Goal: Transaction & Acquisition: Purchase product/service

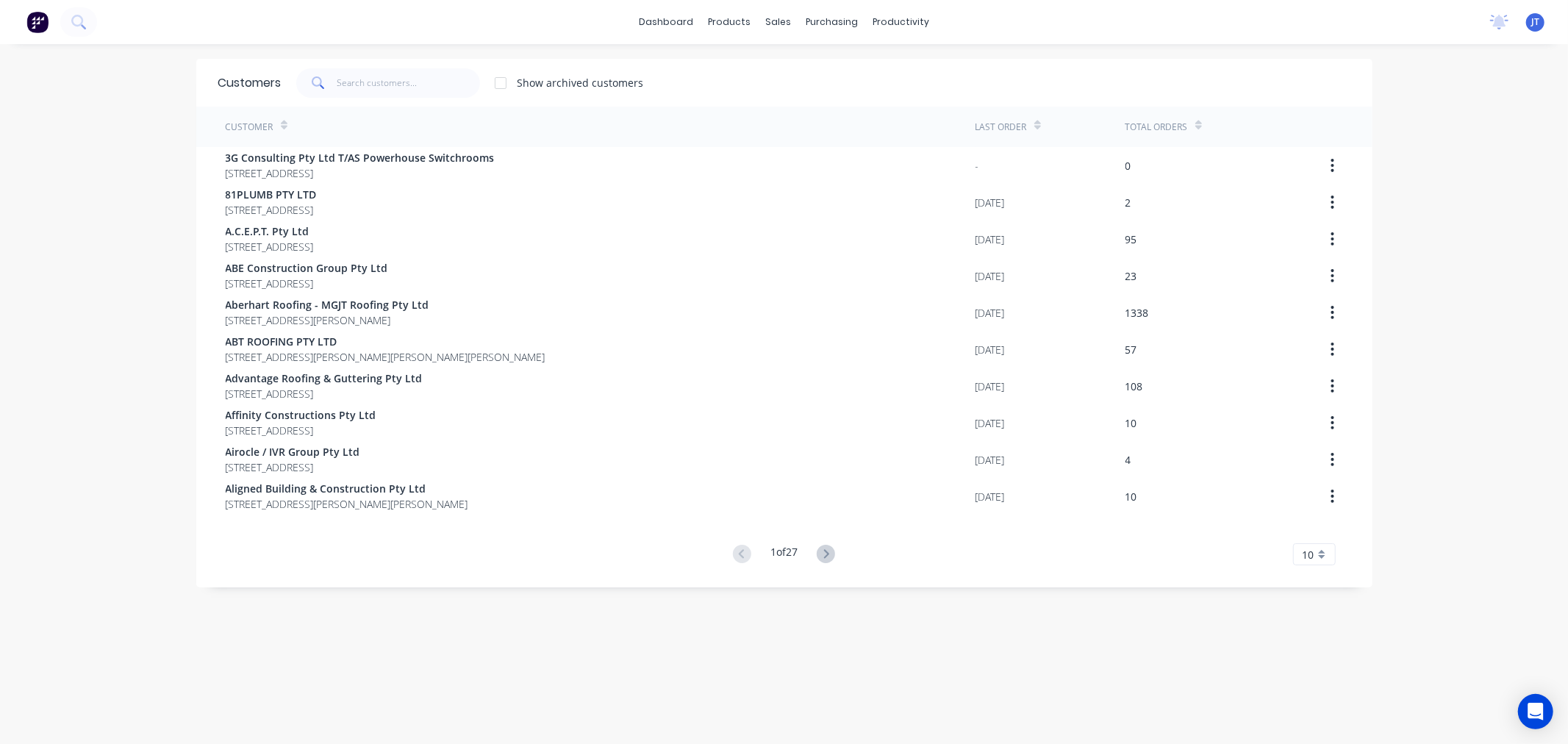
click at [162, 193] on div "dashboard products sales purchasing productivity dashboard products Product Cat…" at bounding box center [784, 372] width 1568 height 744
click at [1512, 155] on div "dashboard products sales purchasing productivity dashboard products Product Cat…" at bounding box center [784, 372] width 1568 height 744
click at [1531, 27] on span "JT" at bounding box center [1535, 22] width 8 height 13
click at [1467, 306] on div "dashboard products sales purchasing productivity dashboard products Product Cat…" at bounding box center [784, 372] width 1568 height 744
click at [909, 697] on div "Customers Show archived customers Customer Last Order Total Orders 3G Consultin…" at bounding box center [784, 409] width 1176 height 700
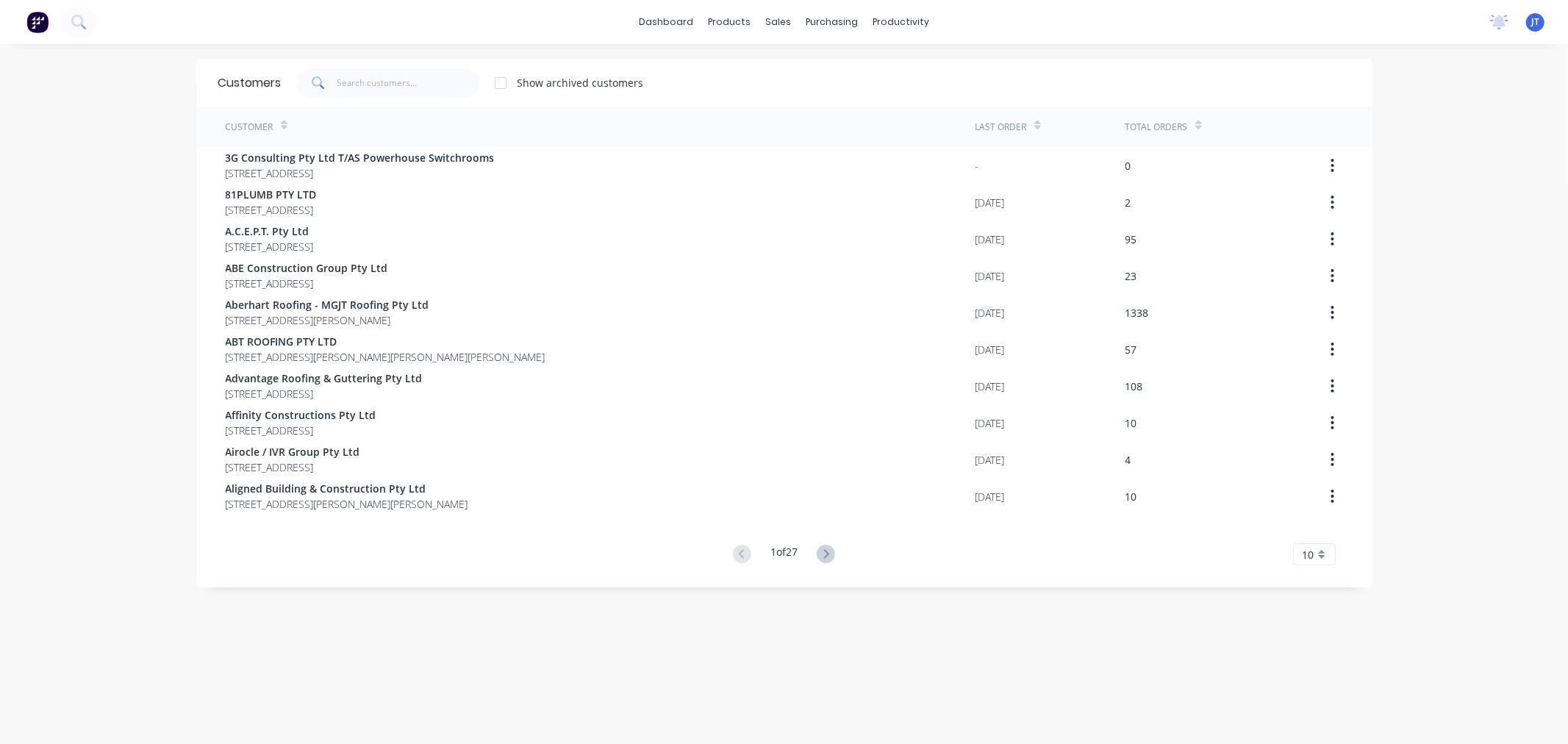
click at [123, 200] on div "dashboard products sales purchasing productivity dashboard products Product Cat…" at bounding box center [784, 372] width 1568 height 744
click at [365, 88] on input "text" at bounding box center [409, 83] width 143 height 29
click at [402, 74] on input "text" at bounding box center [409, 83] width 143 height 29
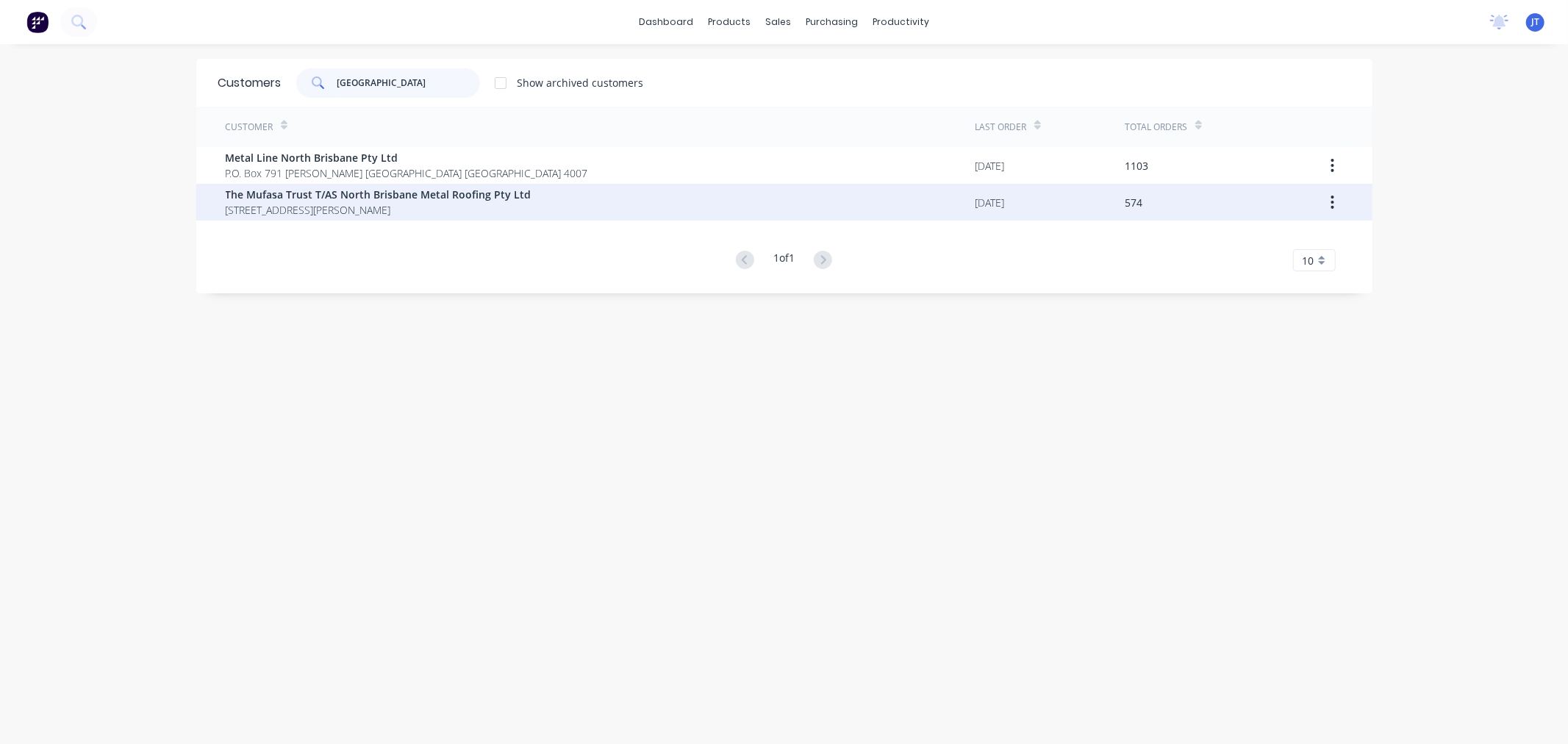
type input "NORTH BRISBANE"
click at [436, 209] on span "66 Leckie Road KEDRON Queensland Australia 4031" at bounding box center [379, 210] width 306 height 15
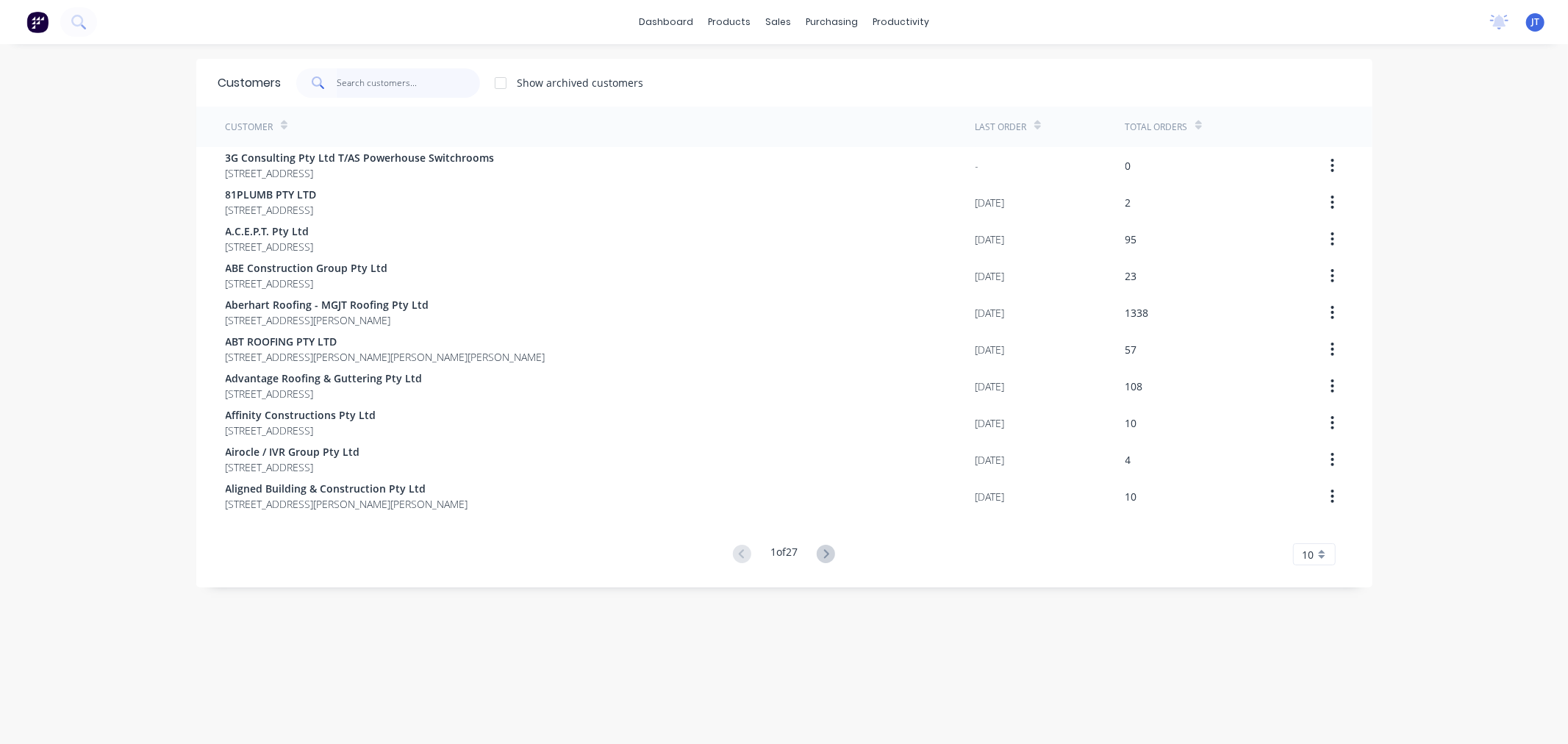
click at [388, 83] on input "text" at bounding box center [409, 83] width 143 height 29
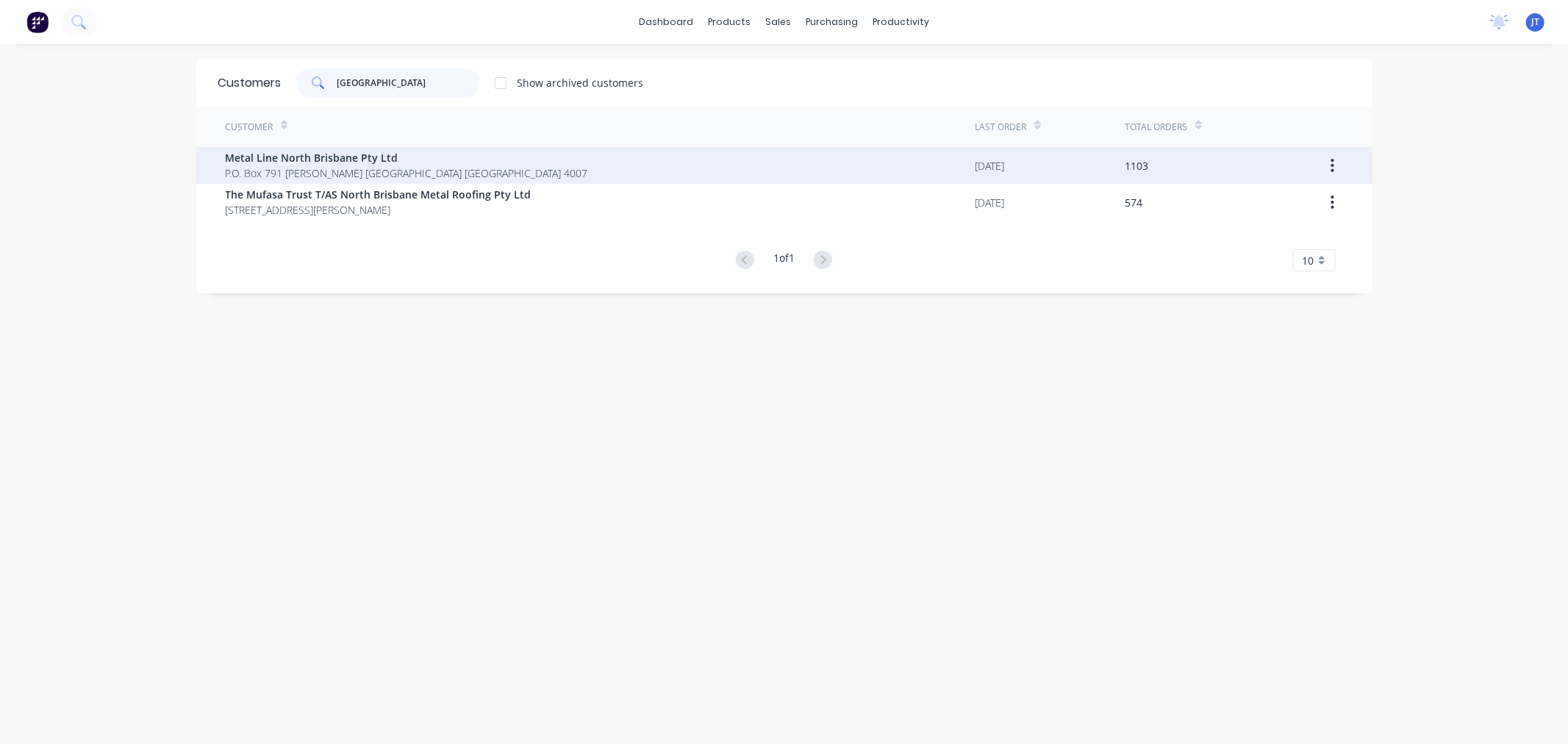
type input "NORTH BRISBANE"
click at [366, 162] on span "Metal Line North Brisbane Pty Ltd" at bounding box center [407, 157] width 362 height 15
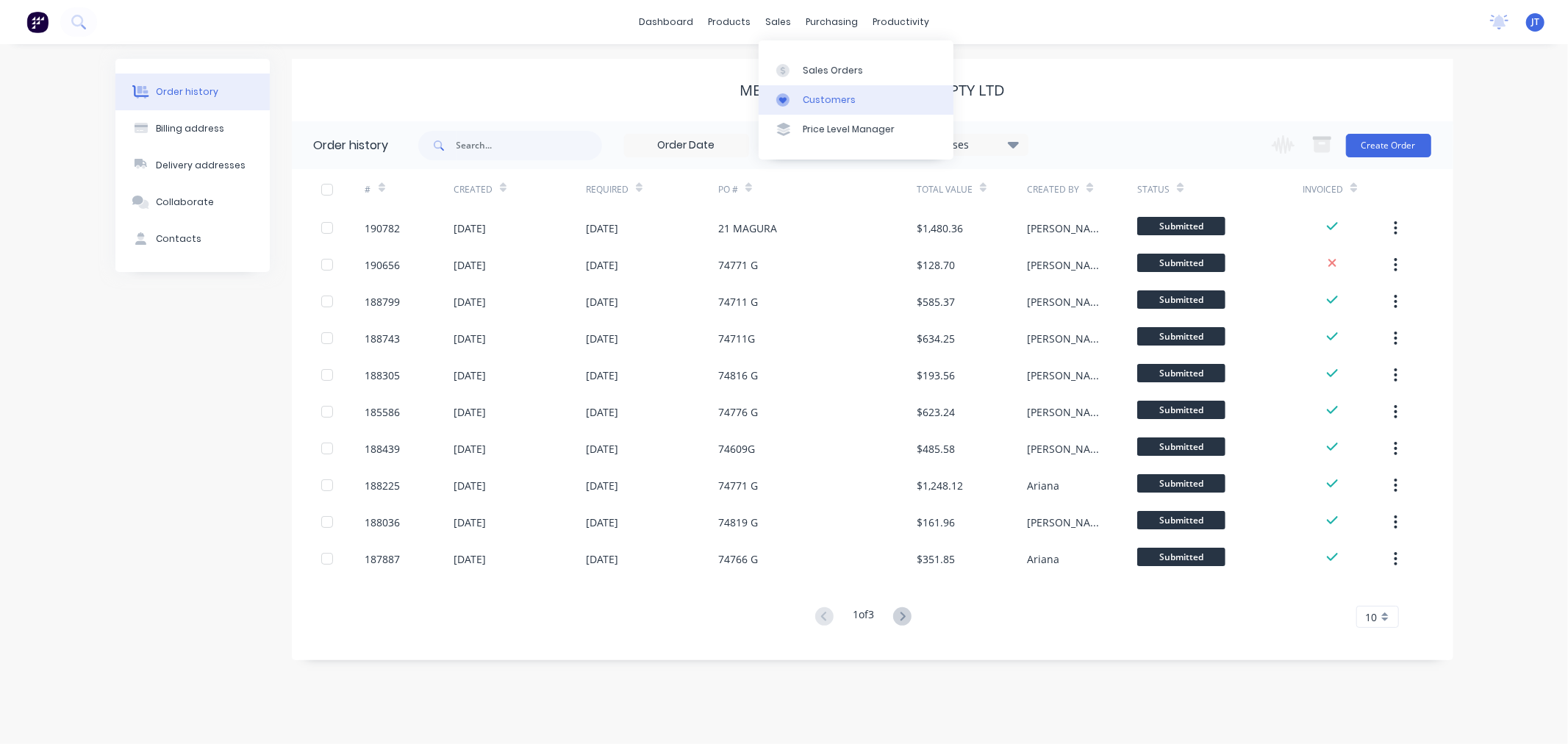
click at [792, 99] on div at bounding box center [787, 99] width 22 height 13
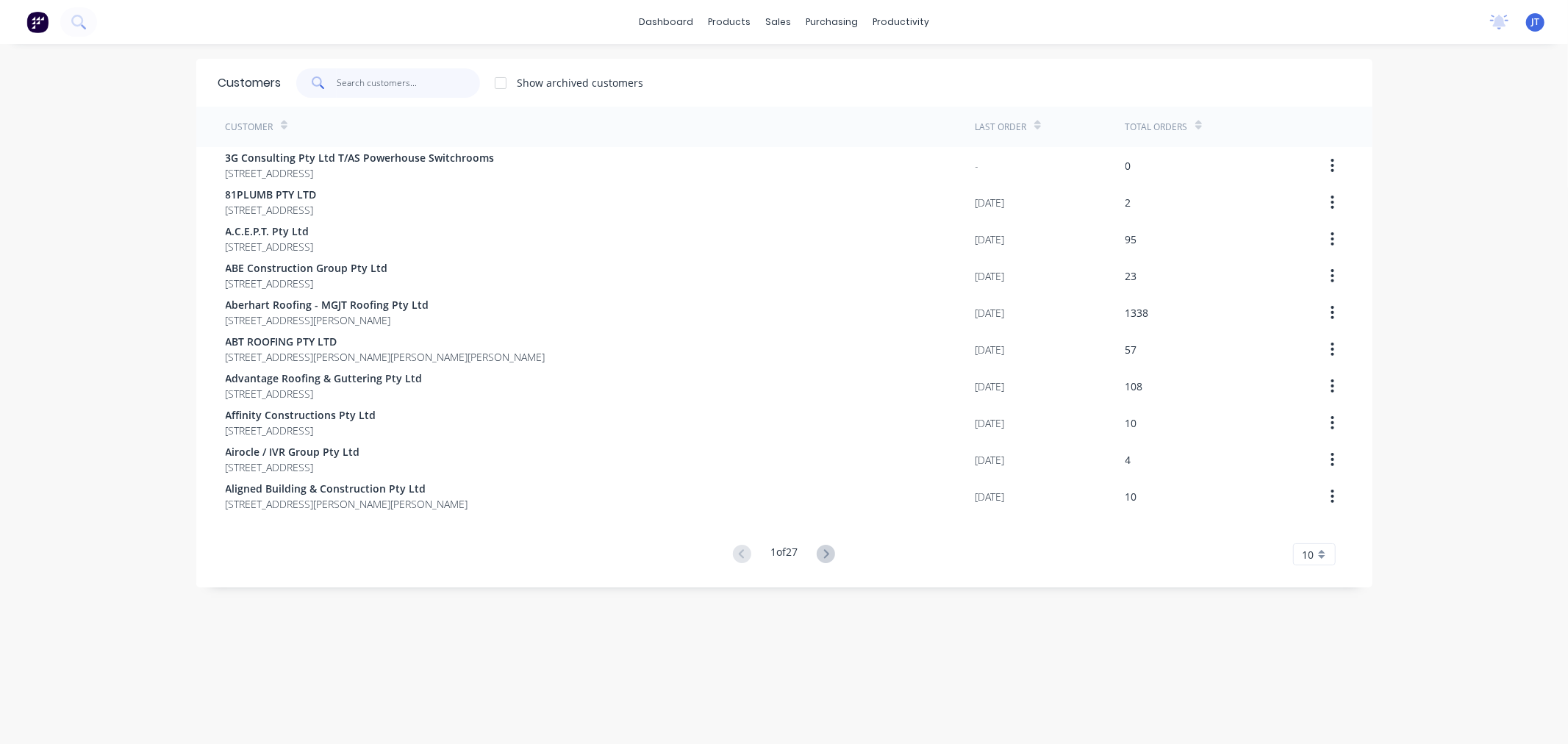
click at [379, 90] on input "text" at bounding box center [409, 83] width 143 height 29
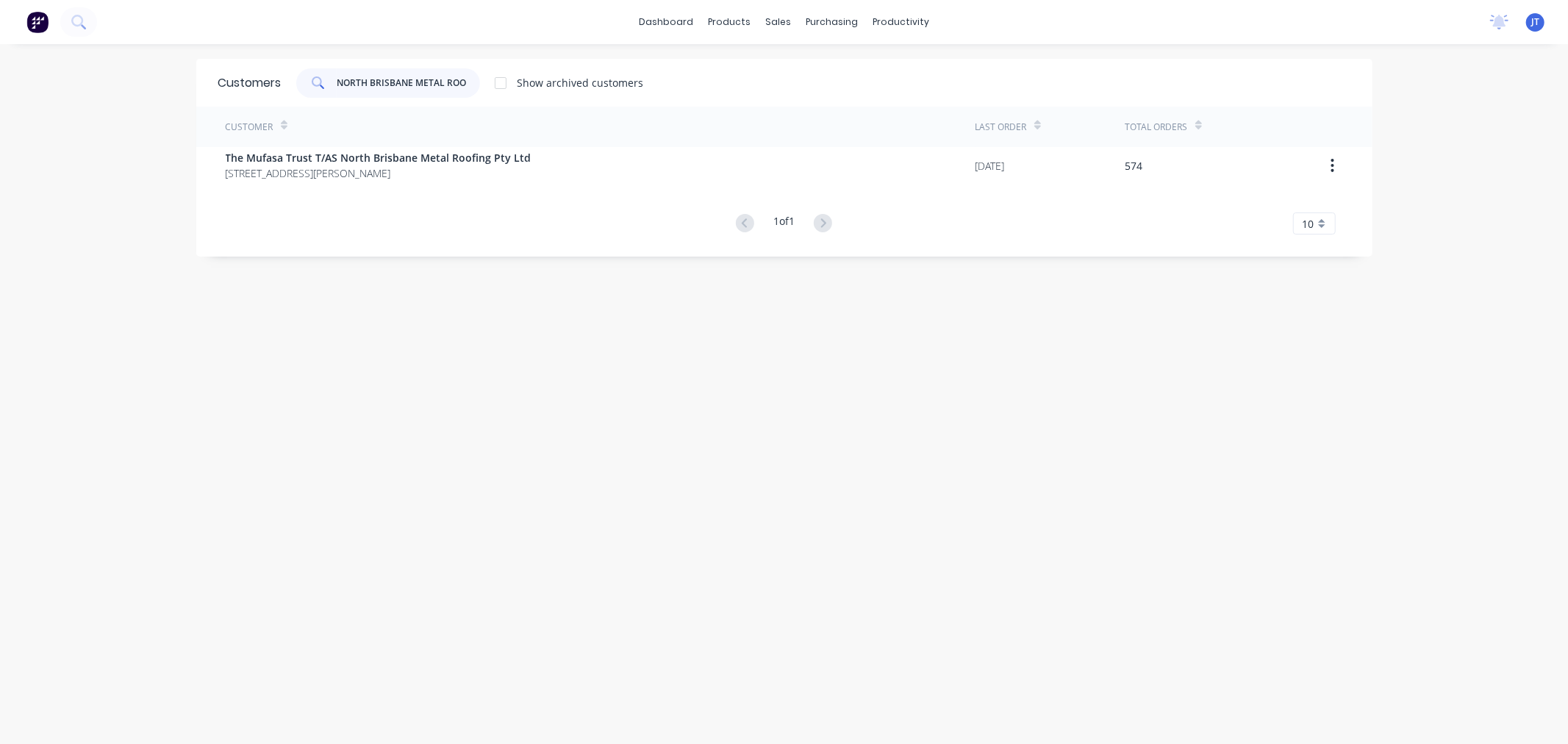
type input "NORTH BRISBANE METAL ROOF"
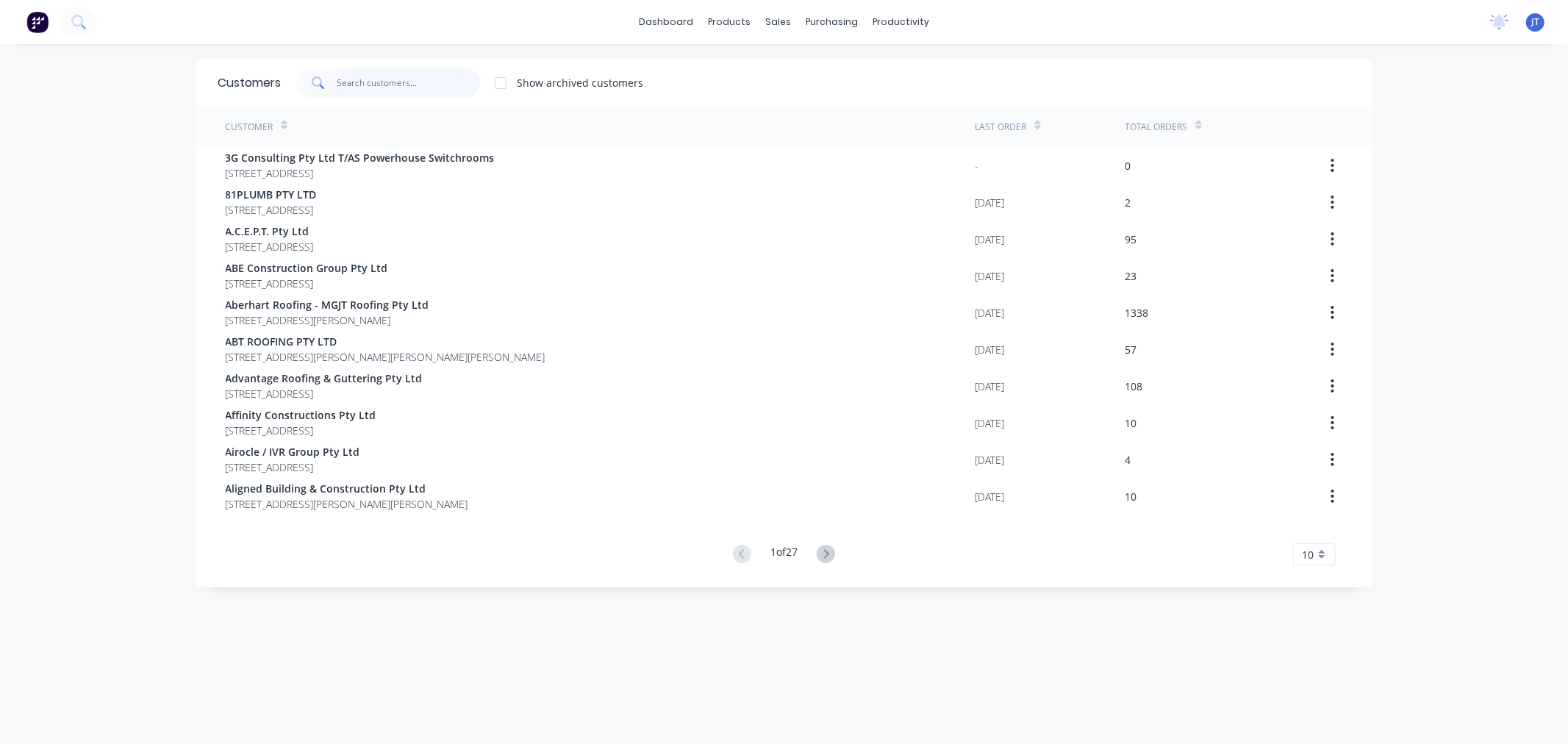
click at [352, 74] on input "text" at bounding box center [409, 83] width 143 height 29
click at [423, 72] on input "text" at bounding box center [409, 83] width 143 height 29
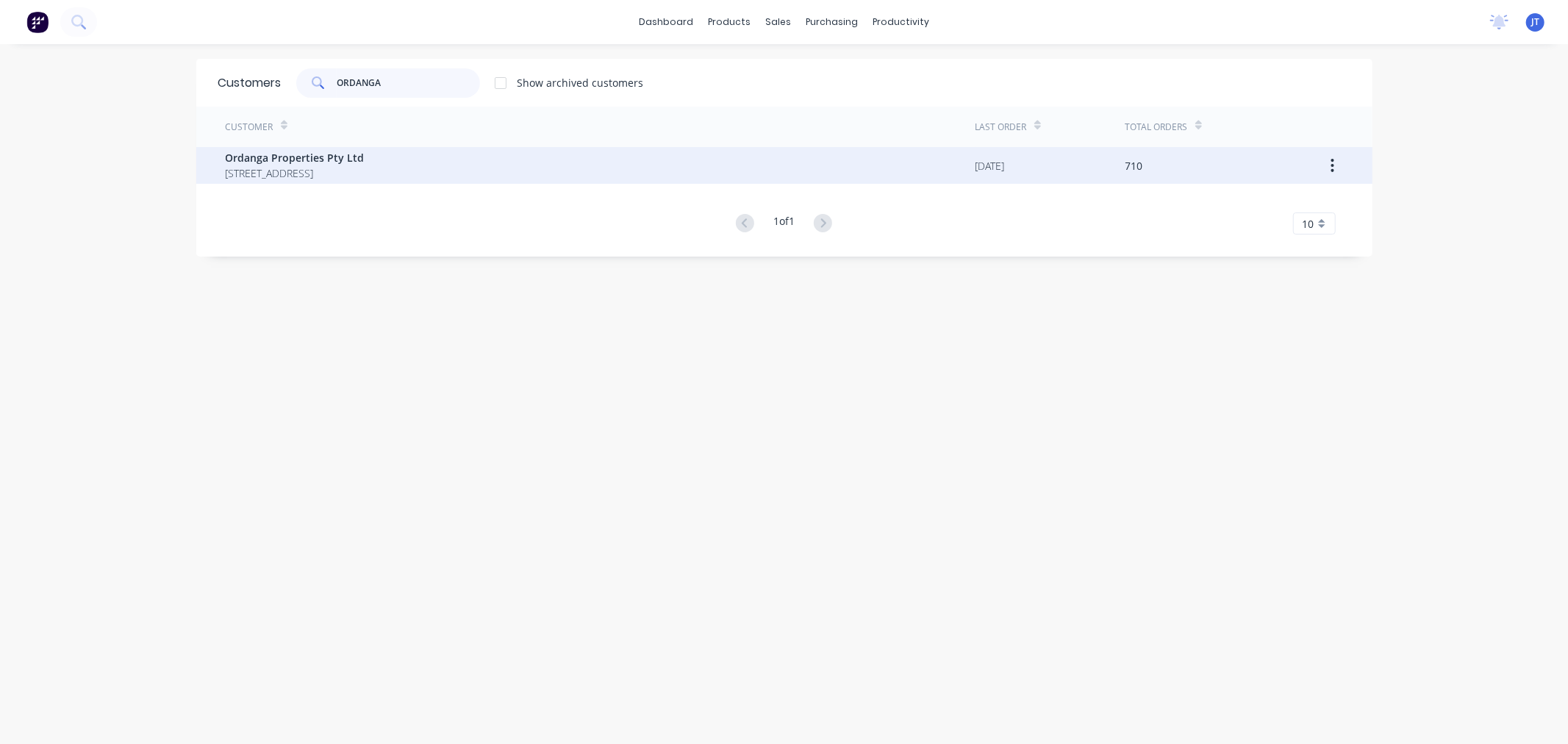
type input "ORDANGA"
click at [537, 160] on div "Ordanga Properties Pty Ltd PO Box 2038 Ashgrove Queensland Australia 4060" at bounding box center [601, 166] width 749 height 37
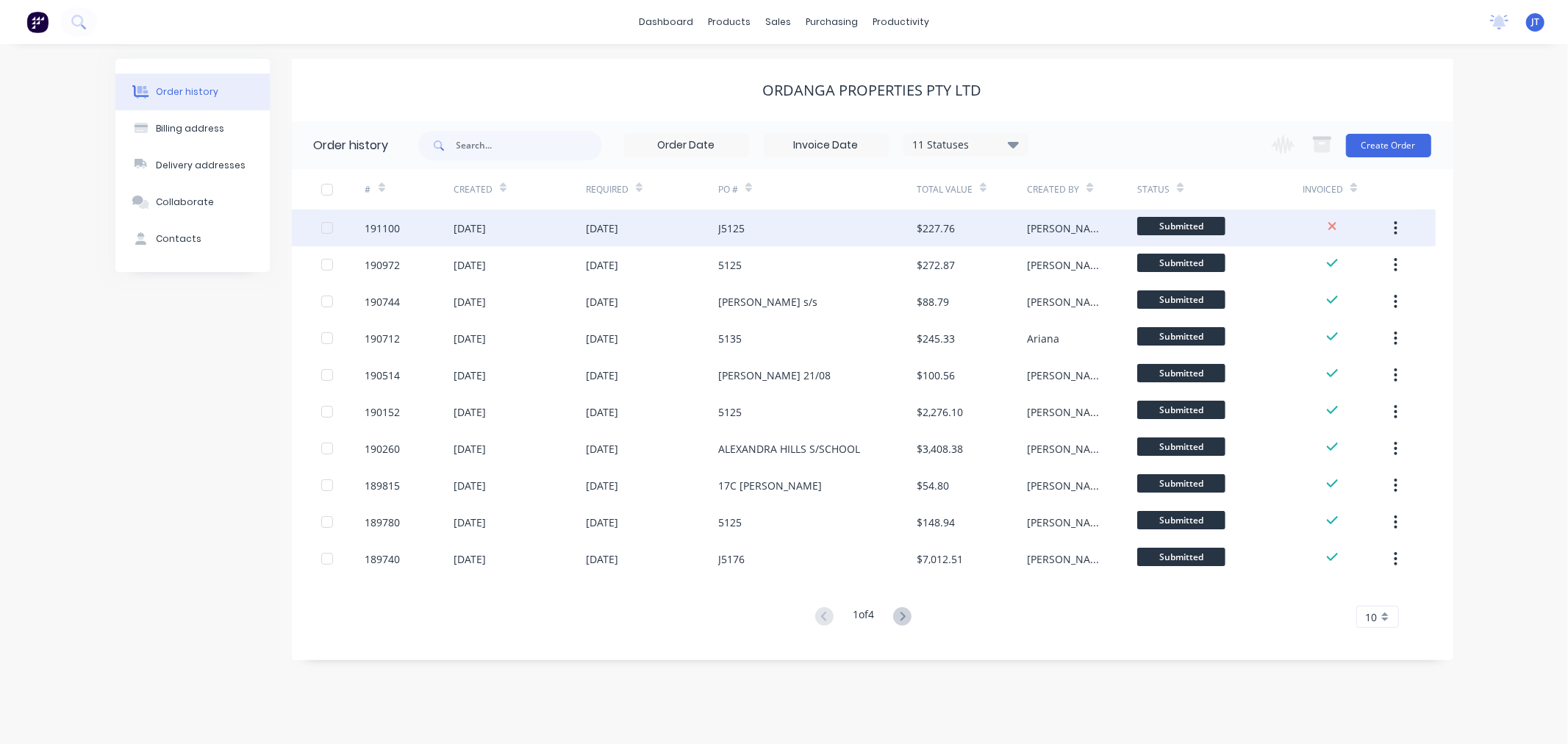
click at [386, 231] on div "191100" at bounding box center [383, 228] width 35 height 15
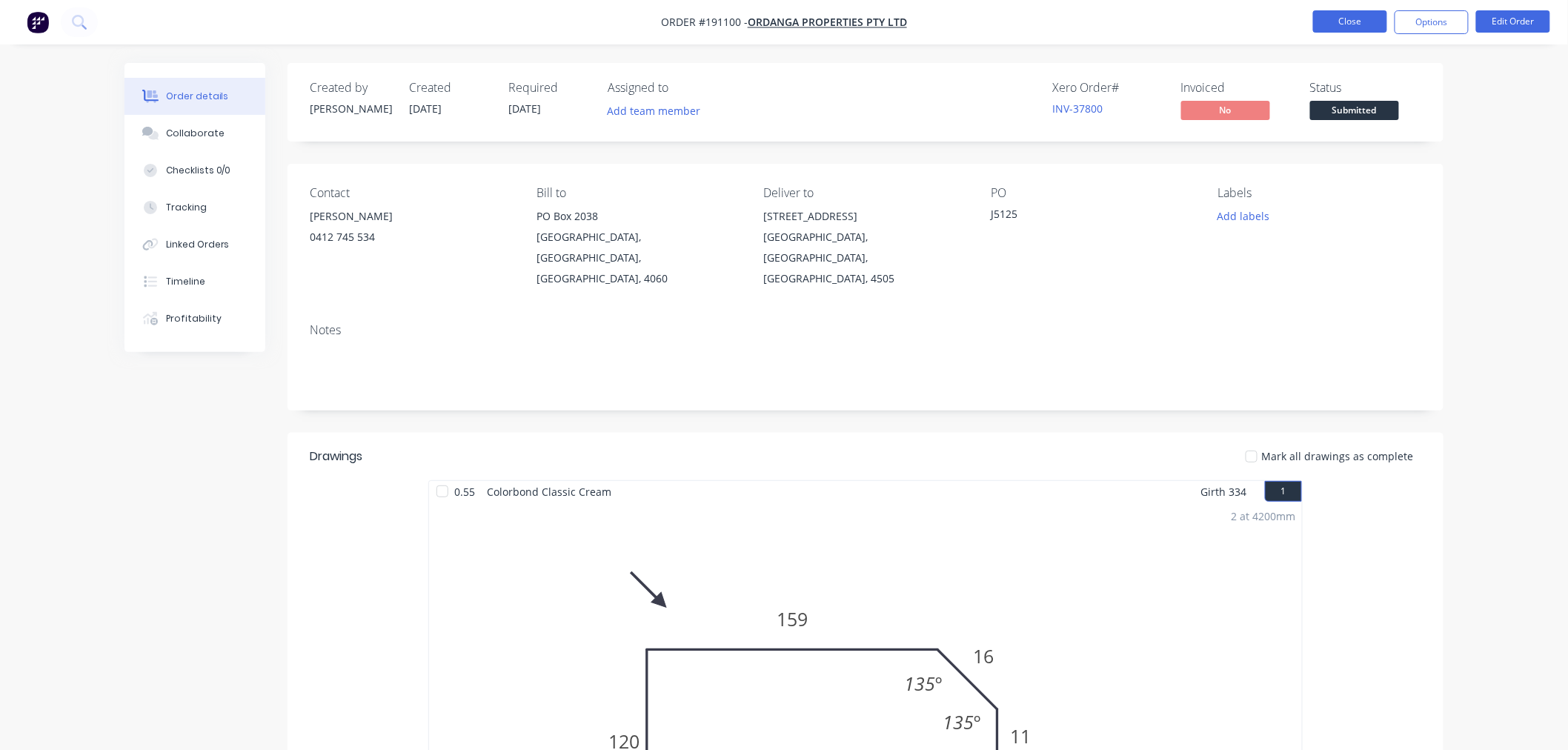
click at [1339, 20] on button "Close" at bounding box center [1350, 21] width 74 height 23
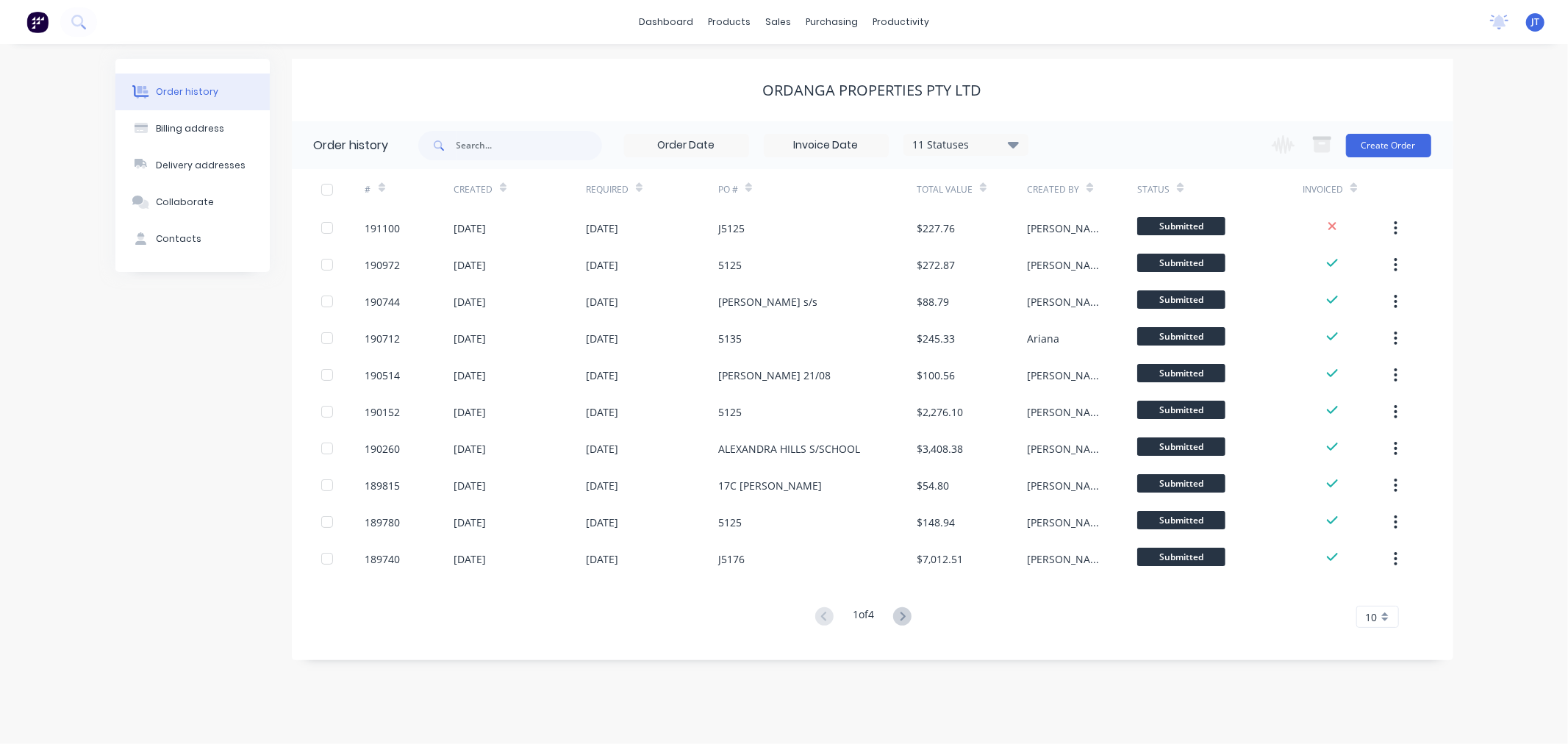
click at [1355, 86] on div "Ordanga Properties Pty Ltd" at bounding box center [873, 90] width 1161 height 18
click at [1401, 145] on button "Create Order" at bounding box center [1388, 146] width 86 height 24
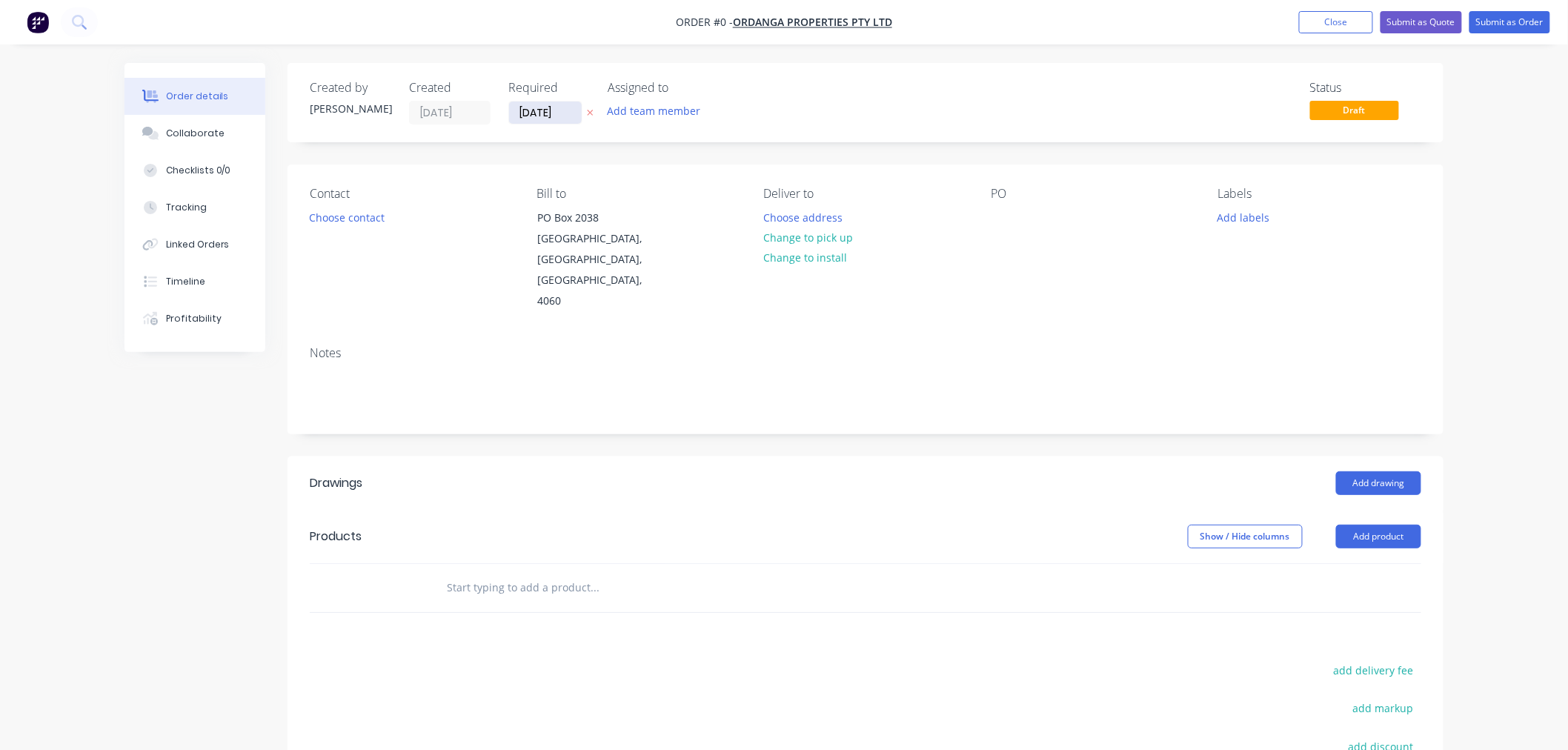
click at [536, 111] on input "[DATE]" at bounding box center [545, 113] width 72 height 23
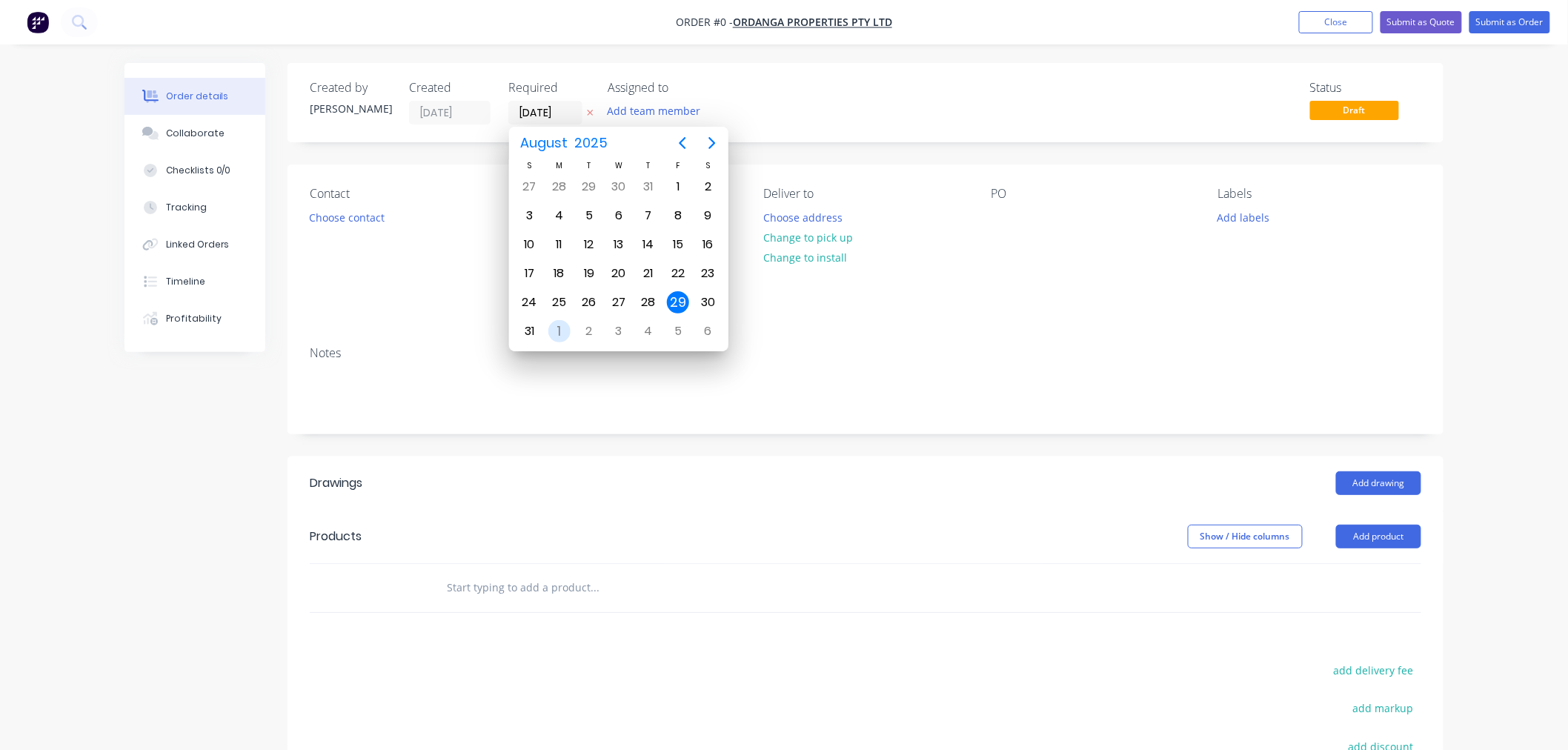
click at [567, 327] on div "1" at bounding box center [560, 331] width 23 height 23
type input "[DATE]"
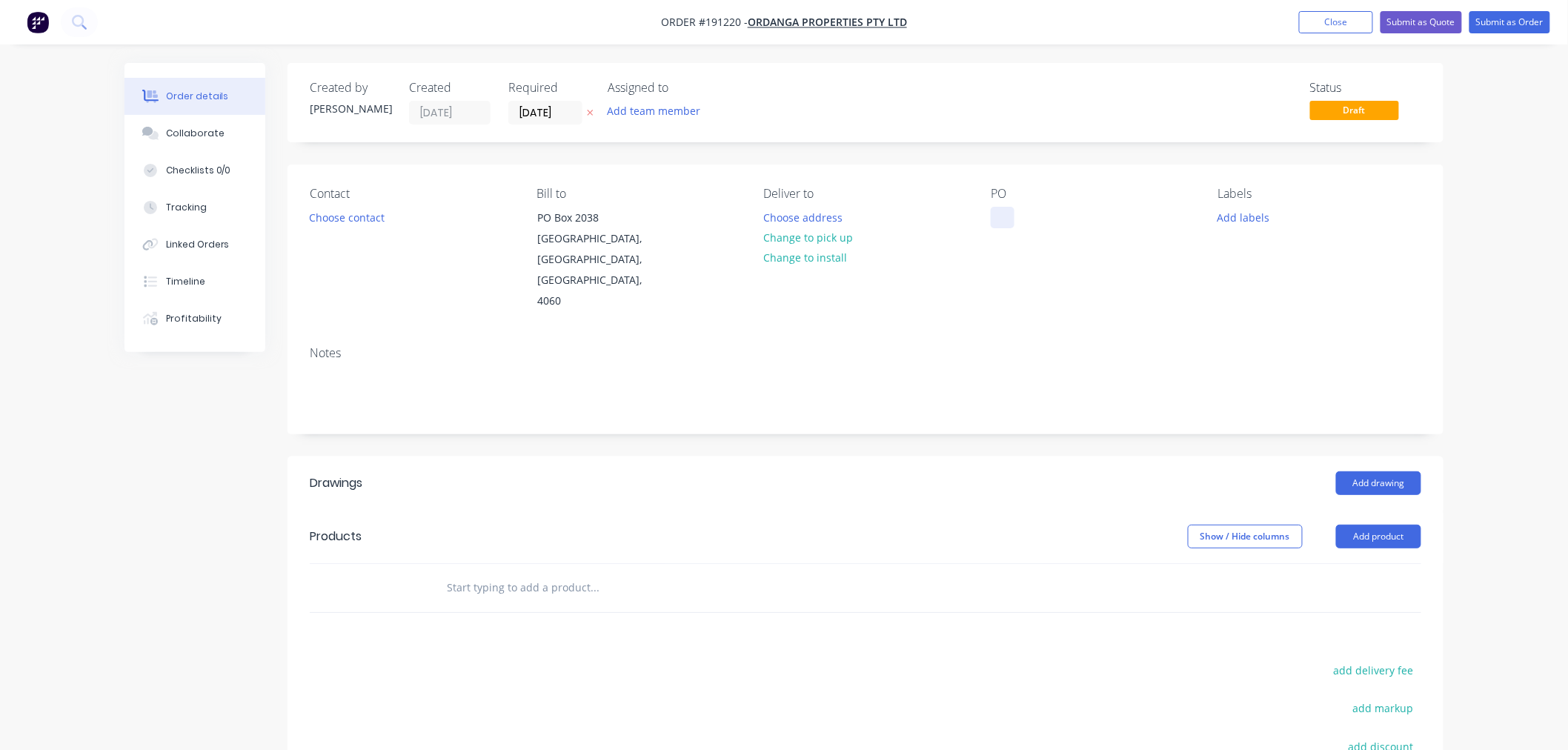
click at [1012, 212] on div at bounding box center [1003, 218] width 24 height 22
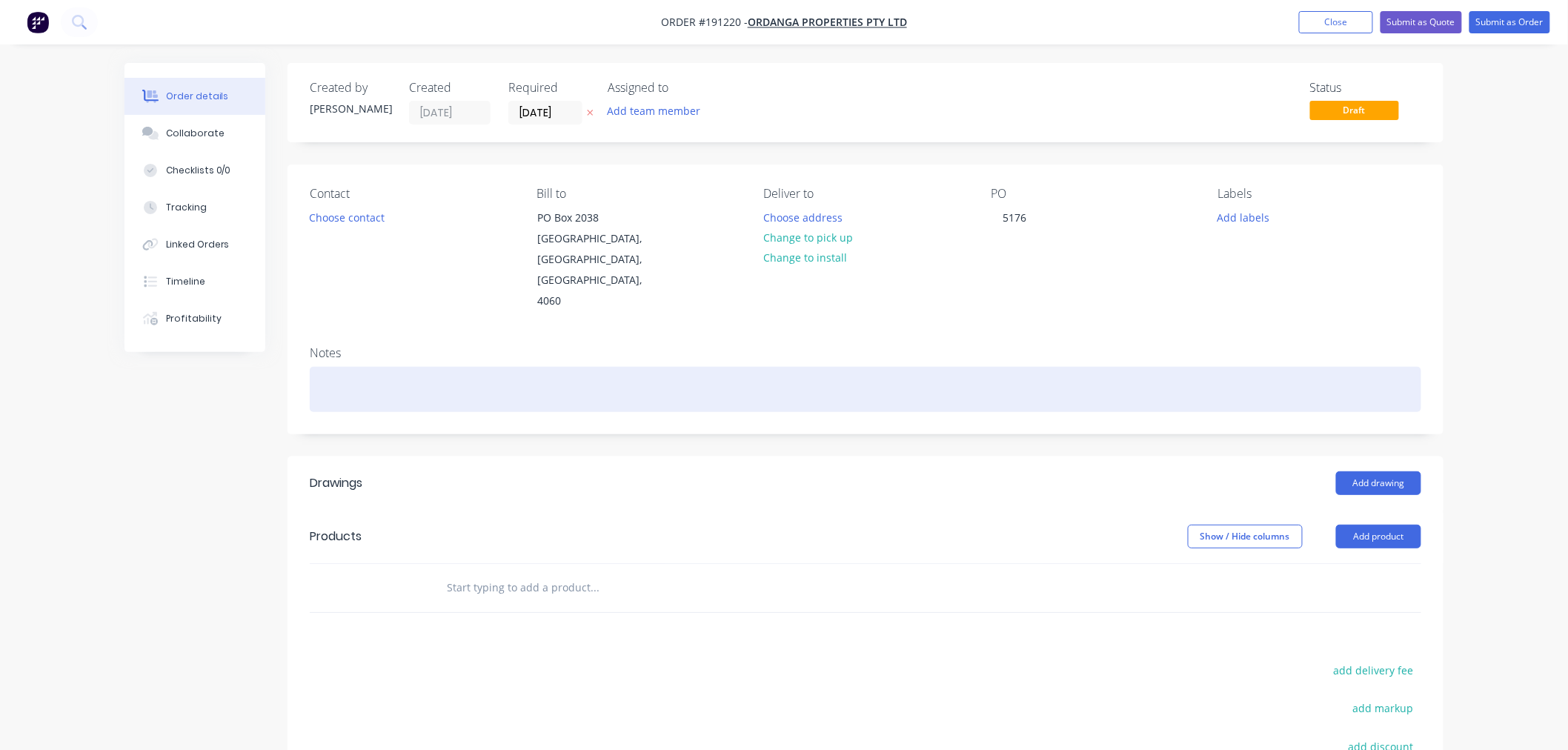
click at [351, 367] on div at bounding box center [866, 389] width 1112 height 45
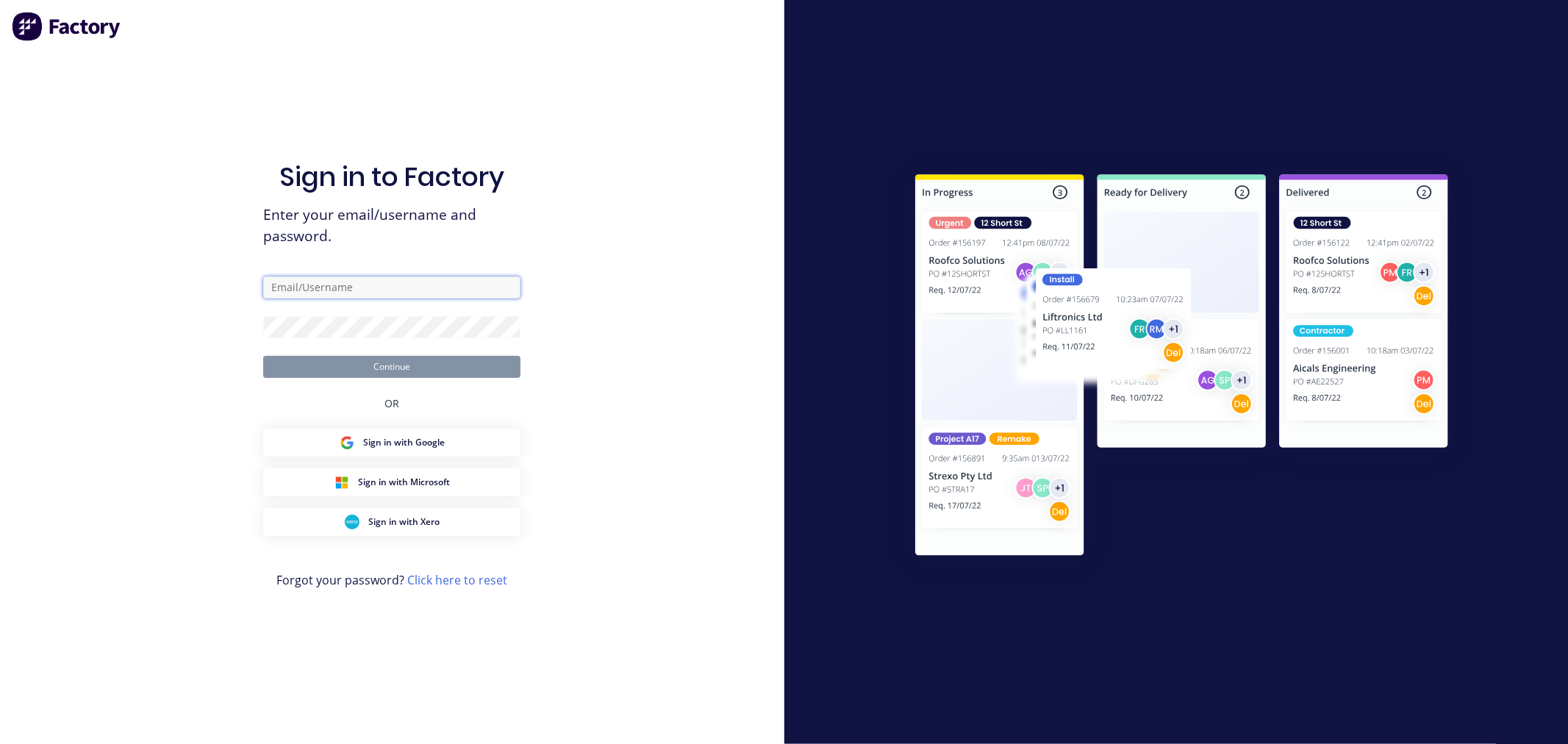
click at [366, 276] on input "text" at bounding box center [392, 287] width 257 height 22
type input "jeremy@fmfabricators.com.au"
click at [263, 355] on button "Continue" at bounding box center [392, 366] width 257 height 22
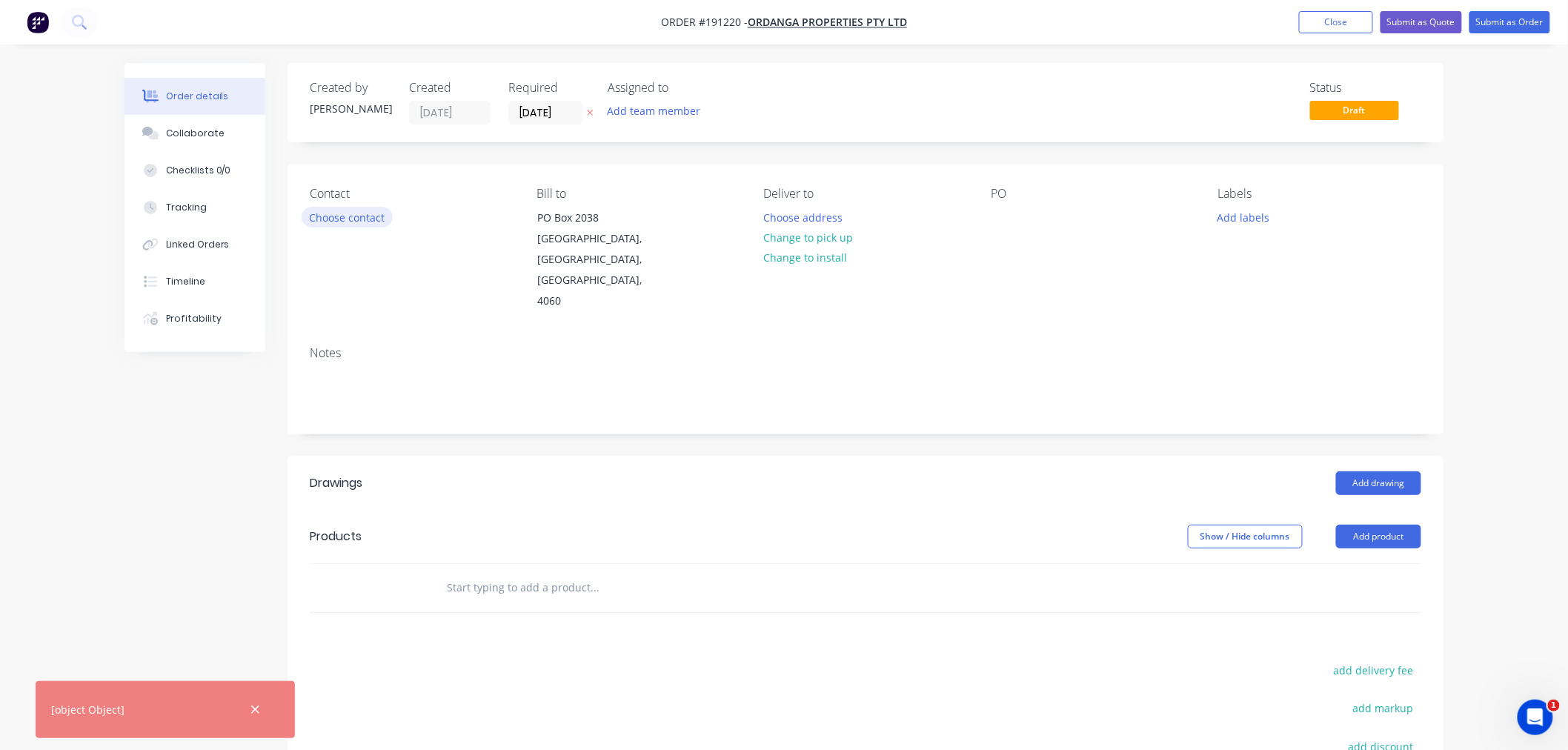
click at [344, 215] on button "Choose contact" at bounding box center [347, 217] width 91 height 20
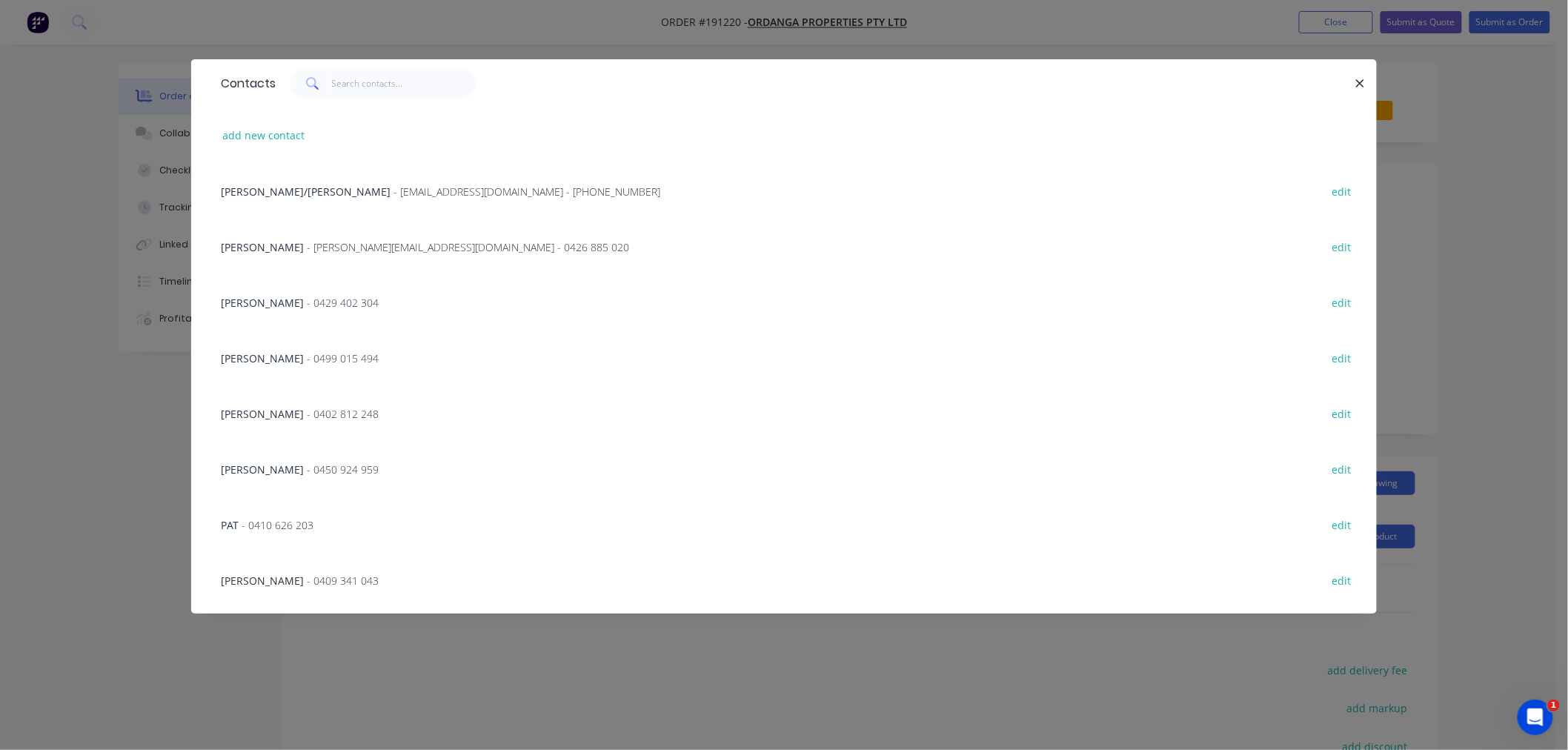
click at [369, 242] on span "- ianbuckler@live.com.au - 0426 885 020" at bounding box center [468, 247] width 323 height 14
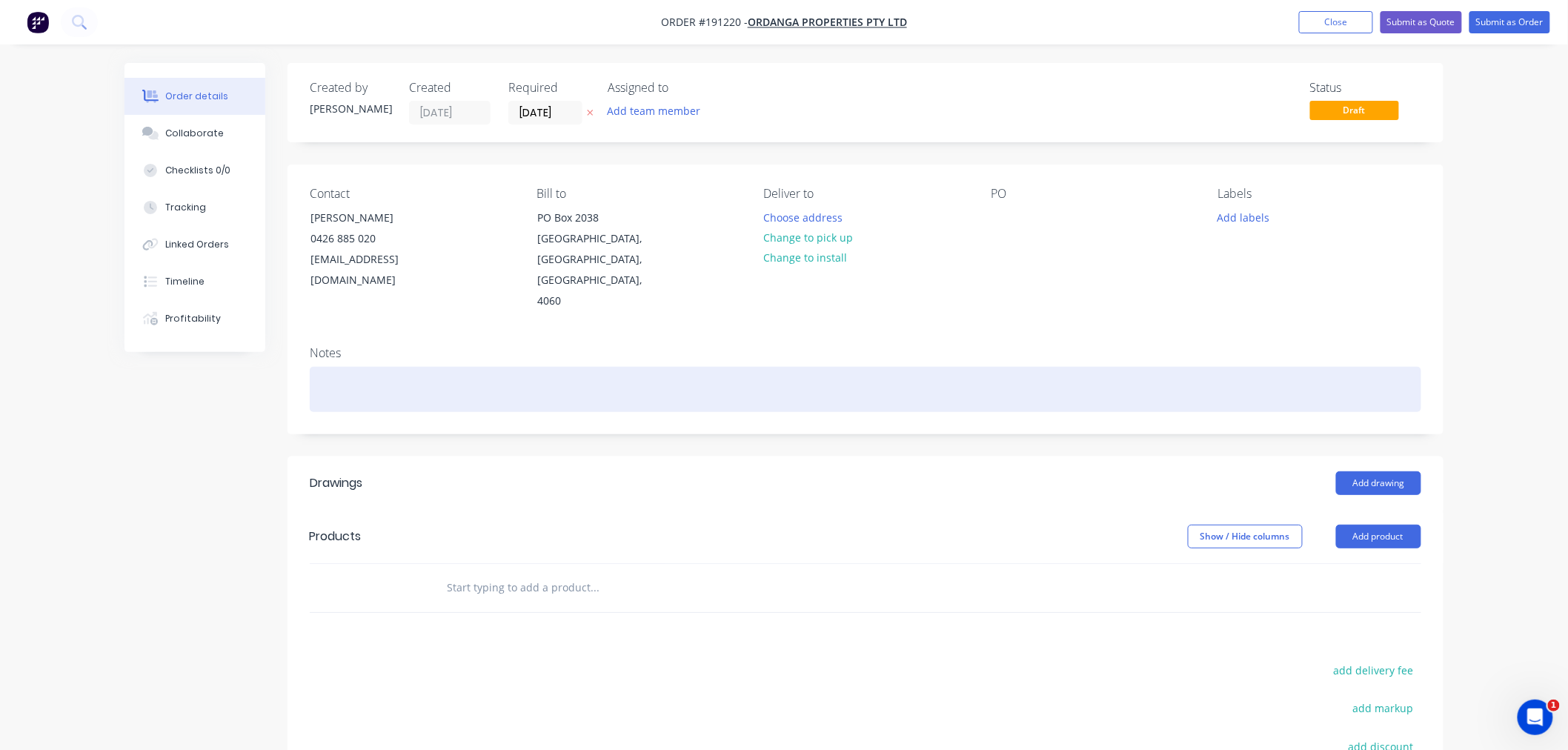
click at [411, 367] on div at bounding box center [866, 389] width 1112 height 45
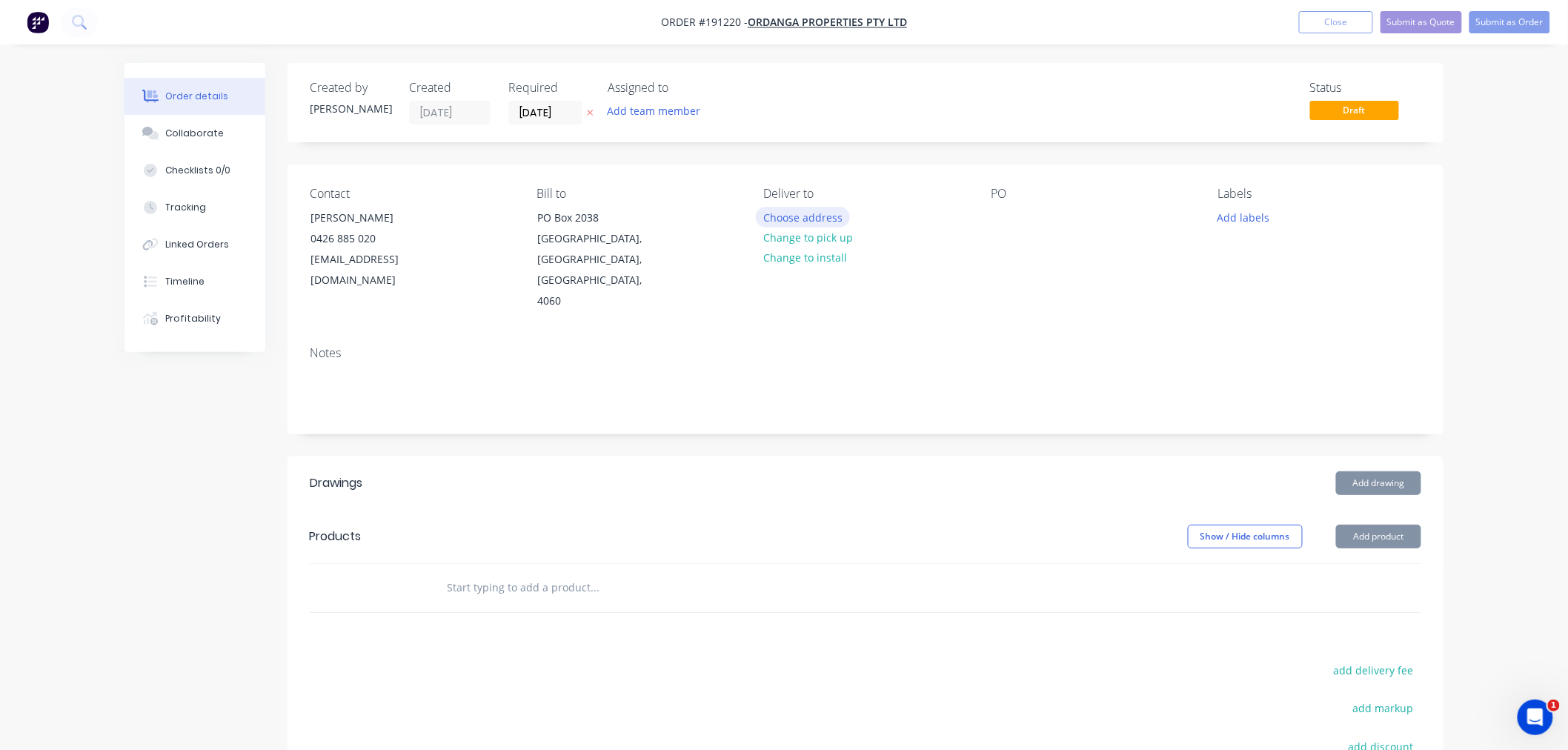
click at [781, 211] on button "Choose address" at bounding box center [803, 217] width 95 height 20
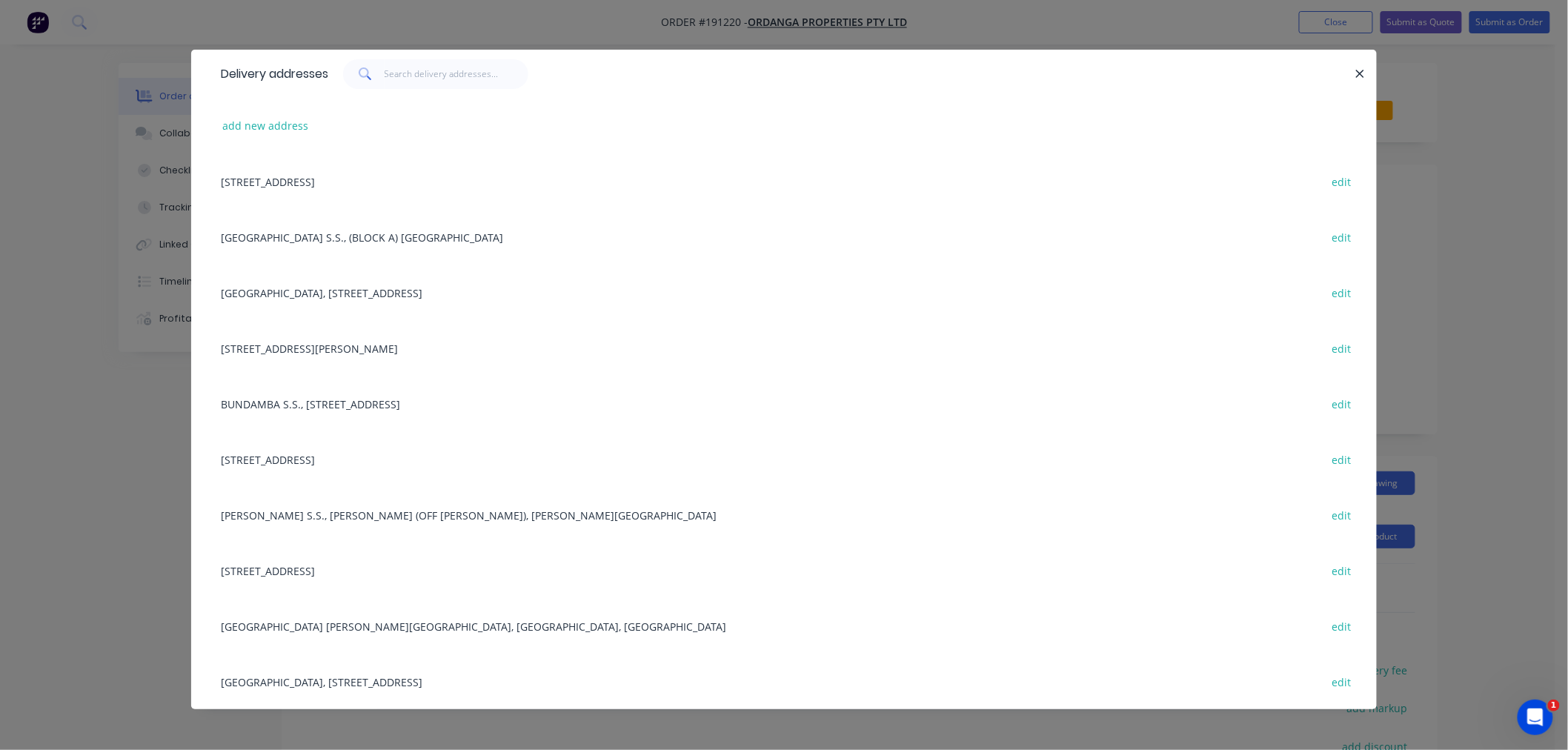
scroll to position [12, 0]
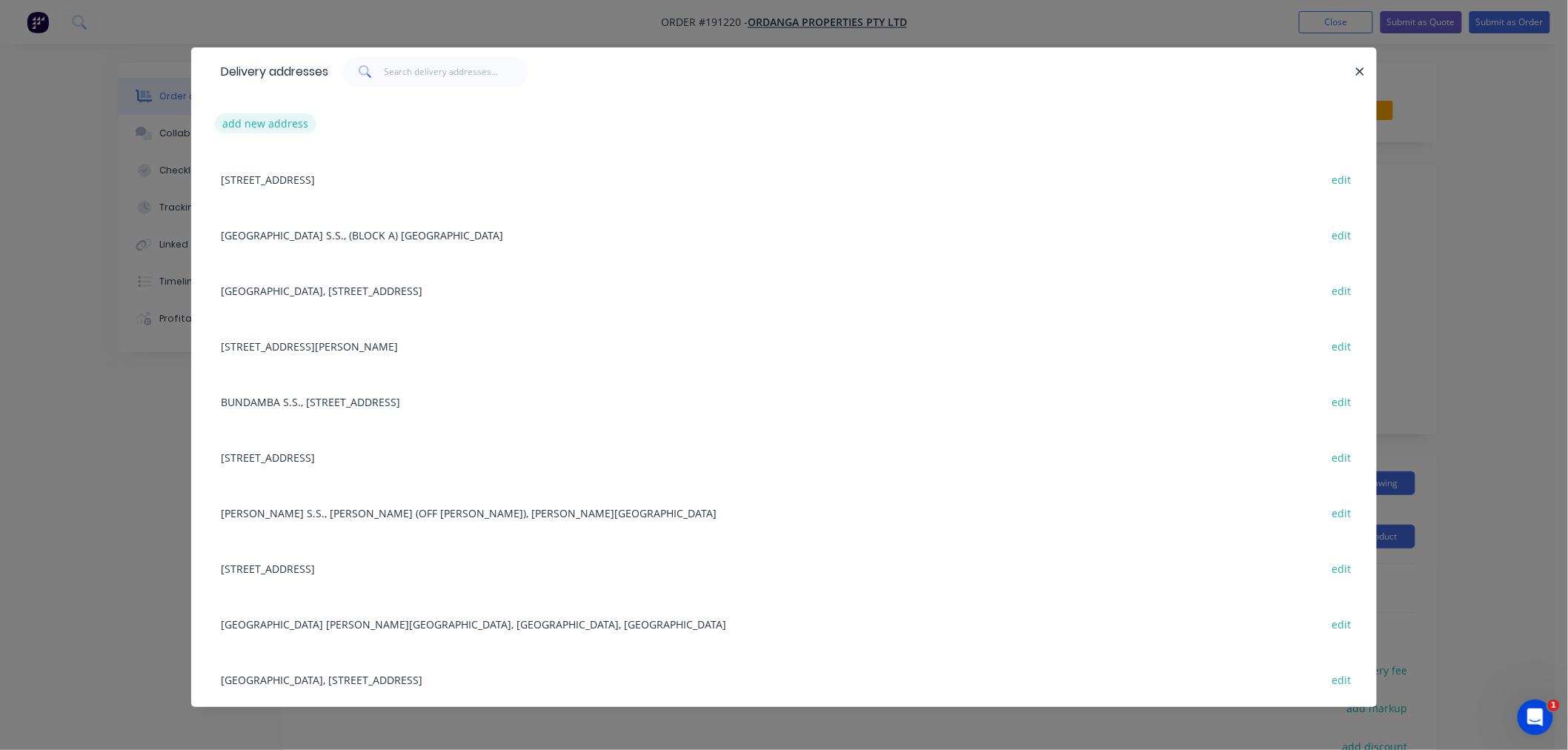
click at [274, 124] on button "add new address" at bounding box center [265, 124] width 102 height 20
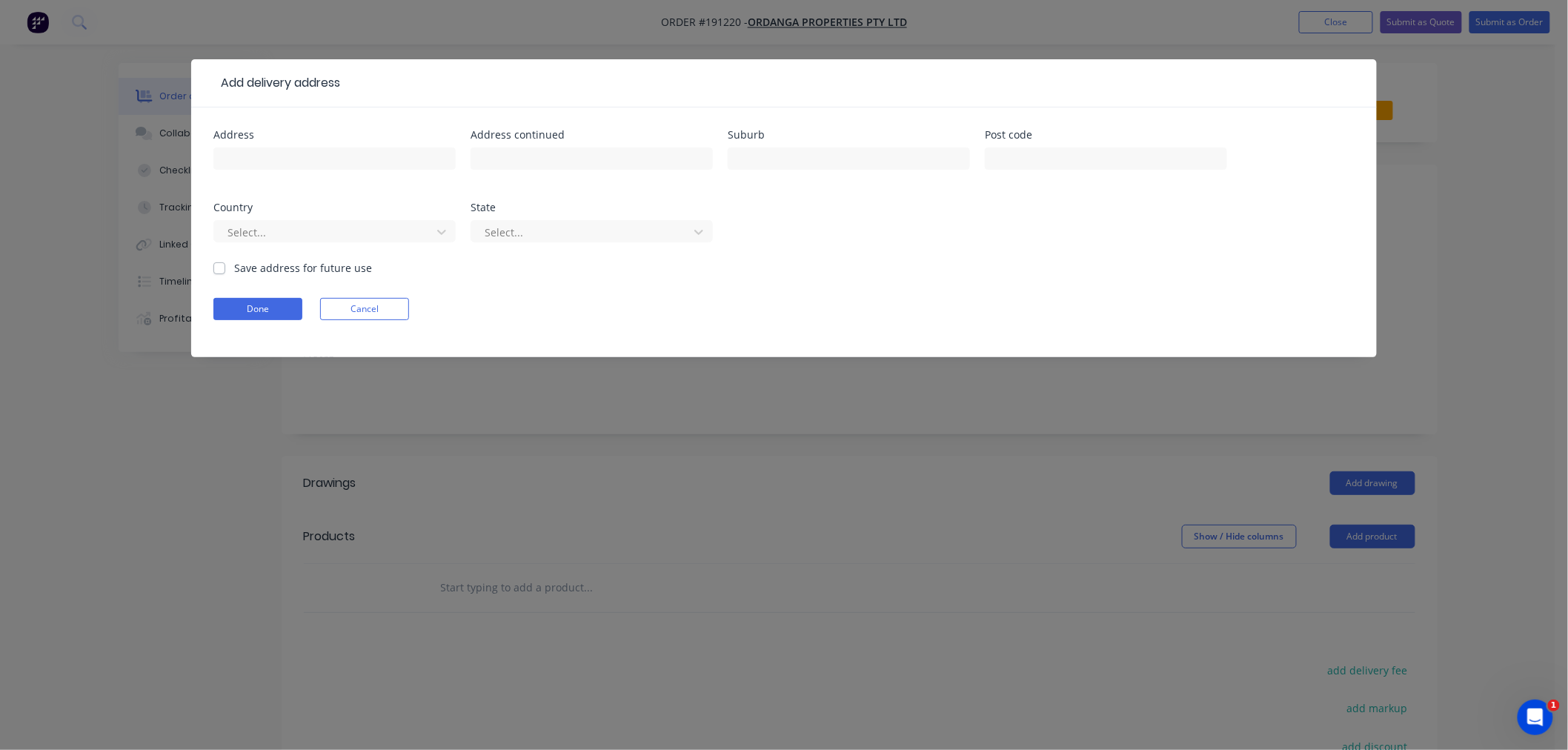
scroll to position [0, 0]
click at [320, 230] on div at bounding box center [325, 232] width 198 height 19
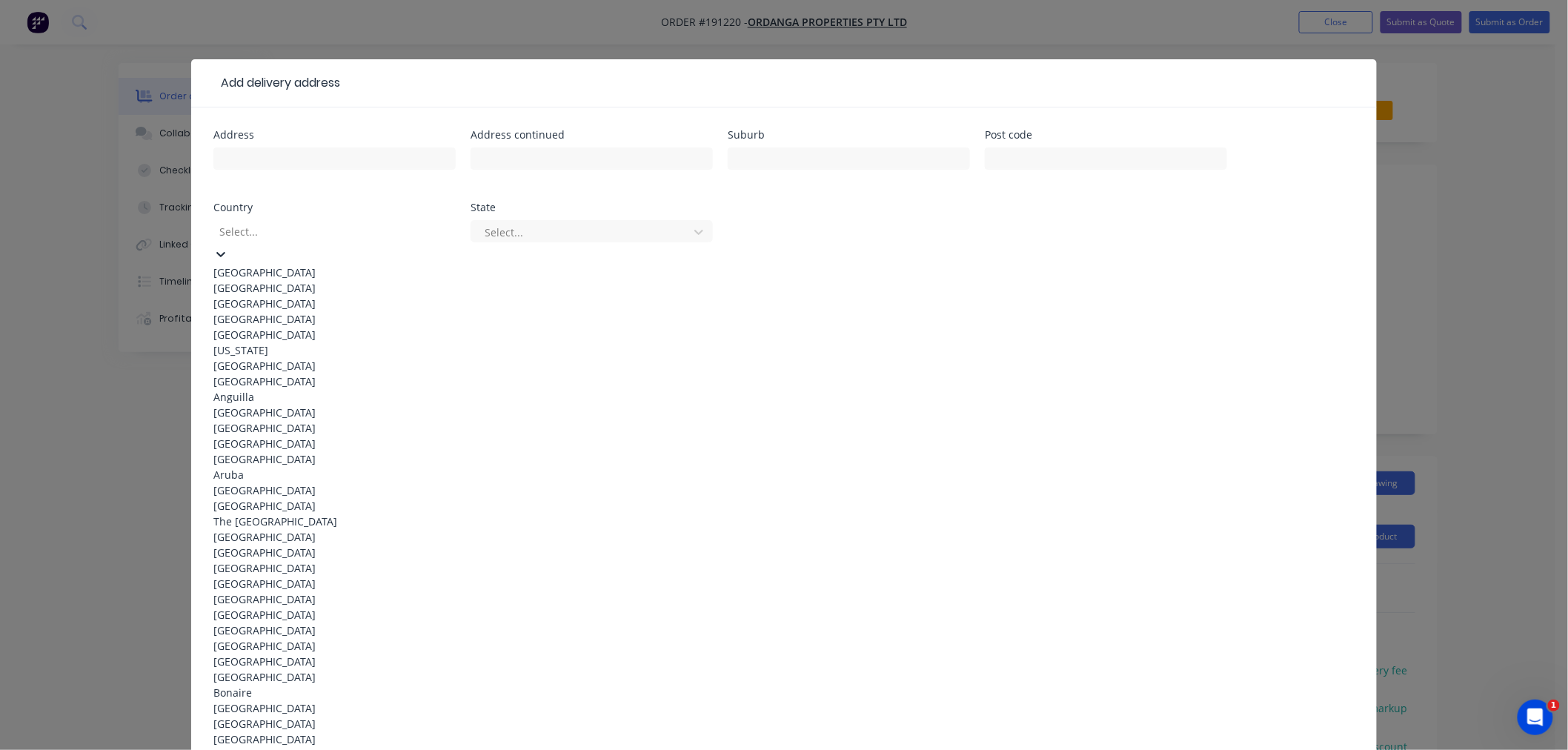
click at [329, 268] on div "[GEOGRAPHIC_DATA]" at bounding box center [335, 272] width 243 height 16
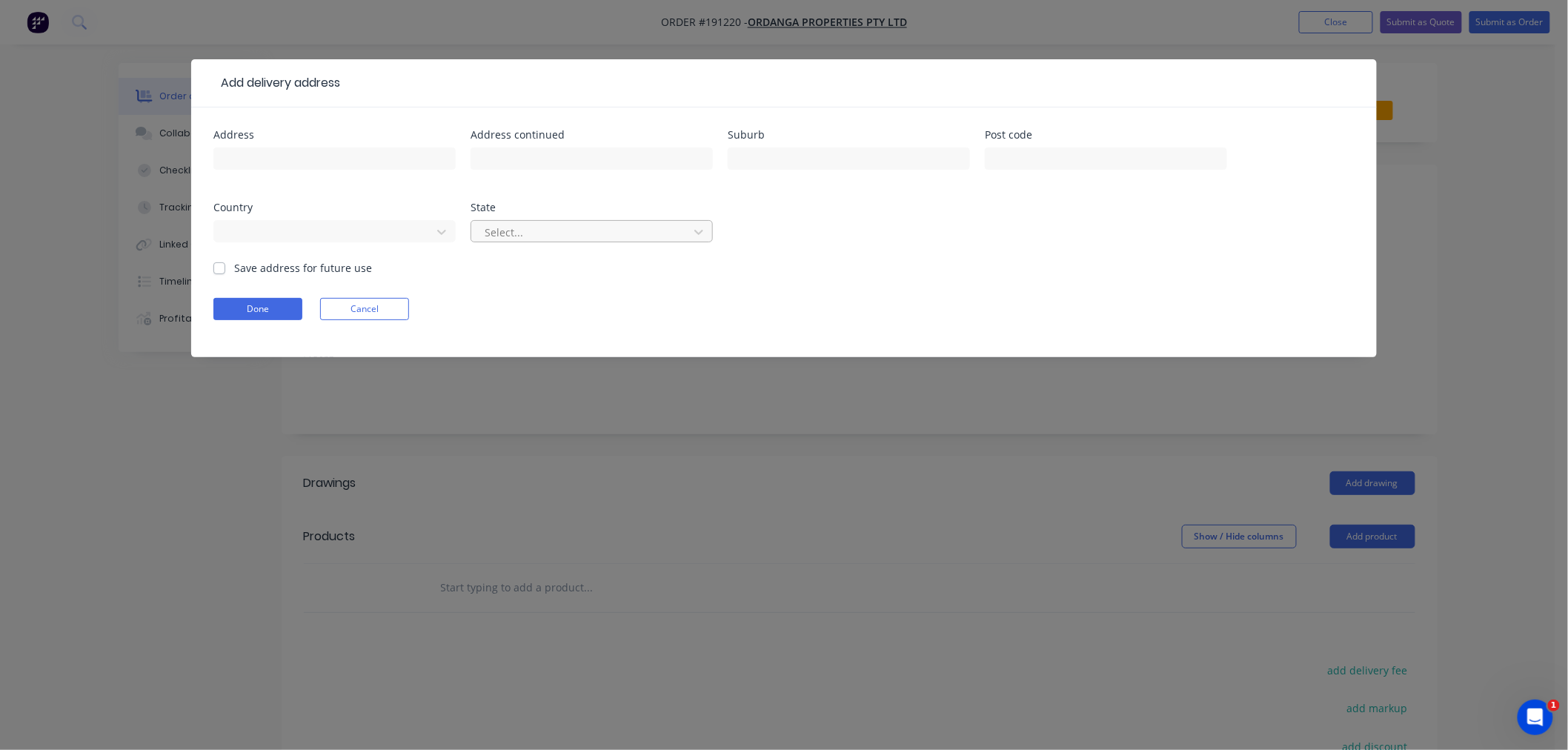
click at [532, 238] on div at bounding box center [582, 232] width 198 height 19
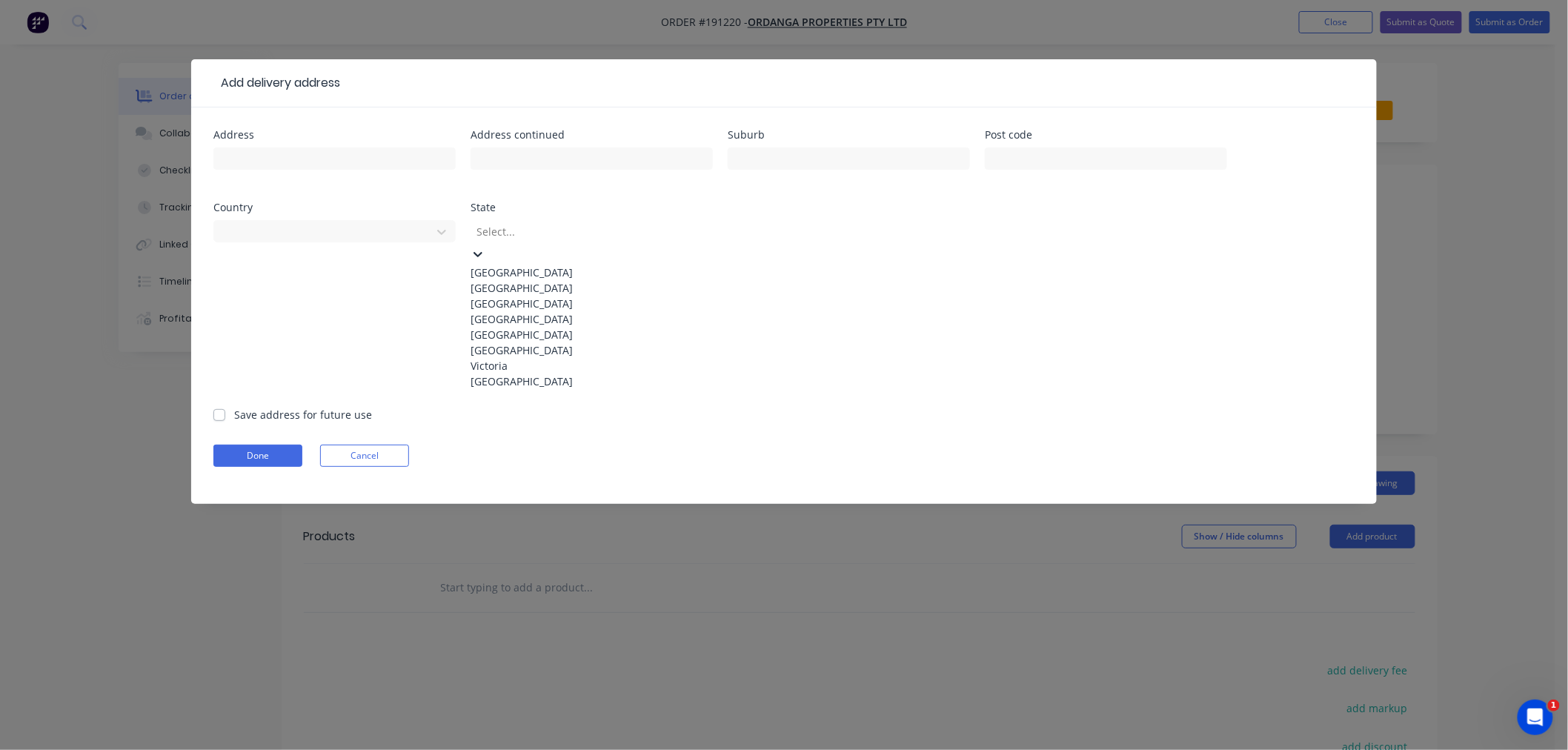
click at [552, 326] on div "Queensland" at bounding box center [592, 319] width 243 height 16
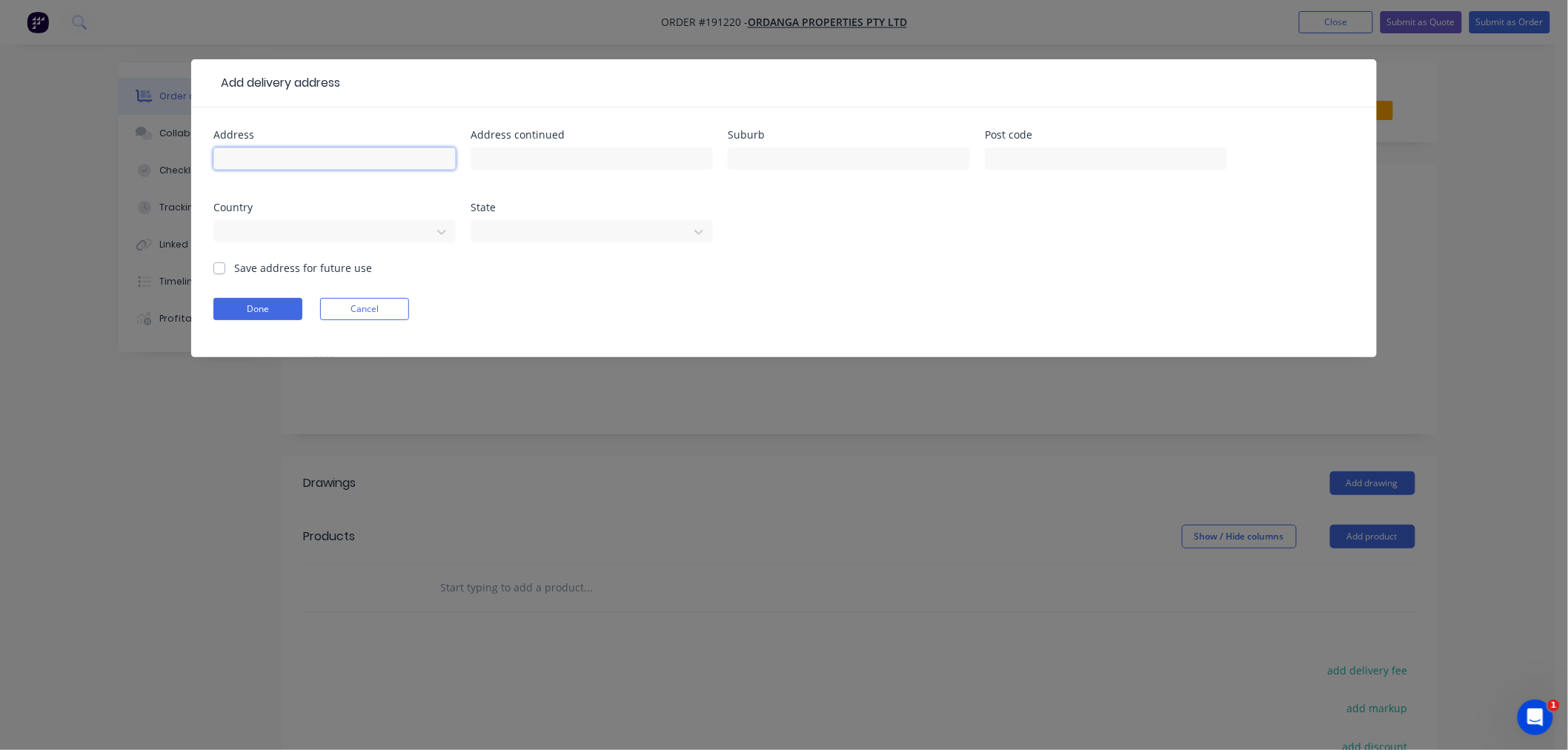
click at [339, 159] on input "text" at bounding box center [335, 159] width 243 height 23
type input "k"
type input "KARATEE STATE SCHOOL"
click at [509, 154] on input "text" at bounding box center [592, 159] width 243 height 23
type input "77 ARTHER SUMMERVILLE RD"
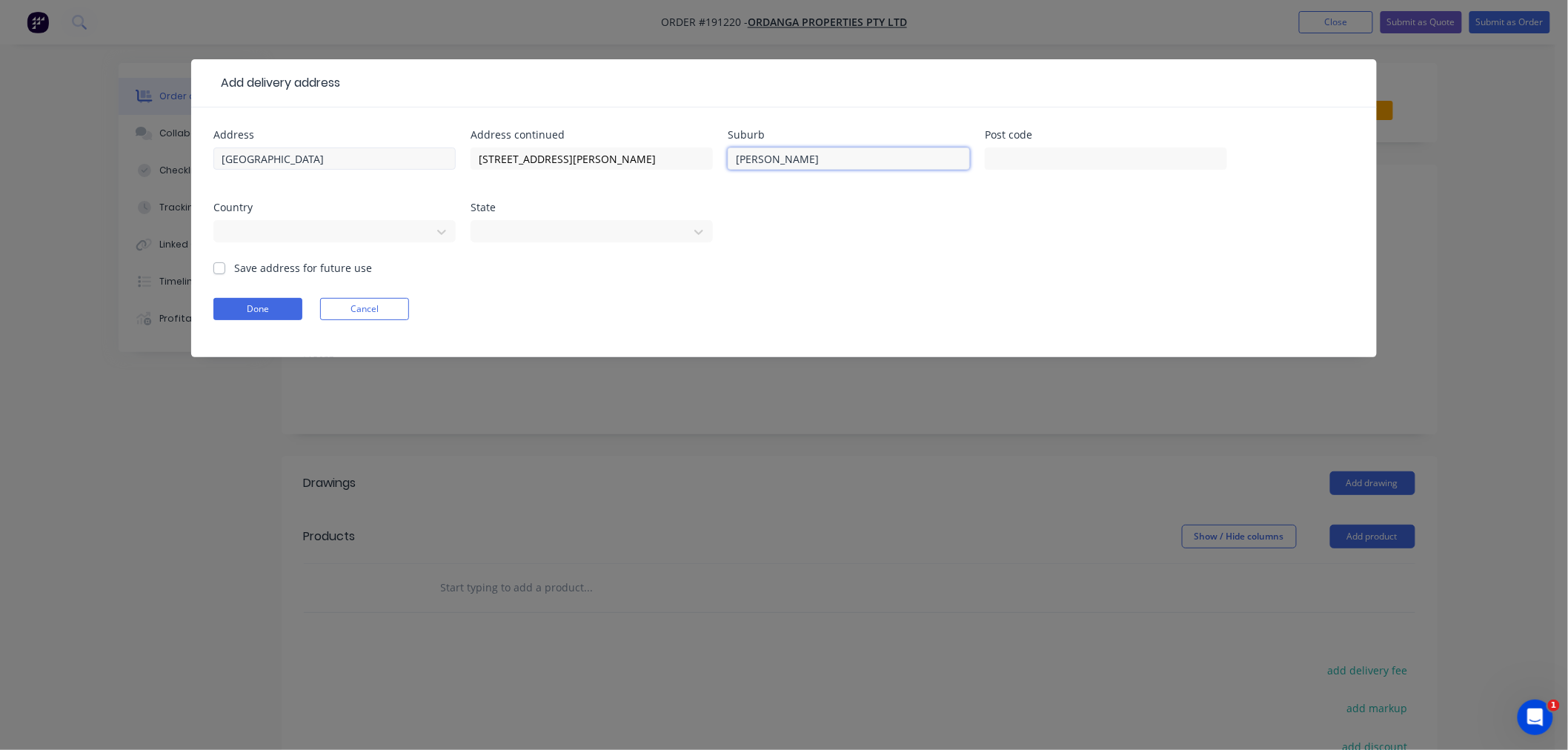
type input "KARALEE"
click at [252, 151] on input "KARATEE STATE SCHOOL" at bounding box center [335, 159] width 243 height 23
type input "KARALEE STATE SCHOOL"
click at [404, 160] on input "KARALEE STATE SCHOOL" at bounding box center [335, 159] width 243 height 23
type input "4306"
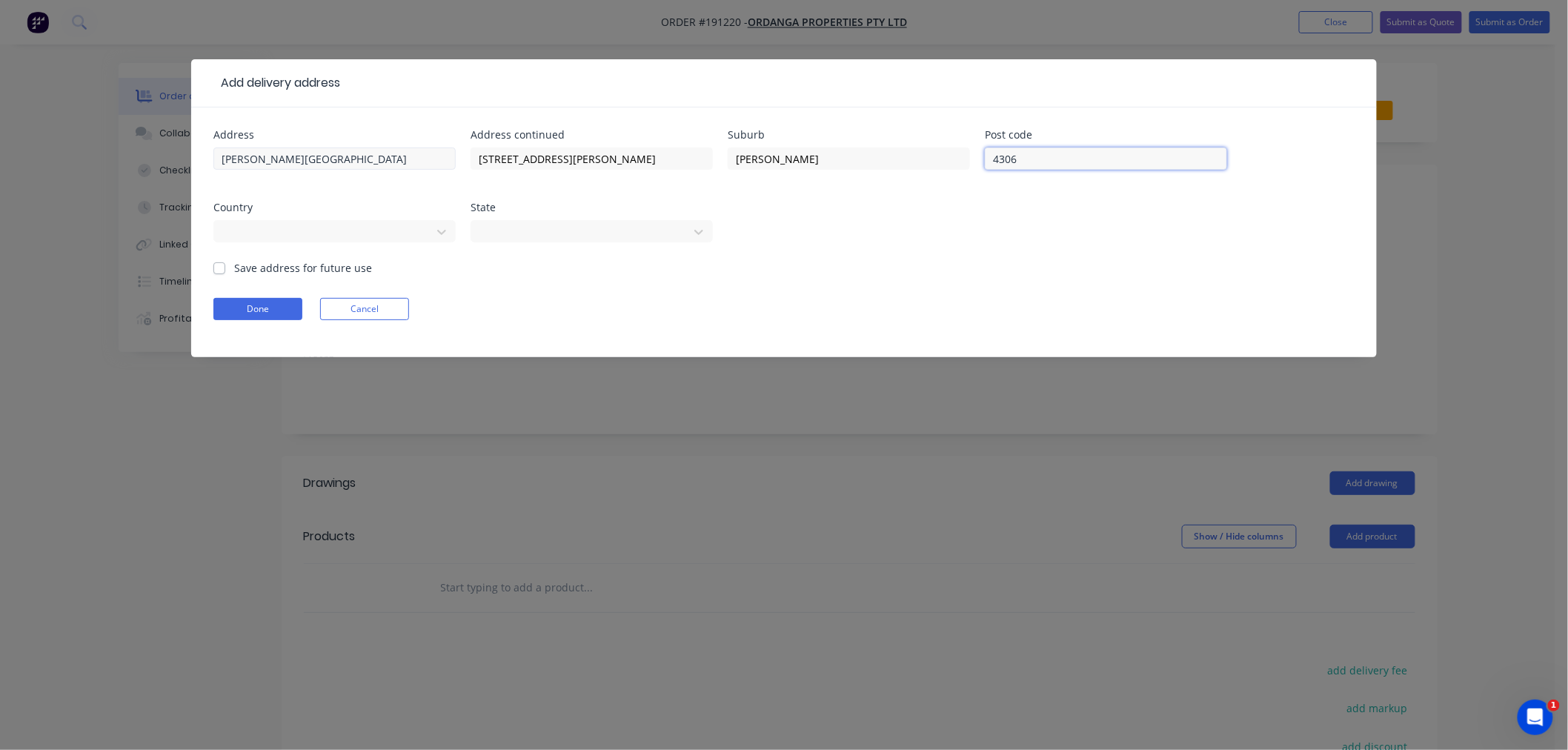
click button "Done" at bounding box center [258, 309] width 89 height 23
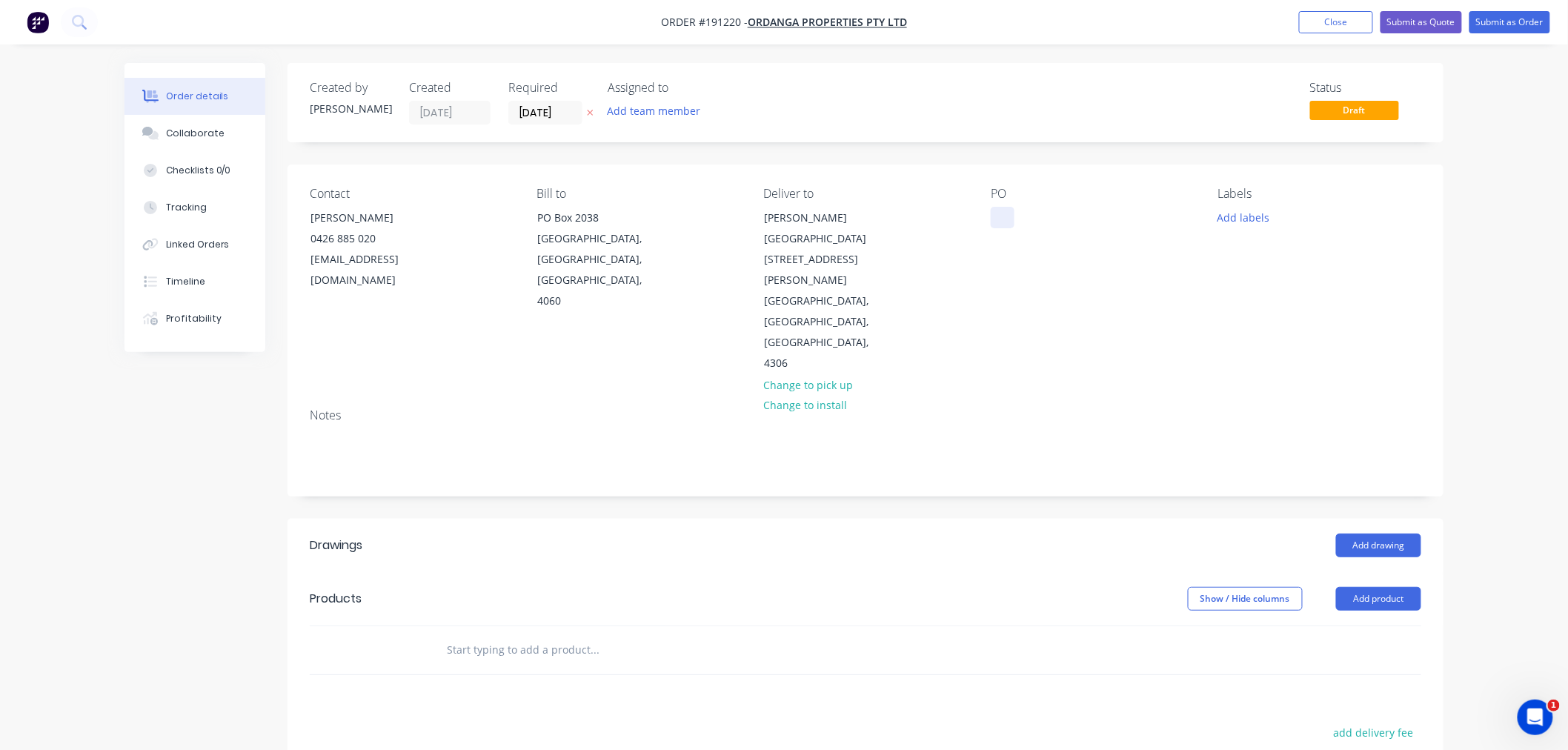
click at [1001, 221] on div at bounding box center [1003, 218] width 24 height 22
click at [1125, 332] on div "Contact IAN BUCKLER 0426 885 020 ianbuckler@live.com.au Bill to PO Box 2038 Ash…" at bounding box center [865, 281] width 1156 height 232
click at [1256, 217] on button "Add labels" at bounding box center [1244, 217] width 68 height 20
click at [1294, 316] on div "6:30 am" at bounding box center [1281, 317] width 45 height 16
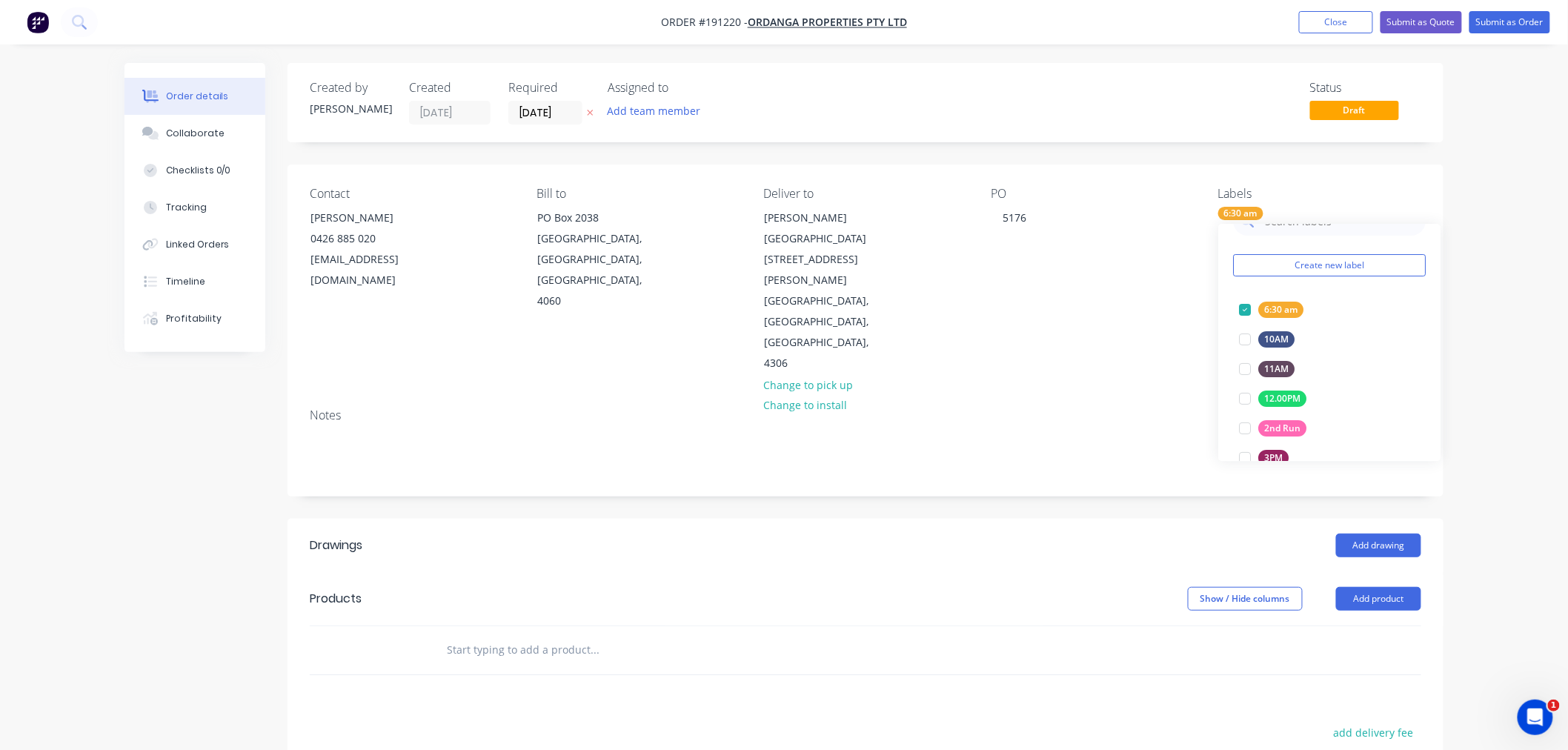
drag, startPoint x: 1549, startPoint y: 359, endPoint x: 1485, endPoint y: 417, distance: 86.4
click at [1549, 360] on div "Order details Collaborate Checklists 0/0 Tracking Linked Orders Timeline Profit…" at bounding box center [784, 526] width 1568 height 1053
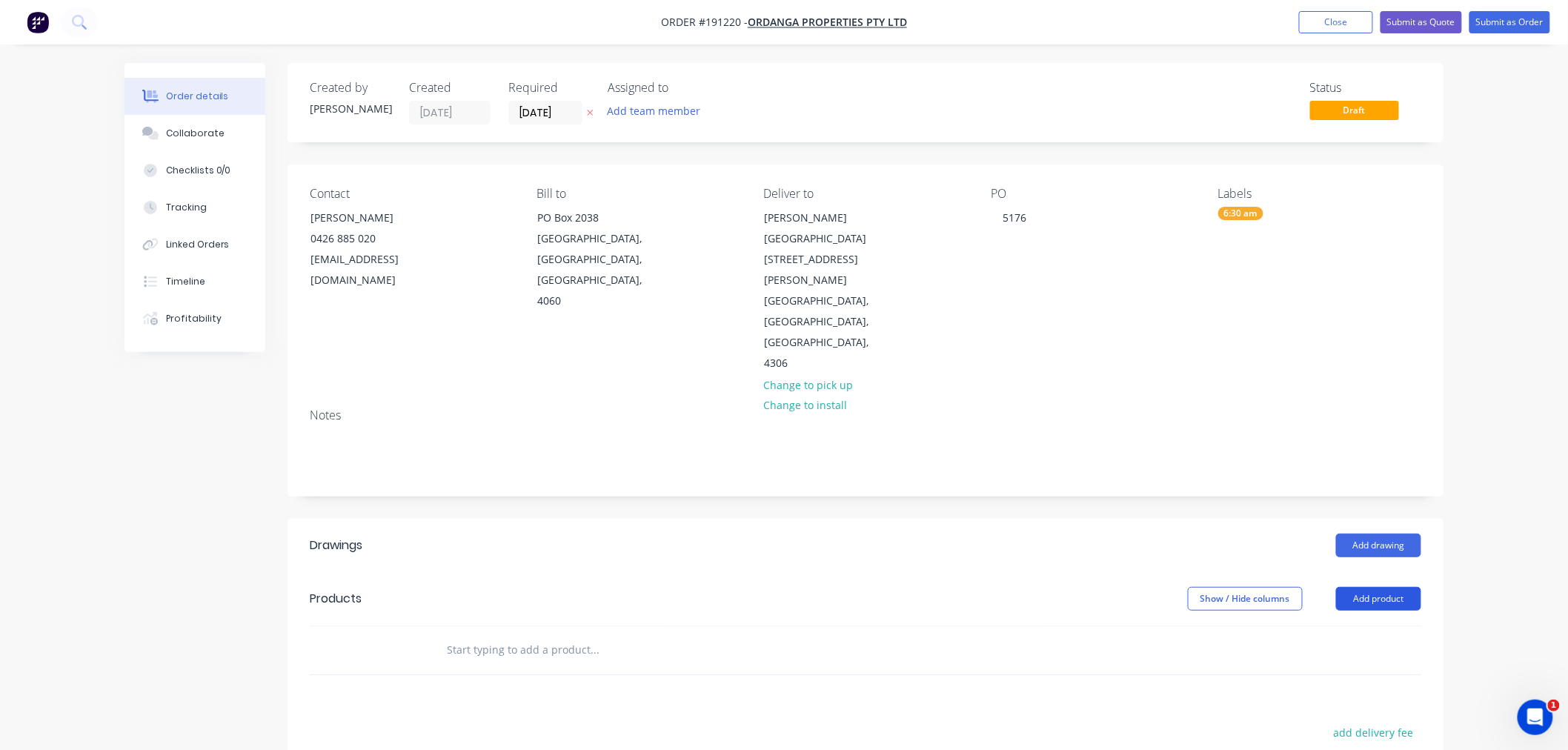
click at [1373, 587] on button "Add product" at bounding box center [1379, 598] width 86 height 24
click at [1368, 626] on div "Product catalogue" at bounding box center [1351, 637] width 114 height 22
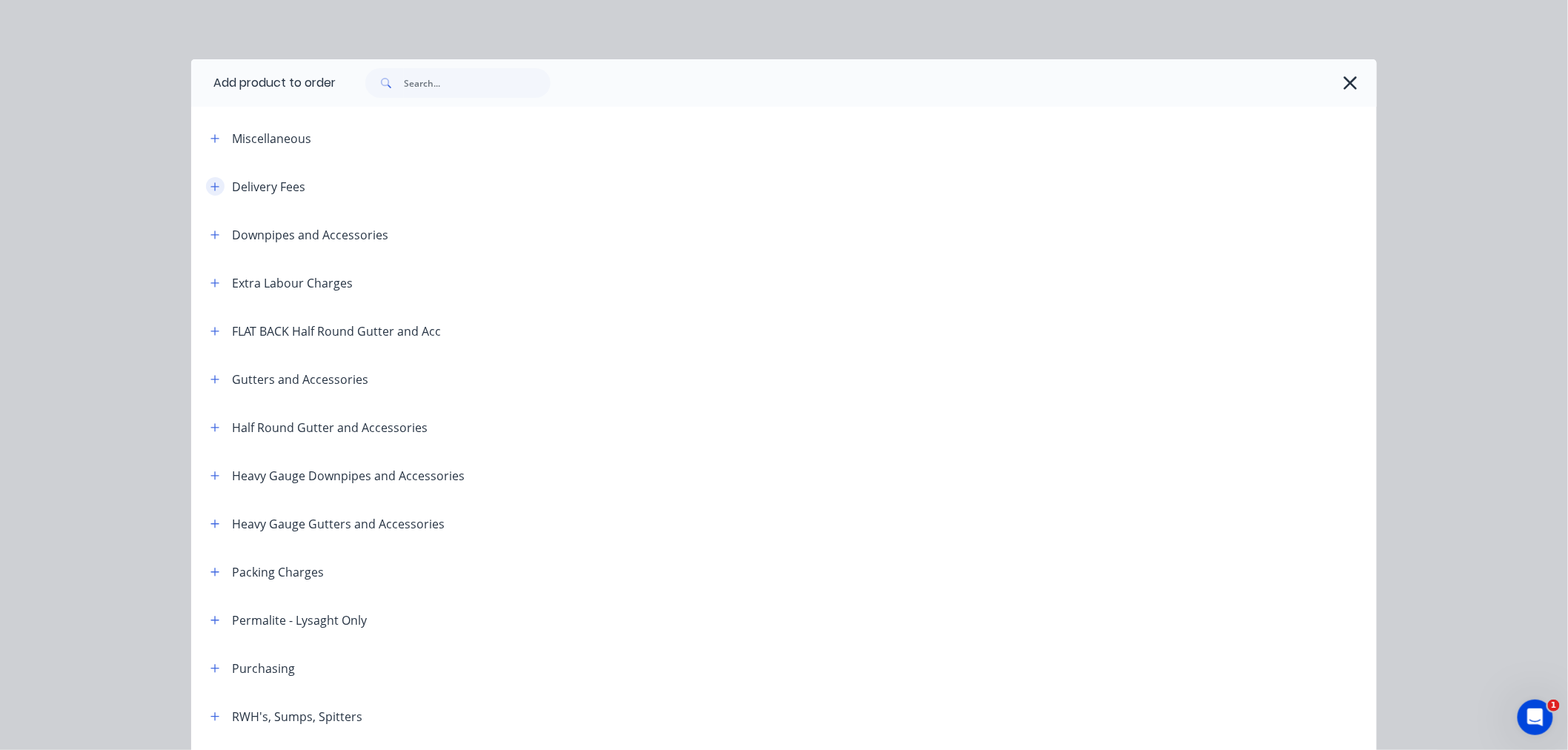
click at [214, 187] on button "button" at bounding box center [215, 187] width 19 height 19
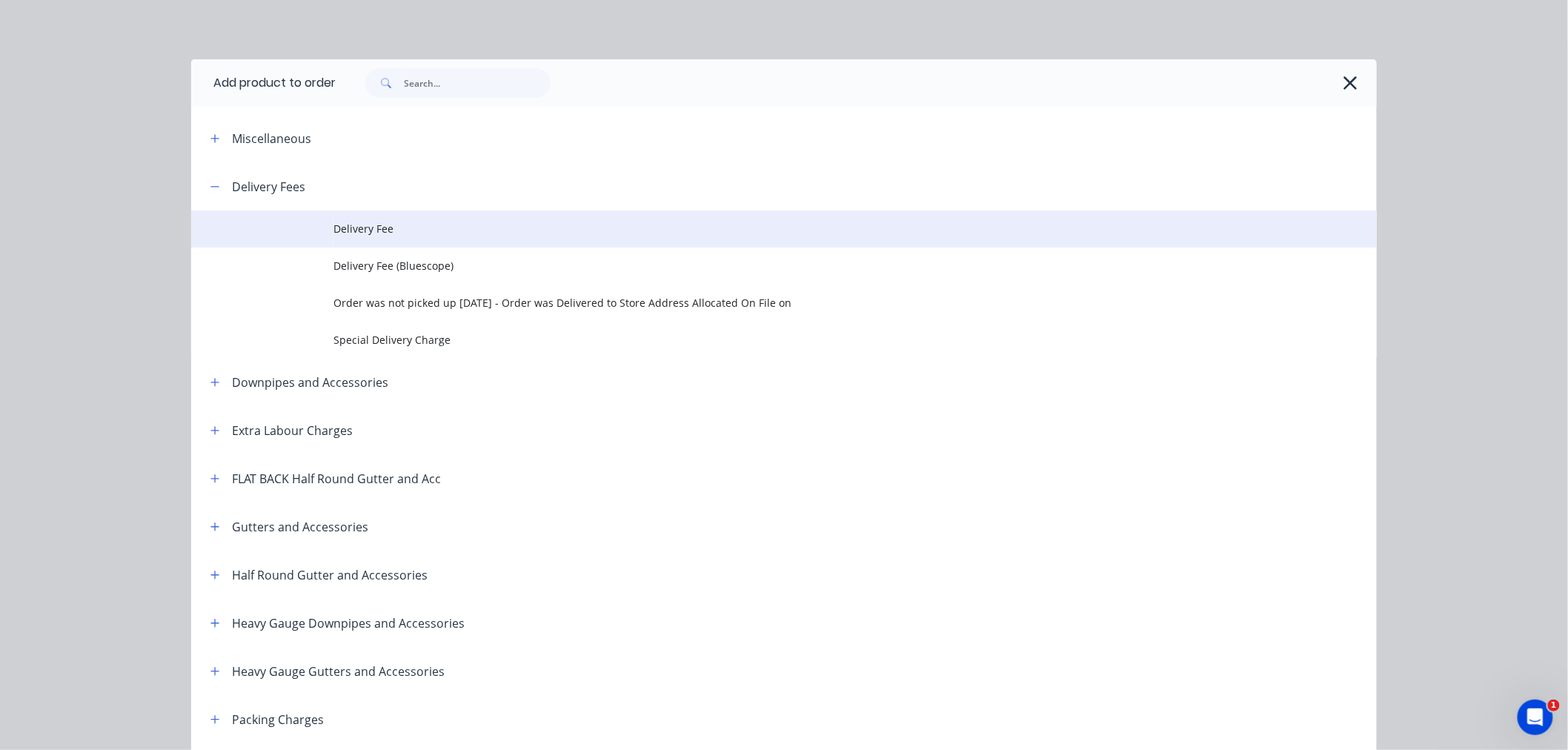
click at [350, 235] on span "Delivery Fee" at bounding box center [751, 228] width 835 height 16
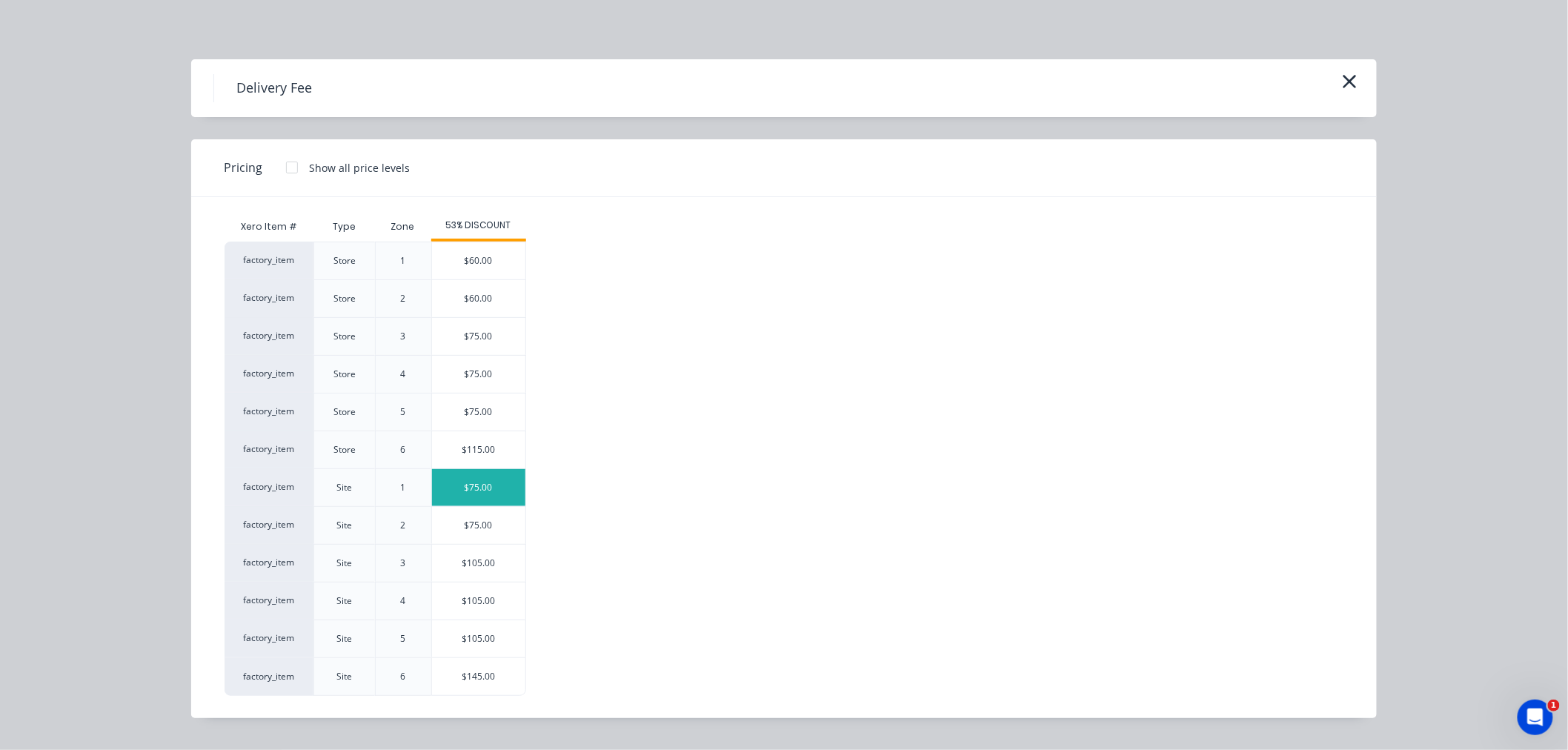
click at [491, 495] on div "$75.00" at bounding box center [479, 488] width 93 height 37
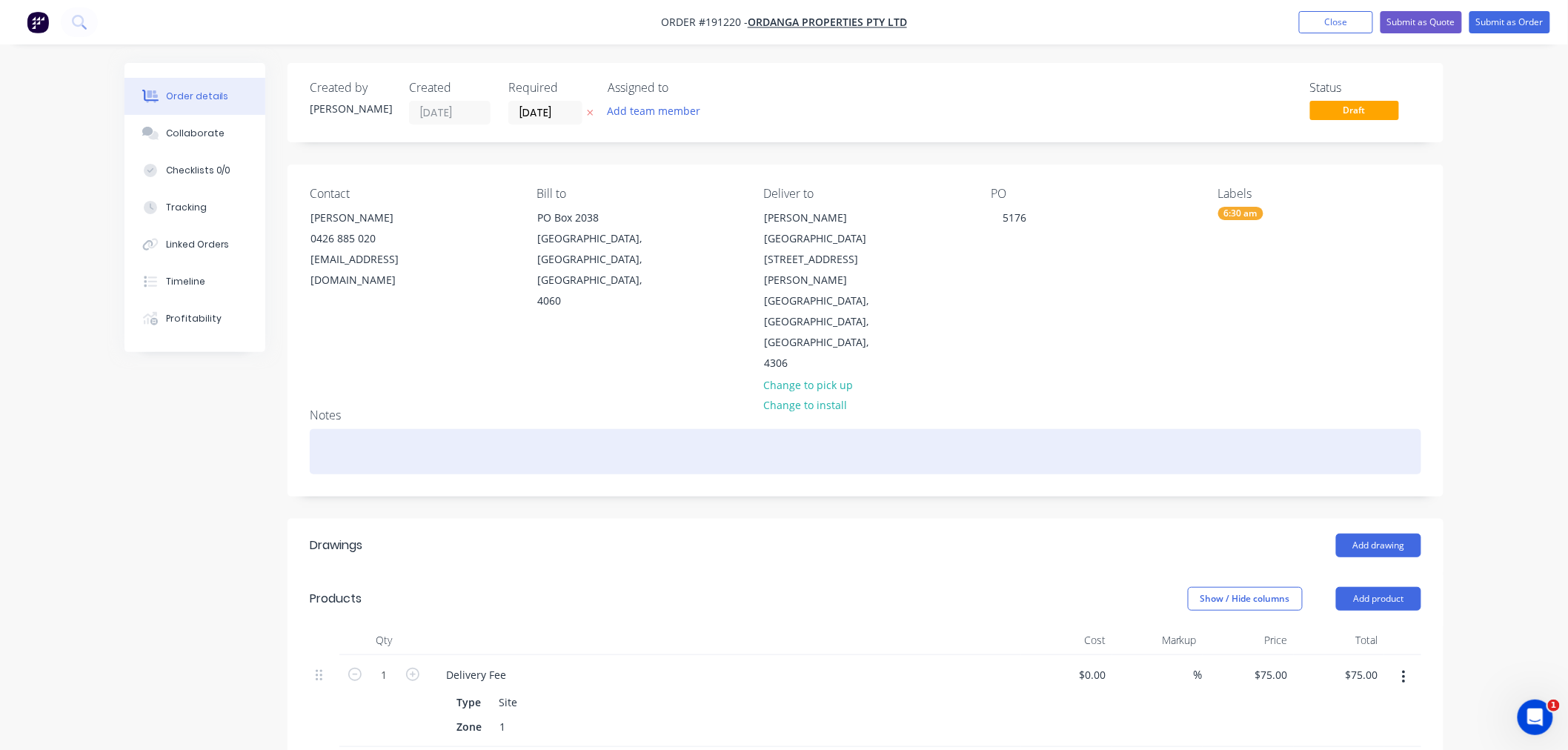
click at [561, 429] on div at bounding box center [866, 452] width 1112 height 45
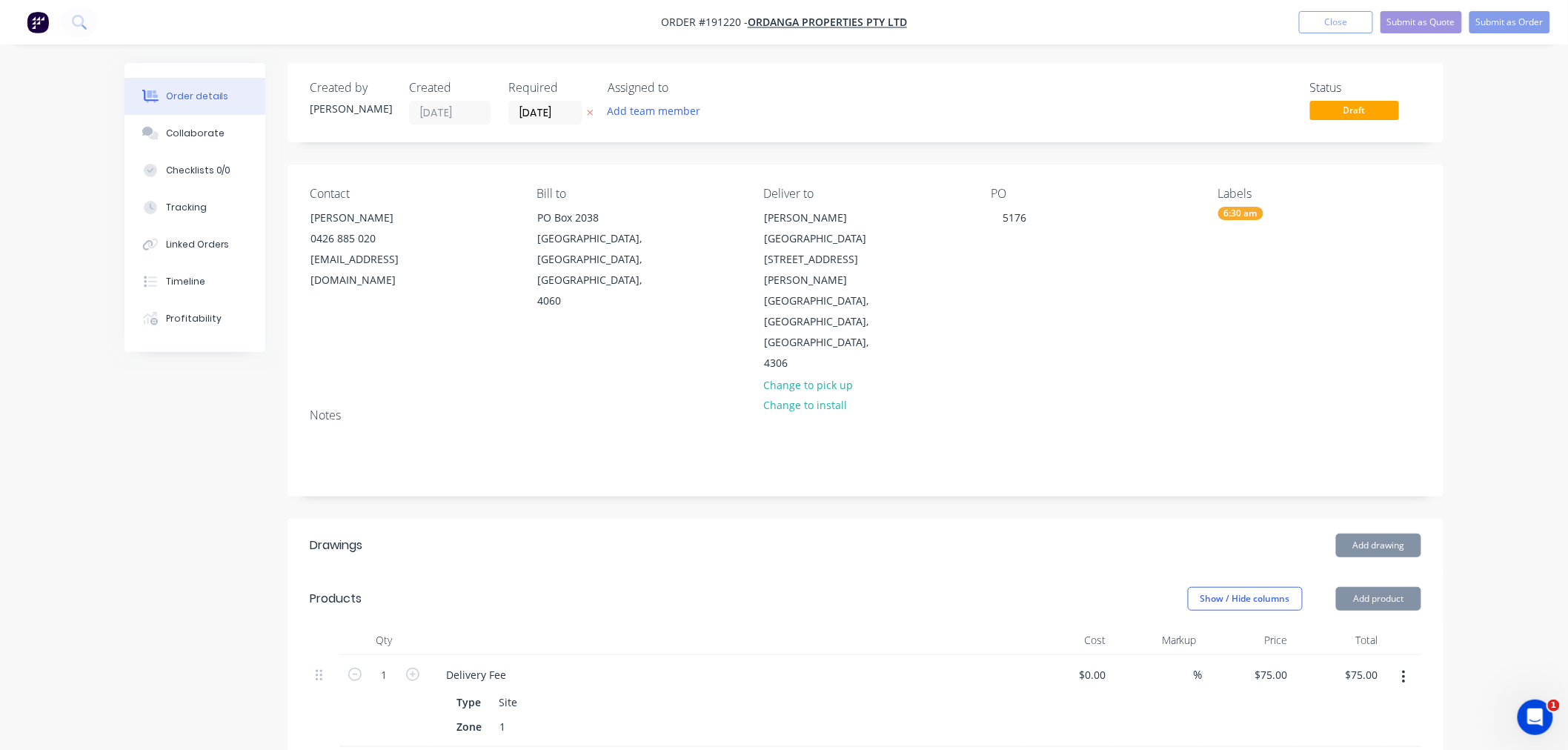
click at [1500, 510] on div "Order details Collaborate Checklists 0/0 Tracking Linked Orders Timeline Profit…" at bounding box center [784, 586] width 1568 height 1173
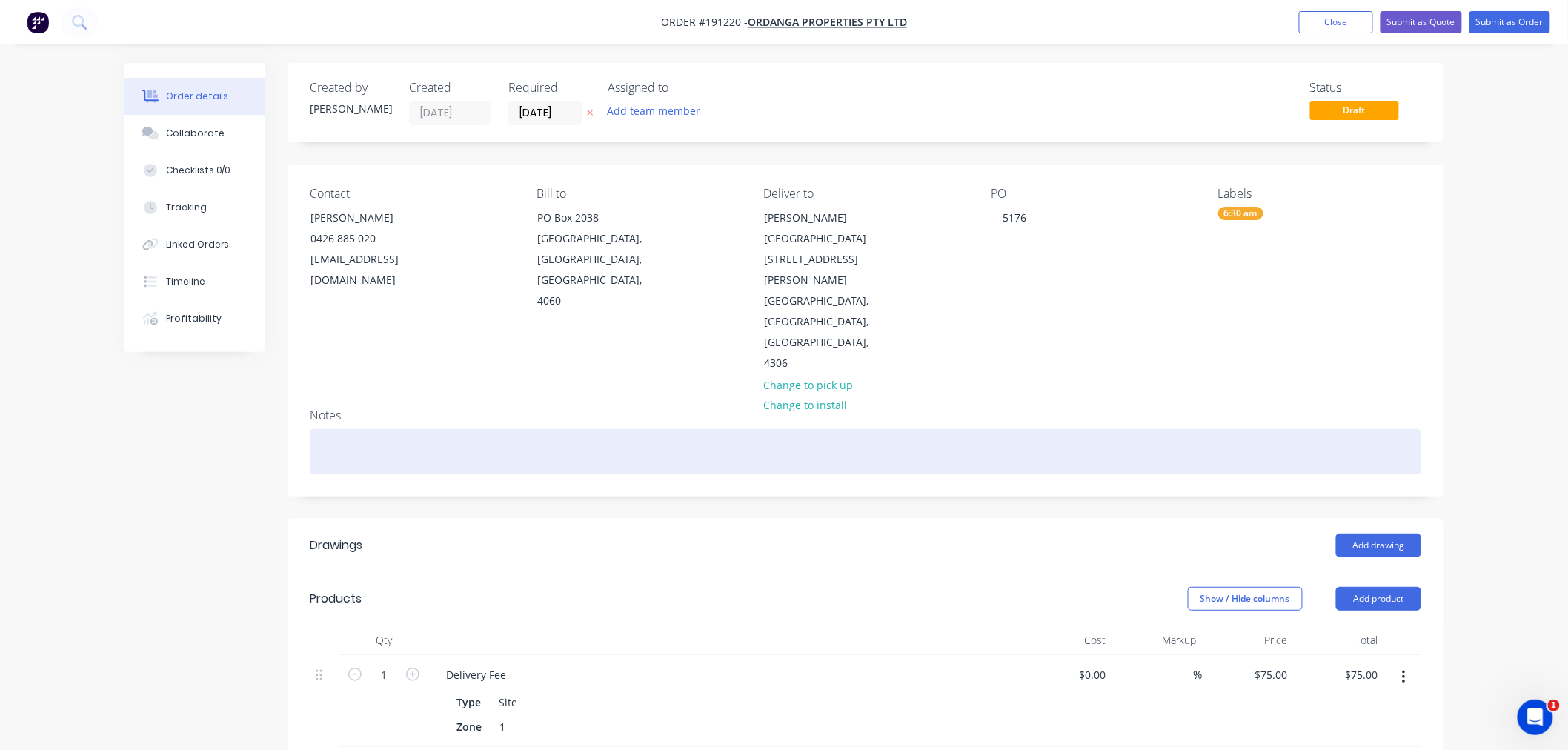
click at [1145, 429] on div at bounding box center [866, 452] width 1112 height 45
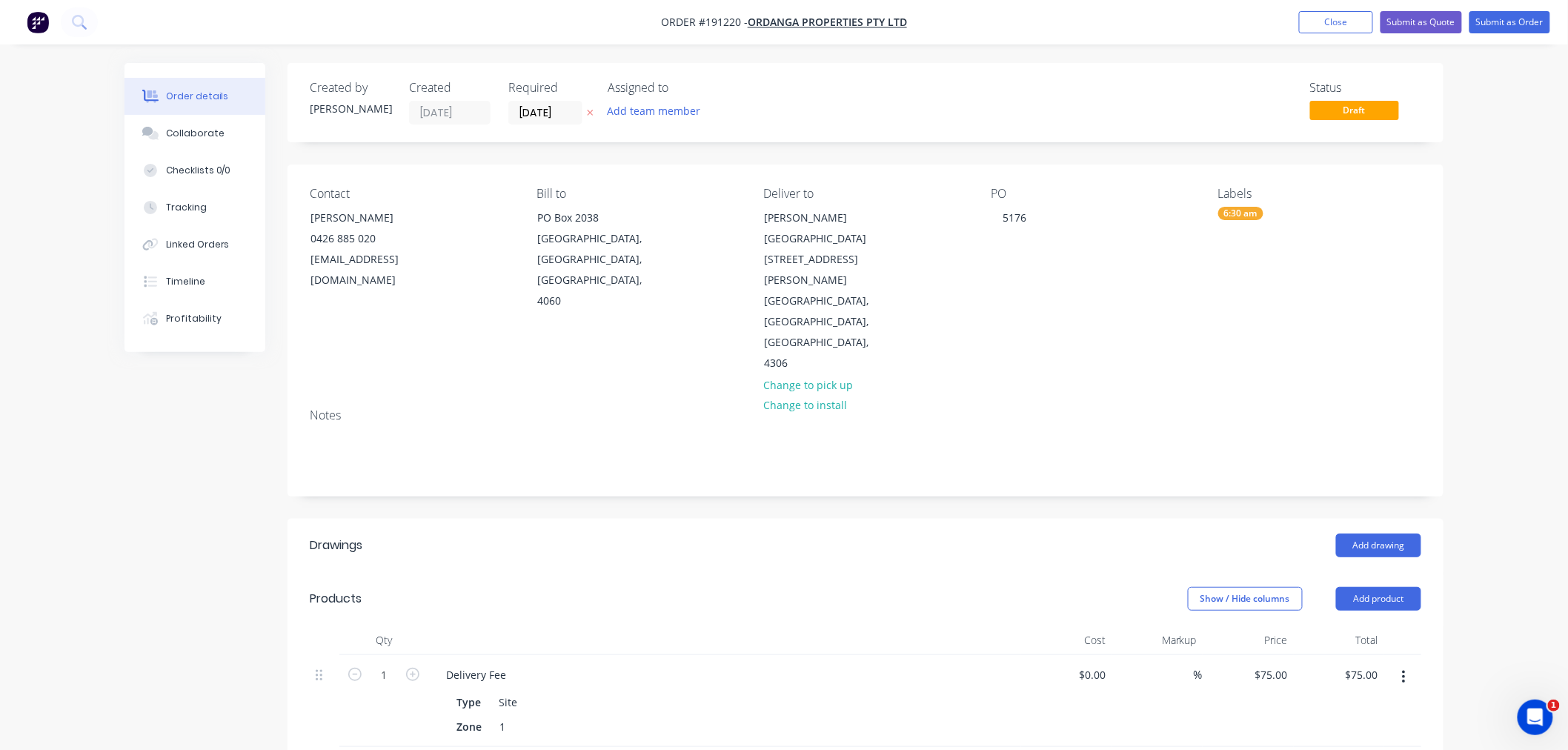
click at [1501, 462] on div "Order details Collaborate Checklists 0/0 Tracking Linked Orders Timeline Profit…" at bounding box center [784, 586] width 1568 height 1173
click at [1370, 533] on button "Add drawing" at bounding box center [1379, 545] width 86 height 24
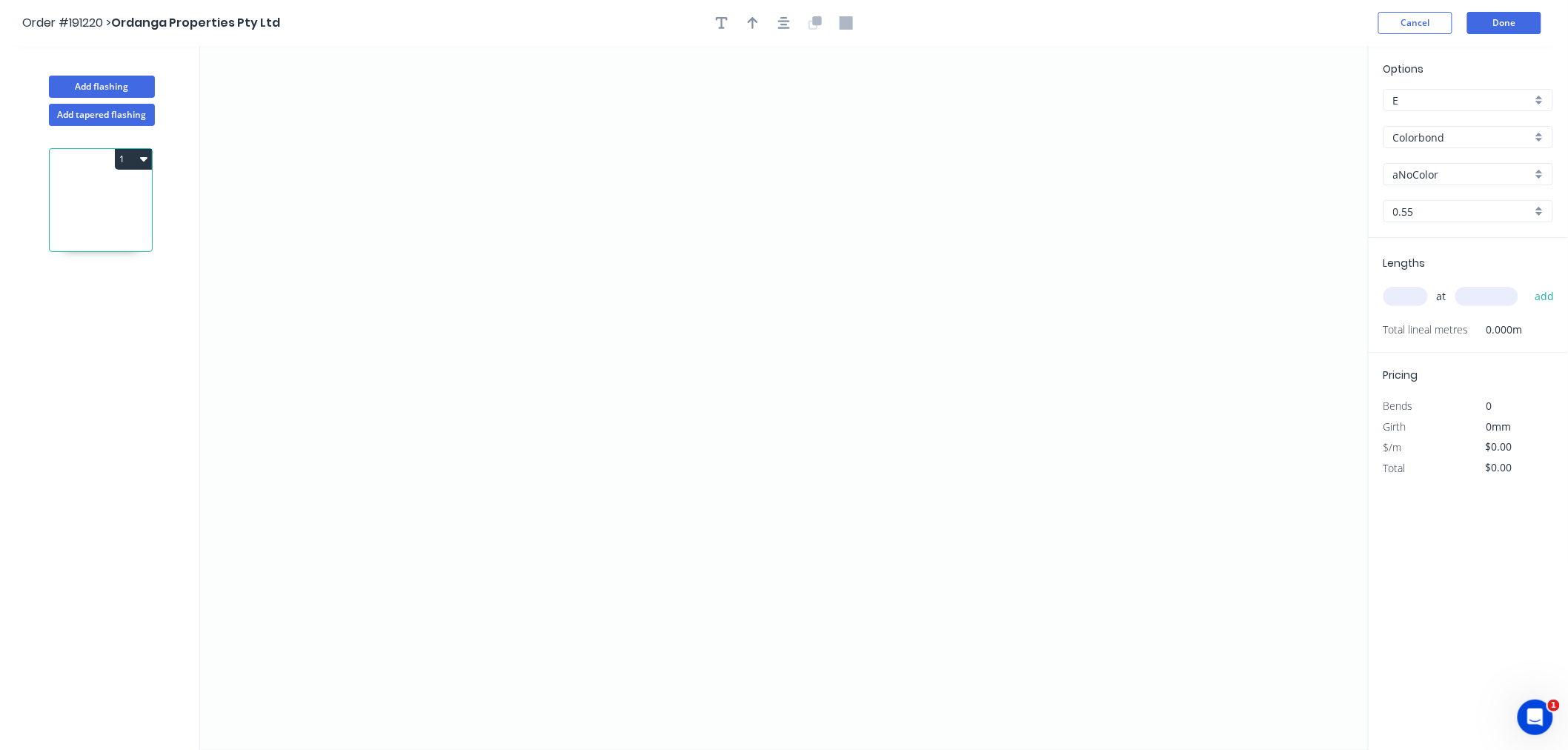
click at [1458, 172] on input "aNoColor" at bounding box center [1462, 175] width 138 height 16
click at [1488, 228] on div "Deep Ocean" at bounding box center [1468, 226] width 168 height 26
type input "Deep Ocean"
click at [1407, 296] on input "text" at bounding box center [1406, 296] width 44 height 19
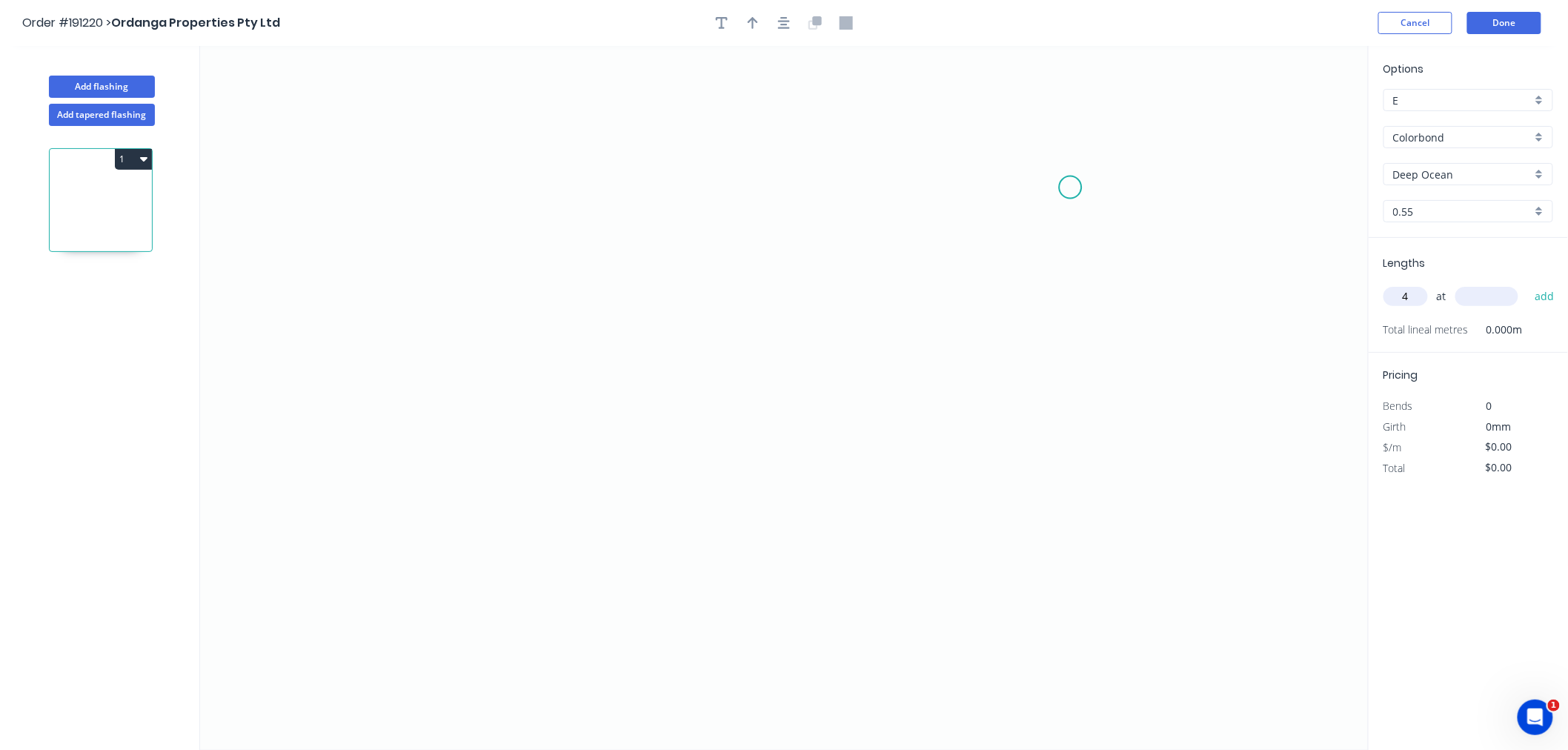
type input "4"
type input "3500"
click at [1528, 284] on button "add" at bounding box center [1545, 296] width 35 height 25
click at [604, 218] on icon "0" at bounding box center [784, 398] width 1169 height 704
click at [556, 145] on icon "0" at bounding box center [784, 398] width 1169 height 704
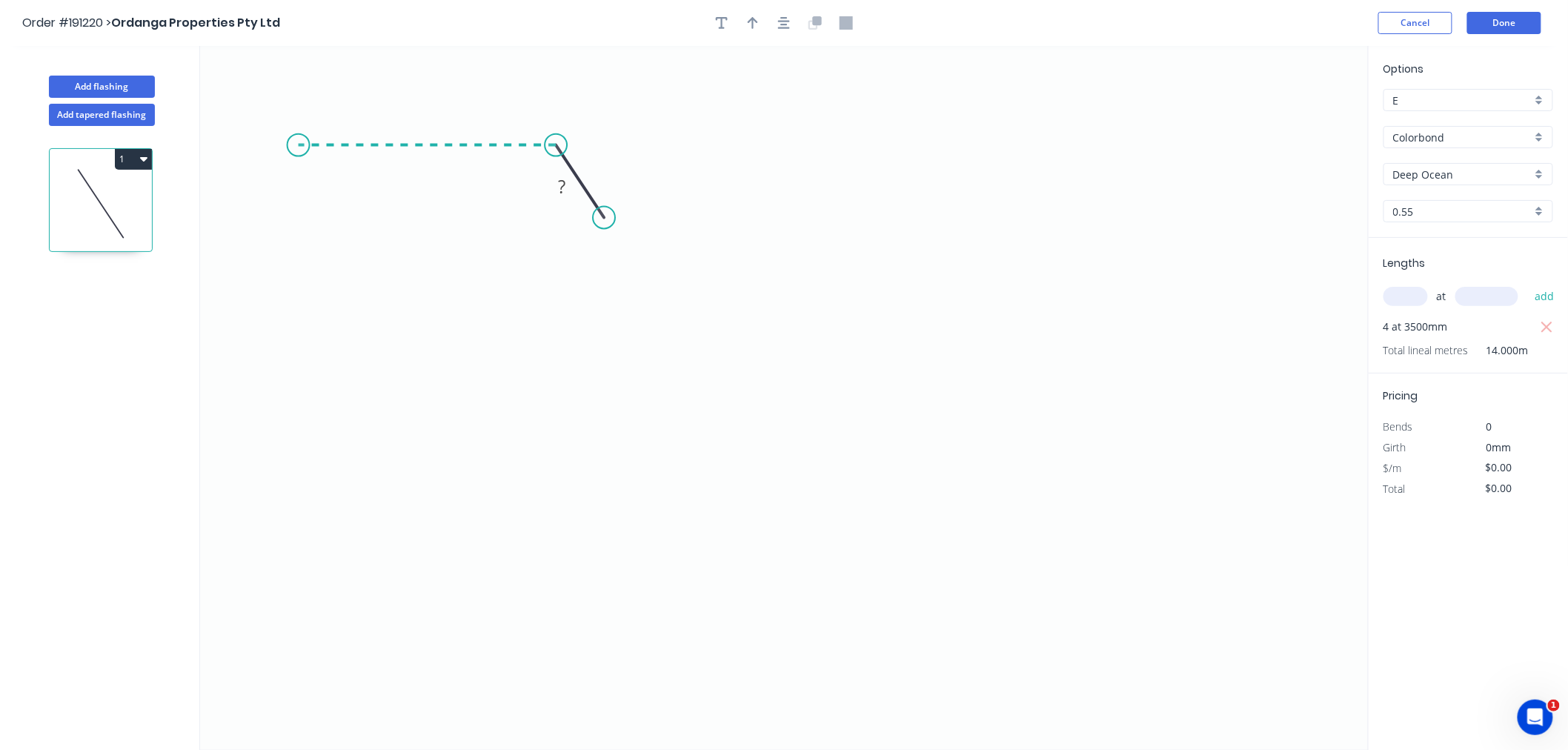
click at [298, 153] on icon "0 ?" at bounding box center [784, 398] width 1169 height 704
click at [292, 456] on icon "0 ? ? ? º" at bounding box center [784, 398] width 1169 height 704
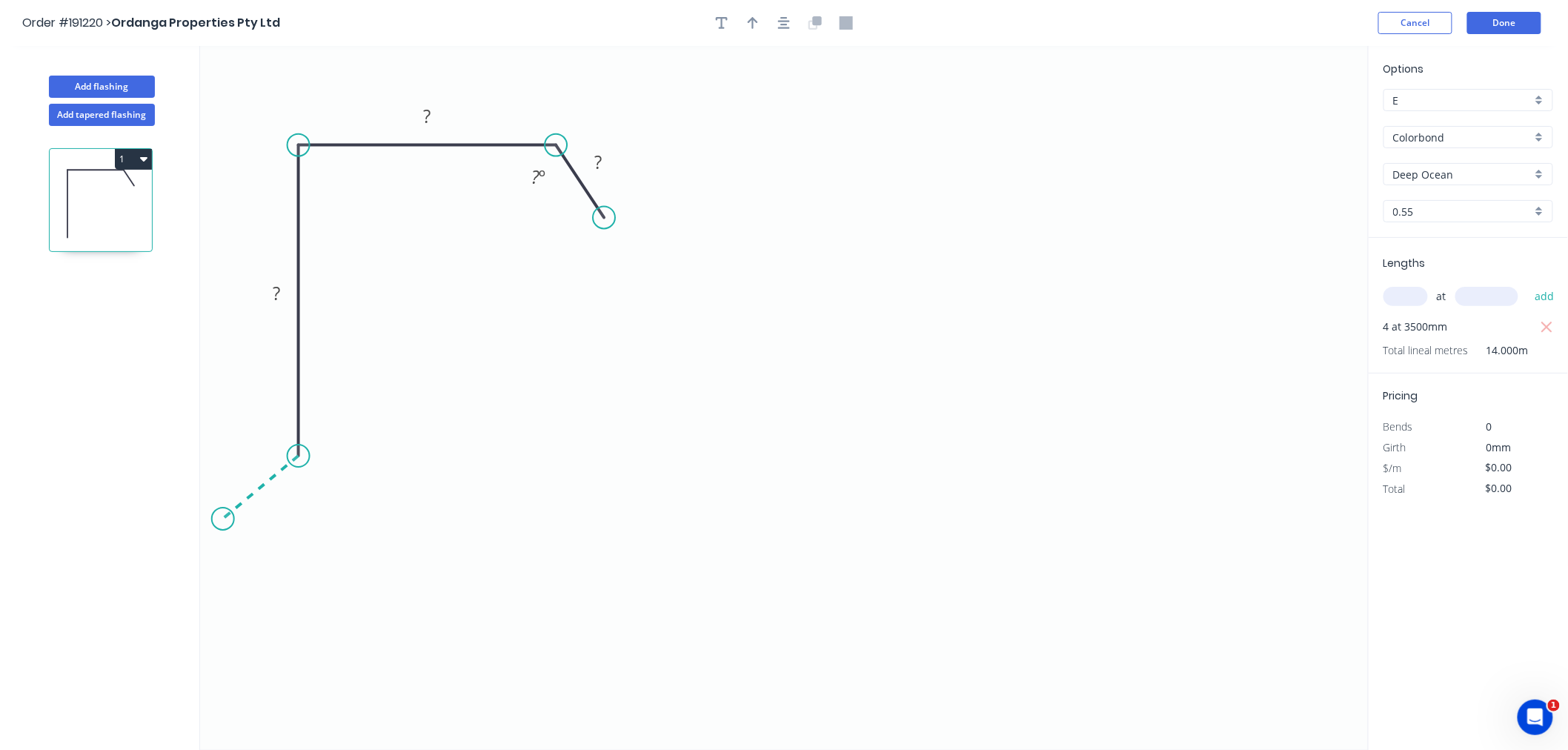
click at [222, 519] on icon "0 ? ? ? ? º" at bounding box center [784, 398] width 1169 height 704
click at [296, 600] on icon "0 ? ? ? ? ? º ? º" at bounding box center [784, 398] width 1169 height 704
click at [784, 27] on icon "button" at bounding box center [784, 23] width 12 height 12
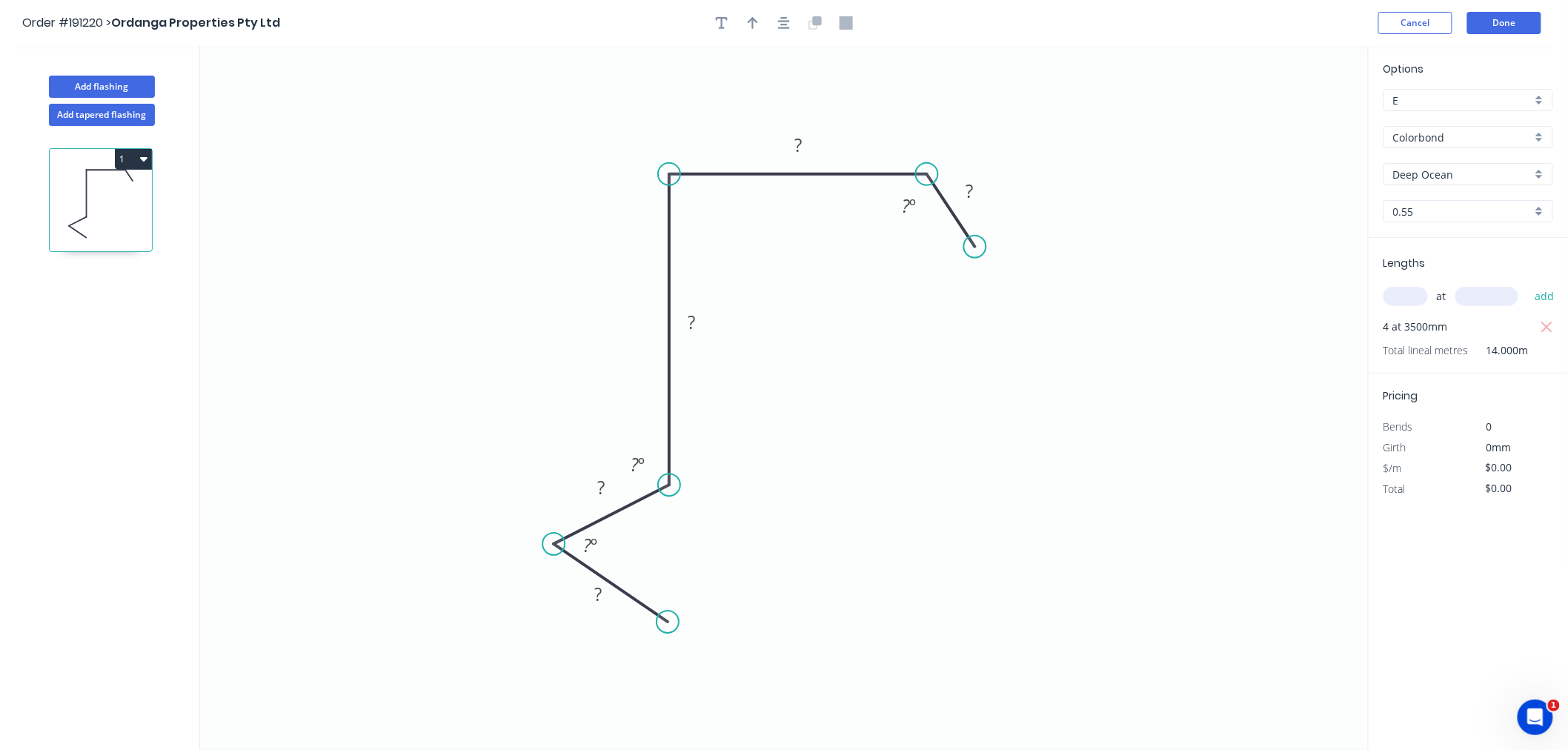
drag, startPoint x: 549, startPoint y: 539, endPoint x: 554, endPoint y: 545, distance: 7.8
click at [554, 545] on circle at bounding box center [554, 544] width 23 height 23
click at [626, 604] on div "Hide angle" at bounding box center [669, 598] width 149 height 30
click at [665, 521] on div "Hide angle" at bounding box center [713, 513] width 149 height 30
click at [665, 644] on circle at bounding box center [664, 654] width 23 height 23
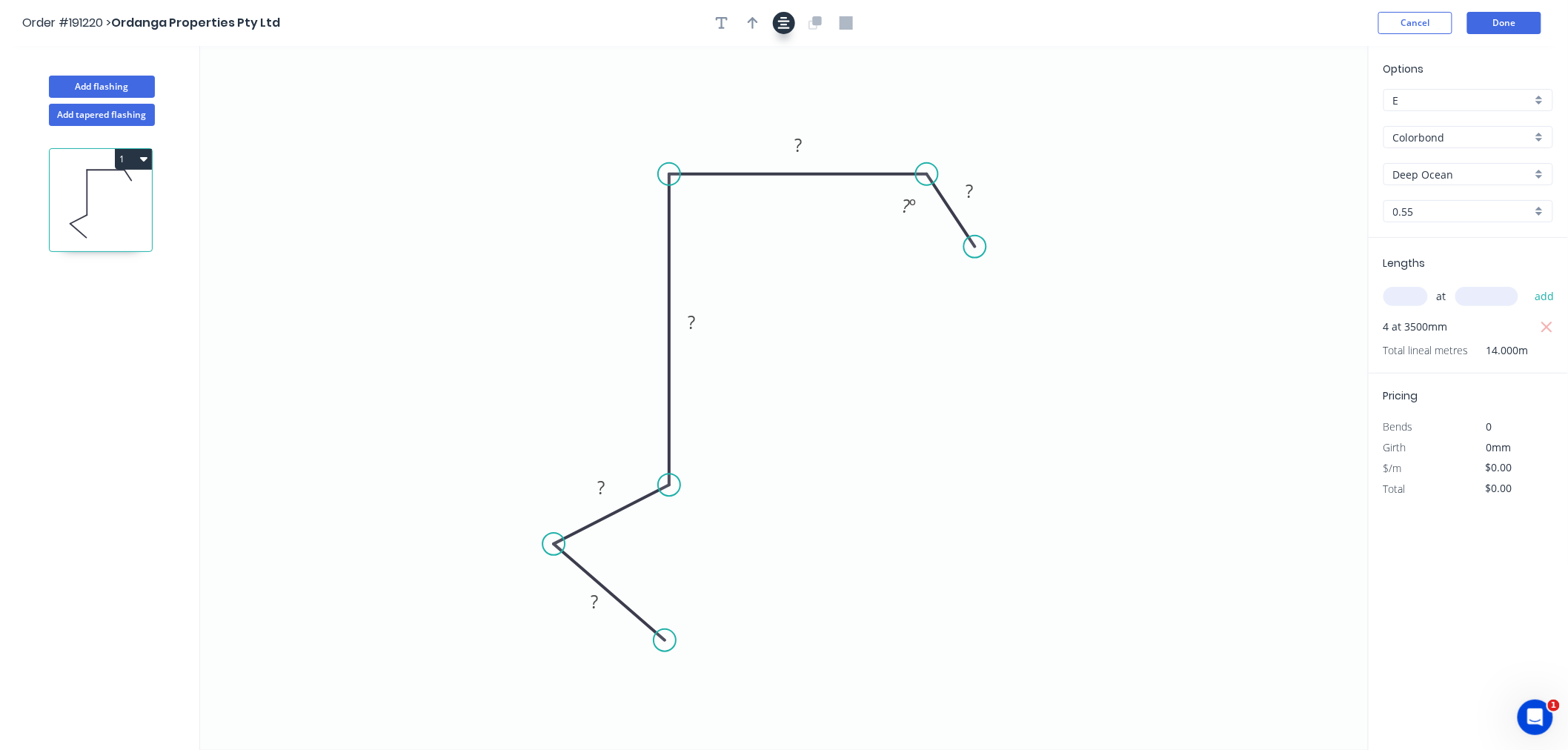
click at [784, 24] on icon "button" at bounding box center [784, 23] width 12 height 13
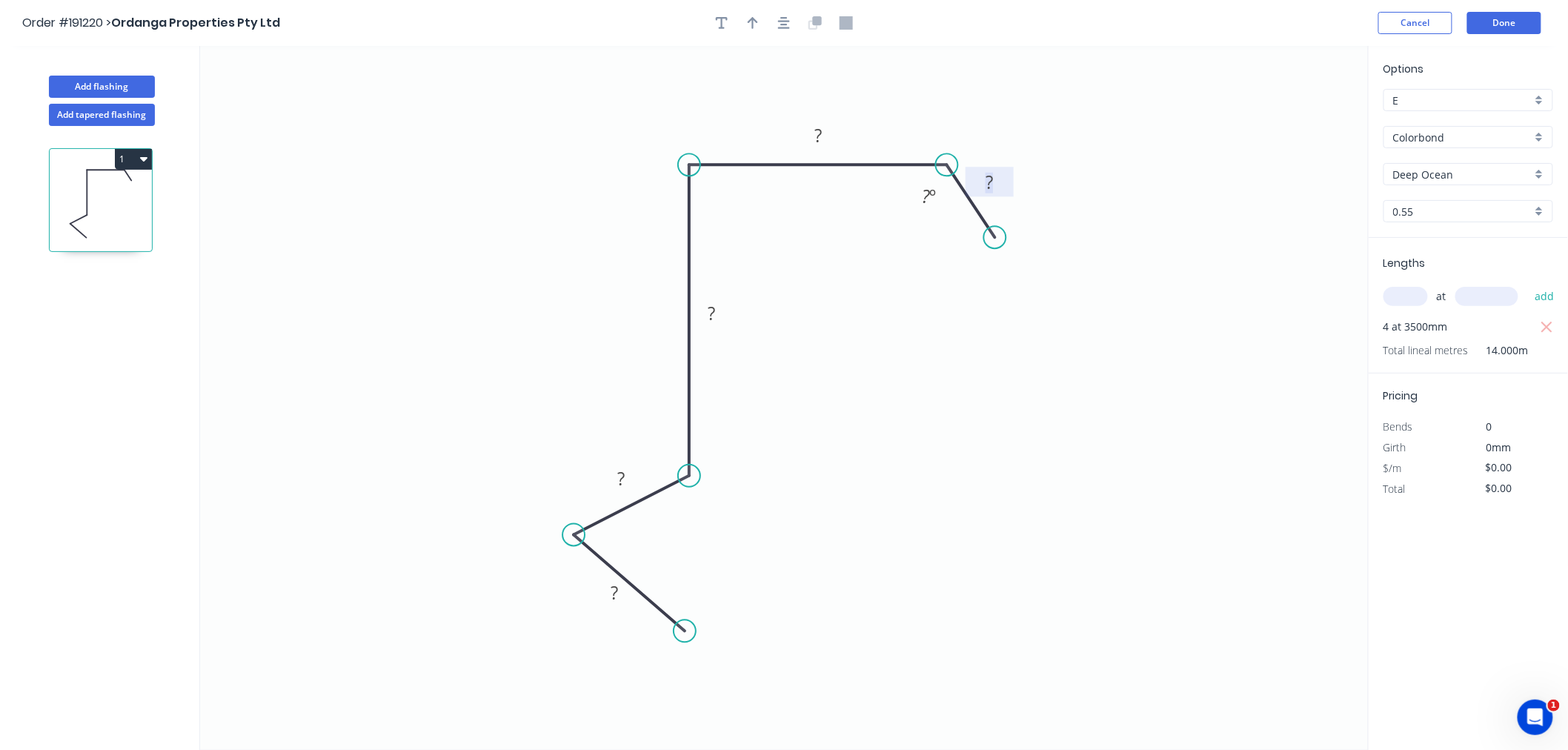
click at [989, 181] on tspan "?" at bounding box center [990, 181] width 8 height 24
drag, startPoint x: 992, startPoint y: 239, endPoint x: 1010, endPoint y: 254, distance: 23.4
click at [1010, 254] on circle at bounding box center [1009, 254] width 23 height 23
click at [1007, 187] on rect at bounding box center [996, 190] width 30 height 21
type input "$19.21"
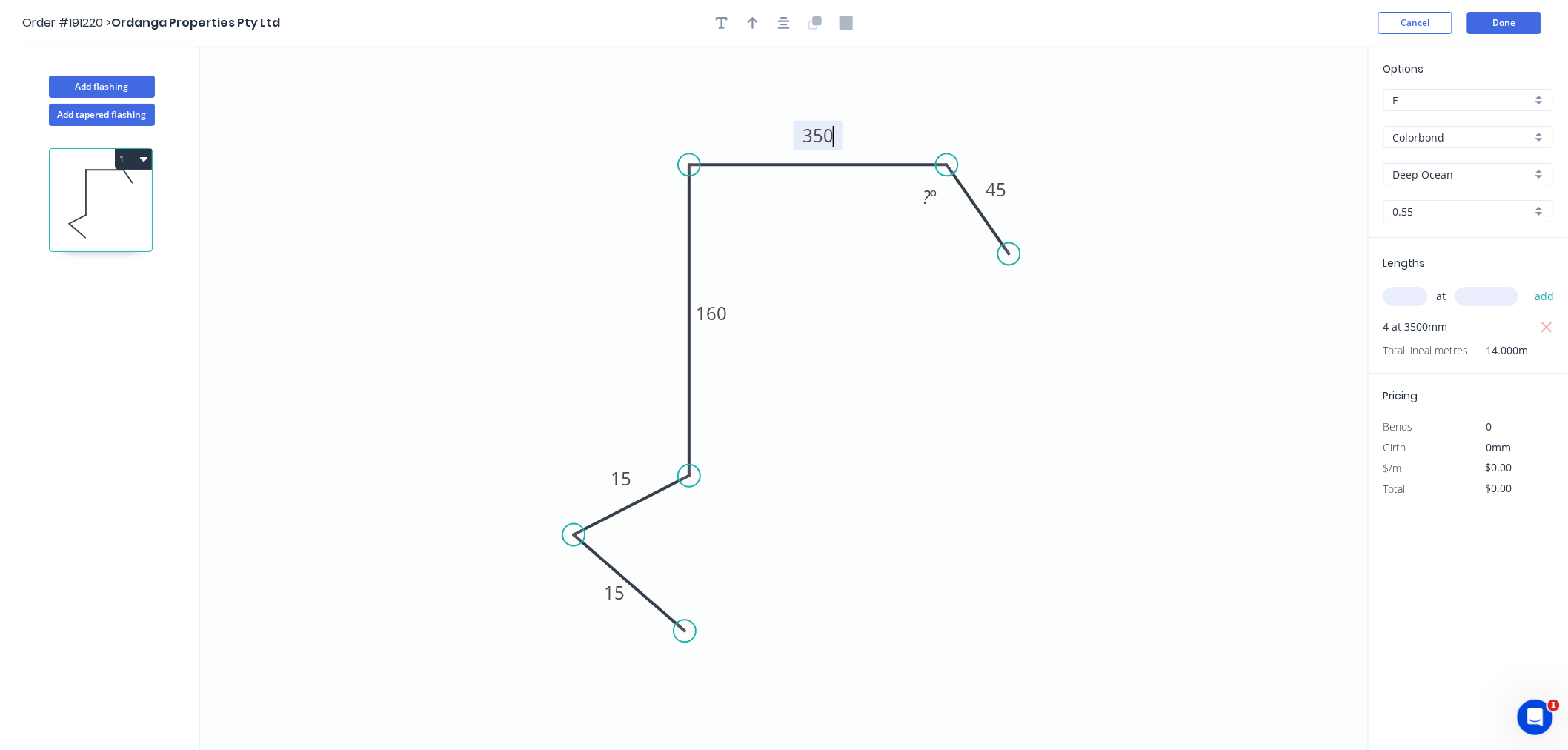
type input "$268.94"
drag, startPoint x: 1162, startPoint y: 319, endPoint x: 1169, endPoint y: 327, distance: 10.6
click at [1172, 327] on icon "0 15 15 160 350 45 135 º" at bounding box center [784, 398] width 1169 height 704
click at [779, 28] on button "button" at bounding box center [784, 23] width 23 height 23
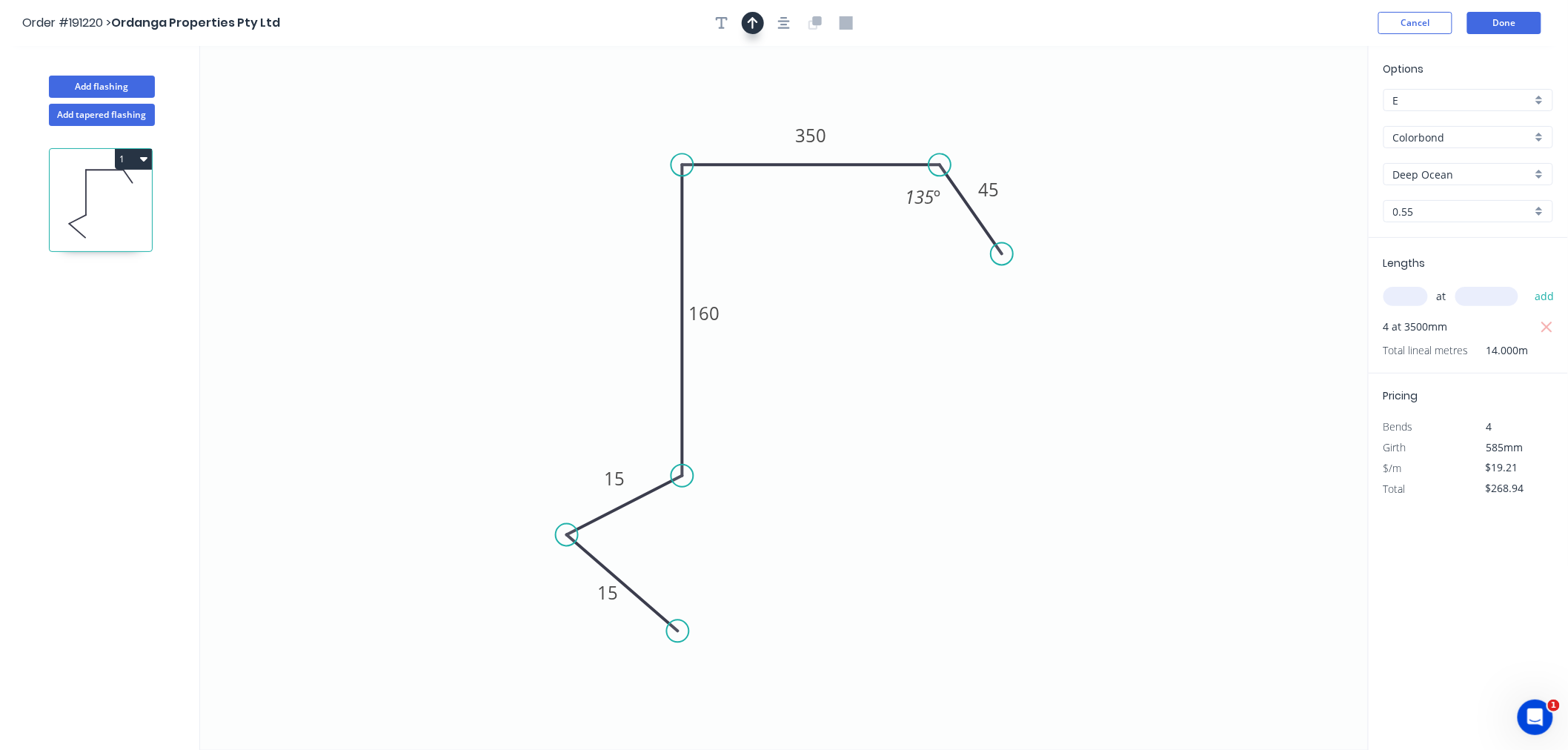
click at [757, 31] on button "button" at bounding box center [753, 23] width 23 height 23
drag, startPoint x: 1291, startPoint y: 116, endPoint x: 738, endPoint y: 120, distance: 553.0
click at [738, 120] on icon at bounding box center [737, 103] width 13 height 47
drag, startPoint x: 738, startPoint y: 120, endPoint x: 908, endPoint y: 126, distance: 170.1
click at [908, 126] on icon at bounding box center [907, 109] width 13 height 47
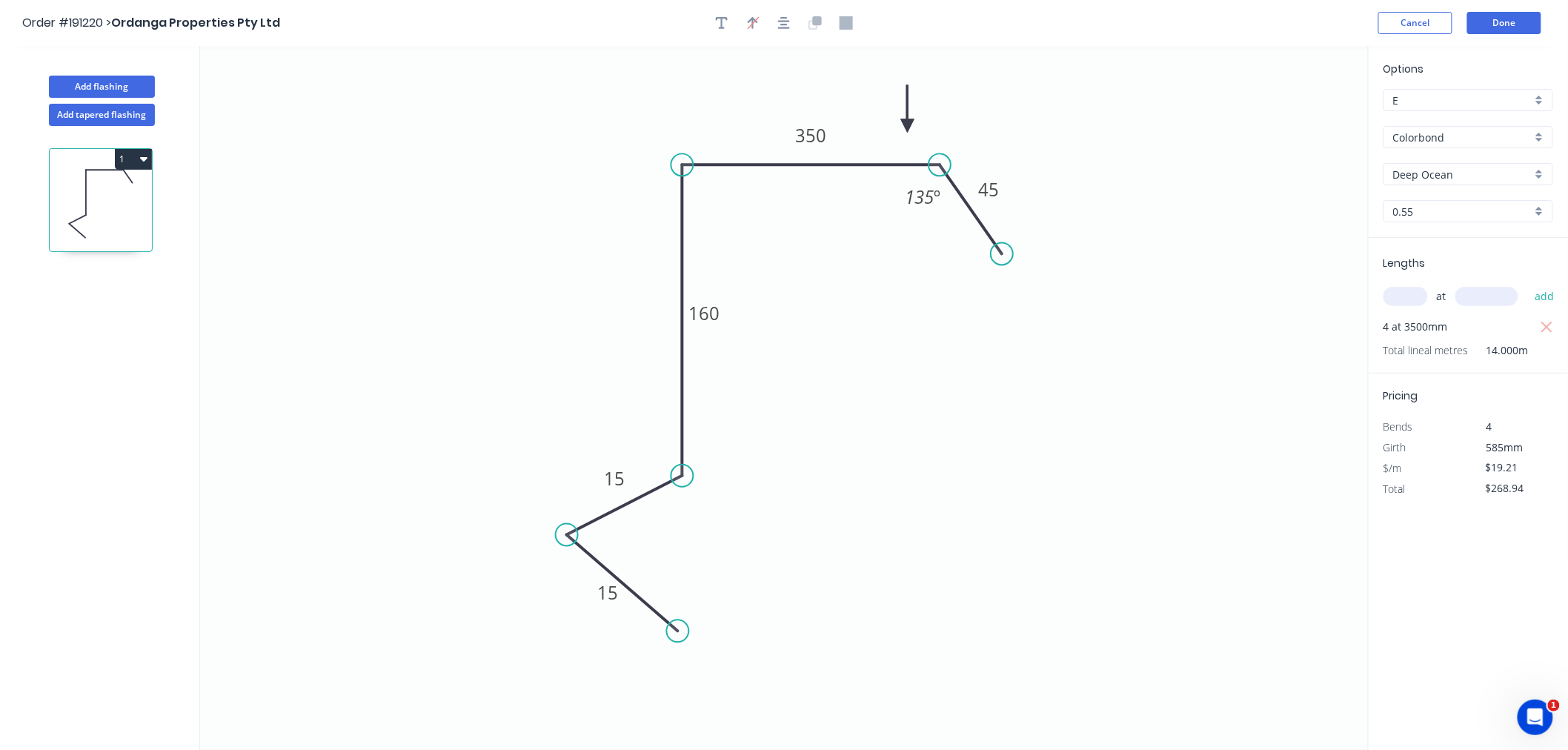
click at [908, 126] on icon at bounding box center [907, 109] width 13 height 47
drag, startPoint x: 1019, startPoint y: 255, endPoint x: 1011, endPoint y: 249, distance: 10.0
click at [1021, 248] on circle at bounding box center [1022, 247] width 23 height 23
click at [961, 239] on div "Hide angle" at bounding box center [997, 247] width 149 height 30
click at [959, 216] on div "Show angle" at bounding box center [1018, 218] width 149 height 30
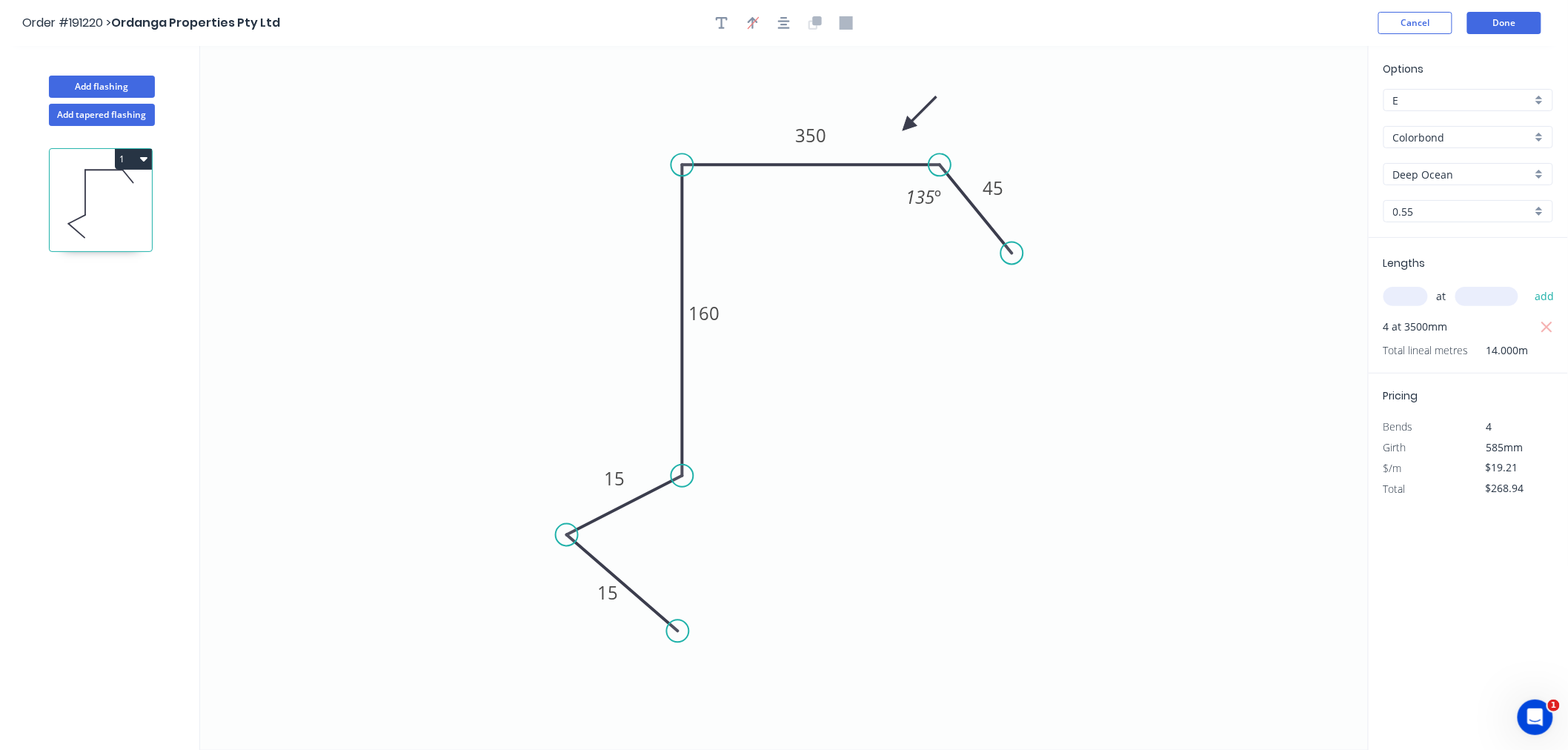
drag, startPoint x: 1016, startPoint y: 243, endPoint x: 1012, endPoint y: 253, distance: 10.8
click at [1012, 253] on circle at bounding box center [1012, 253] width 23 height 23
drag, startPoint x: 1018, startPoint y: 256, endPoint x: 990, endPoint y: 249, distance: 28.9
click at [1026, 264] on icon "0 15 15 160 350 45 135 º" at bounding box center [784, 398] width 1169 height 704
click at [787, 21] on icon "button" at bounding box center [784, 23] width 12 height 12
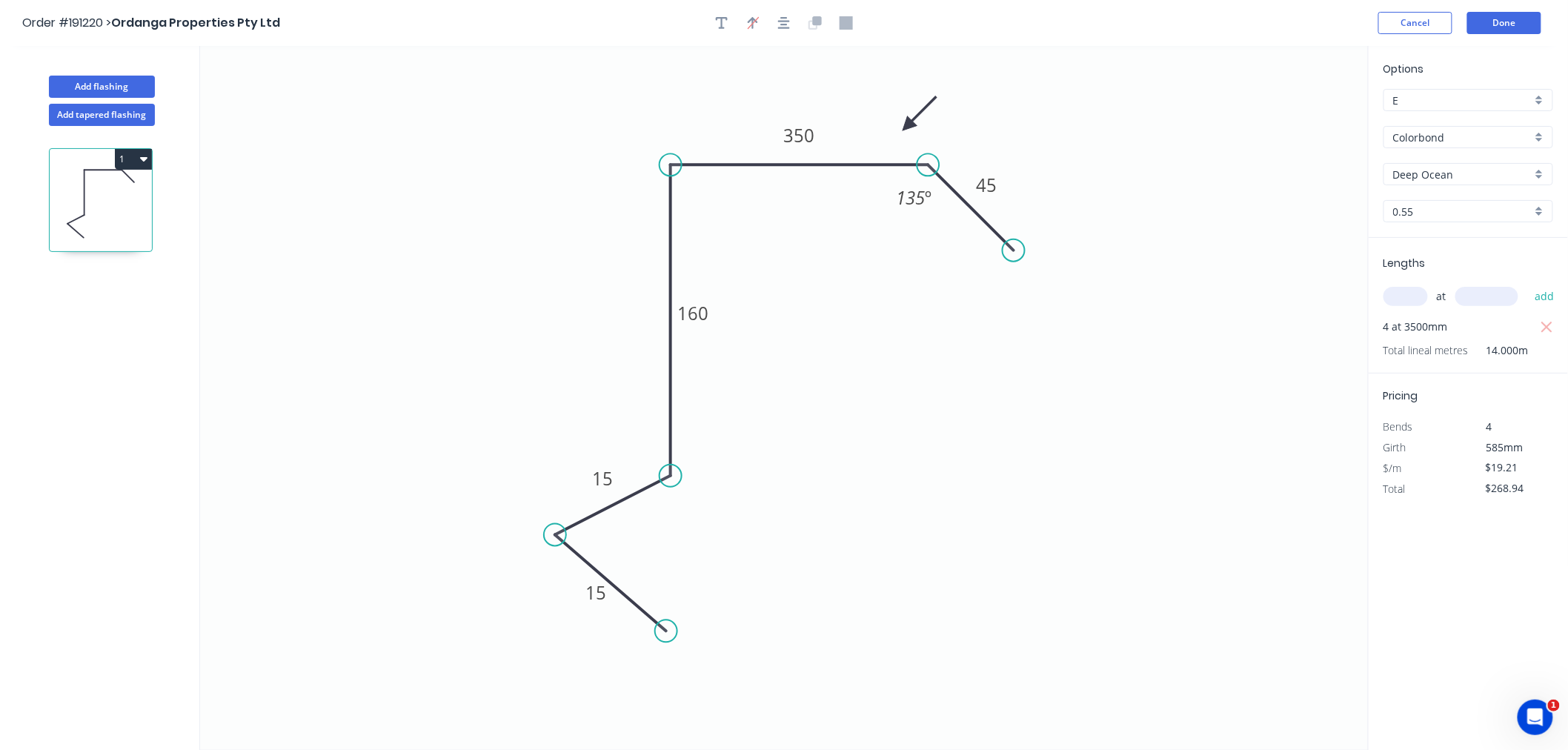
click at [888, 249] on icon "0 15 15 160 350 45 135 º" at bounding box center [784, 398] width 1169 height 704
click at [955, 255] on div "Hide angle" at bounding box center [1000, 254] width 149 height 30
click at [787, 26] on icon "button" at bounding box center [784, 23] width 12 height 13
click at [1092, 26] on div "Order #191220 > Ordanga Properties Pty Ltd Cancel Done" at bounding box center [784, 23] width 1524 height 23
click at [143, 87] on button "Add flashing" at bounding box center [102, 86] width 106 height 23
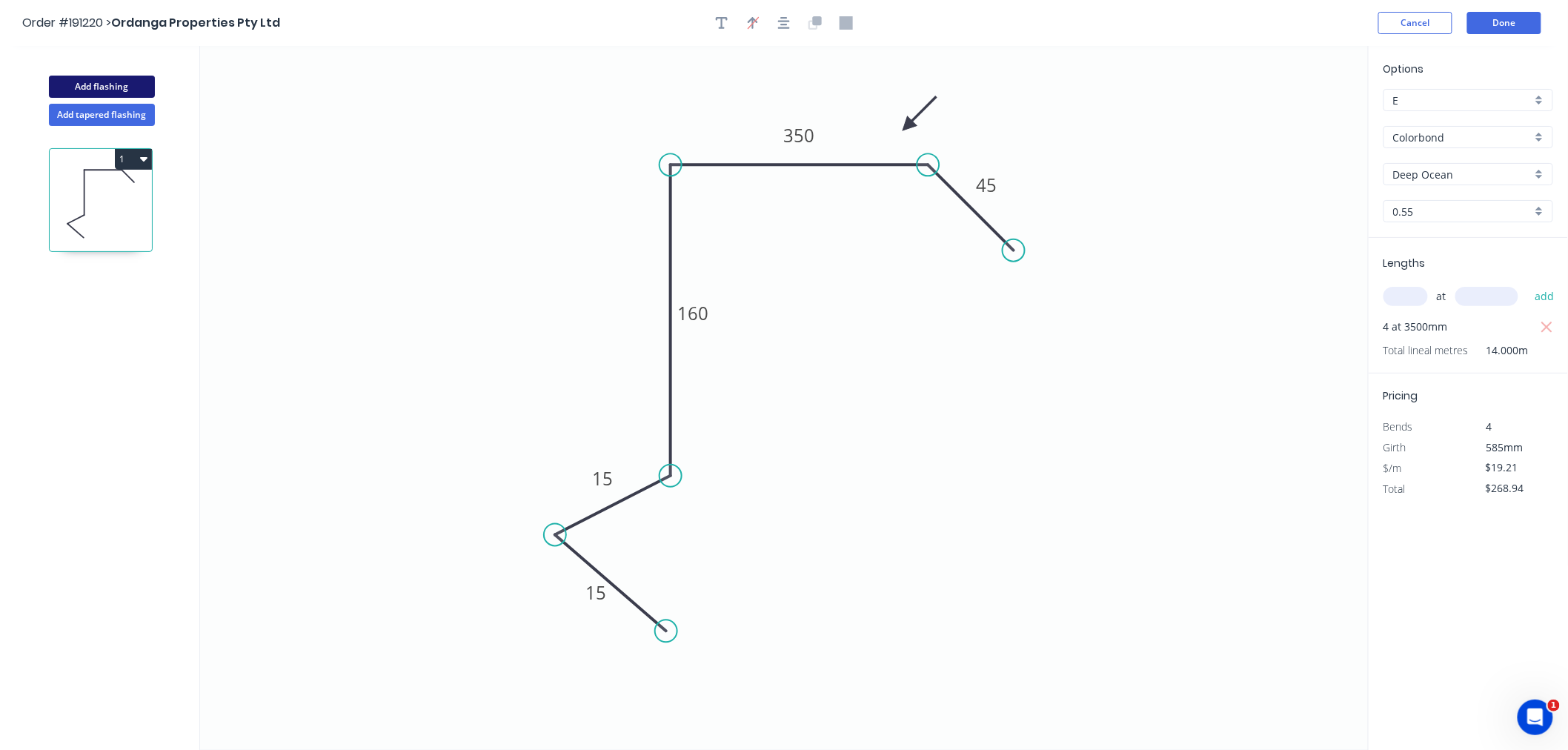
type input "$0.00"
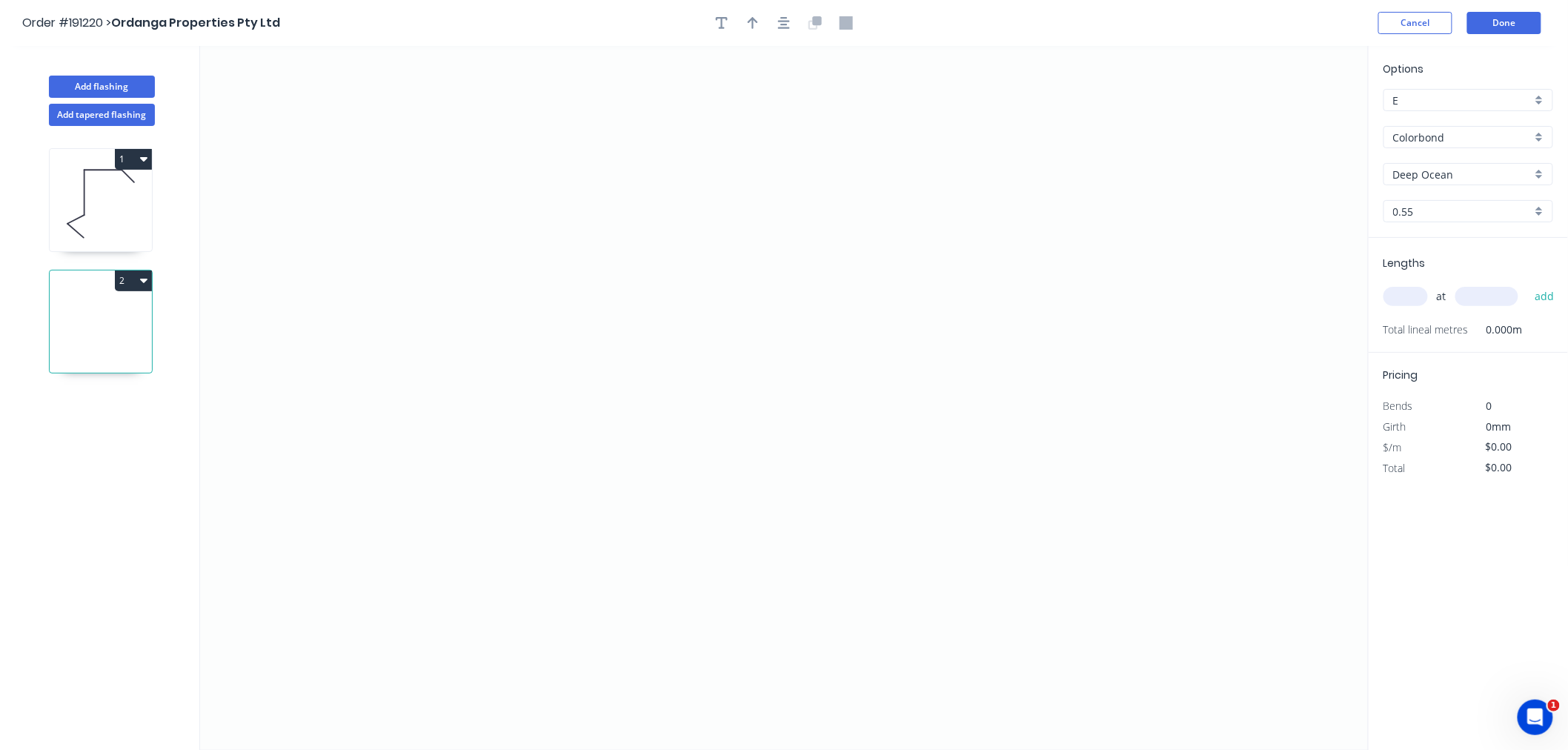
click at [140, 284] on icon "button" at bounding box center [144, 280] width 8 height 12
click at [127, 316] on div "Duplicate" at bounding box center [81, 318] width 114 height 22
click at [140, 406] on icon "button" at bounding box center [144, 401] width 8 height 12
click at [94, 462] on div "Delete" at bounding box center [81, 469] width 114 height 22
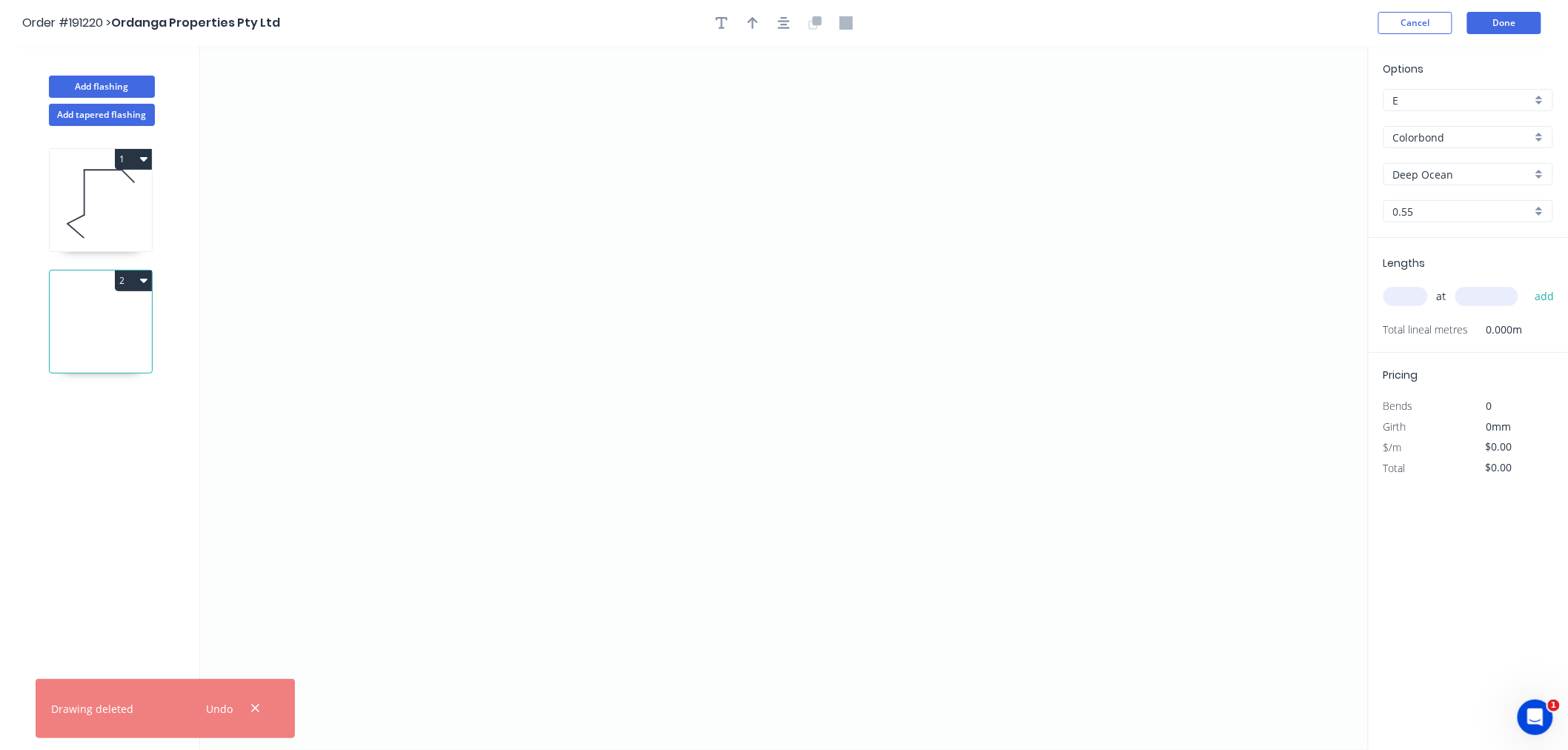
click at [143, 277] on icon "button" at bounding box center [144, 280] width 8 height 12
click at [107, 347] on div "Delete" at bounding box center [81, 347] width 114 height 22
type input "$19.21"
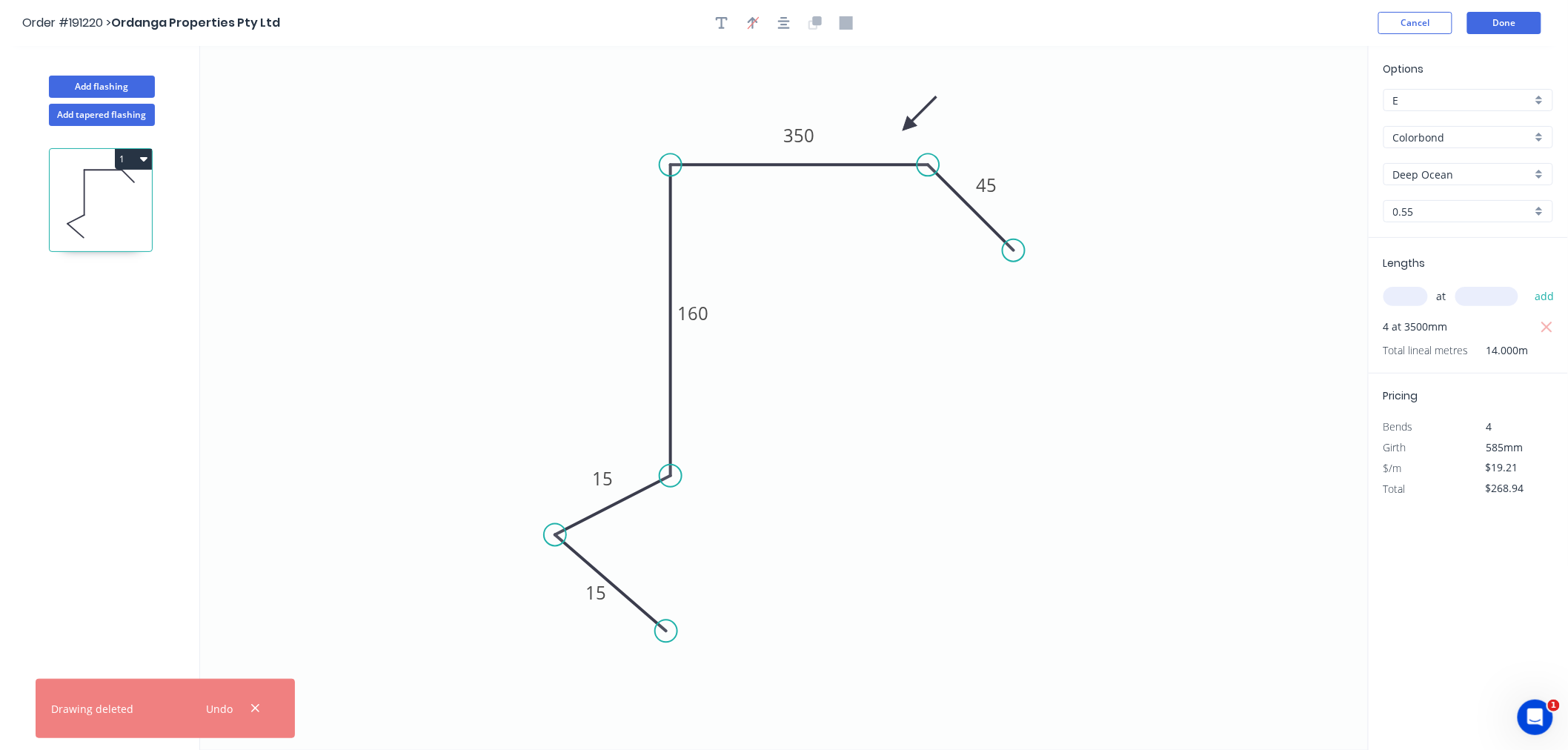
click at [104, 225] on icon at bounding box center [101, 204] width 103 height 95
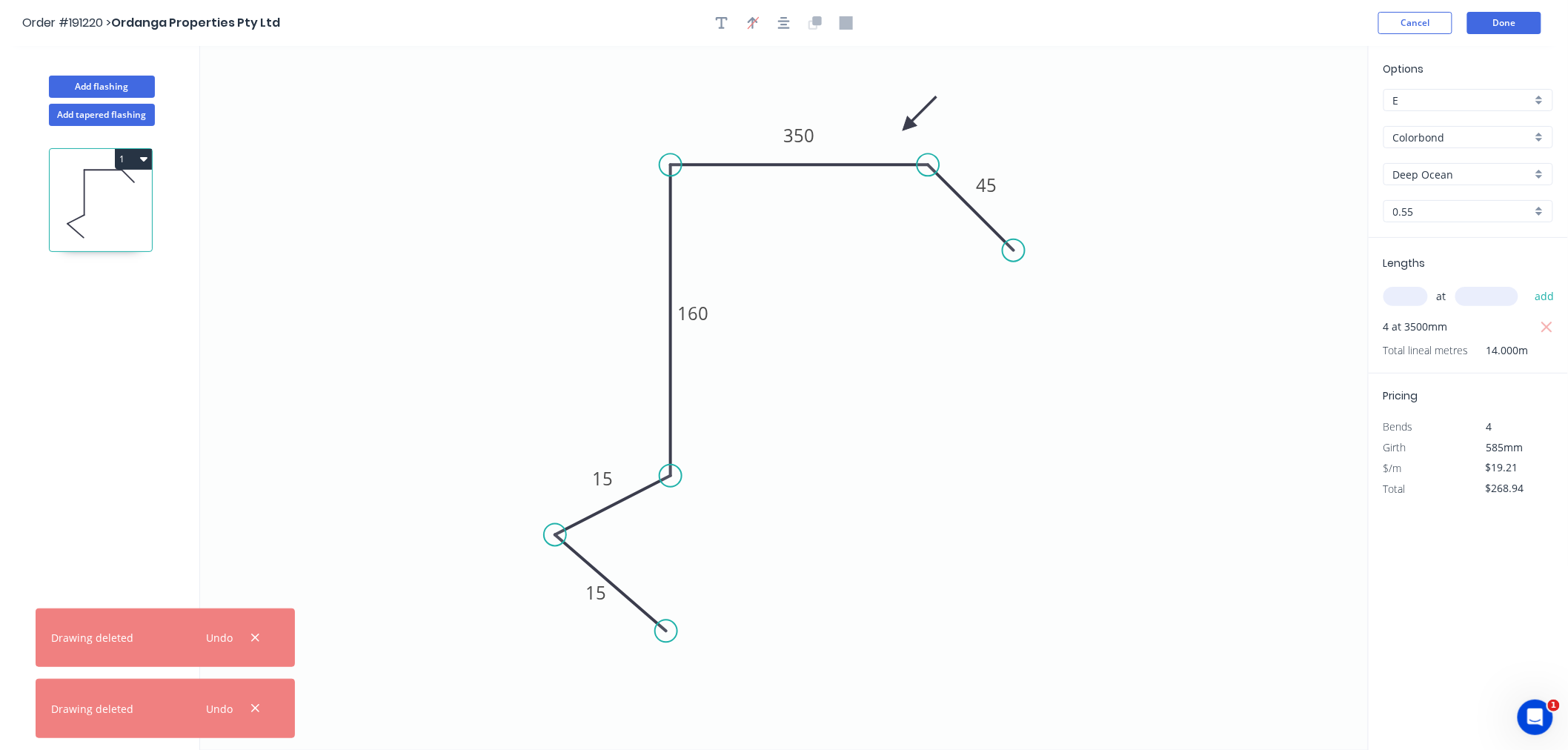
click at [140, 155] on icon "button" at bounding box center [144, 158] width 8 height 12
click at [116, 191] on div "Duplicate" at bounding box center [81, 196] width 114 height 22
type input "$0.00"
click at [105, 326] on icon at bounding box center [101, 326] width 103 height 95
click at [1419, 295] on input "text" at bounding box center [1406, 296] width 44 height 19
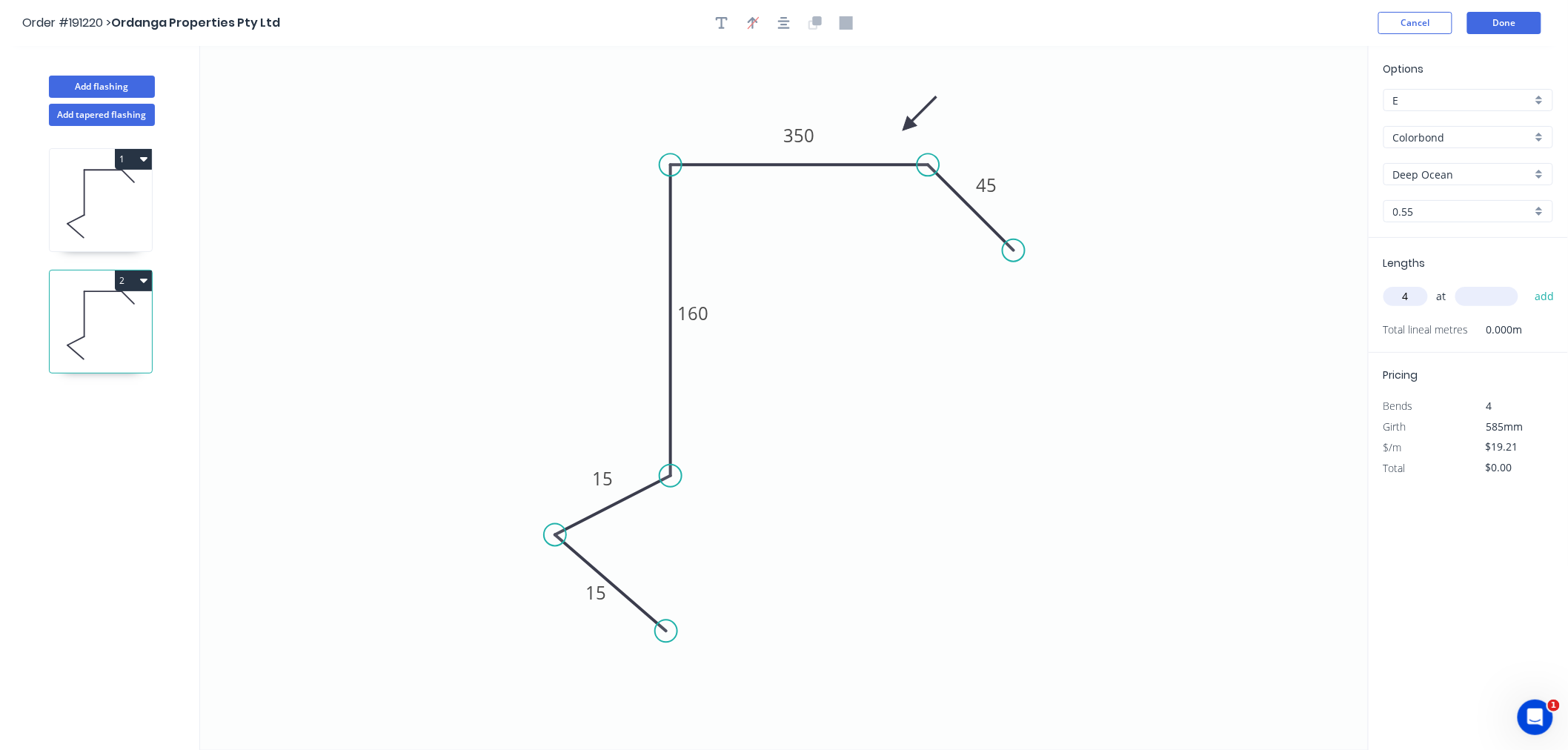
type input "4"
type input "3500"
click at [1528, 284] on button "add" at bounding box center [1545, 296] width 35 height 25
type input "$268.94"
click at [802, 135] on tspan "350" at bounding box center [800, 134] width 31 height 24
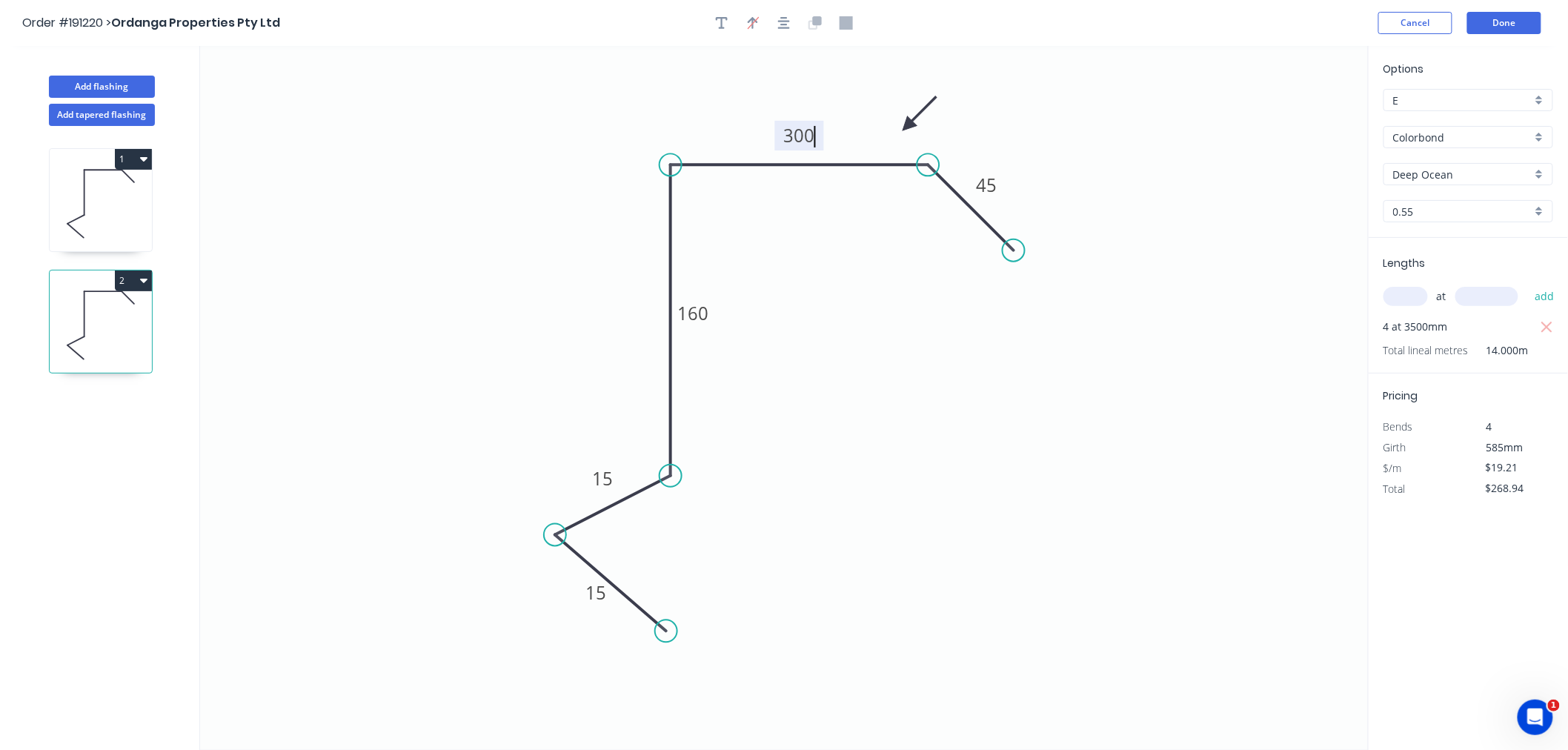
click at [842, 269] on icon "0 15 15 160 300 45" at bounding box center [784, 398] width 1169 height 704
click at [1003, 523] on icon "0 15 15 160 300 45" at bounding box center [784, 398] width 1169 height 704
click at [783, 25] on icon "button" at bounding box center [784, 23] width 12 height 13
click at [113, 84] on button "Add flashing" at bounding box center [102, 86] width 106 height 23
type input "$0.00"
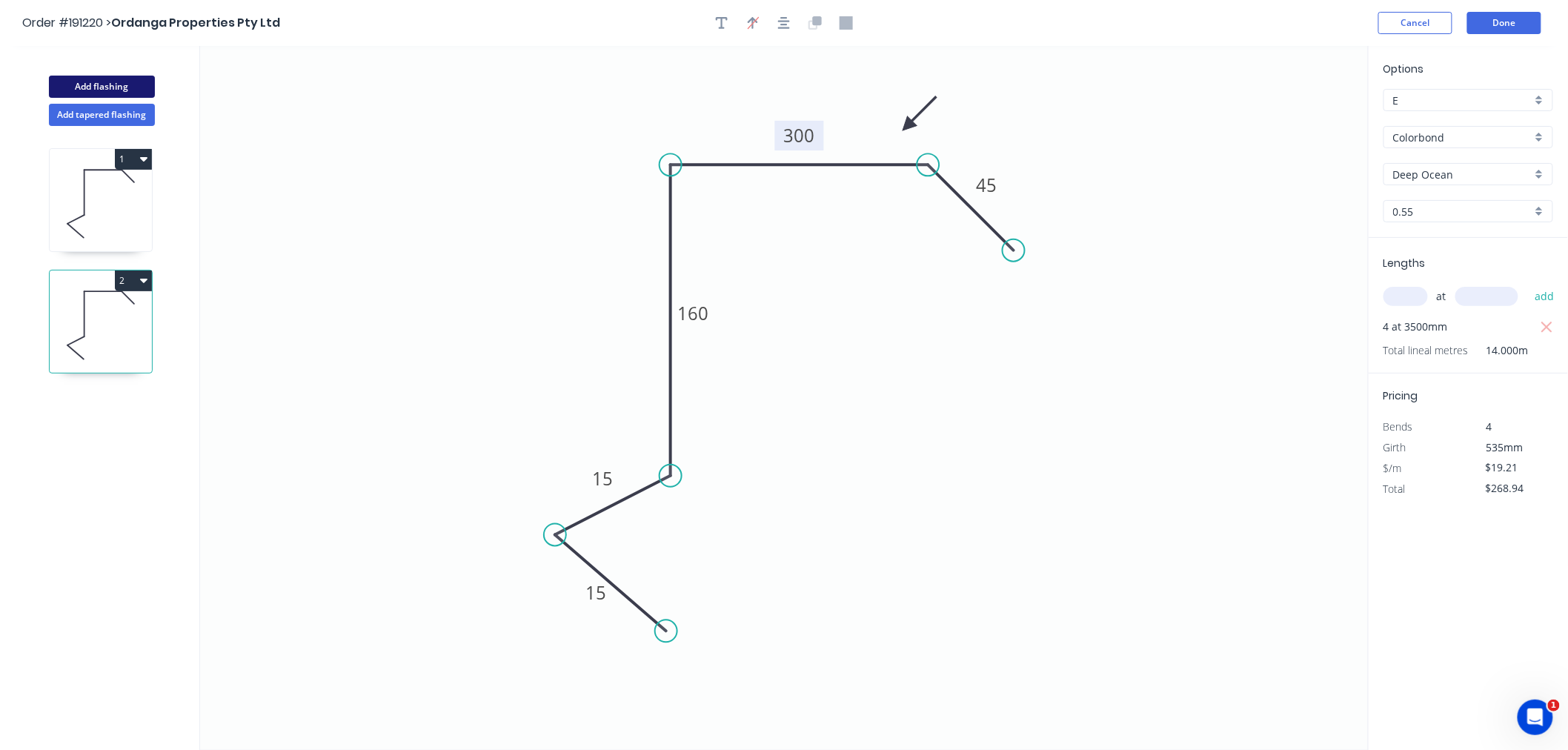
type input "$0.00"
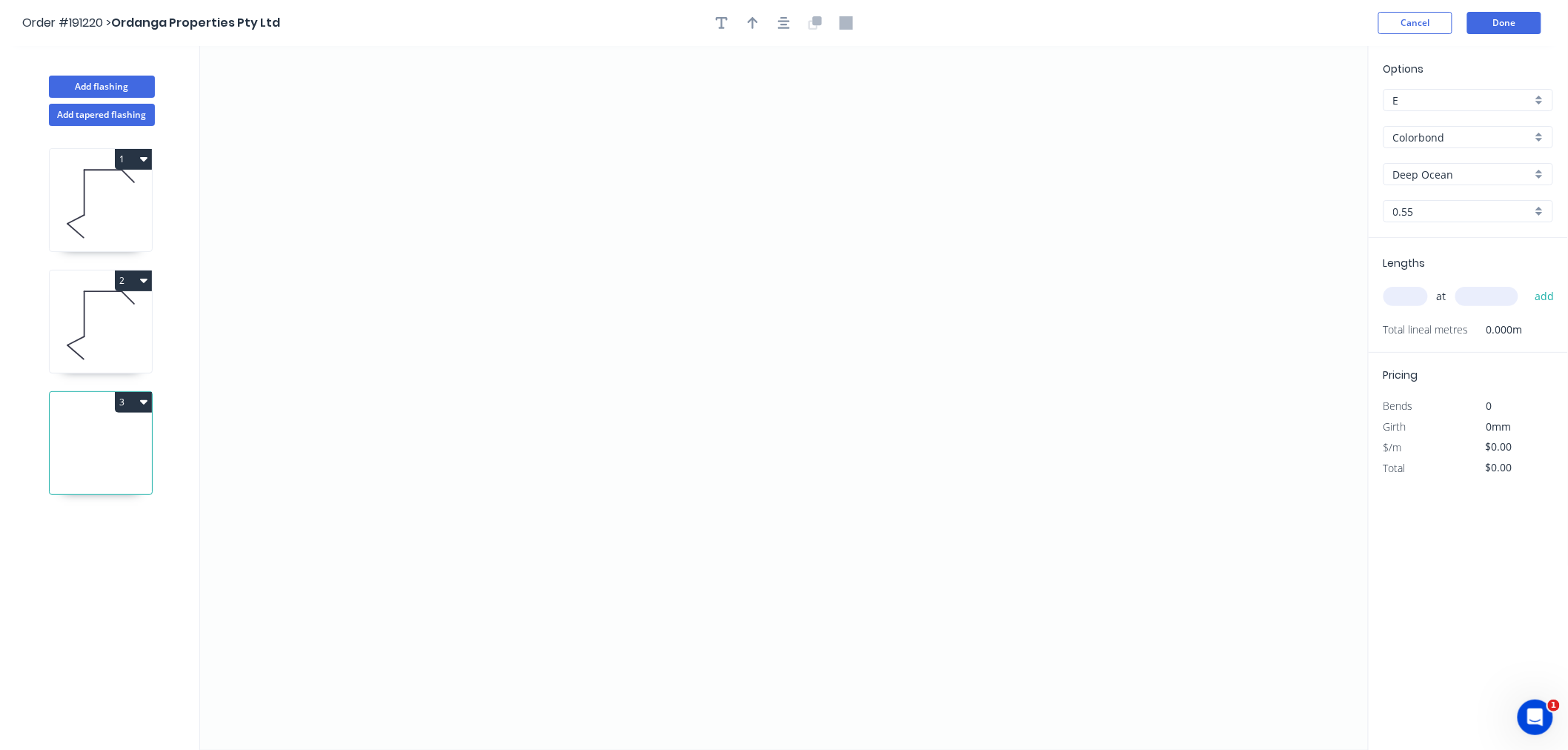
click at [1455, 167] on input "Deep Ocean" at bounding box center [1462, 175] width 138 height 16
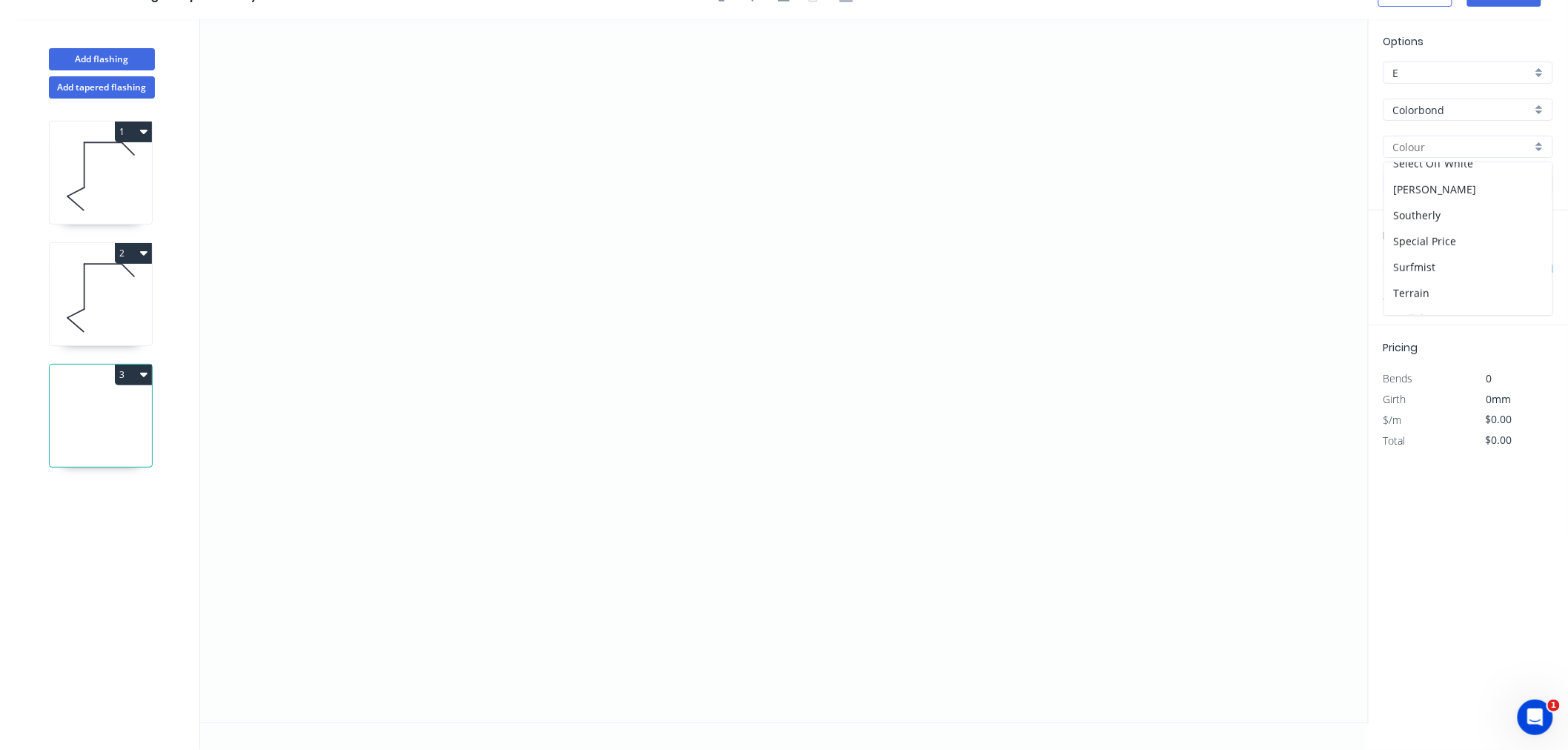
scroll to position [512, 0]
click at [1480, 235] on div "Surfmist" at bounding box center [1468, 233] width 168 height 26
type input "Surfmist"
click at [1406, 274] on input "text" at bounding box center [1406, 269] width 44 height 19
type input "2"
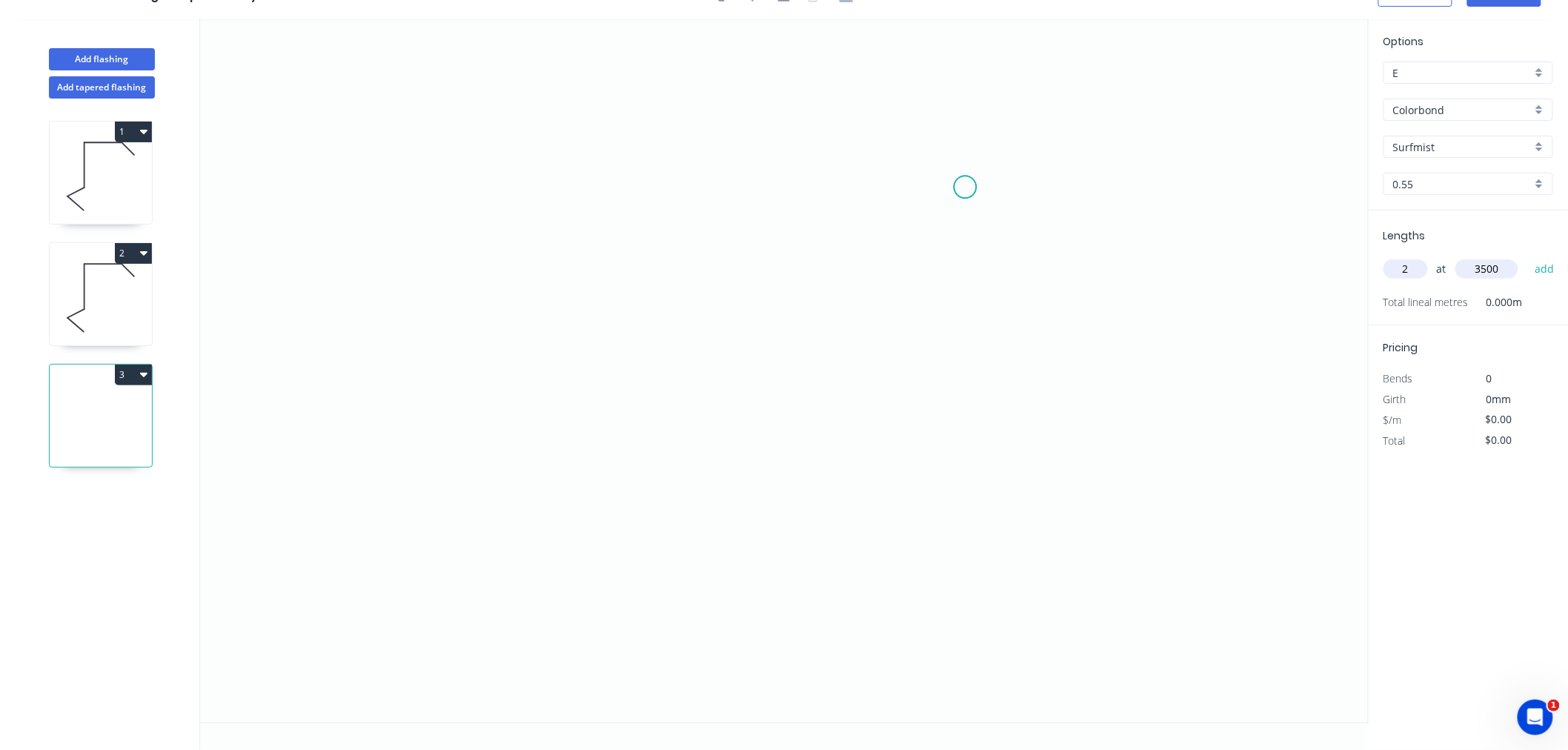
type input "3500"
click at [1528, 256] on button "add" at bounding box center [1545, 269] width 35 height 25
click at [427, 330] on icon "0" at bounding box center [784, 371] width 1169 height 704
click at [453, 246] on icon "0" at bounding box center [784, 371] width 1169 height 704
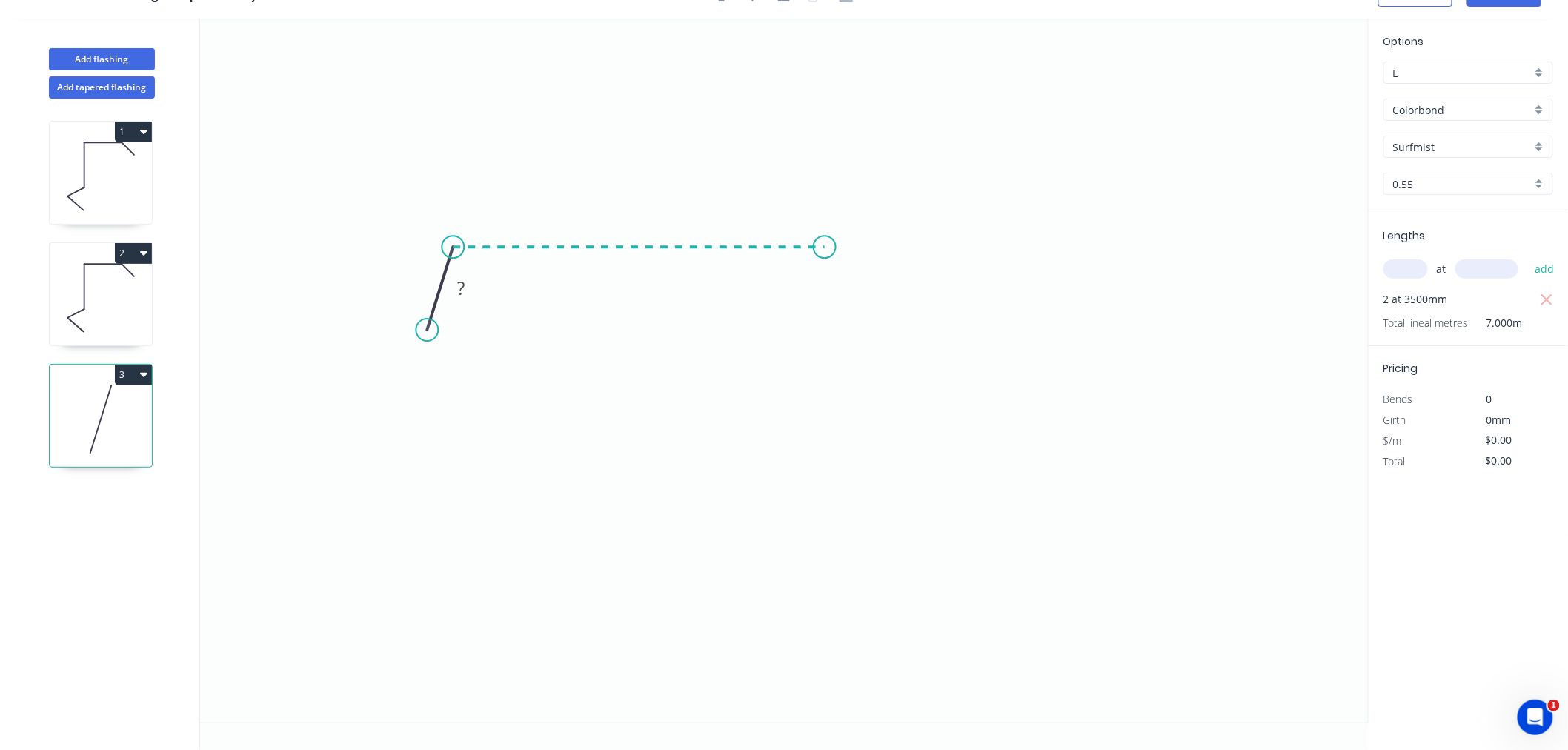
click at [825, 246] on icon "0 ?" at bounding box center [784, 371] width 1169 height 704
click at [842, 293] on icon "0 ? ? ? º" at bounding box center [784, 371] width 1169 height 704
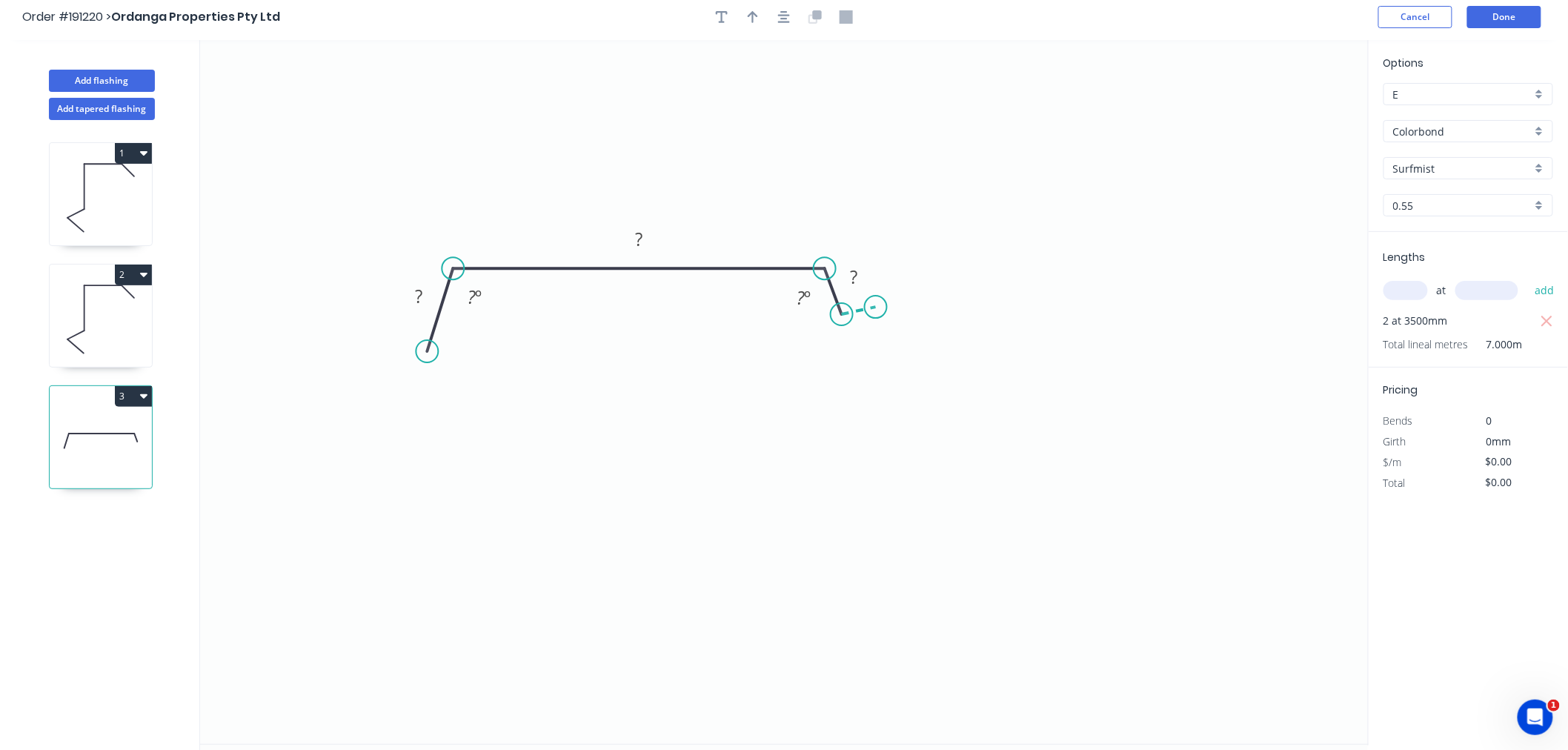
scroll to position [0, 0]
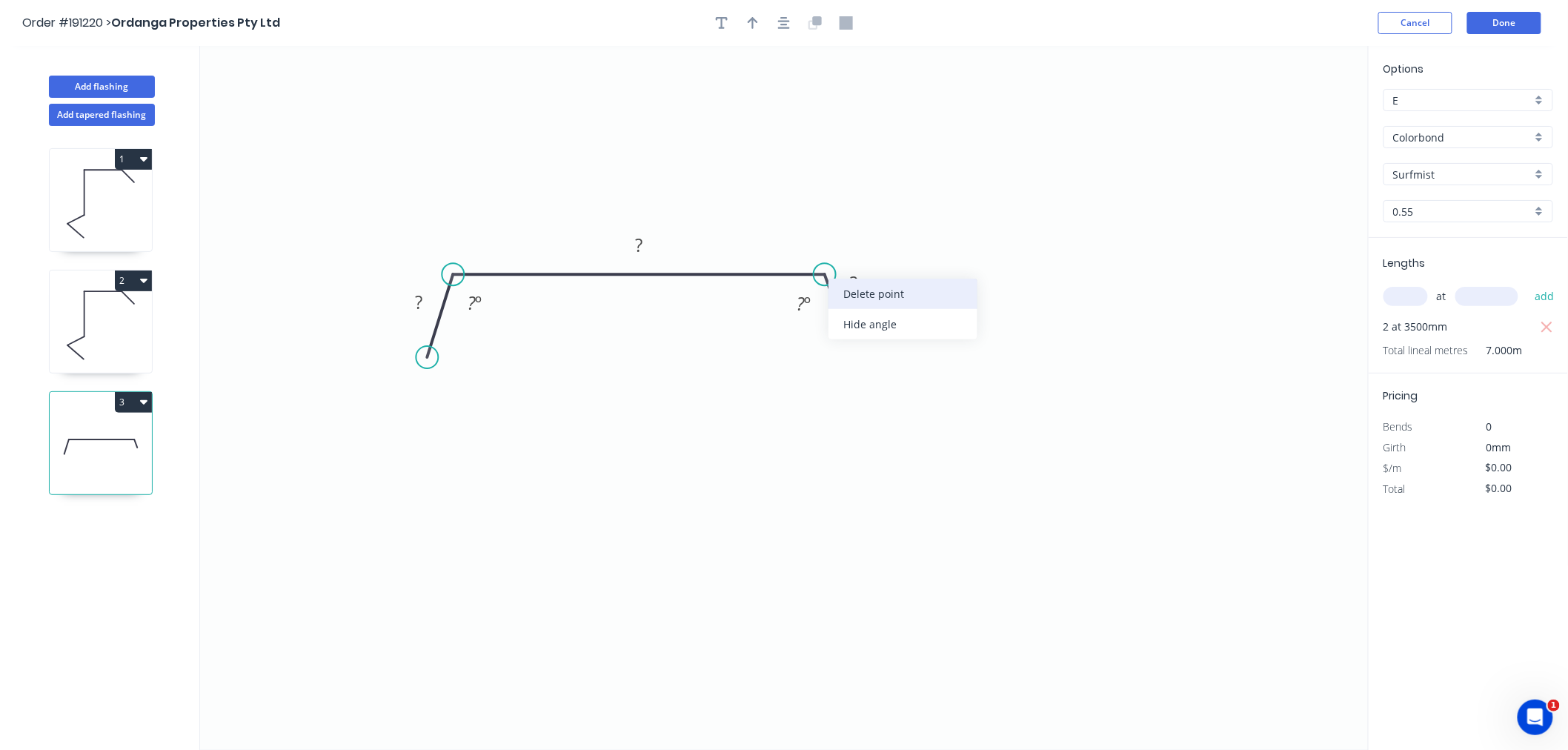
click at [857, 292] on div "Delete point" at bounding box center [903, 293] width 149 height 30
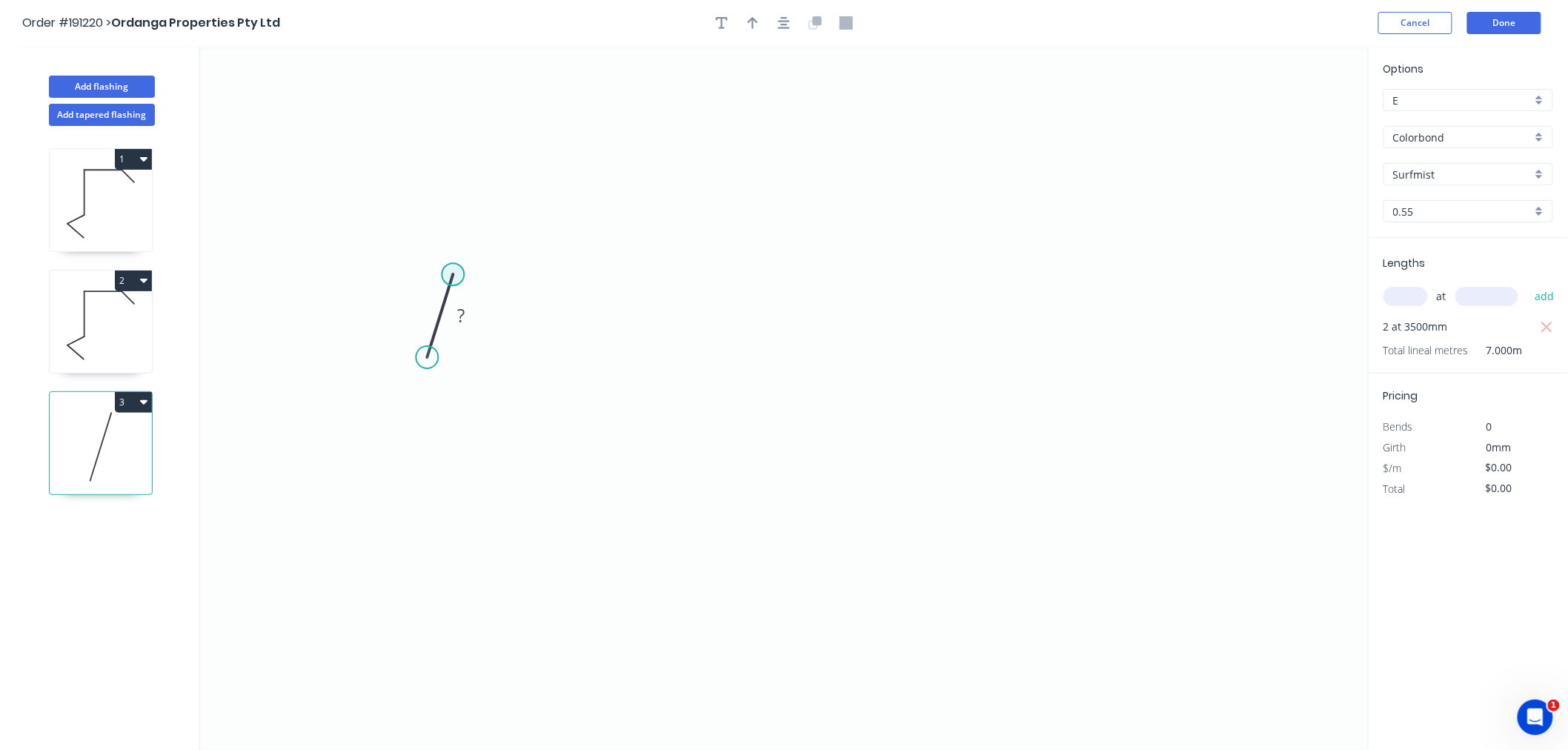
click at [453, 274] on circle at bounding box center [452, 274] width 23 height 23
click at [782, 273] on icon "0 ?" at bounding box center [784, 398] width 1169 height 704
click at [833, 354] on icon "0 ? ? ? º" at bounding box center [784, 398] width 1169 height 704
drag, startPoint x: 426, startPoint y: 353, endPoint x: 421, endPoint y: 378, distance: 25.5
click at [421, 378] on circle at bounding box center [421, 378] width 23 height 23
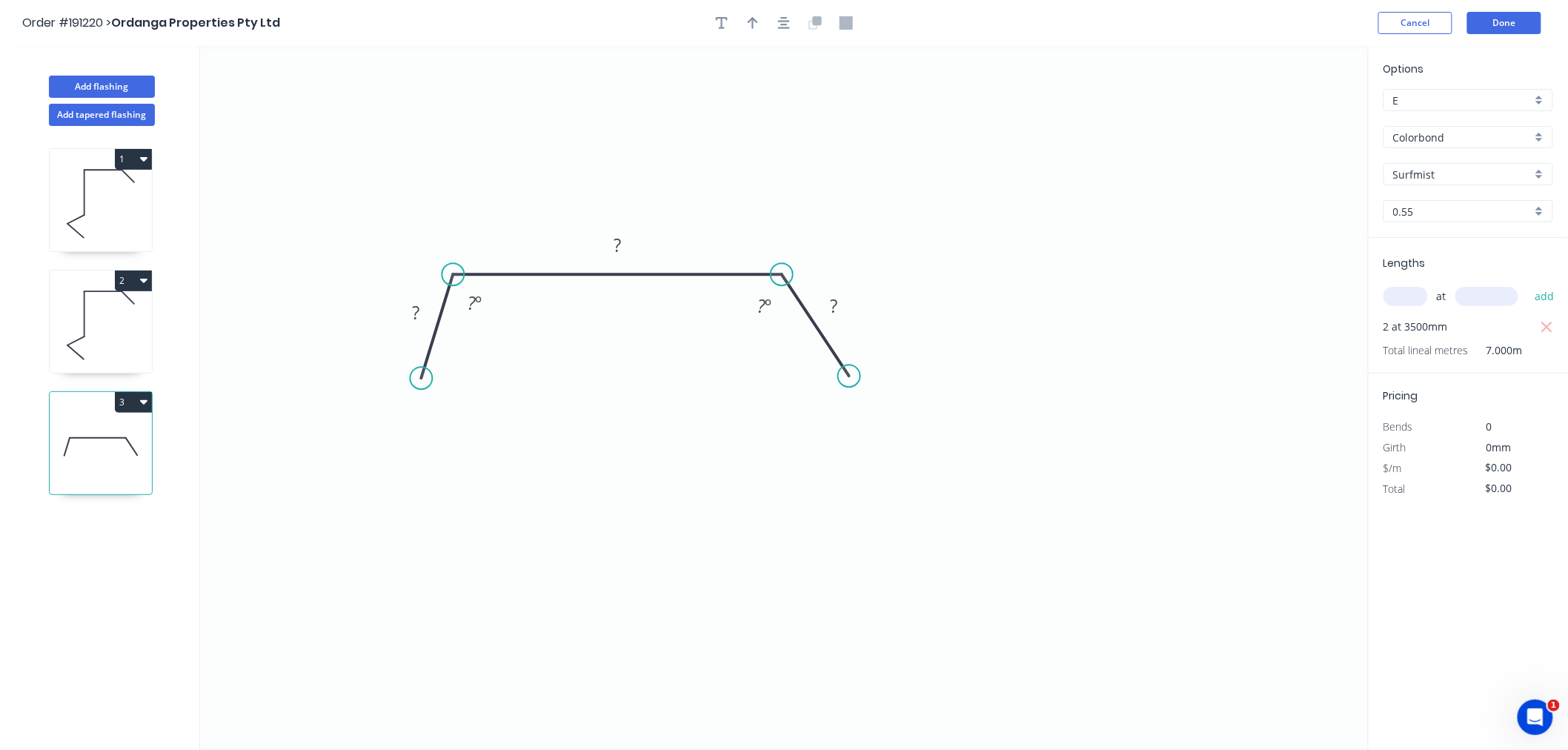
drag, startPoint x: 836, startPoint y: 347, endPoint x: 850, endPoint y: 376, distance: 32.2
click at [850, 376] on circle at bounding box center [849, 375] width 23 height 23
drag, startPoint x: 850, startPoint y: 376, endPoint x: 865, endPoint y: 361, distance: 21.2
click at [865, 361] on circle at bounding box center [864, 357] width 23 height 23
drag, startPoint x: 423, startPoint y: 374, endPoint x: 379, endPoint y: 353, distance: 48.8
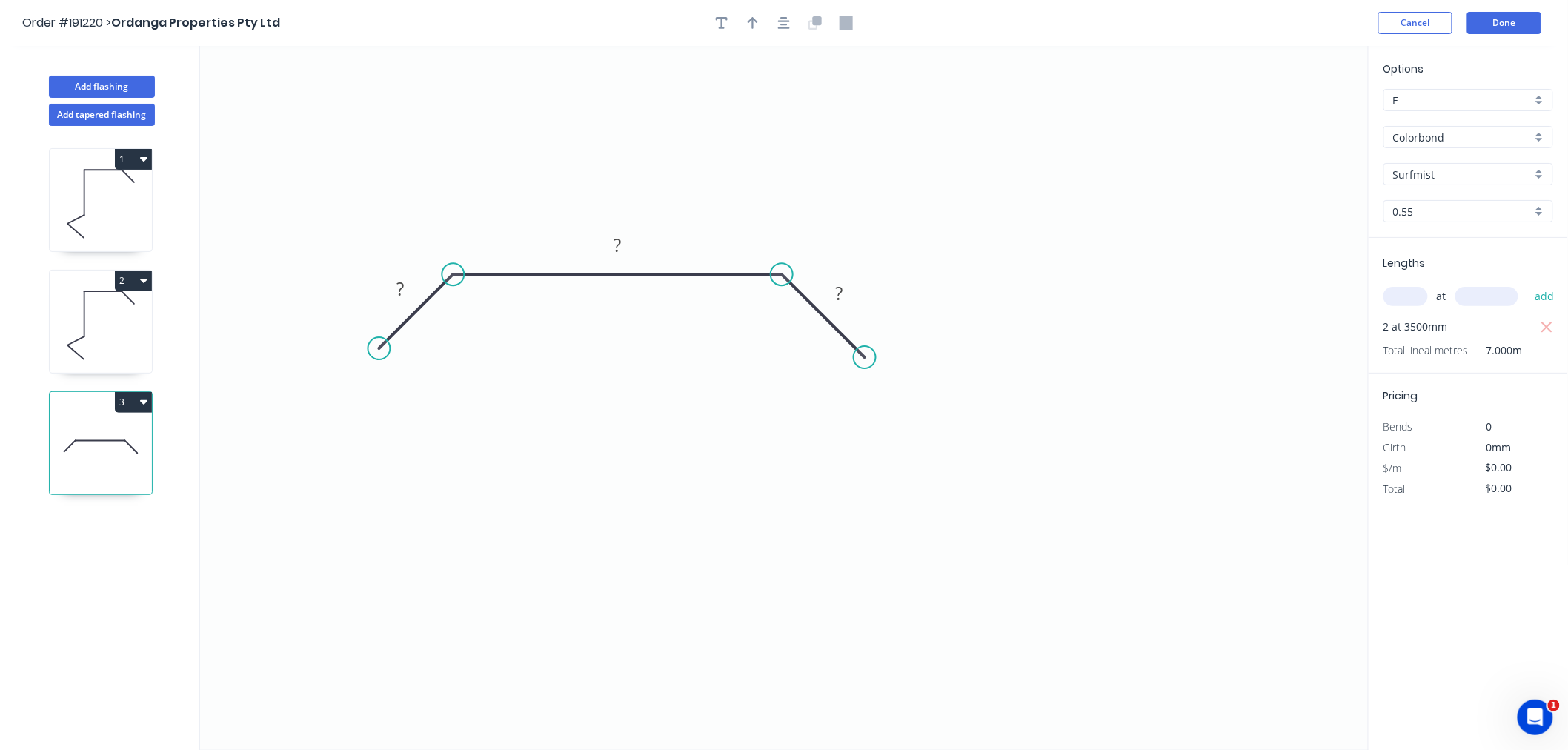
click at [379, 353] on circle at bounding box center [379, 348] width 23 height 23
click at [787, 23] on icon "button" at bounding box center [784, 23] width 12 height 13
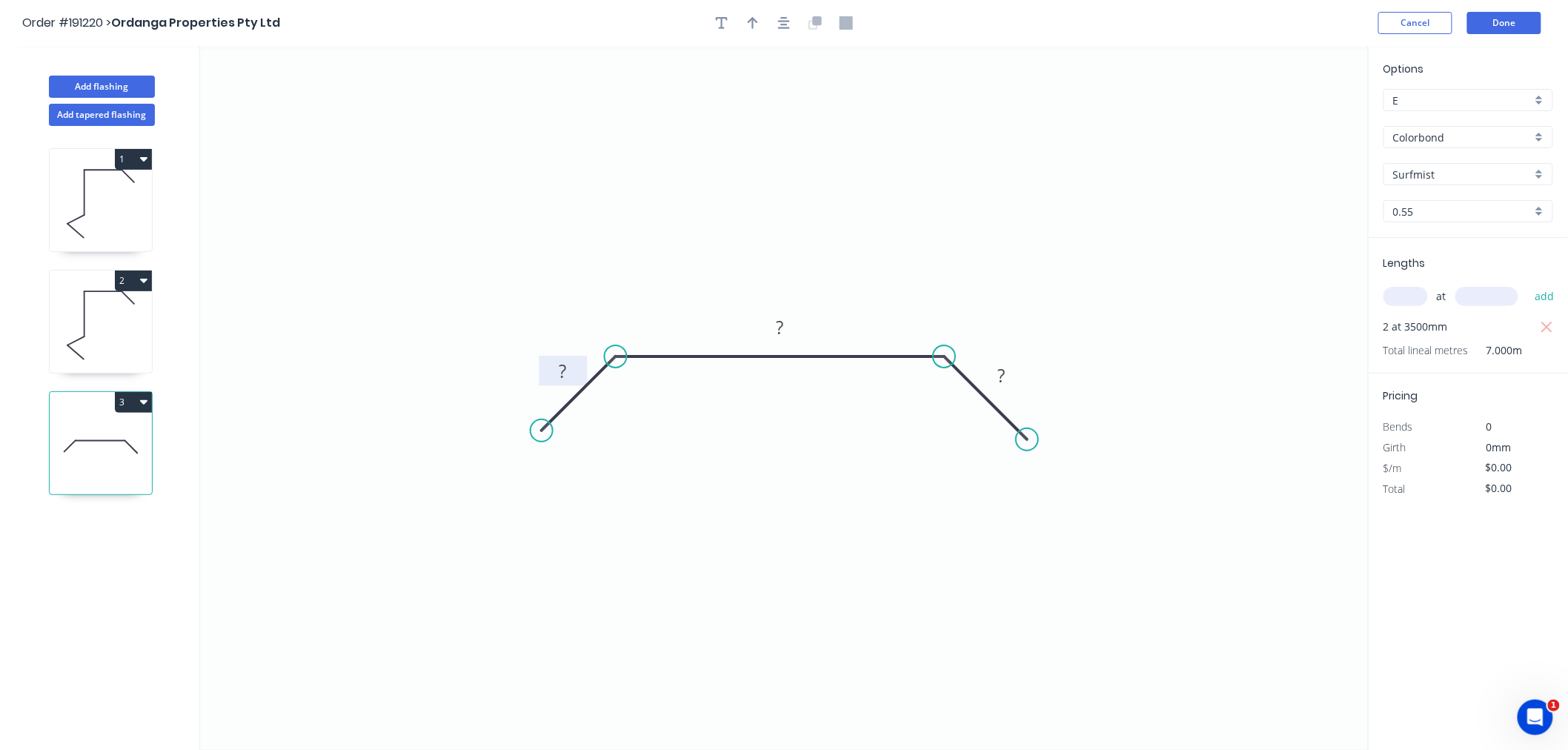
click at [569, 368] on rect at bounding box center [564, 372] width 30 height 21
click at [1084, 188] on icon "0 45 500 45" at bounding box center [784, 398] width 1169 height 704
type input "$17.51"
type input "$122.57"
click at [754, 24] on icon "button" at bounding box center [753, 23] width 10 height 13
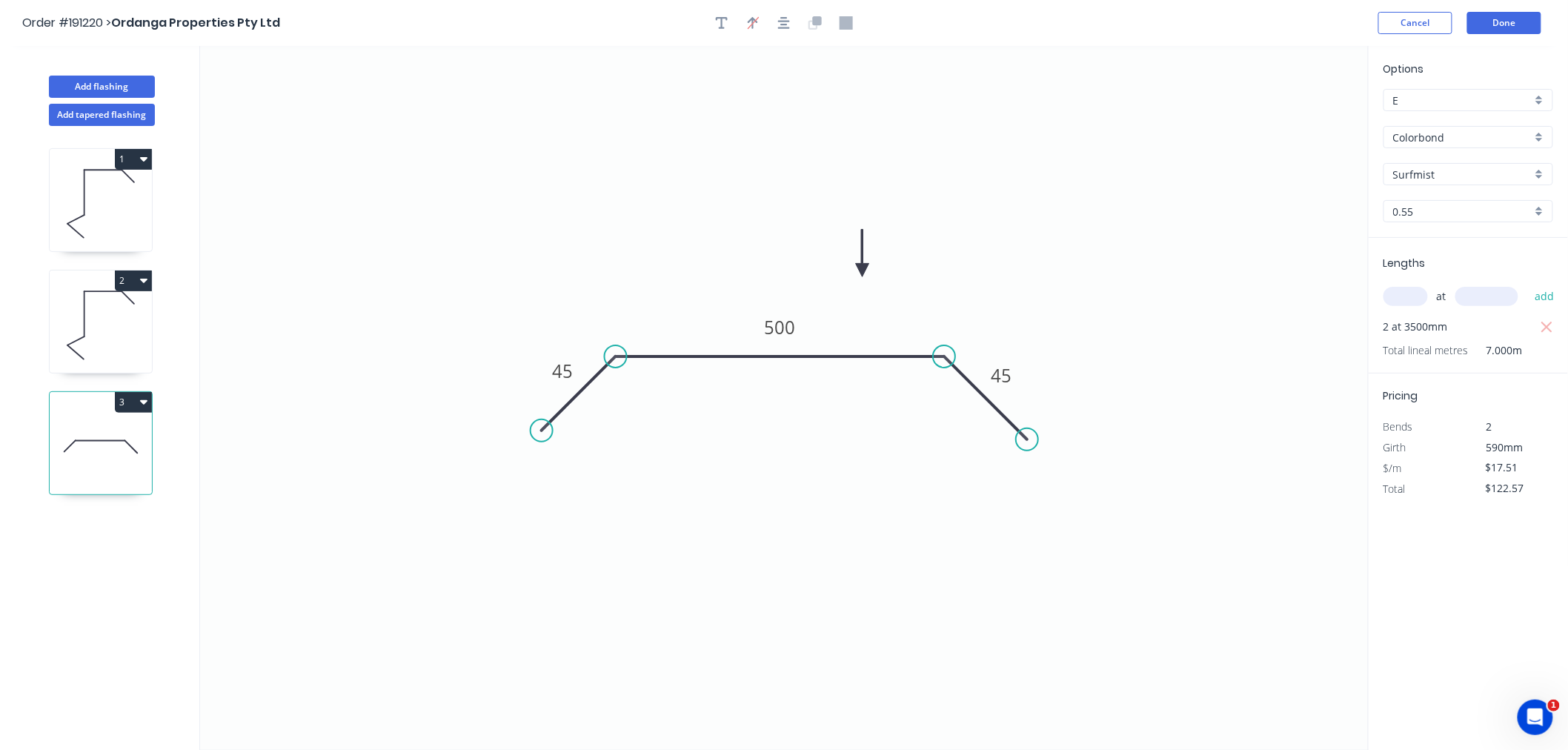
drag, startPoint x: 1291, startPoint y: 117, endPoint x: 863, endPoint y: 270, distance: 454.5
click at [863, 270] on icon at bounding box center [862, 253] width 13 height 47
click at [787, 24] on icon "button" at bounding box center [784, 23] width 12 height 13
click at [780, 31] on button "button" at bounding box center [784, 23] width 23 height 23
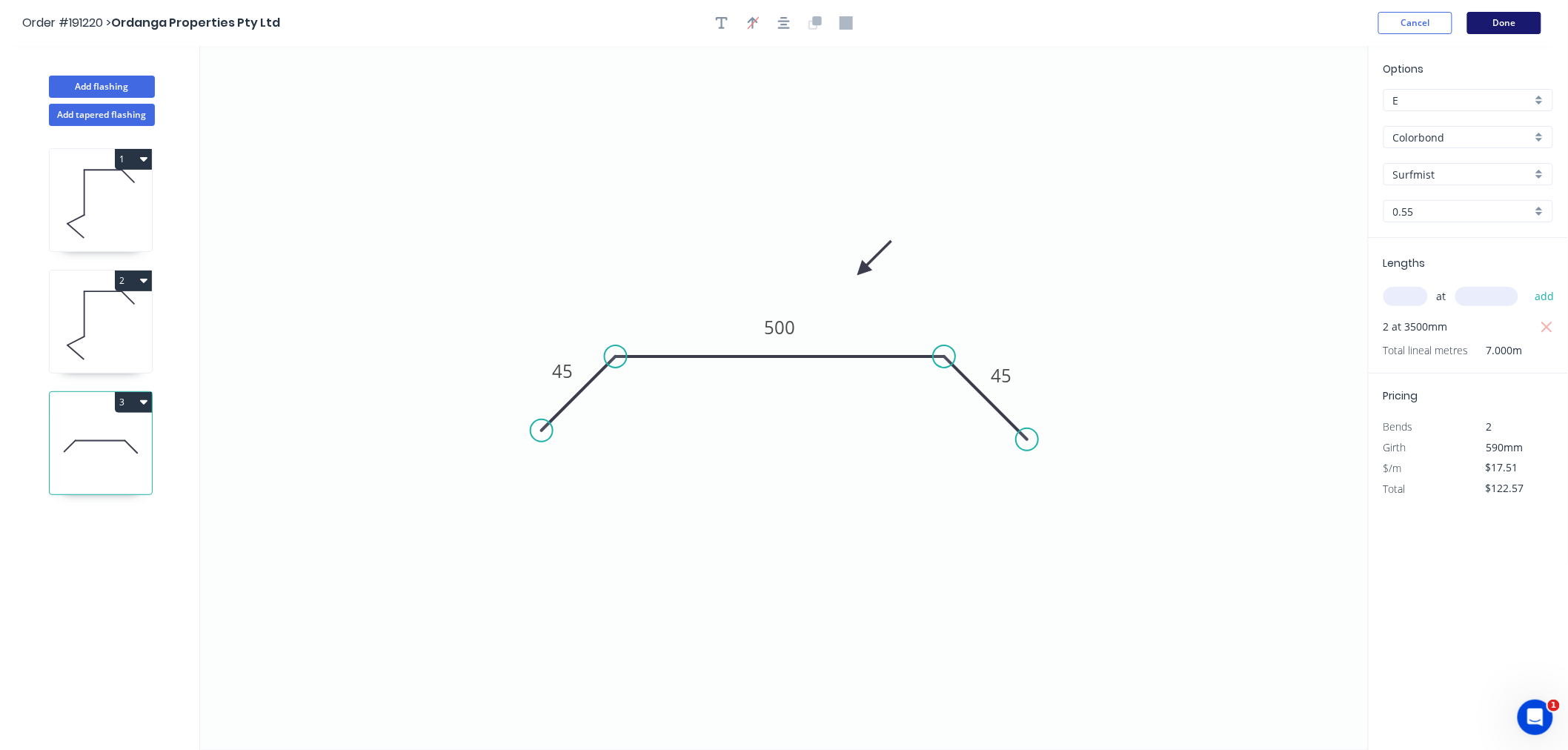
click at [1524, 20] on button "Done" at bounding box center [1504, 23] width 74 height 23
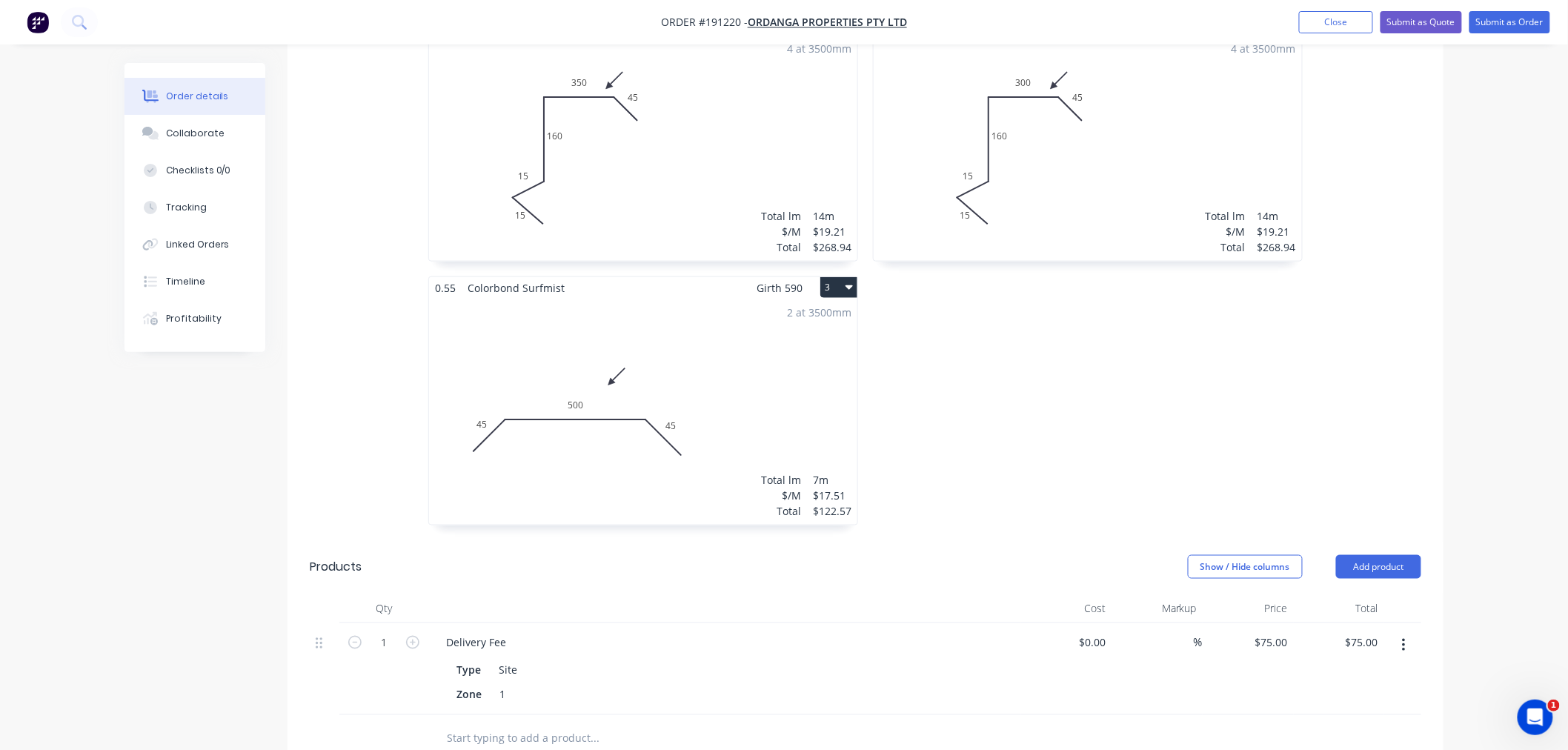
scroll to position [395, 0]
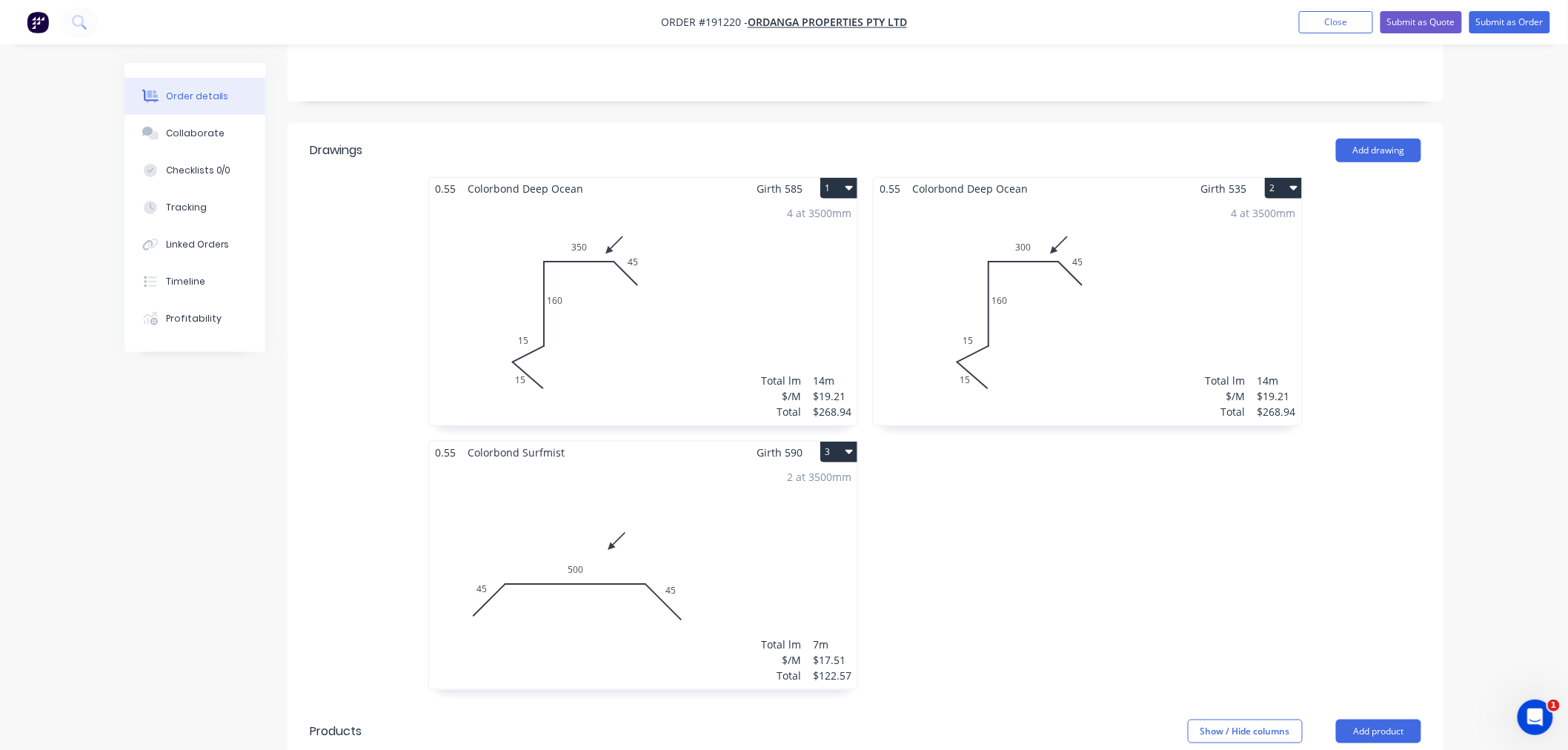
click at [1438, 501] on div "0.55 Colorbond Deep Ocean Girth 585 1 0 15 15 160 350 45 0 15 15 160 350 45 4 a…" at bounding box center [865, 441] width 1156 height 528
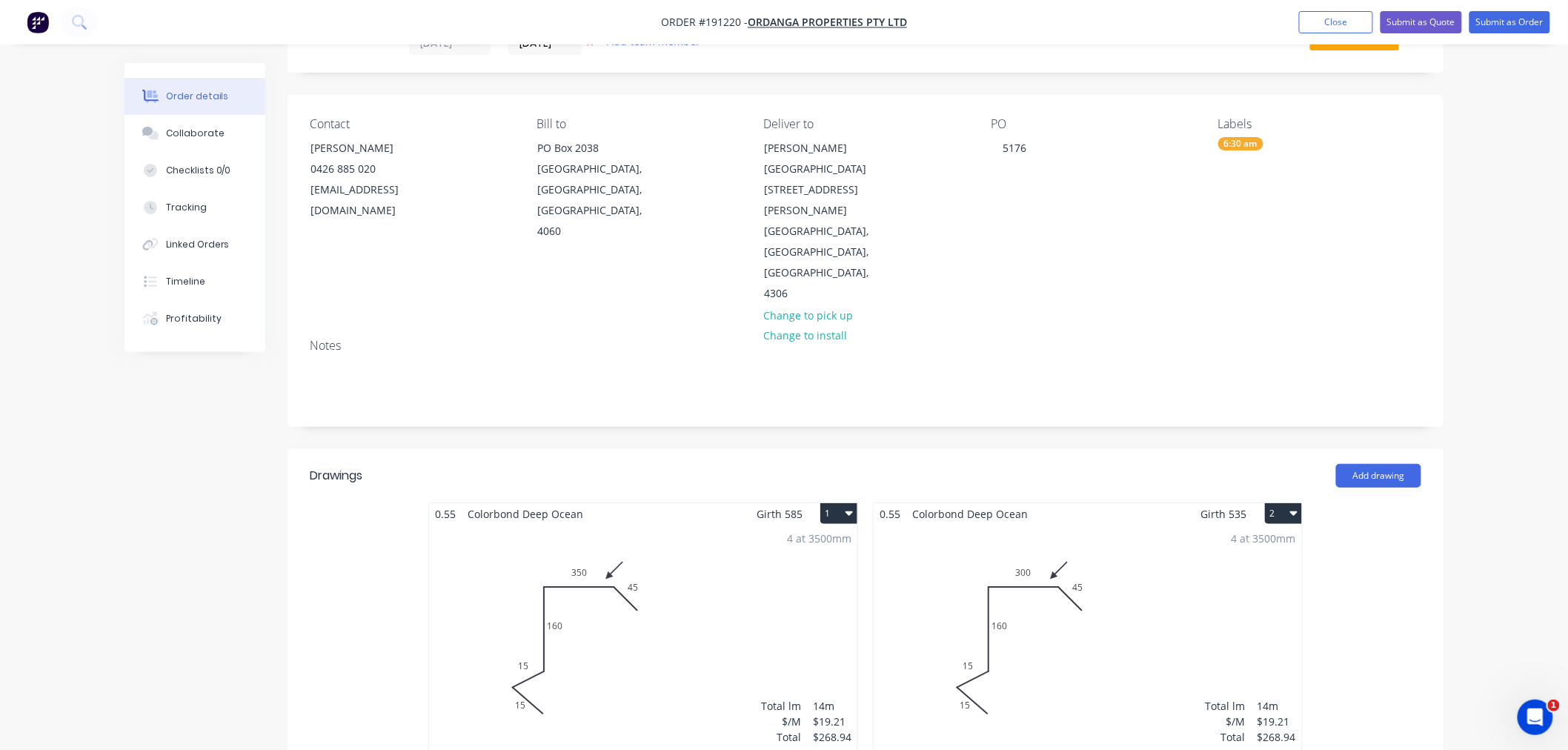
scroll to position [0, 0]
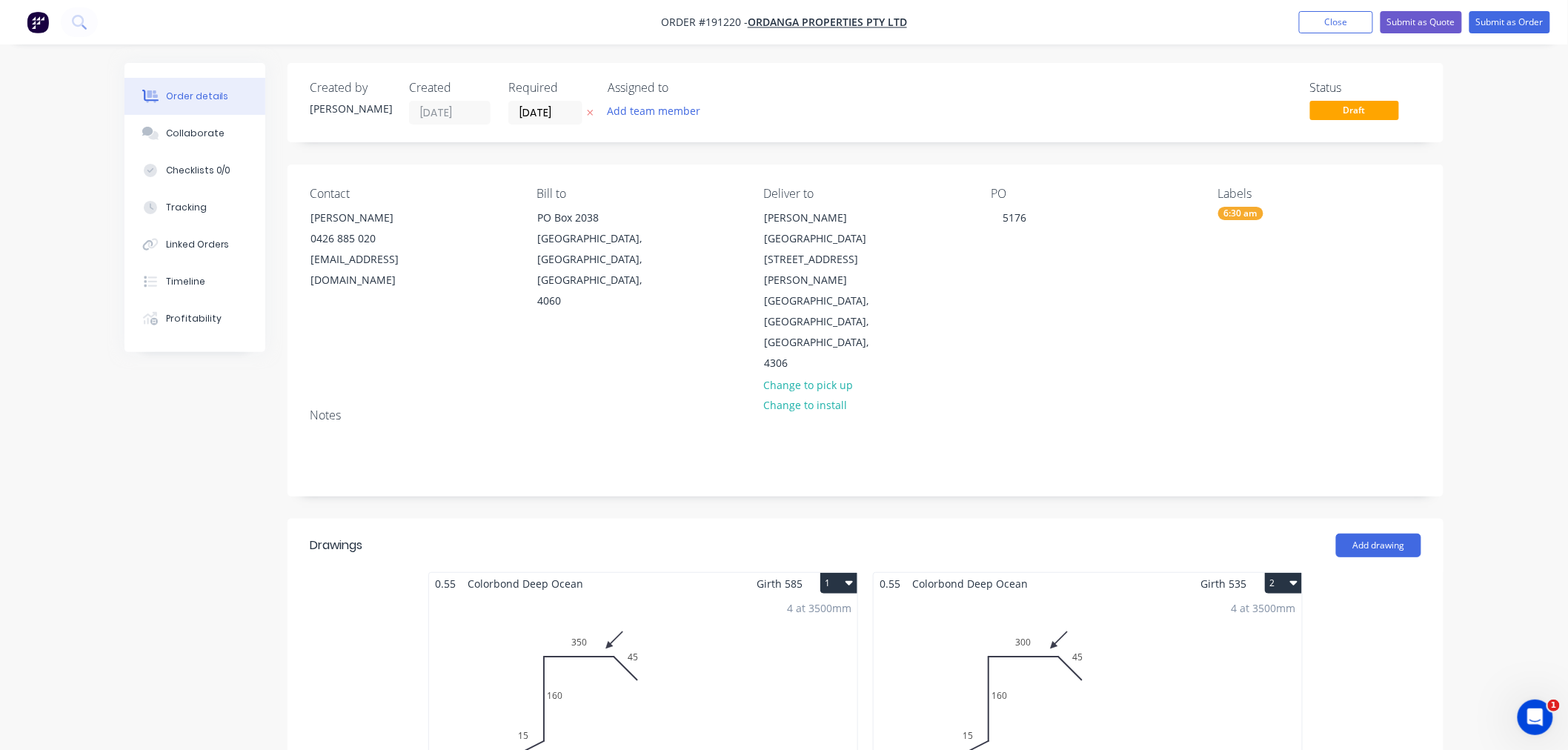
click at [1505, 28] on button "Submit as Order" at bounding box center [1510, 22] width 81 height 23
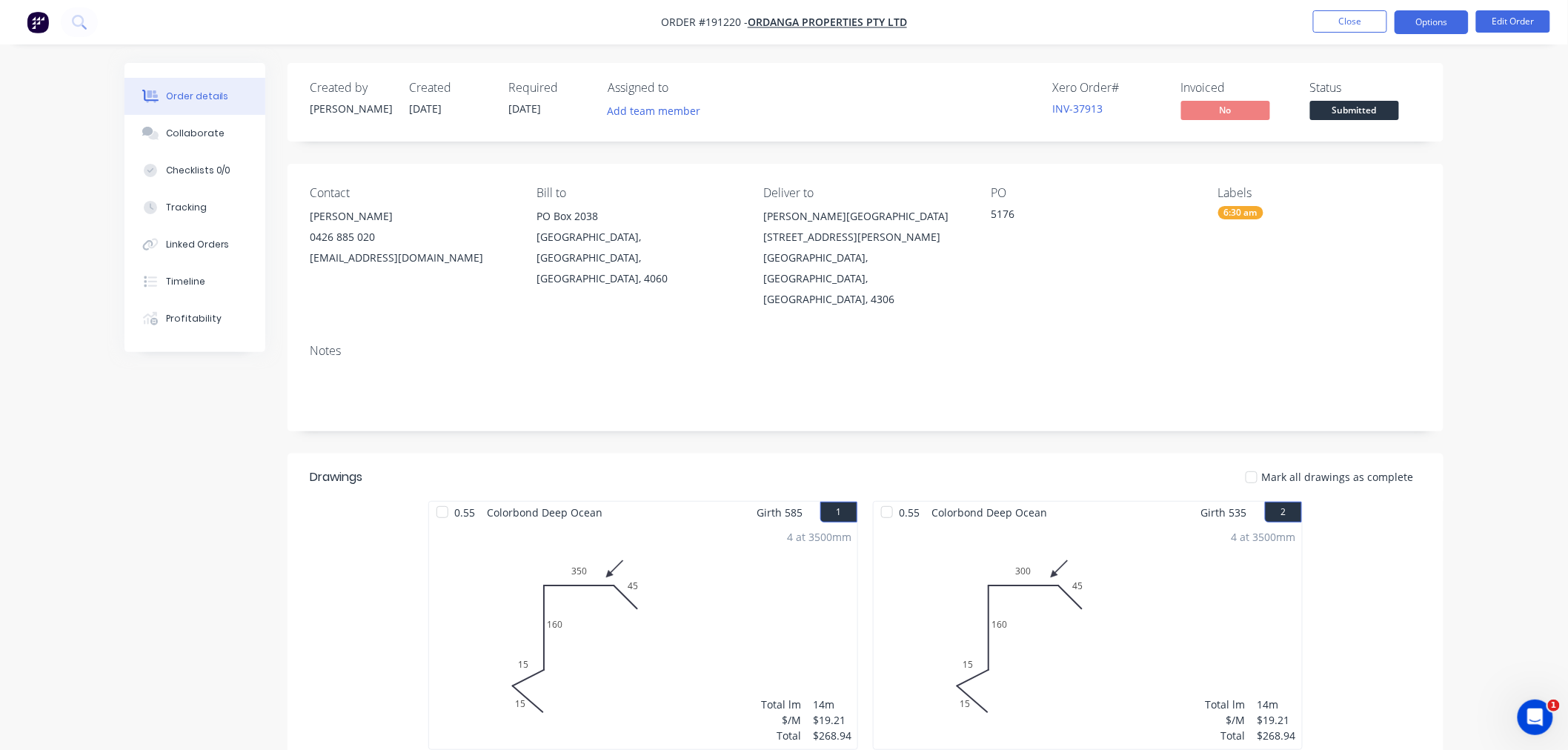
click at [1456, 19] on button "Options" at bounding box center [1431, 22] width 74 height 24
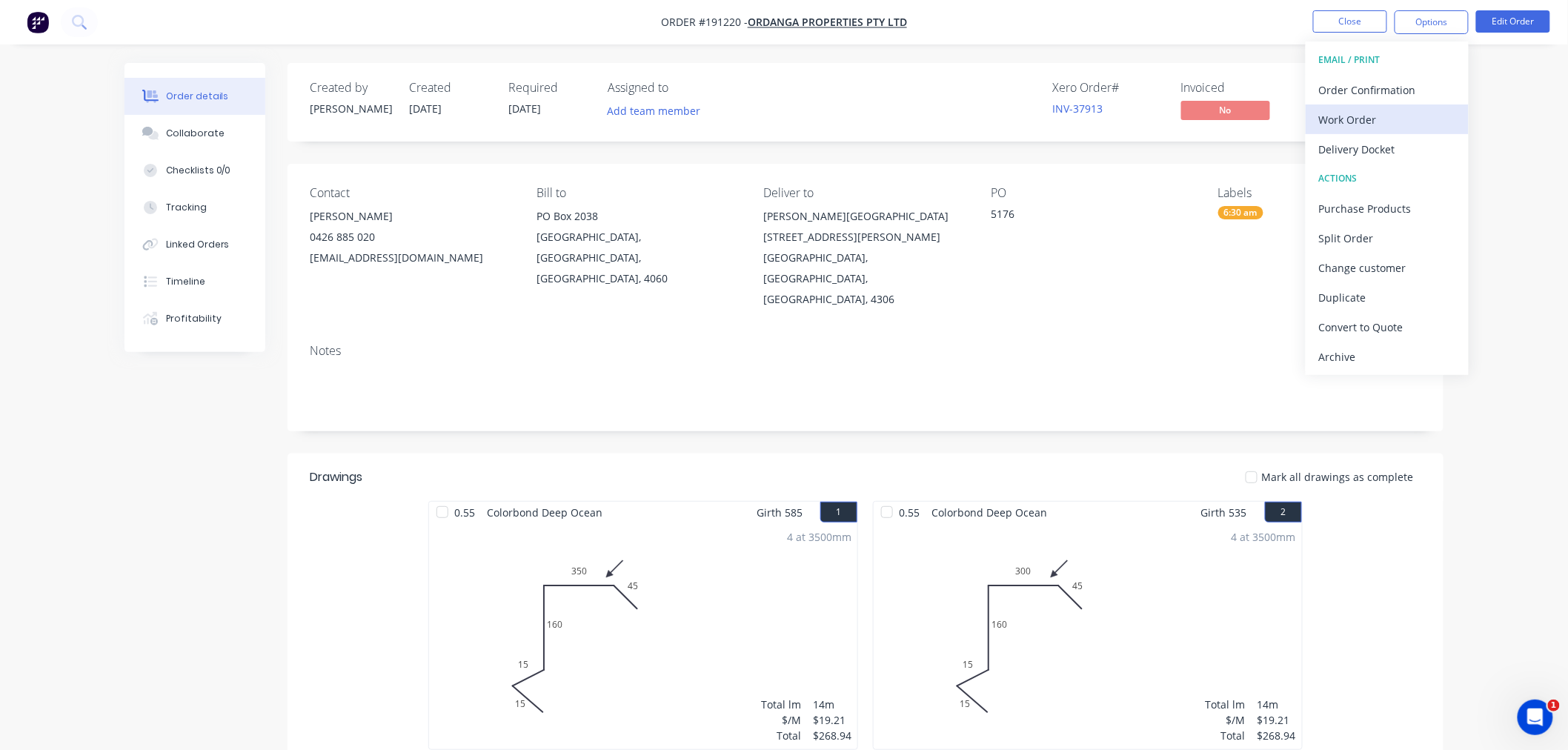
click at [1408, 121] on div "Work Order" at bounding box center [1387, 120] width 136 height 22
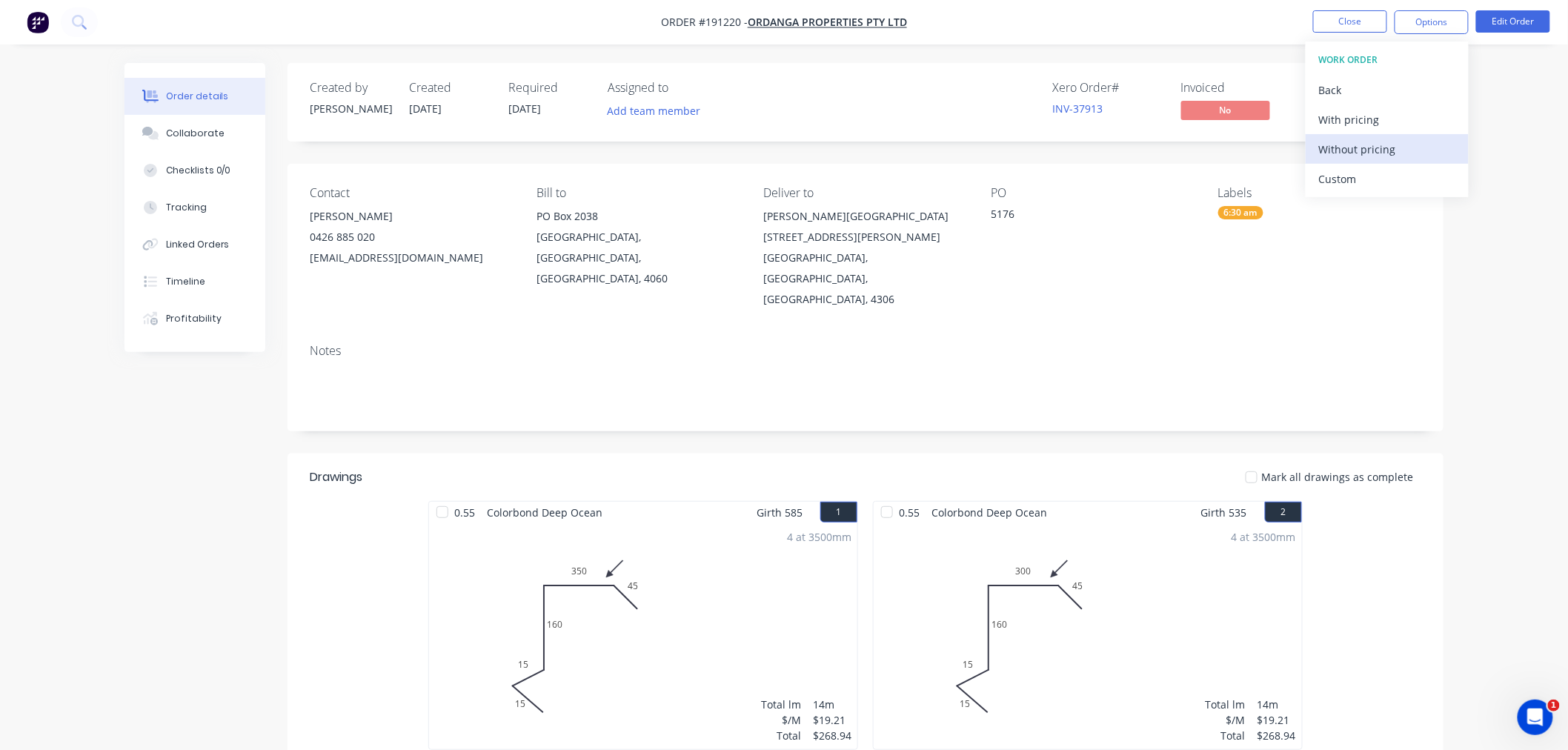
click at [1408, 151] on div "Without pricing" at bounding box center [1387, 149] width 136 height 22
click at [382, 19] on nav "Order #191220 - Ordanga Properties Pty Ltd Close Options EMAIL / PRINT Order Co…" at bounding box center [784, 22] width 1568 height 44
drag, startPoint x: 1495, startPoint y: 309, endPoint x: 1444, endPoint y: 263, distance: 68.7
click at [1492, 301] on div "Order details Collaborate Checklists 0/0 Tracking Linked Orders Timeline Profit…" at bounding box center [784, 731] width 1568 height 1461
click at [1344, 23] on button "Close" at bounding box center [1350, 21] width 74 height 23
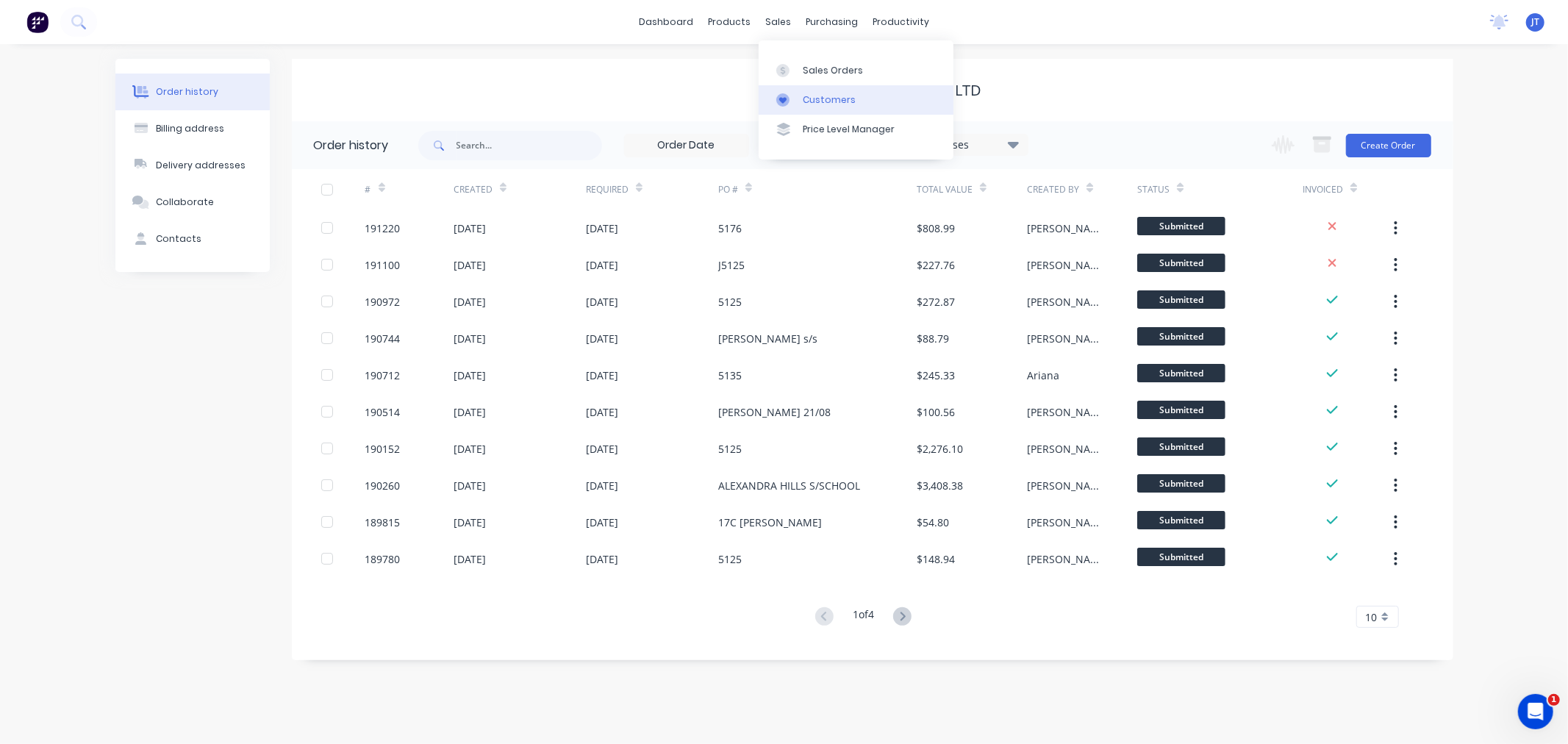
click at [813, 96] on div "Customers" at bounding box center [829, 99] width 53 height 13
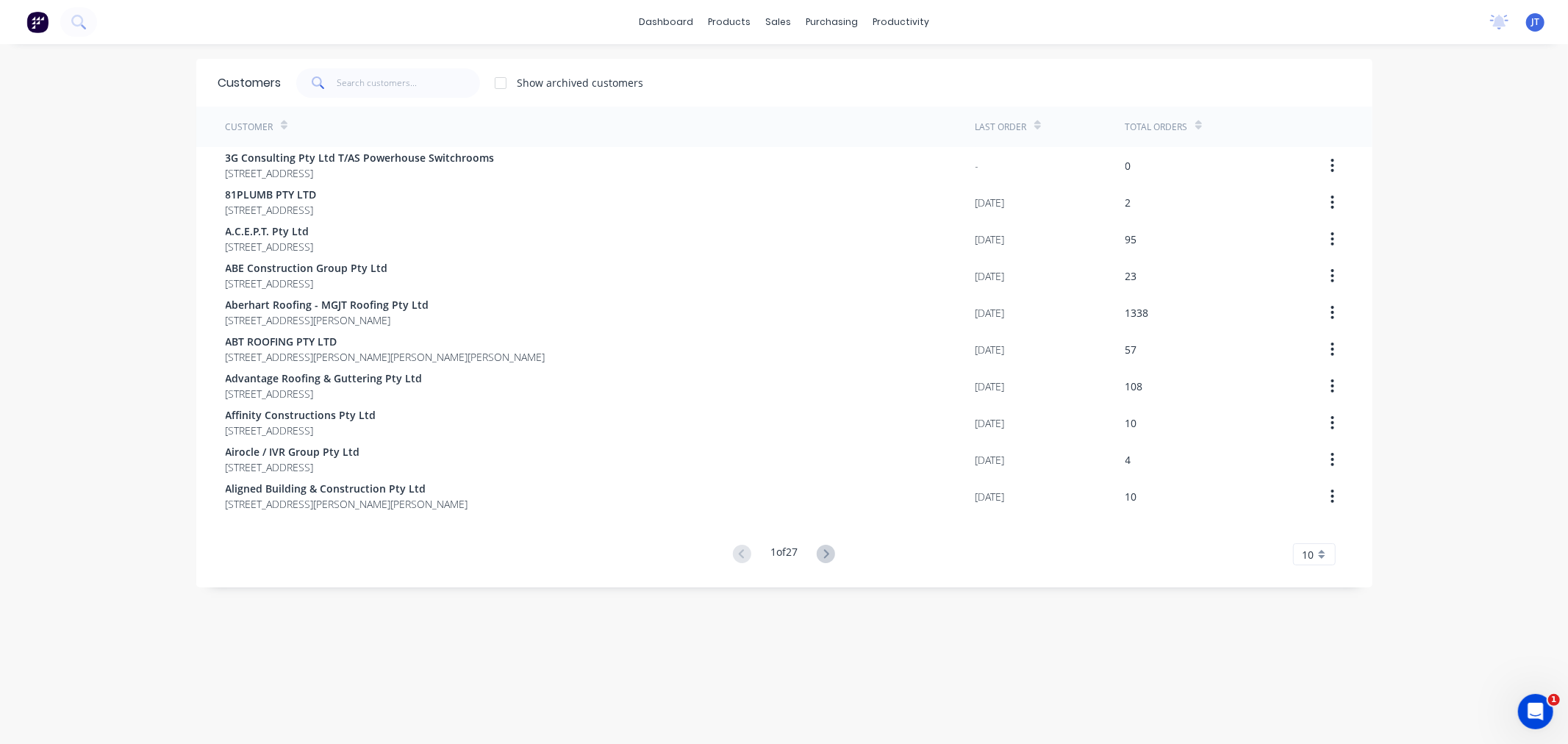
click at [848, 680] on div "Customers Show archived customers Customer Last Order Total Orders 3G Consultin…" at bounding box center [784, 409] width 1176 height 700
click at [399, 88] on input "text" at bounding box center [409, 83] width 143 height 29
paste input "MyCladders"
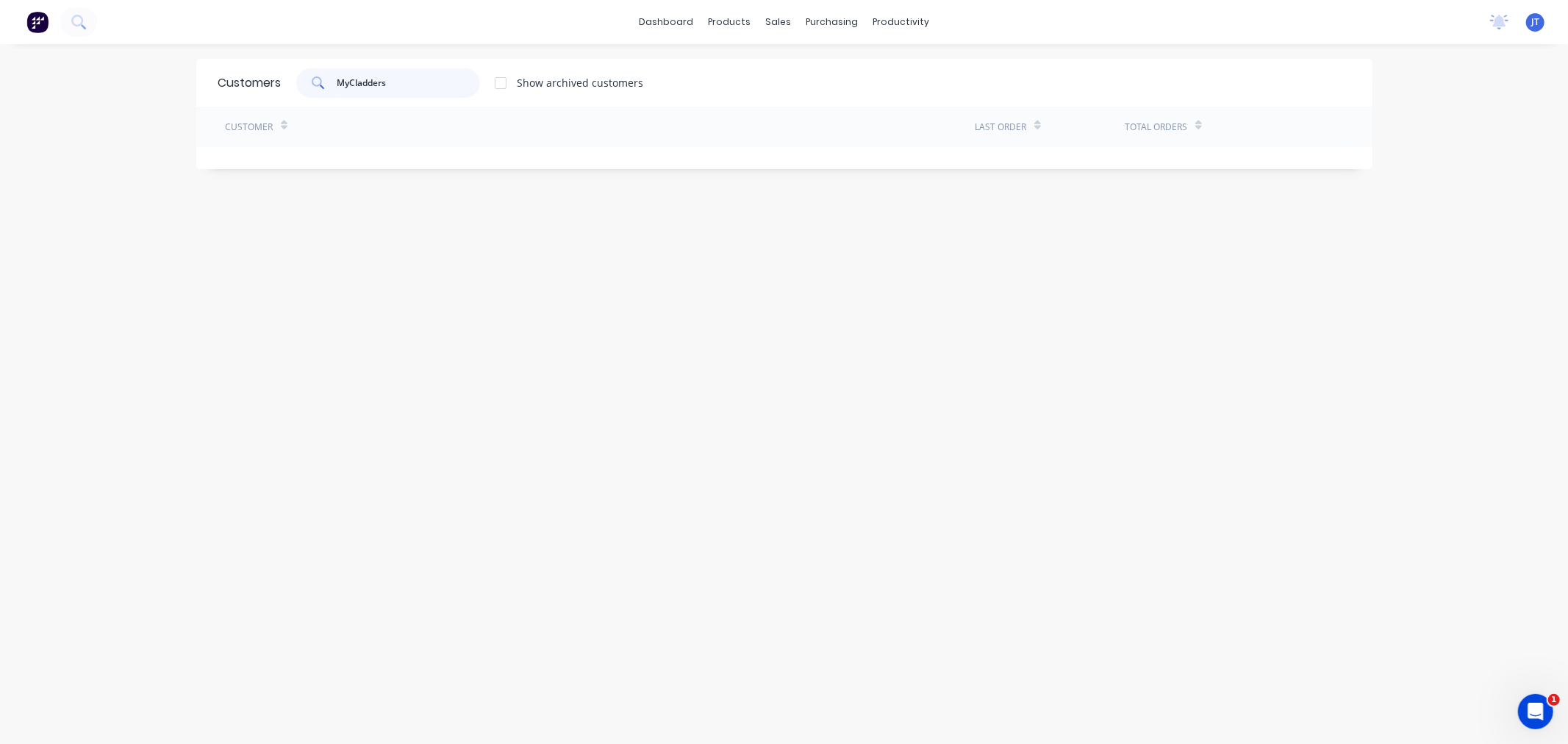
click at [343, 81] on input "MyCladders" at bounding box center [409, 83] width 143 height 29
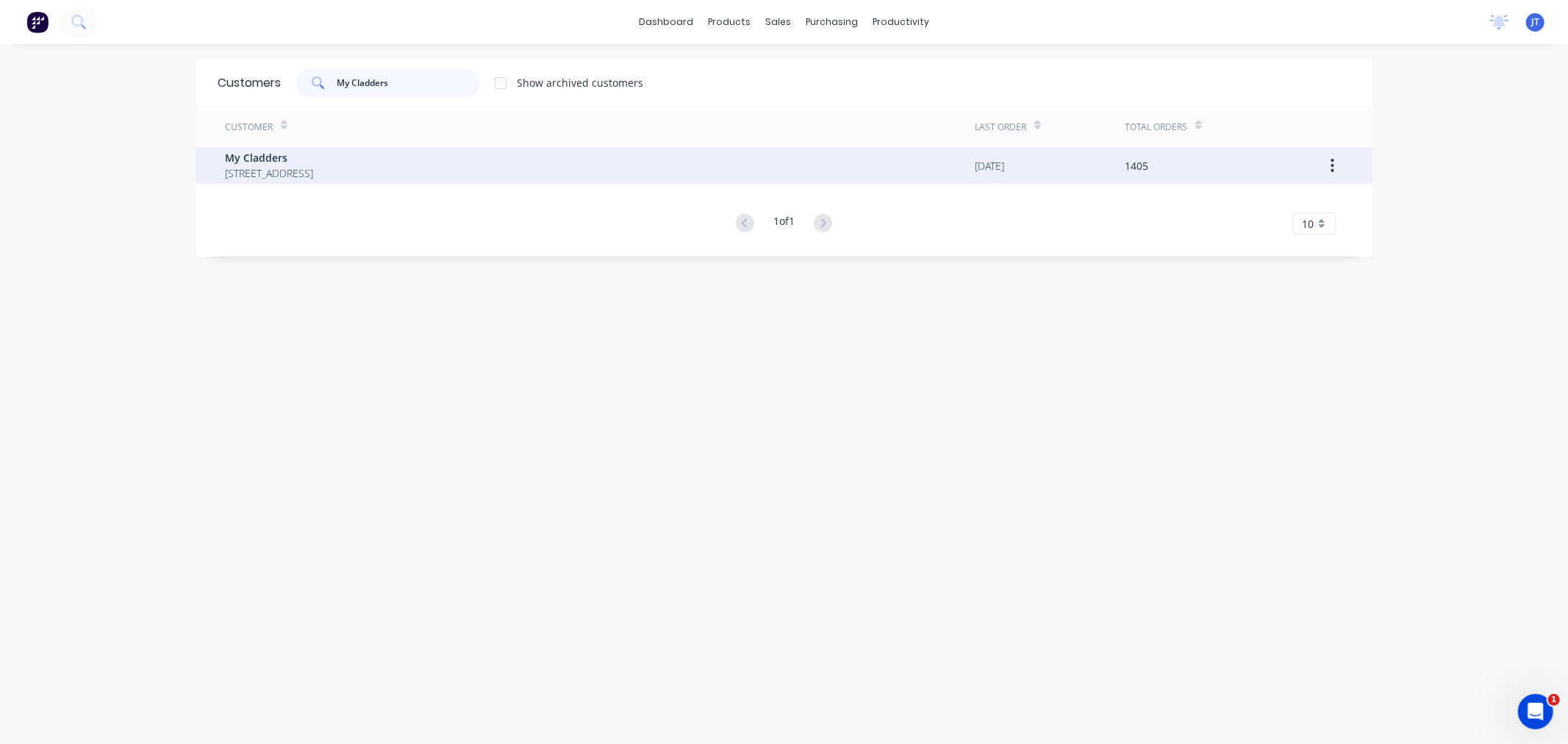
type input "My Cladders"
click at [314, 179] on span "PO BOX 4243 SPRINGFIELD Queensland Australia 4300" at bounding box center [270, 173] width 88 height 15
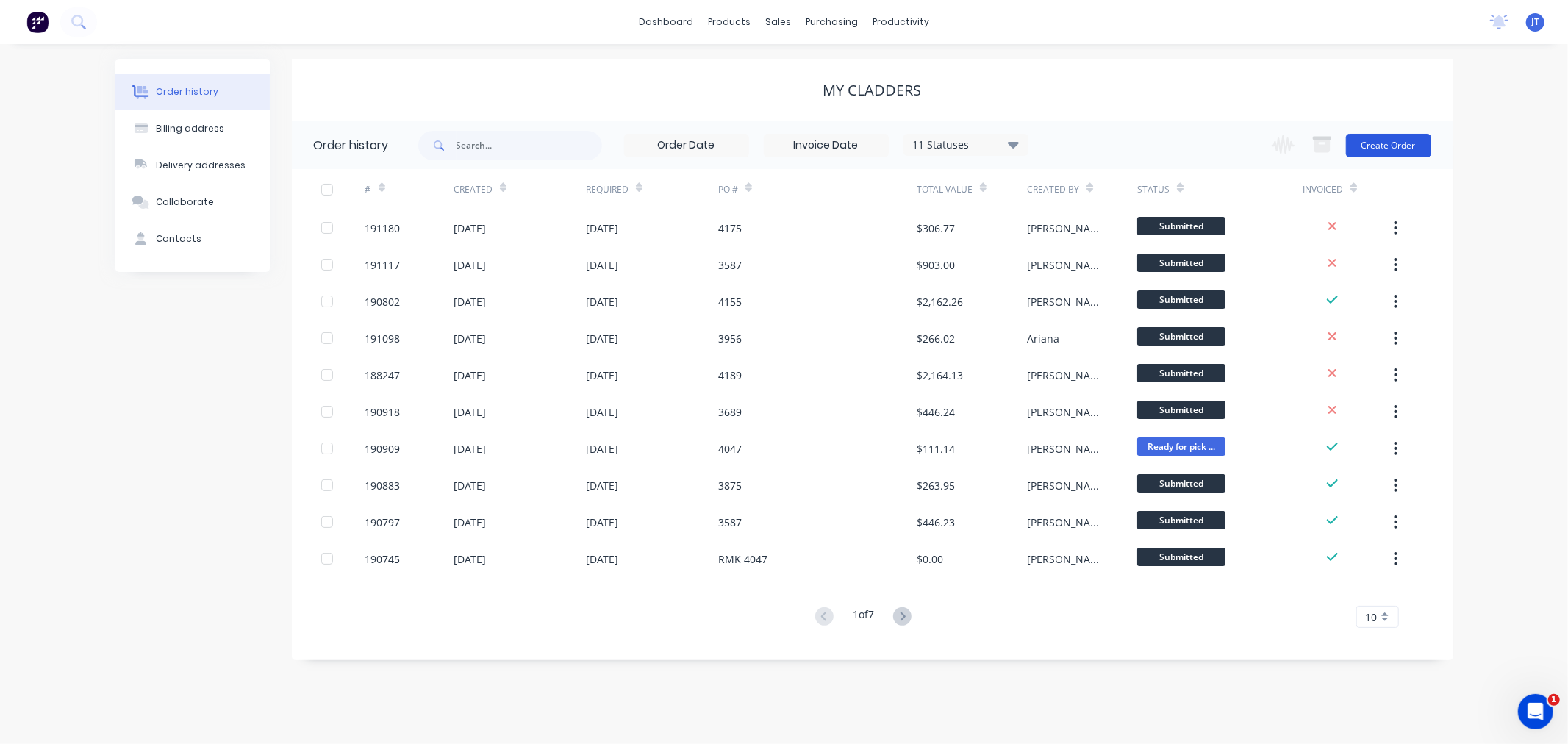
click at [1386, 143] on button "Create Order" at bounding box center [1388, 146] width 86 height 24
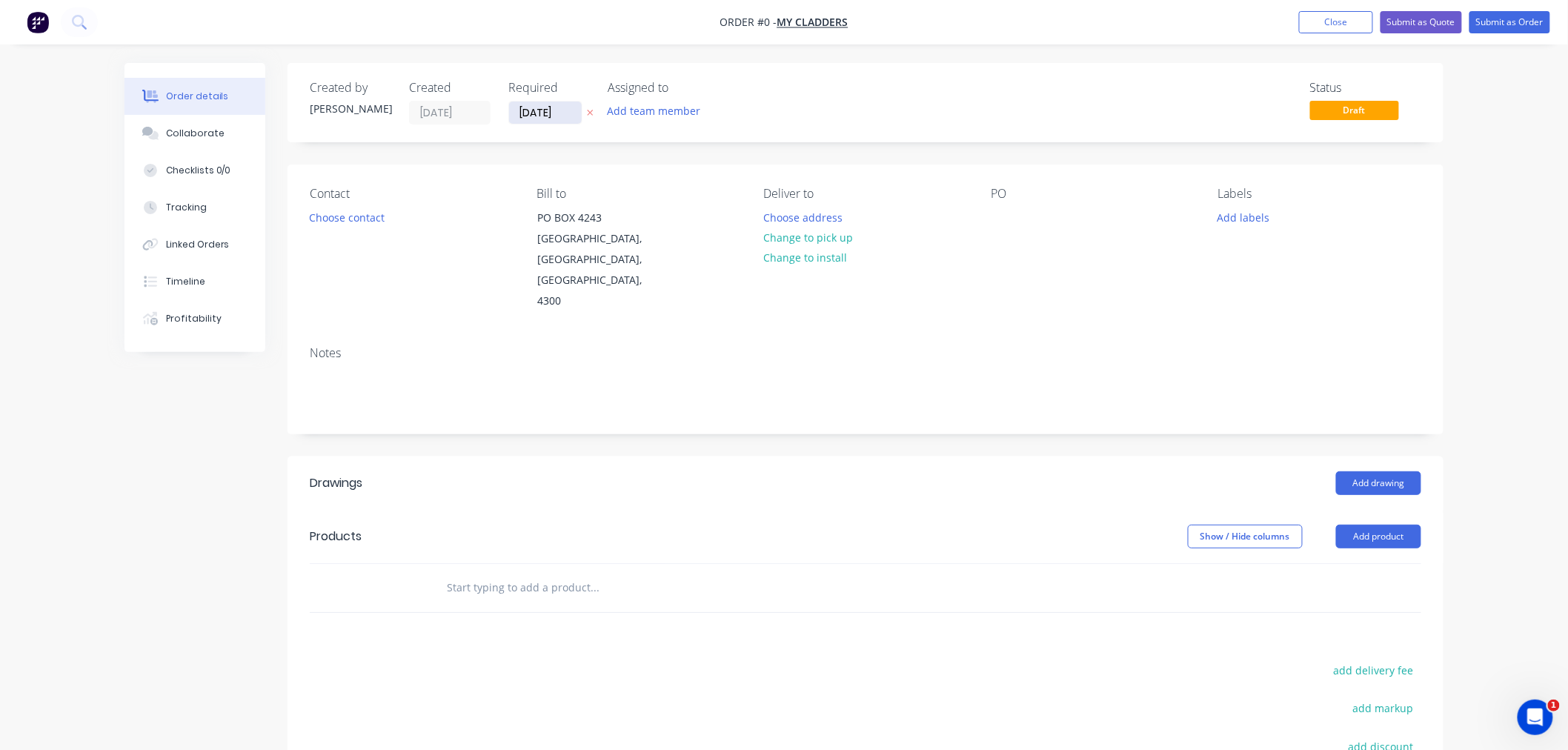
click at [529, 110] on input "[DATE]" at bounding box center [545, 113] width 72 height 23
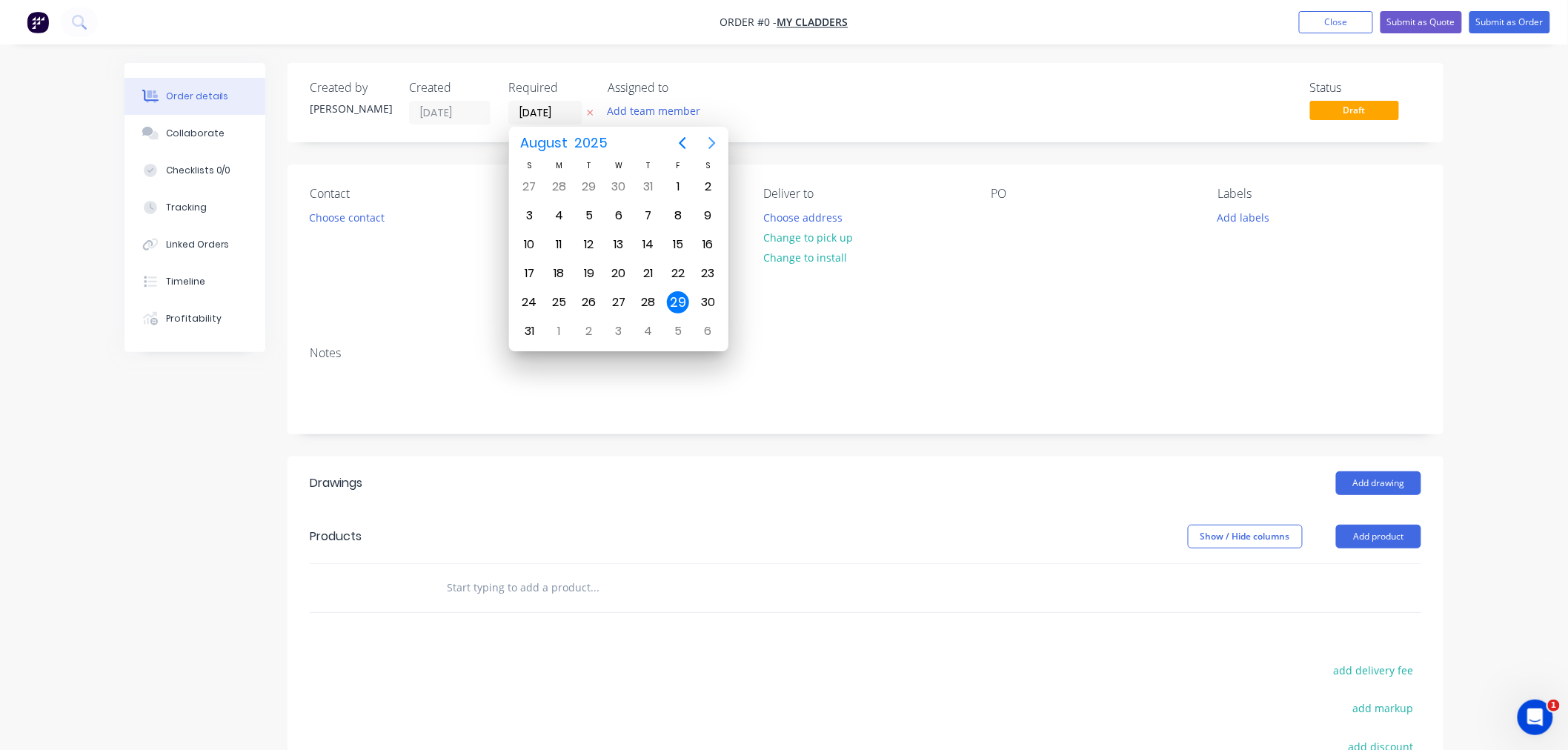
click at [714, 144] on icon "Next page" at bounding box center [712, 142] width 7 height 12
click at [560, 183] on div "1" at bounding box center [560, 187] width 23 height 23
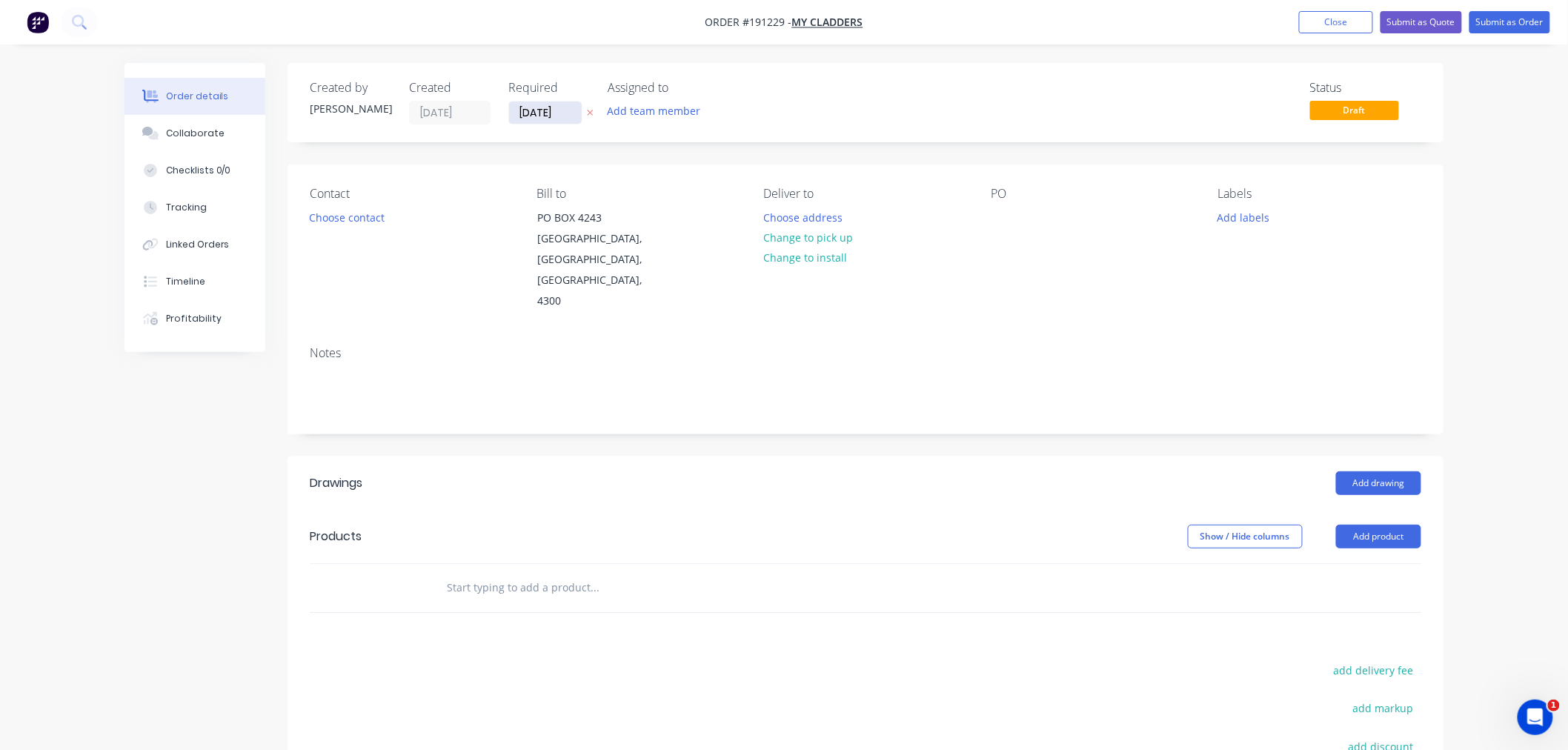
click at [540, 113] on input "[DATE]" at bounding box center [545, 113] width 72 height 23
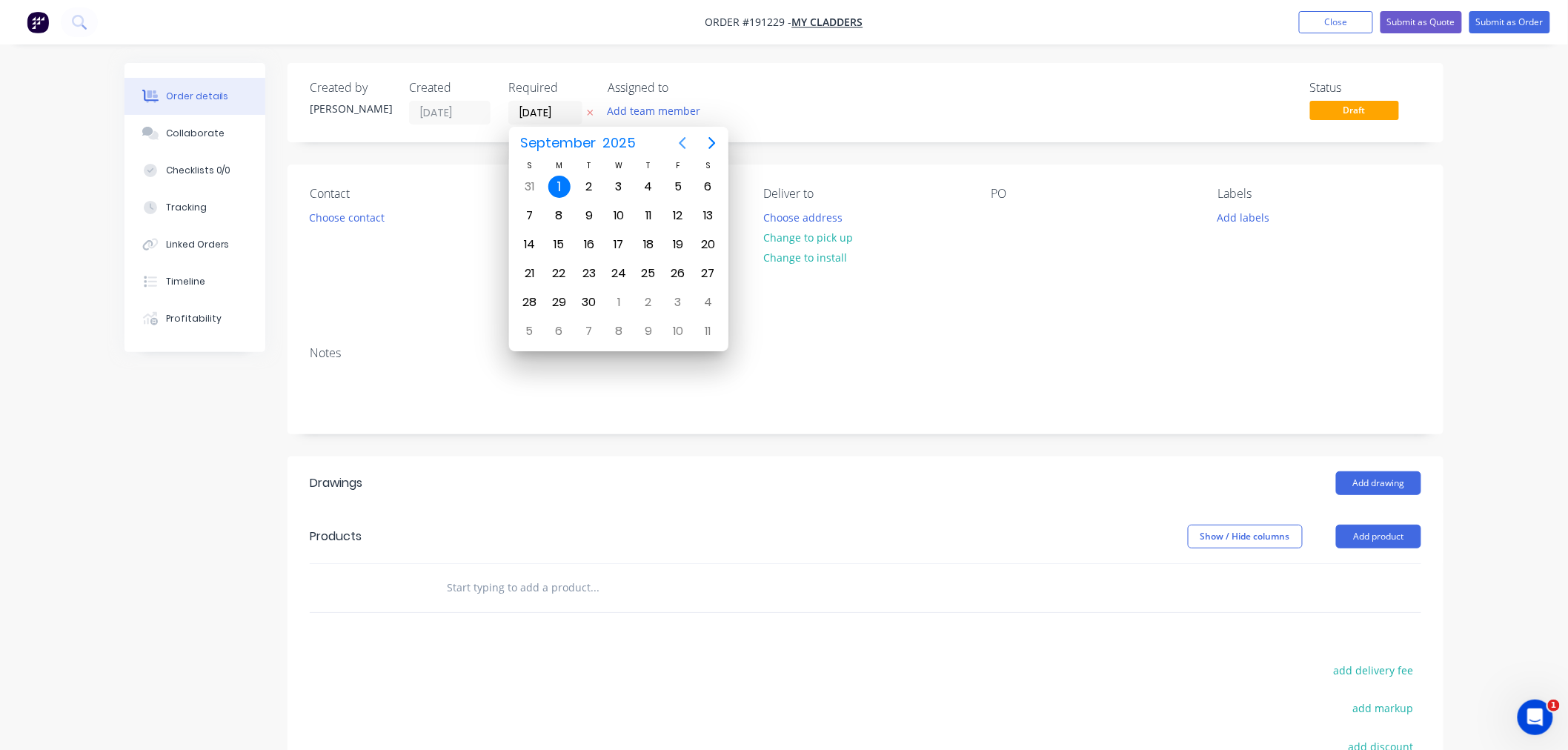
click at [679, 138] on icon "Previous page" at bounding box center [683, 143] width 18 height 18
click at [680, 297] on div "29" at bounding box center [678, 302] width 23 height 23
type input "[DATE]"
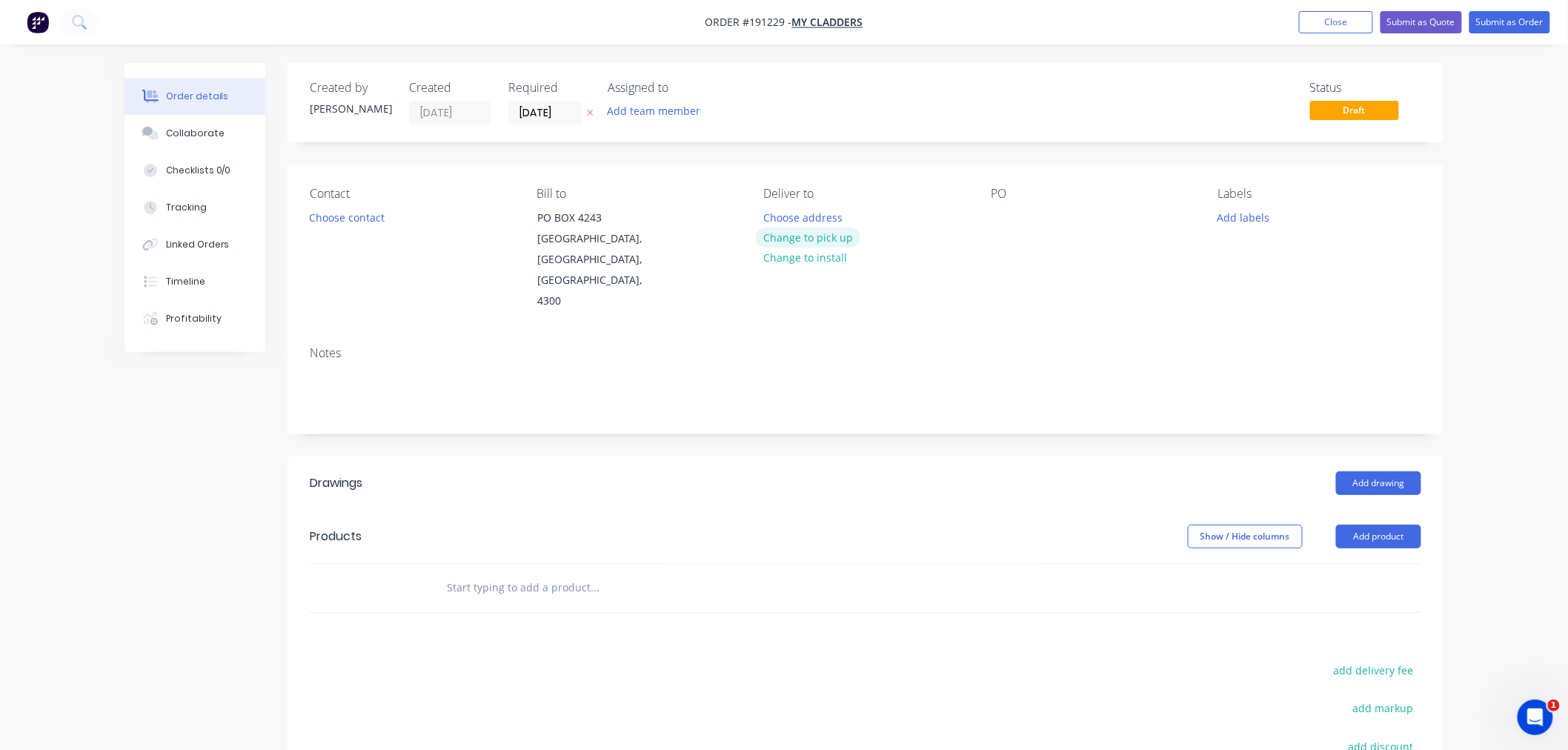
click at [832, 242] on button "Change to pick up" at bounding box center [808, 238] width 105 height 20
click at [780, 212] on div at bounding box center [776, 218] width 24 height 22
click at [796, 215] on div "12" at bounding box center [782, 218] width 36 height 22
click at [997, 214] on div at bounding box center [1003, 218] width 24 height 22
click at [351, 220] on button "Choose contact" at bounding box center [347, 217] width 91 height 20
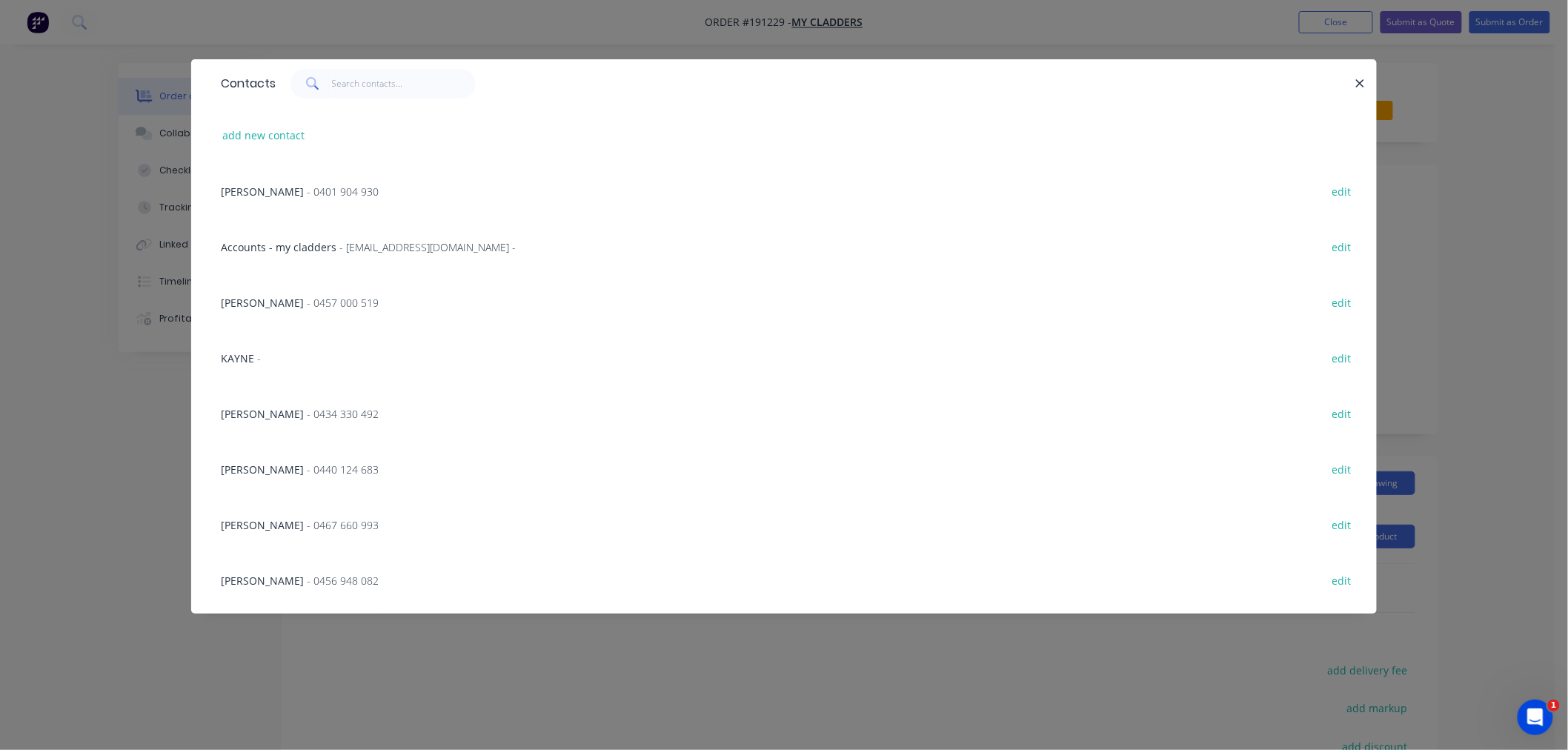
click at [313, 477] on div "KAYLEIGH MYERS - 0440 124 683 edit" at bounding box center [784, 469] width 1141 height 56
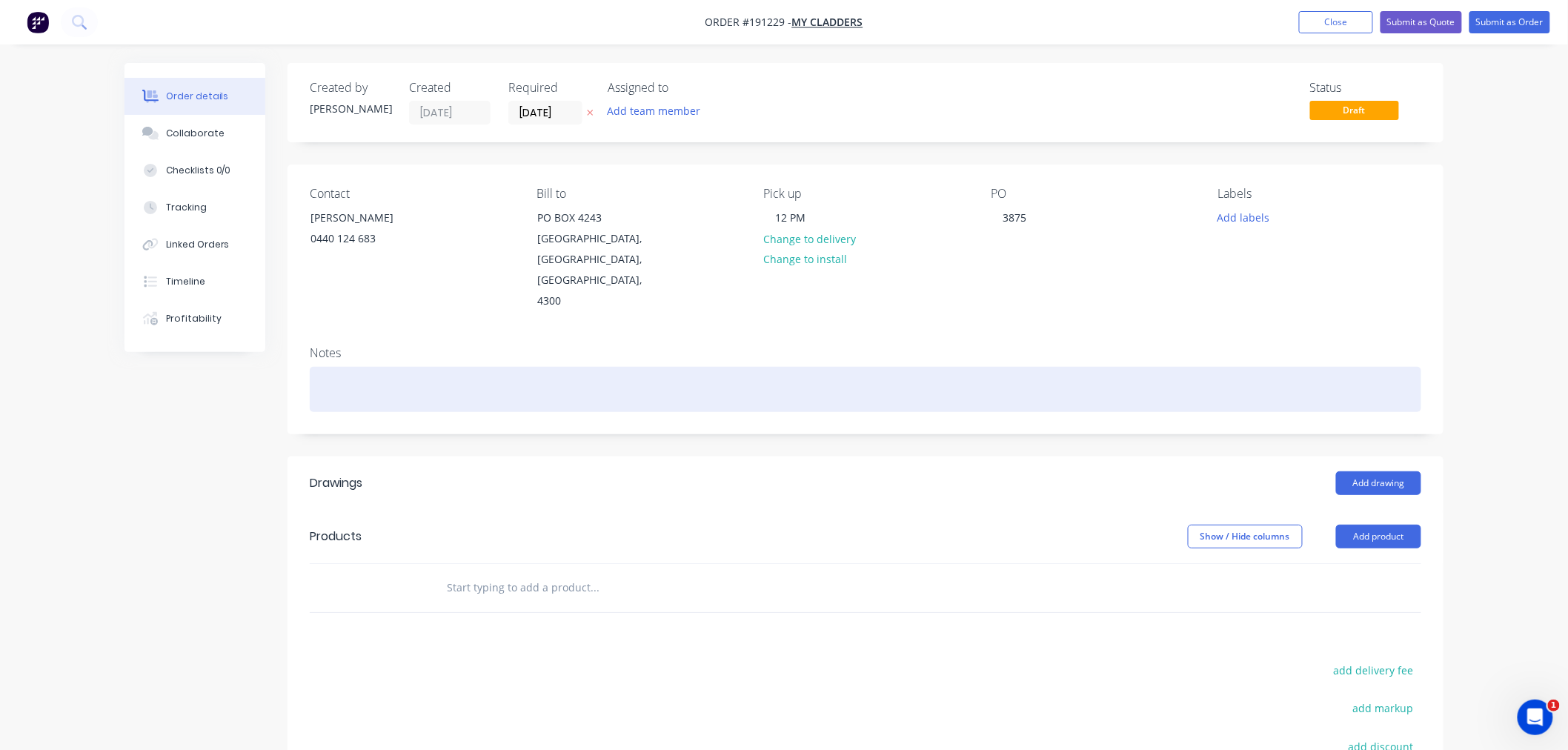
click at [334, 367] on div at bounding box center [866, 389] width 1112 height 45
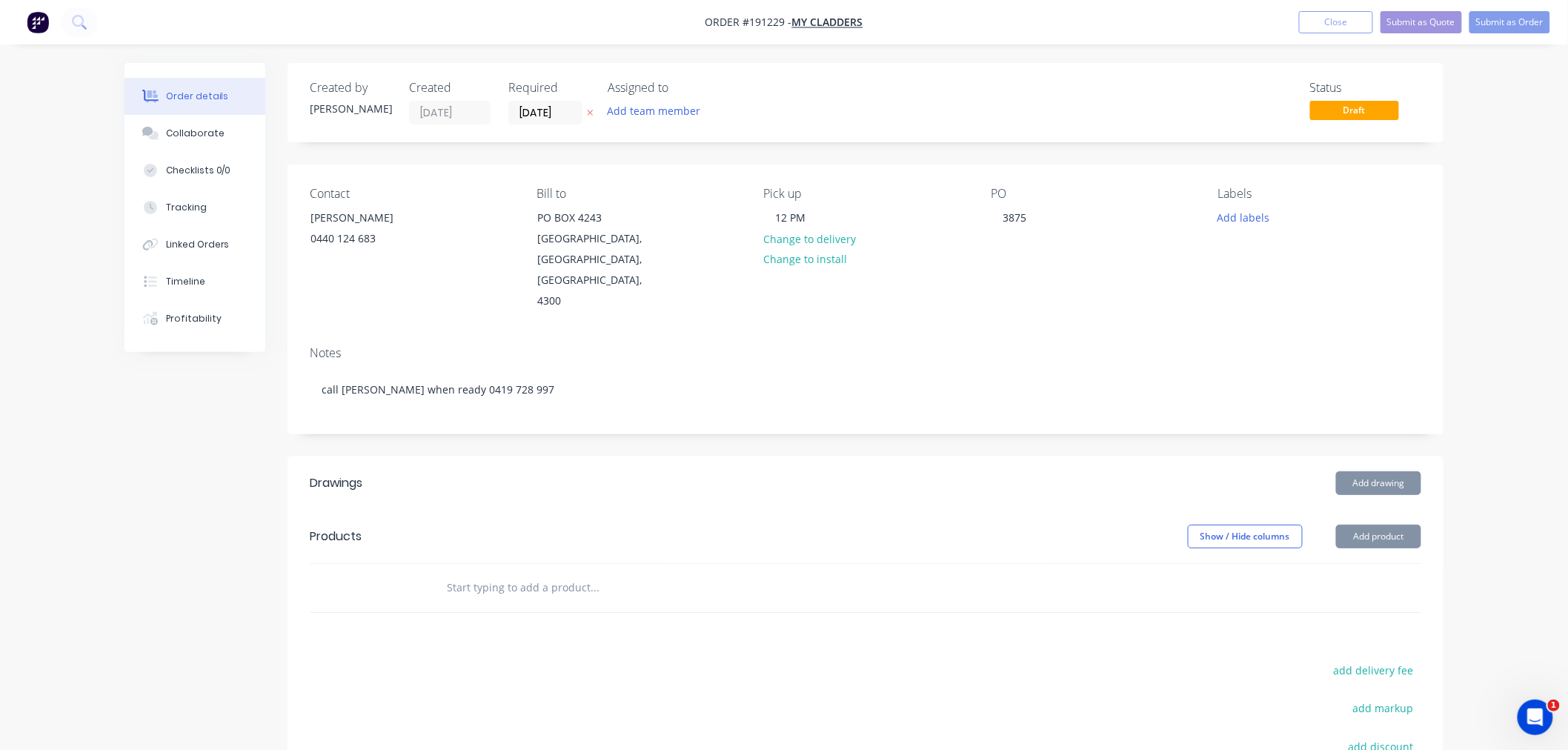
click at [1521, 306] on div "Order details Collaborate Checklists 0/0 Tracking Linked Orders Timeline Profit…" at bounding box center [784, 495] width 1568 height 991
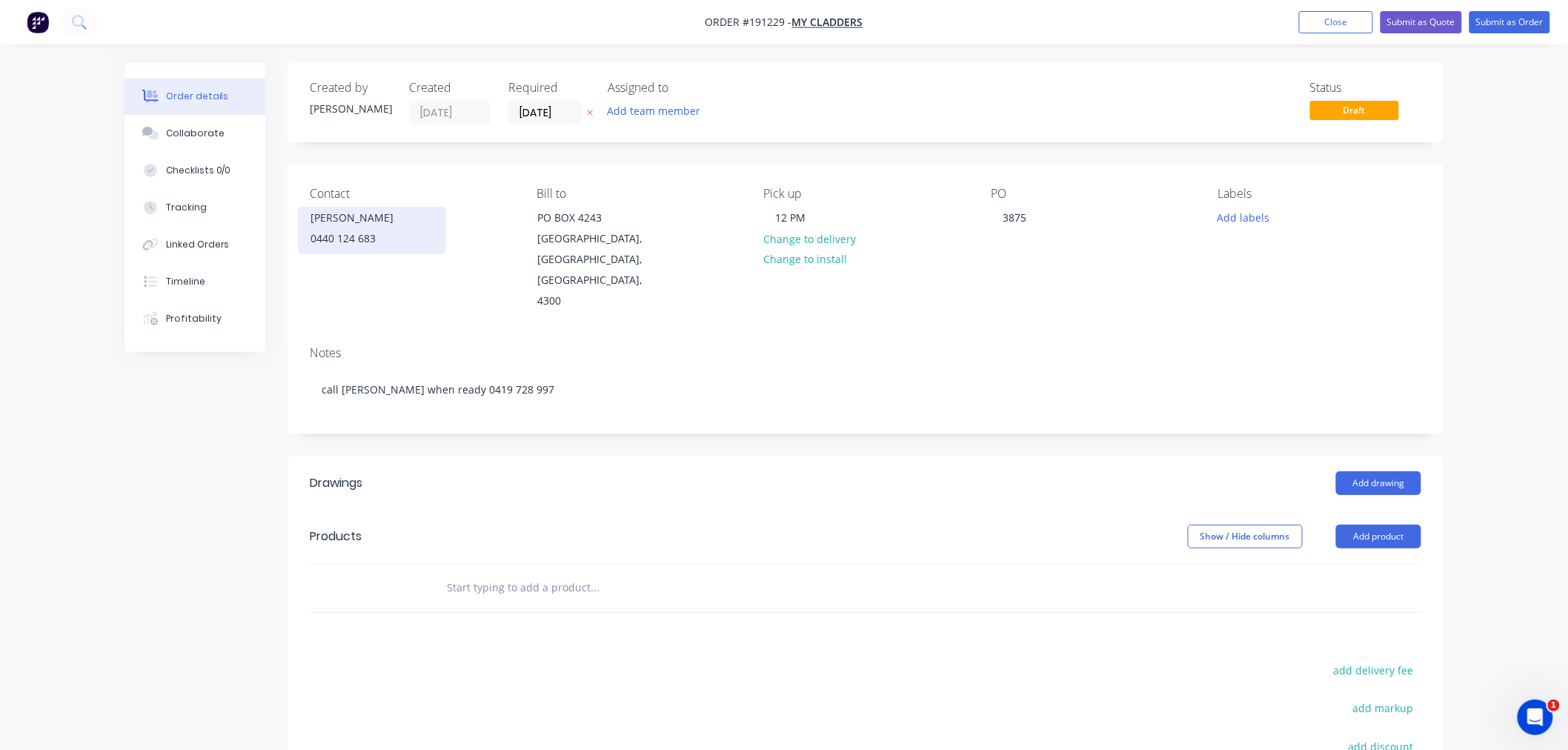
click at [361, 224] on div "KAYLEIGH MYERS" at bounding box center [372, 218] width 123 height 21
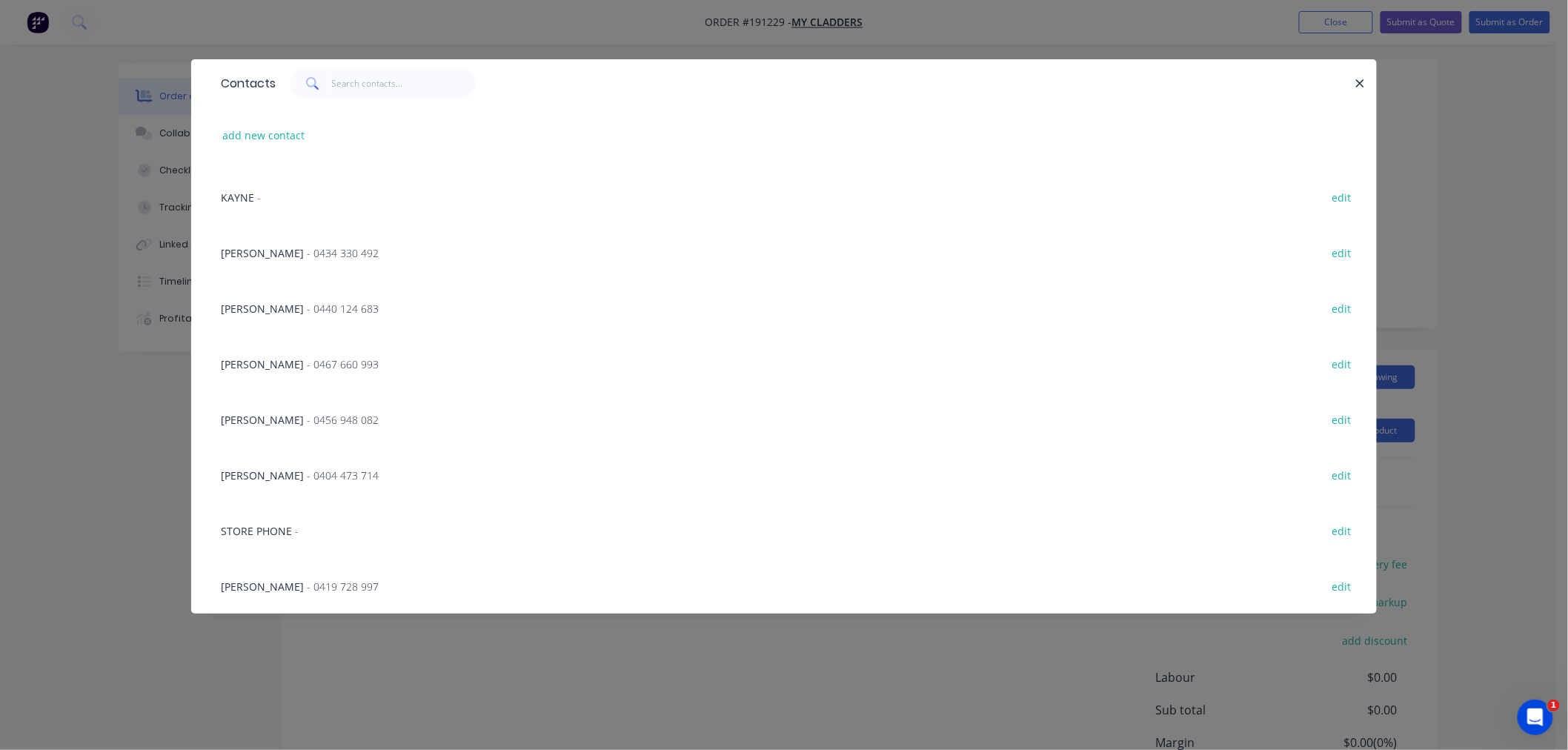
scroll to position [165, 0]
click at [336, 596] on div "MATTHEW - 0419 728 997 edit" at bounding box center [784, 586] width 1141 height 56
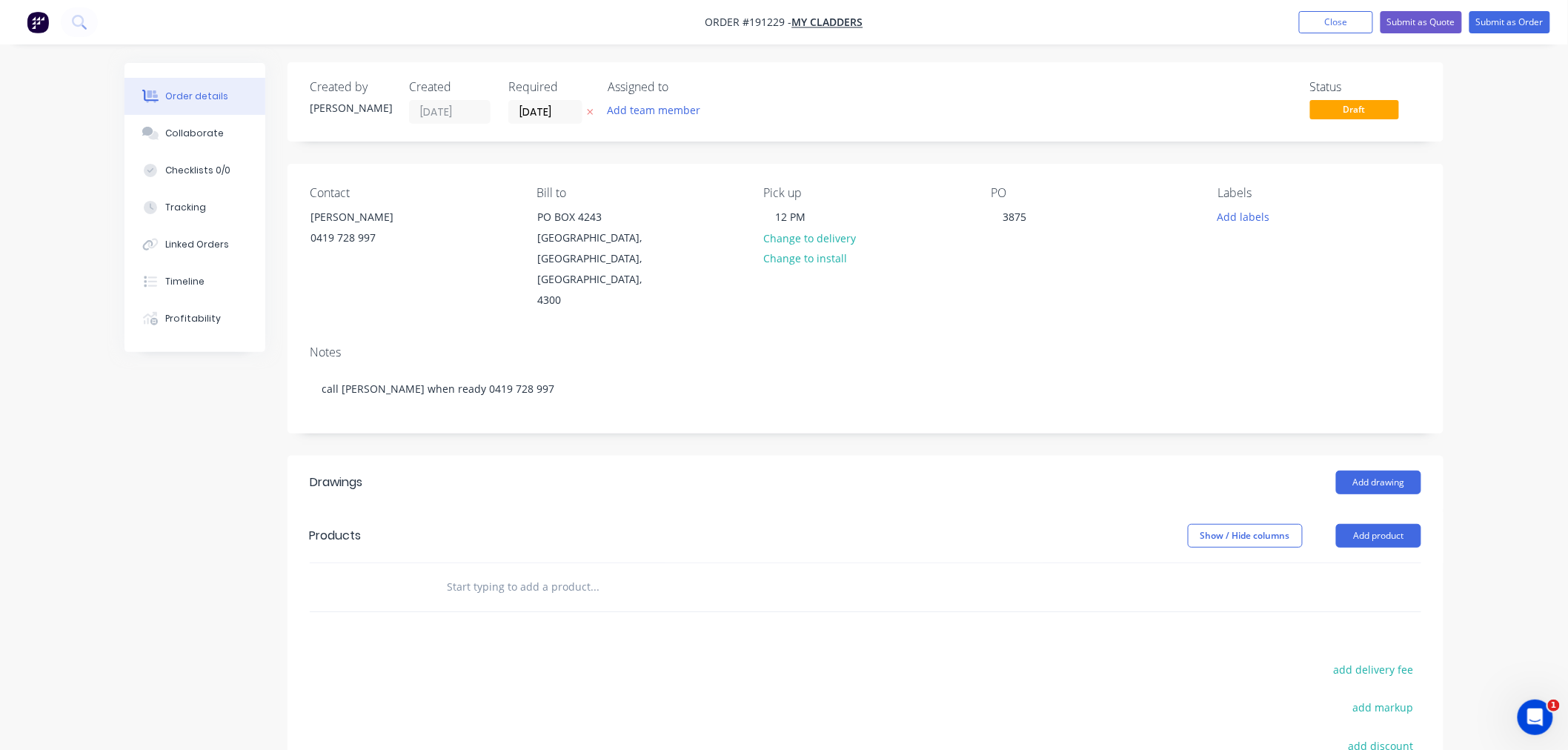
scroll to position [0, 0]
click at [1497, 351] on div "Order details Collaborate Checklists 0/0 Tracking Linked Orders Timeline Profit…" at bounding box center [784, 495] width 1568 height 991
click at [1381, 471] on button "Add drawing" at bounding box center [1379, 483] width 86 height 24
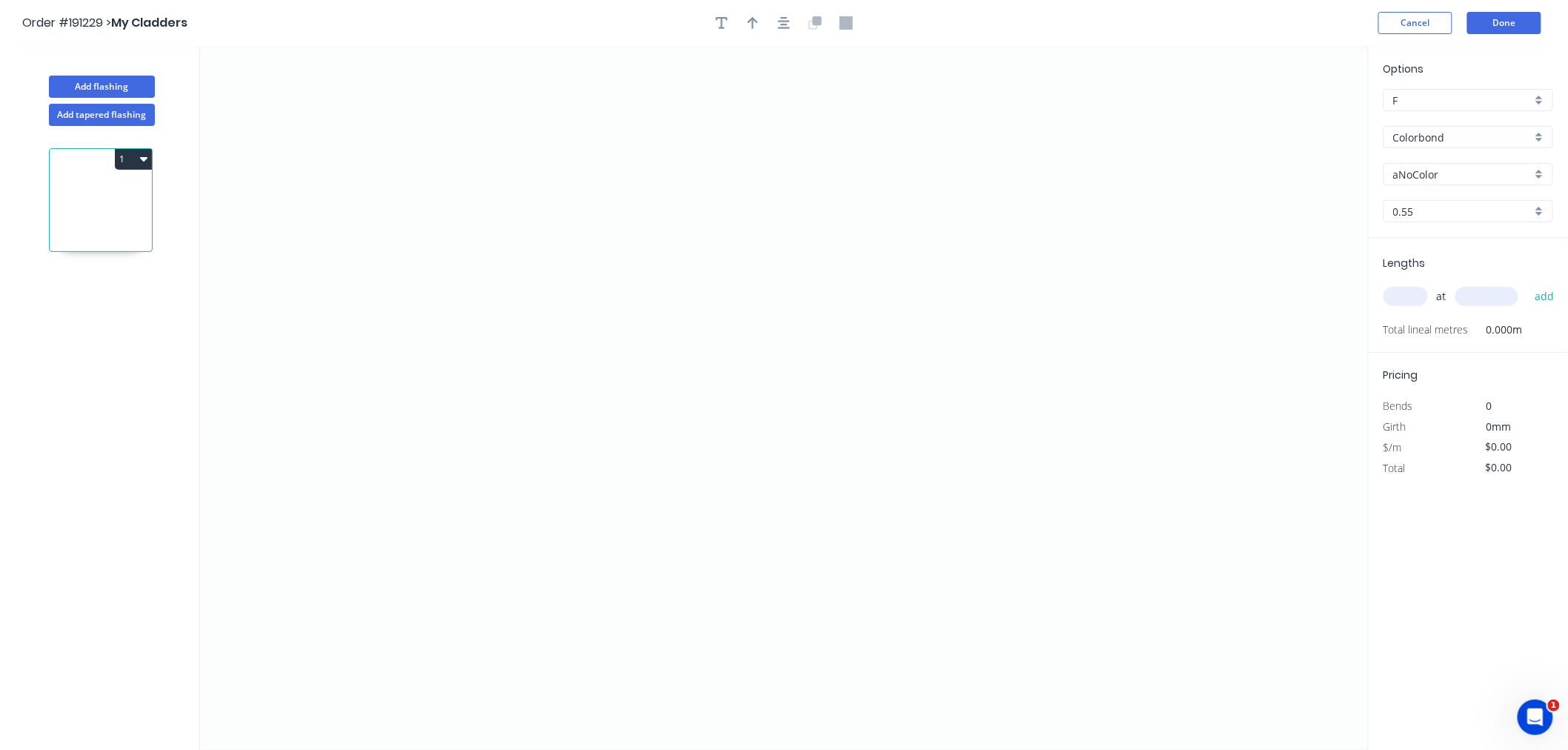
click at [1437, 168] on input "aNoColor" at bounding box center [1462, 175] width 138 height 16
click at [1437, 131] on input "Colorbond" at bounding box center [1462, 138] width 138 height 16
type input "aNoColor"
click at [1501, 237] on div "Colorbond Matt" at bounding box center [1468, 243] width 168 height 26
type input "Colorbond Matt"
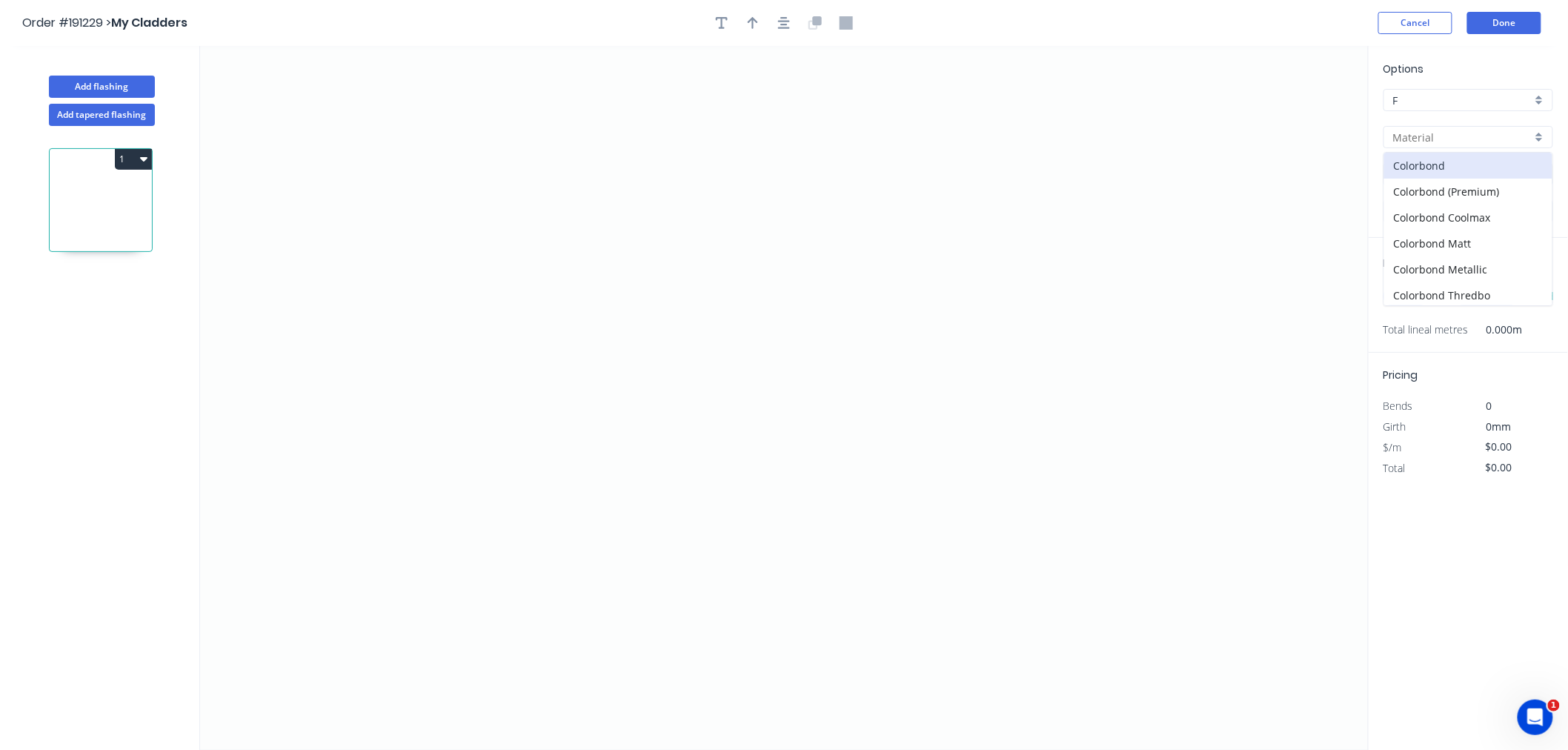
type input "Basalt"
click at [1458, 170] on input "Basalt" at bounding box center [1462, 175] width 138 height 16
click at [1422, 243] on div "Monument" at bounding box center [1468, 251] width 168 height 26
type input "Monument"
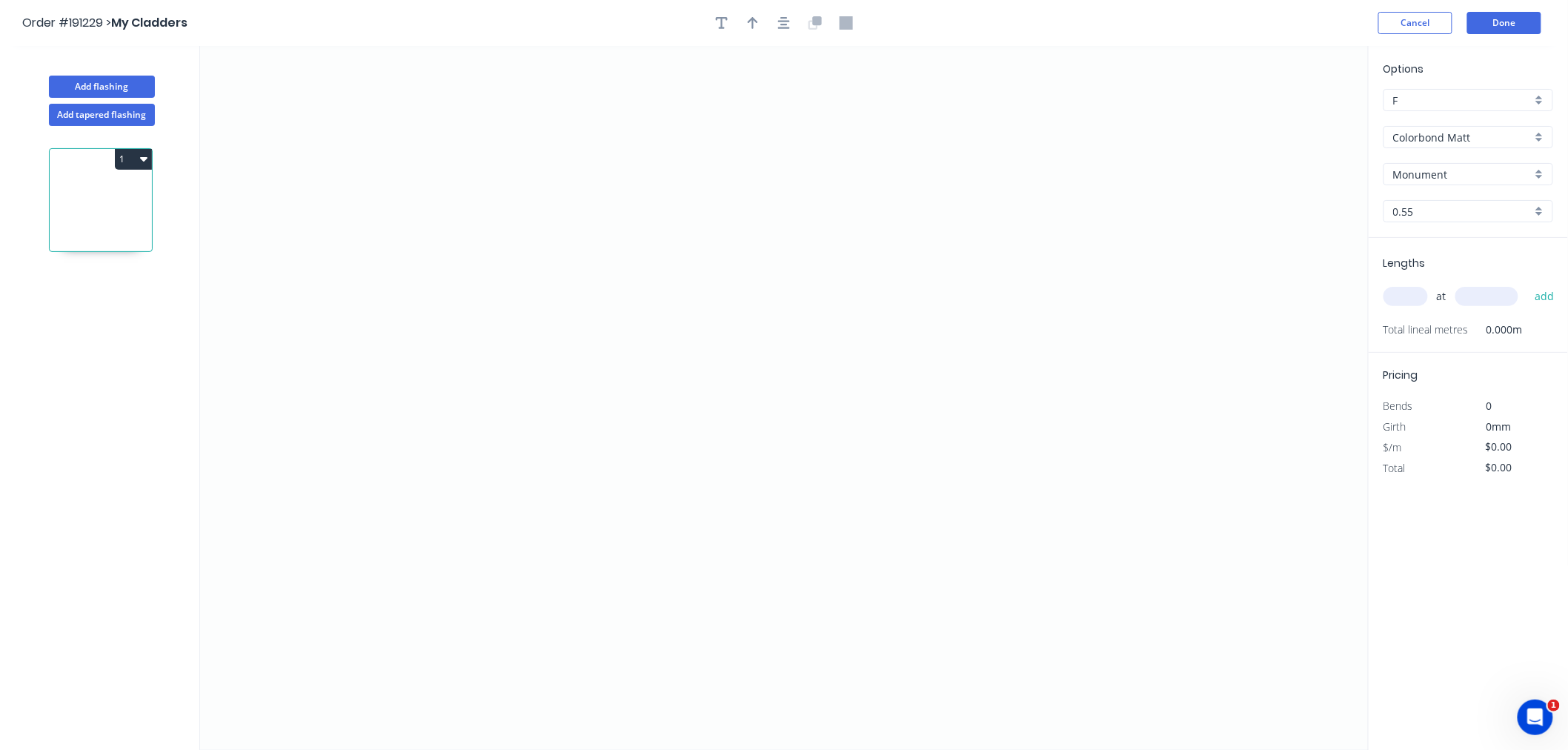
click at [1417, 298] on input "text" at bounding box center [1406, 296] width 44 height 19
type input "1"
type input "2700"
click at [1528, 284] on button "add" at bounding box center [1545, 296] width 35 height 25
type input "1"
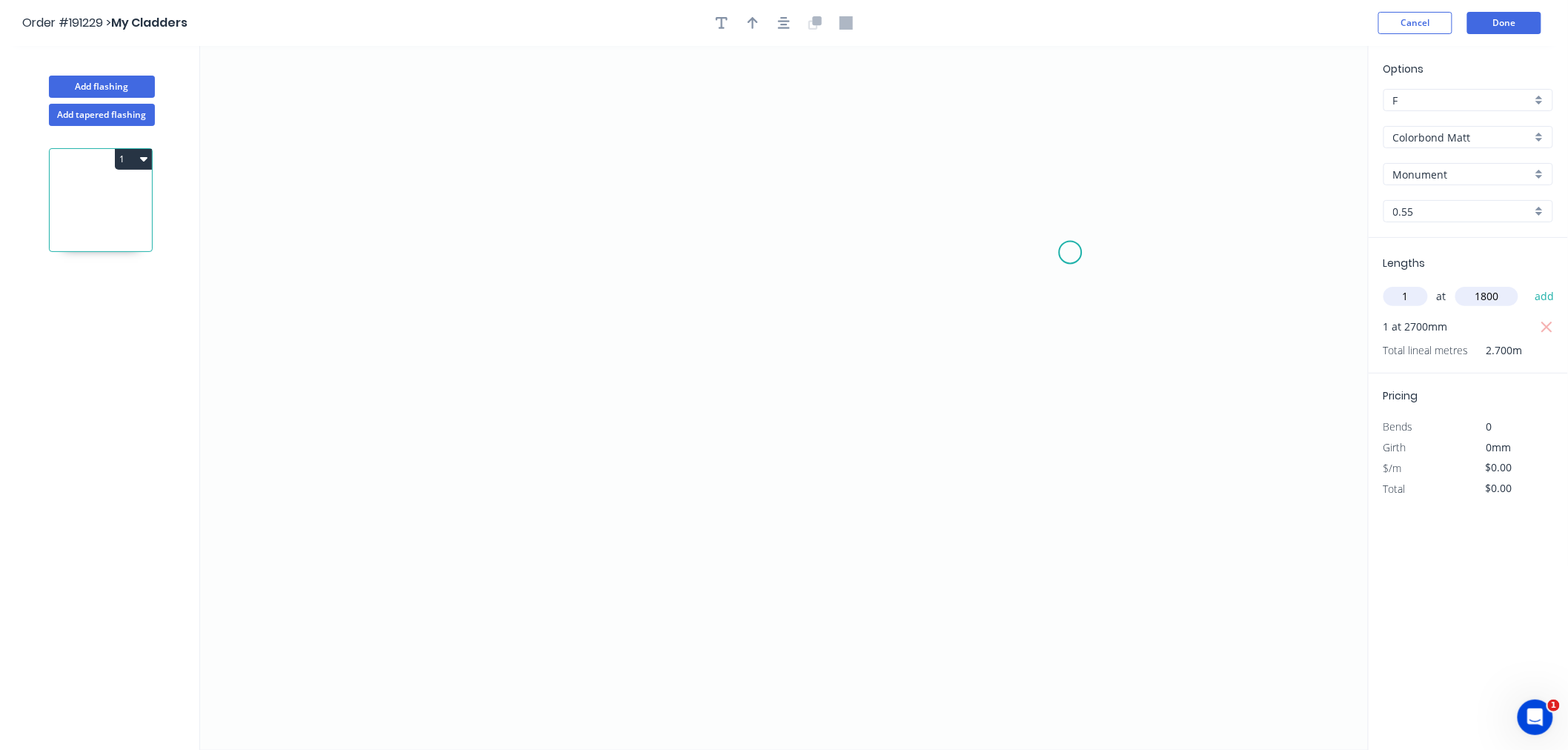
type input "1800"
click at [1528, 284] on button "add" at bounding box center [1545, 296] width 35 height 25
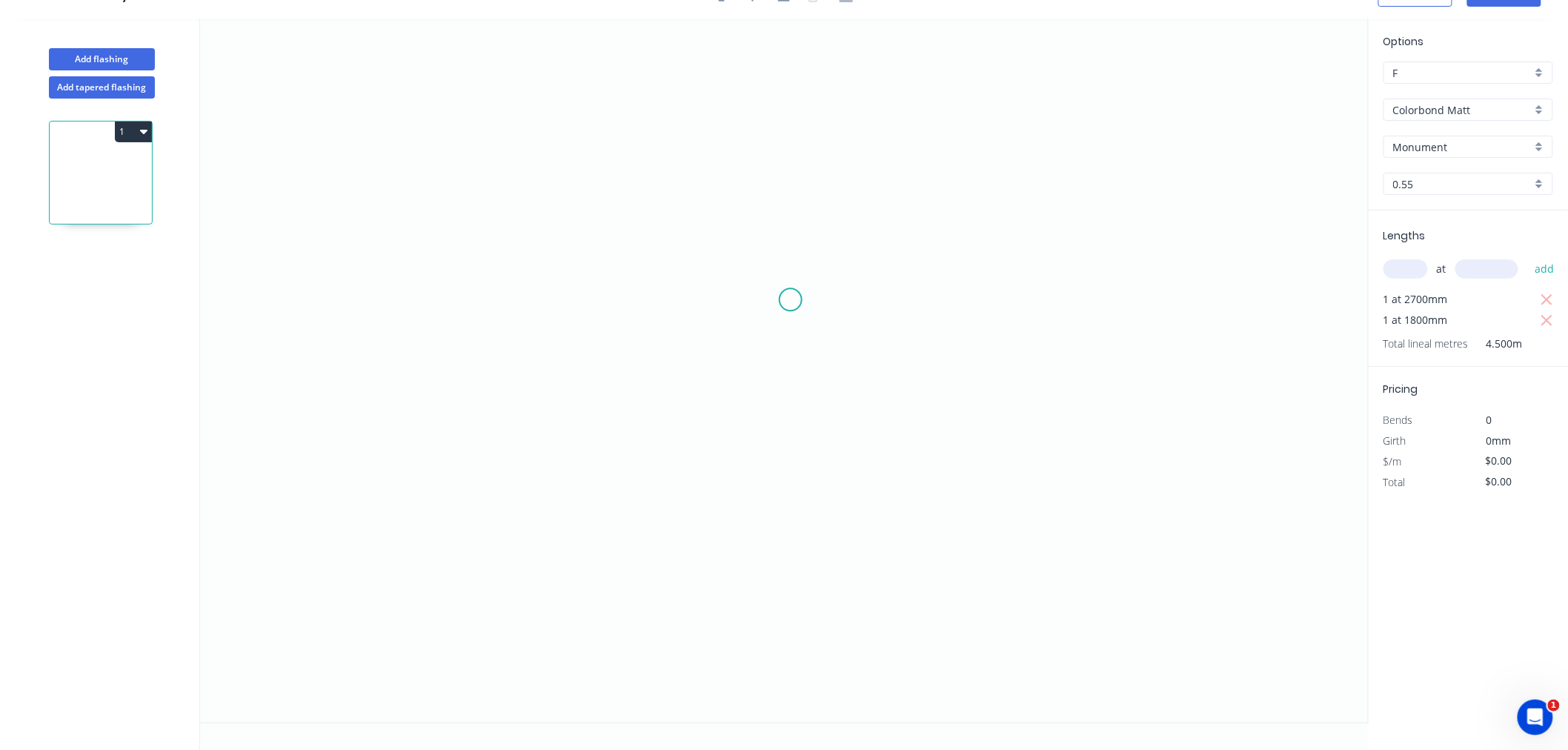
scroll to position [0, 0]
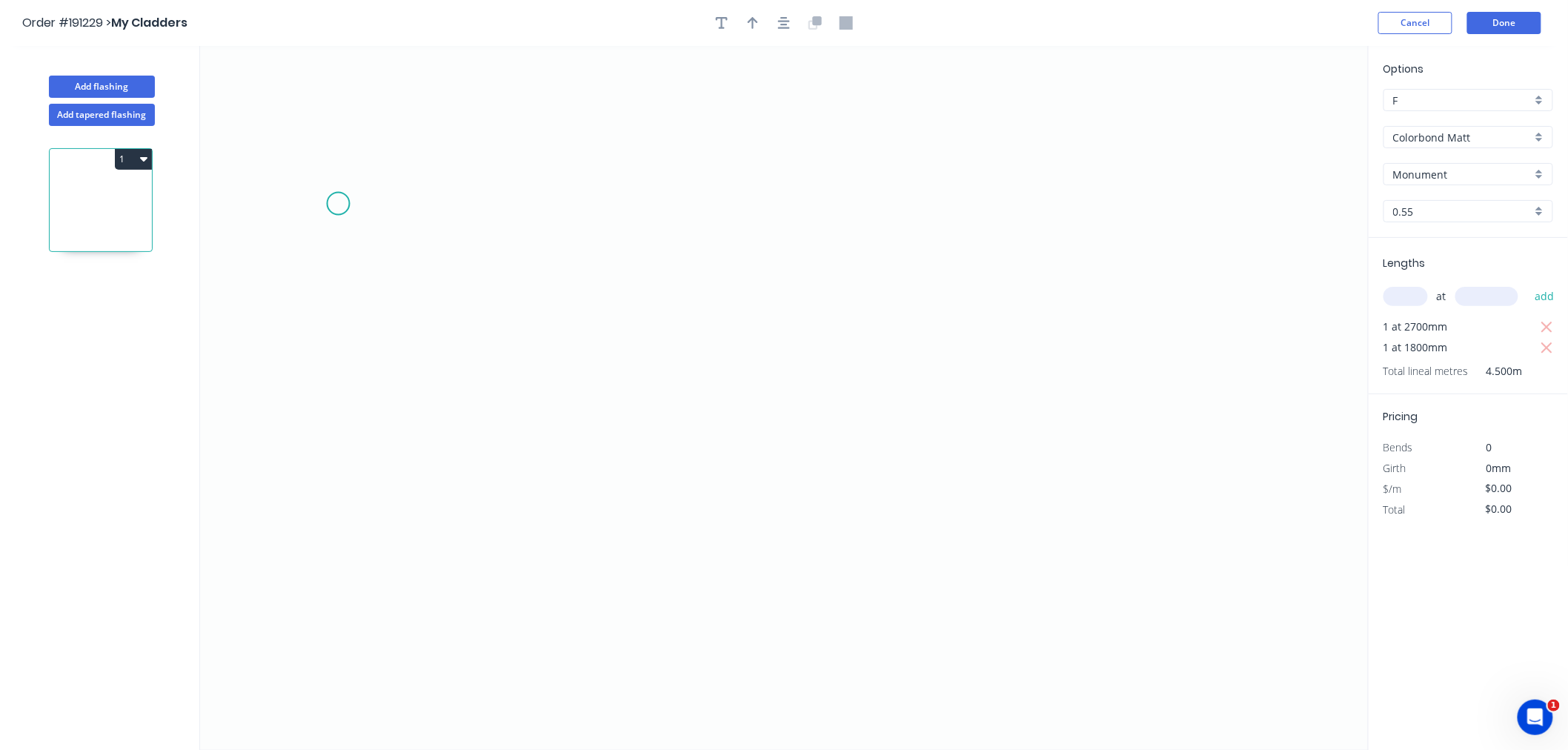
click at [338, 204] on icon "0" at bounding box center [784, 398] width 1169 height 704
click at [332, 277] on icon "0" at bounding box center [784, 398] width 1169 height 704
click at [628, 310] on icon "0 ?" at bounding box center [784, 398] width 1169 height 704
click at [626, 463] on icon "0 ? ? ? º" at bounding box center [784, 398] width 1169 height 704
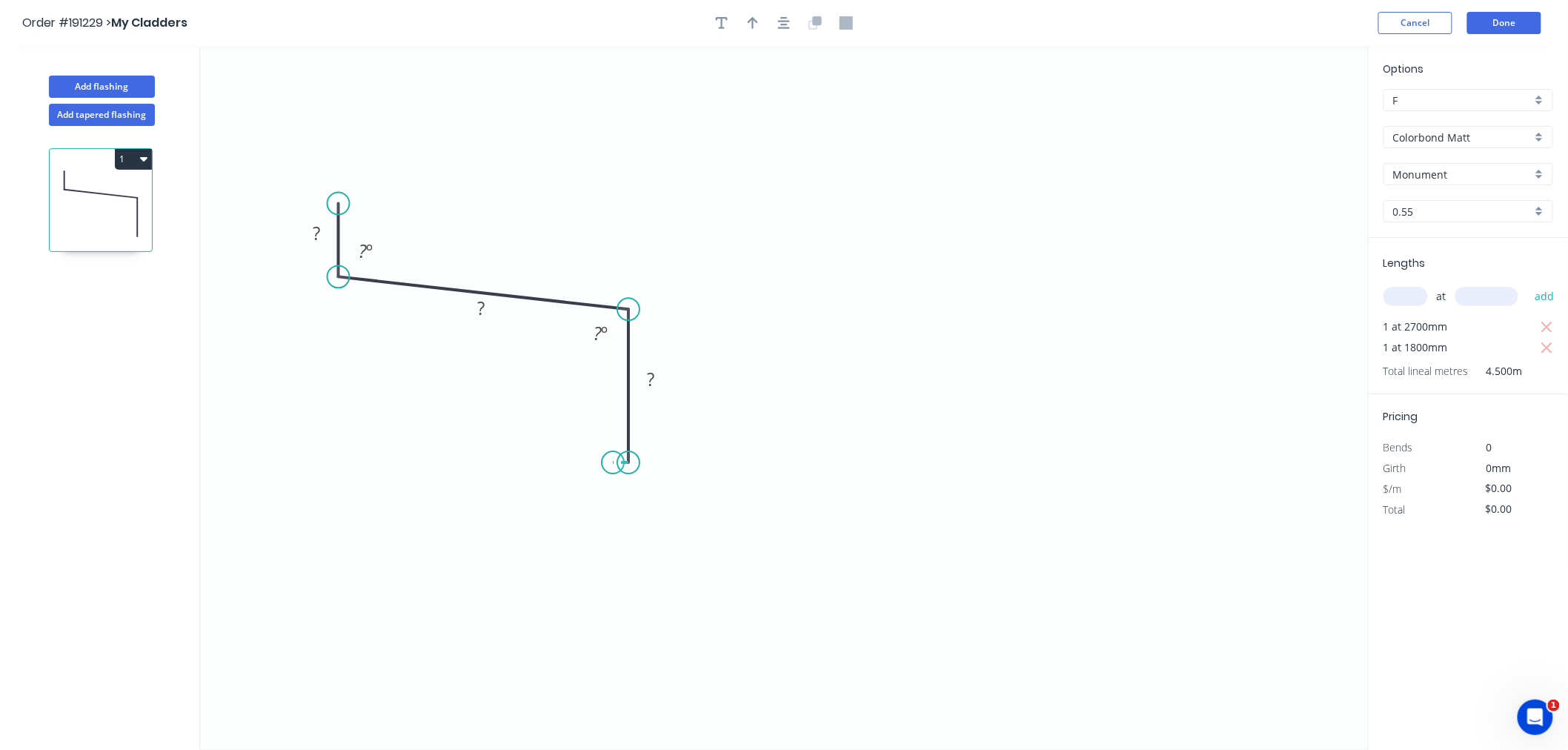
click at [613, 462] on icon at bounding box center [620, 462] width 16 height 0
click at [617, 353] on icon "0 ? ? ? ? ? º ? º" at bounding box center [784, 398] width 1169 height 704
click at [517, 347] on icon "0 ? ? ? ? ? ? º ? º" at bounding box center [784, 398] width 1169 height 704
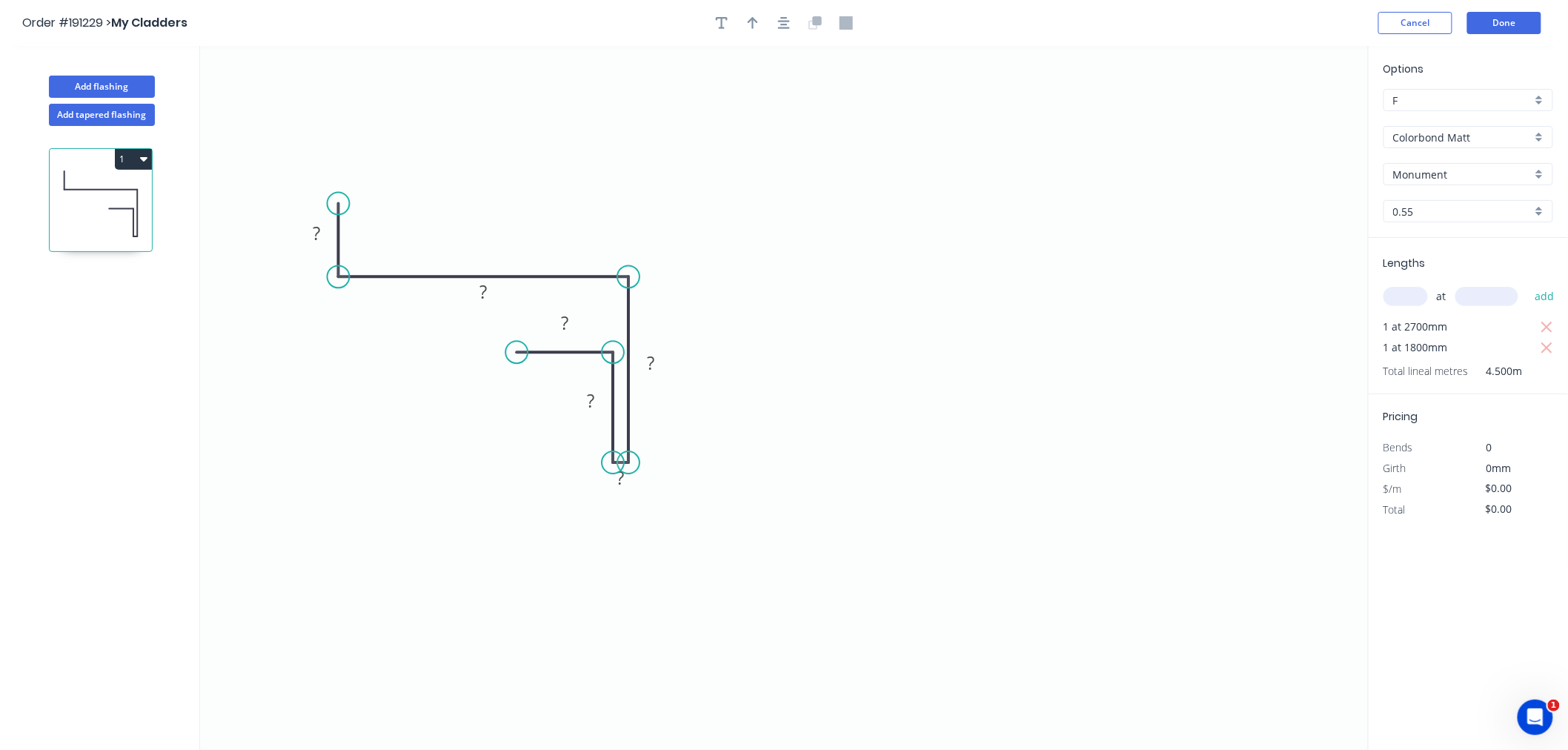
drag, startPoint x: 625, startPoint y: 310, endPoint x: 623, endPoint y: 293, distance: 17.1
click at [623, 293] on icon "0 ? ? ? ? ? ?" at bounding box center [784, 398] width 1169 height 704
drag, startPoint x: 610, startPoint y: 354, endPoint x: 604, endPoint y: 302, distance: 52.3
click at [604, 302] on circle at bounding box center [613, 302] width 23 height 23
drag, startPoint x: 514, startPoint y: 343, endPoint x: 515, endPoint y: 302, distance: 41.0
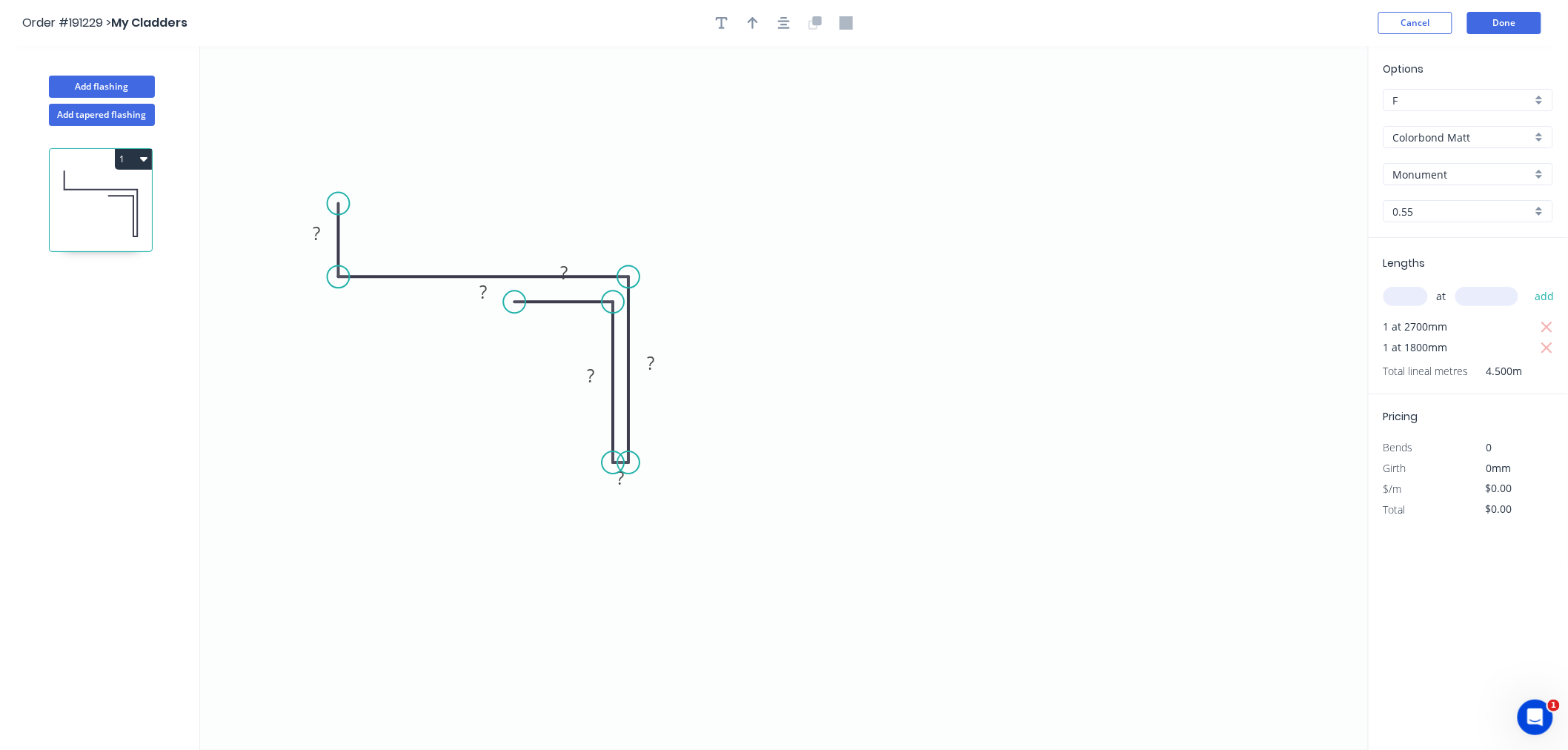
click at [515, 302] on circle at bounding box center [514, 302] width 23 height 23
drag, startPoint x: 334, startPoint y: 201, endPoint x: 327, endPoint y: 204, distance: 7.6
click at [327, 204] on circle at bounding box center [327, 204] width 23 height 23
drag, startPoint x: 465, startPoint y: 302, endPoint x: 480, endPoint y: 352, distance: 52.2
click at [480, 352] on rect at bounding box center [499, 342] width 48 height 30
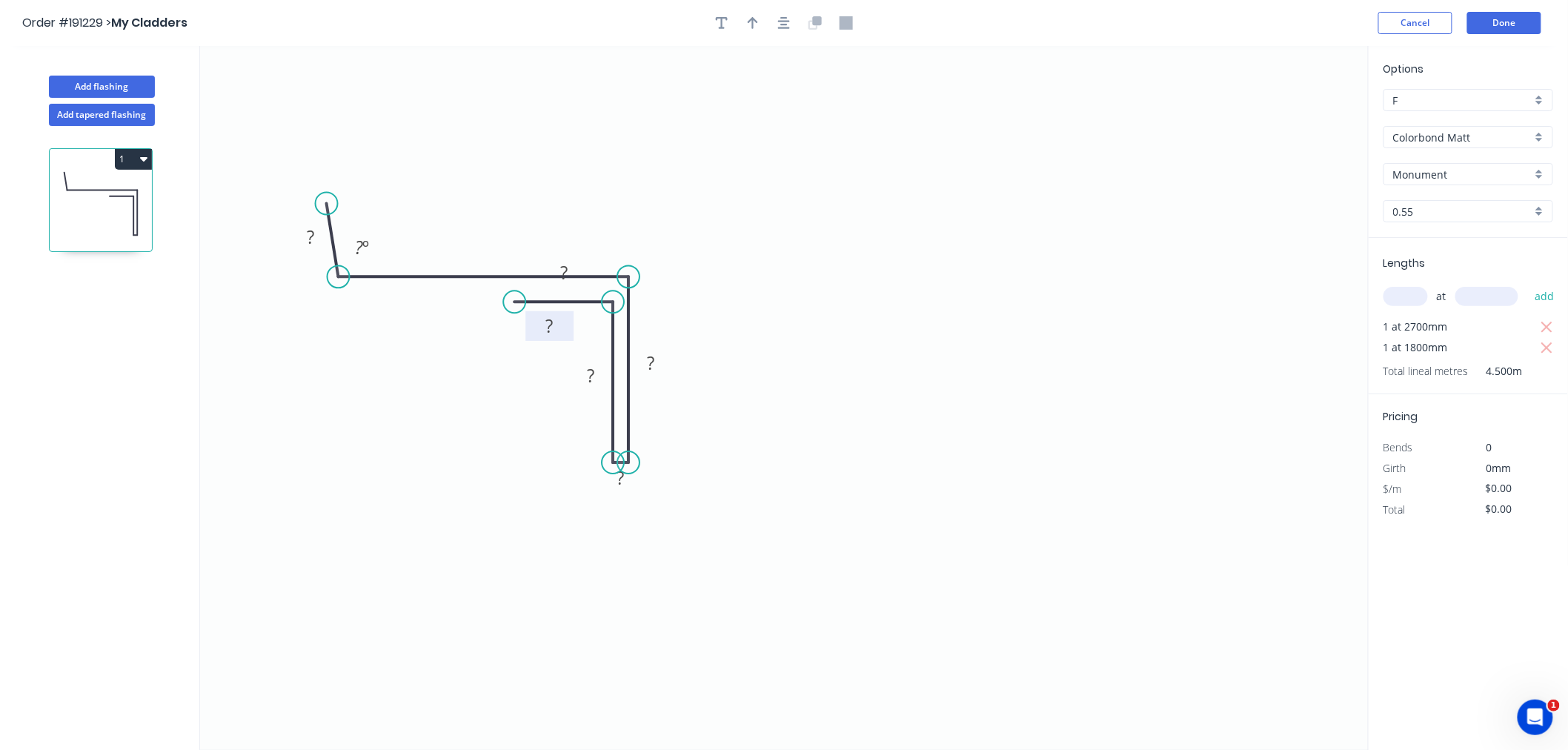
drag, startPoint x: 522, startPoint y: 354, endPoint x: 577, endPoint y: 336, distance: 57.9
click at [574, 336] on rect at bounding box center [550, 326] width 48 height 30
drag, startPoint x: 581, startPoint y: 270, endPoint x: 567, endPoint y: 291, distance: 25.2
click at [585, 287] on rect at bounding box center [570, 290] width 48 height 30
click at [513, 302] on circle at bounding box center [514, 302] width 23 height 23
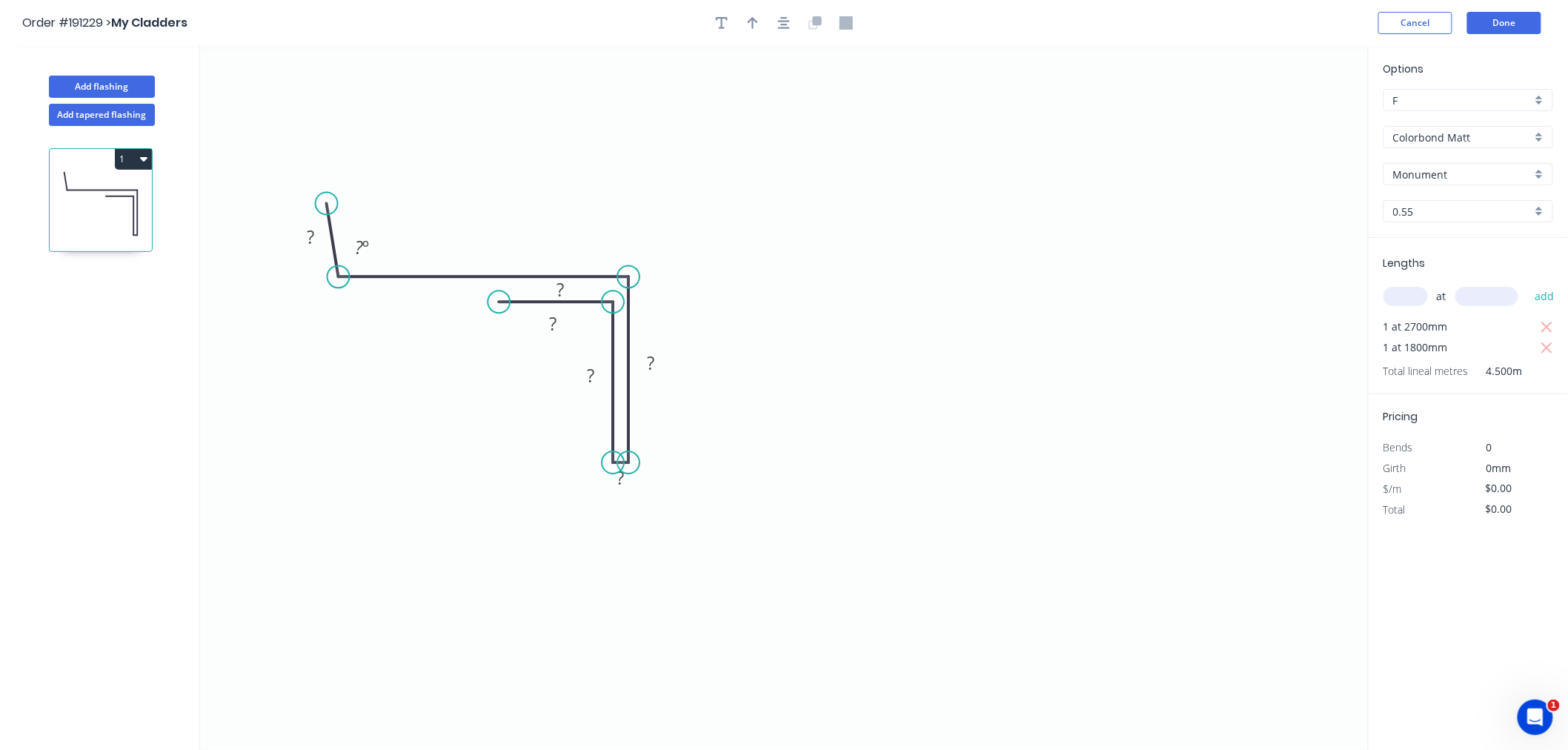
drag, startPoint x: 513, startPoint y: 298, endPoint x: 499, endPoint y: 302, distance: 14.6
click at [499, 302] on circle at bounding box center [498, 302] width 23 height 23
click at [498, 300] on circle at bounding box center [498, 302] width 23 height 23
drag, startPoint x: 577, startPoint y: 292, endPoint x: 476, endPoint y: 249, distance: 109.8
click at [476, 249] on rect at bounding box center [460, 247] width 48 height 30
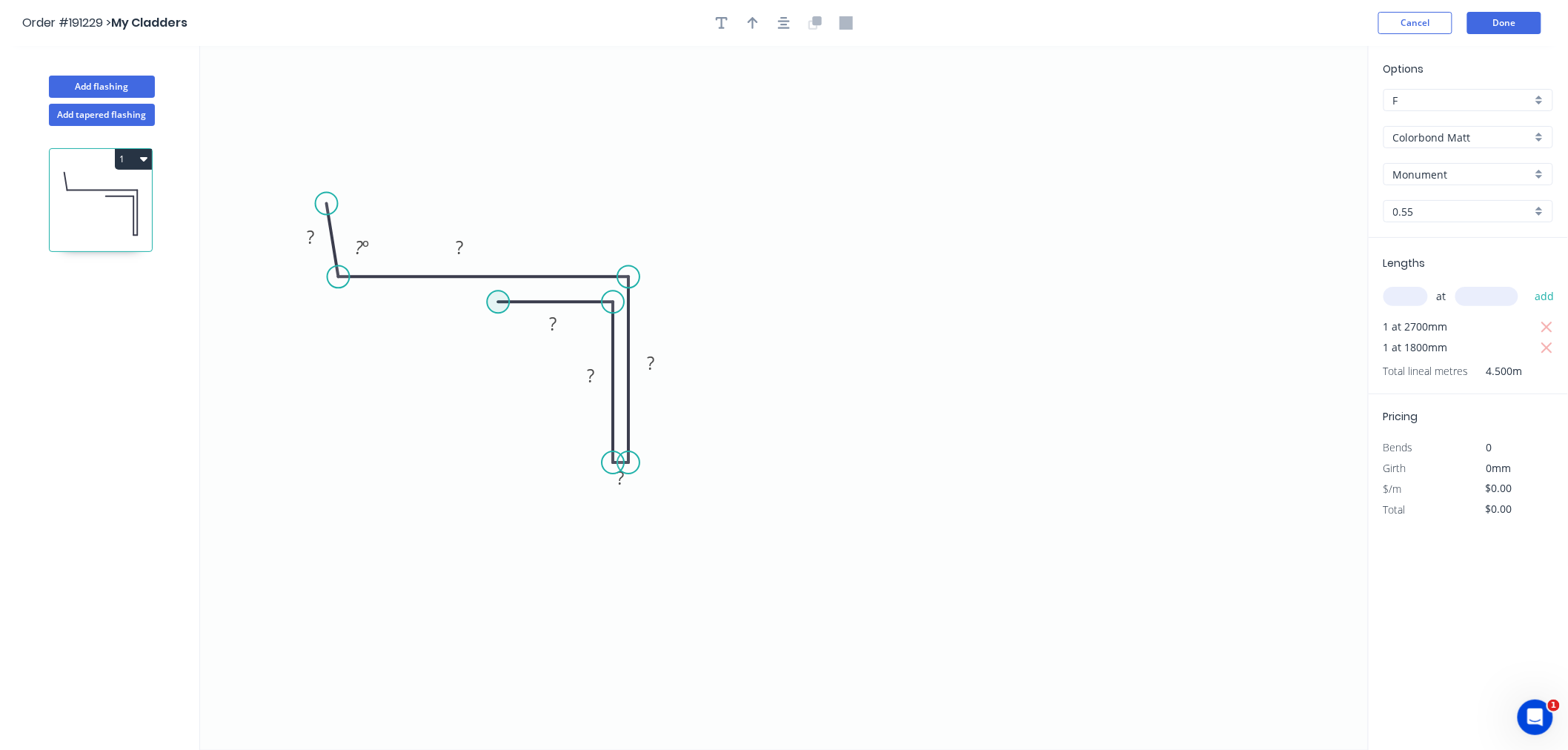
click at [497, 295] on circle at bounding box center [498, 302] width 23 height 23
click at [507, 535] on icon "0 ? ? ? ? ? ? ? º" at bounding box center [784, 398] width 1169 height 704
click at [790, 34] on header "Order #191229 > My Cladders Cancel Done" at bounding box center [784, 23] width 1568 height 46
click at [783, 16] on icon "button" at bounding box center [784, 23] width 12 height 13
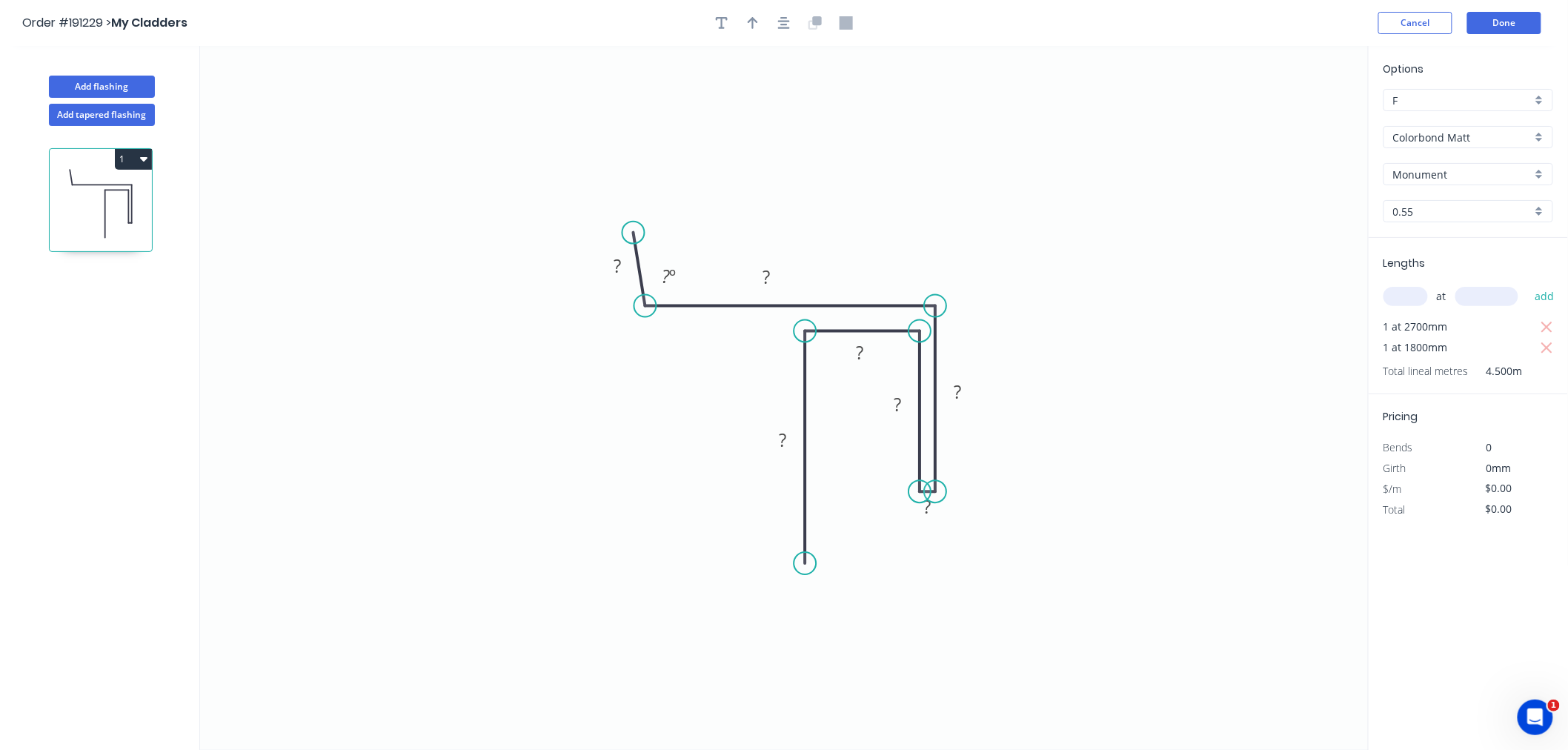
click at [1406, 292] on input "text" at bounding box center [1406, 296] width 44 height 19
click at [631, 240] on circle at bounding box center [631, 241] width 23 height 23
click at [791, 271] on icon "0 ? ? ? ? ? ? ? ? º" at bounding box center [784, 398] width 1169 height 704
drag, startPoint x: 788, startPoint y: 272, endPoint x: 842, endPoint y: 262, distance: 54.9
click at [836, 262] on rect at bounding box center [812, 267] width 48 height 30
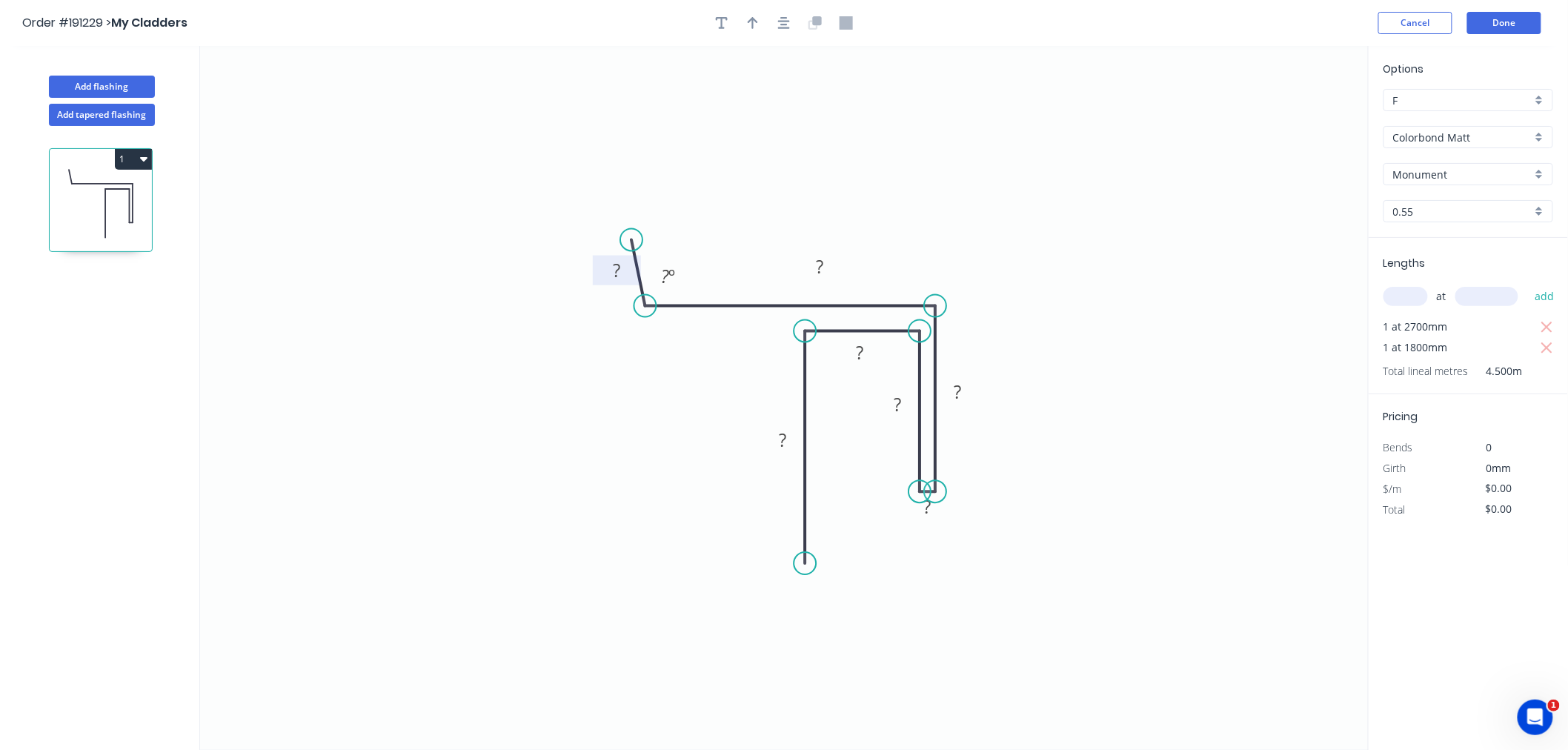
click at [604, 275] on rect at bounding box center [616, 271] width 30 height 21
click at [966, 535] on div "Hide measurement" at bounding box center [1013, 529] width 149 height 30
click at [899, 403] on tspan "?" at bounding box center [898, 403] width 8 height 24
click at [1039, 113] on icon "0 10 45 40 39 85 100 94 º" at bounding box center [784, 398] width 1169 height 704
type input "$19.13"
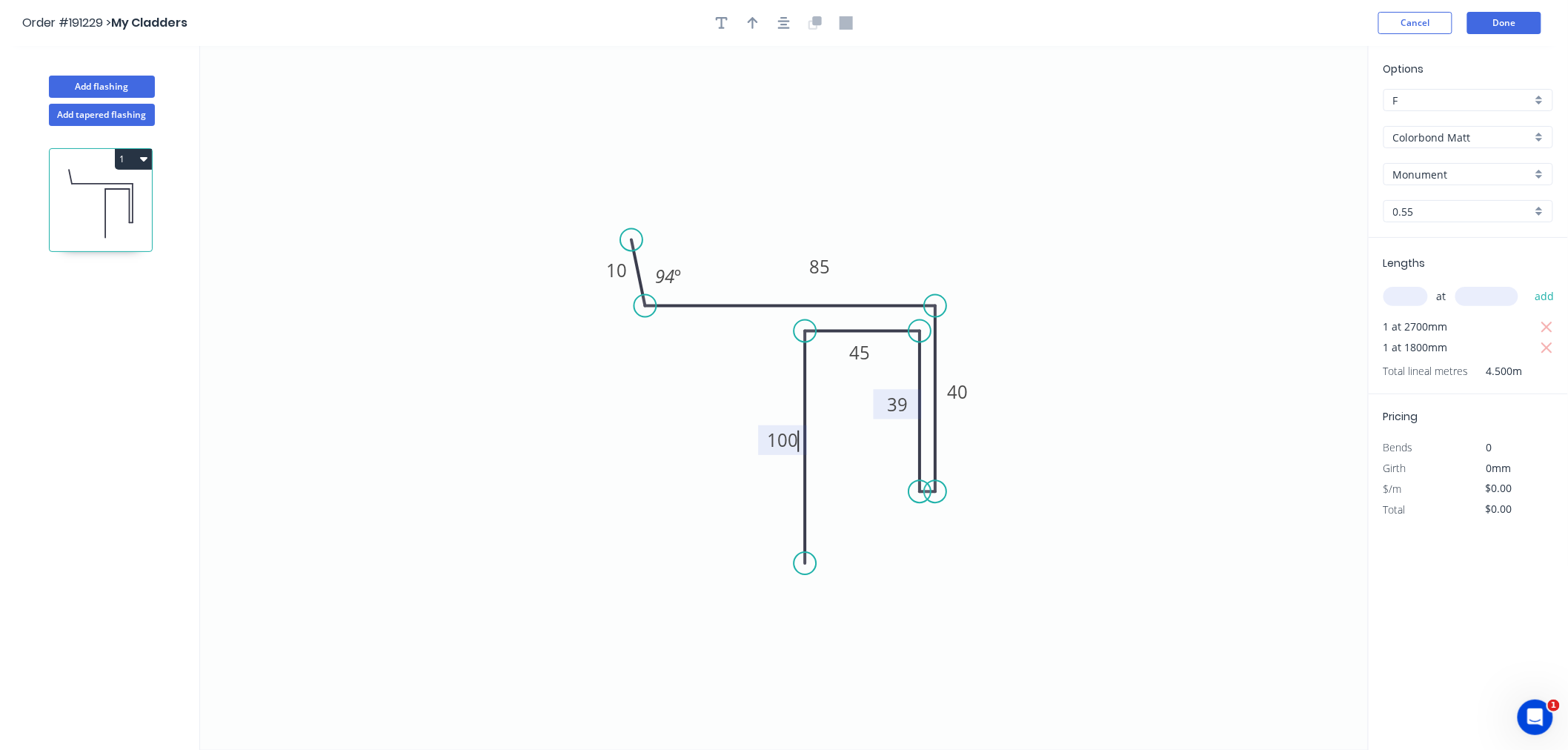
type input "$86.09"
click at [787, 27] on icon "button" at bounding box center [784, 23] width 12 height 13
click at [787, 23] on icon "button" at bounding box center [784, 23] width 12 height 13
click at [755, 17] on icon "button" at bounding box center [753, 23] width 10 height 13
drag, startPoint x: 1295, startPoint y: 120, endPoint x: 930, endPoint y: 257, distance: 389.9
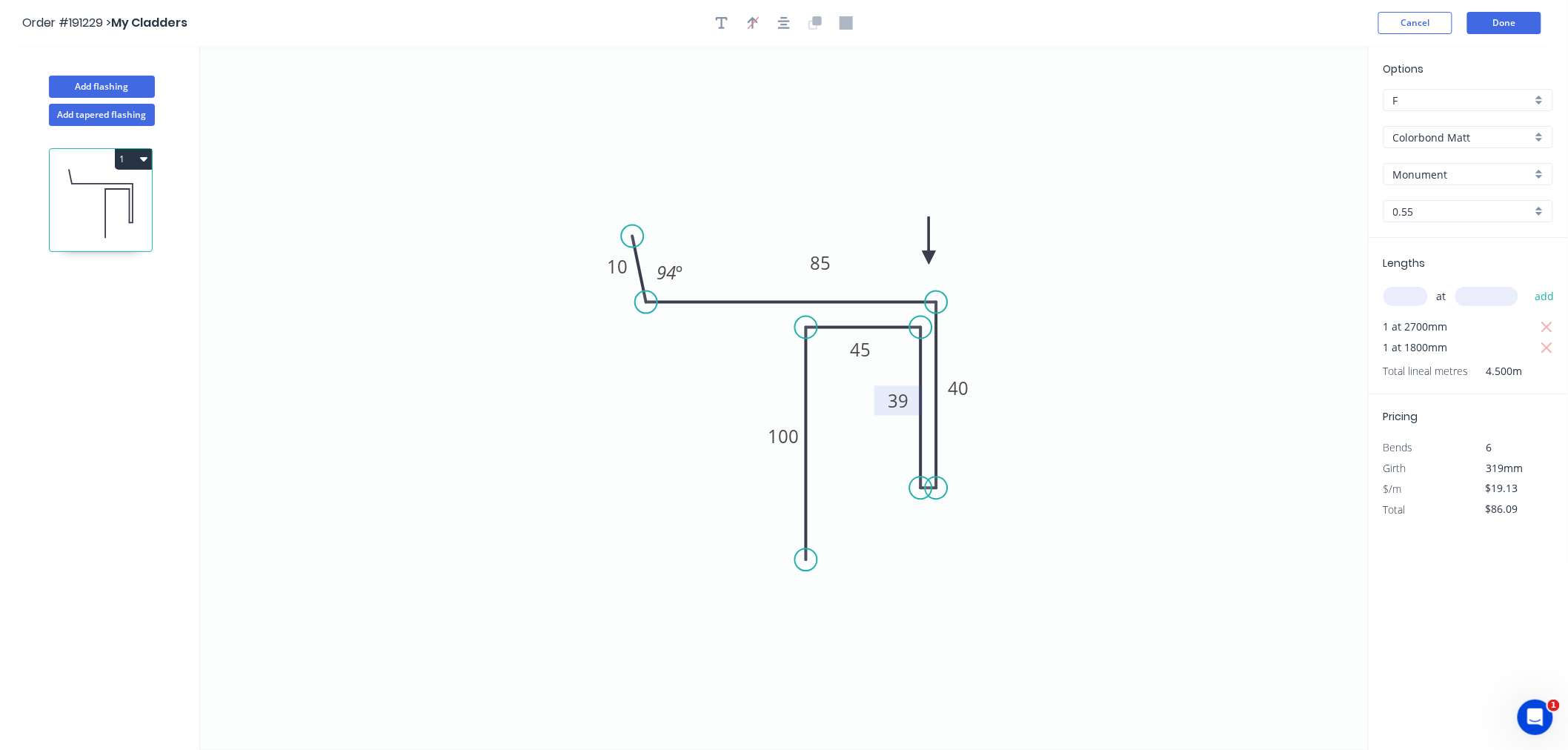
click at [930, 257] on icon at bounding box center [929, 240] width 13 height 47
click at [930, 257] on icon at bounding box center [929, 239] width 13 height 47
drag, startPoint x: 921, startPoint y: 329, endPoint x: 921, endPoint y: 315, distance: 14.0
click at [921, 315] on circle at bounding box center [921, 314] width 23 height 23
drag, startPoint x: 811, startPoint y: 330, endPoint x: 808, endPoint y: 316, distance: 14.3
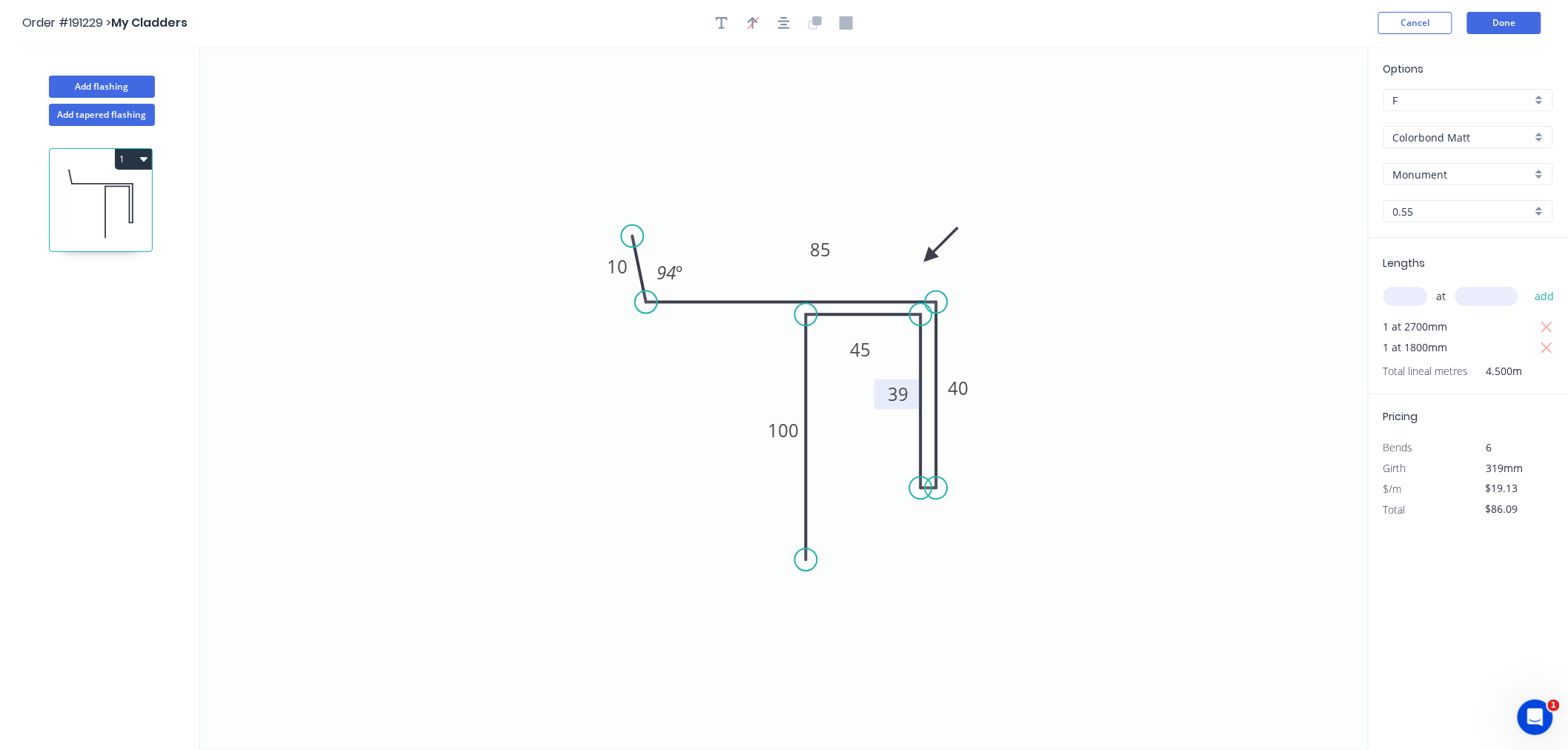
click at [808, 316] on circle at bounding box center [806, 314] width 23 height 23
drag, startPoint x: 878, startPoint y: 350, endPoint x: 873, endPoint y: 337, distance: 13.9
click at [873, 337] on rect at bounding box center [856, 337] width 48 height 30
drag, startPoint x: 881, startPoint y: 401, endPoint x: 875, endPoint y: 420, distance: 19.9
click at [875, 420] on rect at bounding box center [892, 413] width 48 height 30
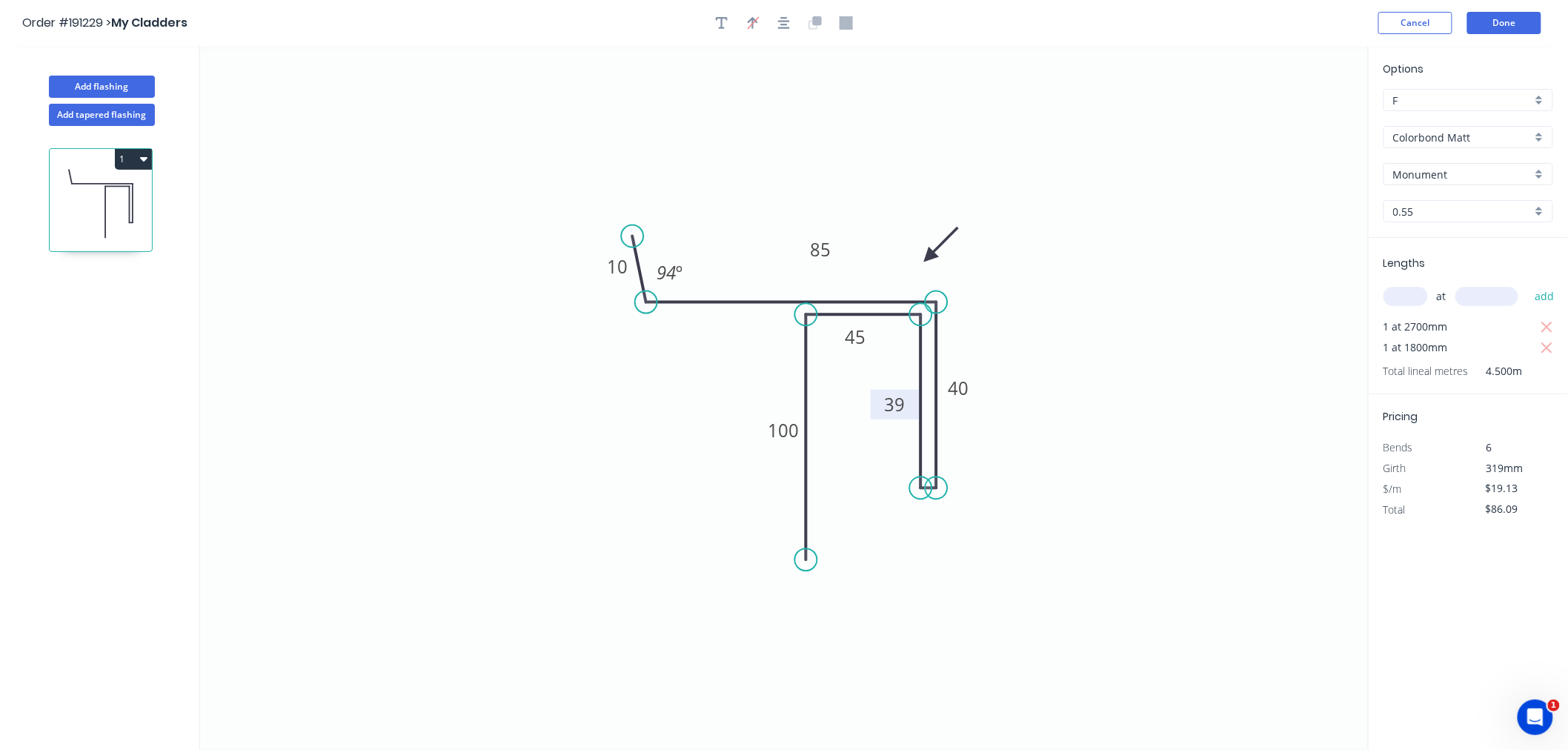
drag, startPoint x: 875, startPoint y: 420, endPoint x: 877, endPoint y: 411, distance: 9.2
click at [877, 411] on rect at bounding box center [895, 404] width 48 height 30
drag, startPoint x: 761, startPoint y: 427, endPoint x: 741, endPoint y: 423, distance: 20.4
click at [741, 423] on rect at bounding box center [764, 426] width 49 height 30
click at [780, 30] on button "button" at bounding box center [784, 23] width 23 height 23
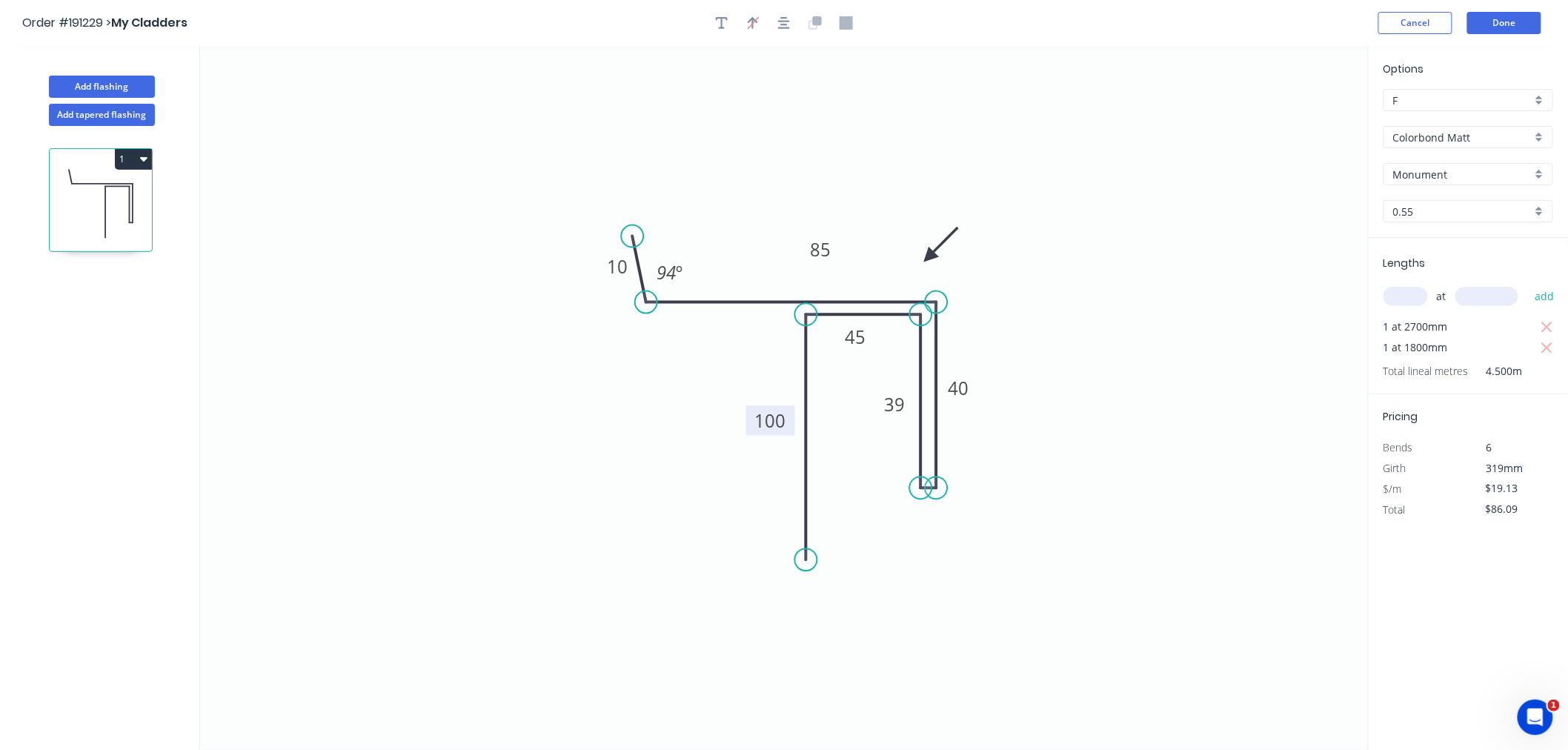
drag, startPoint x: 781, startPoint y: 432, endPoint x: 787, endPoint y: 425, distance: 9.2
click at [787, 425] on rect at bounding box center [770, 420] width 49 height 30
click at [791, 19] on button "button" at bounding box center [784, 23] width 23 height 23
drag, startPoint x: 798, startPoint y: 246, endPoint x: 760, endPoint y: 249, distance: 38.1
click at [760, 249] on rect at bounding box center [783, 254] width 48 height 30
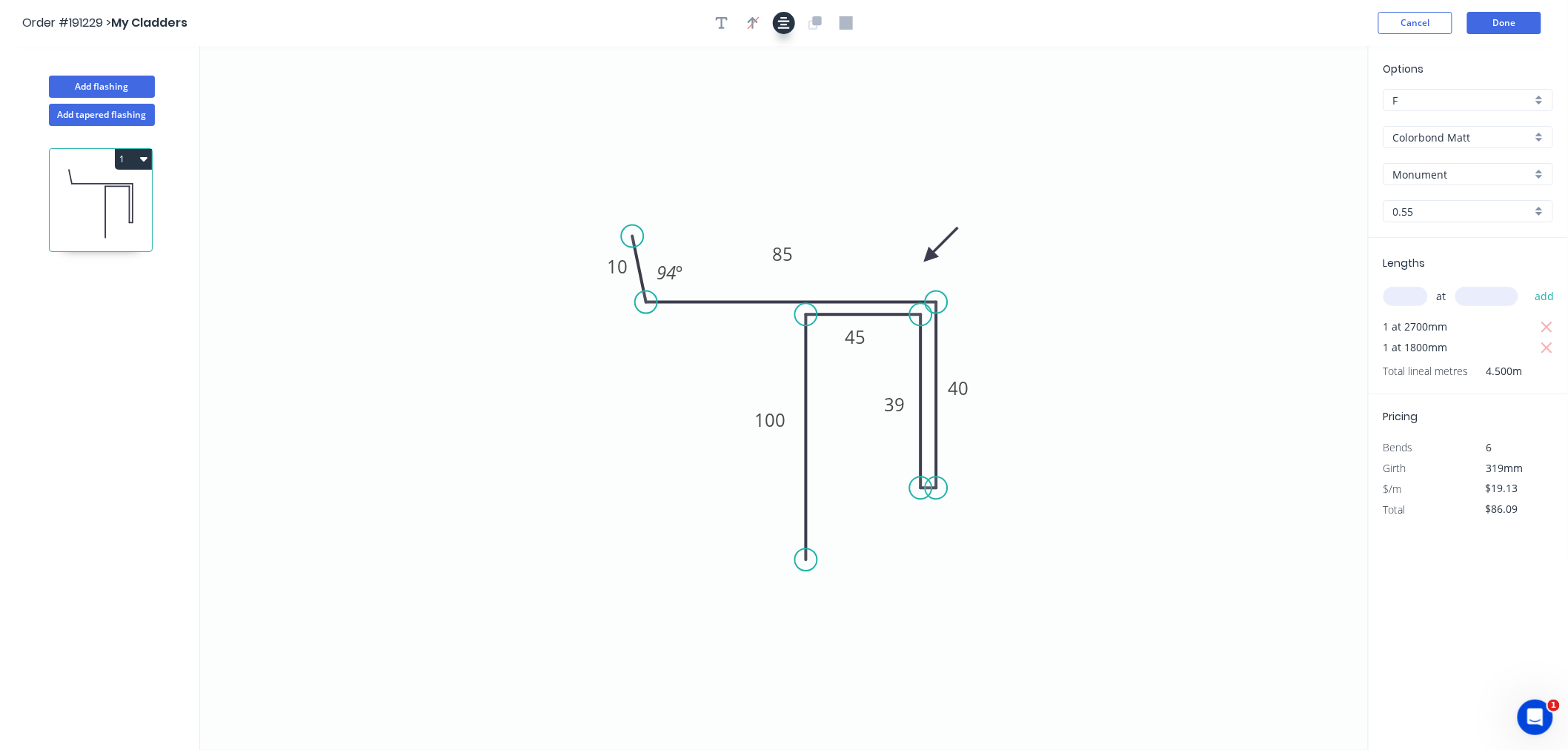
click at [788, 26] on icon "button" at bounding box center [784, 23] width 12 height 12
click at [787, 24] on icon "button" at bounding box center [784, 23] width 12 height 13
drag, startPoint x: 927, startPoint y: 254, endPoint x: 961, endPoint y: 279, distance: 42.2
click at [963, 282] on icon "0 10 45 40 39 85 100 94 º" at bounding box center [784, 398] width 1169 height 704
drag, startPoint x: 932, startPoint y: 254, endPoint x: 958, endPoint y: 280, distance: 36.8
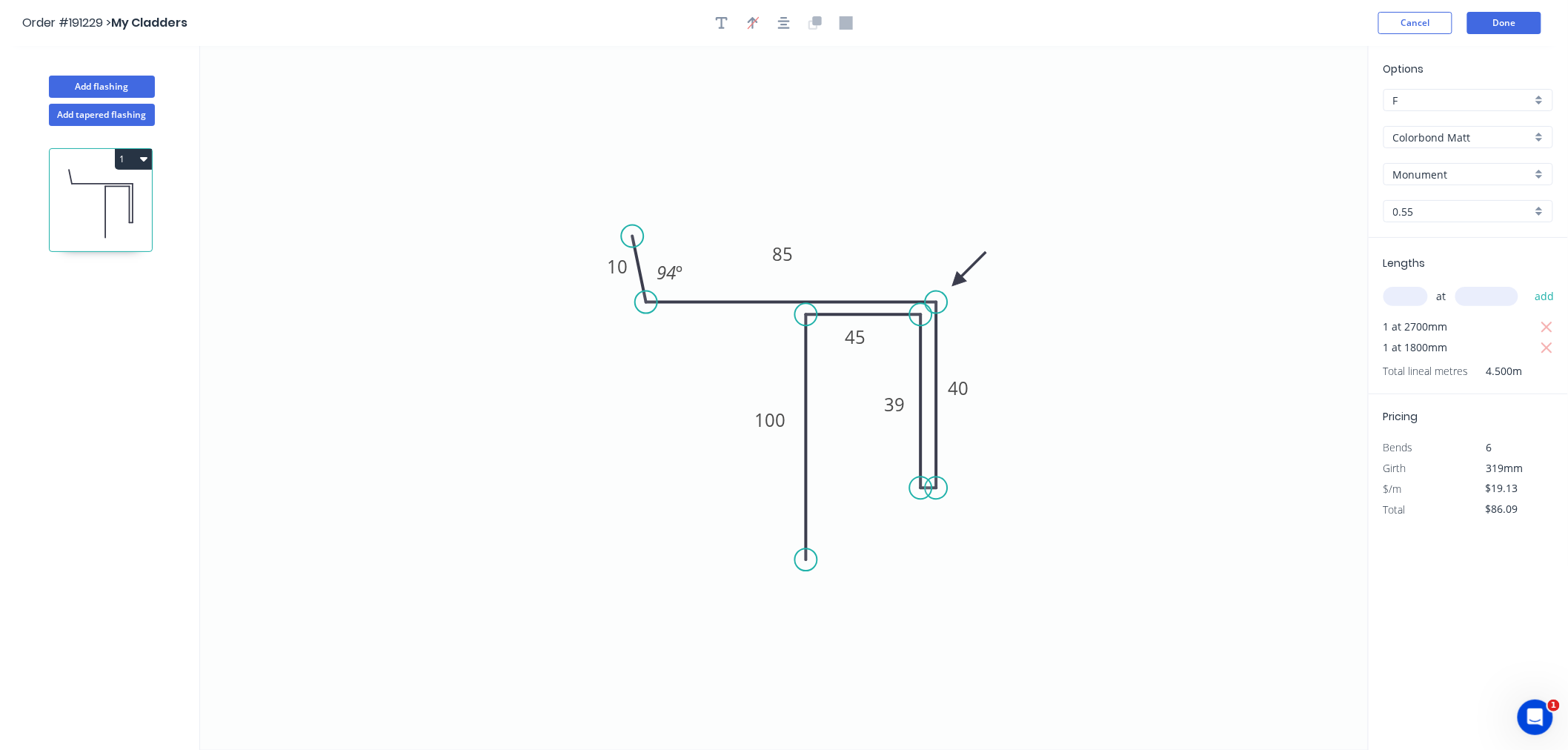
click at [958, 280] on icon at bounding box center [969, 268] width 43 height 43
click at [786, 21] on icon "button" at bounding box center [784, 23] width 12 height 12
click at [994, 20] on div "Order #191229 > My Cladders Cancel Done" at bounding box center [784, 23] width 1524 height 23
click at [1499, 19] on button "Done" at bounding box center [1504, 23] width 74 height 23
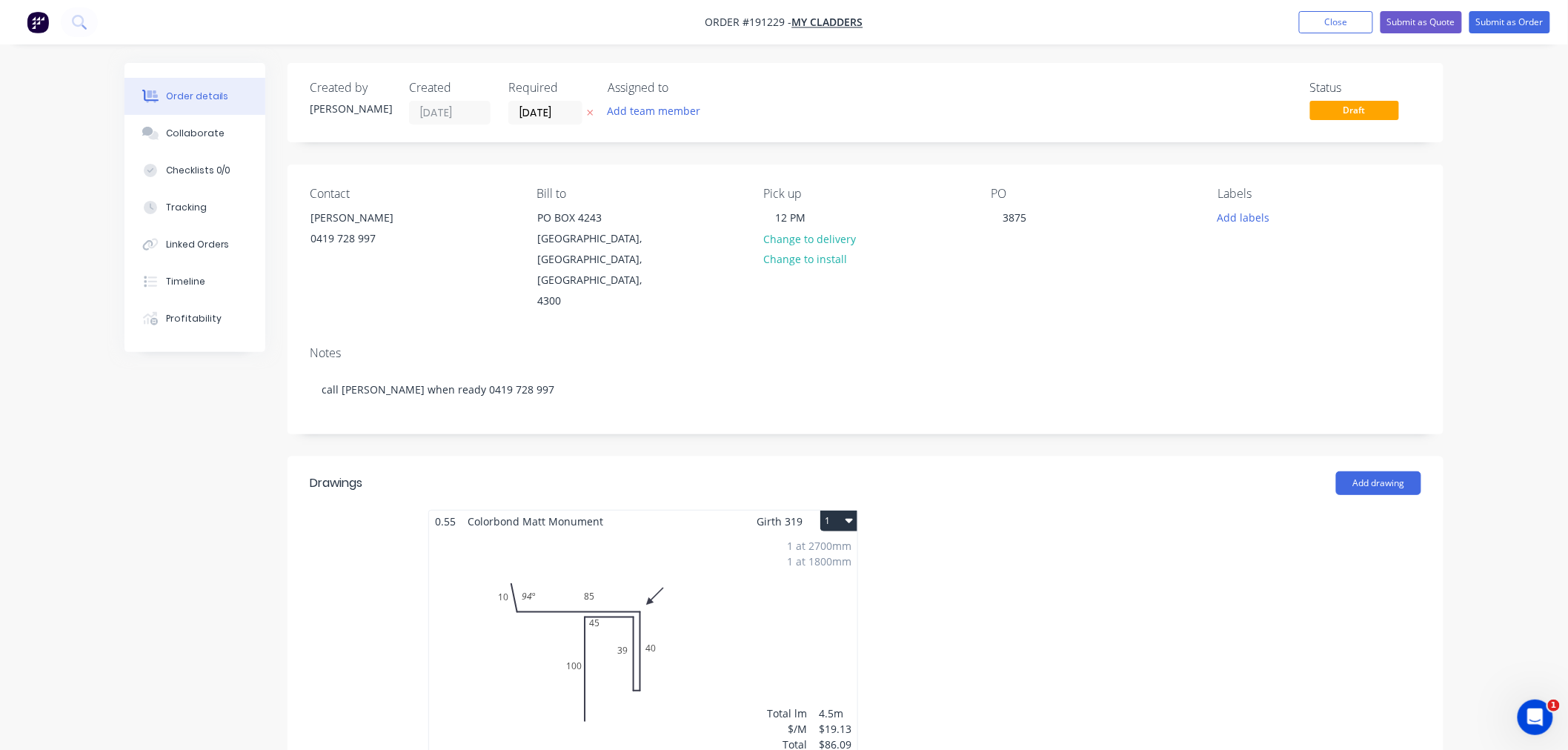
click at [1479, 316] on div "Order details Collaborate Checklists 0/0 Tracking Linked Orders Timeline Profit…" at bounding box center [784, 627] width 1568 height 1254
click at [697, 658] on div "1 at 2700mm 1 at 1800mm Total lm $/M Total 4.5m $19.13 $86.09" at bounding box center [643, 645] width 428 height 226
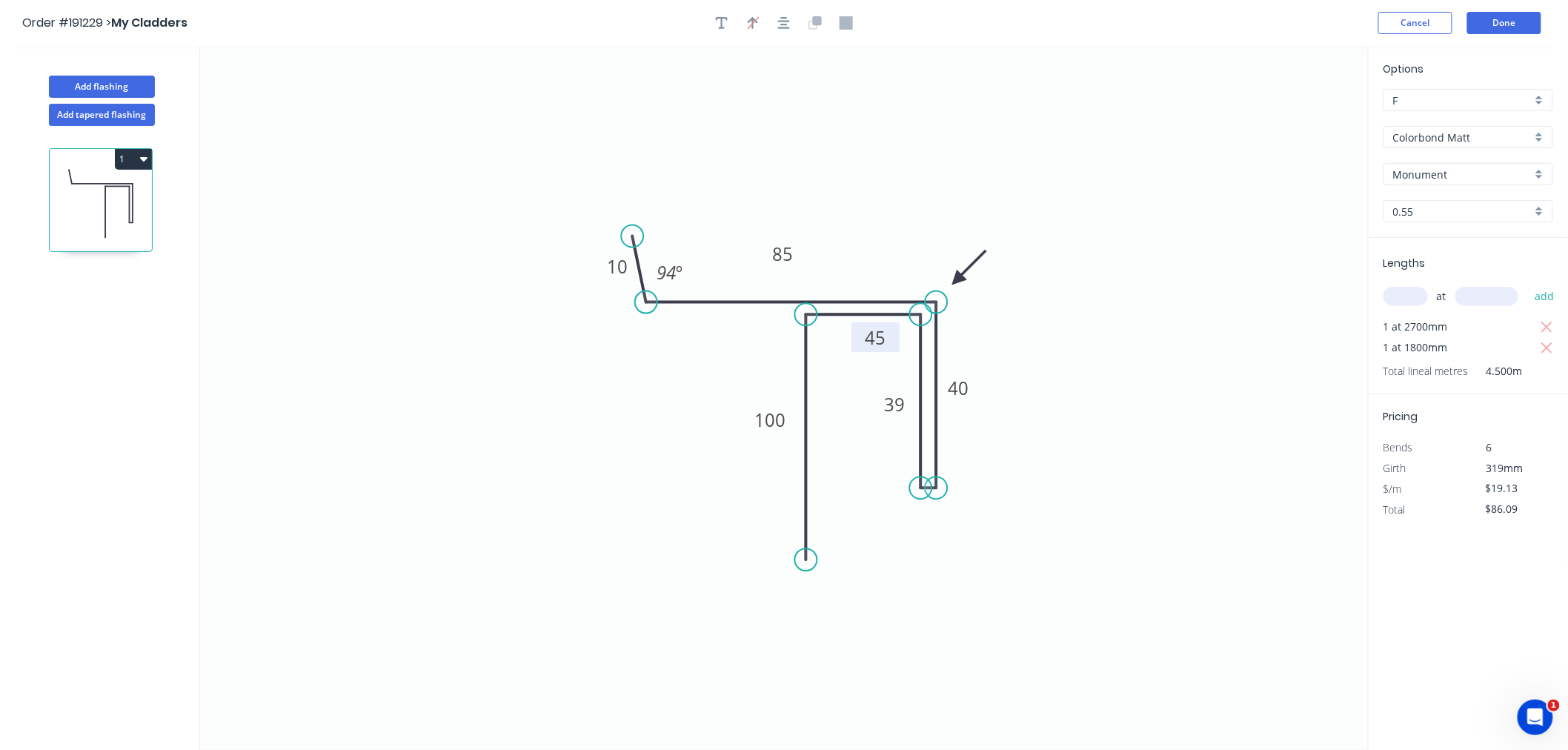
drag, startPoint x: 877, startPoint y: 342, endPoint x: 897, endPoint y: 342, distance: 20.0
click at [897, 342] on rect at bounding box center [875, 337] width 48 height 30
drag, startPoint x: 805, startPoint y: 249, endPoint x: 805, endPoint y: 261, distance: 12.0
click at [805, 261] on rect at bounding box center [783, 265] width 48 height 30
click at [1521, 24] on button "Done" at bounding box center [1504, 23] width 74 height 23
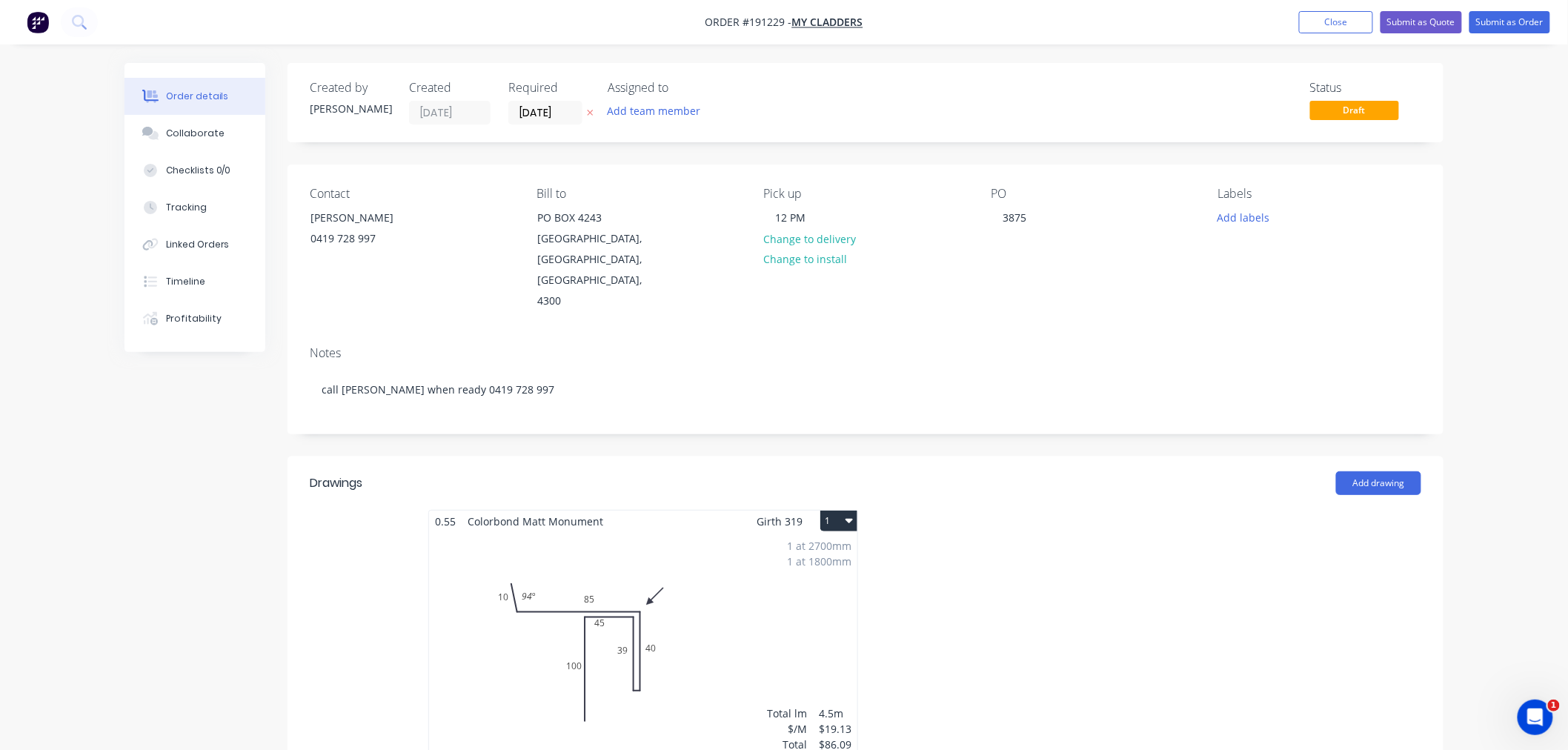
click at [739, 612] on div "1 at 2700mm 1 at 1800mm Total lm $/M Total 4.5m $19.13 $86.09" at bounding box center [643, 645] width 428 height 226
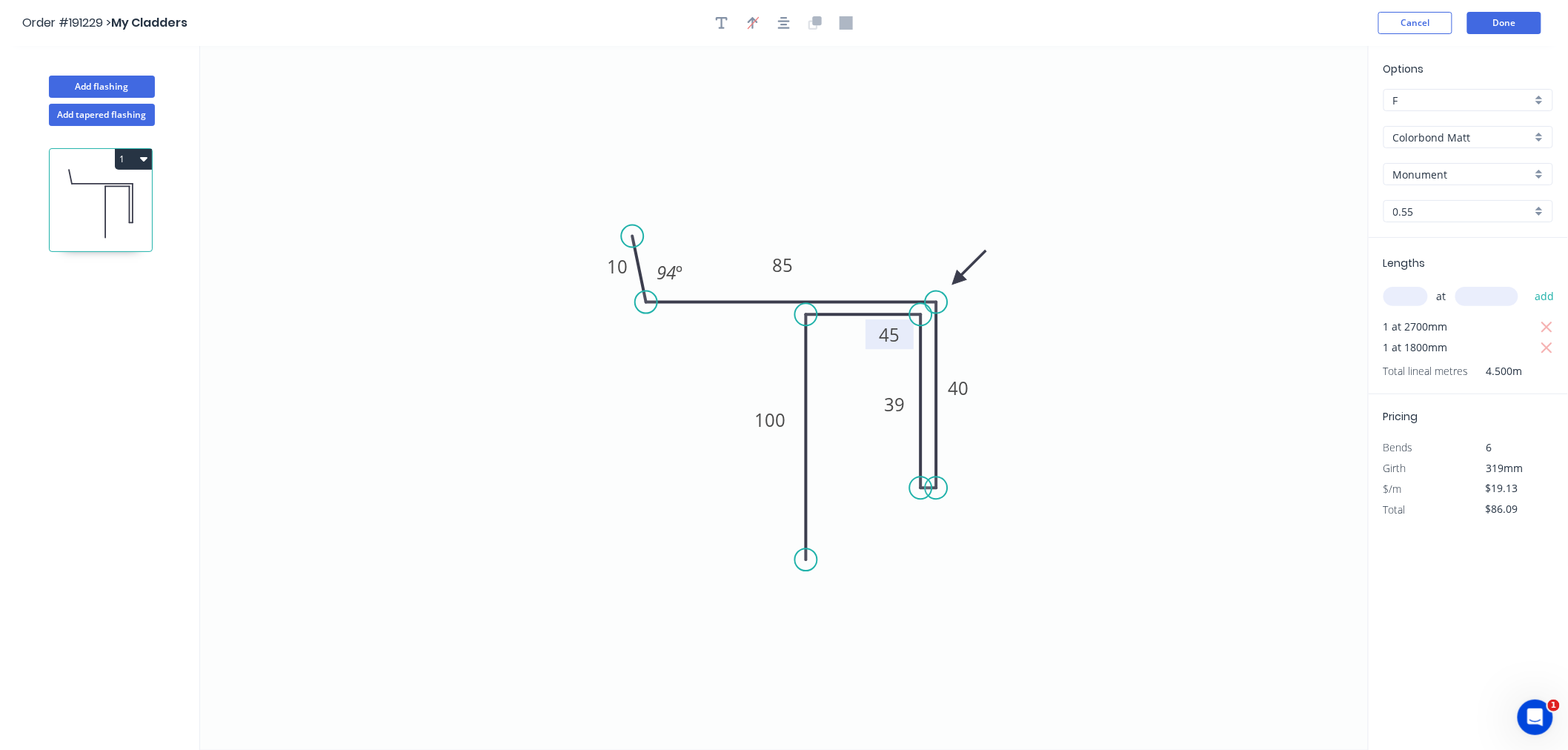
drag, startPoint x: 898, startPoint y: 344, endPoint x: 912, endPoint y: 342, distance: 14.1
click at [912, 342] on rect at bounding box center [890, 334] width 48 height 30
click at [784, 26] on icon "button" at bounding box center [784, 23] width 12 height 12
click at [1494, 19] on button "Done" at bounding box center [1504, 23] width 74 height 23
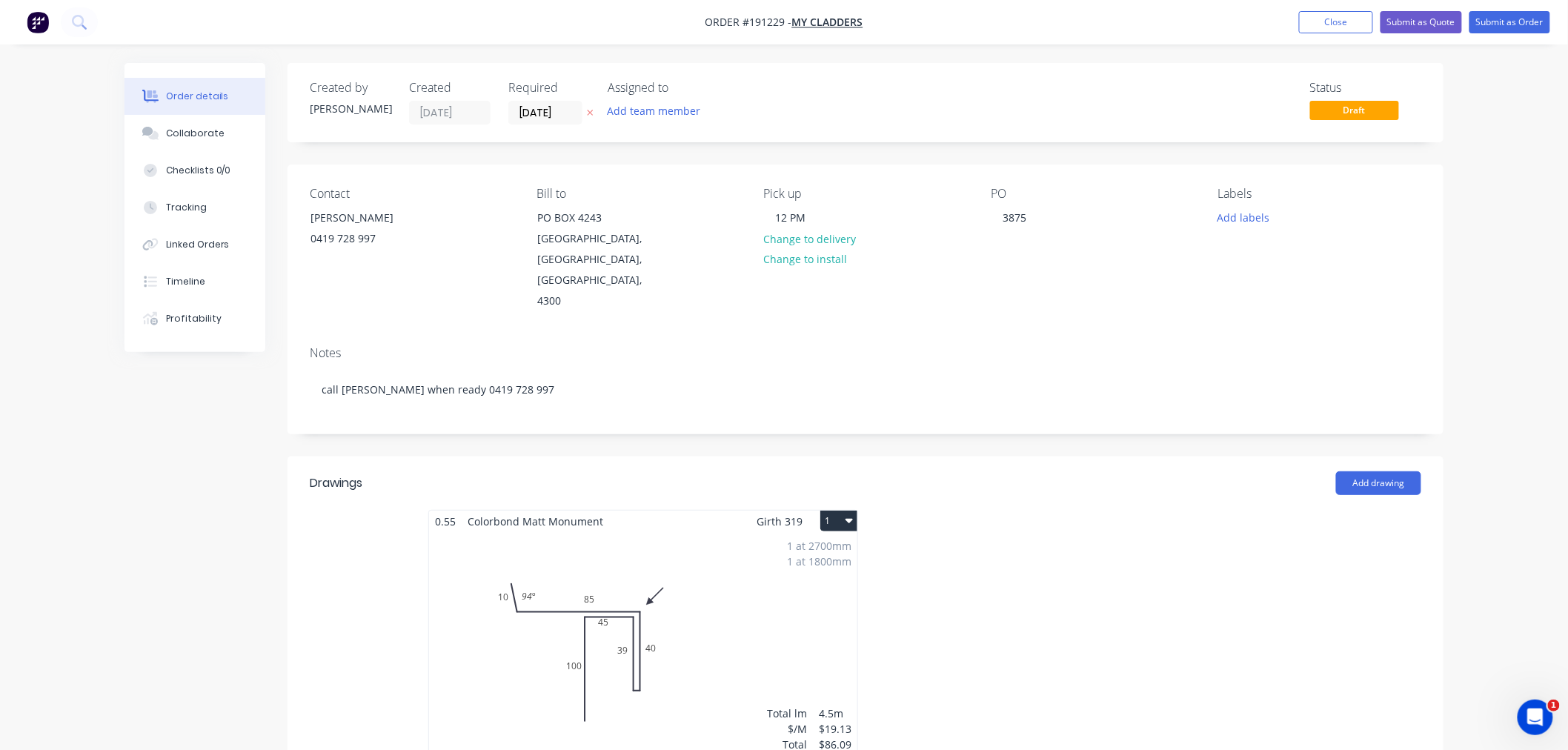
click at [854, 487] on header "Drawings Add drawing" at bounding box center [865, 483] width 1156 height 54
click at [851, 515] on icon "button" at bounding box center [850, 520] width 8 height 12
click at [850, 542] on button "Use larger box size" at bounding box center [787, 557] width 141 height 30
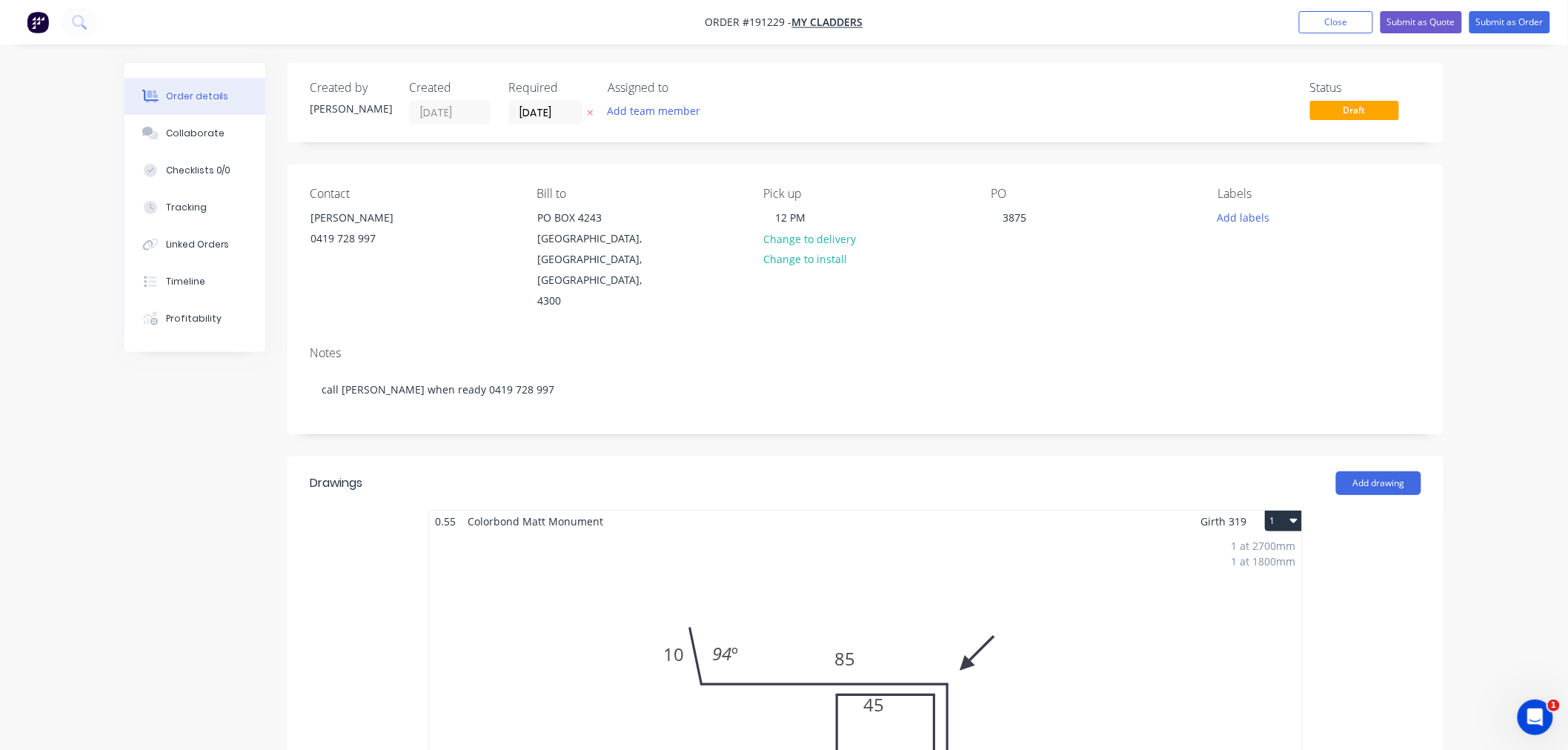
click at [1523, 427] on div "Order details Collaborate Checklists 0/0 Tracking Linked Orders Timeline Profit…" at bounding box center [784, 748] width 1568 height 1495
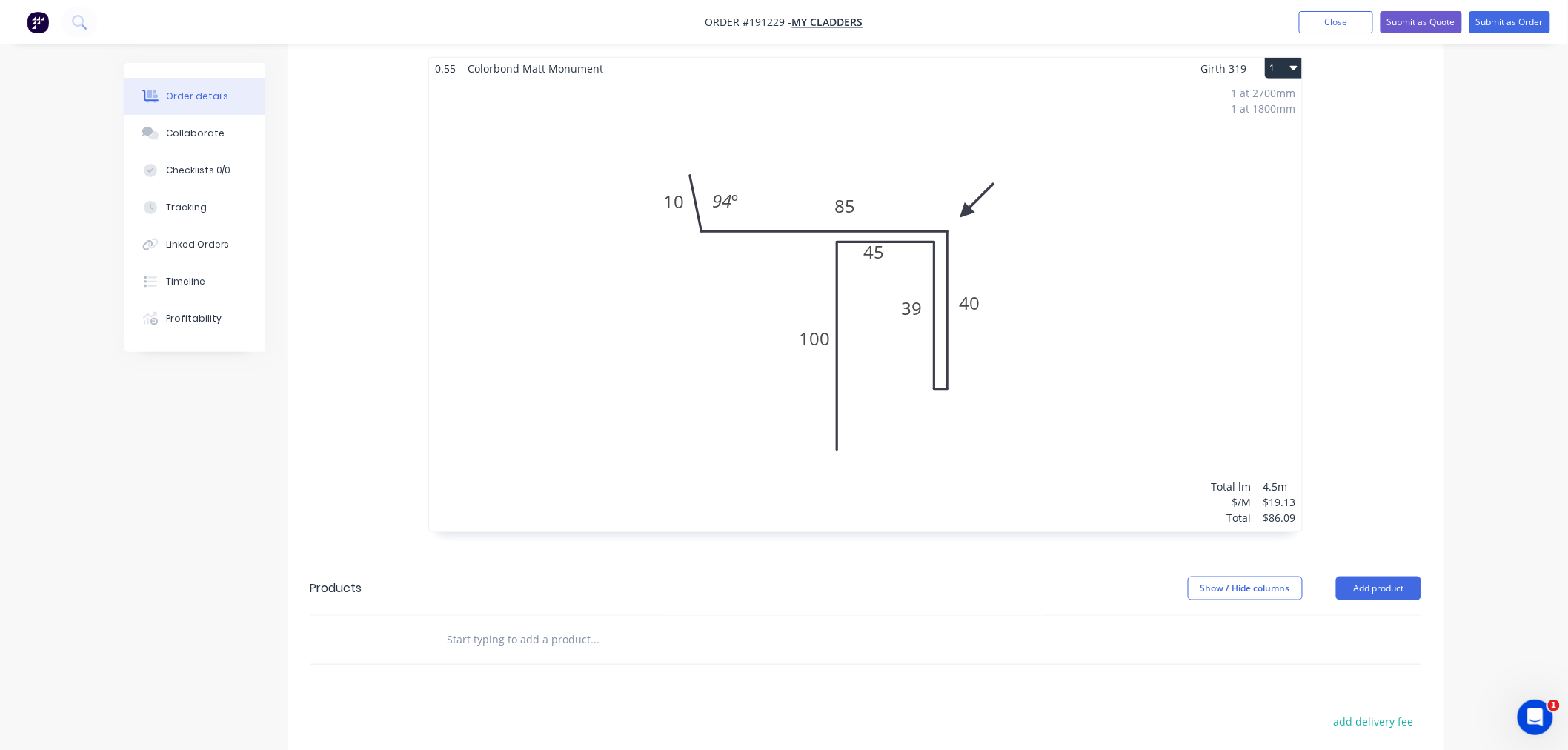
scroll to position [396, 0]
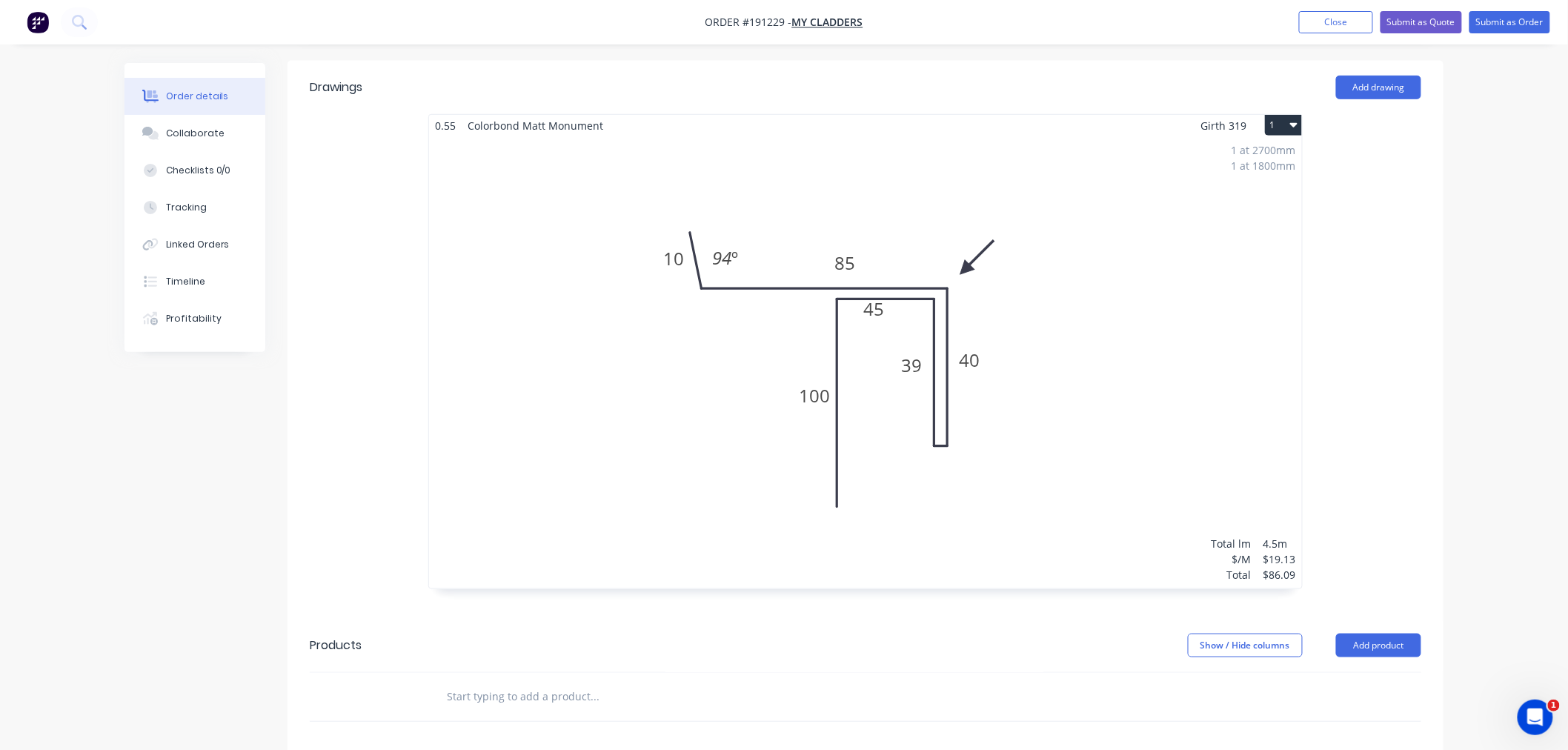
click at [1487, 427] on div "Order details Collaborate Checklists 0/0 Tracking Linked Orders Timeline Profit…" at bounding box center [784, 352] width 1568 height 1495
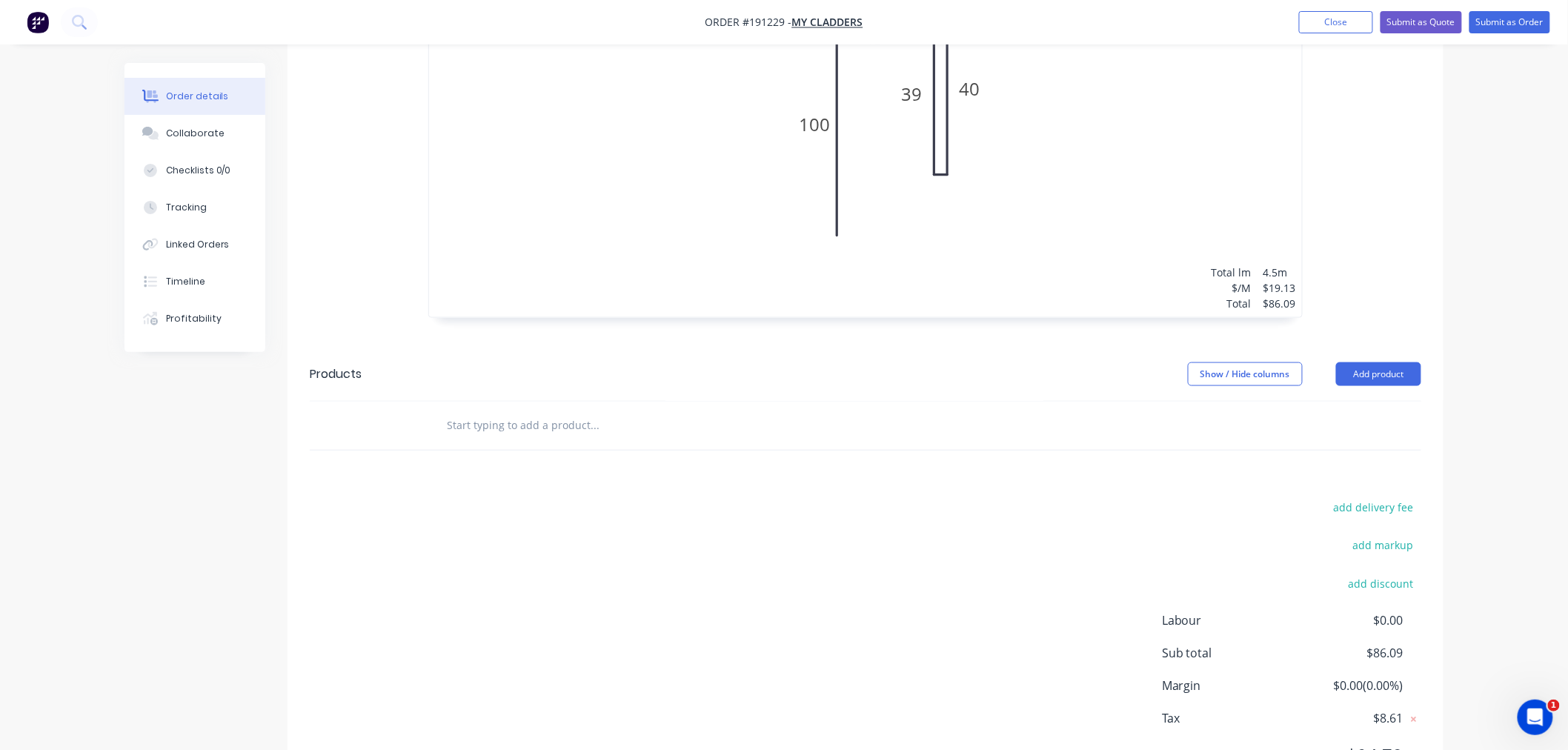
scroll to position [724, 0]
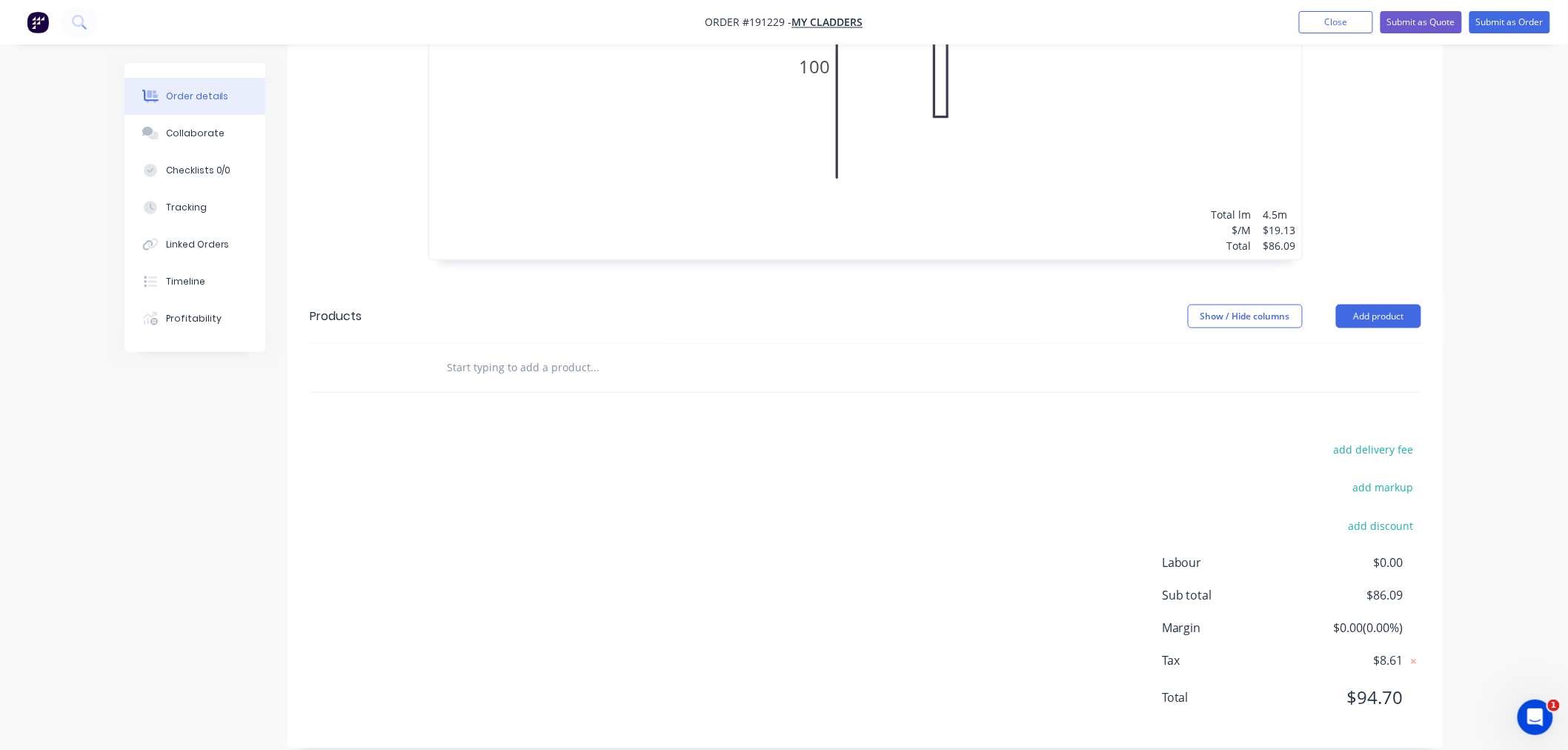
click at [1521, 517] on div "Order details Collaborate Checklists 0/0 Tracking Linked Orders Timeline Profit…" at bounding box center [784, 23] width 1568 height 1495
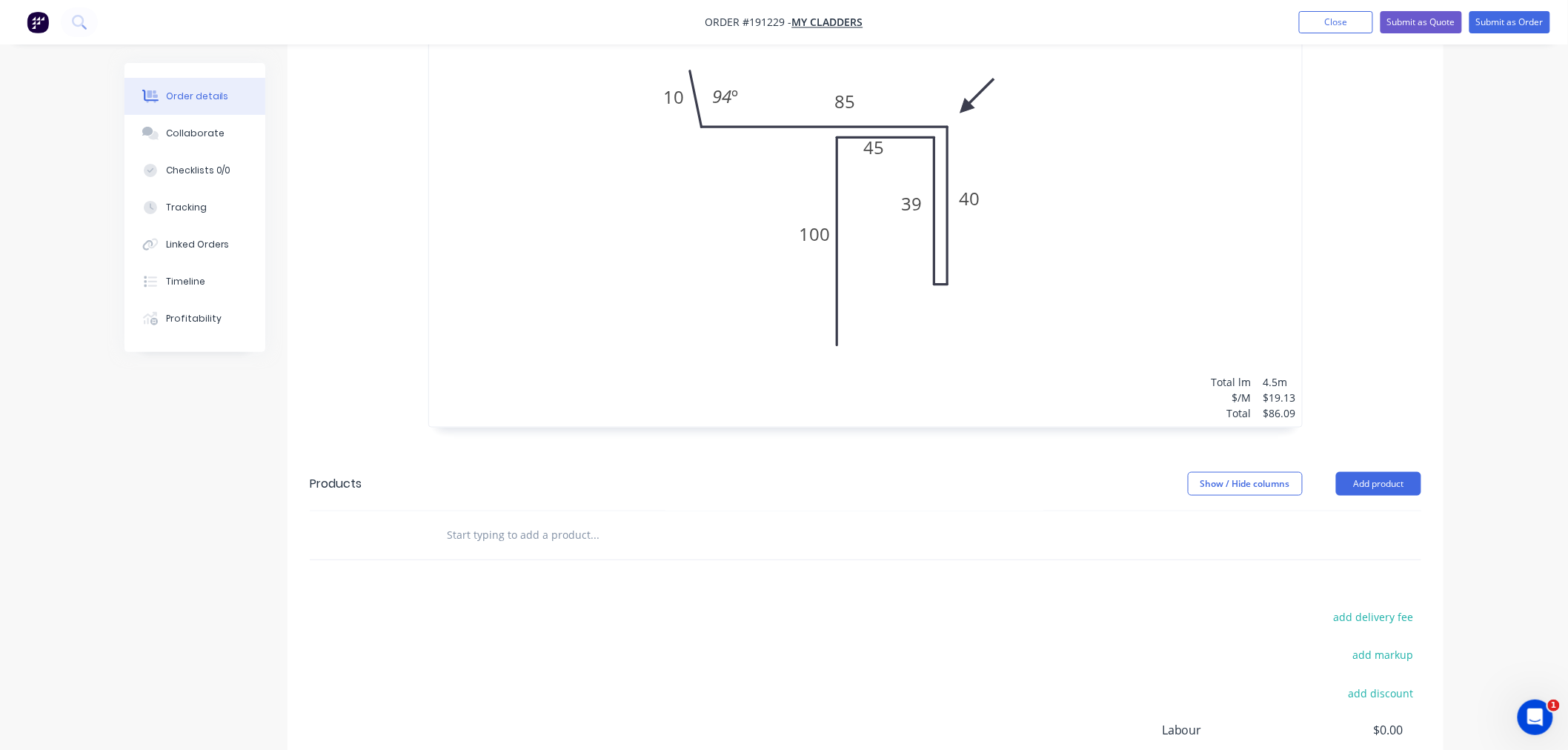
scroll to position [0, 0]
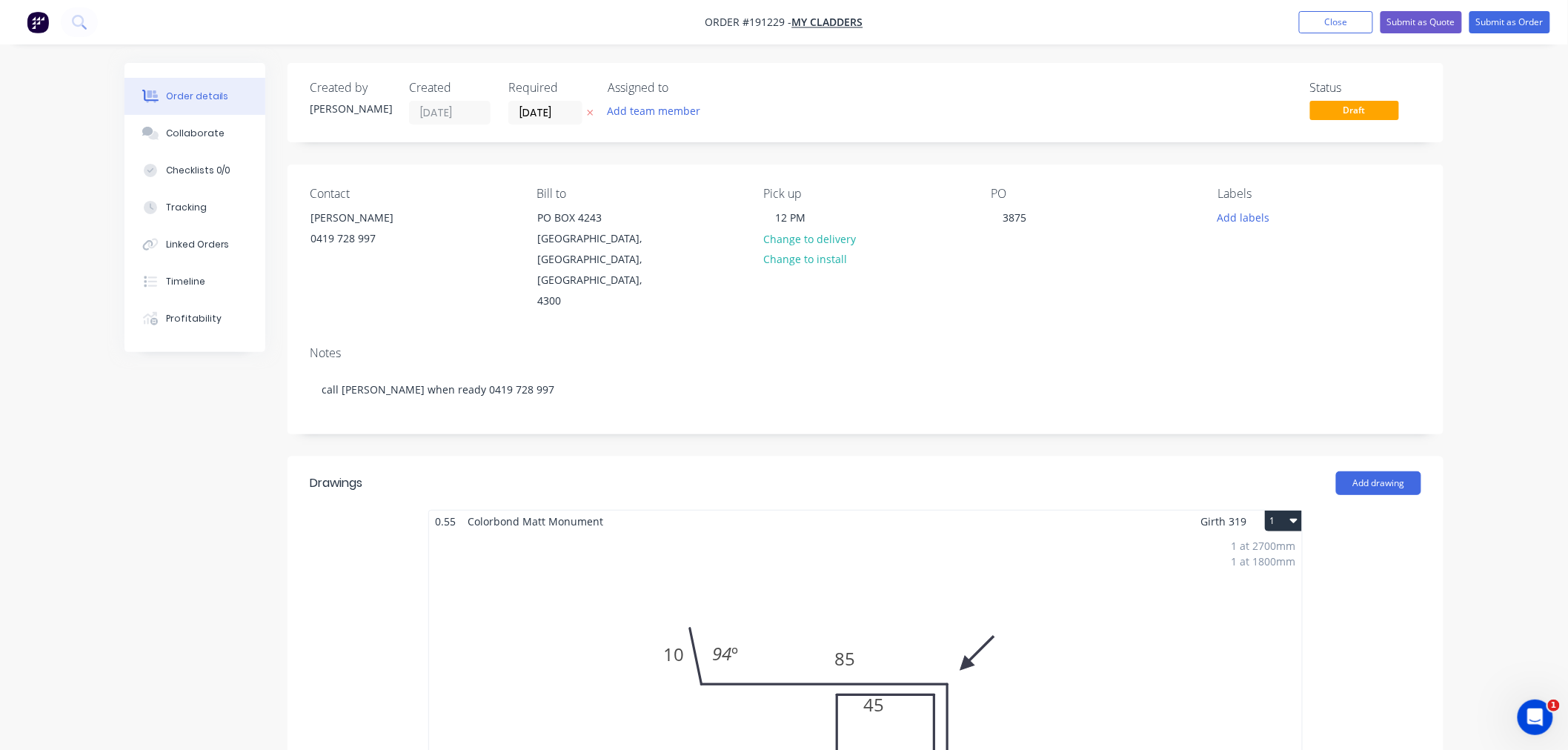
click at [1535, 319] on div "Order details Collaborate Checklists 0/0 Tracking Linked Orders Timeline Profit…" at bounding box center [784, 748] width 1568 height 1495
click at [1513, 100] on div "Order details Collaborate Checklists 0/0 Tracking Linked Orders Timeline Profit…" at bounding box center [784, 748] width 1568 height 1495
click at [1520, 17] on button "Submit as Order" at bounding box center [1510, 22] width 81 height 23
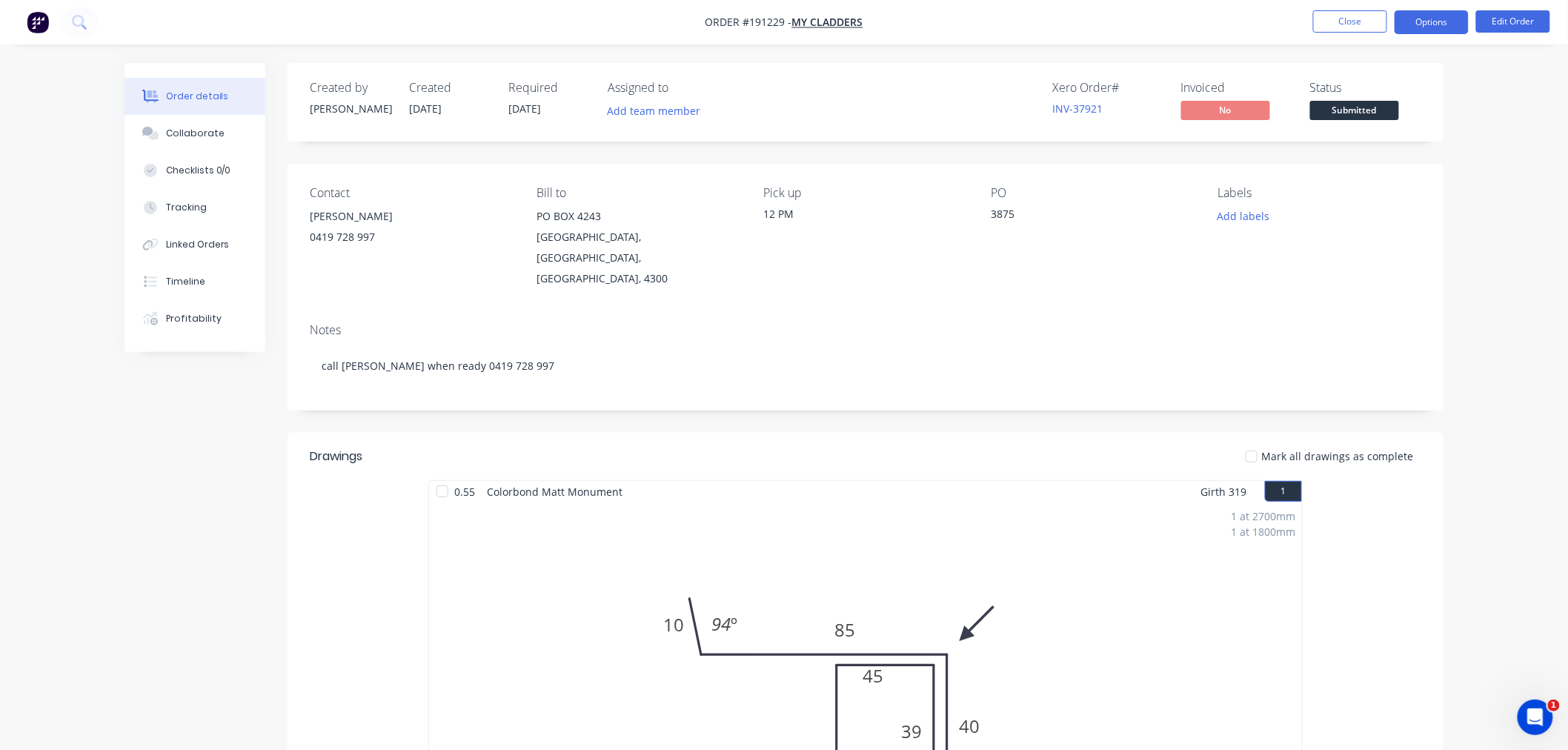
click at [1427, 28] on button "Options" at bounding box center [1431, 22] width 74 height 24
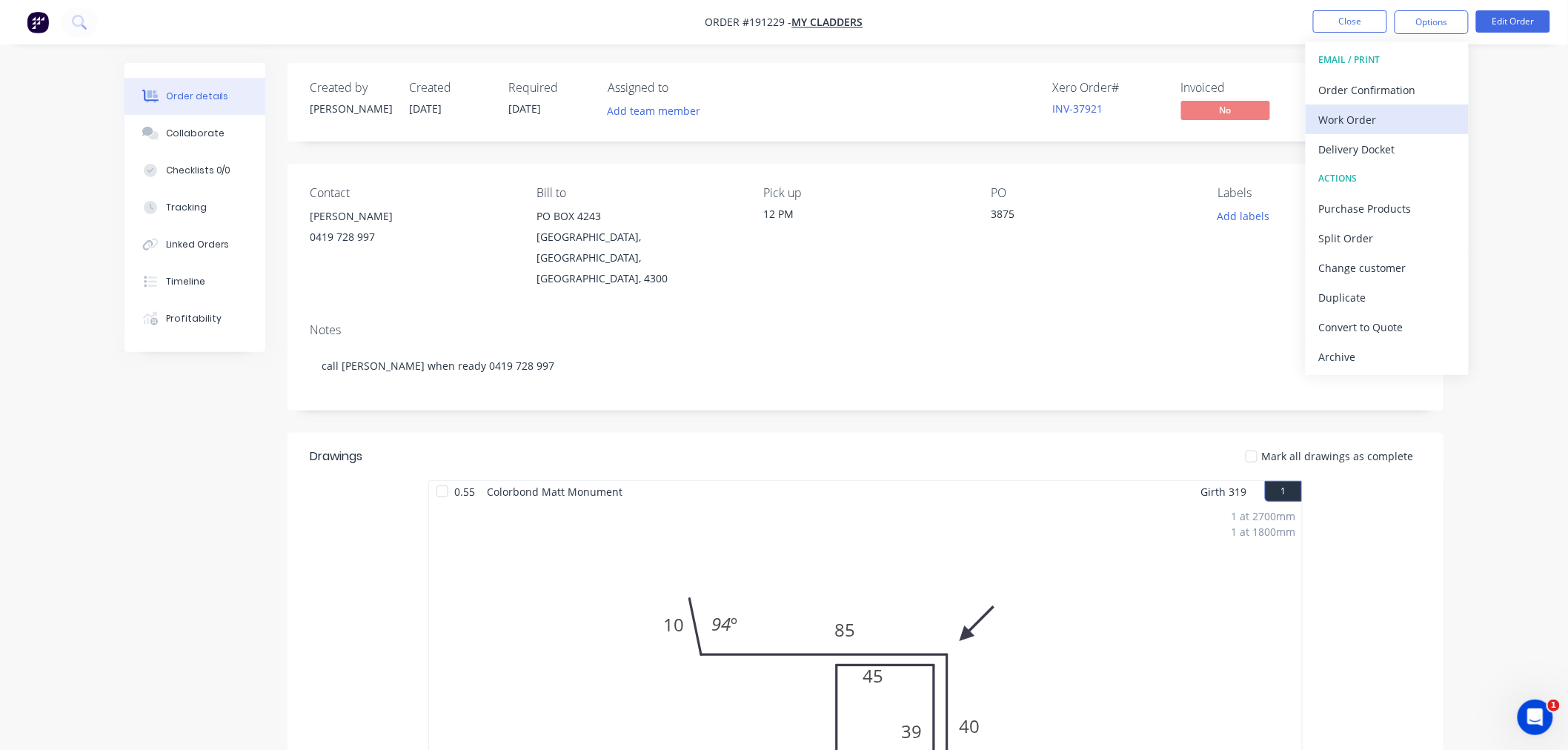
click at [1439, 117] on div "Work Order" at bounding box center [1387, 120] width 136 height 22
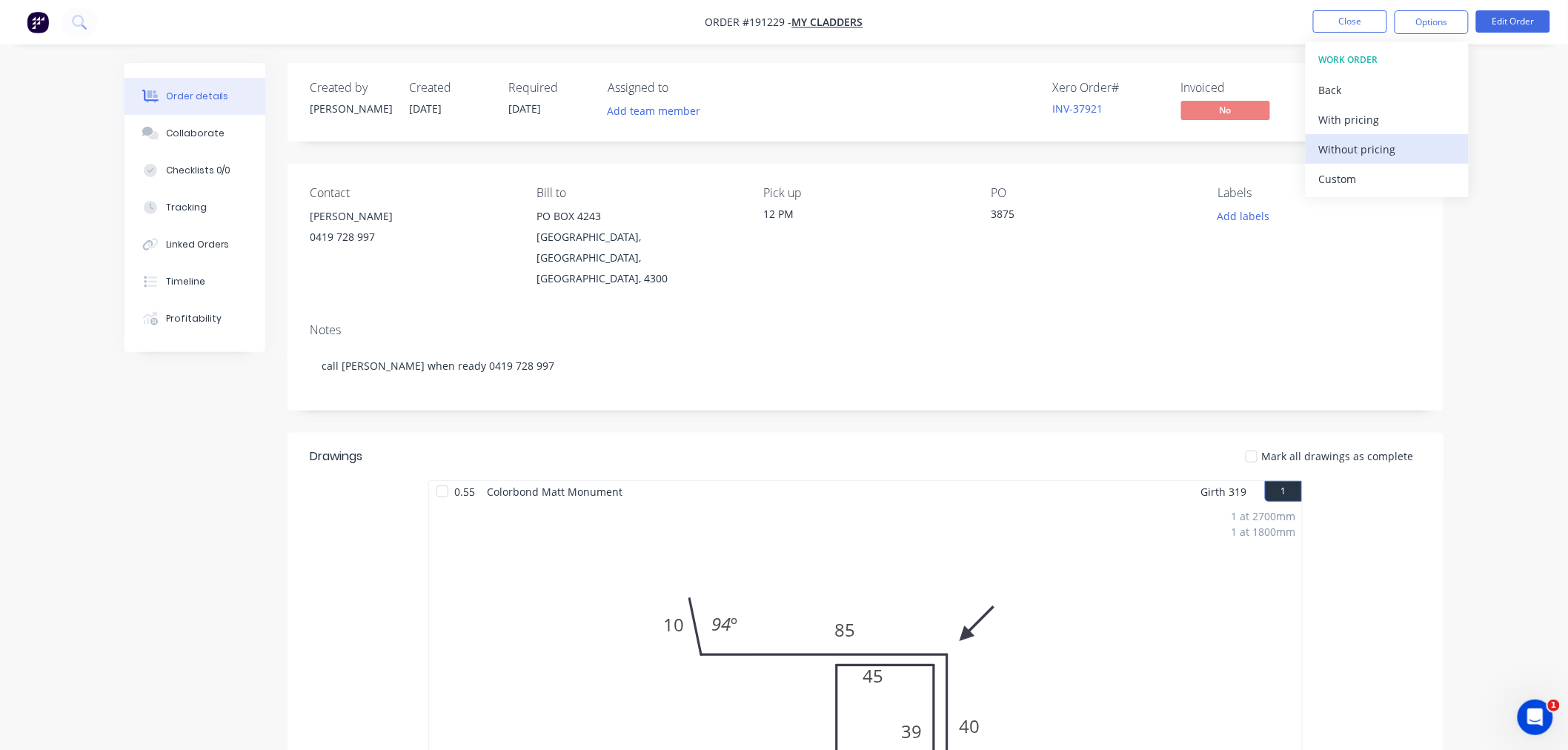
click at [1435, 159] on div "Without pricing" at bounding box center [1387, 149] width 136 height 22
click at [320, 26] on nav "Order #191229 - My Cladders Close Options Edit Order" at bounding box center [784, 22] width 1568 height 44
click at [1206, 17] on nav "Order #191229 - My Cladders Close Options Edit Order" at bounding box center [784, 22] width 1568 height 44
click at [1323, 23] on button "Close" at bounding box center [1350, 21] width 74 height 23
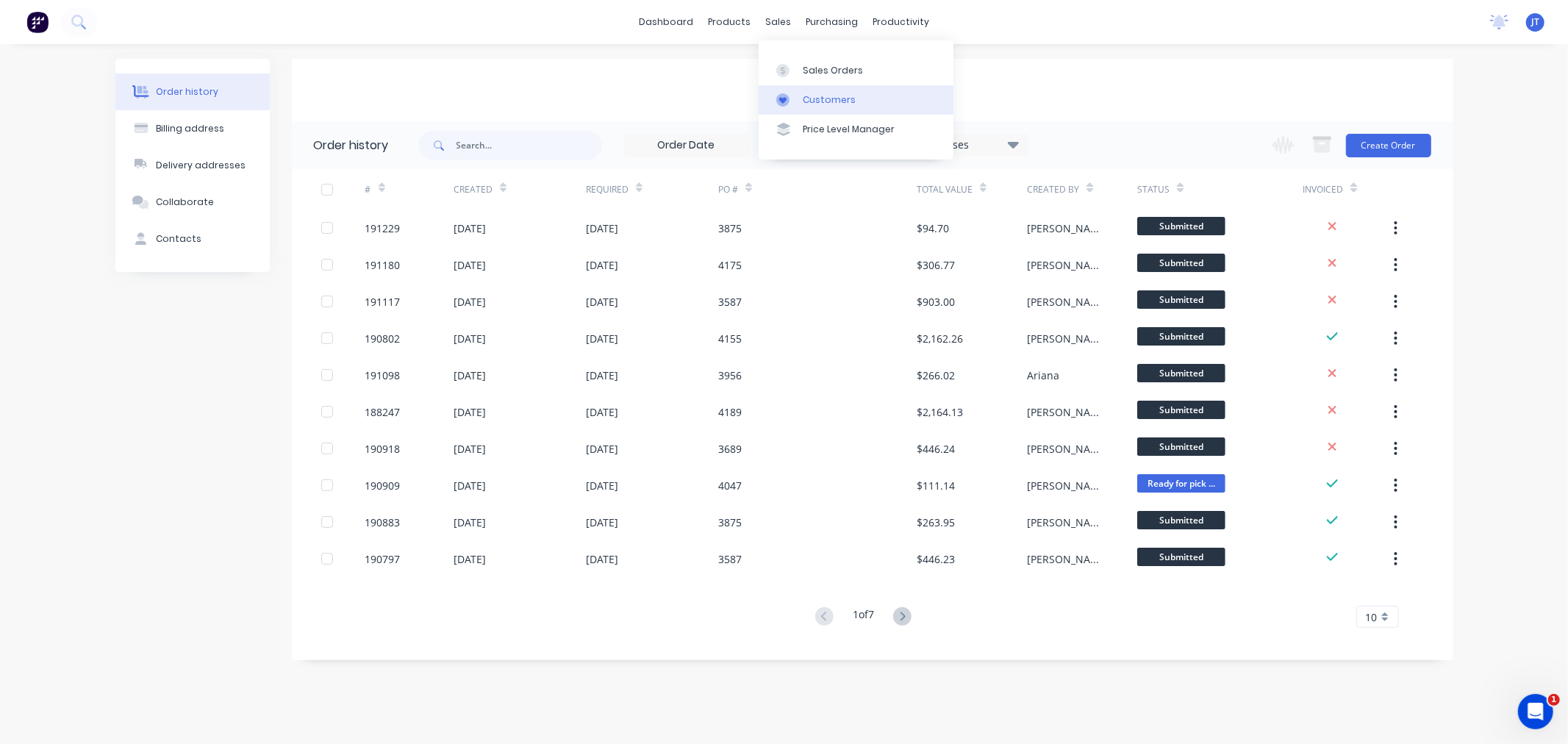
click at [804, 99] on div "Customers" at bounding box center [829, 99] width 53 height 13
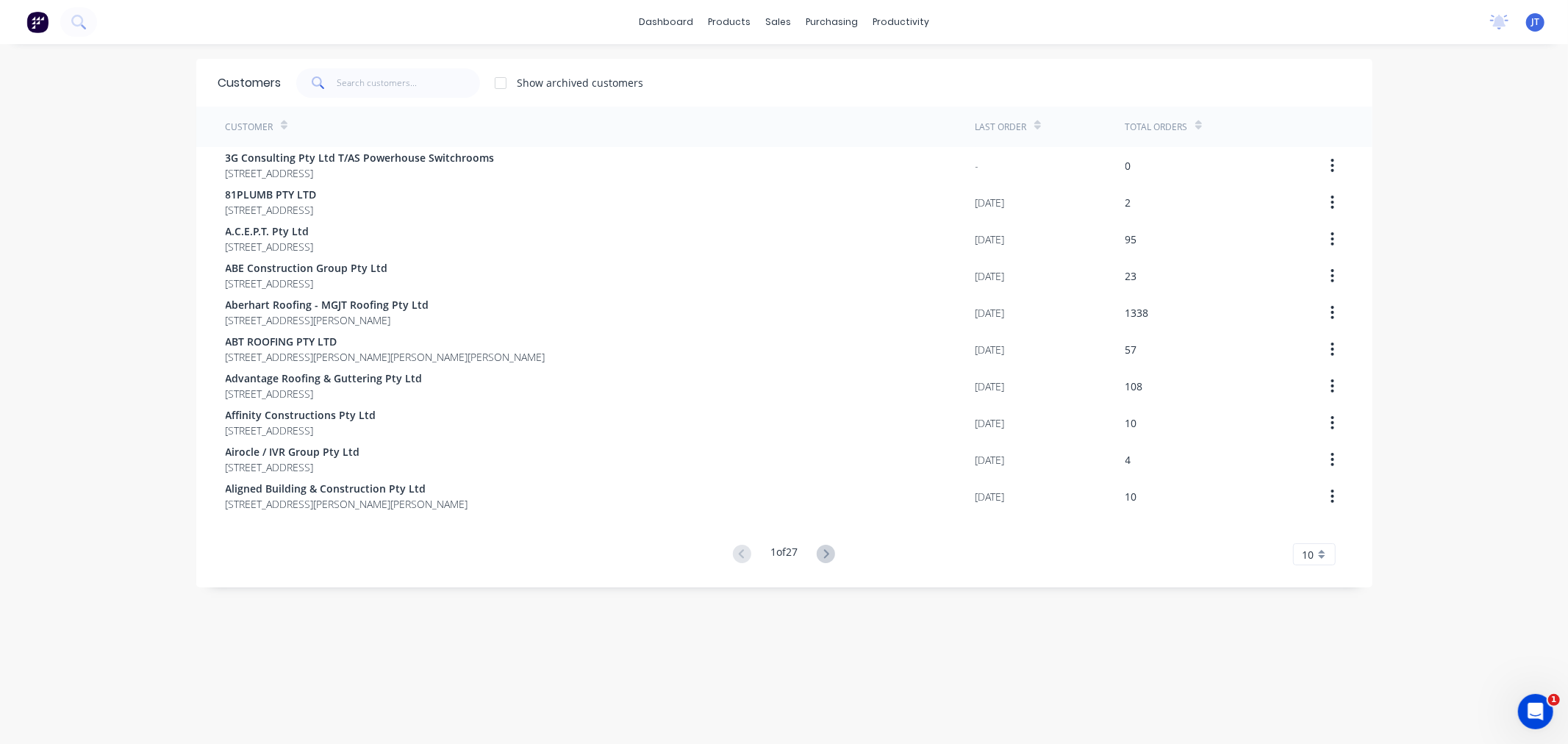
click at [370, 98] on div "Customers Show archived customers" at bounding box center [784, 82] width 1176 height 48
click at [379, 79] on input "text" at bounding box center [409, 83] width 143 height 29
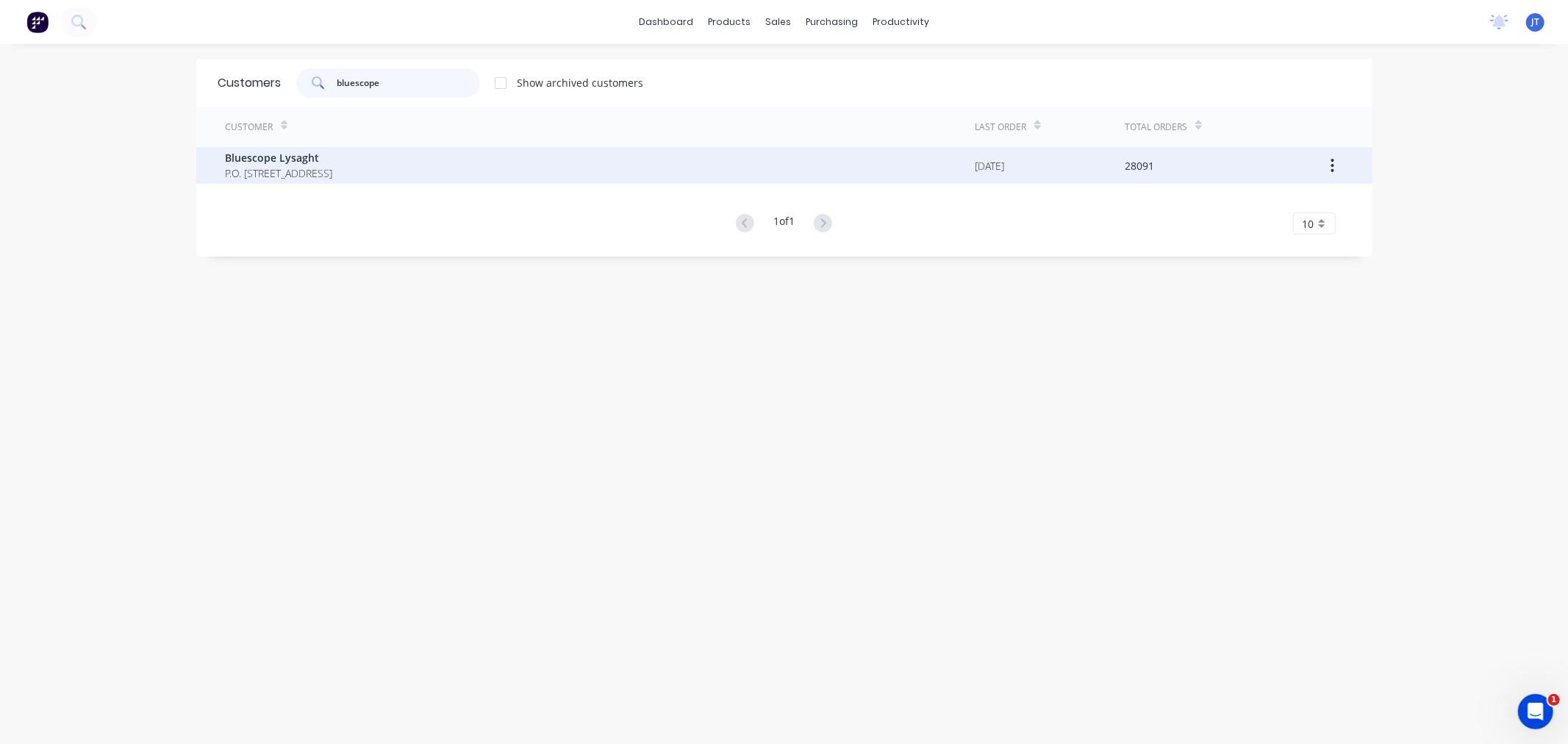
type input "bluescope"
click at [456, 165] on div "Bluescope Lysaght P.O. Box 144 Archerfield Australia 4108" at bounding box center [601, 166] width 749 height 37
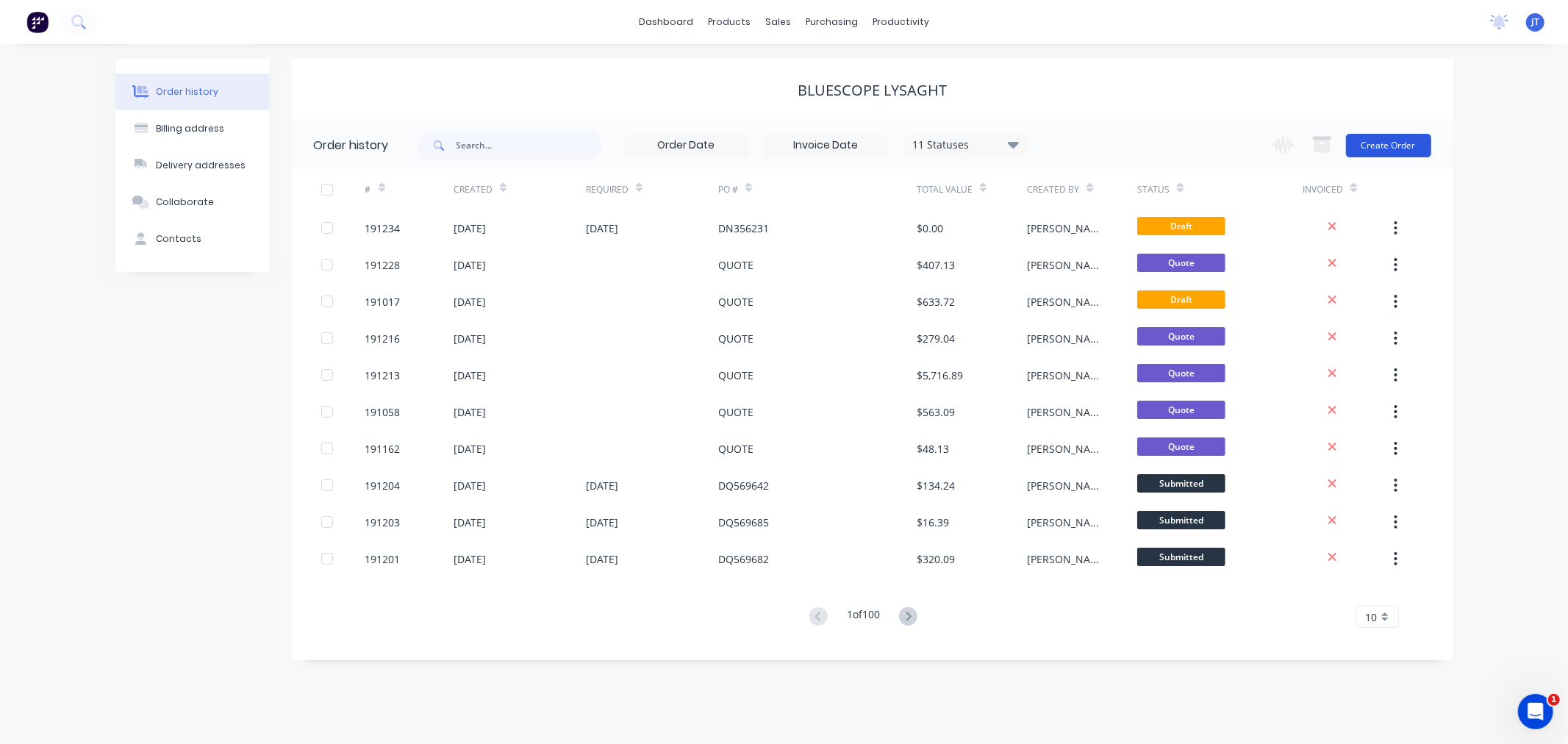
click at [1385, 142] on button "Create Order" at bounding box center [1388, 146] width 86 height 24
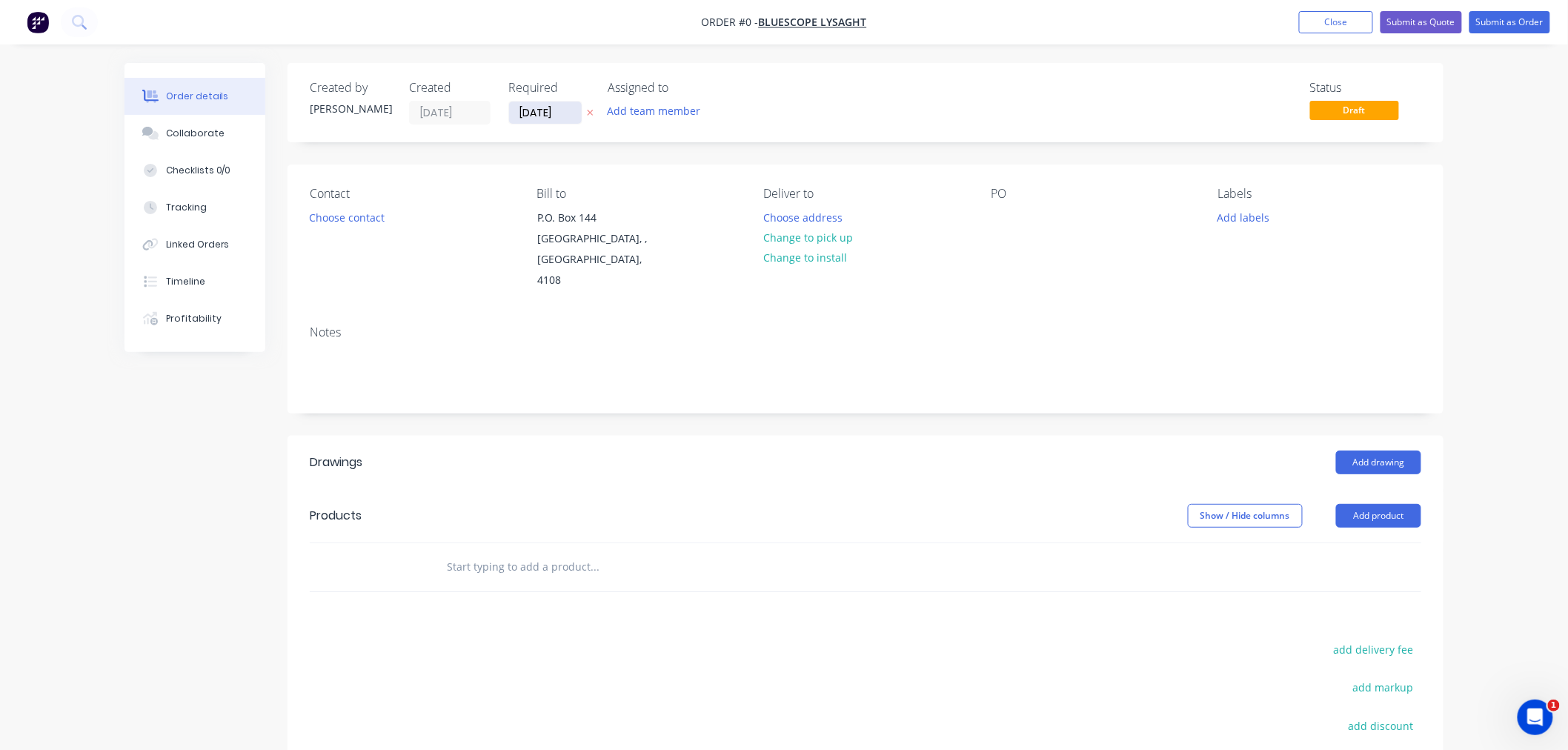
click at [541, 107] on input "[DATE]" at bounding box center [545, 113] width 72 height 23
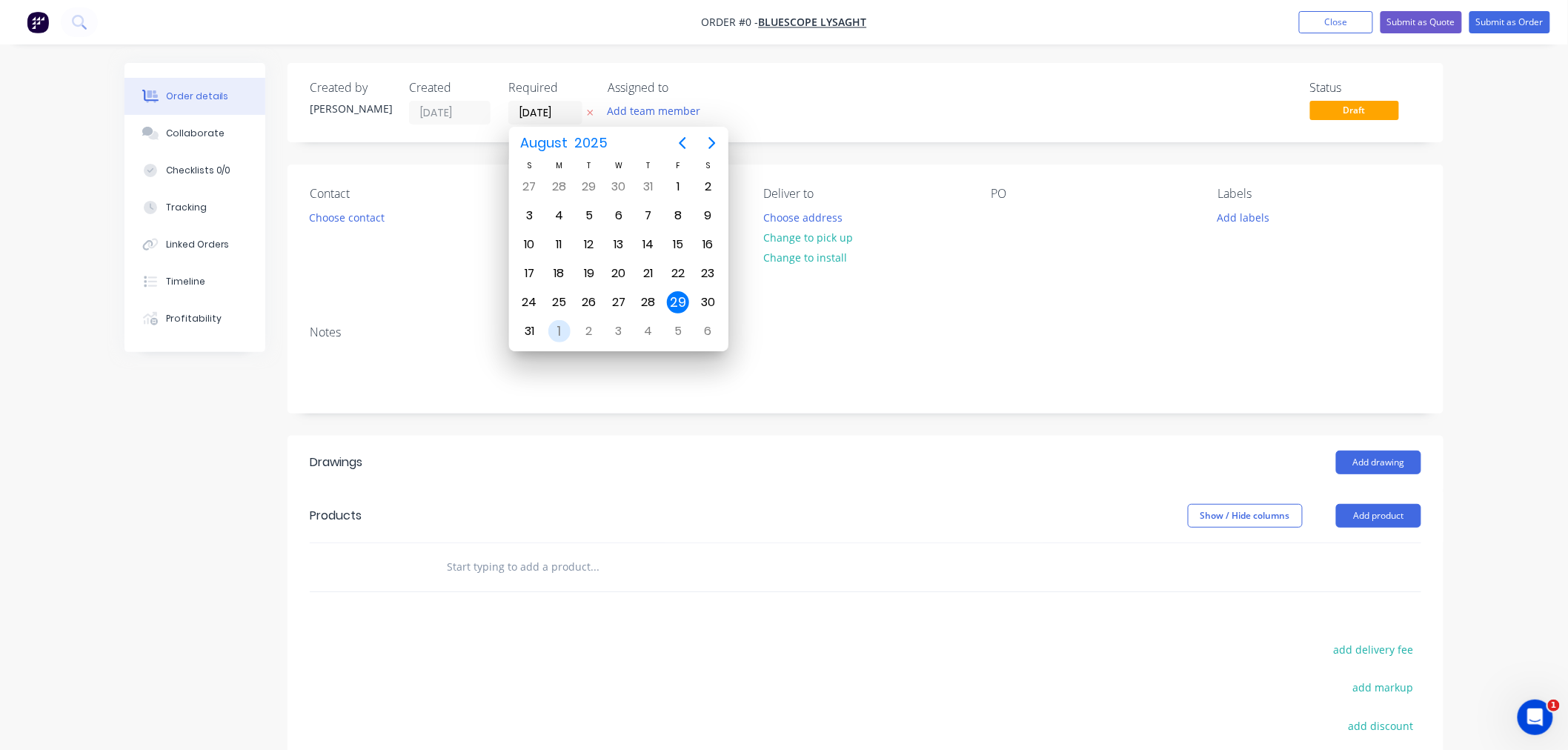
click at [566, 321] on div "1" at bounding box center [560, 331] width 23 height 23
type input "[DATE]"
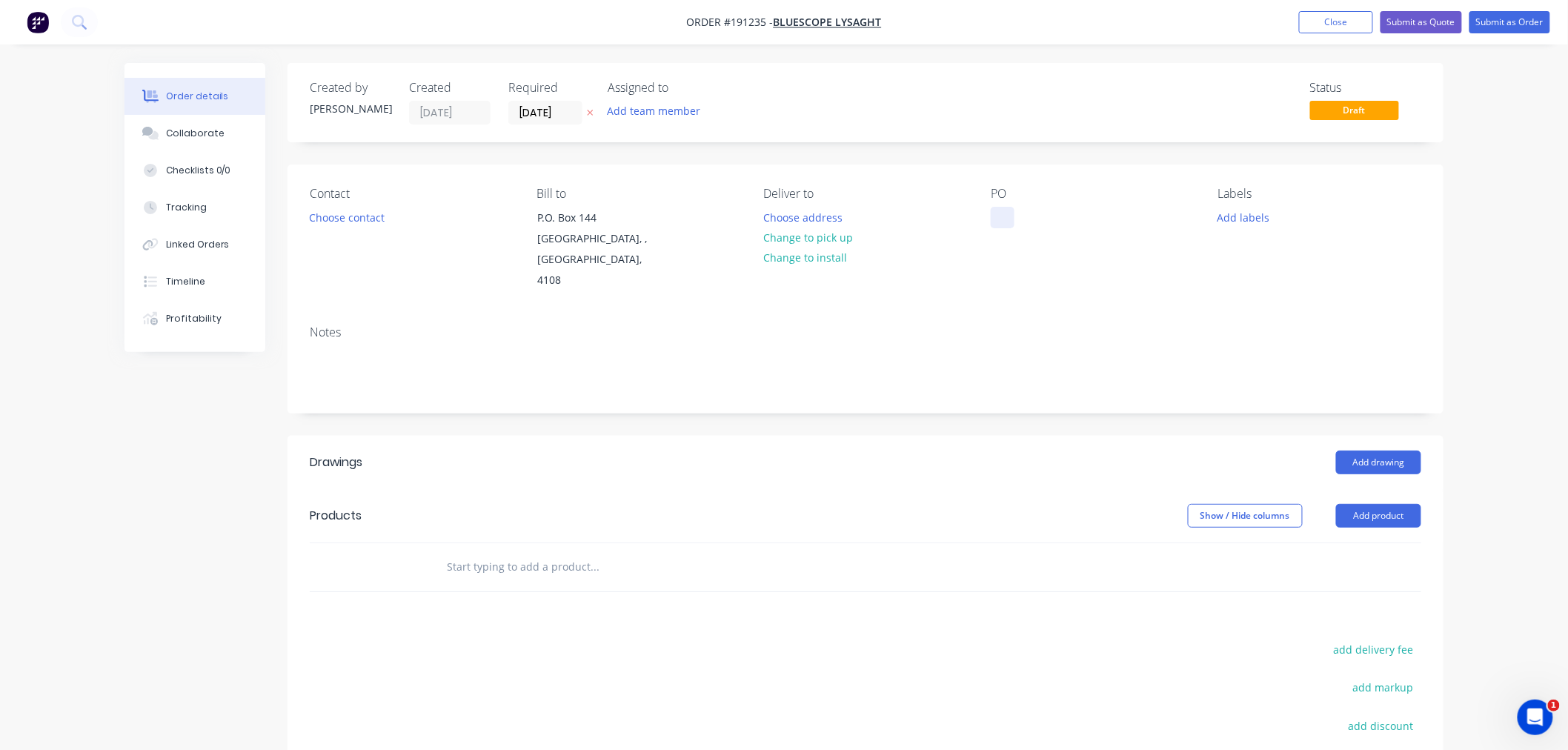
click at [1004, 221] on div at bounding box center [1003, 218] width 24 height 22
click at [354, 220] on button "Choose contact" at bounding box center [347, 217] width 91 height 20
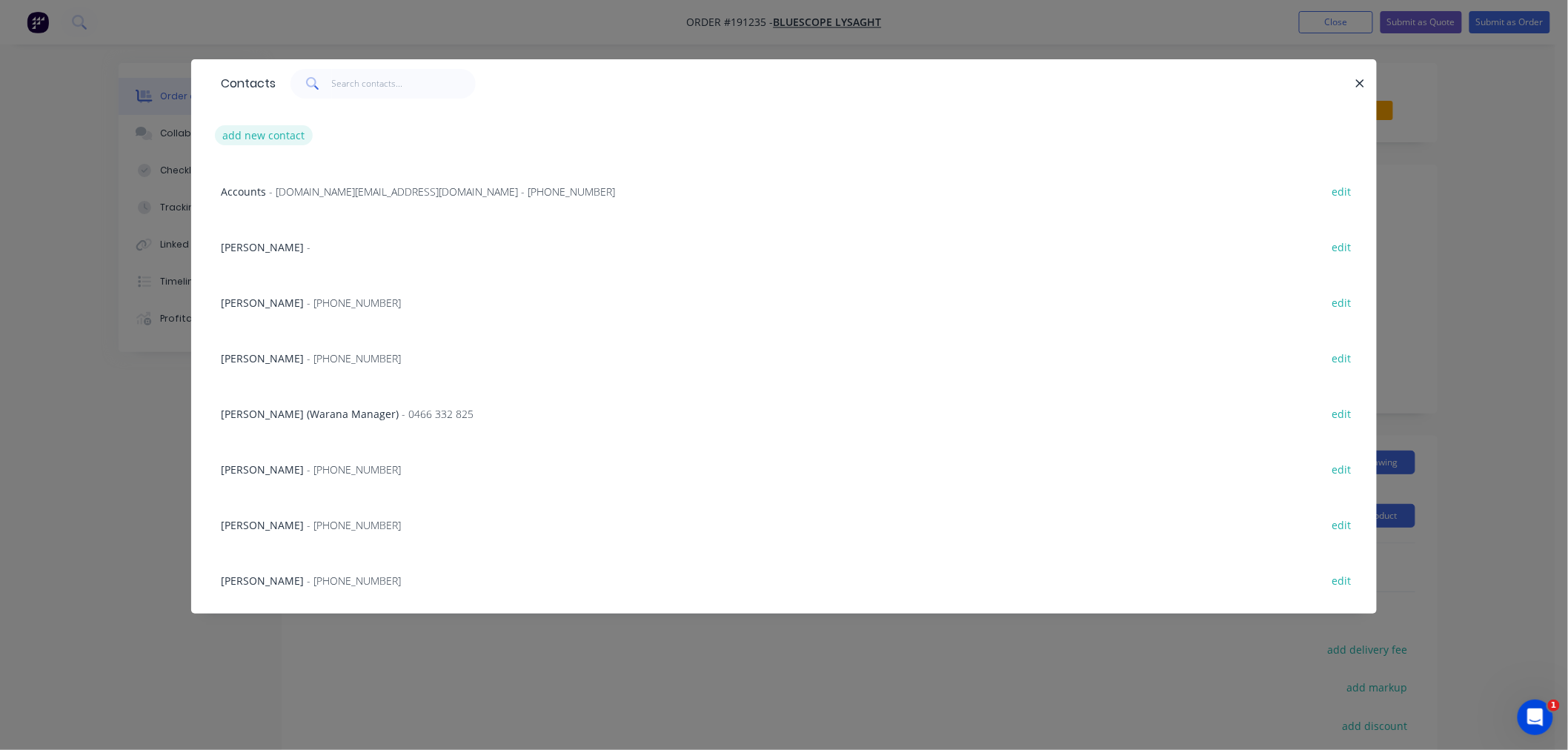
click at [264, 142] on button "add new contact" at bounding box center [264, 135] width 98 height 20
select select "AU"
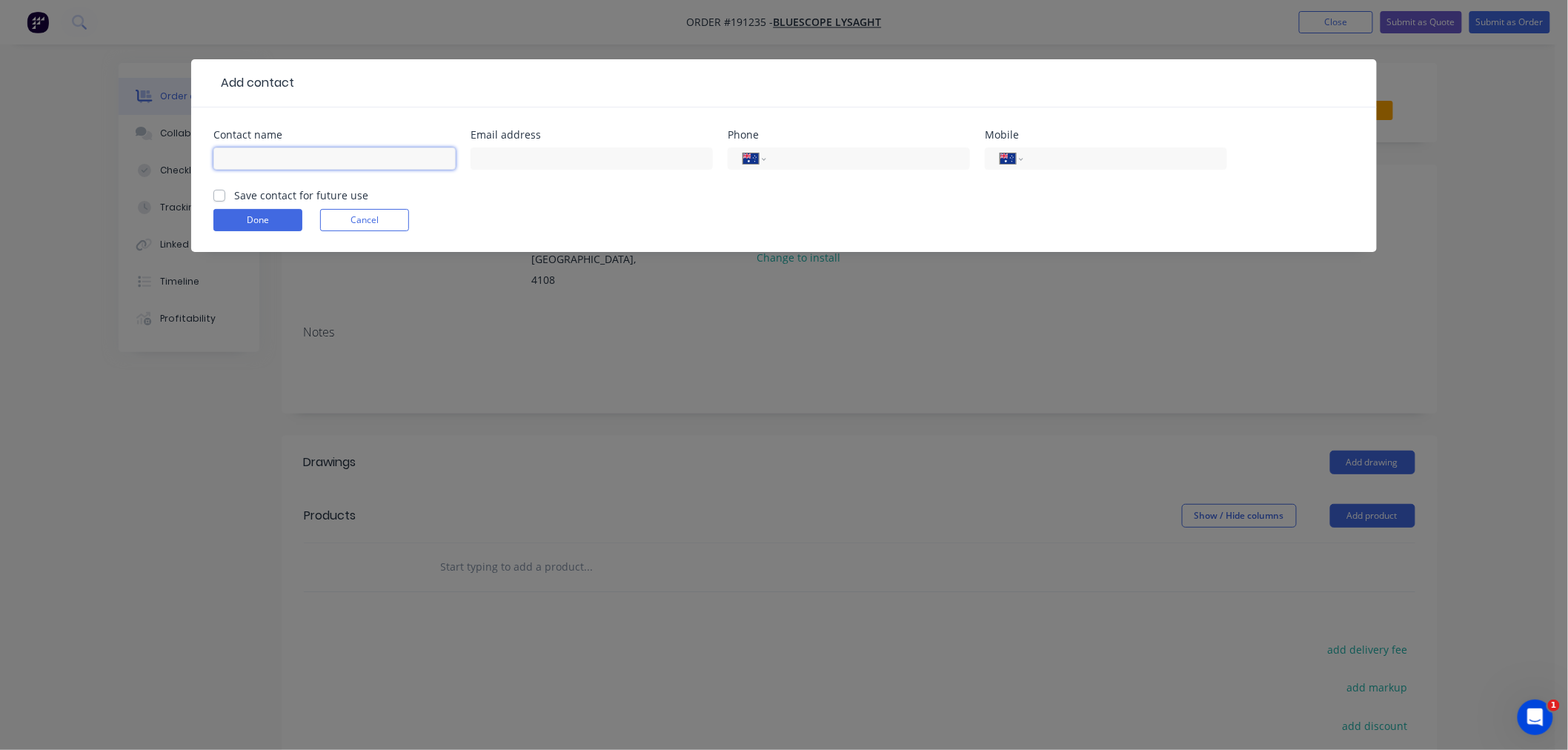
click at [307, 160] on input "text" at bounding box center [335, 159] width 243 height 23
type input "NATALIE BULL"
click at [826, 164] on input "tel" at bounding box center [865, 159] width 178 height 17
type input "(07) 3365 7777"
click at [246, 215] on button "Done" at bounding box center [258, 220] width 89 height 23
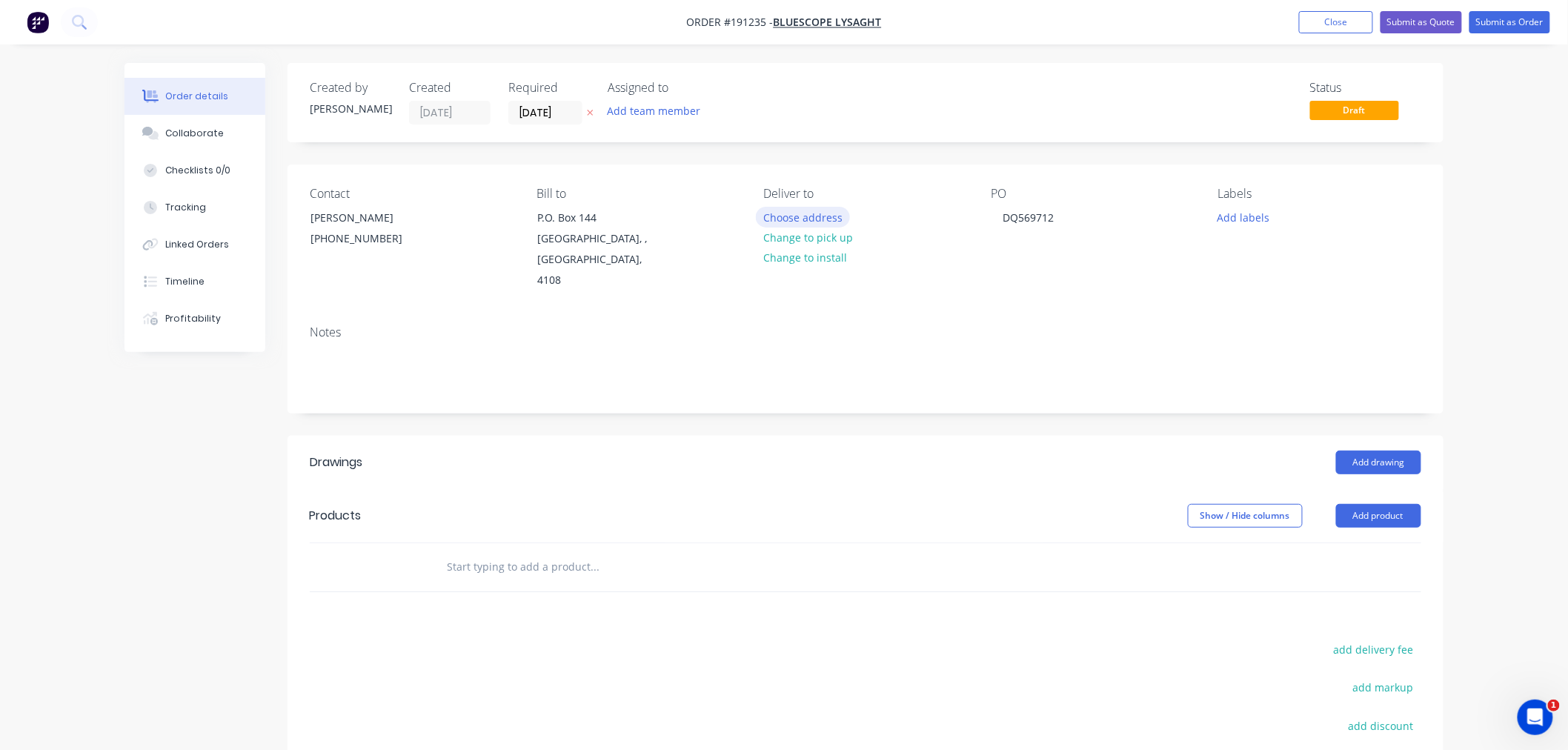
click at [778, 215] on button "Choose address" at bounding box center [803, 217] width 95 height 20
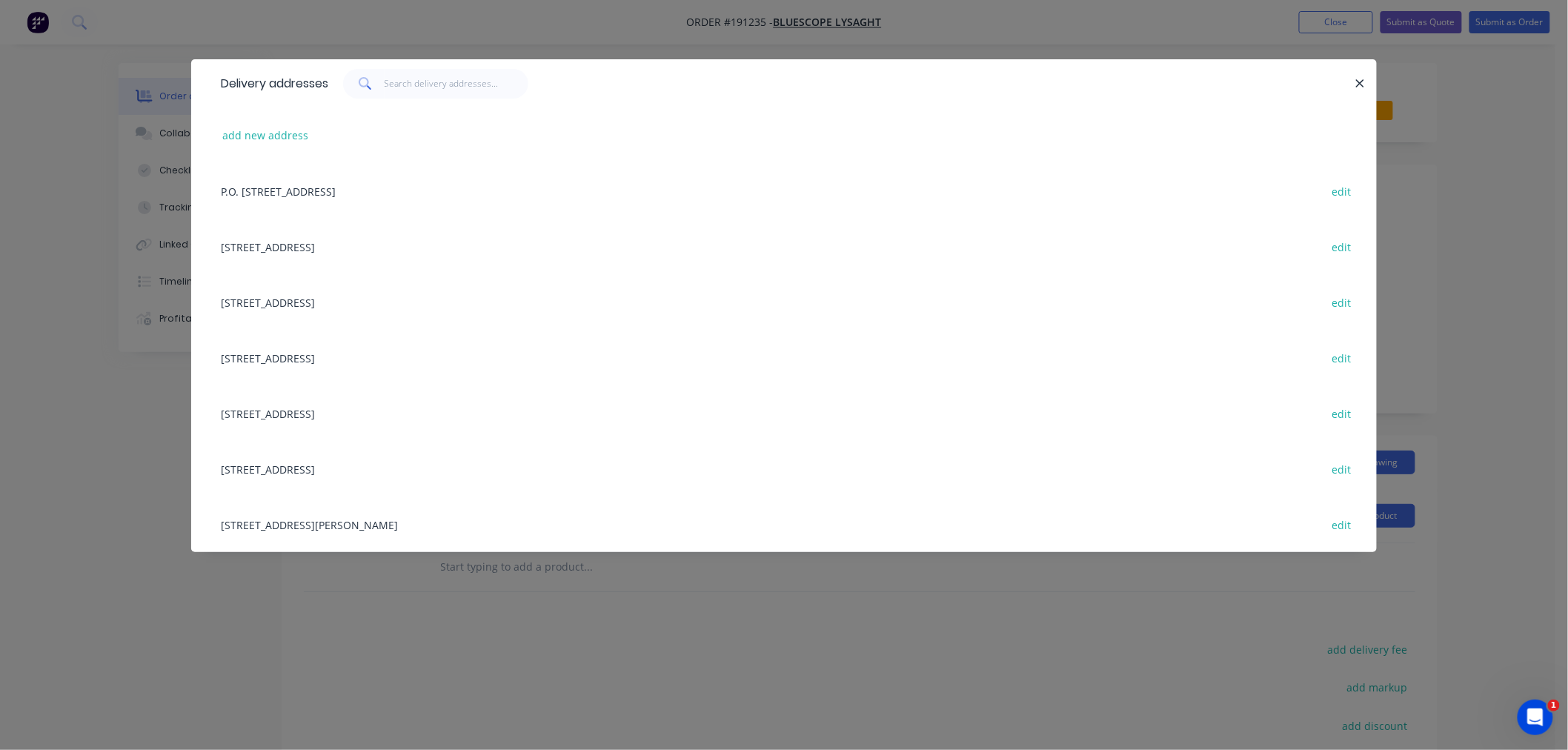
click at [505, 305] on div "10 GREENWAY DR, (STORE), TWEED HEADS, New South Wales, Australia, 2485 edit" at bounding box center [784, 302] width 1141 height 56
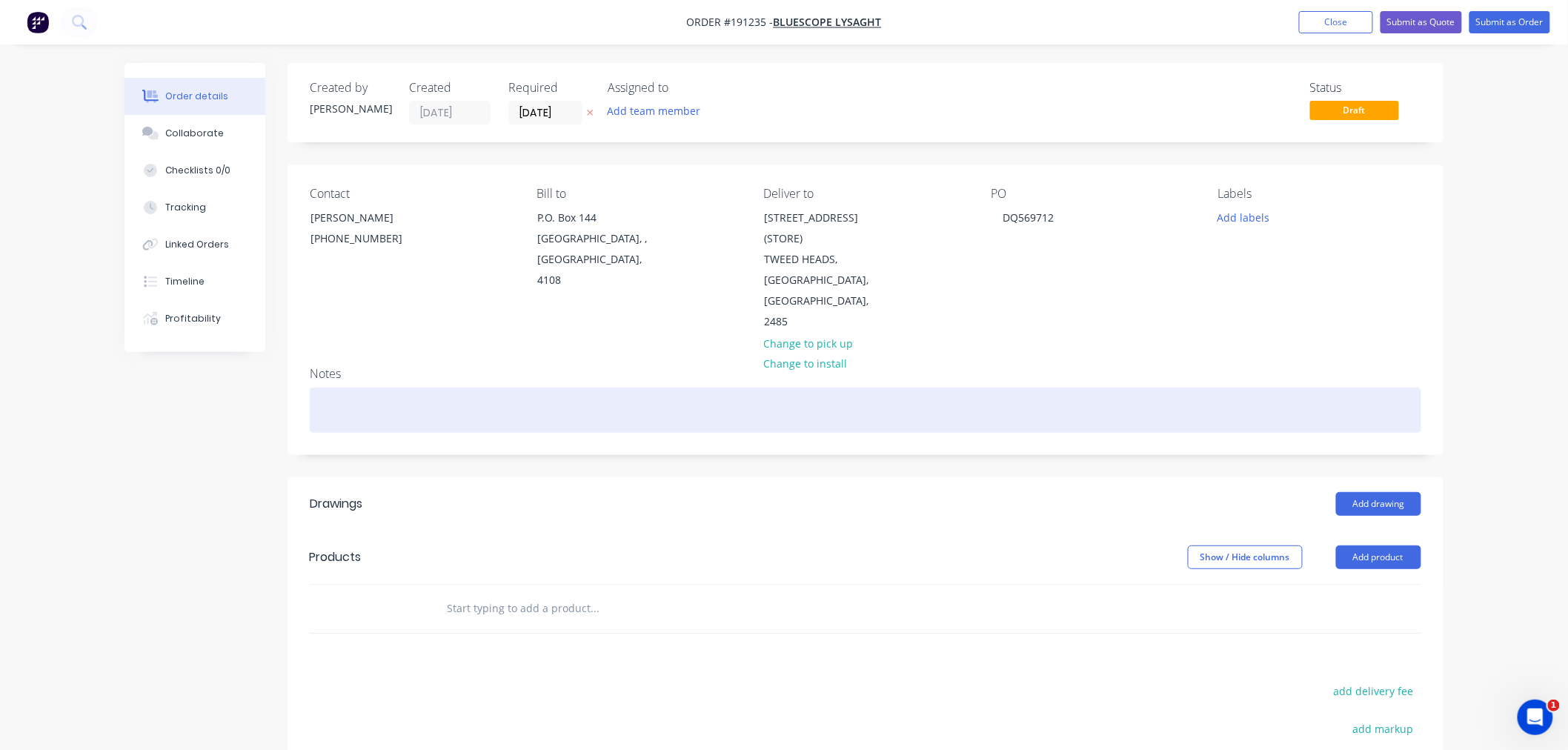
click at [757, 394] on div at bounding box center [866, 410] width 1112 height 45
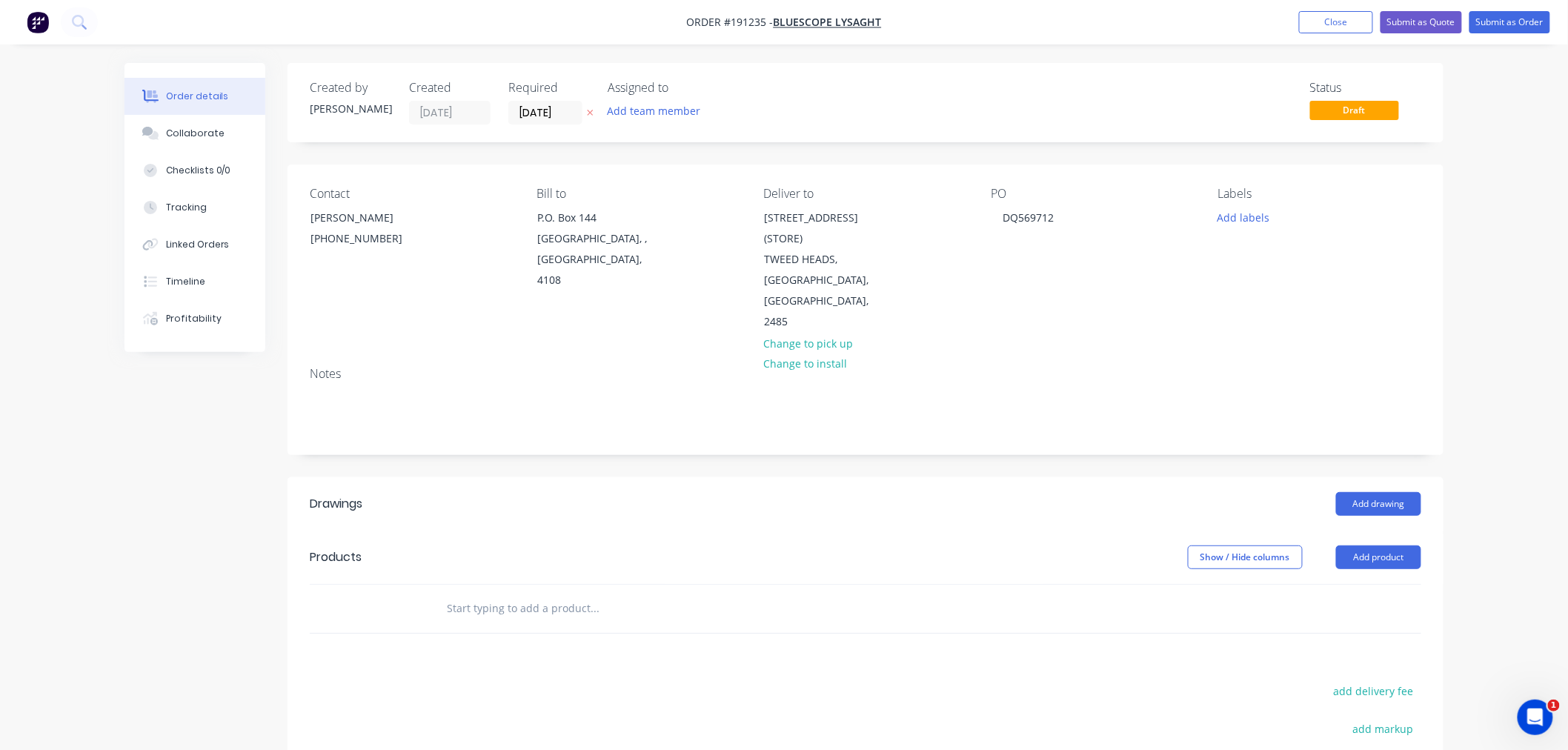
click at [1492, 343] on div "Order details Collaborate Checklists 0/0 Tracking Linked Orders Timeline Profit…" at bounding box center [784, 505] width 1568 height 1011
click at [1490, 431] on div "Order details Collaborate Checklists 0/0 Tracking Linked Orders Timeline Profit…" at bounding box center [784, 505] width 1568 height 1011
click at [1374, 492] on button "Add drawing" at bounding box center [1379, 504] width 86 height 24
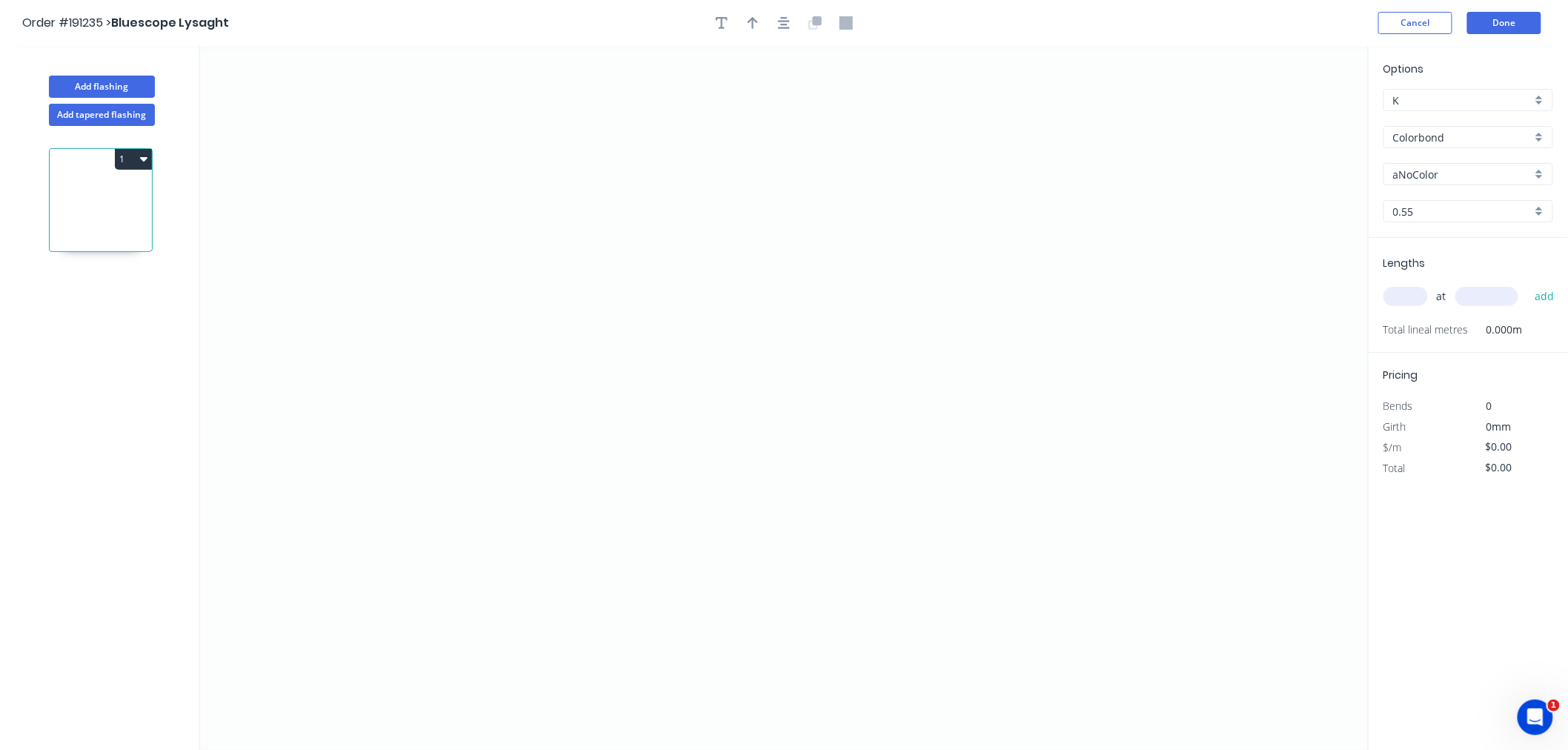
click at [1434, 176] on input "aNoColor" at bounding box center [1462, 175] width 138 height 16
click at [1493, 280] on div "Surfmist" at bounding box center [1468, 279] width 168 height 26
type input "Surfmist"
click at [1406, 300] on input "text" at bounding box center [1406, 296] width 44 height 19
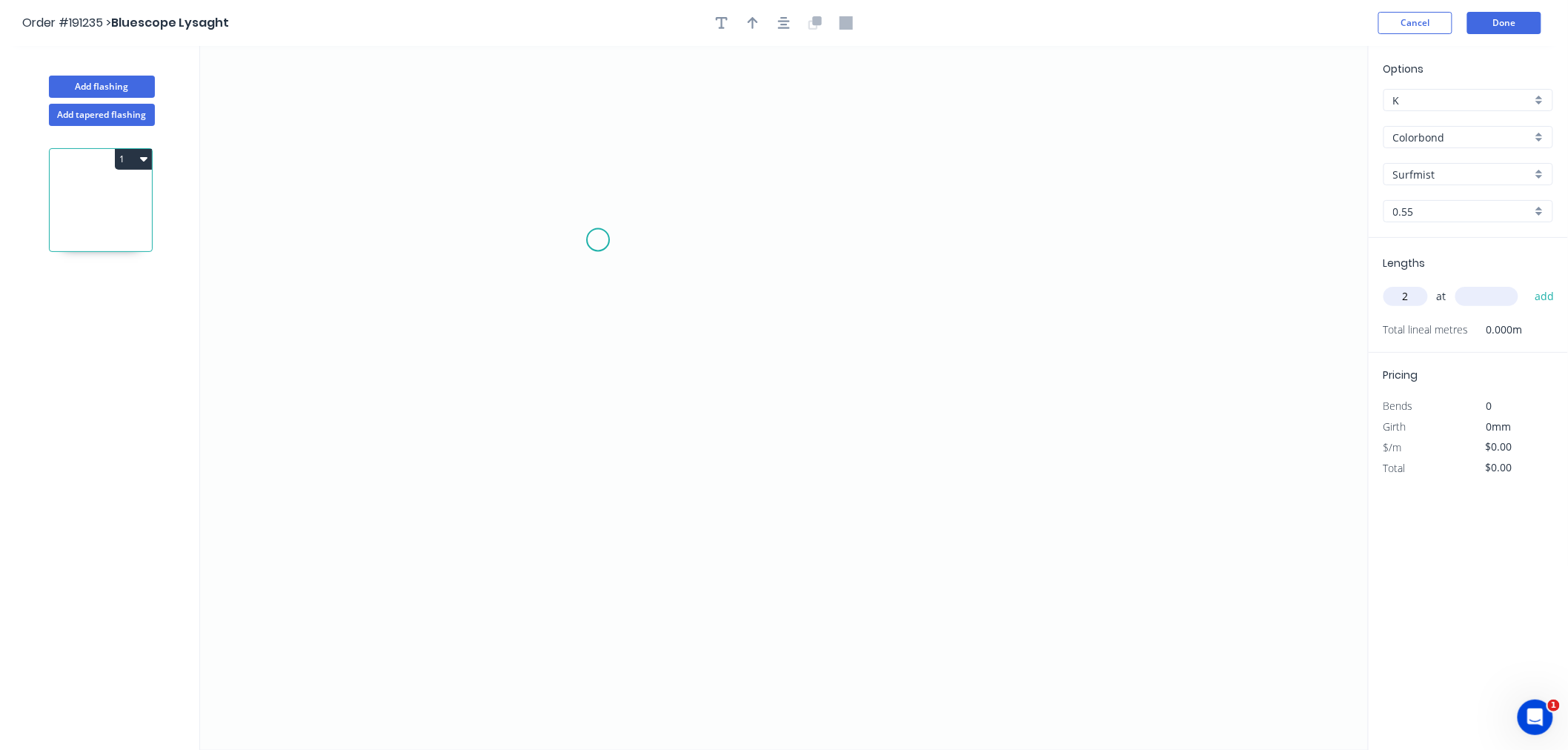
type input "2"
type input "3400"
click at [1528, 284] on button "add" at bounding box center [1545, 296] width 35 height 25
click at [373, 204] on icon "0" at bounding box center [784, 398] width 1169 height 704
click at [438, 127] on icon "0" at bounding box center [784, 398] width 1169 height 704
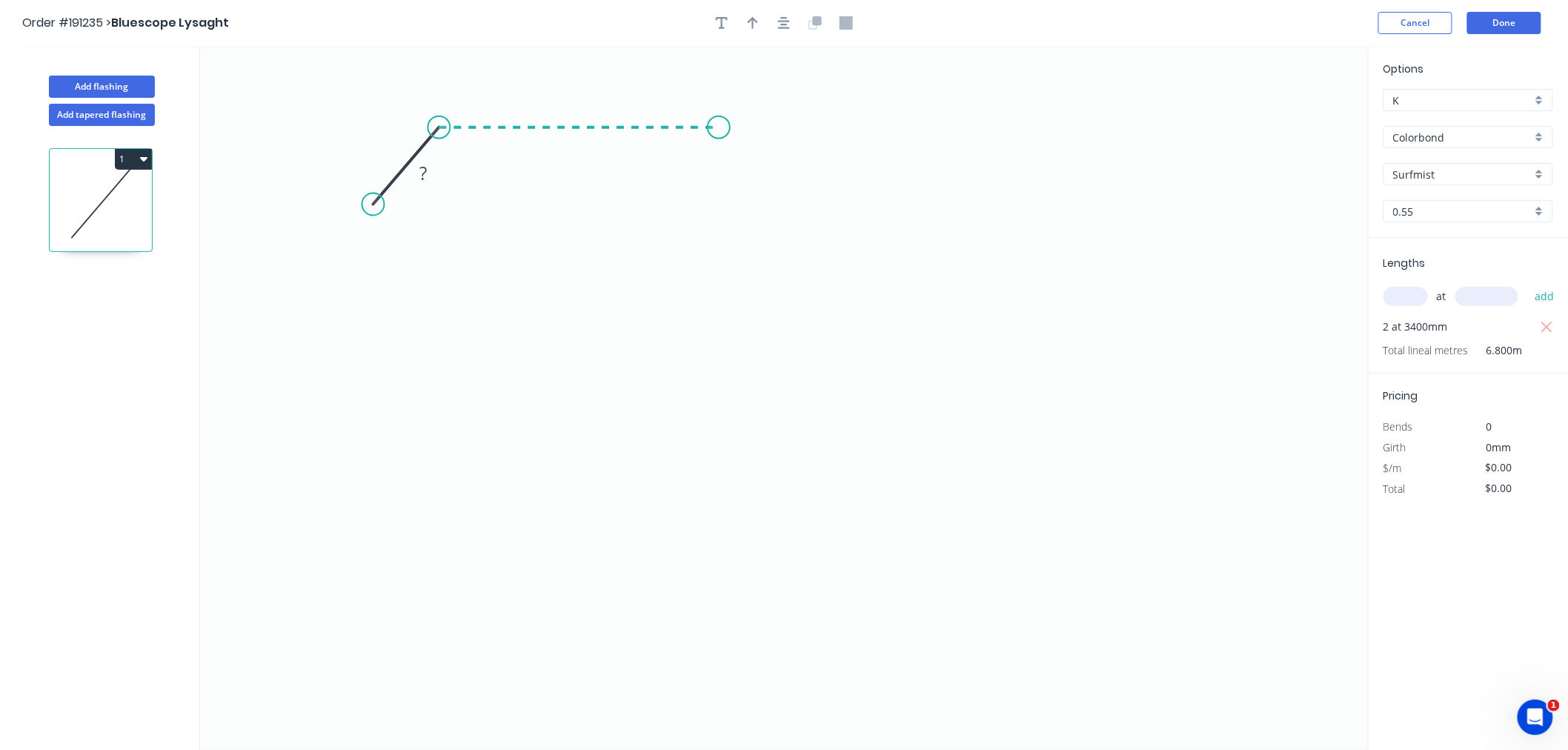
click at [719, 128] on icon "0 ?" at bounding box center [784, 398] width 1169 height 704
click at [723, 364] on icon "0 ? ? ? º" at bounding box center [784, 398] width 1169 height 704
click at [682, 364] on icon "0 ? ? ? ? º" at bounding box center [784, 398] width 1169 height 704
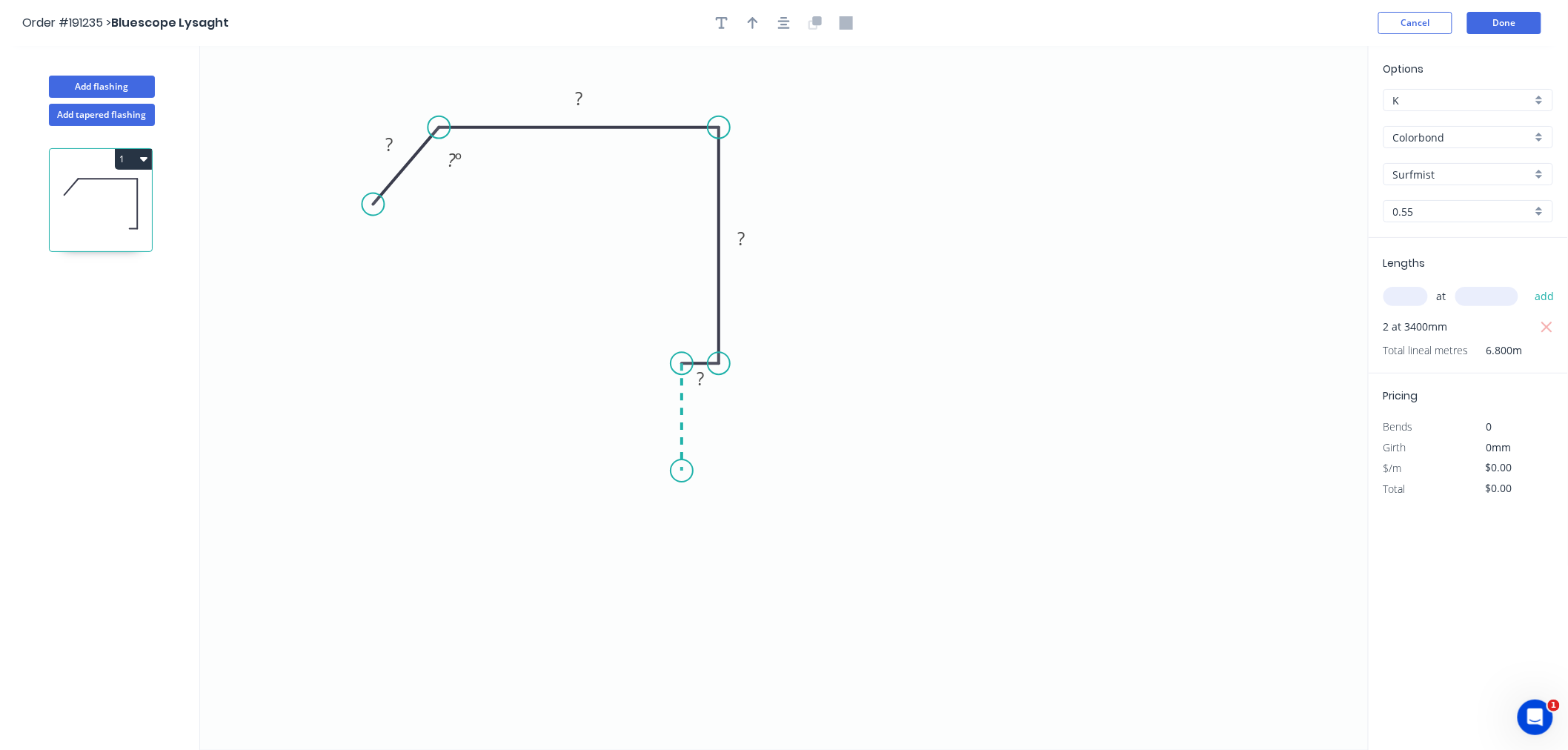
click at [684, 471] on icon "0 ? ? ? ? ? º" at bounding box center [784, 398] width 1169 height 704
click at [711, 521] on div "Crush & Fold" at bounding box center [759, 521] width 149 height 30
click at [711, 517] on div "Flip bend" at bounding box center [760, 516] width 149 height 30
drag, startPoint x: 680, startPoint y: 469, endPoint x: 683, endPoint y: 494, distance: 25.2
click at [683, 494] on circle at bounding box center [682, 494] width 23 height 23
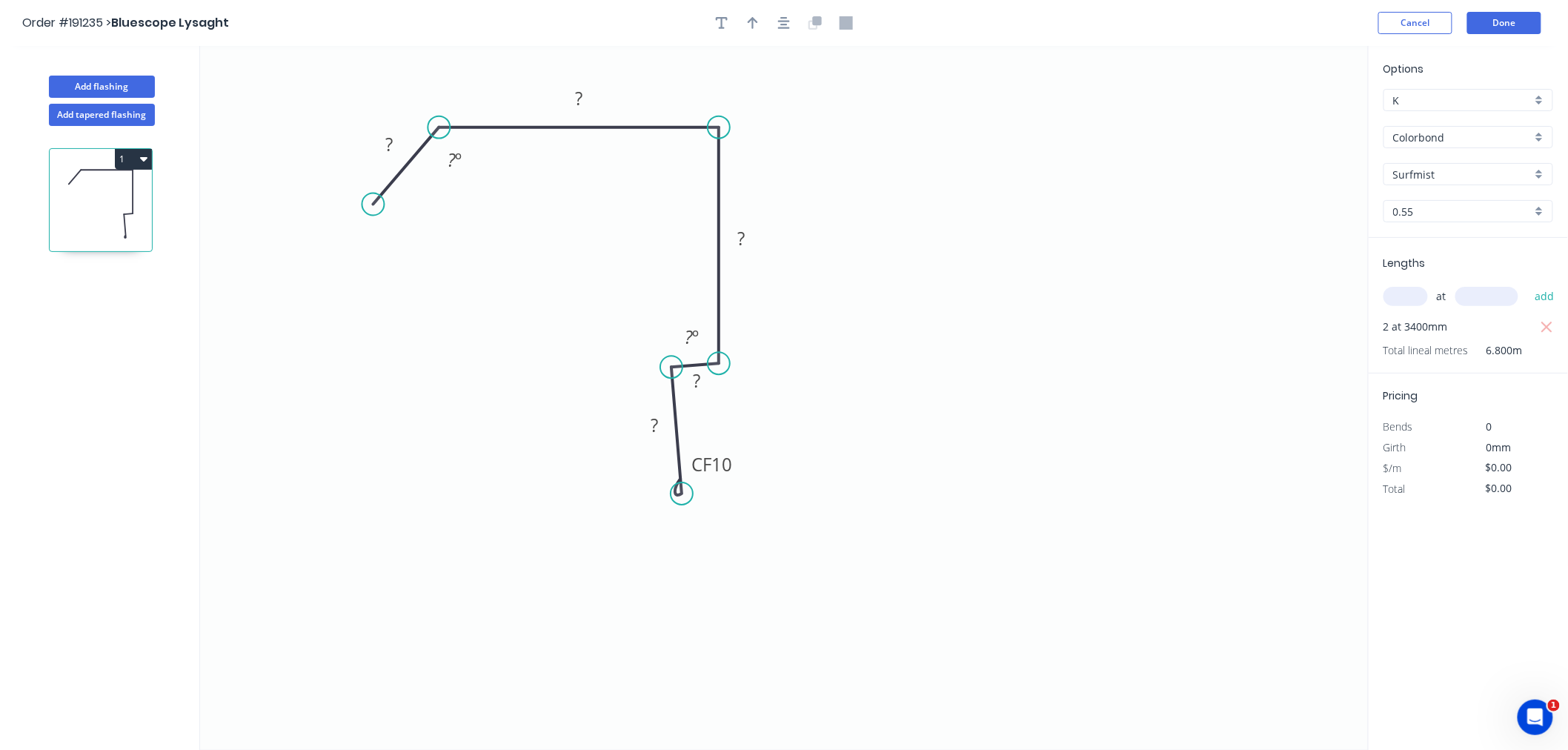
drag, startPoint x: 679, startPoint y: 365, endPoint x: 672, endPoint y: 368, distance: 7.6
click at [672, 368] on circle at bounding box center [671, 367] width 23 height 23
drag, startPoint x: 684, startPoint y: 490, endPoint x: 669, endPoint y: 487, distance: 15.3
click at [669, 487] on circle at bounding box center [671, 486] width 23 height 23
click at [672, 364] on circle at bounding box center [671, 363] width 23 height 23
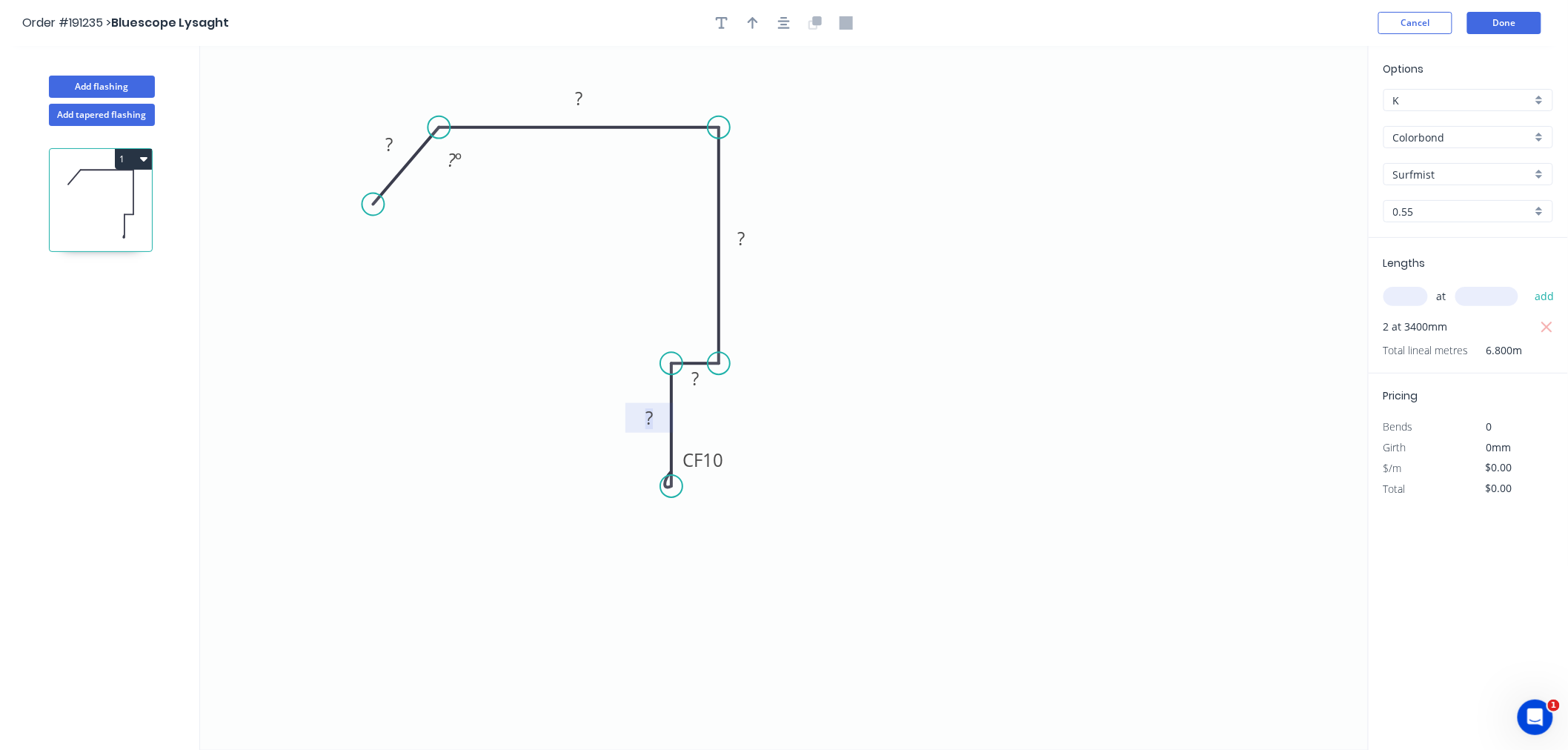
click at [656, 424] on rect at bounding box center [649, 418] width 30 height 21
click at [723, 462] on tspan "10" at bounding box center [713, 459] width 21 height 24
click at [389, 248] on div "Crush & Fold" at bounding box center [447, 249] width 149 height 30
type input "$17.38"
type input "$118.18"
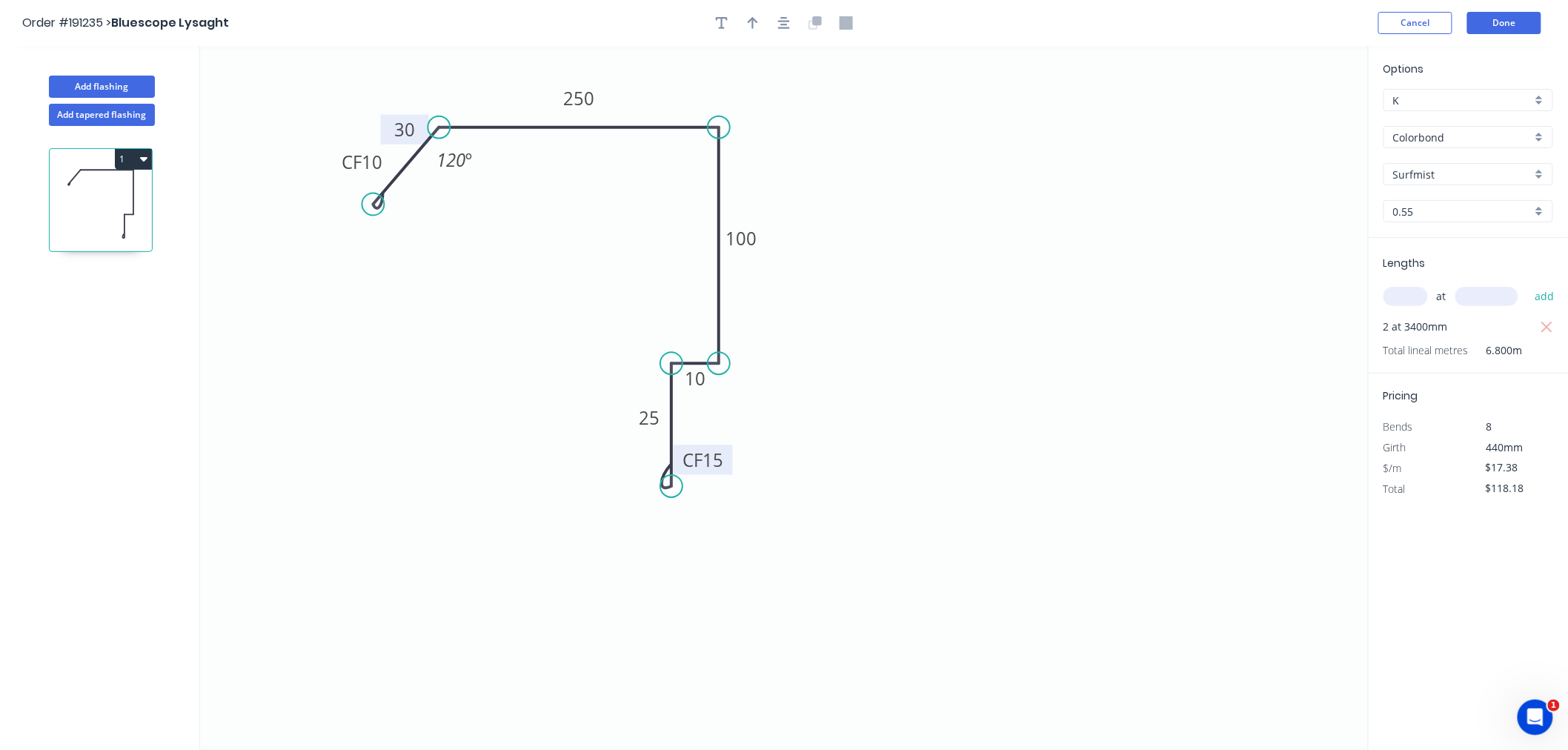
drag, startPoint x: 406, startPoint y: 137, endPoint x: 421, endPoint y: 122, distance: 21.2
click at [421, 122] on rect at bounding box center [405, 130] width 48 height 30
click at [367, 159] on tspan "10" at bounding box center [372, 162] width 21 height 24
click at [482, 309] on icon "0 CF 15 30 250 100 10 CF 15 25 120 º" at bounding box center [784, 398] width 1169 height 704
click at [786, 18] on icon "button" at bounding box center [784, 23] width 12 height 12
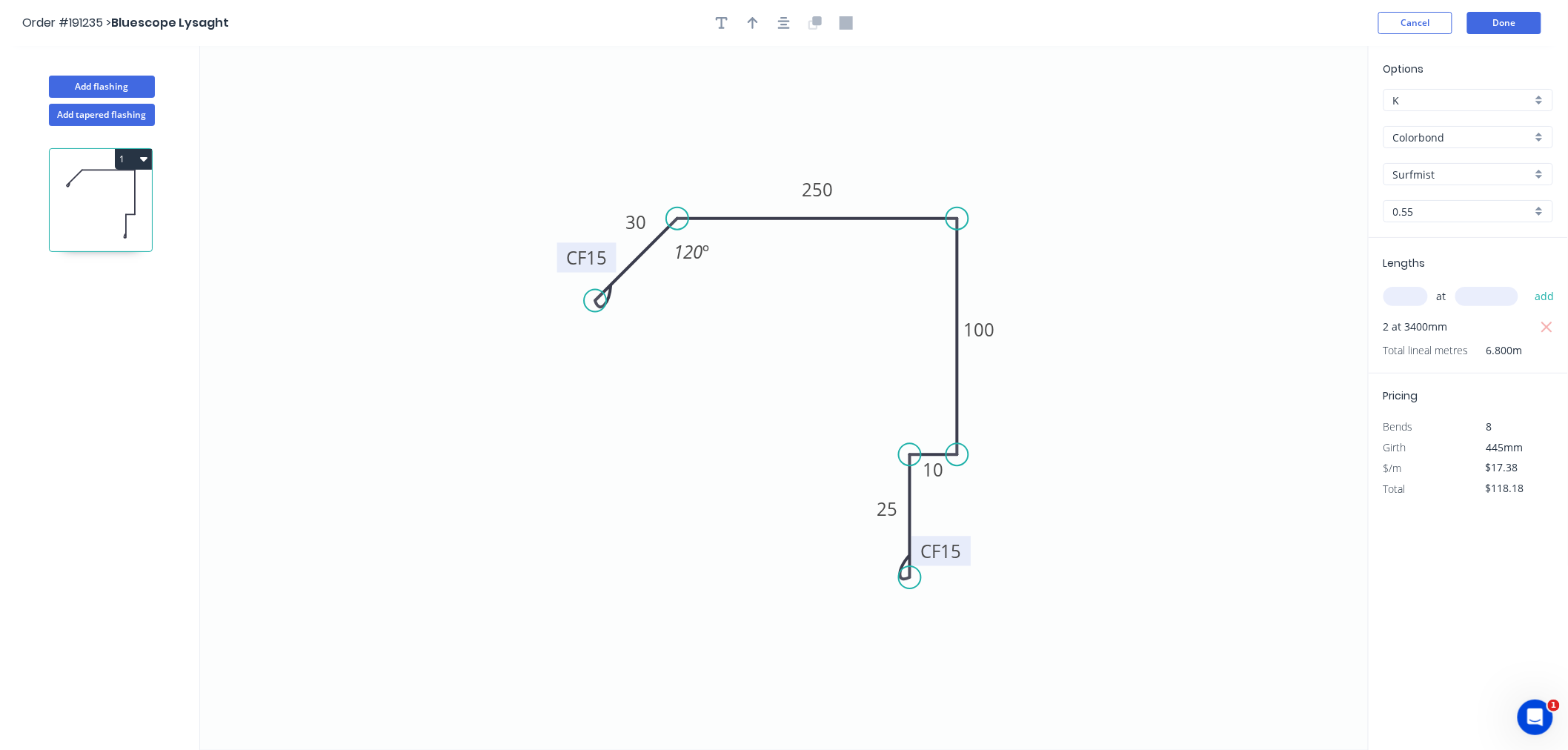
drag, startPoint x: 620, startPoint y: 292, endPoint x: 595, endPoint y: 309, distance: 30.2
click at [595, 309] on circle at bounding box center [595, 301] width 23 height 23
drag, startPoint x: 559, startPoint y: 257, endPoint x: 525, endPoint y: 280, distance: 41.0
click at [525, 280] on rect at bounding box center [553, 280] width 59 height 30
click at [781, 20] on icon "button" at bounding box center [784, 23] width 12 height 13
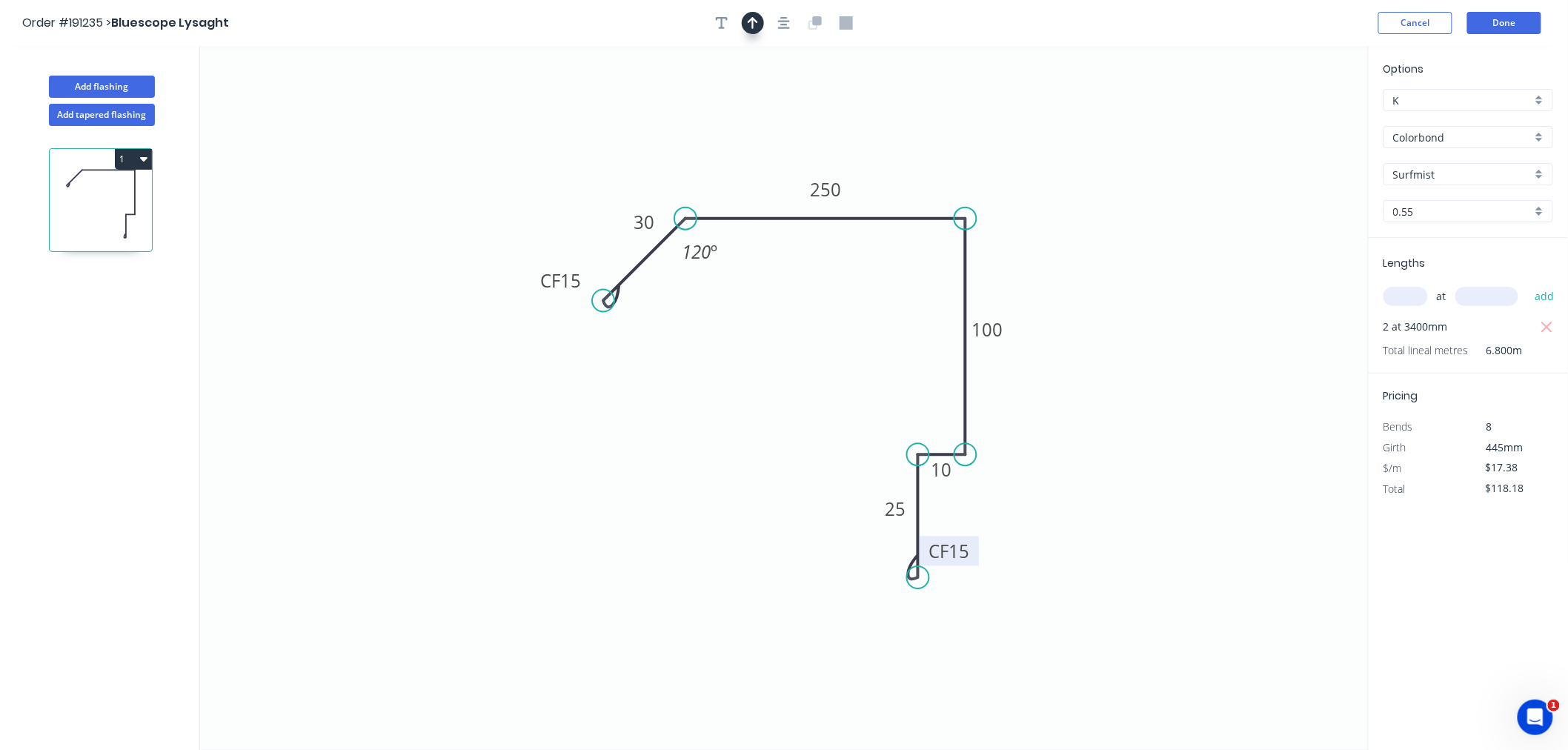
click at [744, 28] on button "button" at bounding box center [753, 23] width 23 height 23
drag, startPoint x: 1294, startPoint y: 117, endPoint x: 999, endPoint y: 204, distance: 307.6
click at [999, 204] on icon at bounding box center [1001, 187] width 13 height 47
click at [999, 204] on icon at bounding box center [999, 187] width 13 height 47
drag, startPoint x: 999, startPoint y: 204, endPoint x: 959, endPoint y: 183, distance: 45.2
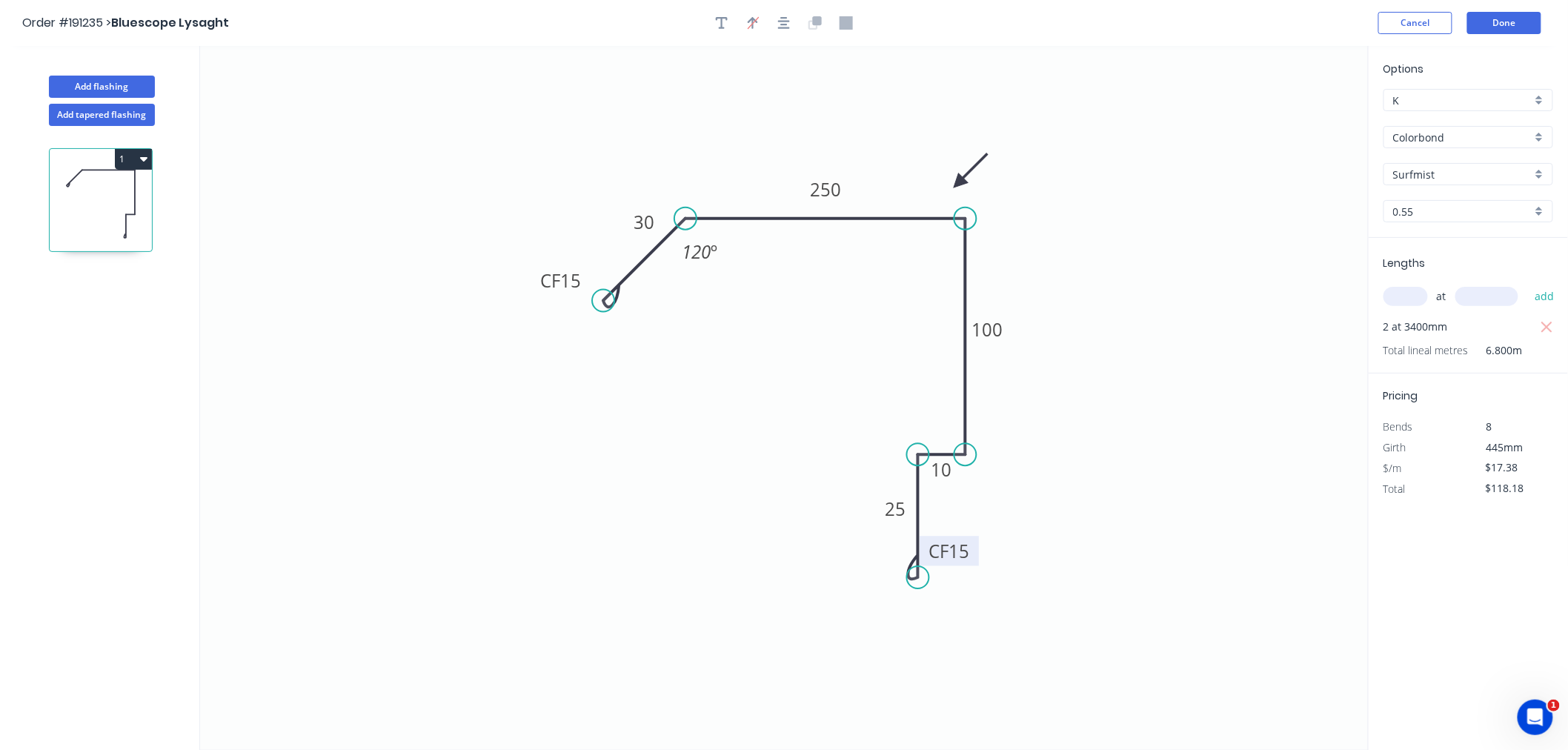
click at [959, 183] on icon at bounding box center [970, 170] width 43 height 43
click at [643, 385] on div "Delete bend" at bounding box center [677, 380] width 149 height 30
type input "$15.94"
type input "$108.39"
click at [628, 354] on div "Crush & Fold" at bounding box center [679, 355] width 149 height 30
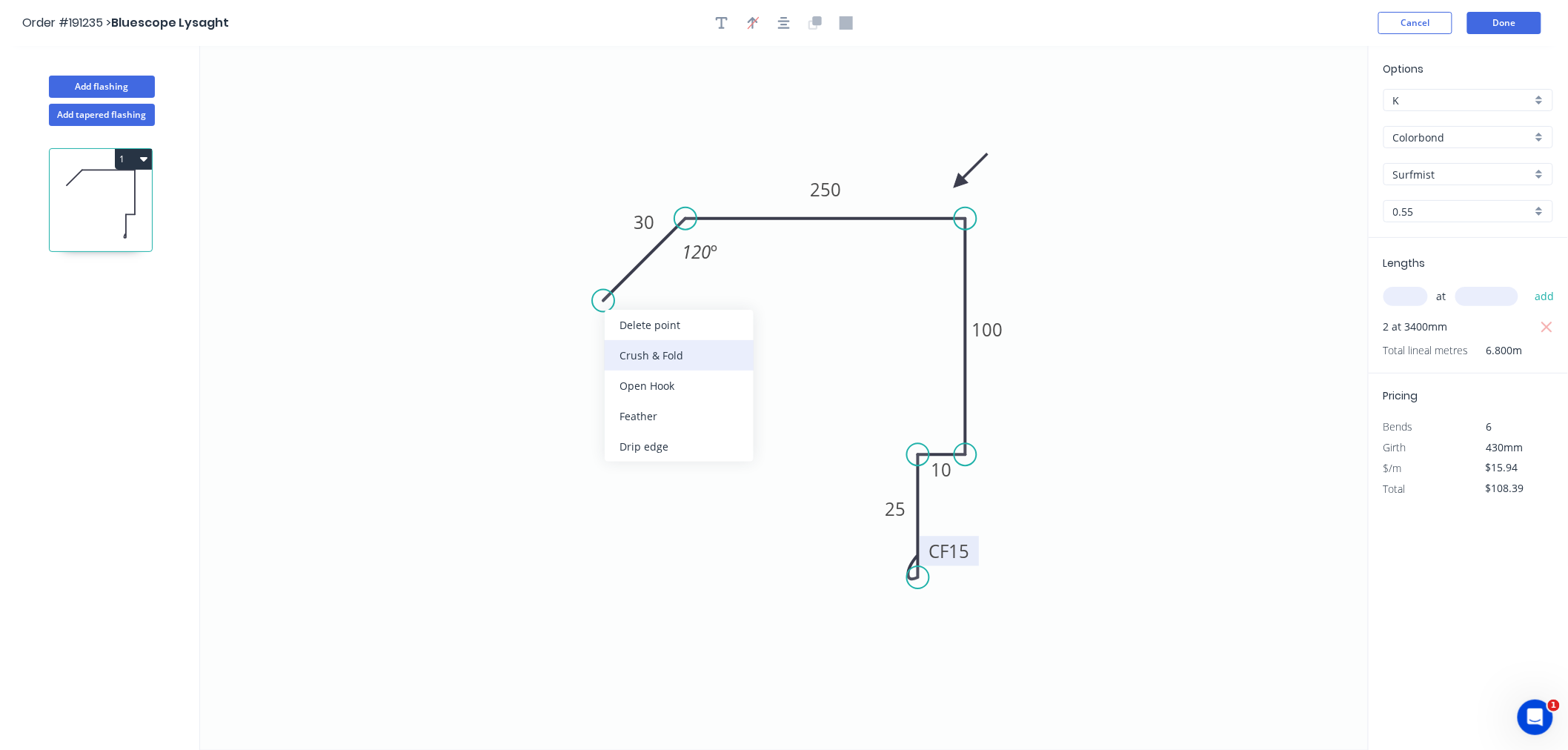
type input "$17.38"
type input "$118.18"
click at [609, 258] on tspan "10" at bounding box center [605, 257] width 21 height 24
click at [478, 231] on icon "0 CF 15 30 250 100 10 CF 15 25 120 º" at bounding box center [784, 398] width 1169 height 704
click at [790, 23] on button "button" at bounding box center [784, 23] width 23 height 23
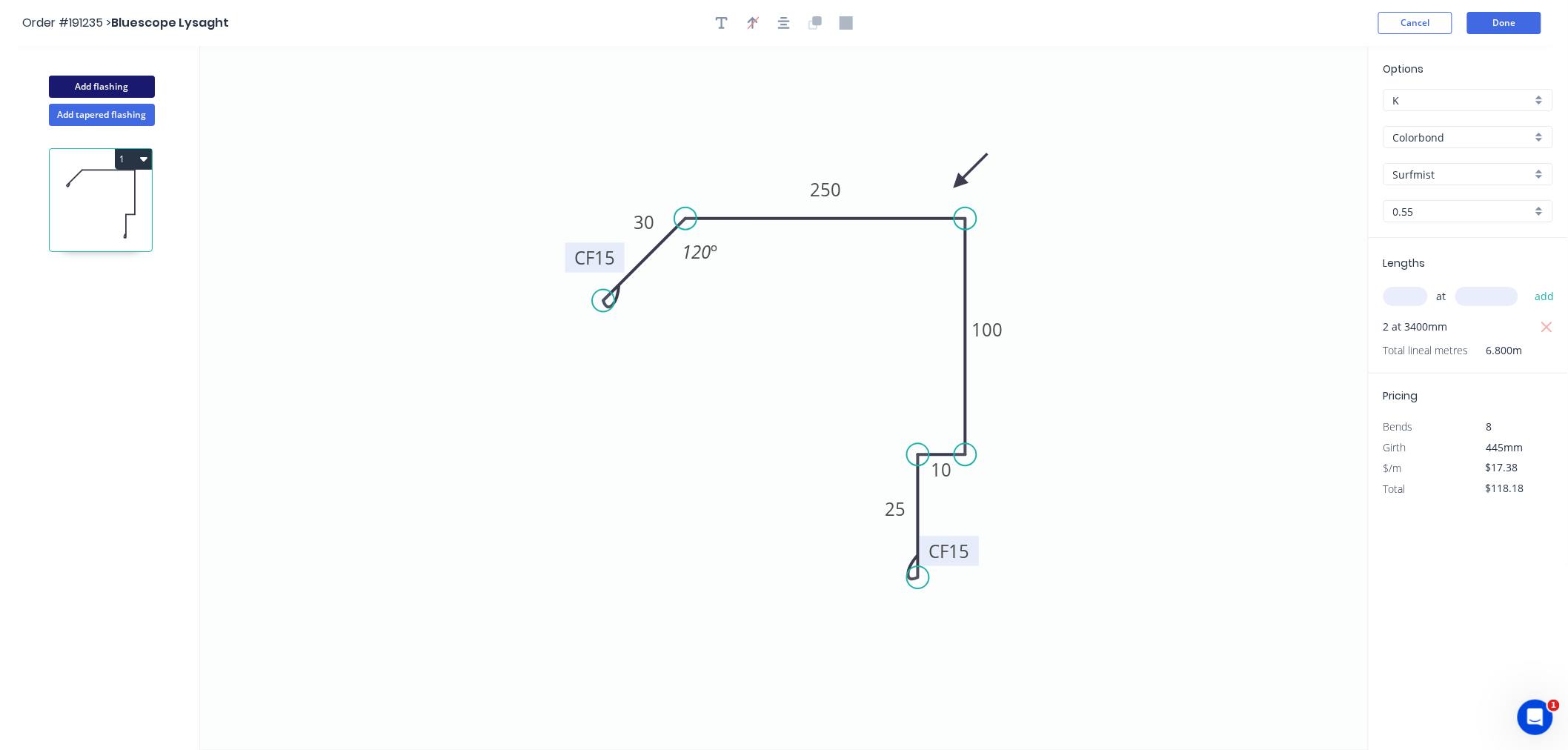
click at [126, 82] on button "Add flashing" at bounding box center [102, 86] width 106 height 23
type input "$0.00"
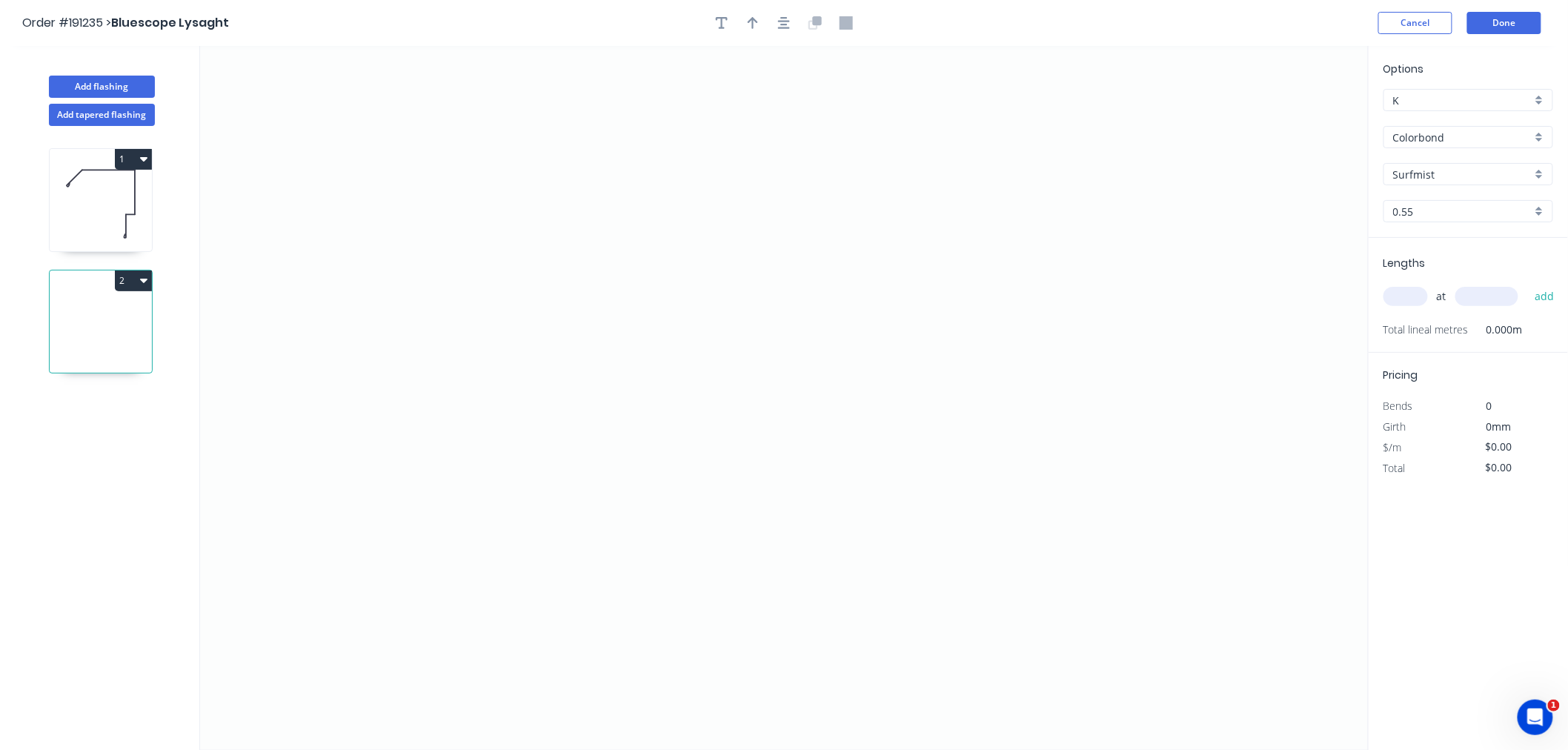
click at [1409, 289] on input "text" at bounding box center [1406, 296] width 44 height 19
type input "2"
type input "3400"
click at [1528, 284] on button "add" at bounding box center [1545, 296] width 35 height 25
click at [141, 279] on icon "button" at bounding box center [144, 281] width 8 height 5
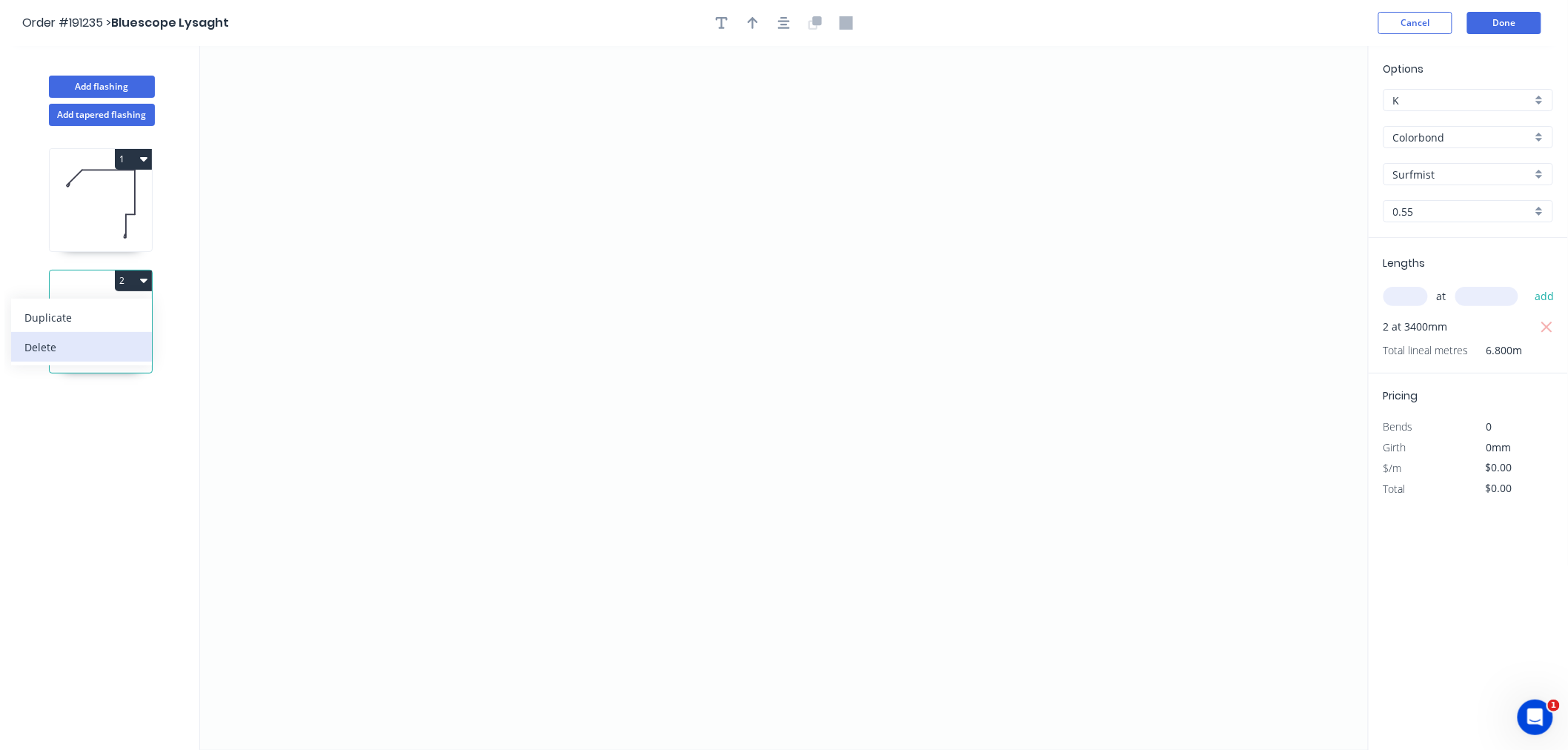
click at [103, 337] on div "Delete" at bounding box center [81, 347] width 114 height 22
type input "$17.38"
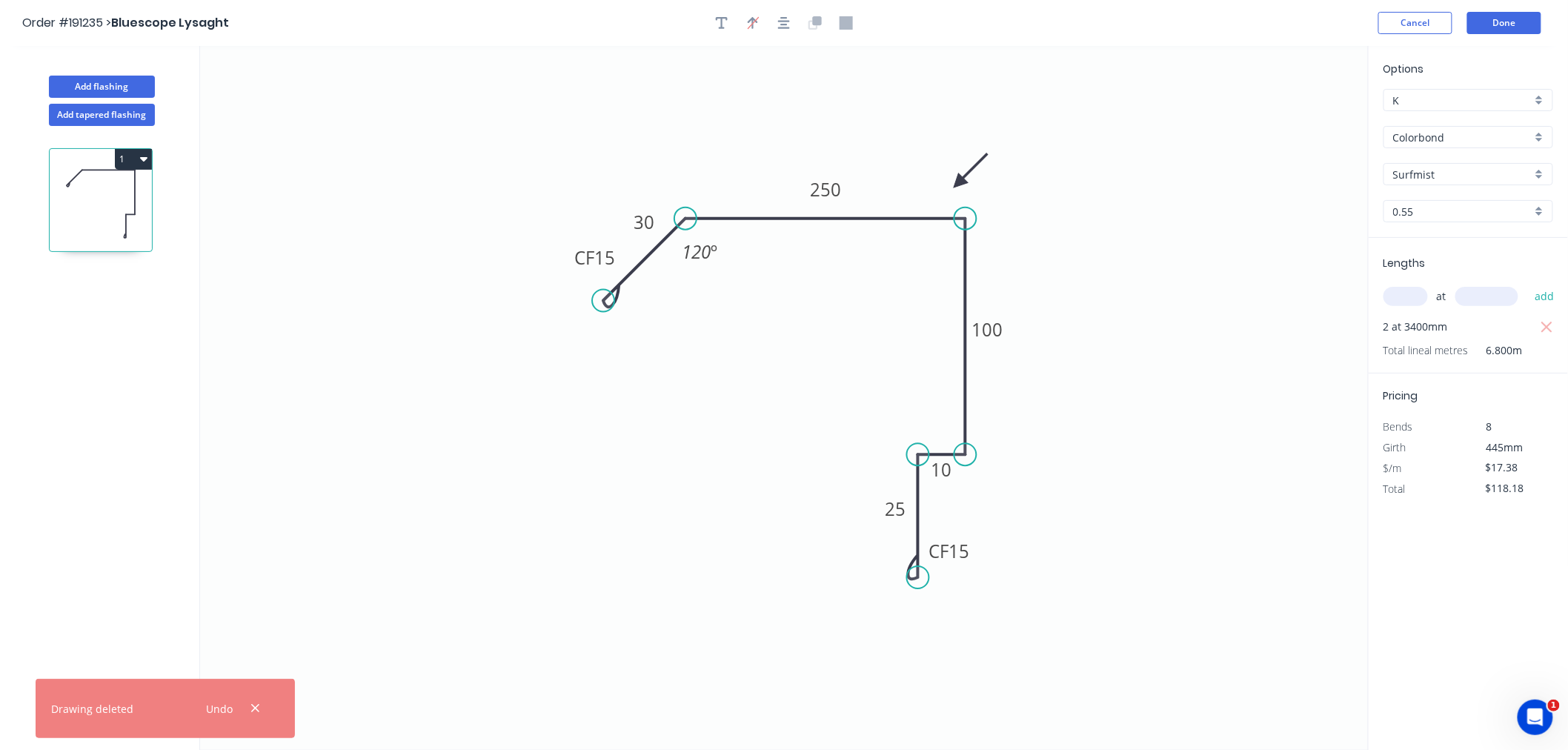
click at [92, 213] on icon at bounding box center [101, 204] width 103 height 95
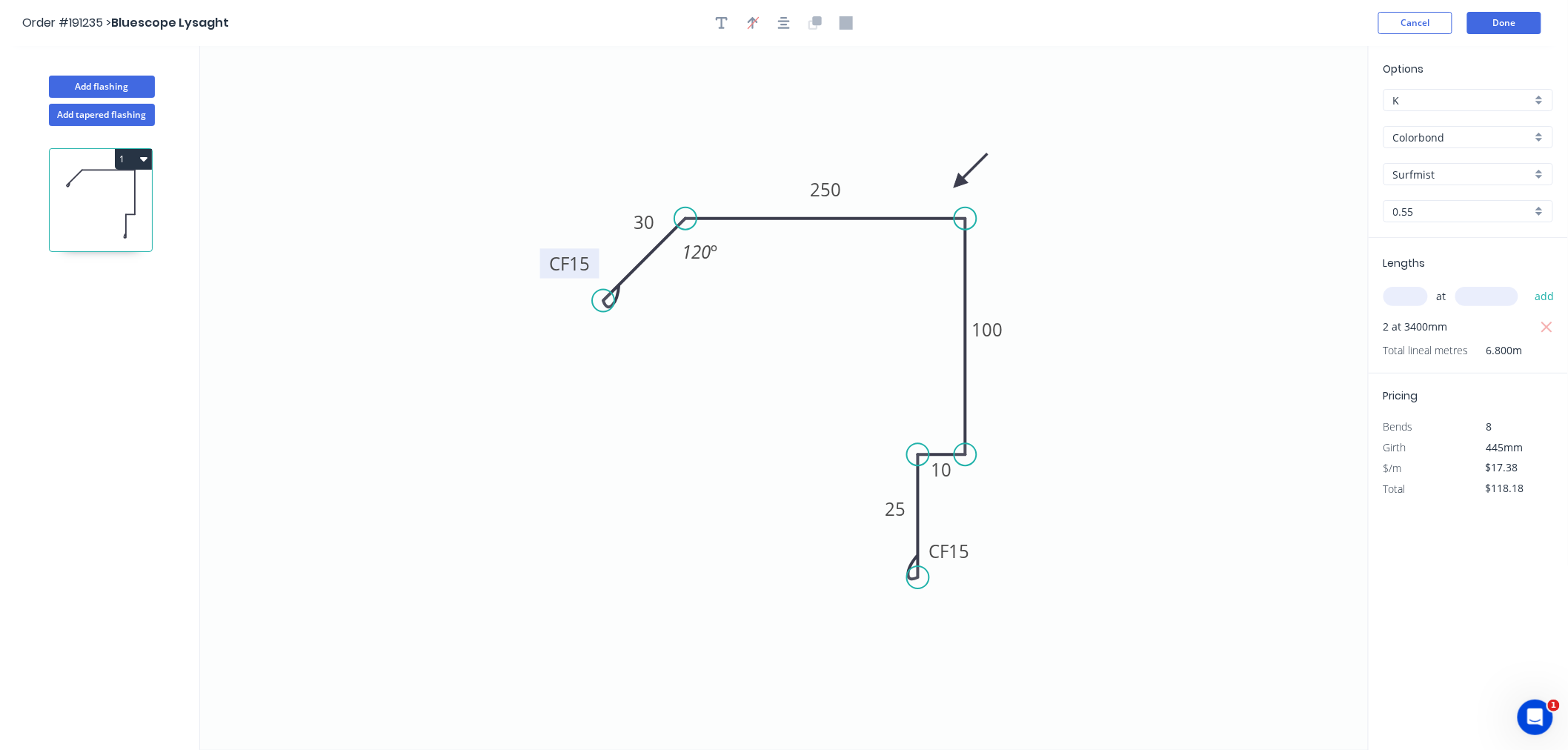
drag, startPoint x: 567, startPoint y: 261, endPoint x: 542, endPoint y: 267, distance: 25.7
click at [542, 267] on rect at bounding box center [570, 263] width 59 height 30
drag, startPoint x: 791, startPoint y: 26, endPoint x: 710, endPoint y: 58, distance: 87.1
click at [791, 25] on button "button" at bounding box center [784, 23] width 23 height 23
click at [148, 157] on button "1" at bounding box center [134, 159] width 37 height 21
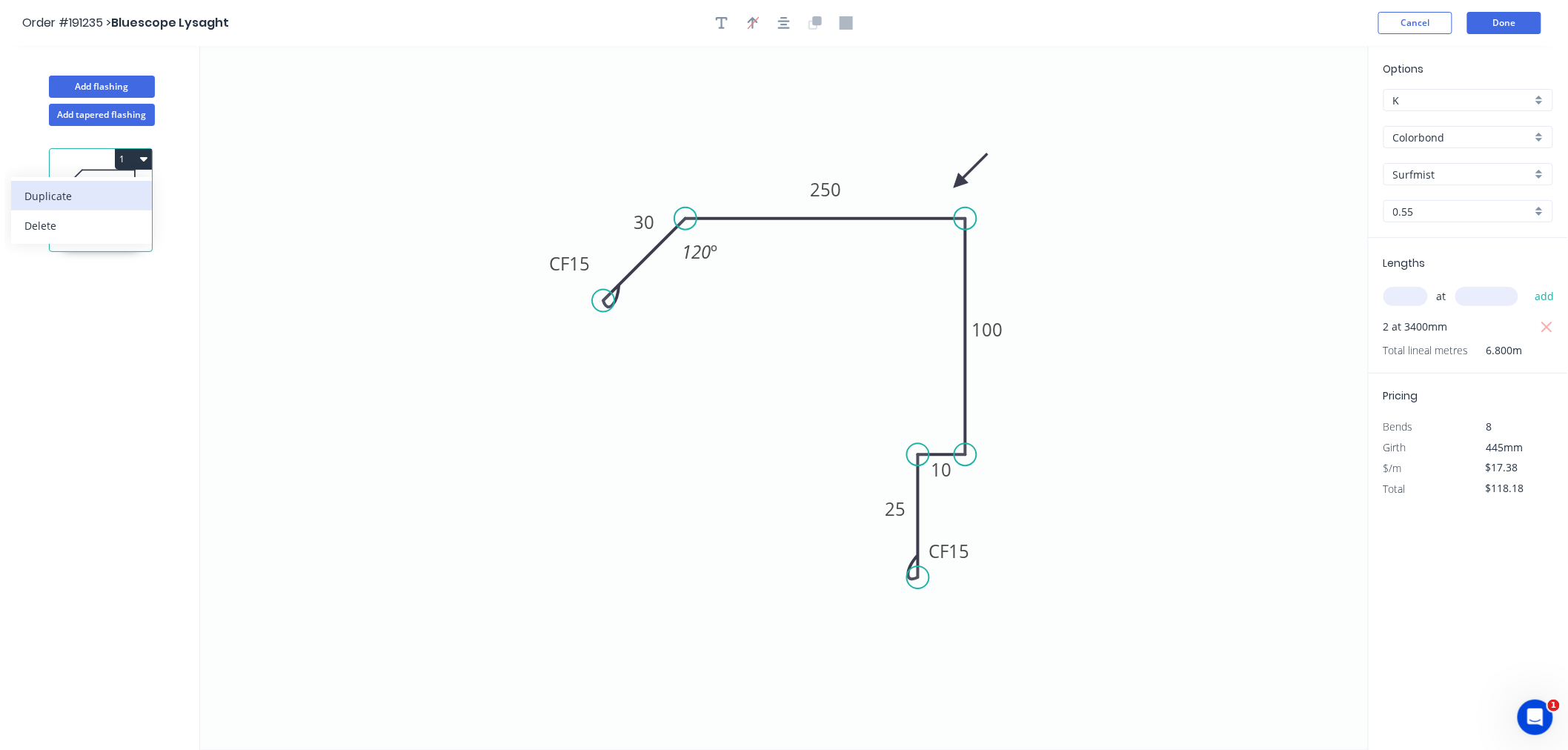
click at [120, 197] on div "Duplicate" at bounding box center [81, 196] width 114 height 22
type input "$0.00"
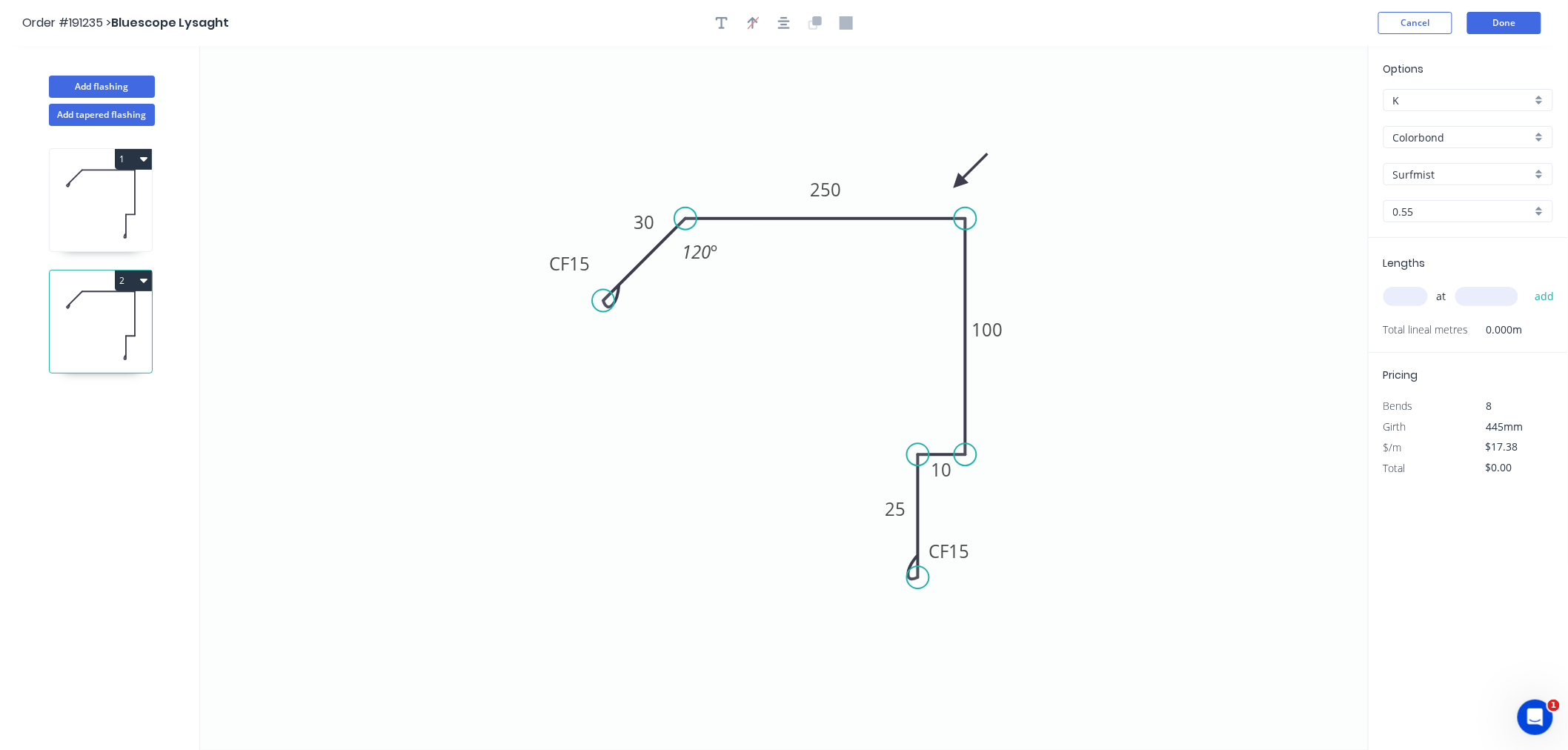
click at [109, 323] on icon at bounding box center [101, 326] width 103 height 95
click at [644, 225] on tspan "30" at bounding box center [644, 222] width 21 height 24
click at [1406, 294] on input "text" at bounding box center [1406, 296] width 44 height 19
type input "2"
type input "3400"
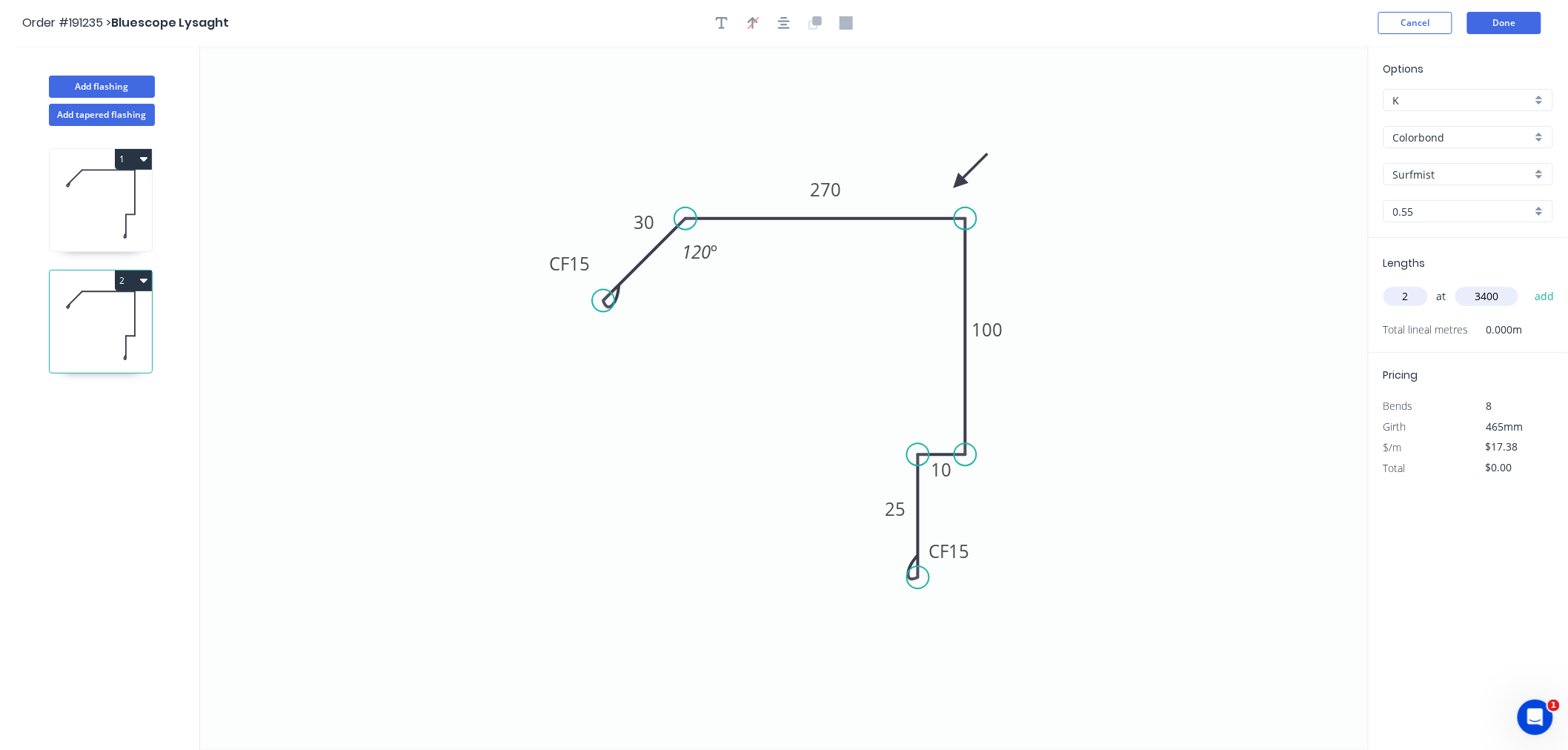
click at [1528, 284] on button "add" at bounding box center [1545, 296] width 35 height 25
type input "$118.18"
click at [1495, 28] on button "Done" at bounding box center [1504, 23] width 74 height 23
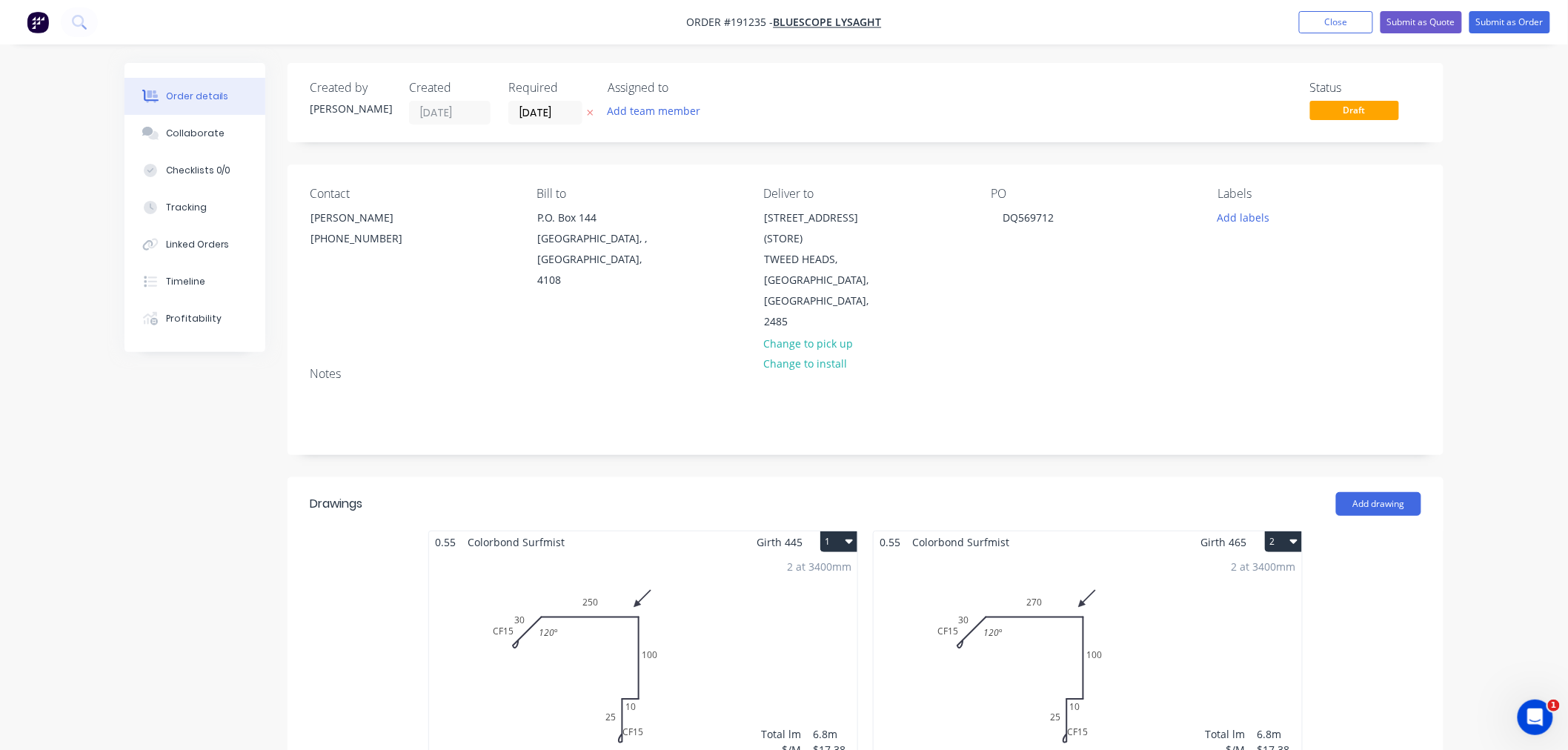
click at [679, 627] on div "2 at 3400mm Total lm $/M Total 6.8m $17.38 $118.18" at bounding box center [643, 665] width 428 height 226
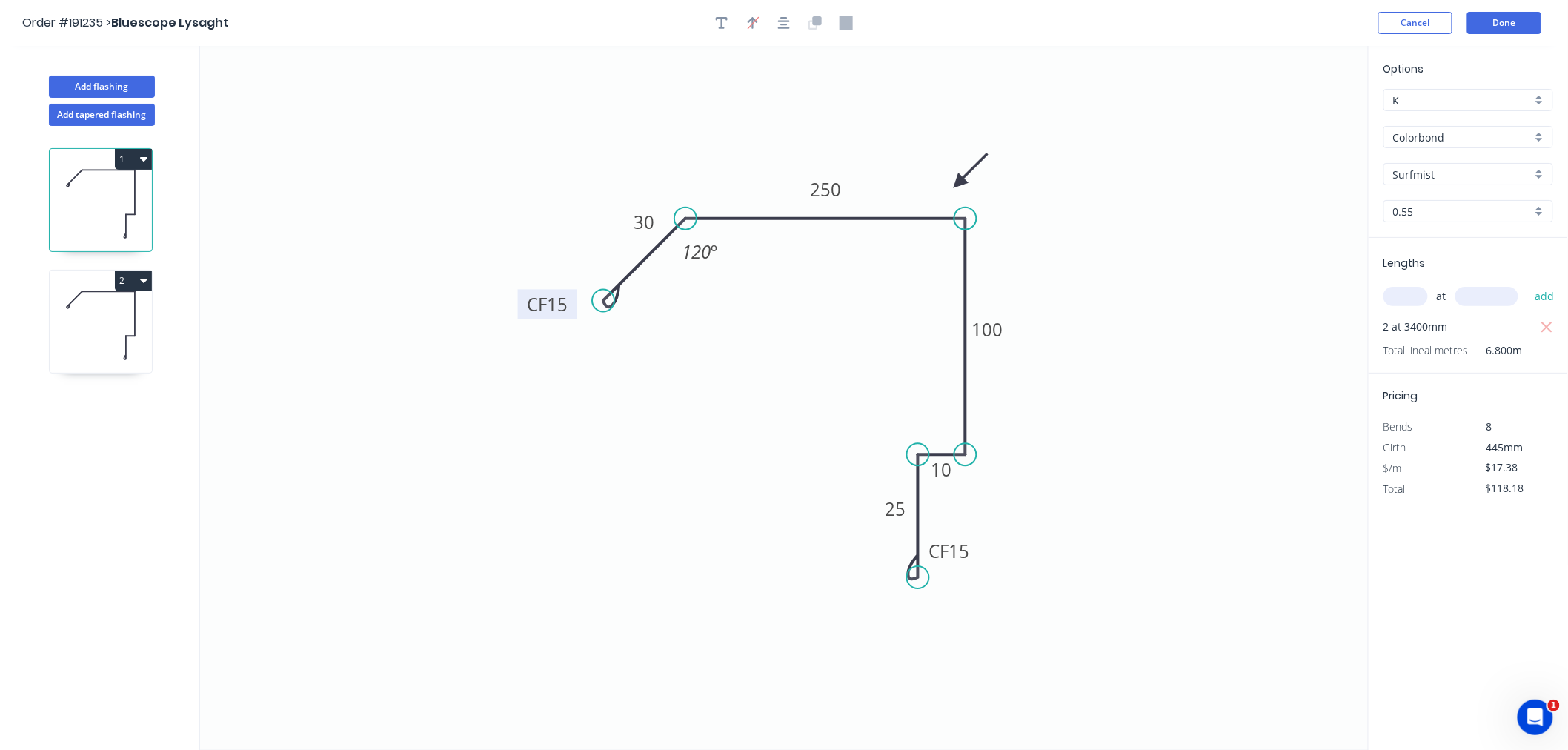
drag, startPoint x: 544, startPoint y: 274, endPoint x: 521, endPoint y: 315, distance: 47.0
click at [521, 315] on rect at bounding box center [547, 304] width 59 height 30
click at [107, 351] on icon at bounding box center [101, 326] width 103 height 95
drag, startPoint x: 542, startPoint y: 273, endPoint x: 521, endPoint y: 323, distance: 54.2
click at [521, 323] on rect at bounding box center [549, 312] width 59 height 30
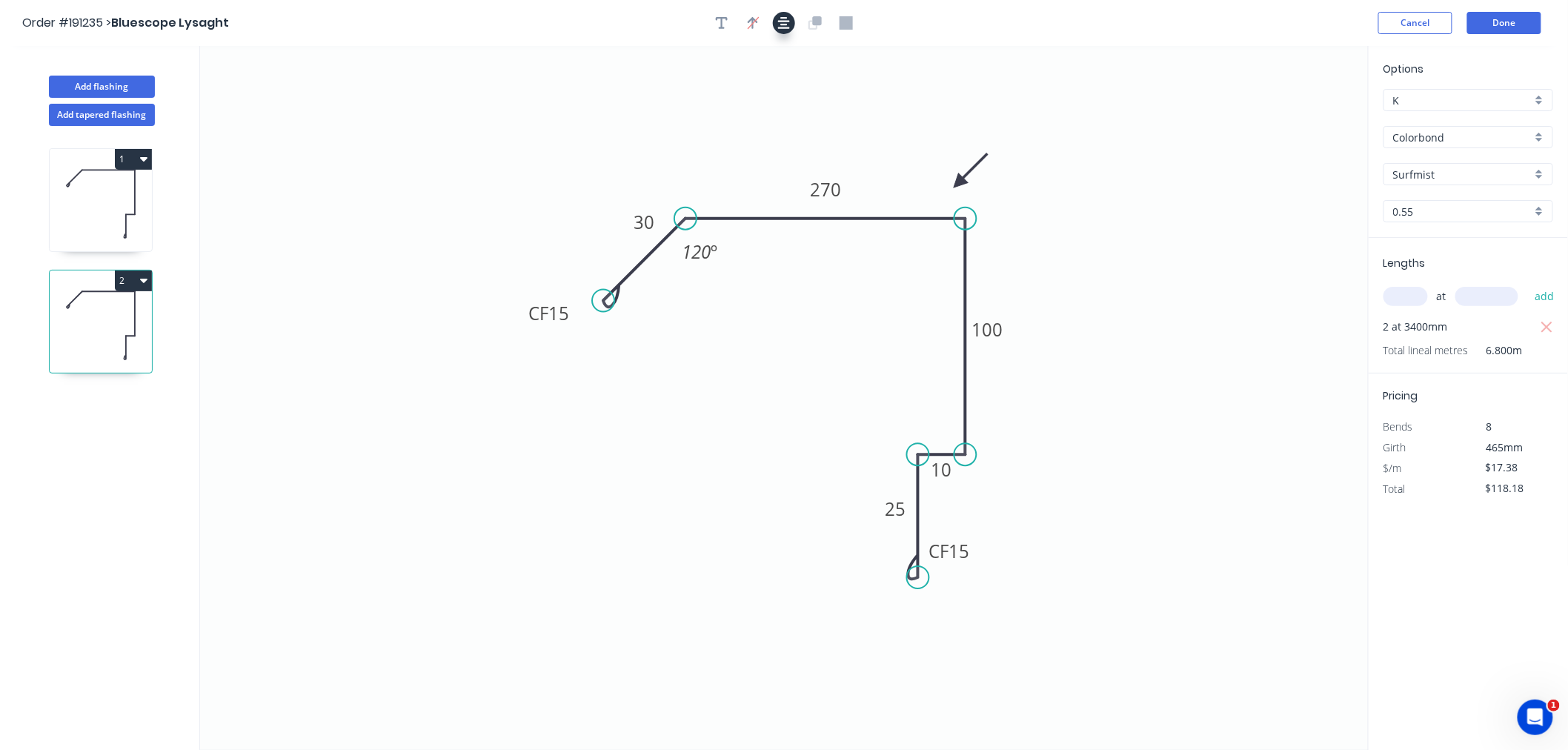
click at [787, 25] on icon "button" at bounding box center [784, 23] width 12 height 13
click at [1116, 117] on icon "0 CF 15 30 270 100 10 CF 15 25 120 º" at bounding box center [784, 398] width 1169 height 704
click at [1510, 26] on button "Done" at bounding box center [1504, 23] width 74 height 23
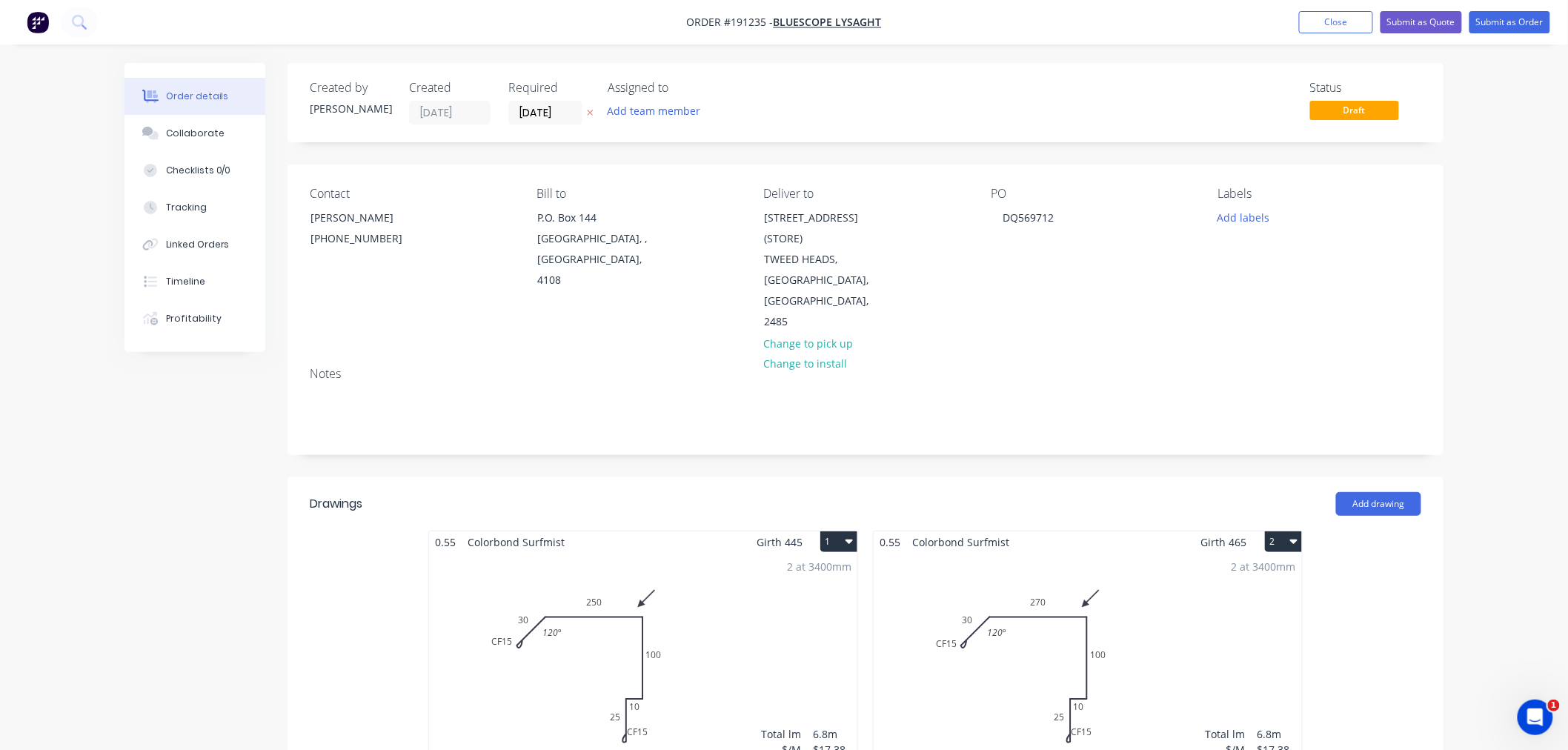
click at [1507, 307] on div "Order details Collaborate Checklists 0/0 Tracking Linked Orders Timeline Profit…" at bounding box center [784, 637] width 1568 height 1275
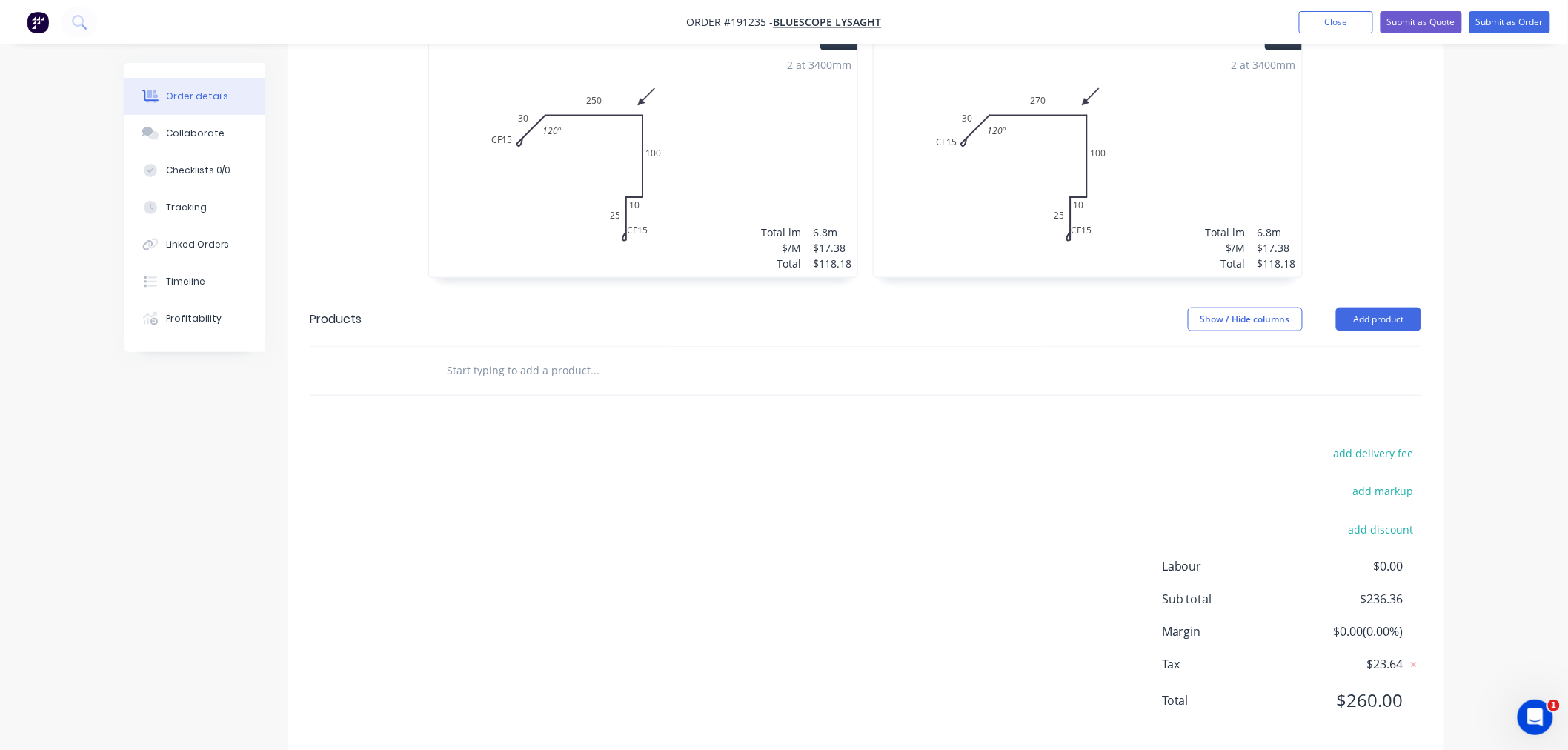
scroll to position [505, 0]
click at [1535, 568] on div "Order details Collaborate Checklists 0/0 Tracking Linked Orders Timeline Profit…" at bounding box center [784, 132] width 1568 height 1275
click at [1537, 546] on div "Order details Collaborate Checklists 0/0 Tracking Linked Orders Timeline Profit…" at bounding box center [784, 132] width 1568 height 1275
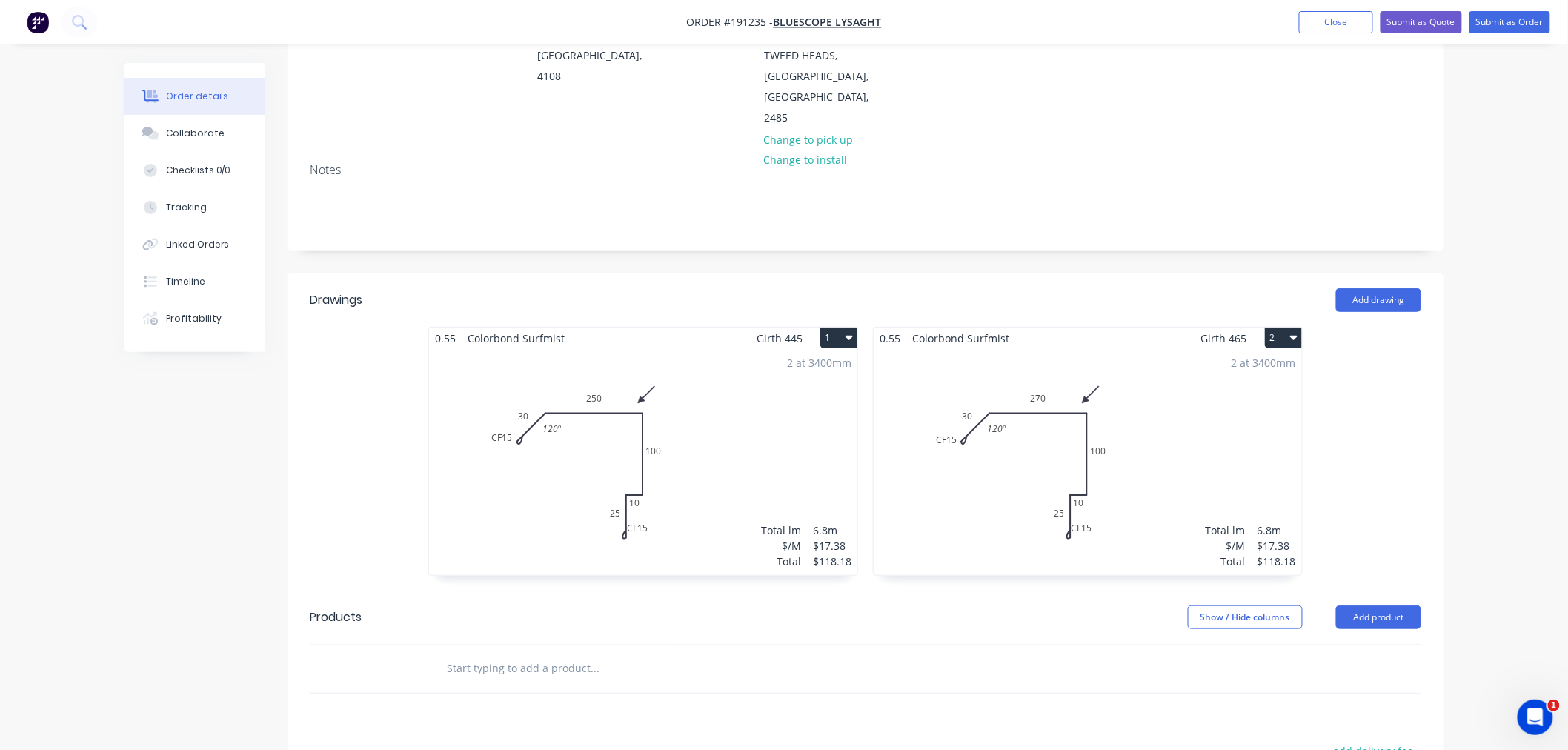
scroll to position [494, 0]
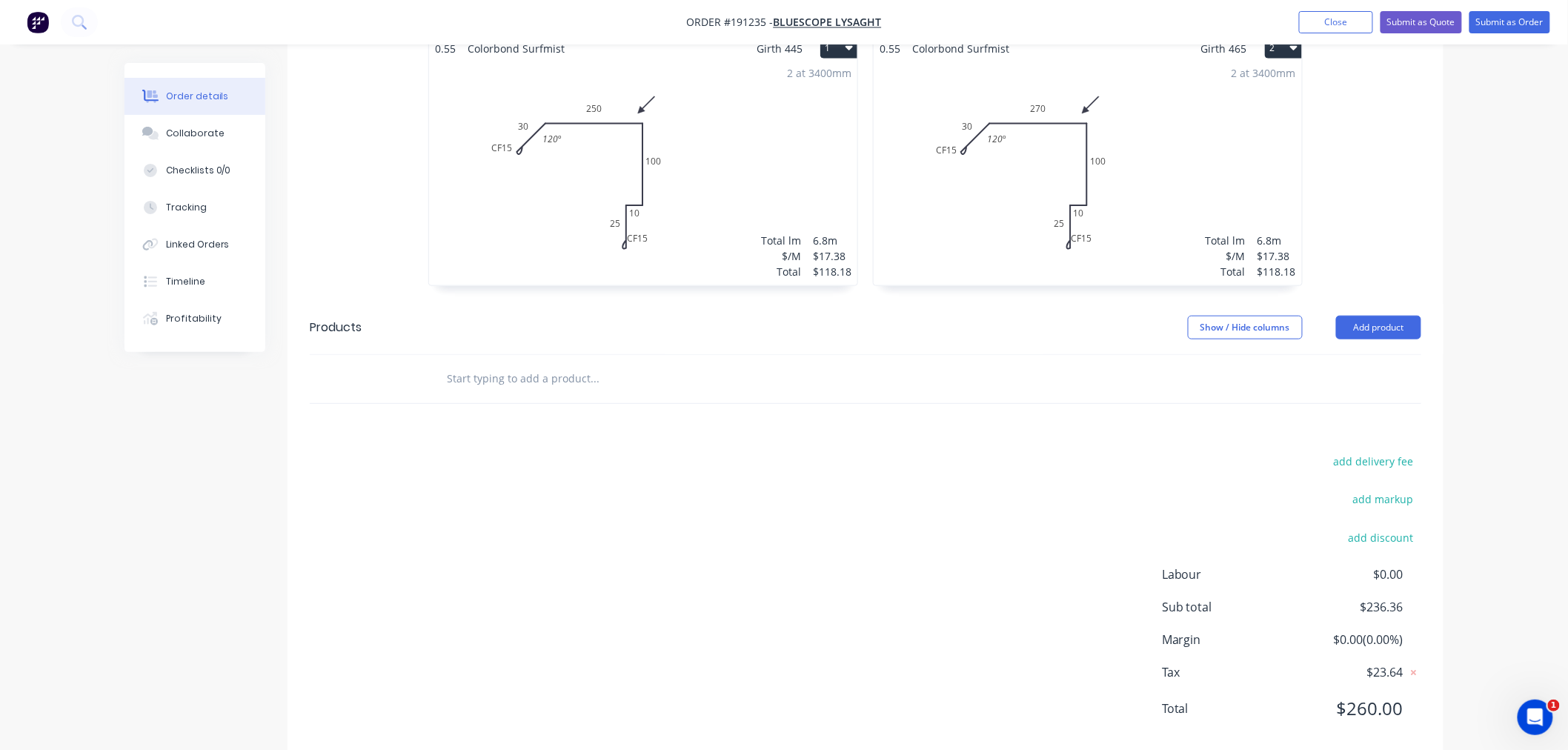
click at [682, 163] on div "2 at 3400mm Total lm $/M Total 6.8m $17.38 $118.18" at bounding box center [643, 172] width 428 height 226
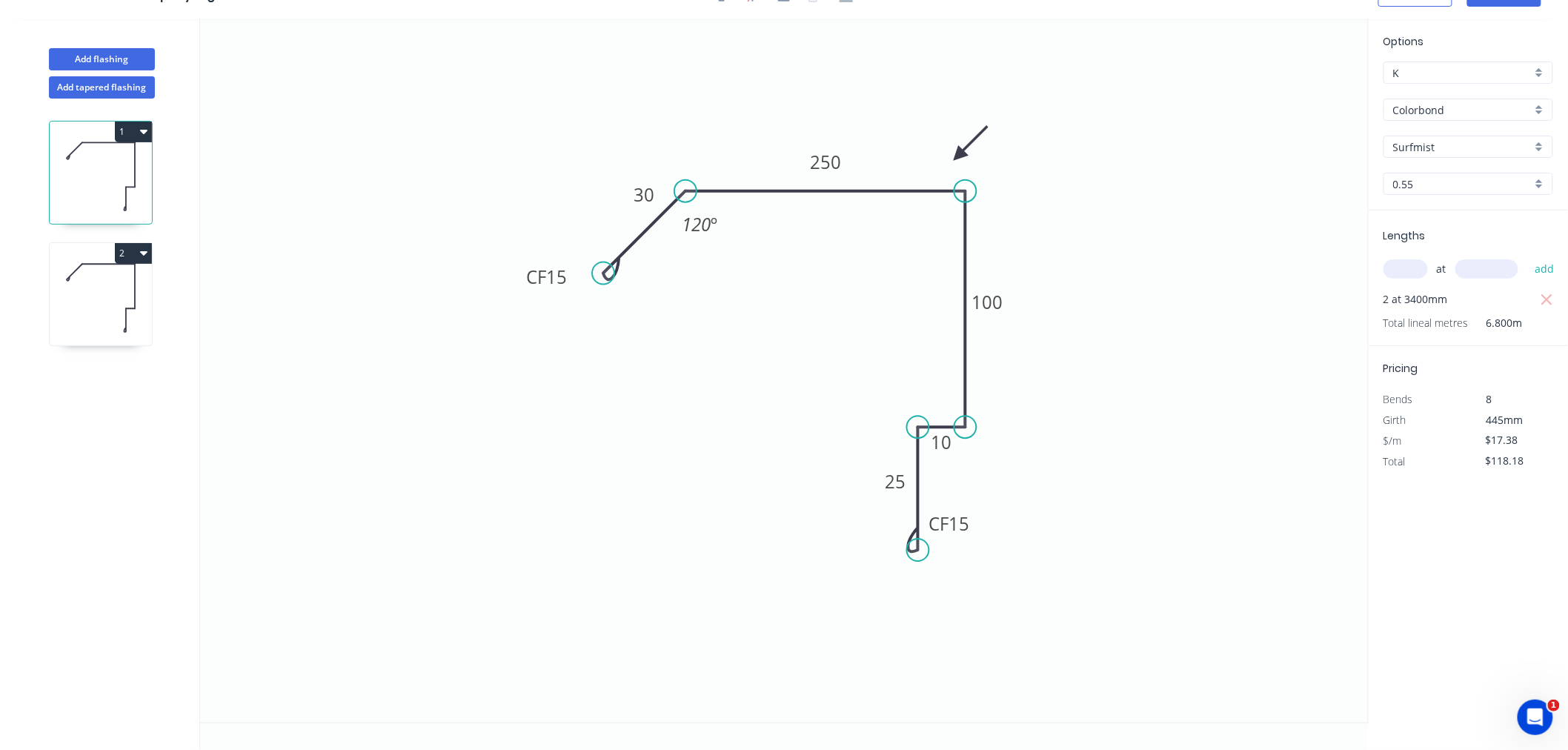
scroll to position [27, 0]
drag, startPoint x: 974, startPoint y: 526, endPoint x: 991, endPoint y: 541, distance: 22.7
click at [991, 541] on rect at bounding box center [966, 538] width 59 height 30
click at [123, 306] on icon at bounding box center [101, 298] width 103 height 95
drag, startPoint x: 974, startPoint y: 532, endPoint x: 995, endPoint y: 556, distance: 31.9
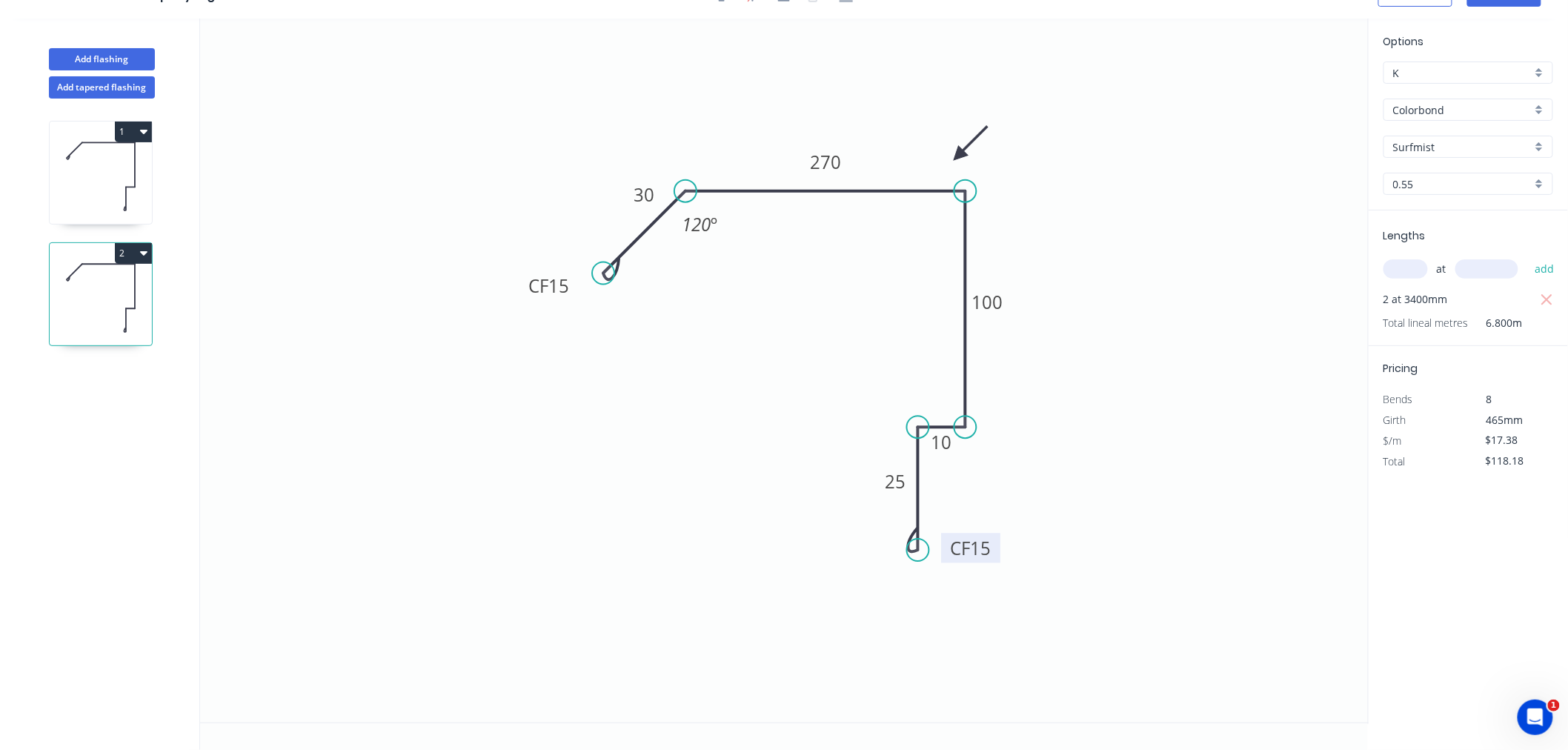
click at [995, 556] on rect at bounding box center [971, 548] width 59 height 30
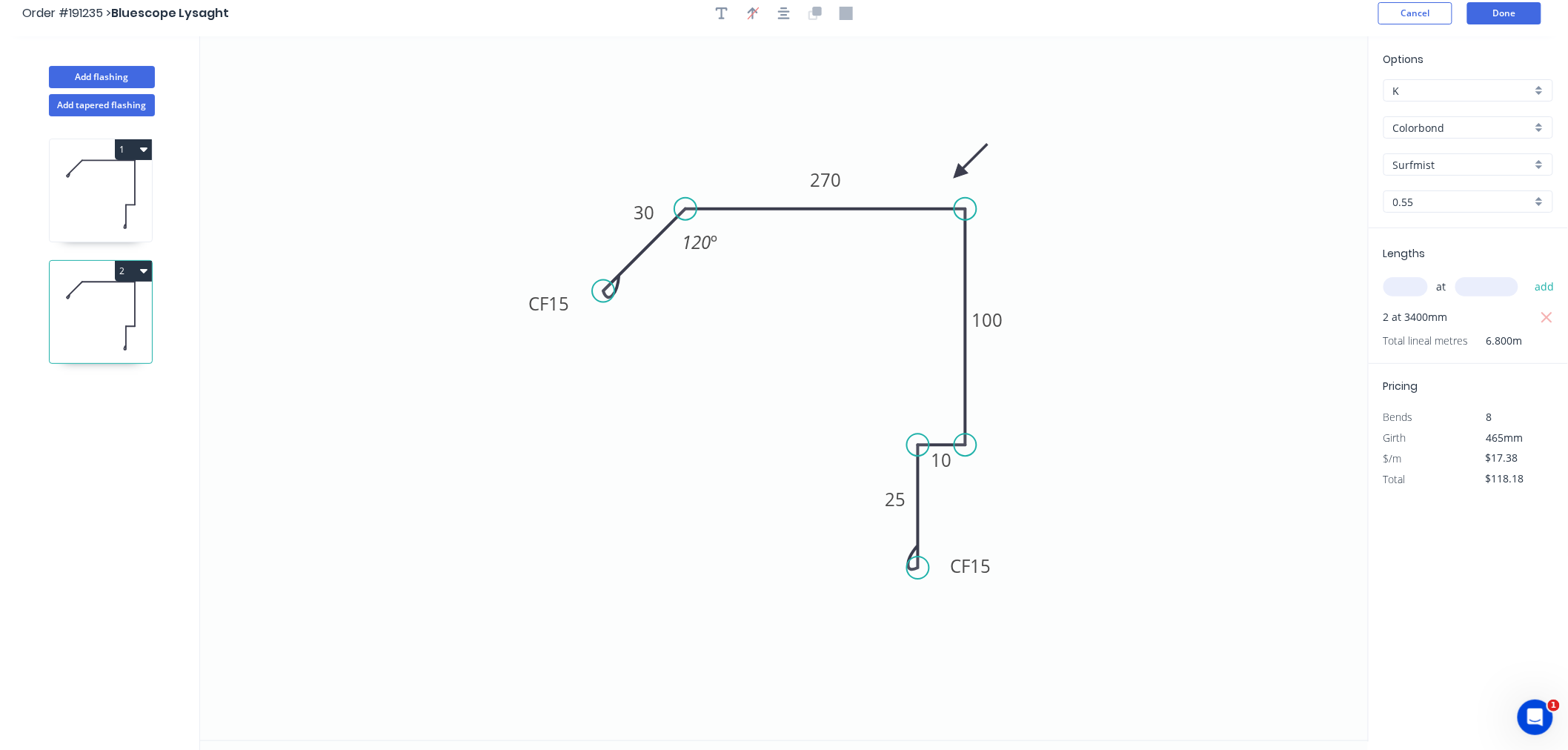
scroll to position [0, 0]
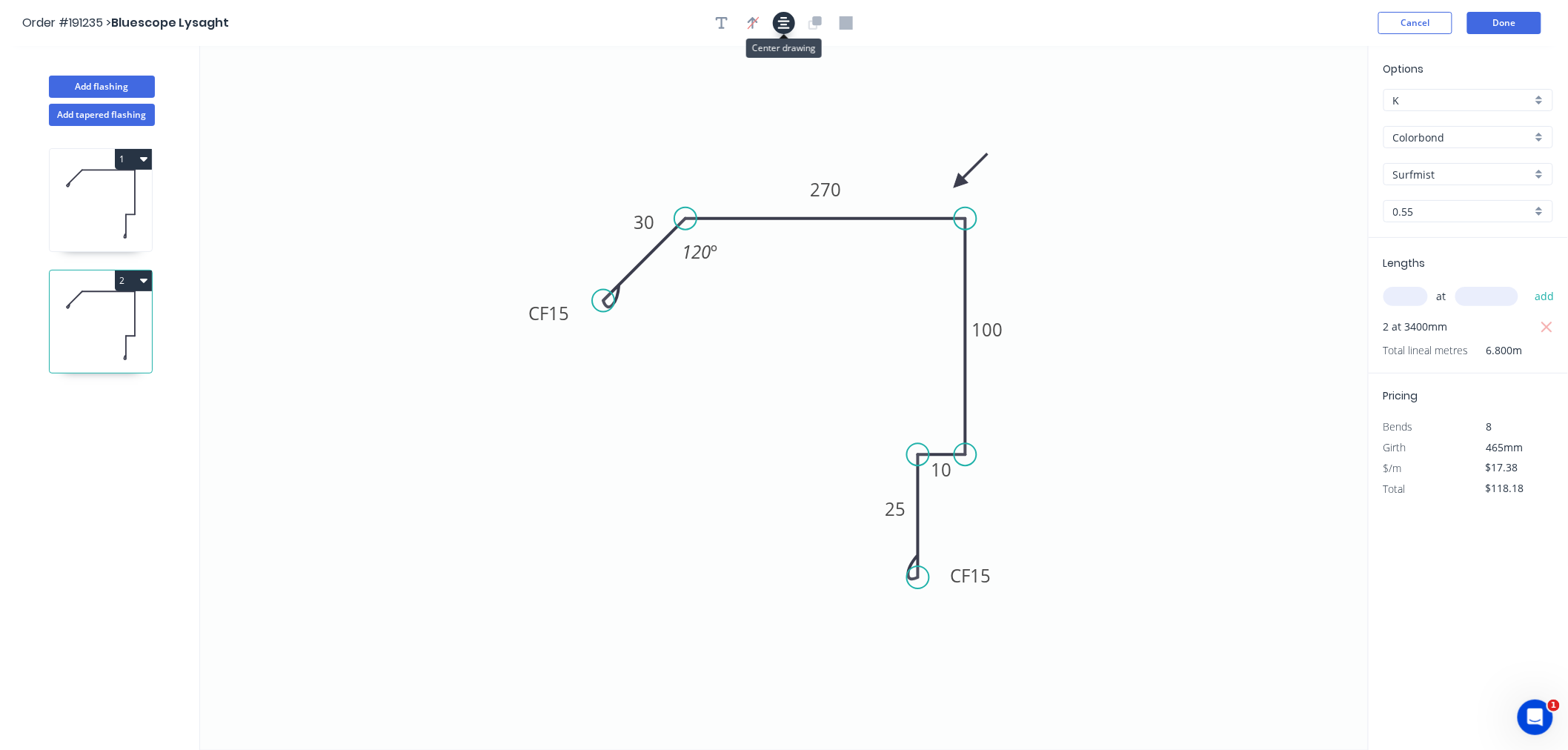
click at [793, 17] on button "button" at bounding box center [784, 23] width 23 height 23
click at [1529, 19] on button "Done" at bounding box center [1504, 23] width 74 height 23
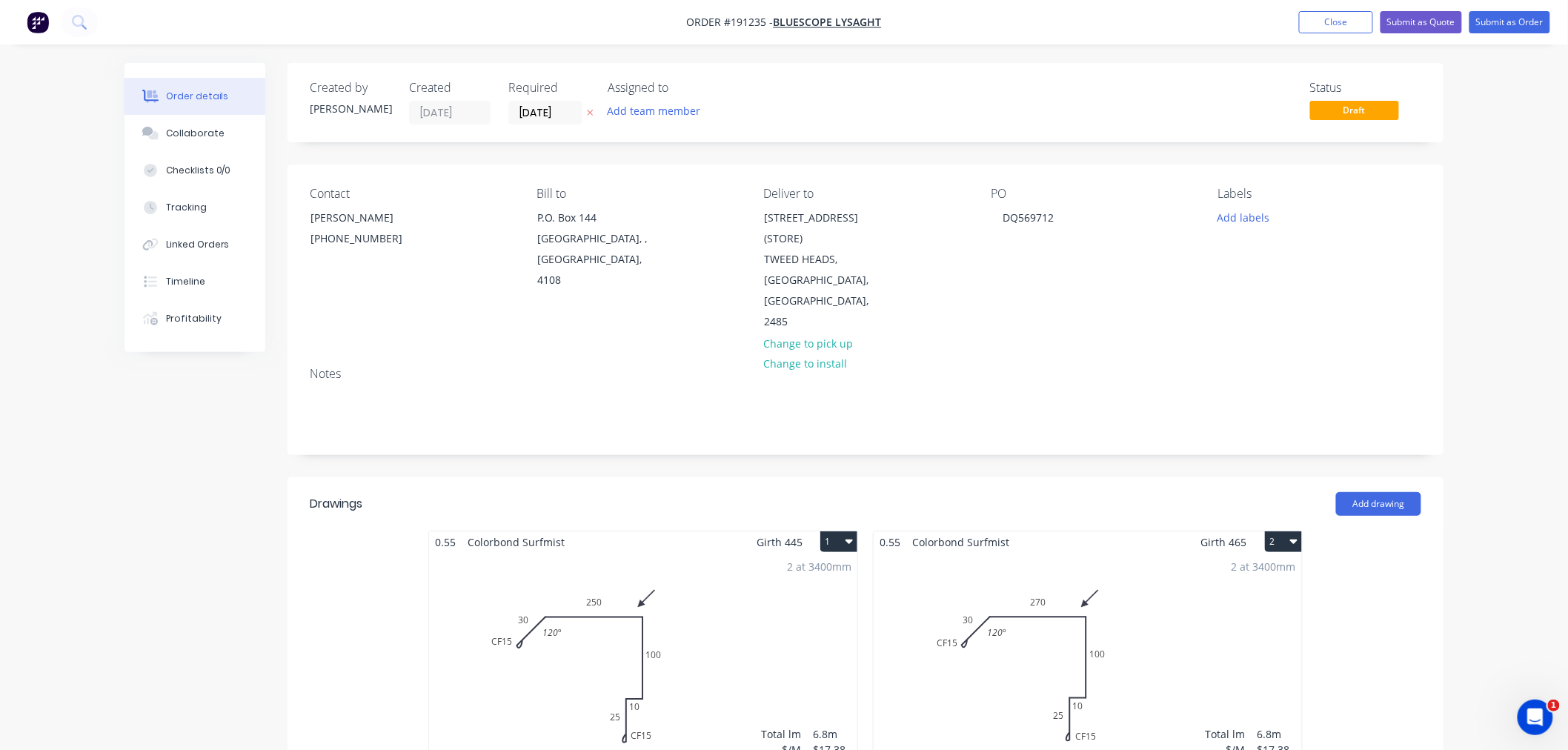
click at [1510, 261] on div "Order details Collaborate Checklists 0/0 Tracking Linked Orders Timeline Profit…" at bounding box center [784, 637] width 1568 height 1275
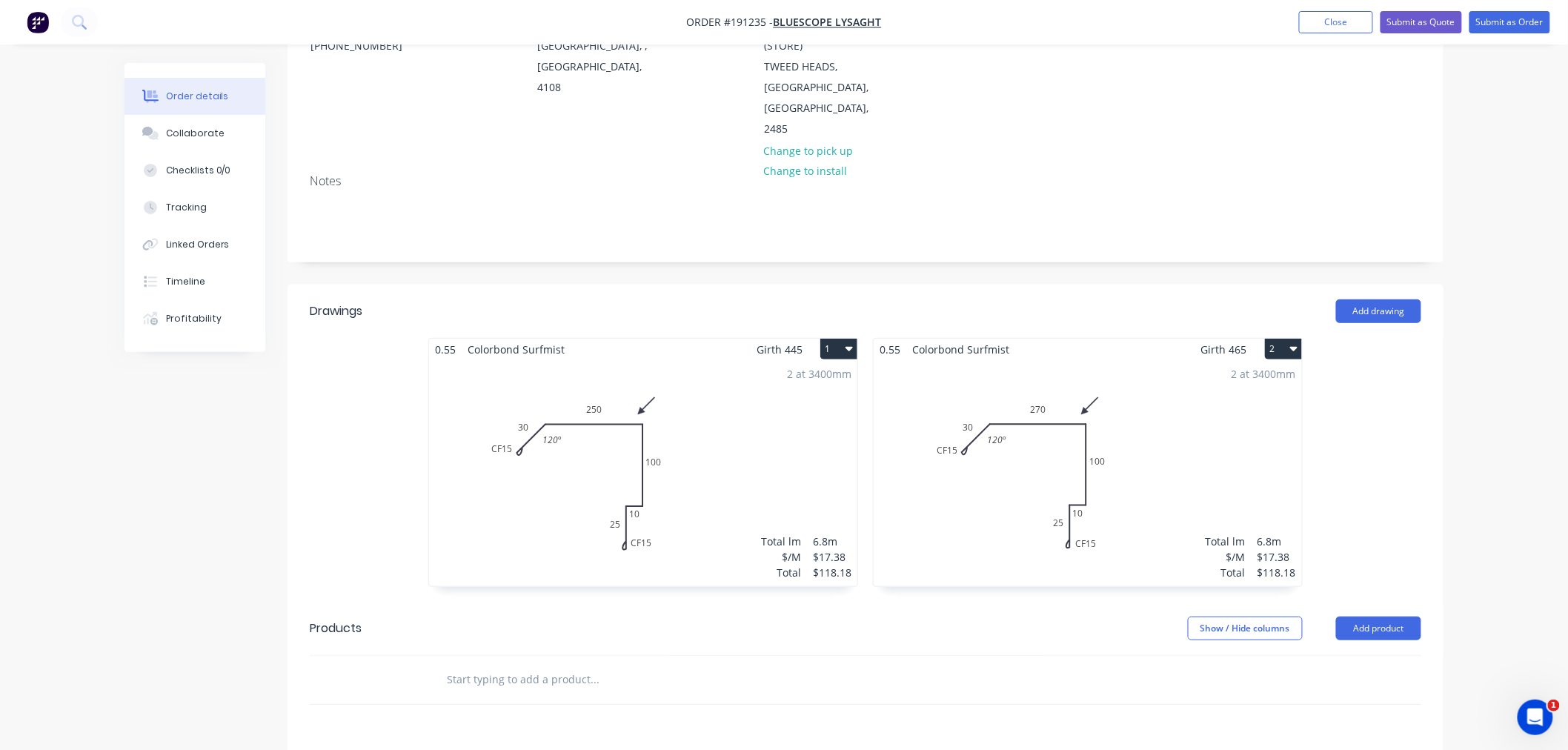
scroll to position [494, 0]
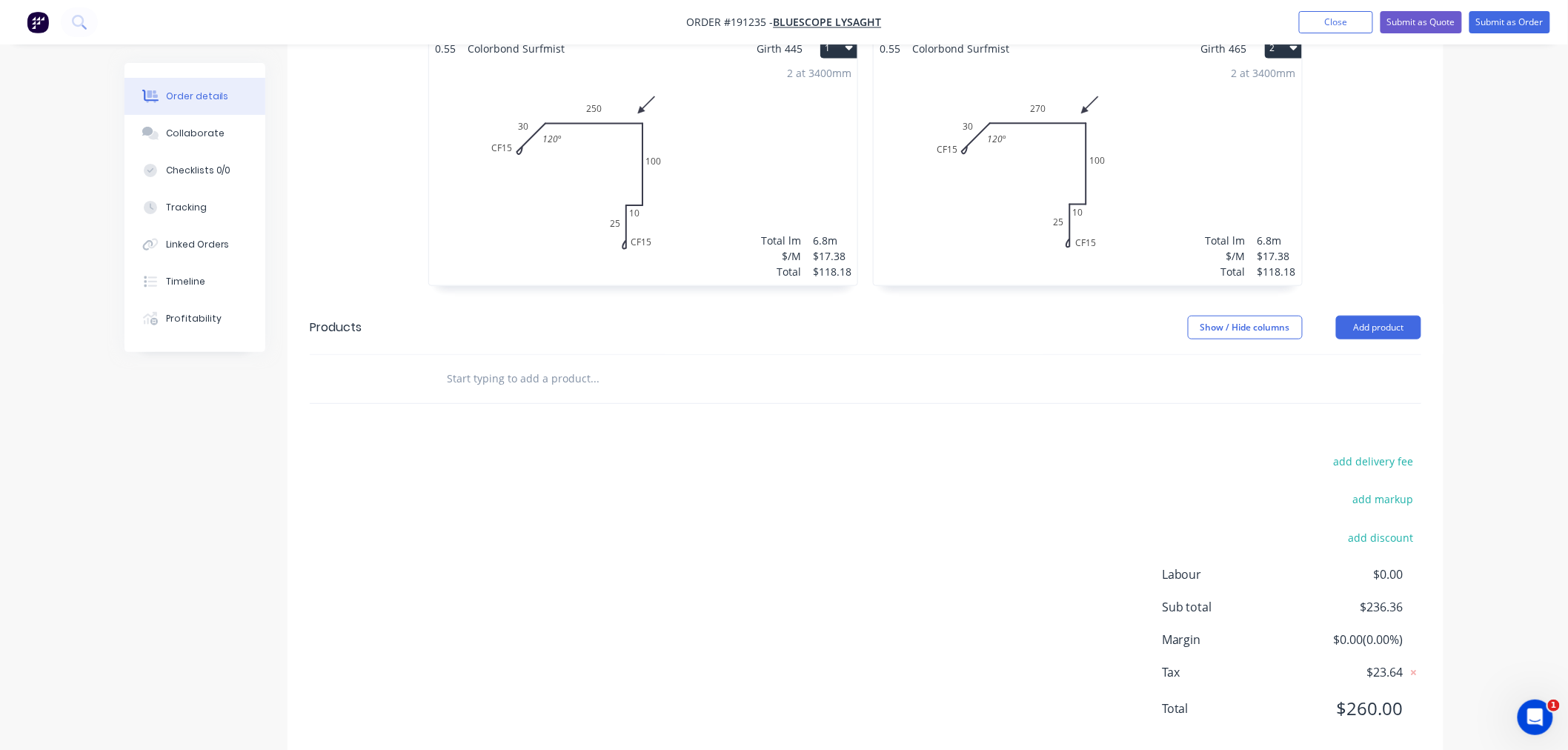
click at [676, 197] on div "2 at 3400mm Total lm $/M Total 6.8m $17.38 $118.18" at bounding box center [643, 172] width 428 height 226
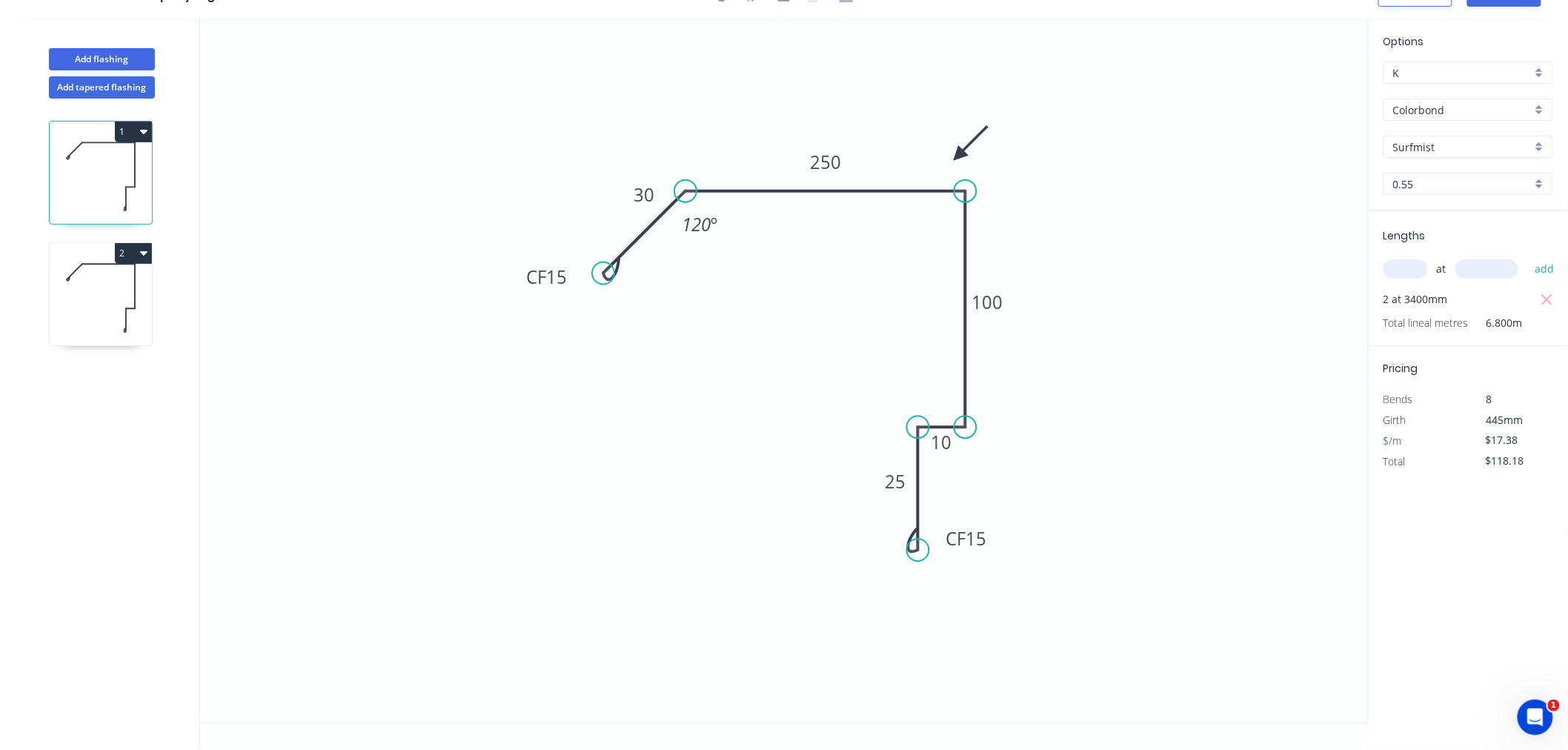
scroll to position [27, 0]
drag, startPoint x: 880, startPoint y: 482, endPoint x: 870, endPoint y: 489, distance: 12.2
click at [870, 489] on rect at bounding box center [886, 489] width 48 height 30
click at [106, 326] on icon at bounding box center [101, 298] width 103 height 95
drag, startPoint x: 879, startPoint y: 482, endPoint x: 867, endPoint y: 486, distance: 12.6
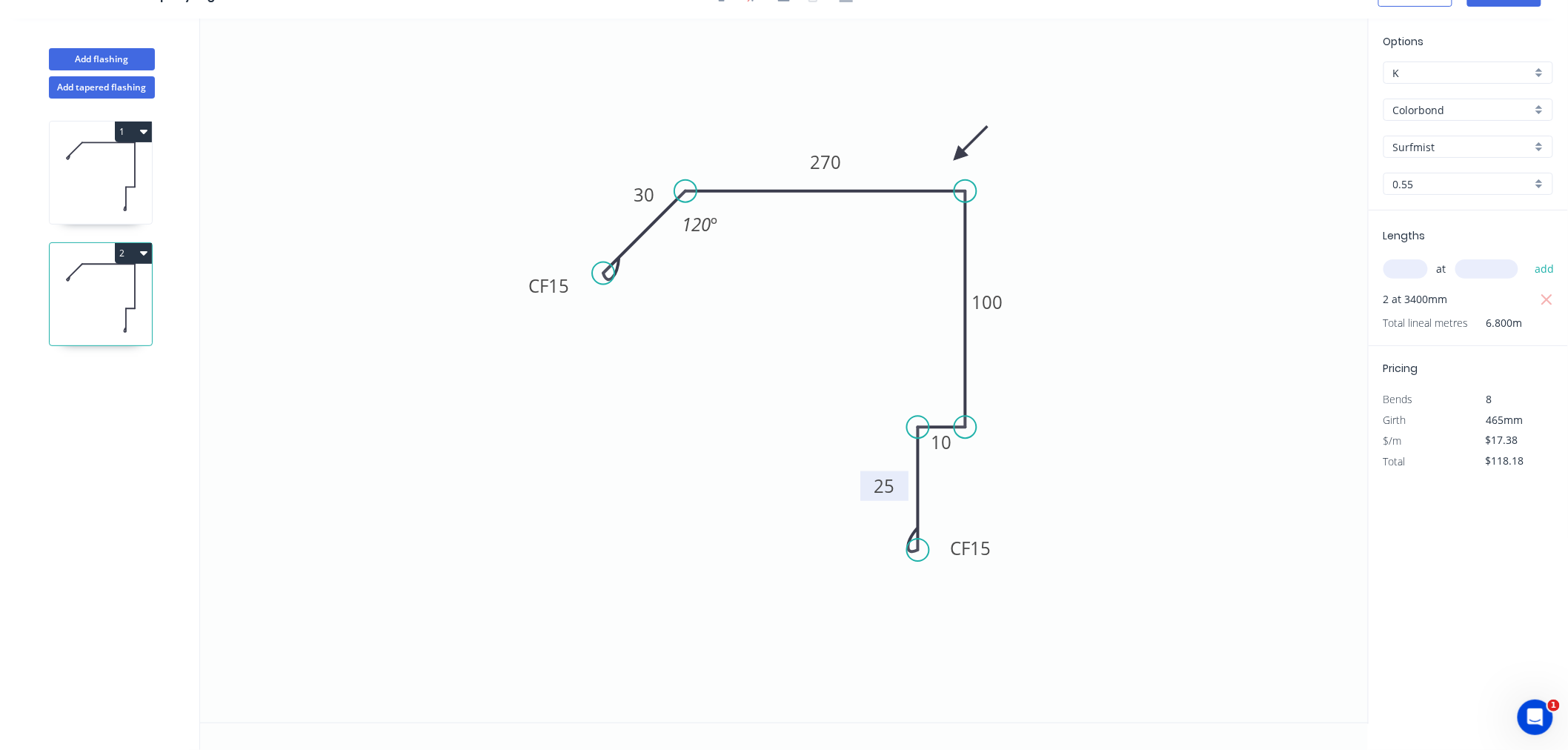
click at [867, 486] on rect at bounding box center [885, 486] width 48 height 30
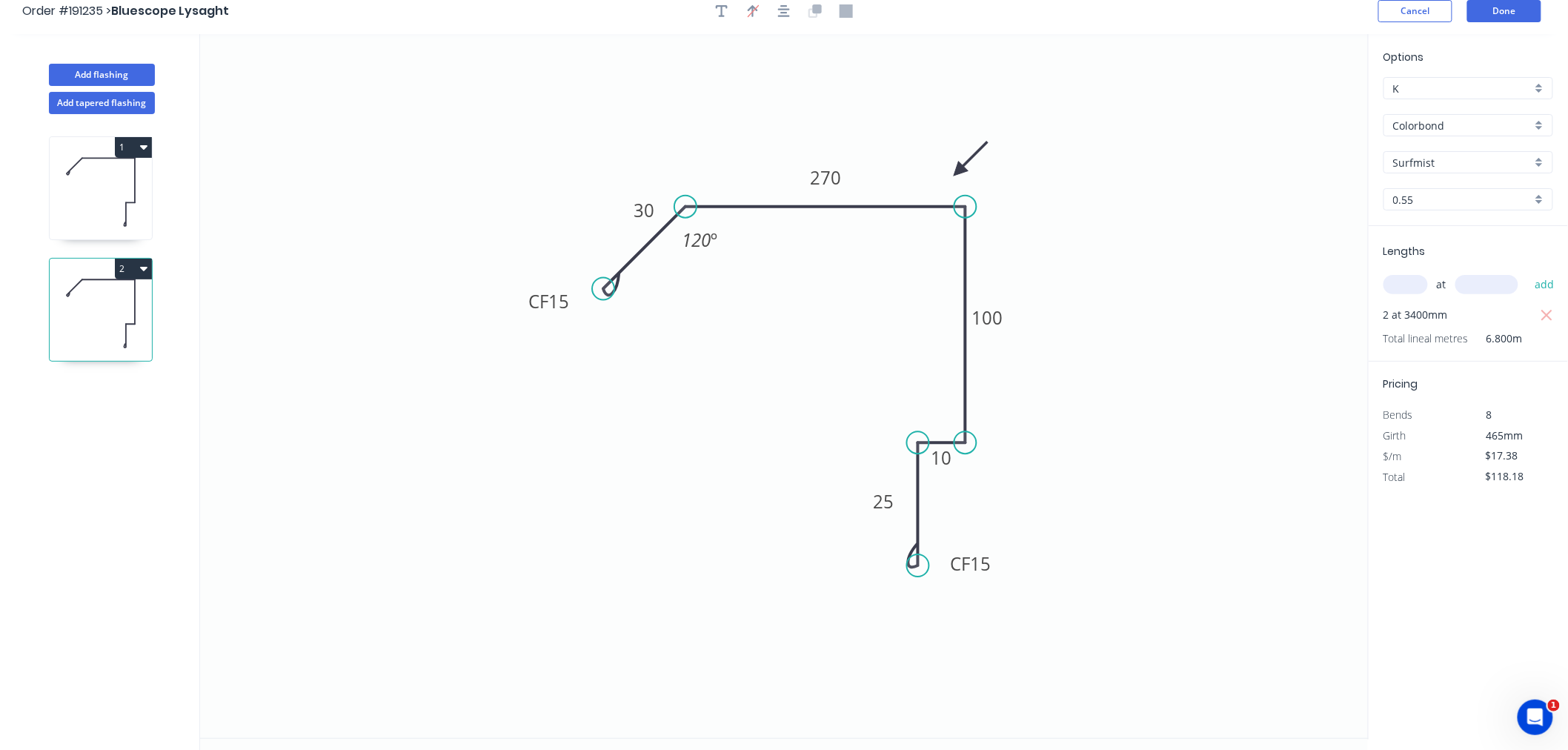
scroll to position [0, 0]
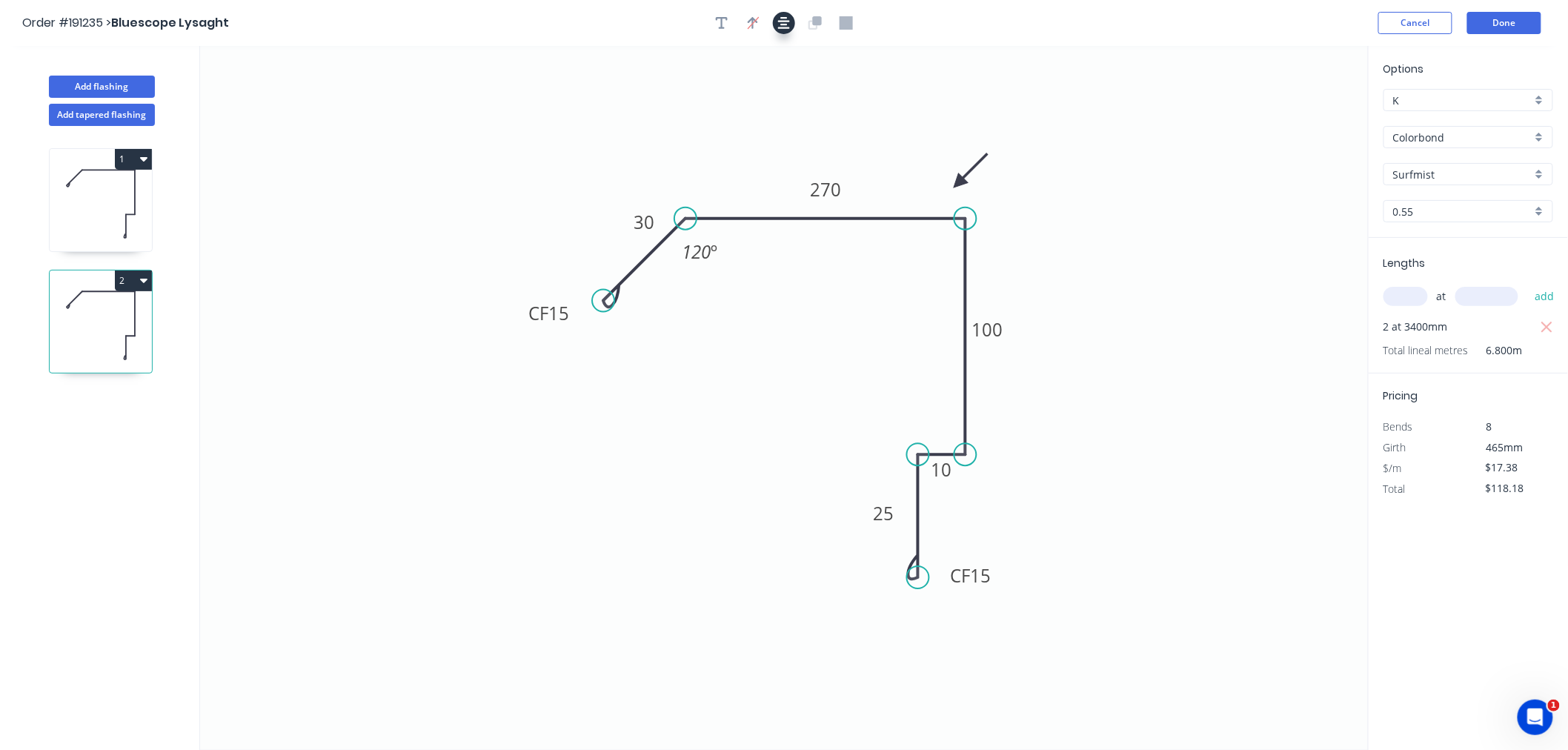
click at [784, 23] on icon "button" at bounding box center [784, 23] width 12 height 13
click at [1265, 26] on div "Order #191235 > Bluescope Lysaght Cancel Done" at bounding box center [784, 23] width 1524 height 23
click at [1494, 28] on button "Done" at bounding box center [1504, 23] width 74 height 23
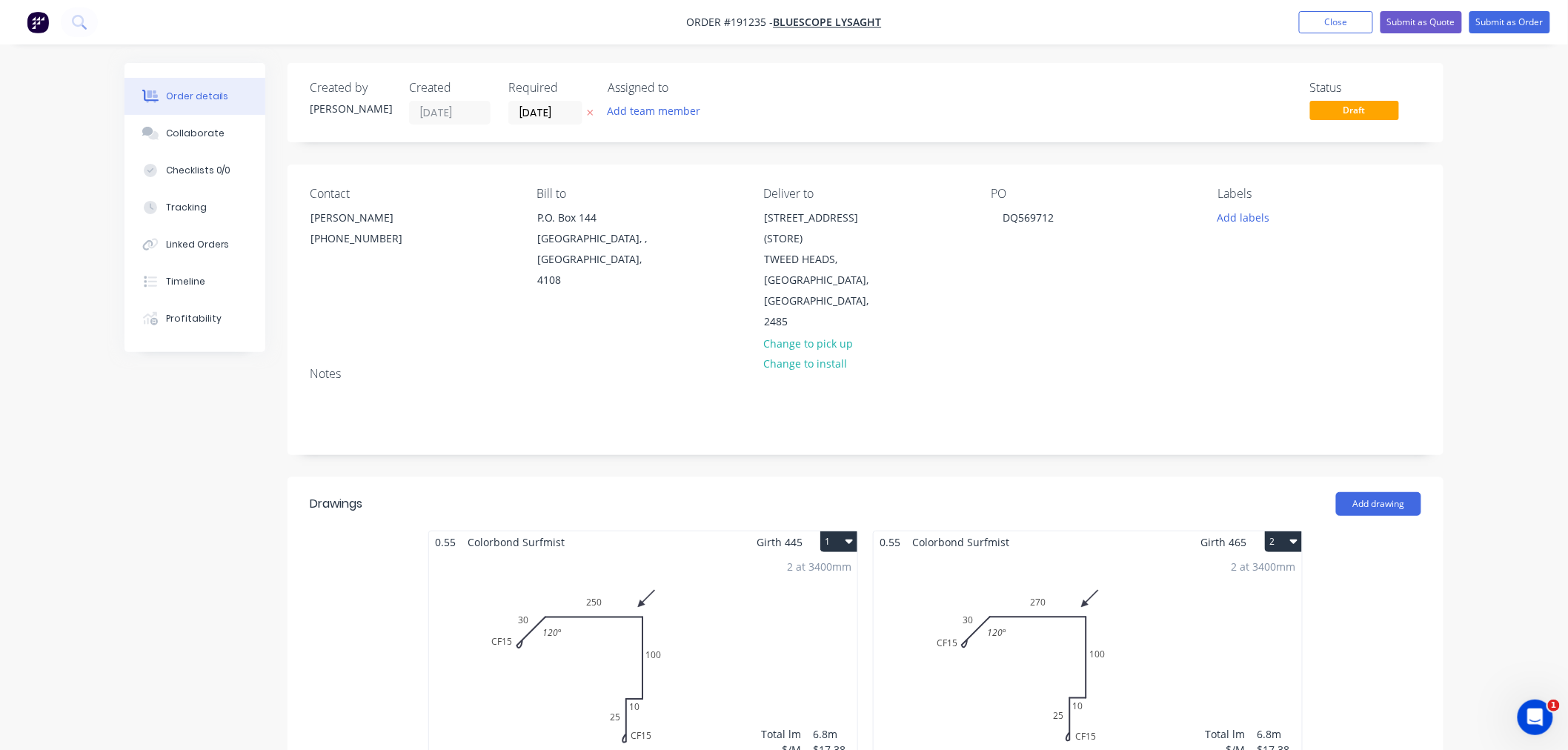
click at [1535, 211] on div "Order details Collaborate Checklists 0/0 Tracking Linked Orders Timeline Profit…" at bounding box center [784, 637] width 1568 height 1275
click at [1518, 26] on button "Submit as Order" at bounding box center [1510, 22] width 81 height 23
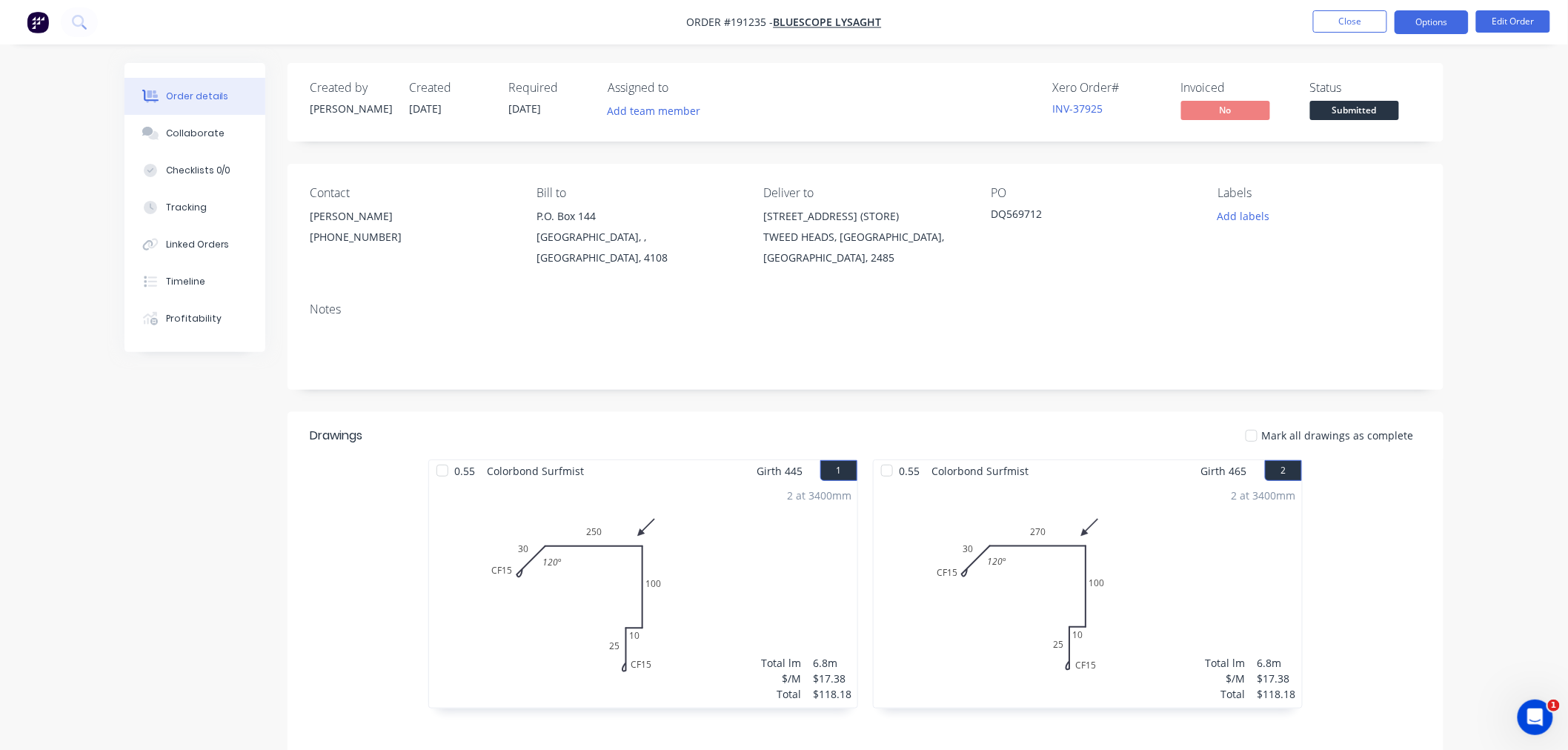
click at [1428, 23] on button "Options" at bounding box center [1431, 22] width 74 height 24
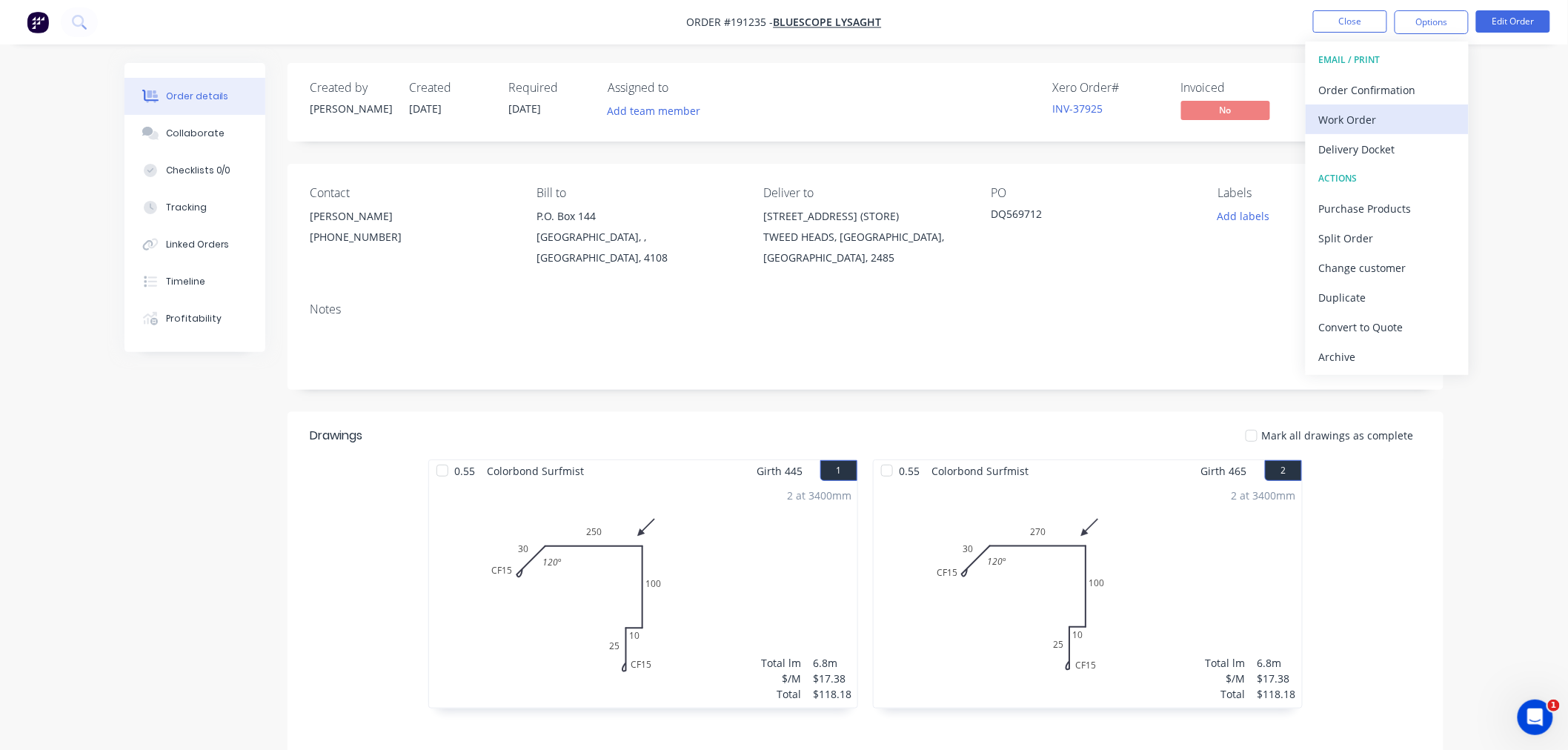
click at [1413, 116] on div "Work Order" at bounding box center [1387, 120] width 136 height 22
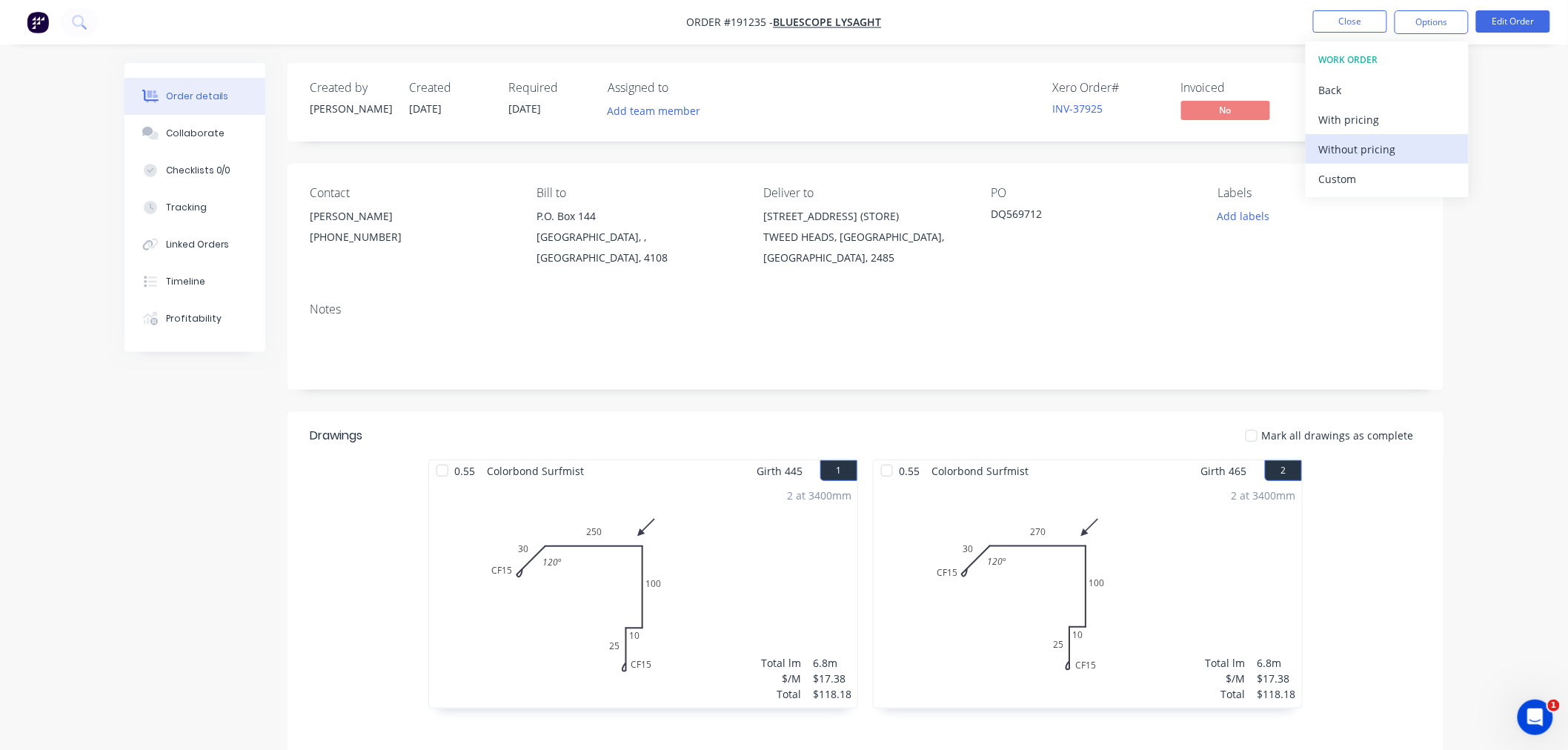
click at [1413, 145] on div "Without pricing" at bounding box center [1387, 149] width 136 height 22
click at [231, 464] on div "Created by Jeremy Created 29/08/25 Required 01/09/25 Assigned to Add team membe…" at bounding box center [784, 525] width 1319 height 924
click at [316, 34] on nav "Order #191235 - Bluescope Lysaght Close Options Edit Order" at bounding box center [784, 22] width 1568 height 44
click at [1351, 23] on button "Close" at bounding box center [1350, 21] width 74 height 23
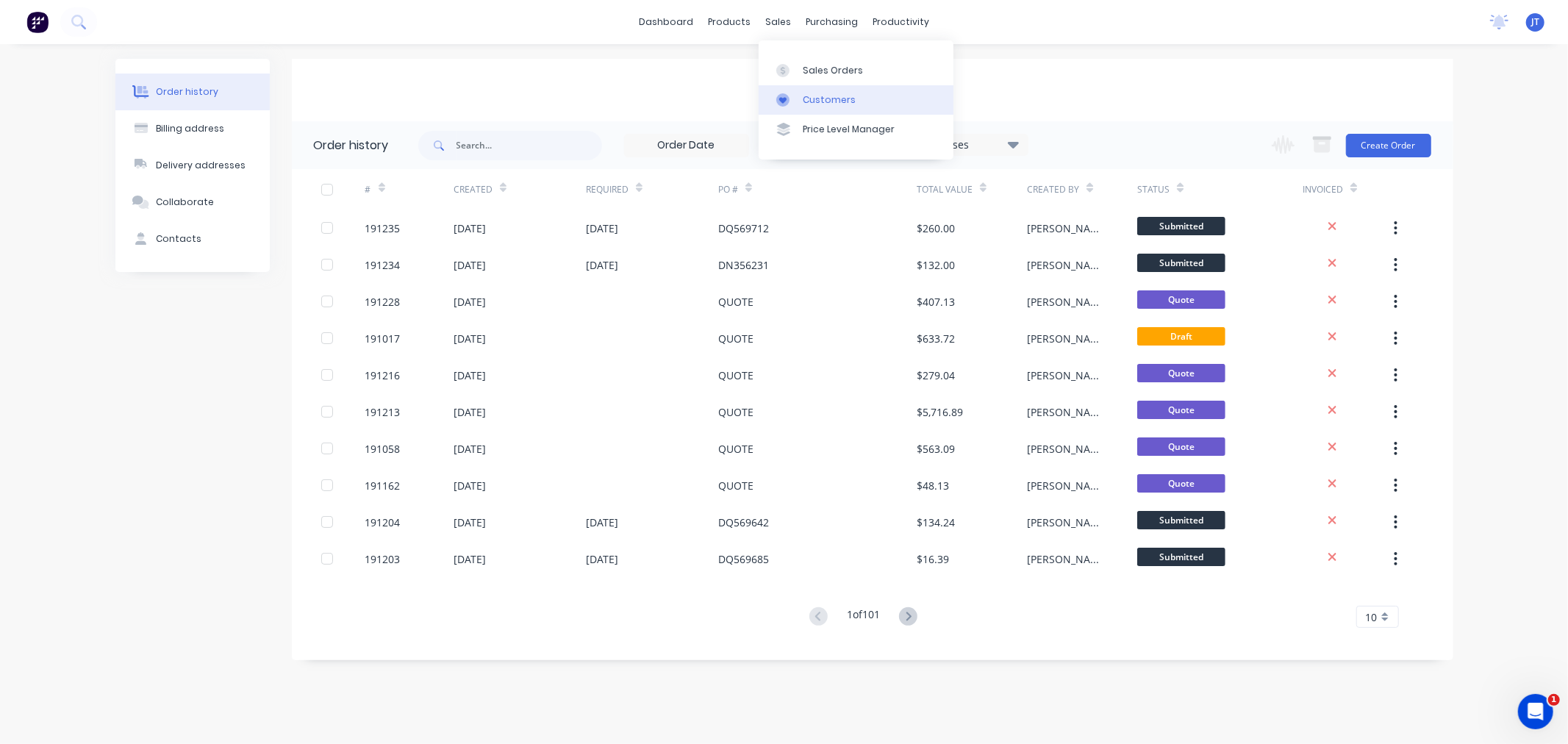
click at [803, 103] on div "Customers" at bounding box center [829, 99] width 53 height 13
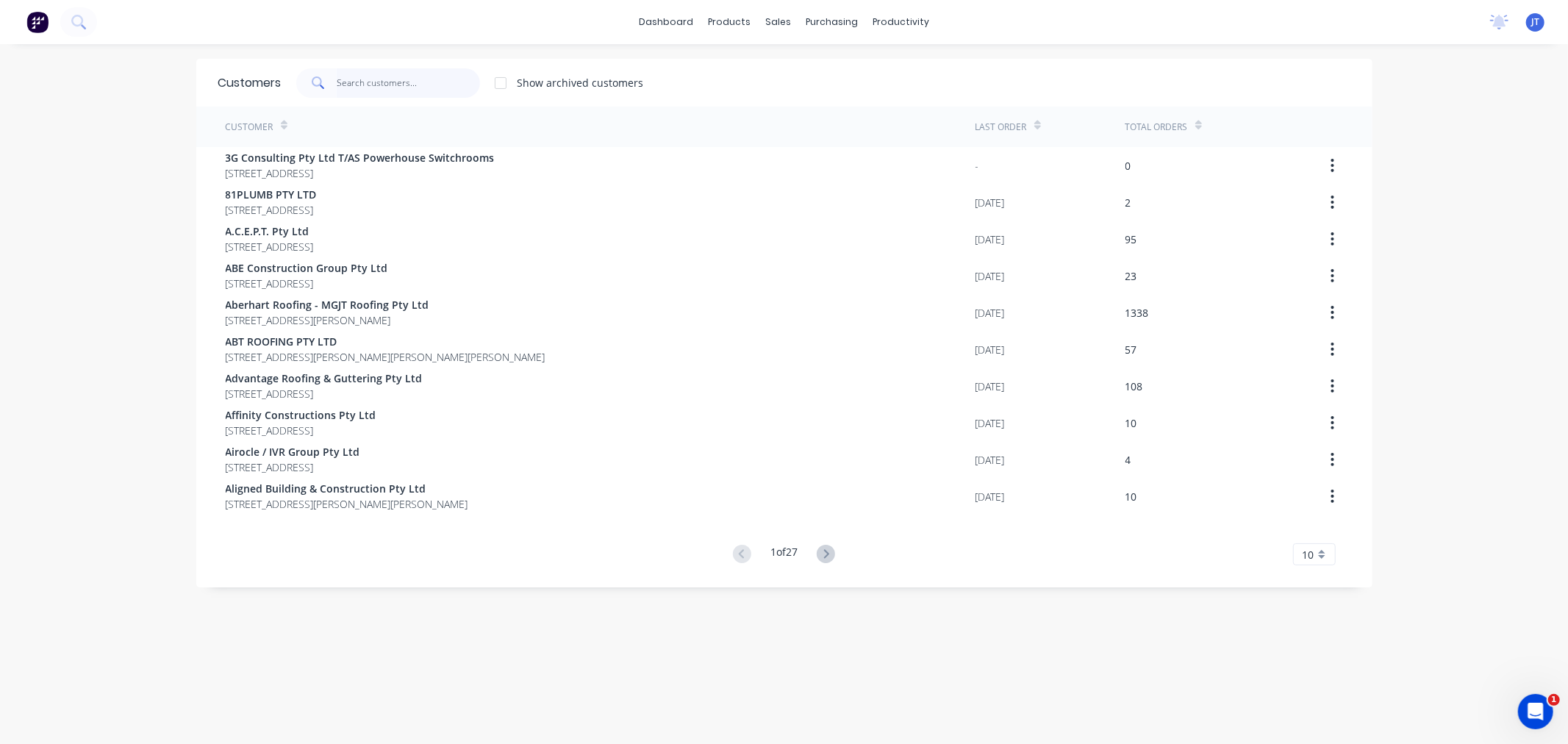
click at [377, 87] on input "text" at bounding box center [409, 83] width 143 height 29
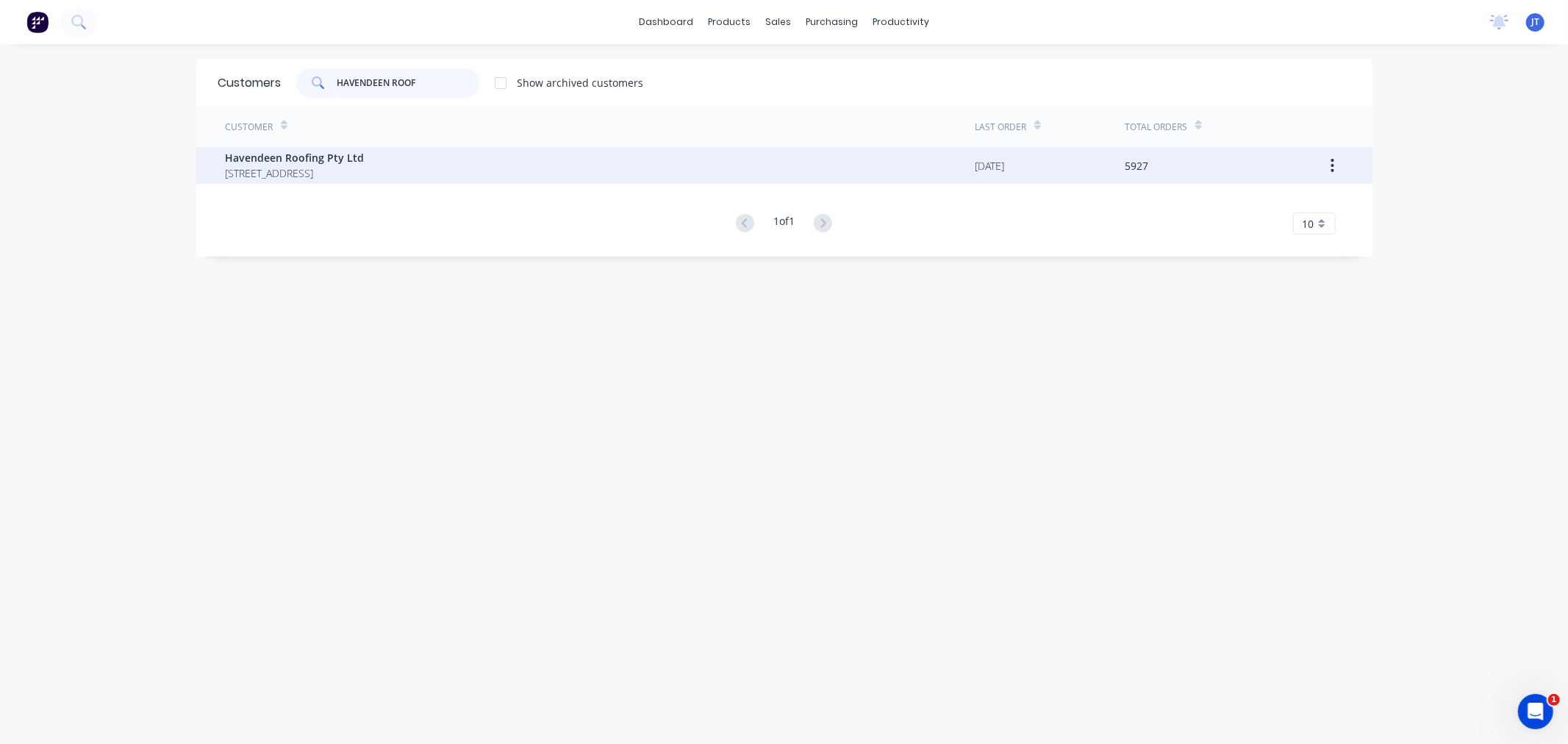
type input "HAVENDEEN ROOF"
click at [365, 170] on span "[STREET_ADDRESS]" at bounding box center [295, 173] width 139 height 15
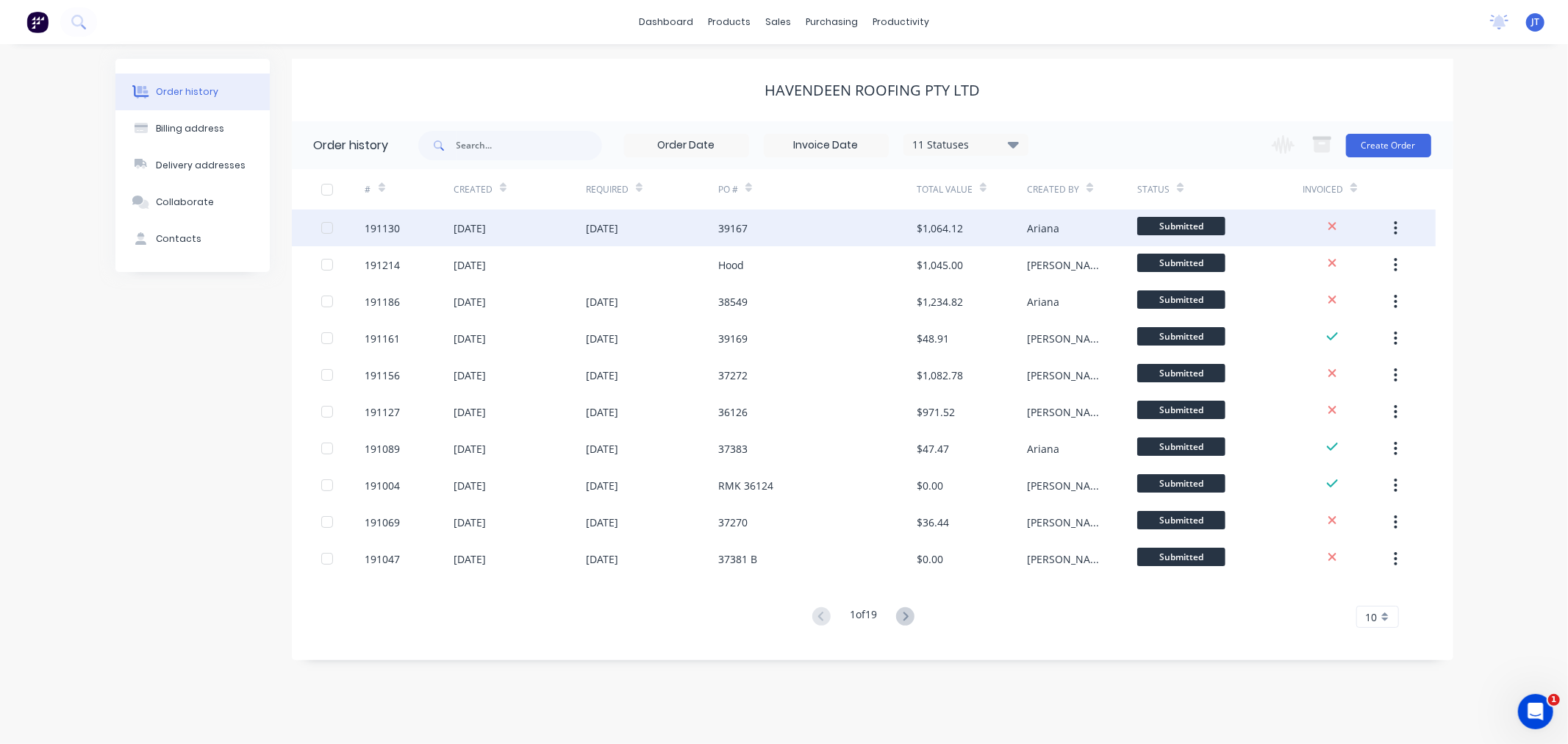
click at [383, 231] on div "191130" at bounding box center [383, 228] width 35 height 15
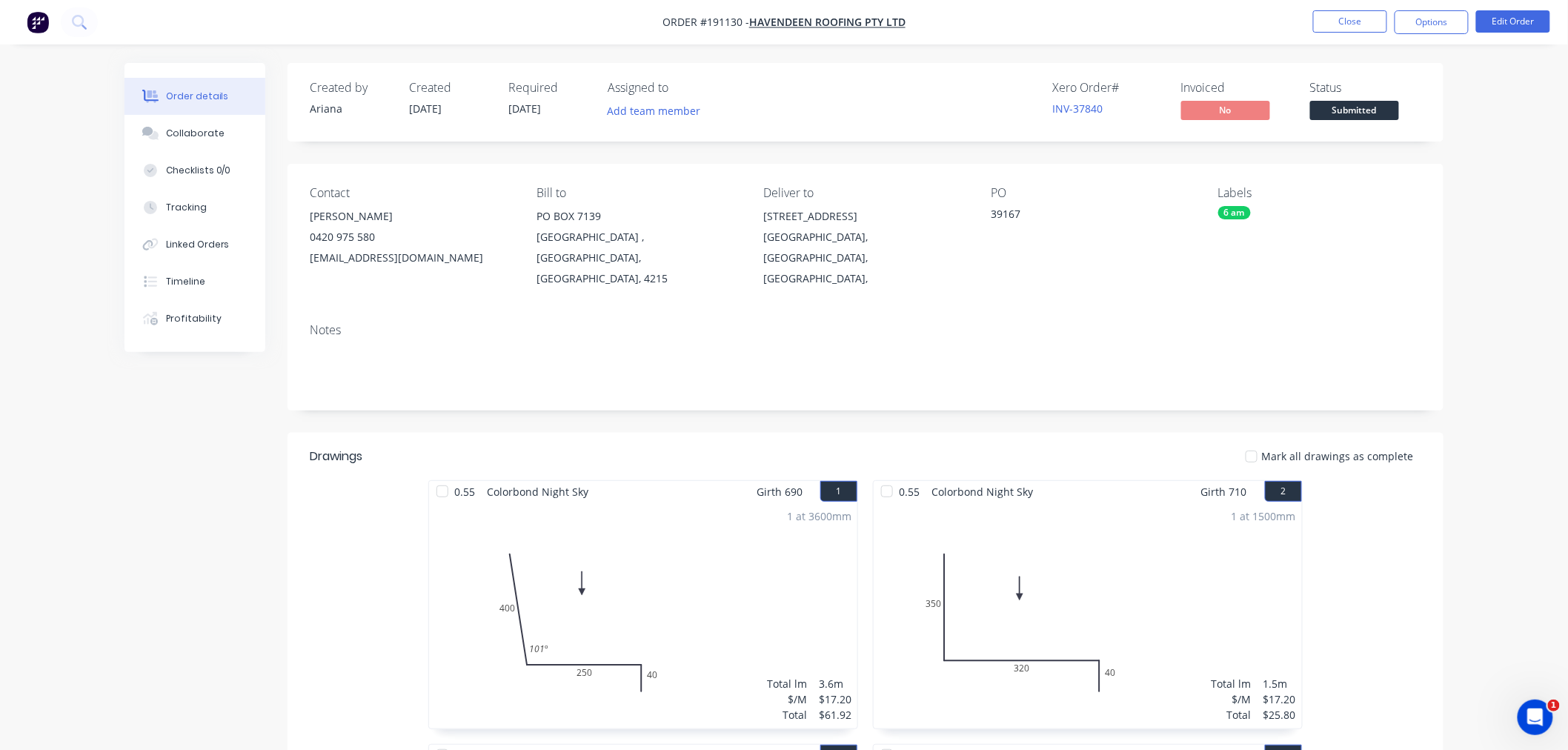
click at [1331, 23] on button "Close" at bounding box center [1350, 21] width 74 height 23
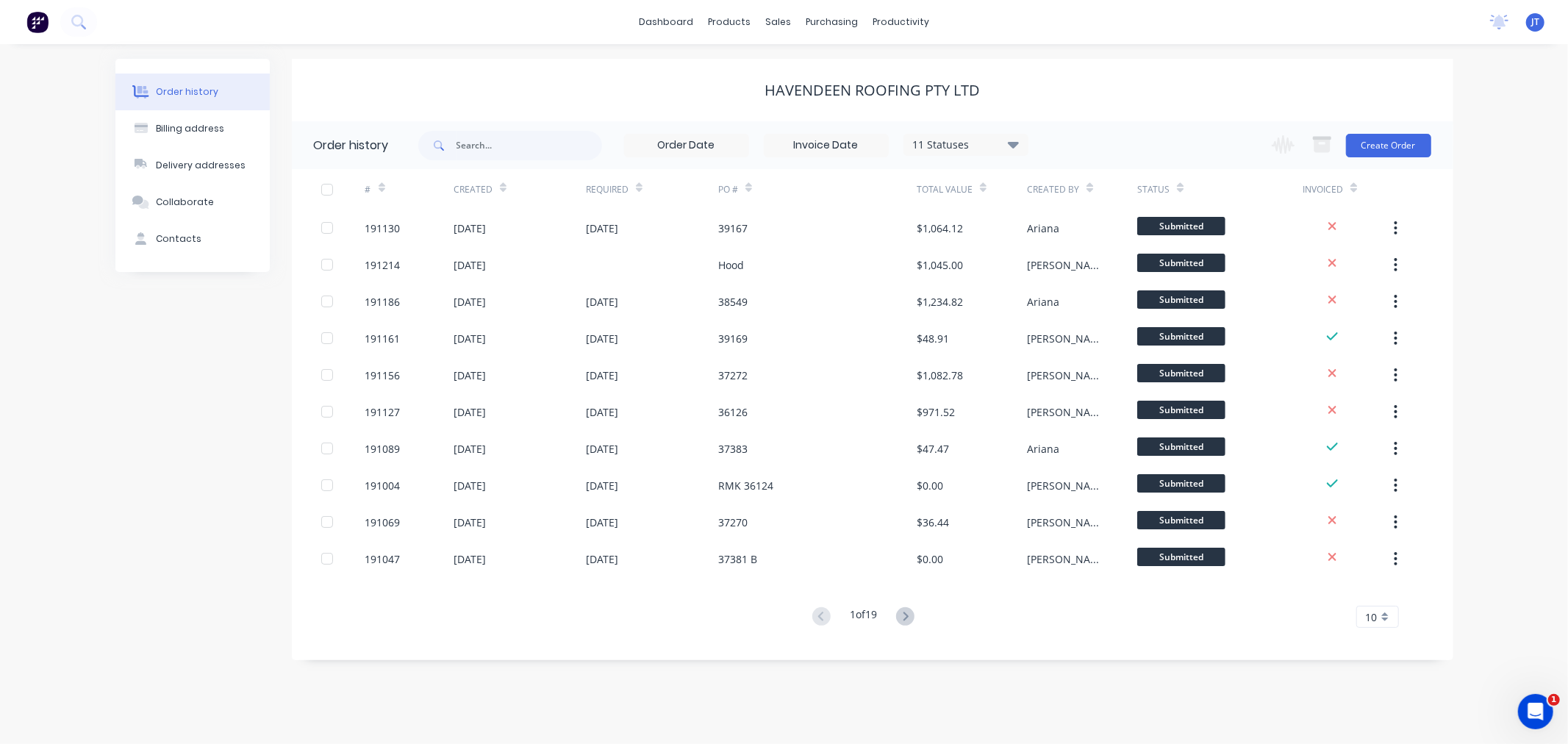
click at [1512, 224] on div "Order history Billing address Delivery addresses Collaborate Contacts Havendeen…" at bounding box center [784, 394] width 1568 height 700
click at [1391, 135] on button "Create Order" at bounding box center [1388, 146] width 86 height 24
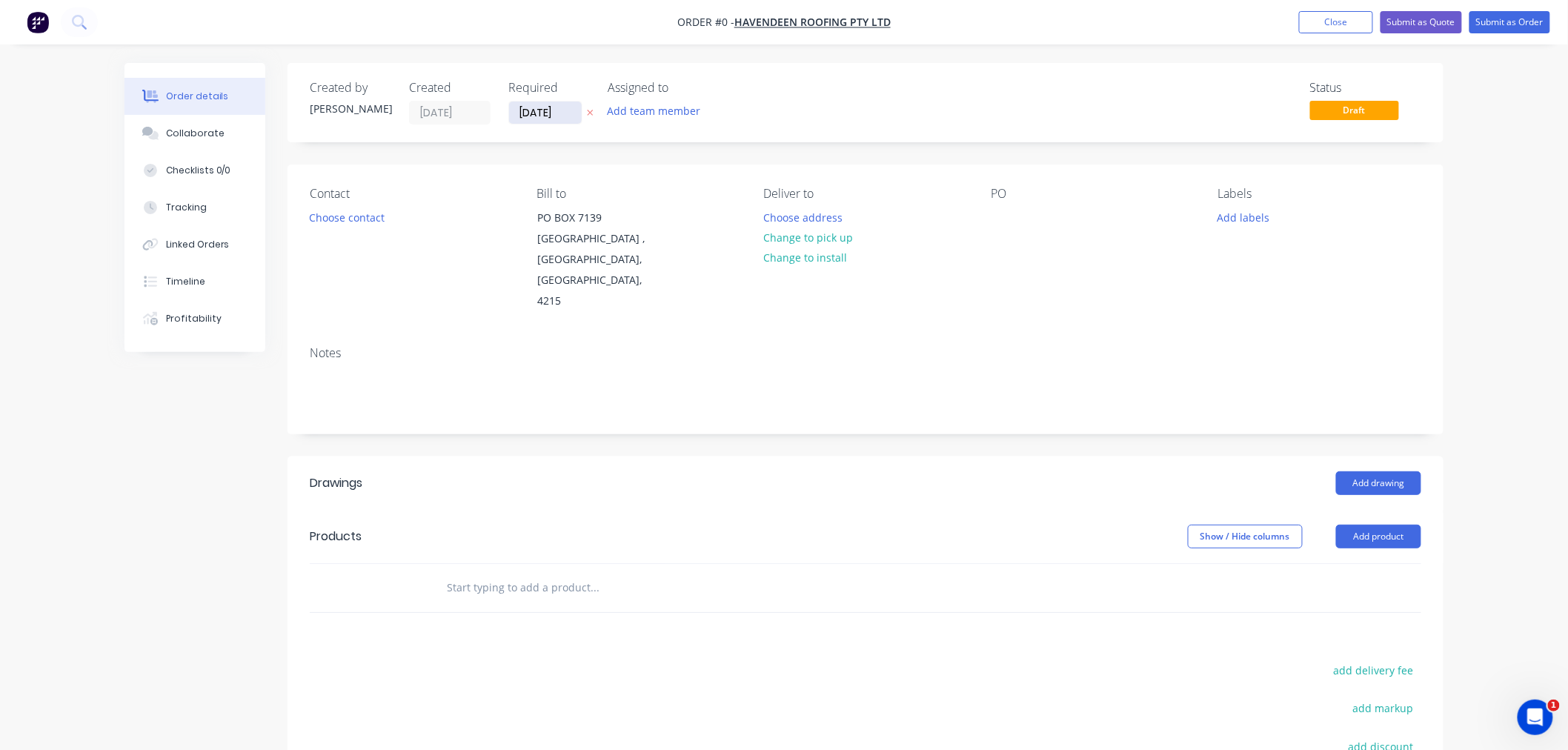
click at [533, 106] on input "[DATE]" at bounding box center [545, 113] width 72 height 23
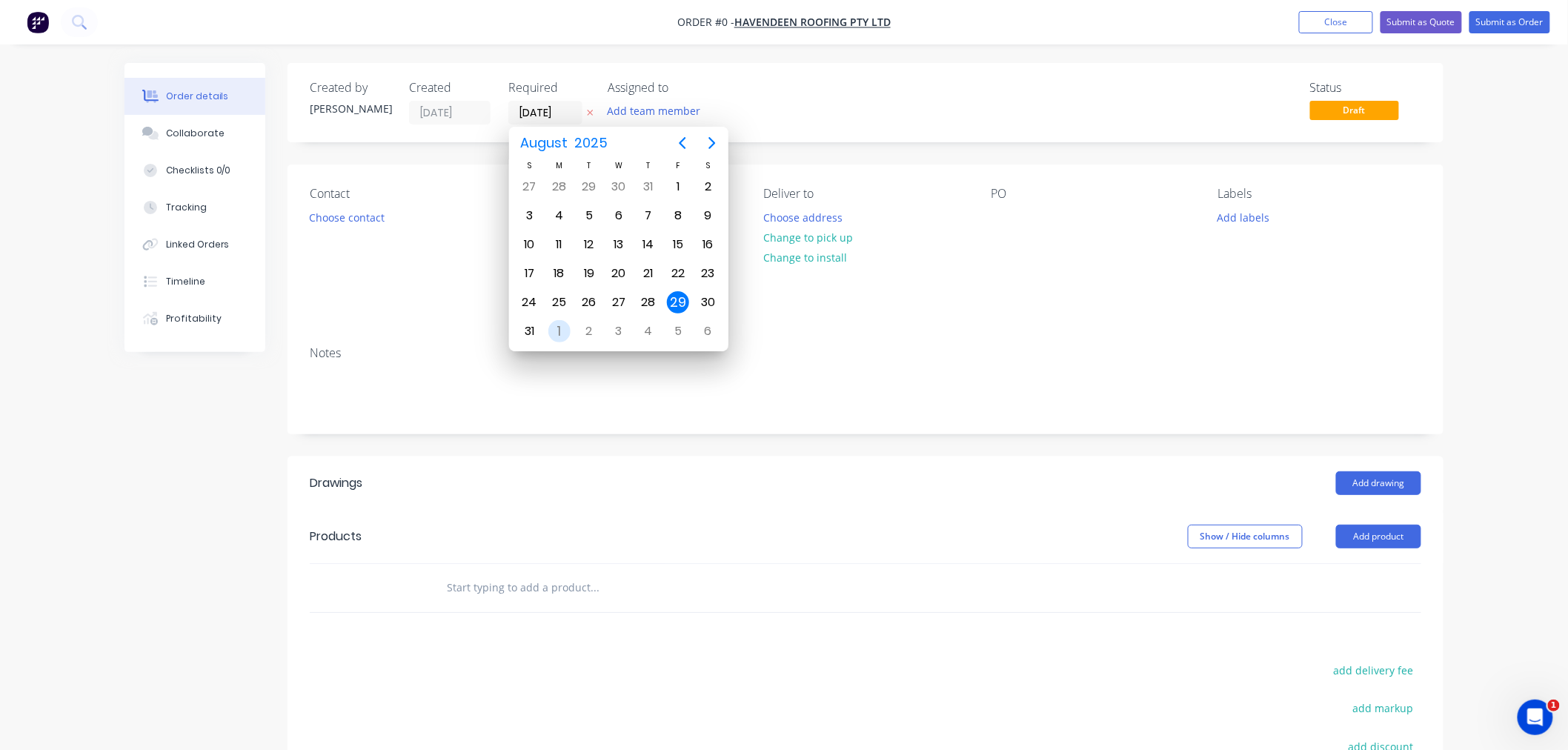
drag, startPoint x: 560, startPoint y: 319, endPoint x: 557, endPoint y: 305, distance: 14.3
click at [560, 320] on div "1" at bounding box center [560, 331] width 23 height 23
type input "[DATE]"
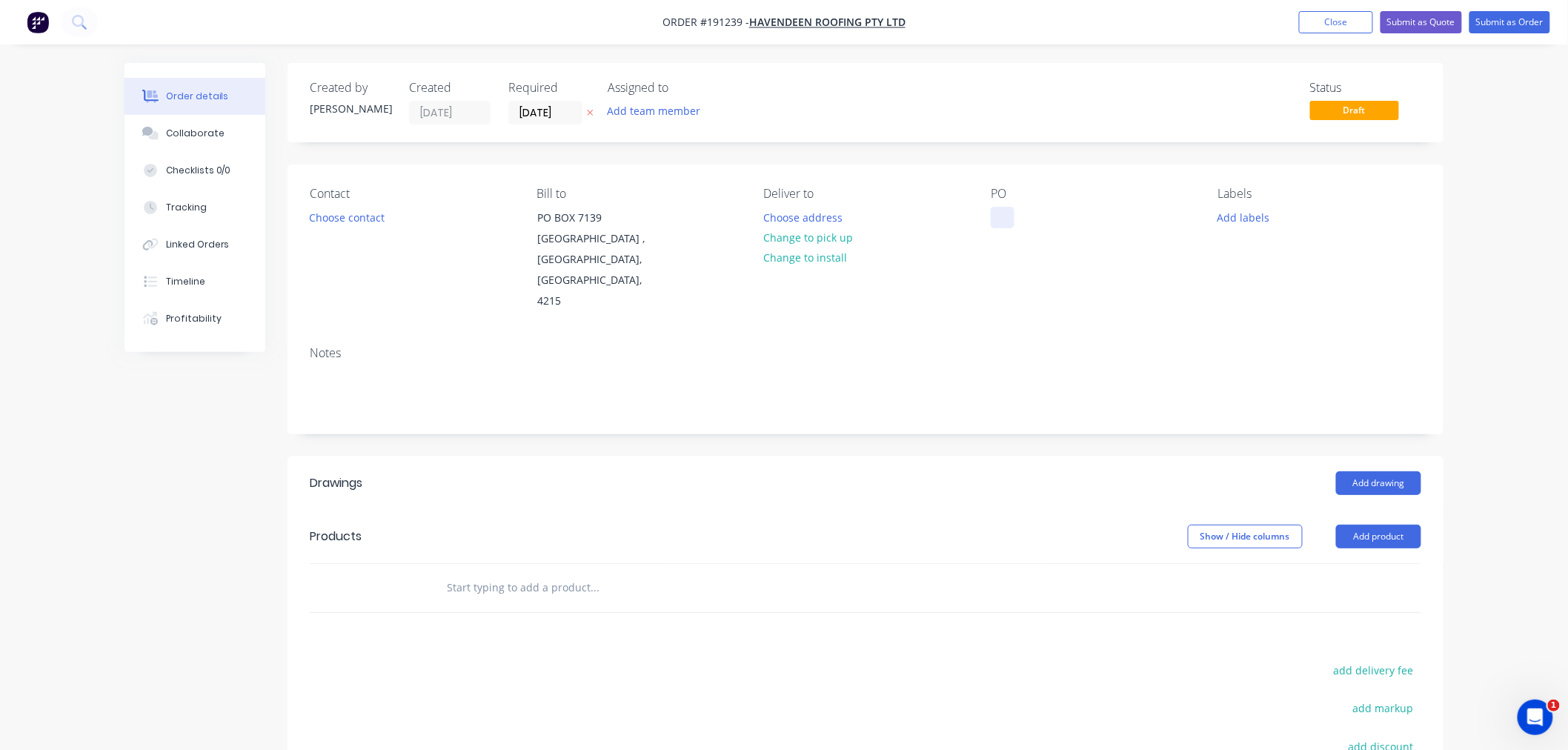
click at [1009, 212] on div at bounding box center [1003, 218] width 24 height 22
click at [372, 216] on button "Choose contact" at bounding box center [347, 217] width 91 height 20
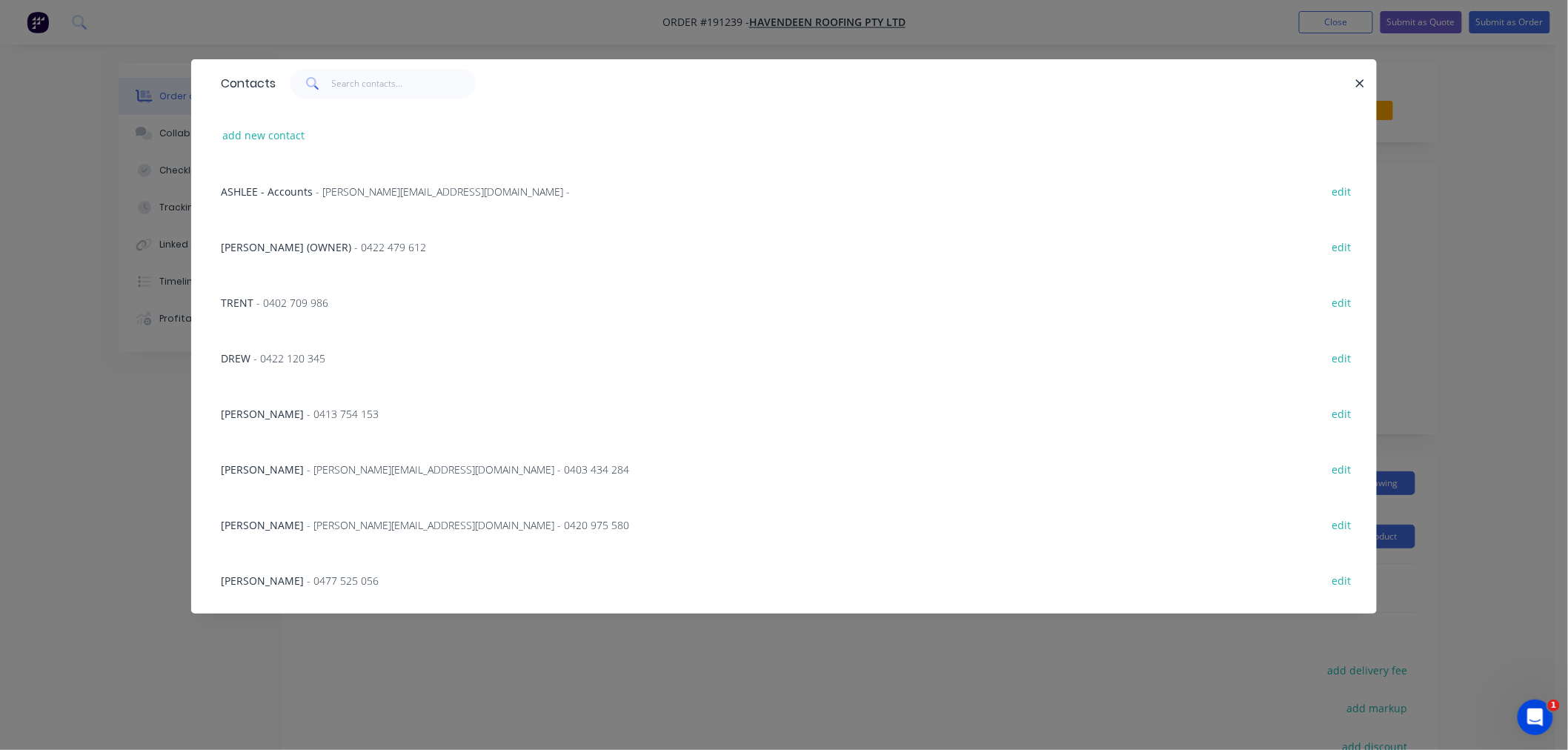
click at [357, 520] on span "- [PERSON_NAME][EMAIL_ADDRESS][DOMAIN_NAME] - 0420 975 580" at bounding box center [468, 525] width 323 height 14
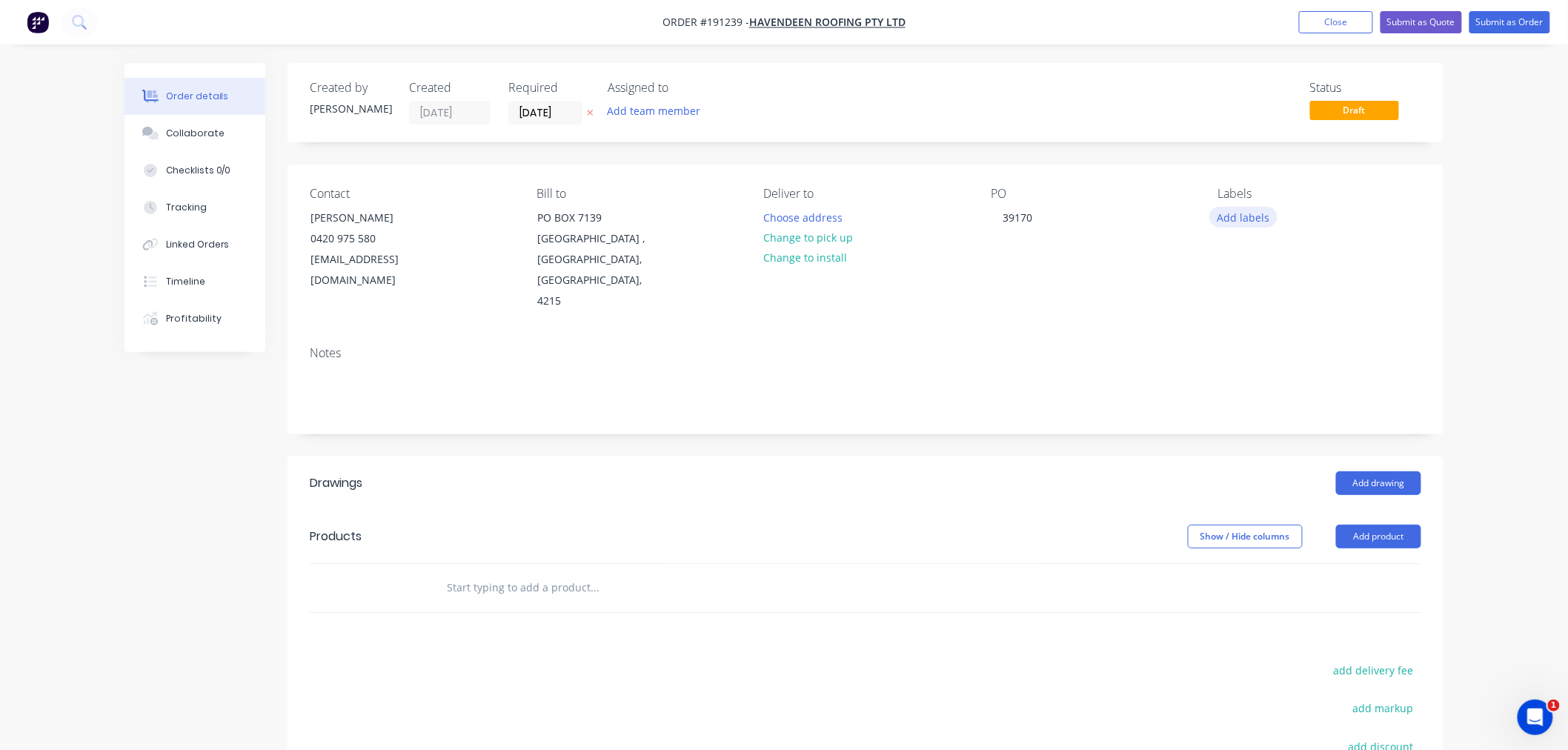
click at [1255, 219] on button "Add labels" at bounding box center [1244, 217] width 68 height 20
click at [1269, 391] on div "6 am" at bounding box center [1275, 392] width 33 height 16
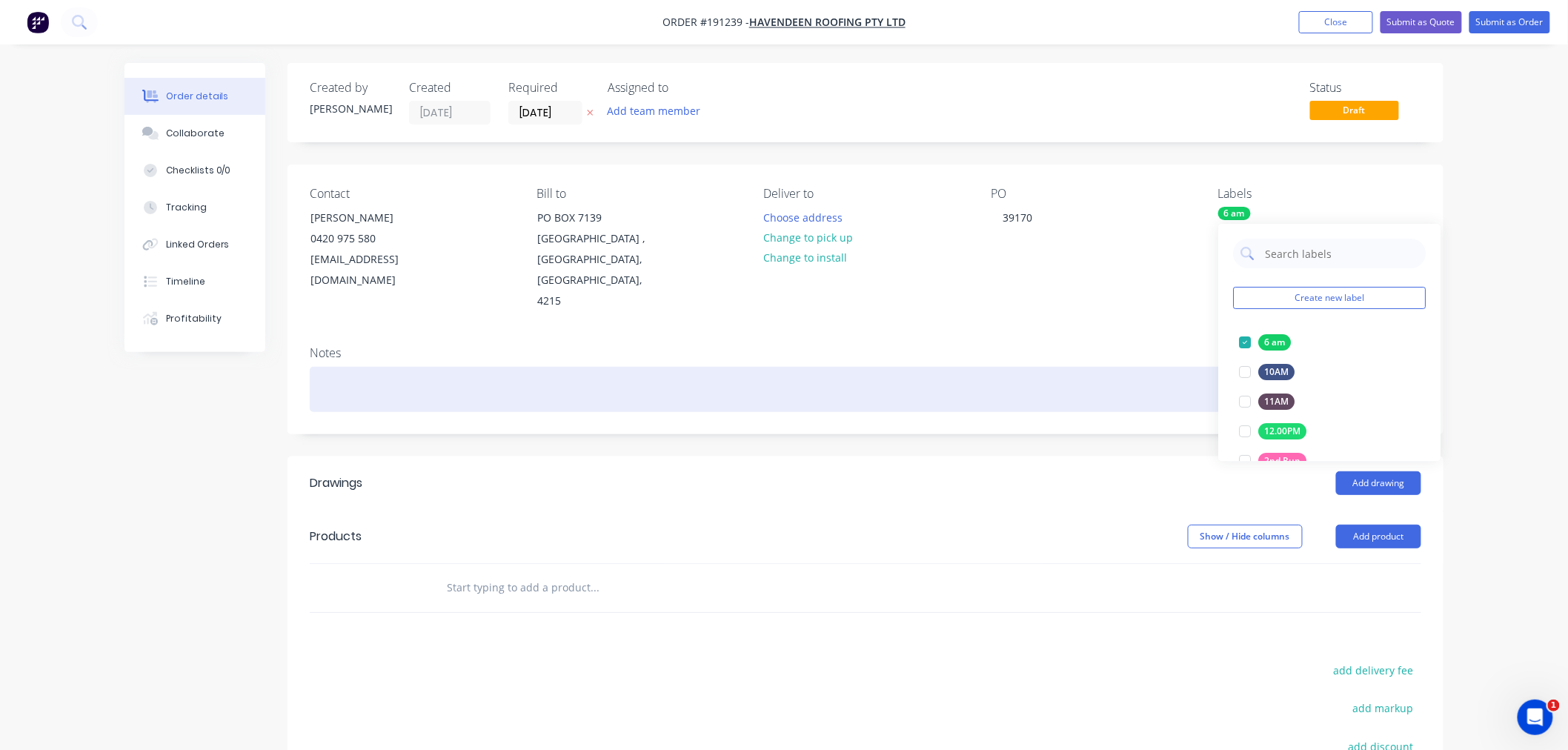
click at [891, 367] on div at bounding box center [866, 389] width 1112 height 45
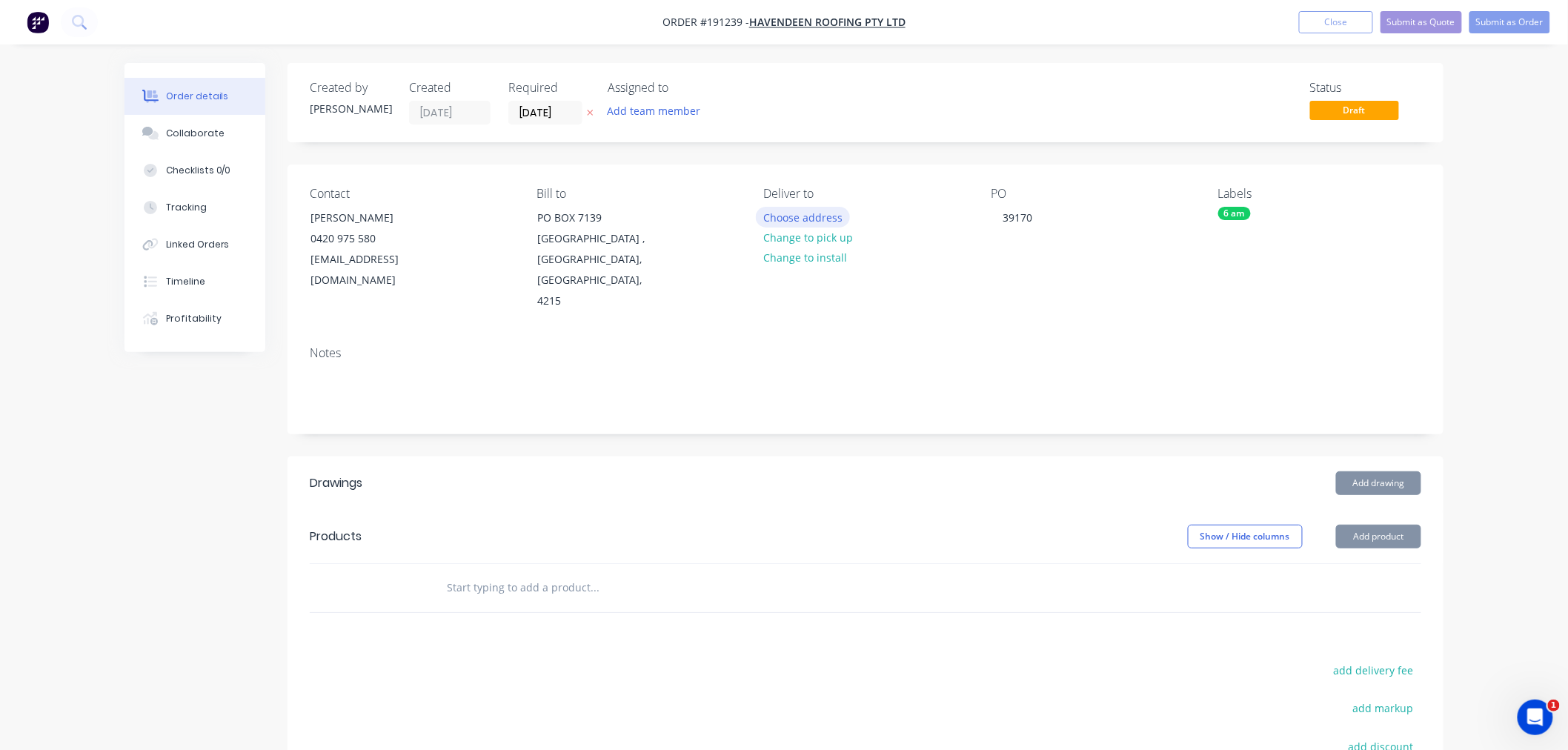
click at [814, 214] on button "Choose address" at bounding box center [803, 217] width 95 height 20
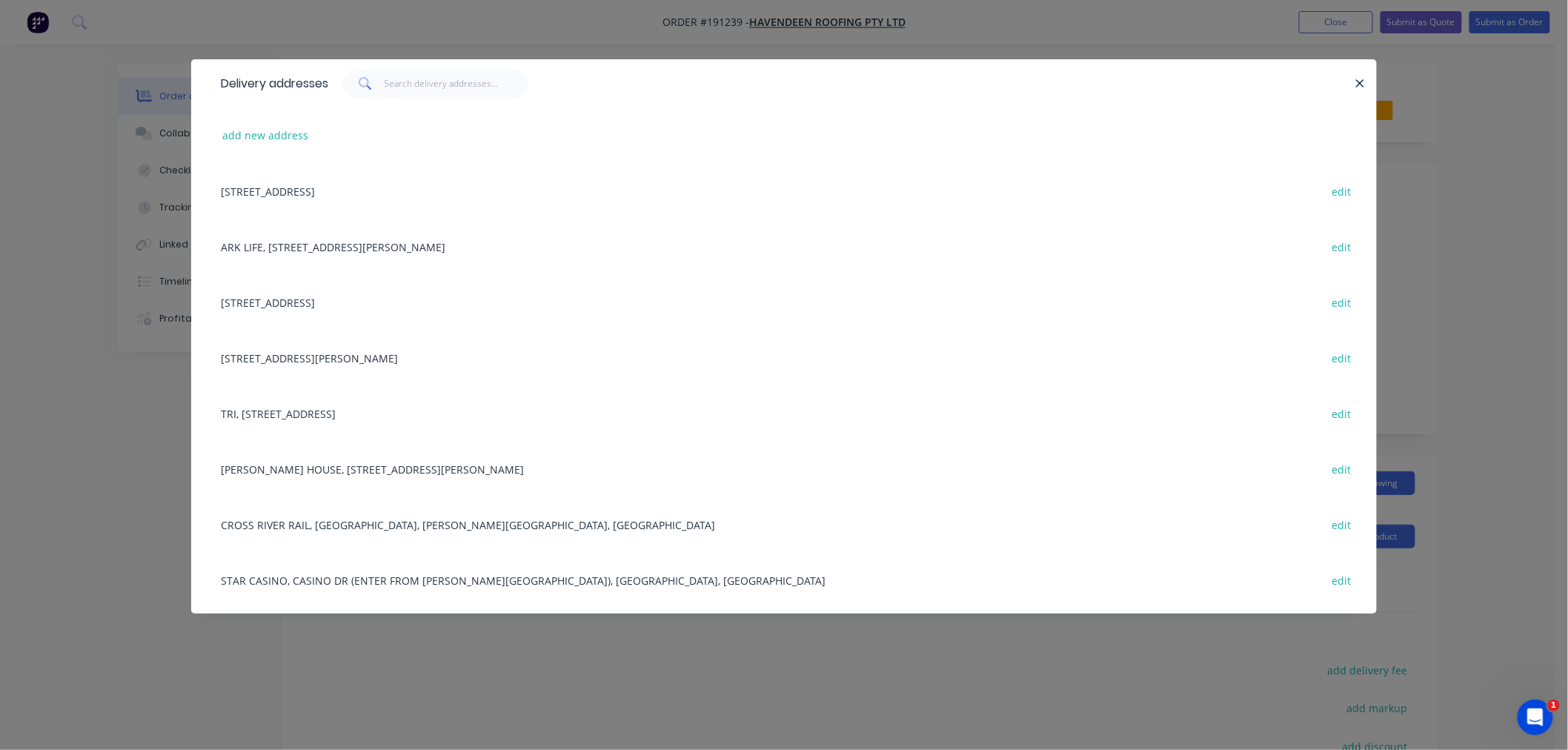
click at [403, 301] on div "[STREET_ADDRESS] edit" at bounding box center [784, 302] width 1141 height 56
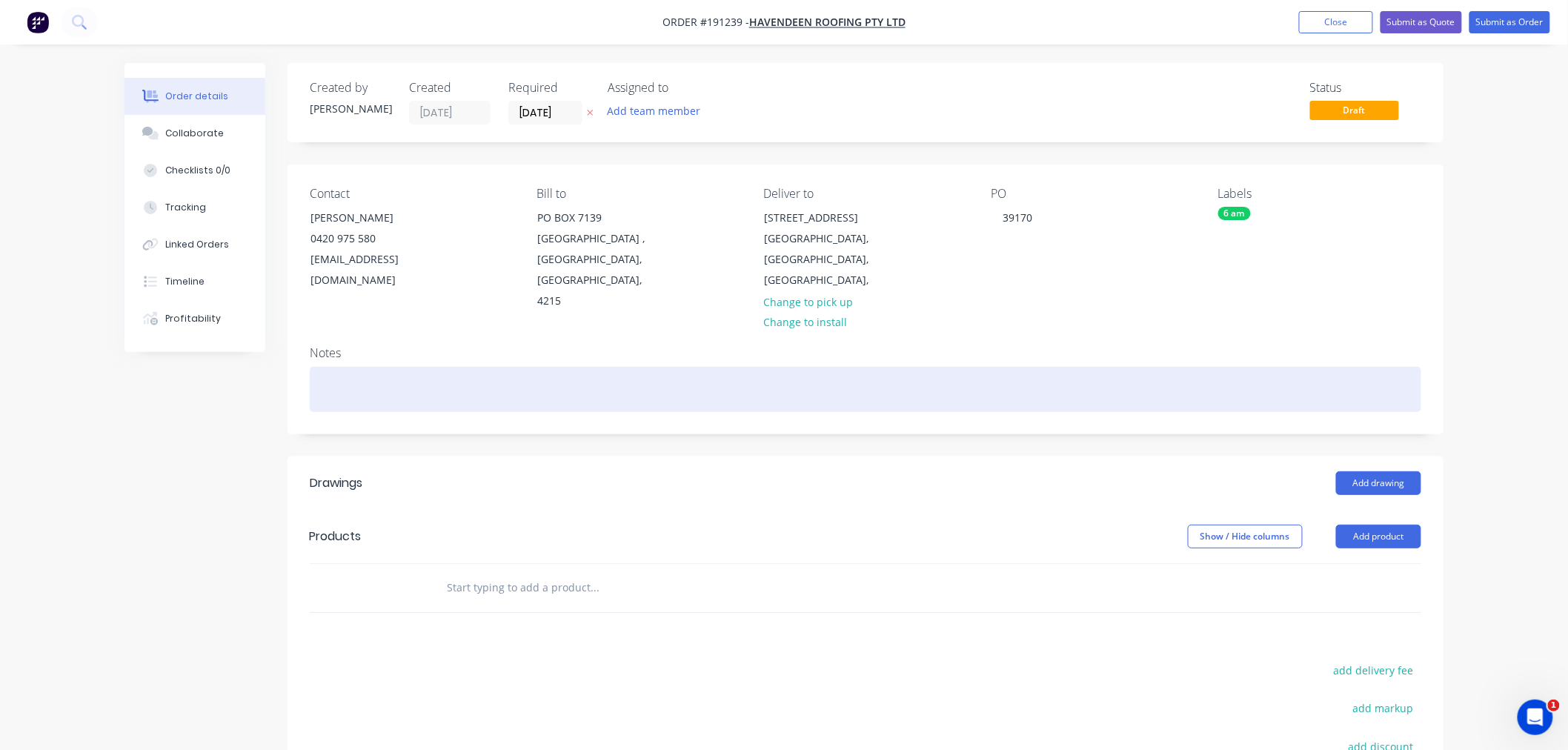
click at [450, 367] on div at bounding box center [866, 389] width 1112 height 45
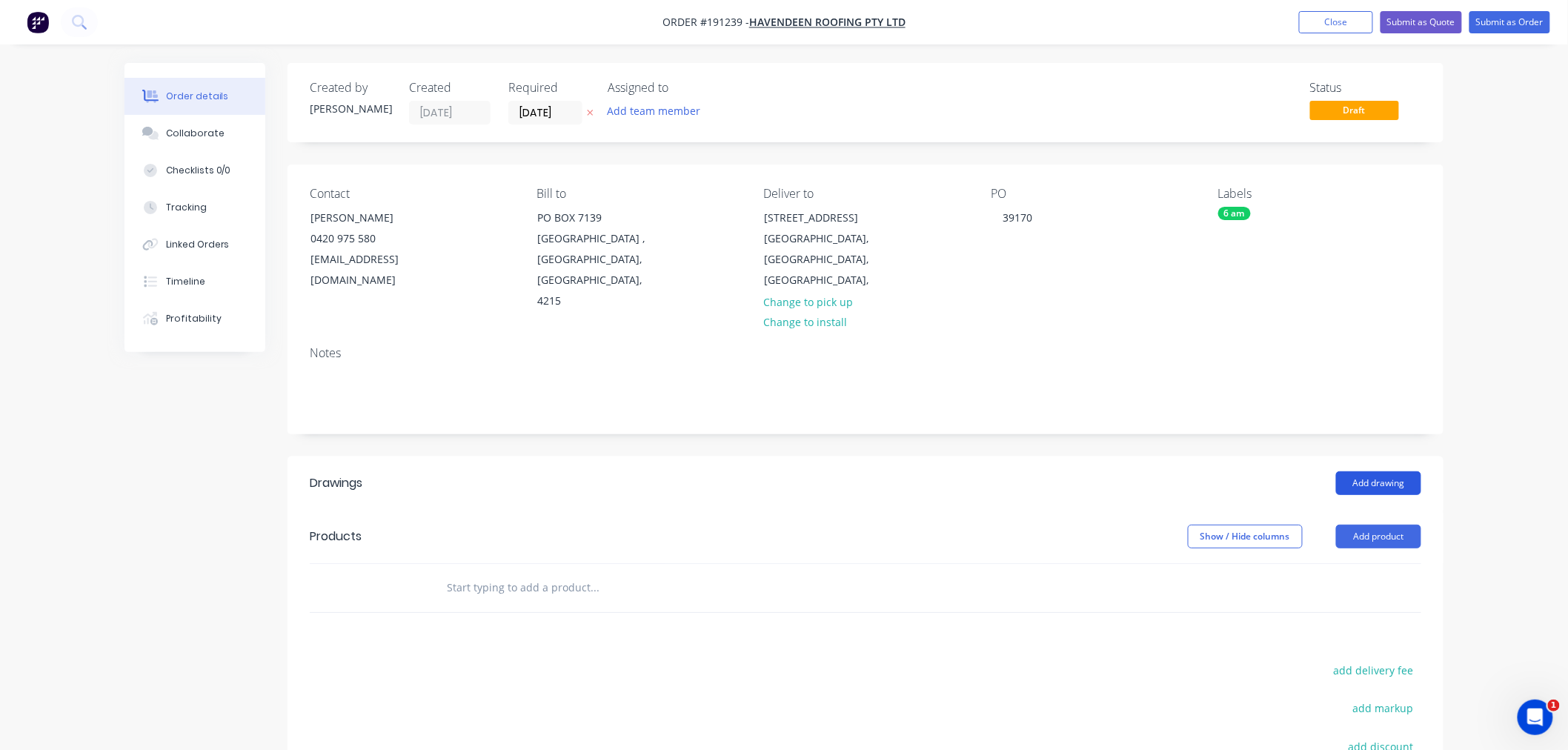
click at [1379, 471] on button "Add drawing" at bounding box center [1379, 483] width 86 height 24
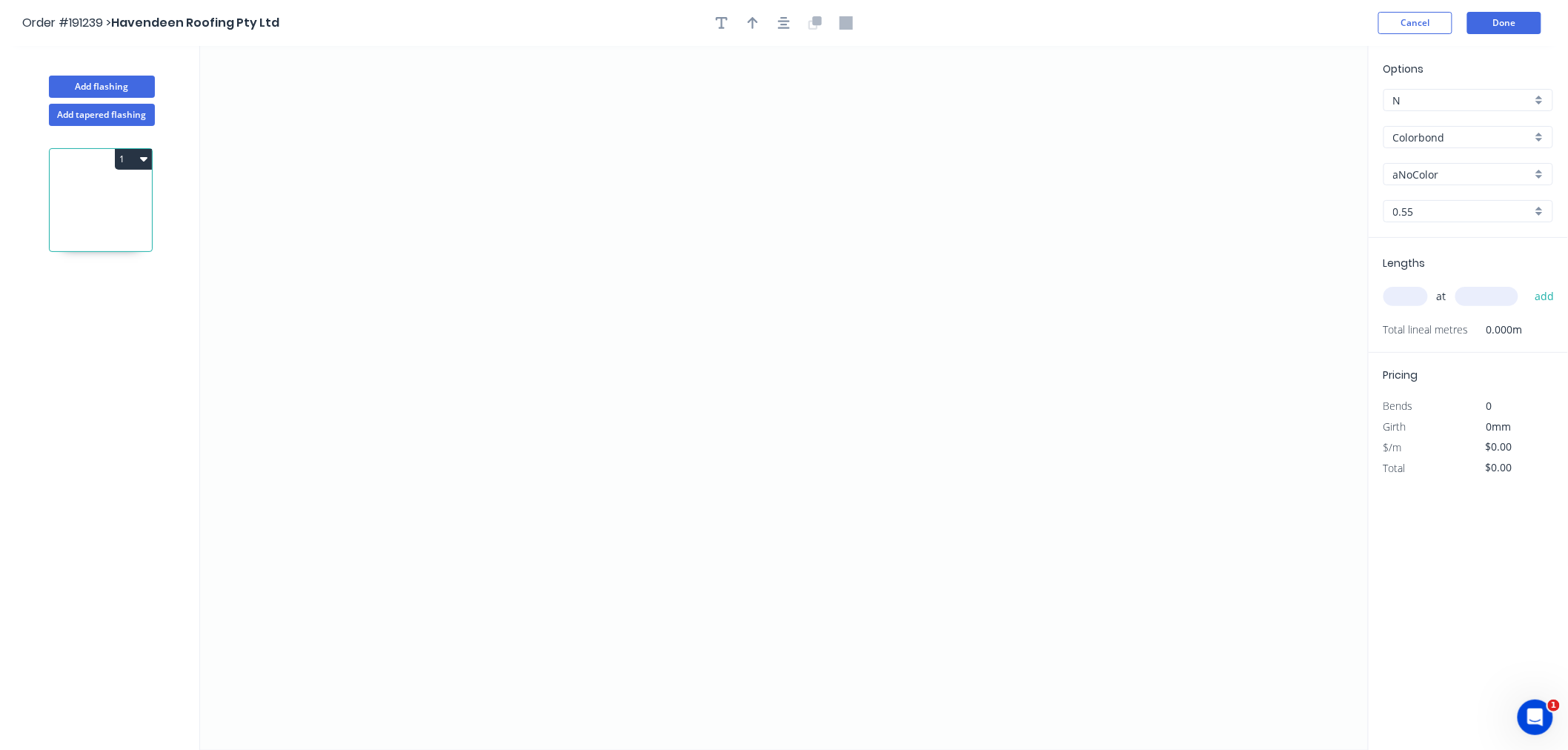
click at [1448, 172] on input "aNoColor" at bounding box center [1462, 175] width 138 height 16
click at [1554, 330] on div "Total lineal metres 0.000m" at bounding box center [1470, 330] width 173 height 21
type input "aNoColor"
click at [1554, 330] on div "Total lineal metres 0.000m" at bounding box center [1470, 330] width 173 height 21
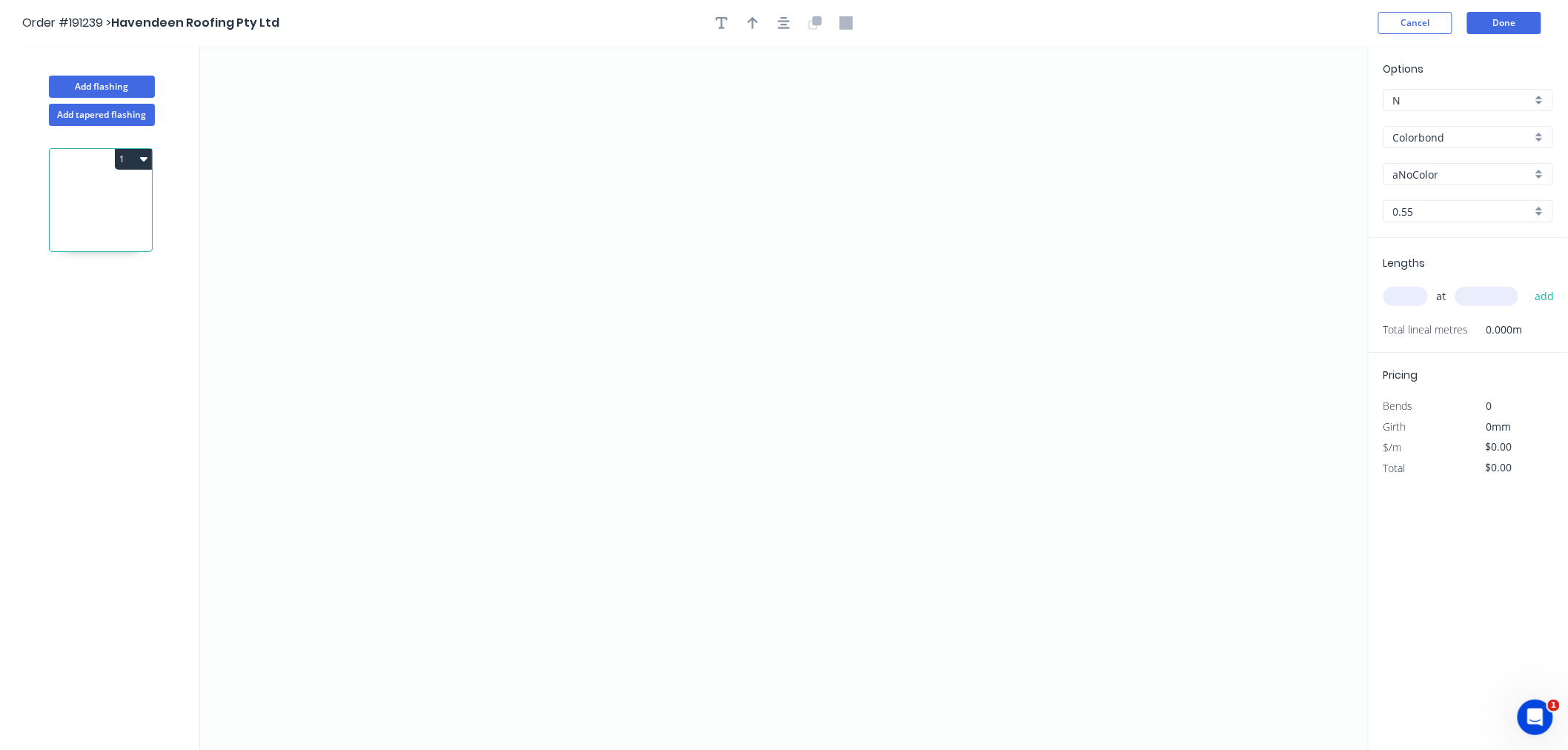
click at [1513, 173] on input "aNoColor" at bounding box center [1462, 175] width 138 height 16
click at [1493, 256] on div "Night Sky" at bounding box center [1468, 262] width 168 height 26
type input "Night Sky"
click at [1419, 305] on input "text" at bounding box center [1406, 296] width 44 height 19
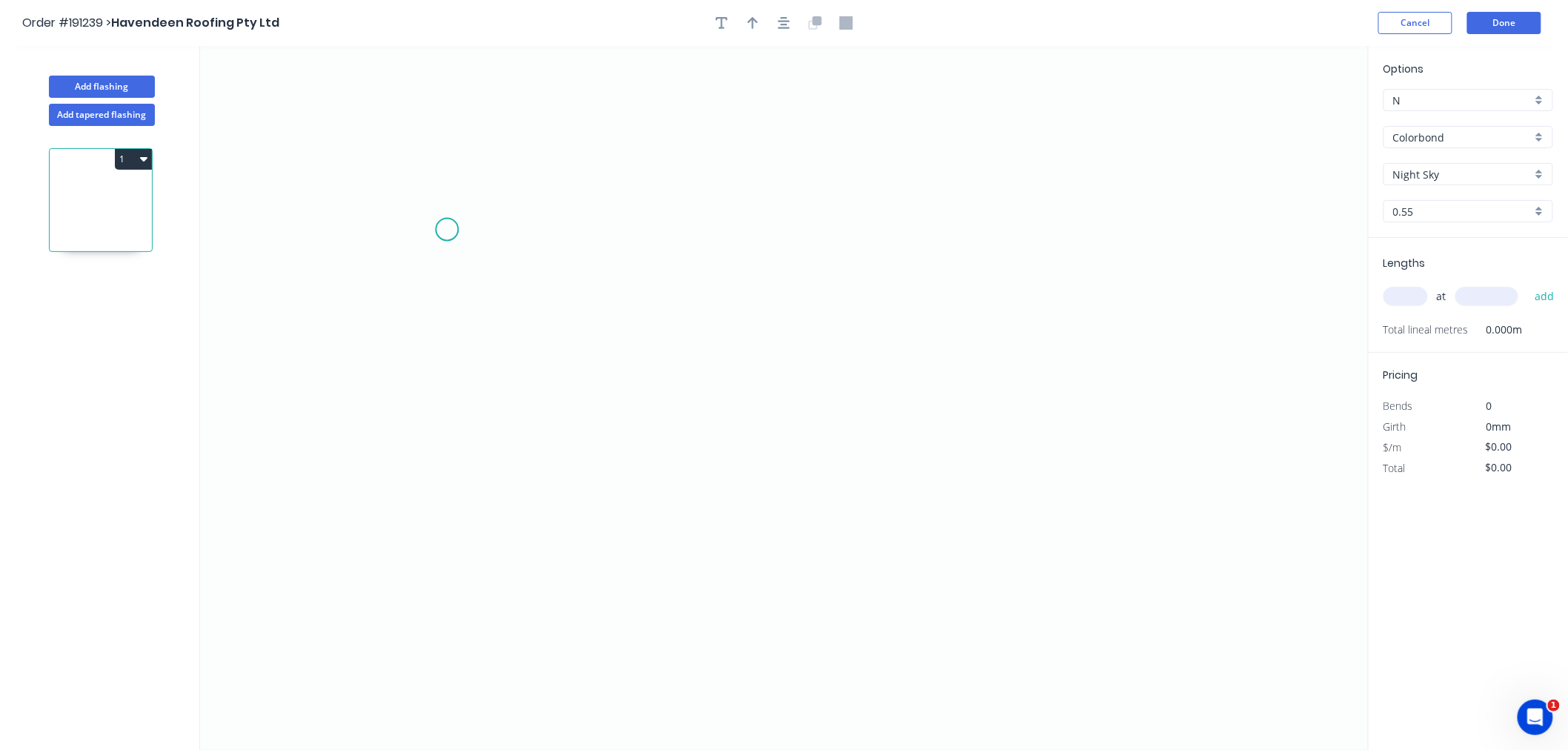
click at [447, 230] on icon "0" at bounding box center [784, 398] width 1169 height 704
click at [788, 235] on icon "0" at bounding box center [784, 398] width 1169 height 704
click at [789, 332] on icon "0 ?" at bounding box center [784, 398] width 1169 height 704
click at [1404, 302] on input "text" at bounding box center [1406, 296] width 44 height 19
click at [782, 25] on icon "button" at bounding box center [784, 23] width 12 height 13
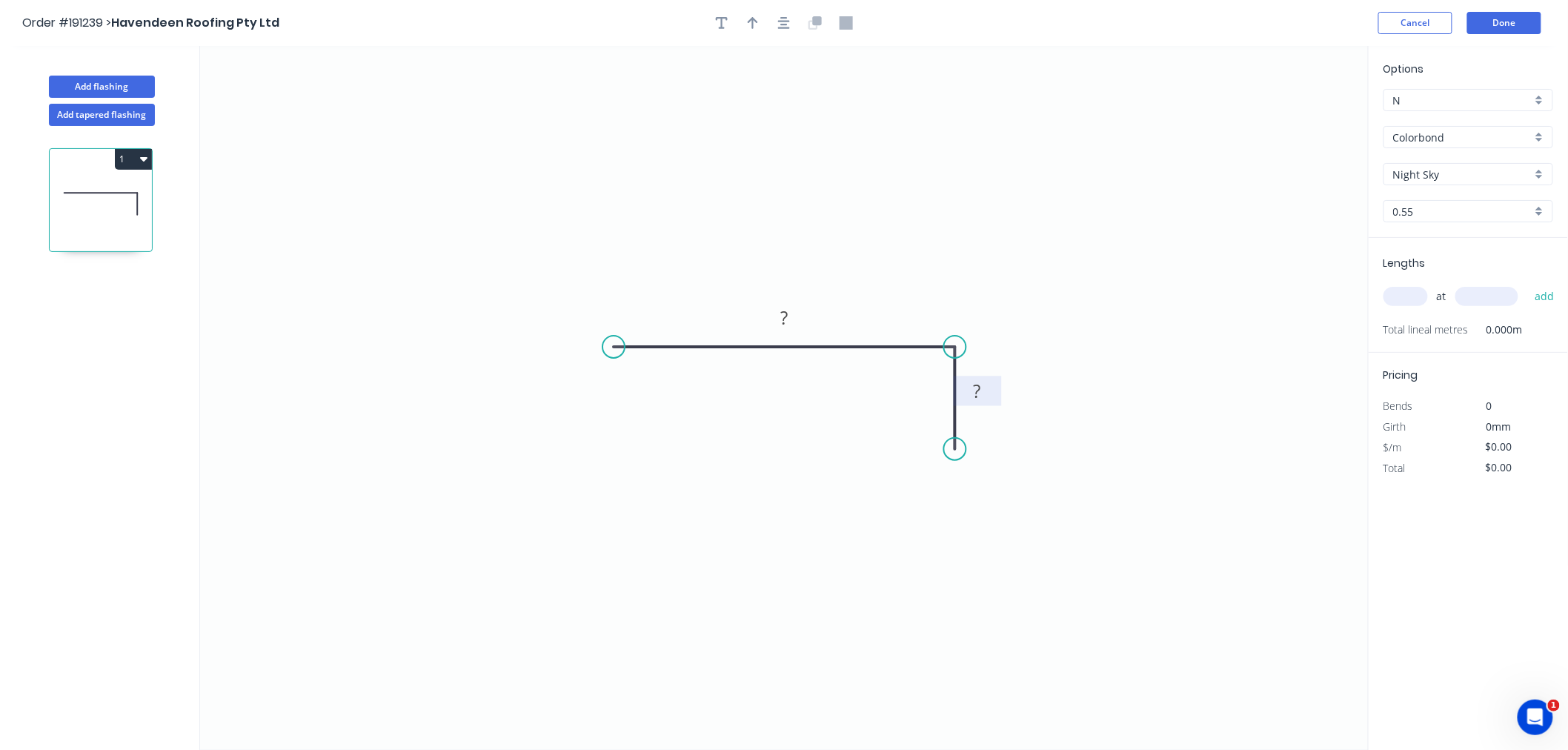
click at [991, 390] on rect at bounding box center [977, 392] width 30 height 21
click at [1412, 299] on input "text" at bounding box center [1406, 296] width 44 height 19
type input "2"
type input "3200"
click at [1528, 284] on button "add" at bounding box center [1545, 296] width 35 height 25
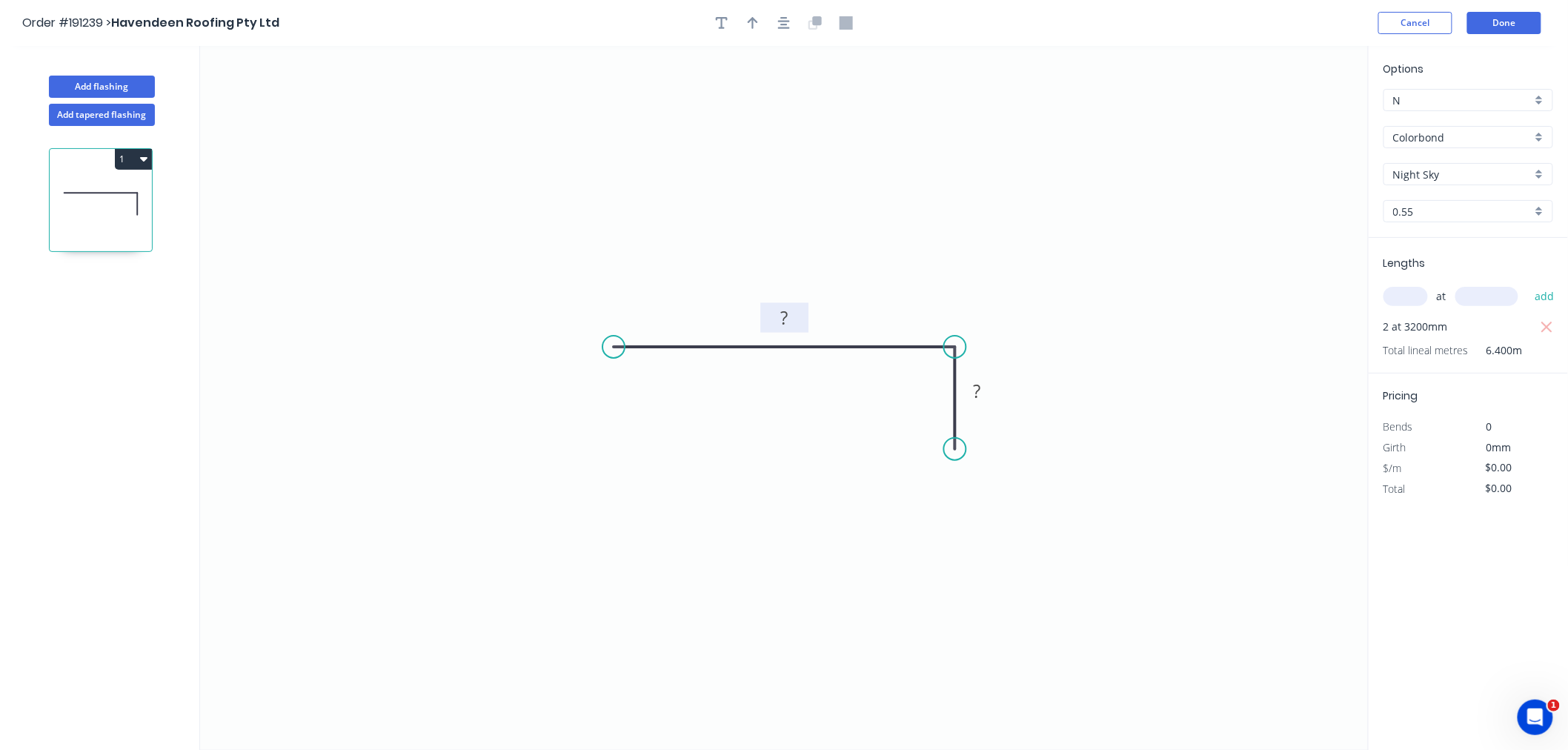
click at [787, 312] on tspan "?" at bounding box center [785, 317] width 8 height 24
click at [1016, 265] on icon "0 1000 40" at bounding box center [784, 398] width 1169 height 704
type input "$23.35"
type input "$149.44"
click at [789, 15] on button "button" at bounding box center [784, 23] width 23 height 23
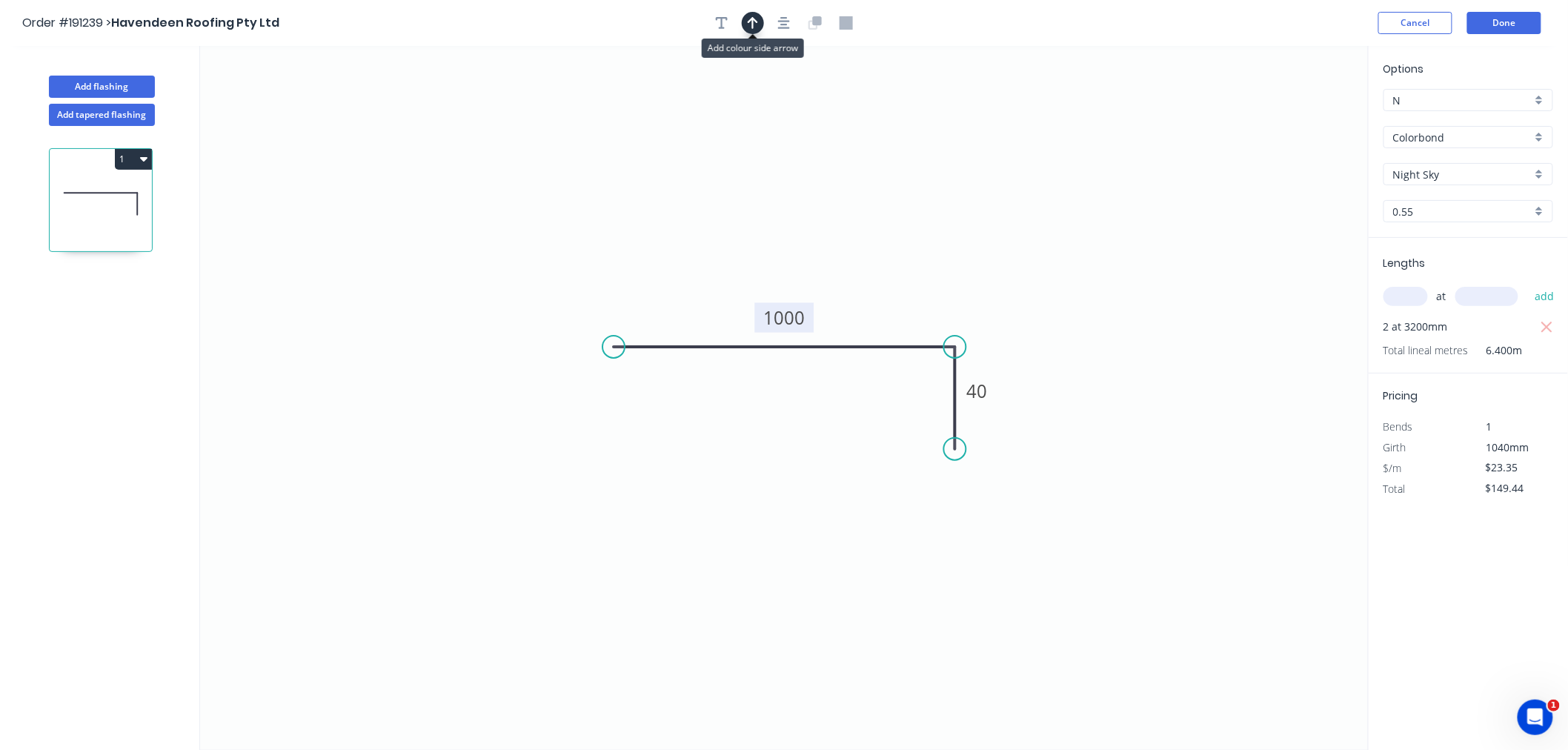
click at [753, 19] on icon "button" at bounding box center [753, 23] width 10 height 12
drag, startPoint x: 1294, startPoint y: 117, endPoint x: 912, endPoint y: 294, distance: 421.0
click at [912, 294] on icon at bounding box center [917, 270] width 13 height 47
click at [912, 294] on icon at bounding box center [911, 276] width 13 height 47
click at [131, 92] on button "Add flashing" at bounding box center [102, 86] width 106 height 23
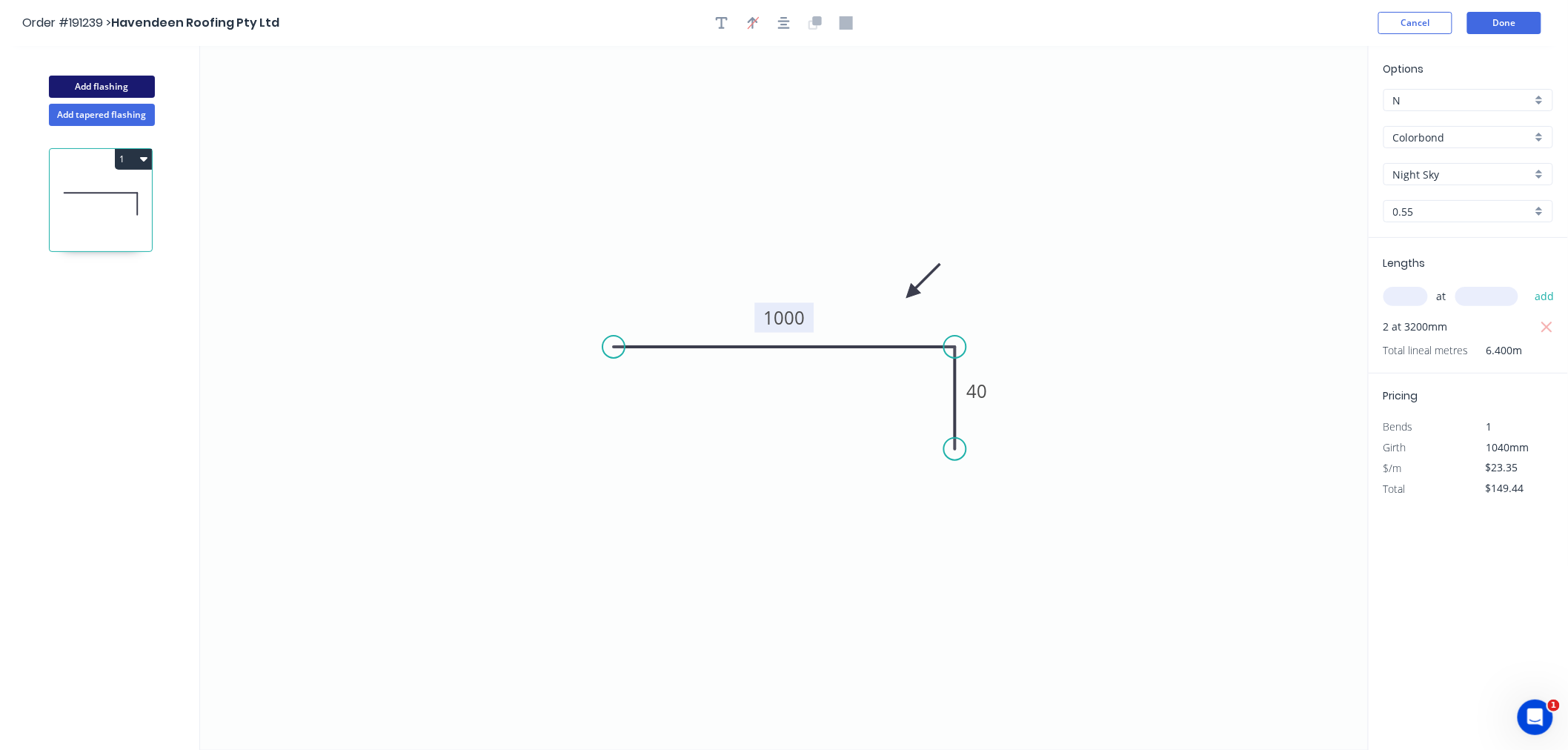
type input "$0.00"
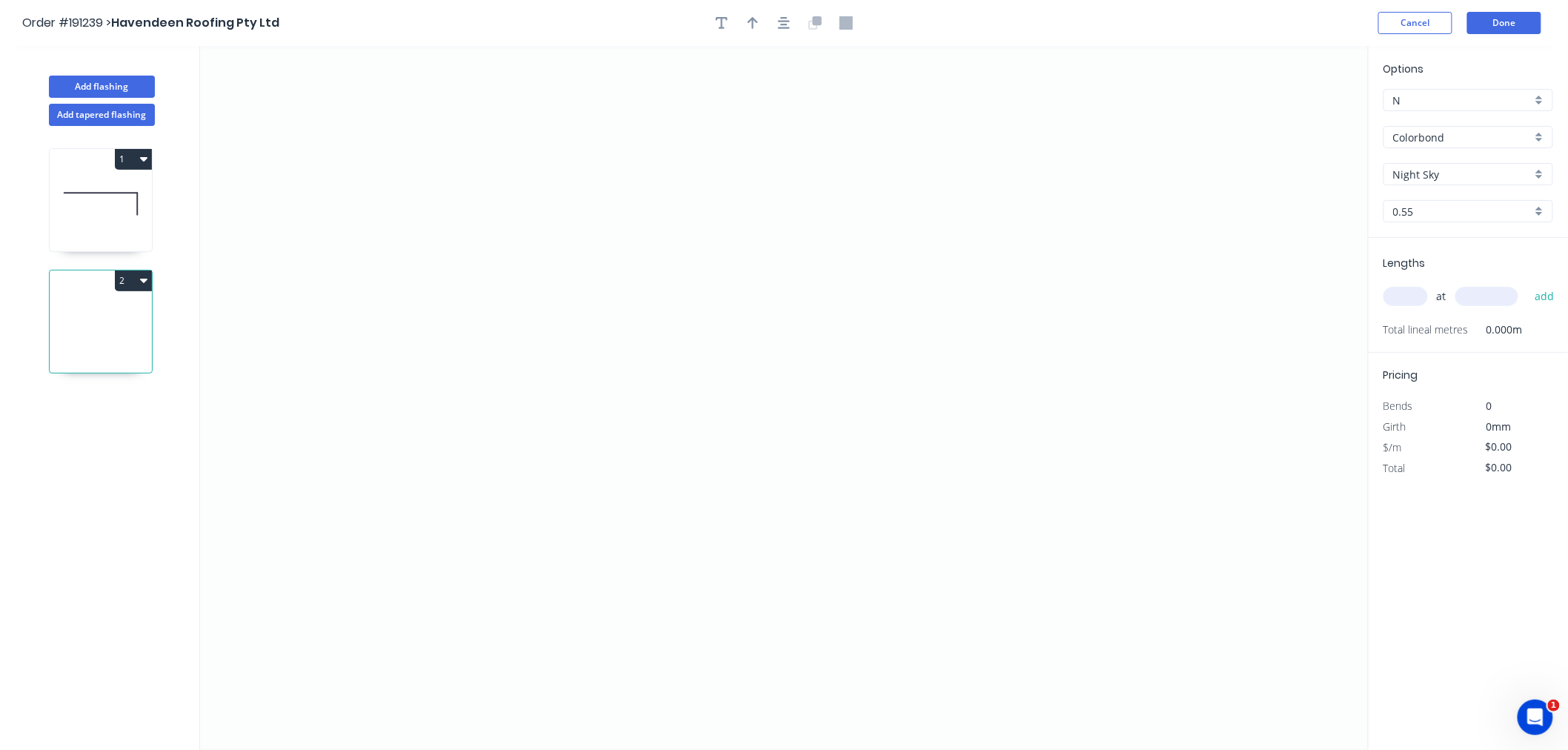
click at [1412, 300] on input "text" at bounding box center [1406, 296] width 44 height 19
click at [446, 173] on icon "0" at bounding box center [784, 398] width 1169 height 704
click at [461, 410] on icon "0" at bounding box center [784, 398] width 1169 height 704
click at [756, 467] on icon "0 ?" at bounding box center [784, 398] width 1169 height 704
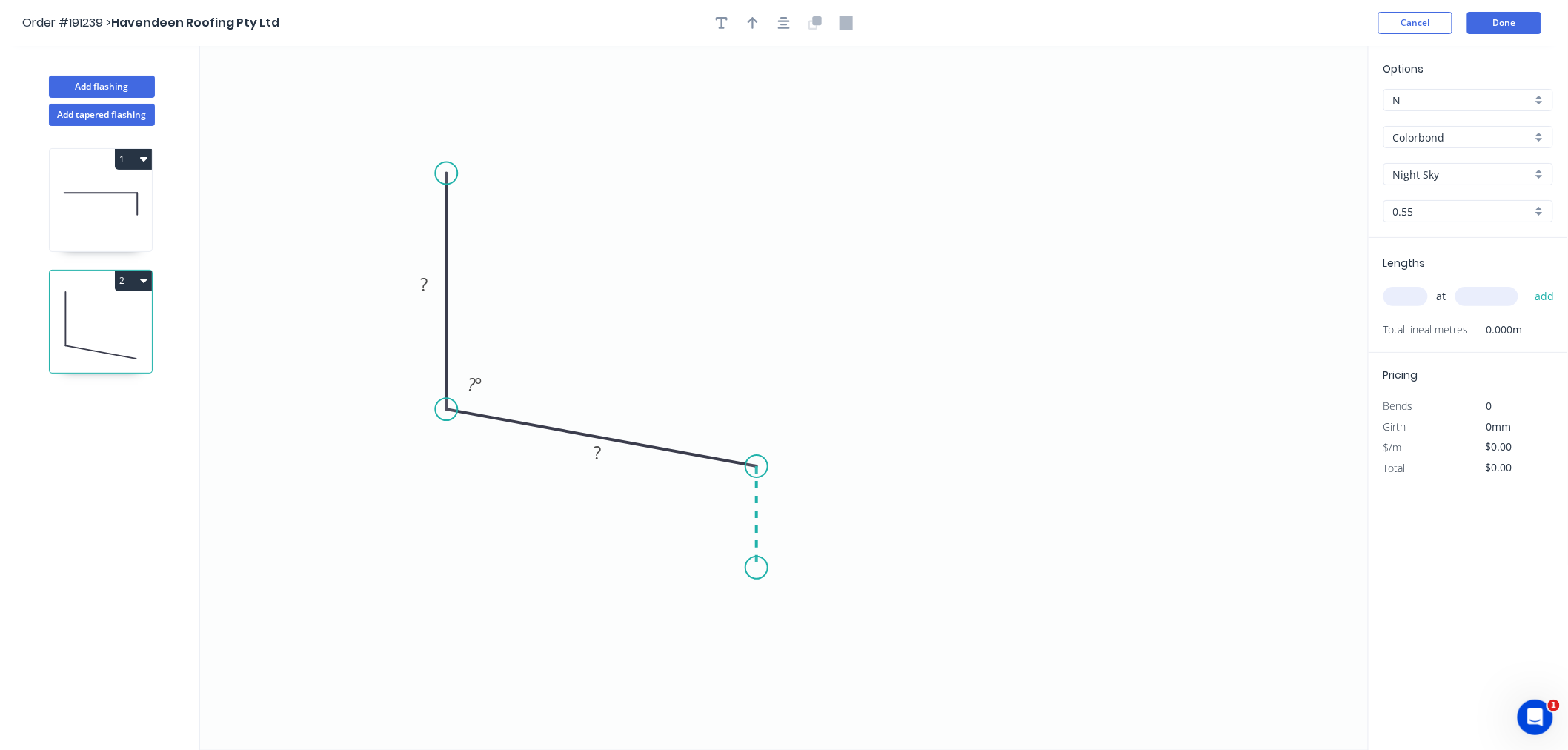
click at [758, 568] on icon "0 ? ? ? º" at bounding box center [784, 398] width 1169 height 704
click at [786, 27] on icon "button" at bounding box center [784, 23] width 12 height 12
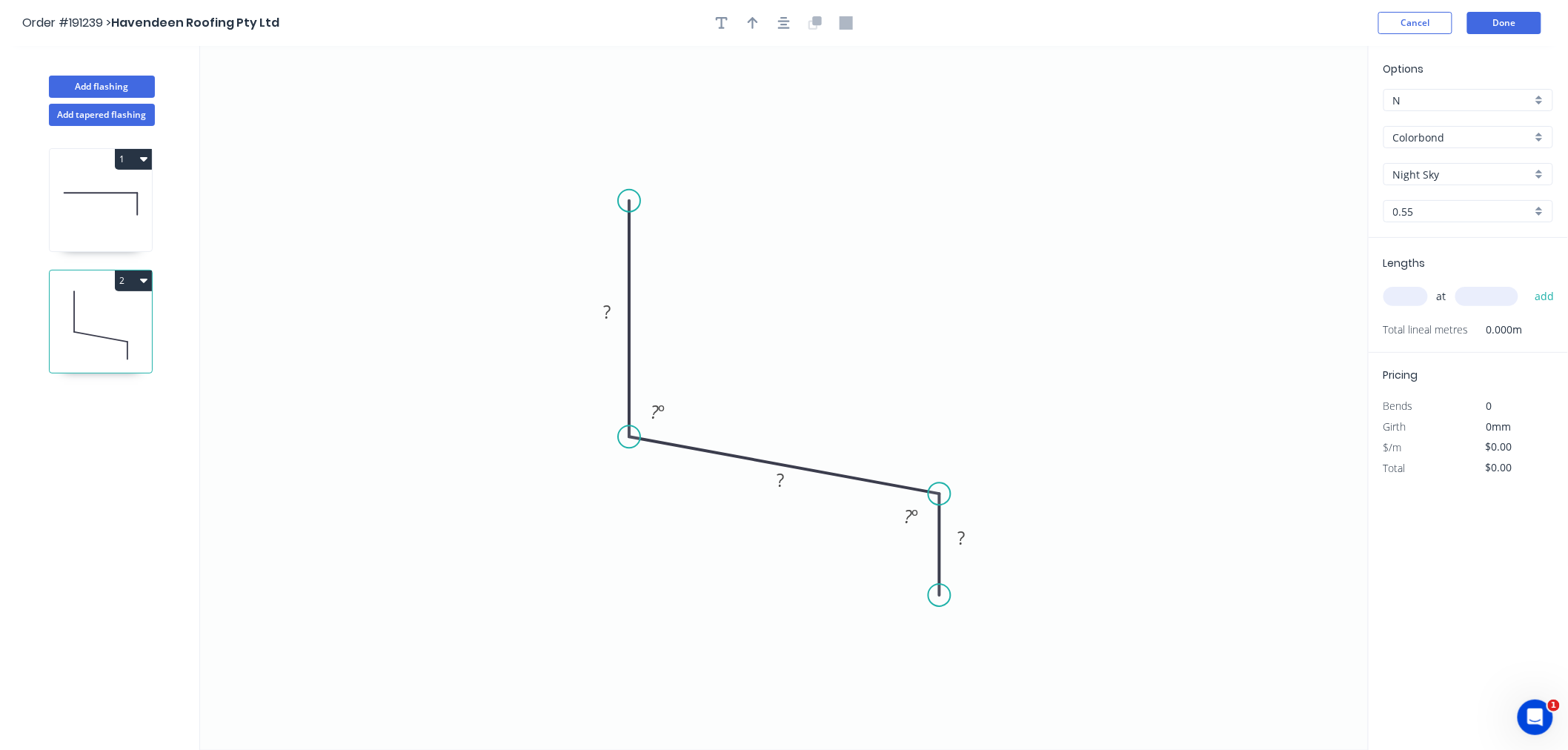
click at [1402, 295] on input "text" at bounding box center [1406, 296] width 44 height 19
type input "1"
type input "2000"
click at [1528, 284] on button "add" at bounding box center [1545, 296] width 35 height 25
click at [608, 314] on tspan "?" at bounding box center [607, 311] width 8 height 24
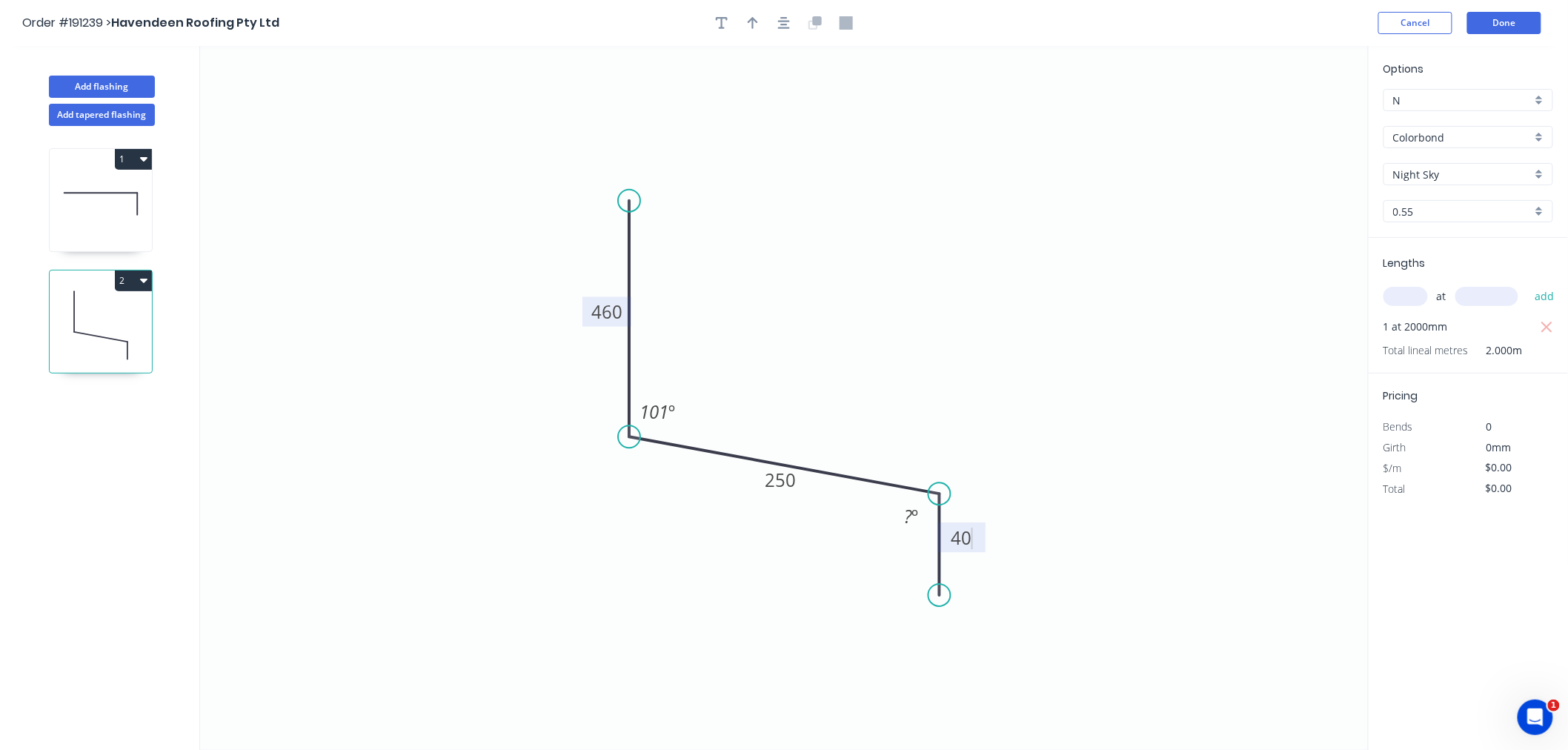
click at [948, 183] on icon "0 460 250 40 101 º ? º" at bounding box center [784, 398] width 1169 height 704
type input "$17.20"
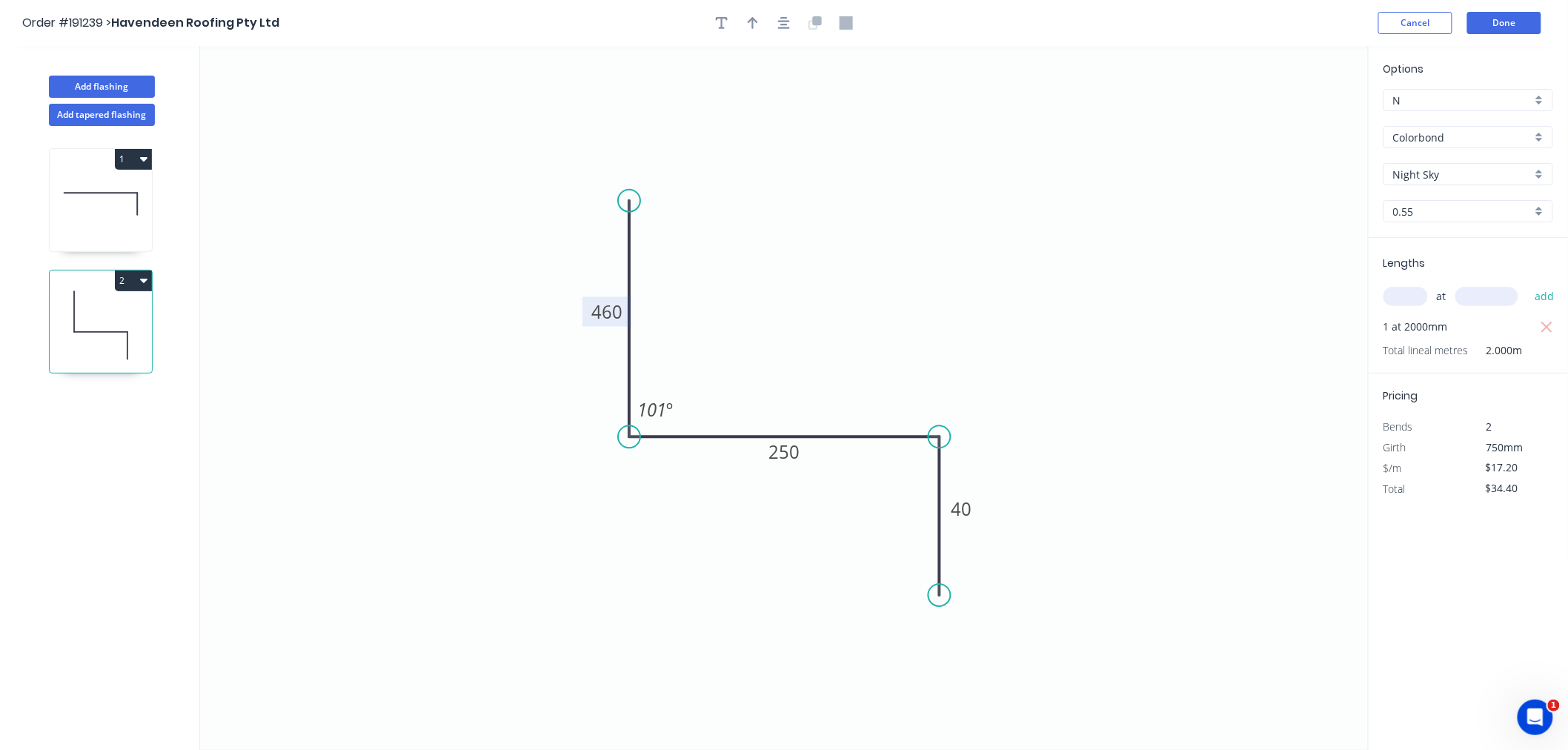
drag, startPoint x: 938, startPoint y: 492, endPoint x: 939, endPoint y: 455, distance: 37.0
click at [939, 455] on icon "0 460 250 40 101 º" at bounding box center [784, 398] width 1169 height 704
drag, startPoint x: 945, startPoint y: 588, endPoint x: 943, endPoint y: 552, distance: 36.1
click at [943, 552] on circle at bounding box center [940, 551] width 23 height 23
drag, startPoint x: 632, startPoint y: 199, endPoint x: 550, endPoint y: 208, distance: 82.5
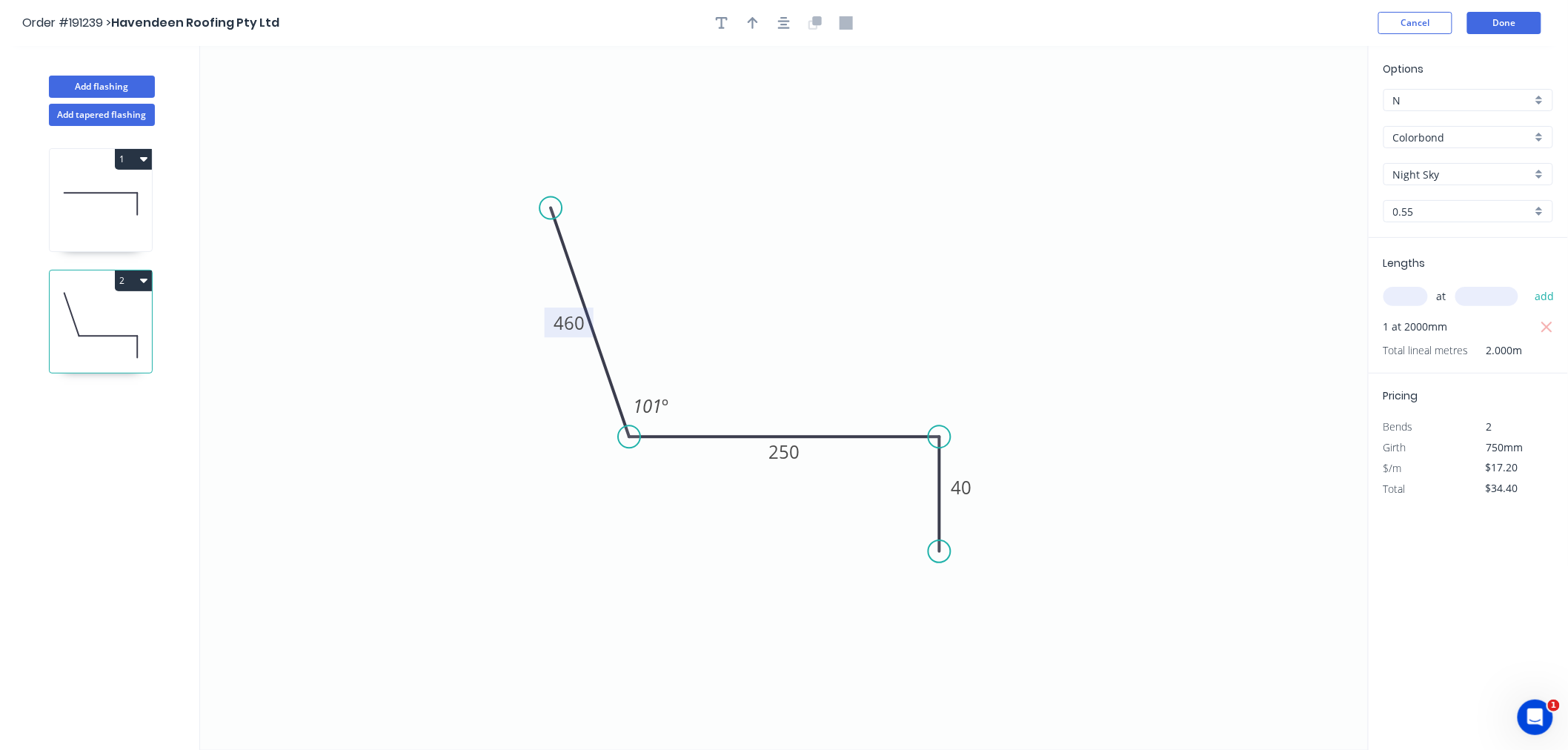
click at [550, 208] on circle at bounding box center [550, 208] width 23 height 23
click at [782, 23] on icon "button" at bounding box center [784, 23] width 12 height 13
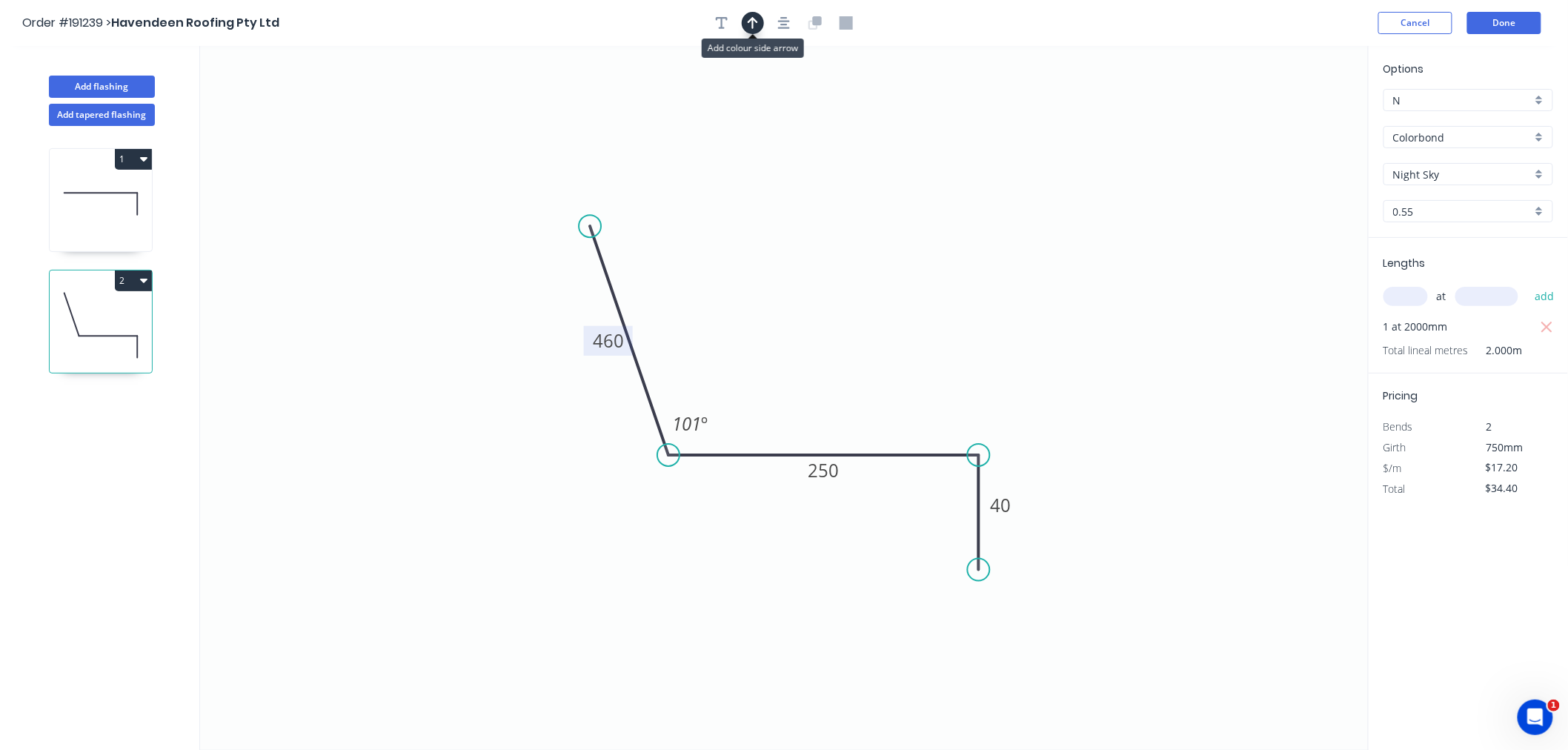
click at [757, 23] on icon "button" at bounding box center [753, 23] width 10 height 13
drag, startPoint x: 853, startPoint y: 277, endPoint x: 766, endPoint y: 298, distance: 89.5
click at [766, 298] on icon at bounding box center [765, 281] width 13 height 47
click at [766, 297] on icon at bounding box center [765, 281] width 13 height 47
click at [789, 23] on icon "button" at bounding box center [784, 23] width 12 height 13
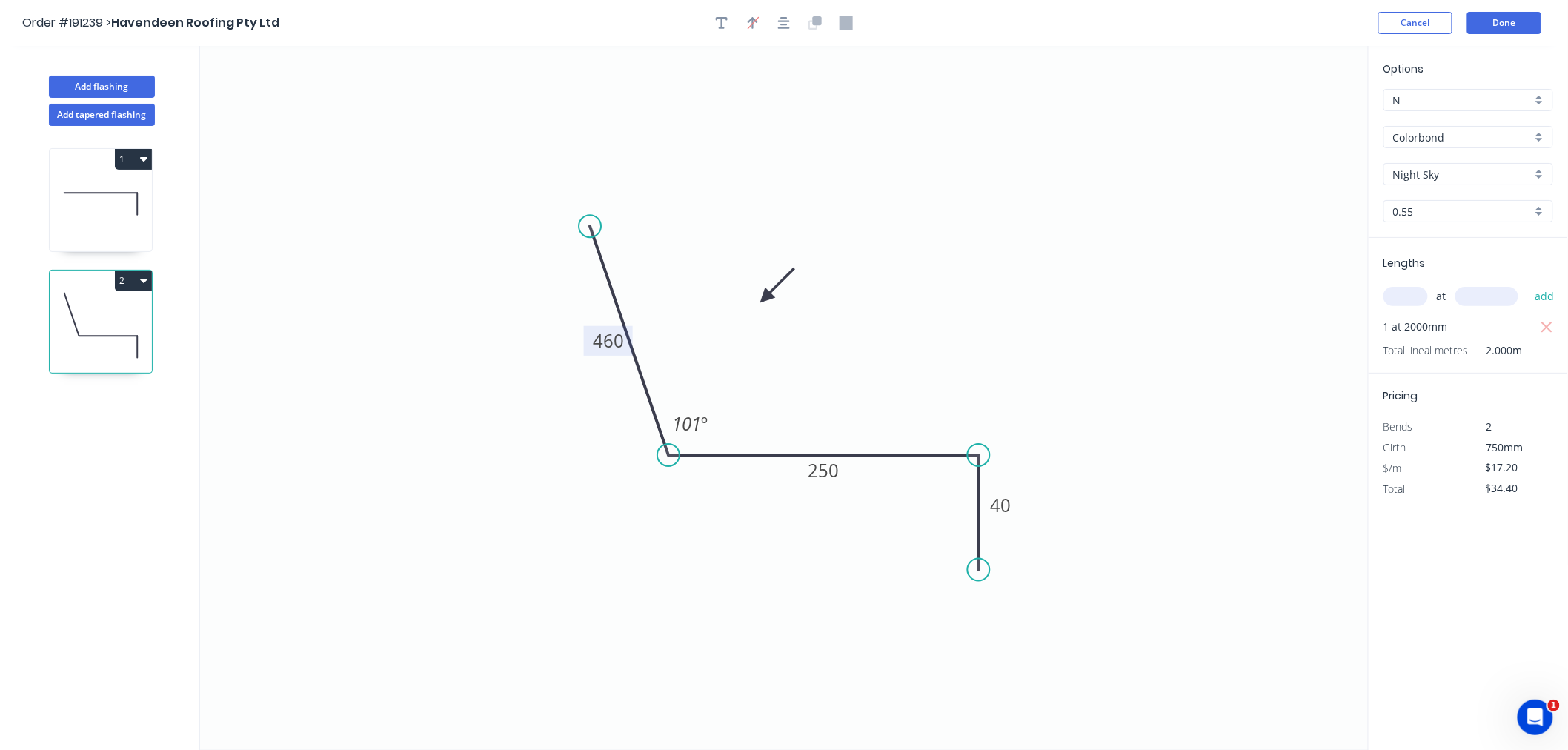
click at [468, 23] on div "Order #191239 > Havendeen Roofing Pty Ltd Cancel Done" at bounding box center [784, 23] width 1524 height 23
click at [141, 284] on icon "button" at bounding box center [144, 280] width 8 height 12
click at [121, 314] on div "Duplicate" at bounding box center [81, 318] width 114 height 22
type input "$0.00"
click at [836, 479] on tspan "250" at bounding box center [823, 469] width 31 height 24
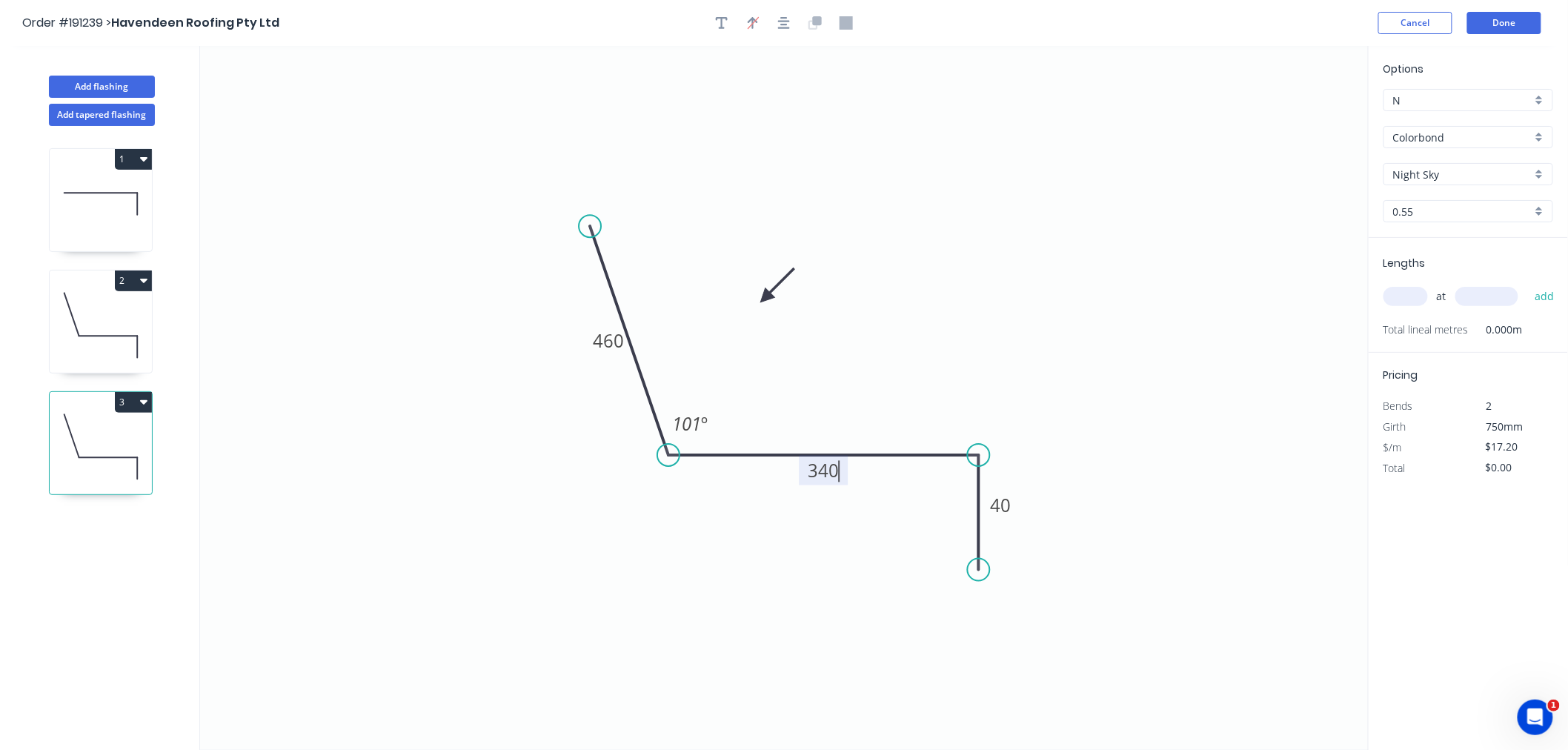
click at [1416, 296] on input "text" at bounding box center [1406, 296] width 44 height 19
type input "$20.61"
type input "1"
type input "2000"
click at [1528, 284] on button "add" at bounding box center [1545, 296] width 35 height 25
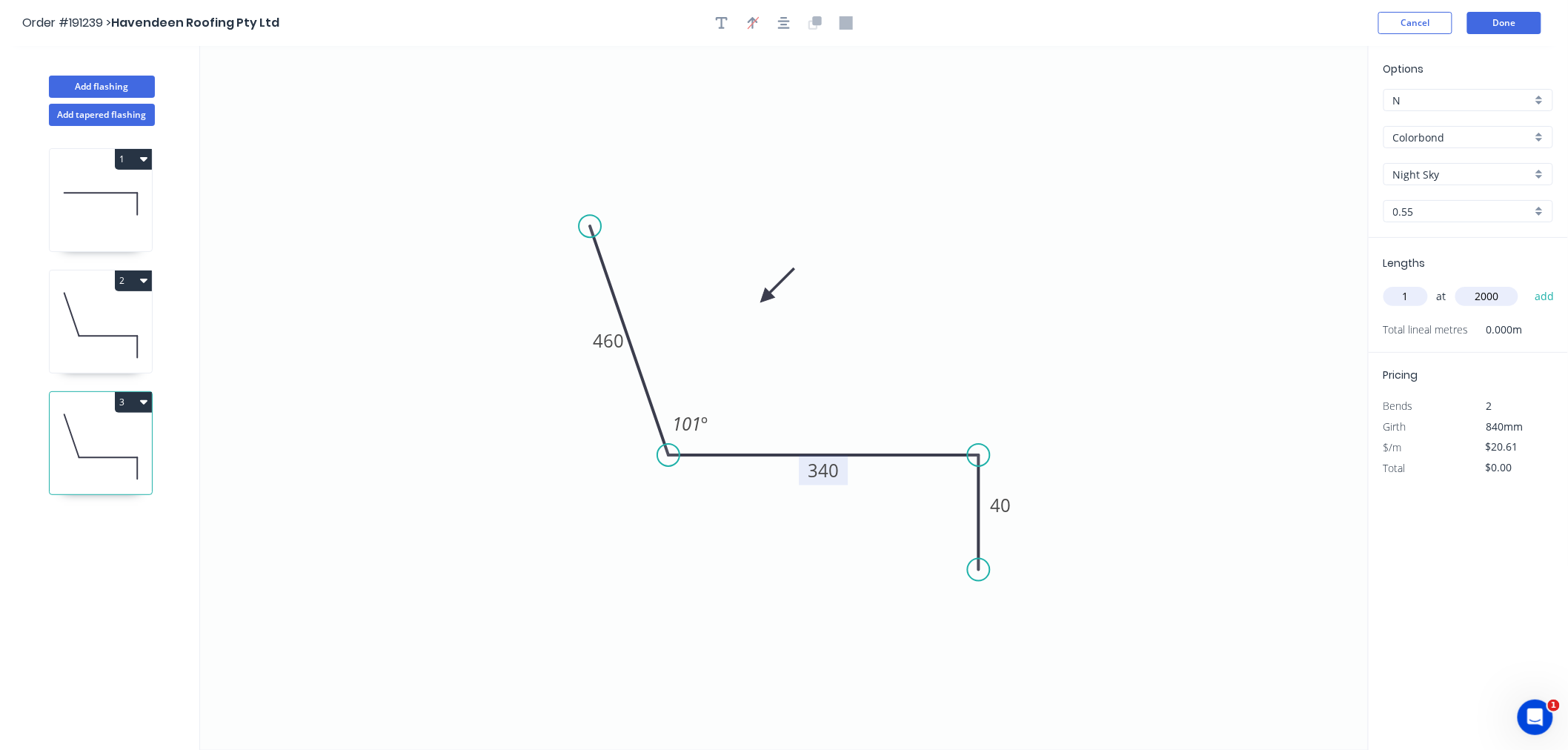
type input "$41.22"
click at [1495, 23] on button "Done" at bounding box center [1504, 23] width 74 height 23
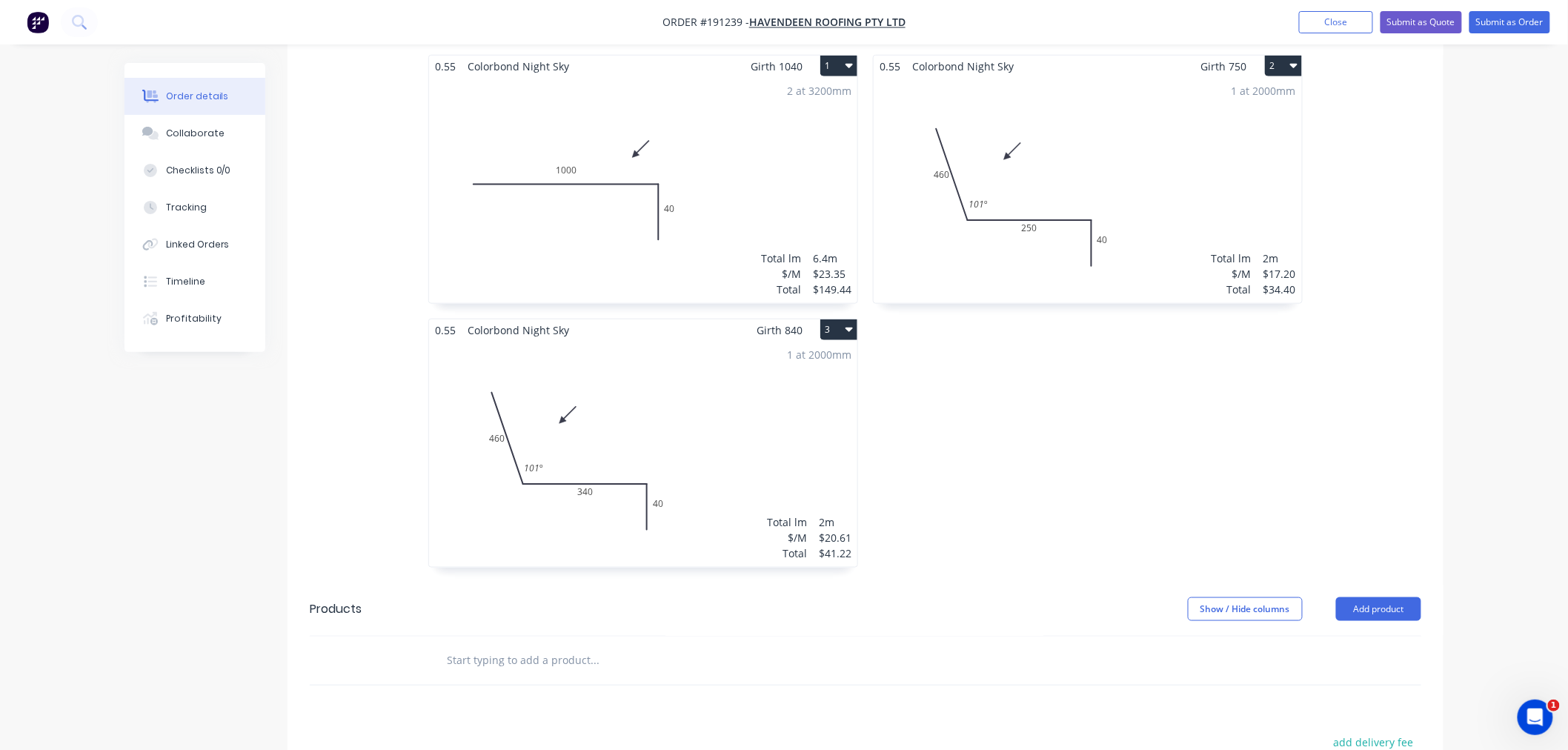
scroll to position [494, 0]
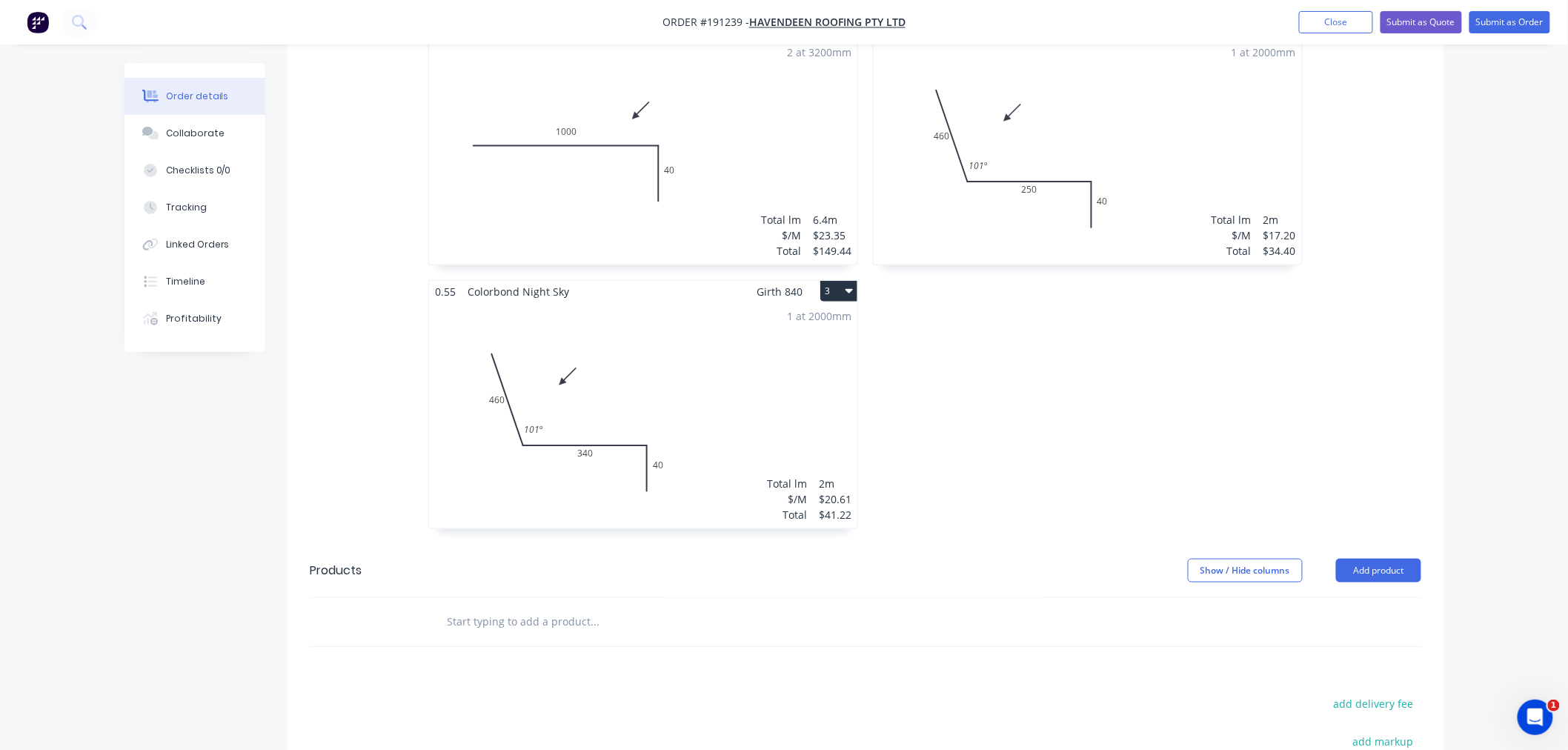
click at [727, 425] on div "1 at 2000mm Total lm $/M Total 2m $20.61 $41.22" at bounding box center [643, 415] width 428 height 226
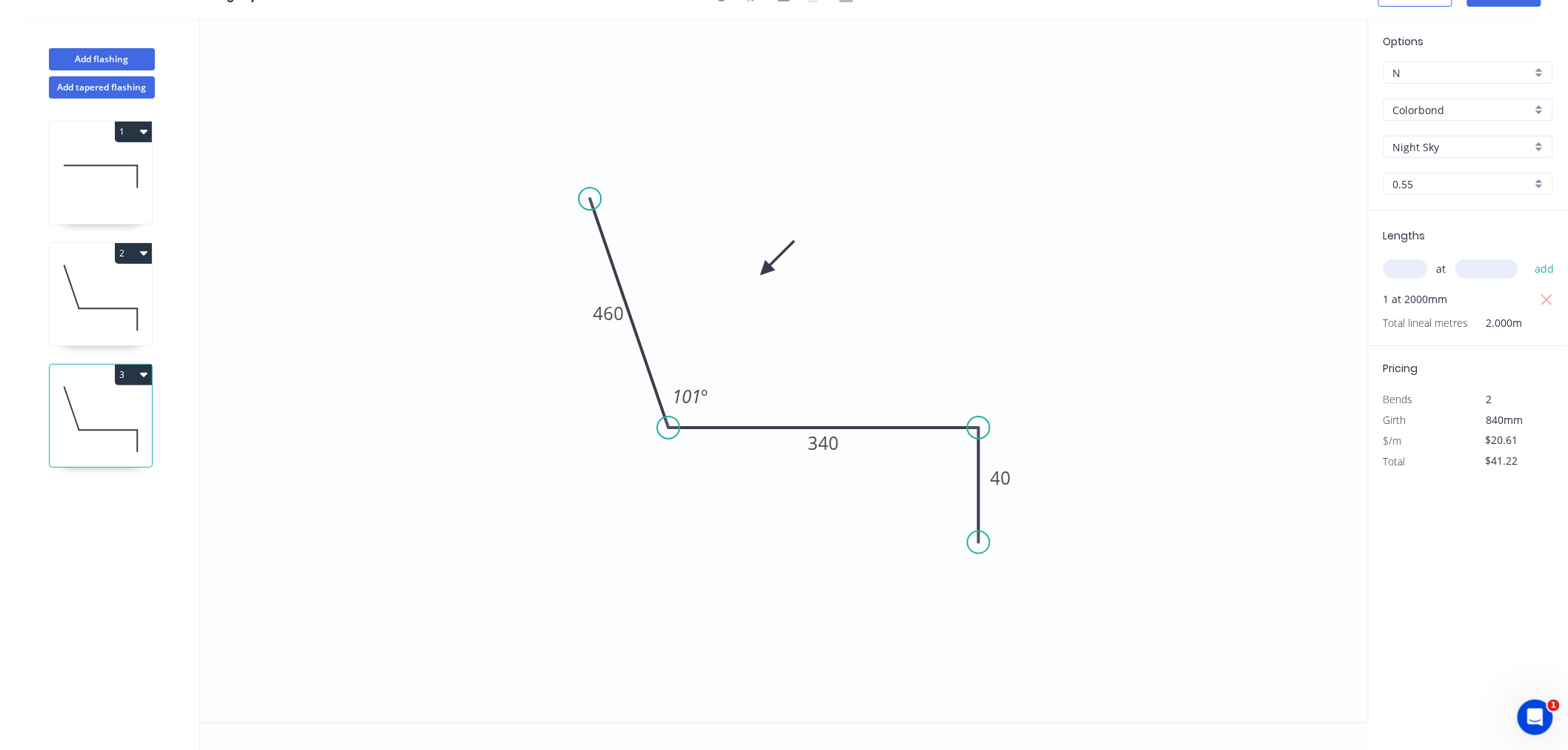
click at [143, 371] on icon "button" at bounding box center [144, 374] width 8 height 12
click at [129, 408] on div "Duplicate" at bounding box center [81, 412] width 114 height 22
type input "$0.00"
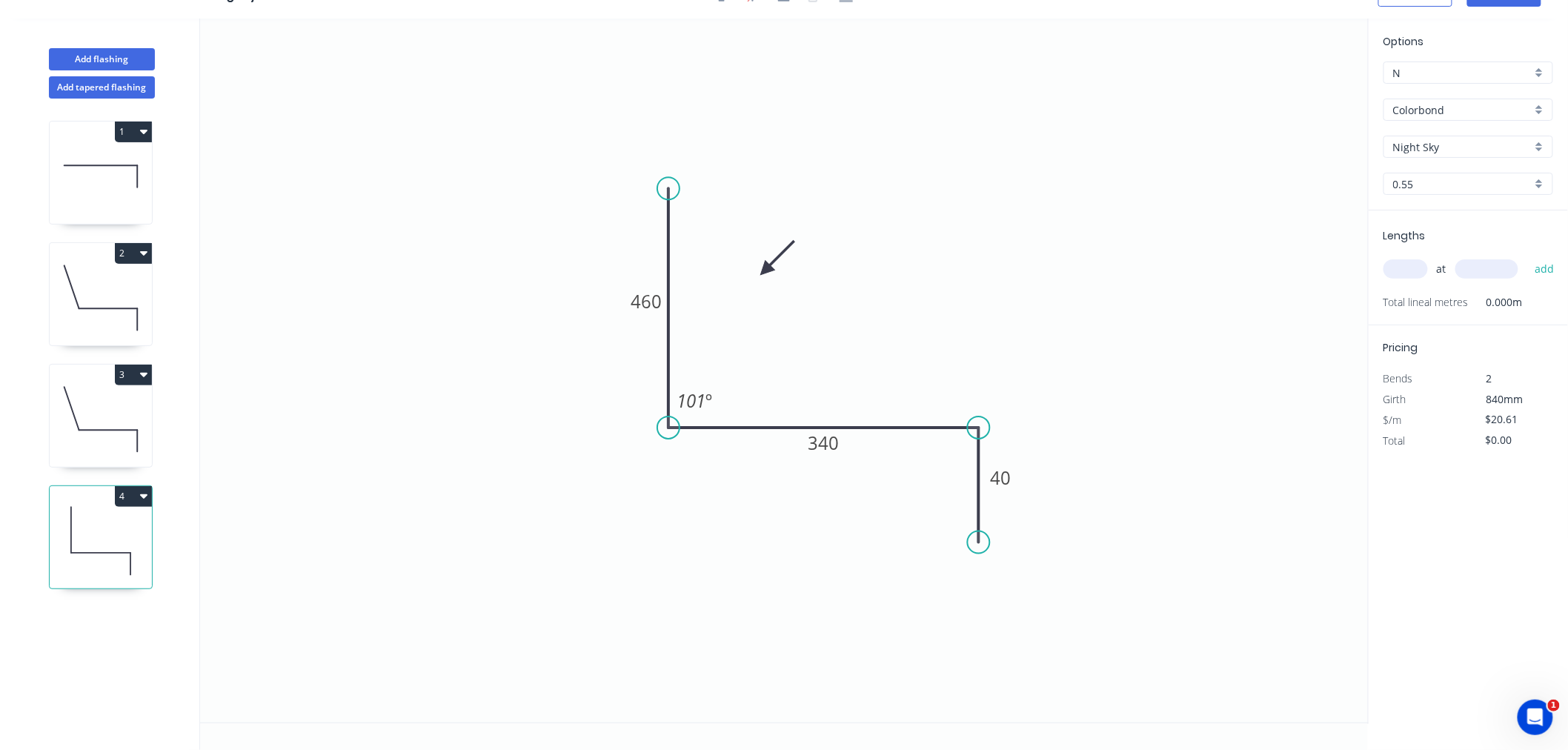
drag, startPoint x: 592, startPoint y: 196, endPoint x: 676, endPoint y: 187, distance: 84.5
click at [676, 187] on circle at bounding box center [669, 188] width 23 height 23
click at [693, 394] on tspan "101" at bounding box center [690, 400] width 29 height 24
click at [719, 440] on div "Hide angle" at bounding box center [768, 444] width 149 height 30
click at [650, 293] on tspan "460" at bounding box center [646, 300] width 31 height 24
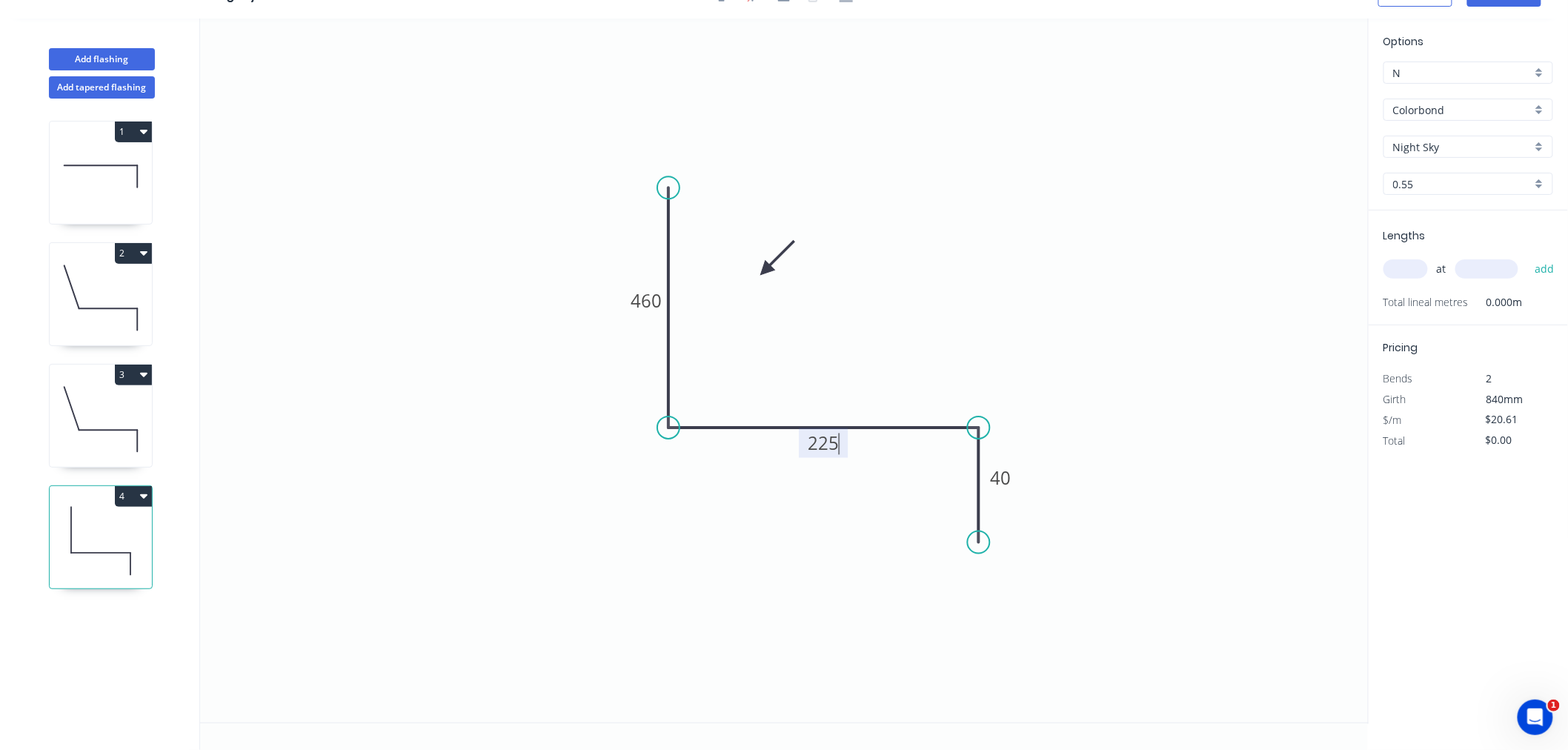
type input "$17.20"
click at [1416, 267] on input "text" at bounding box center [1406, 269] width 44 height 19
type input "1"
type input "800"
click at [1528, 256] on button "add" at bounding box center [1545, 269] width 35 height 25
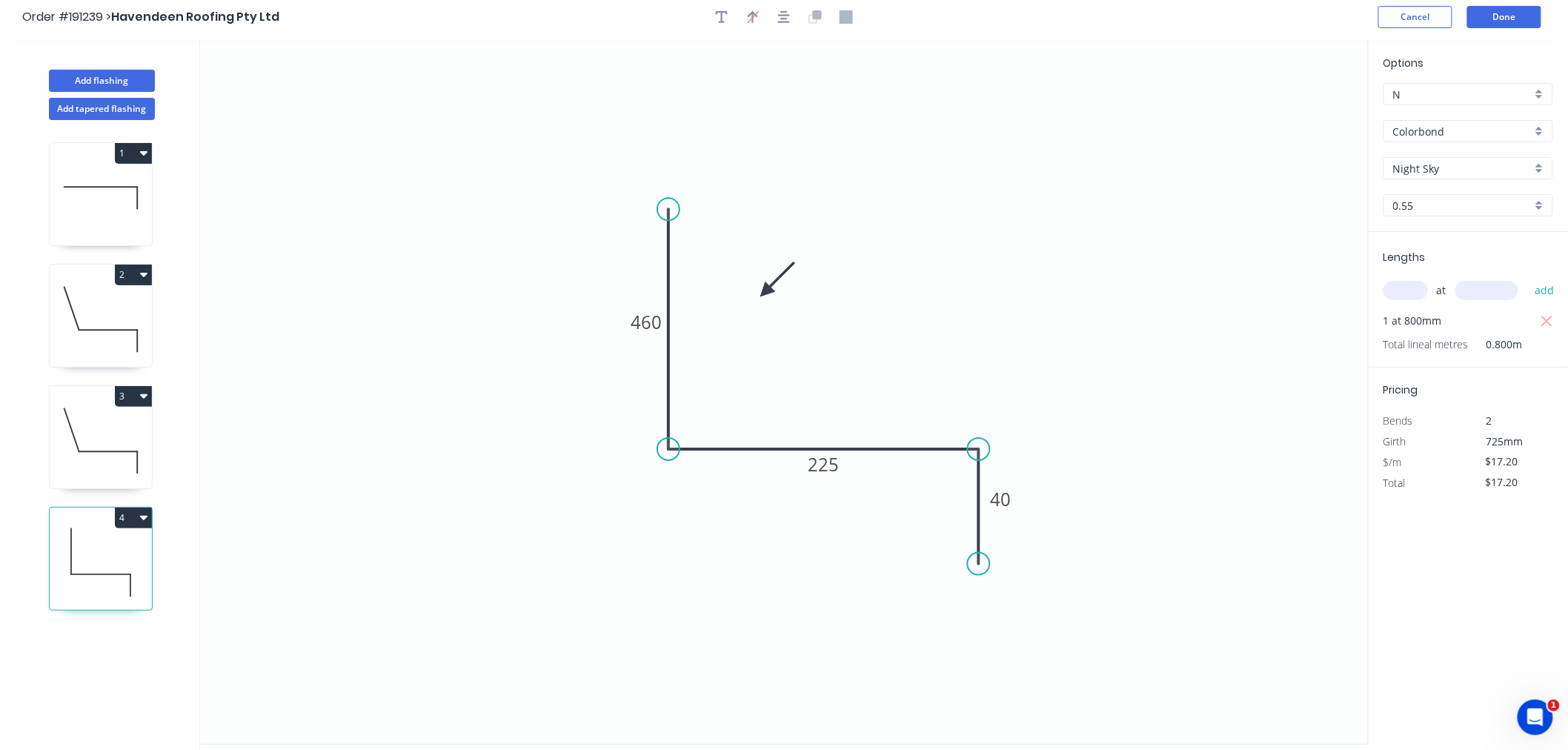
scroll to position [0, 0]
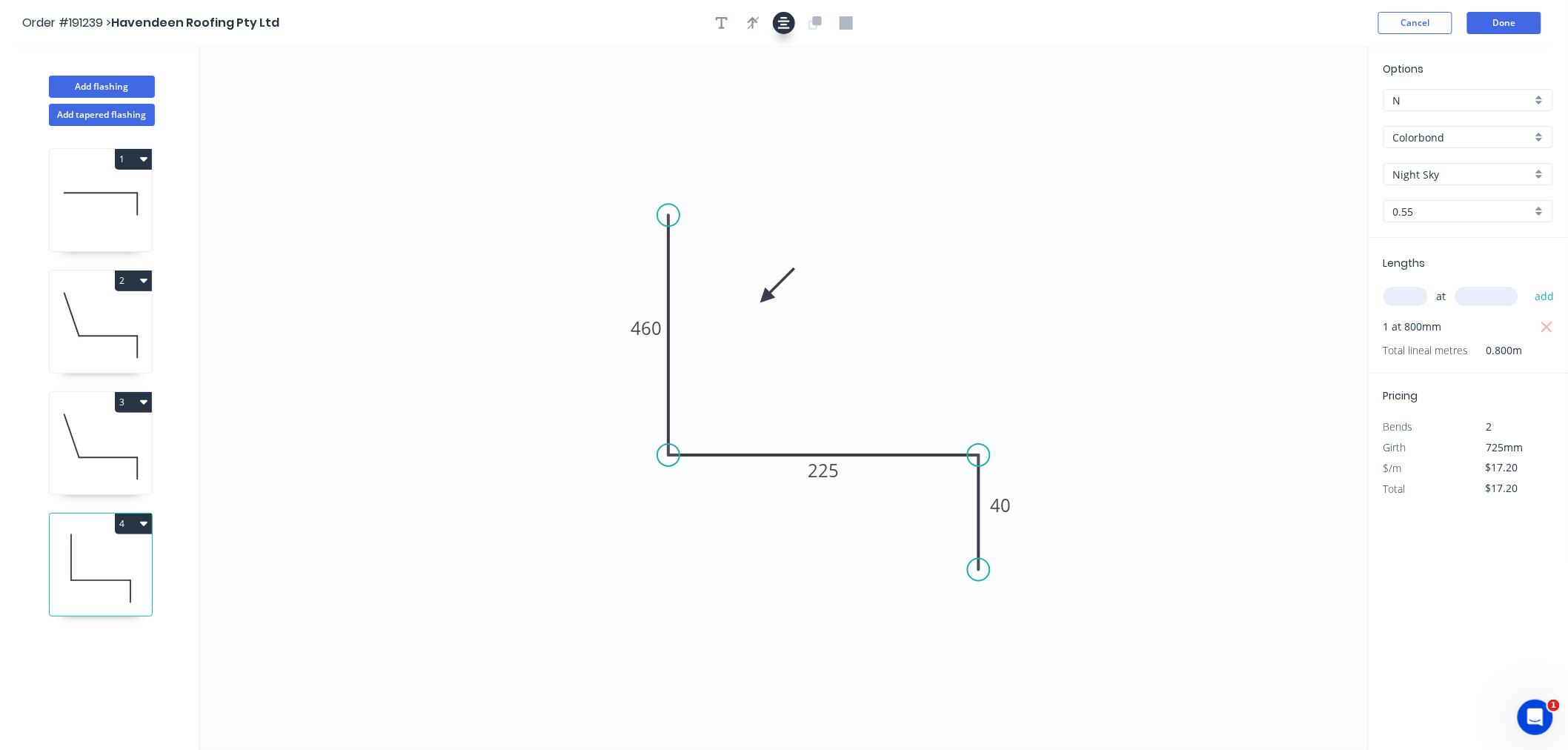
click at [791, 23] on button "button" at bounding box center [784, 23] width 23 height 23
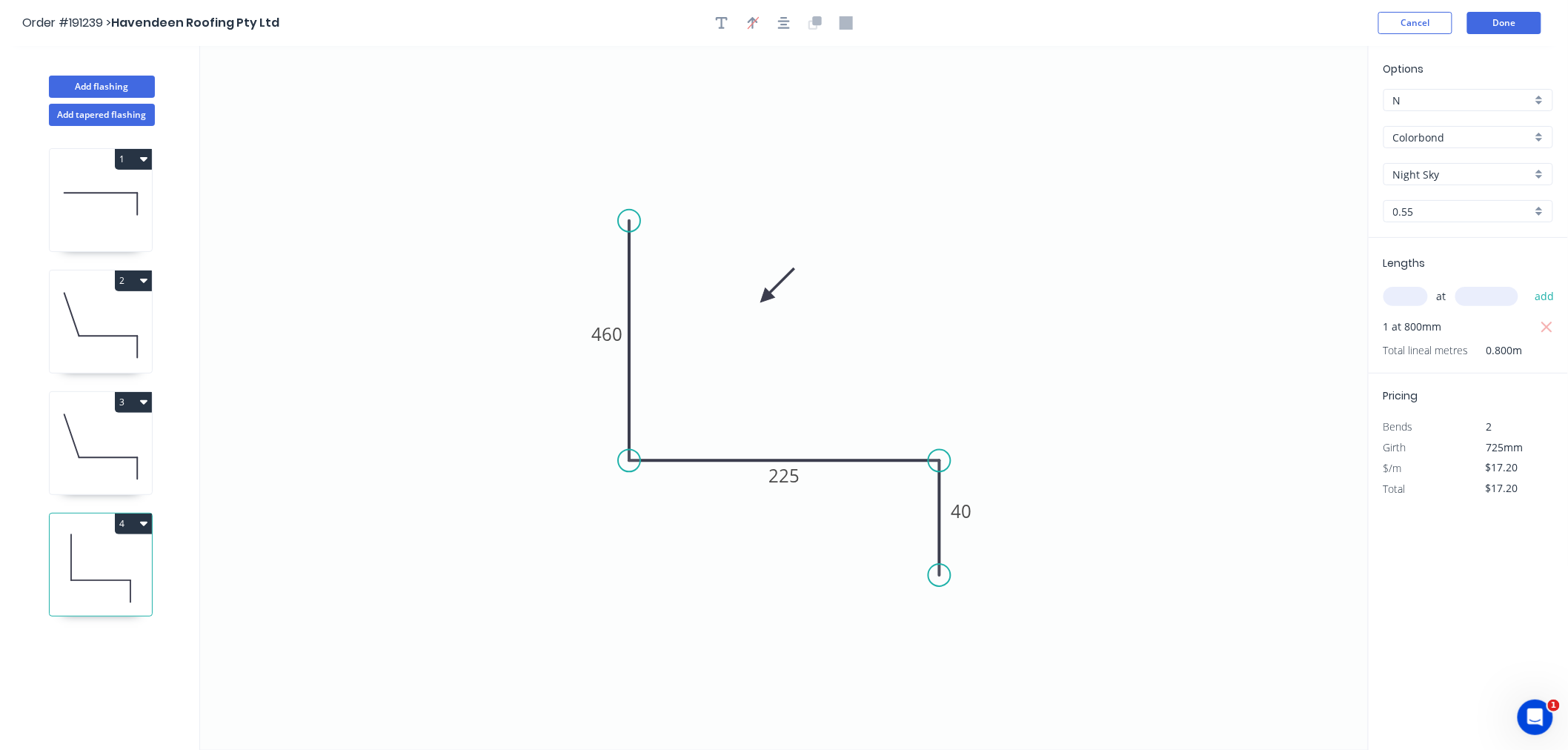
click at [150, 525] on button "4" at bounding box center [134, 524] width 37 height 21
click at [144, 560] on button "Duplicate" at bounding box center [81, 560] width 141 height 30
type input "$0.00"
click at [123, 675] on icon at bounding box center [101, 690] width 103 height 95
click at [602, 326] on tspan "460" at bounding box center [607, 333] width 31 height 24
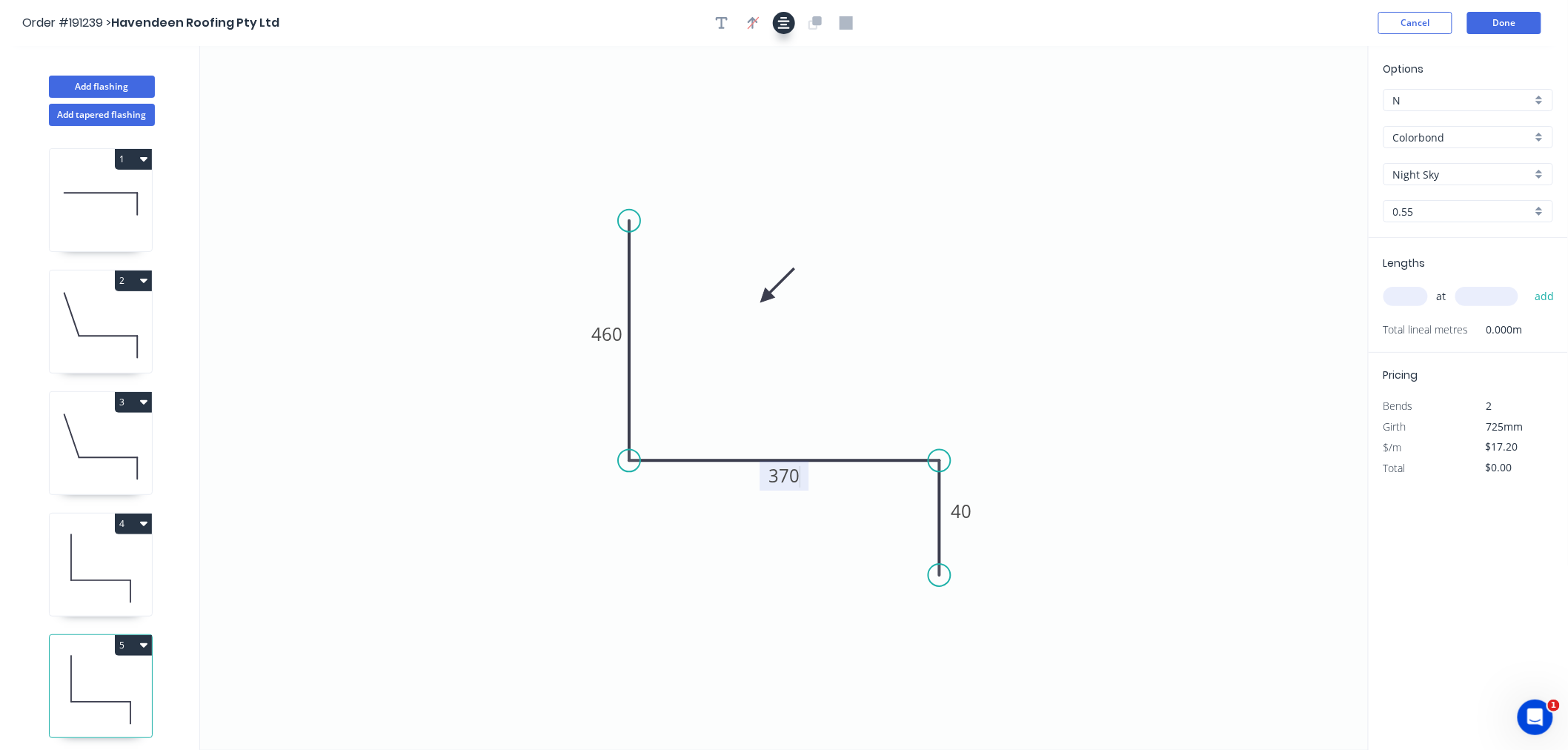
click at [783, 24] on icon "button" at bounding box center [784, 23] width 12 height 12
type input "$20.61"
click at [1426, 294] on input "text" at bounding box center [1406, 296] width 44 height 19
type input "1"
type input "800"
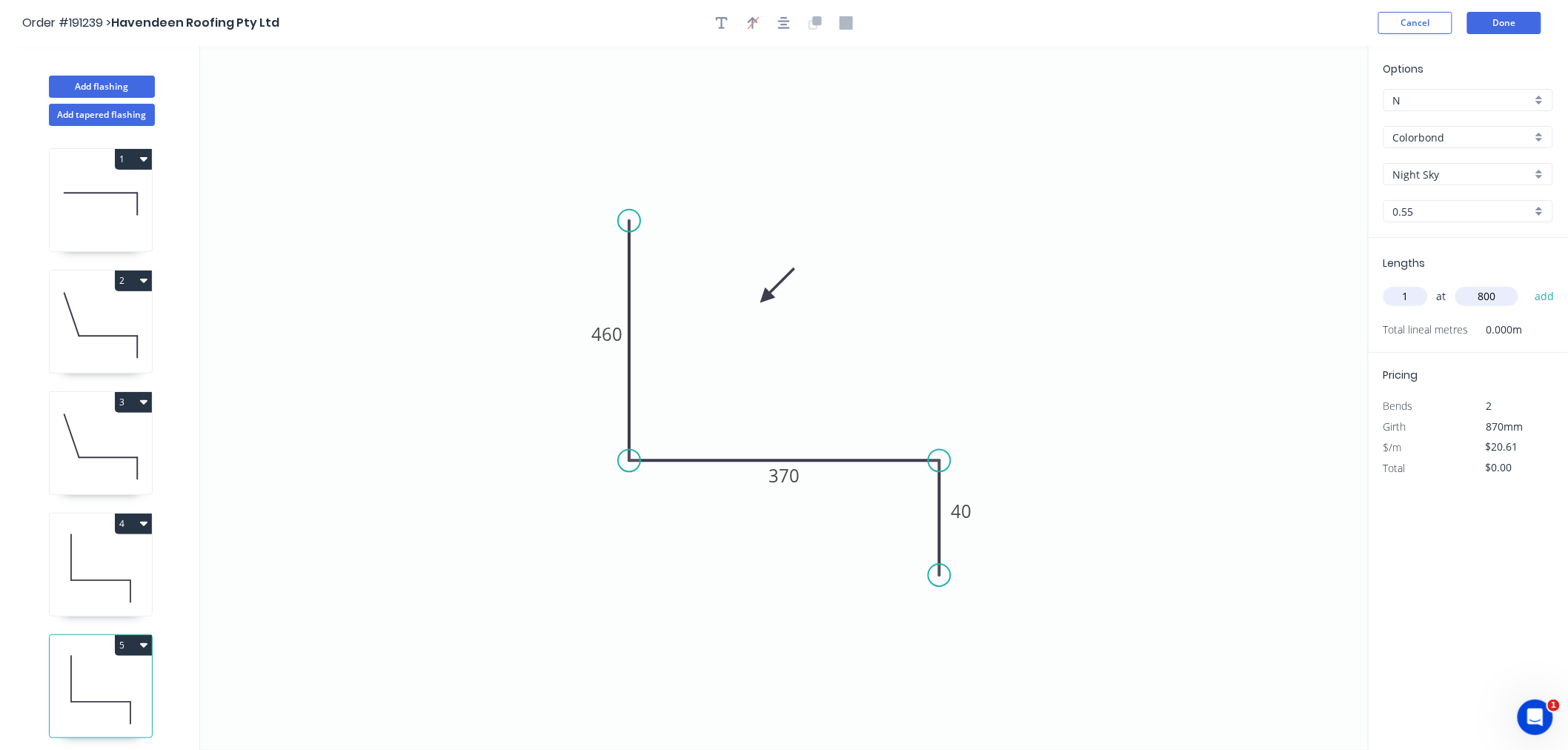
click at [1528, 284] on button "add" at bounding box center [1545, 296] width 35 height 25
type input "$20.61"
click at [1514, 13] on button "Done" at bounding box center [1504, 23] width 74 height 23
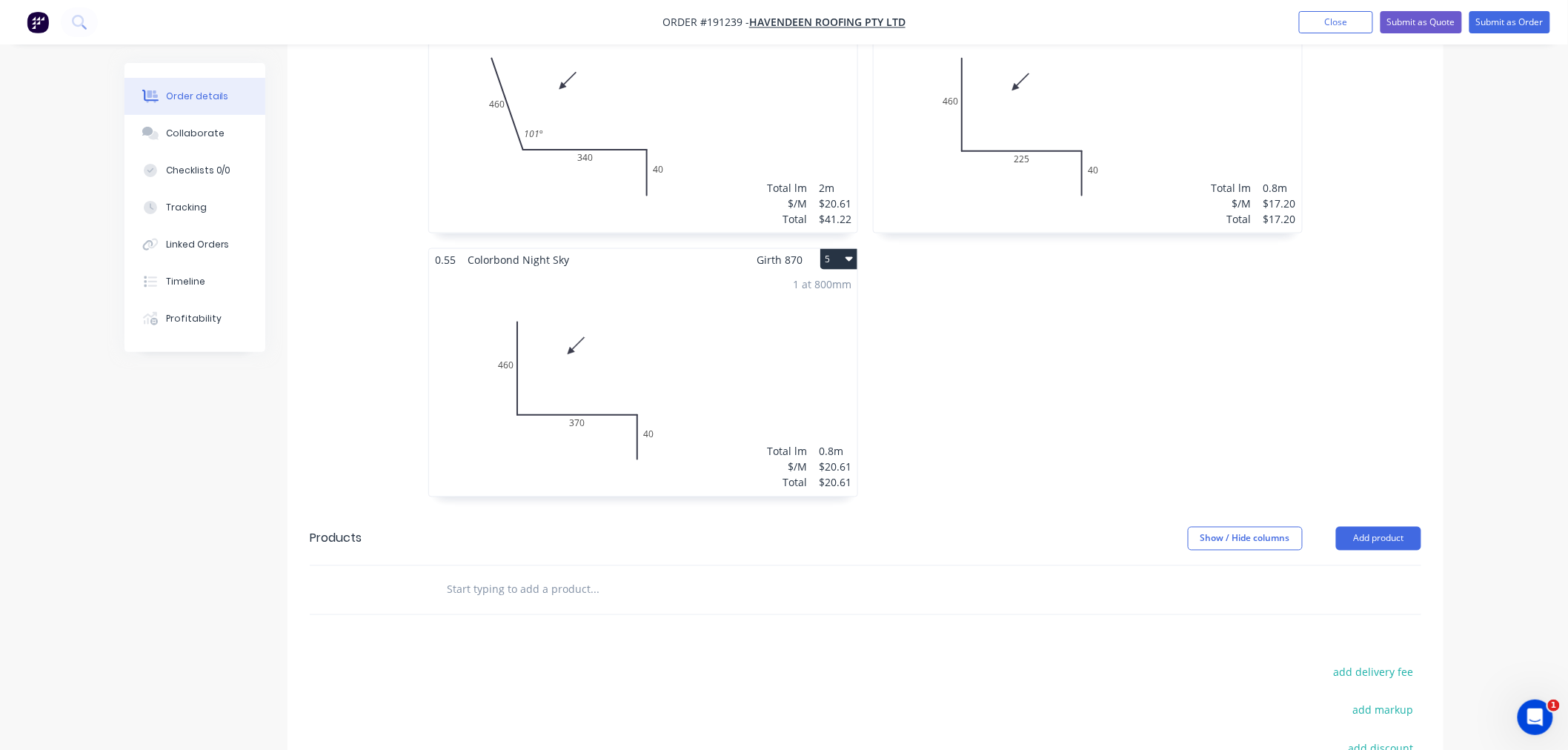
scroll to position [823, 0]
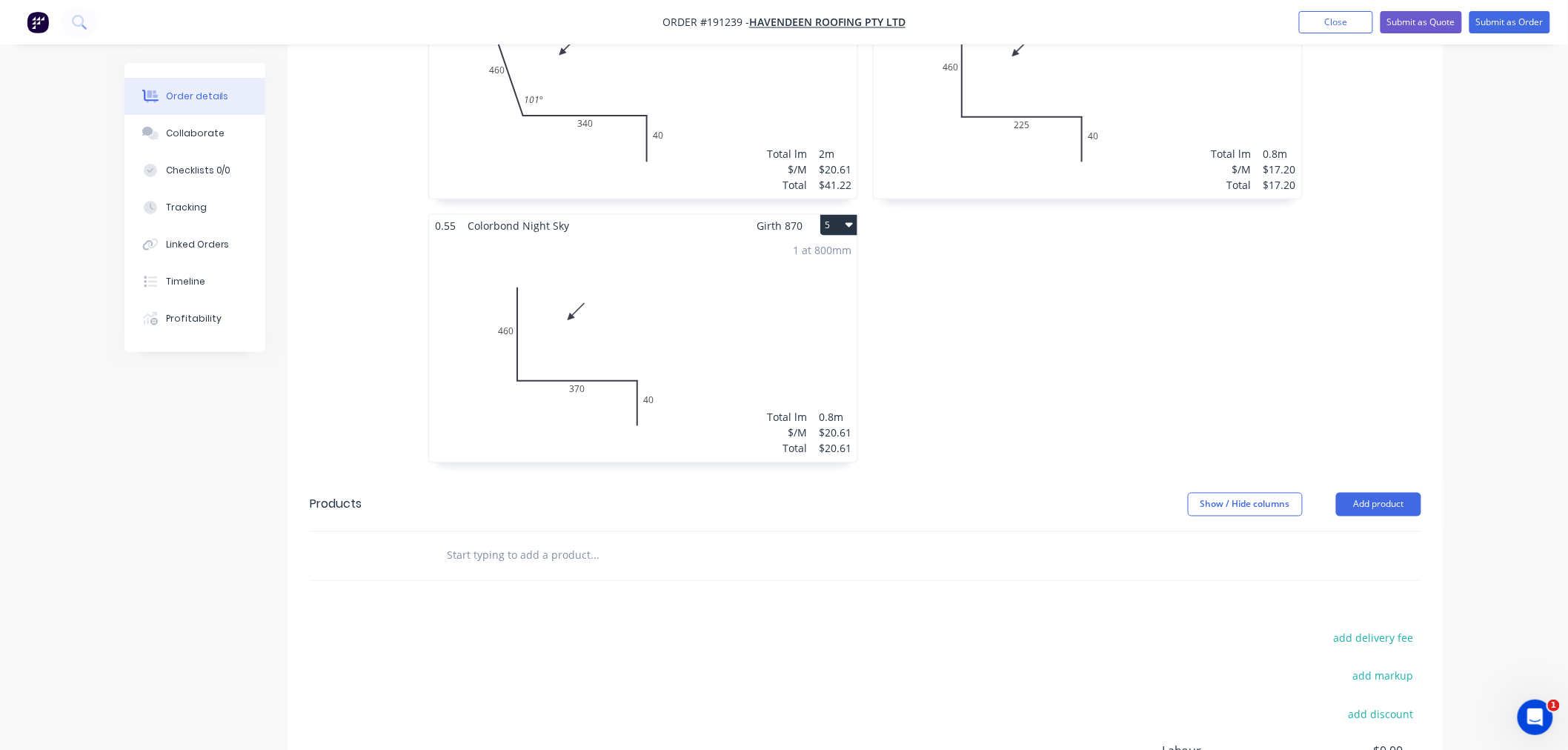
click at [692, 291] on div "1 at 800mm Total lm $/M Total 0.8m $20.61 $20.61" at bounding box center [643, 349] width 428 height 226
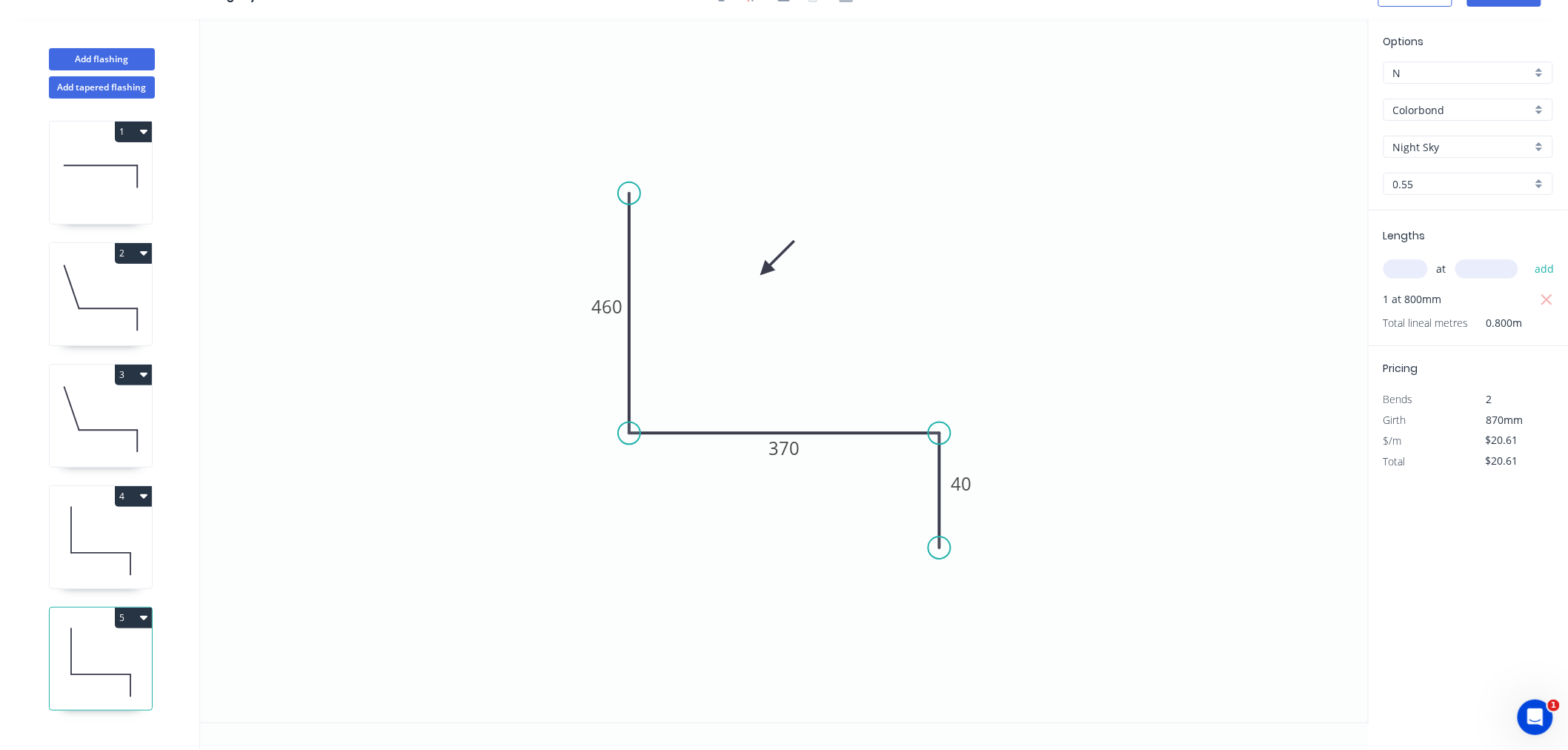
scroll to position [27, 0]
click at [100, 67] on button "Add flashing" at bounding box center [102, 59] width 106 height 23
type input "$0.00"
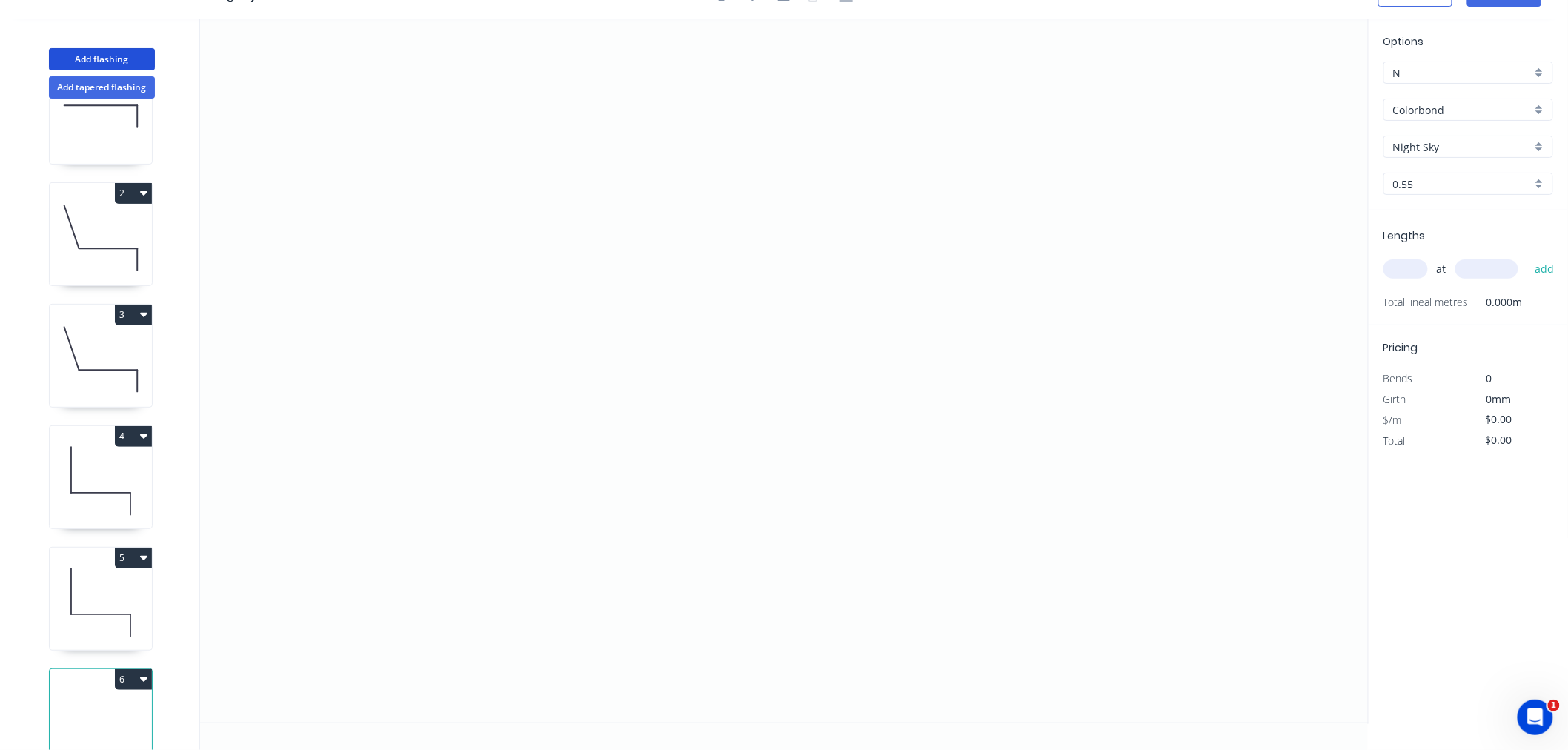
scroll to position [112, 0]
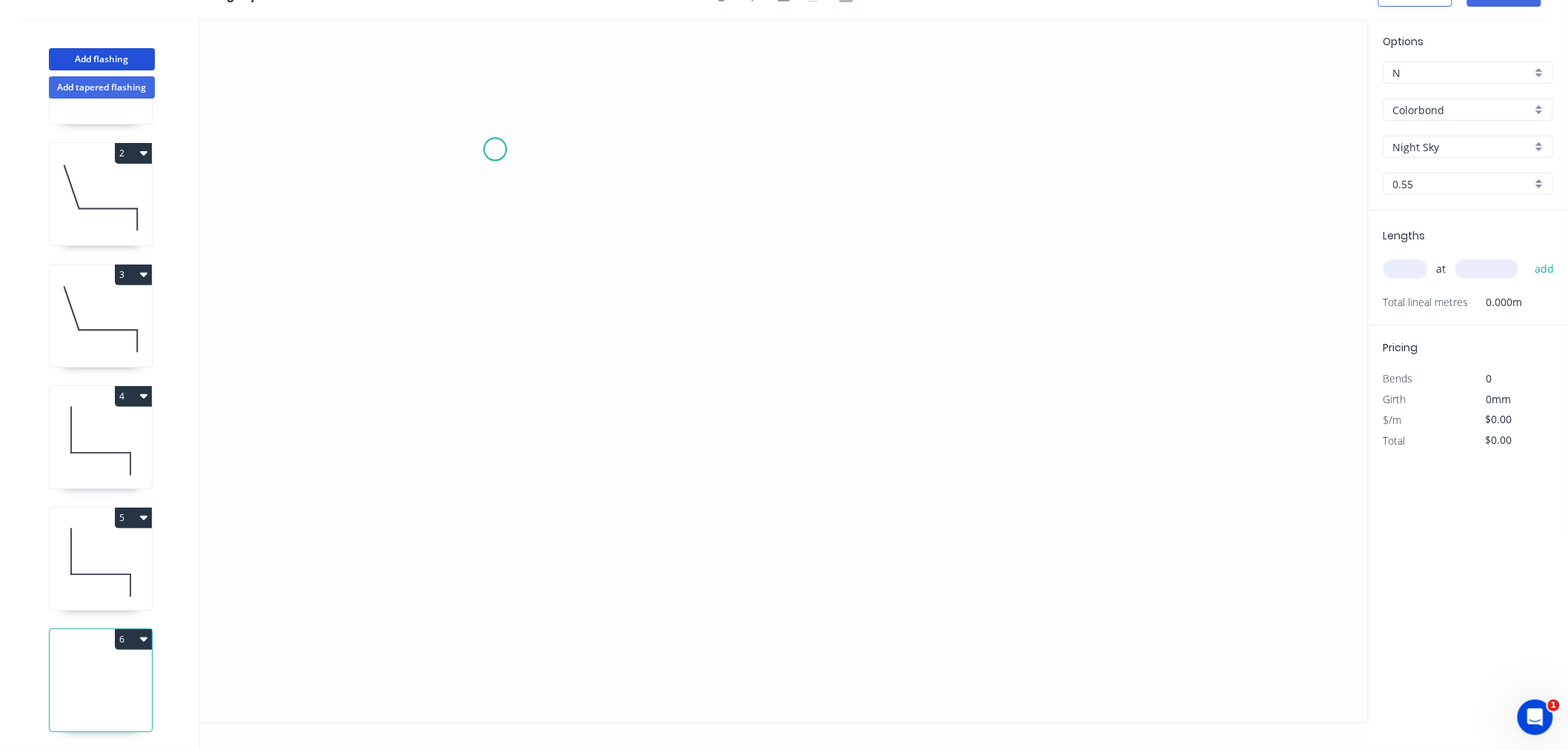
click at [500, 145] on icon "0" at bounding box center [784, 371] width 1169 height 704
click at [487, 438] on icon "0" at bounding box center [784, 371] width 1169 height 704
click at [663, 435] on icon "0 ?" at bounding box center [784, 371] width 1169 height 704
click at [1411, 274] on input "text" at bounding box center [1406, 269] width 44 height 19
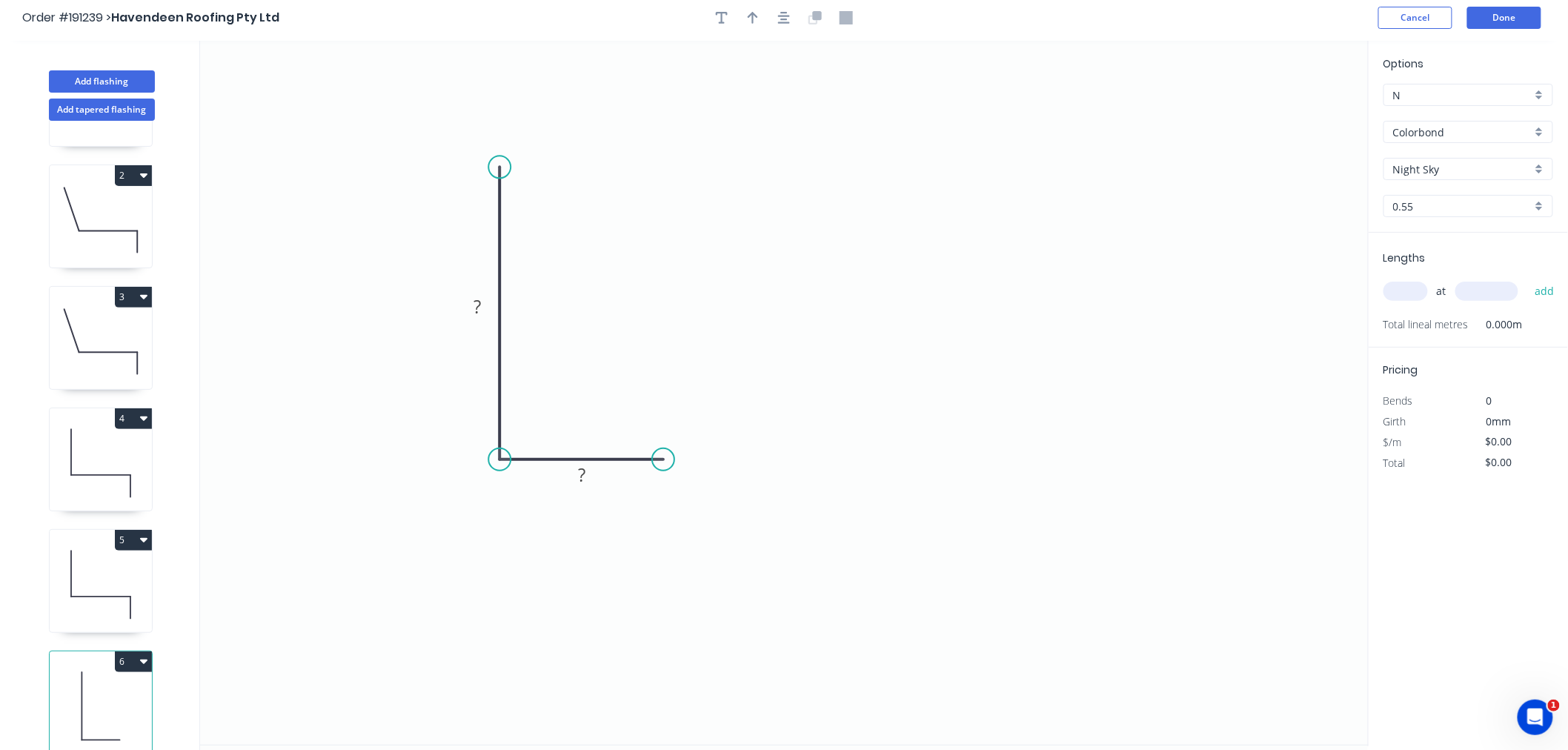
scroll to position [0, 0]
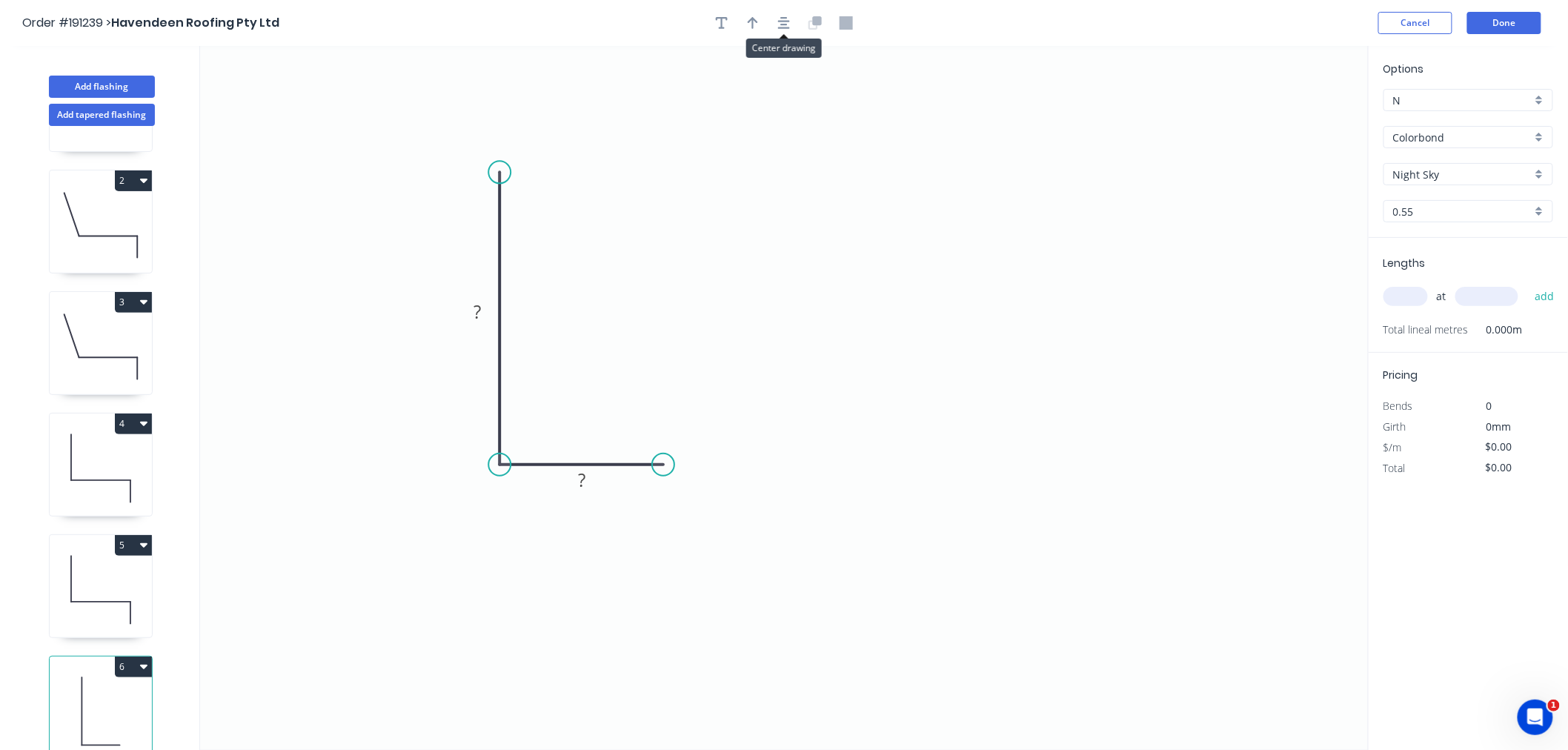
drag, startPoint x: 793, startPoint y: 19, endPoint x: 890, endPoint y: 27, distance: 97.3
click at [793, 19] on button "button" at bounding box center [784, 23] width 23 height 23
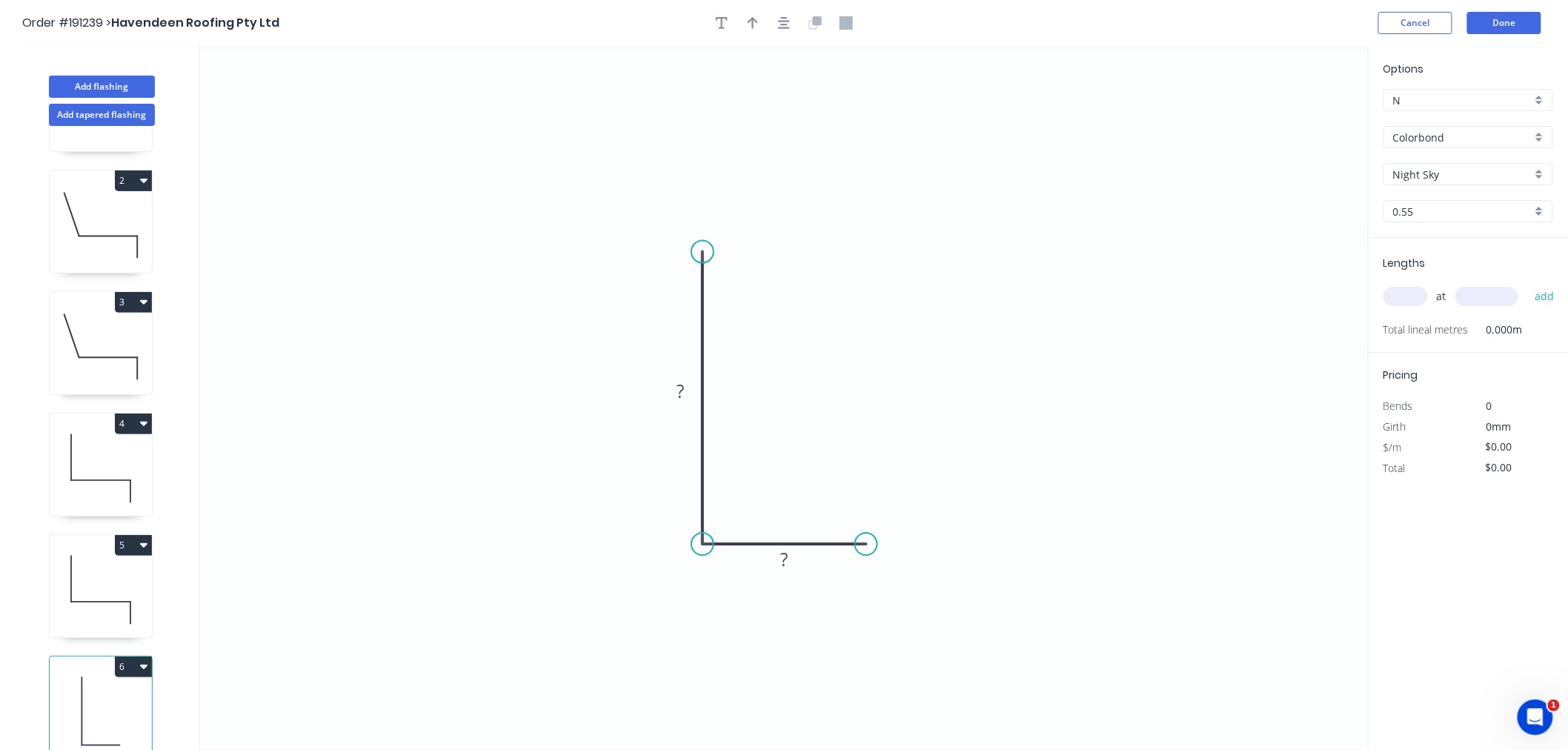
click at [1418, 298] on input "text" at bounding box center [1406, 296] width 44 height 19
type input "2"
type input "2000"
click at [1528, 284] on button "add" at bounding box center [1545, 296] width 35 height 25
drag, startPoint x: 702, startPoint y: 250, endPoint x: 702, endPoint y: 226, distance: 24.0
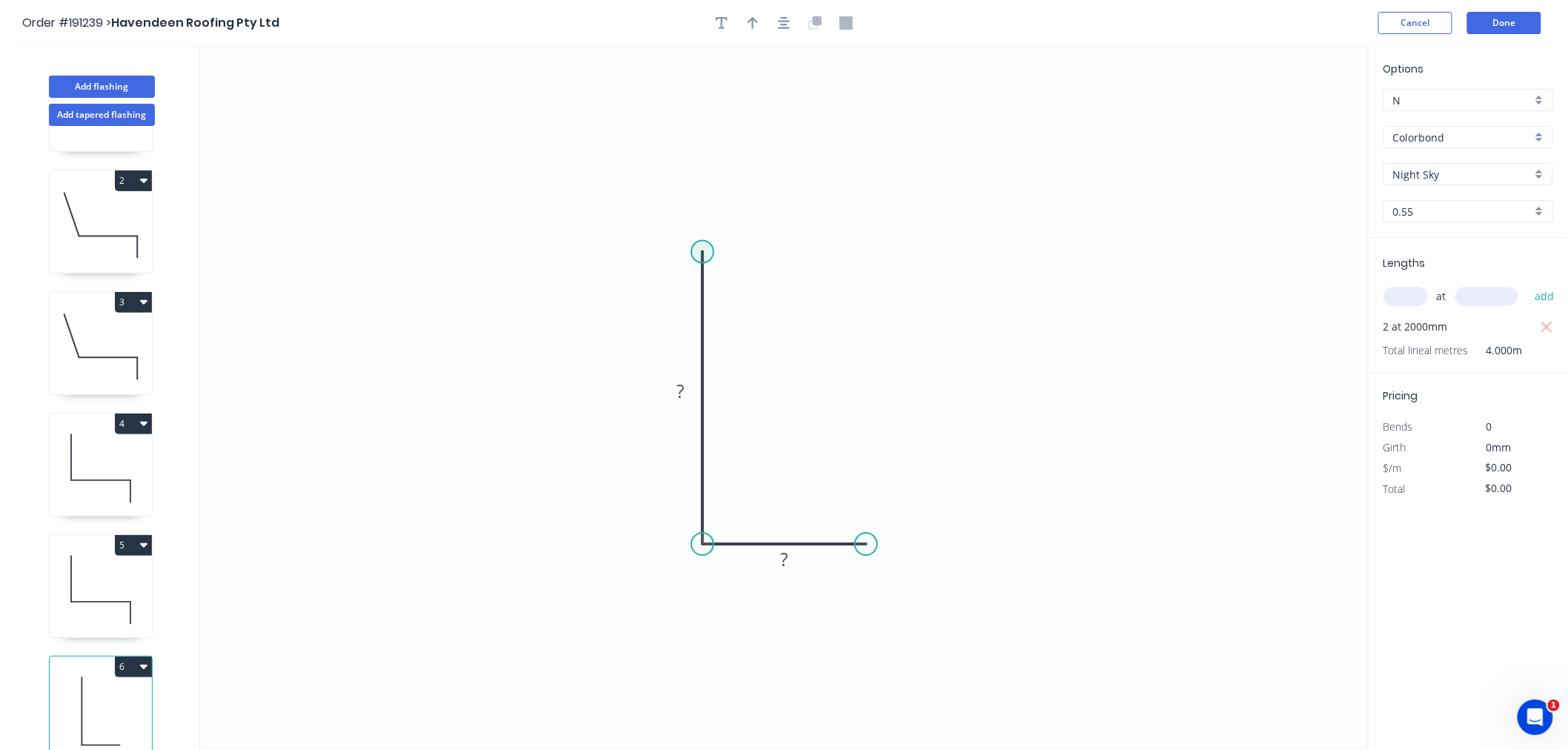
click at [702, 241] on circle at bounding box center [703, 252] width 23 height 23
click at [677, 379] on tspan "?" at bounding box center [680, 377] width 8 height 24
click at [801, 170] on icon "0 500 200" at bounding box center [784, 398] width 1169 height 704
type input "$16.53"
drag, startPoint x: 873, startPoint y: 545, endPoint x: 898, endPoint y: 549, distance: 25.3
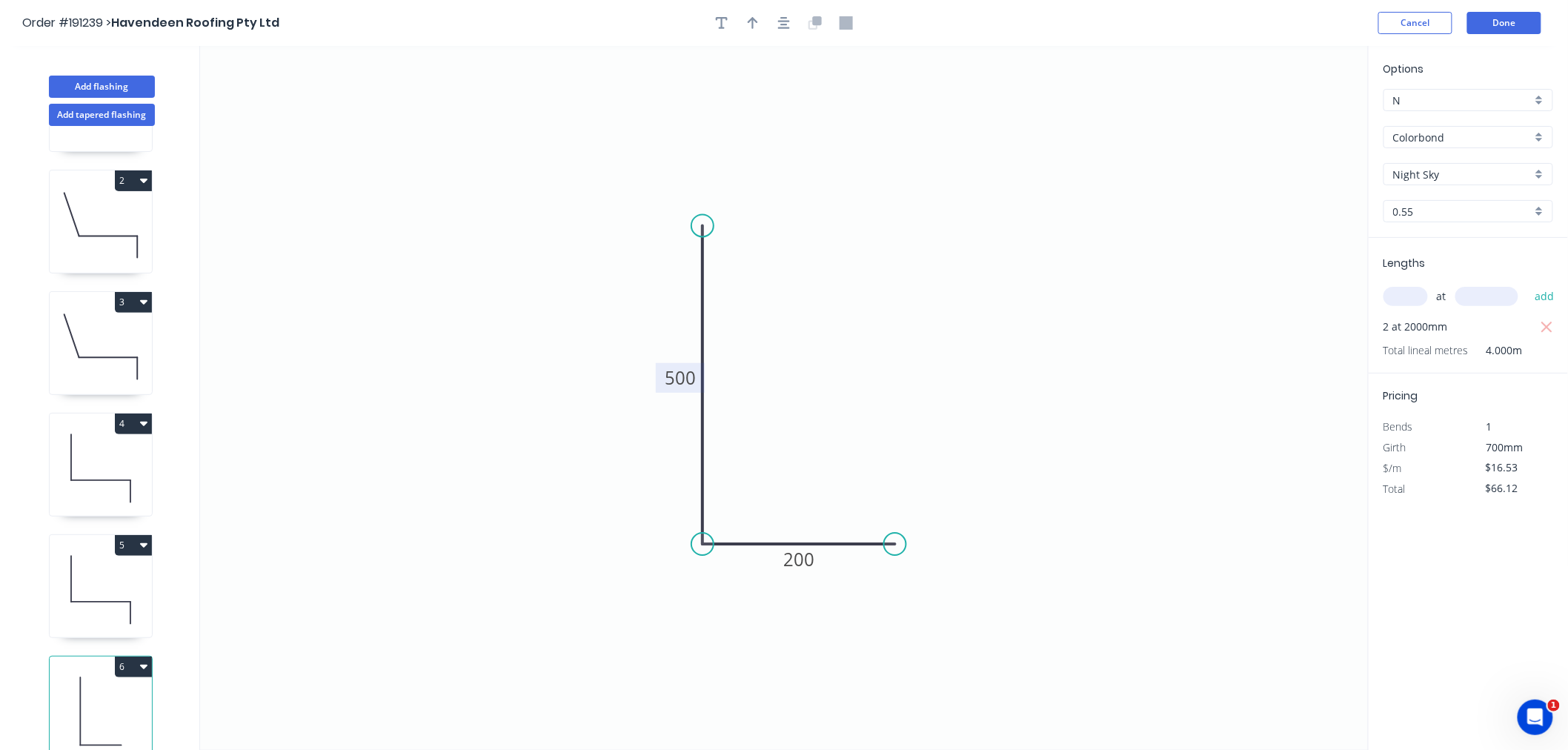
click at [898, 549] on circle at bounding box center [895, 544] width 23 height 23
click at [749, 21] on icon "button" at bounding box center [753, 23] width 10 height 12
drag, startPoint x: 1288, startPoint y: 120, endPoint x: 888, endPoint y: 342, distance: 457.5
click at [864, 365] on icon "0 500 200" at bounding box center [784, 398] width 1169 height 704
drag, startPoint x: 1294, startPoint y: 120, endPoint x: 812, endPoint y: 386, distance: 550.5
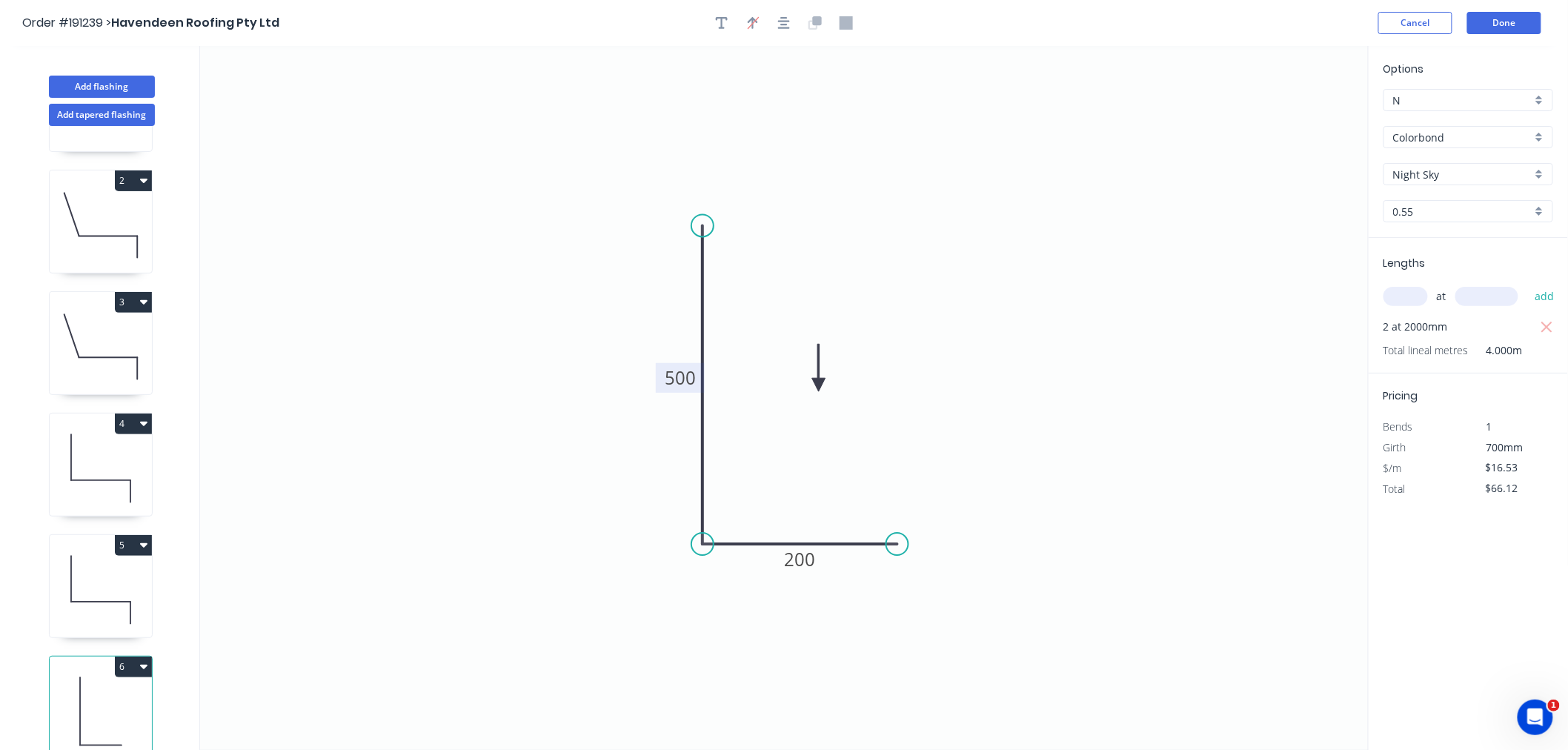
click at [812, 386] on icon at bounding box center [819, 367] width 13 height 47
click at [812, 385] on icon at bounding box center [819, 367] width 13 height 47
click at [811, 382] on icon at bounding box center [812, 367] width 13 height 47
click at [782, 26] on icon "button" at bounding box center [784, 23] width 12 height 13
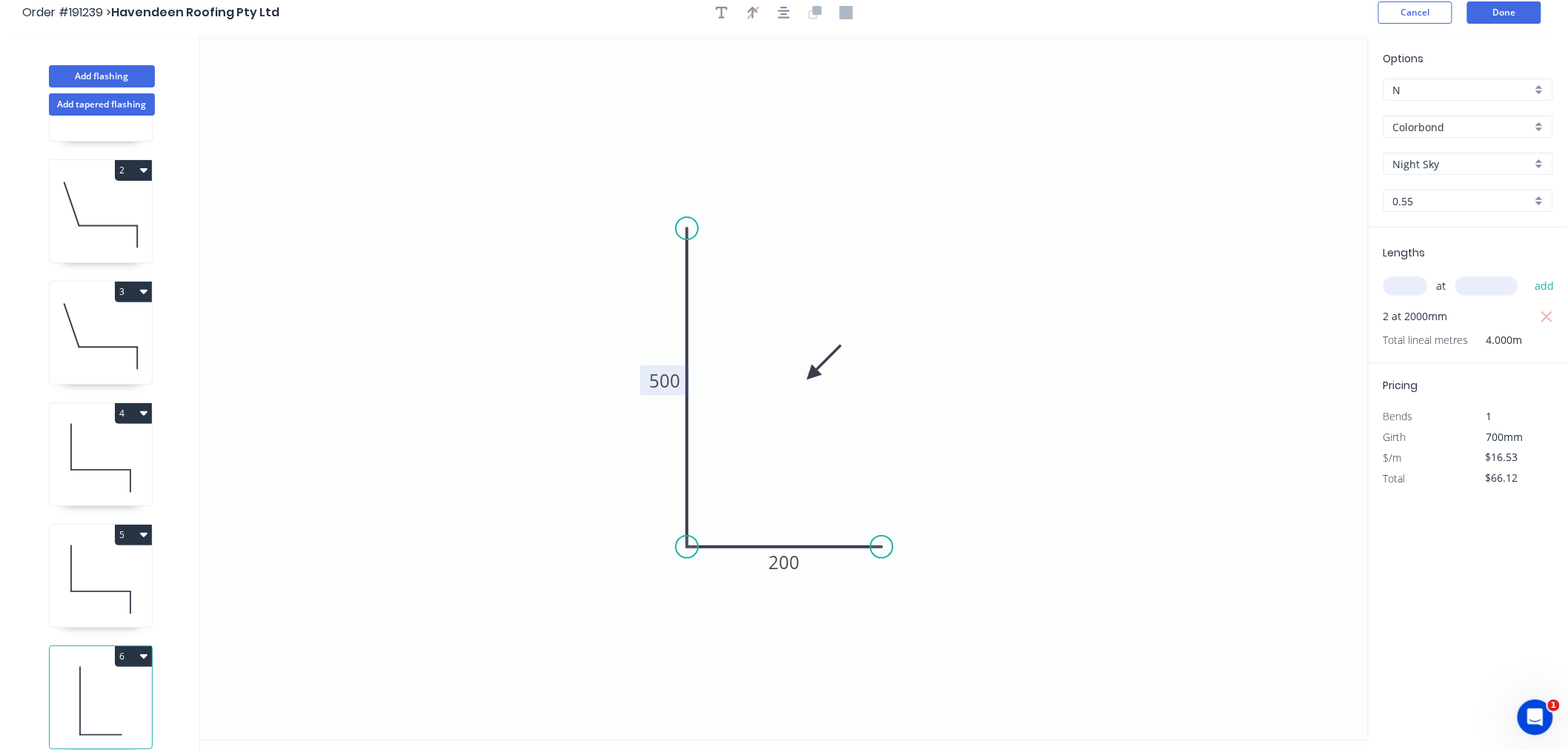
scroll to position [27, 0]
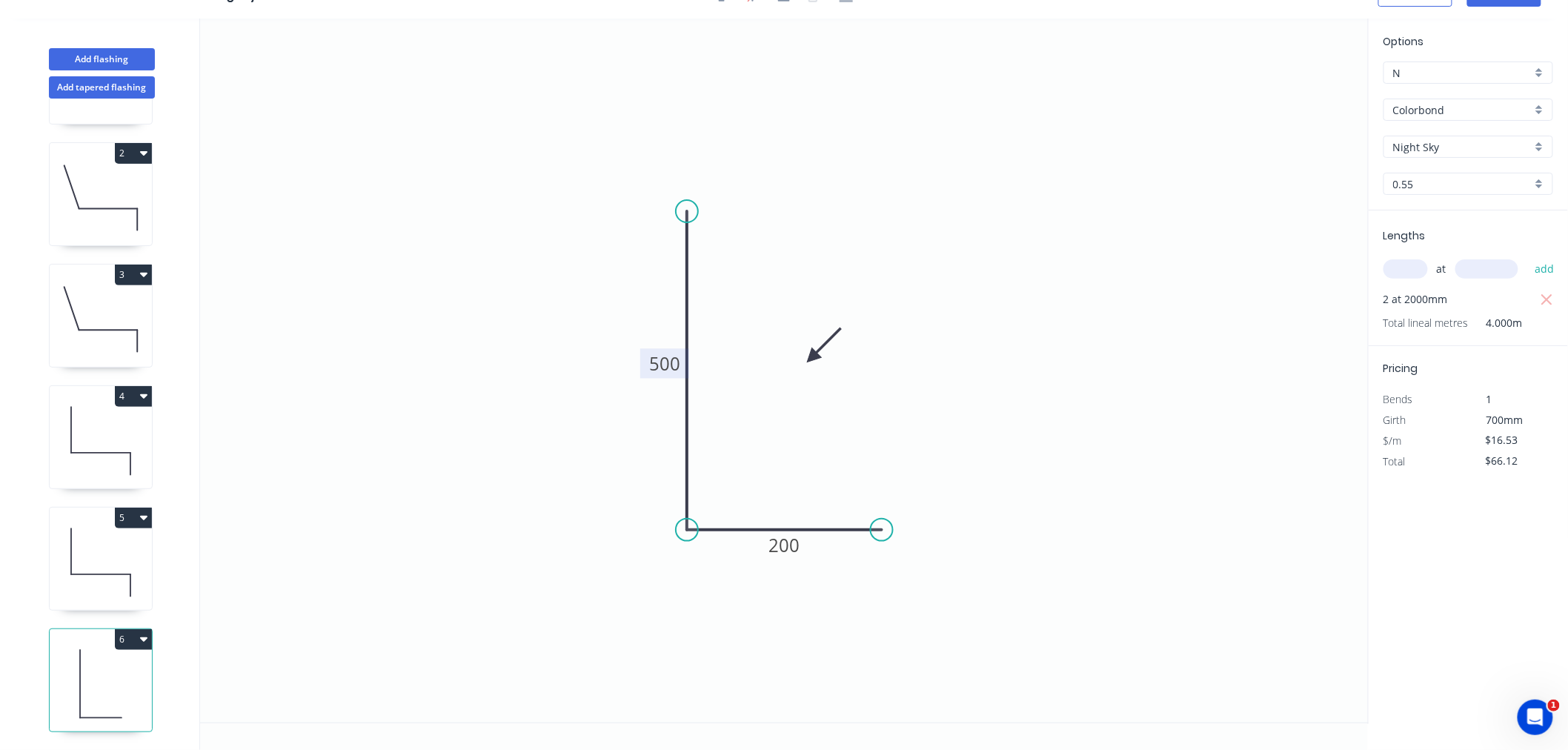
click at [140, 633] on icon "button" at bounding box center [144, 638] width 8 height 12
click at [131, 665] on div "Duplicate" at bounding box center [81, 676] width 114 height 22
type input "$0.00"
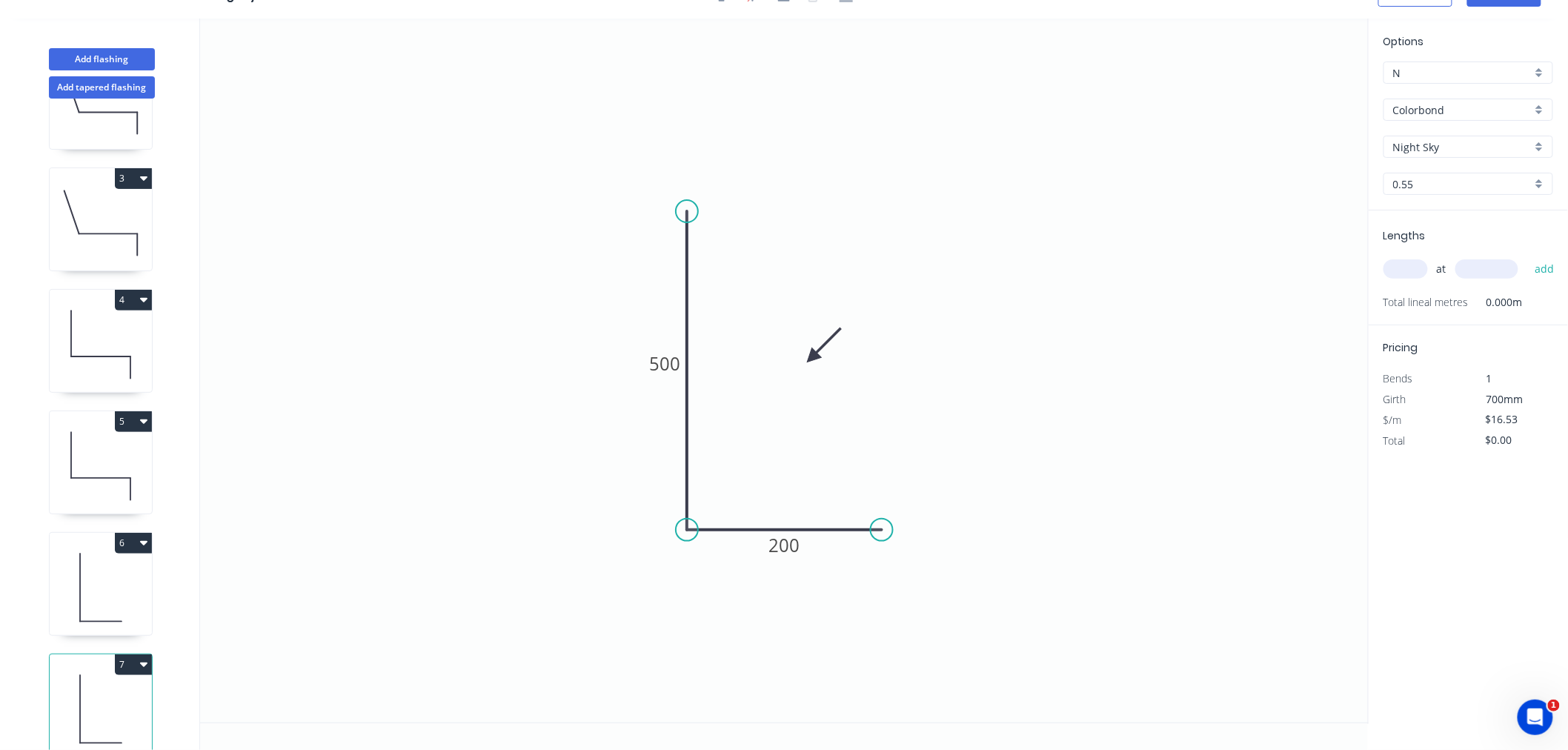
scroll to position [233, 0]
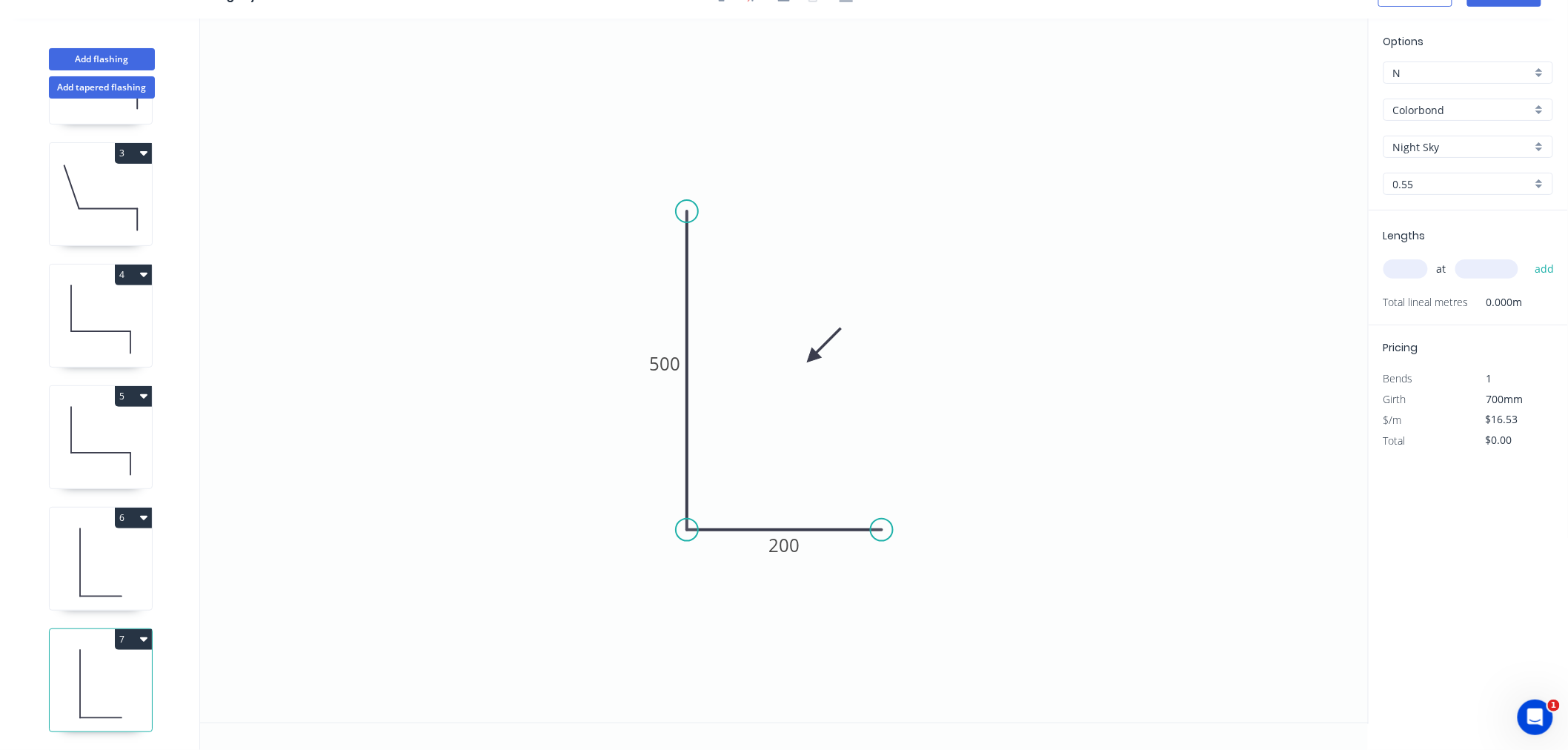
click at [114, 676] on icon at bounding box center [101, 684] width 103 height 95
click at [665, 352] on tspan "500" at bounding box center [665, 363] width 31 height 24
click at [1001, 200] on icon "0 500 250" at bounding box center [784, 371] width 1169 height 704
click at [1419, 272] on input "text" at bounding box center [1406, 269] width 44 height 19
type input "2"
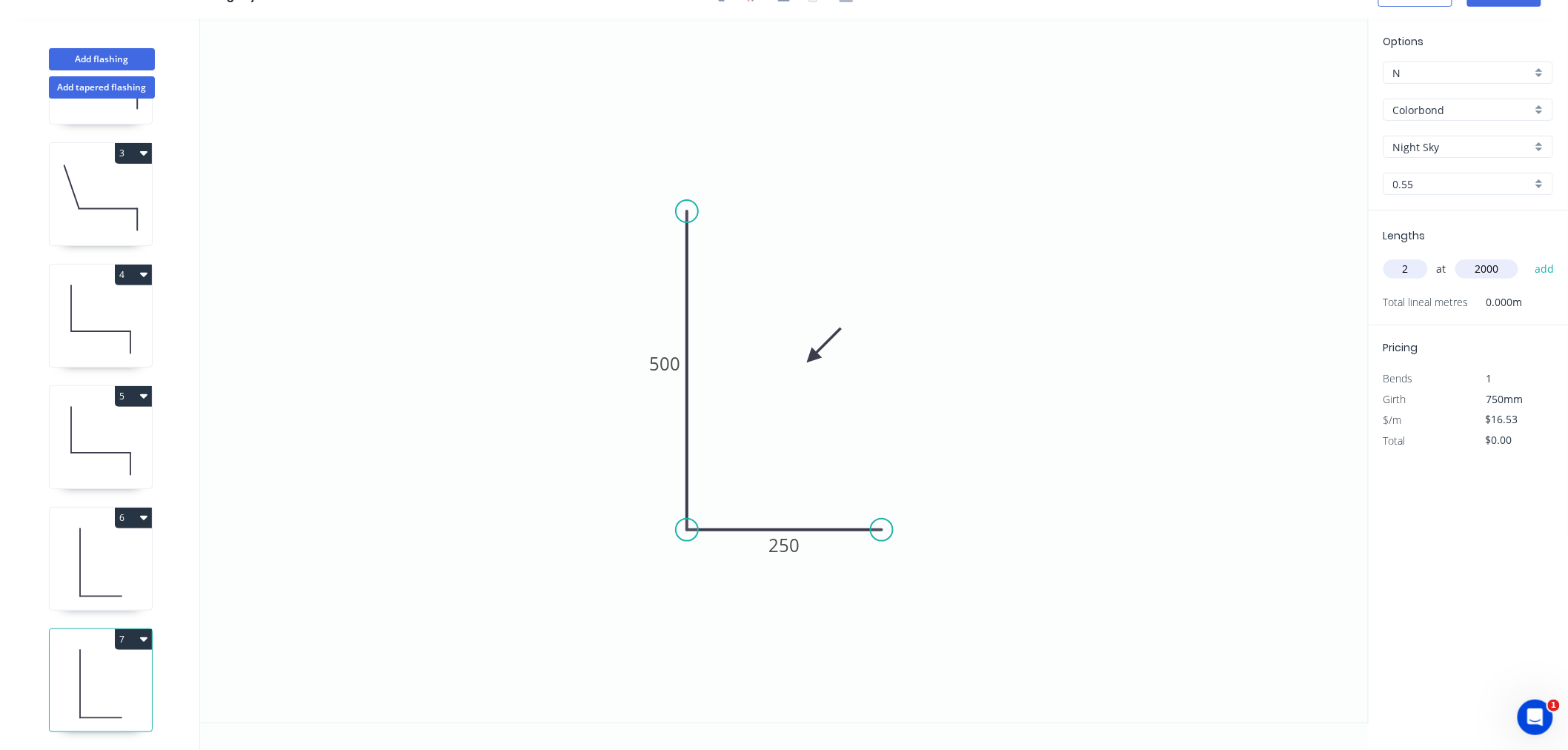
type input "2000"
click at [1528, 256] on button "add" at bounding box center [1545, 269] width 35 height 25
type input "$66.12"
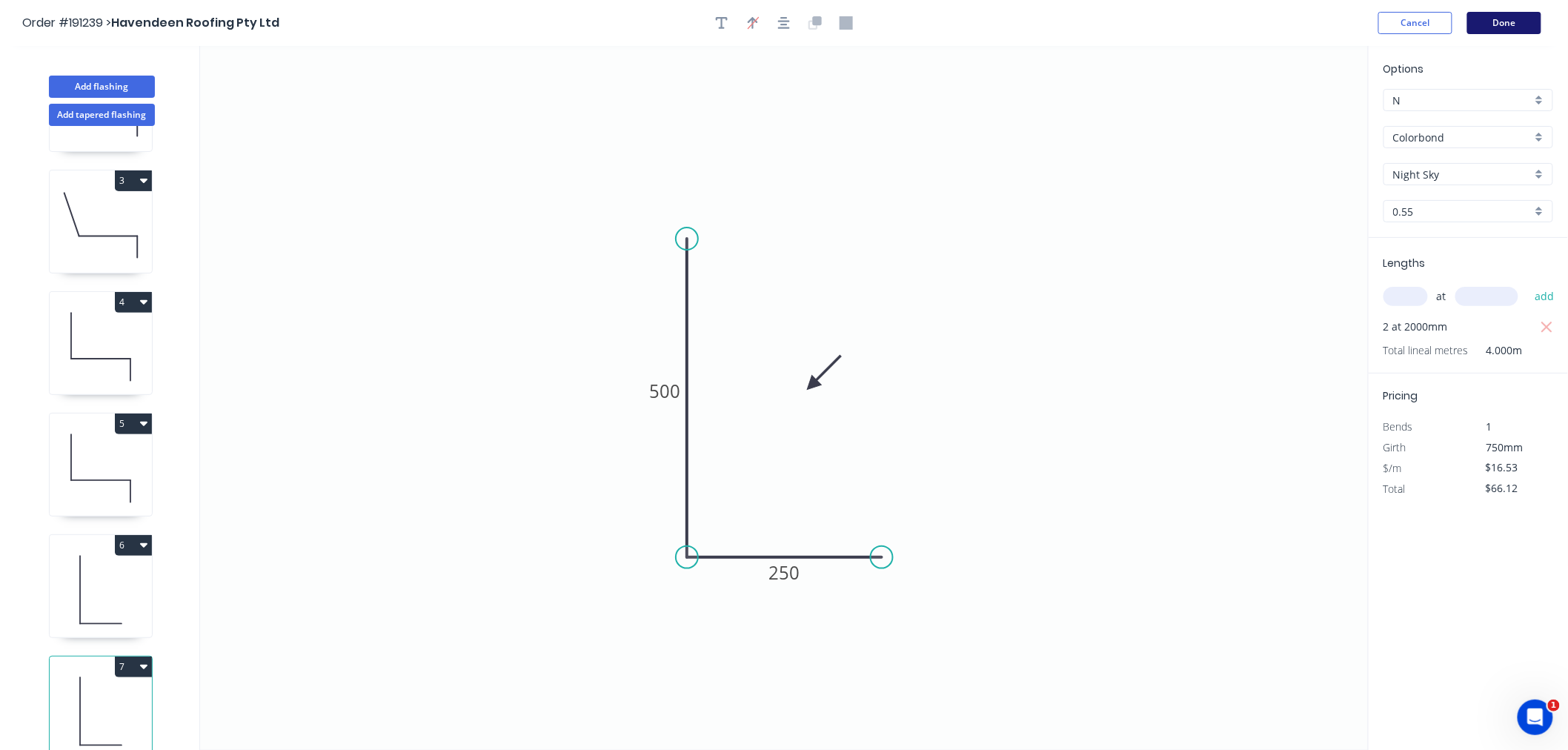
click at [1513, 18] on button "Done" at bounding box center [1504, 23] width 74 height 23
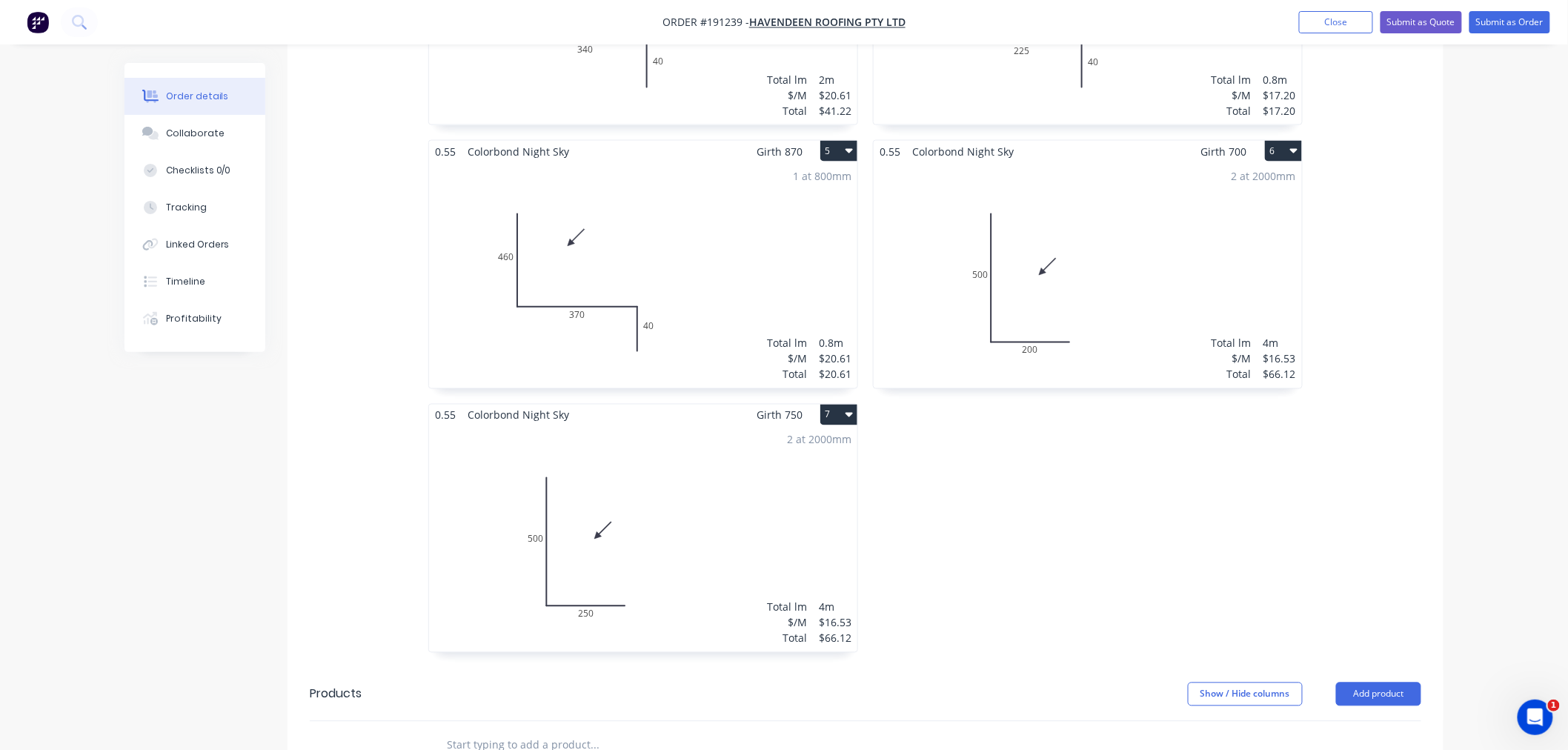
scroll to position [988, 0]
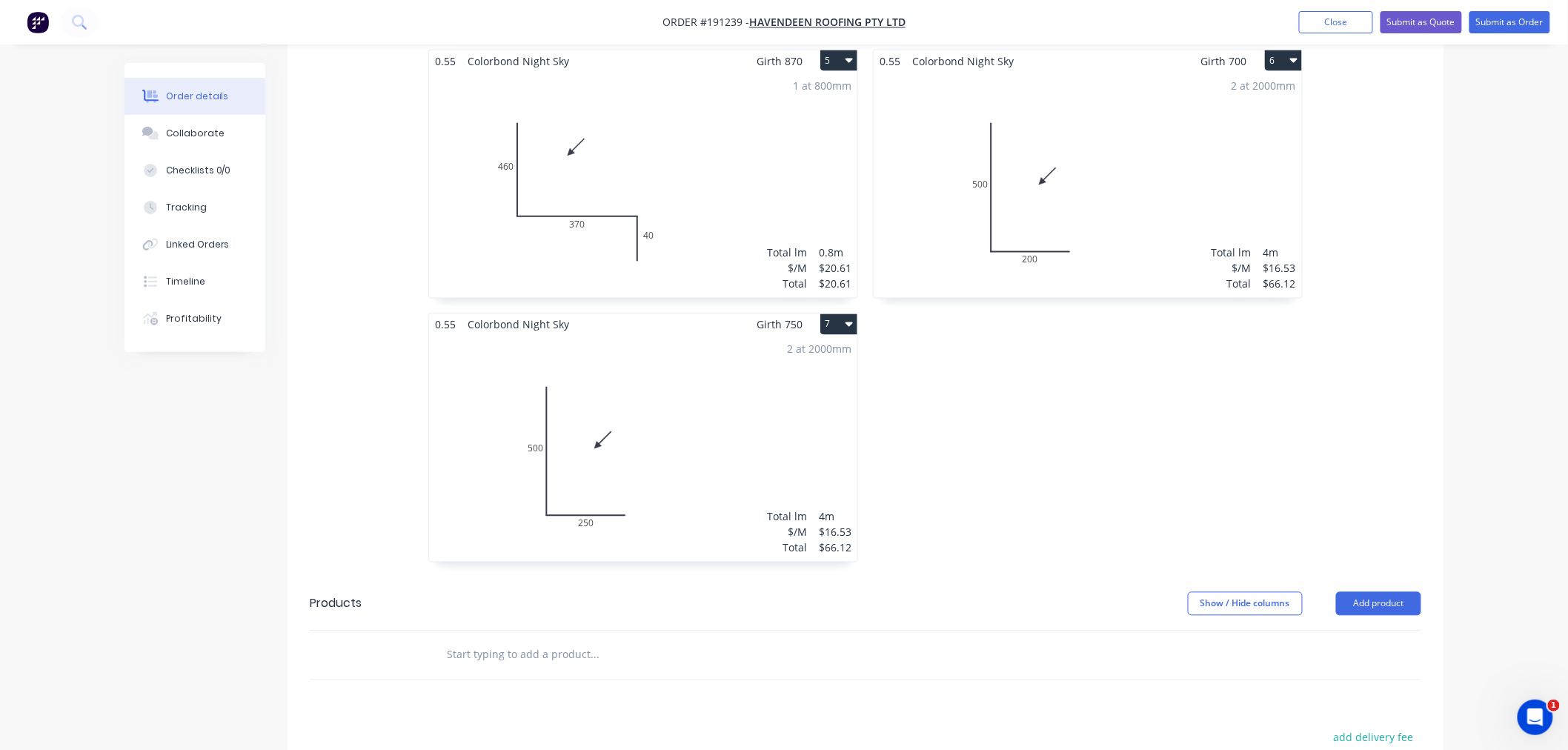
click at [714, 449] on div "2 at 2000mm Total lm $/M Total 4m $16.53 $66.12" at bounding box center [643, 448] width 428 height 226
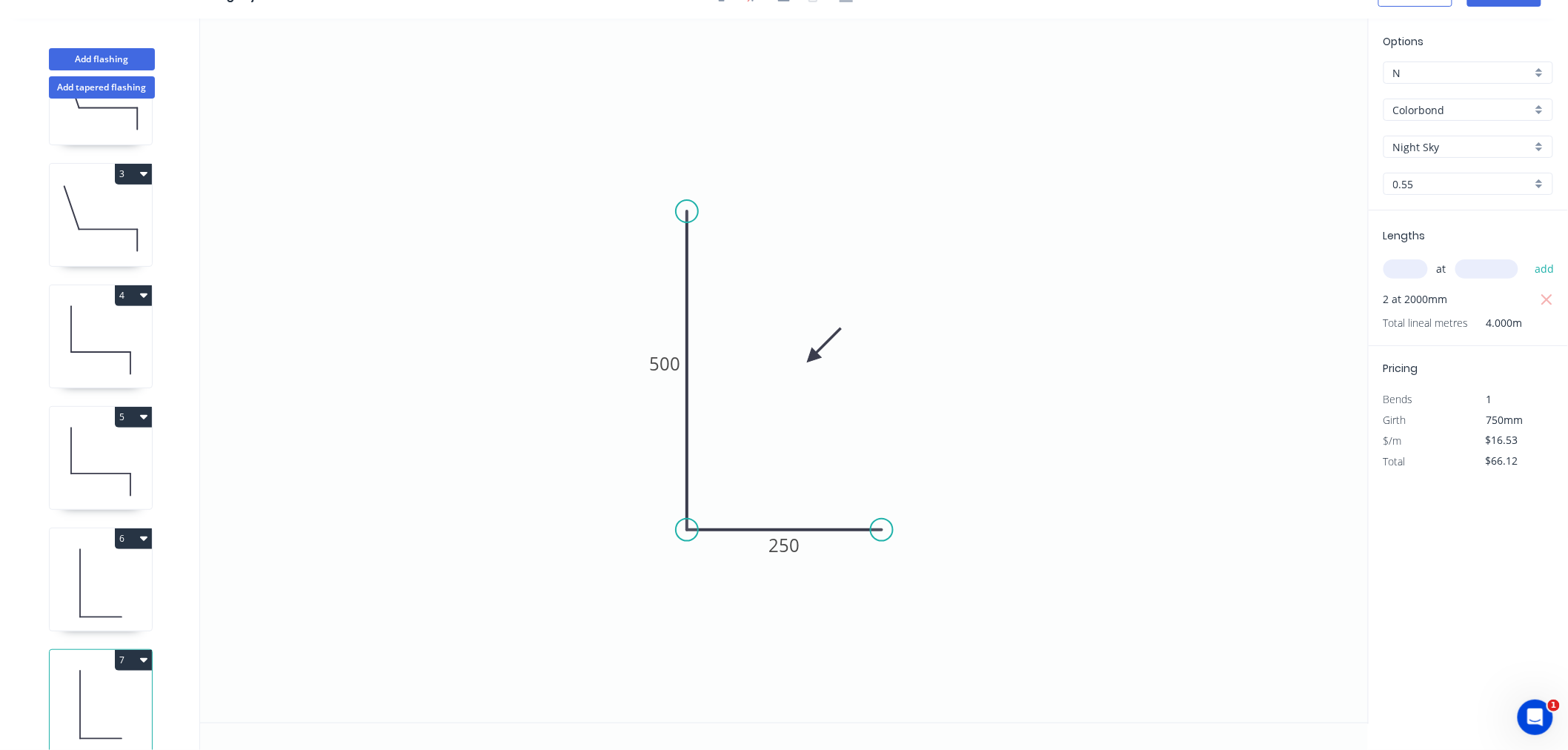
scroll to position [233, 0]
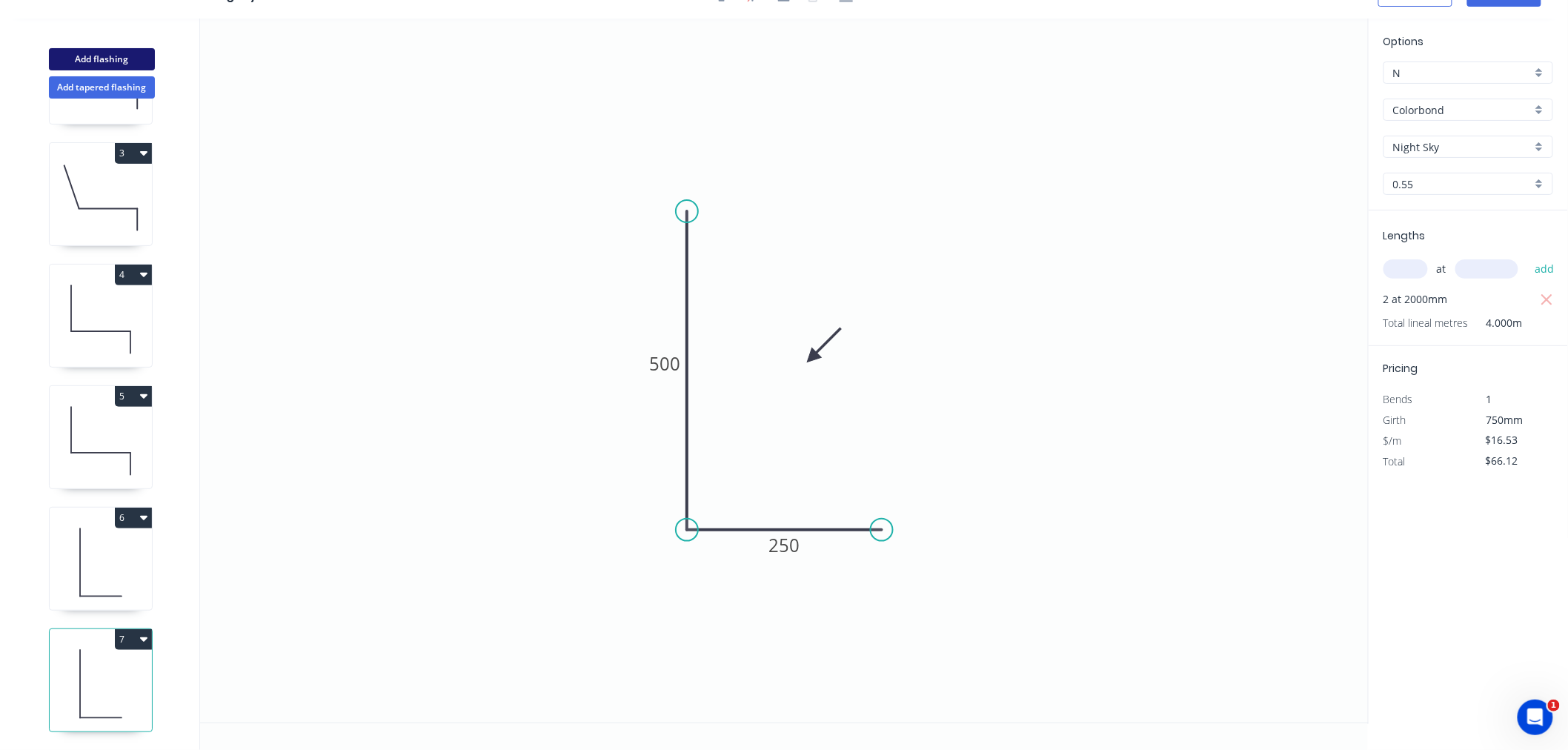
click at [135, 58] on button "Add flashing" at bounding box center [102, 59] width 106 height 23
type input "$0.00"
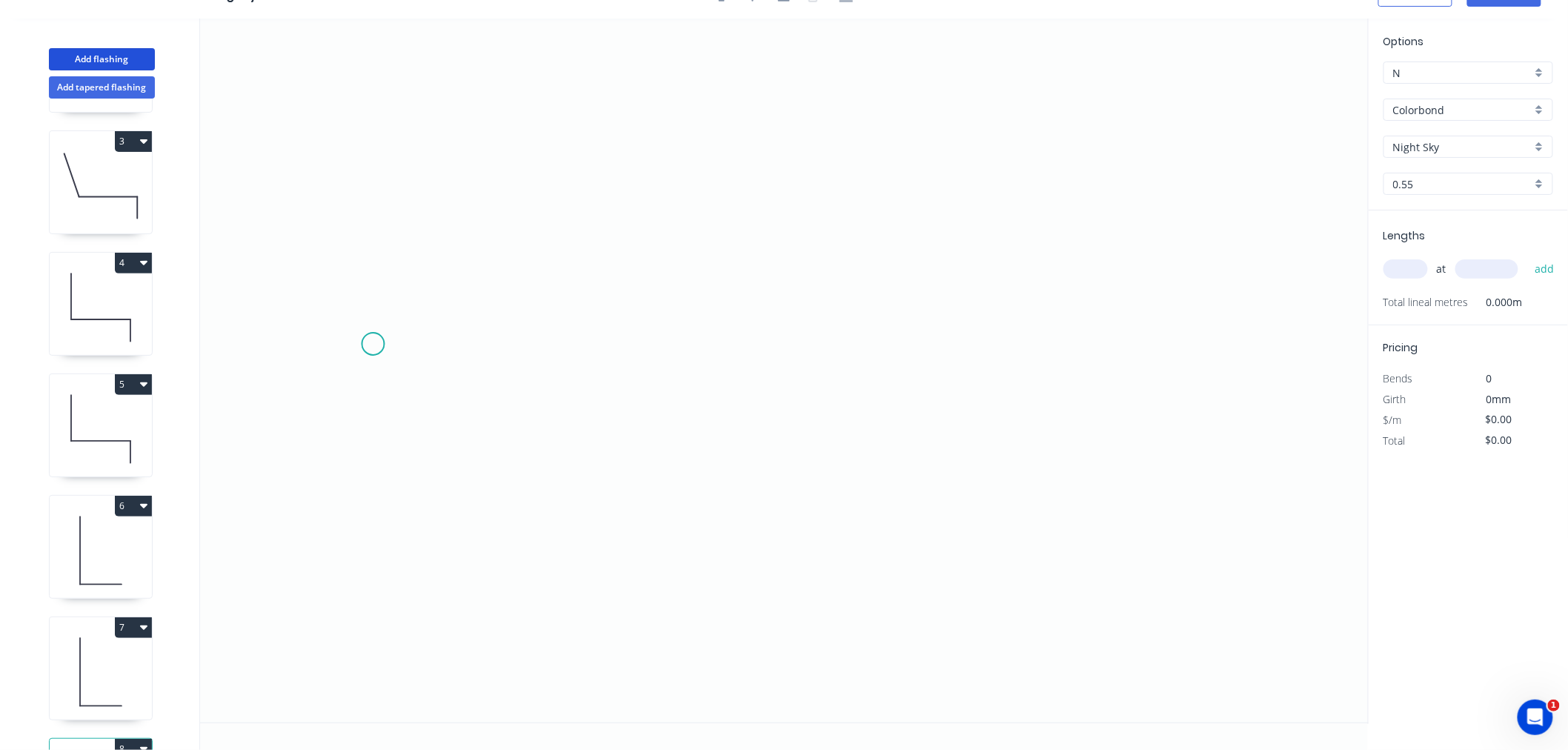
click at [373, 344] on icon "0" at bounding box center [784, 371] width 1169 height 704
click at [374, 227] on icon "0" at bounding box center [784, 371] width 1169 height 704
click at [762, 232] on icon "0 ?" at bounding box center [784, 371] width 1169 height 704
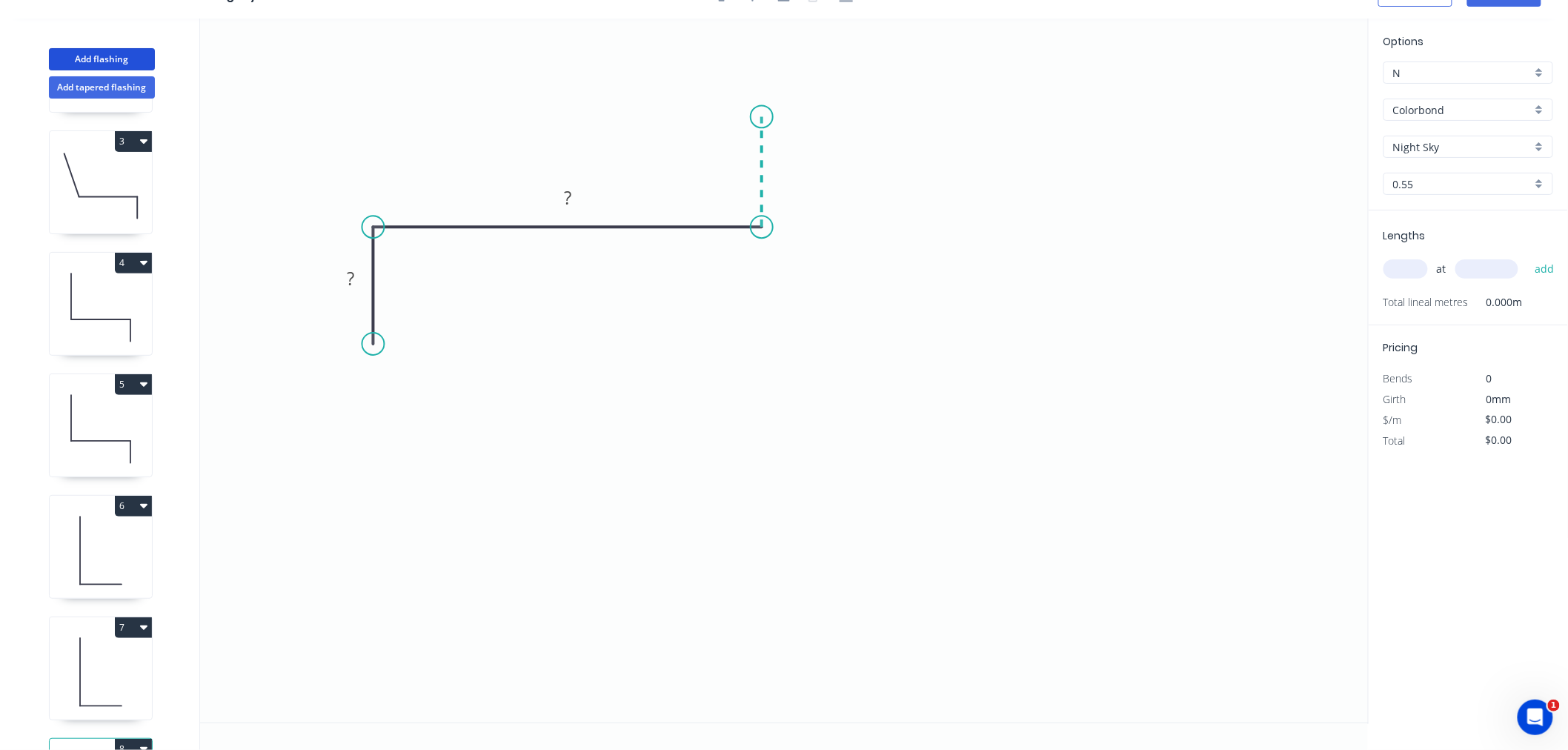
click at [762, 117] on icon at bounding box center [762, 172] width 0 height 110
click at [857, 115] on icon "0 ? ? ?" at bounding box center [784, 371] width 1169 height 704
click at [1411, 265] on input "text" at bounding box center [1406, 269] width 44 height 19
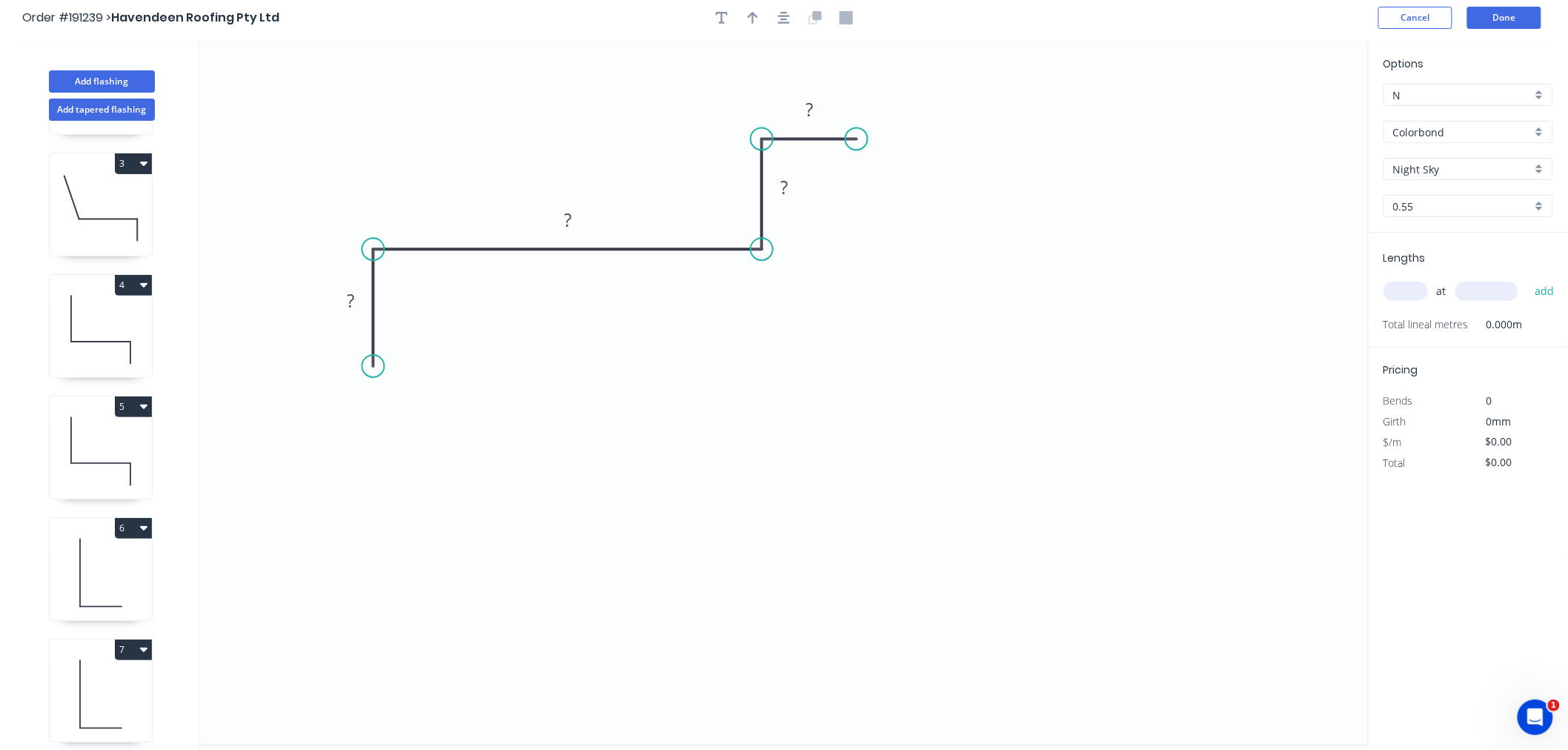
scroll to position [0, 0]
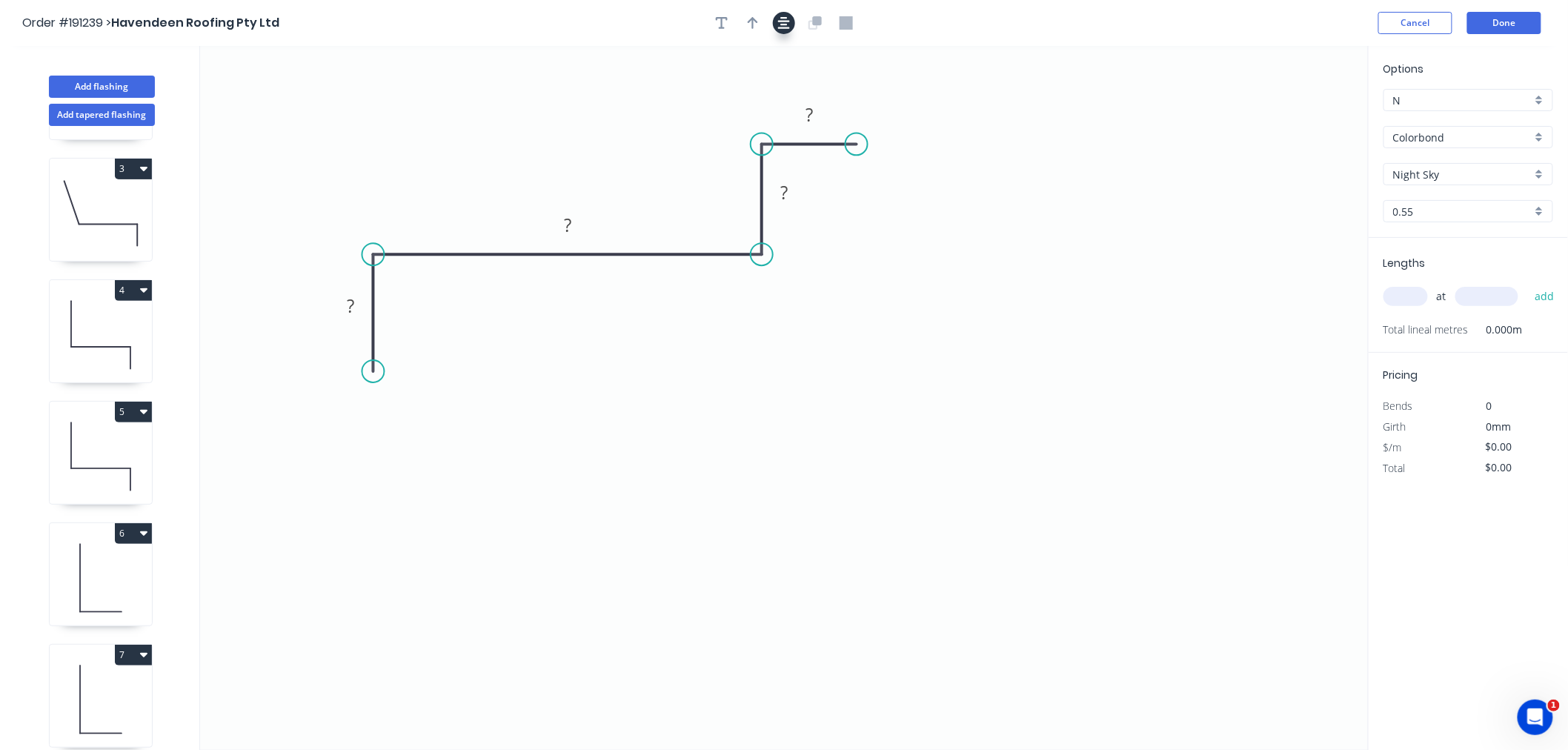
click at [778, 19] on icon "button" at bounding box center [784, 23] width 12 height 13
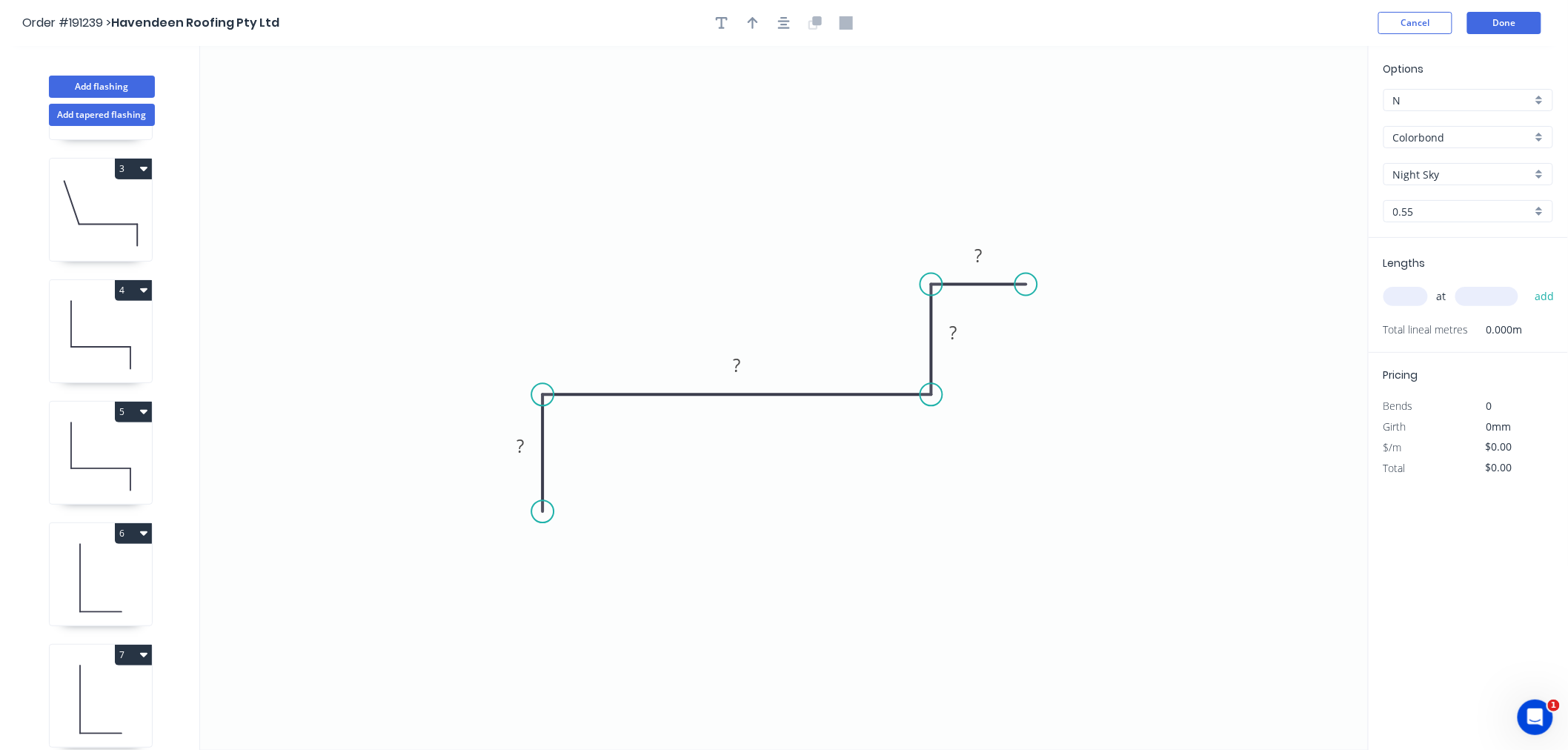
click at [1399, 289] on input "text" at bounding box center [1406, 296] width 44 height 19
type input "5"
type input "500"
click at [1528, 284] on button "add" at bounding box center [1545, 296] width 35 height 25
click at [529, 448] on rect at bounding box center [520, 447] width 30 height 21
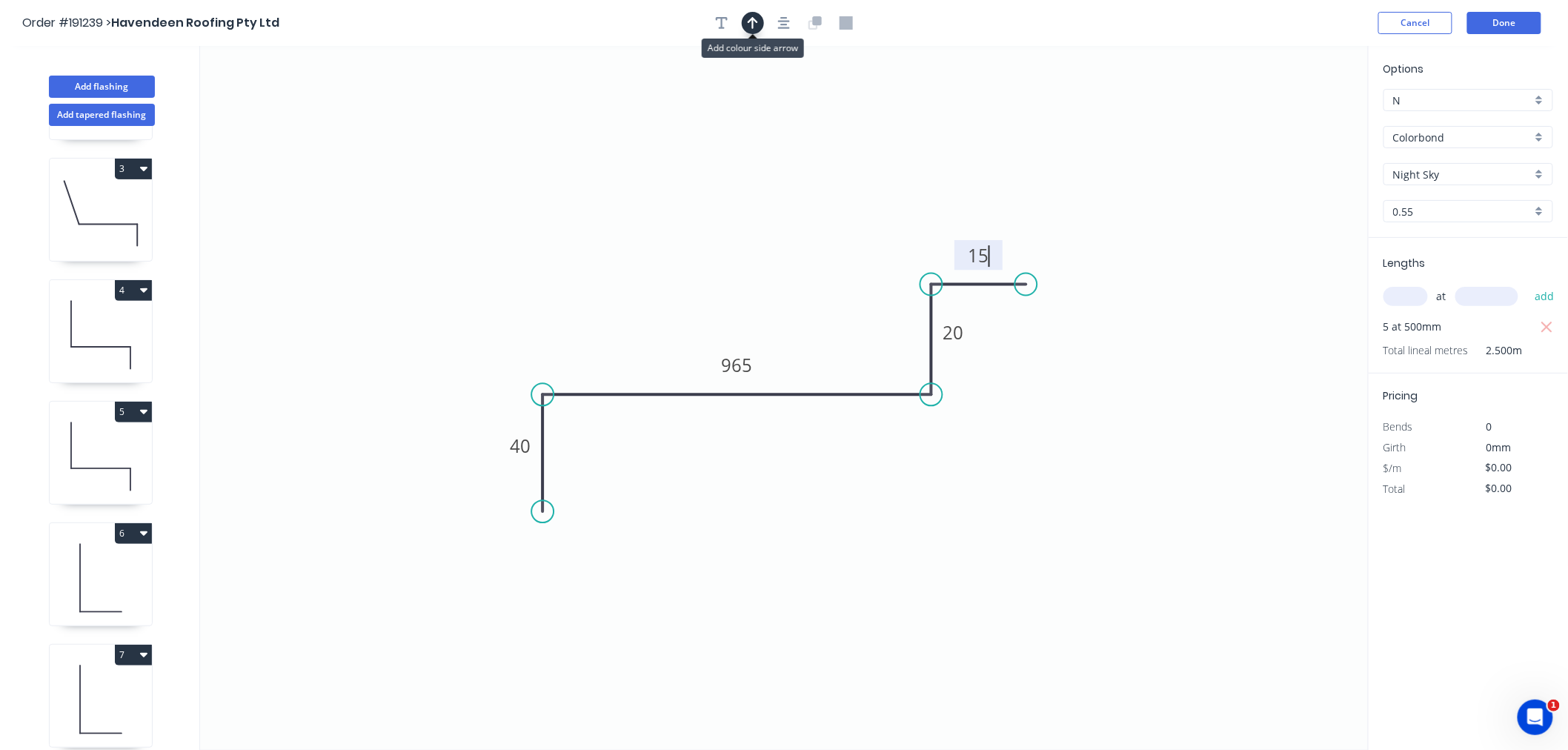
click at [756, 18] on icon "button" at bounding box center [753, 23] width 10 height 13
type input "$24.69"
type input "$123.45"
drag, startPoint x: 1292, startPoint y: 117, endPoint x: 796, endPoint y: 311, distance: 532.6
click at [798, 319] on icon at bounding box center [798, 302] width 13 height 47
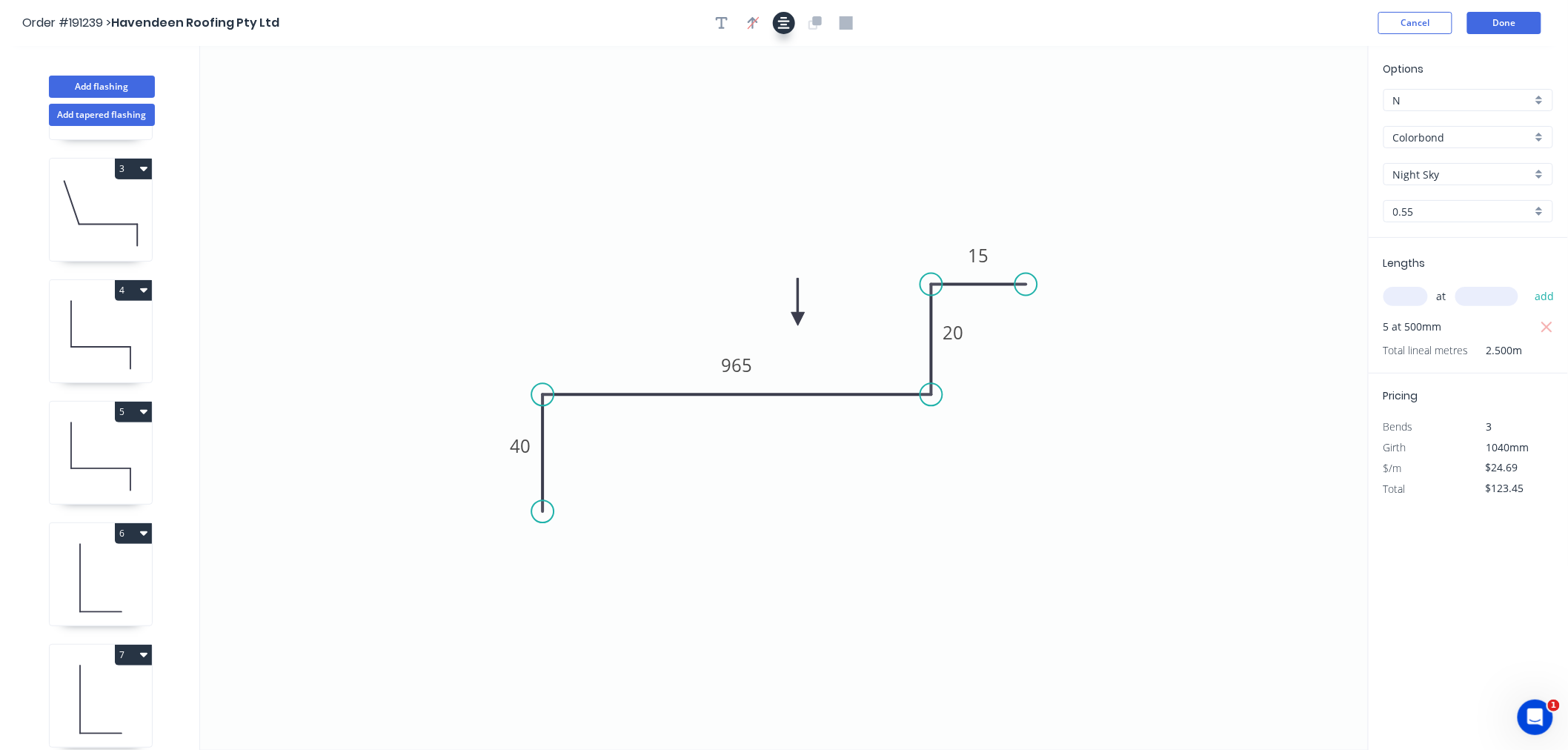
click at [787, 24] on icon "button" at bounding box center [784, 23] width 12 height 12
click at [1529, 23] on button "Done" at bounding box center [1504, 23] width 74 height 23
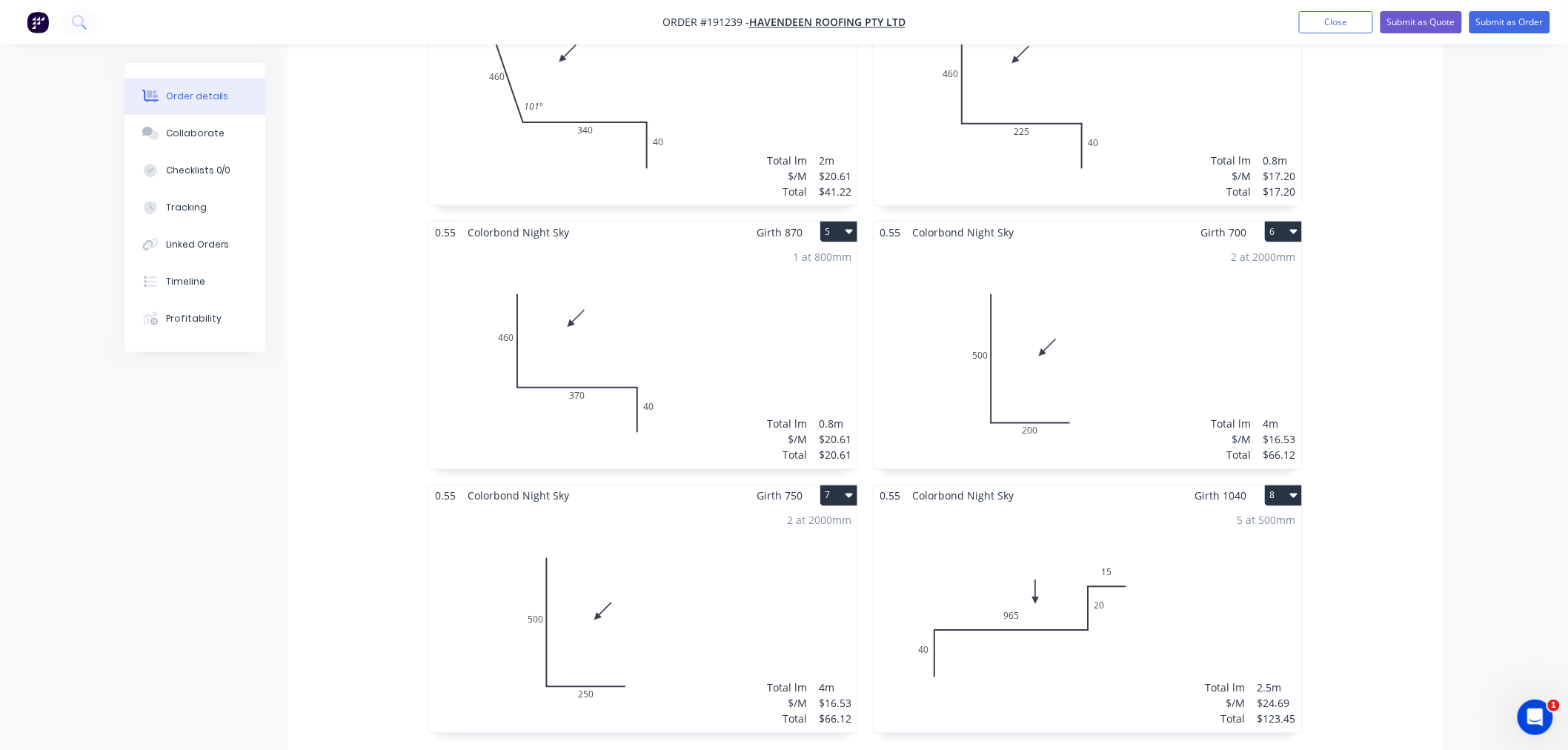
scroll to position [1153, 0]
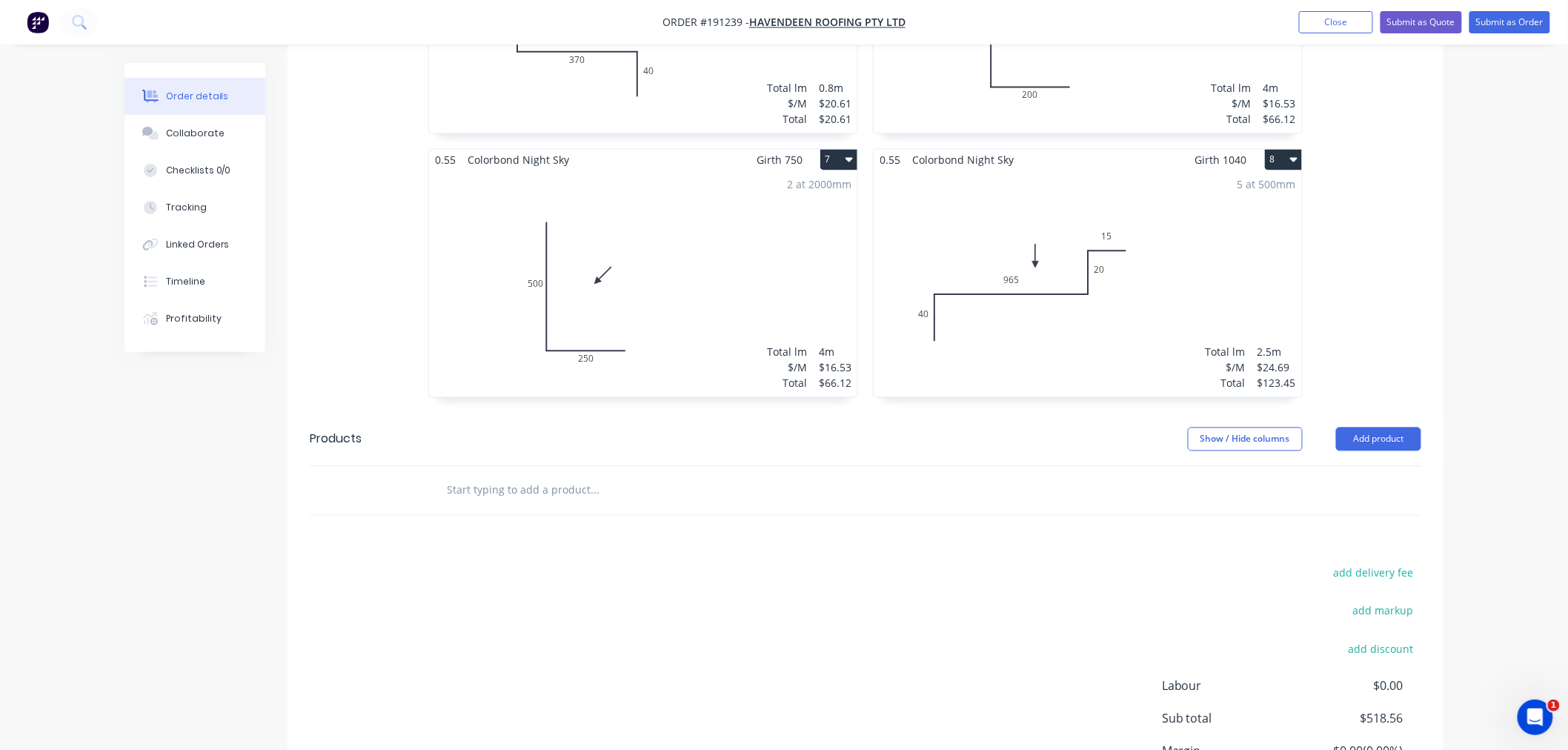
click at [1144, 264] on div "5 at 500mm Total lm $/M Total 2.5m $24.69 $123.45" at bounding box center [1088, 284] width 428 height 226
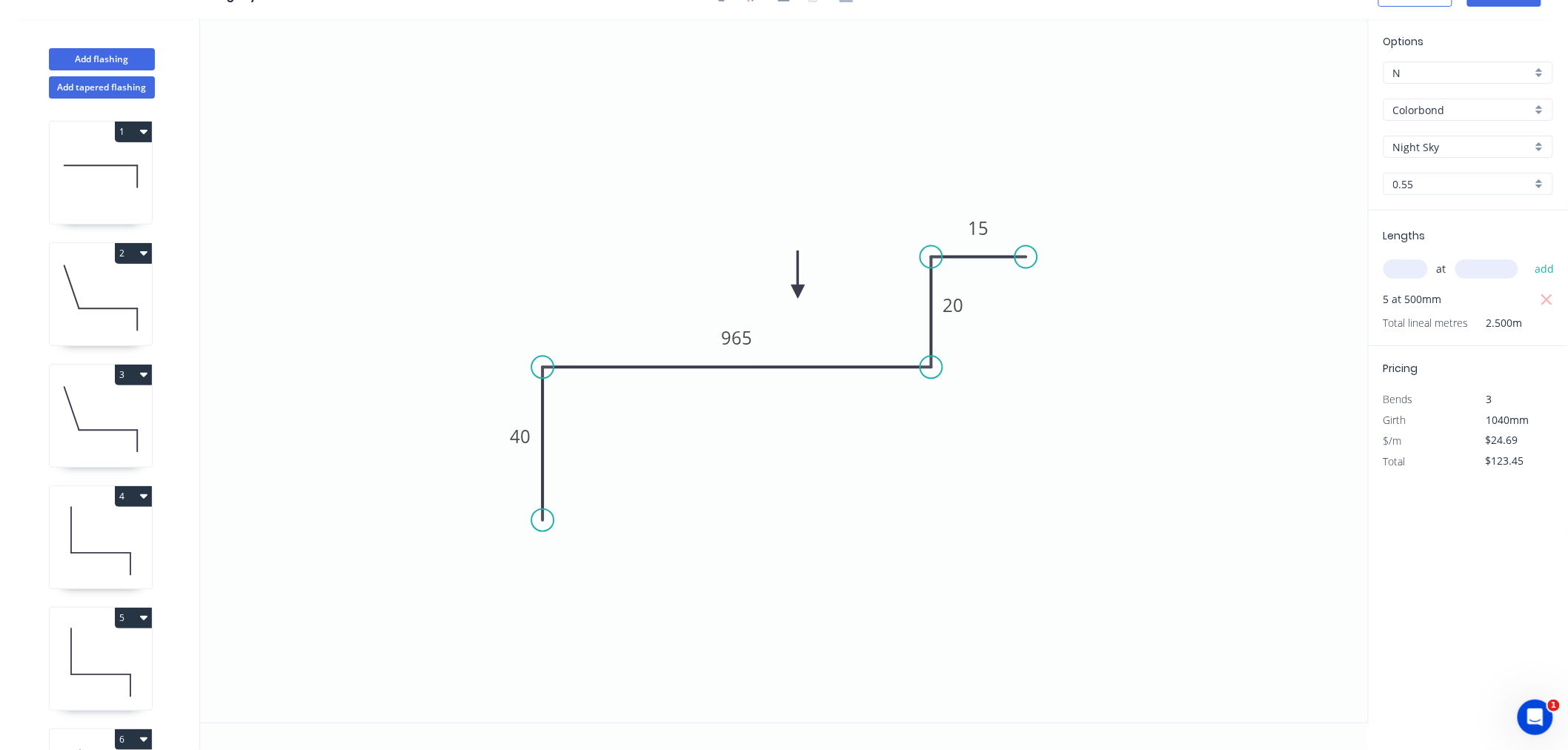
drag, startPoint x: 538, startPoint y: 483, endPoint x: 543, endPoint y: 520, distance: 37.3
click at [543, 520] on circle at bounding box center [543, 520] width 23 height 23
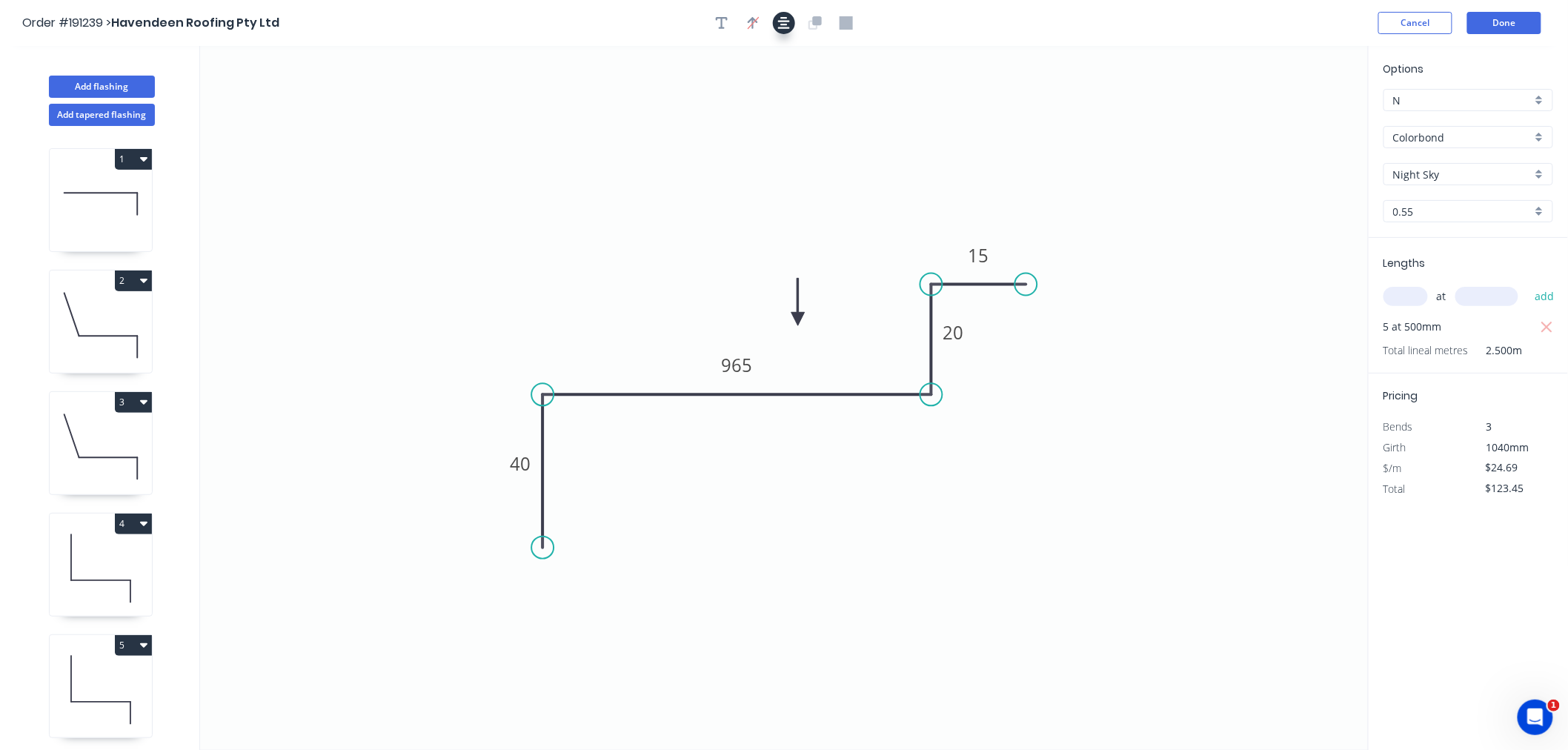
click at [788, 24] on icon "button" at bounding box center [784, 23] width 12 height 13
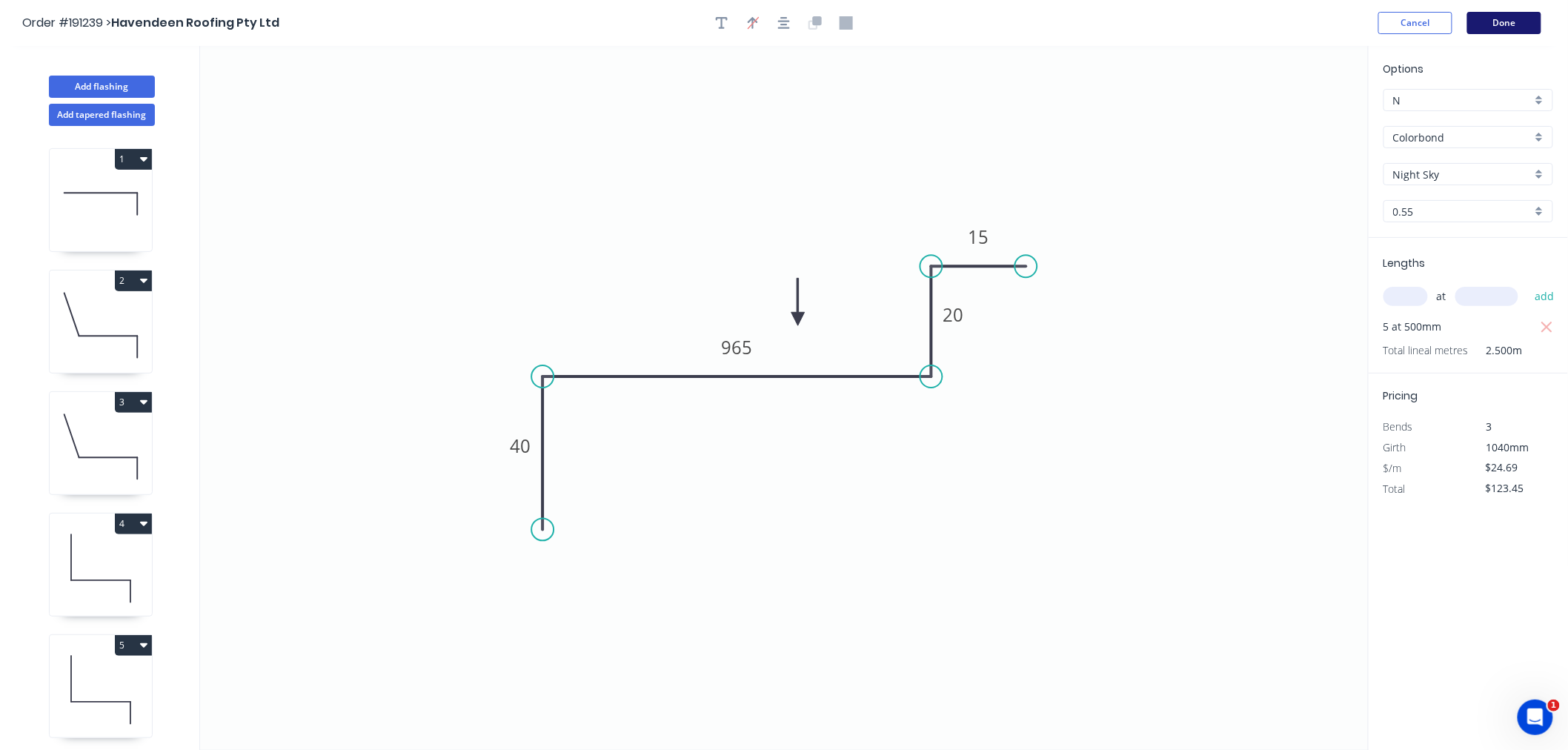
click at [1500, 17] on button "Done" at bounding box center [1504, 23] width 74 height 23
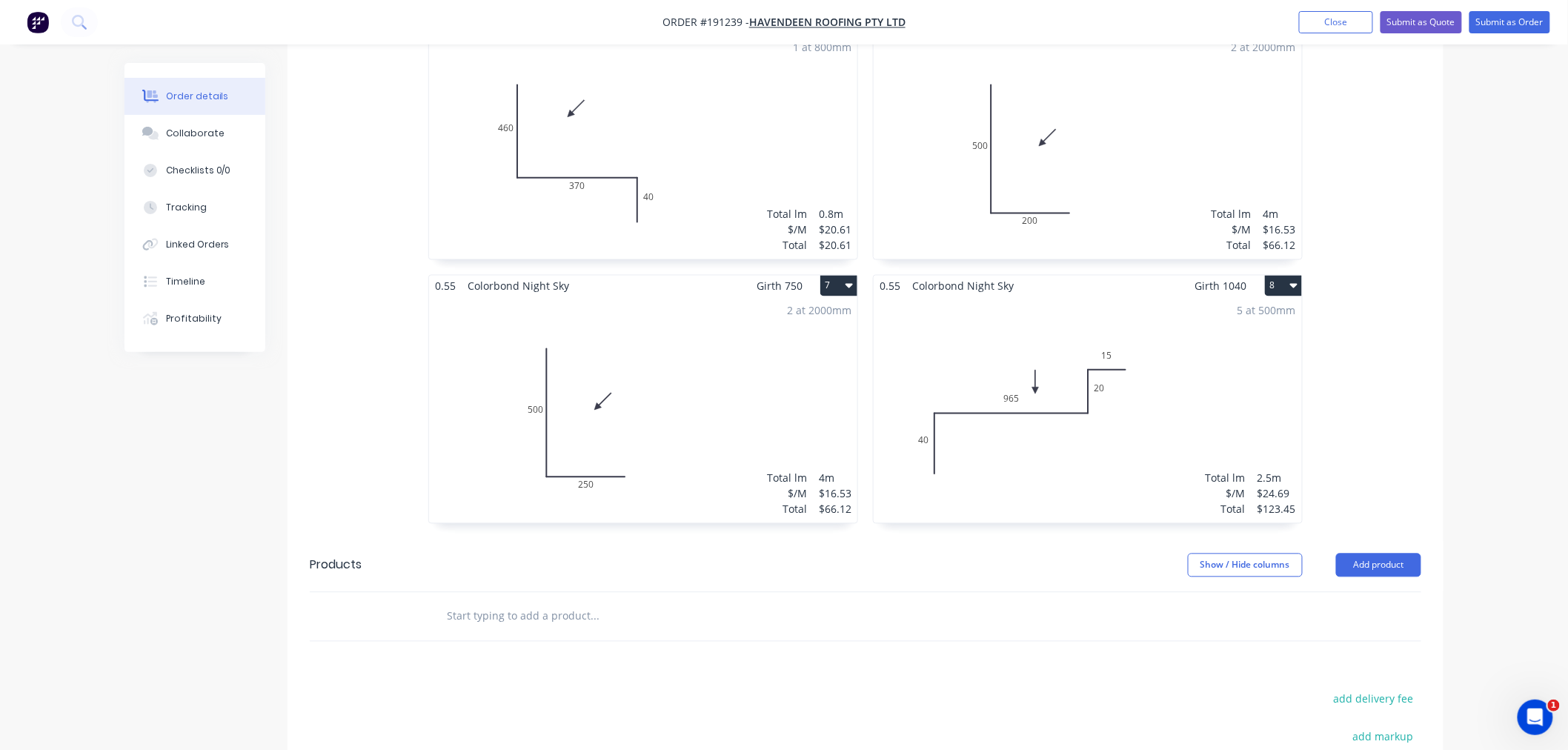
scroll to position [988, 0]
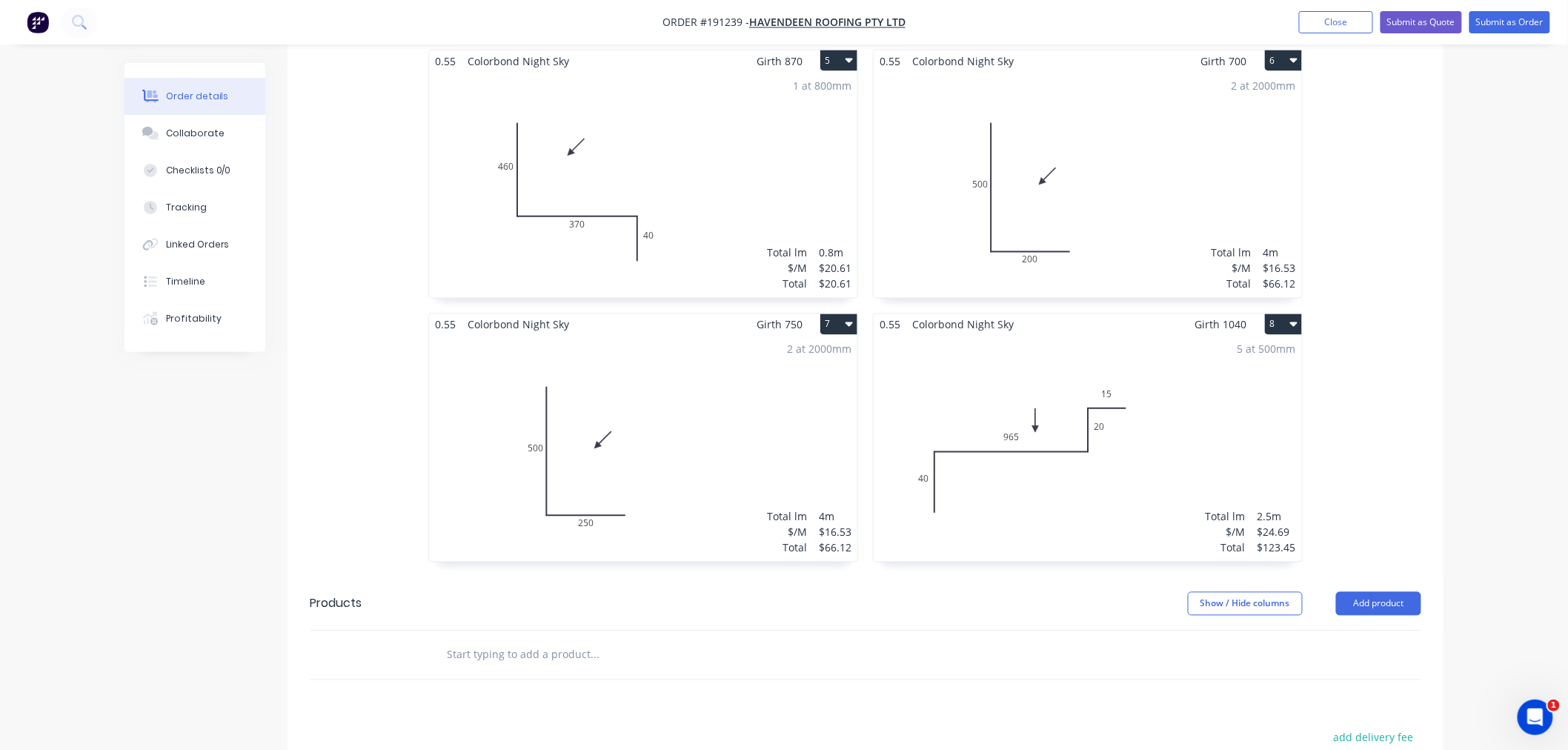
click at [1142, 494] on div "5 at 500mm Total lm $/M Total 2.5m $24.69 $123.45" at bounding box center [1088, 448] width 428 height 226
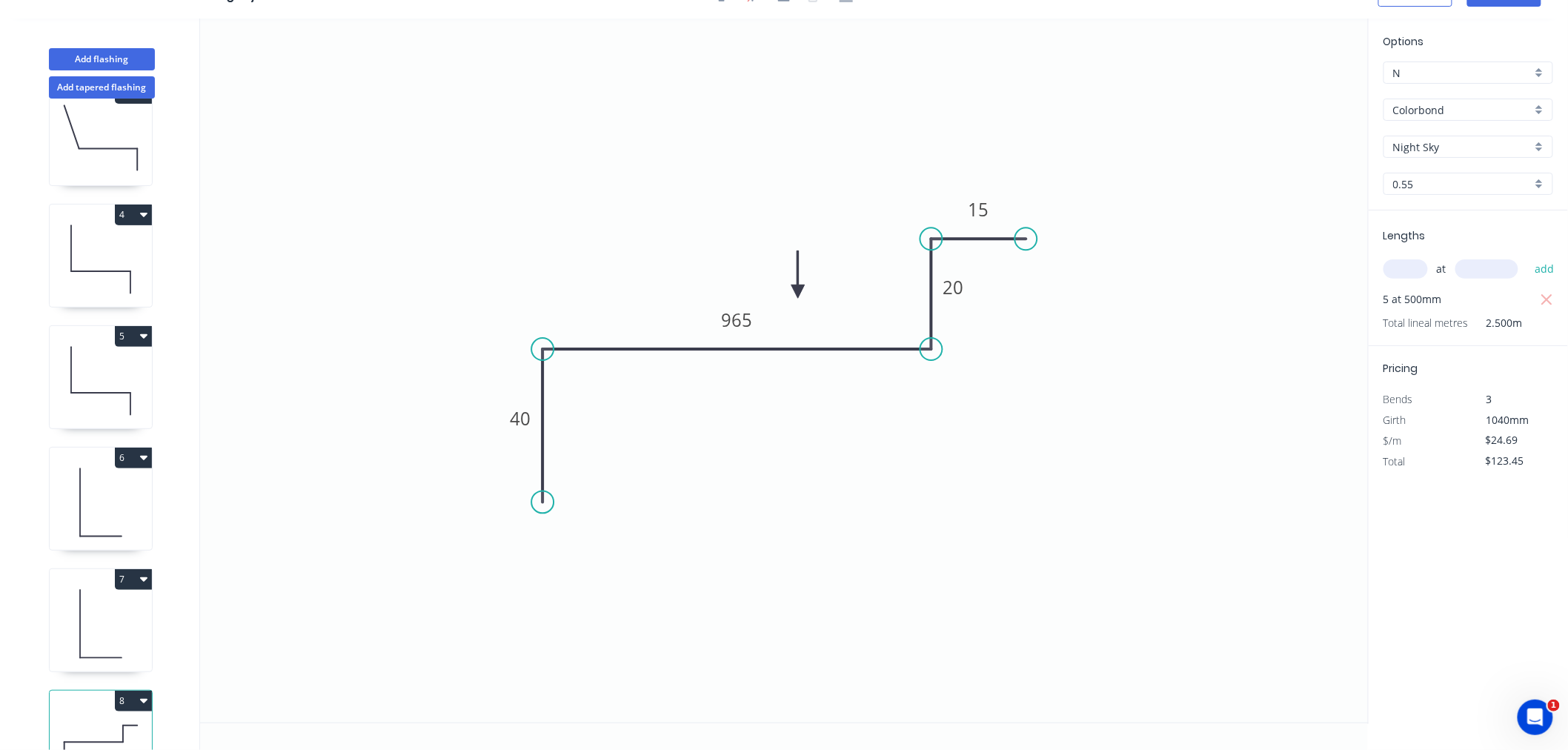
scroll to position [354, 0]
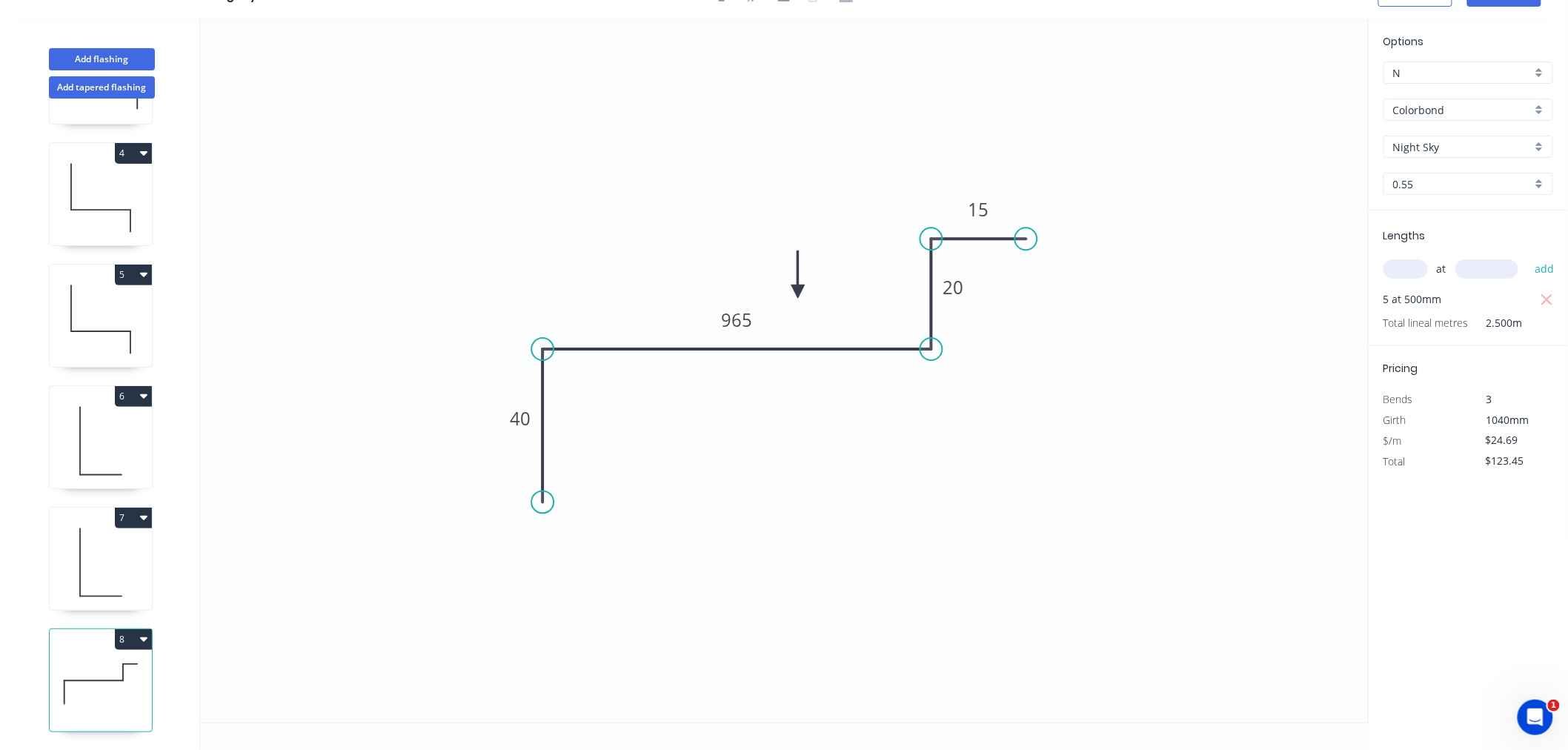
click at [136, 633] on button "8" at bounding box center [134, 639] width 37 height 21
click at [131, 670] on div "Duplicate" at bounding box center [81, 676] width 114 height 22
type input "$0.00"
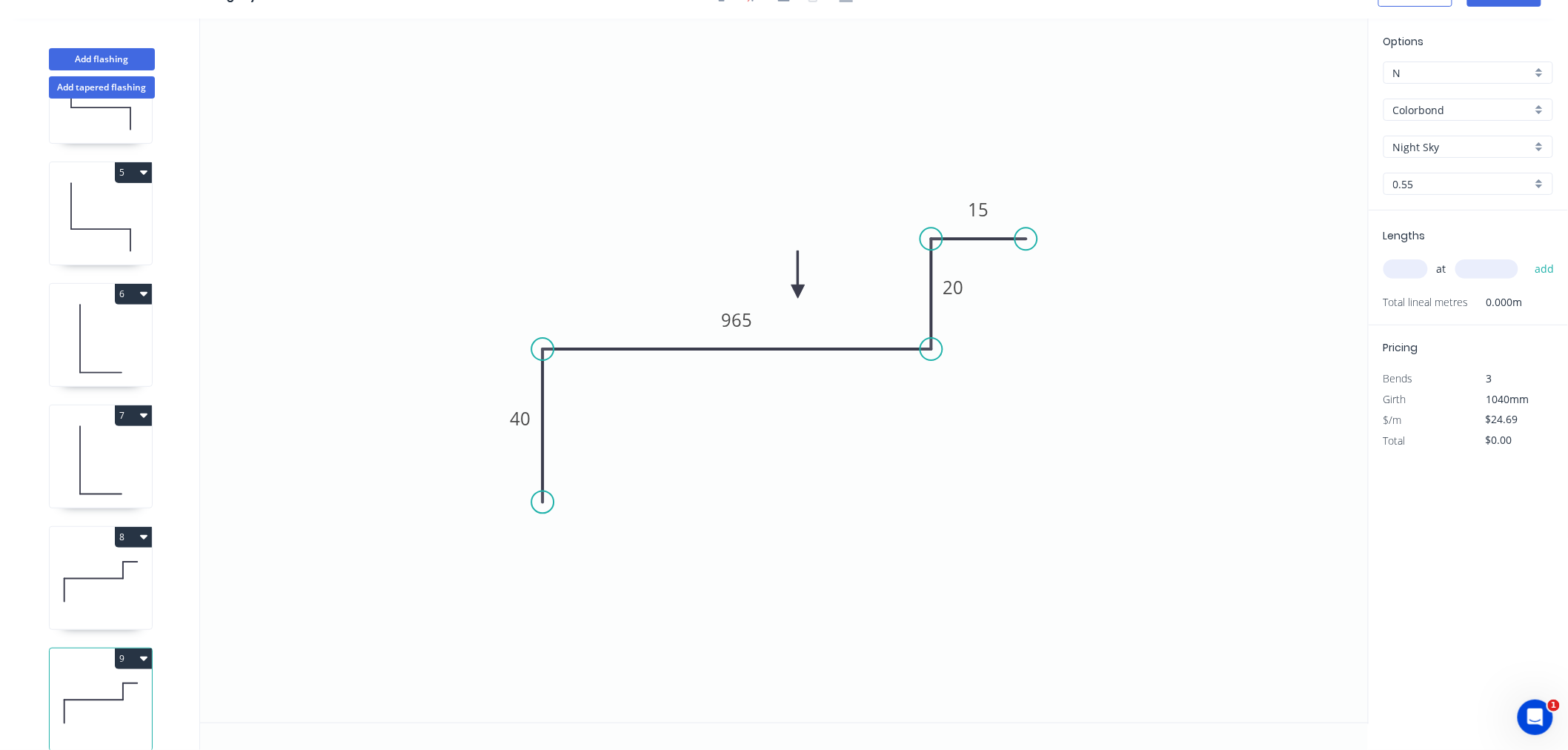
scroll to position [476, 0]
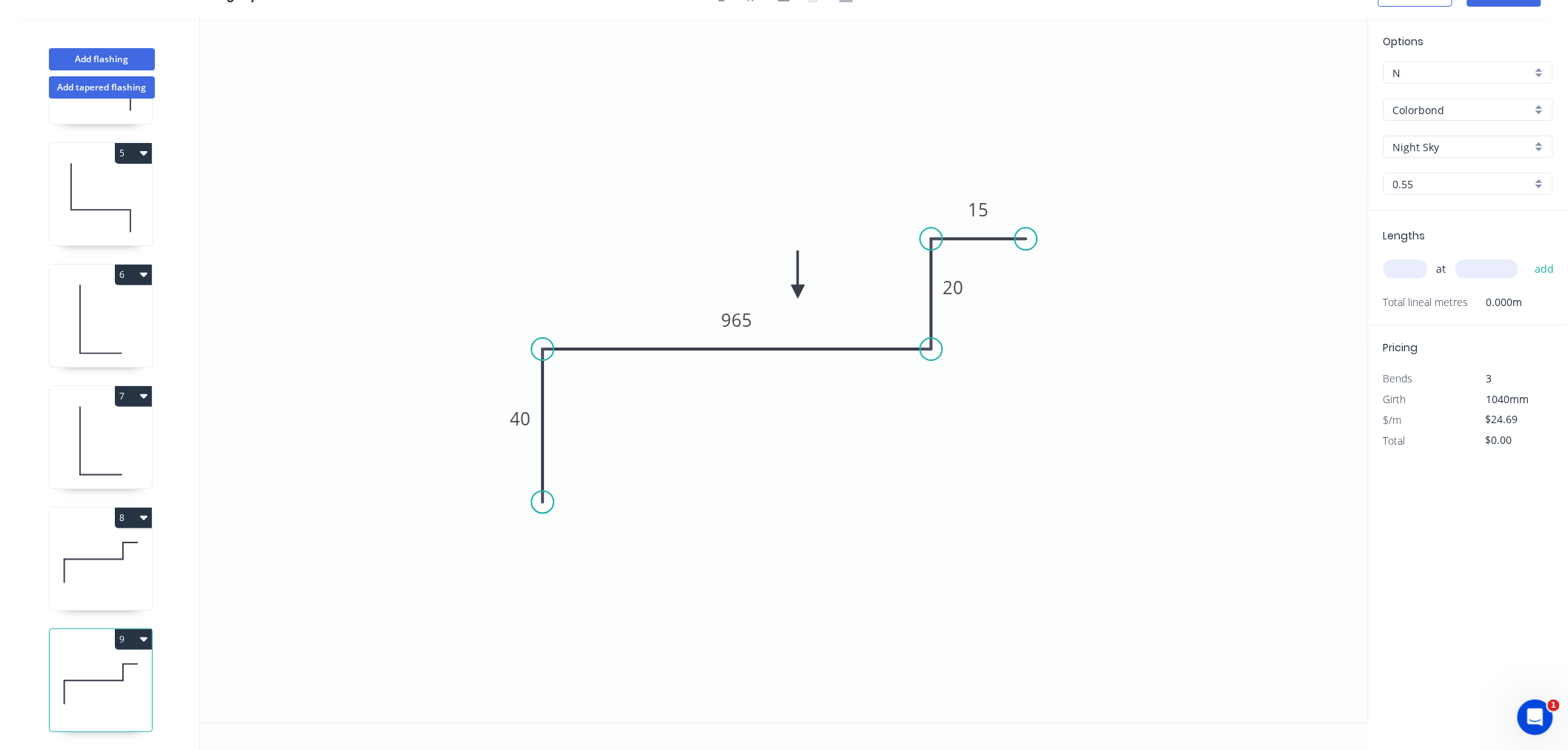
click at [117, 678] on icon at bounding box center [101, 684] width 103 height 95
click at [529, 418] on tspan "40" at bounding box center [520, 417] width 21 height 24
type input "$21.28"
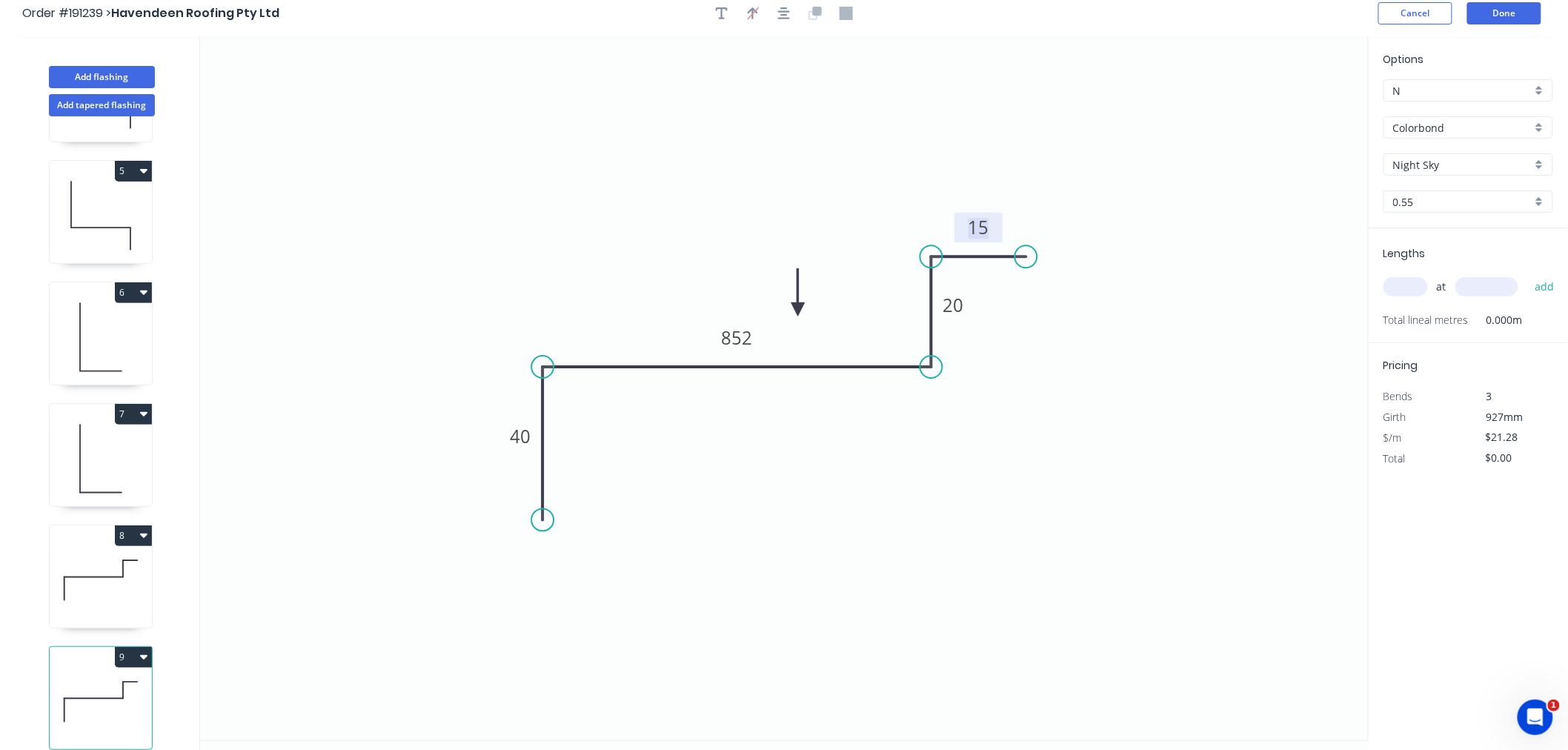
scroll to position [0, 0]
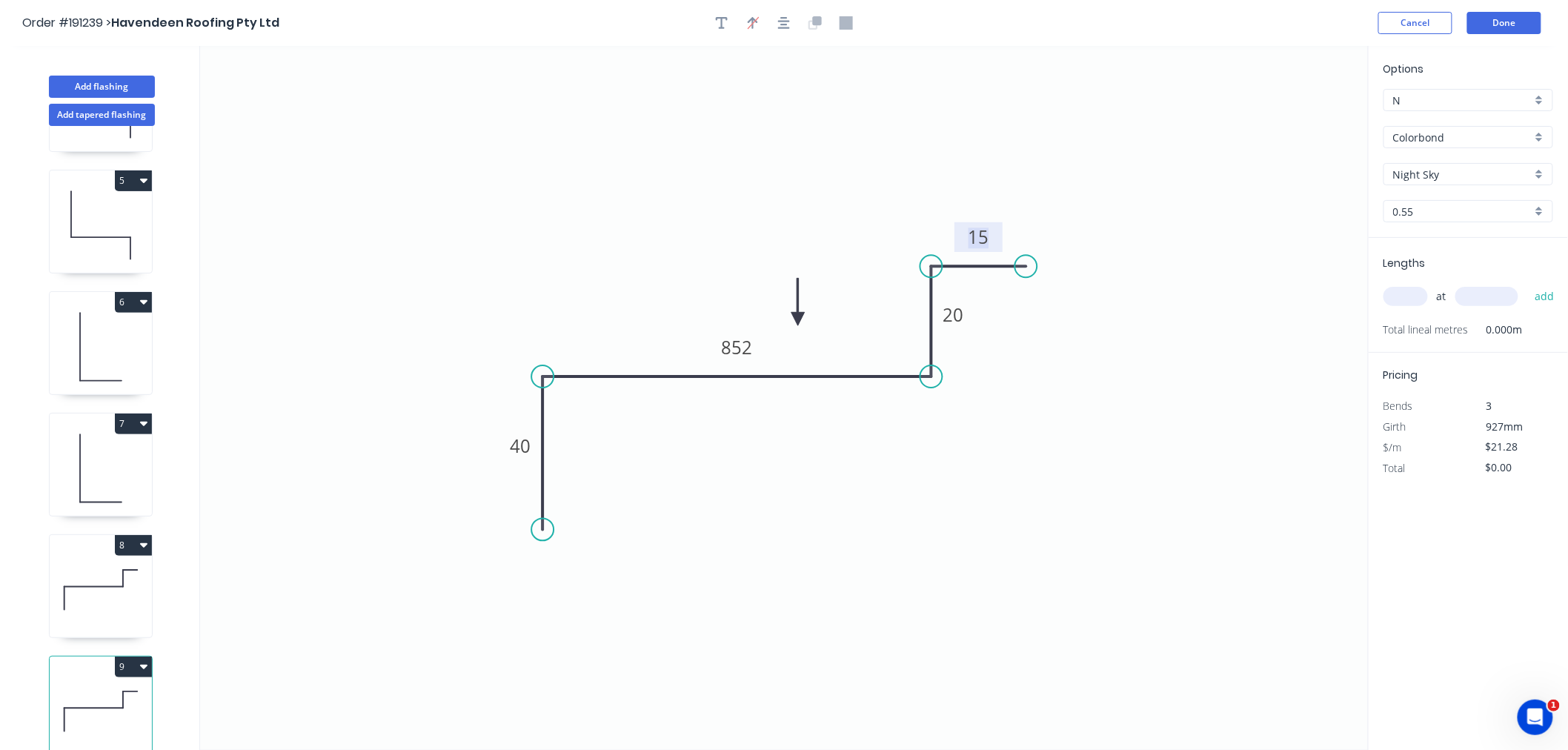
click at [1409, 295] on input "text" at bounding box center [1406, 296] width 44 height 19
type input "5"
type input "400"
click at [1528, 284] on button "add" at bounding box center [1545, 296] width 35 height 25
type input "$106.40"
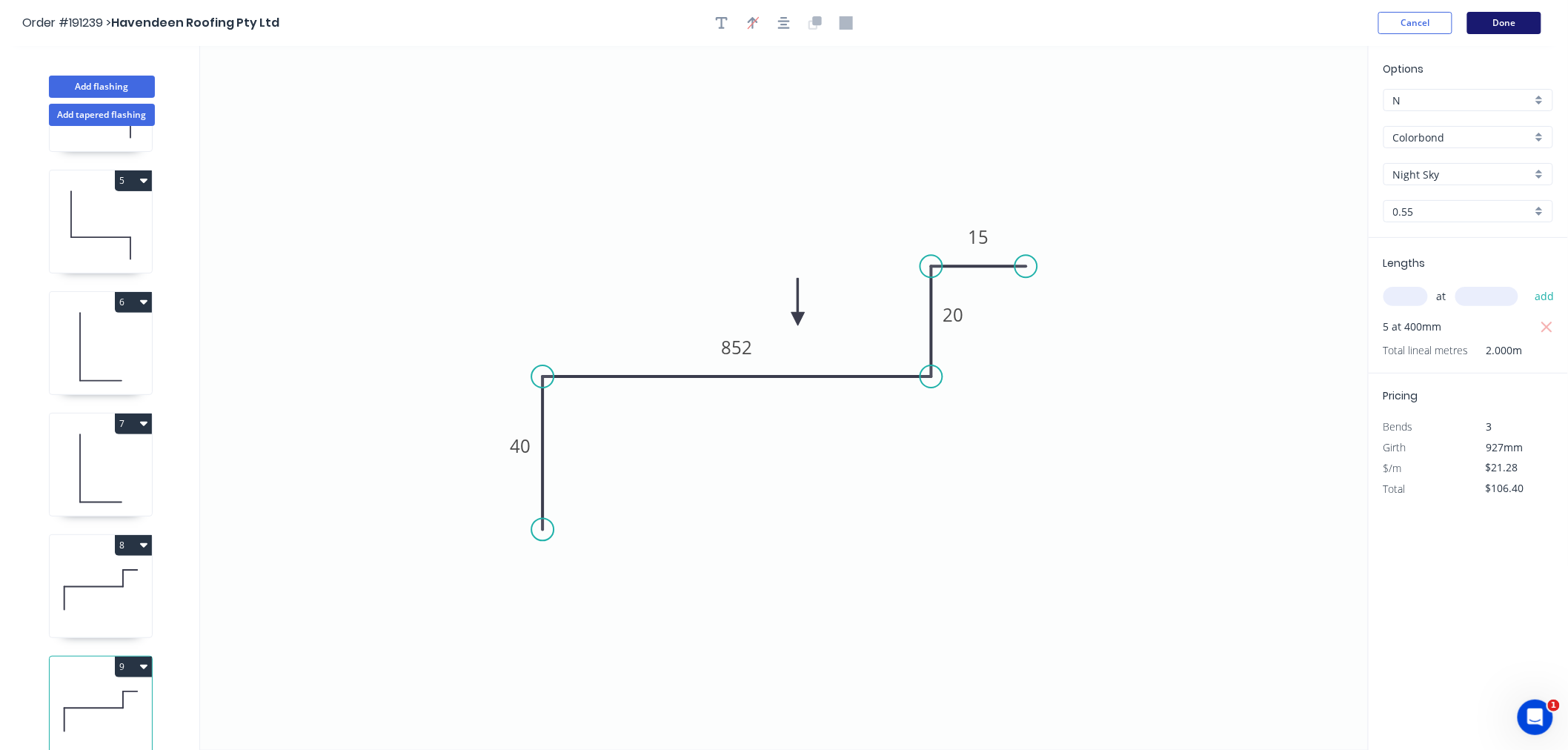
click at [1512, 13] on button "Done" at bounding box center [1504, 23] width 74 height 23
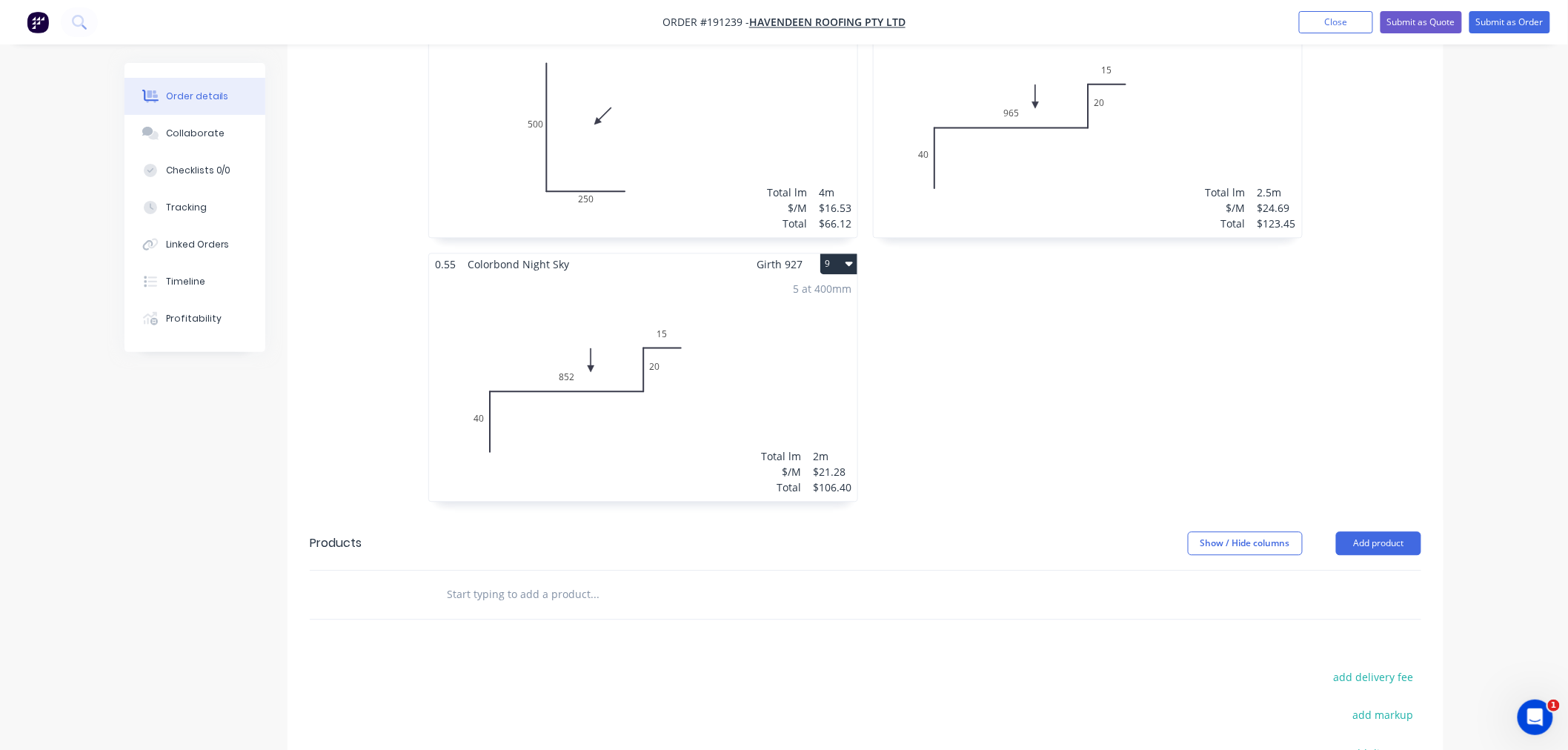
scroll to position [1317, 0]
click at [769, 343] on div "5 at 400mm Total lm $/M Total 2m $21.28 $106.40" at bounding box center [643, 383] width 428 height 226
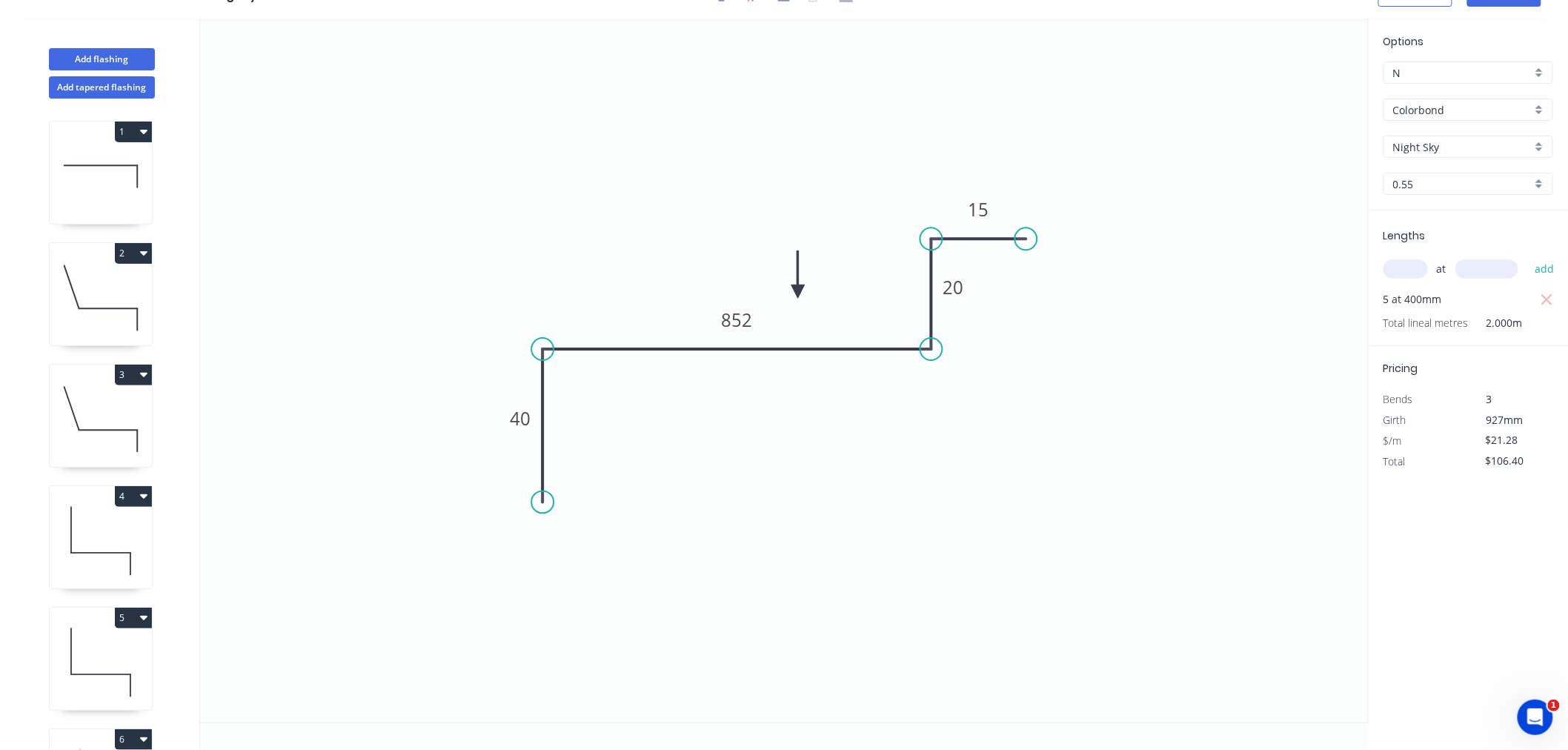
scroll to position [476, 0]
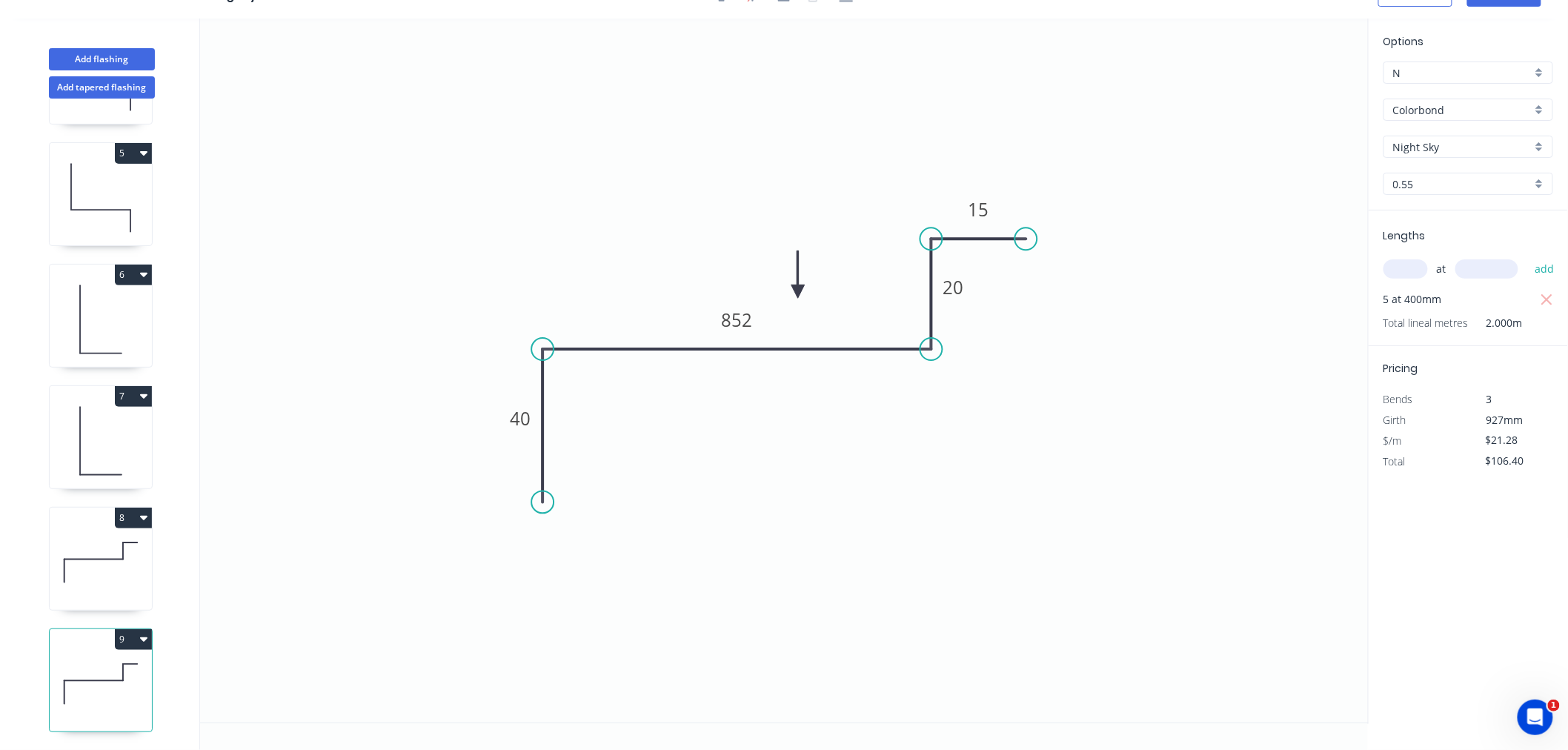
click at [141, 637] on icon "button" at bounding box center [144, 640] width 8 height 5
click at [129, 665] on div "Duplicate" at bounding box center [81, 676] width 114 height 22
type input "$0.00"
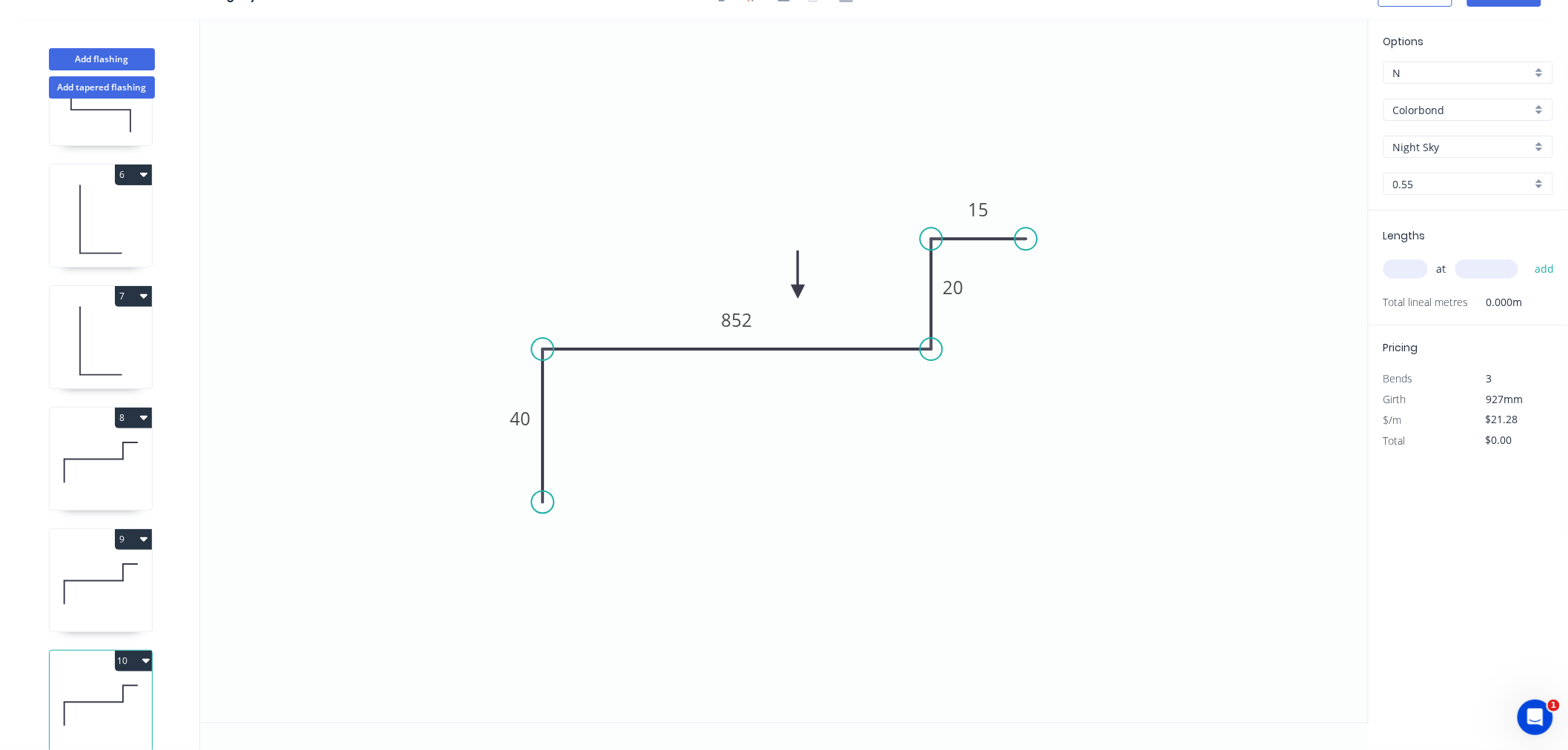
scroll to position [597, 0]
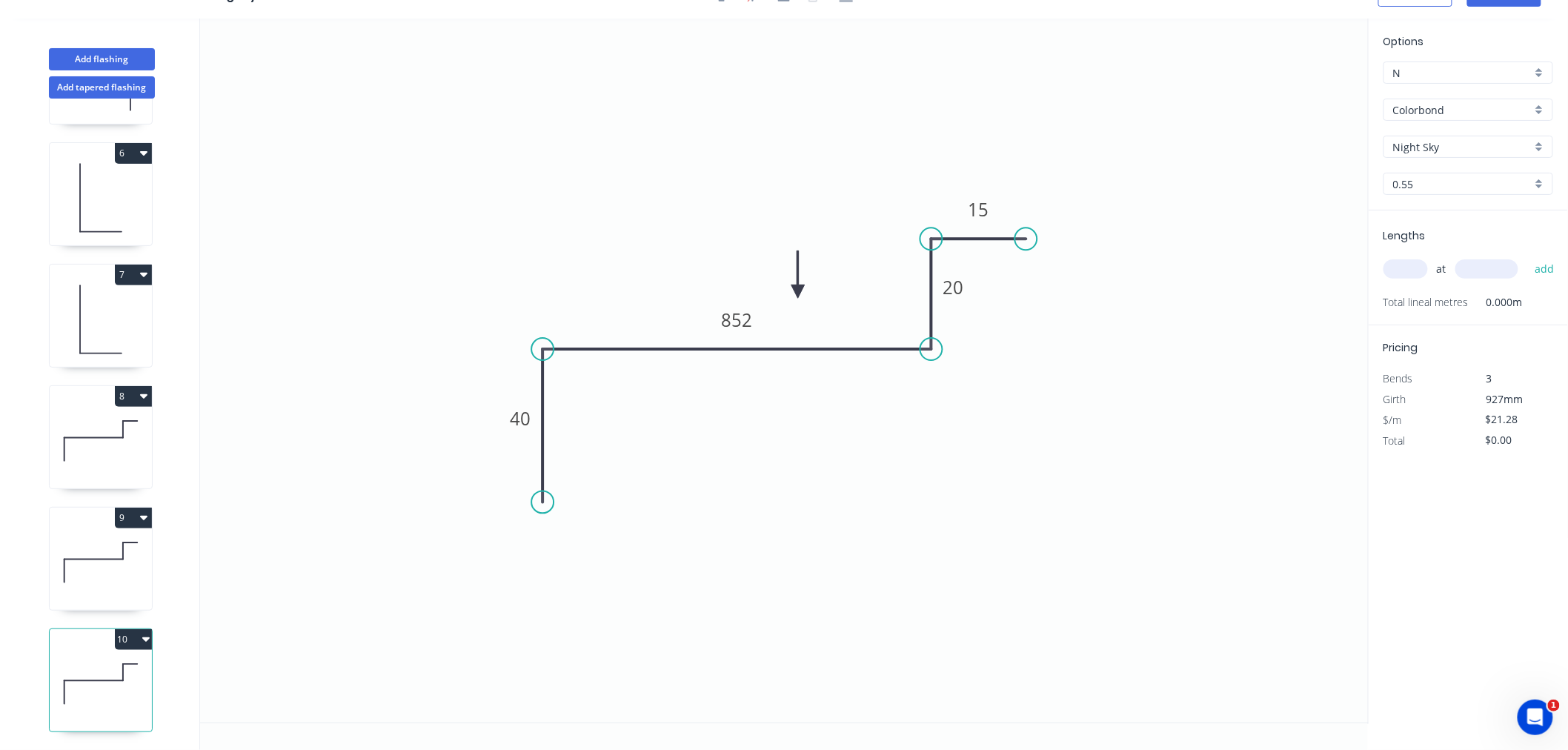
click at [102, 673] on icon at bounding box center [101, 684] width 103 height 95
click at [522, 412] on tspan "40" at bounding box center [520, 417] width 21 height 24
click at [1408, 268] on input "text" at bounding box center [1406, 269] width 44 height 19
type input "$17.86"
type input "6"
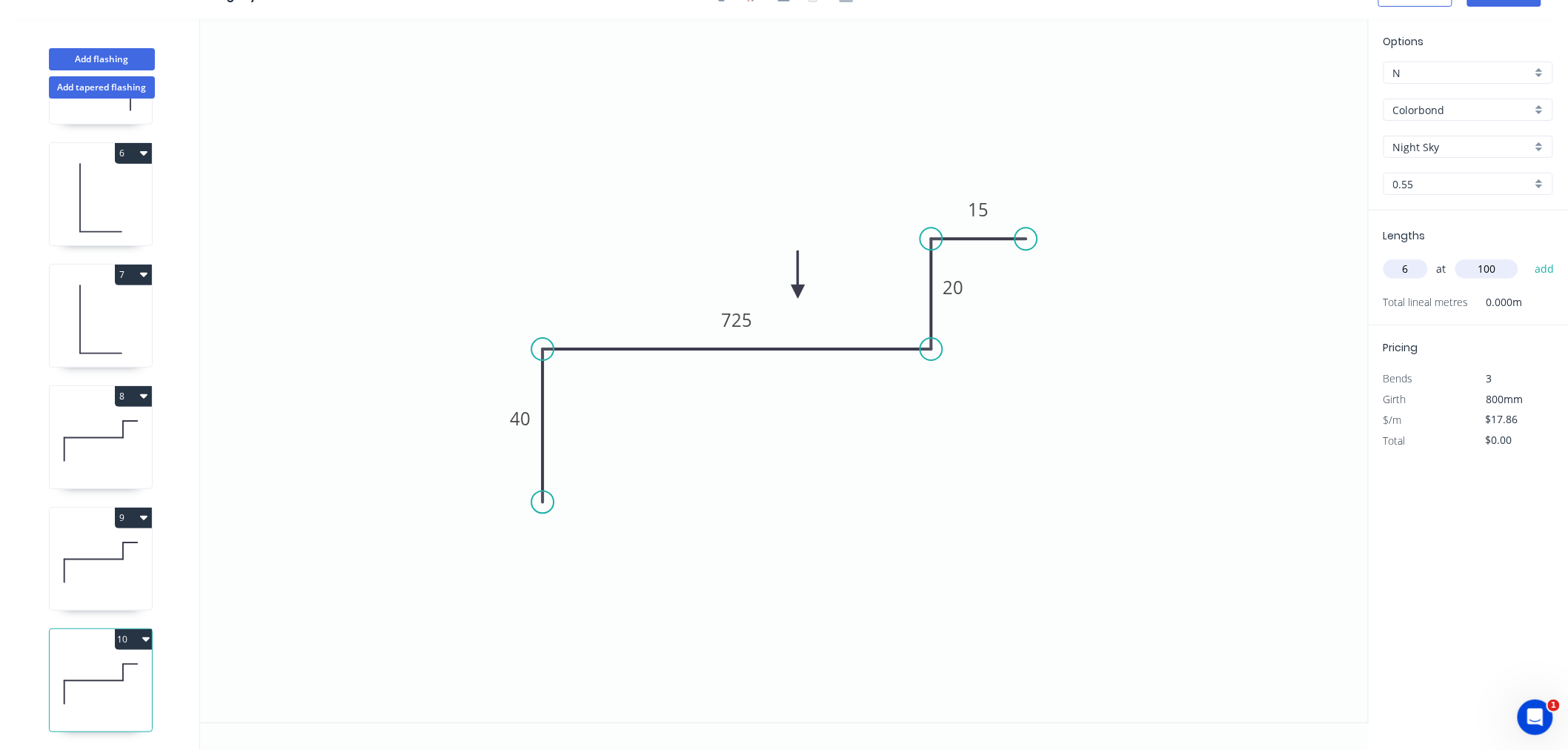
type input "100"
click at [1528, 256] on button "add" at bounding box center [1545, 269] width 35 height 25
type input "$107.16"
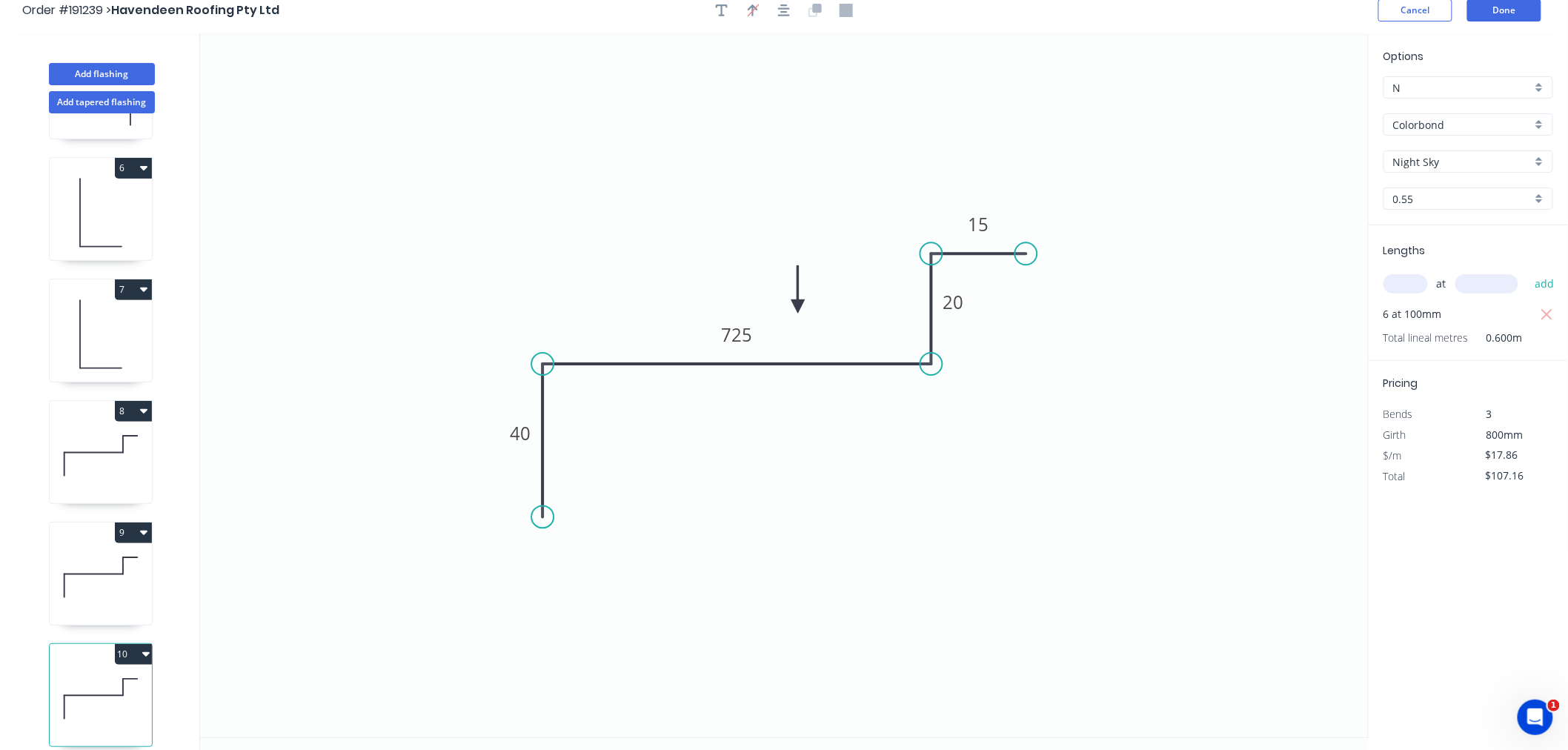
scroll to position [0, 0]
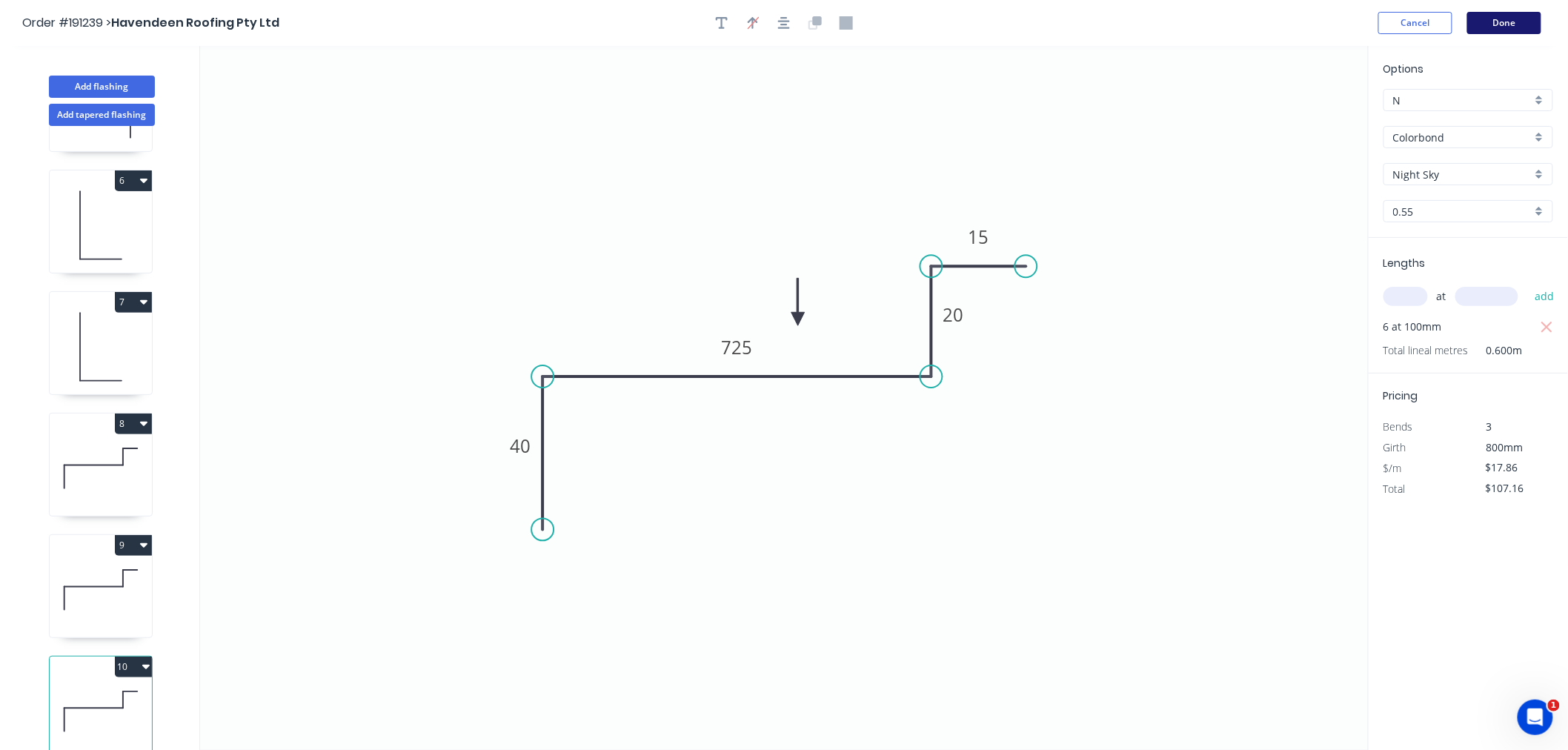
click at [1507, 26] on button "Done" at bounding box center [1504, 23] width 74 height 23
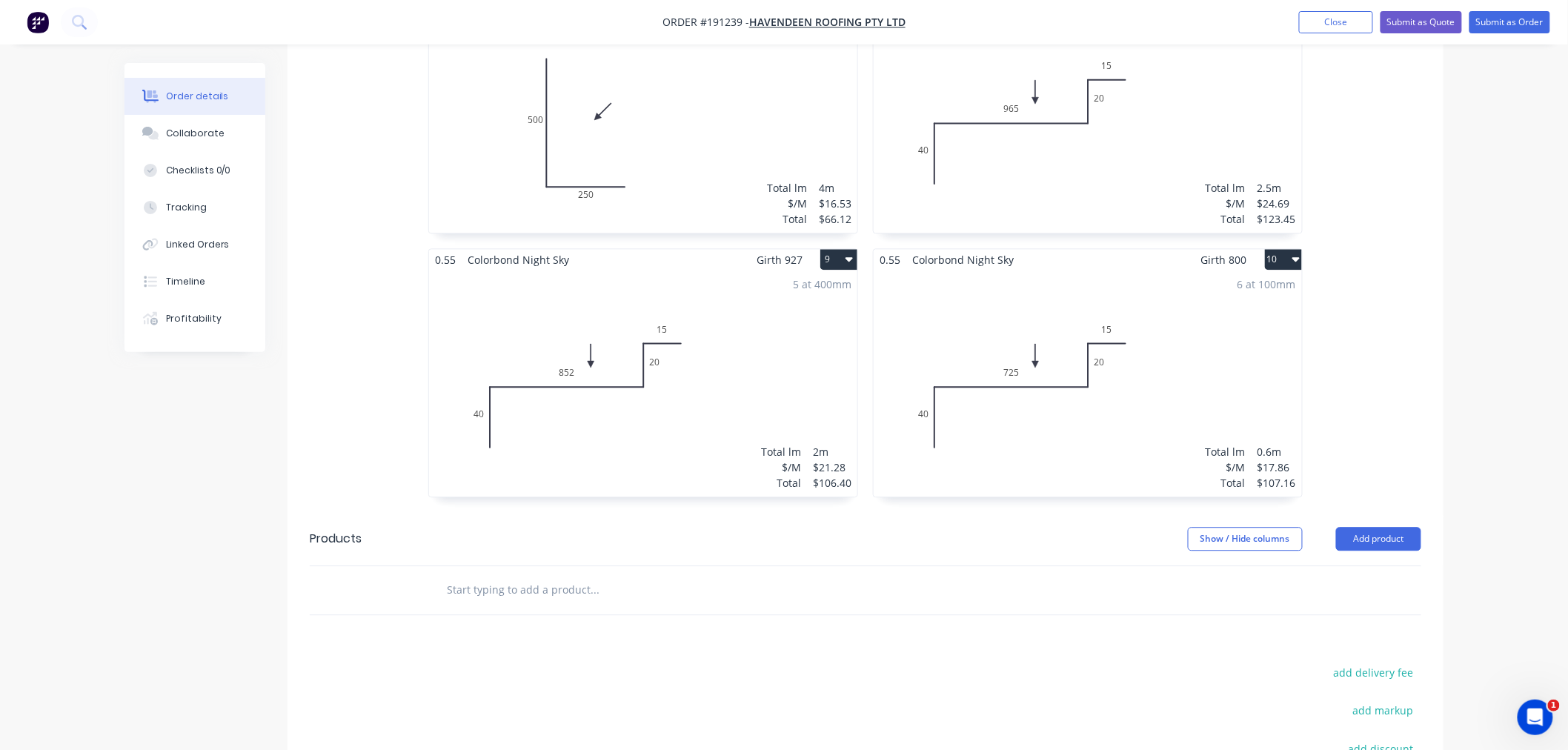
click at [1185, 439] on div "6 at 100mm Total lm $/M Total 0.6m $17.86 $107.16" at bounding box center [1088, 383] width 428 height 226
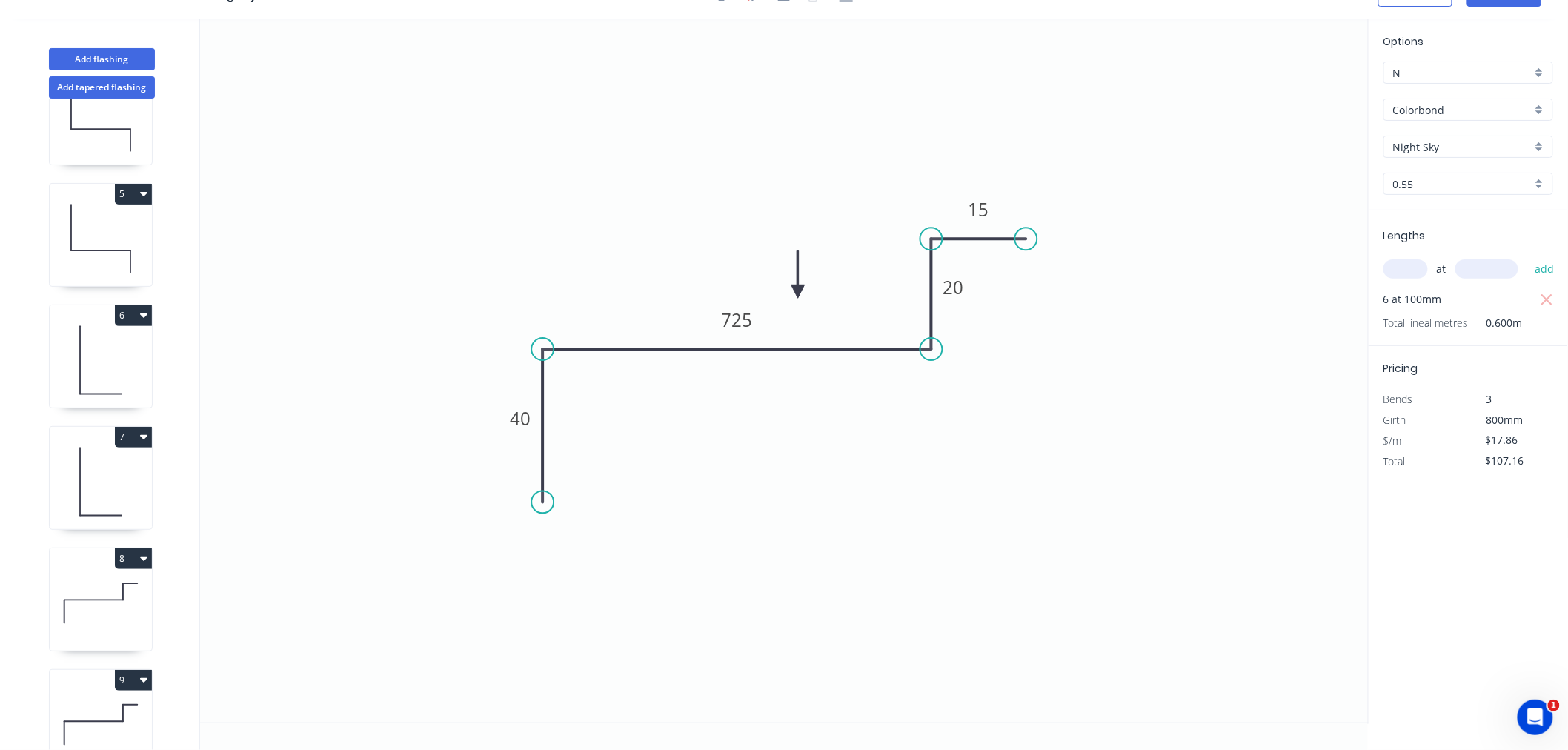
scroll to position [597, 0]
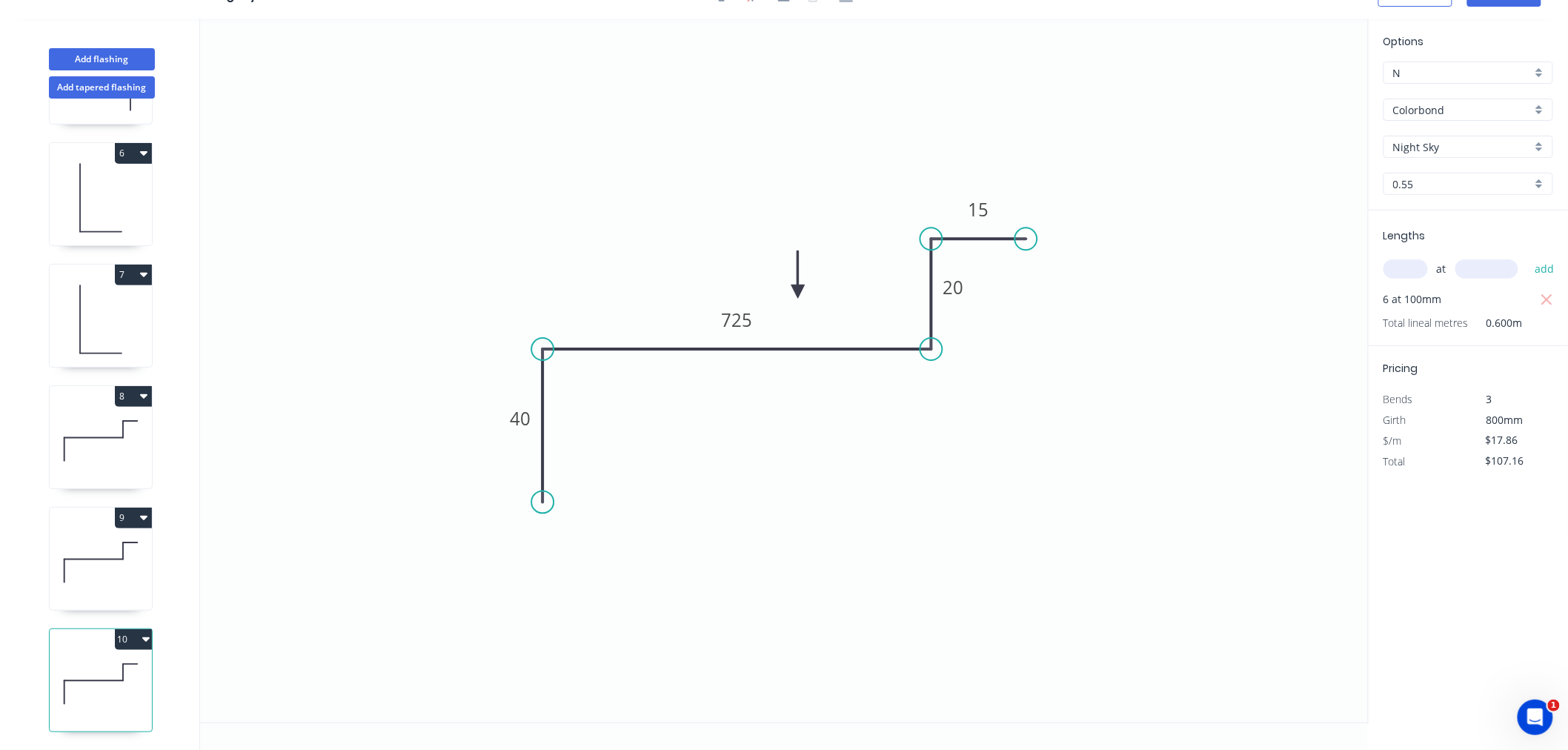
click at [143, 633] on icon "button" at bounding box center [146, 638] width 8 height 12
click at [124, 665] on div "Duplicate" at bounding box center [81, 676] width 114 height 22
type input "$0.00"
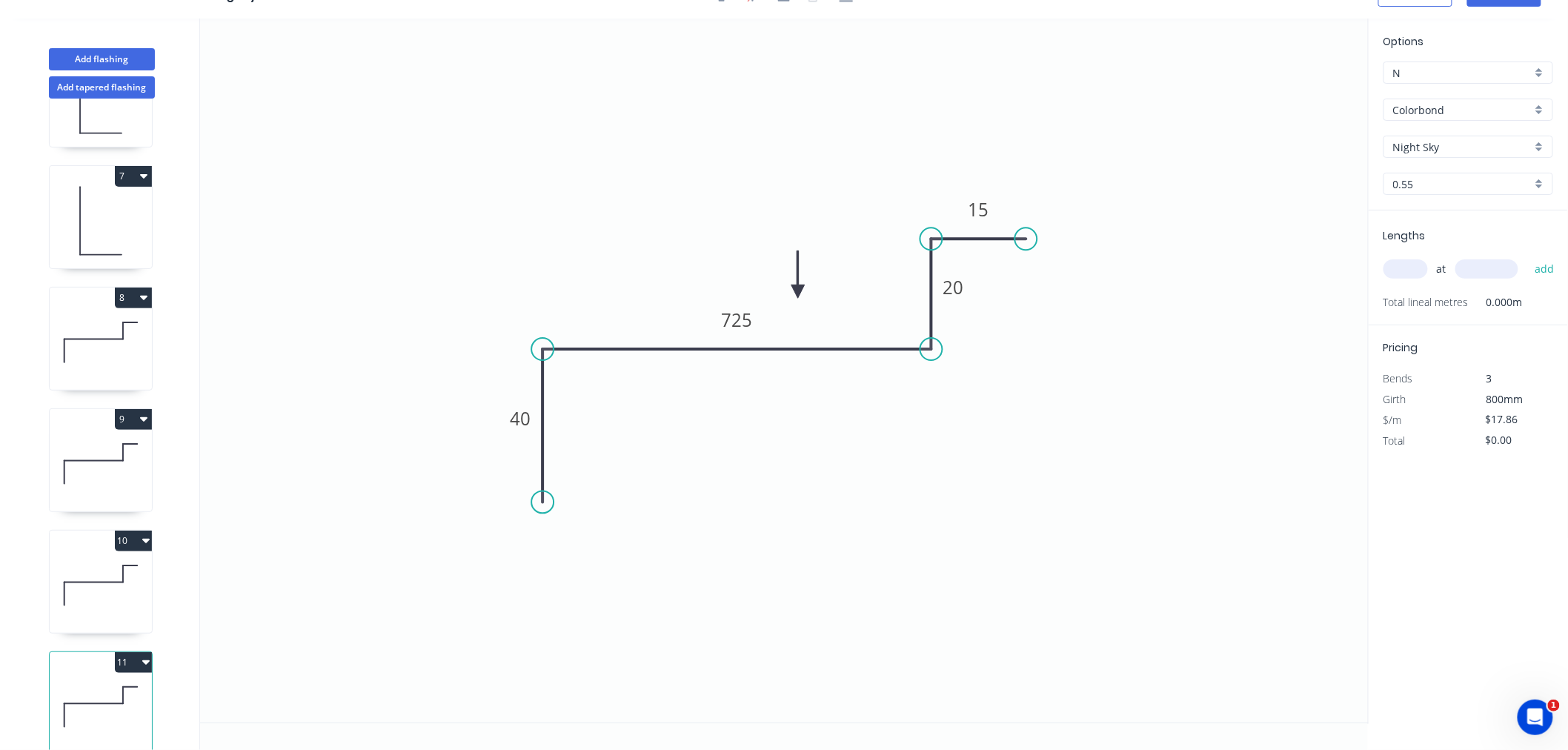
scroll to position [720, 0]
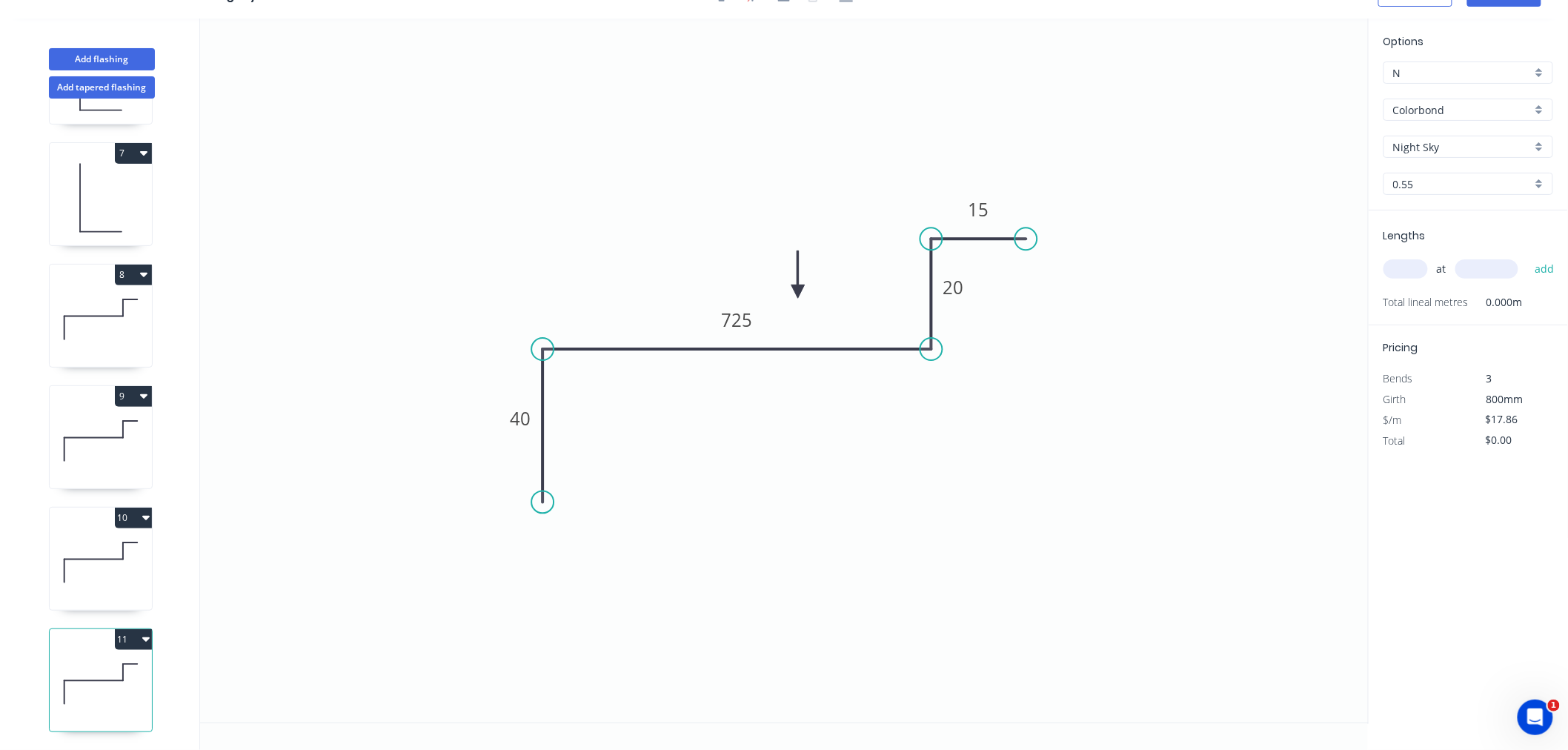
click at [116, 667] on icon at bounding box center [101, 684] width 103 height 95
click at [529, 415] on tspan "40" at bounding box center [520, 417] width 21 height 24
type input "$24.69"
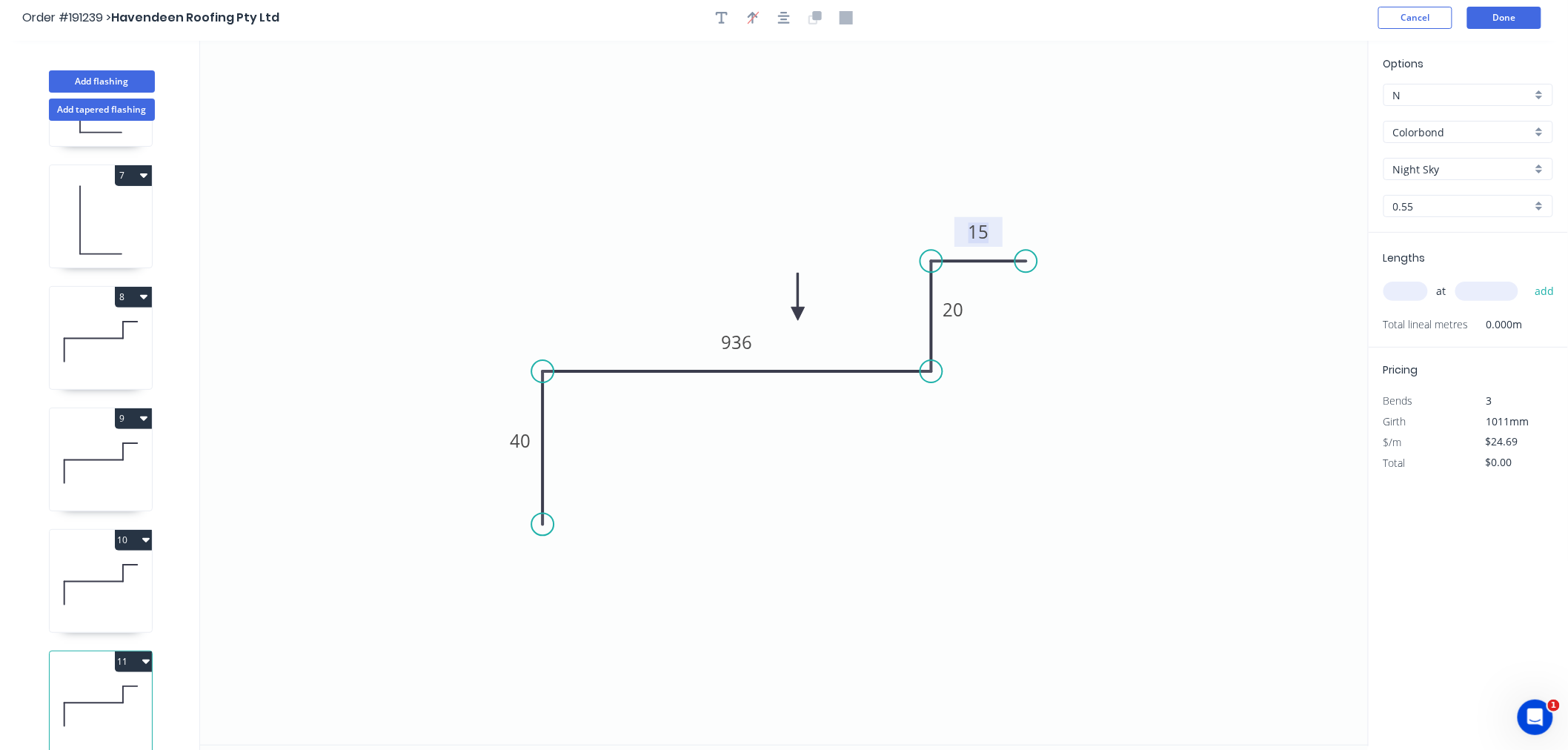
scroll to position [0, 0]
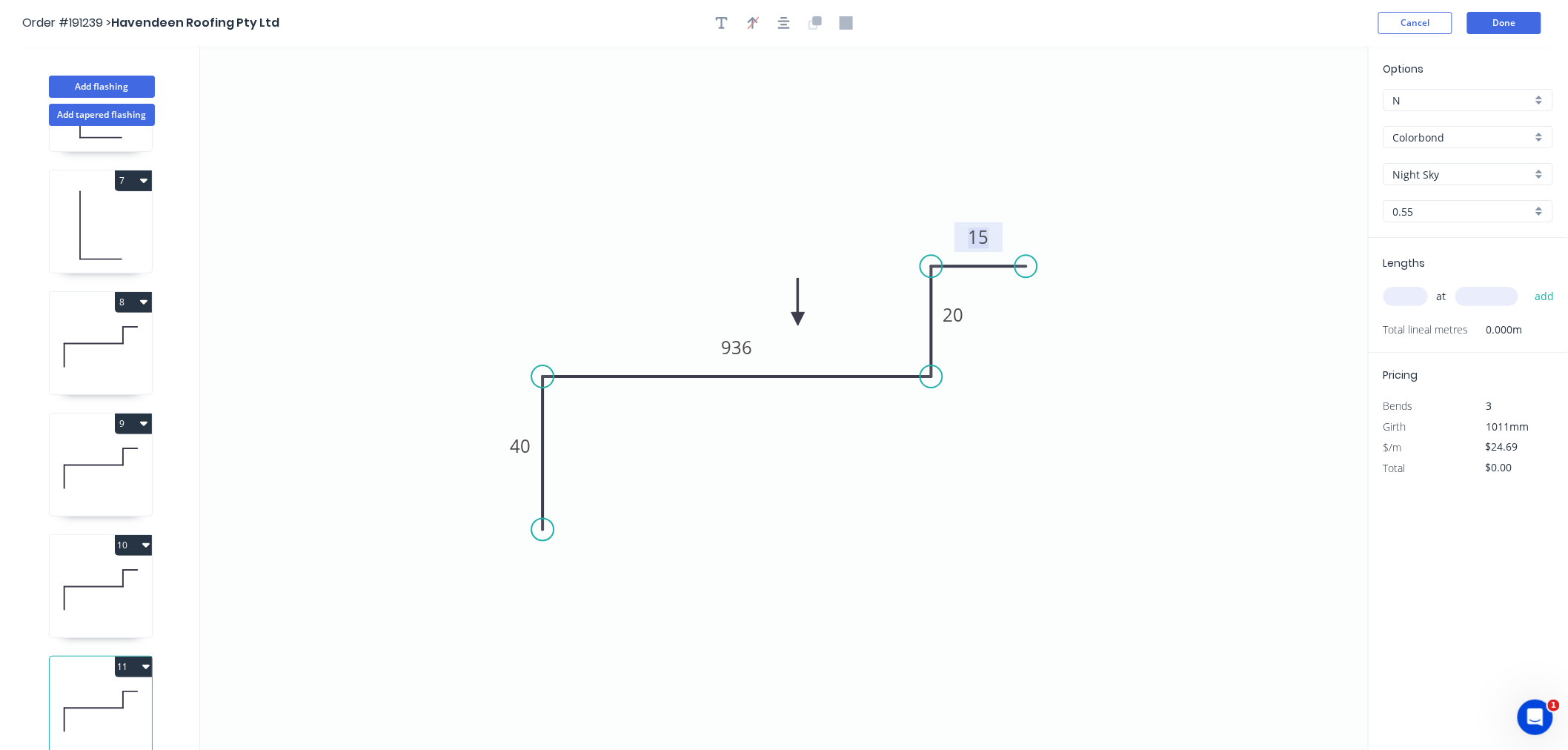
click at [1409, 300] on input "text" at bounding box center [1406, 296] width 44 height 19
type input "2"
type input "700"
click at [1528, 284] on button "add" at bounding box center [1545, 296] width 35 height 25
type input "$49.38"
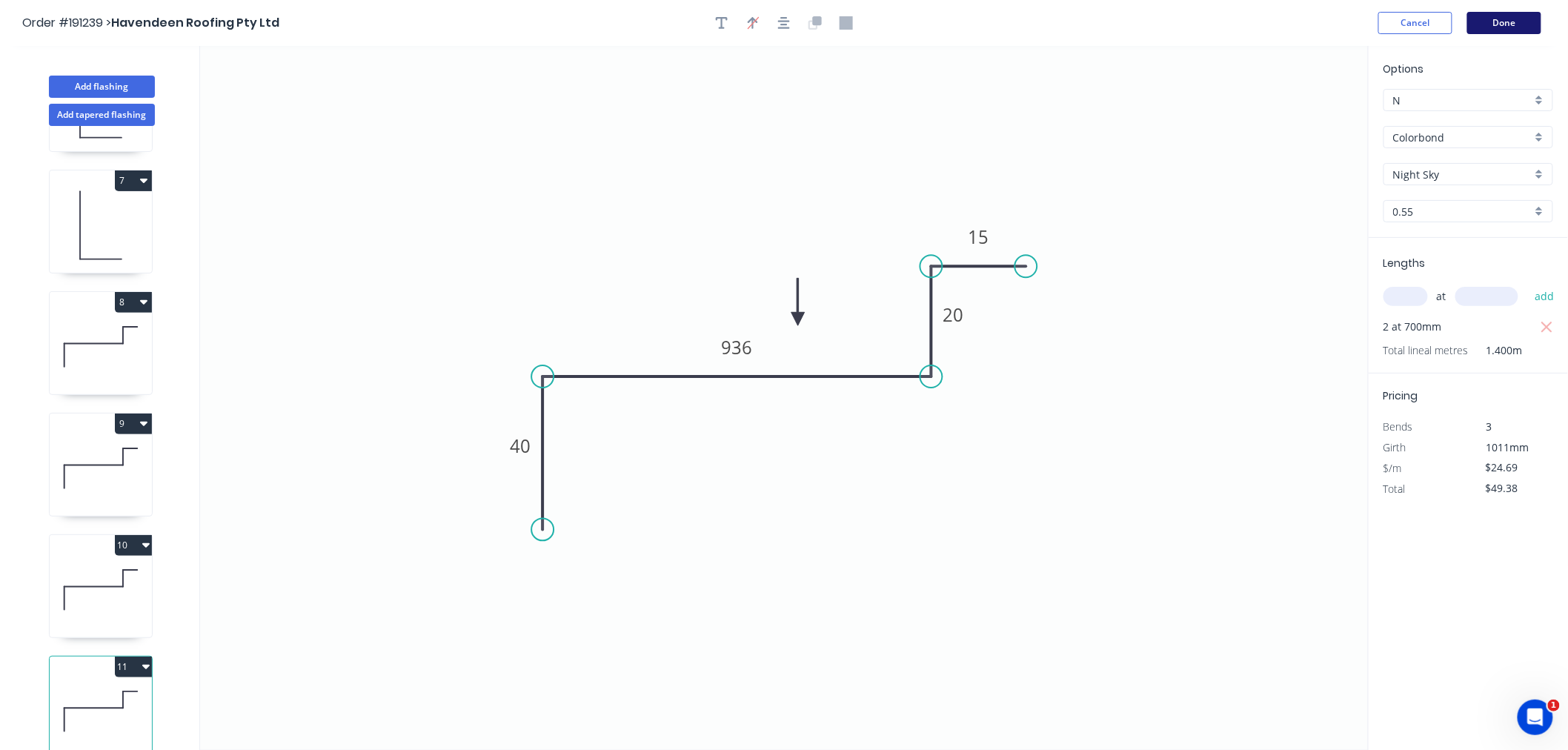
click at [1520, 23] on button "Done" at bounding box center [1504, 23] width 74 height 23
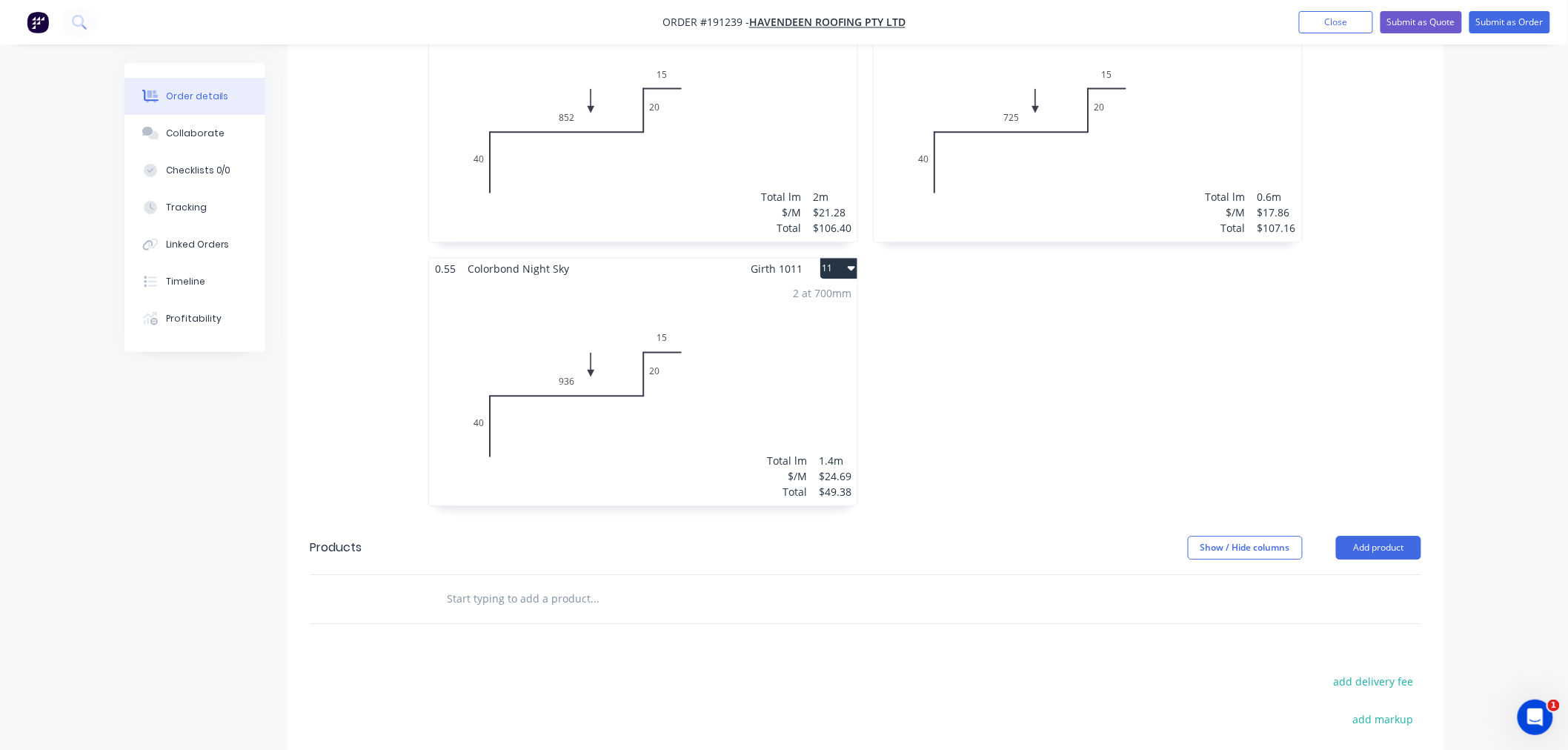
scroll to position [1474, 0]
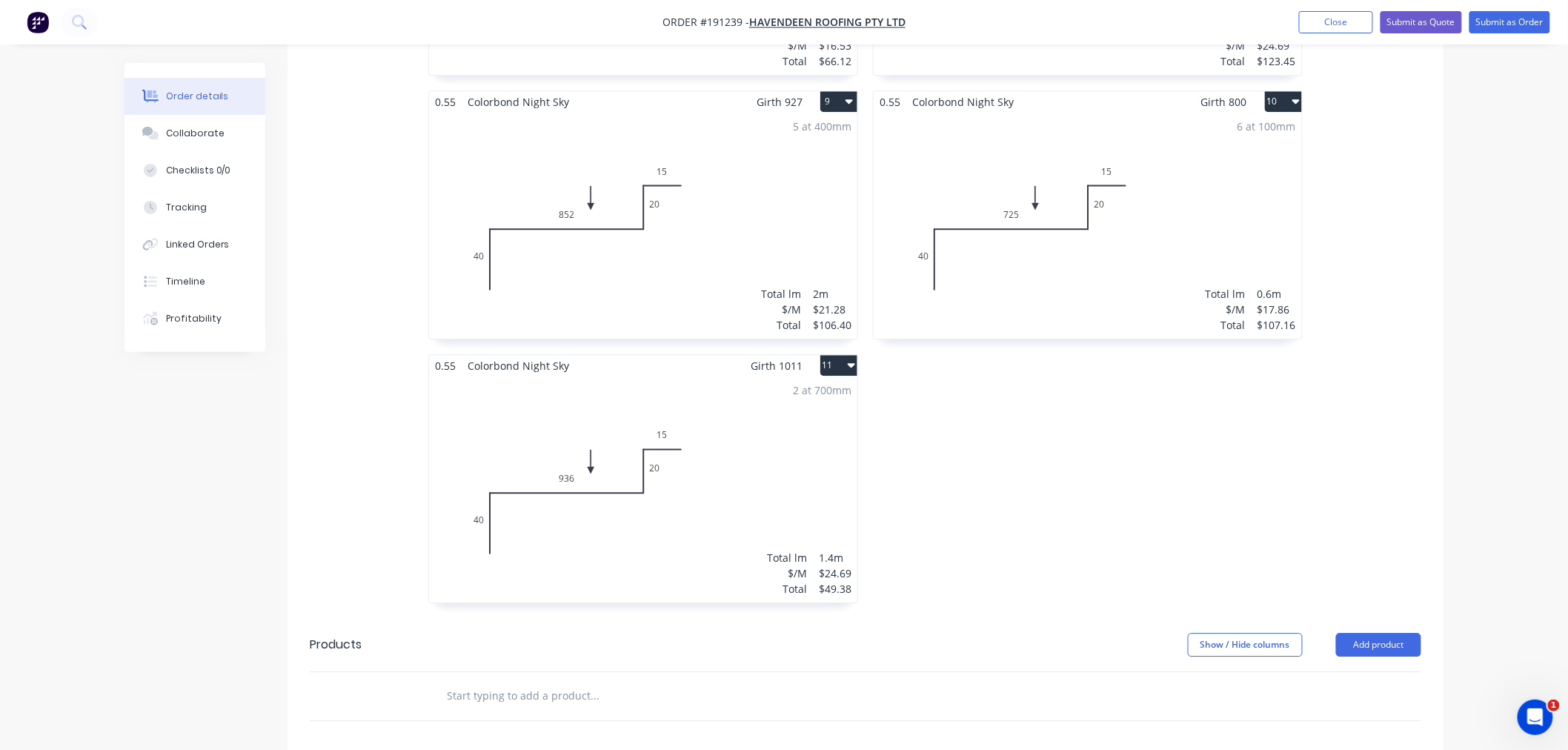
click at [762, 475] on div "2 at 700mm Total lm $/M Total 1.4m $24.69 $49.38" at bounding box center [643, 489] width 428 height 226
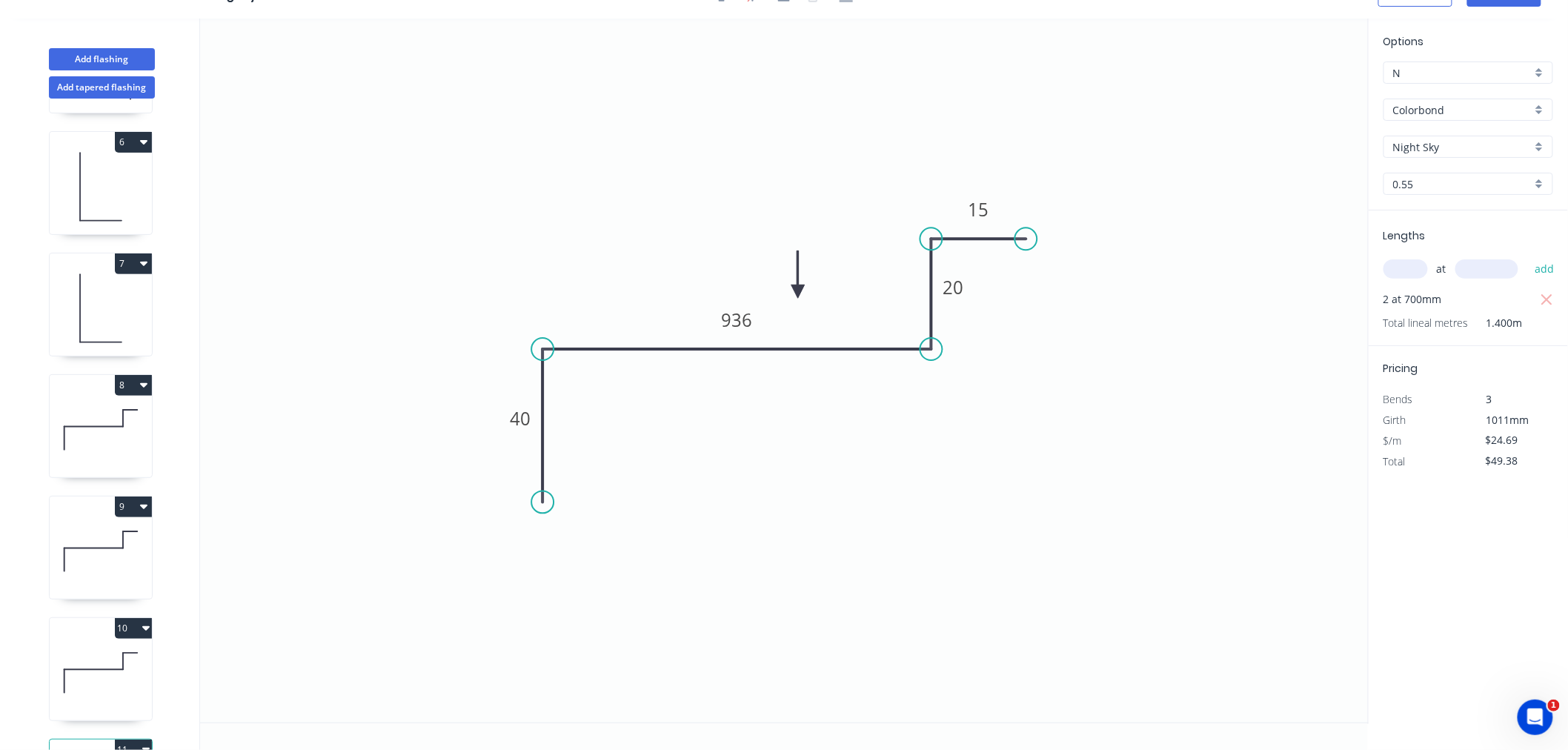
scroll to position [720, 0]
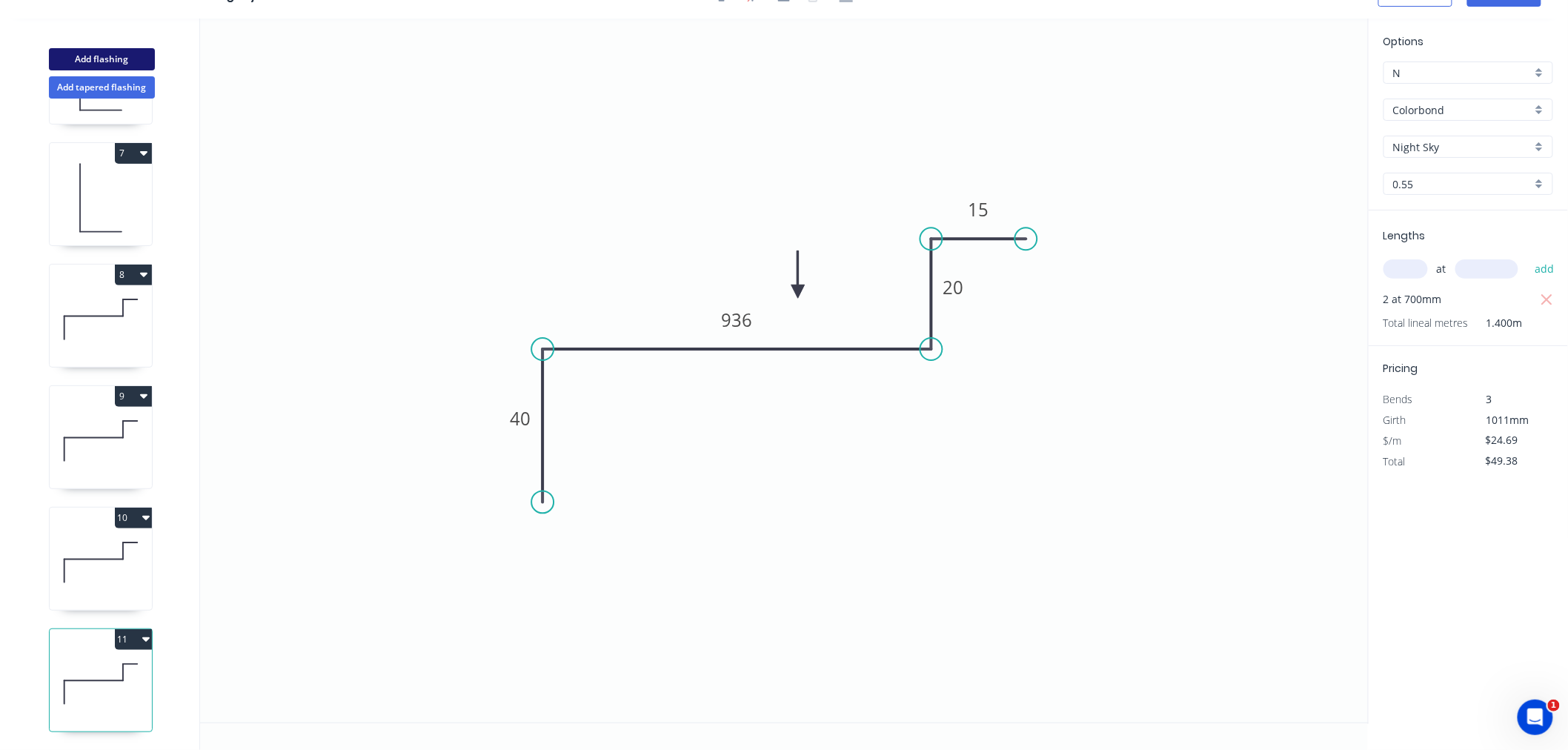
click at [101, 59] on button "Add flashing" at bounding box center [102, 59] width 106 height 23
type input "$0.00"
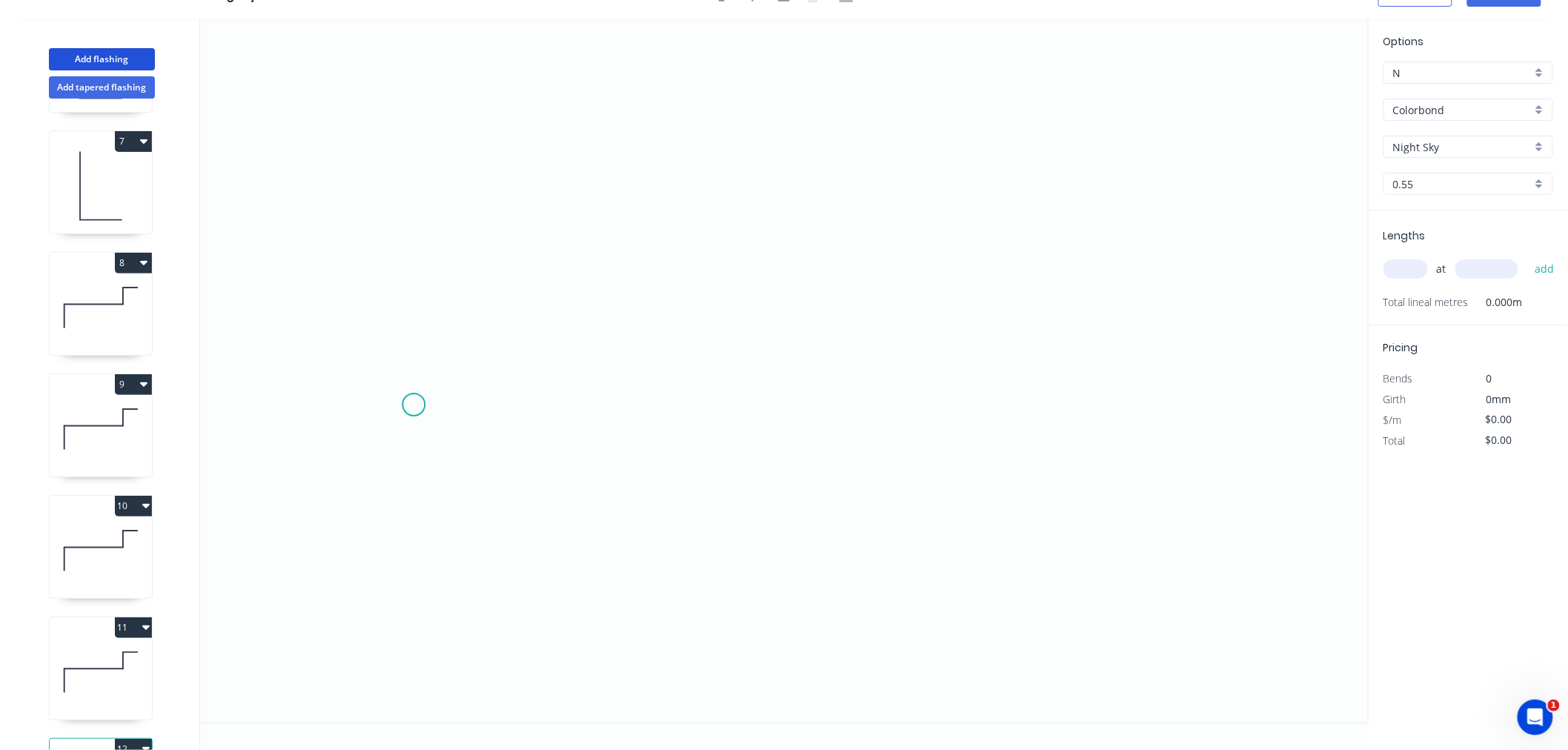
click at [410, 406] on icon "0" at bounding box center [784, 371] width 1169 height 704
click at [417, 291] on icon "0" at bounding box center [784, 371] width 1169 height 704
click at [843, 291] on icon "0 ?" at bounding box center [784, 371] width 1169 height 704
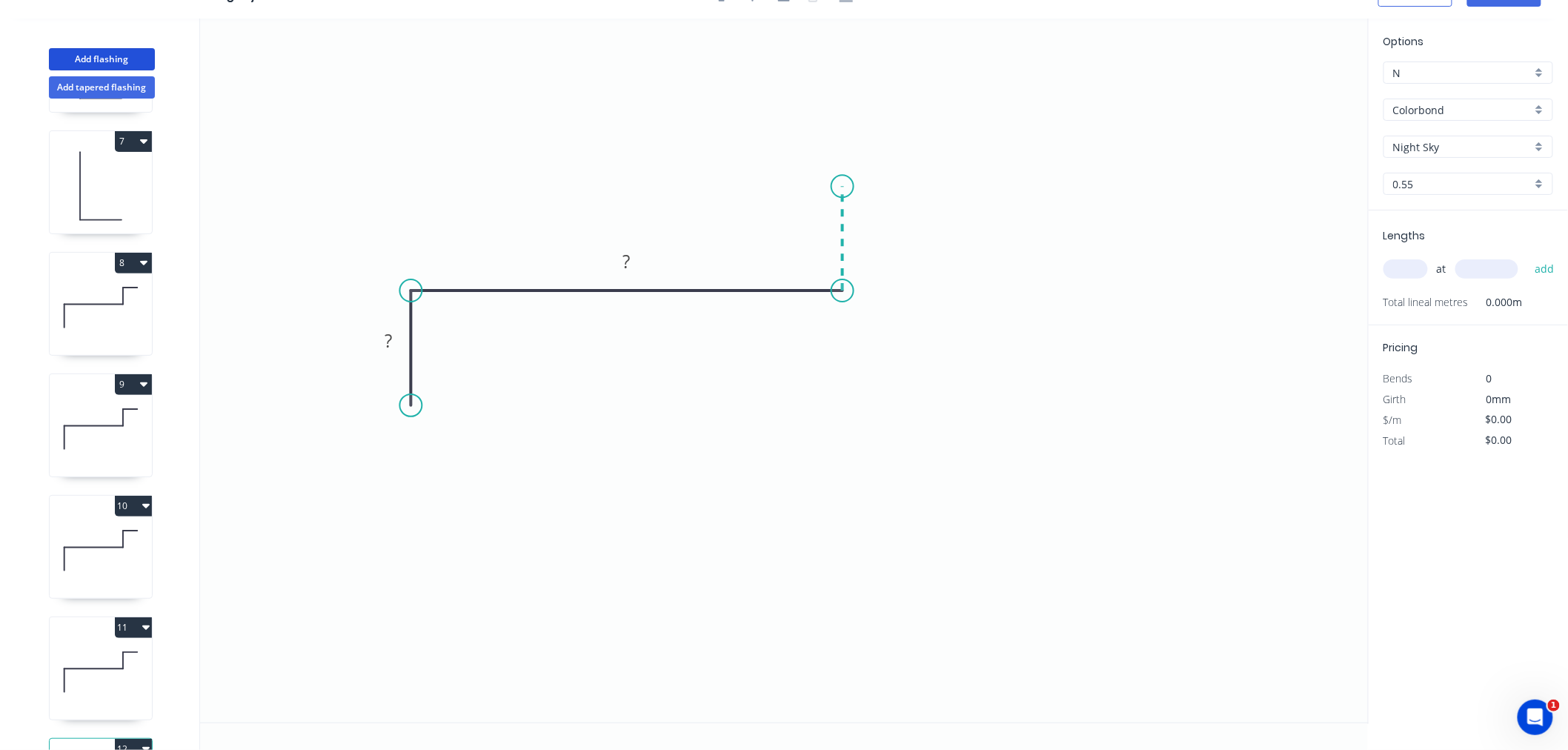
click at [837, 186] on icon "0 ? ?" at bounding box center [784, 371] width 1169 height 704
click at [969, 191] on icon "0 ? ? ?" at bounding box center [784, 371] width 1169 height 704
click at [972, 298] on icon "0 ? ? ? ?" at bounding box center [784, 371] width 1169 height 704
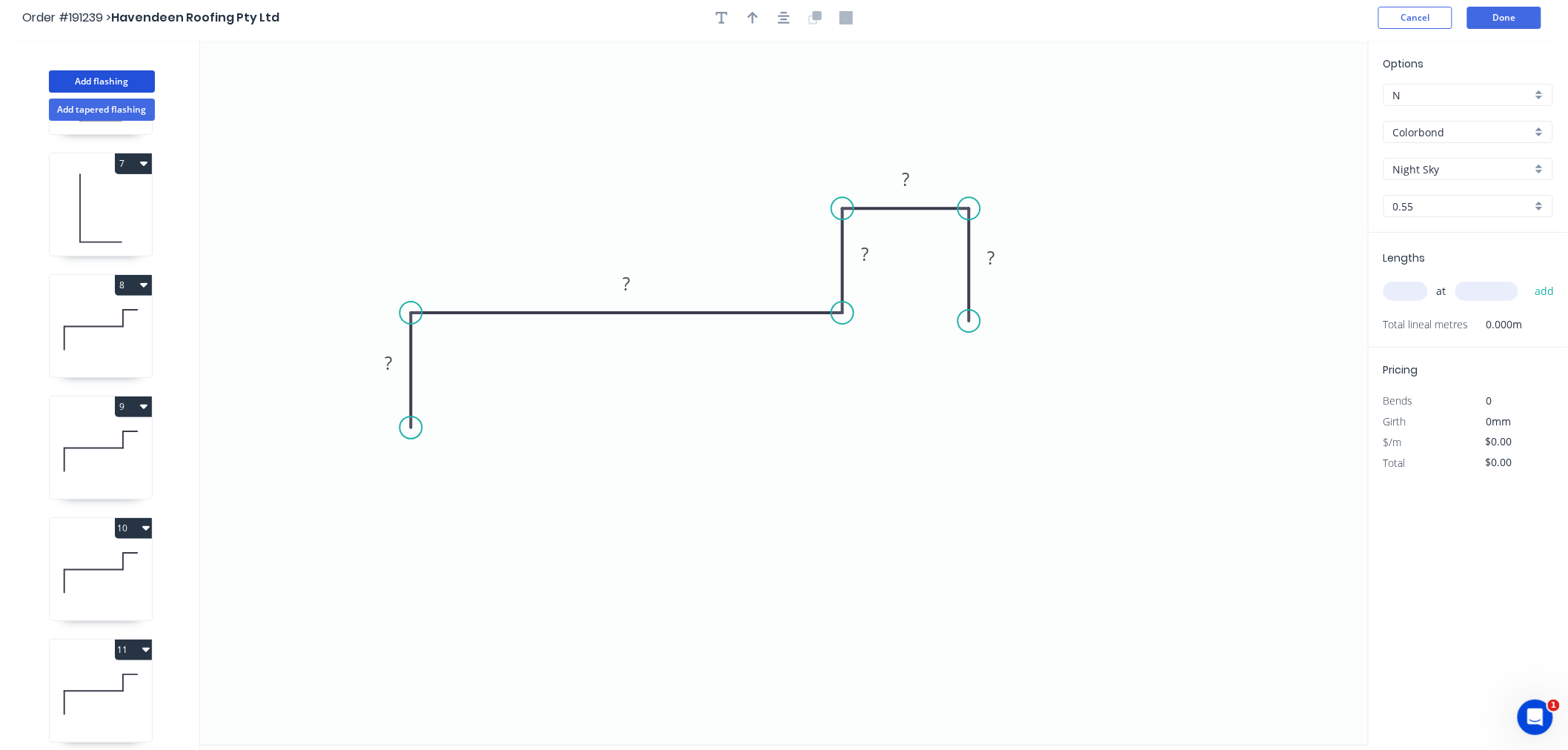
scroll to position [0, 0]
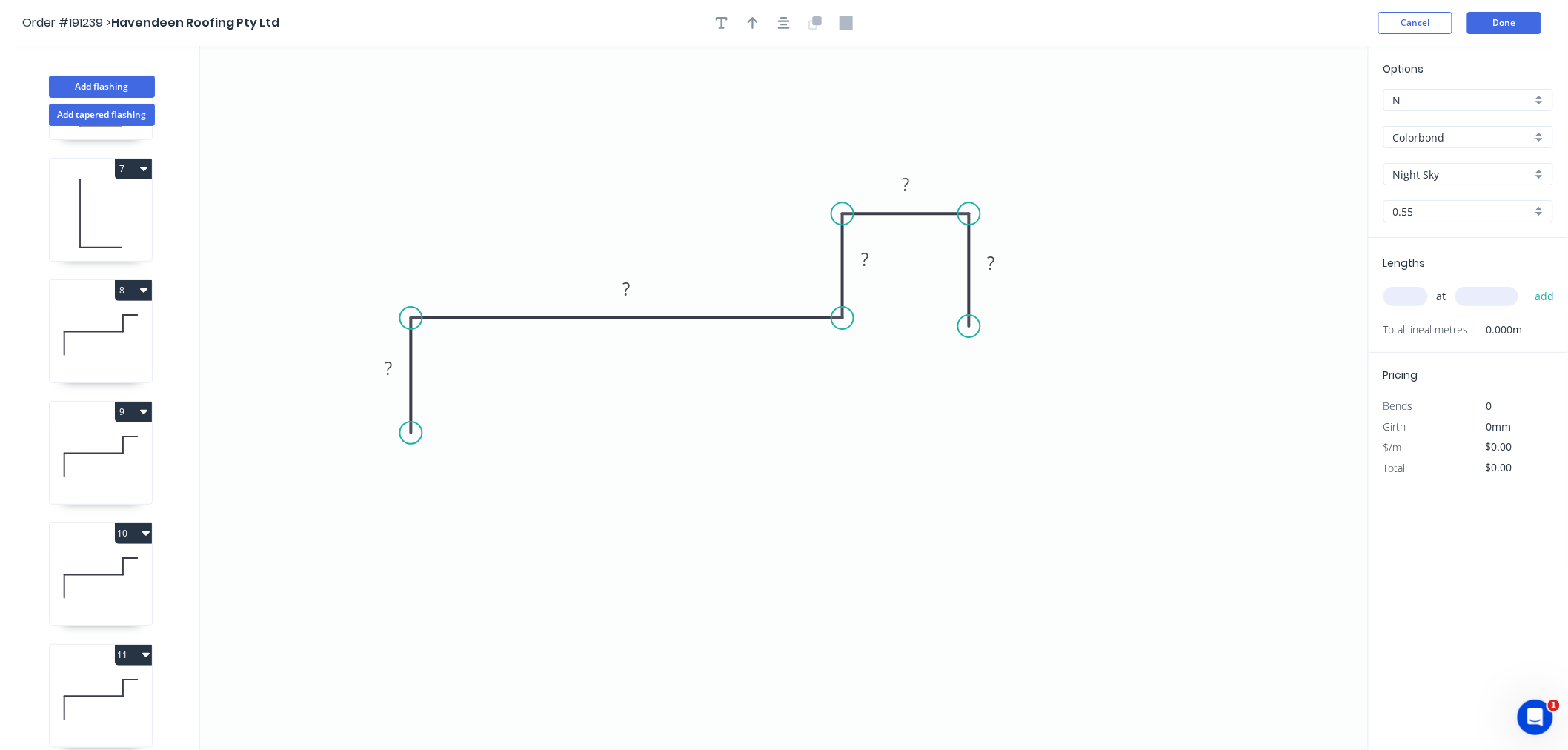
click at [788, 21] on icon "button" at bounding box center [784, 23] width 12 height 13
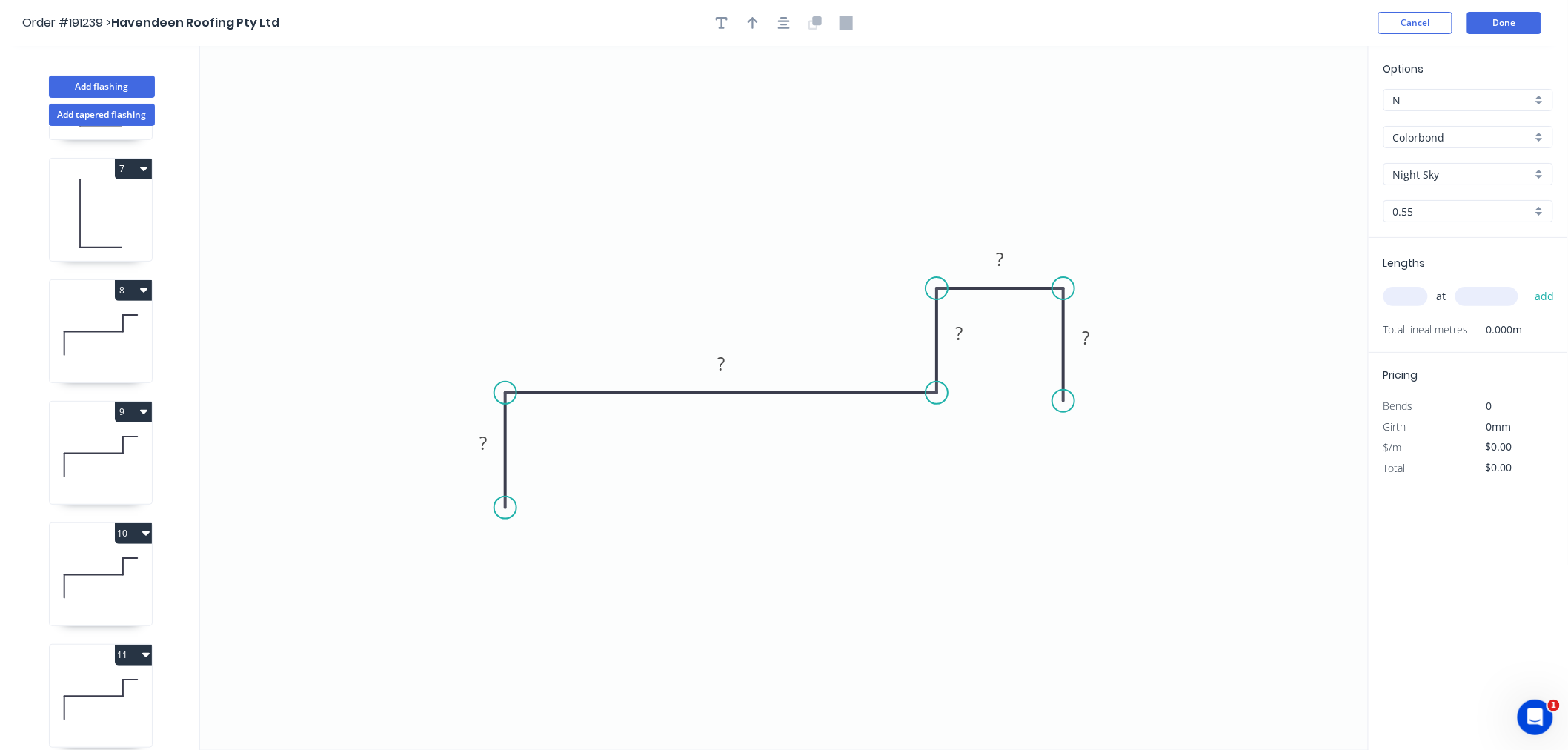
click at [1417, 289] on input "text" at bounding box center [1406, 296] width 44 height 19
type input "5"
type input "500"
click at [1528, 284] on button "add" at bounding box center [1545, 296] width 35 height 25
click at [1082, 331] on tspan "?" at bounding box center [1086, 337] width 8 height 24
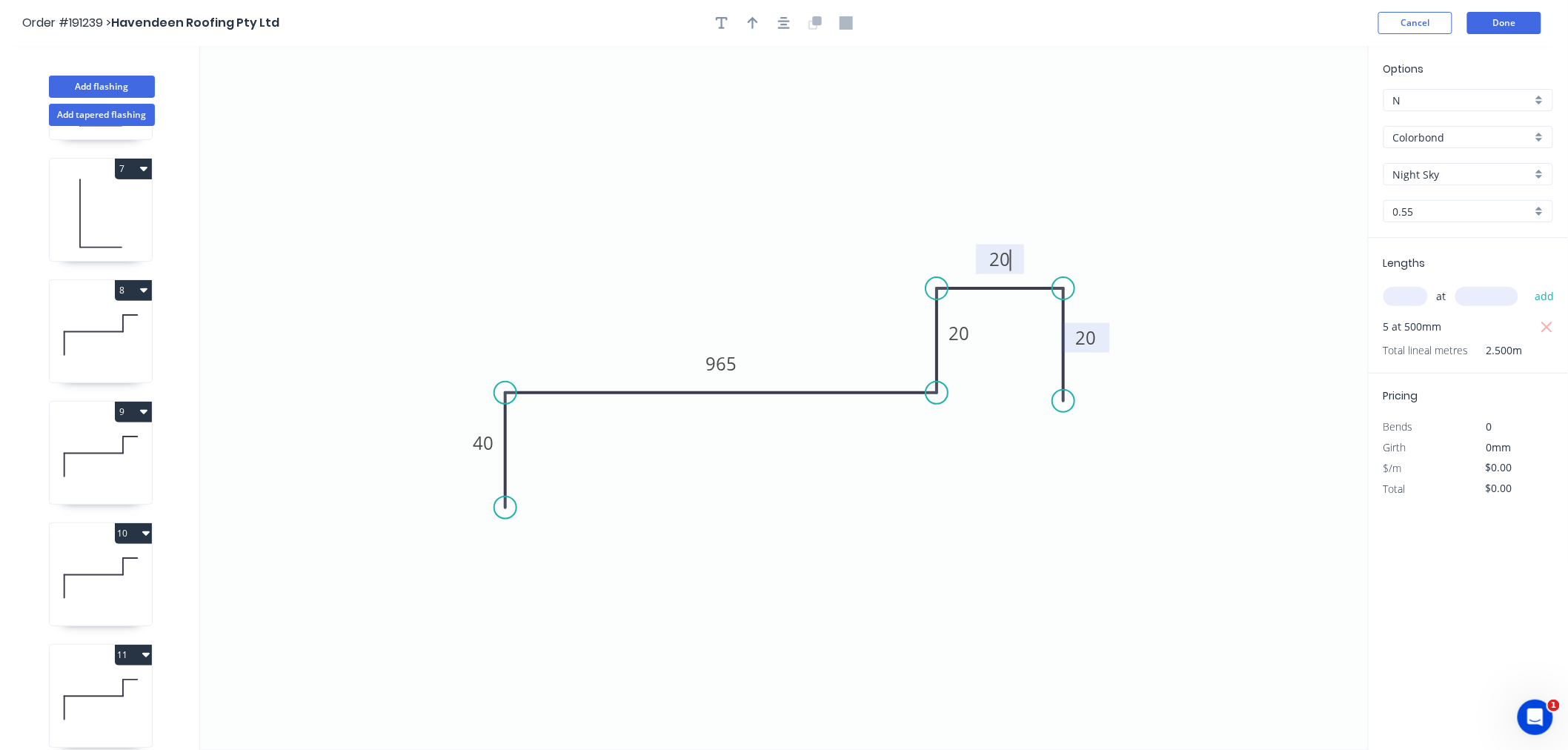
click at [798, 155] on icon "0 40 965 20 20 20" at bounding box center [784, 398] width 1169 height 704
type input "$25.35"
type input "$126.75"
click at [789, 27] on icon "button" at bounding box center [784, 23] width 12 height 12
click at [755, 31] on button "button" at bounding box center [753, 23] width 23 height 23
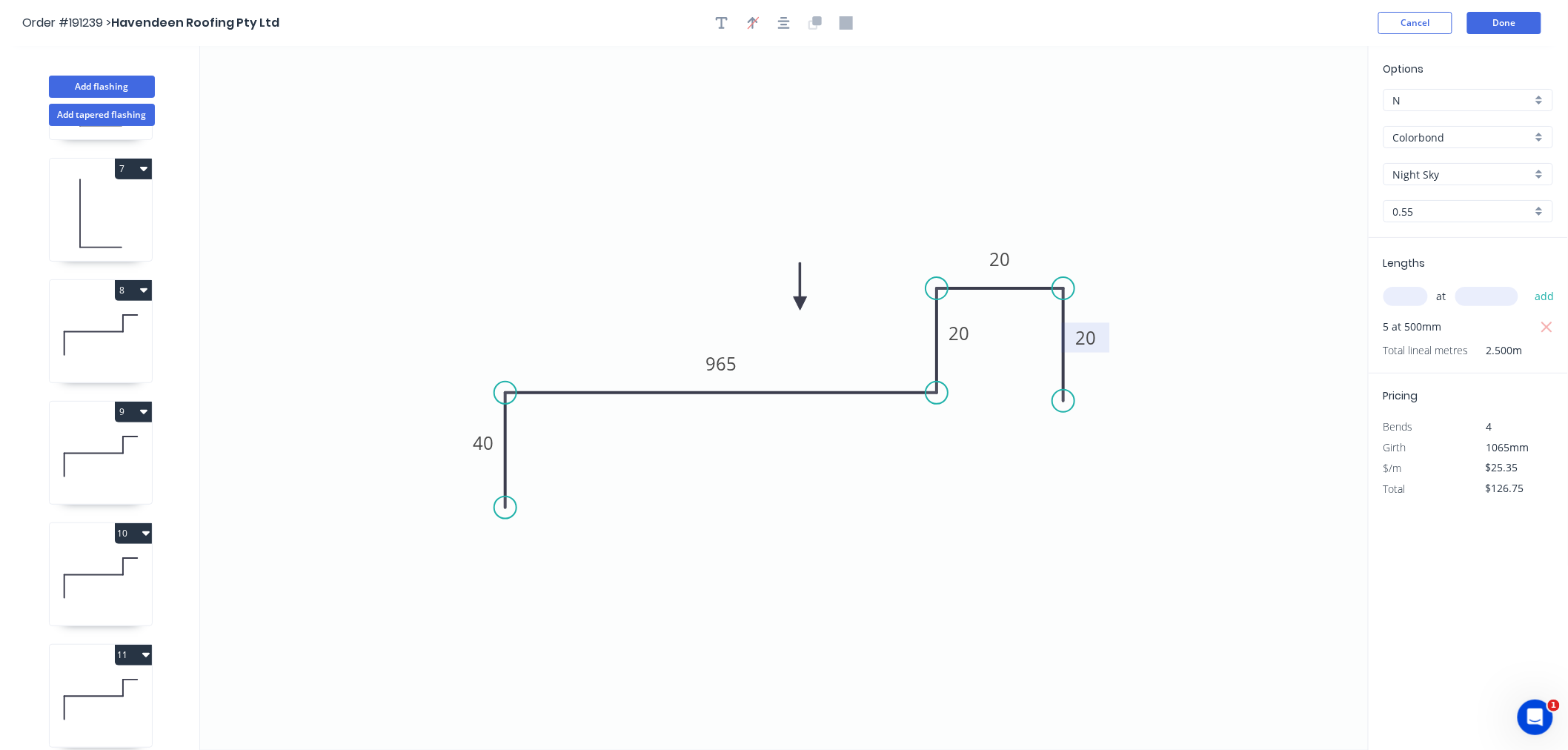
drag, startPoint x: 1294, startPoint y: 110, endPoint x: 801, endPoint y: 304, distance: 529.8
click at [801, 304] on icon at bounding box center [800, 286] width 13 height 47
click at [1506, 23] on button "Done" at bounding box center [1504, 23] width 74 height 23
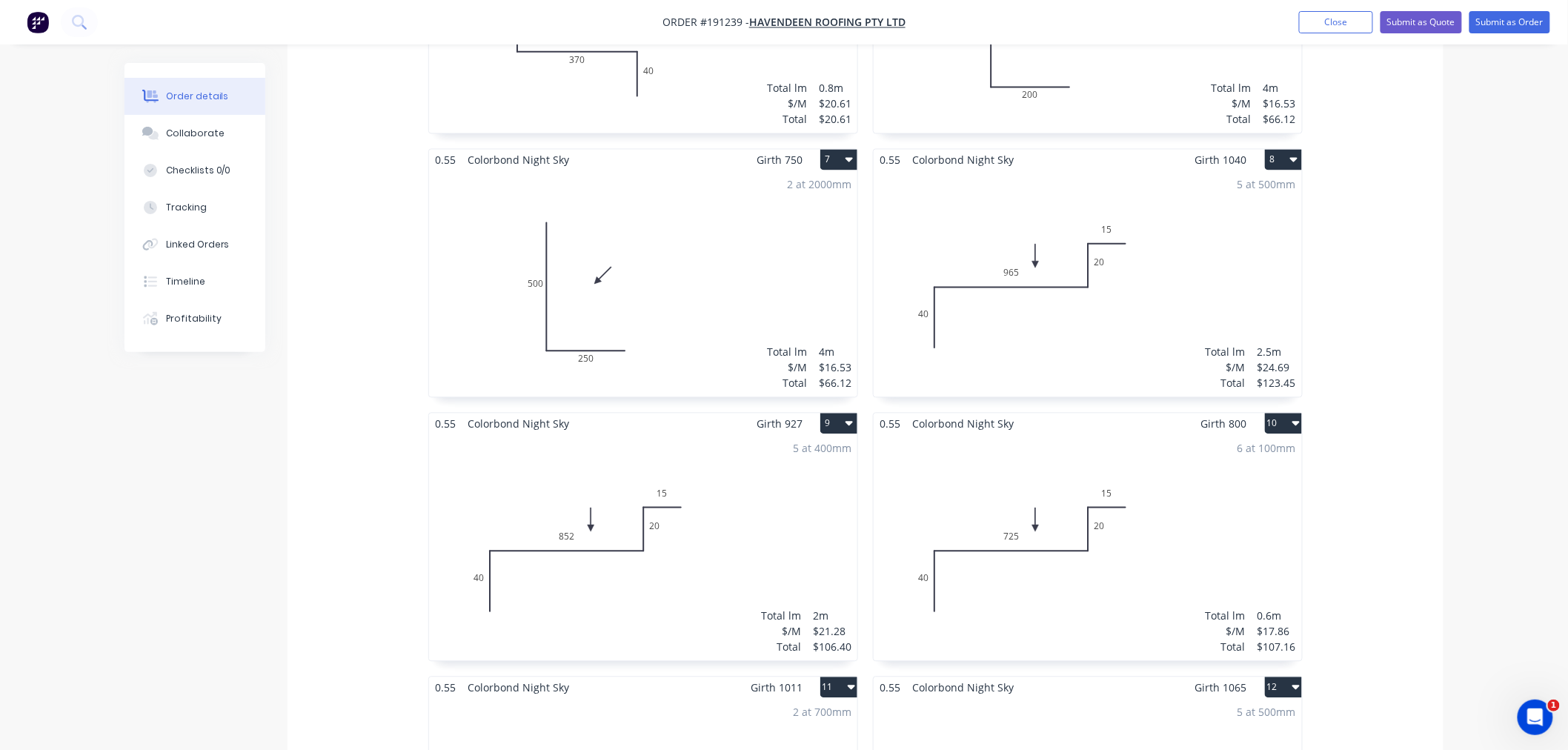
scroll to position [1646, 0]
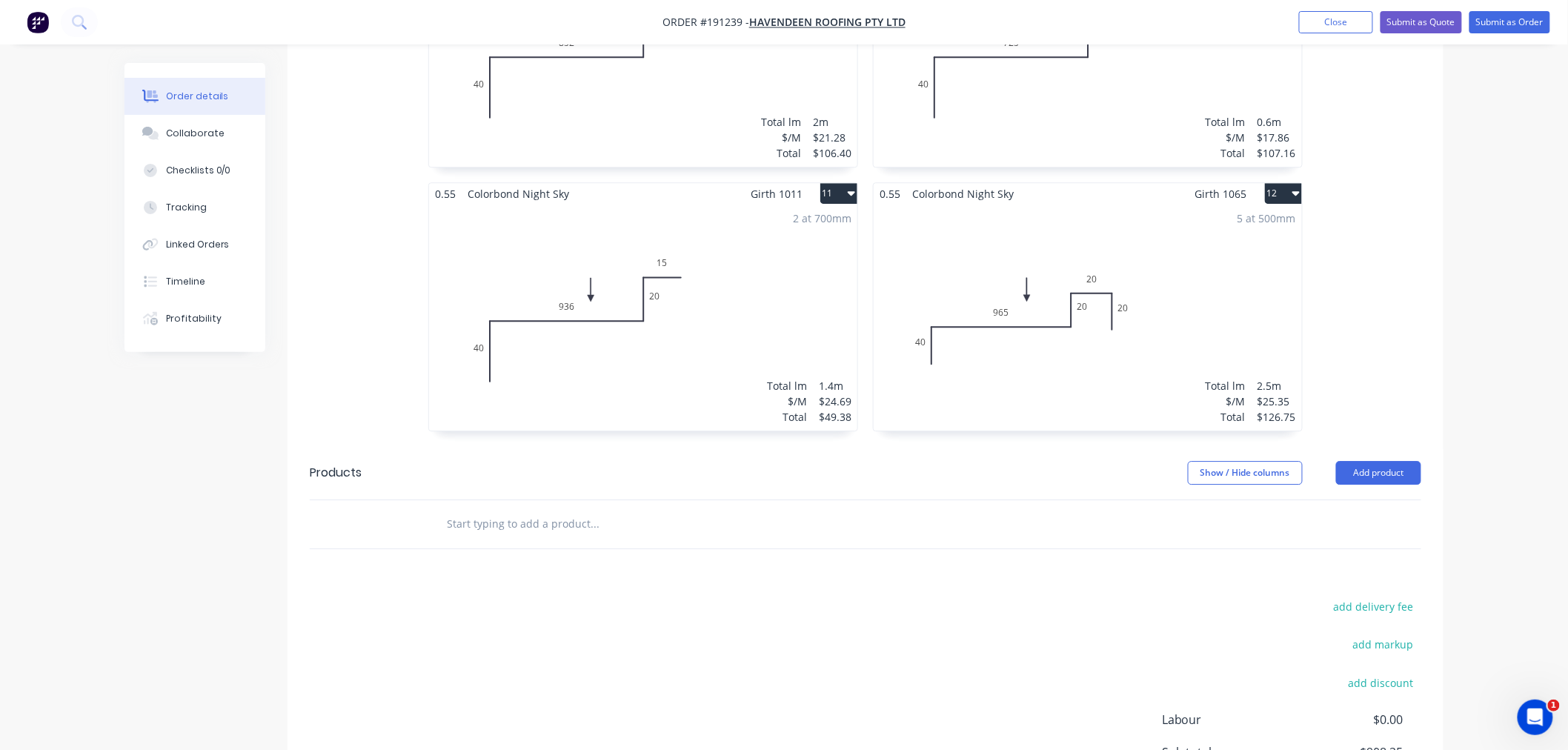
click at [1026, 366] on div "5 at 500mm Total lm $/M Total 2.5m $25.35 $126.75" at bounding box center [1088, 317] width 428 height 226
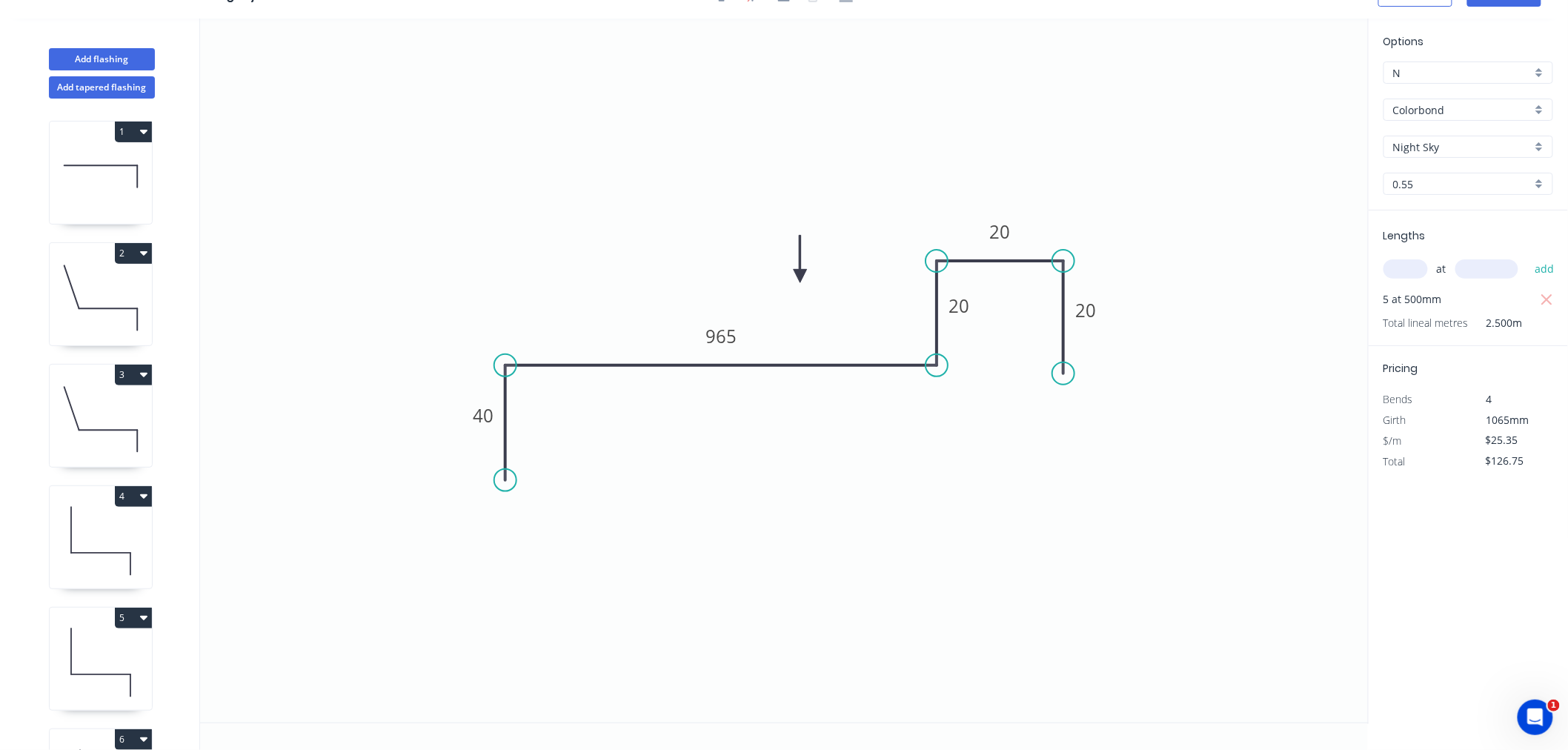
scroll to position [27, 0]
drag, startPoint x: 973, startPoint y: 305, endPoint x: 930, endPoint y: 314, distance: 43.9
click at [930, 314] on icon "0 40 965 20 20 20" at bounding box center [784, 371] width 1169 height 704
click at [994, 448] on icon "0 40 965 20 20 20" at bounding box center [784, 371] width 1169 height 704
click at [1068, 365] on circle at bounding box center [1063, 365] width 23 height 23
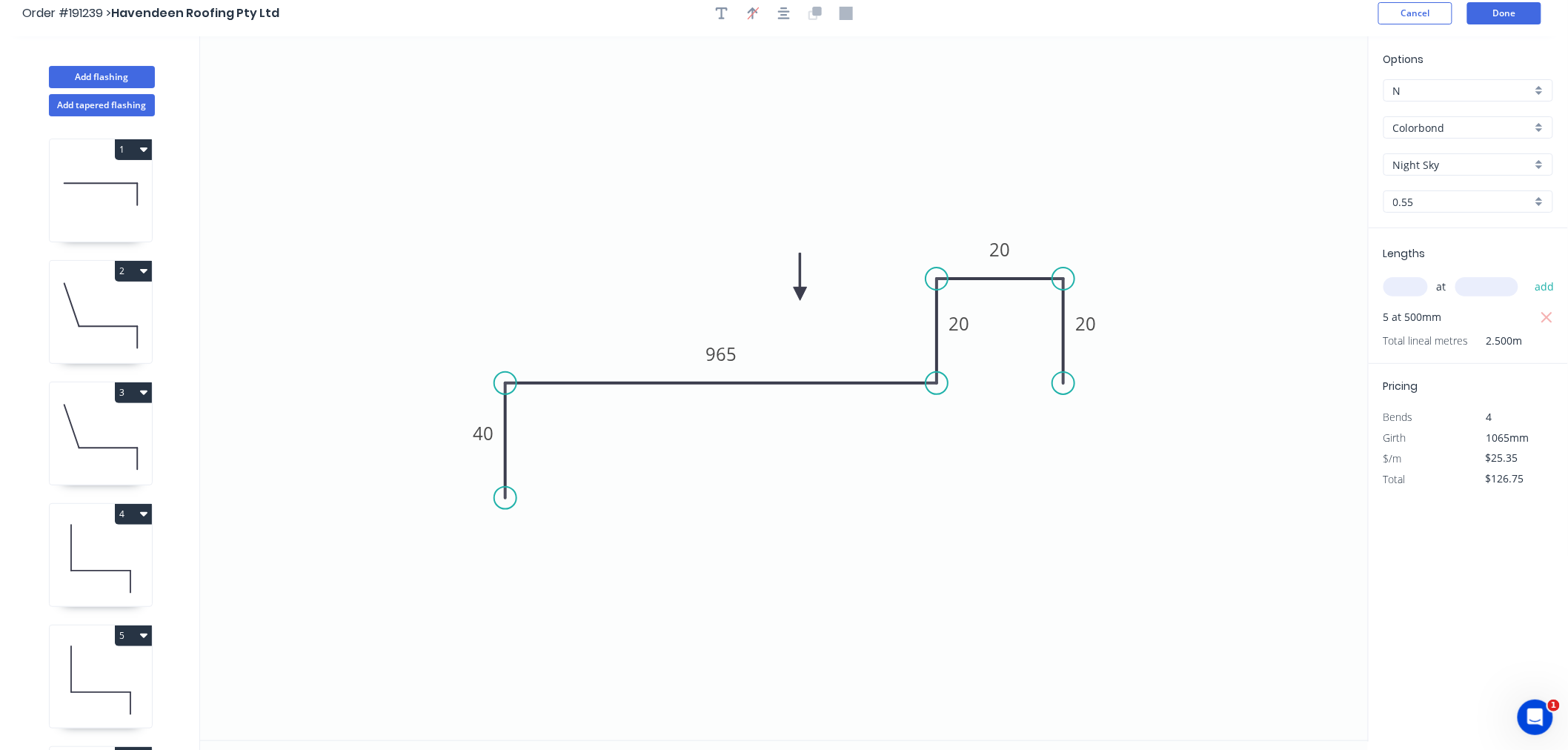
scroll to position [0, 0]
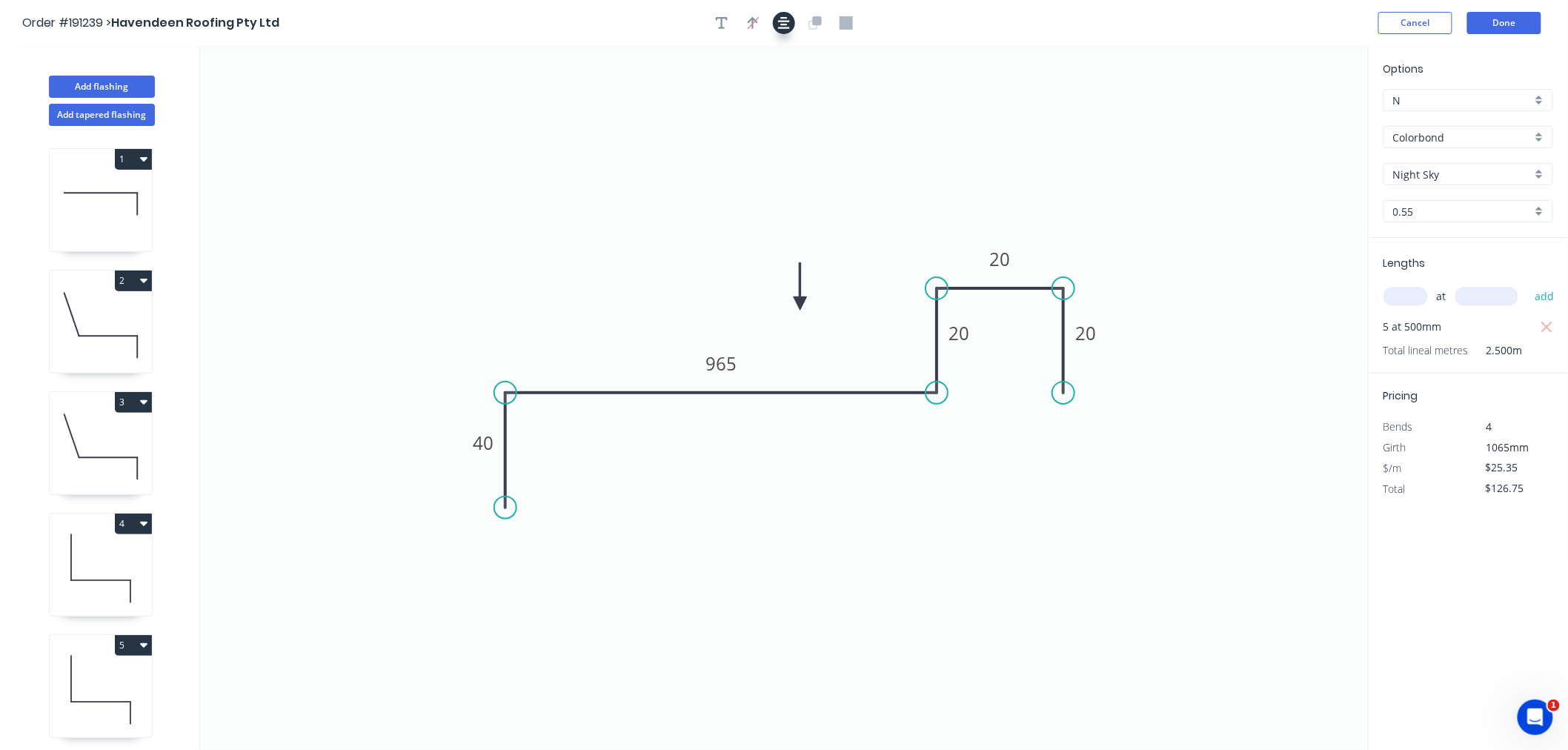
click at [794, 23] on button "button" at bounding box center [784, 23] width 23 height 23
click at [1504, 19] on button "Done" at bounding box center [1504, 23] width 74 height 23
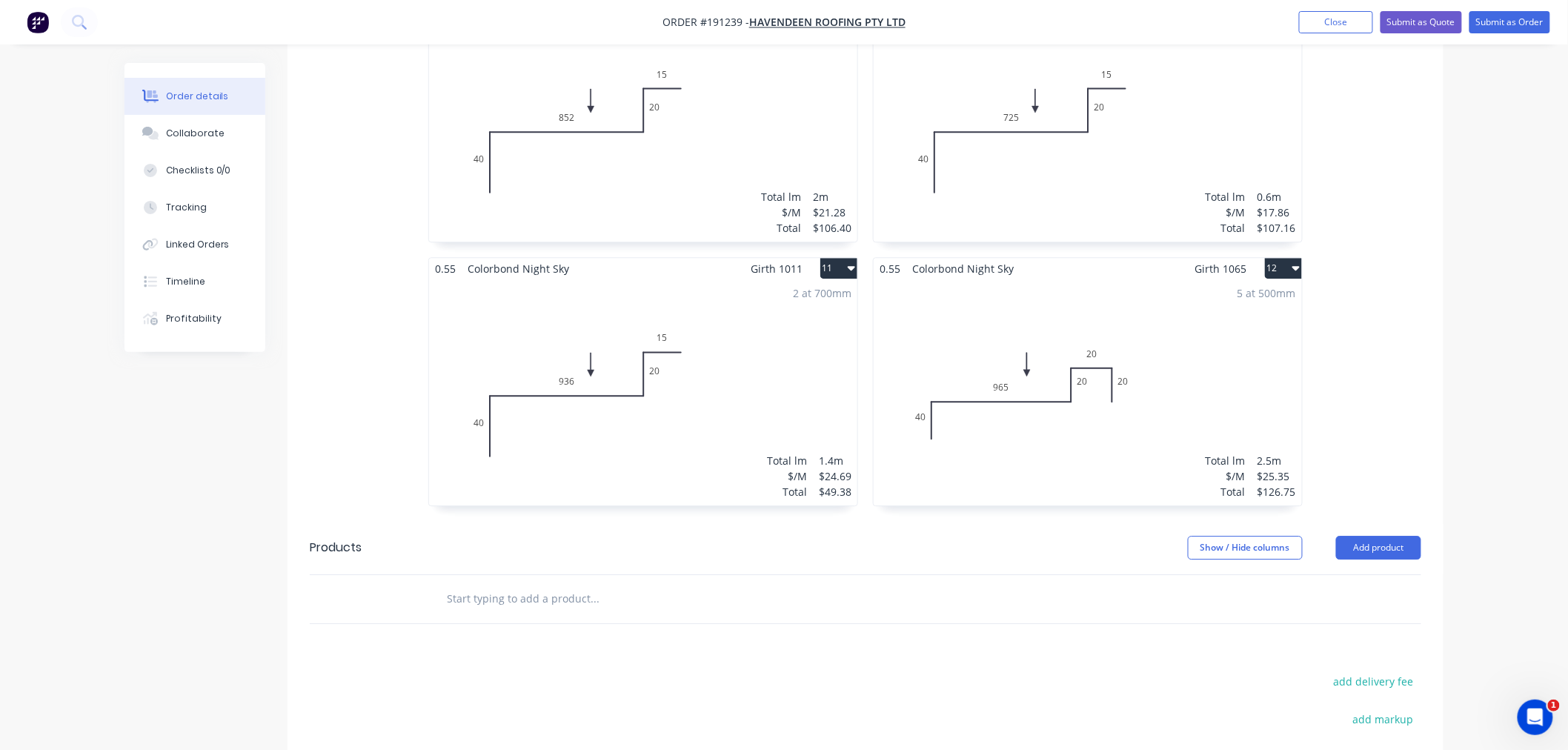
scroll to position [1646, 0]
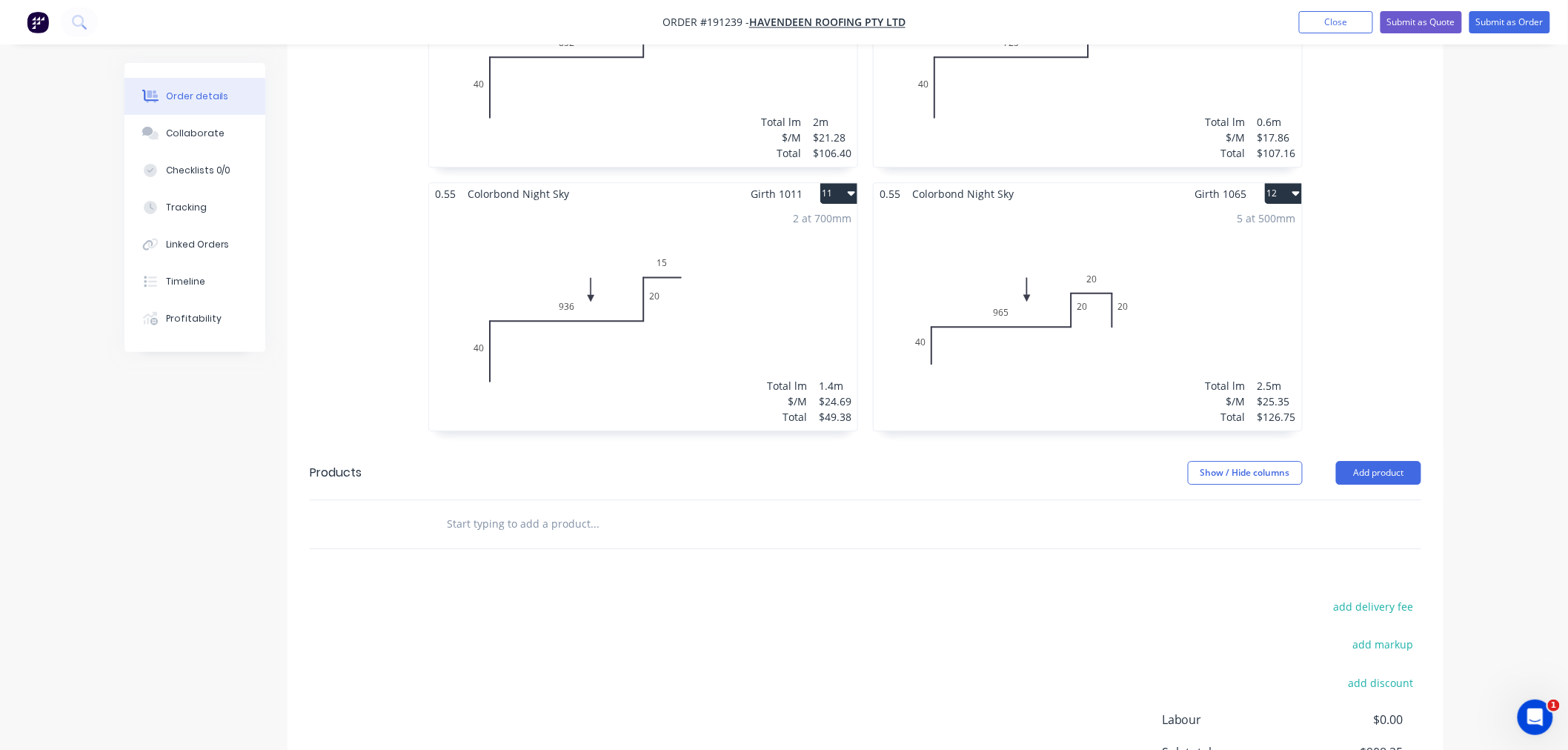
click at [1098, 353] on div "5 at 500mm Total lm $/M Total 2.5m $25.35 $126.75" at bounding box center [1088, 317] width 428 height 226
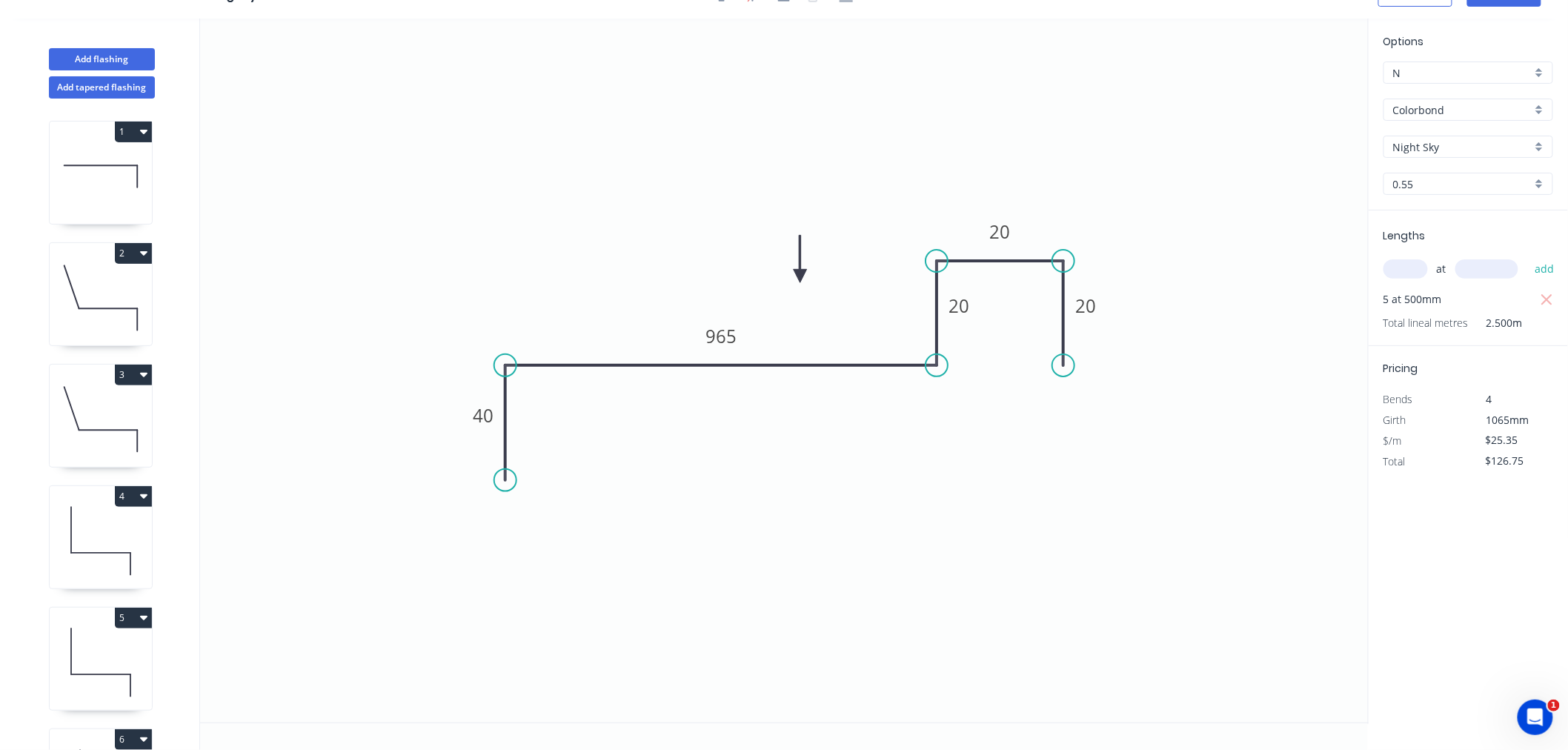
scroll to position [27, 0]
click at [510, 500] on circle at bounding box center [505, 499] width 23 height 23
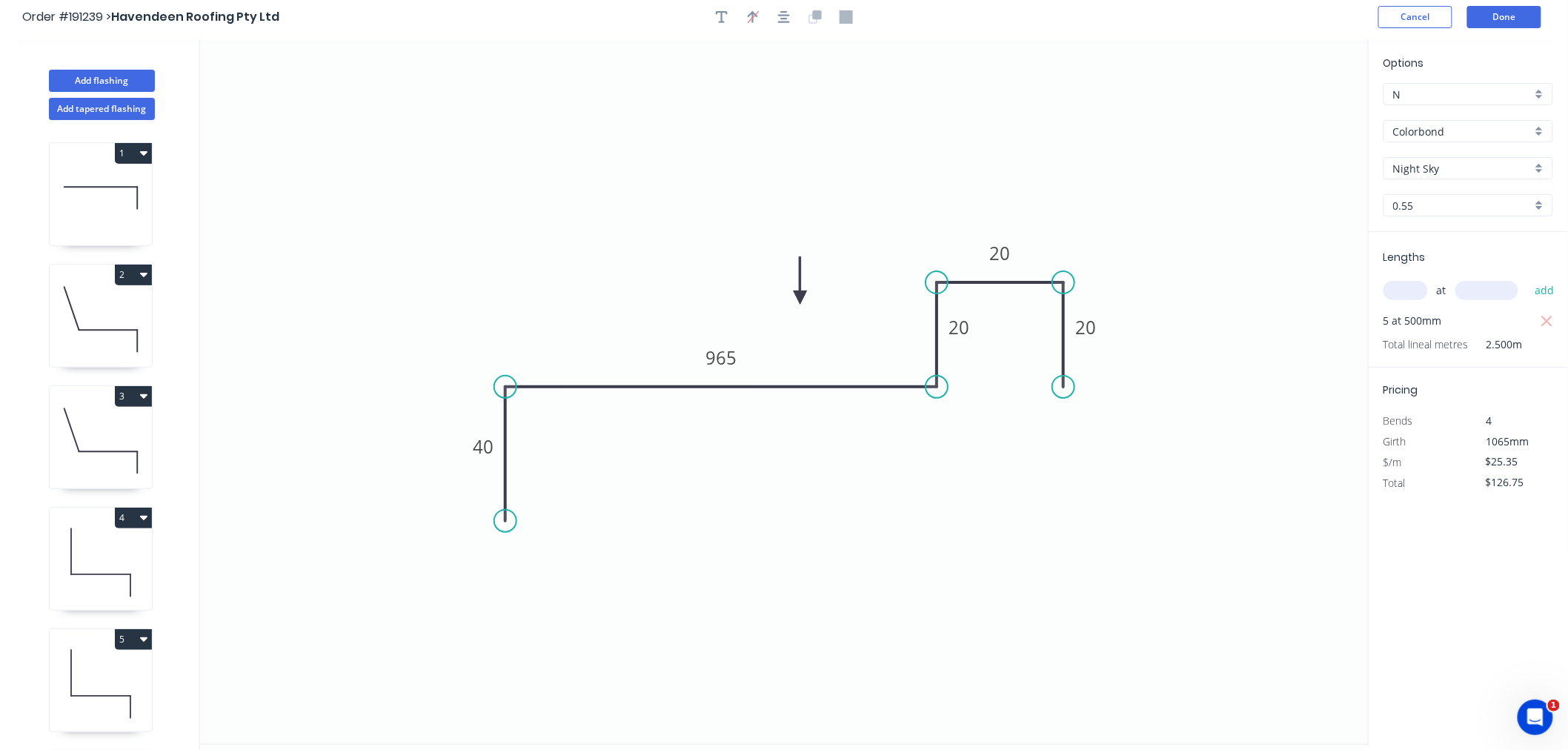
scroll to position [0, 0]
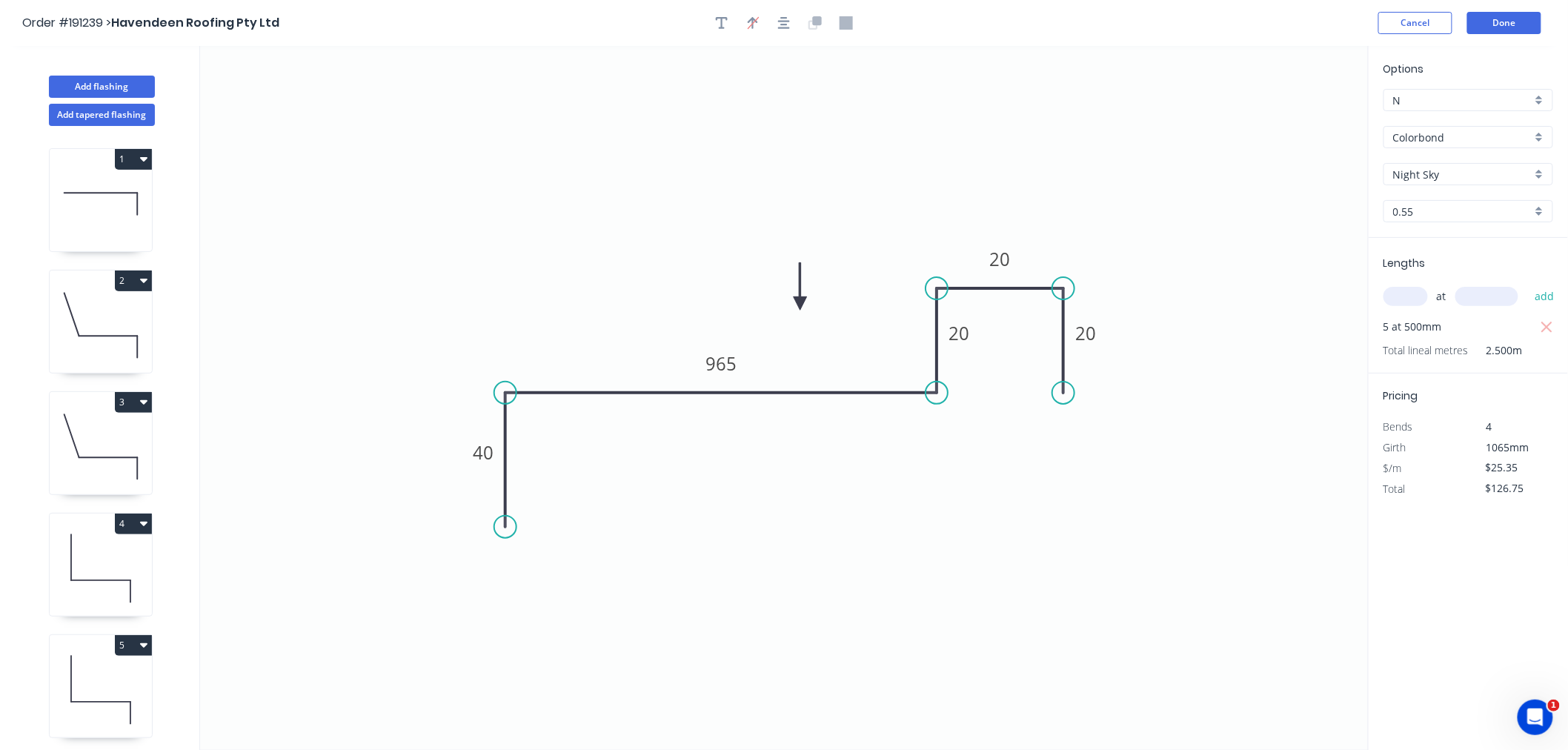
drag, startPoint x: 782, startPoint y: 23, endPoint x: 799, endPoint y: 15, distance: 18.8
click at [782, 21] on icon "button" at bounding box center [784, 23] width 12 height 13
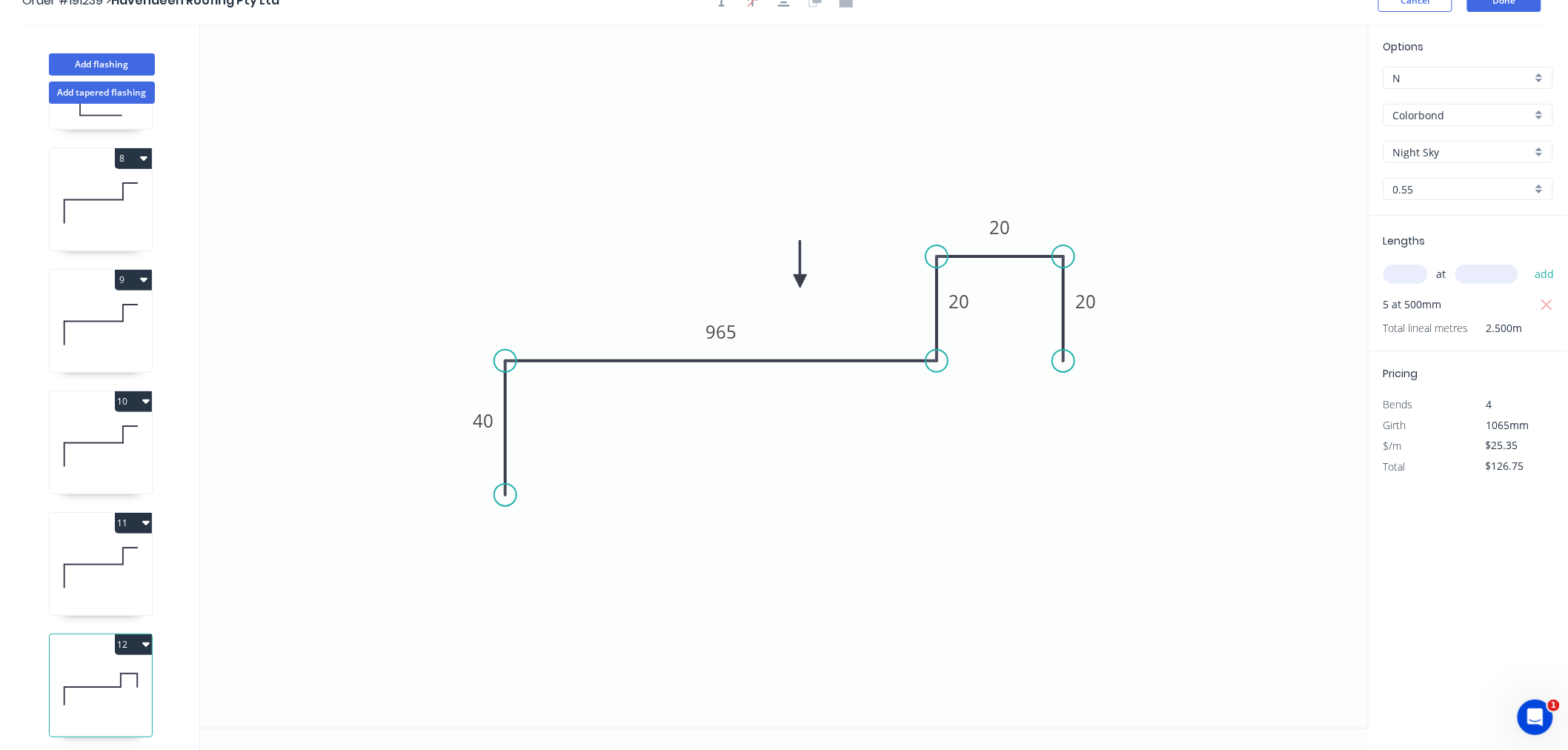
scroll to position [27, 0]
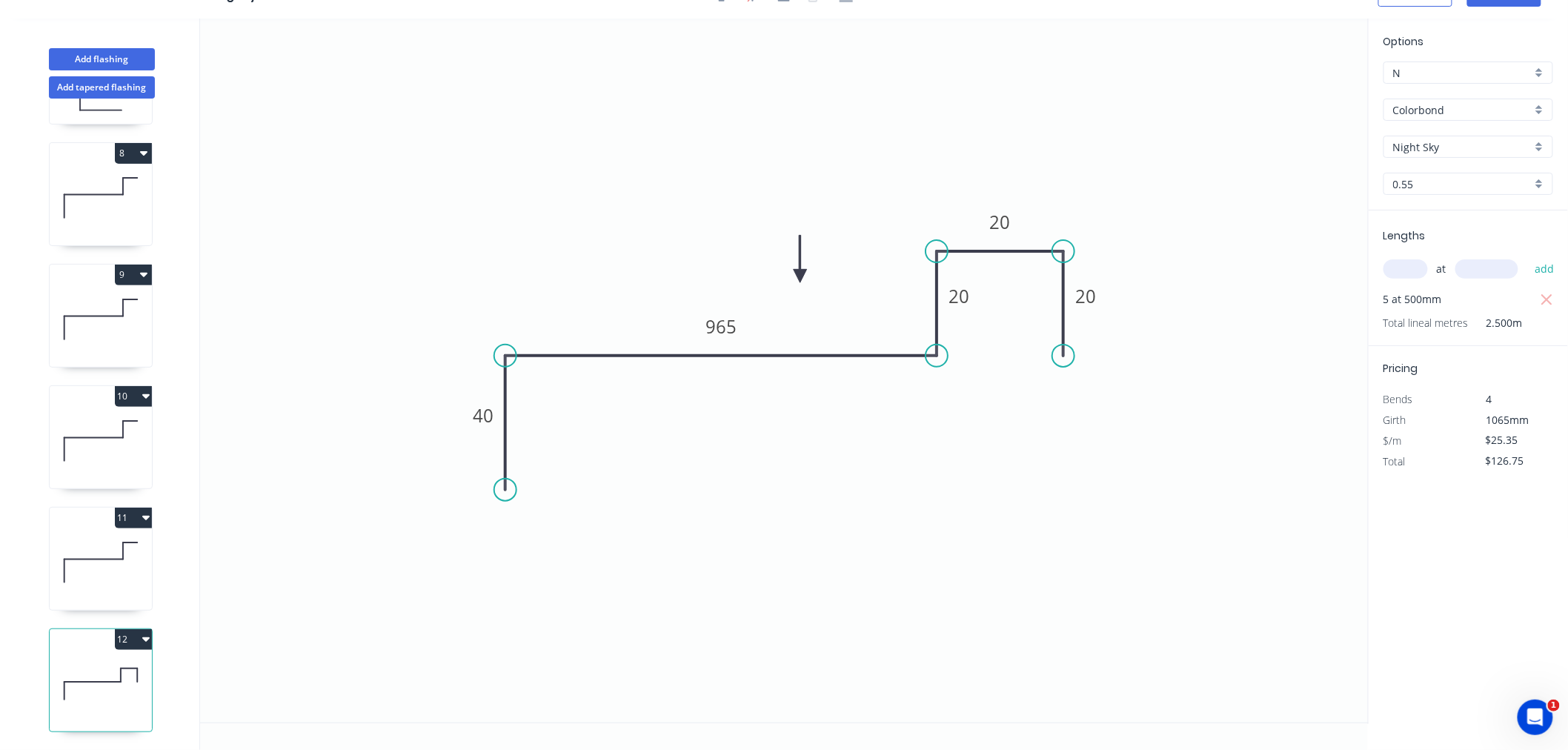
click at [147, 635] on button "12" at bounding box center [134, 639] width 37 height 21
click at [132, 665] on div "Duplicate" at bounding box center [81, 676] width 114 height 22
type input "$0.00"
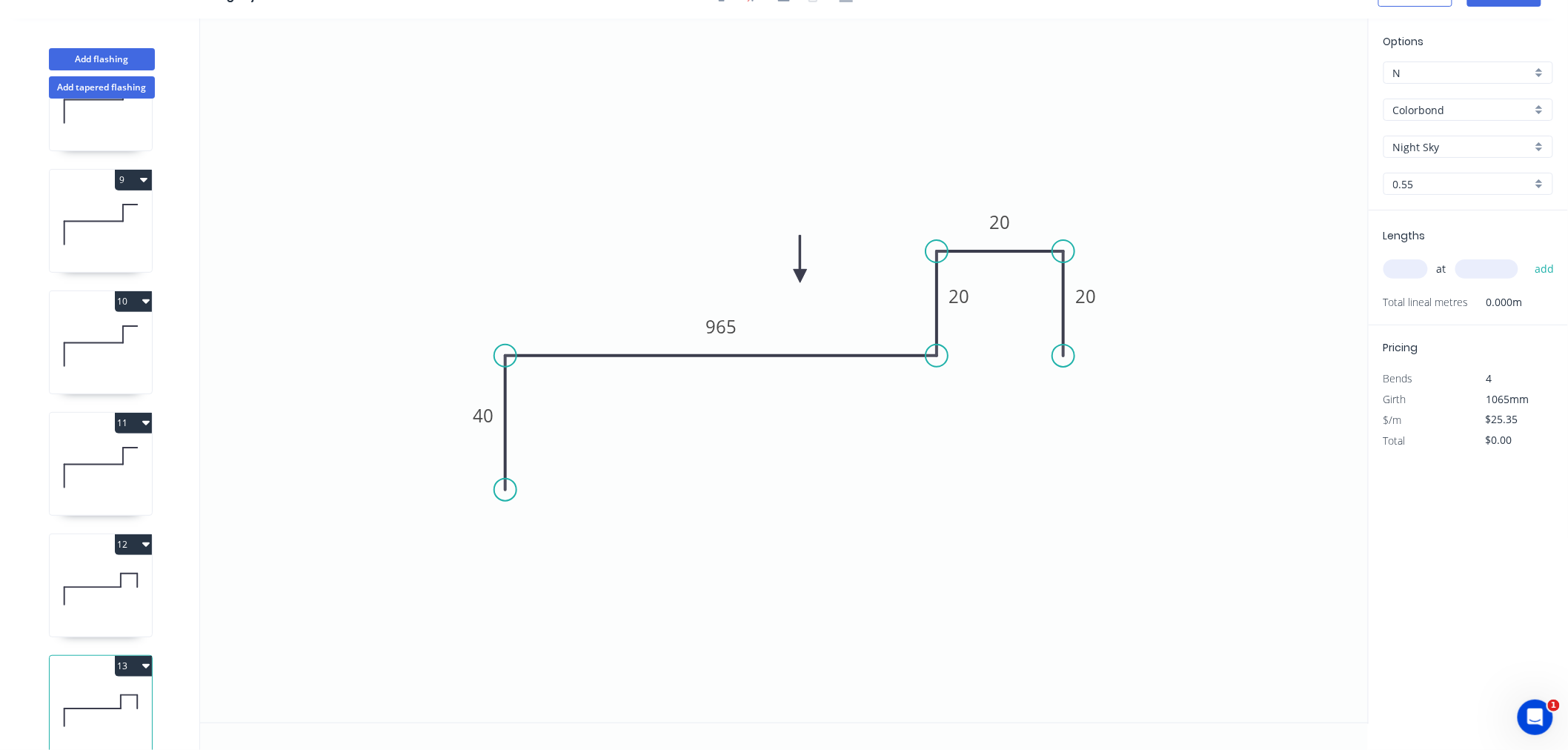
scroll to position [962, 0]
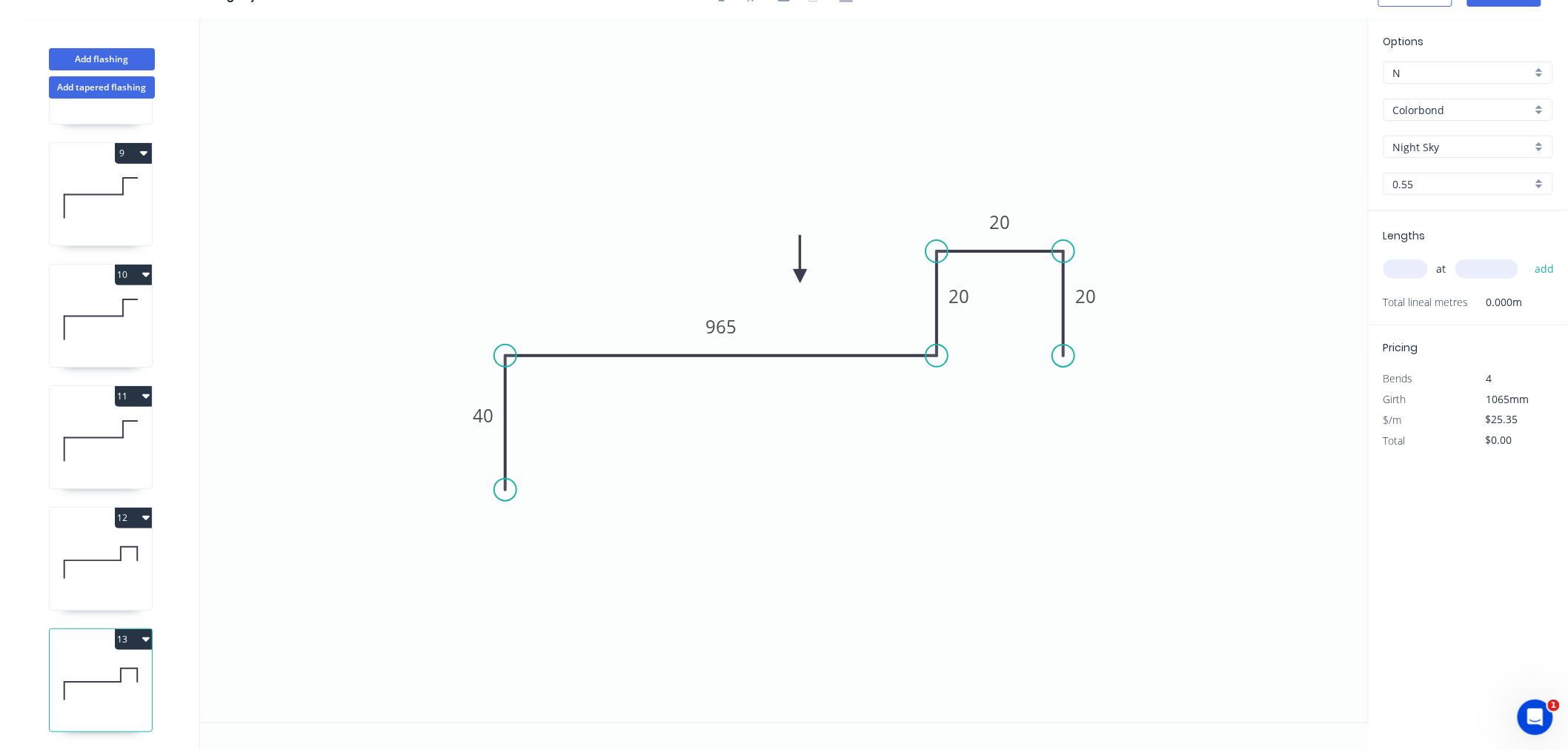
click at [103, 682] on icon at bounding box center [101, 684] width 103 height 95
click at [484, 415] on tspan "40" at bounding box center [483, 415] width 21 height 24
type input "$21.94"
click at [1413, 270] on input "text" at bounding box center [1406, 269] width 44 height 19
type input "5"
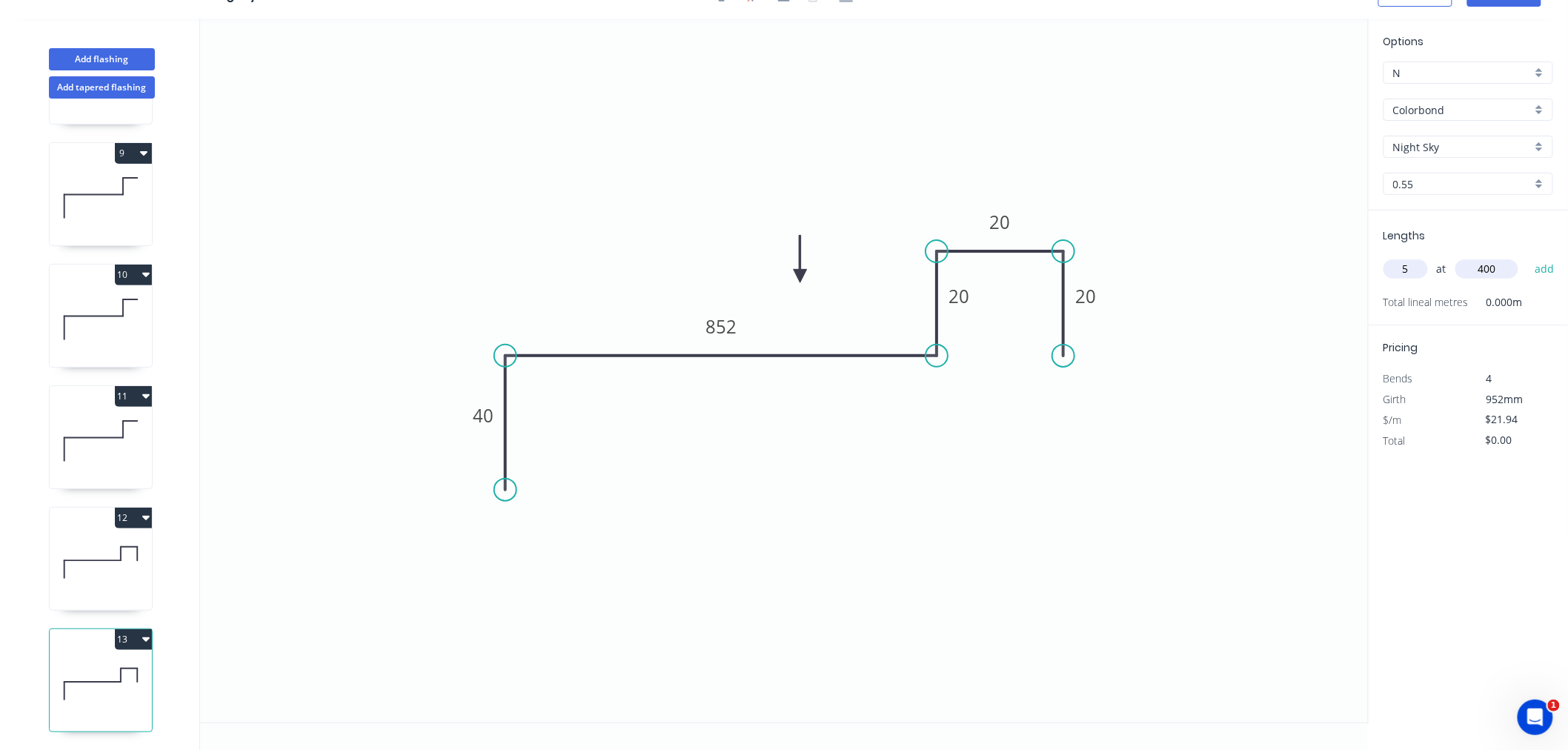
type input "400"
click at [1528, 256] on button "add" at bounding box center [1545, 269] width 35 height 25
type input "$109.70"
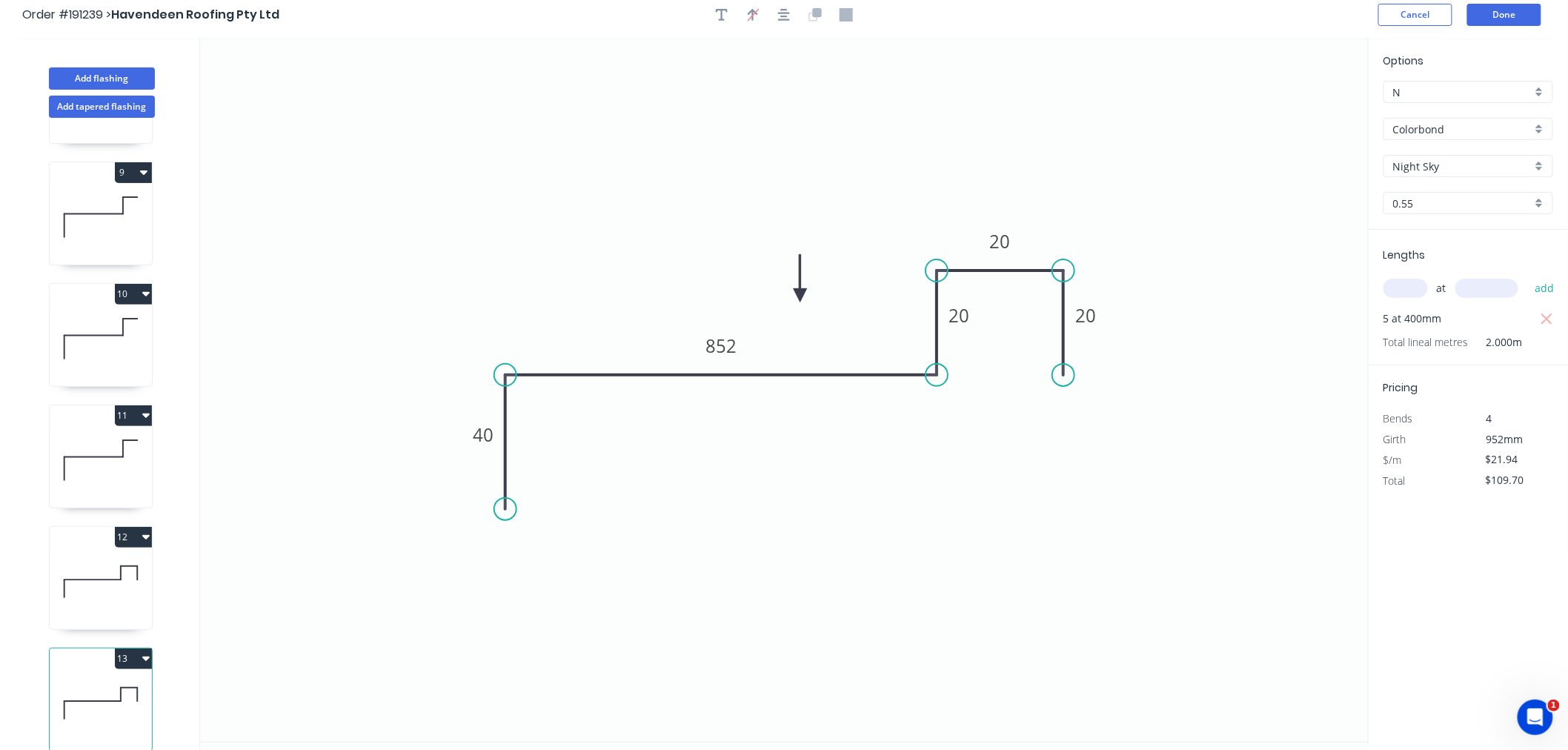
scroll to position [0, 0]
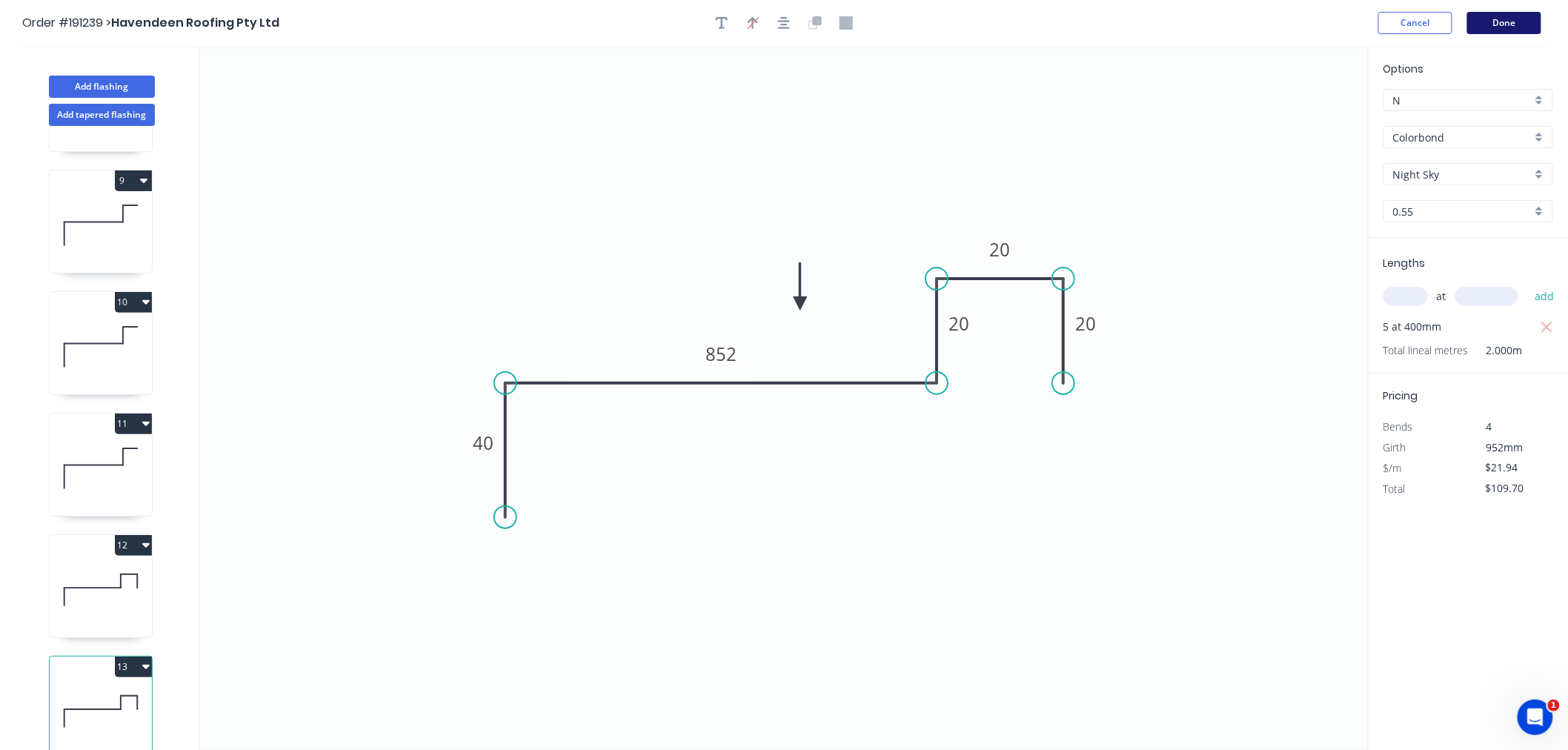
click at [1527, 24] on button "Done" at bounding box center [1504, 23] width 74 height 23
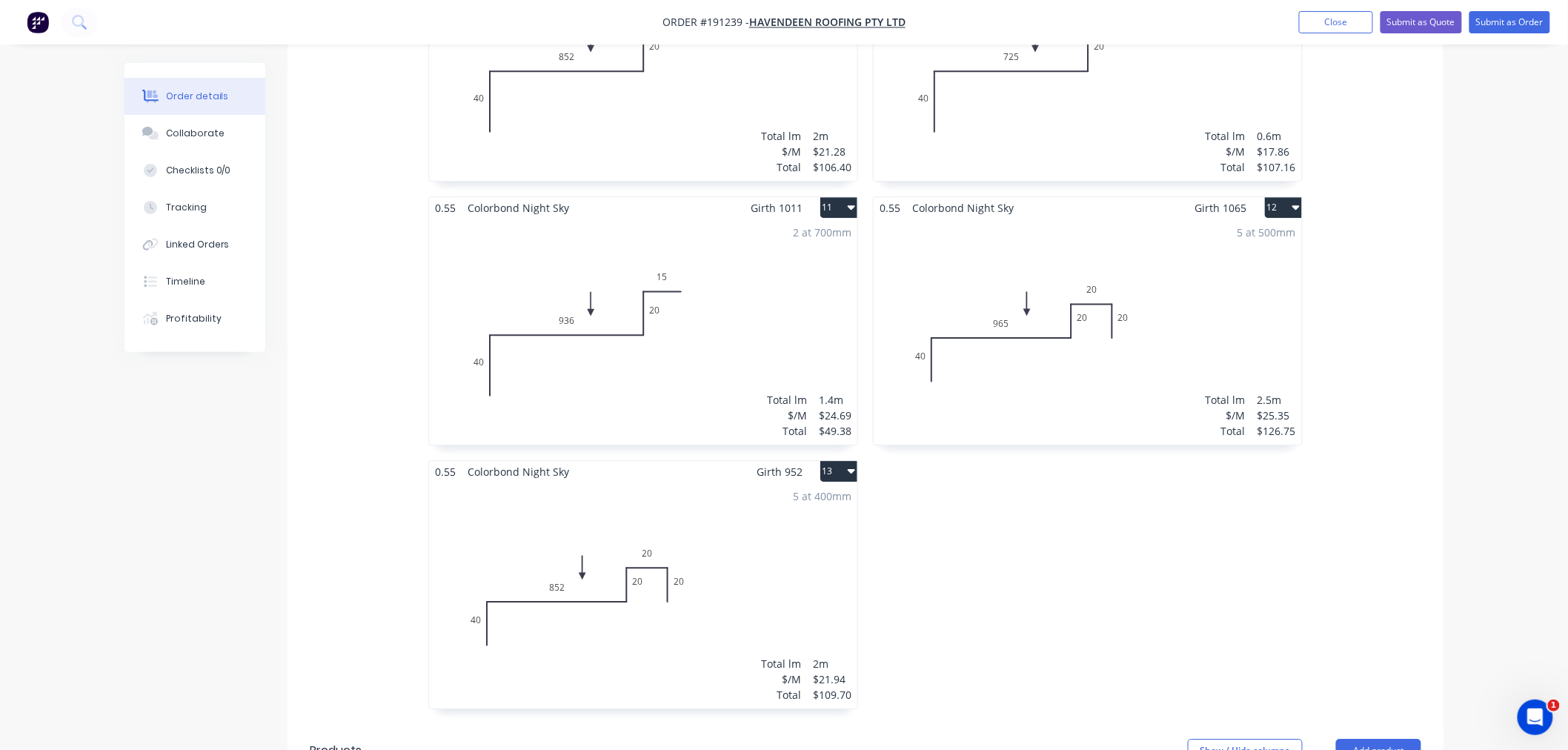
scroll to position [1811, 0]
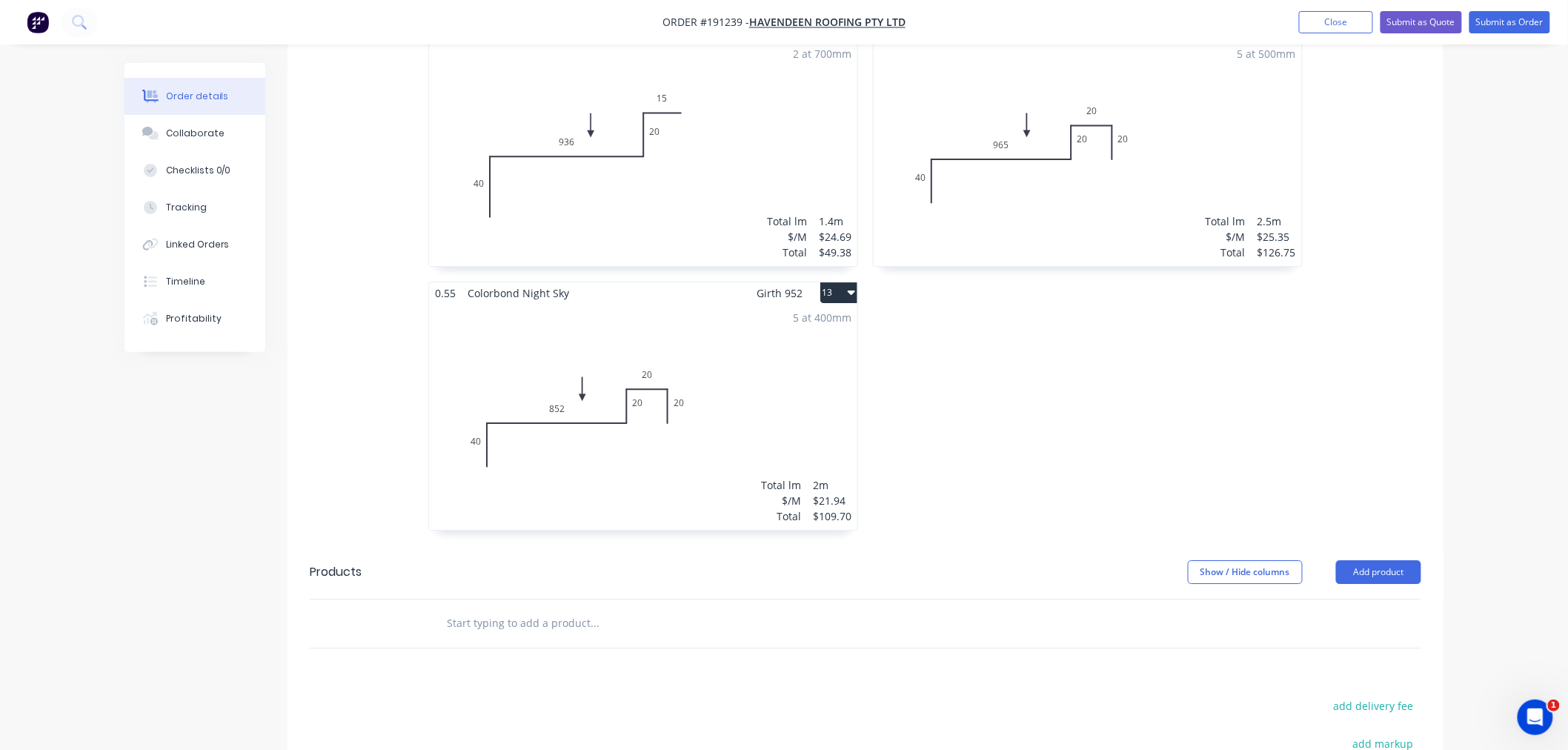
click at [787, 386] on div "5 at 400mm Total lm $/M Total 2m $21.94 $109.70" at bounding box center [643, 417] width 428 height 226
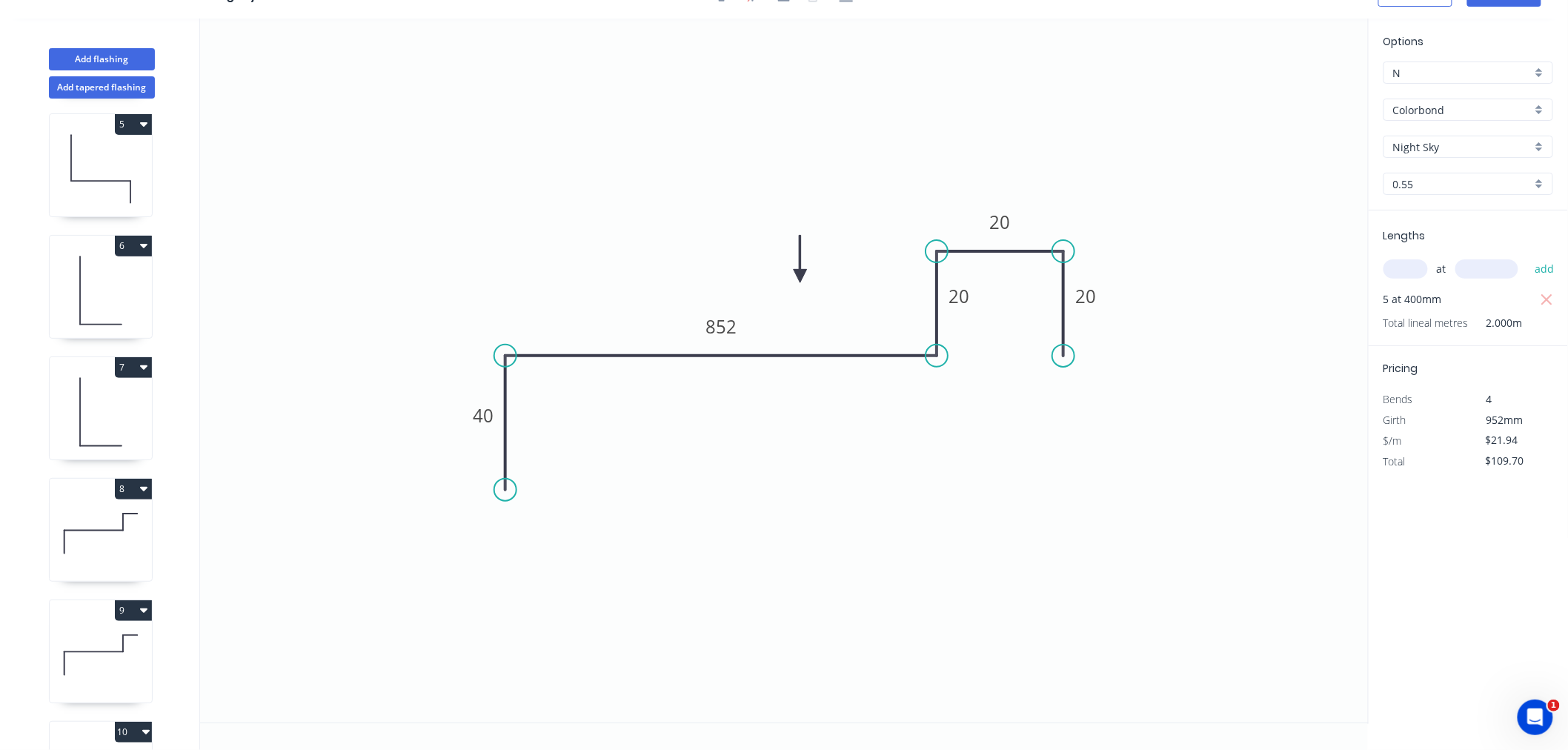
scroll to position [962, 0]
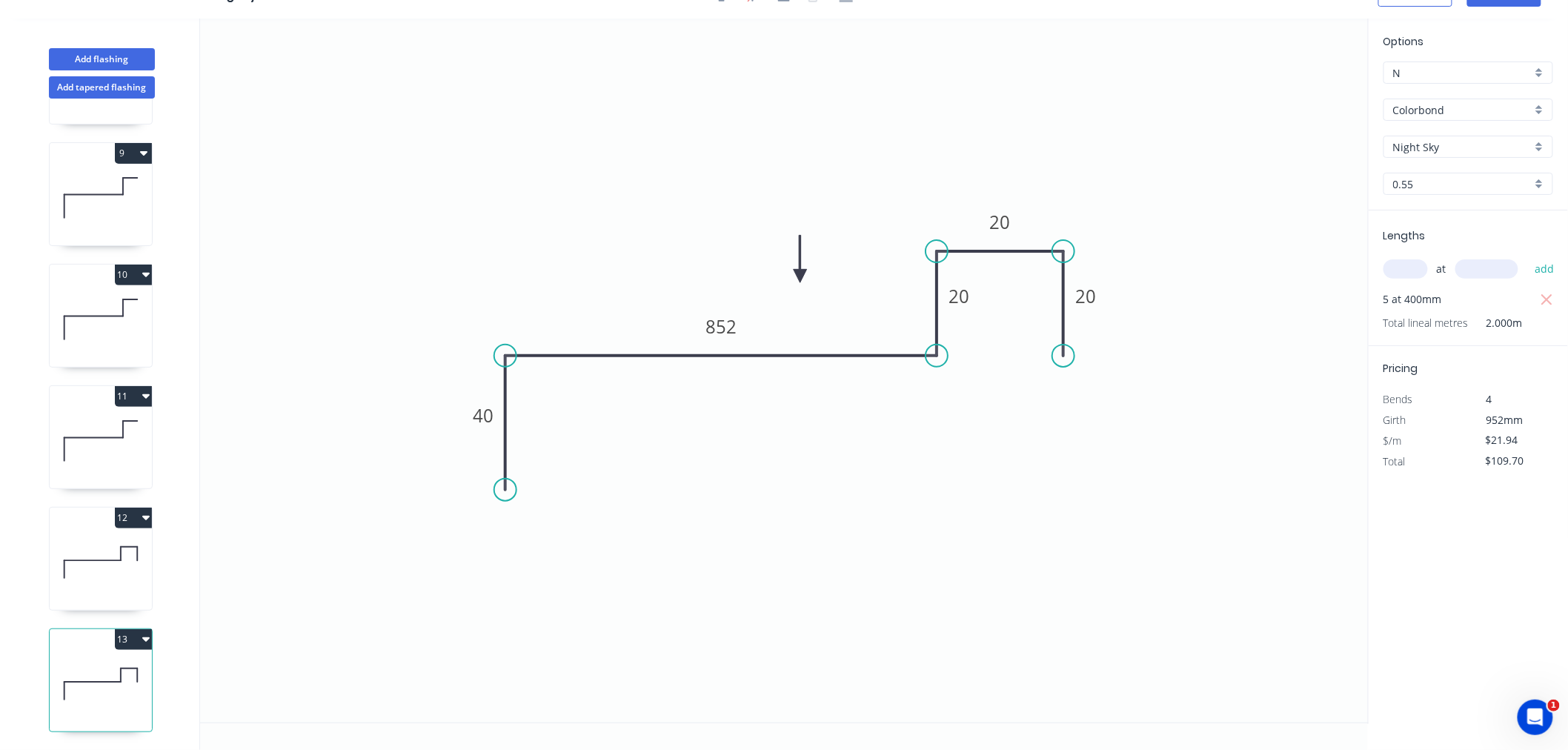
click at [142, 629] on button "13" at bounding box center [134, 639] width 37 height 21
click at [127, 665] on div "Duplicate" at bounding box center [81, 676] width 114 height 22
type input "$0.00"
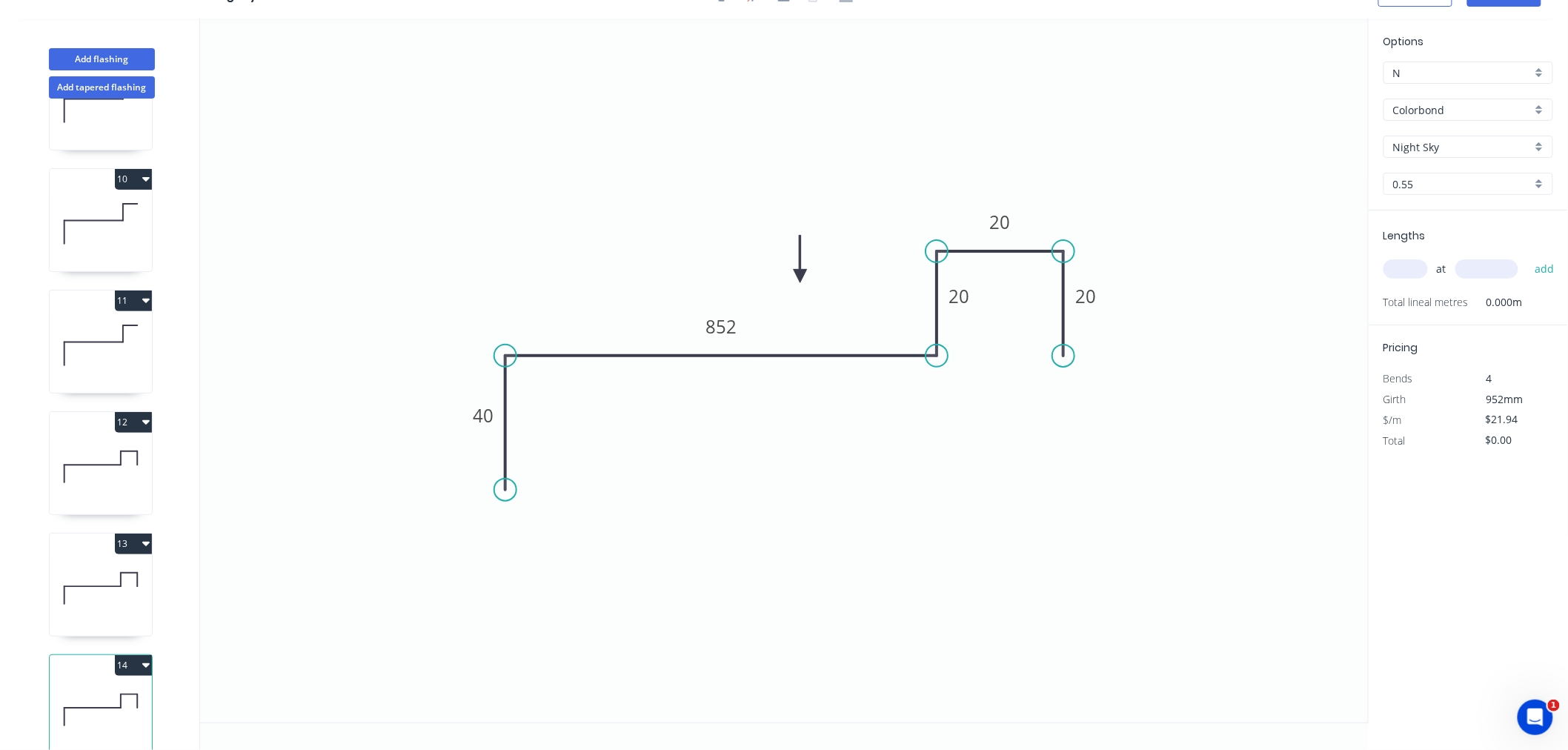
scroll to position [1084, 0]
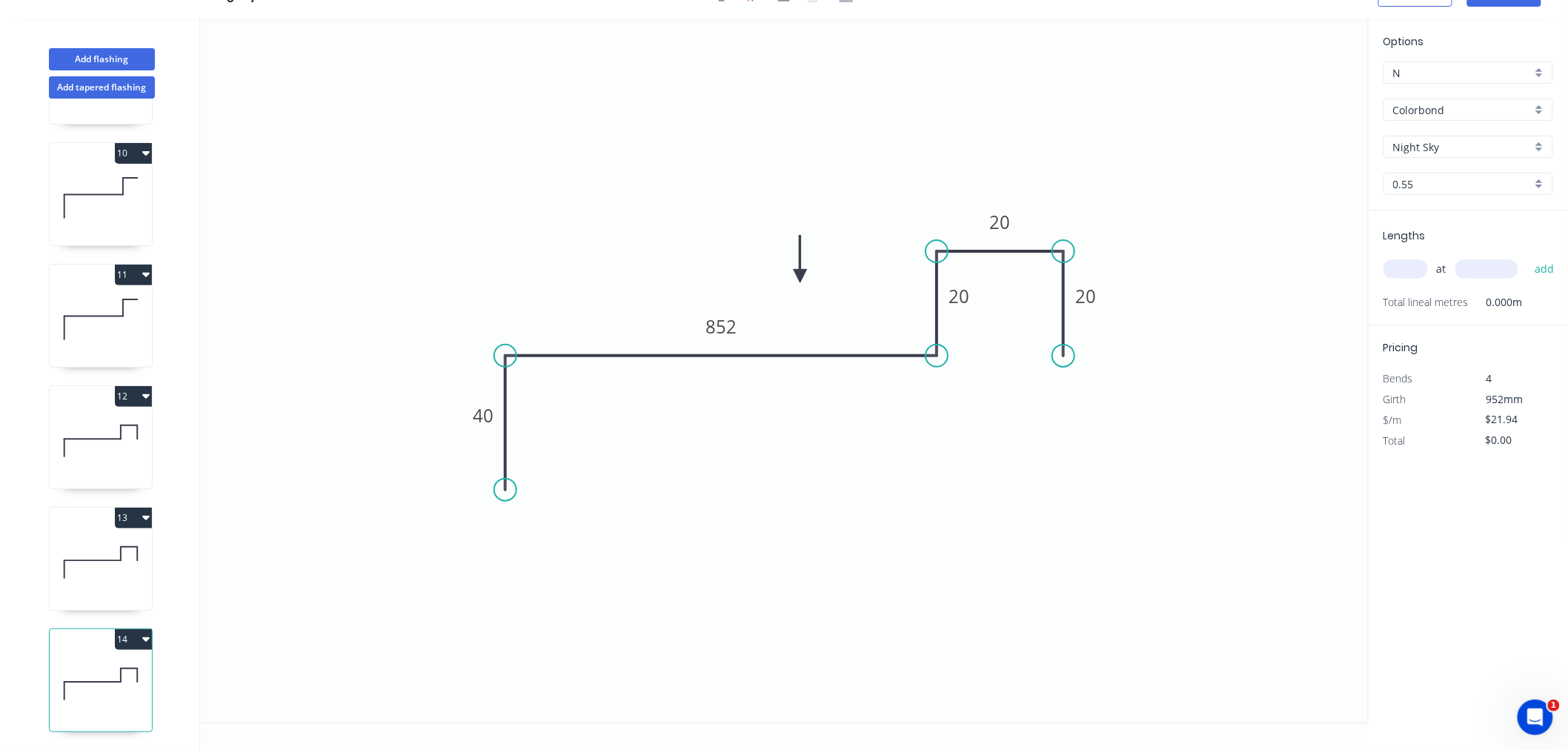
drag, startPoint x: 111, startPoint y: 676, endPoint x: 159, endPoint y: 606, distance: 84.9
click at [113, 676] on icon at bounding box center [101, 684] width 103 height 95
click at [484, 417] on tspan "40" at bounding box center [483, 415] width 21 height 24
click at [1414, 262] on input "text" at bounding box center [1406, 269] width 44 height 19
type input "6"
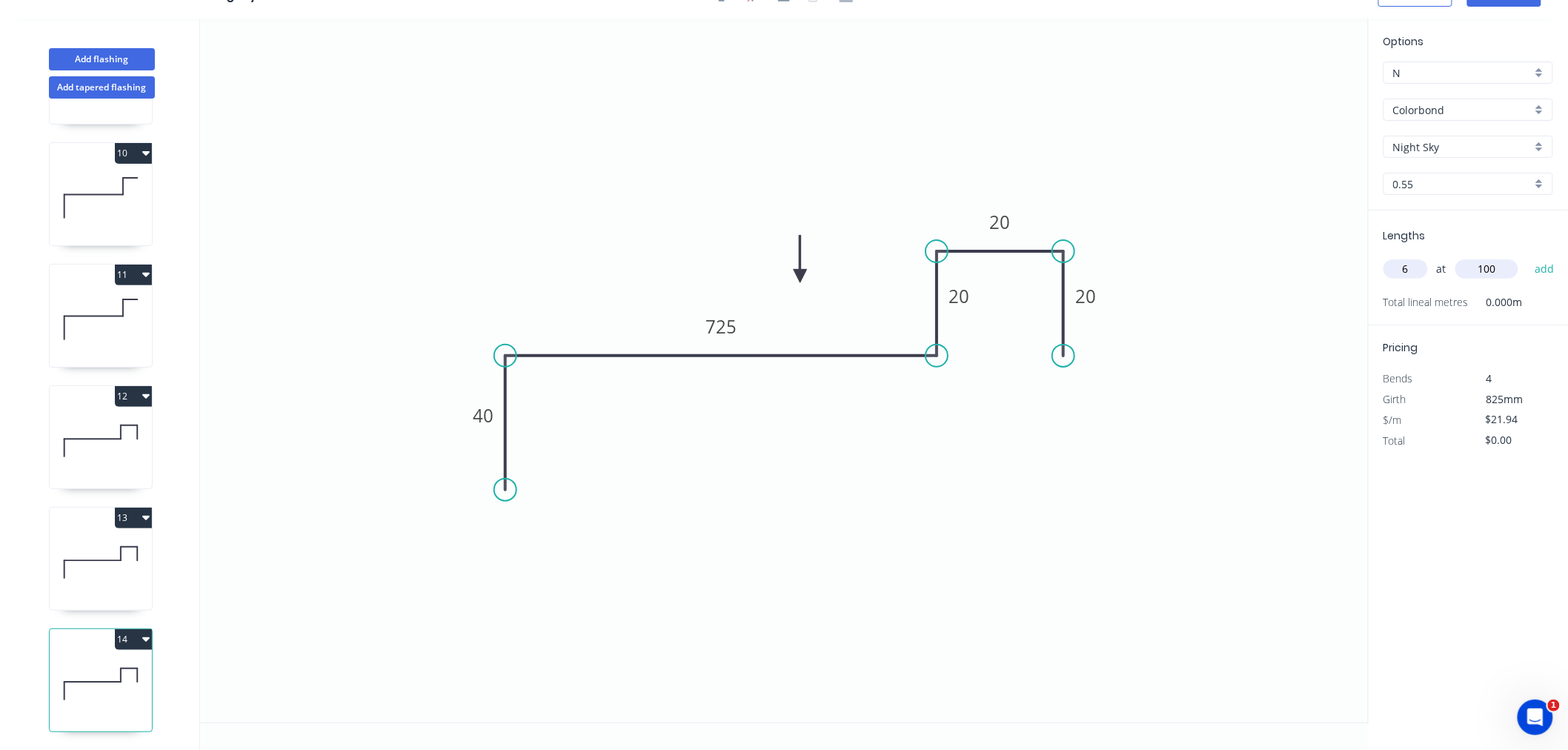
type input "100"
click at [1528, 256] on button "add" at bounding box center [1545, 269] width 35 height 25
click at [138, 629] on button "14" at bounding box center [134, 639] width 37 height 21
click at [136, 665] on div "Duplicate" at bounding box center [81, 676] width 114 height 22
type input "$0.00"
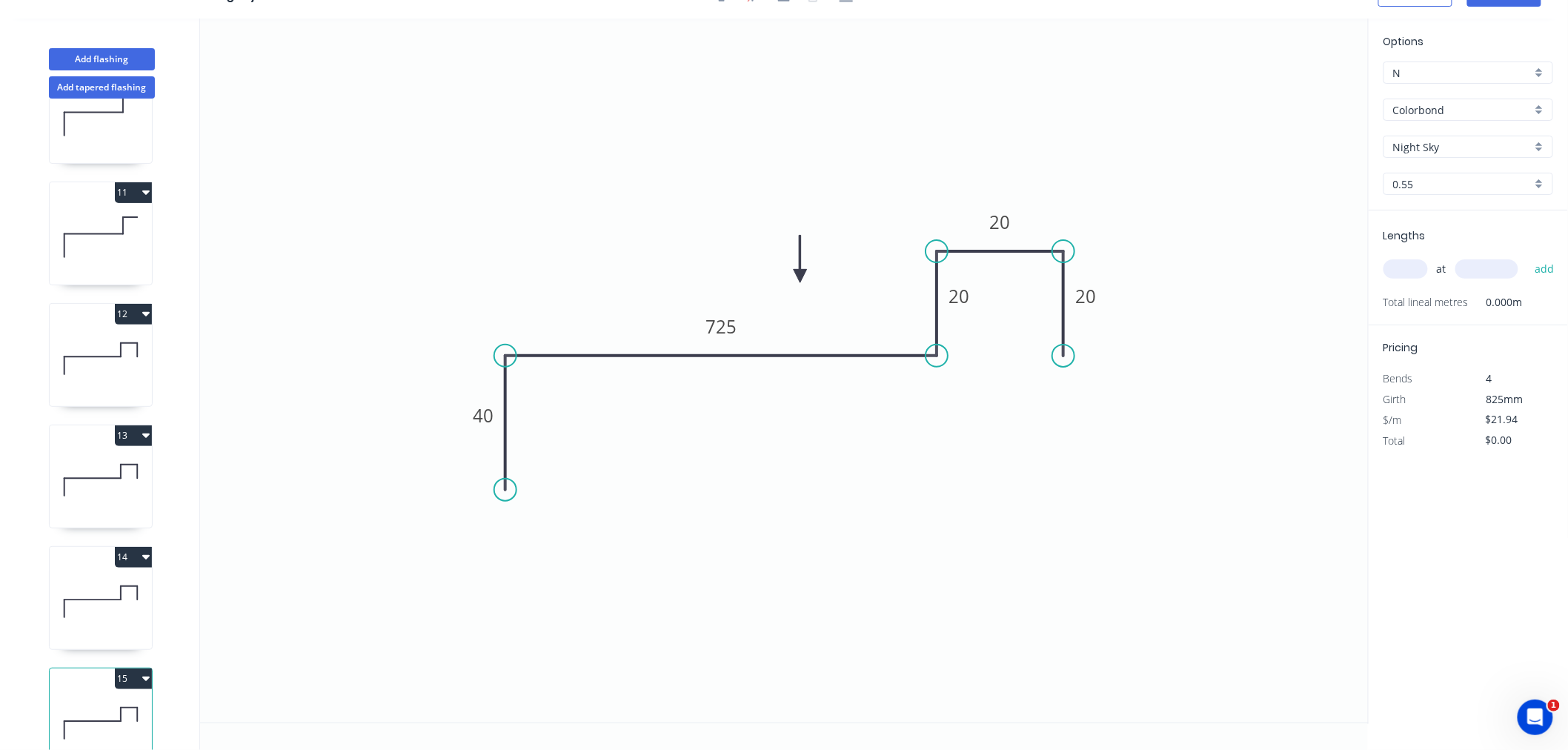
scroll to position [1205, 0]
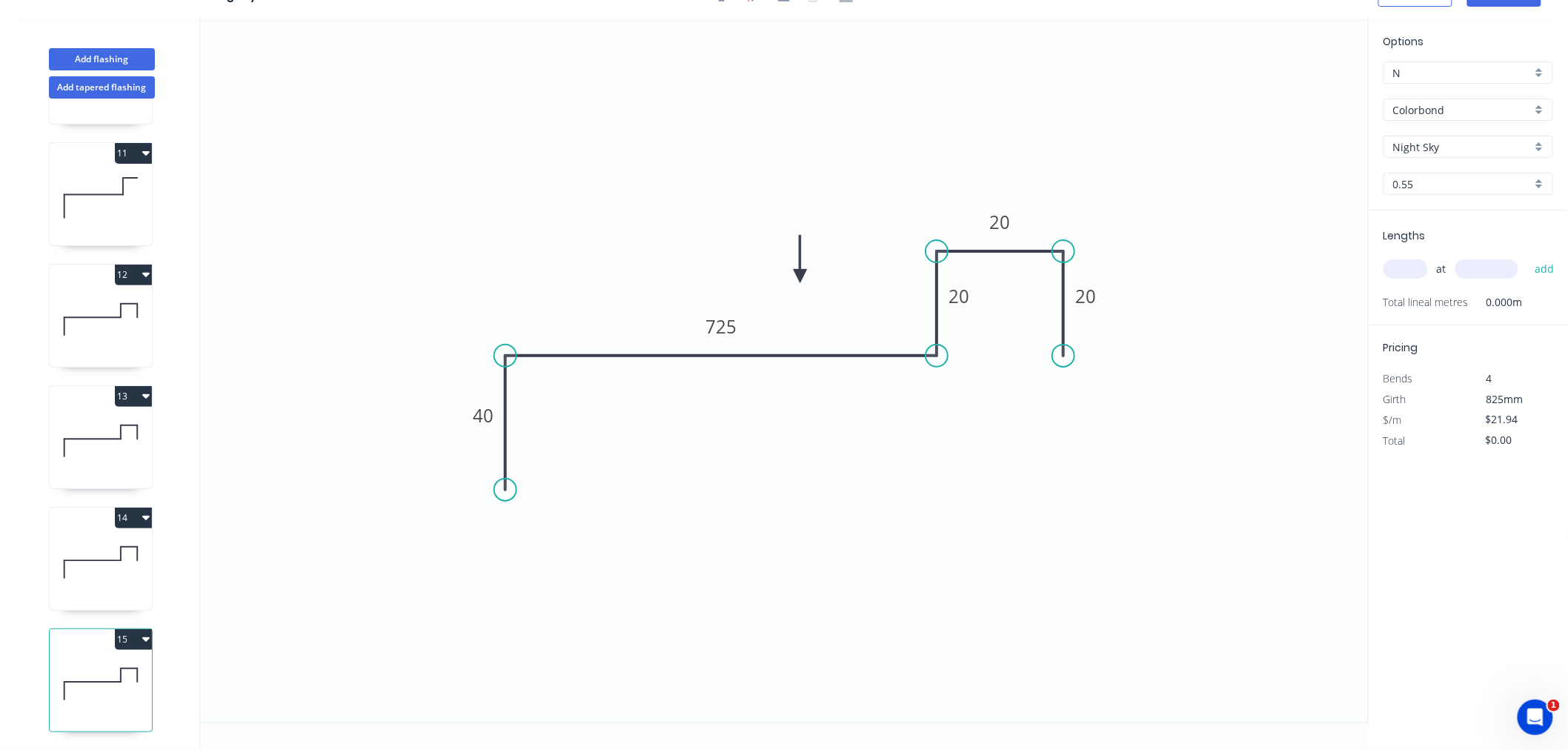
click at [101, 668] on icon at bounding box center [101, 684] width 103 height 95
click at [722, 325] on tspan "725" at bounding box center [721, 326] width 31 height 24
type input "$25.35"
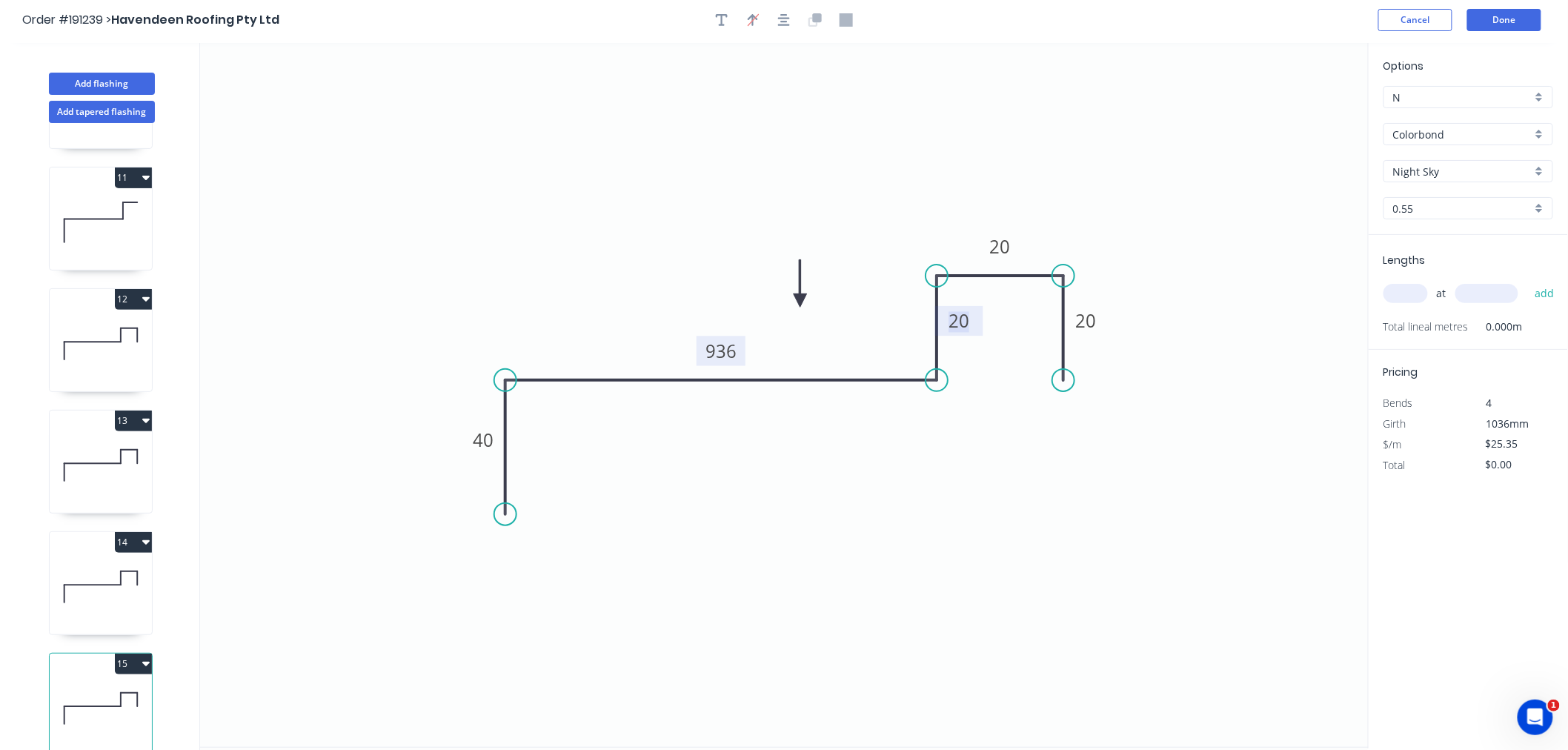
scroll to position [0, 0]
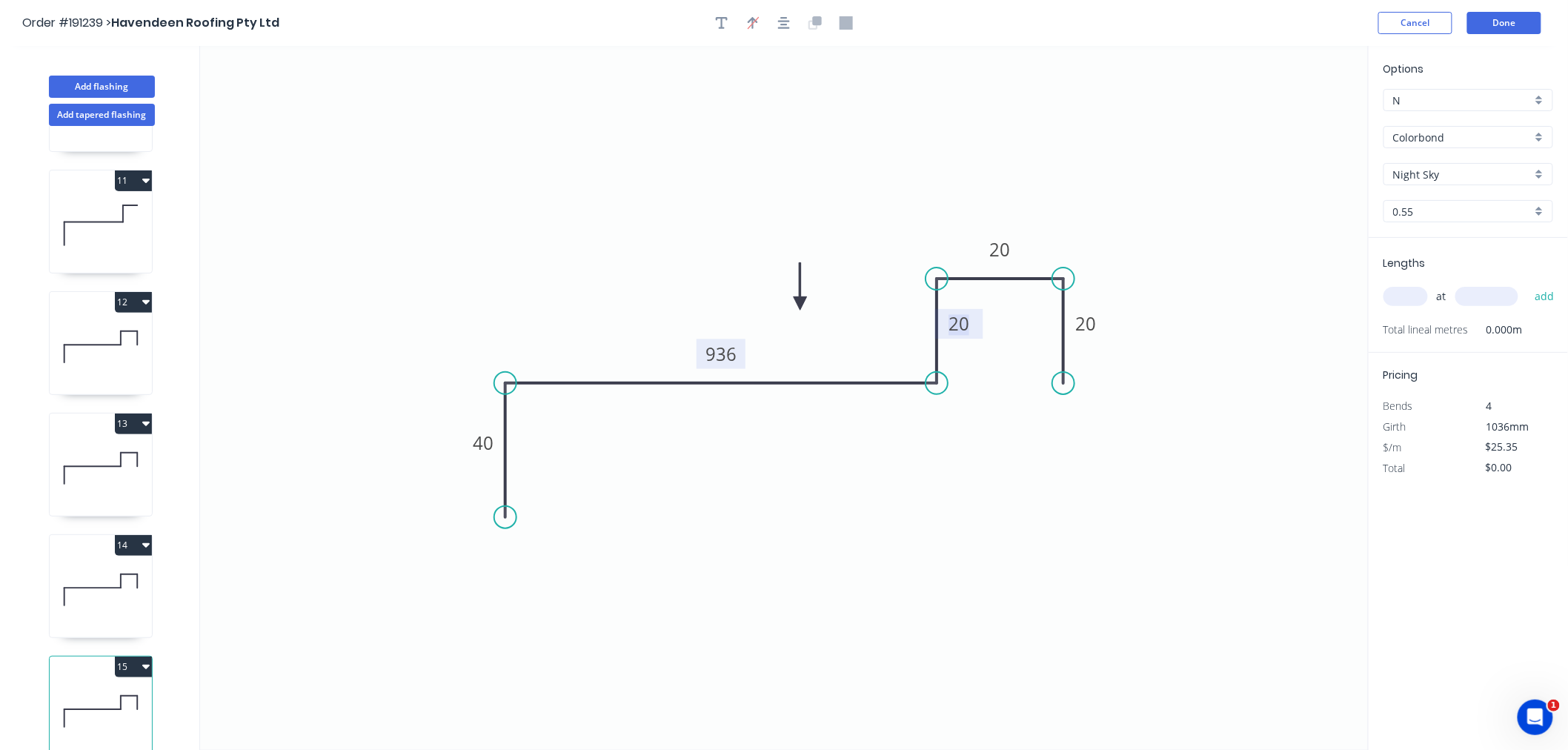
click at [1413, 300] on input "text" at bounding box center [1406, 296] width 44 height 19
type input "2"
type input "700"
click at [1528, 284] on button "add" at bounding box center [1545, 296] width 35 height 25
type input "$50.70"
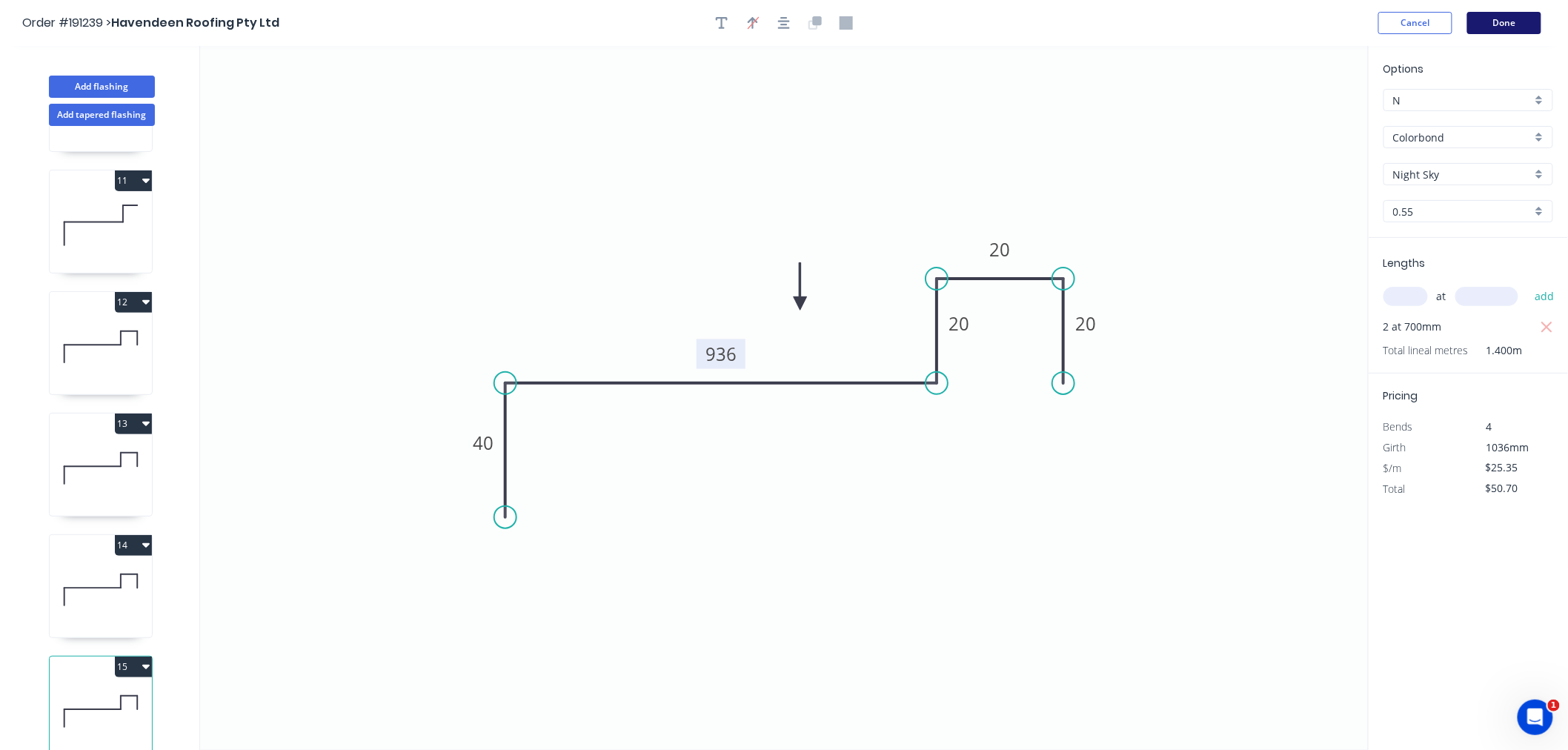
click at [1507, 23] on button "Done" at bounding box center [1504, 23] width 74 height 23
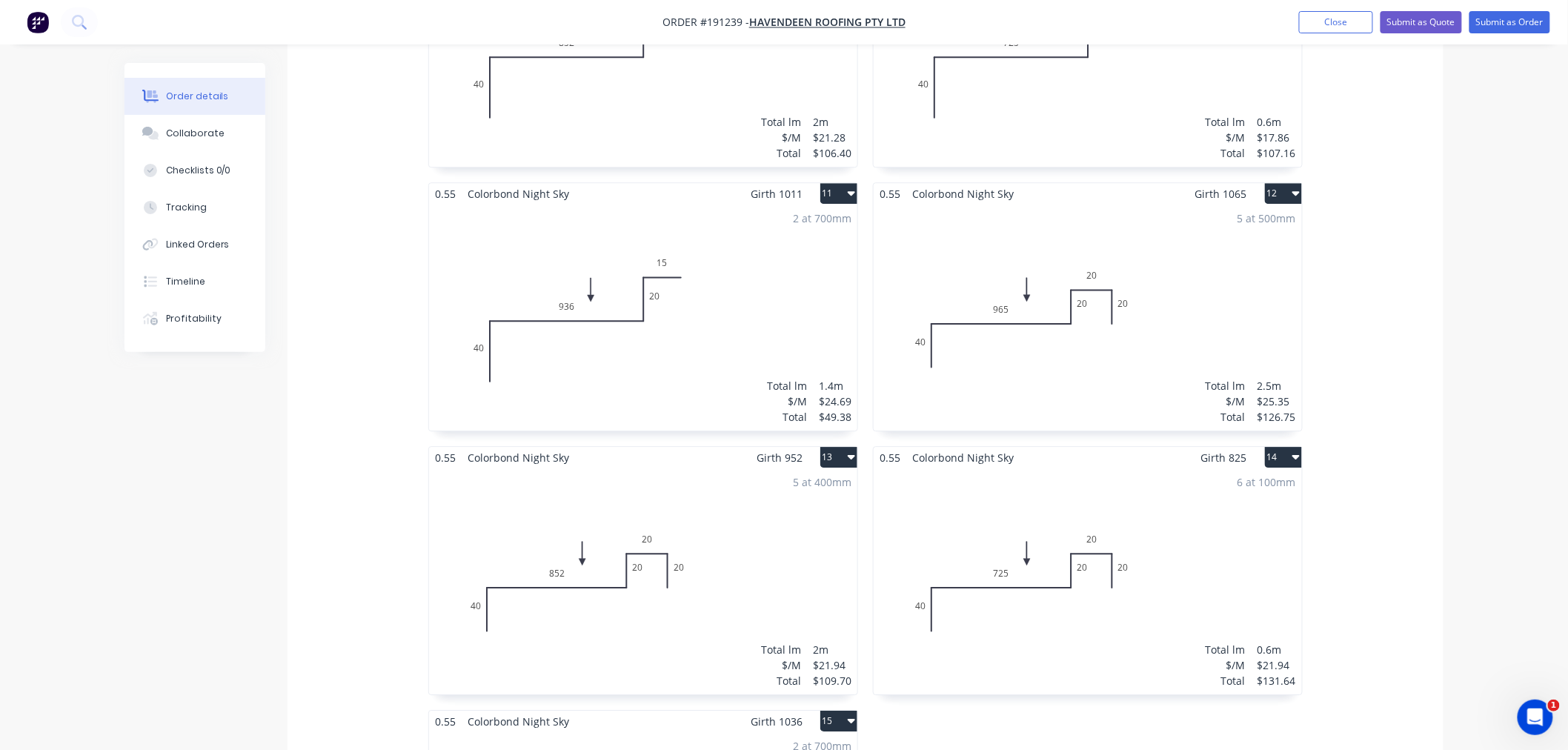
scroll to position [1976, 0]
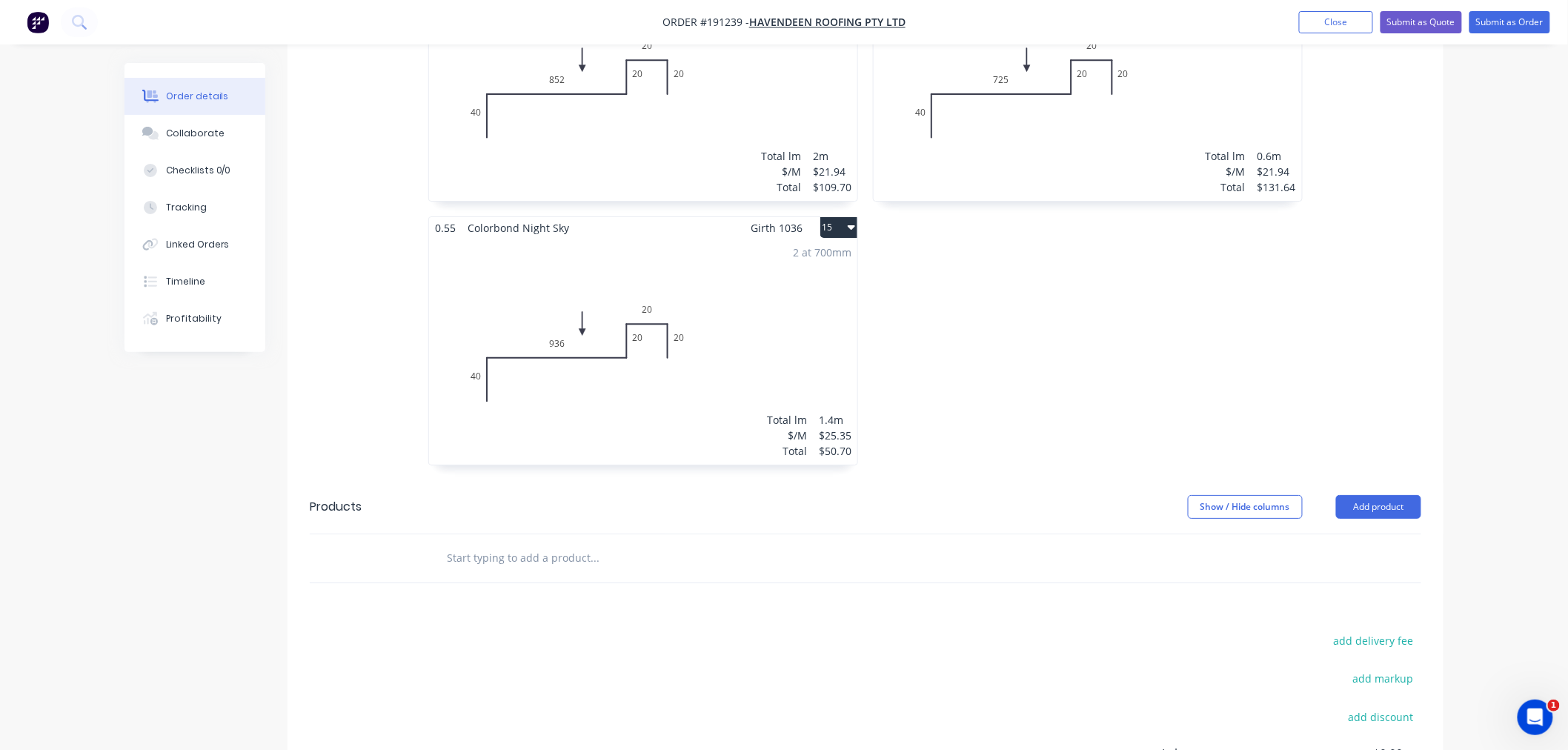
click at [747, 313] on div "2 at 700mm Total lm $/M Total 1.4m $25.35 $50.70" at bounding box center [643, 351] width 428 height 226
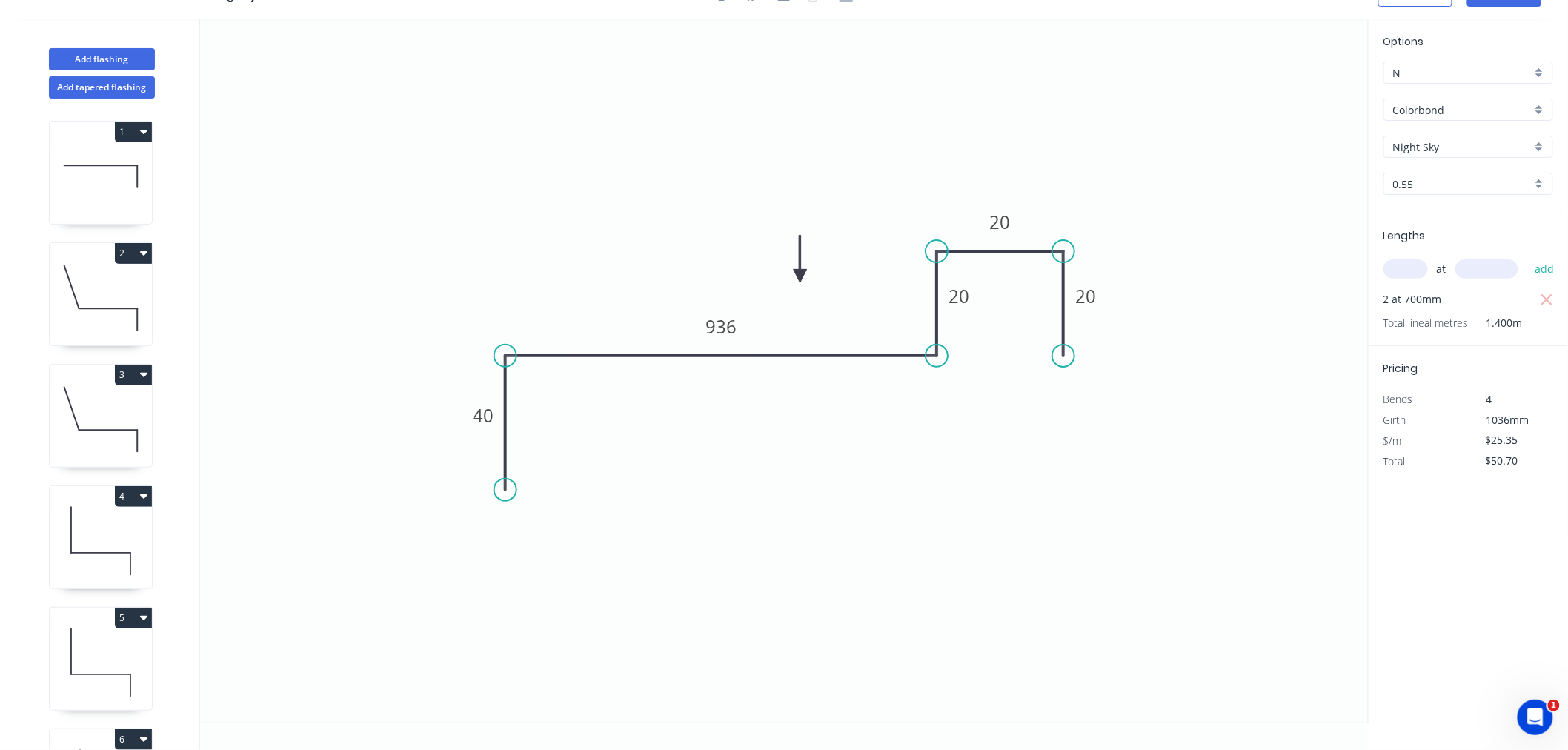
scroll to position [1205, 0]
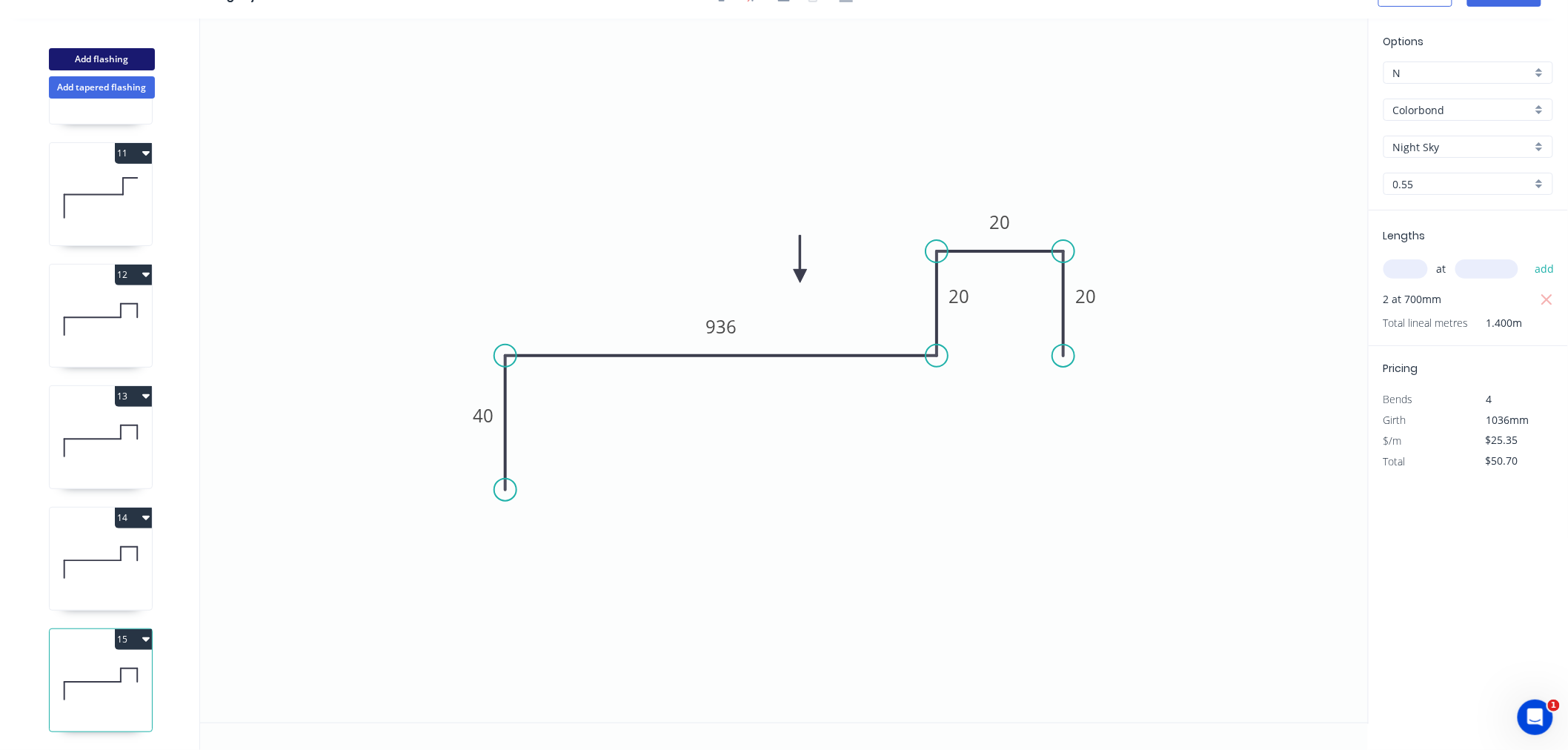
click at [113, 68] on button "Add flashing" at bounding box center [102, 59] width 106 height 23
type input "$0.00"
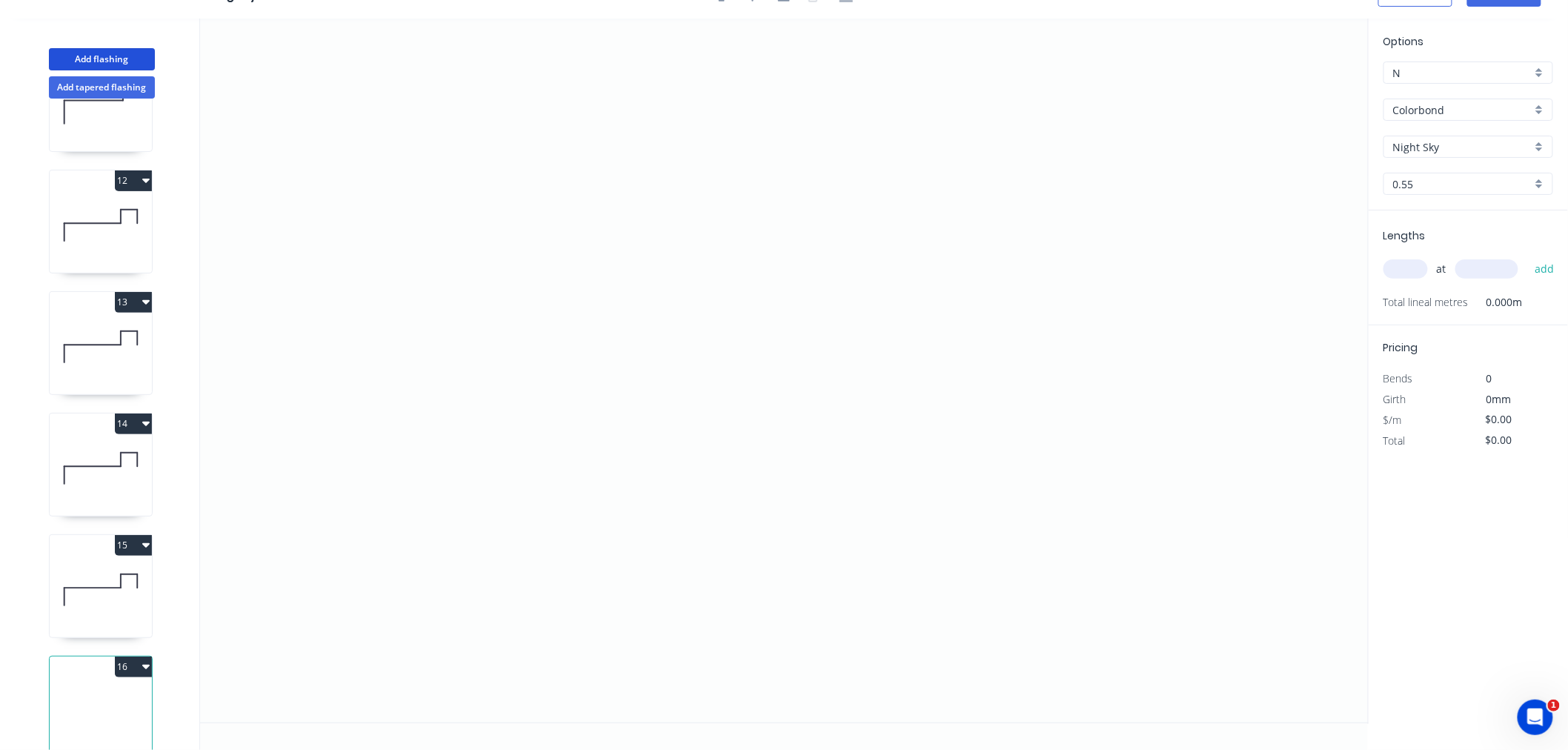
scroll to position [1327, 0]
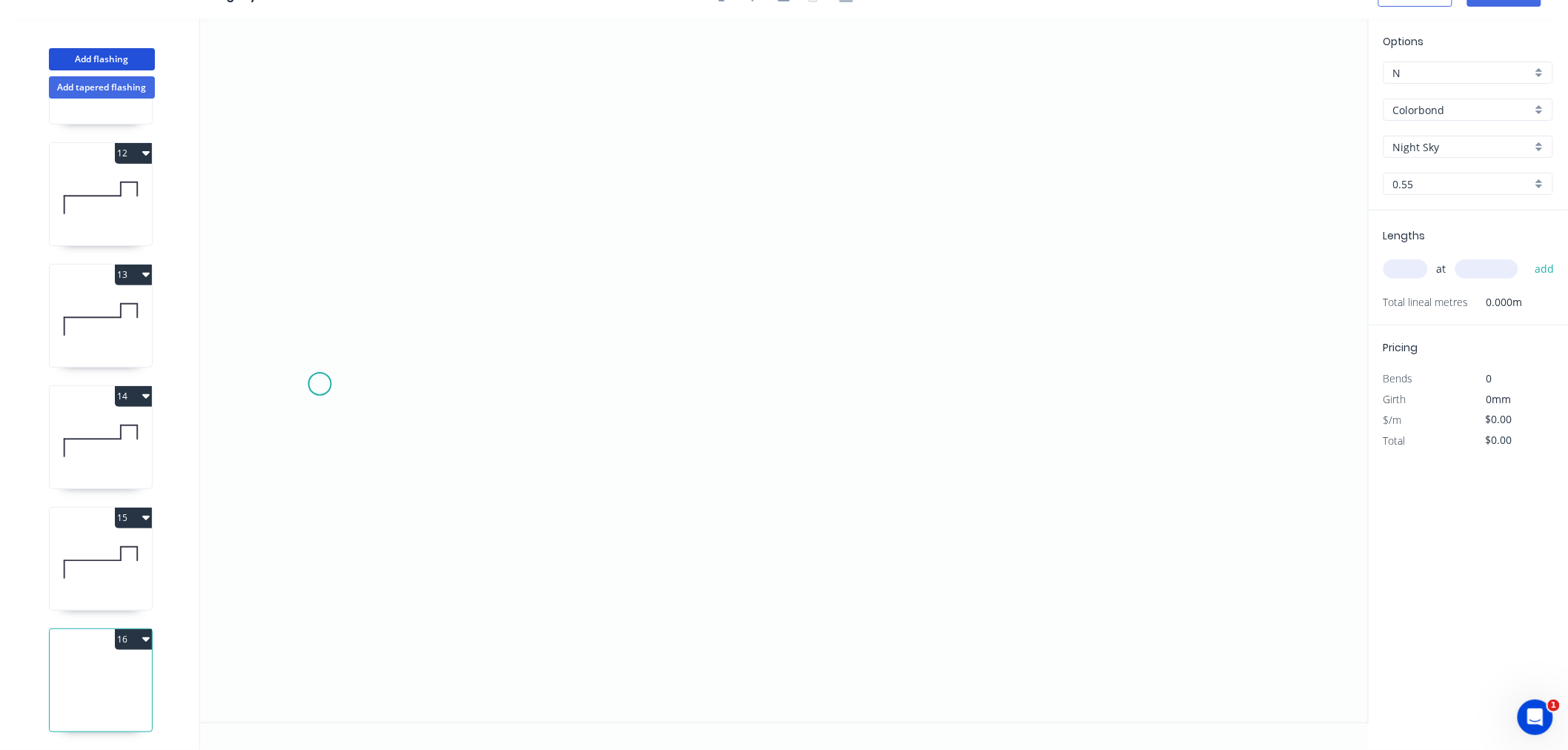
click at [320, 384] on icon "0" at bounding box center [784, 371] width 1169 height 704
click at [320, 277] on icon at bounding box center [320, 330] width 0 height 107
click at [441, 277] on icon "0 ?" at bounding box center [784, 371] width 1169 height 704
click at [438, 389] on icon "0 ? ?" at bounding box center [784, 371] width 1169 height 704
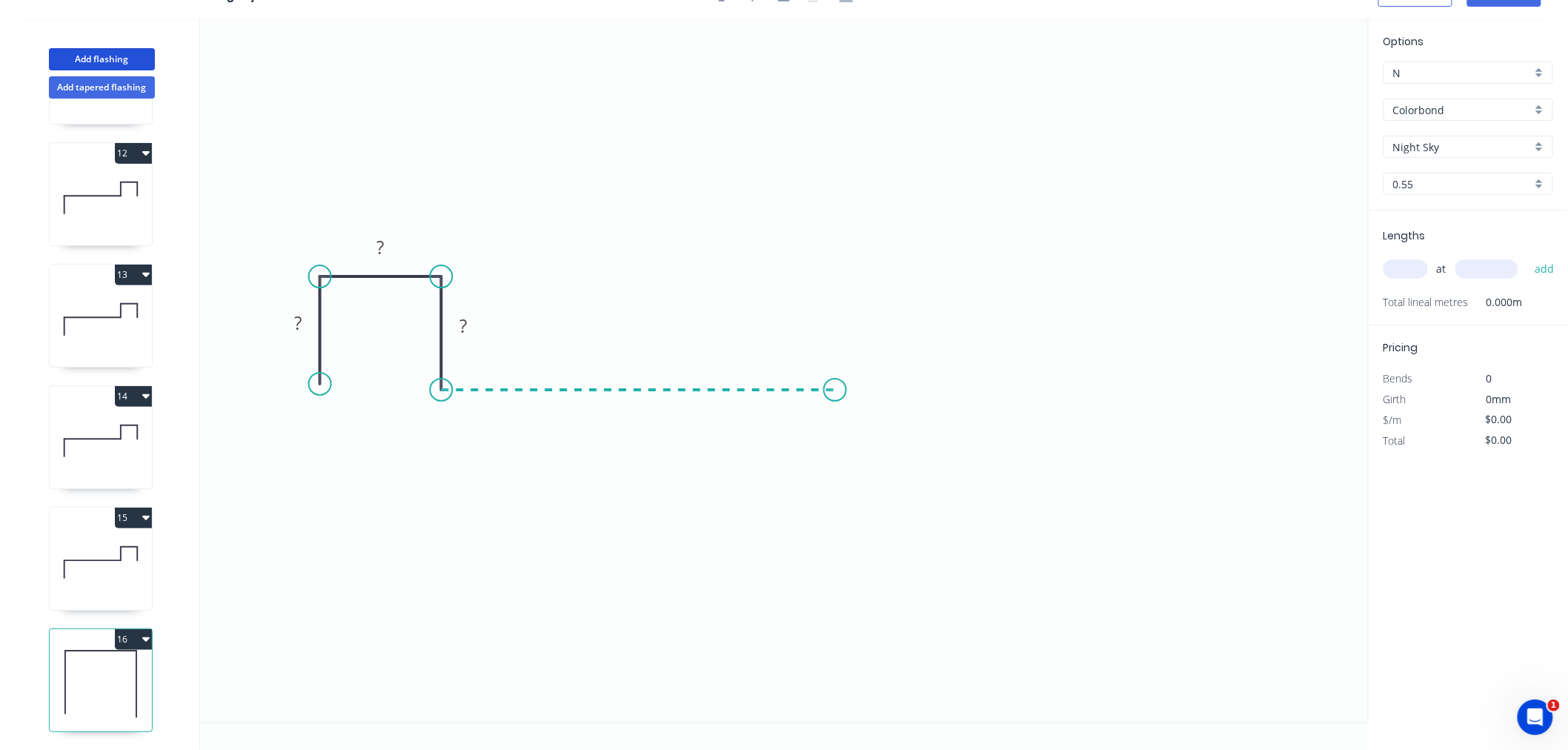
click at [836, 376] on icon "0 ? ? ?" at bounding box center [784, 371] width 1169 height 704
click at [830, 267] on icon "0 ? ? ? ?" at bounding box center [784, 371] width 1169 height 704
click at [902, 267] on icon "0 ? ? ? ? ?" at bounding box center [784, 371] width 1169 height 704
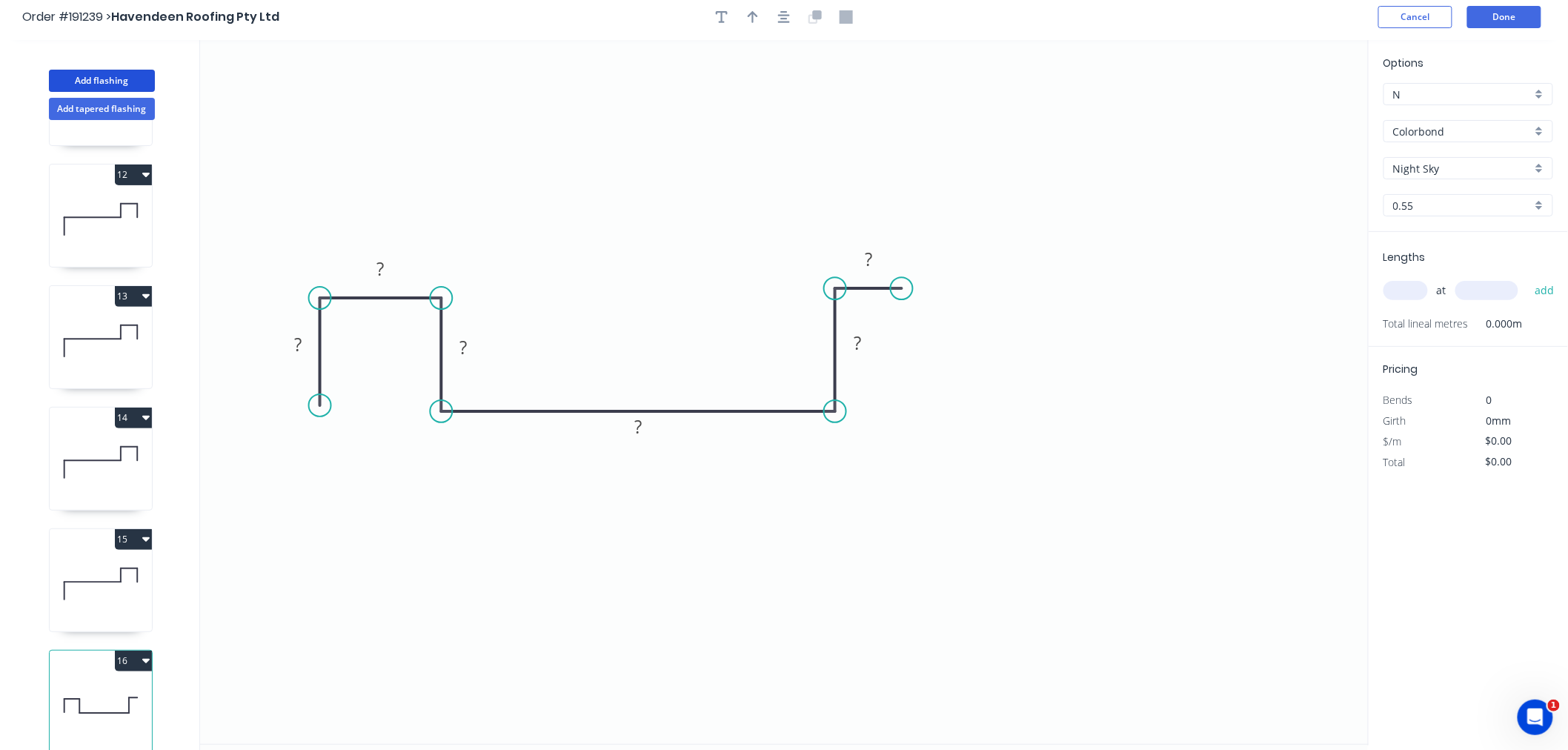
scroll to position [0, 0]
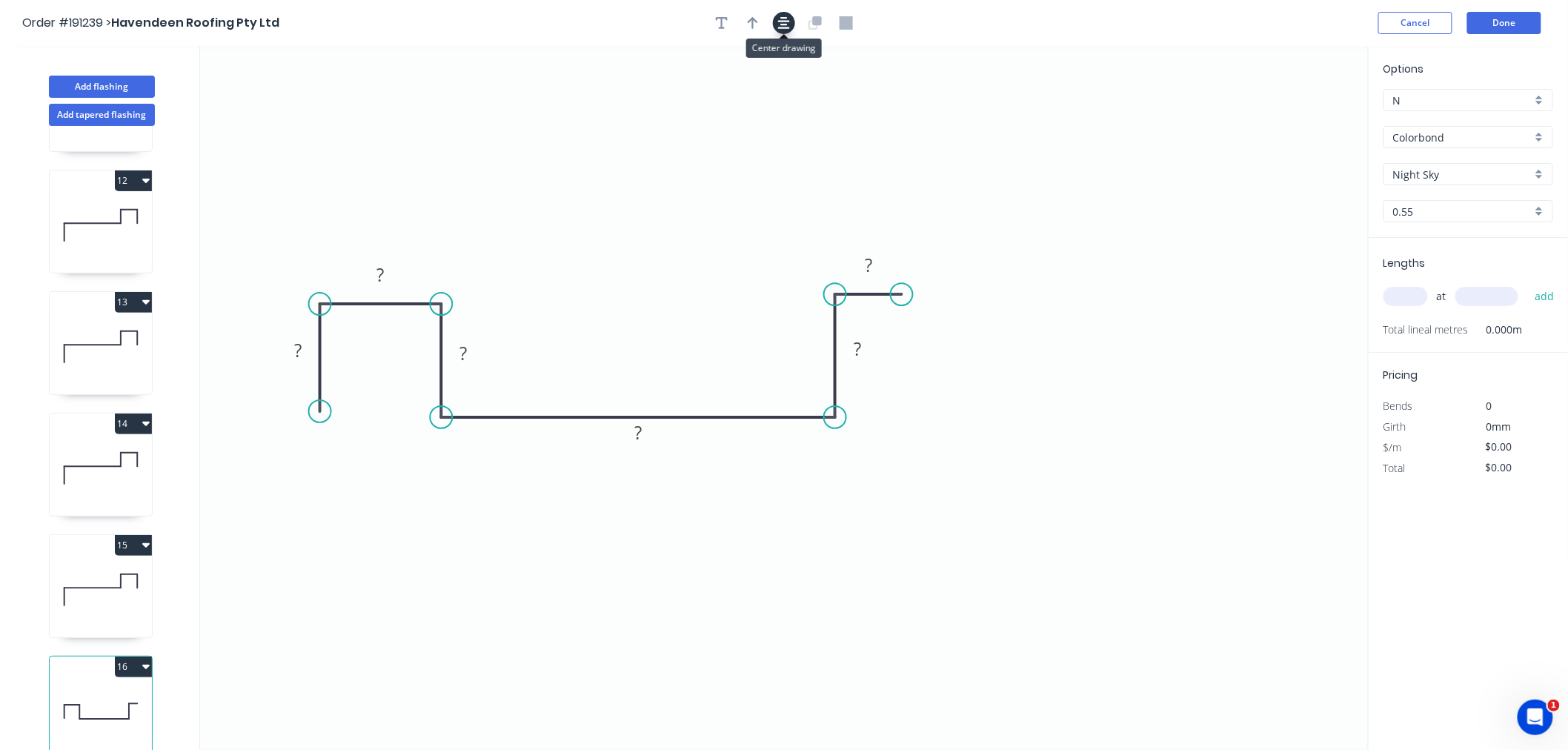
click at [784, 20] on icon "button" at bounding box center [784, 23] width 12 height 13
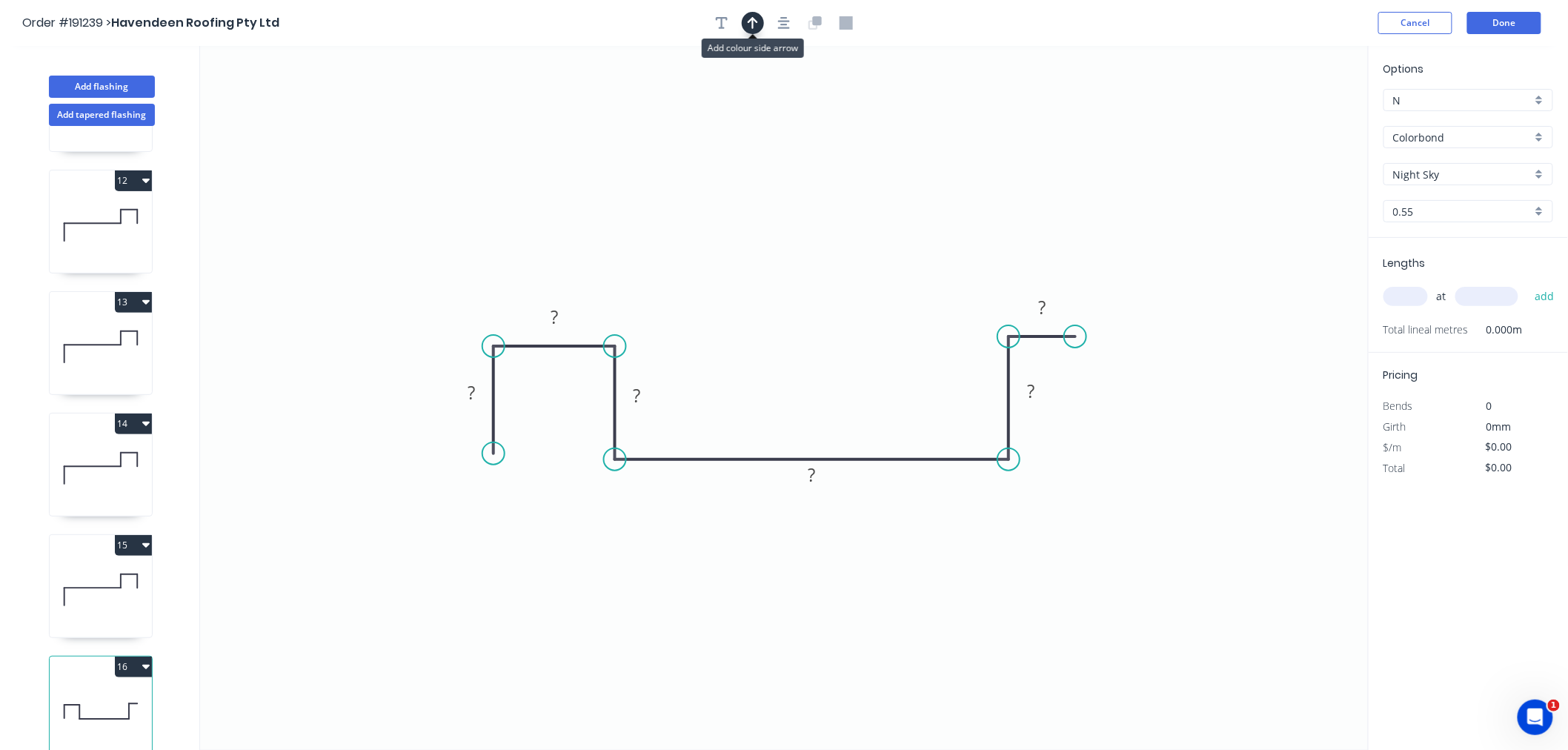
click at [754, 23] on icon "button" at bounding box center [753, 23] width 10 height 13
drag, startPoint x: 1291, startPoint y: 111, endPoint x: 938, endPoint y: 233, distance: 373.5
click at [791, 354] on icon "0 ? ? ? ? ? ?" at bounding box center [784, 398] width 1169 height 704
drag, startPoint x: 1294, startPoint y: 120, endPoint x: 784, endPoint y: 374, distance: 569.8
click at [784, 374] on icon at bounding box center [783, 356] width 13 height 47
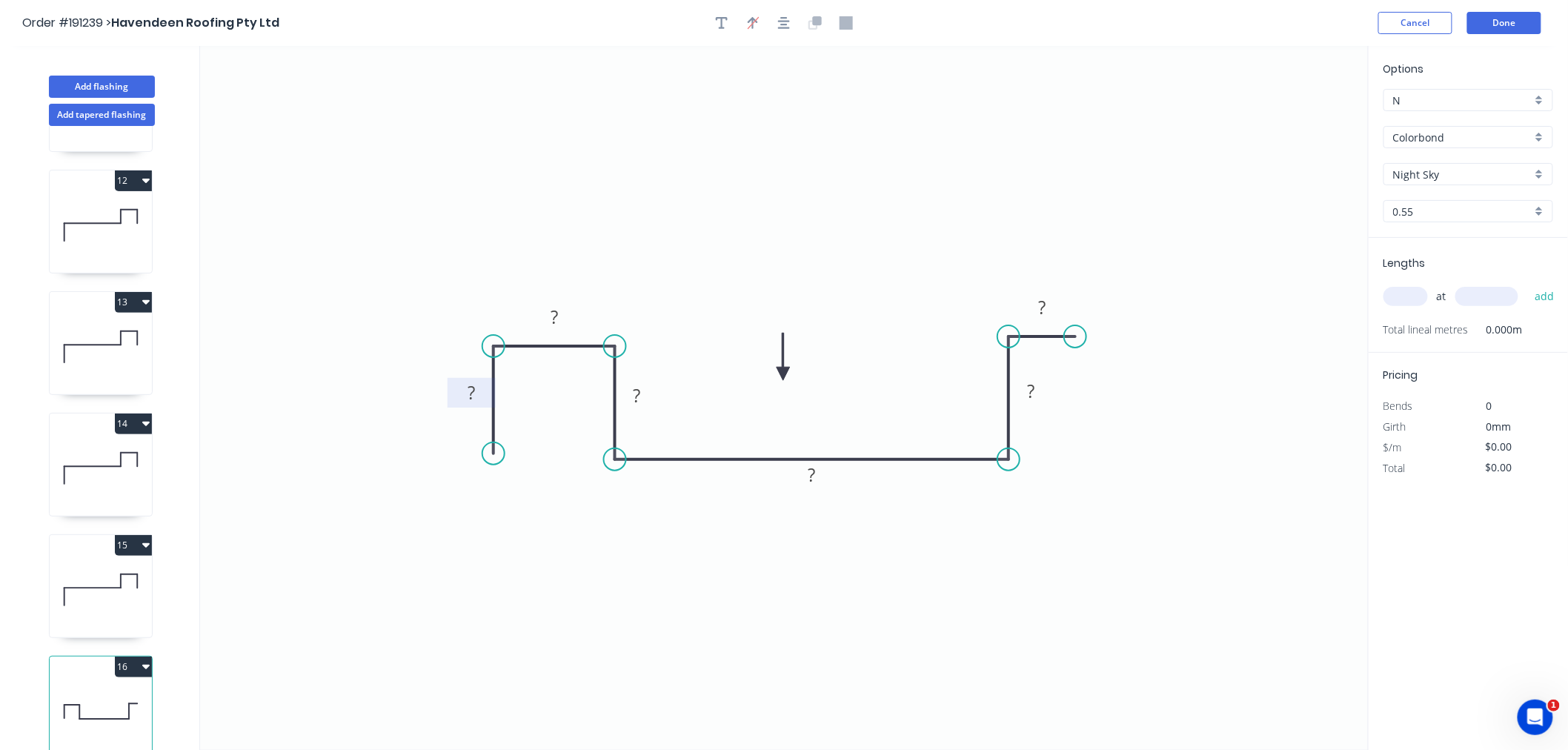
click at [482, 389] on rect at bounding box center [471, 394] width 30 height 21
click at [1414, 294] on input "text" at bounding box center [1406, 296] width 44 height 19
click at [1528, 284] on button "add" at bounding box center [1545, 296] width 35 height 25
click at [1499, 19] on button "Done" at bounding box center [1504, 23] width 74 height 23
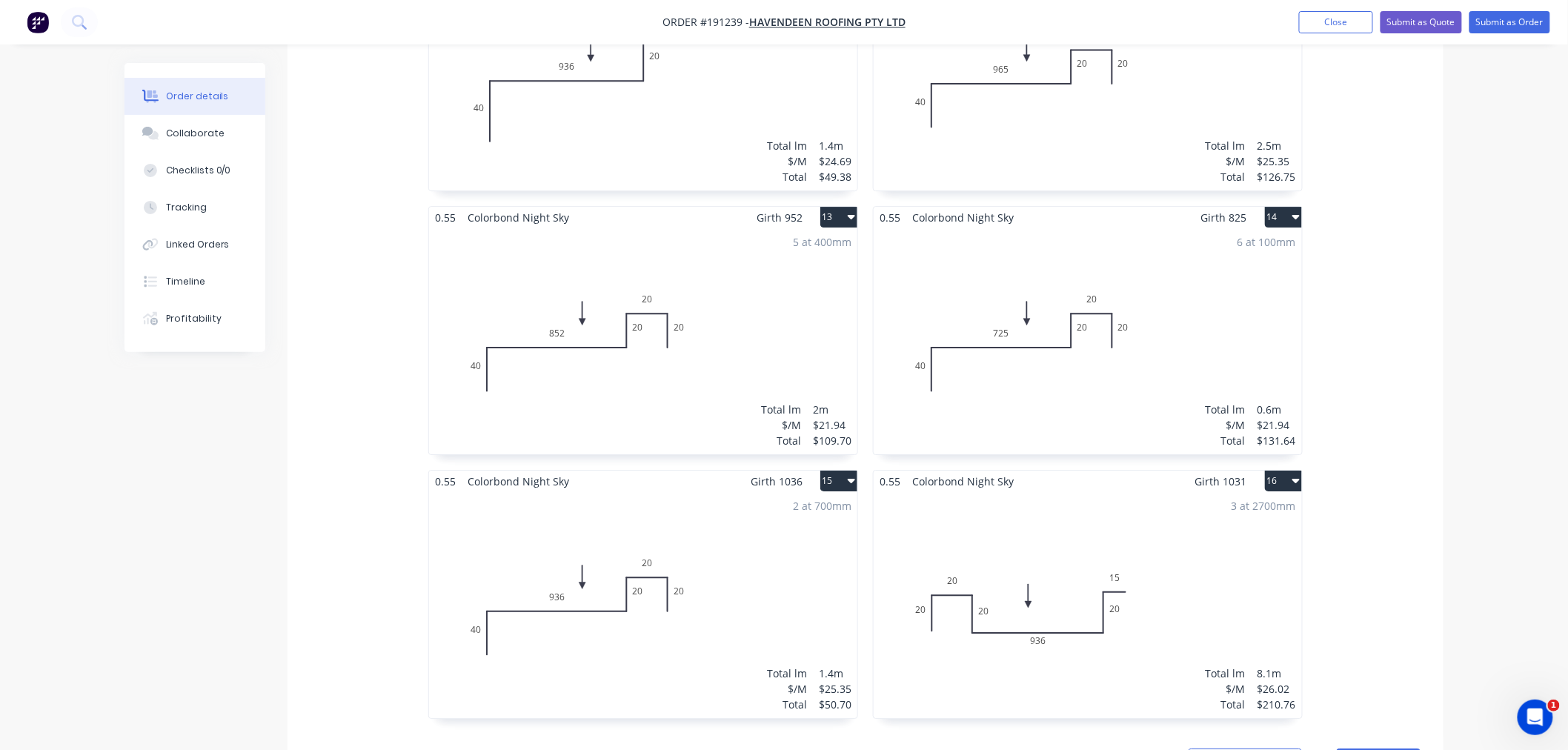
scroll to position [1976, 0]
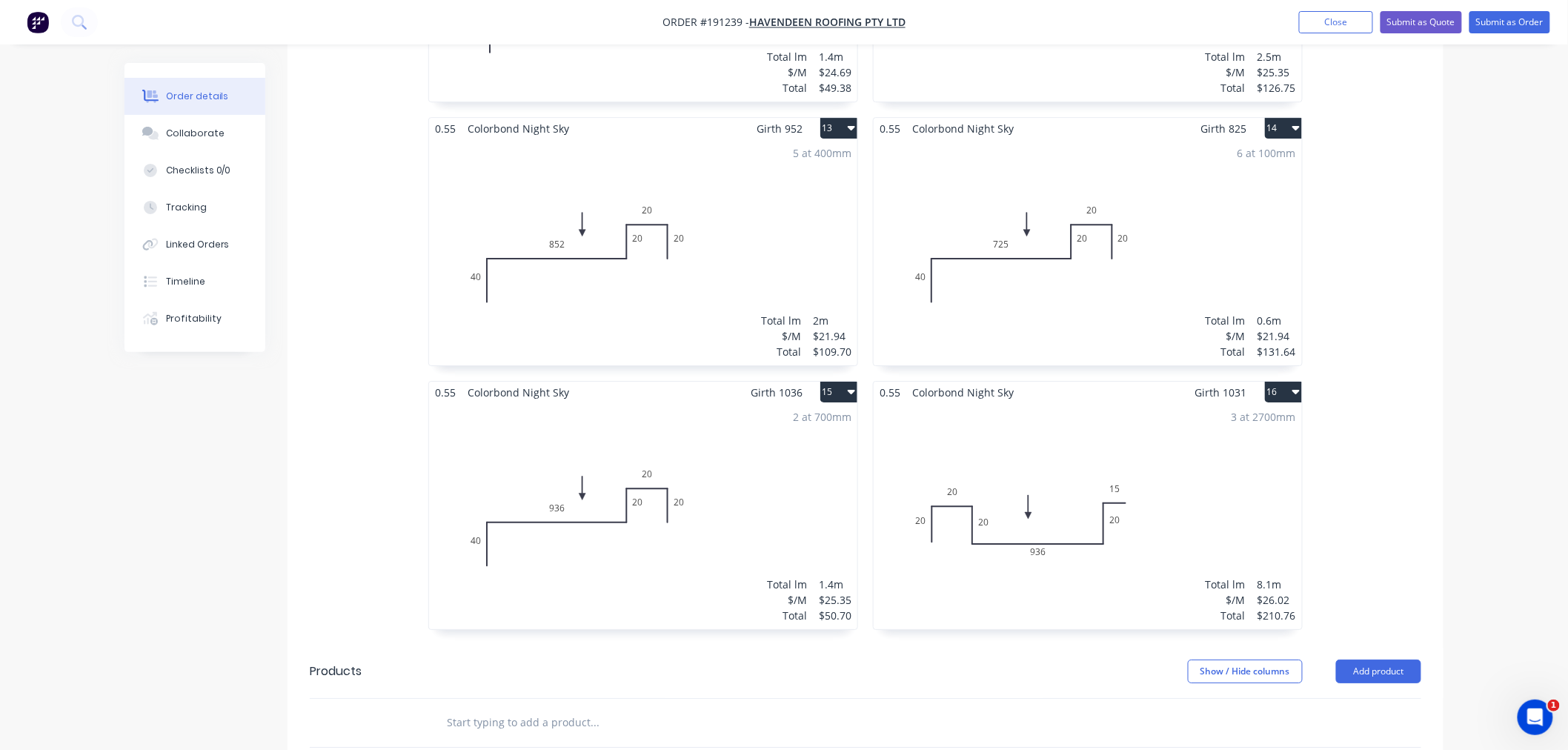
click at [1216, 493] on div "3 at 2700mm Total lm $/M Total 8.1m $26.02 $210.76" at bounding box center [1088, 516] width 428 height 226
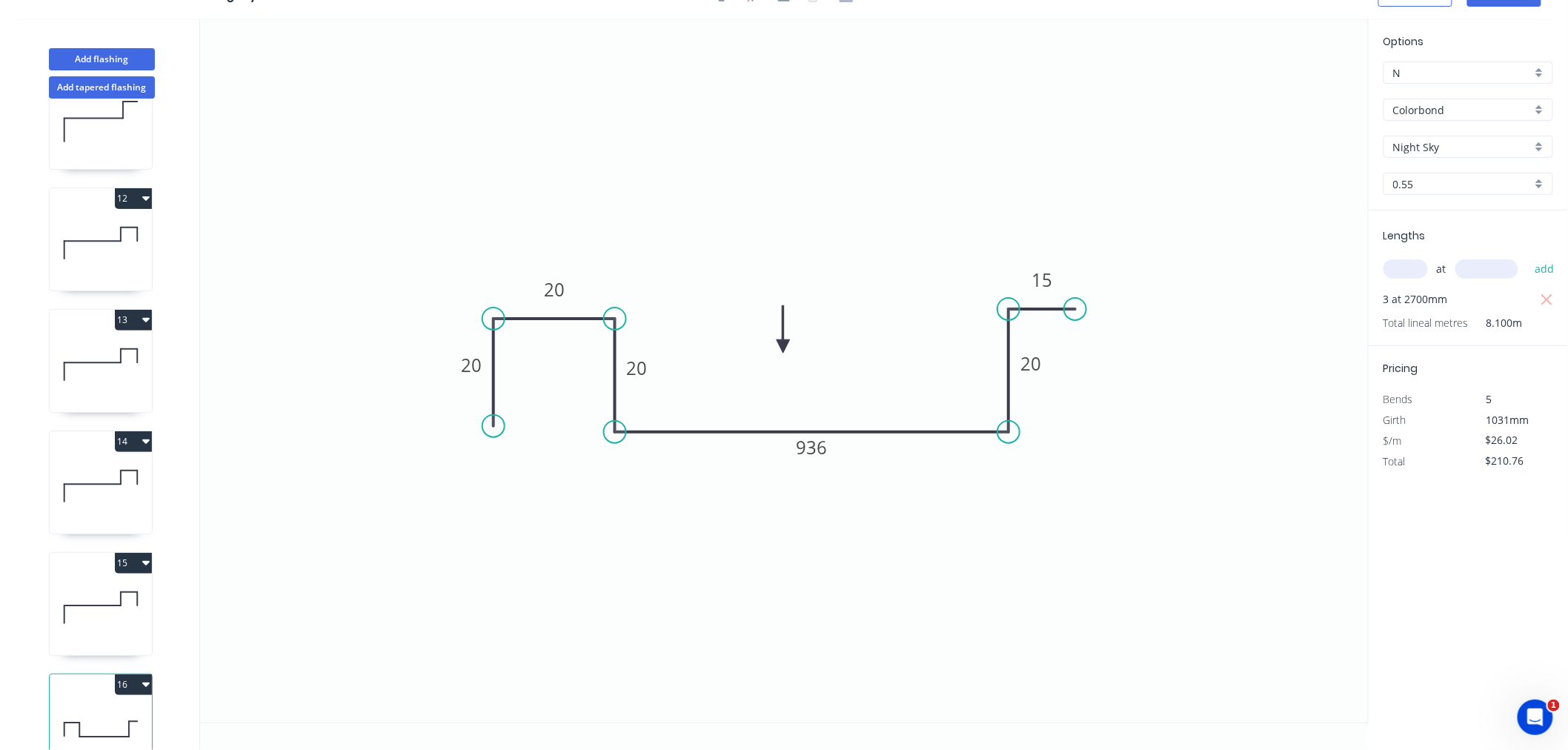
scroll to position [1327, 0]
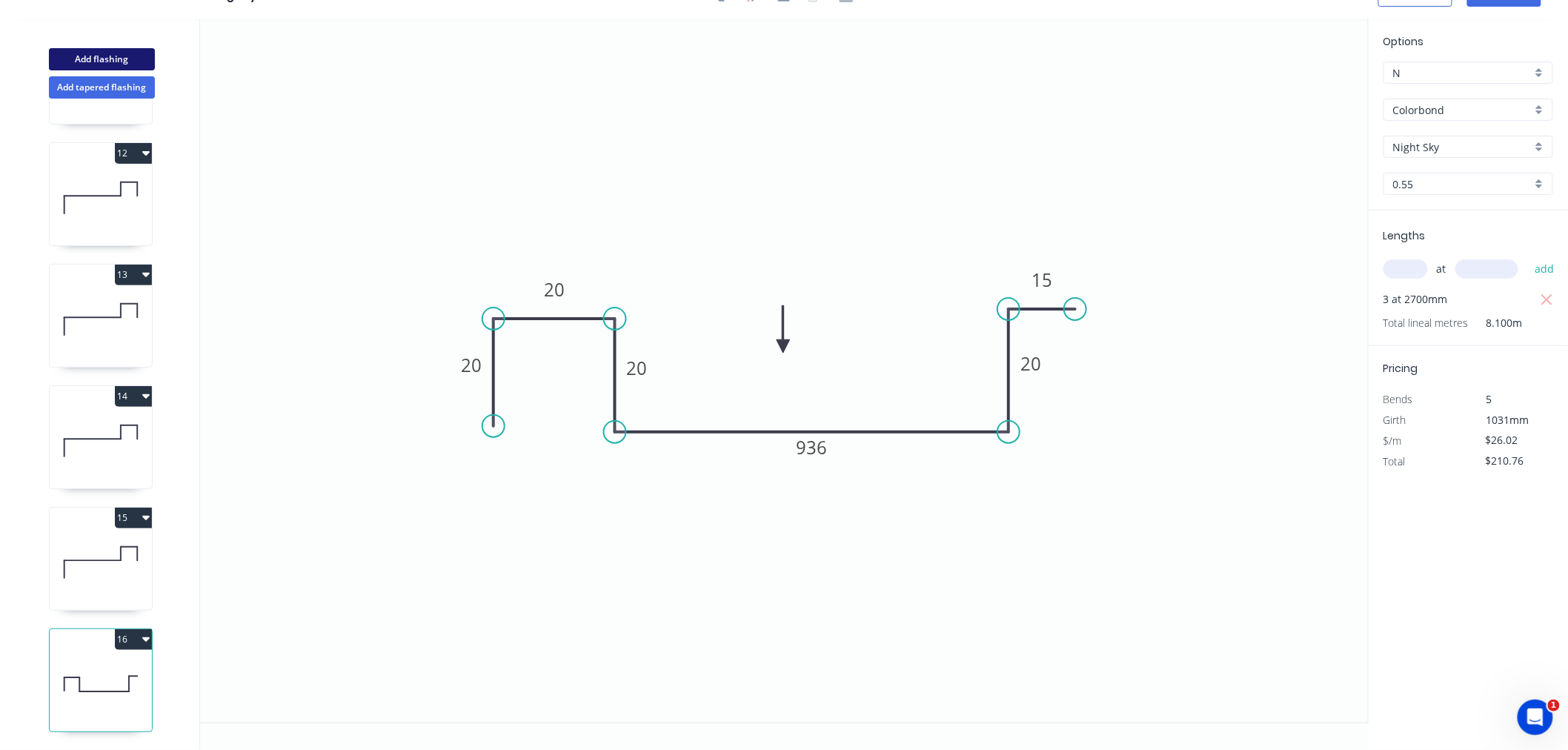
click at [114, 61] on button "Add flashing" at bounding box center [102, 59] width 106 height 23
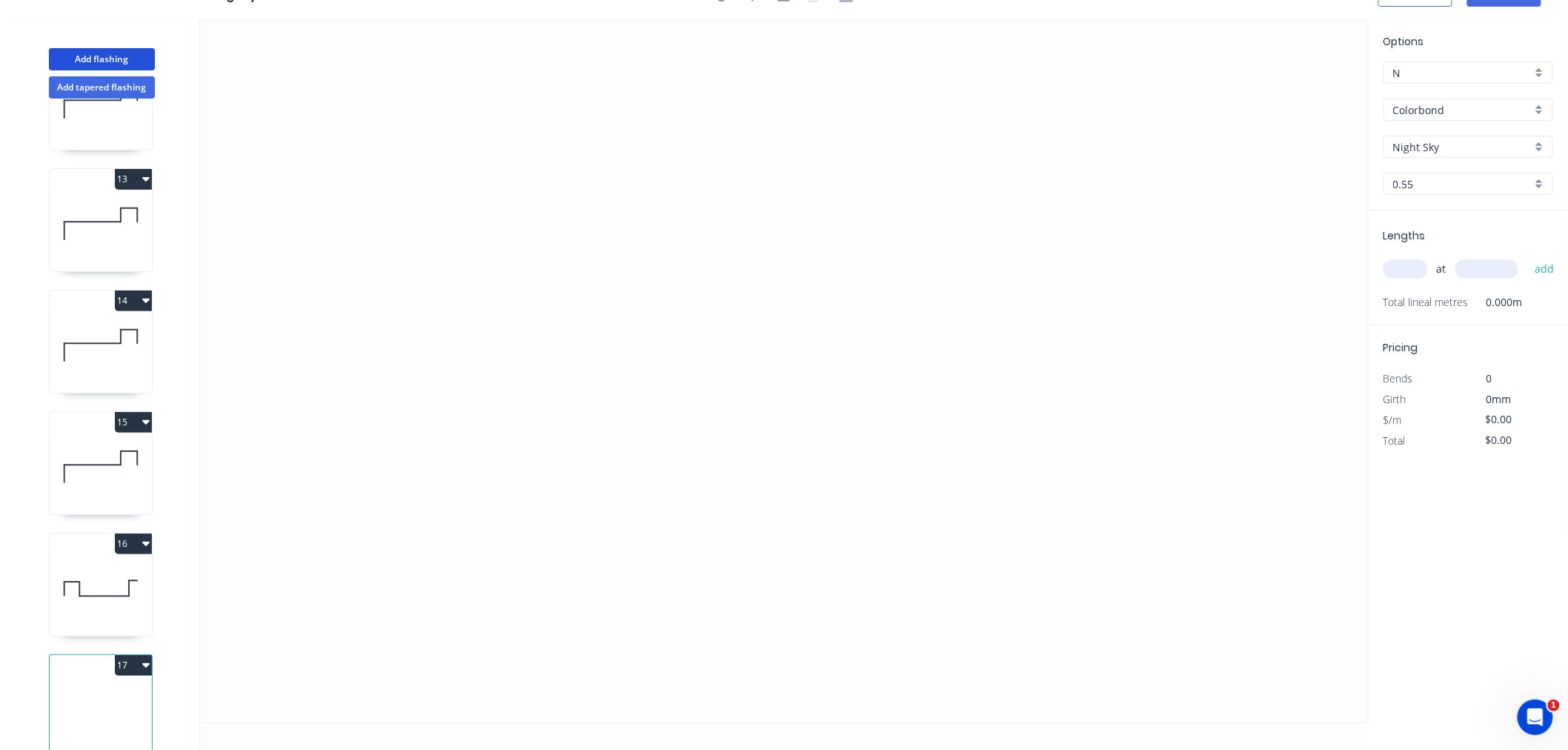
scroll to position [1449, 0]
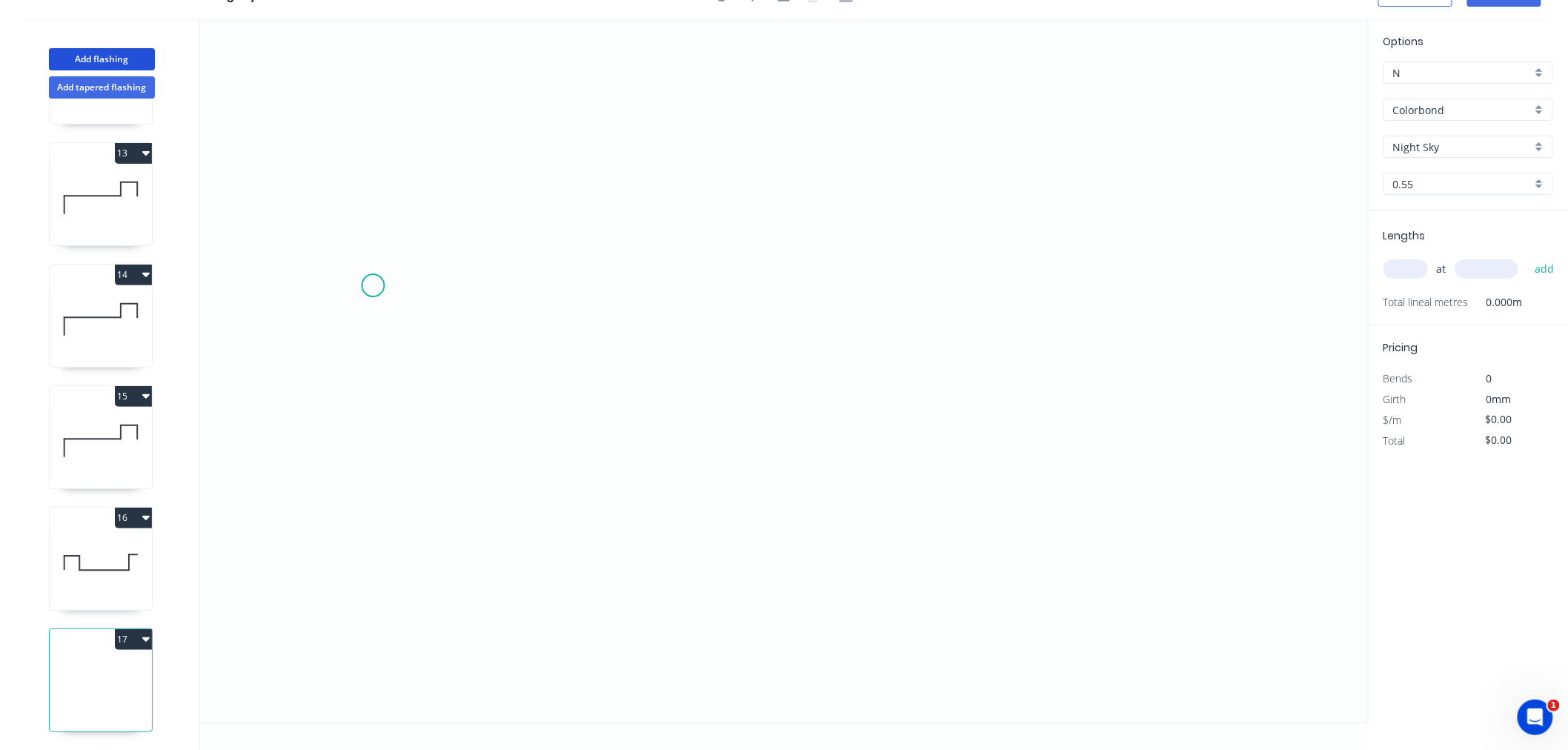
click at [373, 285] on icon "0" at bounding box center [784, 371] width 1169 height 704
click at [749, 285] on icon at bounding box center [561, 285] width 375 height 0
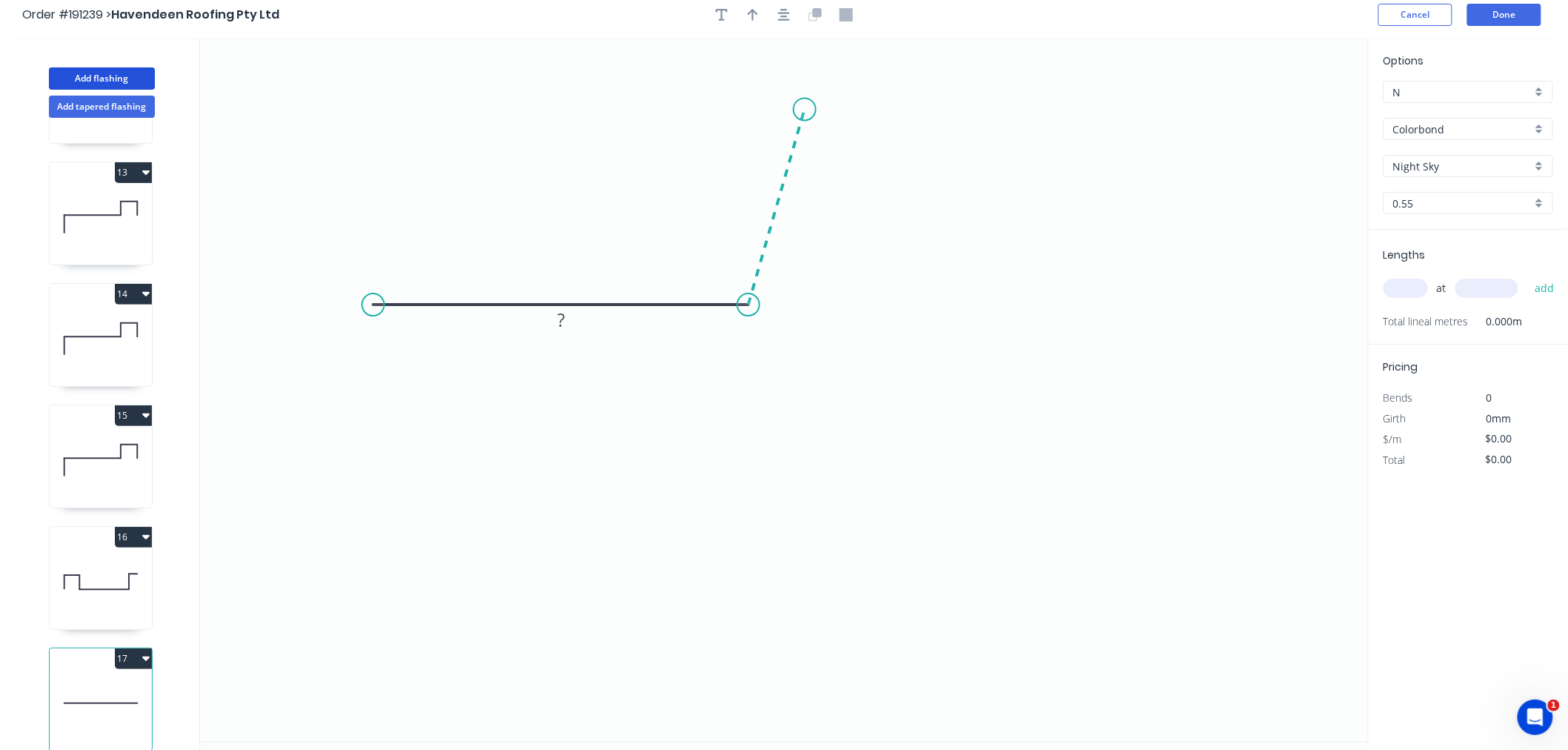
scroll to position [0, 0]
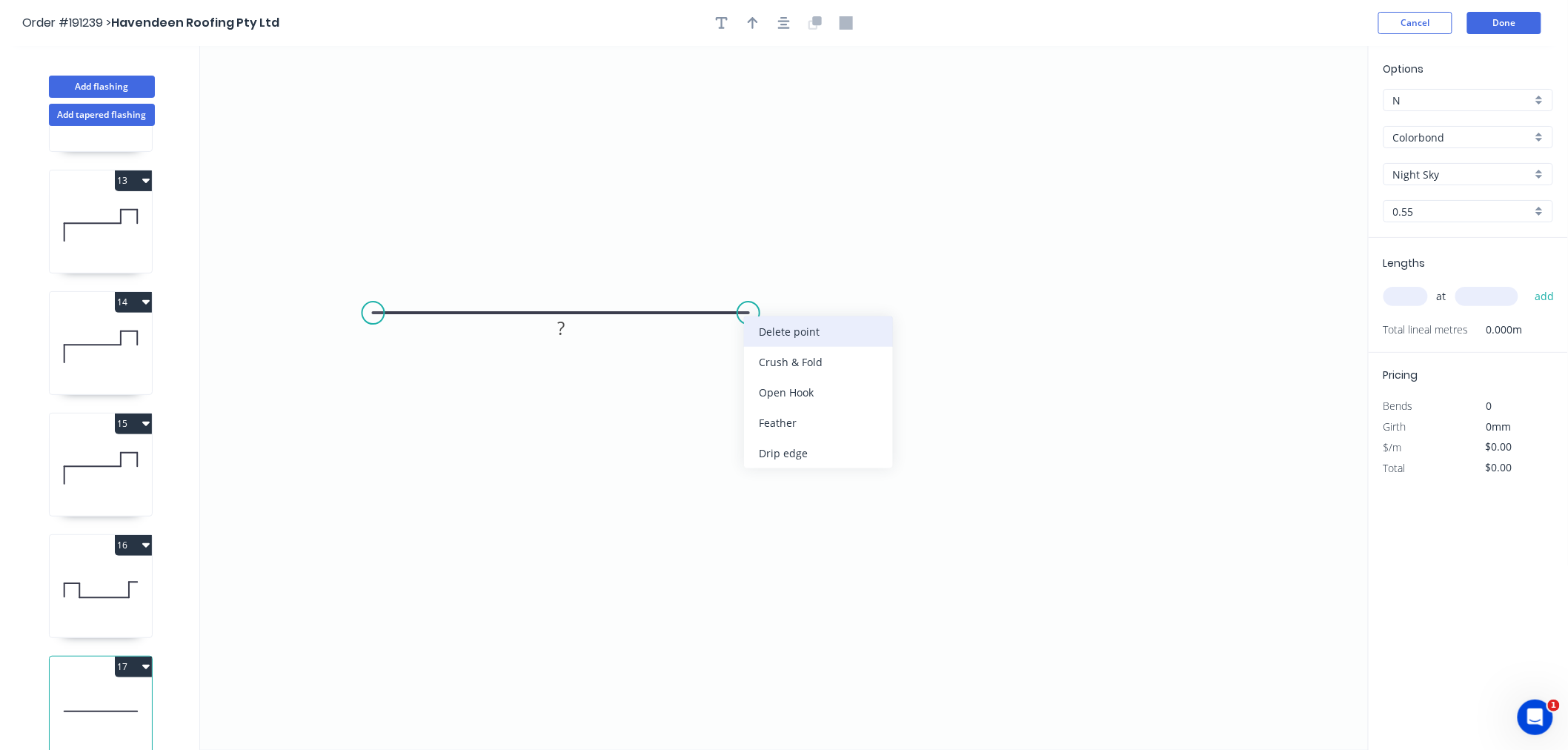
click at [766, 332] on div "Delete point" at bounding box center [819, 331] width 149 height 30
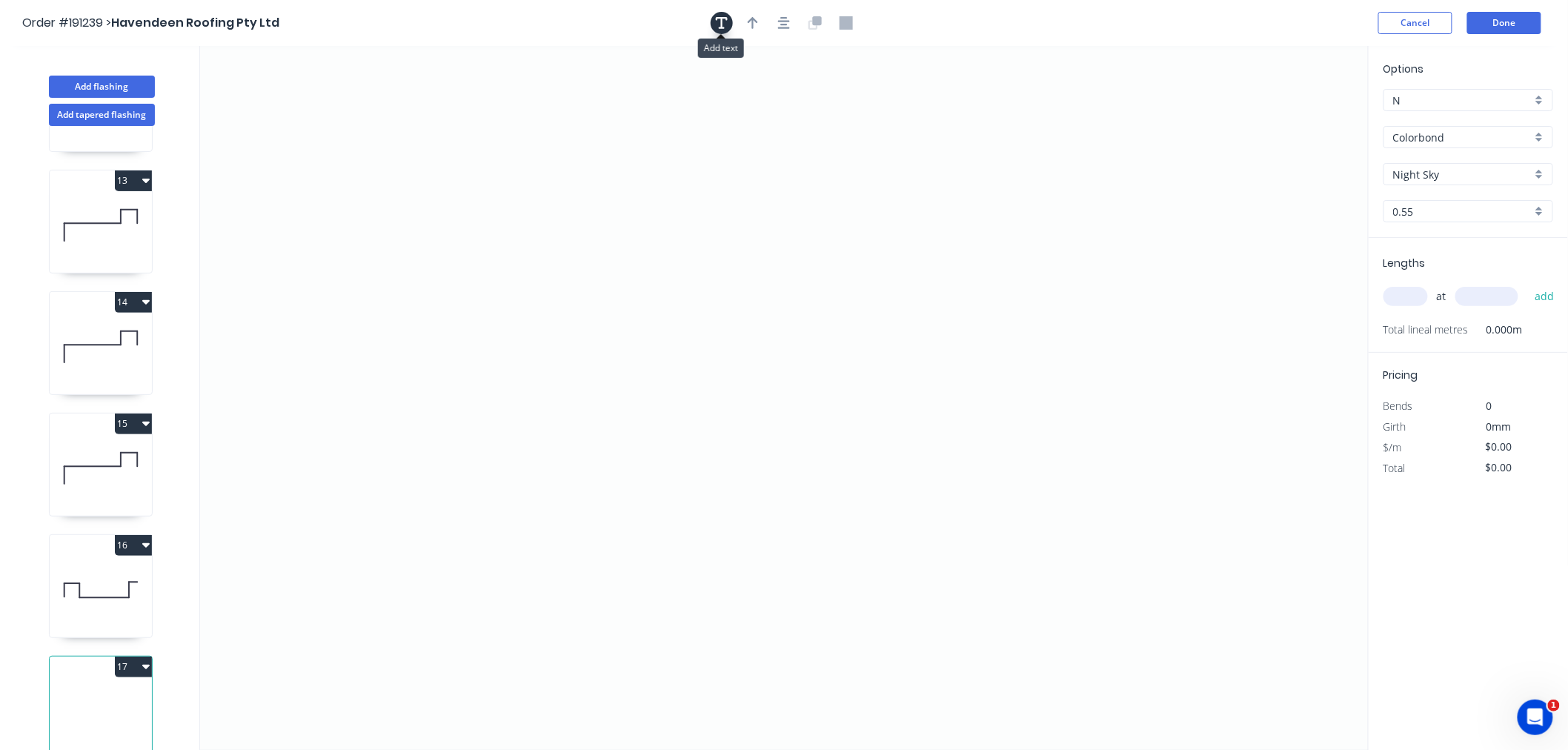
click at [720, 16] on icon "button" at bounding box center [721, 23] width 12 height 13
drag, startPoint x: 352, startPoint y: 114, endPoint x: 1229, endPoint y: 128, distance: 877.1
click at [1229, 128] on textarea at bounding box center [1172, 118] width 120 height 55
click at [592, 35] on header "Order #191239 > Havendeen Roofing Pty Ltd Cancel Done" at bounding box center [784, 23] width 1568 height 46
click at [265, 413] on icon at bounding box center [784, 398] width 1169 height 704
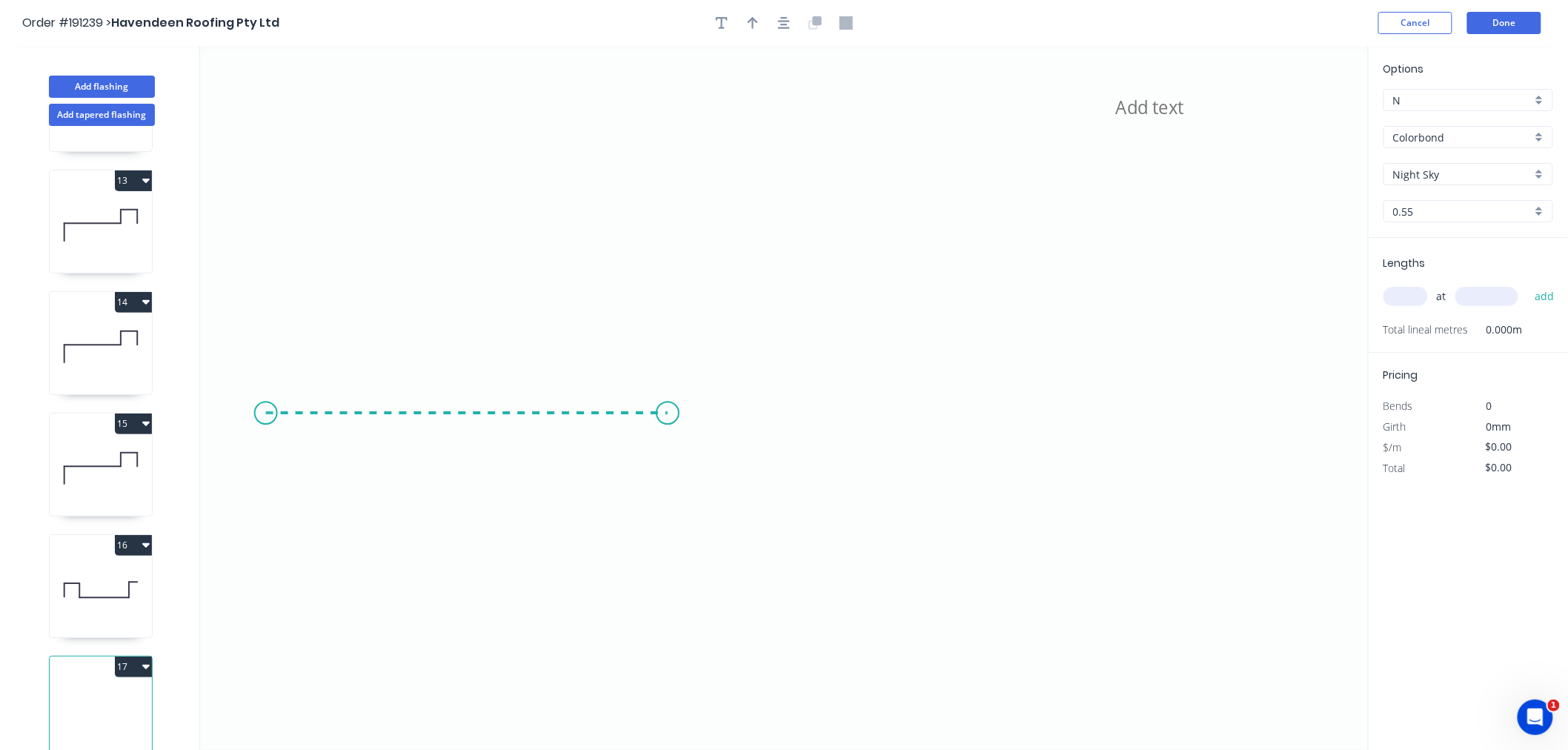
click at [668, 417] on icon at bounding box center [784, 398] width 1169 height 704
click at [672, 549] on icon "?" at bounding box center [784, 398] width 1169 height 704
click at [475, 382] on rect at bounding box center [467, 384] width 30 height 21
click at [1408, 290] on input "text" at bounding box center [1406, 296] width 44 height 19
click at [1528, 284] on button "add" at bounding box center [1545, 296] width 35 height 25
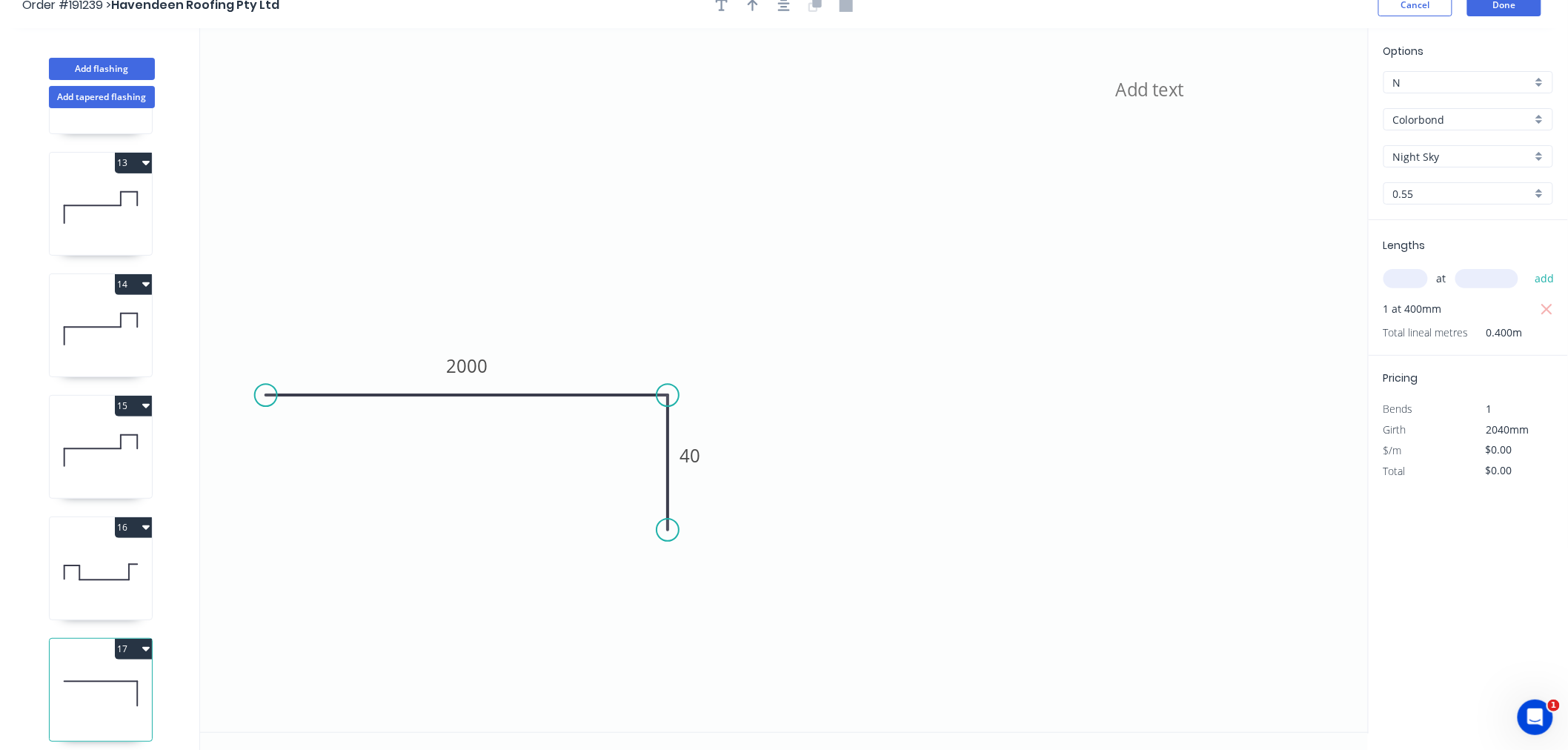
scroll to position [27, 0]
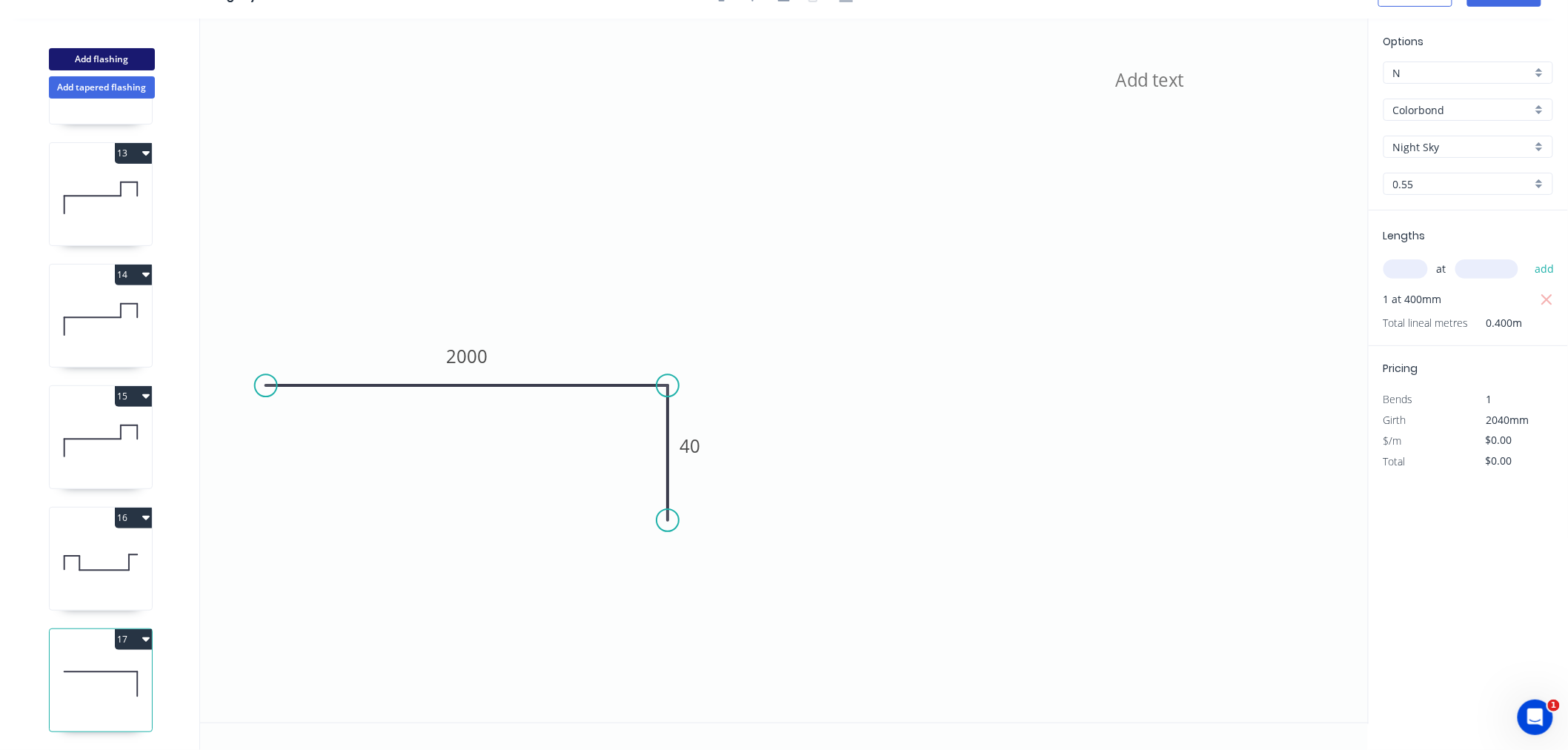
click at [100, 61] on button "Add flashing" at bounding box center [102, 59] width 106 height 23
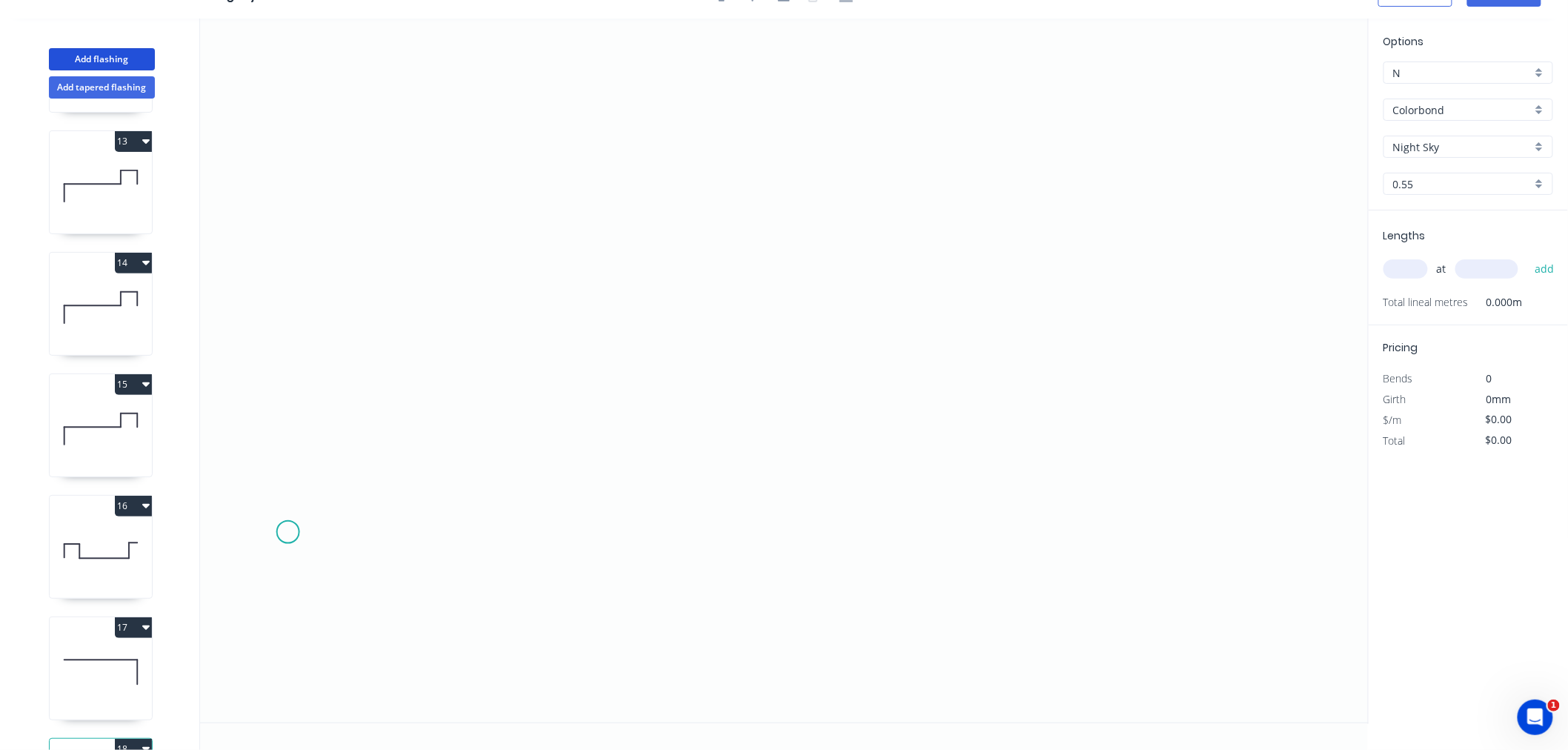
click at [288, 532] on icon "0" at bounding box center [784, 371] width 1169 height 704
click at [280, 421] on icon "0" at bounding box center [784, 371] width 1169 height 704
click at [634, 421] on icon "0 ?" at bounding box center [784, 371] width 1169 height 704
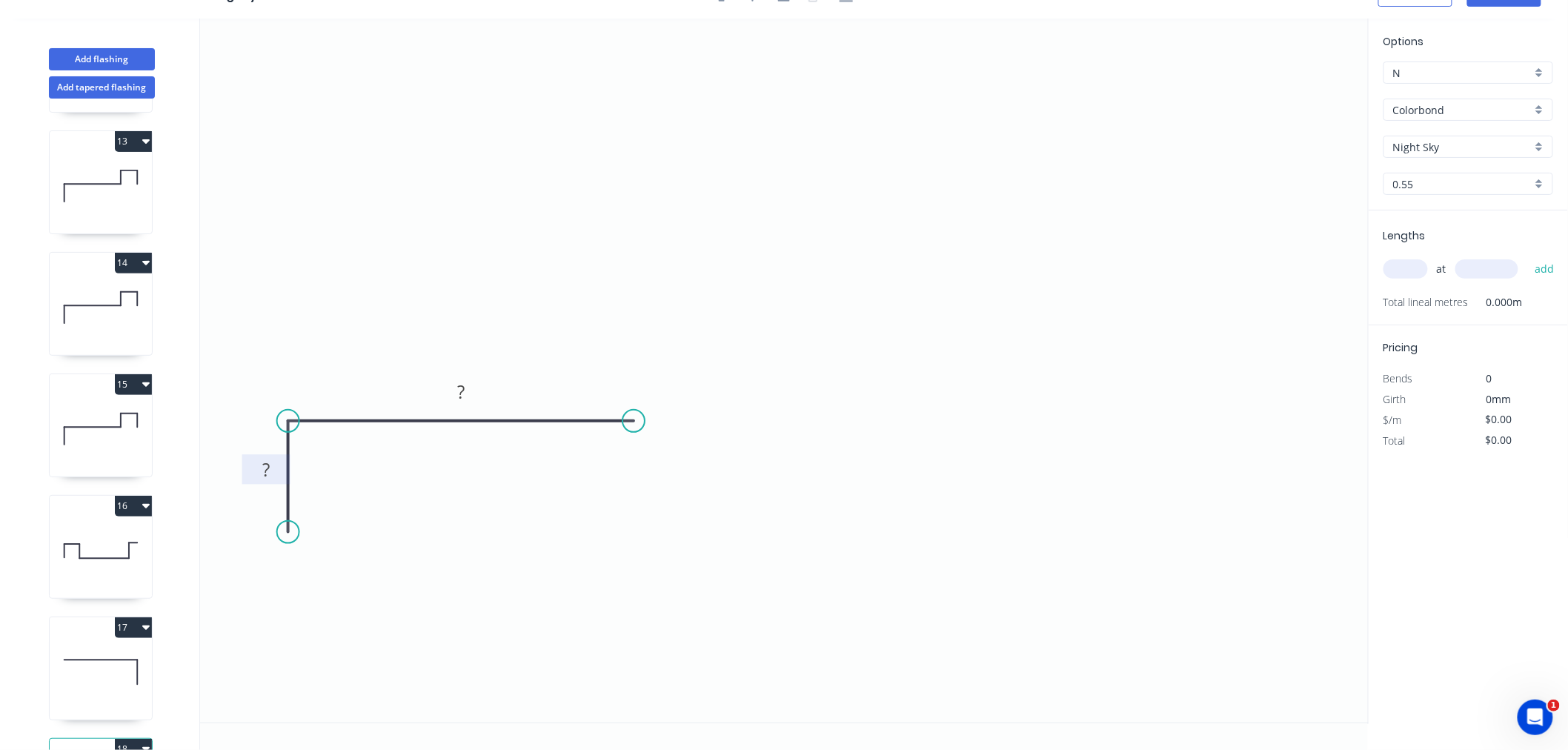
click at [270, 463] on rect at bounding box center [266, 470] width 30 height 21
click at [560, 284] on icon "0 40 3000" at bounding box center [784, 371] width 1169 height 704
click at [1405, 264] on input "text" at bounding box center [1406, 269] width 44 height 19
click at [1528, 256] on button "add" at bounding box center [1545, 269] width 35 height 25
click at [1547, 304] on icon "button" at bounding box center [1547, 300] width 13 height 18
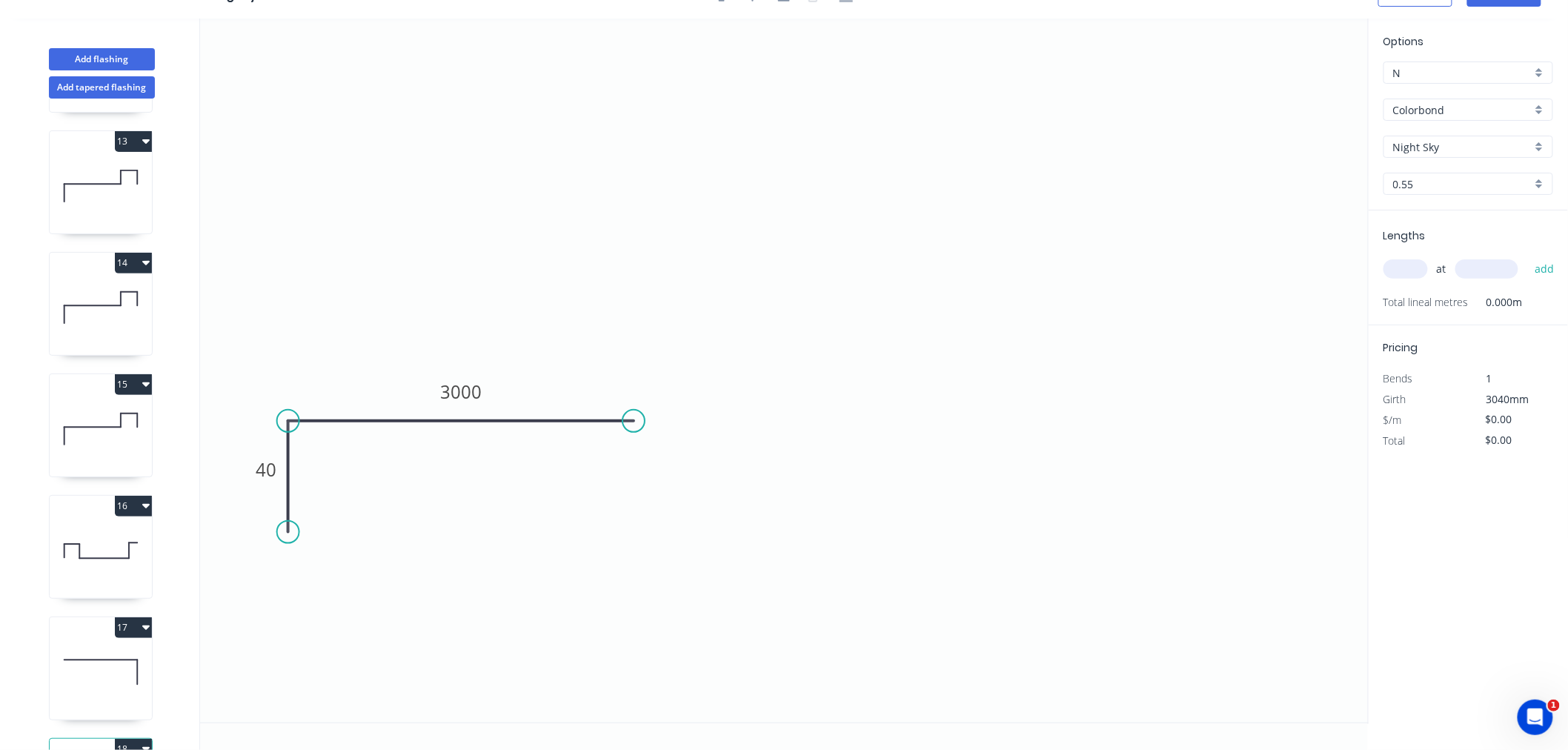
click at [1402, 270] on input "text" at bounding box center [1406, 269] width 44 height 19
click at [1528, 256] on button "add" at bounding box center [1545, 269] width 35 height 25
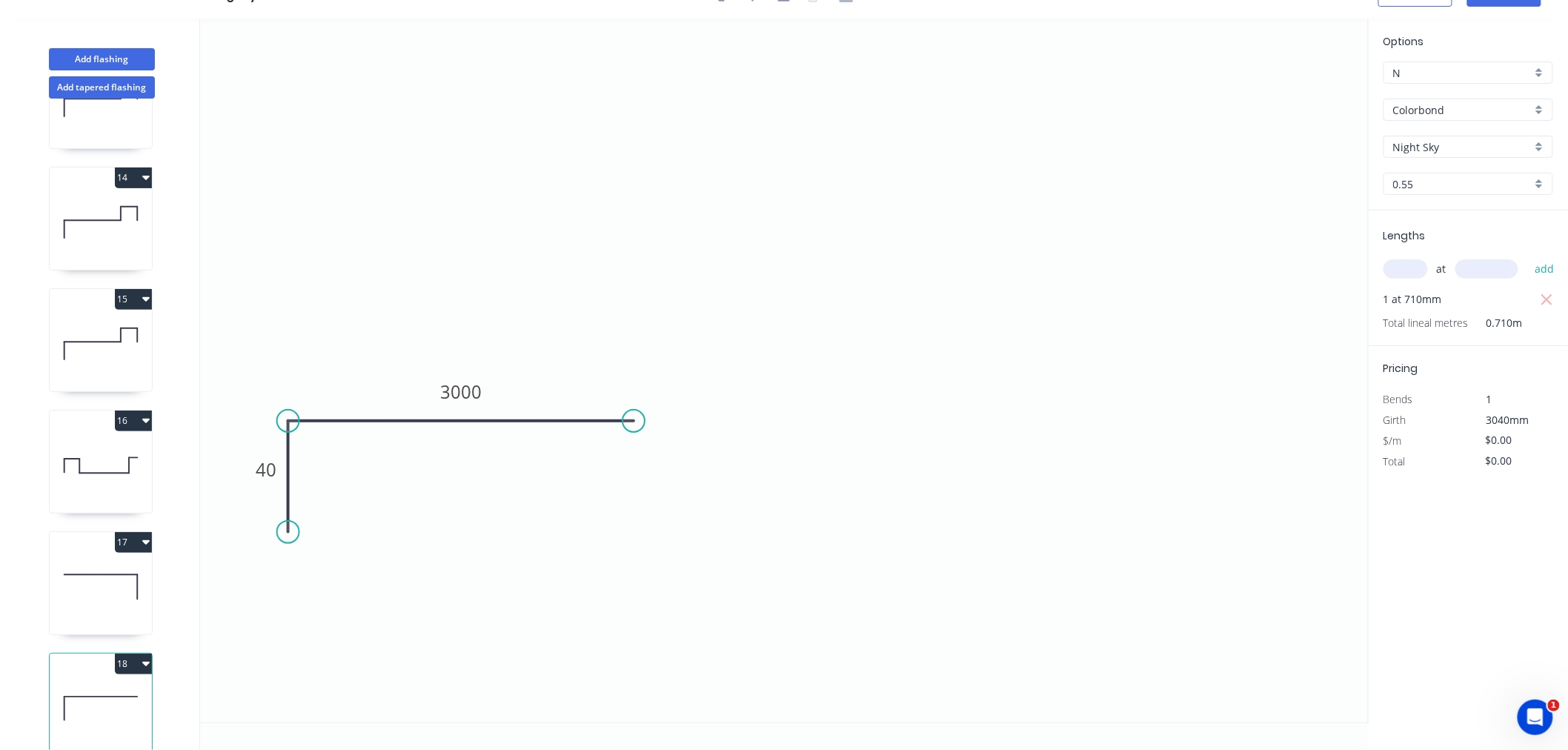
scroll to position [1569, 0]
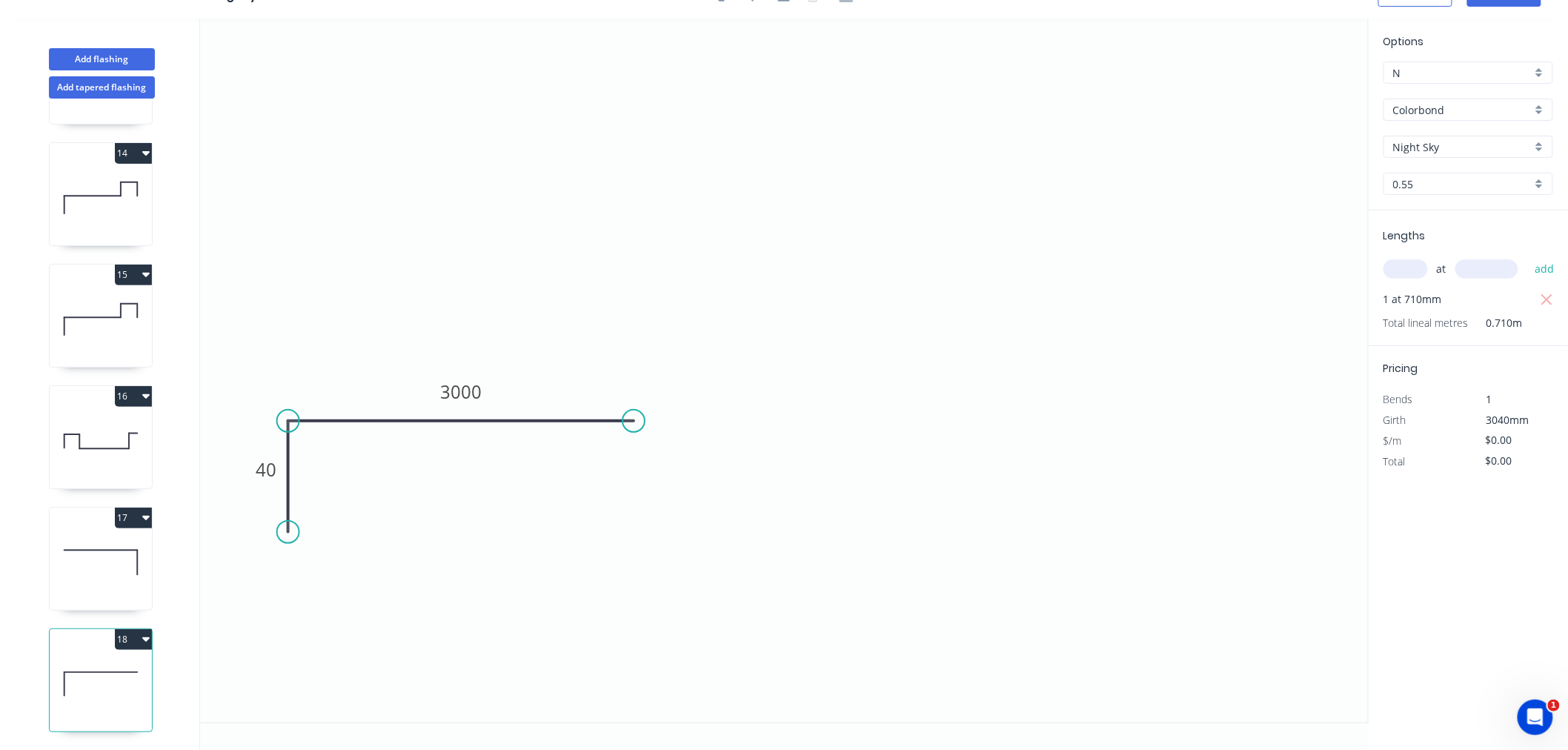
click at [91, 549] on icon at bounding box center [101, 563] width 103 height 95
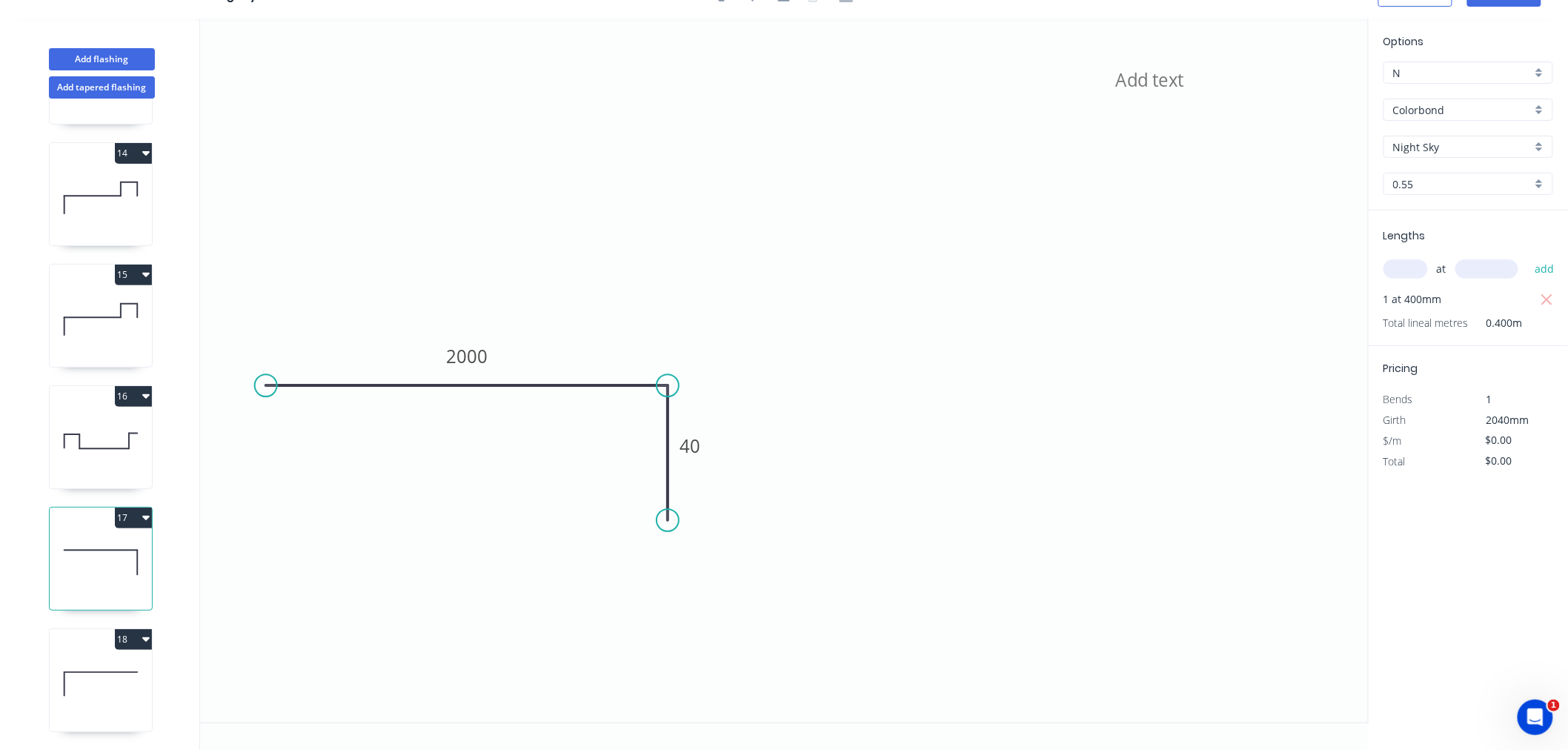
click at [1546, 298] on icon "button" at bounding box center [1547, 300] width 11 height 11
click at [1413, 265] on input "text" at bounding box center [1406, 269] width 44 height 19
click at [1528, 256] on button "add" at bounding box center [1545, 269] width 35 height 25
drag, startPoint x: 85, startPoint y: 675, endPoint x: 93, endPoint y: 652, distance: 24.4
click at [86, 676] on icon at bounding box center [101, 684] width 103 height 95
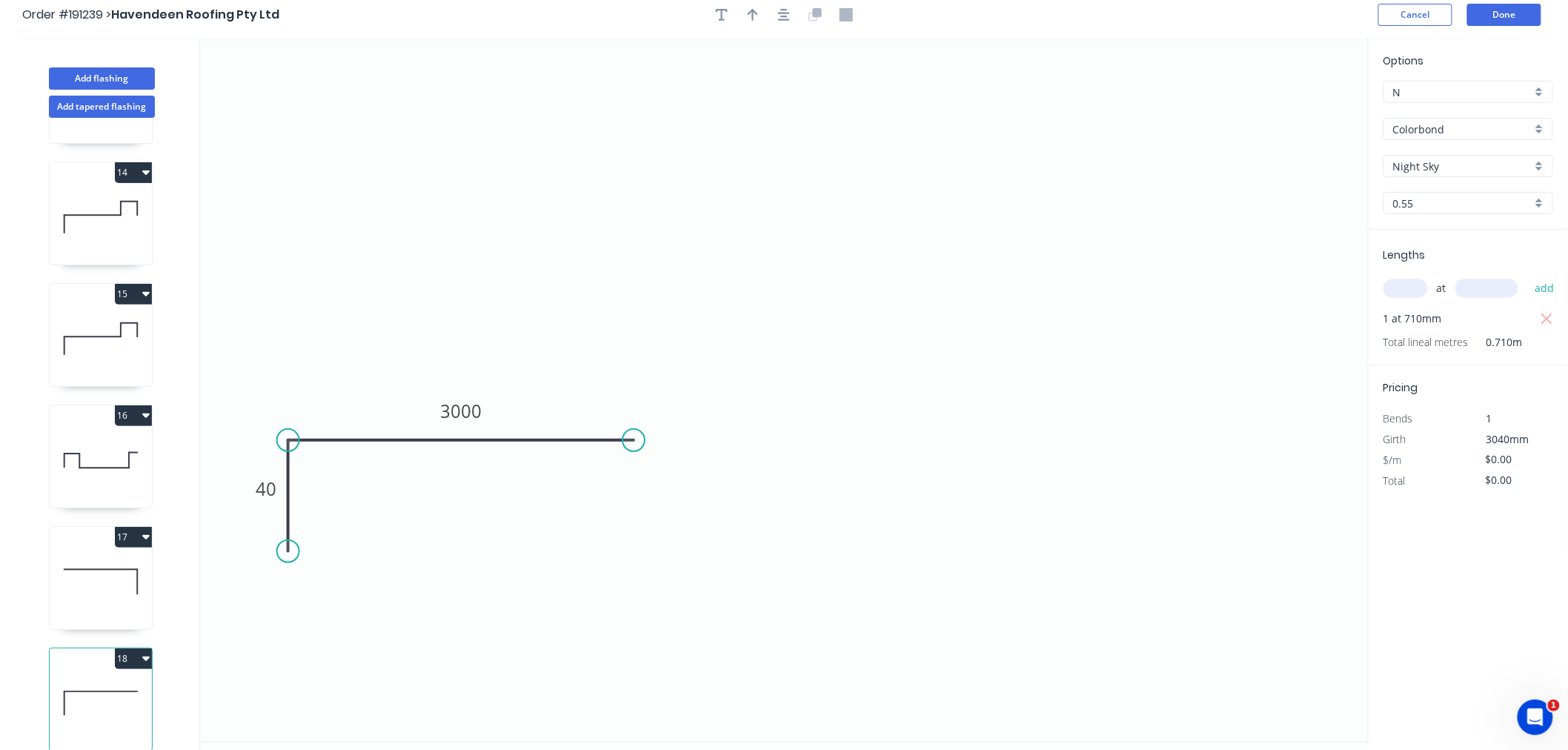
scroll to position [0, 0]
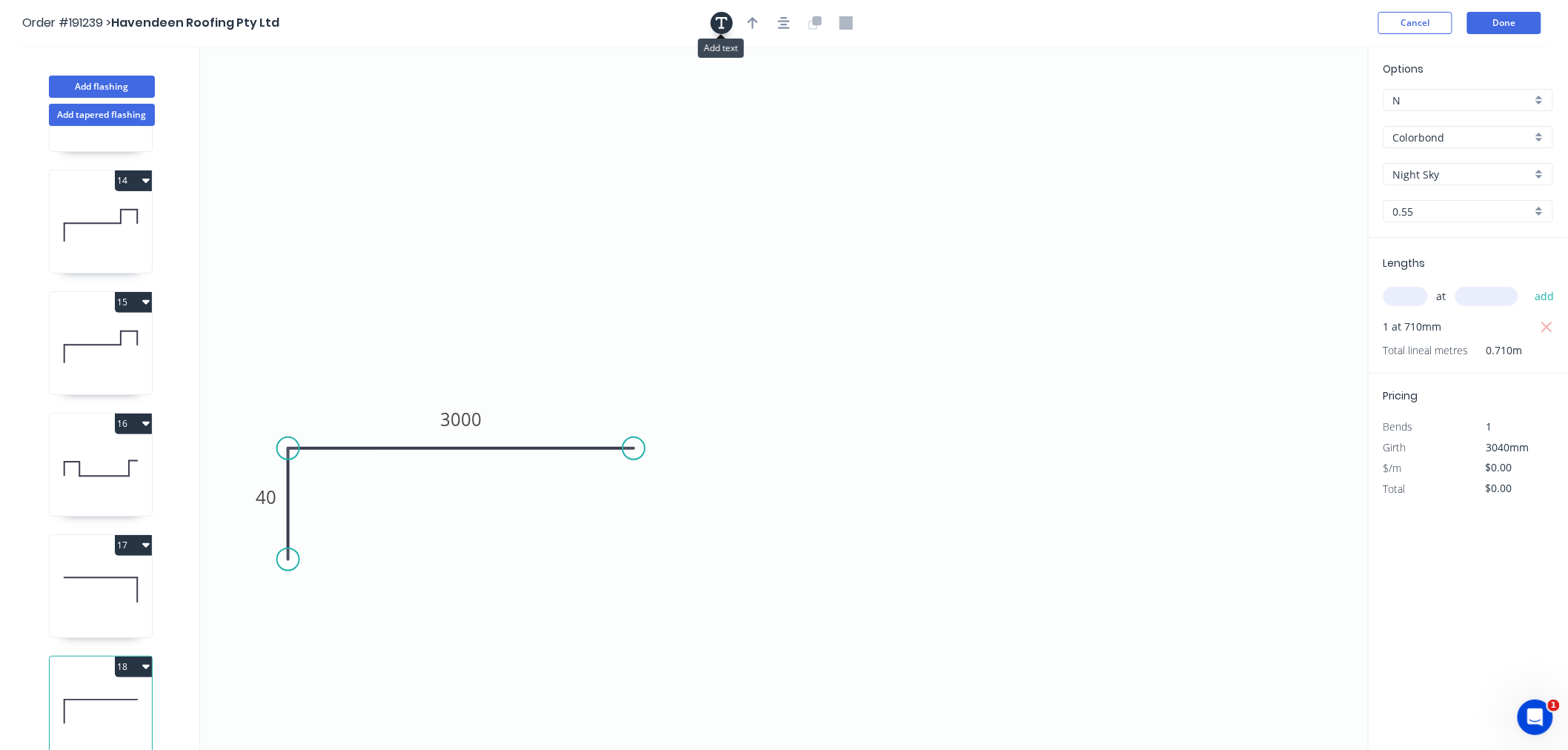
click at [727, 28] on icon "button" at bounding box center [721, 23] width 12 height 13
drag, startPoint x: 336, startPoint y: 100, endPoint x: 1240, endPoint y: 104, distance: 904.0
click at [1240, 104] on textarea at bounding box center [1200, 109] width 120 height 55
click at [1528, 23] on button "Done" at bounding box center [1504, 23] width 74 height 23
click at [1520, 23] on button "Done" at bounding box center [1504, 23] width 74 height 23
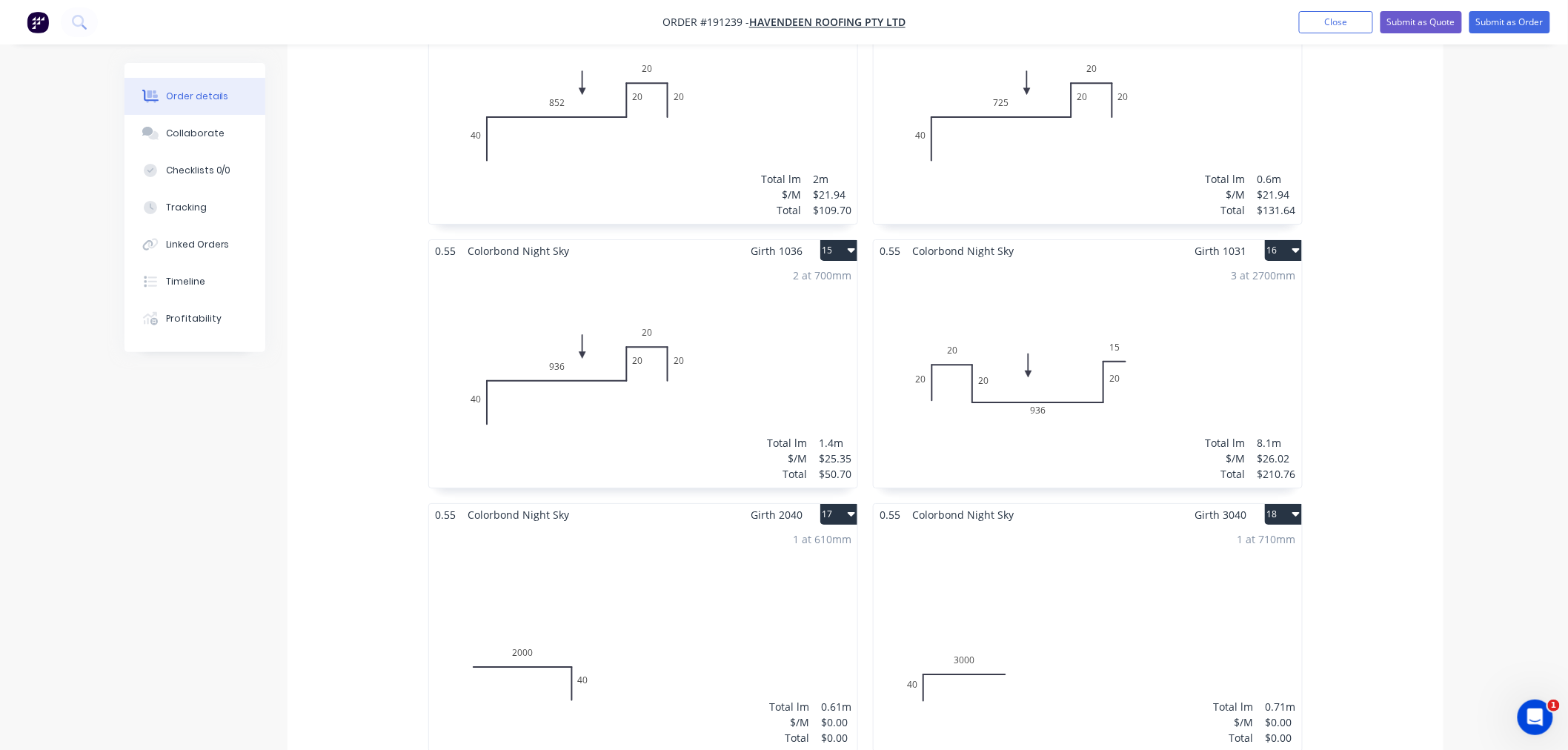
scroll to position [2470, 0]
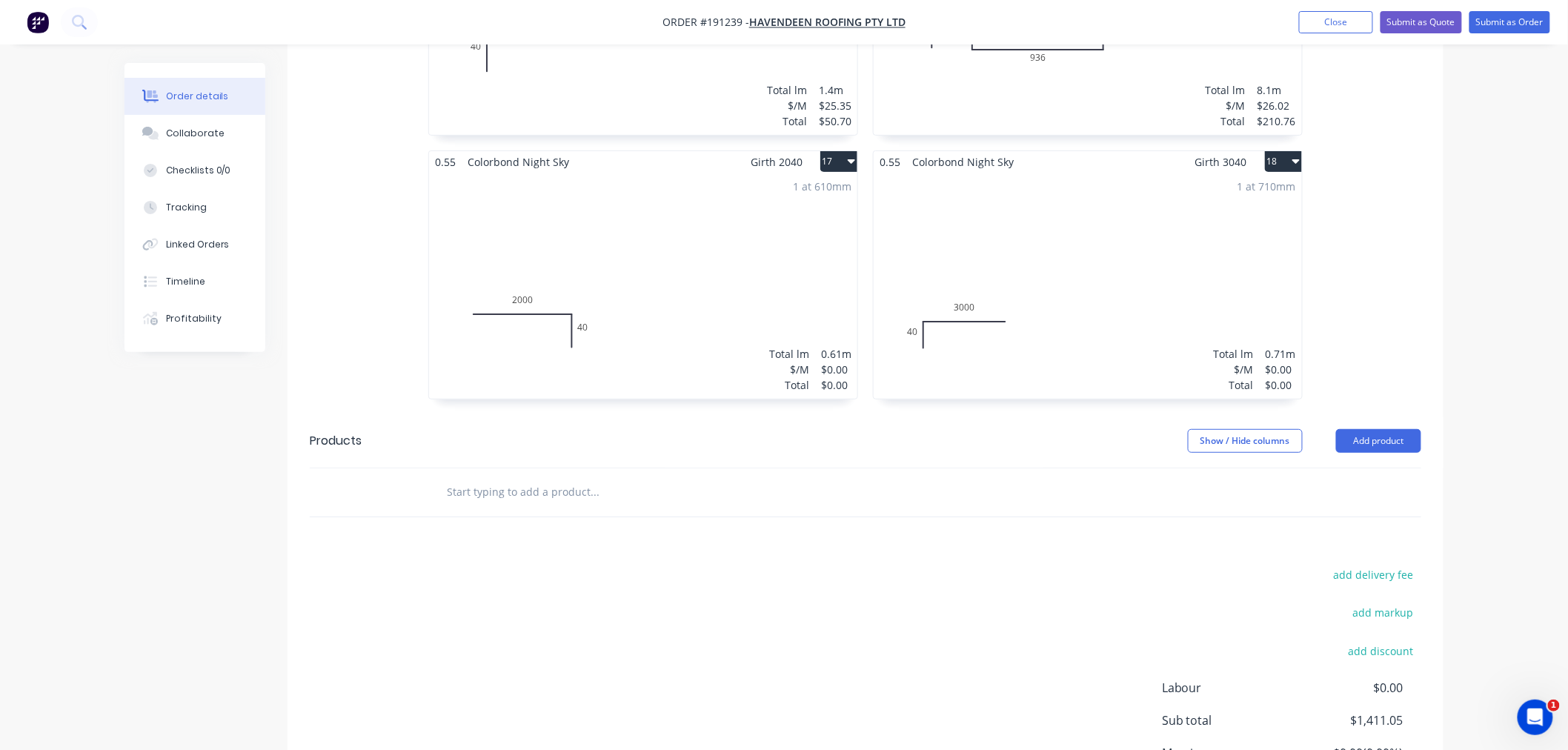
click at [1193, 260] on div "1 at 710mm Total lm $/M Total 0.71m $0.00 $0.00" at bounding box center [1088, 285] width 428 height 226
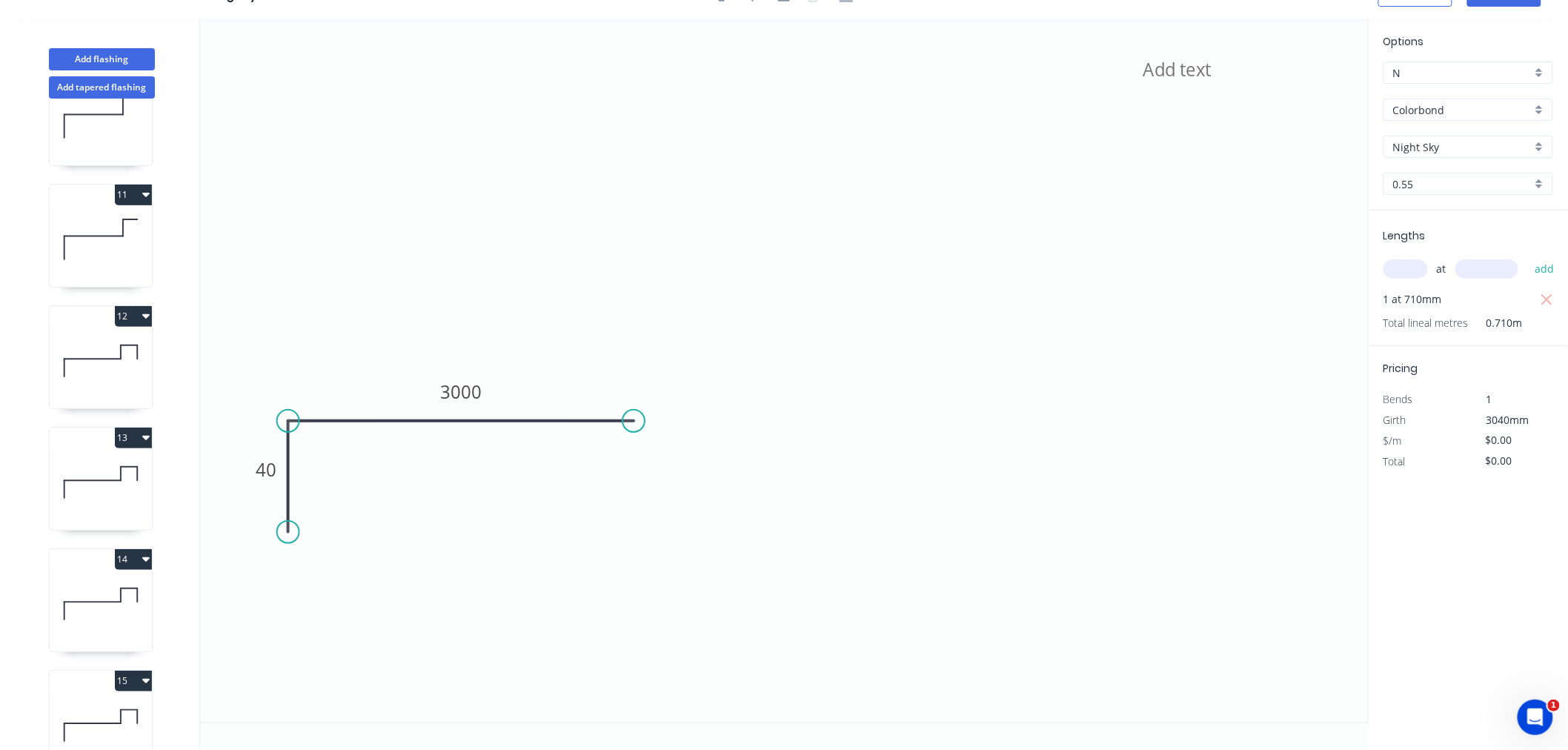
scroll to position [1569, 0]
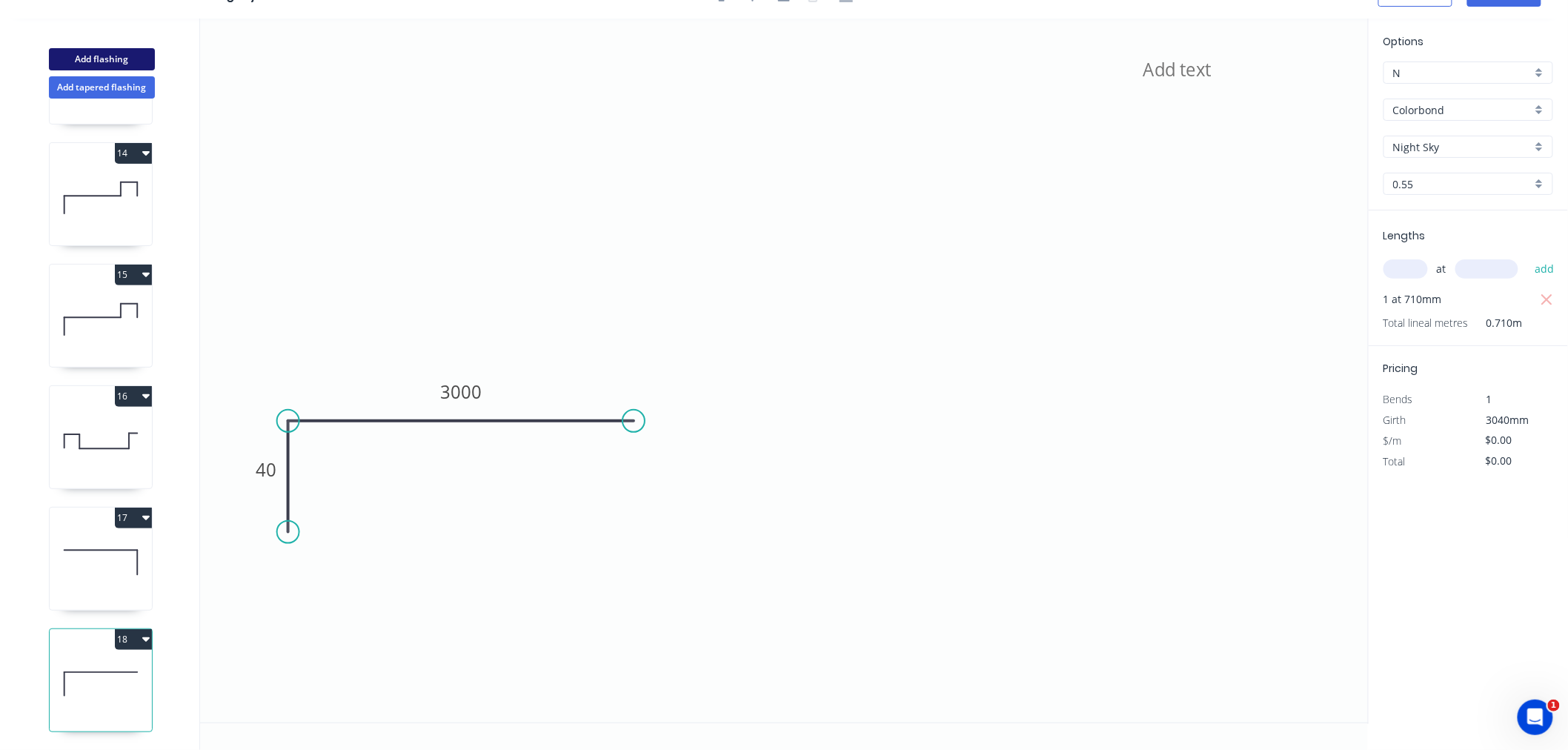
click at [111, 53] on button "Add flashing" at bounding box center [102, 59] width 106 height 23
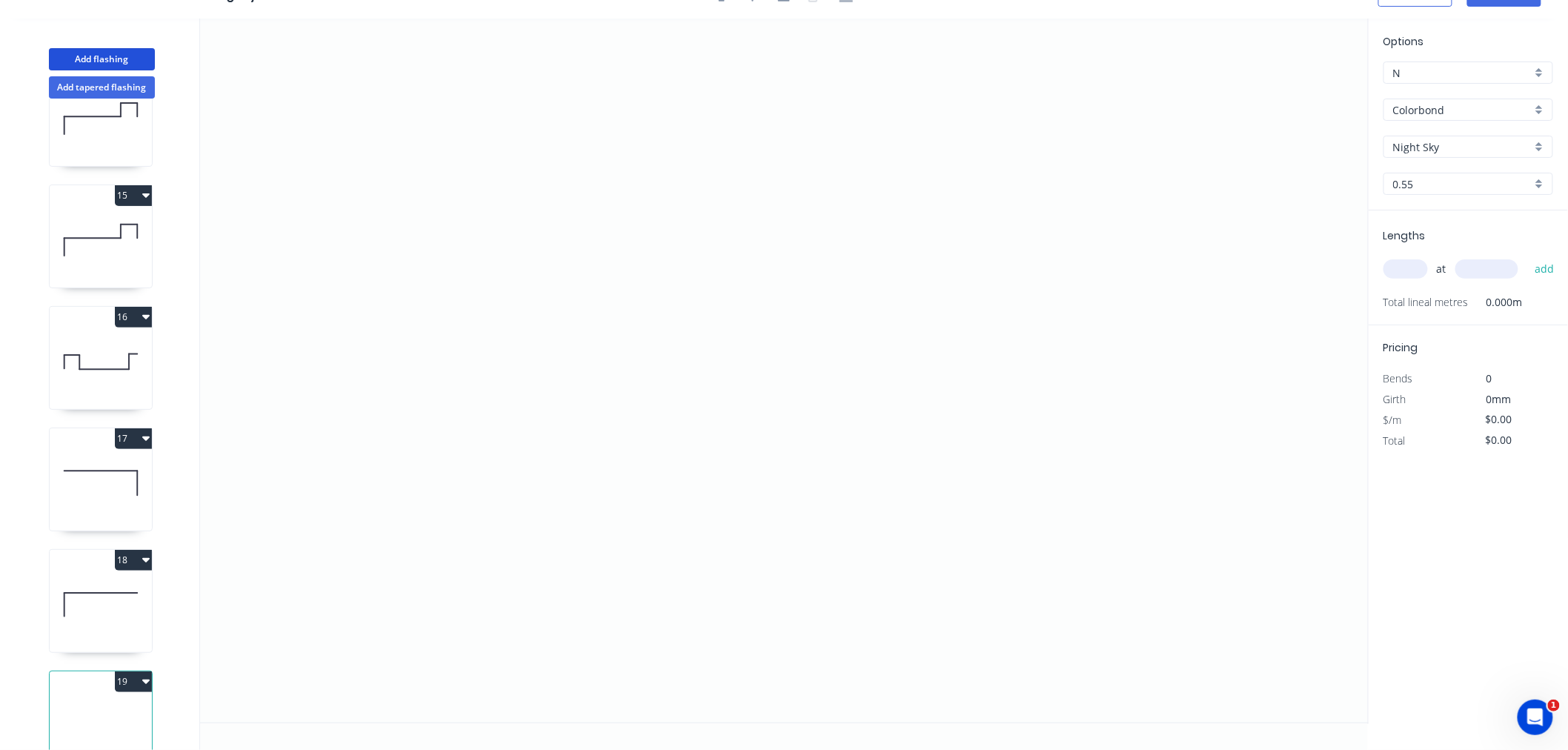
scroll to position [1692, 0]
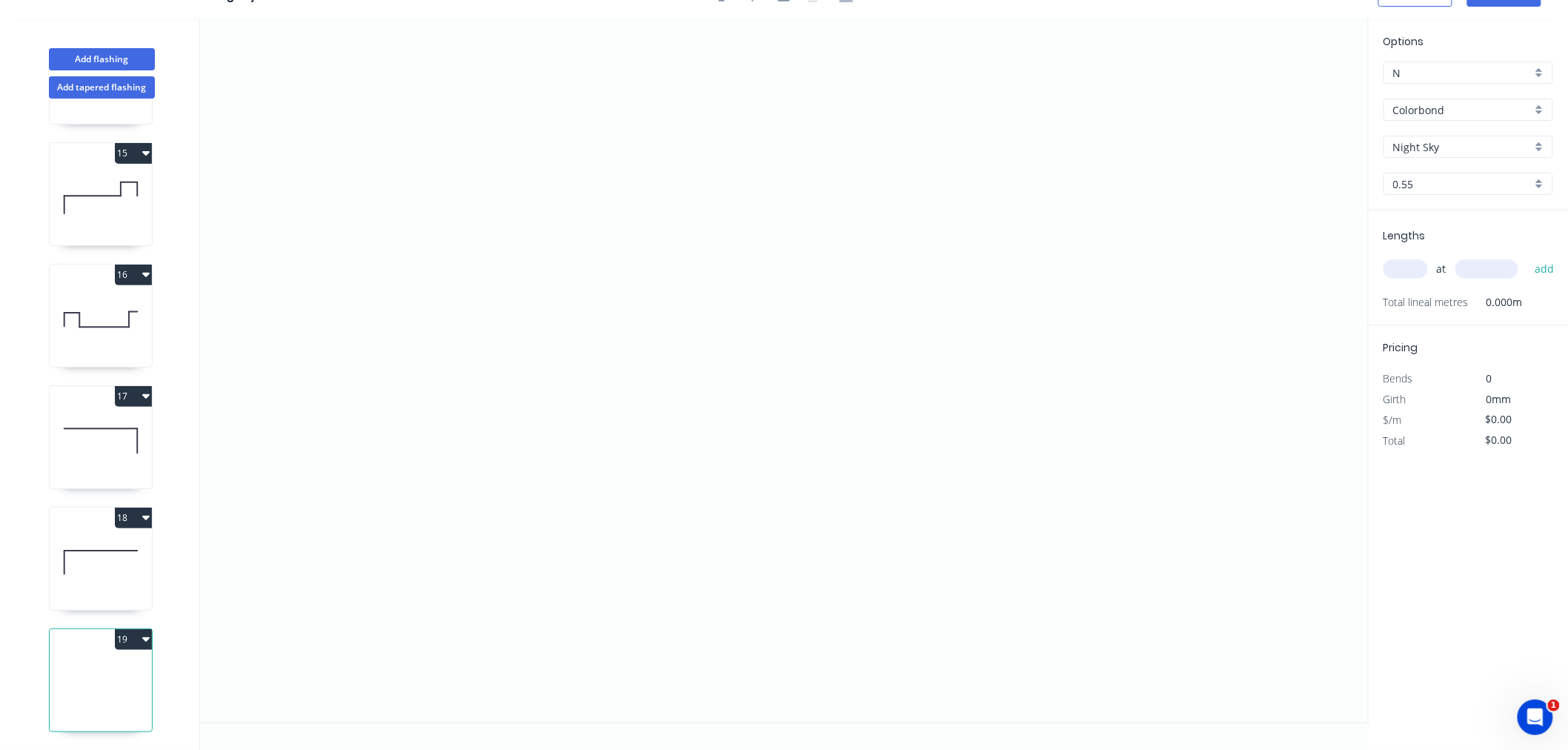
click at [1488, 109] on input "Colorbond" at bounding box center [1462, 110] width 138 height 16
click at [1484, 187] on div "Galvabond" at bounding box center [1468, 186] width 168 height 26
click at [1426, 183] on input "0.55" at bounding box center [1462, 184] width 138 height 16
click at [1455, 334] on div "2.0" at bounding box center [1468, 341] width 168 height 26
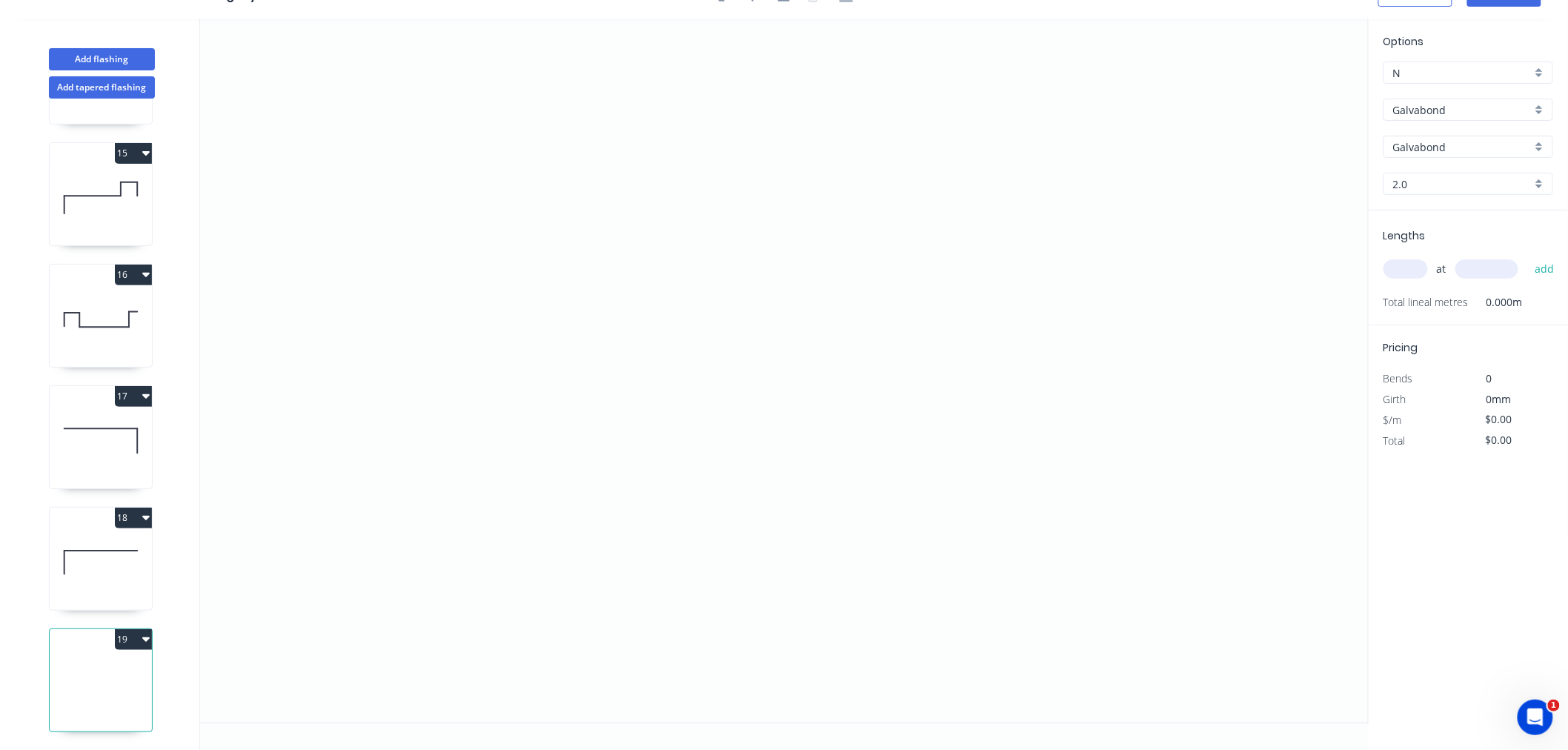
click at [1416, 269] on input "text" at bounding box center [1406, 269] width 44 height 19
click at [1528, 256] on button "add" at bounding box center [1545, 269] width 35 height 25
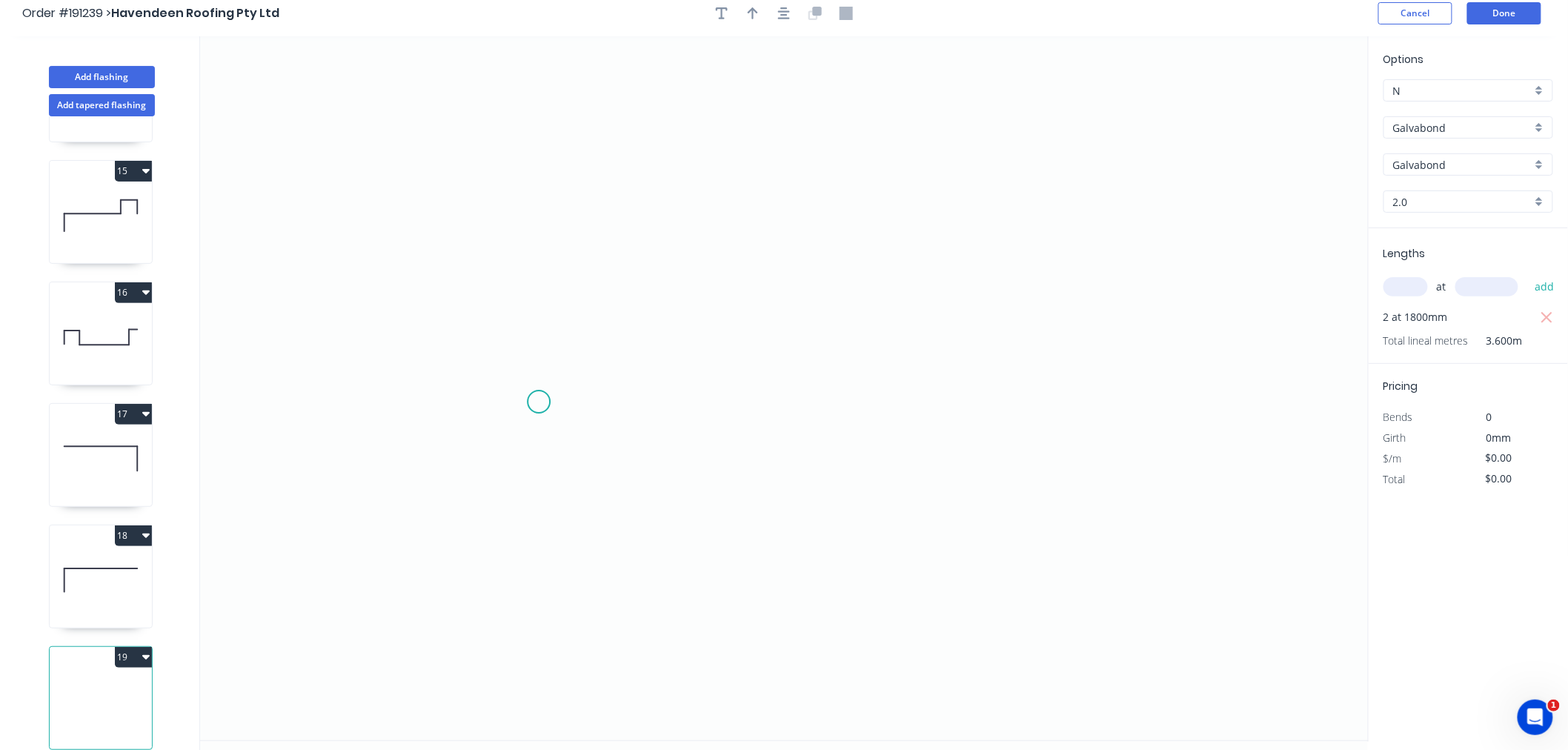
scroll to position [0, 0]
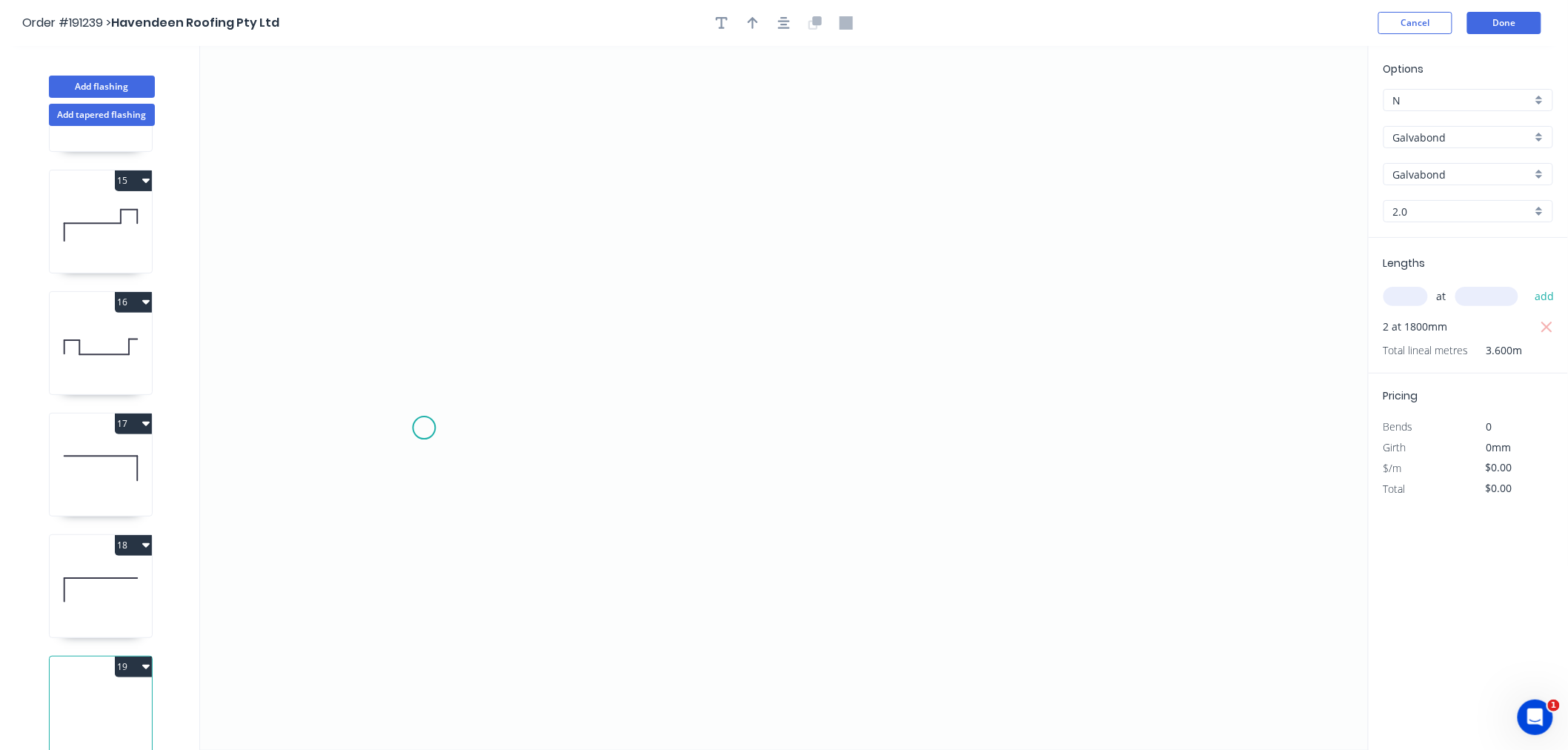
click at [424, 428] on icon "0" at bounding box center [784, 398] width 1169 height 704
click at [515, 427] on icon "0" at bounding box center [784, 398] width 1169 height 704
click at [514, 291] on icon "0 ?" at bounding box center [784, 398] width 1169 height 704
click at [836, 285] on icon "0 ? ?" at bounding box center [784, 398] width 1169 height 704
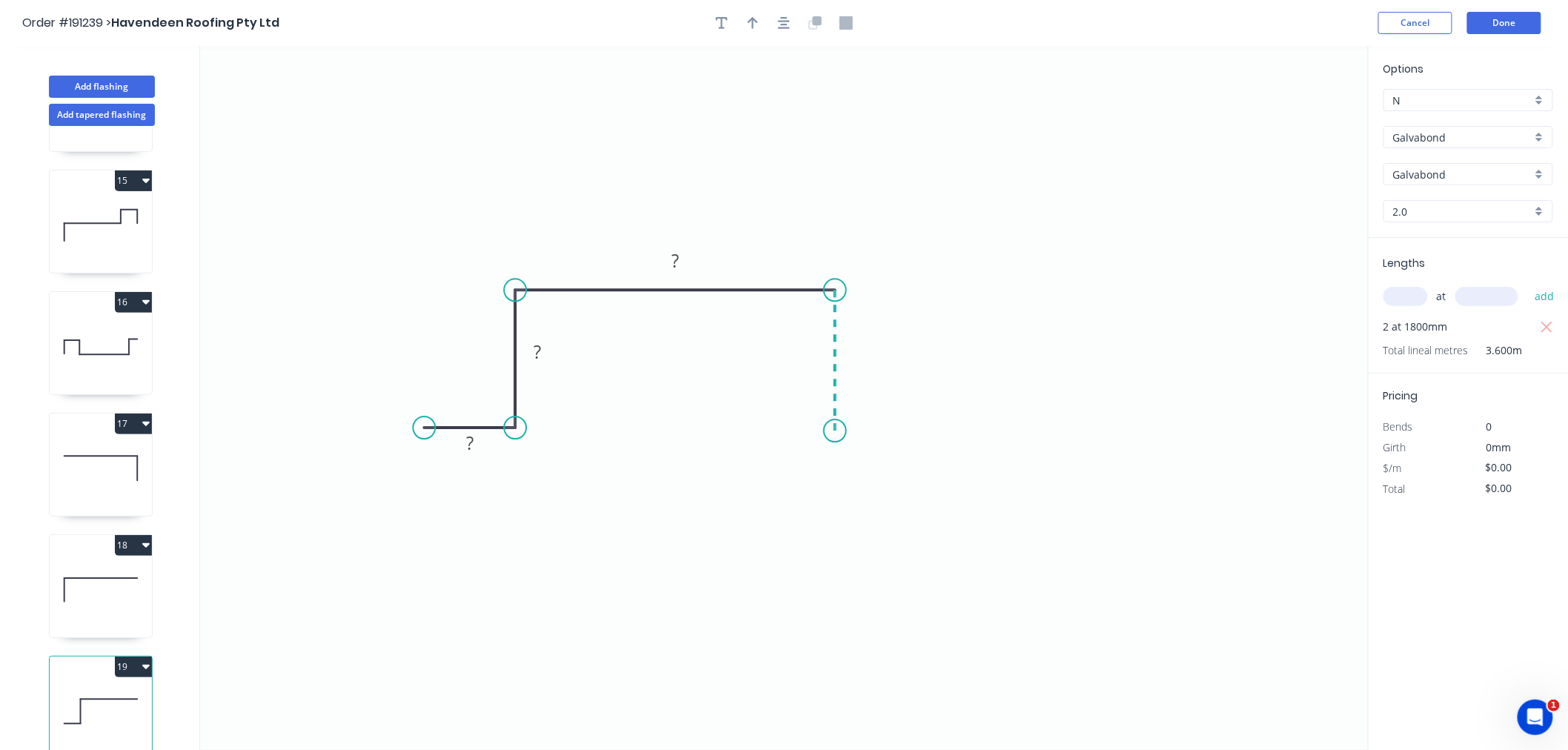
click at [842, 431] on icon "0 ? ? ?" at bounding box center [784, 398] width 1169 height 704
click at [938, 432] on icon "0 ? ? ? ?" at bounding box center [784, 398] width 1169 height 704
click at [787, 34] on header "Order #191239 > Havendeen Roofing Pty Ltd Cancel Done" at bounding box center [784, 23] width 1568 height 46
click at [791, 20] on button "button" at bounding box center [784, 23] width 23 height 23
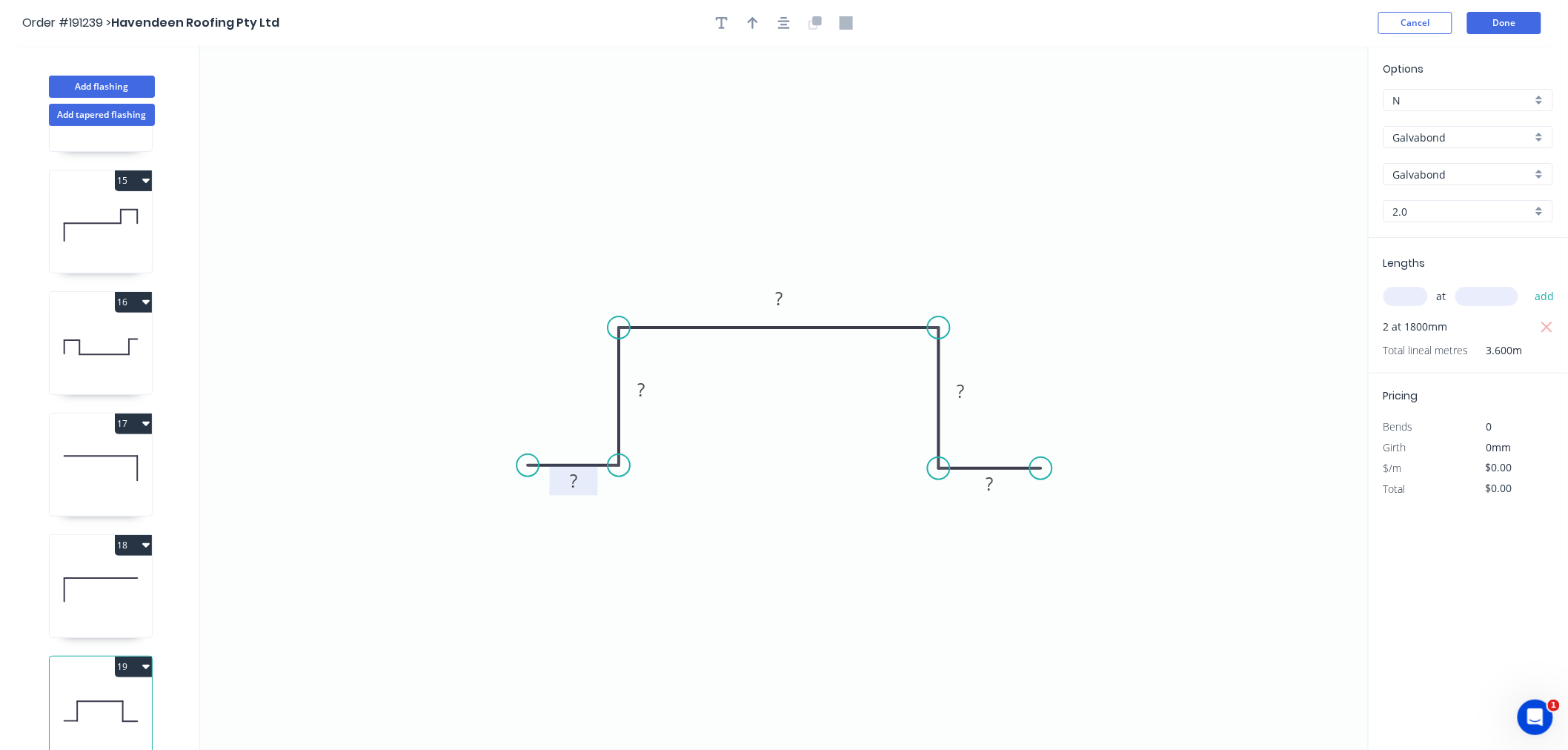
click at [571, 474] on tspan "?" at bounding box center [574, 480] width 8 height 24
click at [735, 190] on icon "0 15 40 150 40 15" at bounding box center [784, 398] width 1169 height 704
click at [984, 16] on div "Order #191239 > Havendeen Roofing Pty Ltd Cancel Done" at bounding box center [784, 23] width 1524 height 23
click at [1503, 23] on button "Done" at bounding box center [1504, 23] width 74 height 23
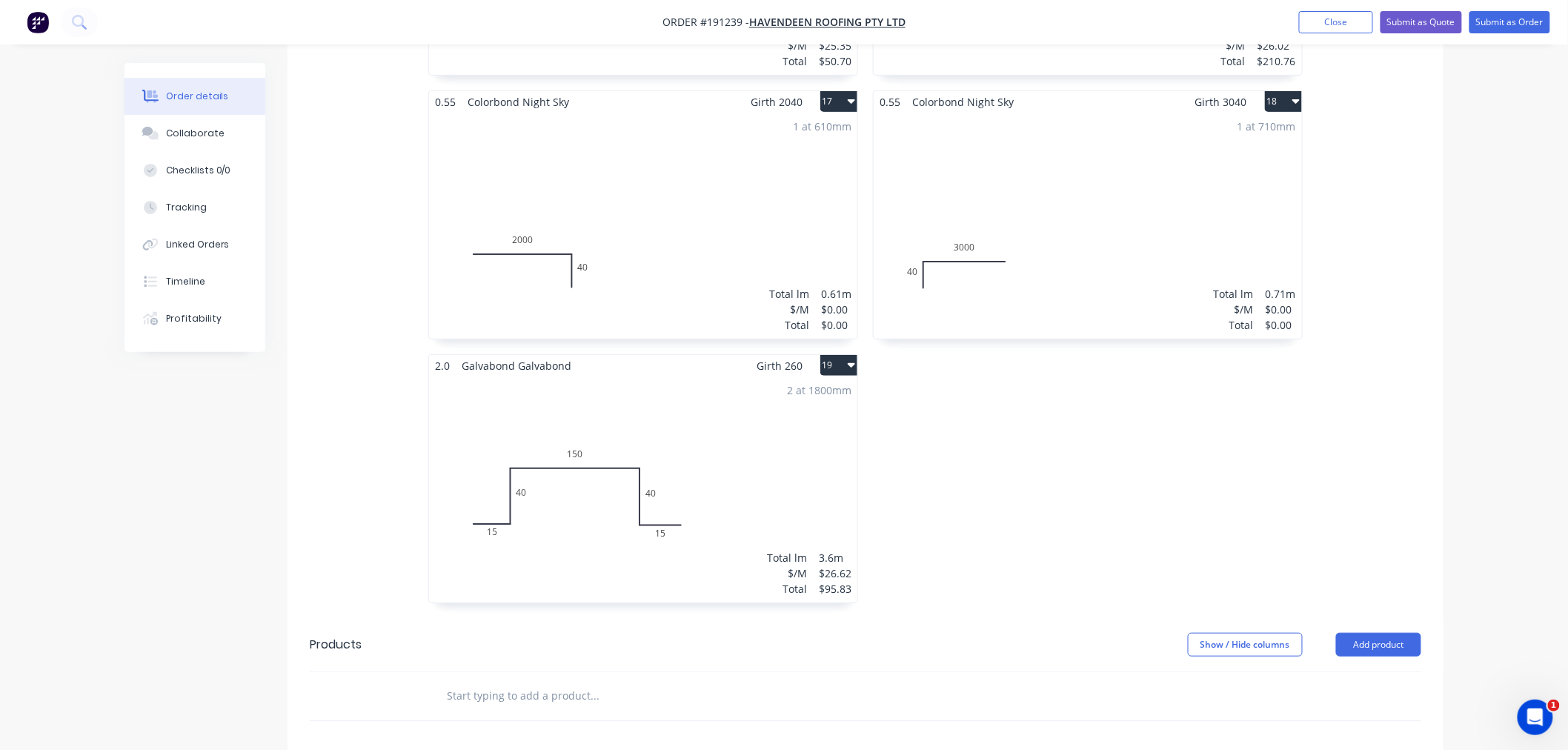
scroll to position [2470, 0]
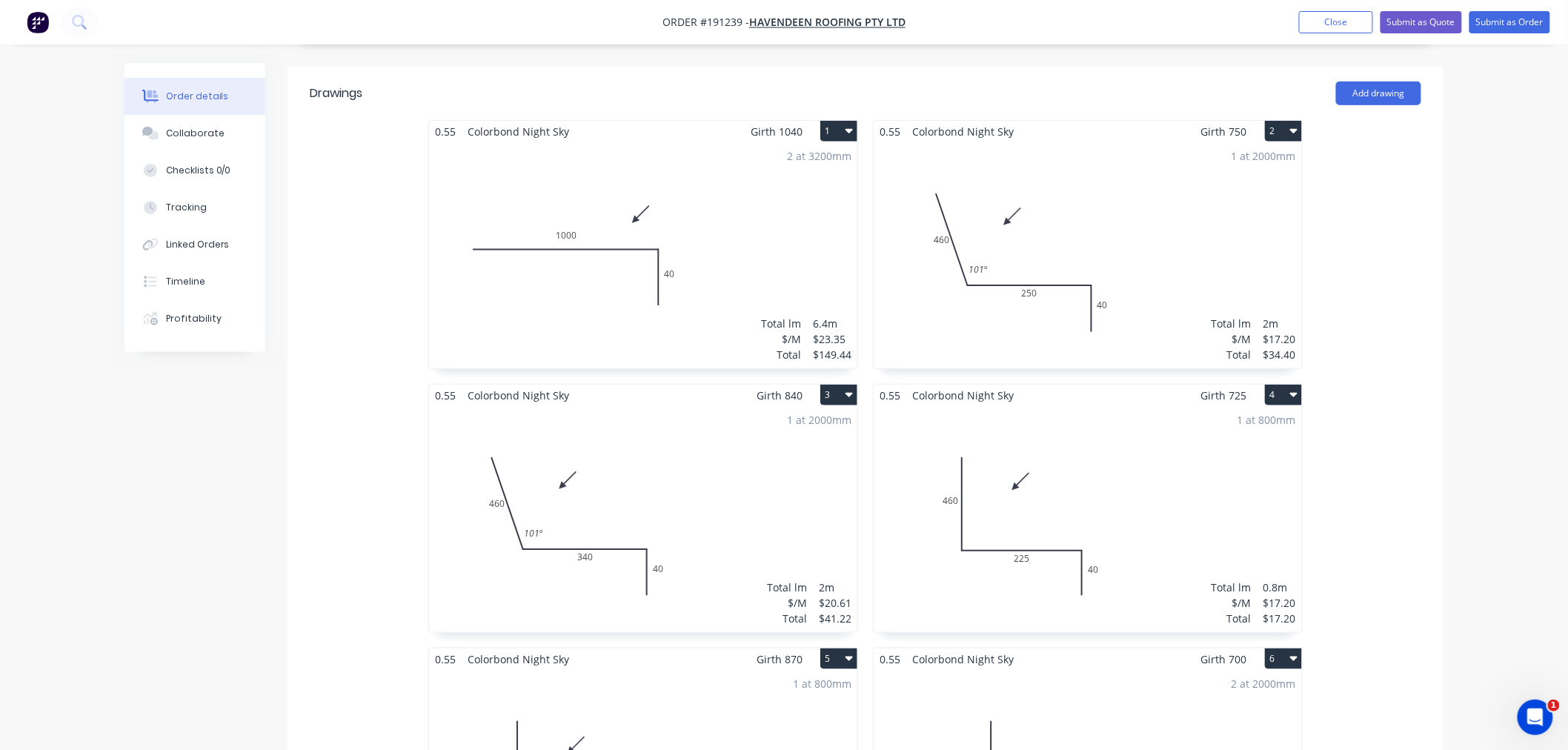
scroll to position [0, 0]
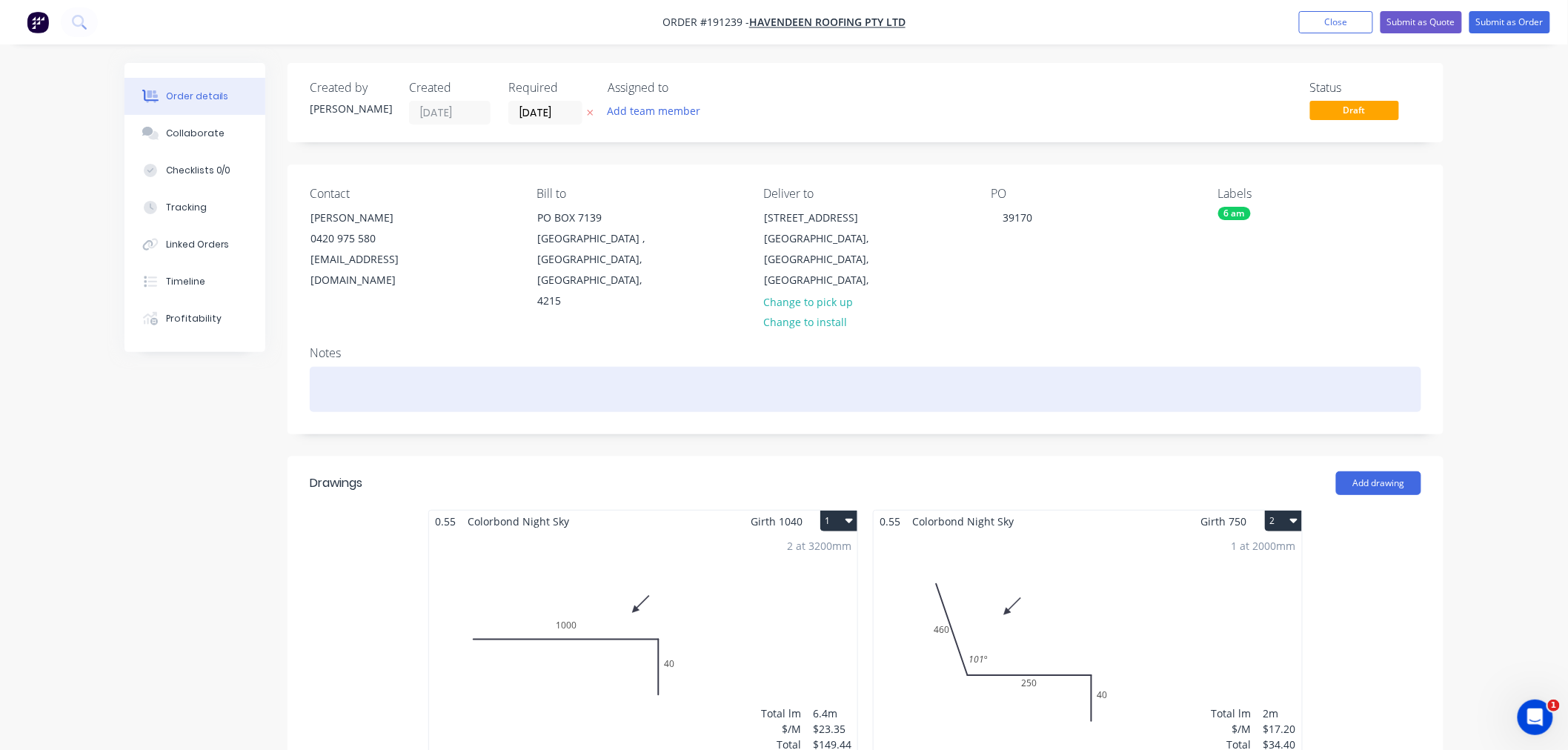
click at [950, 382] on div at bounding box center [866, 389] width 1112 height 45
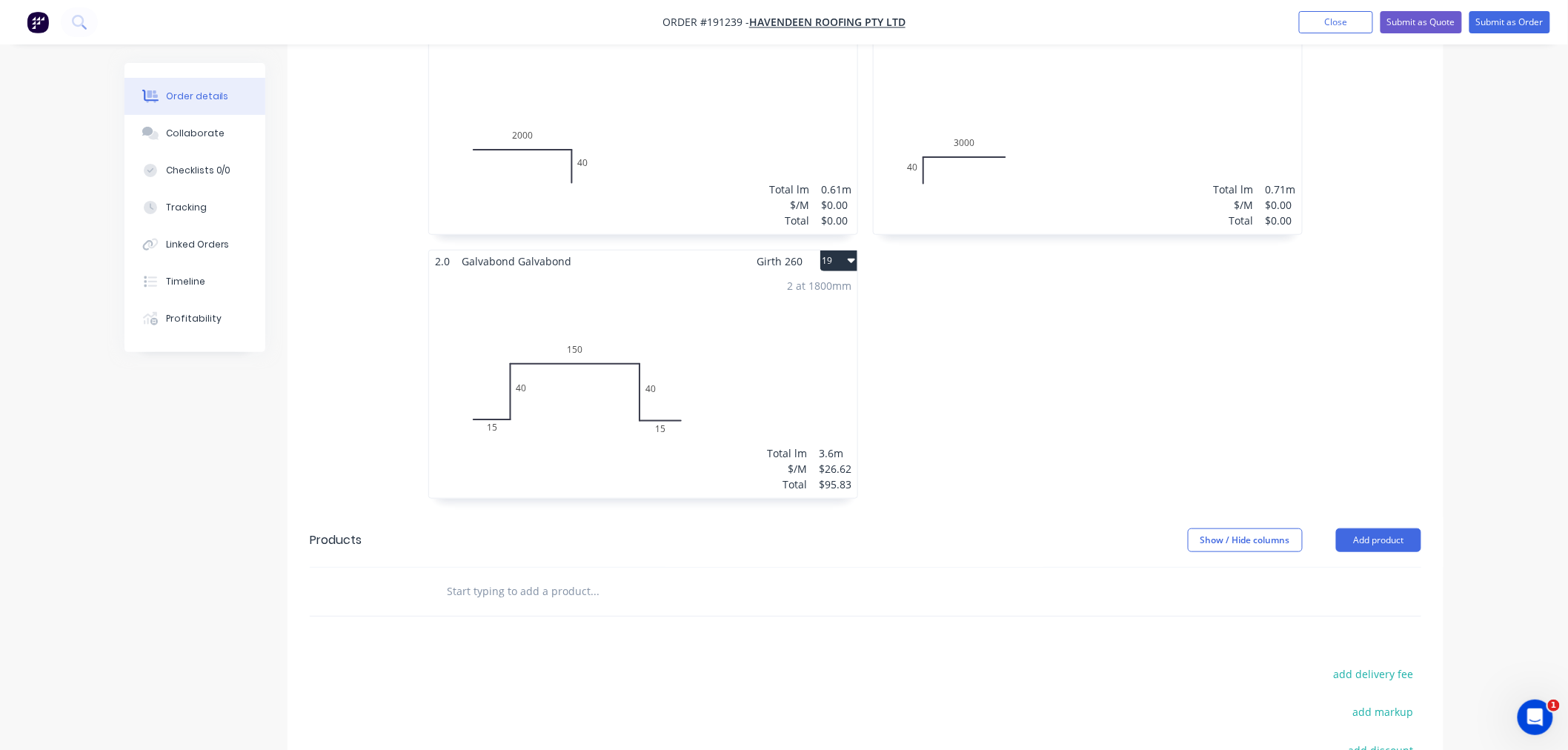
scroll to position [2470, 0]
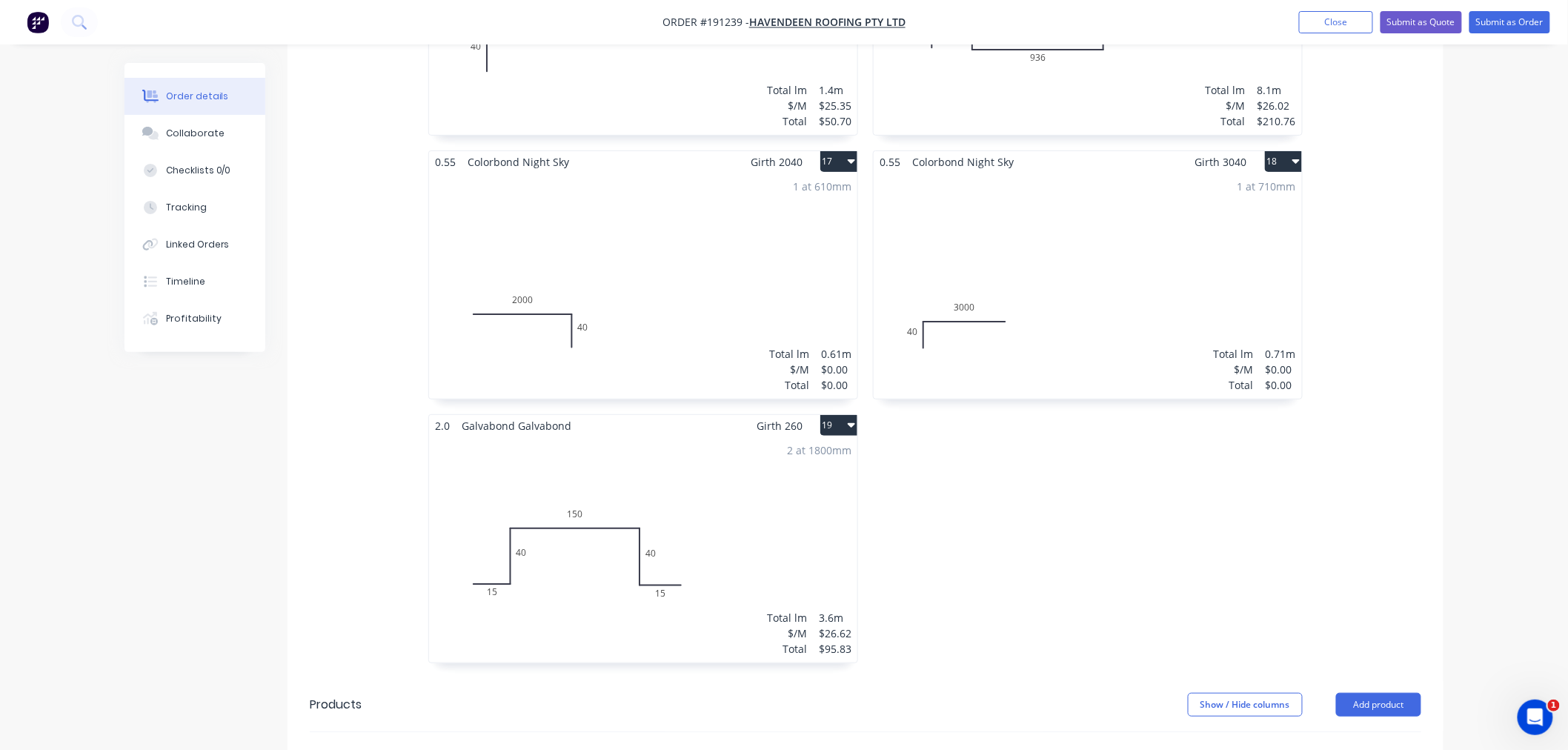
click at [754, 500] on div "2 at 1800mm Total lm $/M Total 3.6m $26.62 $95.83" at bounding box center [643, 549] width 428 height 226
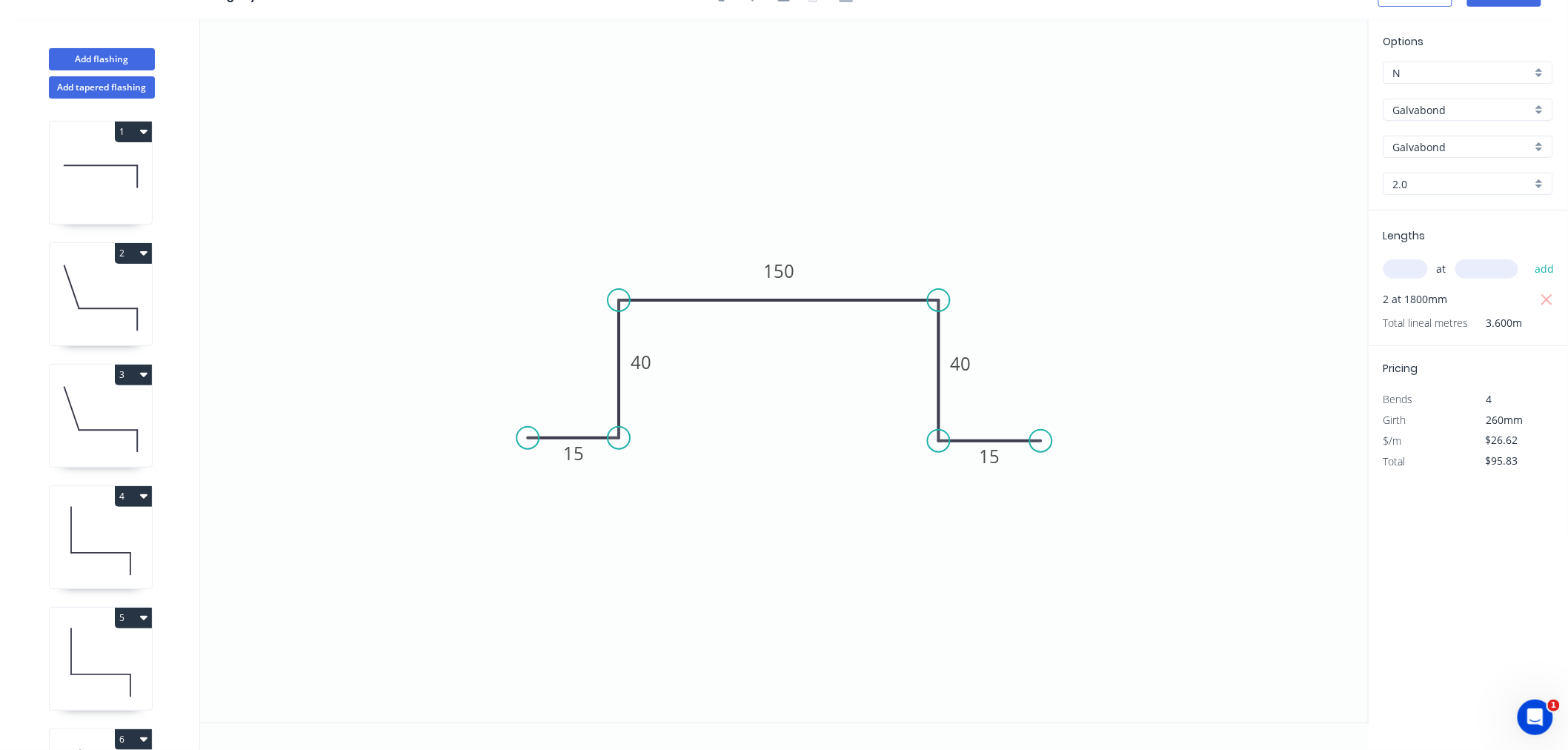
scroll to position [27, 0]
drag, startPoint x: 660, startPoint y: 366, endPoint x: 601, endPoint y: 364, distance: 59.0
click at [601, 364] on rect at bounding box center [582, 359] width 48 height 30
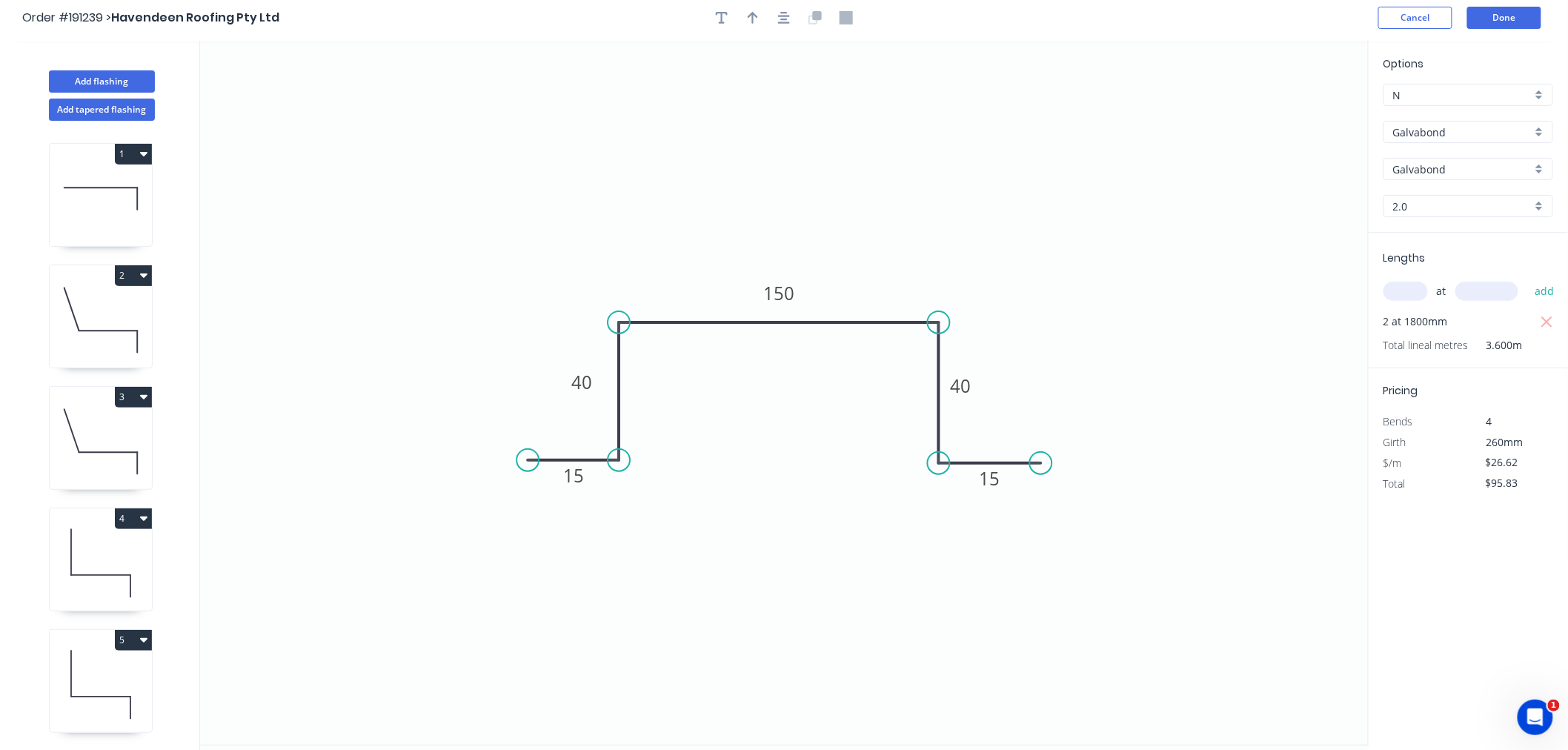
scroll to position [0, 0]
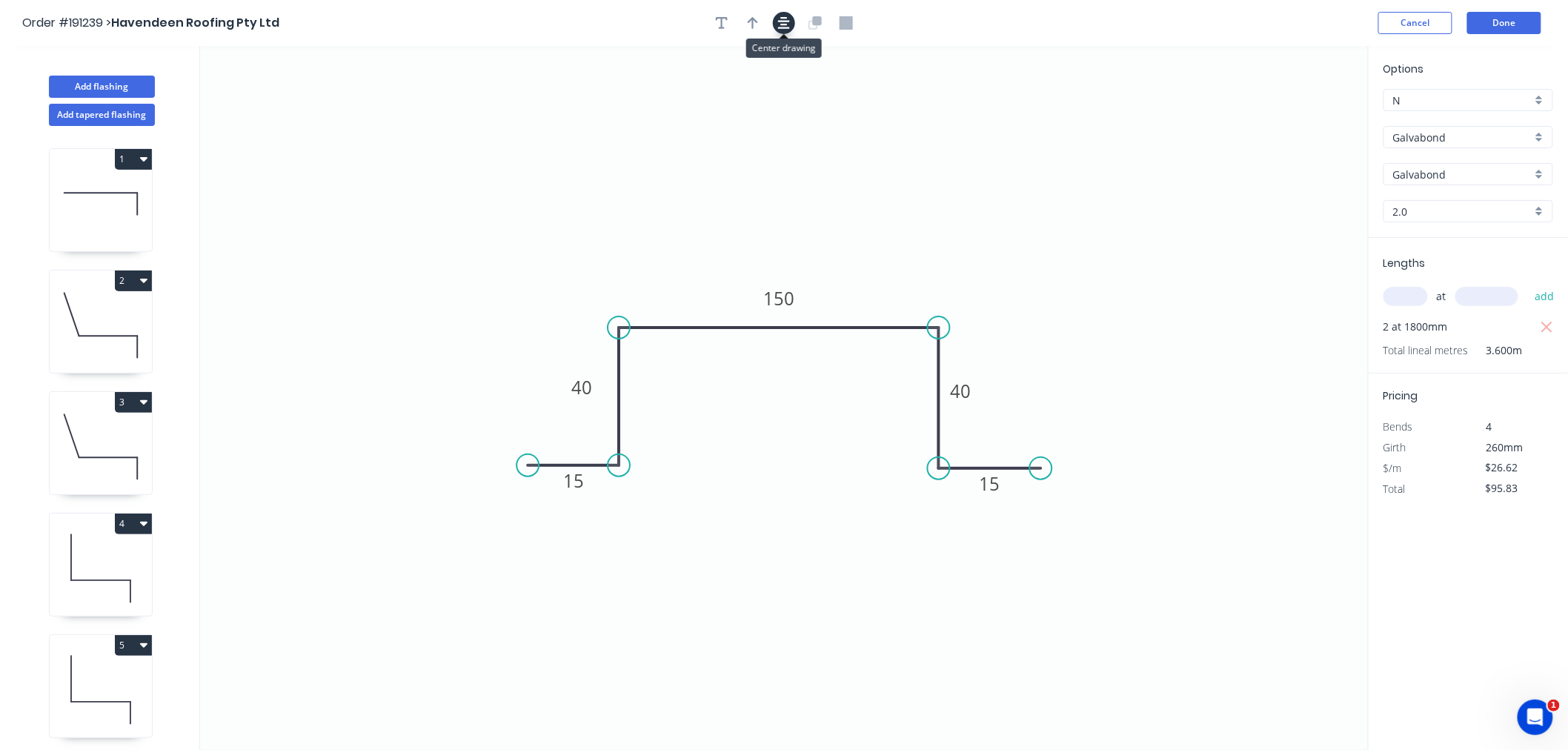
click at [787, 23] on icon "button" at bounding box center [784, 23] width 12 height 13
click at [1108, 19] on div "Order #191239 > Havendeen Roofing Pty Ltd Cancel Done" at bounding box center [784, 23] width 1524 height 23
click at [1529, 15] on button "Done" at bounding box center [1504, 23] width 74 height 23
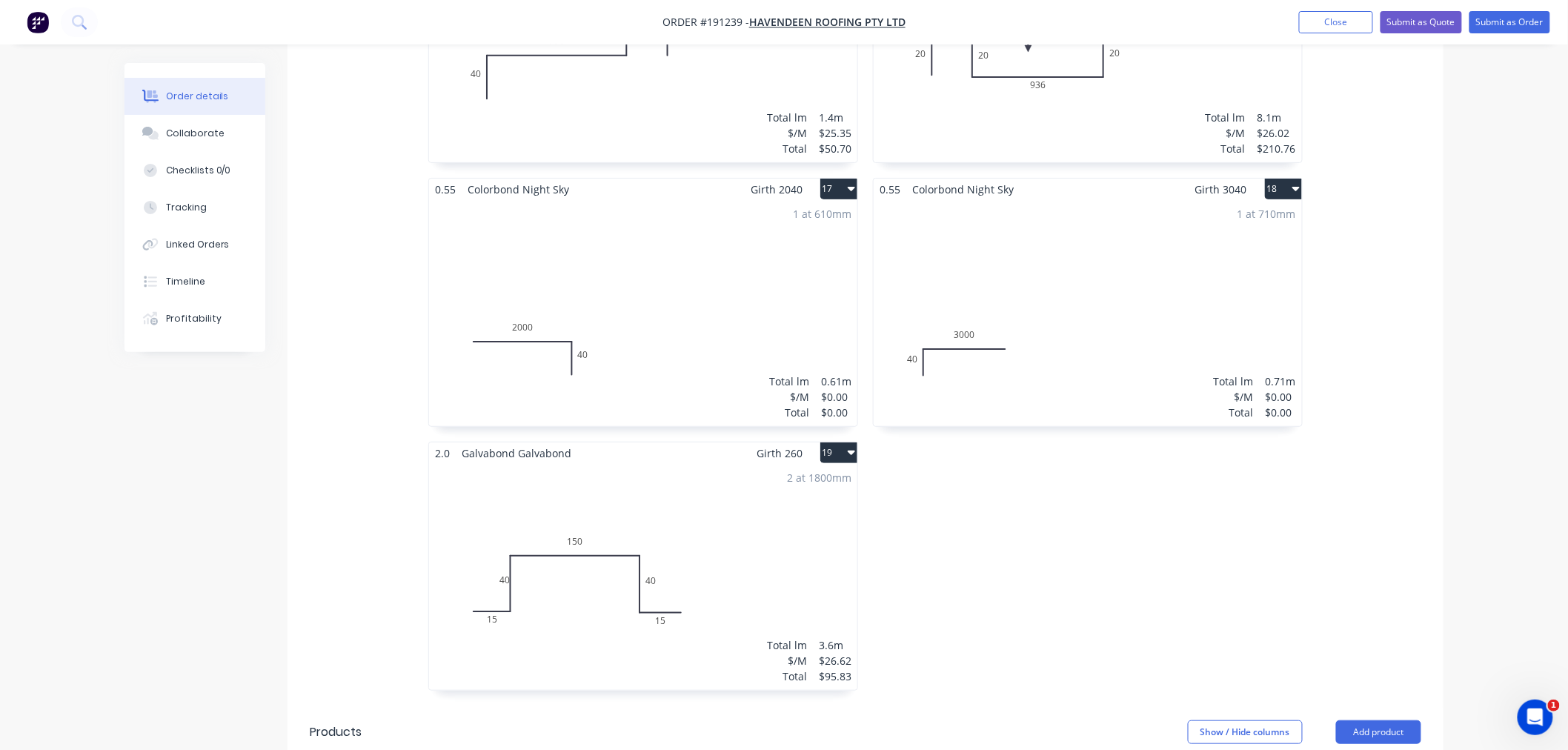
scroll to position [2470, 0]
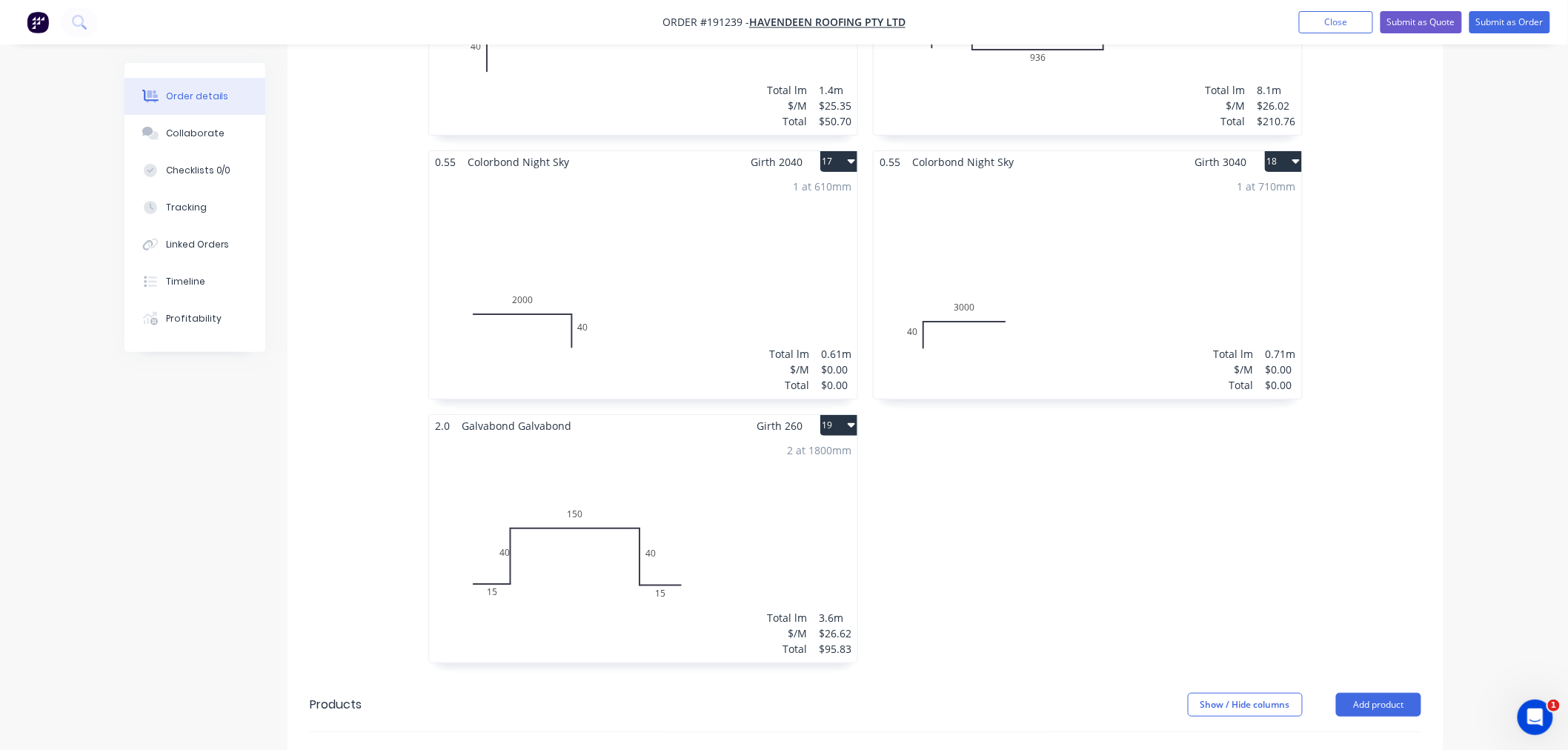
click at [700, 492] on div "2 at 1800mm Total lm $/M Total 3.6m $26.62 $95.83" at bounding box center [643, 549] width 428 height 226
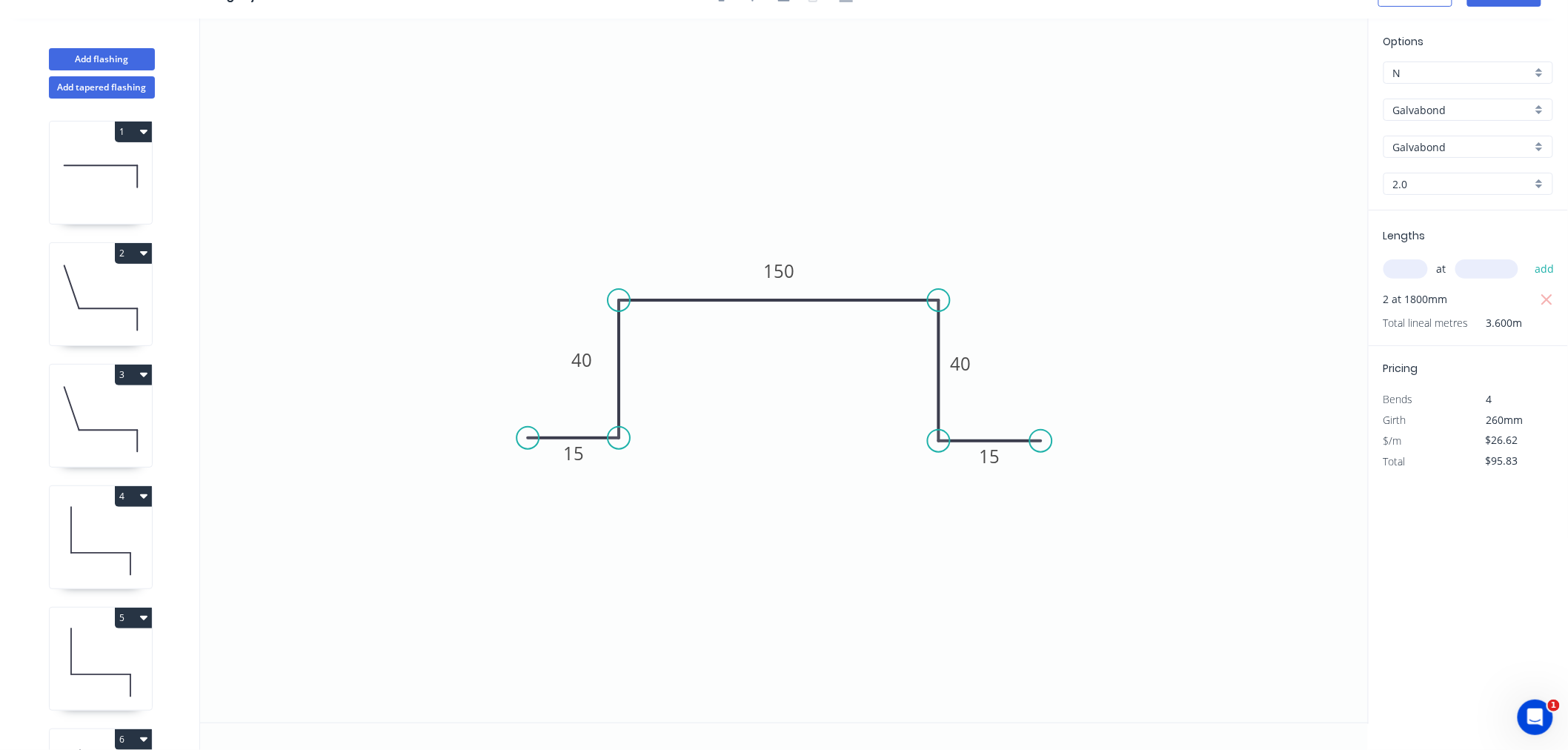
scroll to position [27, 0]
drag, startPoint x: 566, startPoint y: 358, endPoint x: 544, endPoint y: 358, distance: 22.0
click at [544, 358] on rect at bounding box center [560, 361] width 48 height 30
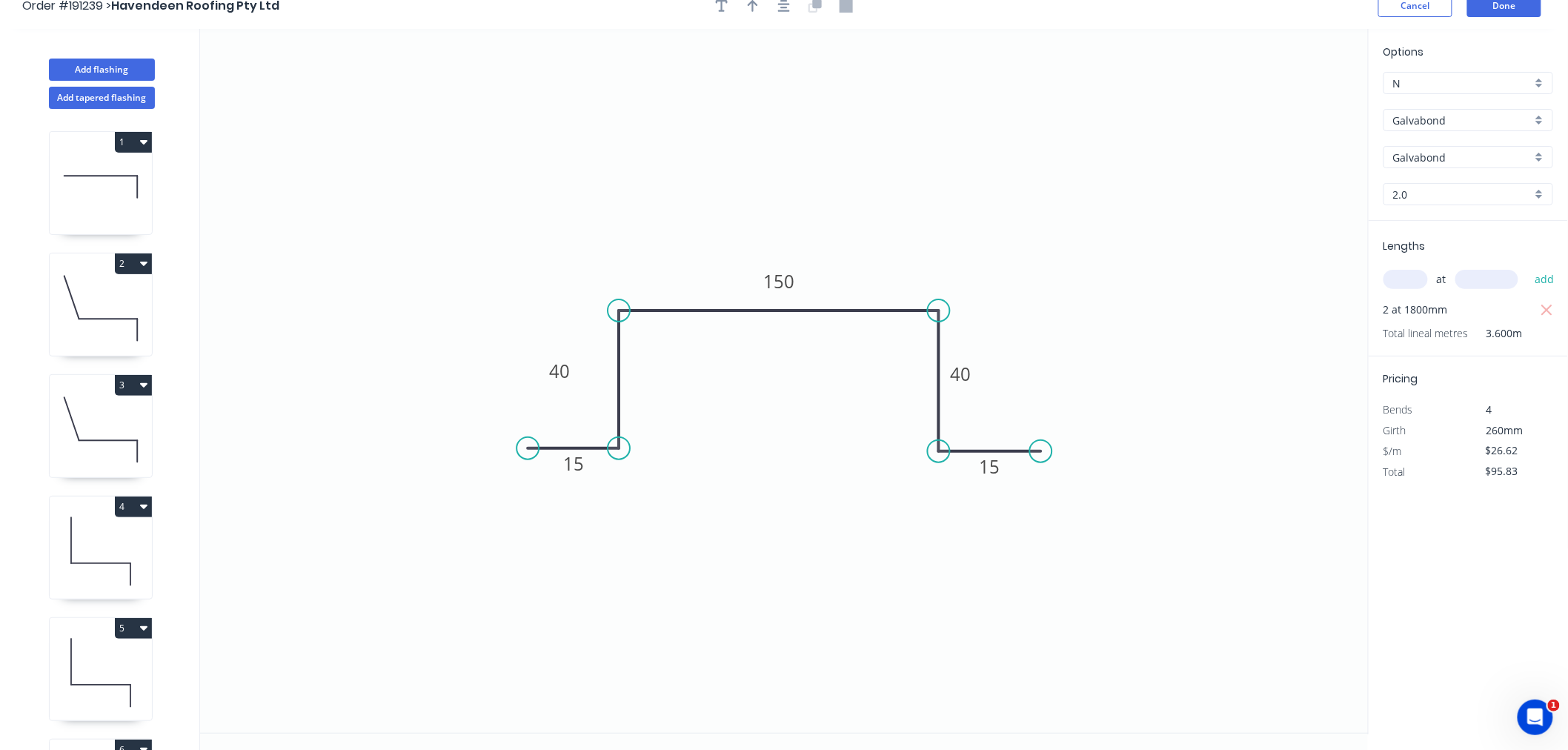
scroll to position [0, 0]
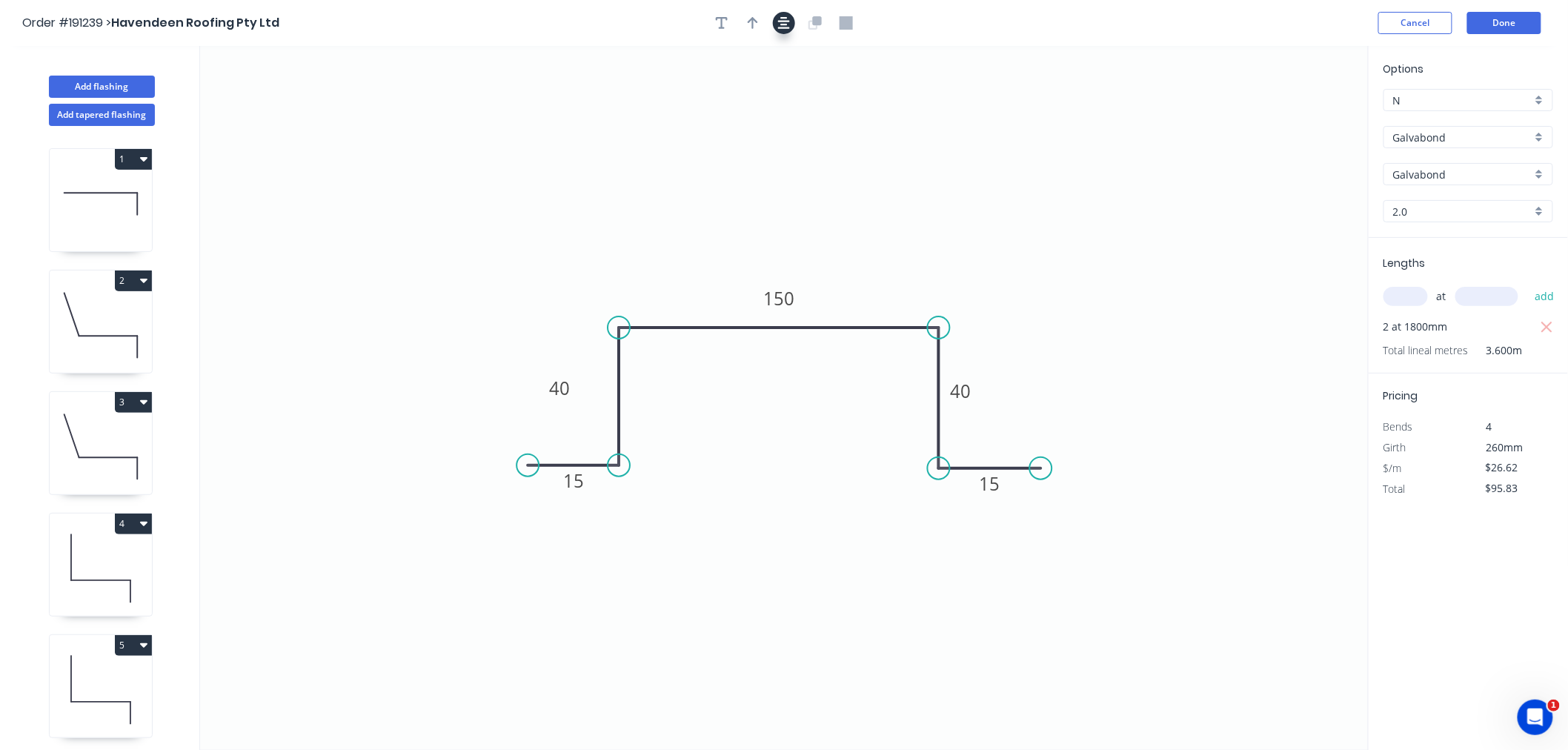
click at [784, 24] on icon "button" at bounding box center [784, 23] width 12 height 13
click at [1303, 30] on div "Order #191239 > Havendeen Roofing Pty Ltd Cancel Done" at bounding box center [784, 23] width 1524 height 23
click at [1504, 19] on button "Done" at bounding box center [1504, 23] width 74 height 23
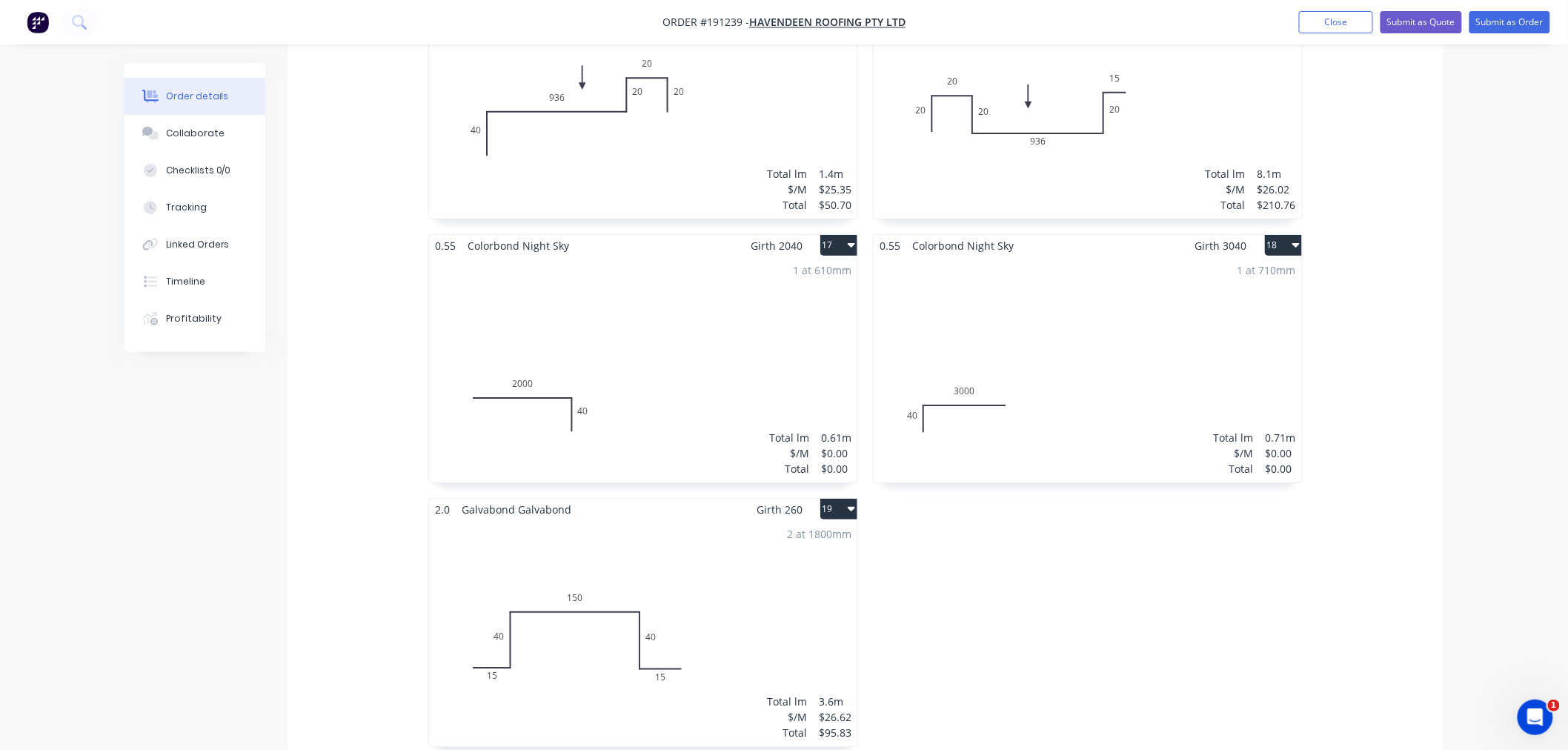
scroll to position [2470, 0]
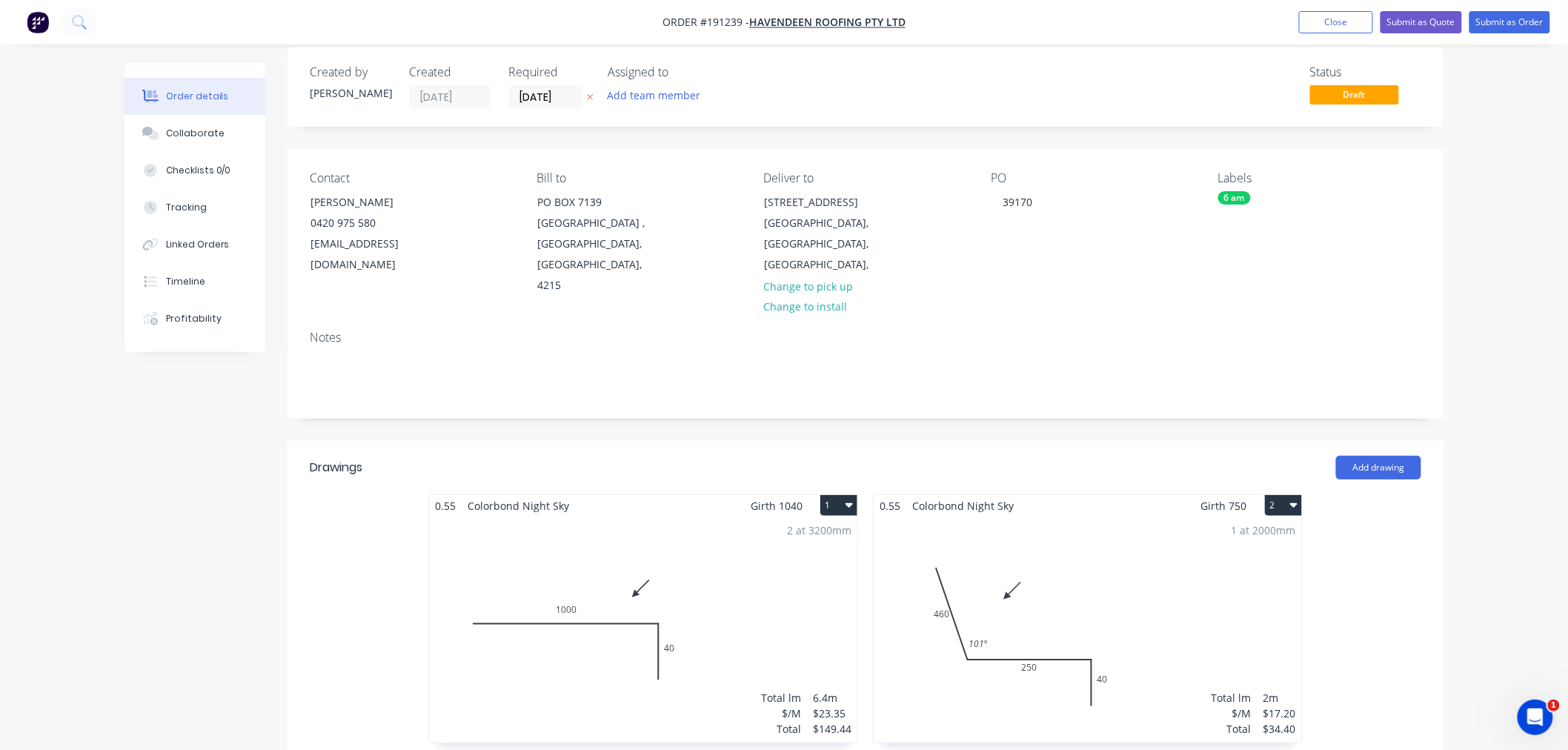
scroll to position [0, 0]
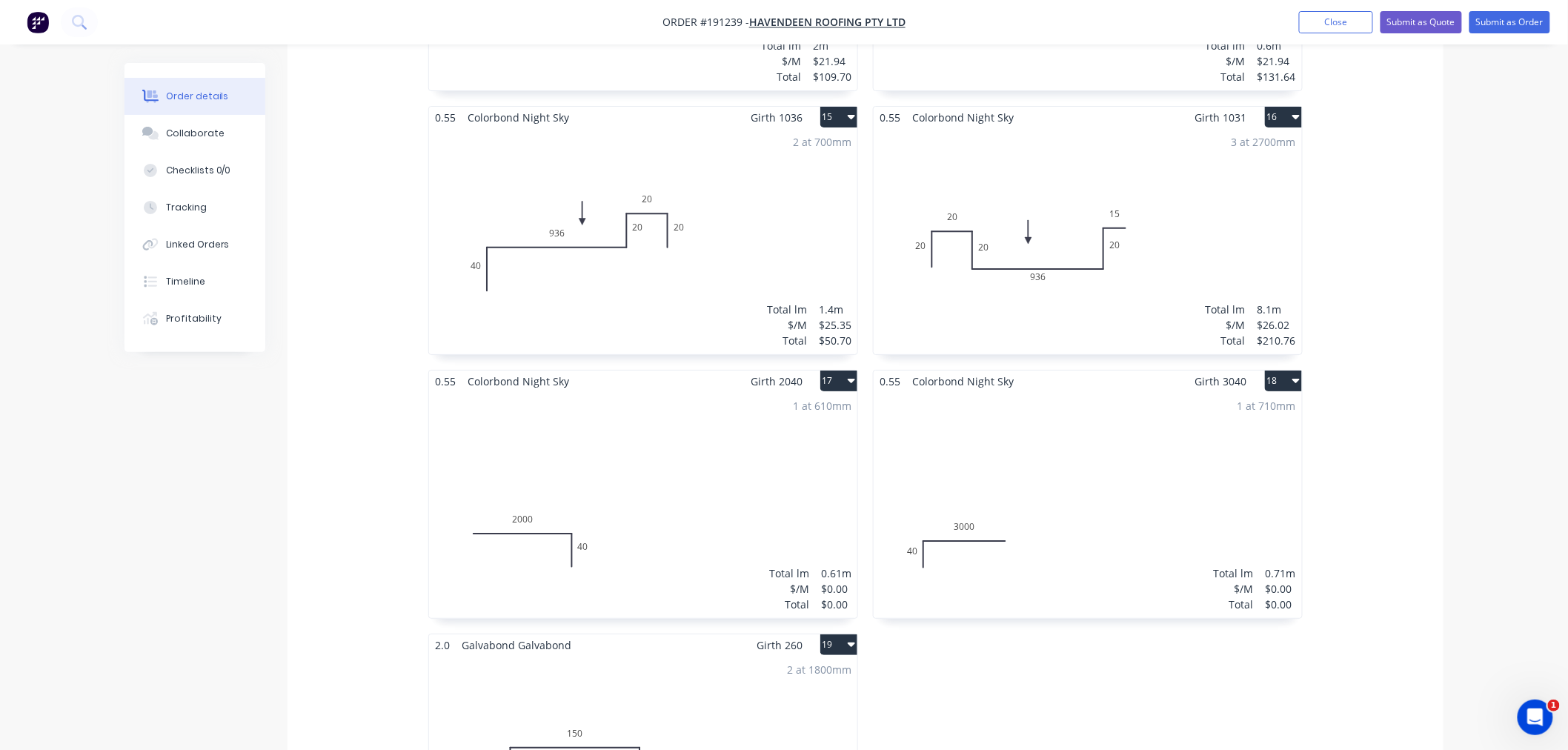
scroll to position [2470, 0]
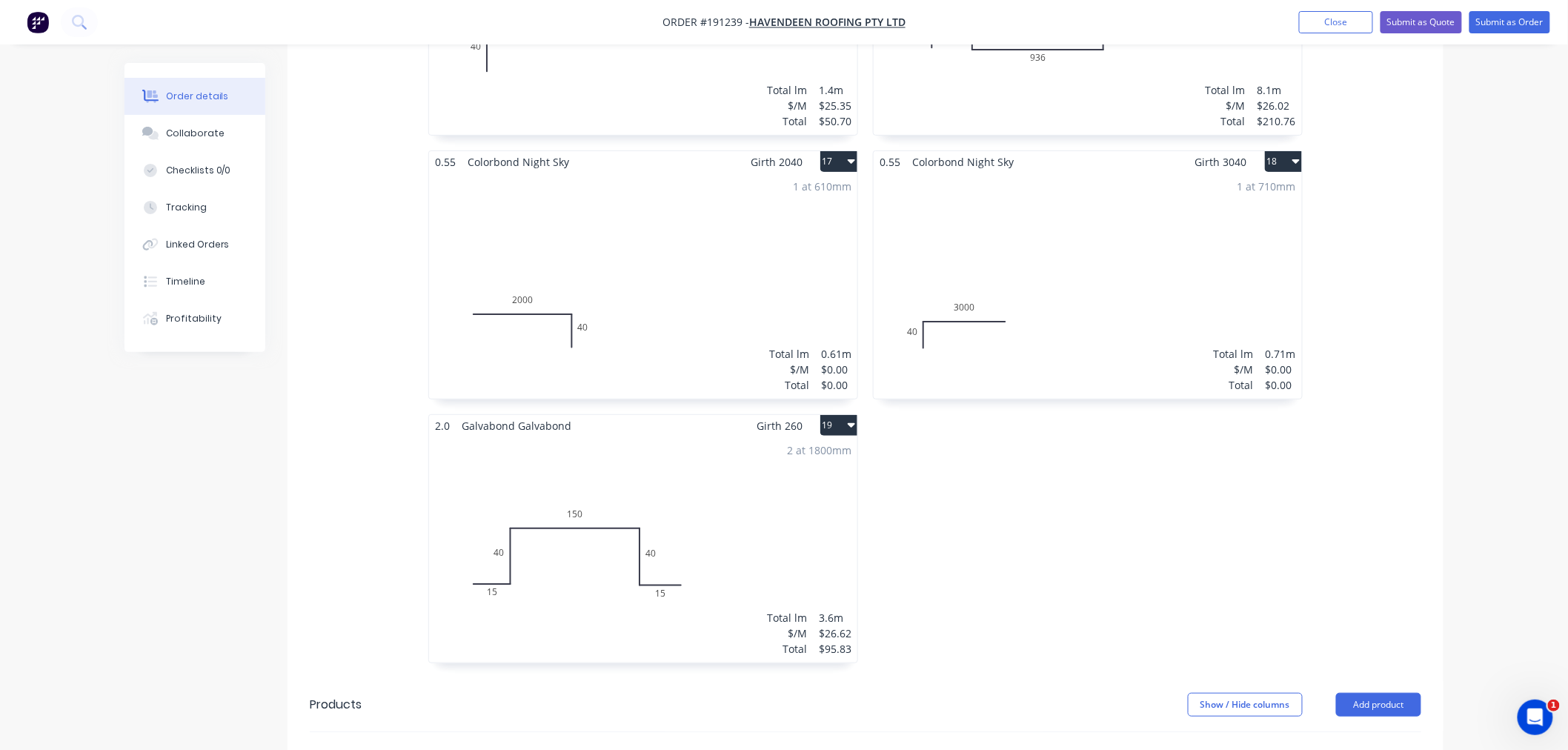
click at [619, 549] on div "2 at 1800mm Total lm $/M Total 3.6m $26.62 $95.83" at bounding box center [643, 549] width 428 height 226
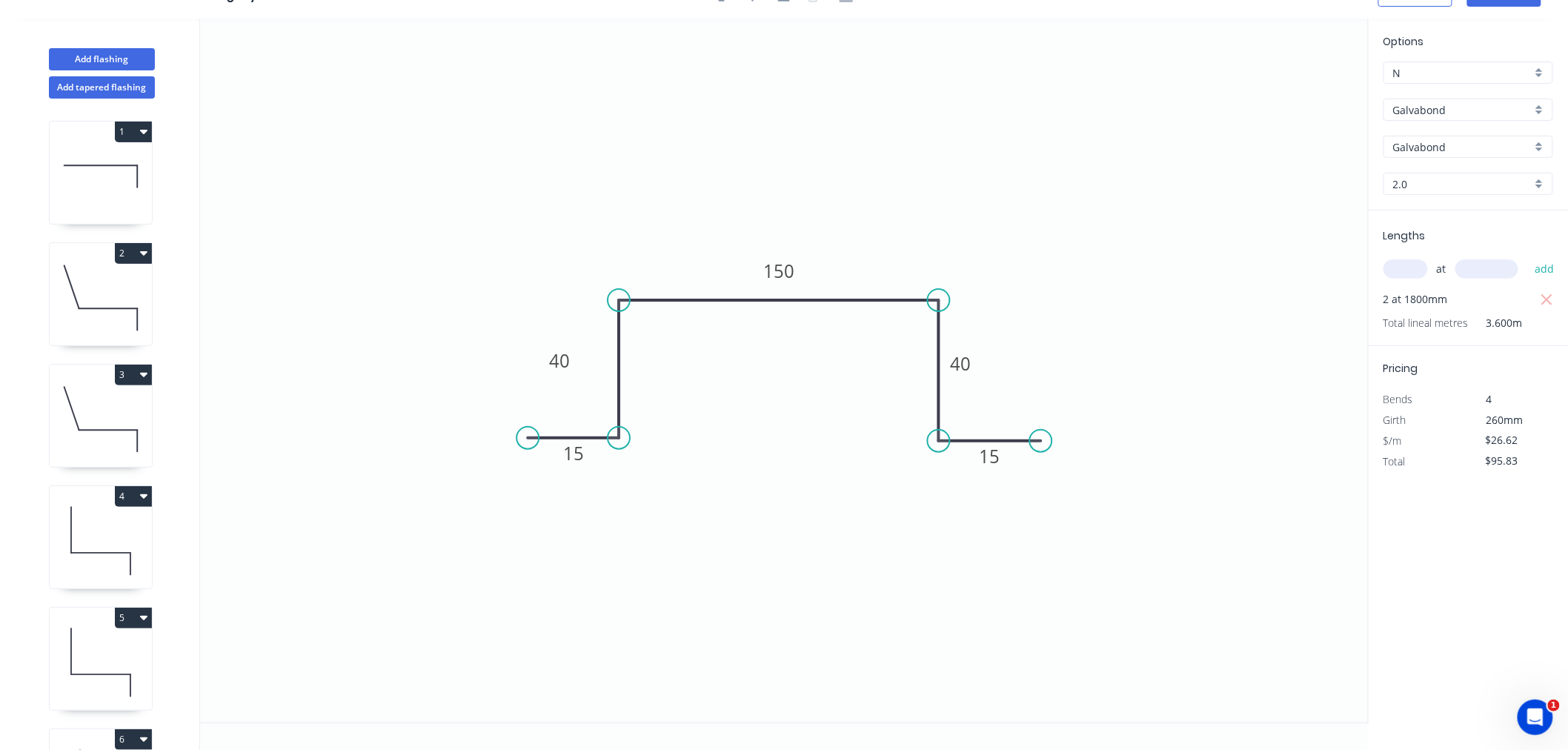
scroll to position [27, 0]
drag, startPoint x: 1039, startPoint y: 438, endPoint x: 1028, endPoint y: 438, distance: 11.0
click at [1028, 438] on circle at bounding box center [1028, 441] width 23 height 23
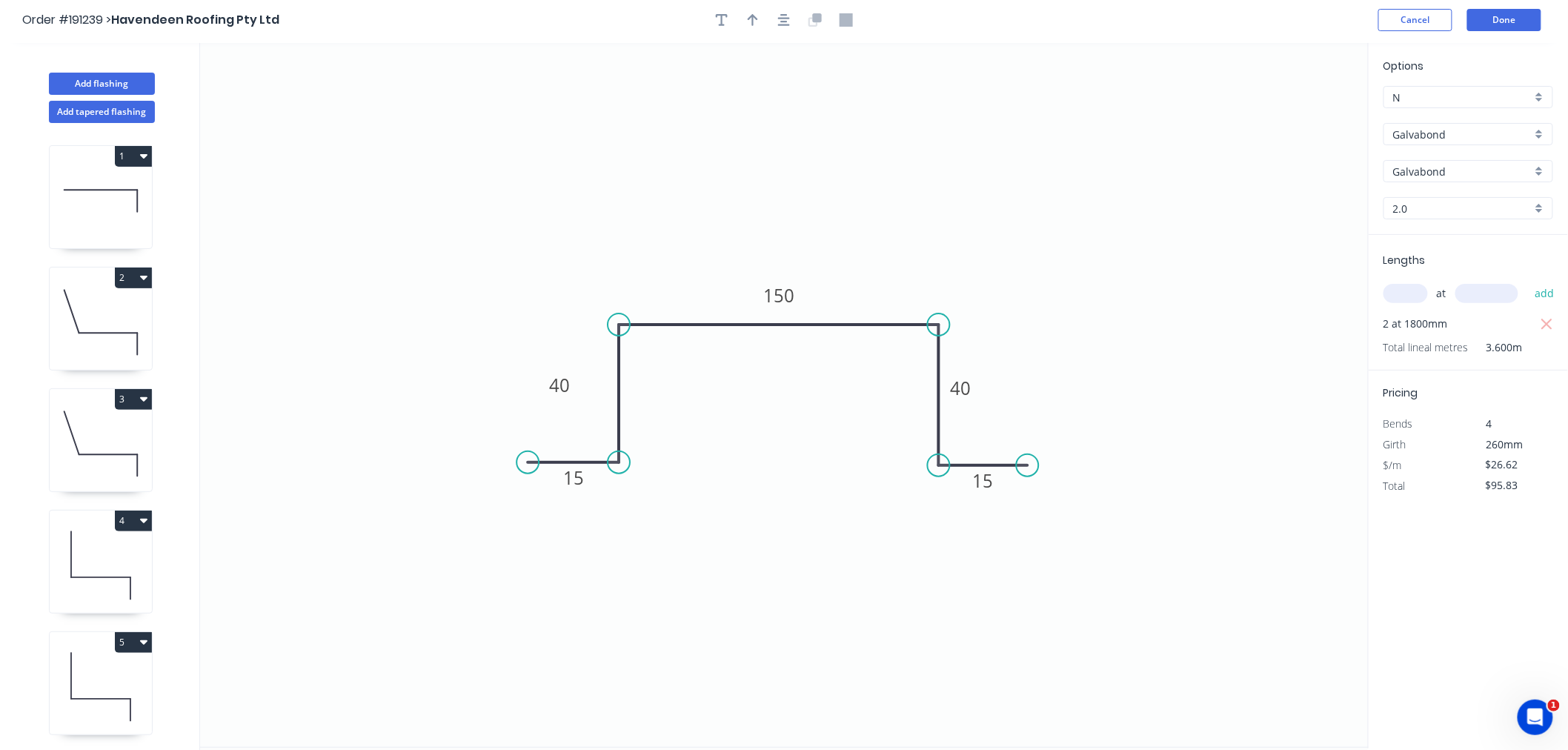
scroll to position [0, 0]
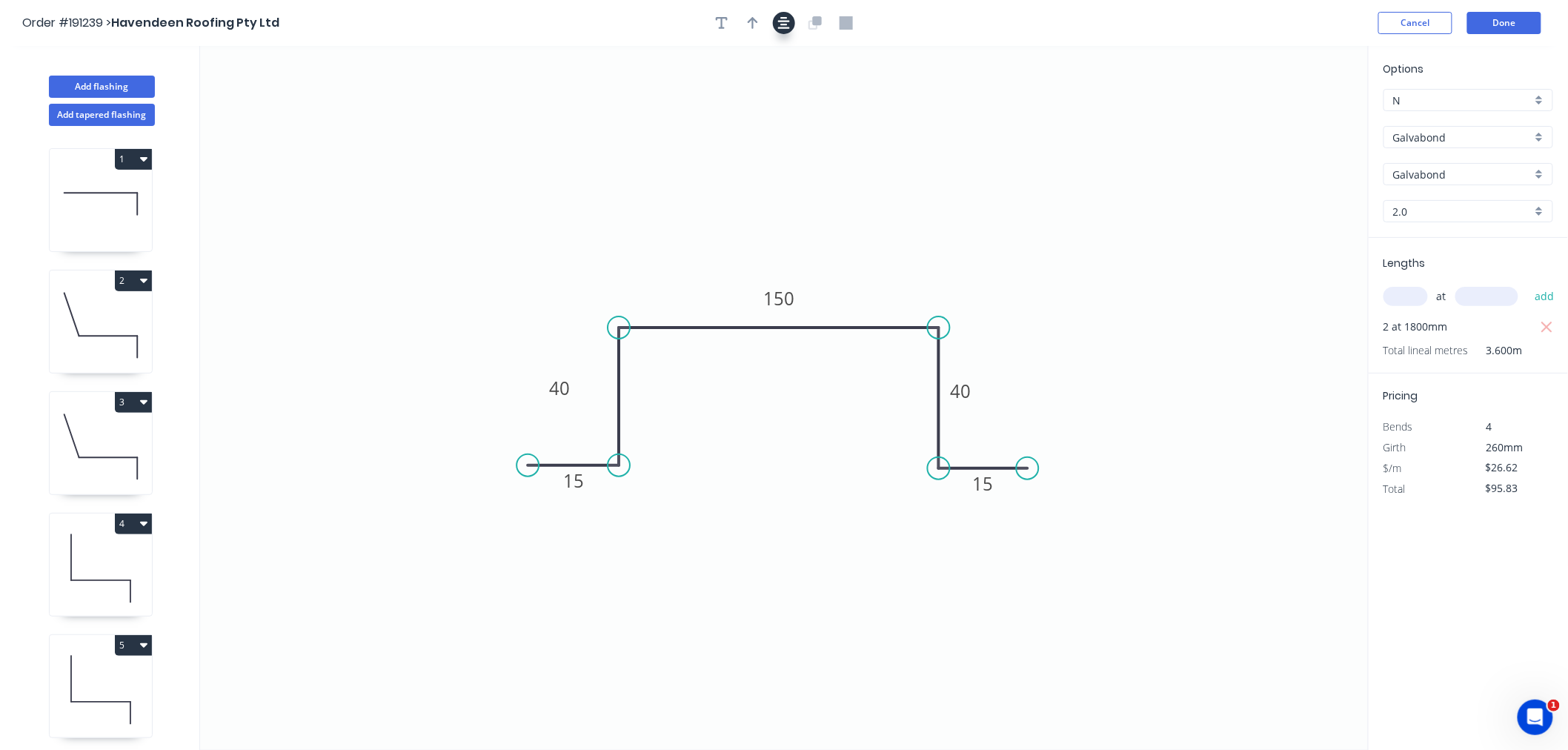
click at [784, 19] on icon "button" at bounding box center [784, 23] width 12 height 13
click at [1294, 20] on div "Order #191239 > Havendeen Roofing Pty Ltd Cancel Done" at bounding box center [784, 23] width 1524 height 23
click at [1535, 24] on button "Done" at bounding box center [1504, 23] width 74 height 23
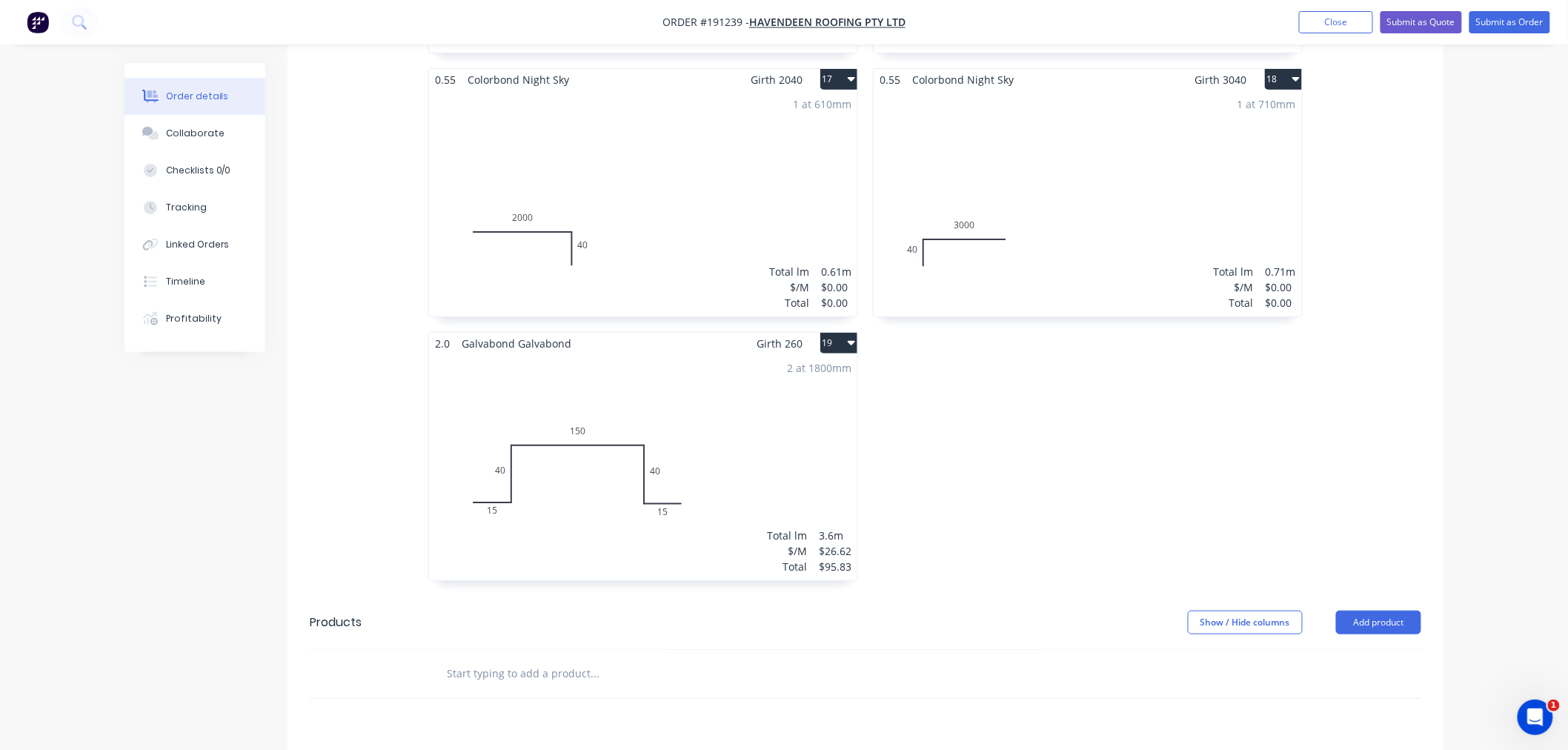
scroll to position [2634, 0]
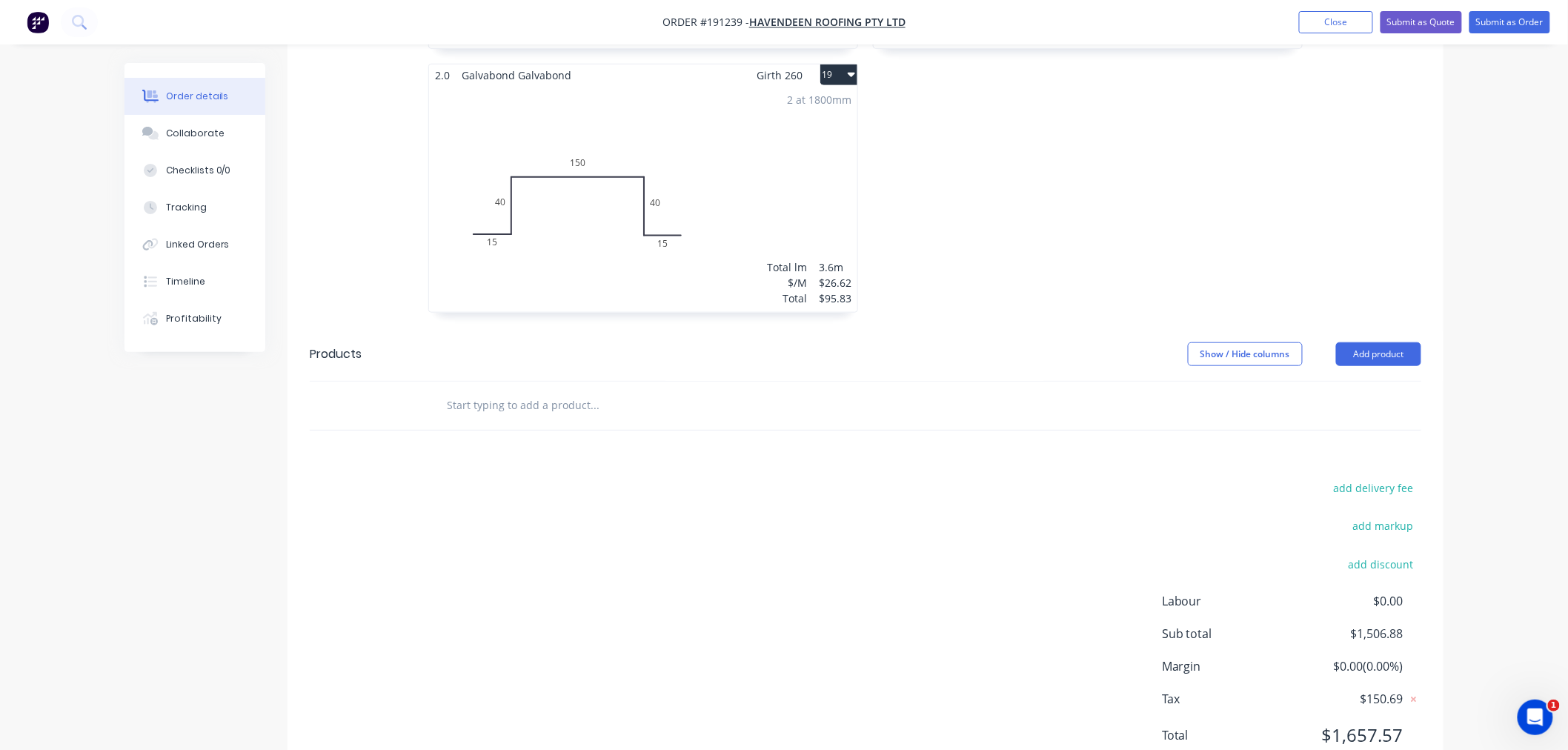
scroll to position [2860, 0]
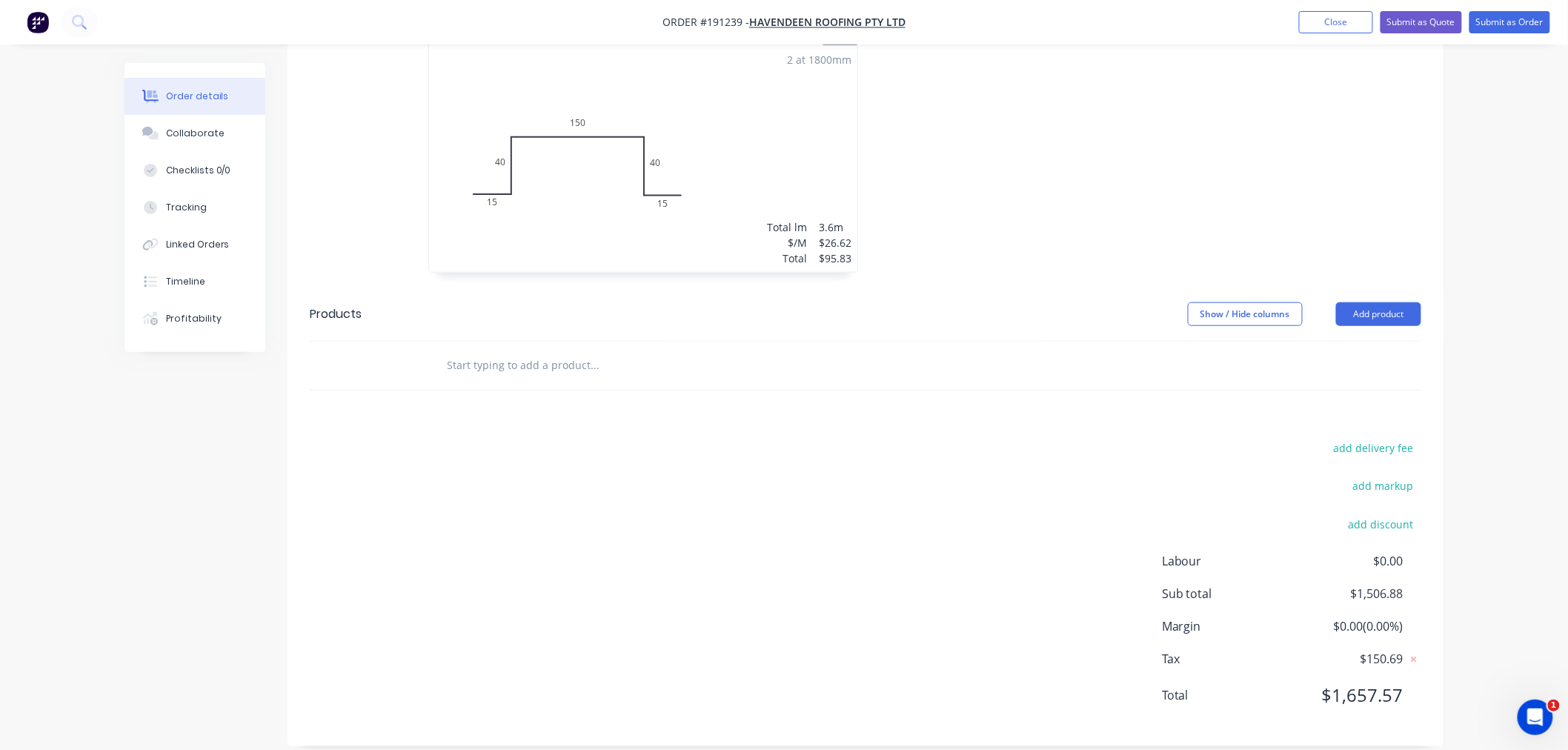
click at [502, 351] on input "text" at bounding box center [594, 365] width 296 height 30
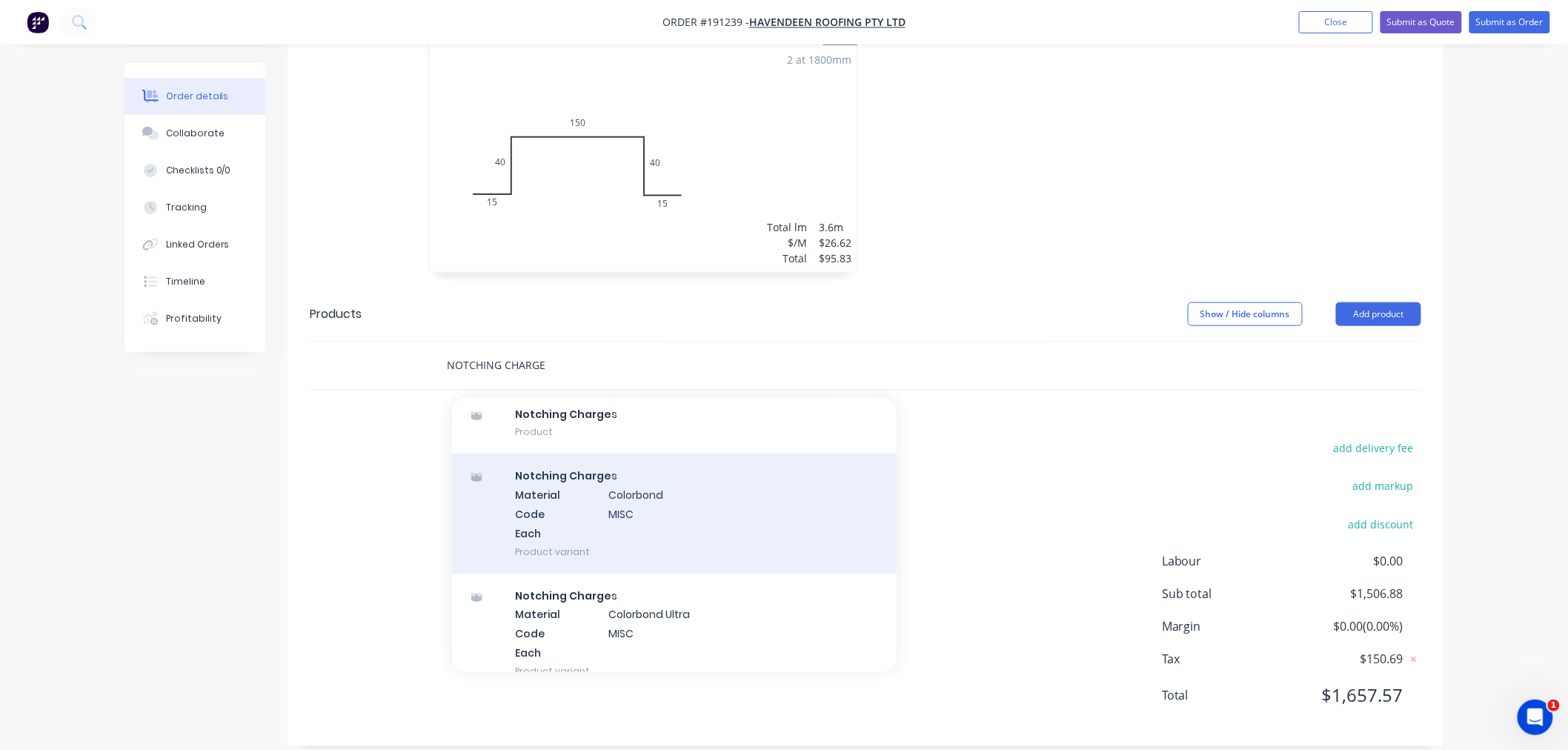
scroll to position [28, 0]
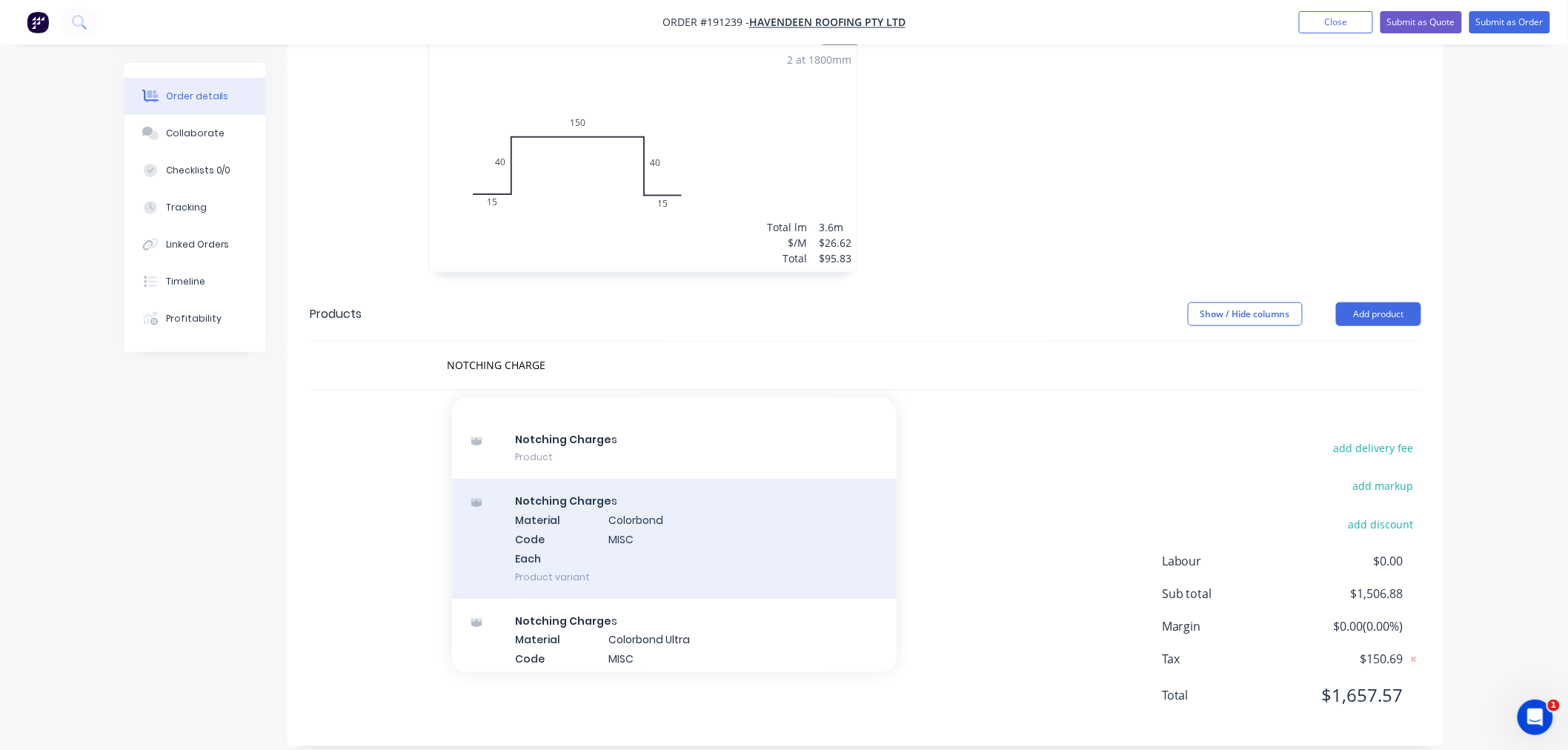
click at [649, 539] on div "Notching Charge s Material Colorbond Code MISC Each Product variant" at bounding box center [675, 539] width 445 height 120
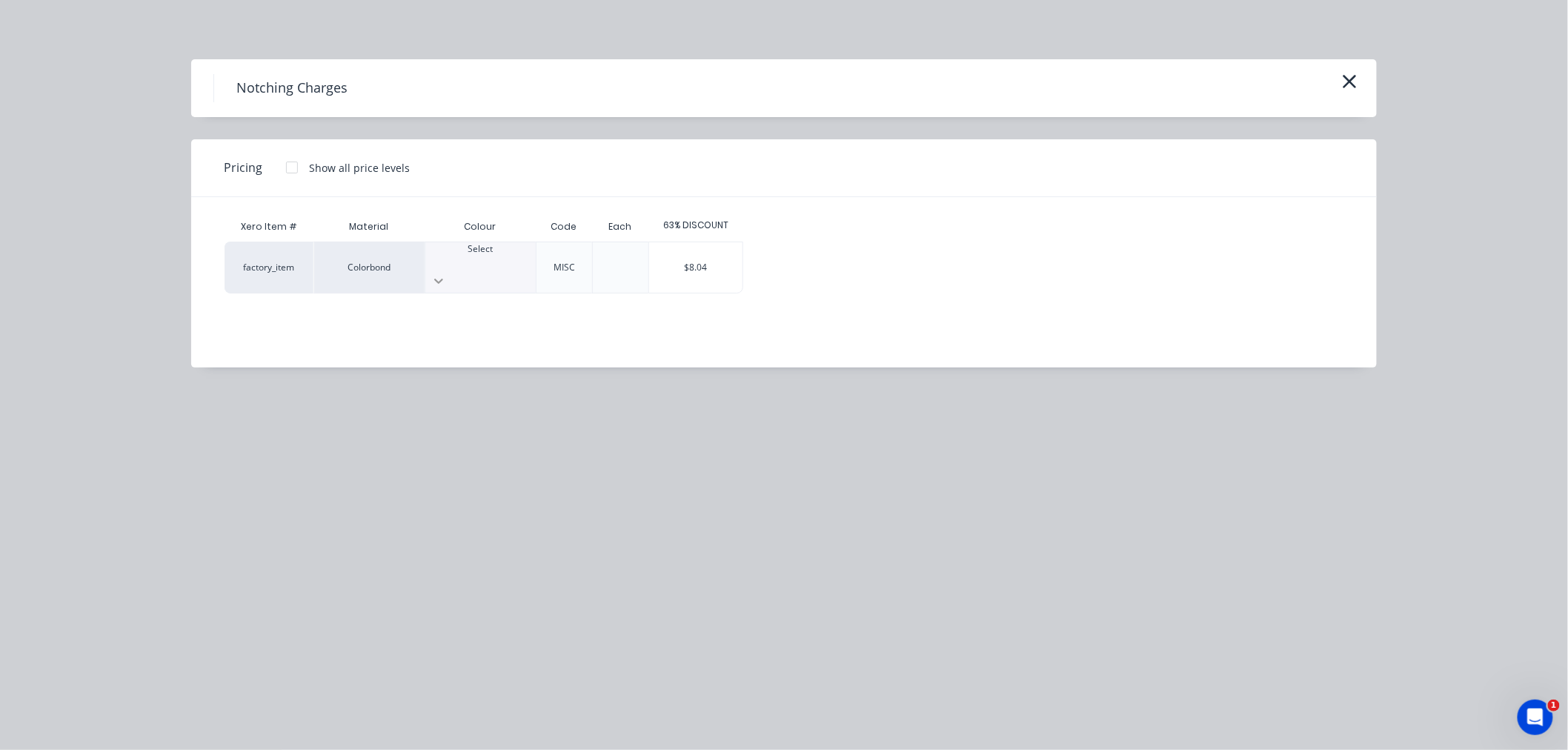
click at [509, 269] on div at bounding box center [480, 281] width 110 height 24
click at [706, 264] on div "$8.04" at bounding box center [696, 267] width 93 height 51
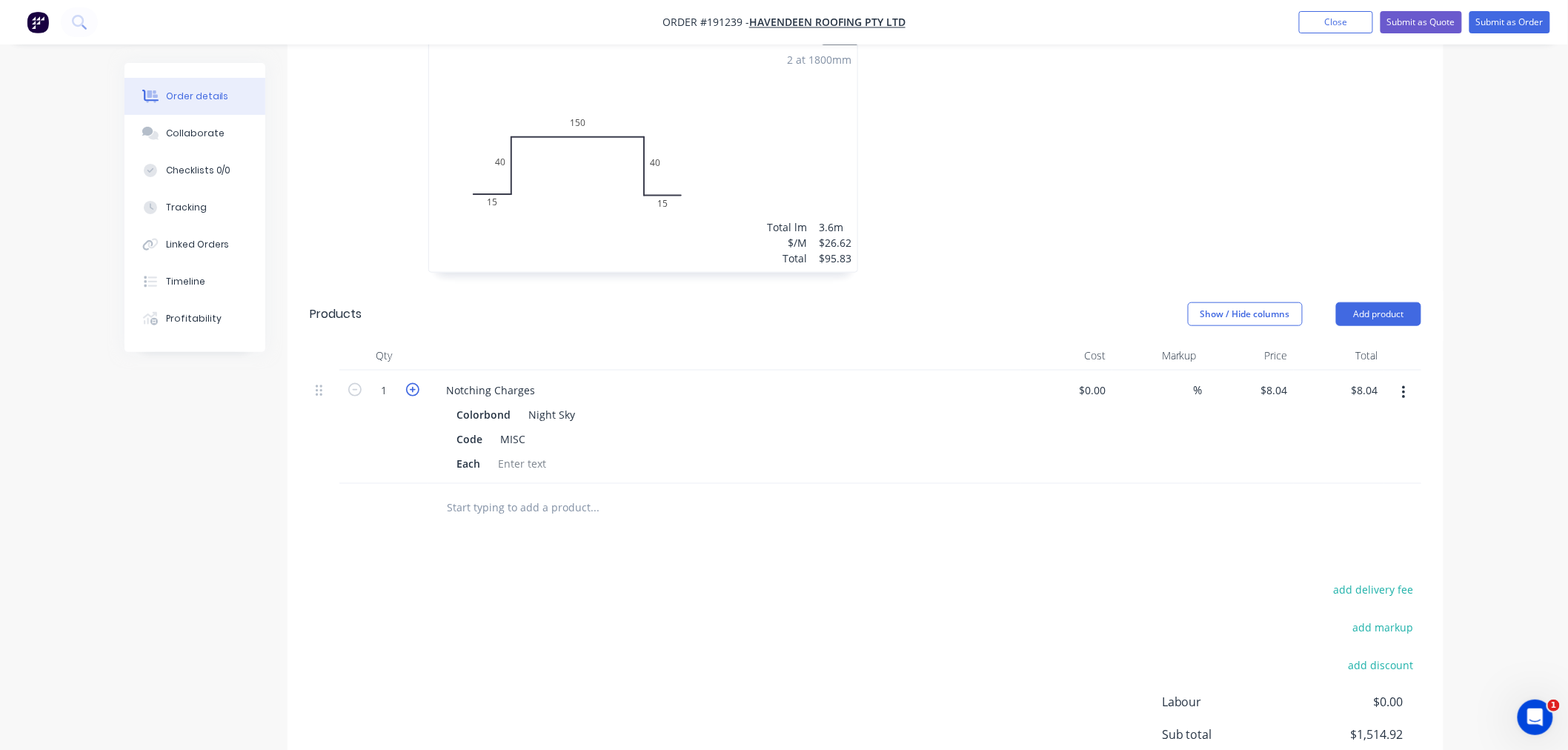
click at [409, 383] on icon "button" at bounding box center [412, 389] width 13 height 13
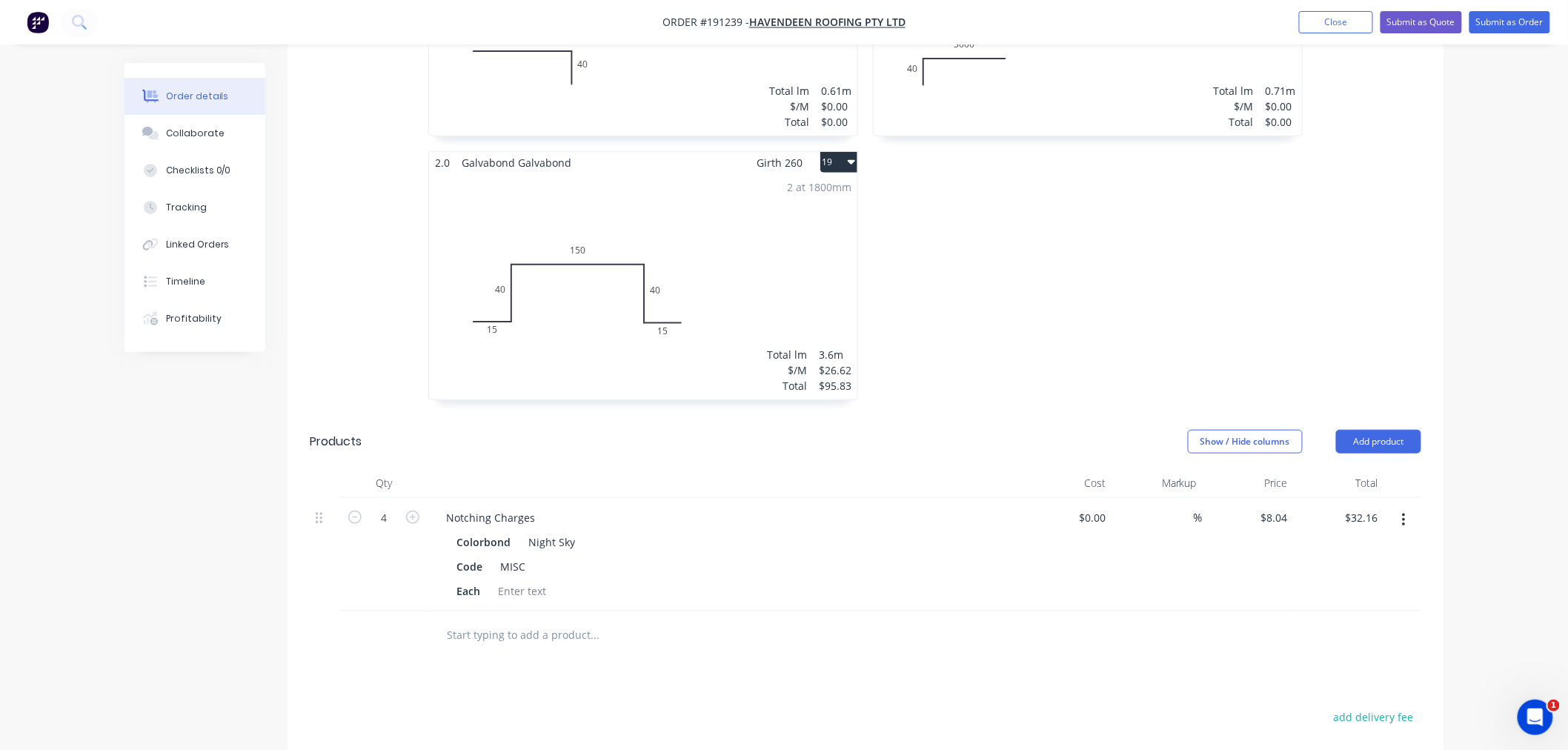
scroll to position [2671, 0]
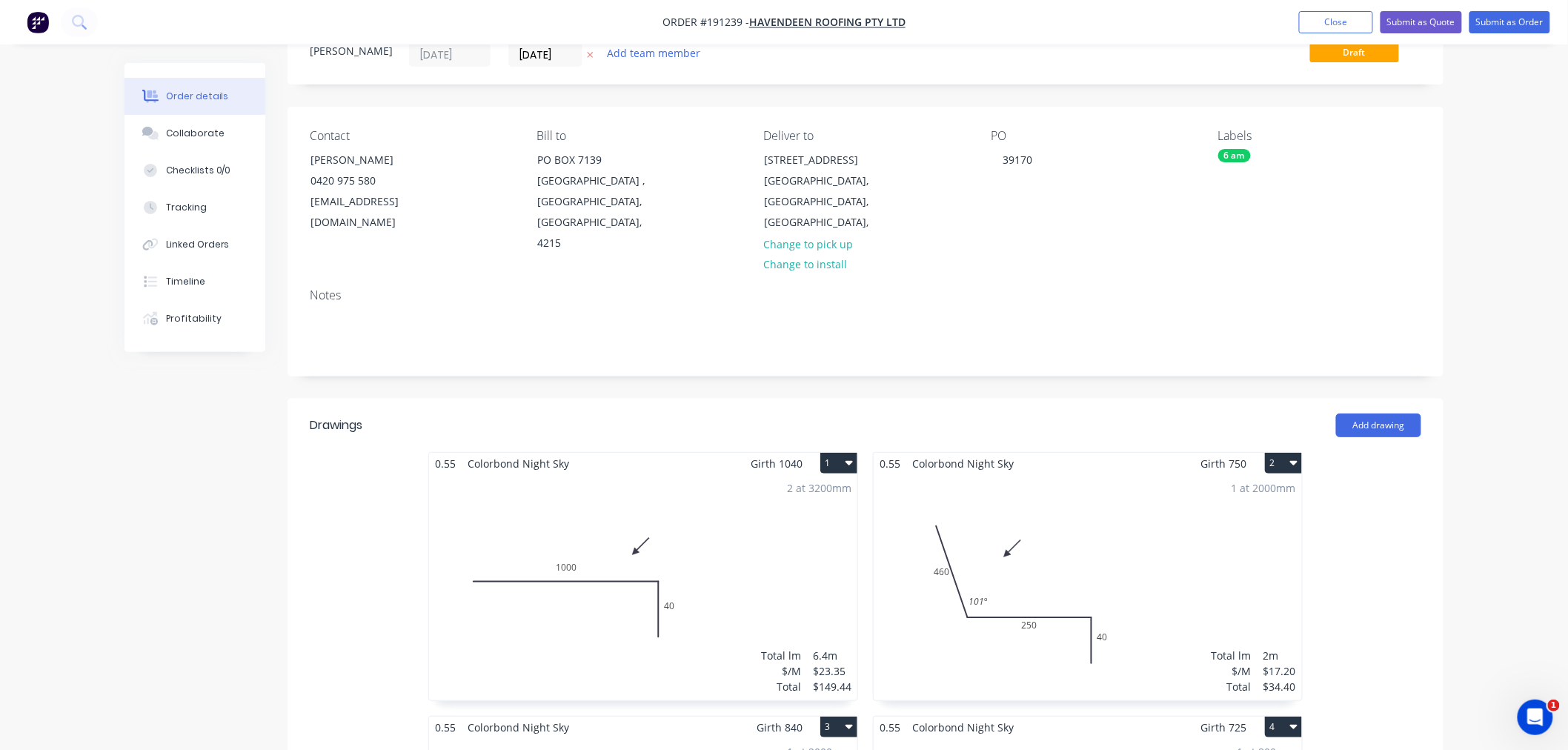
scroll to position [0, 0]
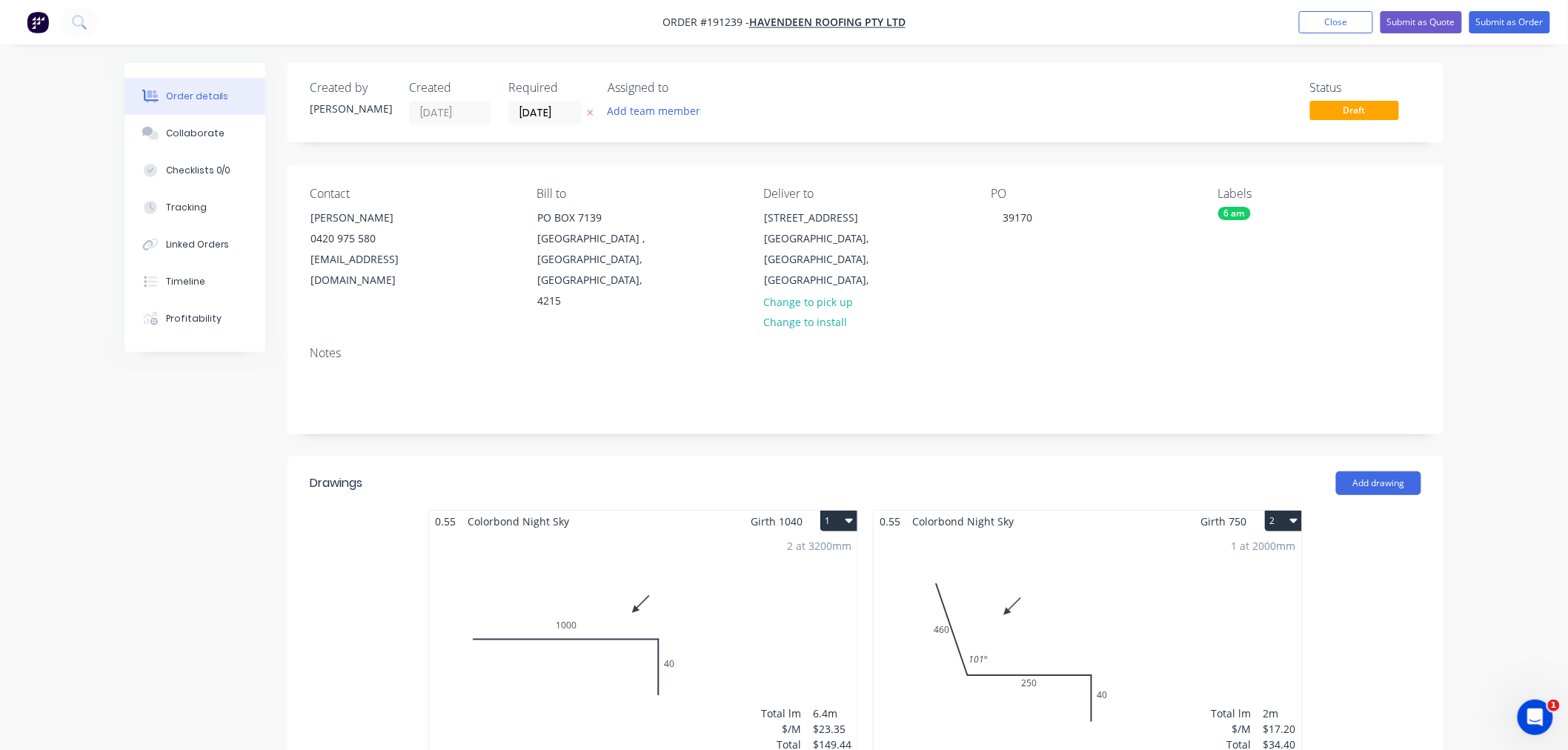
click at [1517, 18] on button "Submit as Order" at bounding box center [1510, 22] width 81 height 23
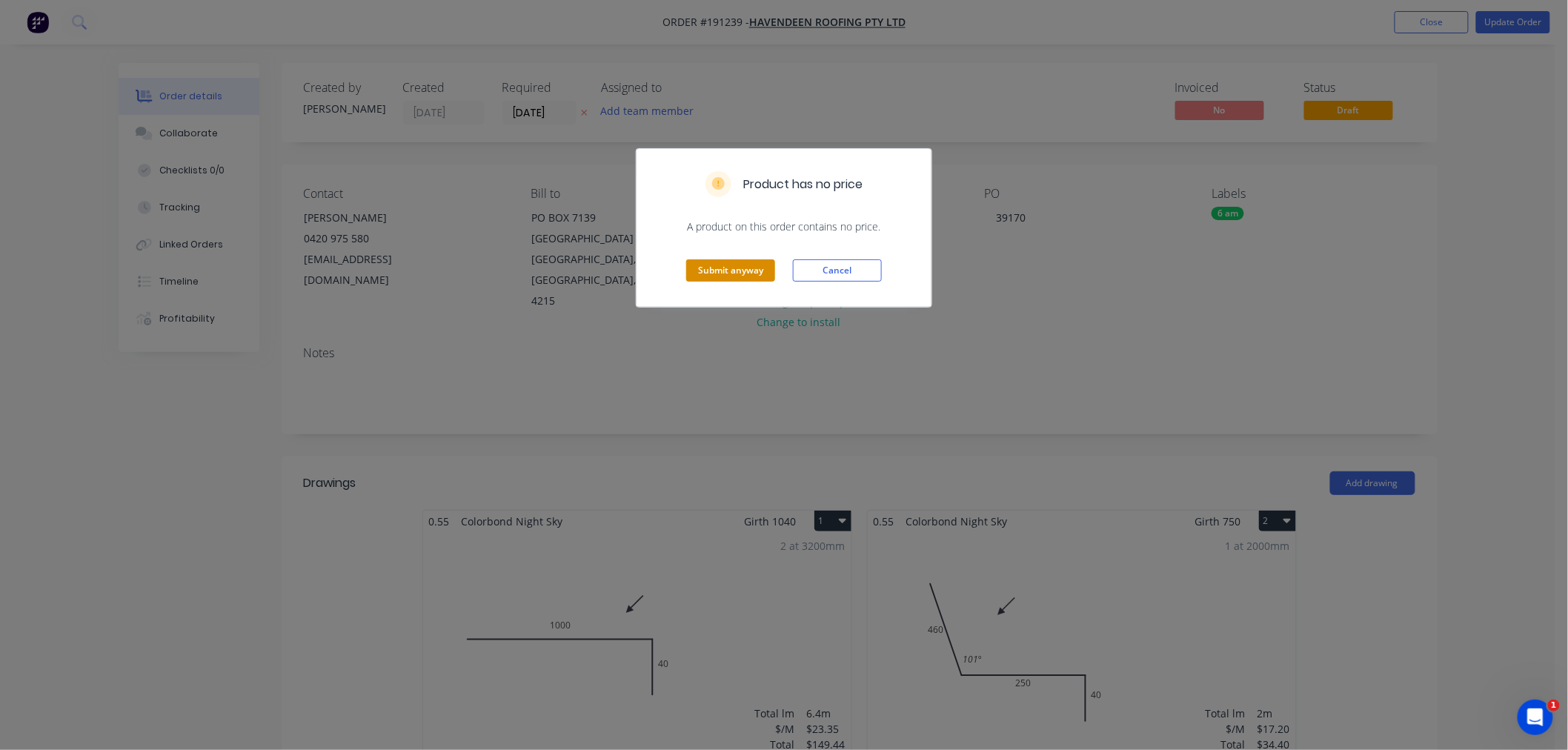
click at [734, 271] on button "Submit anyway" at bounding box center [731, 270] width 89 height 23
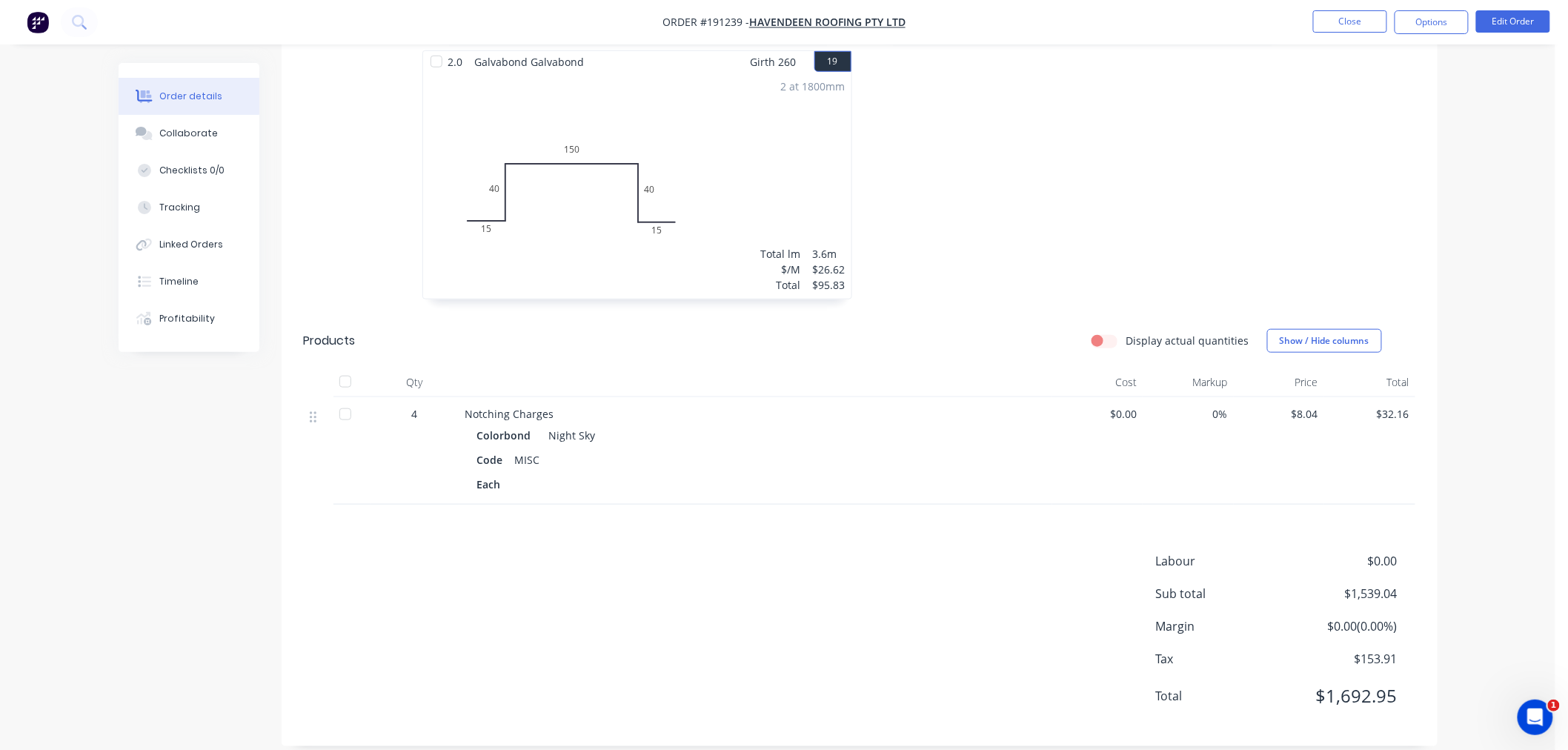
scroll to position [2639, 0]
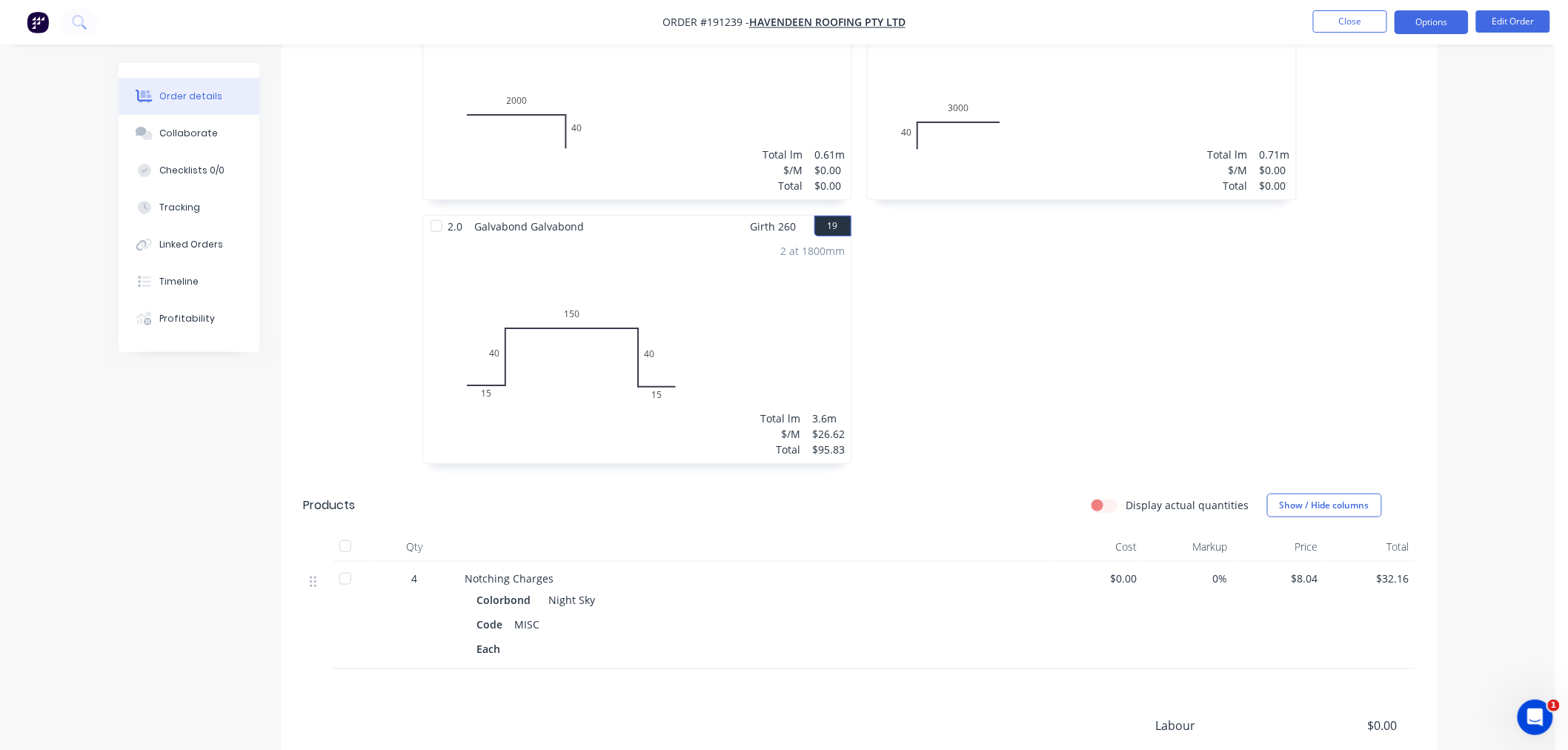
click at [1441, 26] on button "Options" at bounding box center [1431, 22] width 74 height 24
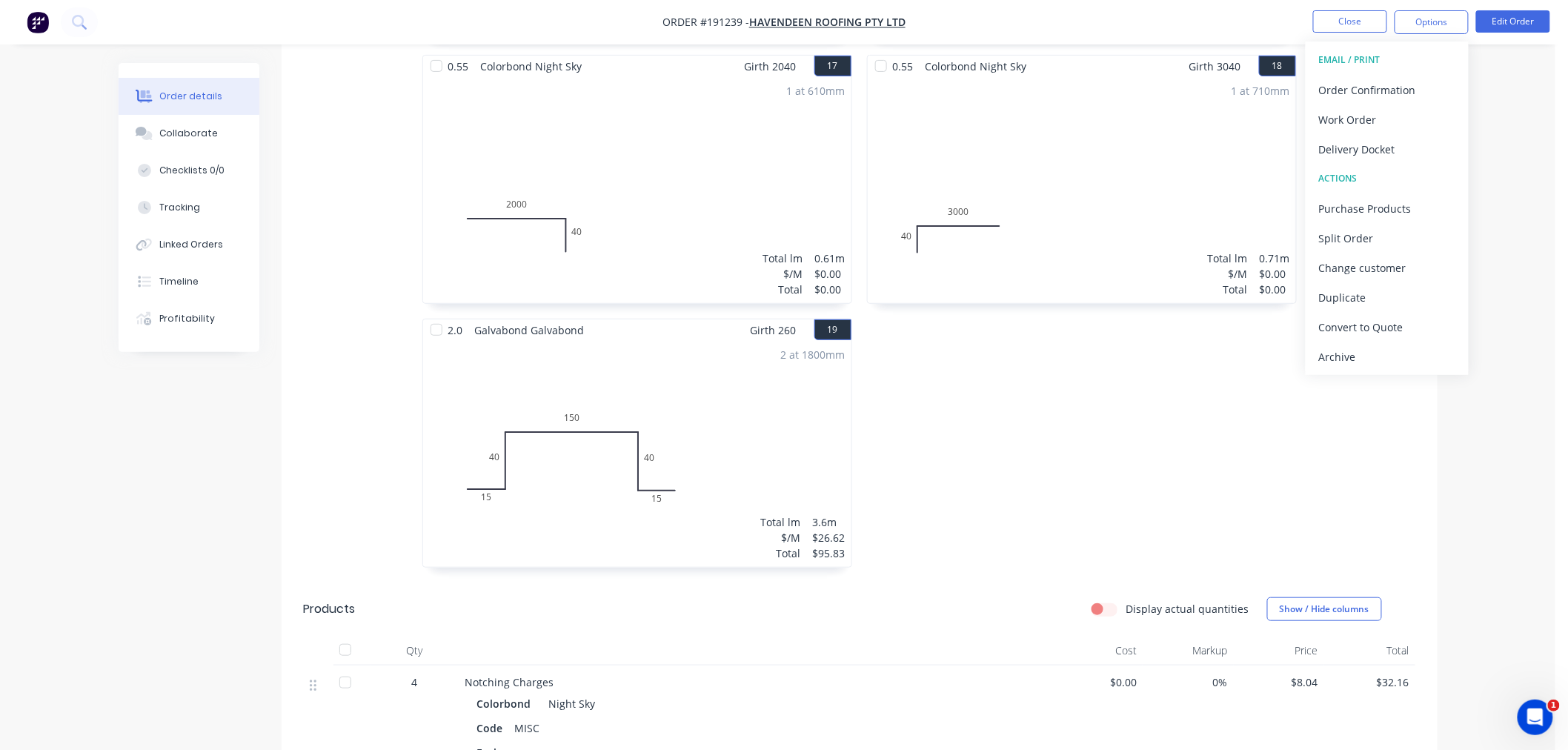
scroll to position [2475, 0]
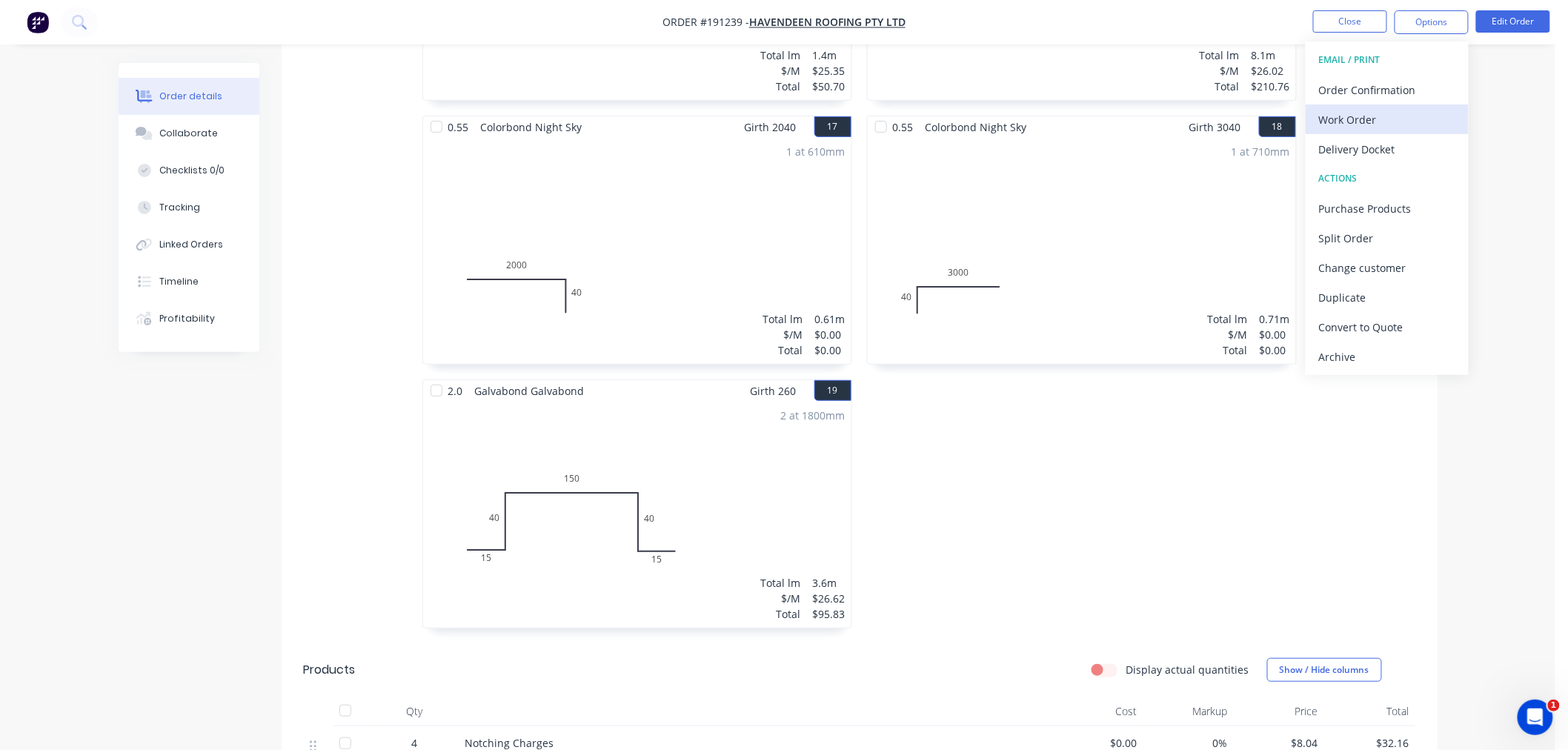
click at [1375, 113] on div "Work Order" at bounding box center [1387, 120] width 136 height 22
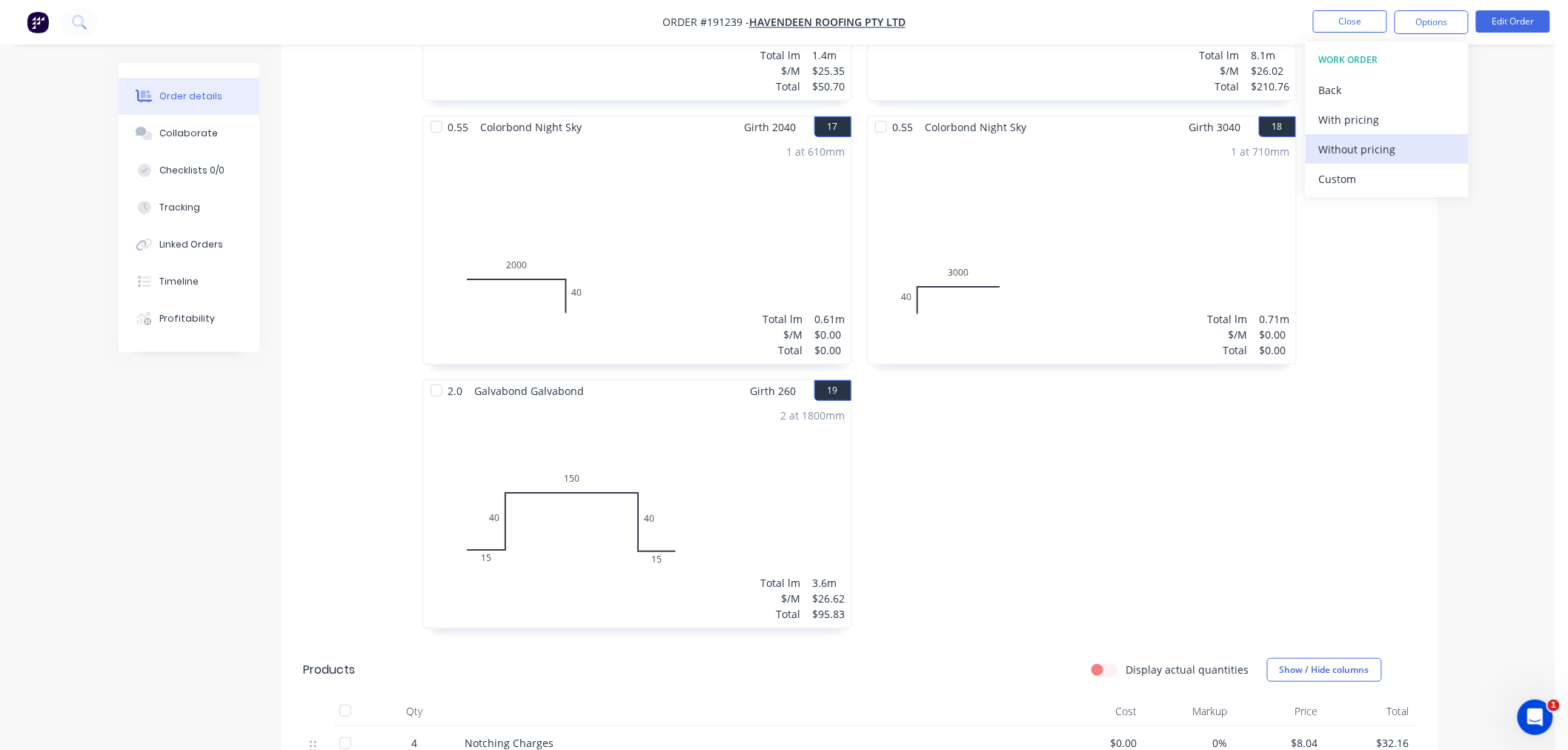
click at [1387, 144] on div "Without pricing" at bounding box center [1387, 149] width 136 height 22
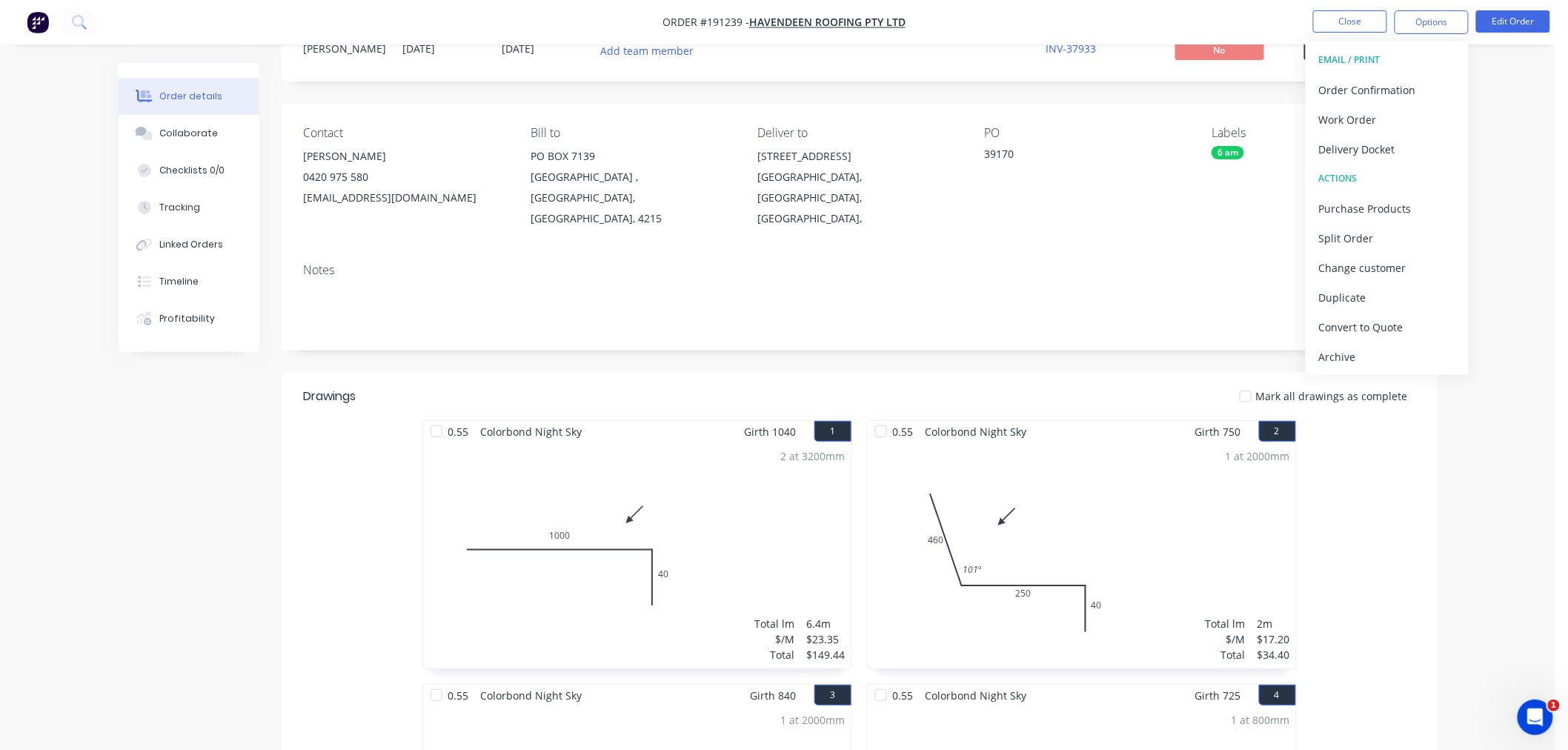
scroll to position [0, 0]
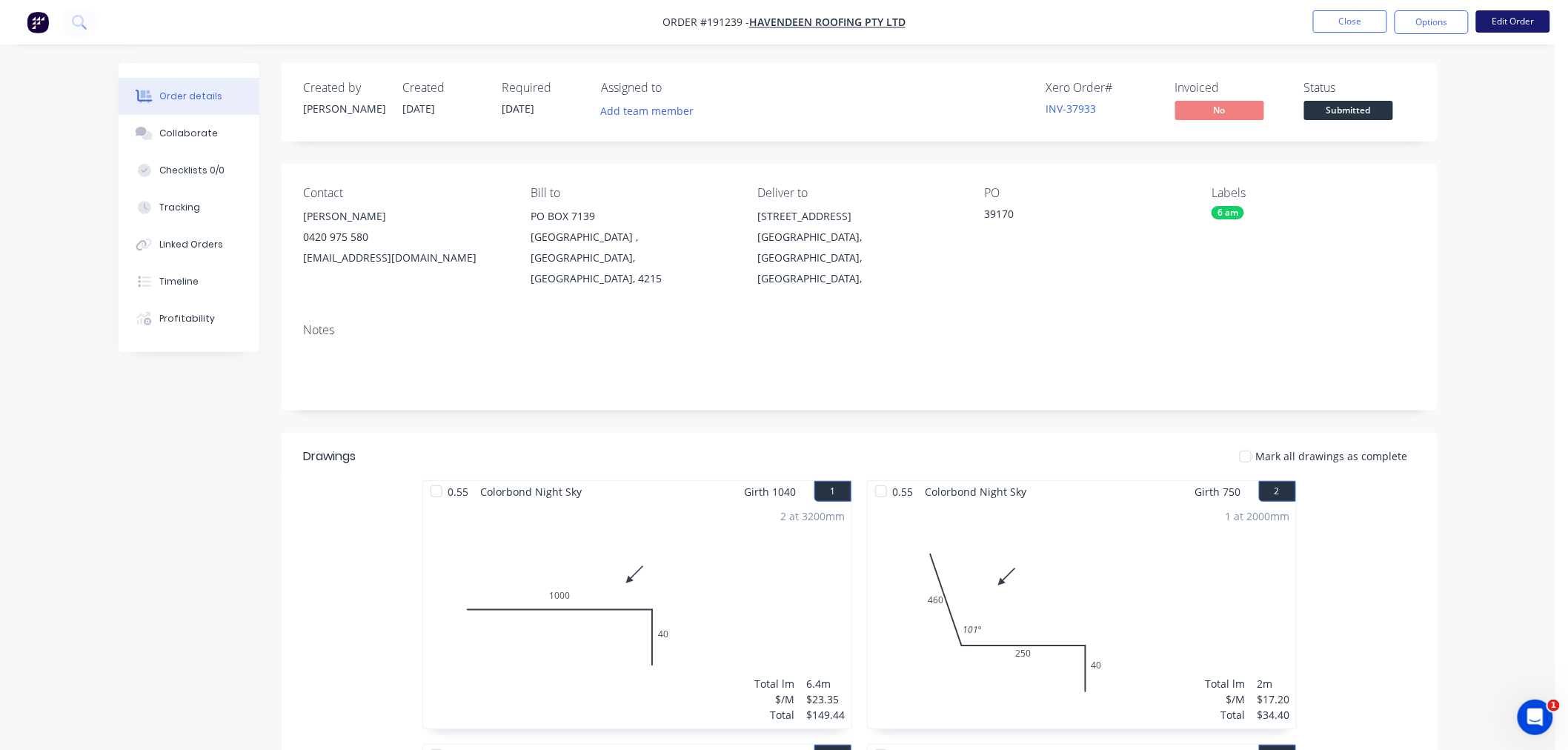
click at [1518, 12] on button "Edit Order" at bounding box center [1513, 21] width 74 height 23
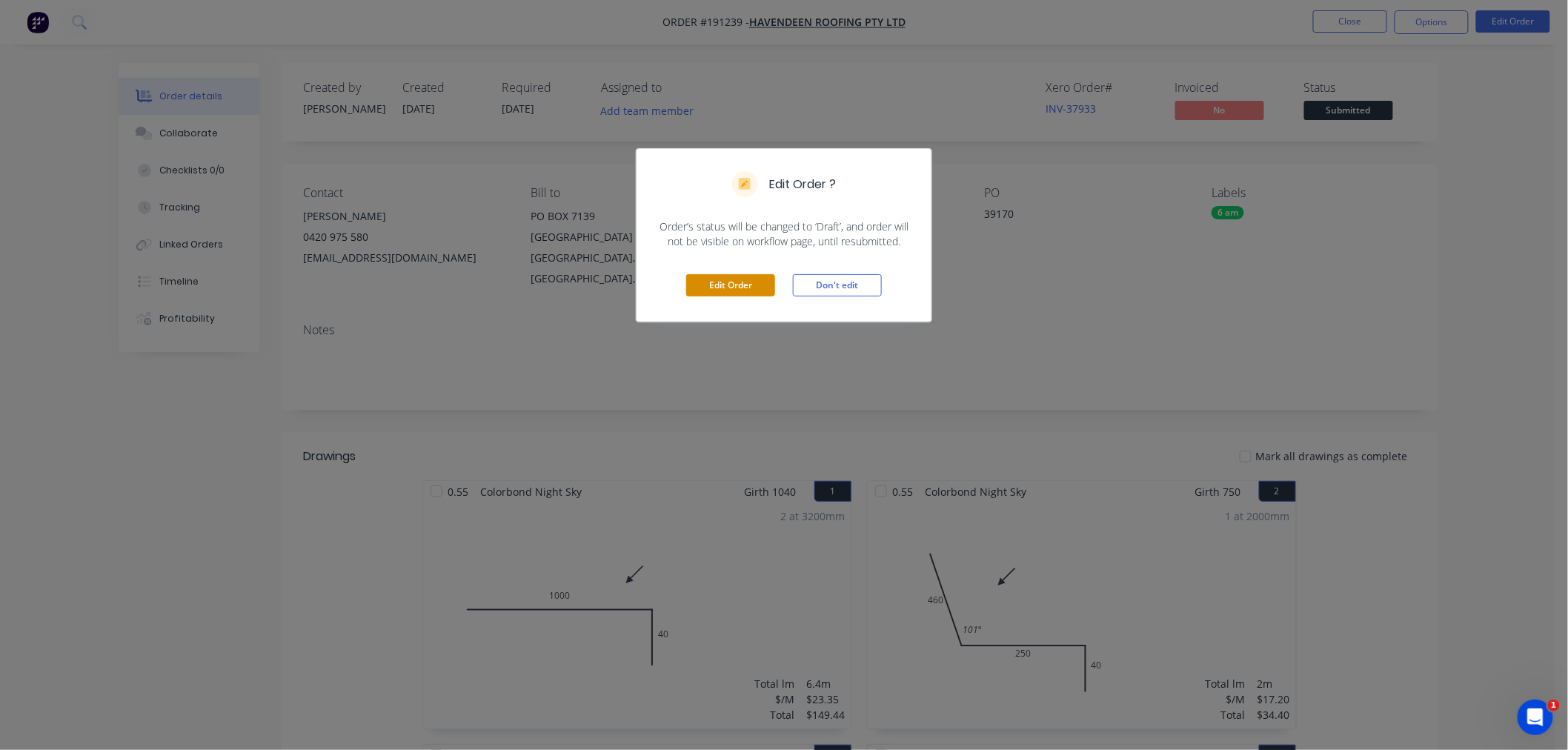
click at [714, 283] on button "Edit Order" at bounding box center [731, 285] width 89 height 23
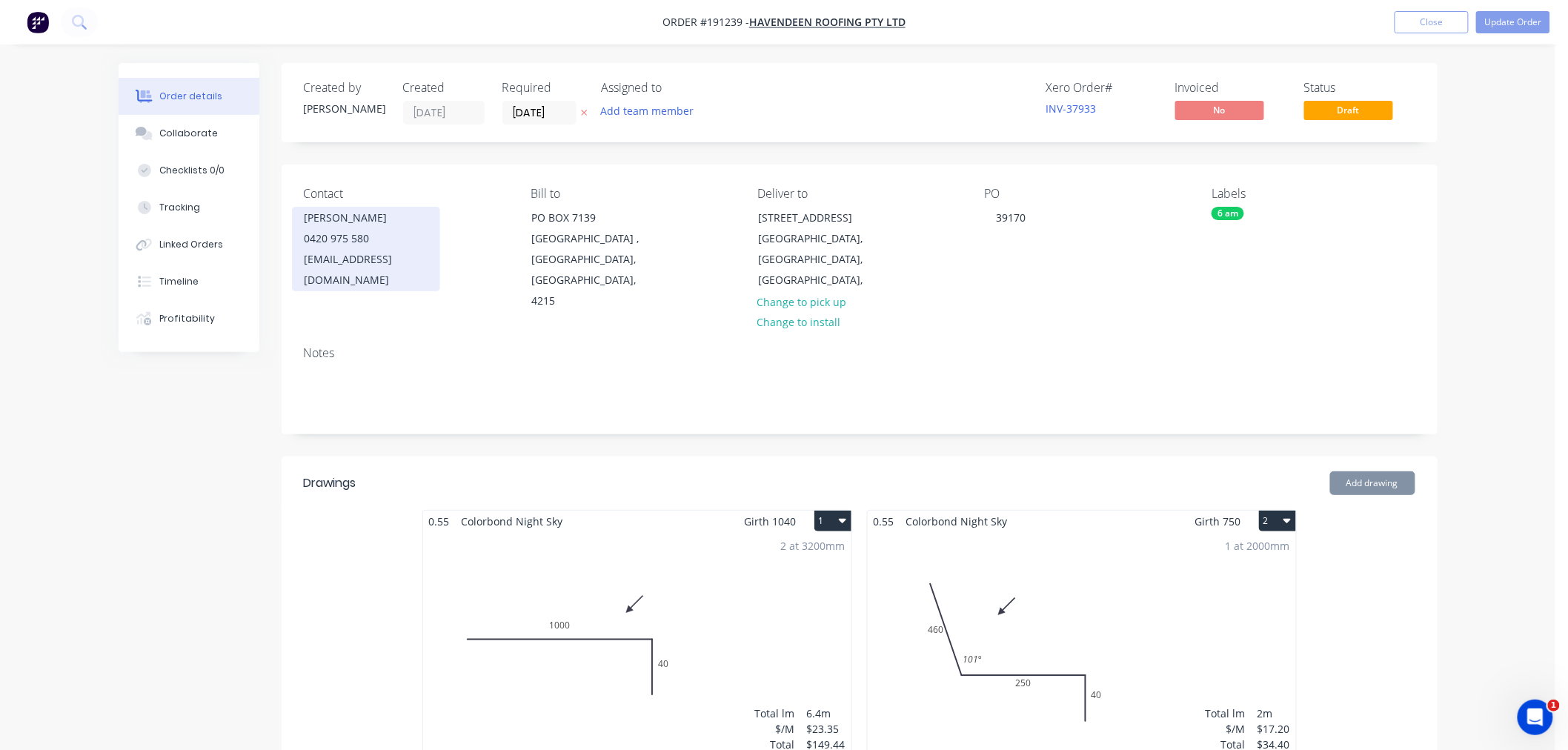
click at [352, 228] on div "0420 975 580" at bounding box center [366, 239] width 123 height 21
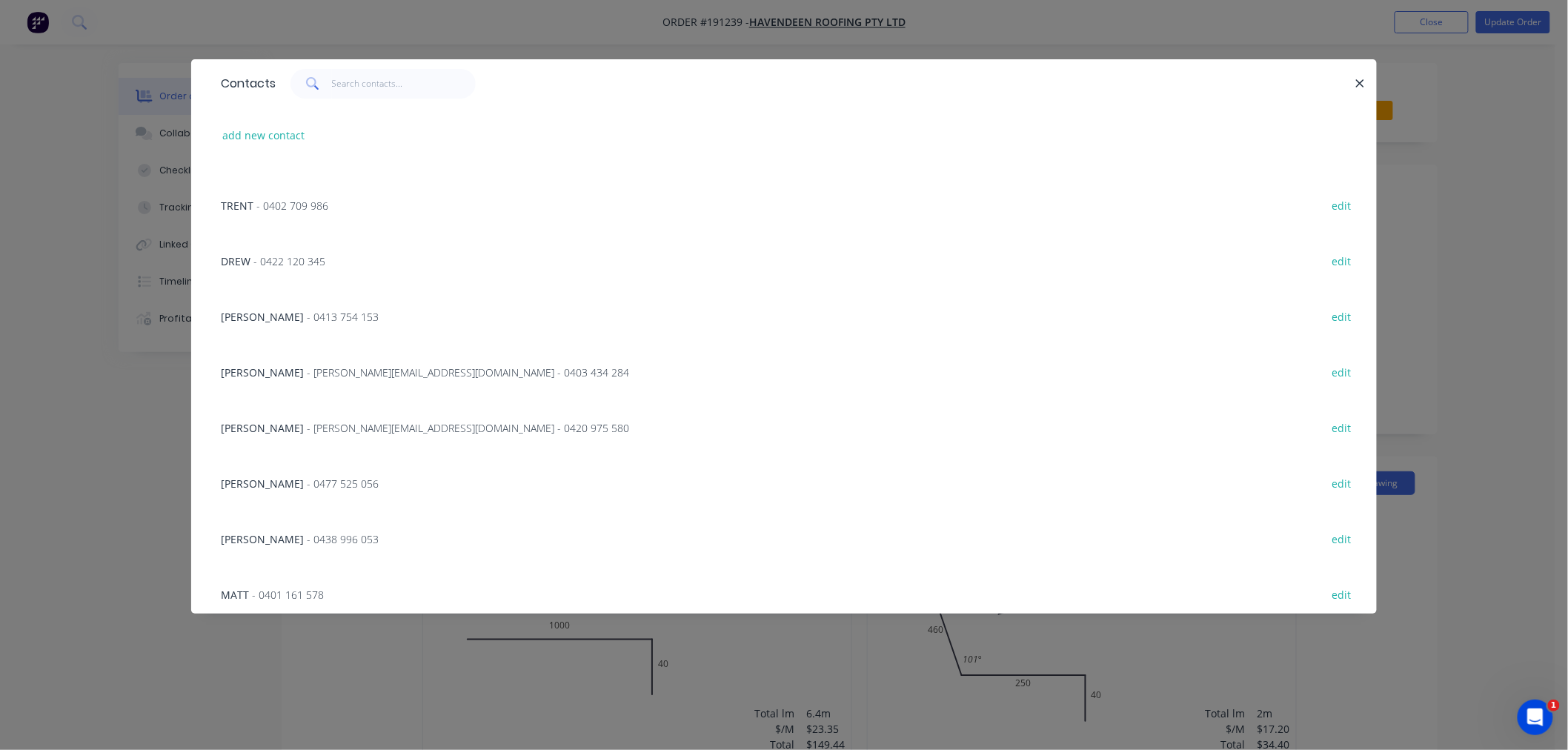
scroll to position [58, 0]
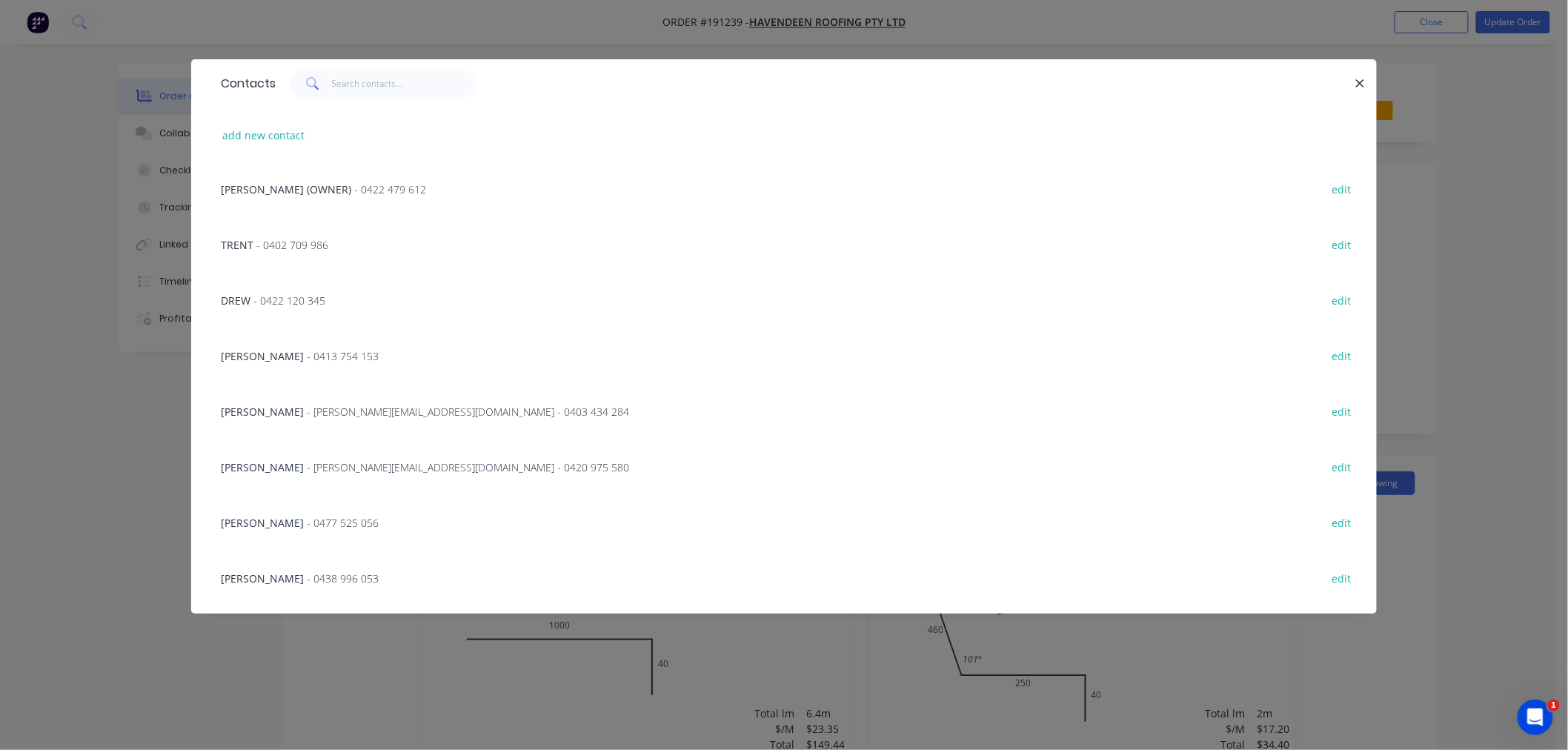
click at [365, 465] on span "- [PERSON_NAME][EMAIL_ADDRESS][DOMAIN_NAME] - 0420 975 580" at bounding box center [468, 467] width 323 height 14
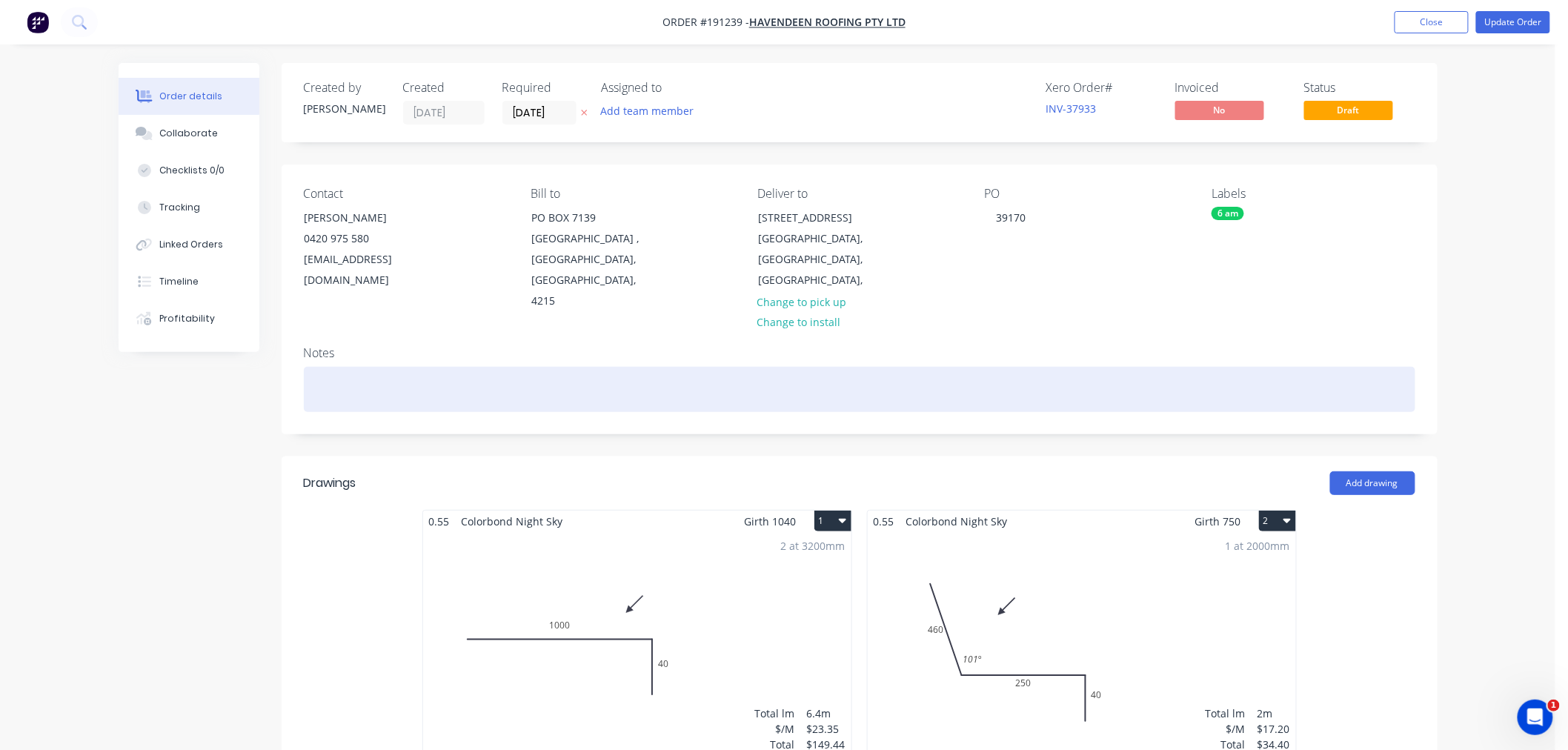
click at [418, 367] on div at bounding box center [860, 389] width 1112 height 45
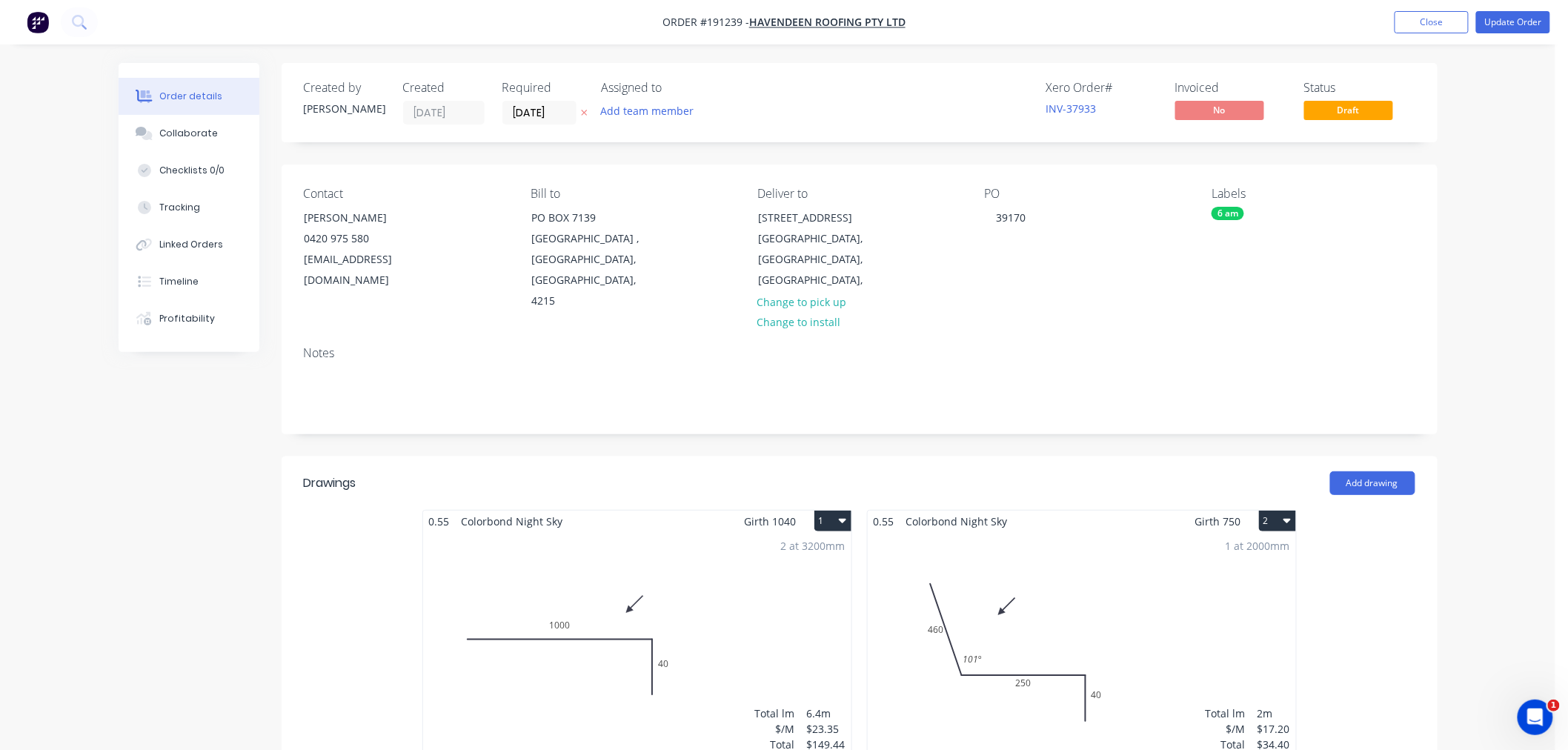
click at [1520, 28] on button "Update Order" at bounding box center [1513, 22] width 74 height 23
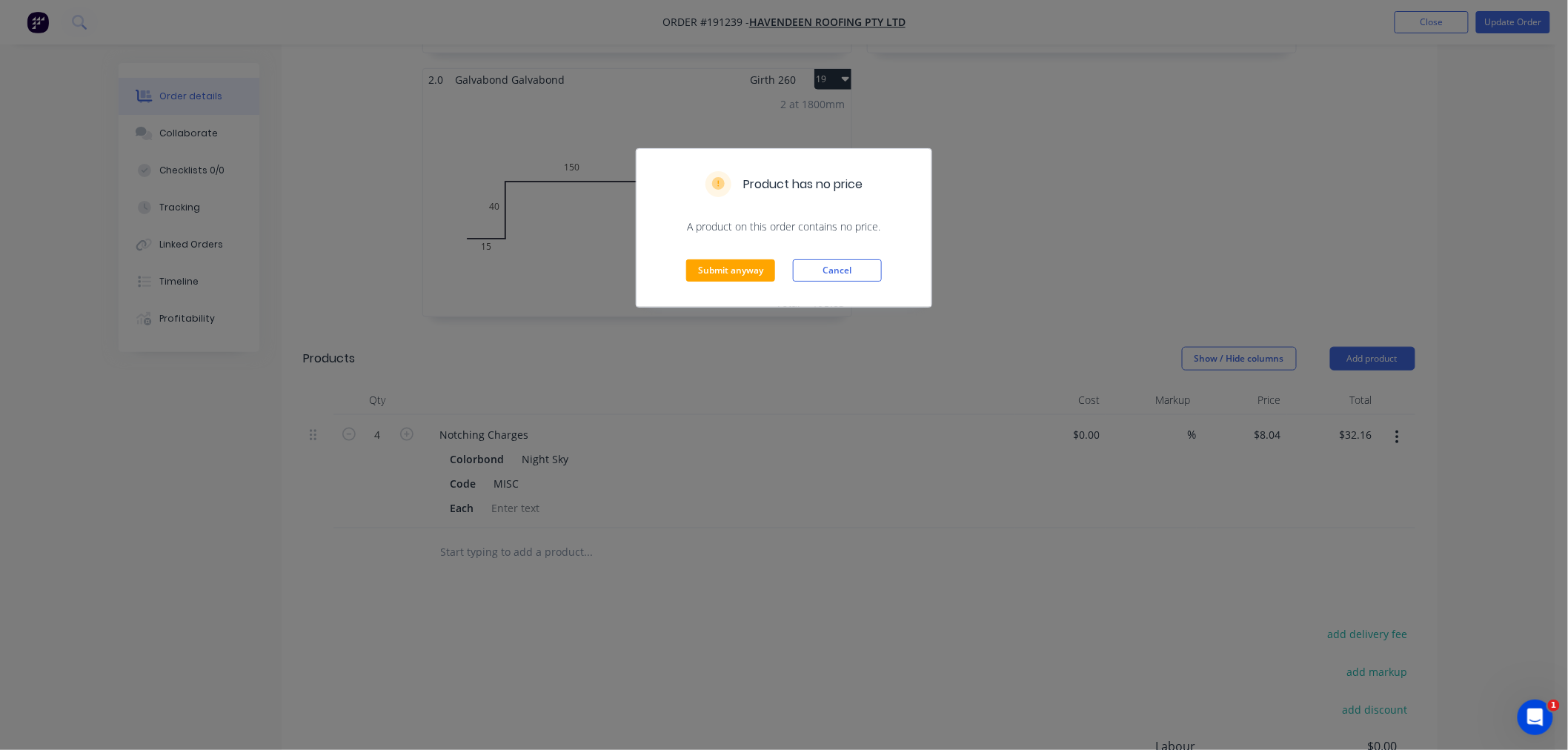
scroll to position [3001, 0]
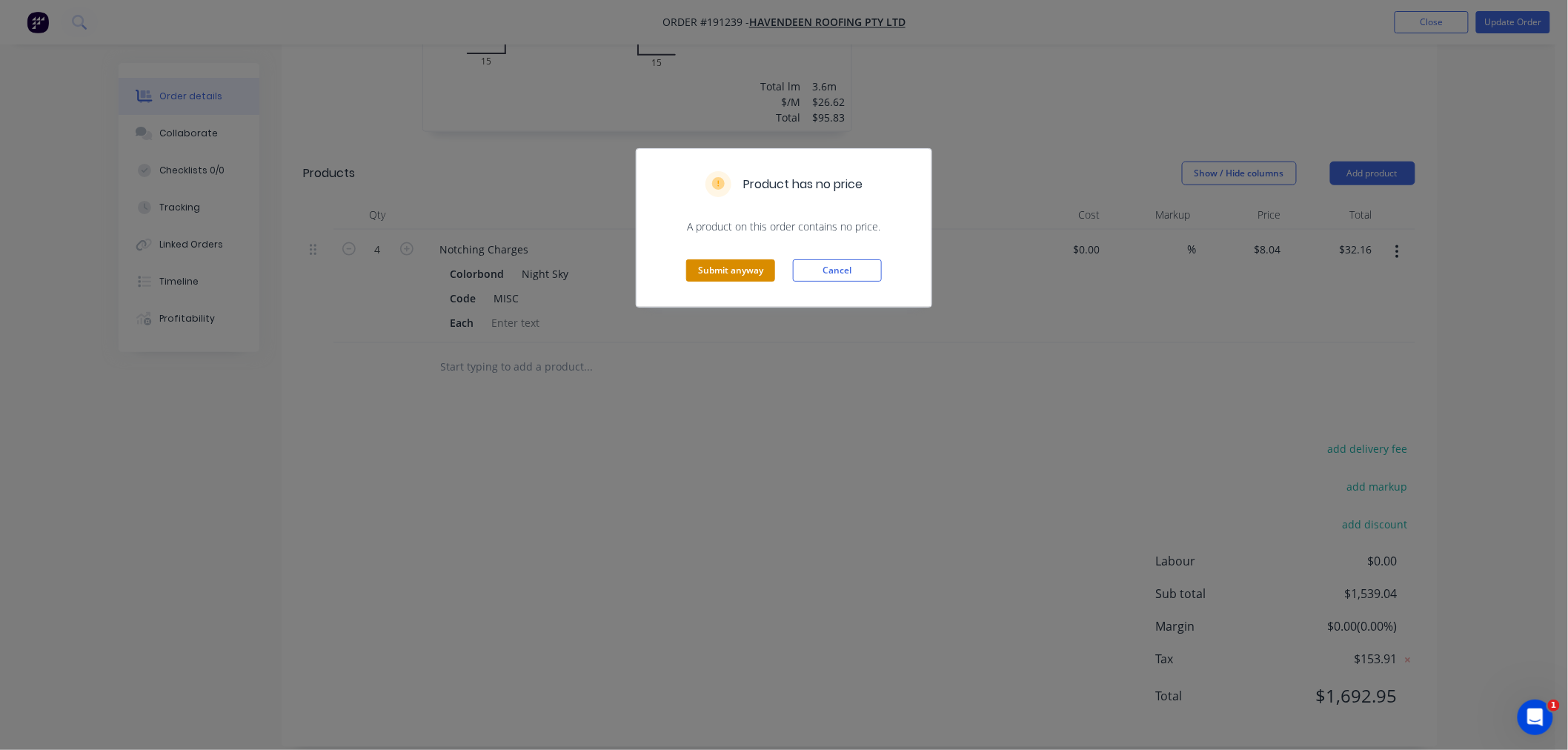
click at [742, 273] on button "Submit anyway" at bounding box center [731, 270] width 89 height 23
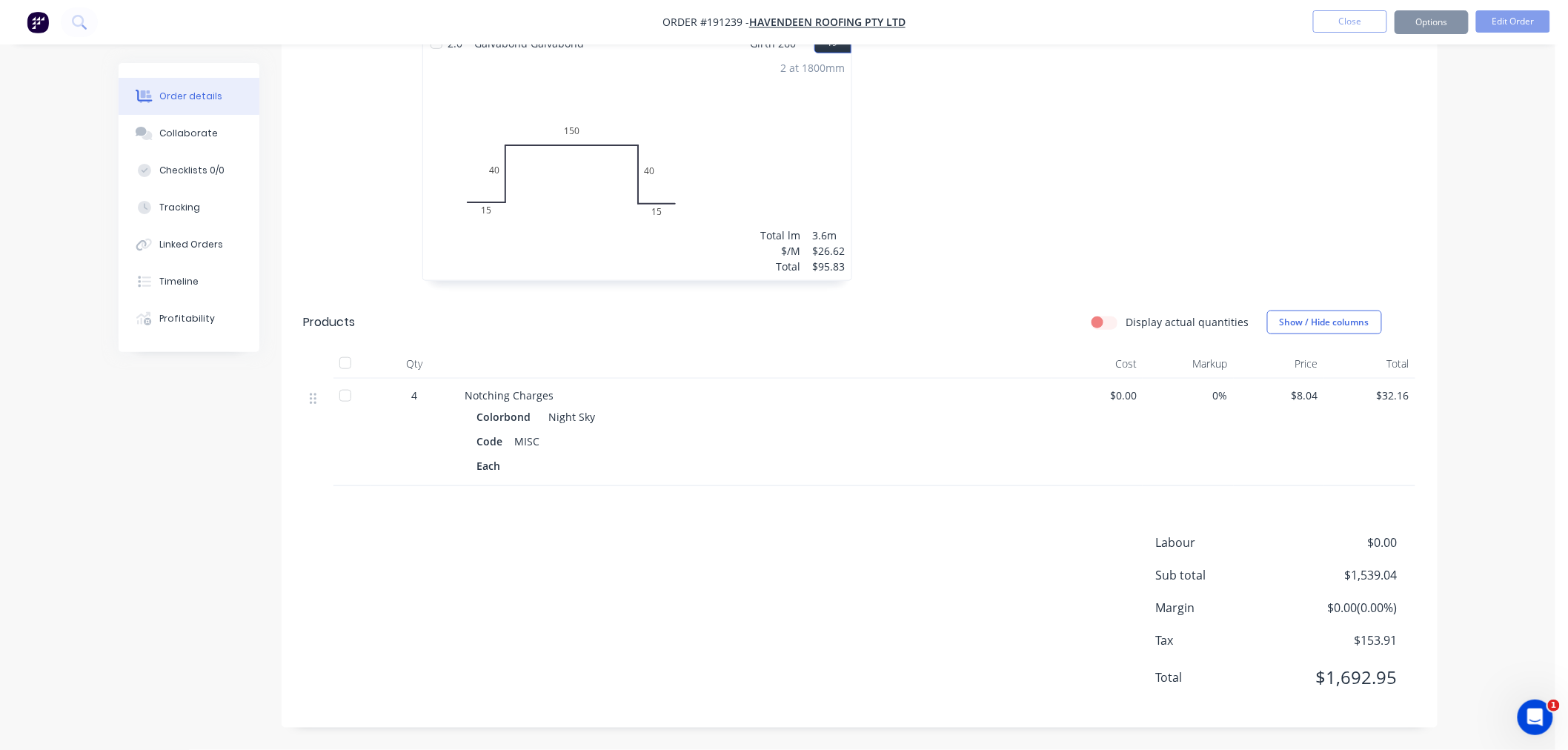
scroll to position [2804, 0]
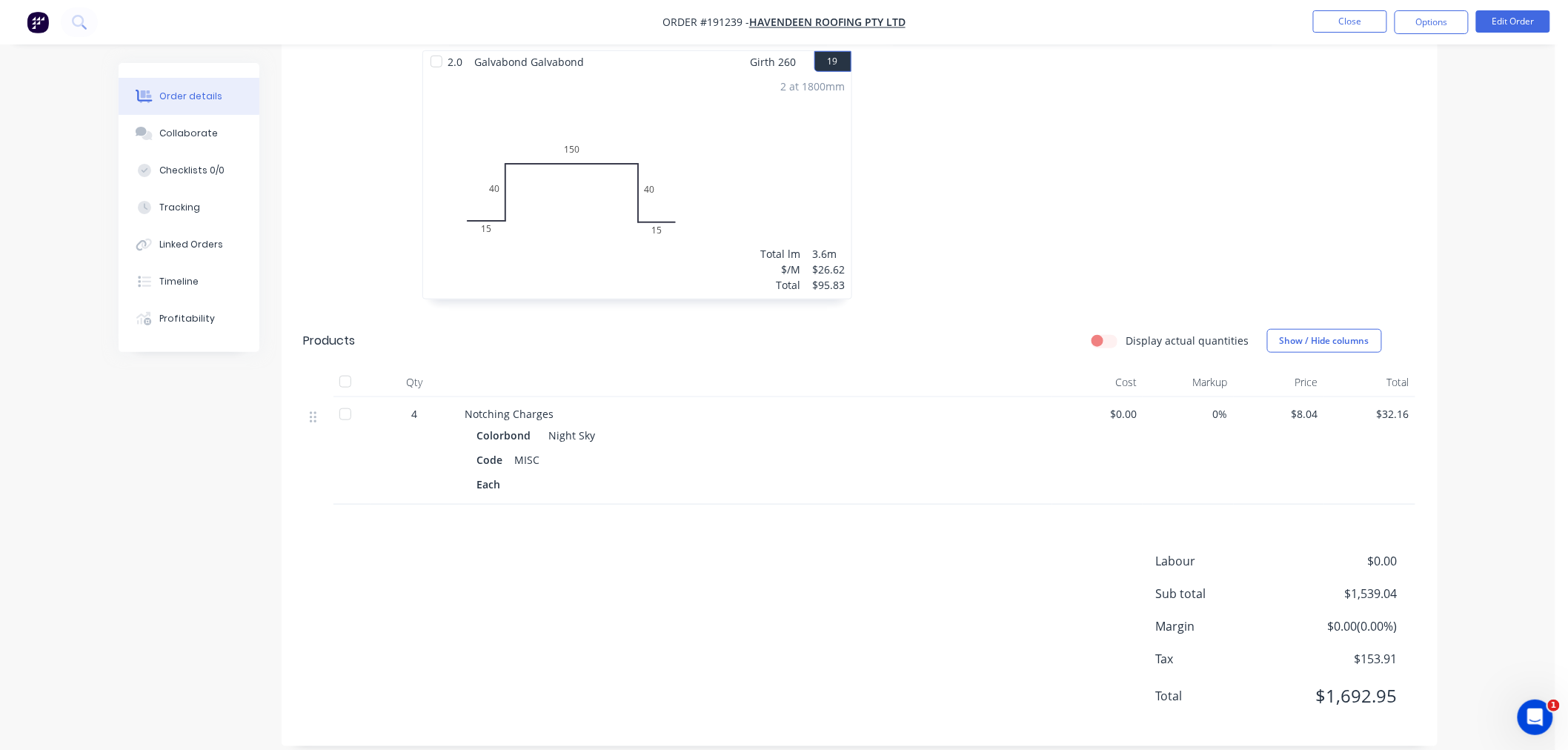
click at [1268, 24] on nav "Order #191239 - Havendeen Roofing Pty Ltd Close Options Edit Order" at bounding box center [784, 22] width 1568 height 44
click at [1339, 25] on button "Close" at bounding box center [1350, 21] width 74 height 23
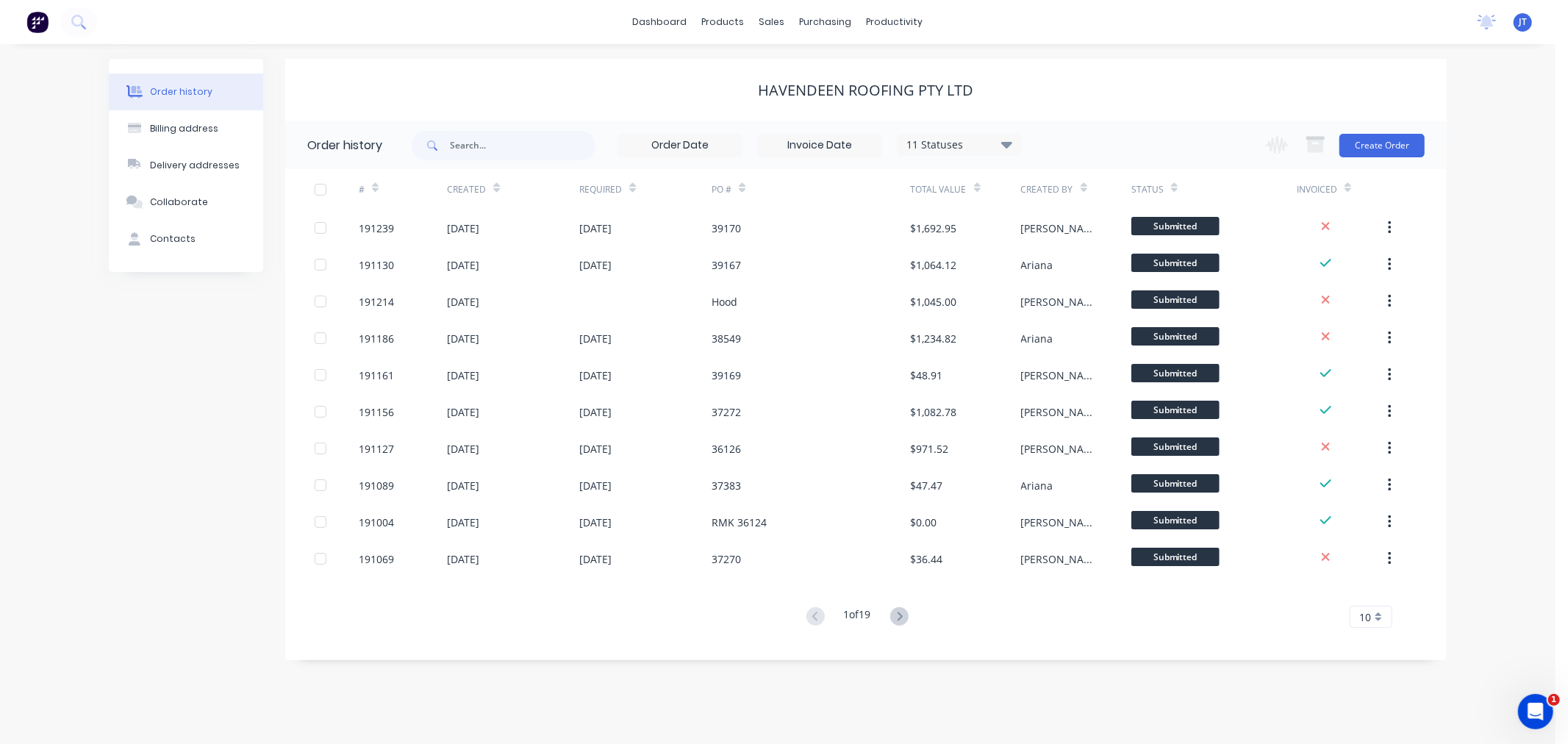
click at [898, 619] on icon at bounding box center [900, 617] width 19 height 19
click at [812, 616] on icon at bounding box center [816, 617] width 19 height 19
click at [825, 103] on div "Customers" at bounding box center [823, 99] width 53 height 13
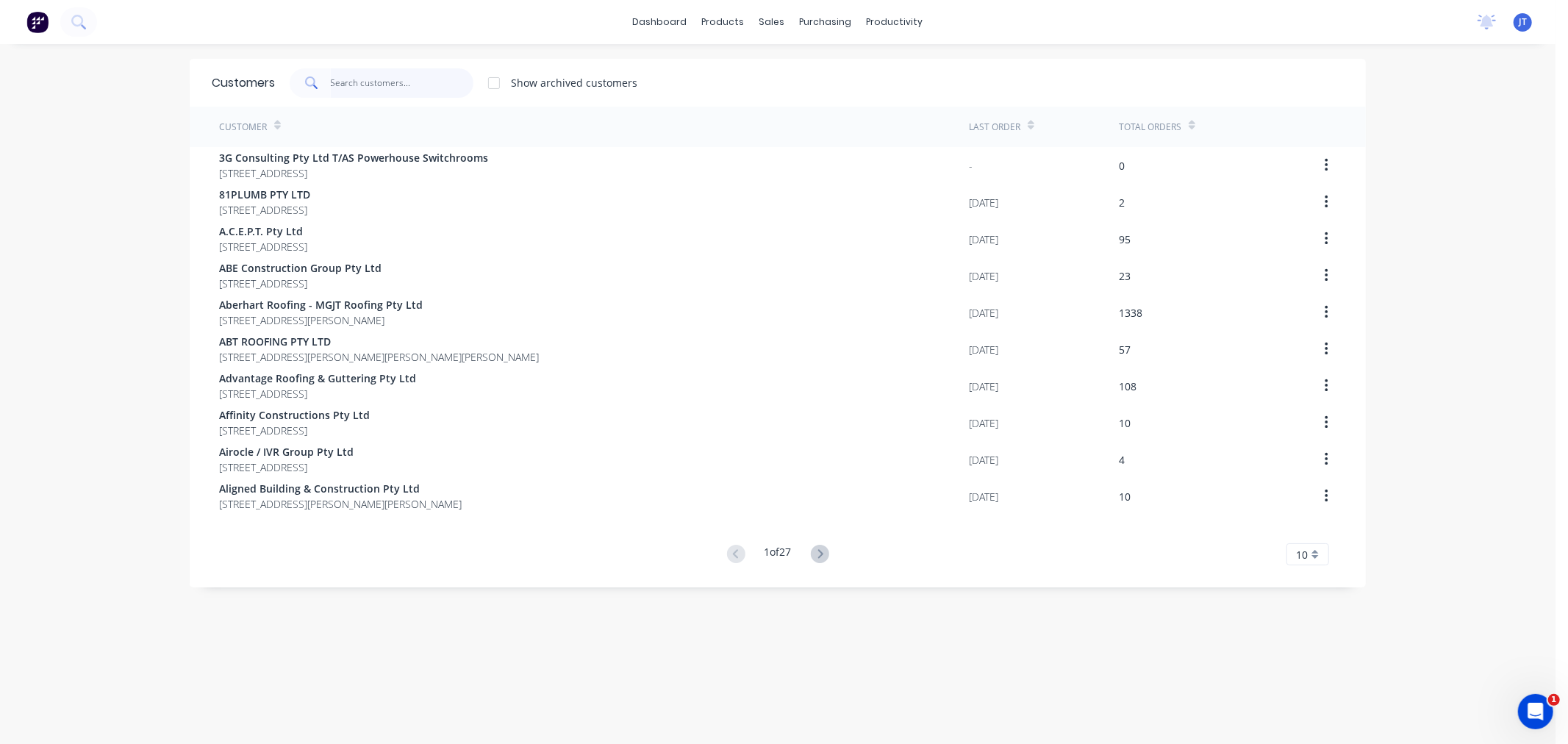
click at [393, 78] on input "text" at bounding box center [402, 83] width 143 height 29
click at [392, 89] on input "text" at bounding box center [402, 83] width 143 height 29
click at [348, 63] on div "Customers Show archived customers" at bounding box center [777, 82] width 1176 height 48
click at [348, 79] on input "text" at bounding box center [402, 83] width 143 height 29
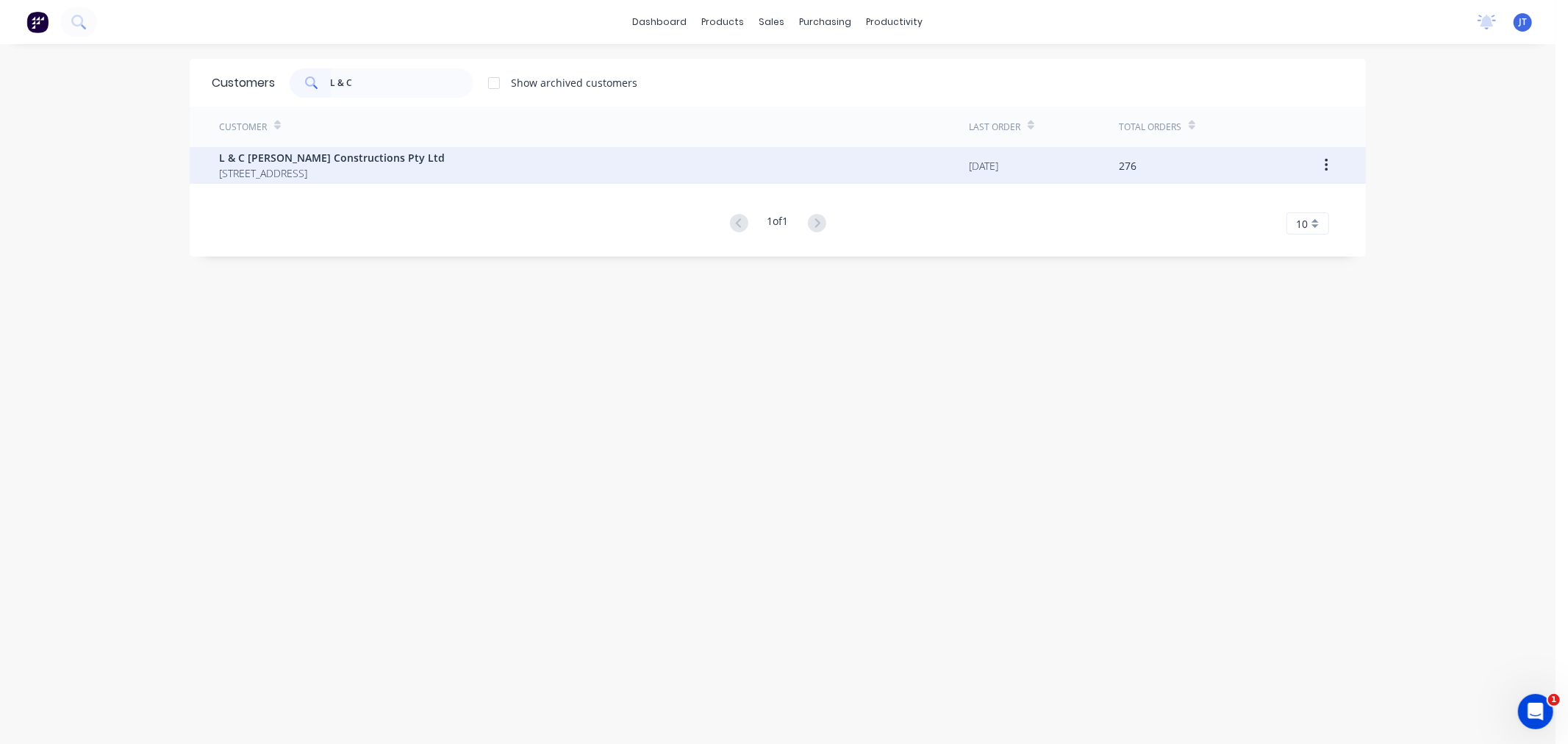
click at [363, 164] on span "L & C [PERSON_NAME] Constructions Pty Ltd" at bounding box center [331, 157] width 226 height 15
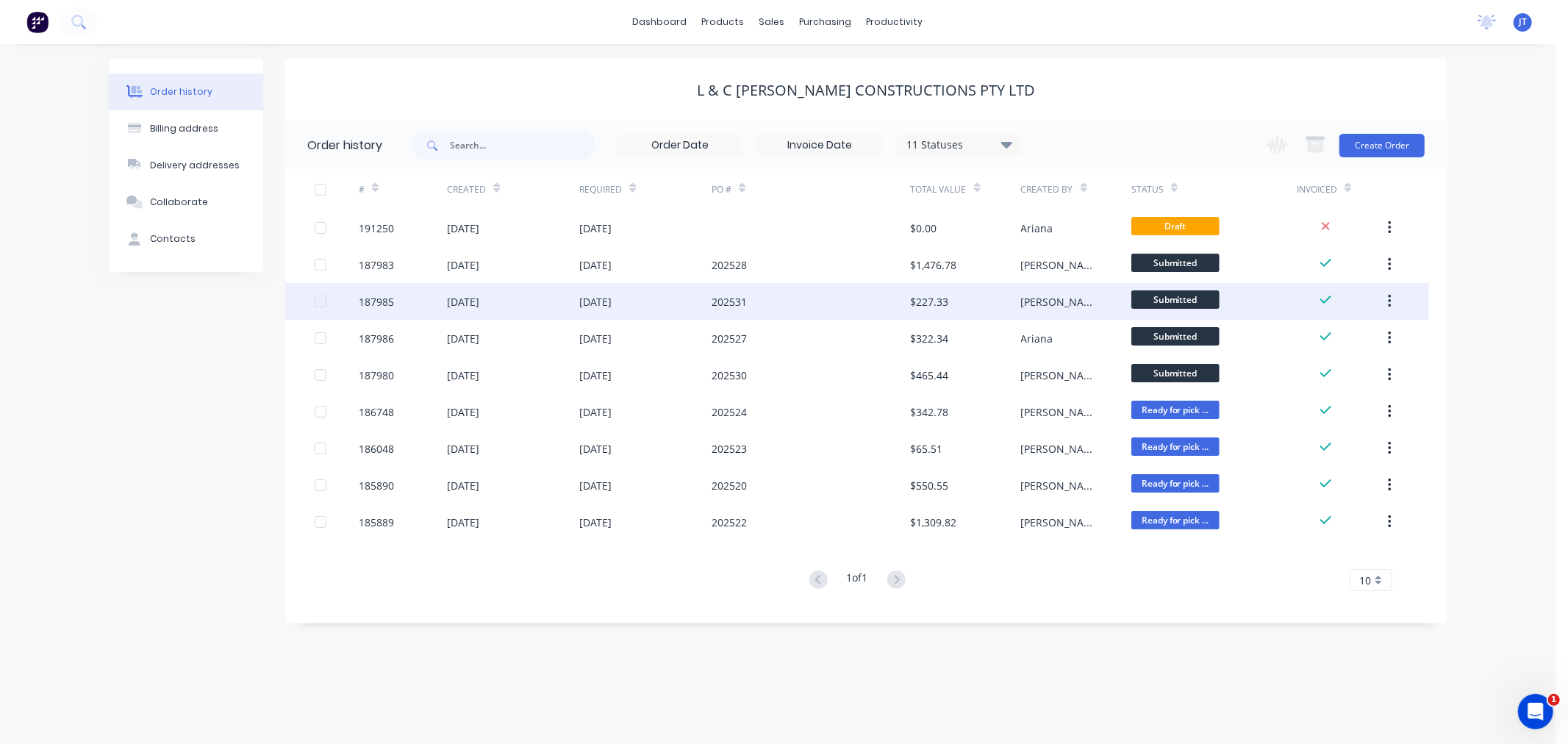
click at [377, 301] on div "187985" at bounding box center [376, 301] width 35 height 15
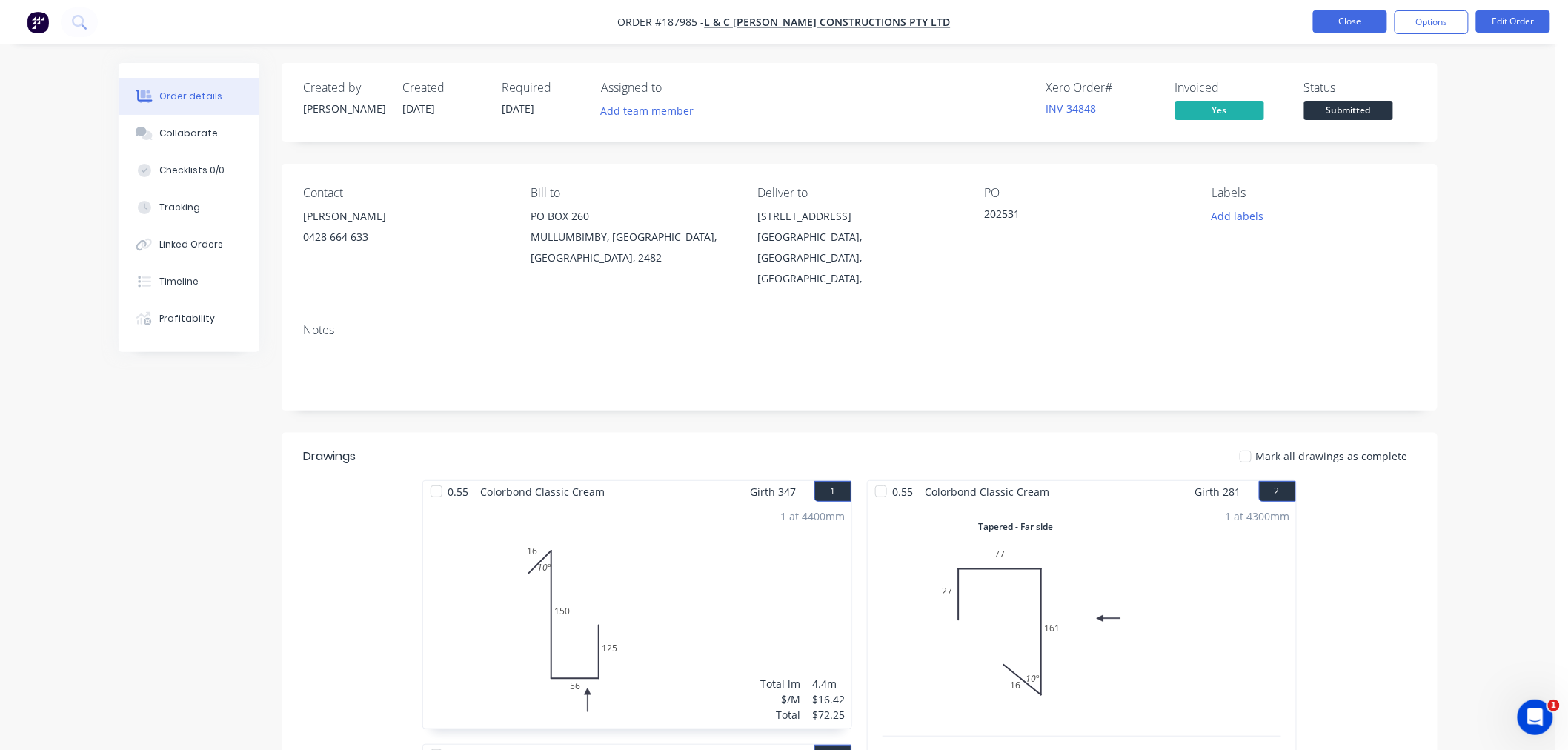
click at [1347, 19] on button "Close" at bounding box center [1350, 21] width 74 height 23
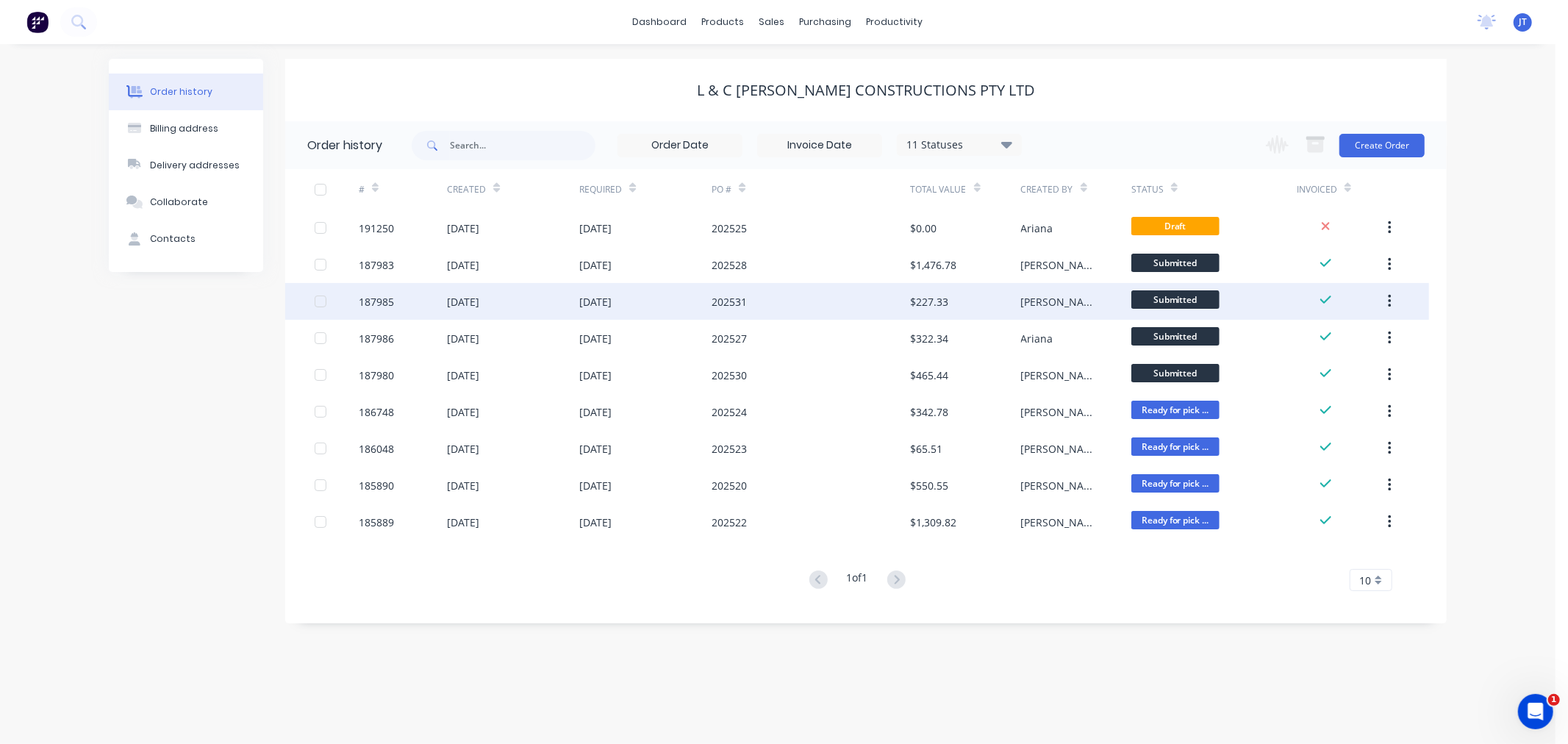
click at [375, 303] on div "187985" at bounding box center [376, 301] width 35 height 15
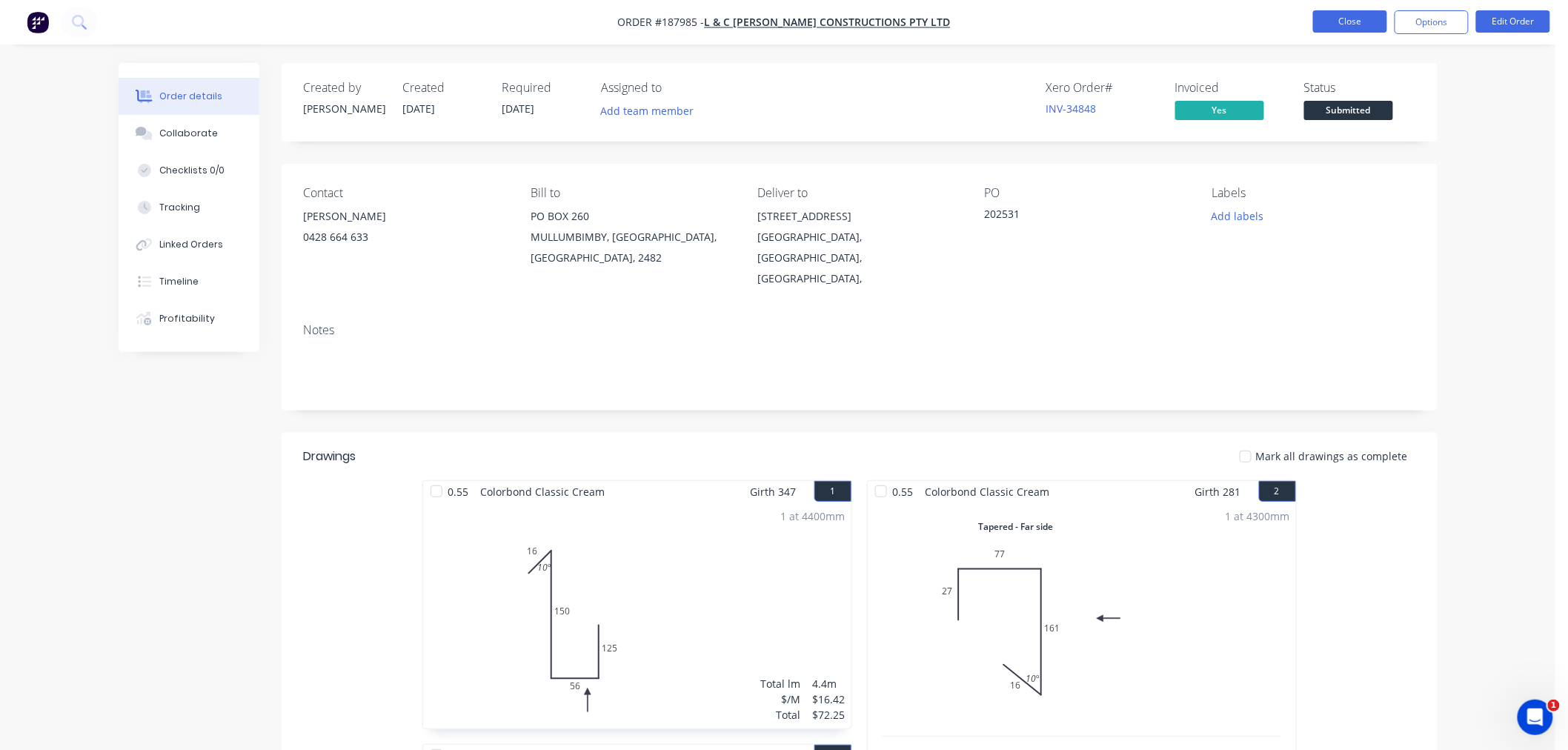
click at [1332, 23] on button "Close" at bounding box center [1350, 21] width 74 height 23
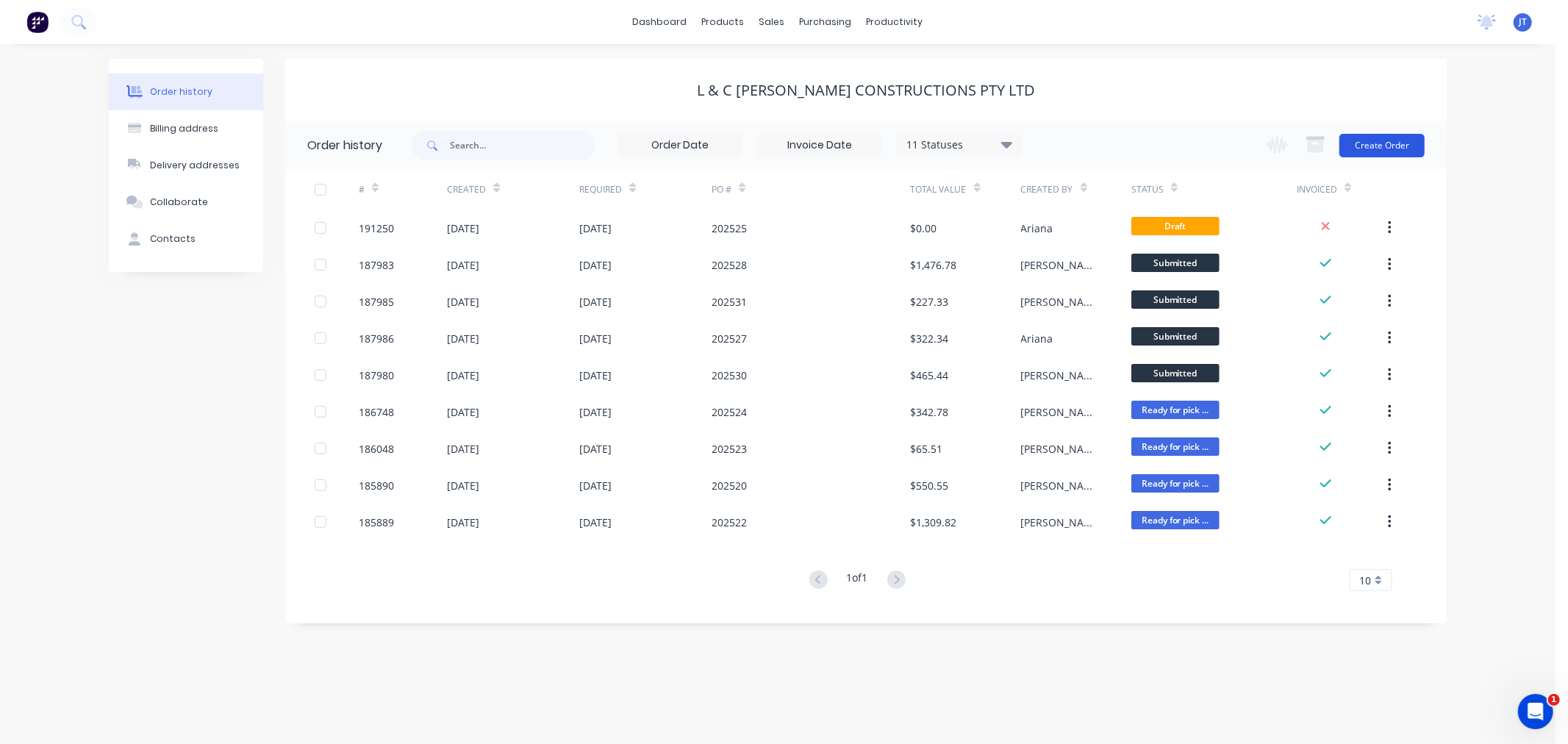
click at [1381, 144] on button "Create Order" at bounding box center [1381, 146] width 86 height 24
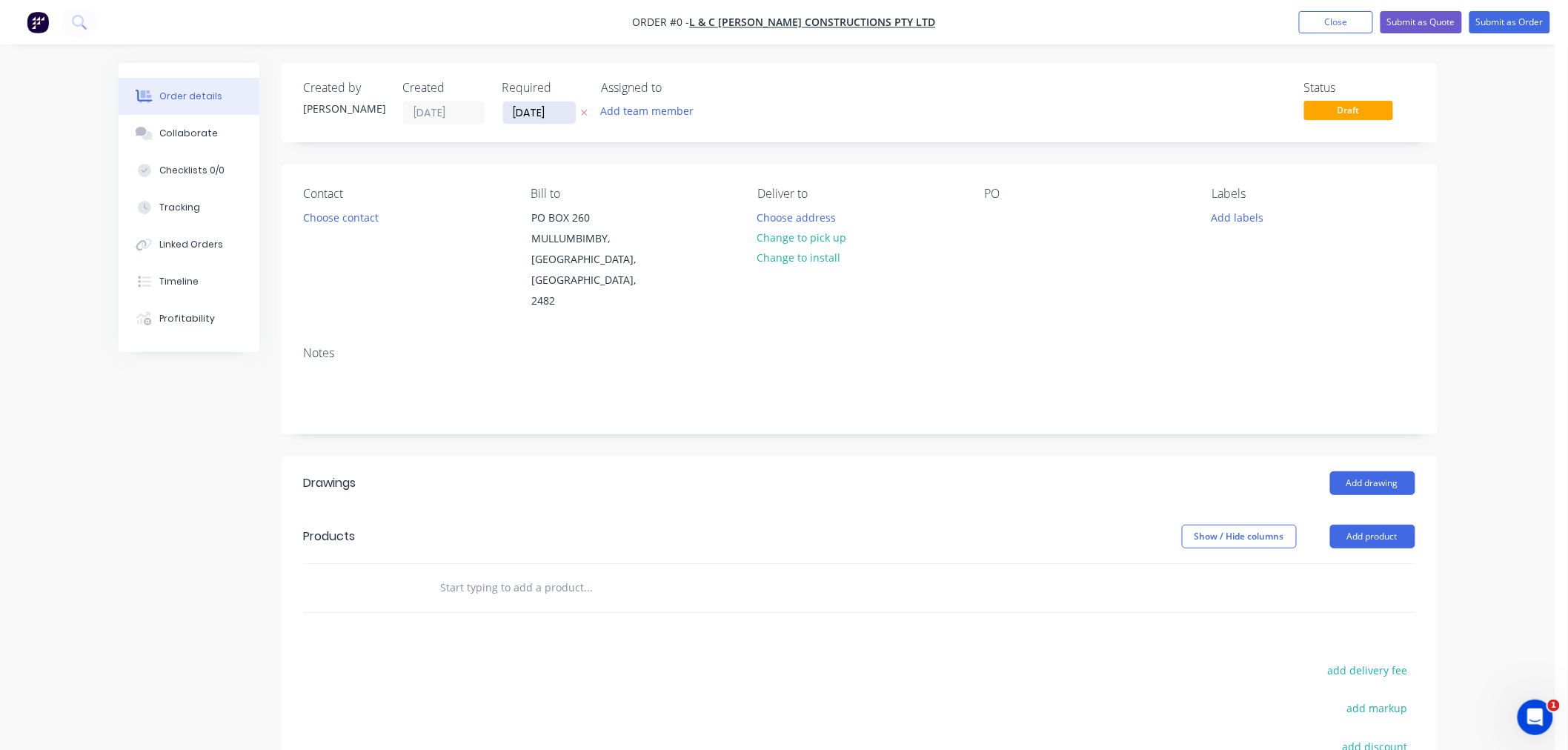
click at [534, 116] on input "[DATE]" at bounding box center [539, 113] width 72 height 23
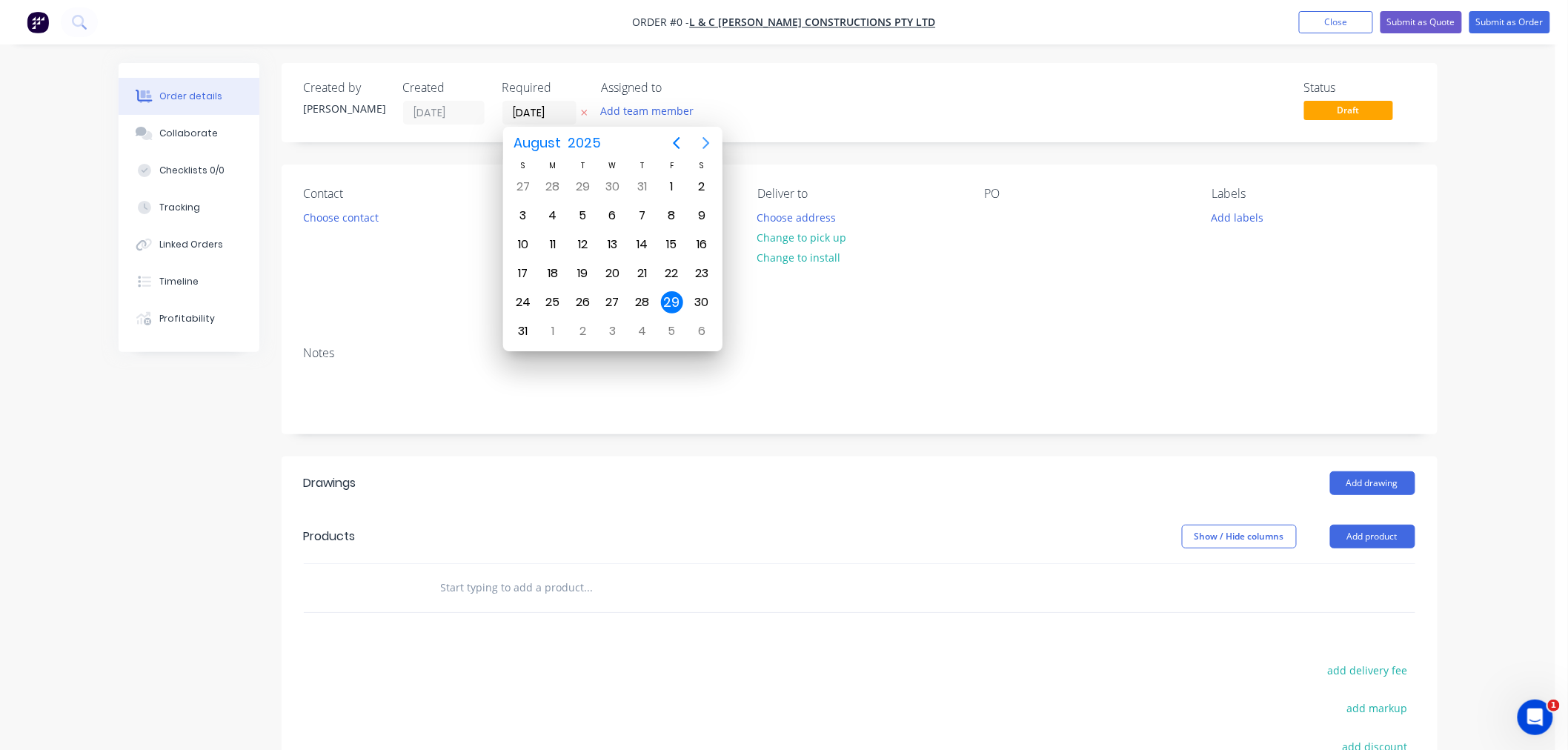
click at [708, 138] on icon "Next page" at bounding box center [706, 143] width 18 height 18
click at [554, 183] on div "1" at bounding box center [553, 187] width 23 height 23
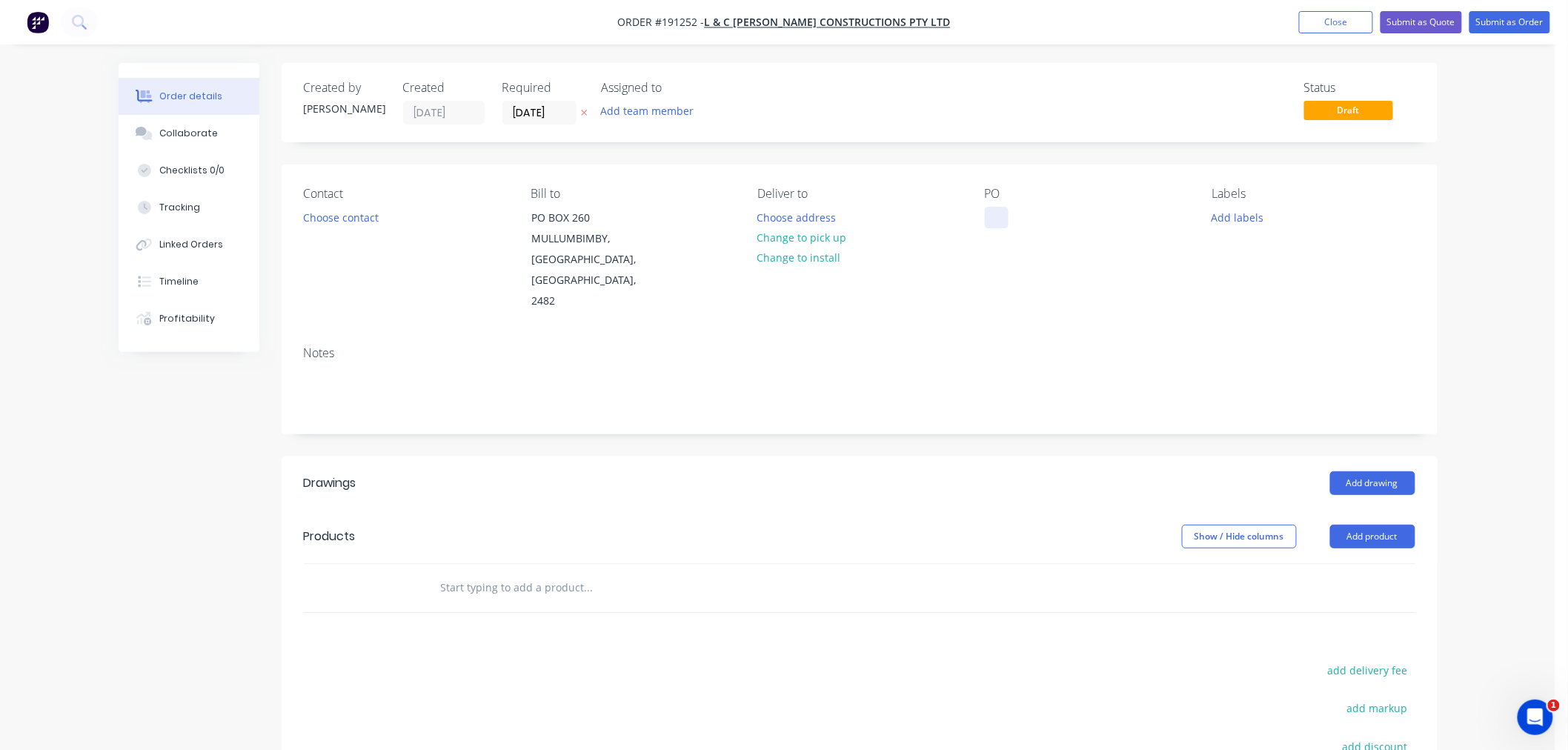
click at [994, 219] on div at bounding box center [997, 218] width 24 height 22
click at [1472, 334] on div "Order details Collaborate Checklists 0/0 Tracking Linked Orders Timeline Profit…" at bounding box center [777, 495] width 1556 height 991
click at [347, 217] on button "Choose contact" at bounding box center [340, 217] width 91 height 20
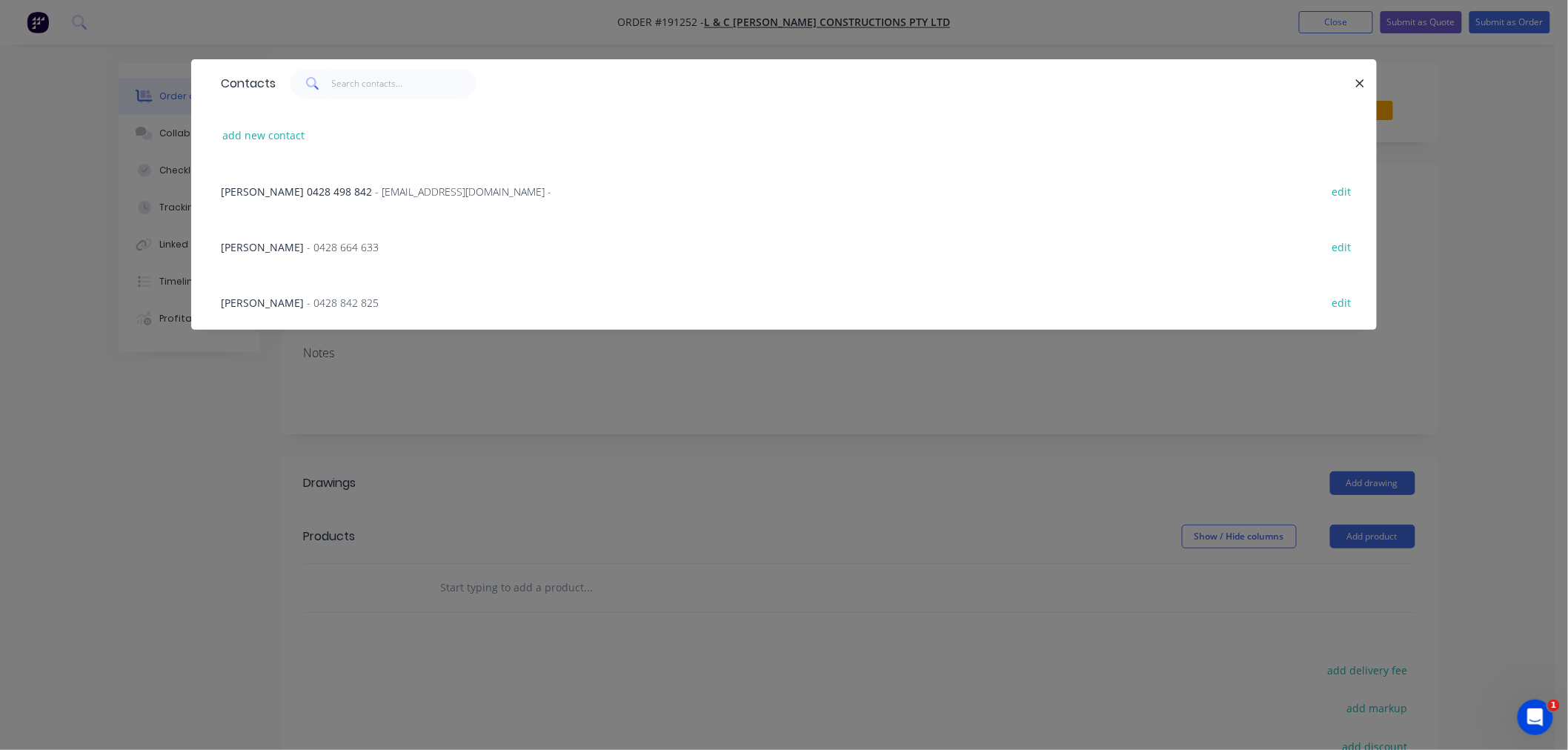
click at [307, 242] on span "- 0428 664 633" at bounding box center [343, 247] width 72 height 14
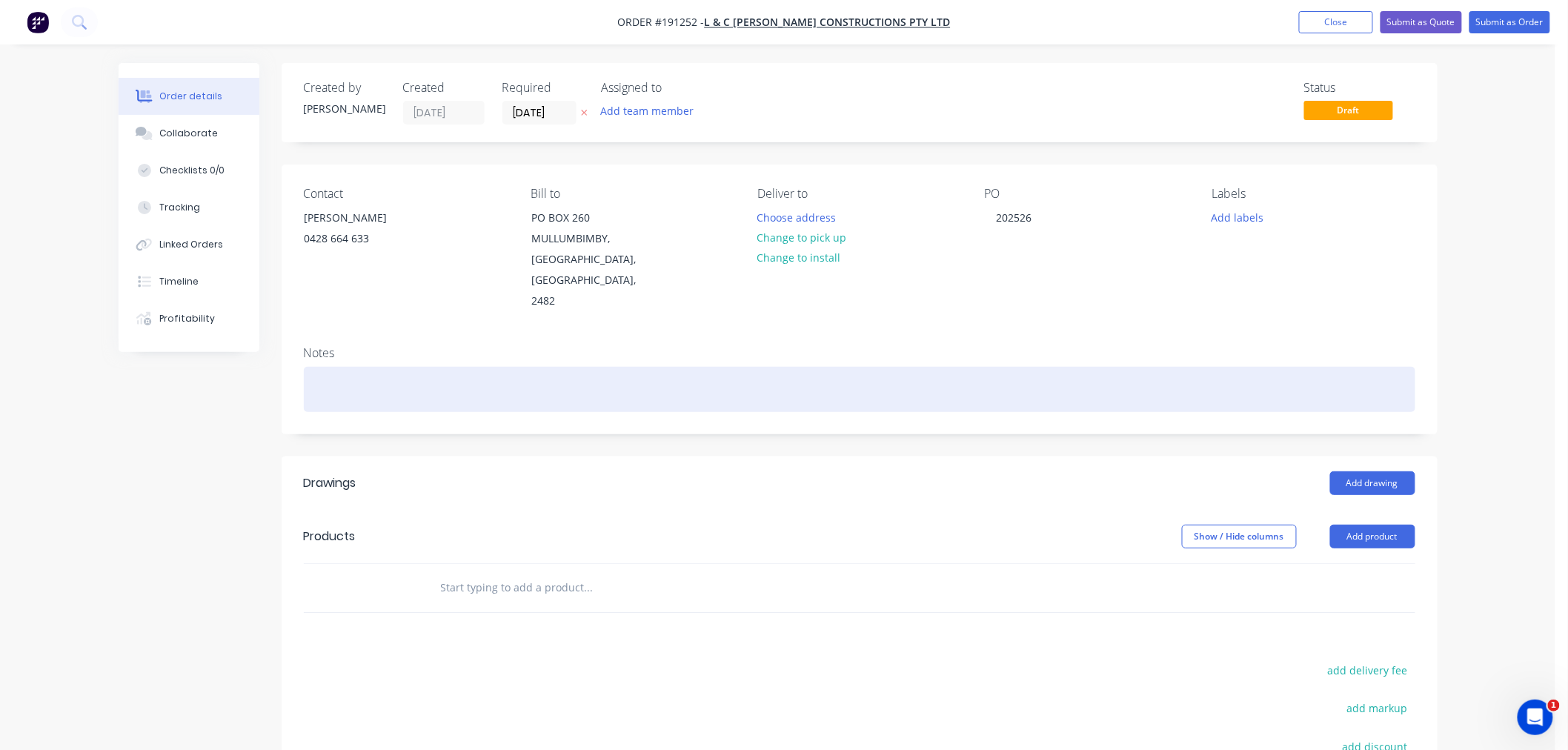
click at [421, 373] on div at bounding box center [860, 389] width 1112 height 45
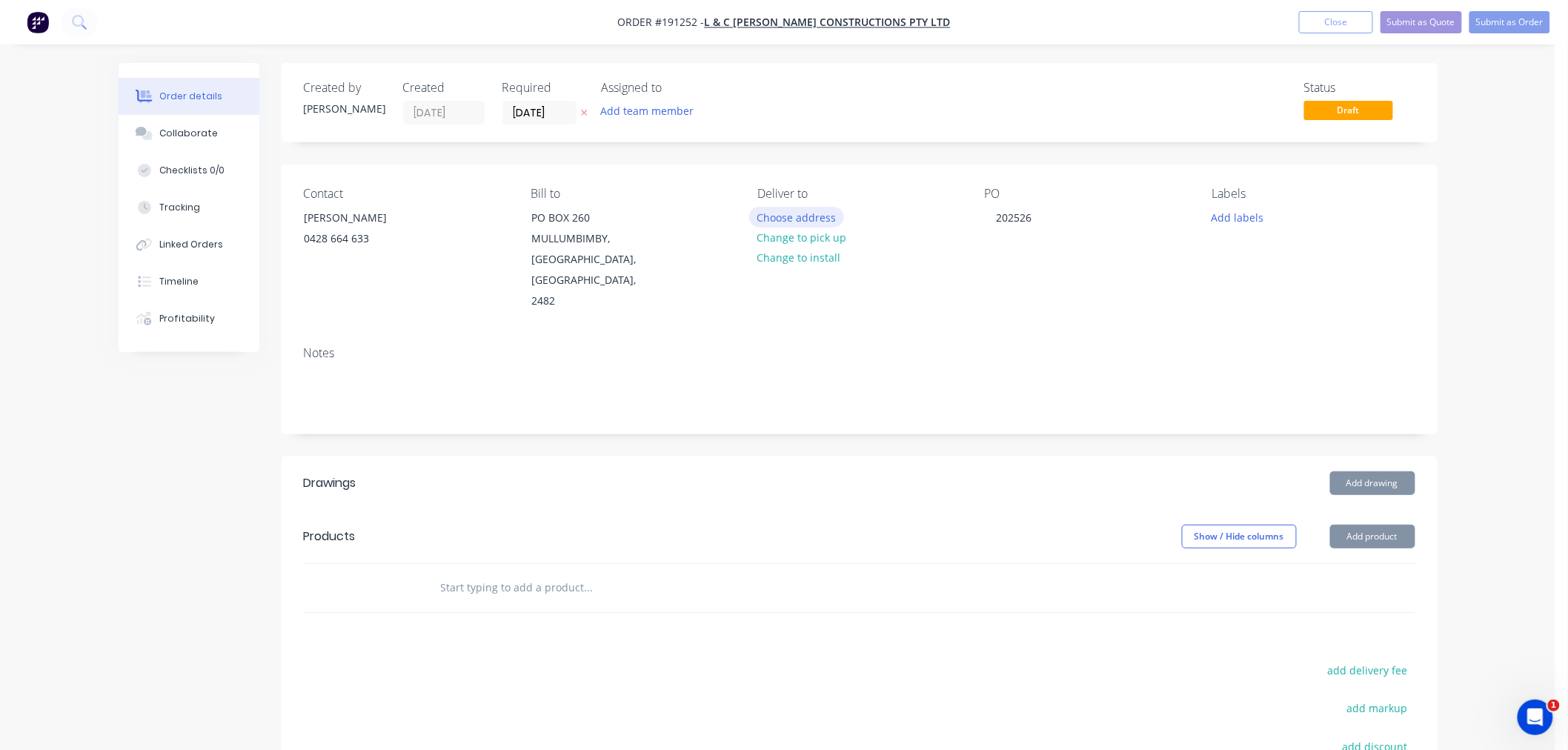
click at [805, 221] on button "Choose address" at bounding box center [797, 217] width 95 height 20
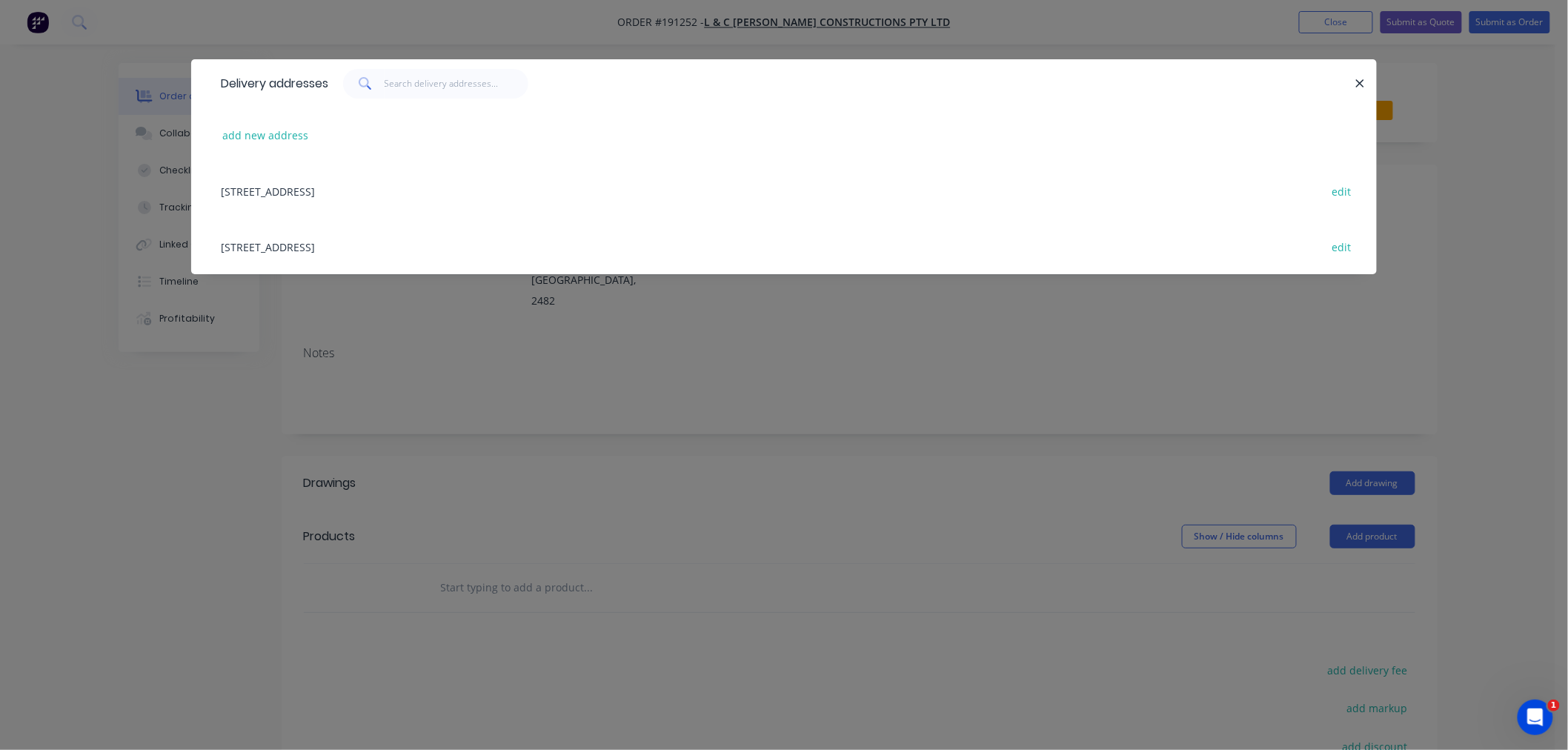
click at [466, 365] on div "Delivery addresses add new address PO BOX 260, MULLUMBIMBY, New South Wales, Au…" at bounding box center [784, 375] width 1568 height 750
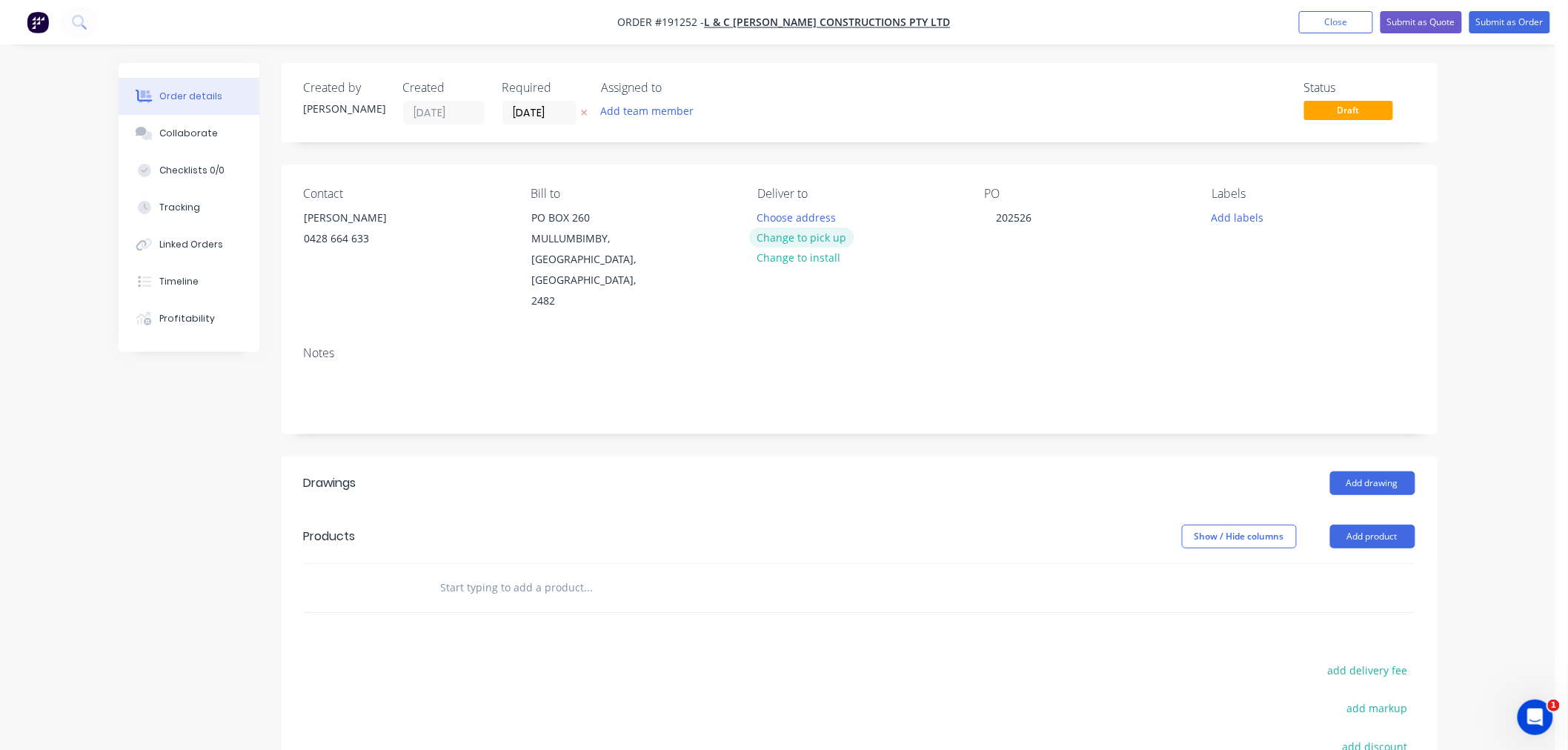
click at [822, 237] on button "Change to pick up" at bounding box center [801, 238] width 105 height 20
click at [768, 212] on div at bounding box center [769, 218] width 24 height 22
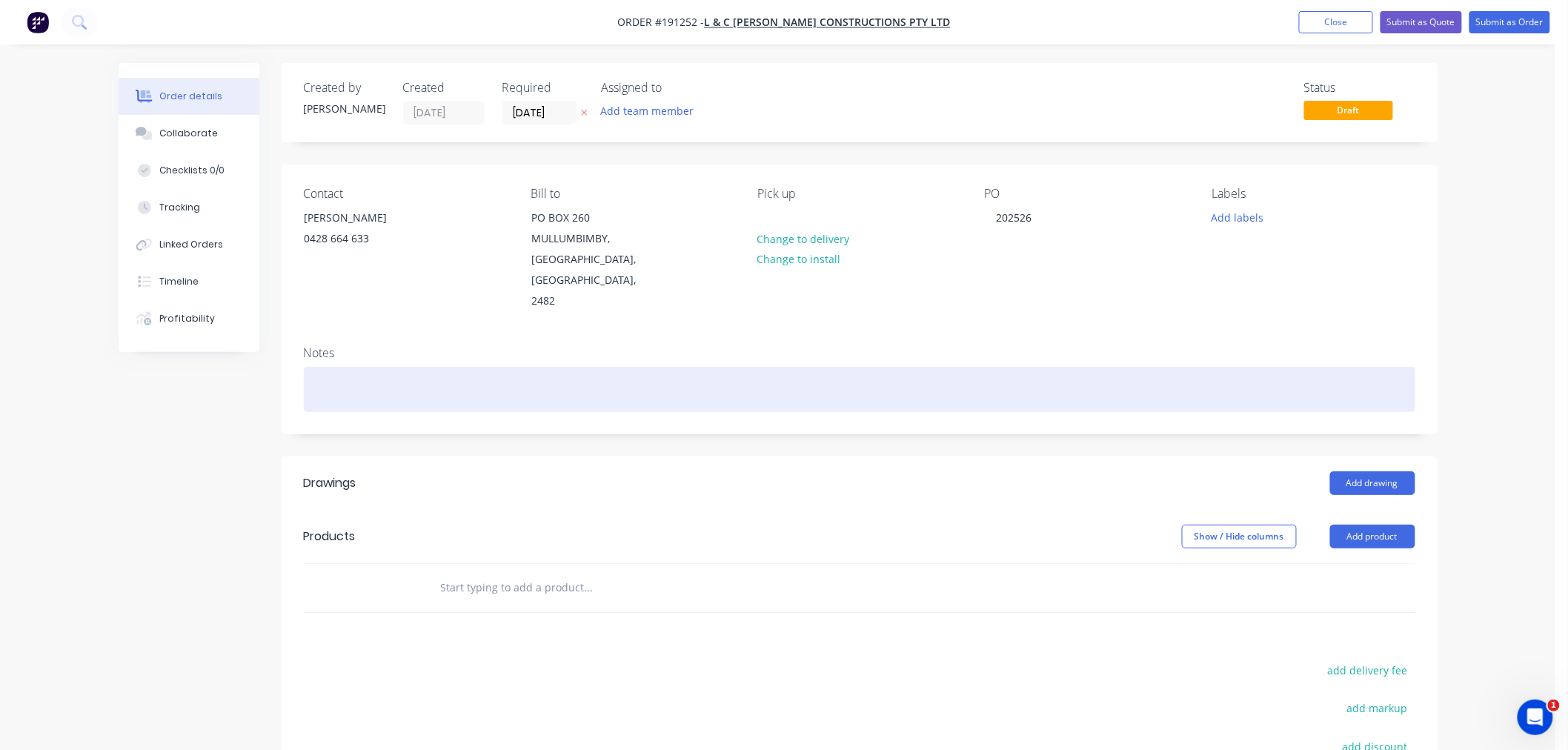
click at [982, 376] on div at bounding box center [860, 389] width 1112 height 45
click at [1269, 367] on div at bounding box center [860, 389] width 1112 height 45
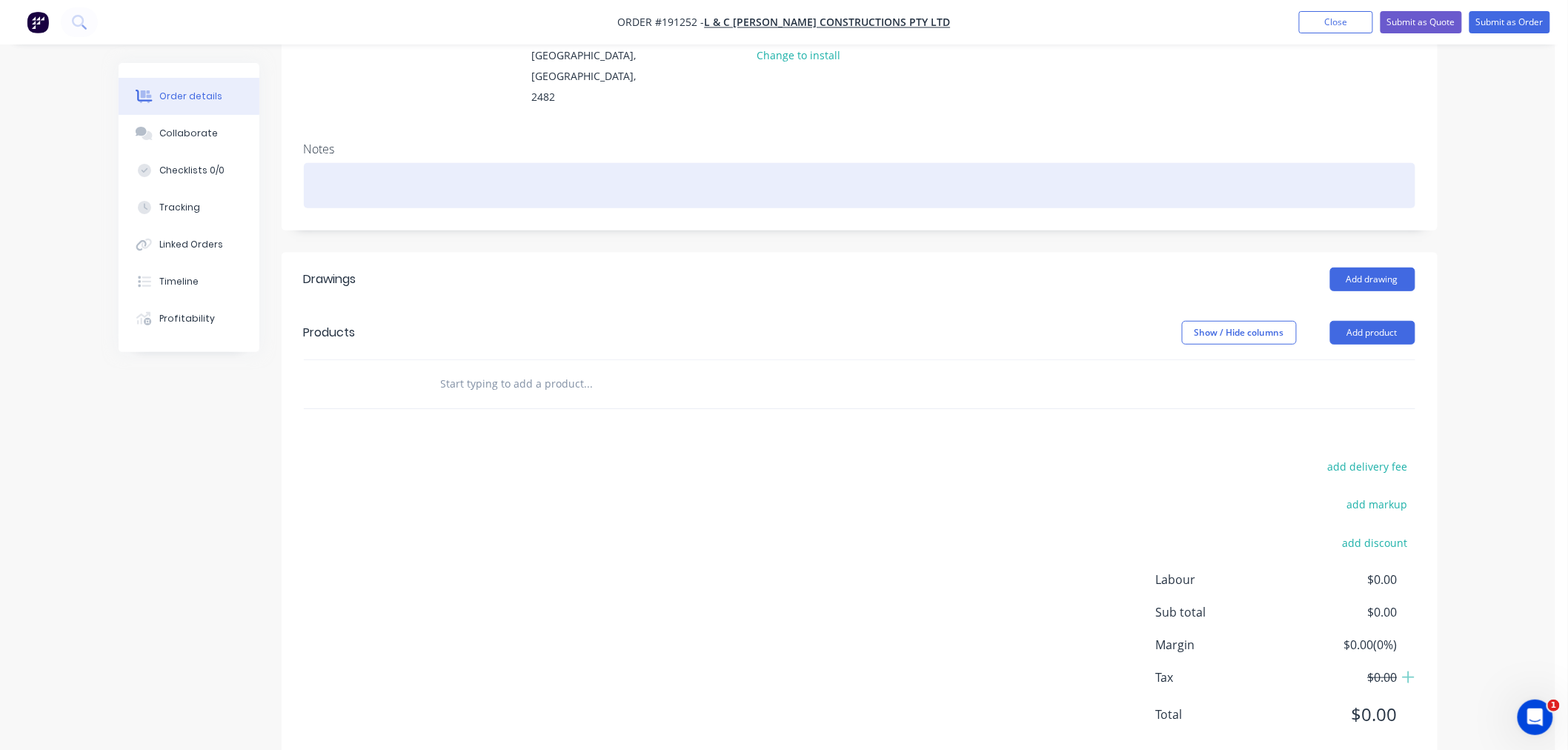
scroll to position [220, 0]
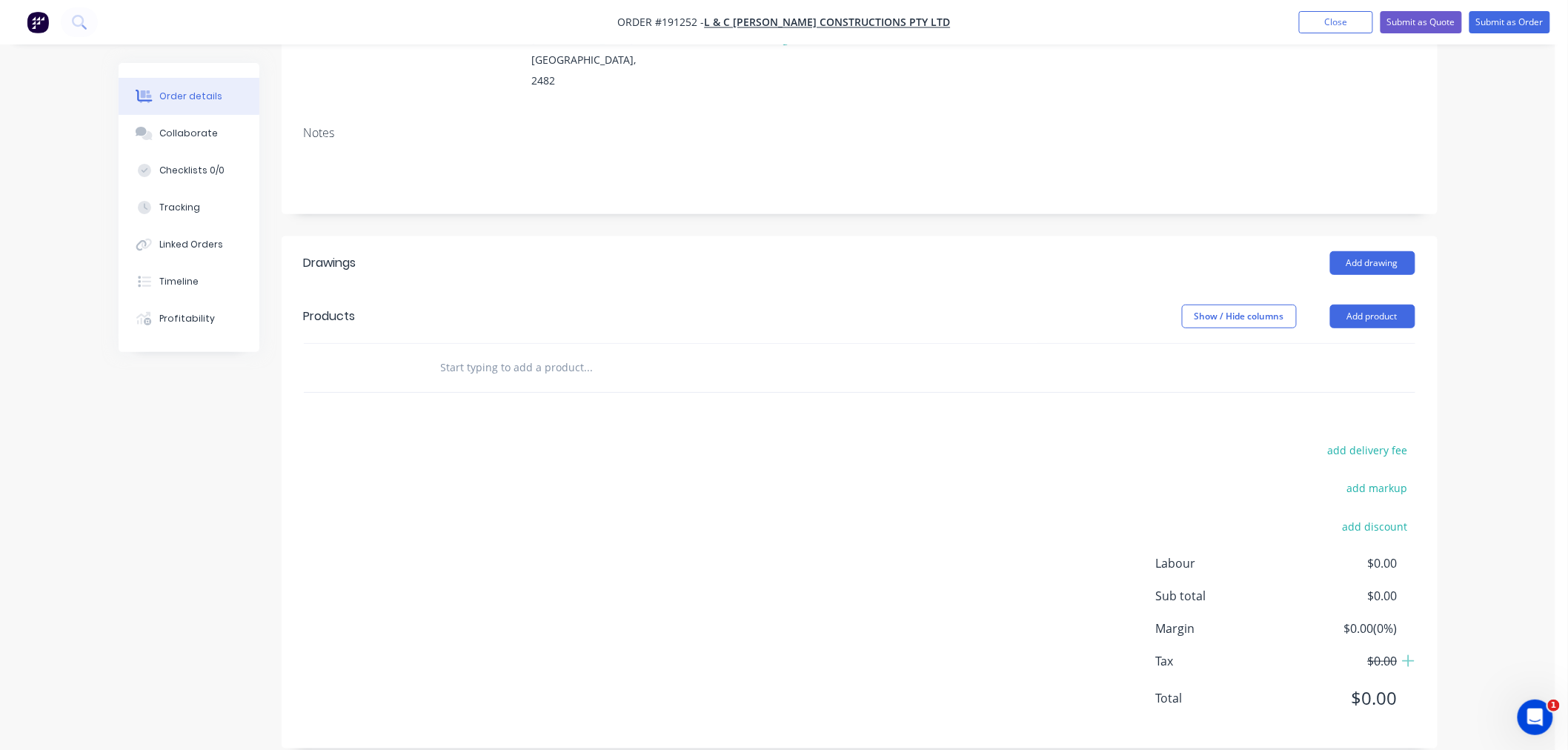
click at [1490, 579] on div "Order details Collaborate Checklists 0/0 Tracking Linked Orders Timeline Profit…" at bounding box center [777, 275] width 1556 height 991
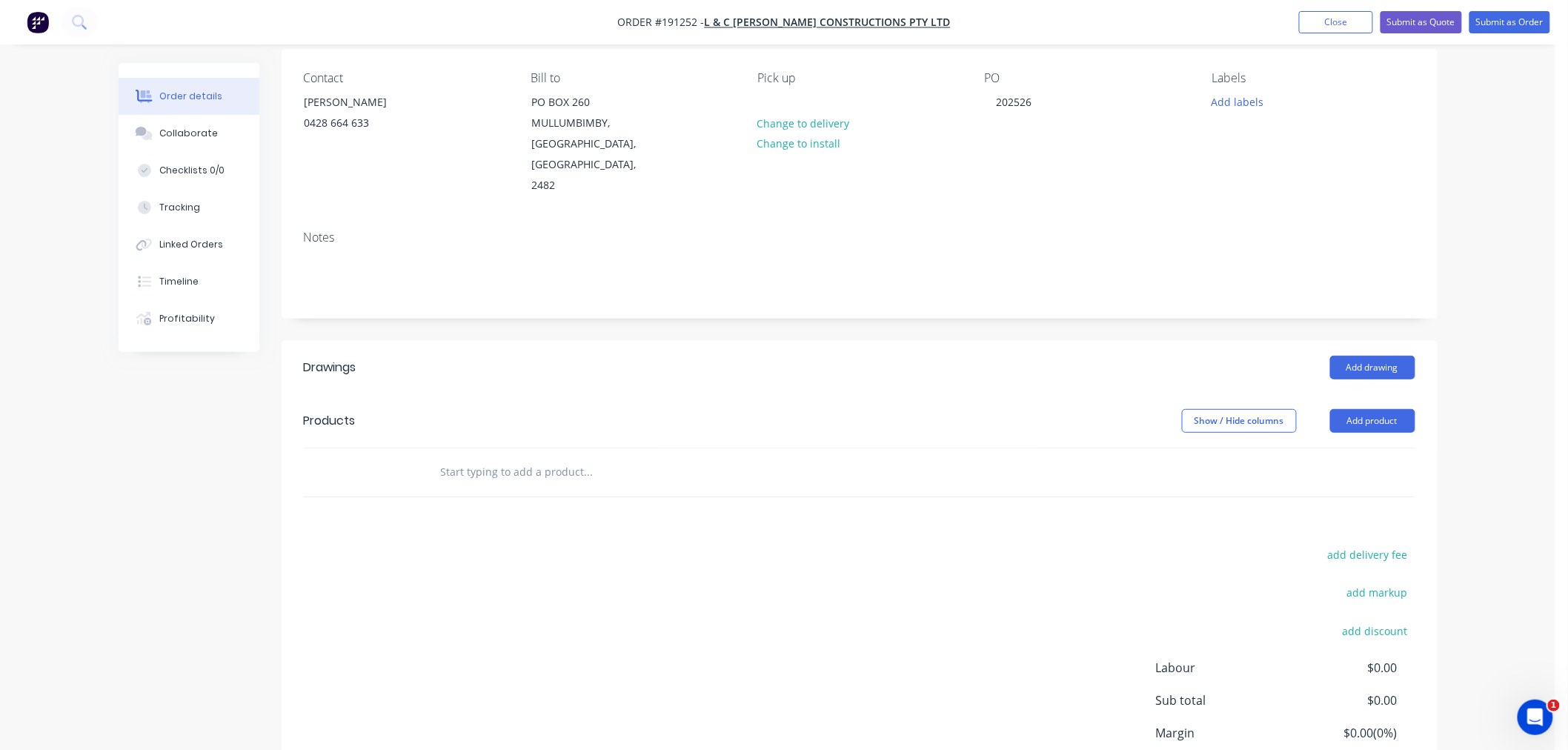
scroll to position [56, 0]
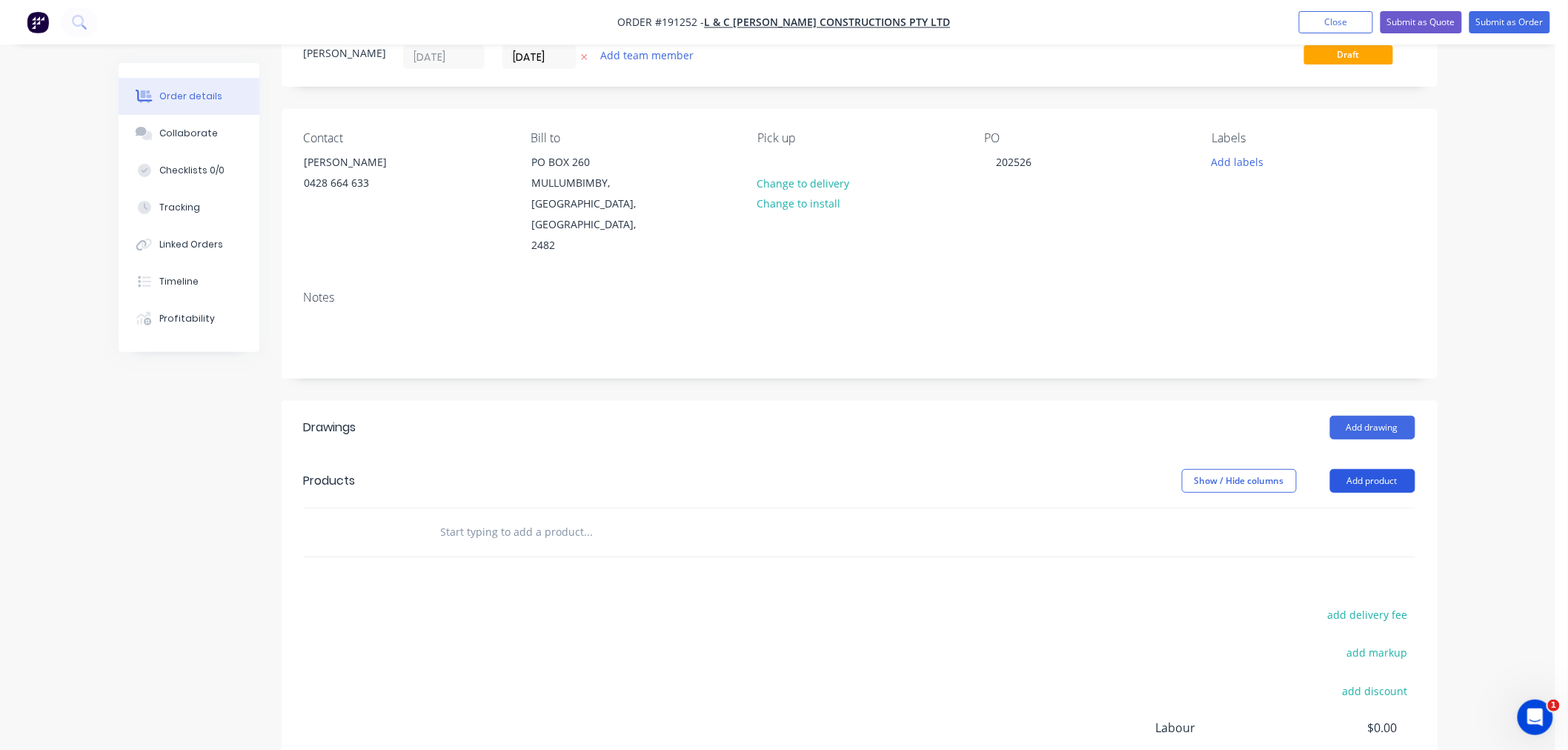
click at [1376, 469] on button "Add product" at bounding box center [1373, 481] width 86 height 24
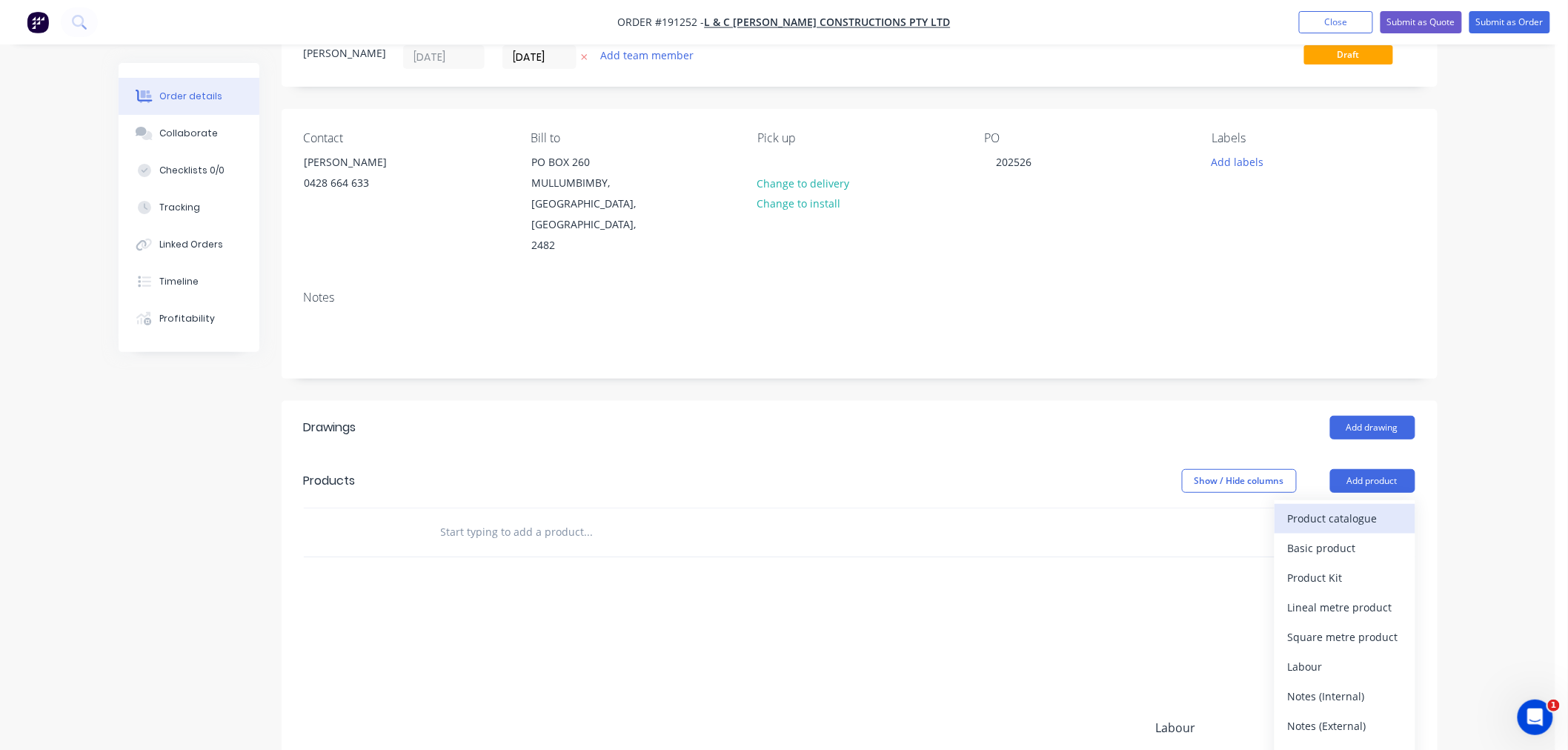
click at [1362, 508] on div "Product catalogue" at bounding box center [1345, 518] width 114 height 22
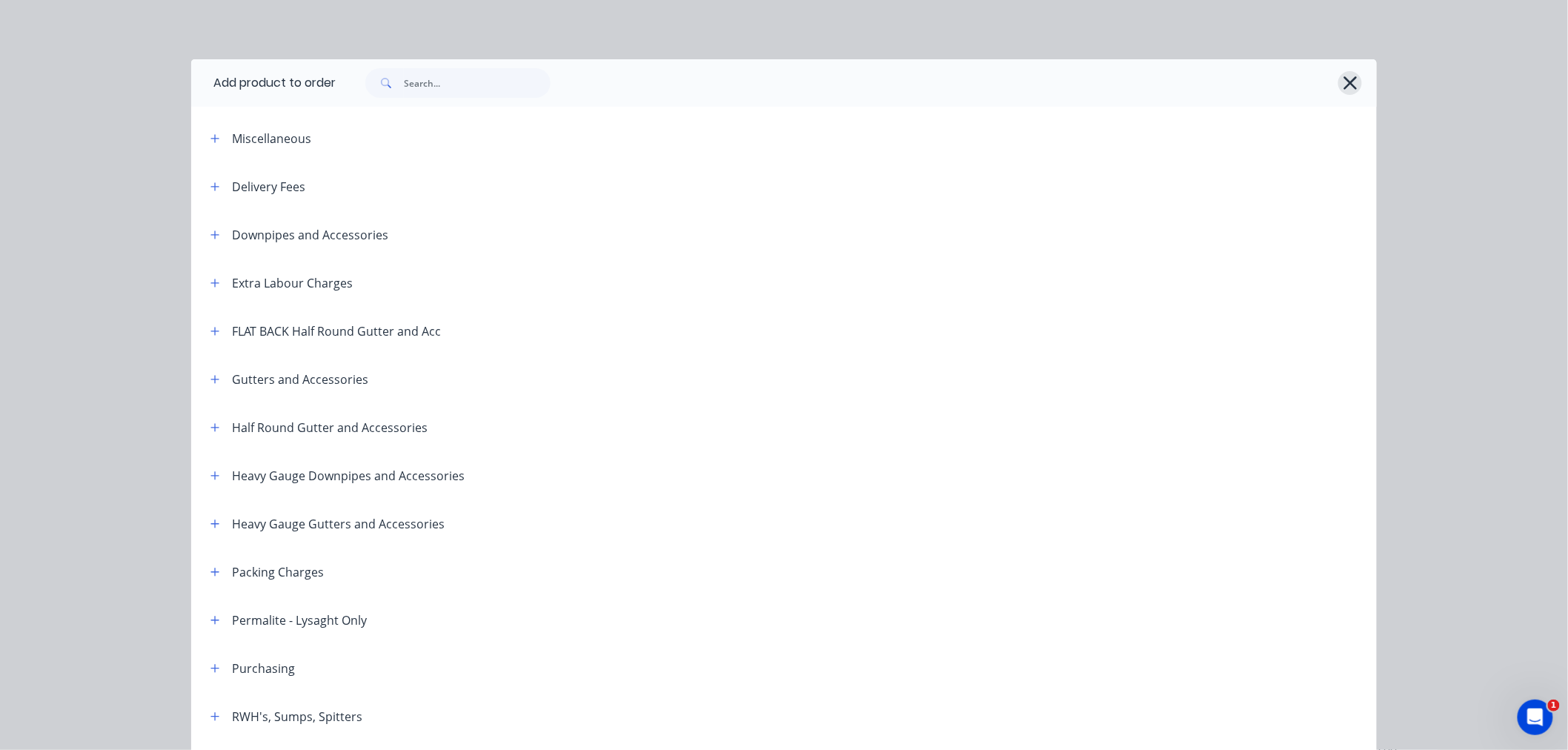
click at [1344, 82] on icon "button" at bounding box center [1350, 82] width 13 height 13
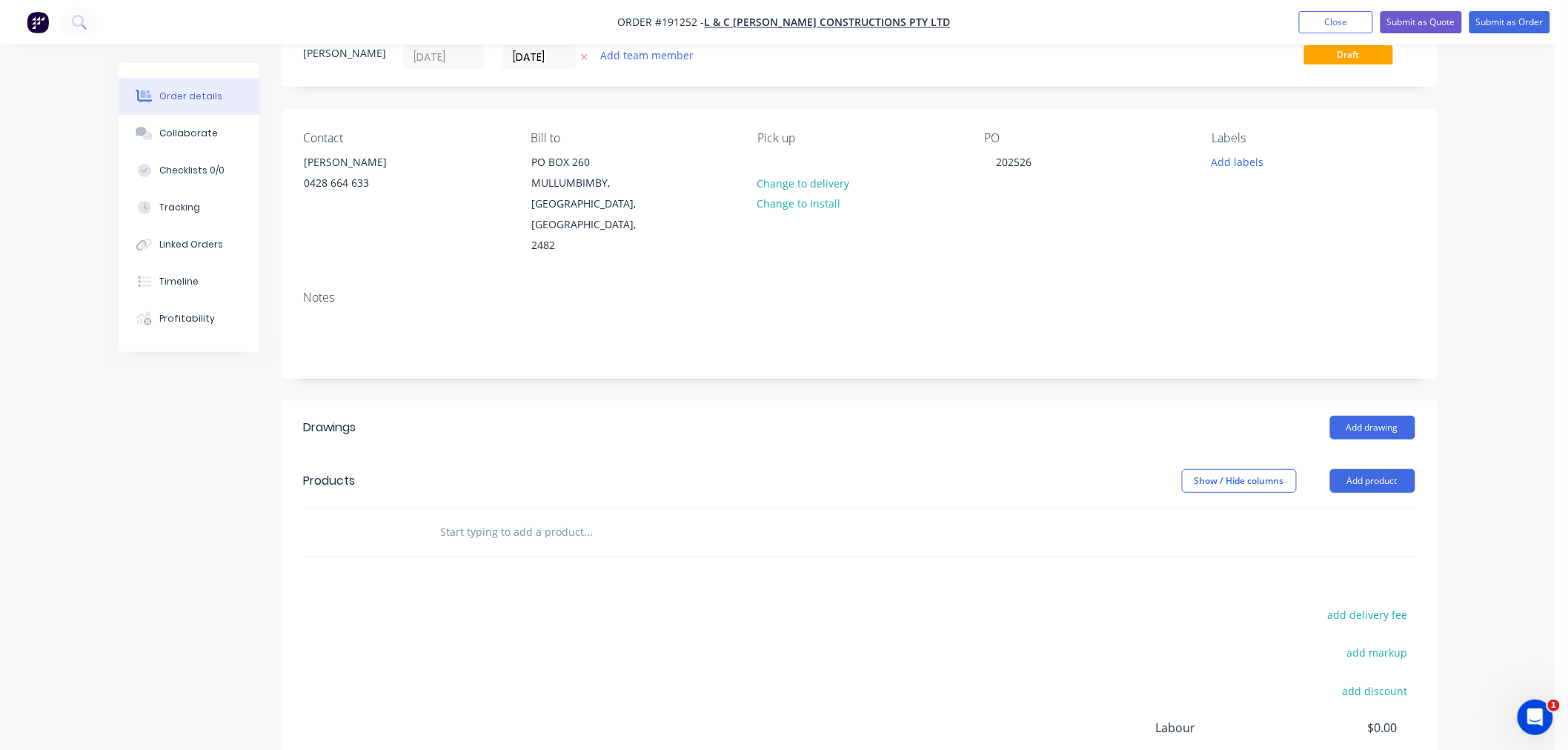
click at [1504, 306] on div "Order details Collaborate Checklists 0/0 Tracking Linked Orders Timeline Profit…" at bounding box center [777, 439] width 1556 height 991
click at [1383, 416] on button "Add drawing" at bounding box center [1373, 427] width 86 height 24
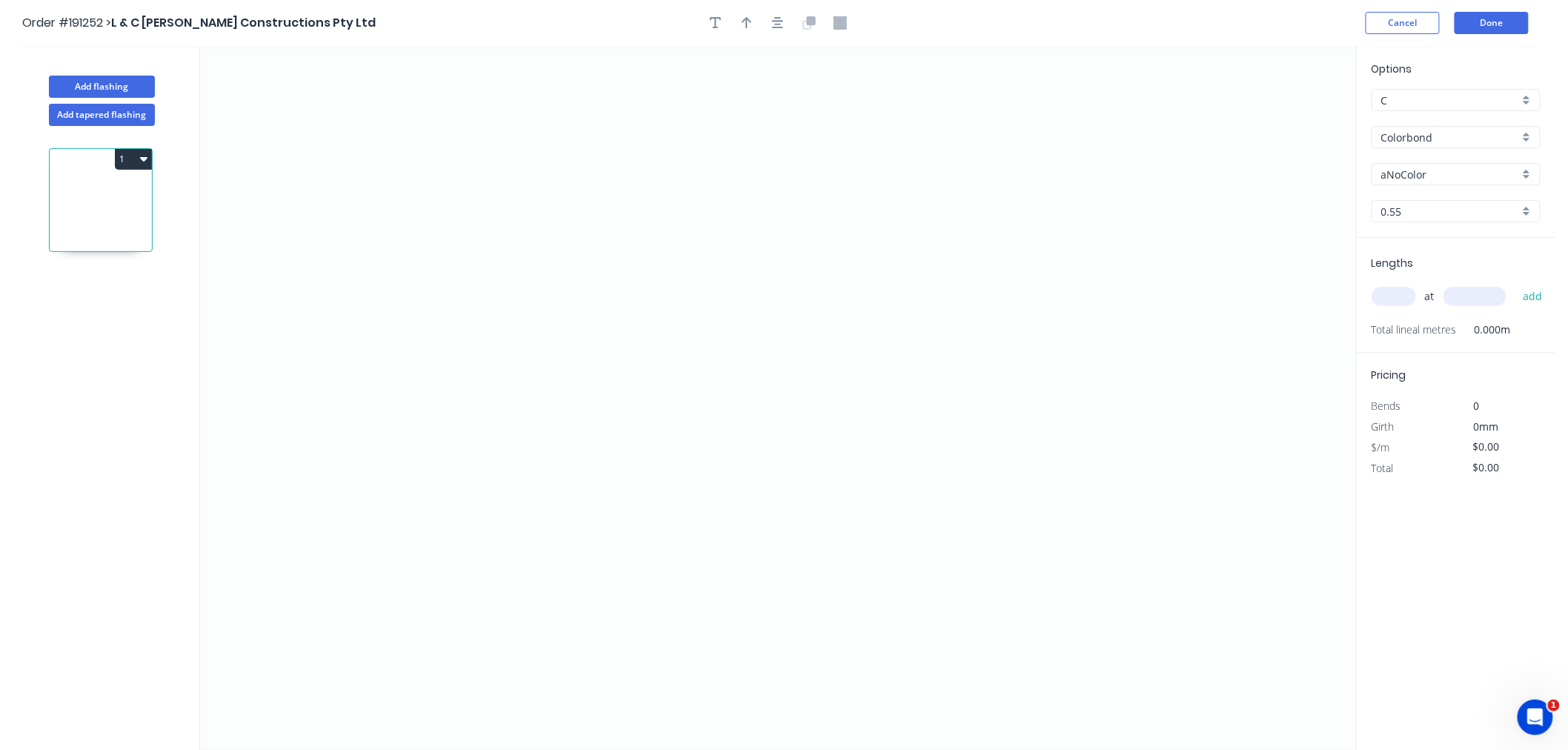
click at [1407, 171] on input "aNoColor" at bounding box center [1450, 175] width 138 height 16
click at [1475, 271] on div "Monument" at bounding box center [1456, 269] width 167 height 26
click at [1423, 217] on input "0.55" at bounding box center [1450, 211] width 138 height 16
click at [1427, 242] on div "0.55" at bounding box center [1456, 239] width 167 height 26
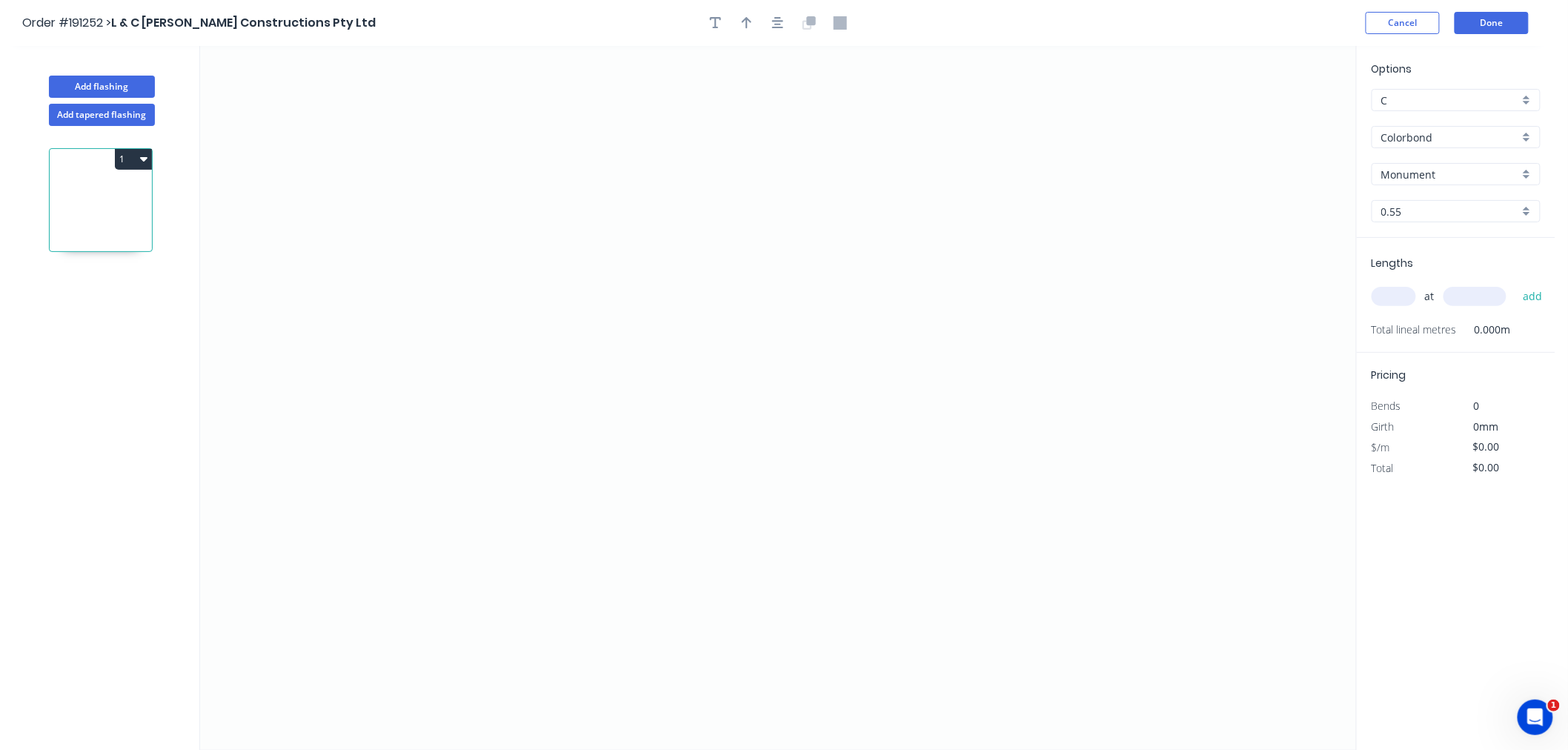
click at [1395, 298] on input "text" at bounding box center [1394, 296] width 44 height 19
click at [1516, 284] on button "add" at bounding box center [1533, 296] width 35 height 25
click at [606, 239] on icon "0" at bounding box center [777, 398] width 1156 height 704
click at [802, 246] on icon "0" at bounding box center [777, 398] width 1156 height 704
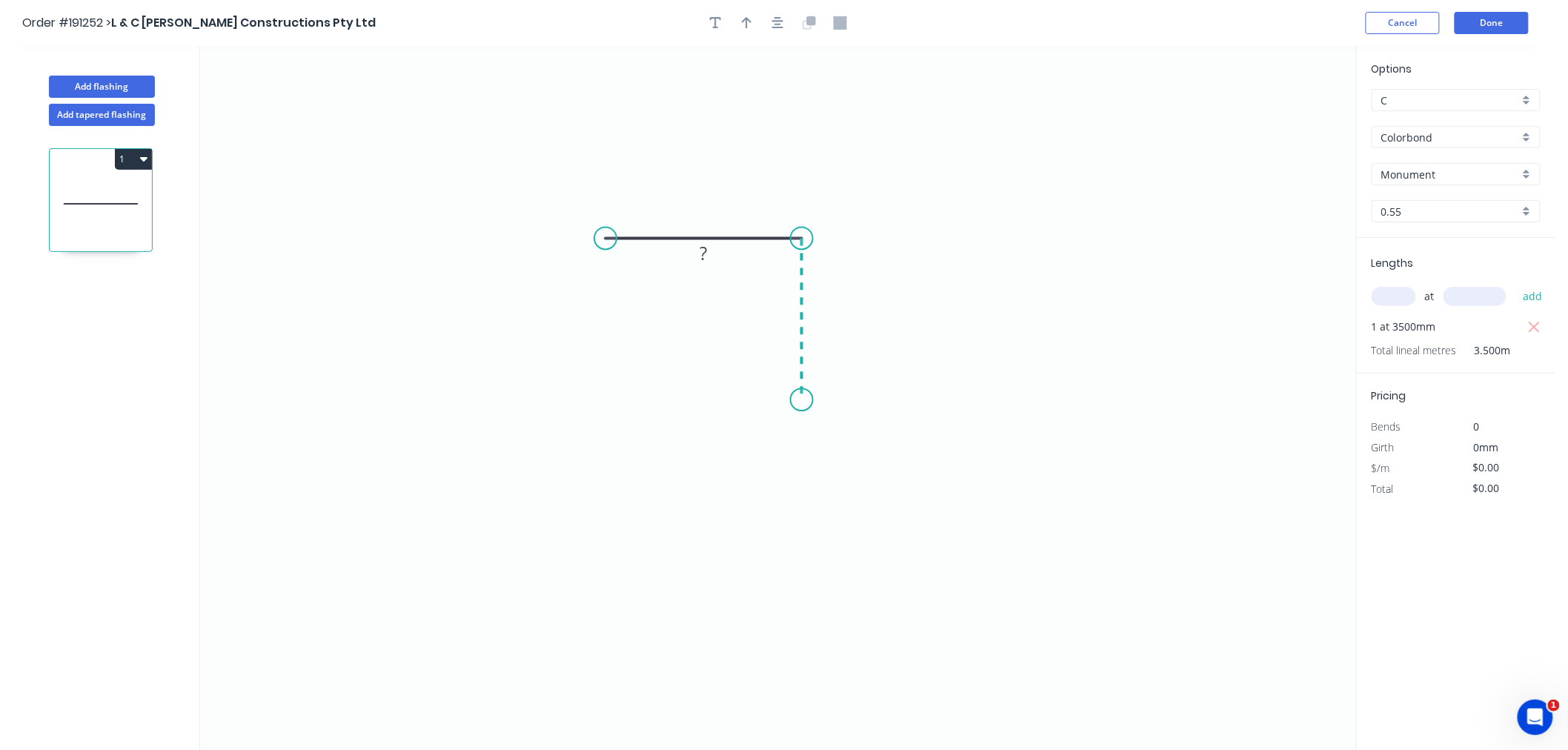
click at [798, 400] on icon "0 ?" at bounding box center [777, 398] width 1156 height 704
click at [787, 26] on button "button" at bounding box center [778, 23] width 23 height 23
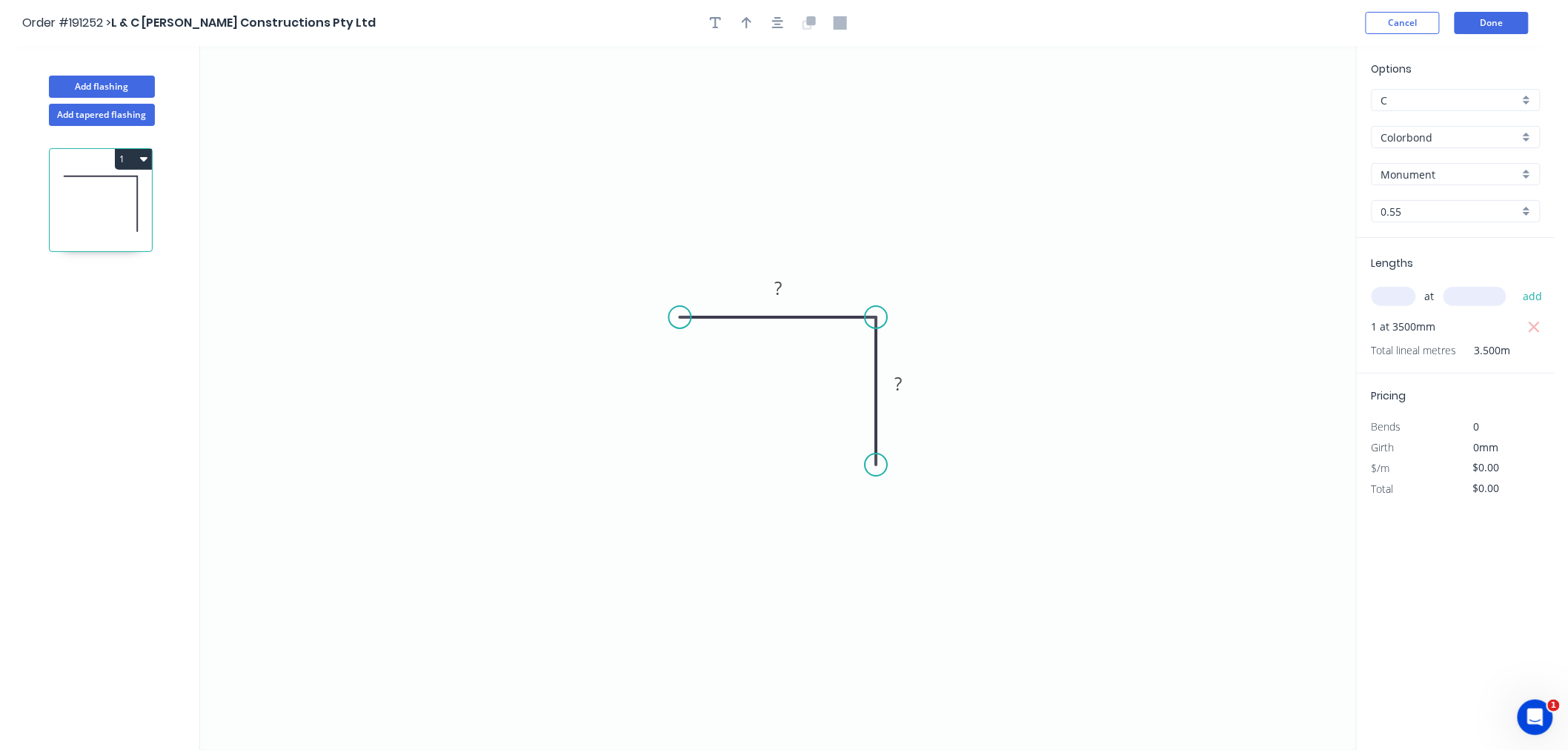
drag, startPoint x: 873, startPoint y: 479, endPoint x: 814, endPoint y: 410, distance: 90.8
click at [875, 465] on circle at bounding box center [876, 464] width 23 height 23
drag, startPoint x: 683, startPoint y: 316, endPoint x: 655, endPoint y: 324, distance: 29.1
click at [655, 324] on circle at bounding box center [661, 317] width 23 height 23
drag, startPoint x: 759, startPoint y: 289, endPoint x: 768, endPoint y: 271, distance: 20.1
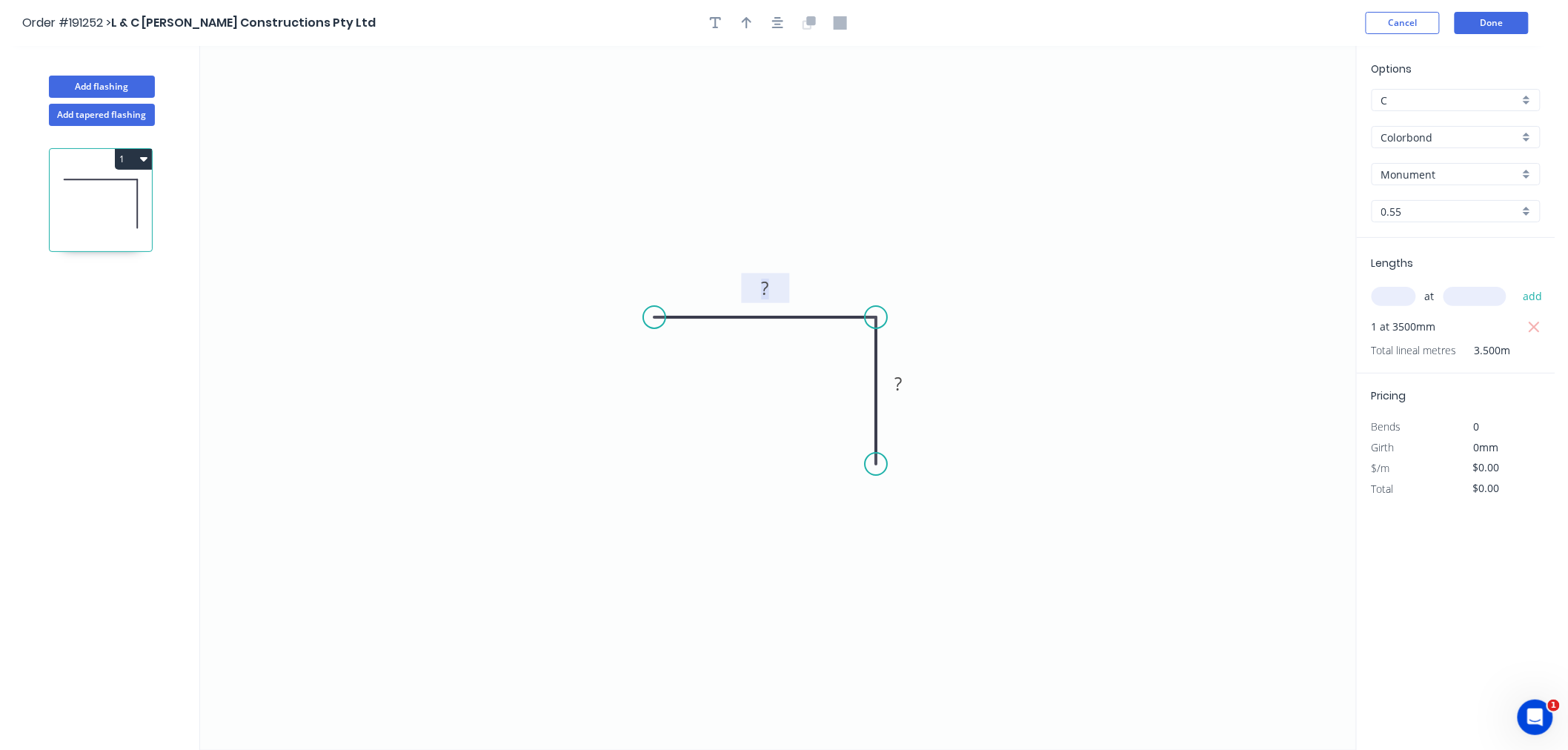
click at [758, 289] on rect at bounding box center [766, 288] width 30 height 21
click at [801, 169] on icon "0 55 45" at bounding box center [777, 398] width 1156 height 704
click at [784, 17] on button "button" at bounding box center [778, 23] width 23 height 23
click at [750, 24] on icon "button" at bounding box center [746, 23] width 10 height 13
drag, startPoint x: 1281, startPoint y: 116, endPoint x: 905, endPoint y: 281, distance: 410.6
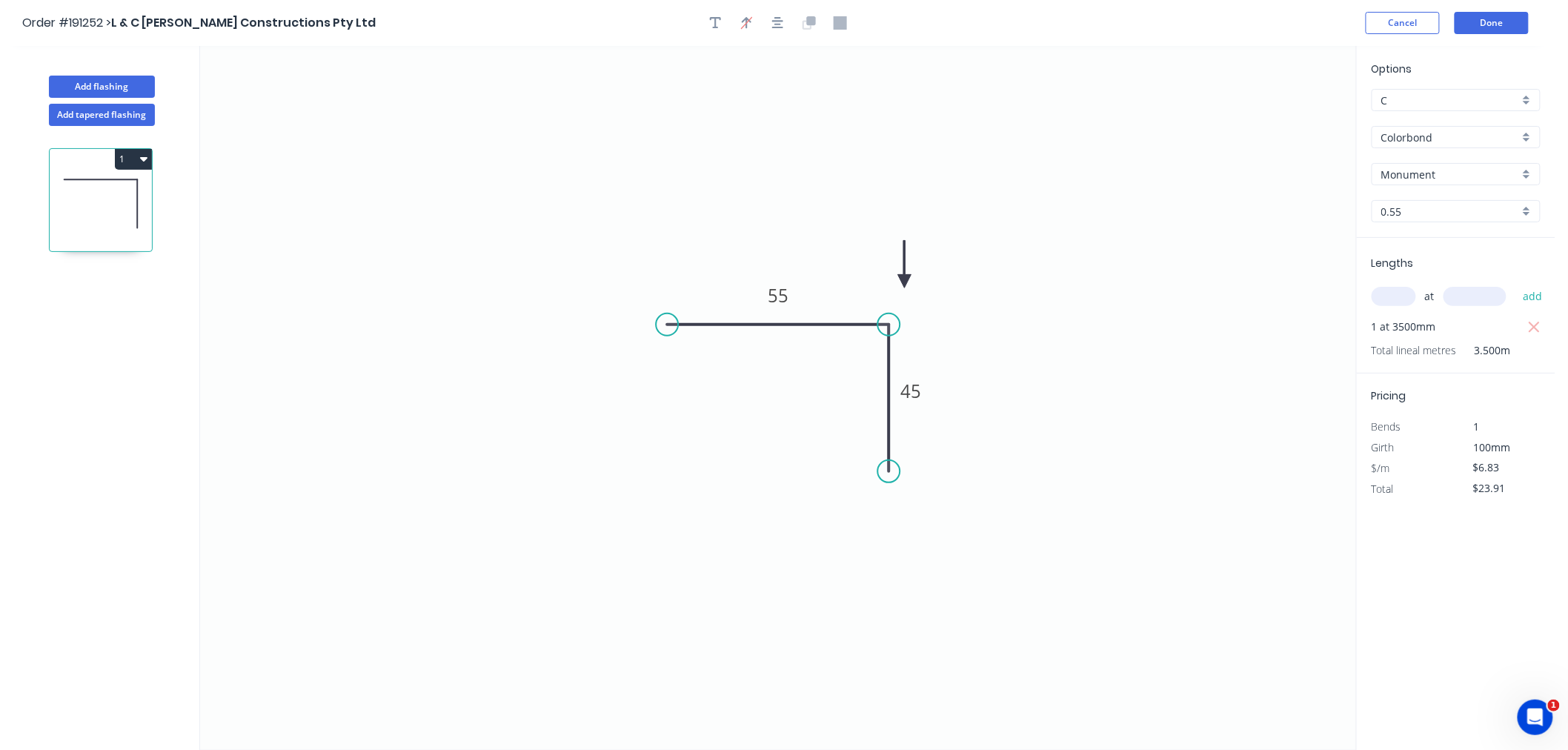
click at [905, 281] on icon at bounding box center [905, 264] width 13 height 47
click at [778, 19] on icon "button" at bounding box center [777, 23] width 12 height 13
click at [138, 120] on button "Add tapered flashing" at bounding box center [102, 114] width 106 height 23
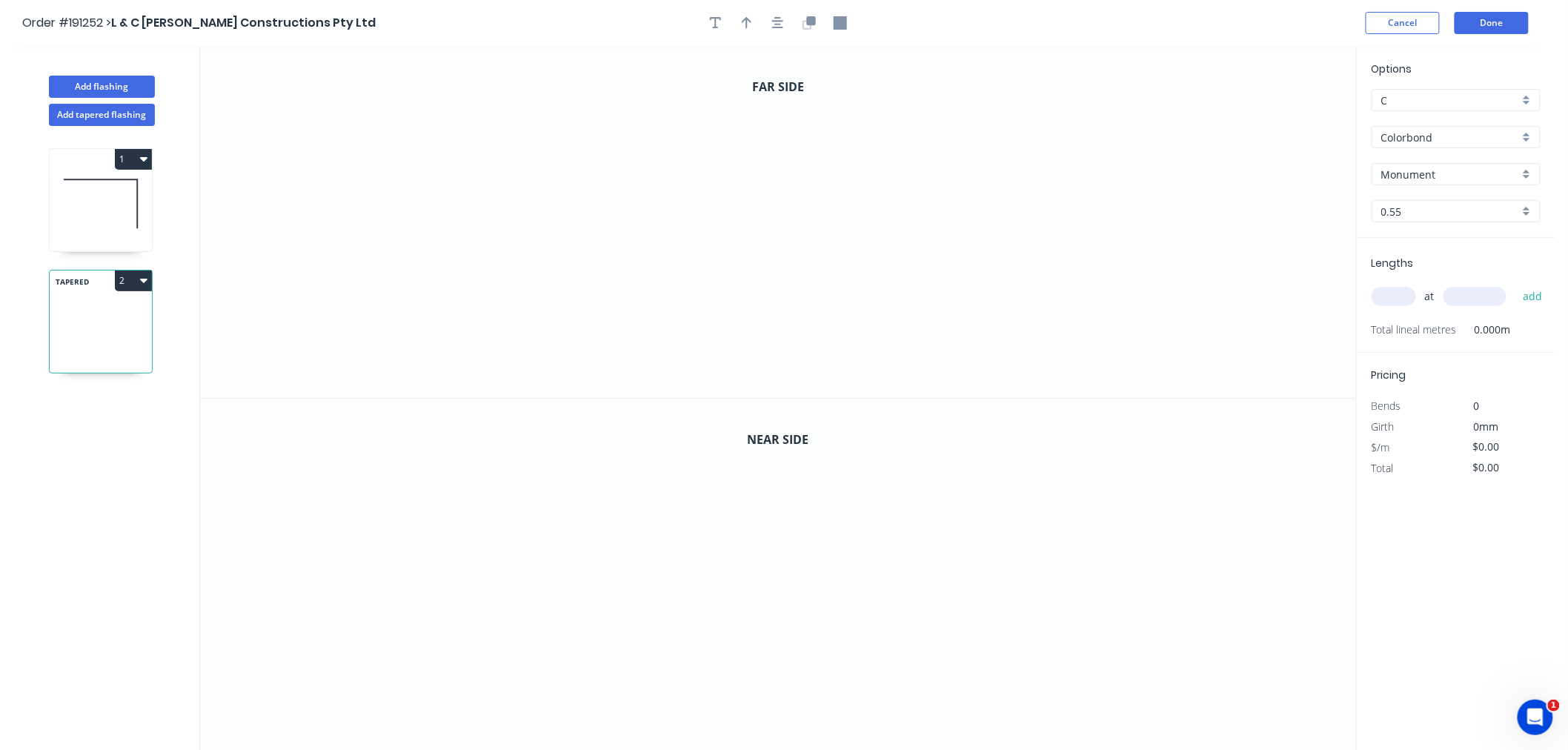
click at [1406, 298] on input "text" at bounding box center [1394, 296] width 44 height 19
click at [1516, 284] on button "add" at bounding box center [1533, 296] width 35 height 25
click at [390, 347] on icon "0" at bounding box center [777, 222] width 1156 height 352
click at [391, 161] on icon at bounding box center [391, 253] width 0 height 185
click at [583, 153] on icon "0 ?" at bounding box center [777, 222] width 1156 height 352
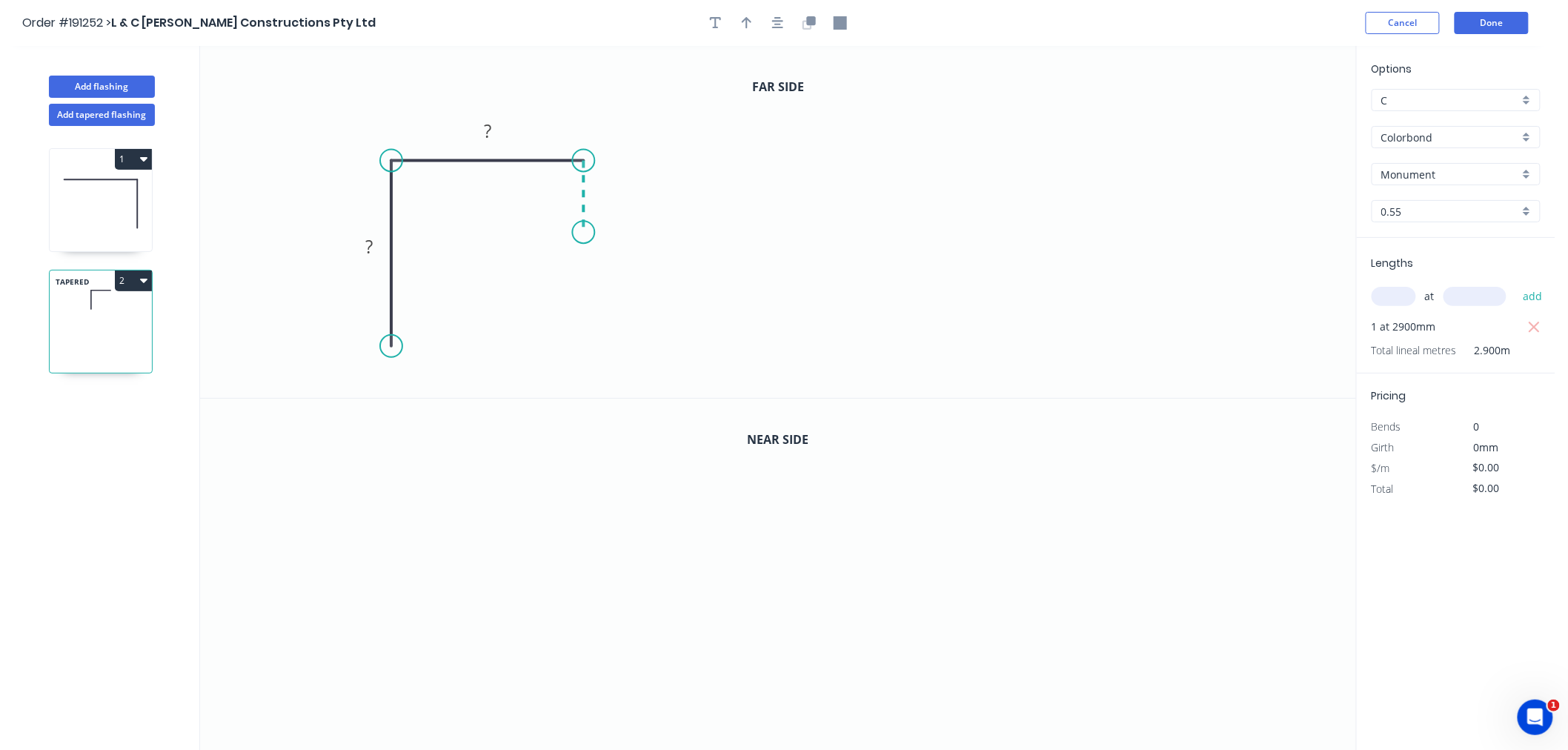
click at [582, 232] on icon "0 ? ?" at bounding box center [777, 222] width 1156 height 352
click at [417, 404] on div "Crush & Fold" at bounding box center [466, 394] width 149 height 30
click at [772, 23] on icon "button" at bounding box center [777, 23] width 12 height 13
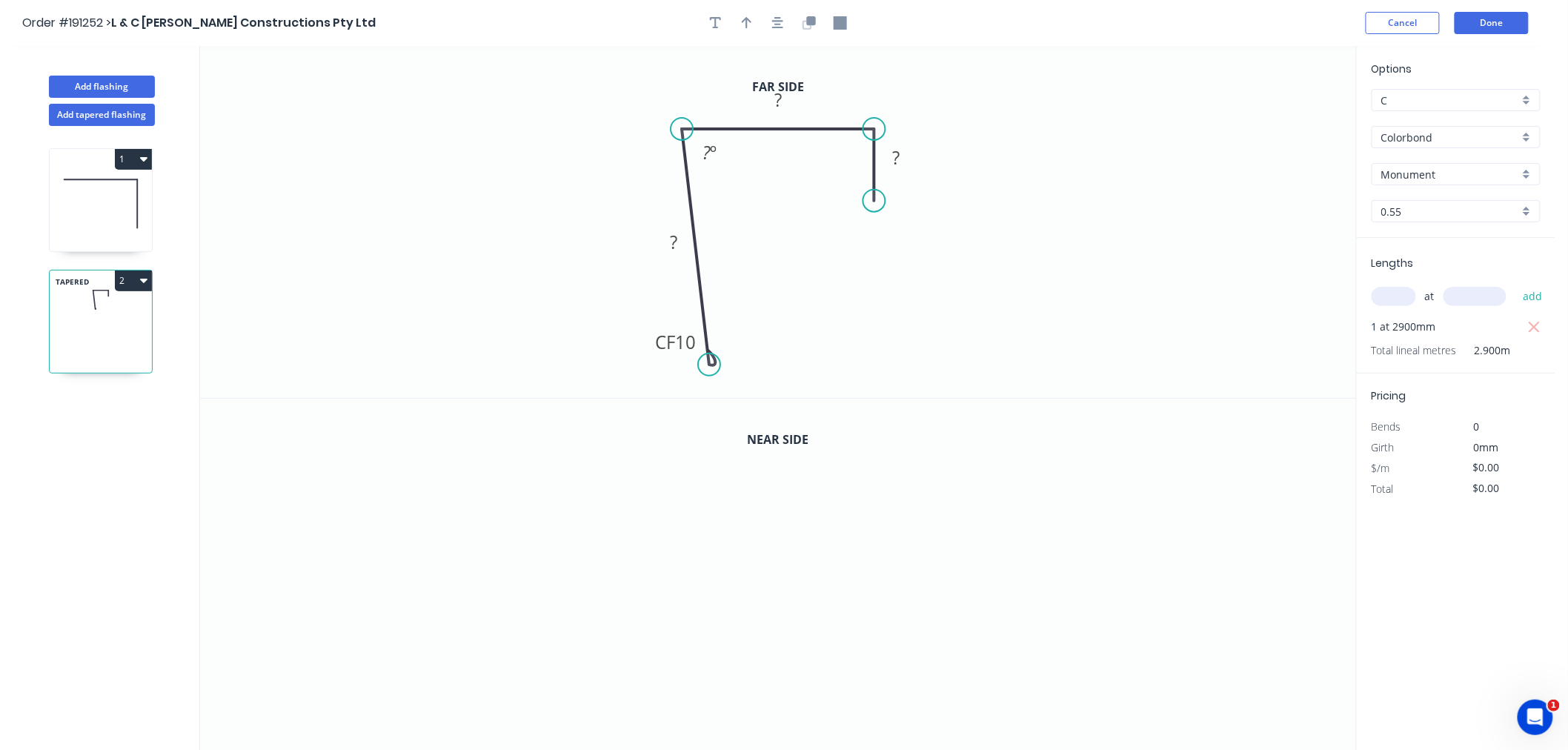
drag, startPoint x: 686, startPoint y: 312, endPoint x: 709, endPoint y: 365, distance: 57.8
click at [709, 365] on circle at bounding box center [709, 365] width 23 height 23
click at [670, 239] on tspan "?" at bounding box center [674, 242] width 8 height 24
drag, startPoint x: 876, startPoint y: 196, endPoint x: 878, endPoint y: 219, distance: 23.1
click at [878, 219] on circle at bounding box center [875, 218] width 23 height 23
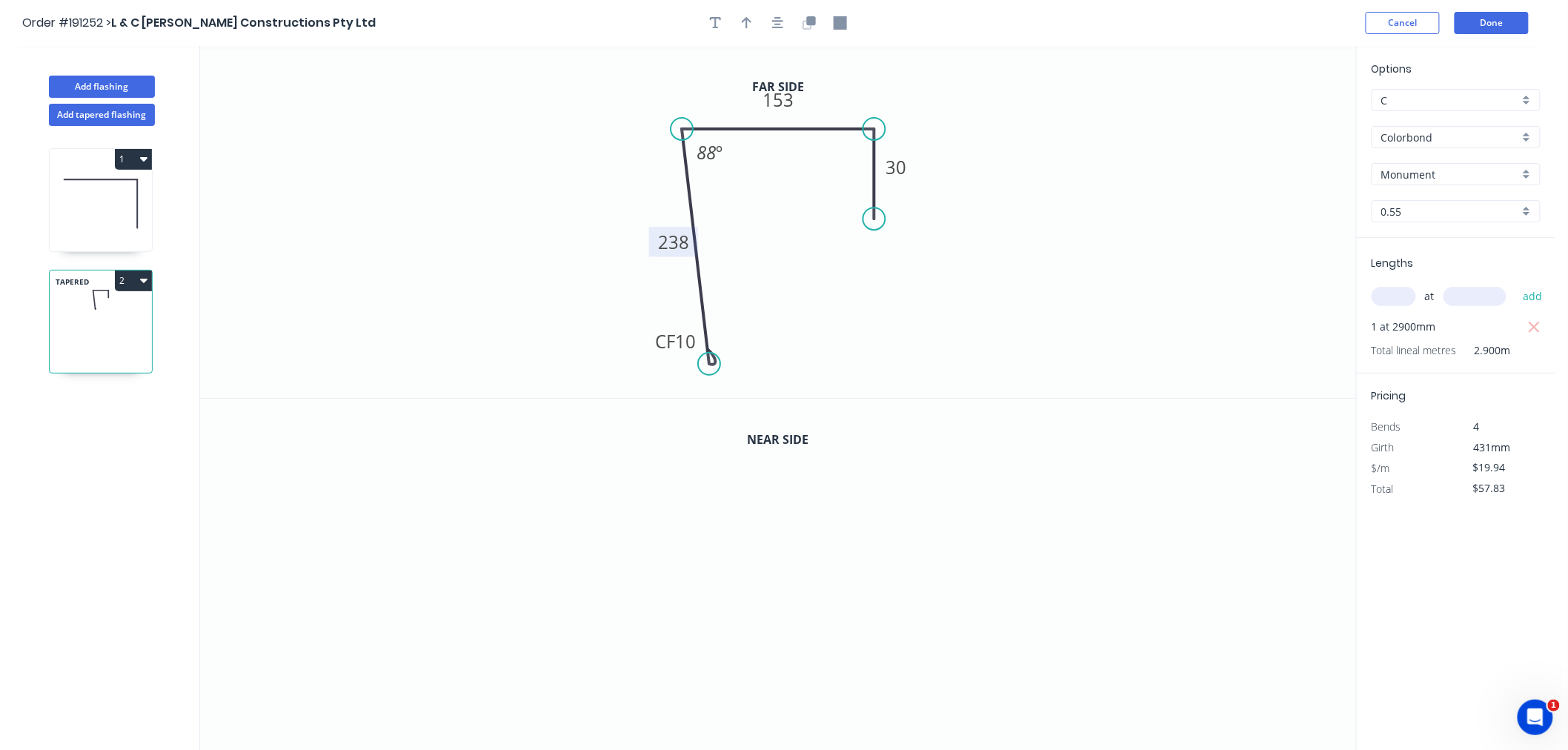
click at [735, 86] on icon "0 CF 10 238 153 30 88 º" at bounding box center [777, 222] width 1156 height 352
click at [775, 102] on tspan "153" at bounding box center [778, 99] width 31 height 24
click at [770, 99] on tspan "153" at bounding box center [778, 99] width 31 height 24
click at [782, 100] on tspan "153" at bounding box center [778, 99] width 31 height 24
drag, startPoint x: 775, startPoint y: 103, endPoint x: 795, endPoint y: 103, distance: 20.0
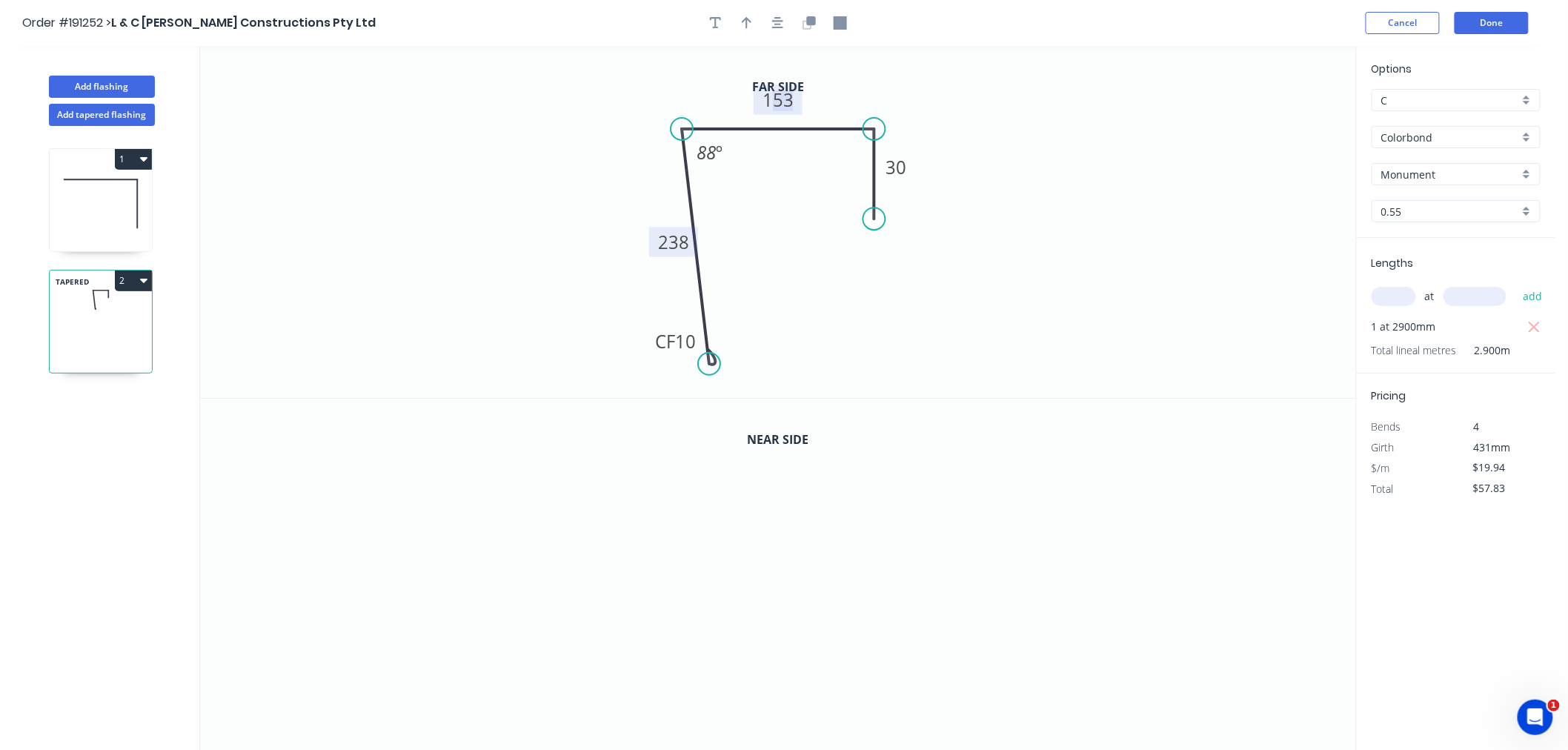
click at [795, 103] on g "153" at bounding box center [778, 100] width 49 height 30
click at [940, 148] on icon "0 CF 10 238 146 30 88 º" at bounding box center [777, 222] width 1156 height 352
click at [771, 19] on button "button" at bounding box center [778, 23] width 23 height 23
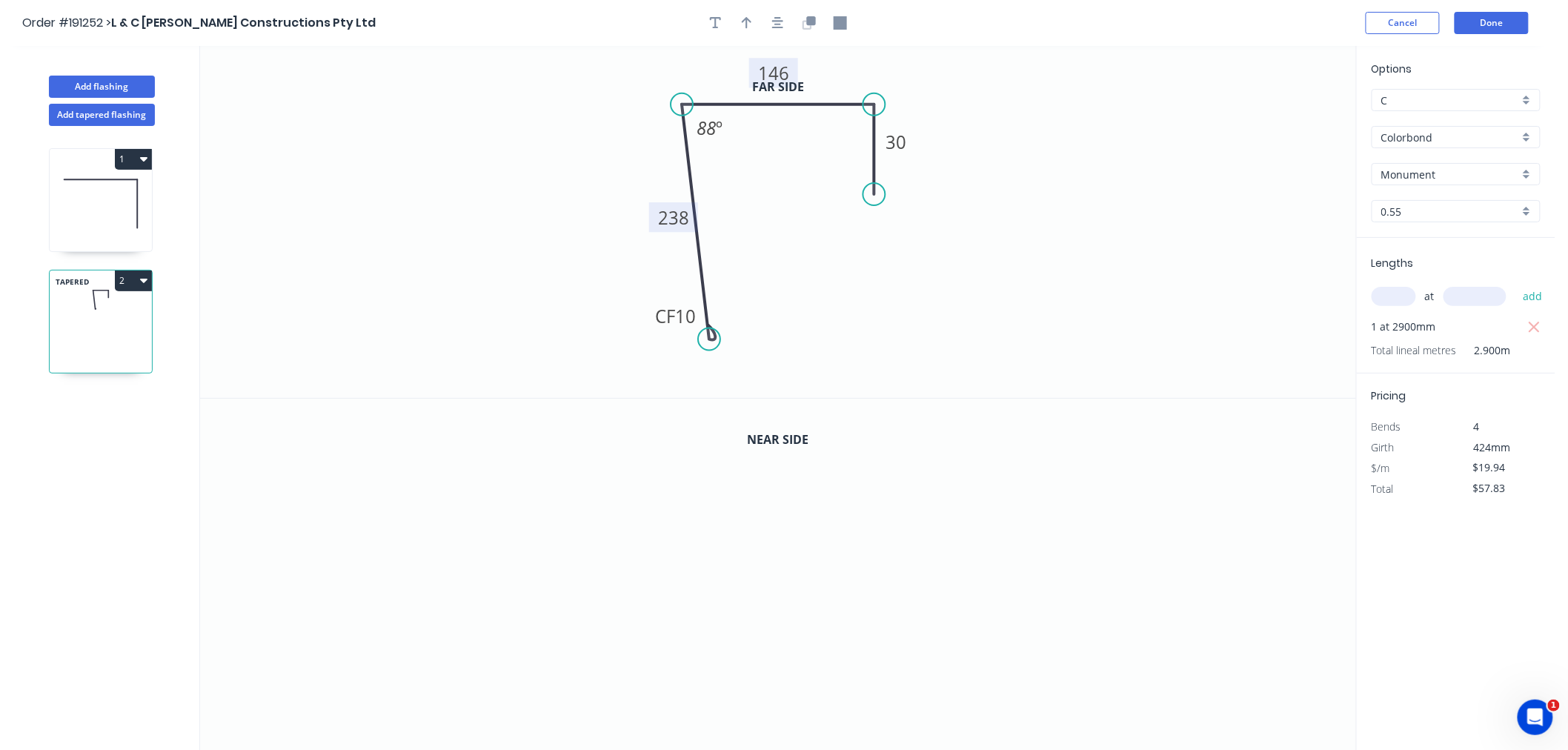
click at [797, 69] on rect at bounding box center [774, 72] width 49 height 30
click at [778, 24] on icon "button" at bounding box center [777, 23] width 12 height 12
click at [746, 25] on icon "button" at bounding box center [746, 23] width 10 height 13
drag, startPoint x: 1280, startPoint y: 115, endPoint x: 890, endPoint y: 90, distance: 390.8
click at [891, 89] on icon at bounding box center [890, 73] width 13 height 47
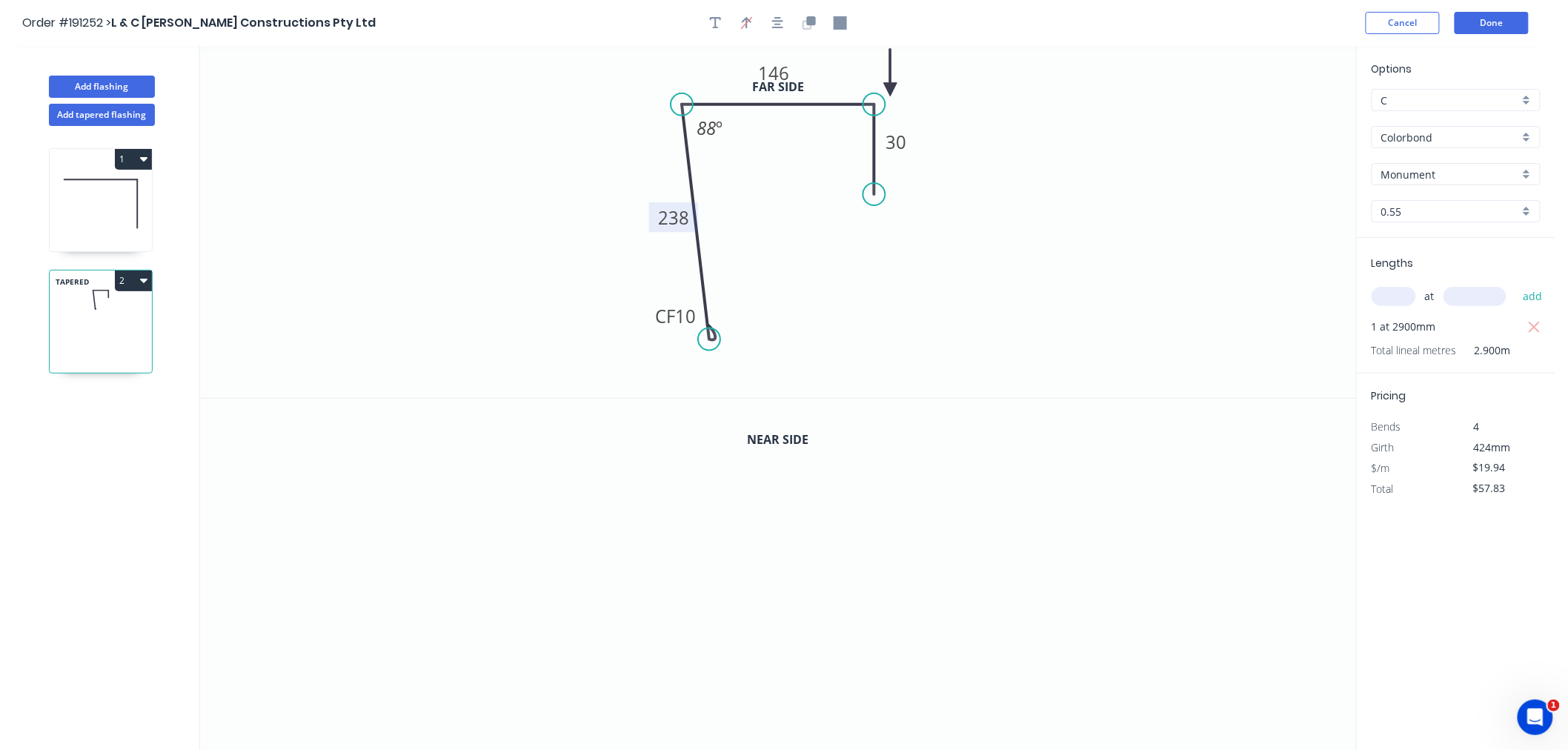
click at [889, 89] on icon at bounding box center [890, 72] width 13 height 47
drag, startPoint x: 889, startPoint y: 89, endPoint x: 604, endPoint y: 120, distance: 286.7
click at [604, 120] on icon at bounding box center [616, 106] width 43 height 43
click at [604, 120] on icon at bounding box center [621, 119] width 47 height 13
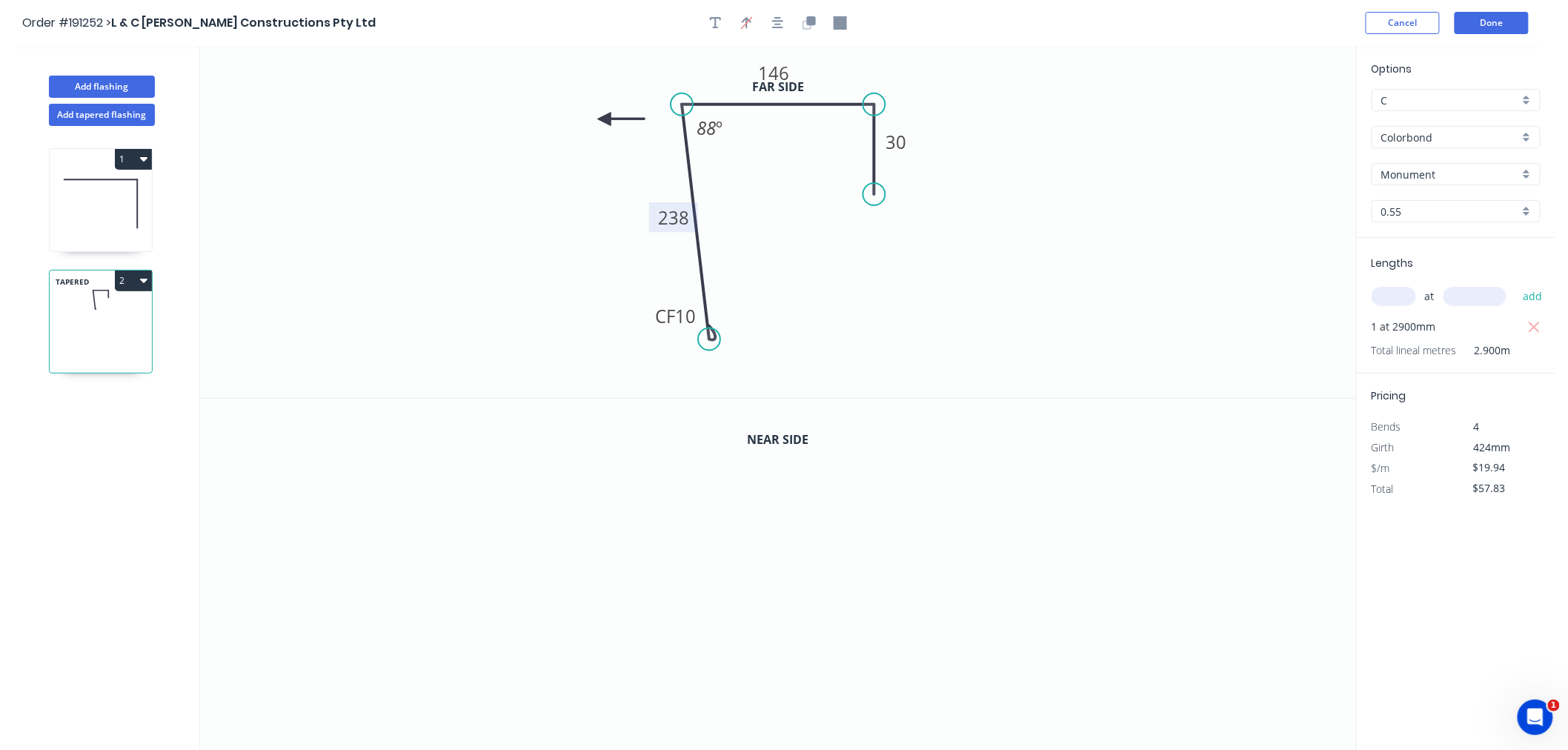
click at [604, 120] on icon at bounding box center [621, 119] width 47 height 13
click at [604, 120] on icon at bounding box center [604, 136] width 13 height 47
click at [604, 120] on icon at bounding box center [592, 131] width 43 height 43
click at [604, 120] on icon at bounding box center [588, 119] width 47 height 13
drag, startPoint x: 604, startPoint y: 120, endPoint x: 655, endPoint y: 89, distance: 59.7
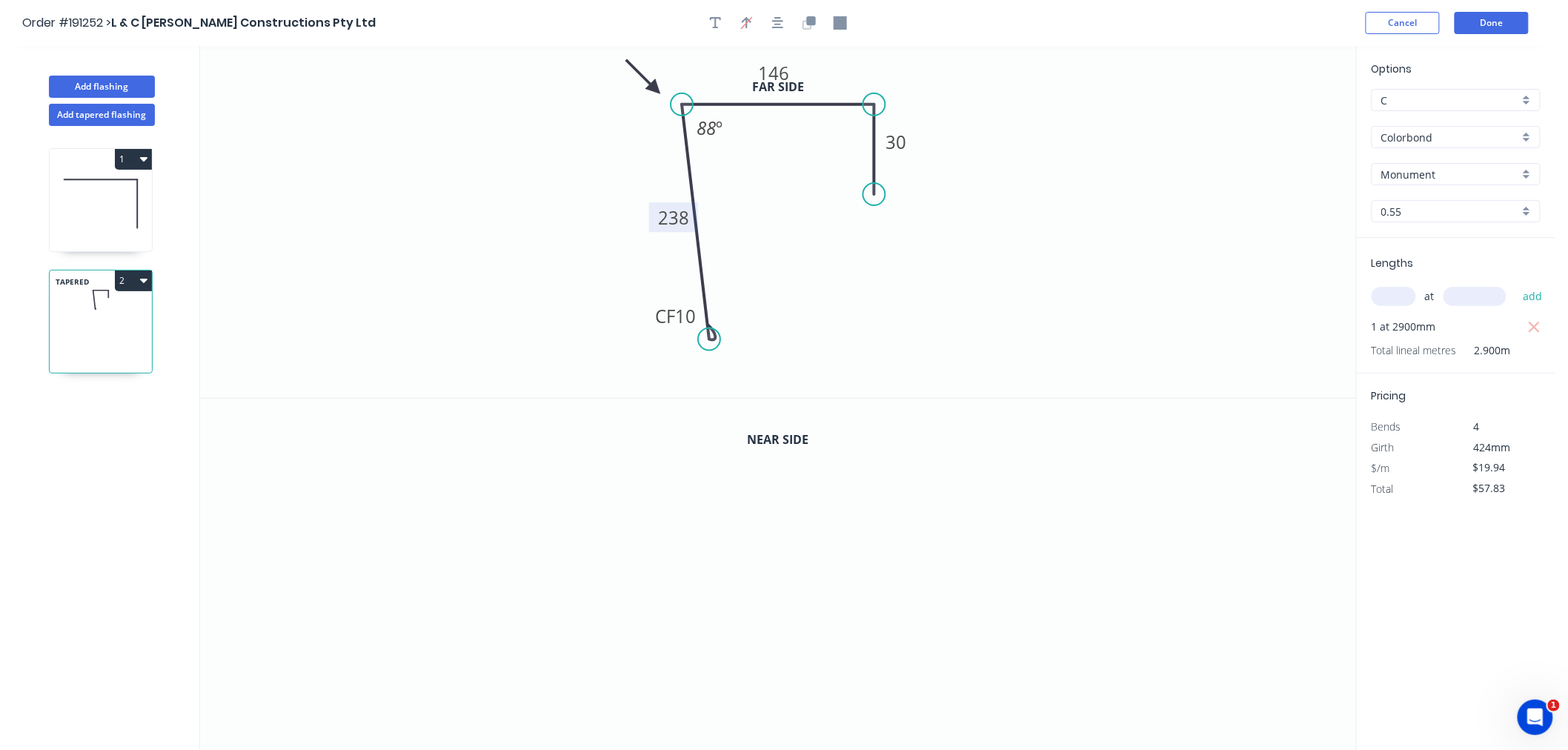
click at [655, 89] on icon at bounding box center [643, 77] width 43 height 43
click at [782, 30] on button "button" at bounding box center [778, 23] width 23 height 23
click at [809, 26] on icon "button" at bounding box center [809, 23] width 13 height 13
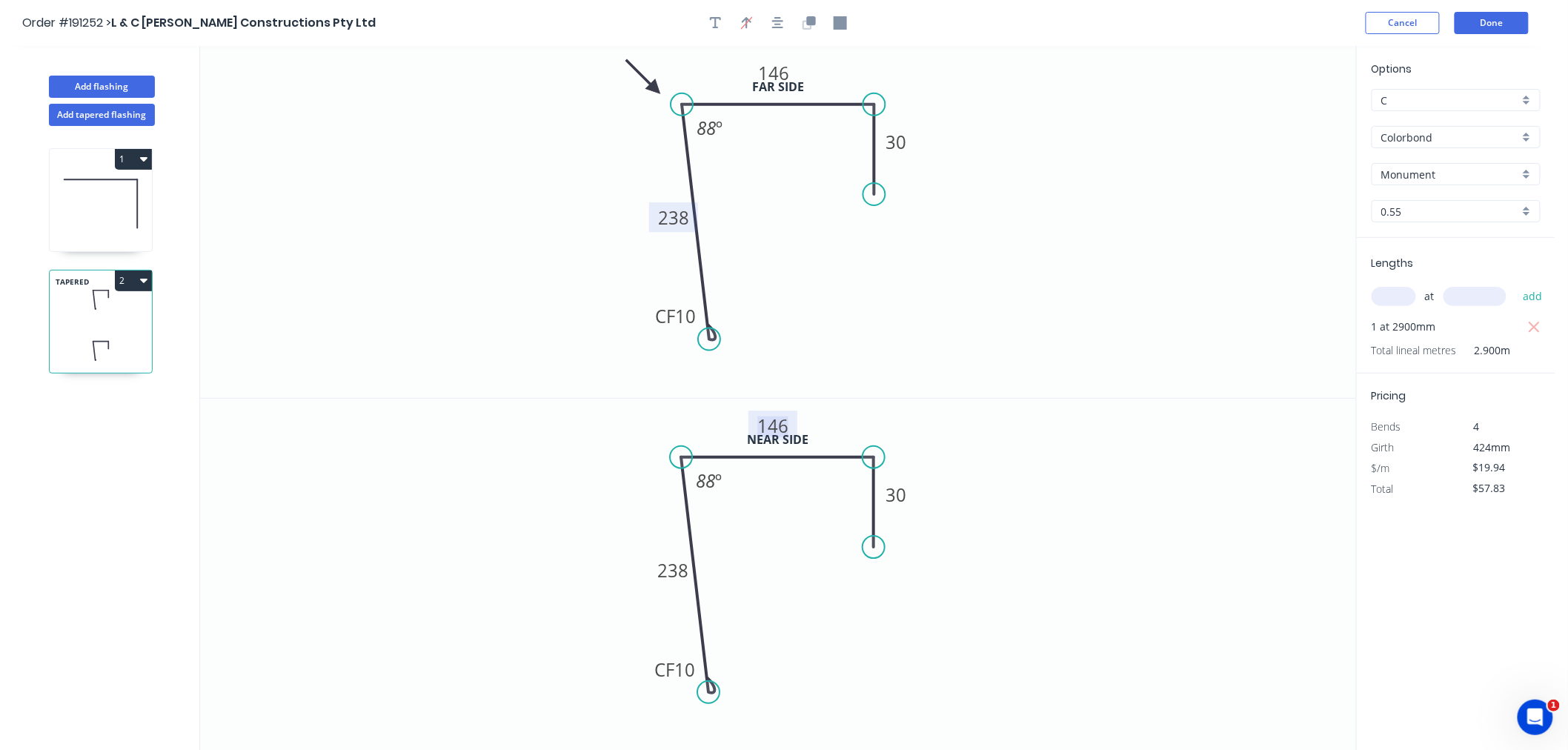
click at [786, 420] on tspan "146" at bounding box center [774, 424] width 31 height 24
click at [675, 215] on tspan "238" at bounding box center [674, 217] width 31 height 24
click at [951, 413] on icon "0 CF 10 238 153 30 88 º" at bounding box center [777, 575] width 1156 height 353
click at [787, 18] on button "button" at bounding box center [778, 23] width 23 height 23
click at [786, 21] on button "button" at bounding box center [778, 23] width 23 height 23
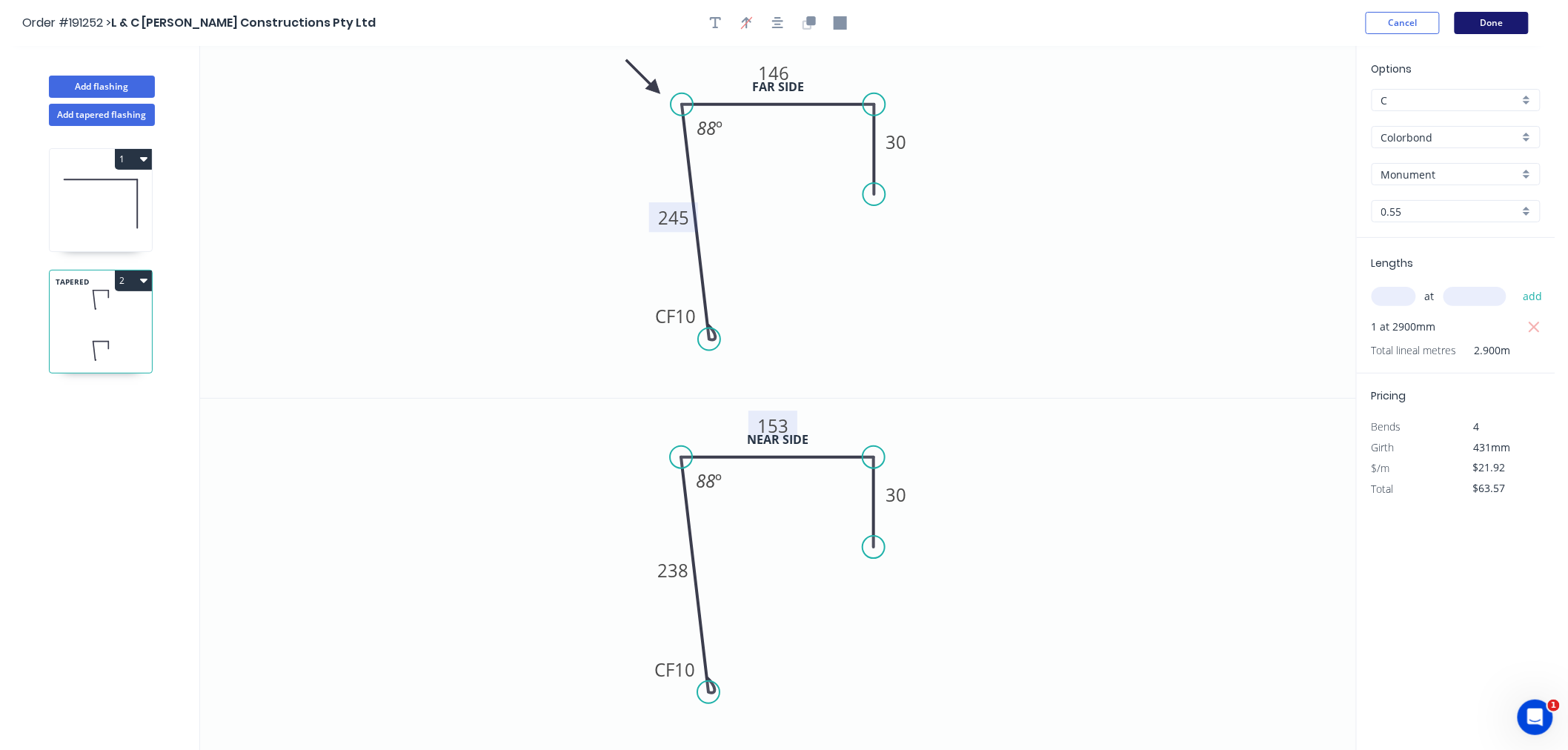
click at [1492, 19] on button "Done" at bounding box center [1492, 23] width 74 height 23
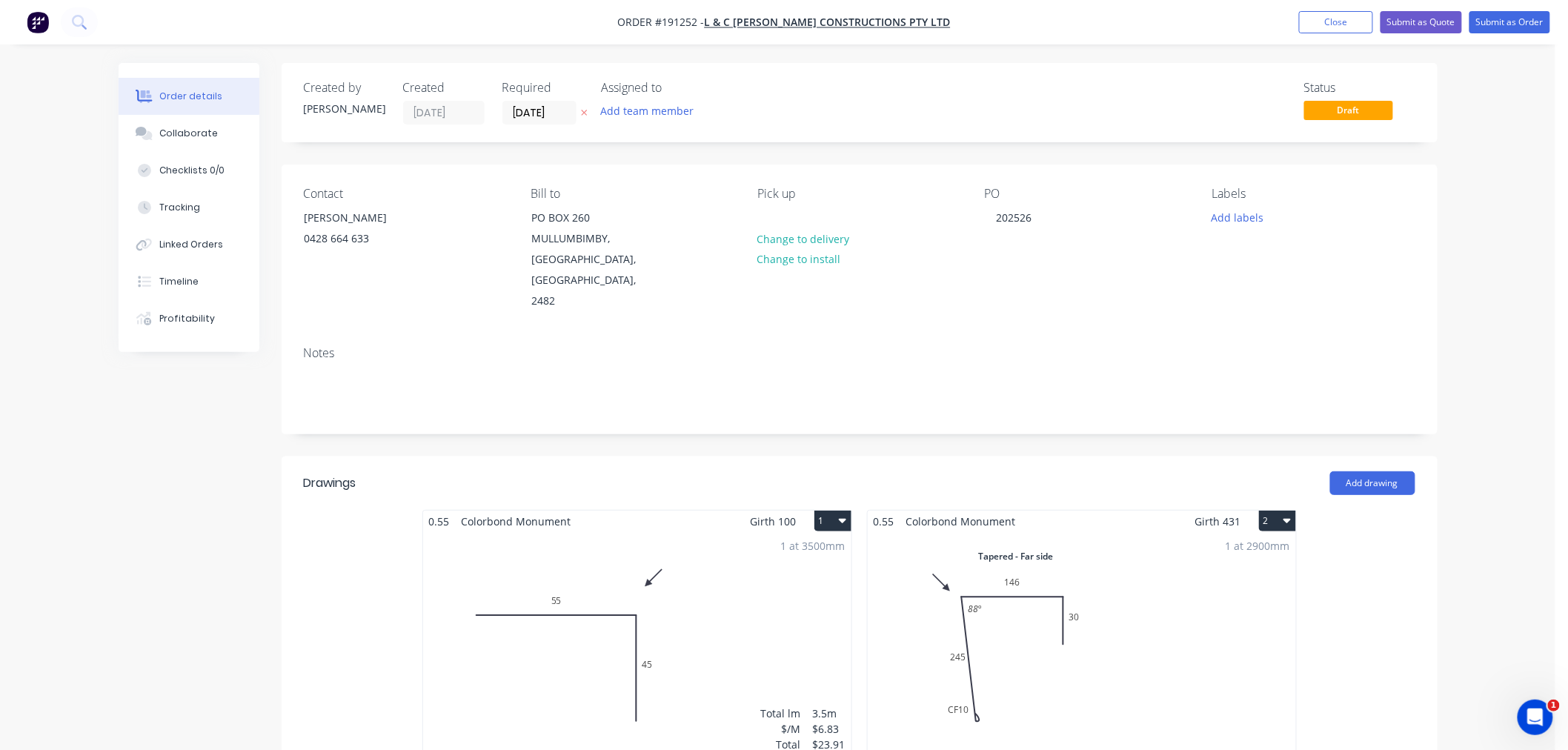
click at [1535, 364] on div "Order details Collaborate Checklists 0/0 Tracking Linked Orders Timeline Profit…" at bounding box center [777, 759] width 1556 height 1517
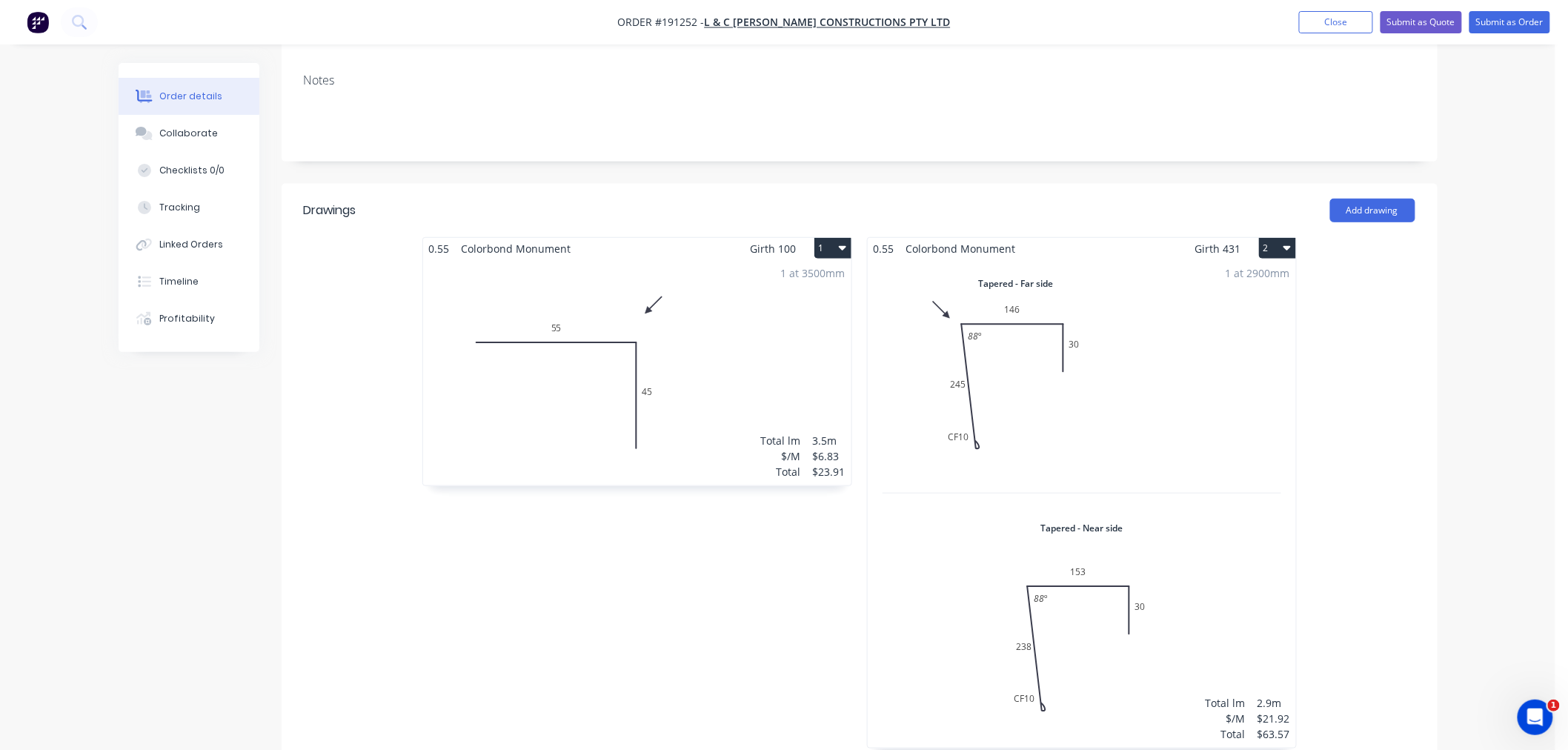
scroll to position [329, 0]
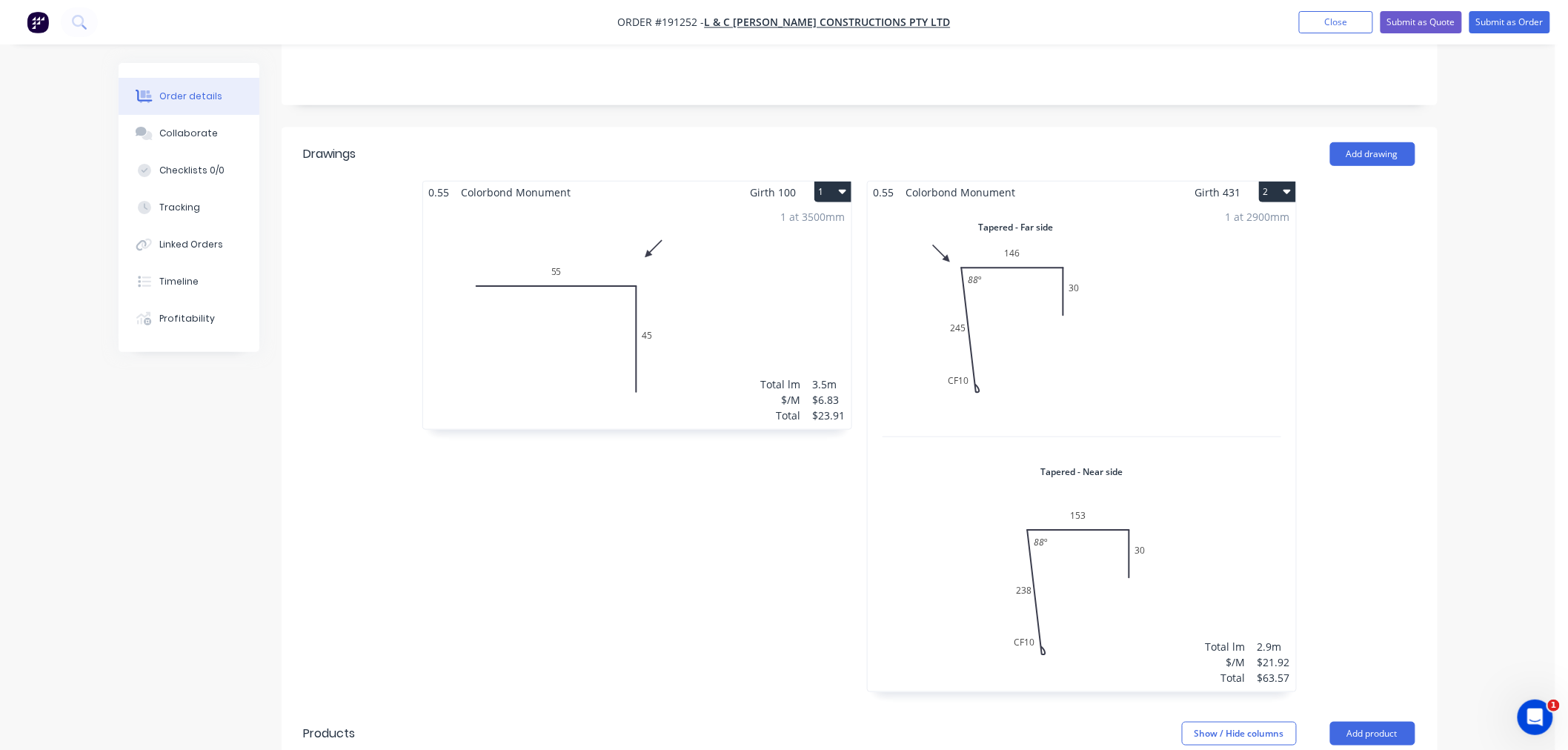
click at [1479, 438] on div "Order details Collaborate Checklists 0/0 Tracking Linked Orders Timeline Profit…" at bounding box center [777, 430] width 1556 height 1517
click at [1175, 358] on div "1 at 2900mm Total lm $/M Total 2.9m $21.92 $63.57" at bounding box center [1081, 447] width 428 height 488
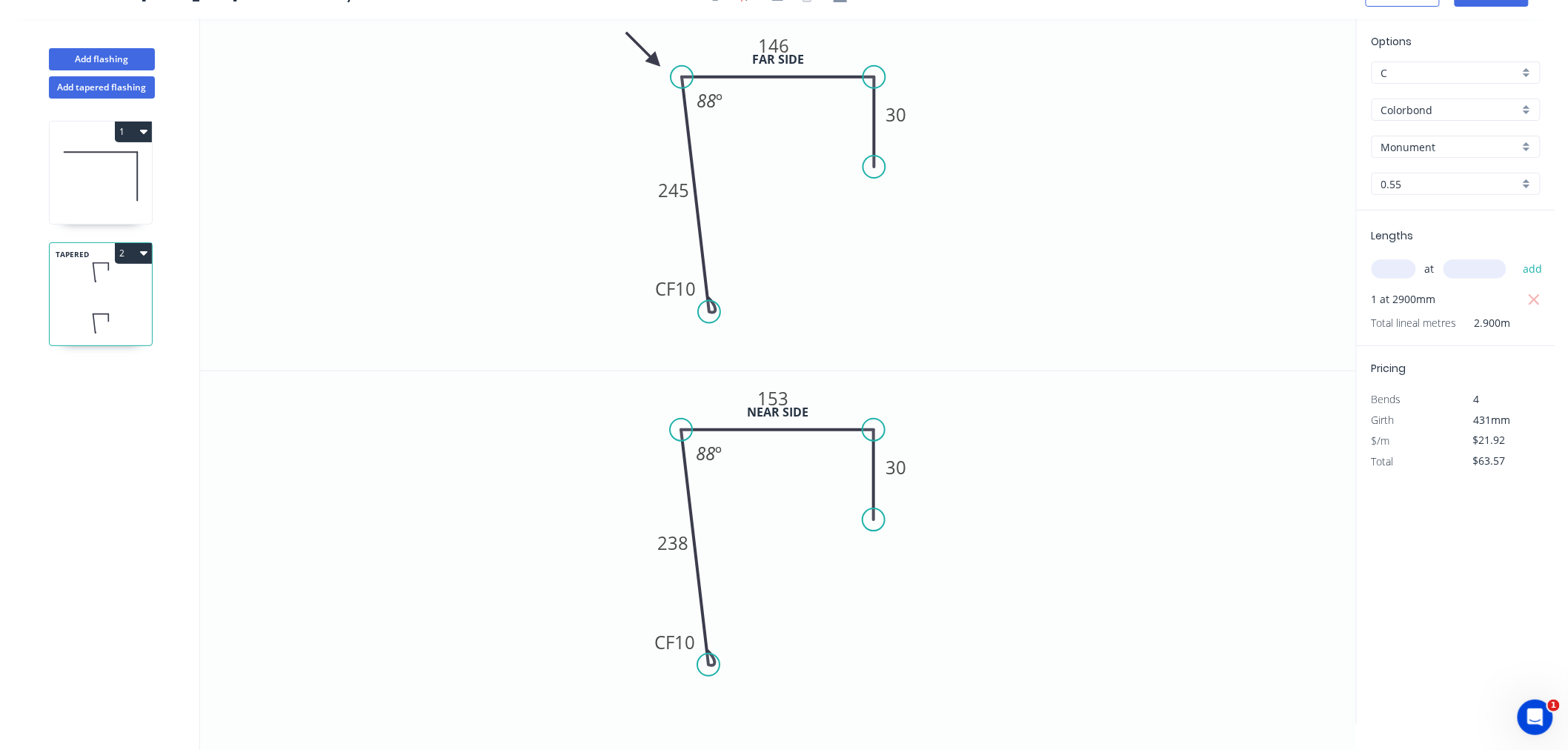
scroll to position [27, 0]
click at [690, 285] on tspan "10" at bounding box center [686, 289] width 21 height 24
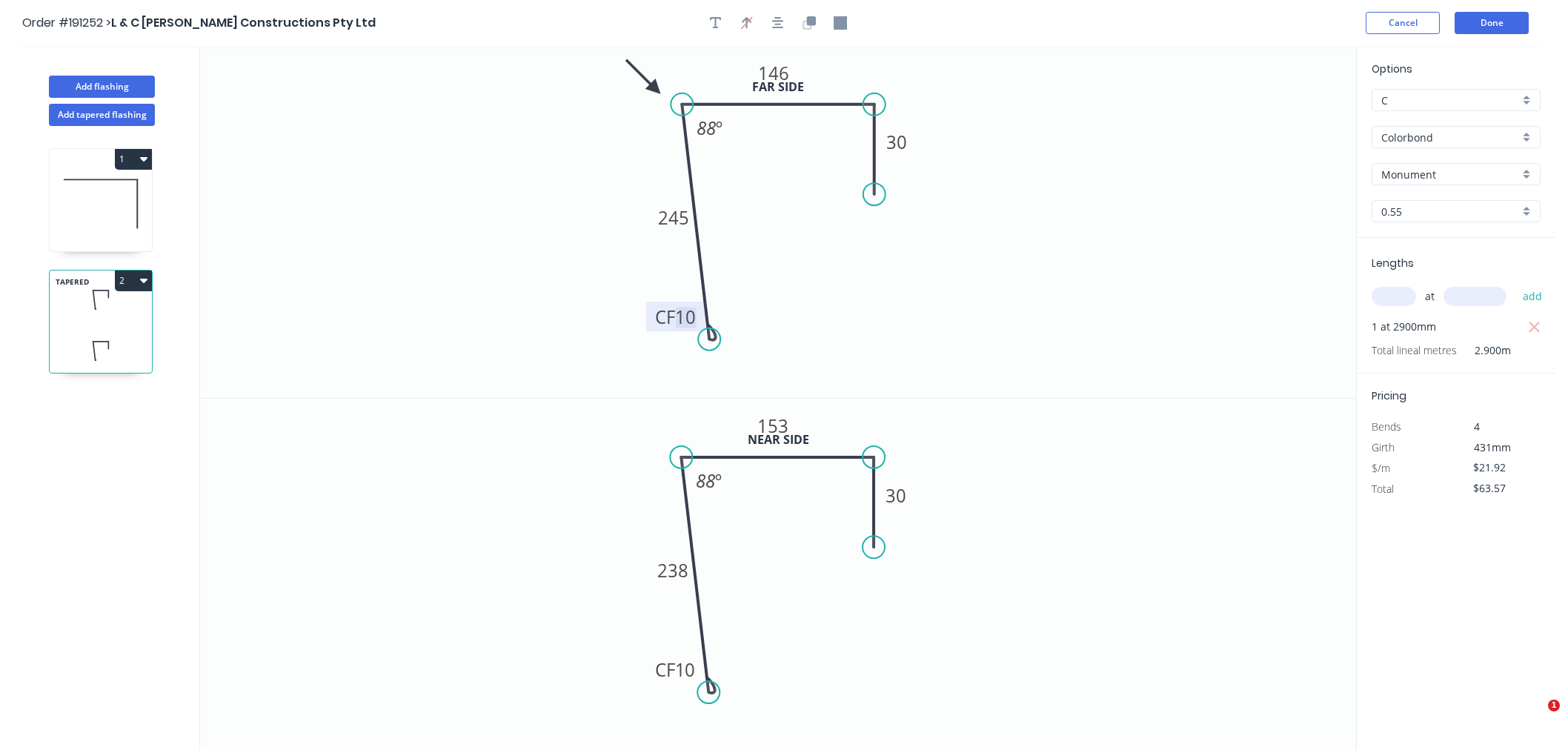
click at [1043, 445] on icon "0 CF 10 238 153 30 88 º" at bounding box center [777, 575] width 1156 height 353
click at [693, 312] on tspan "10" at bounding box center [686, 316] width 21 height 24
click at [1300, 28] on div "Order #191252 > L & C [PERSON_NAME] Constructions Pty Ltd Cancel Done" at bounding box center [778, 23] width 1511 height 23
click at [1509, 31] on button "Done" at bounding box center [1492, 23] width 74 height 23
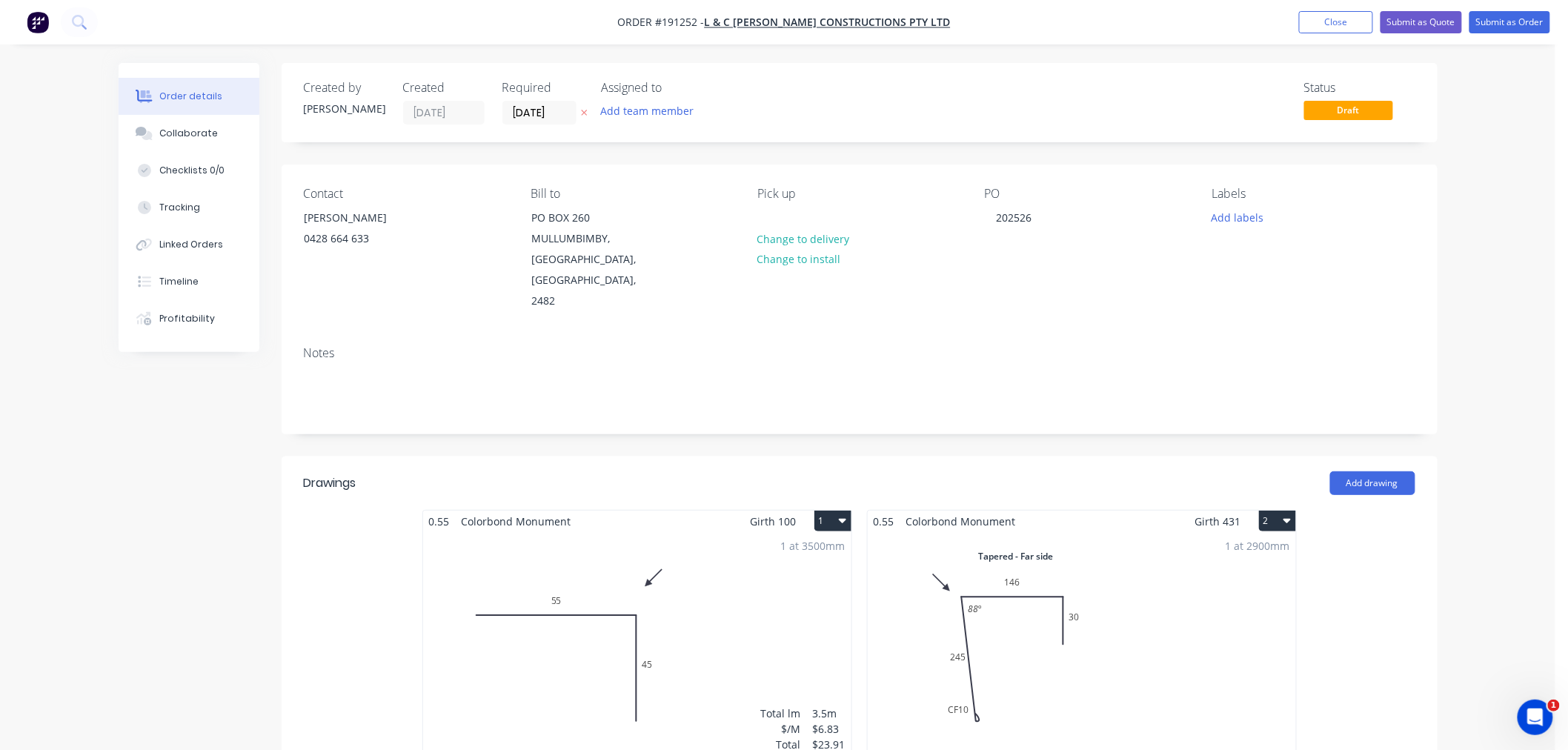
click at [1528, 431] on div "Order details Collaborate Checklists 0/0 Tracking Linked Orders Timeline Profit…" at bounding box center [777, 759] width 1556 height 1517
click at [1330, 19] on button "Close" at bounding box center [1336, 22] width 74 height 23
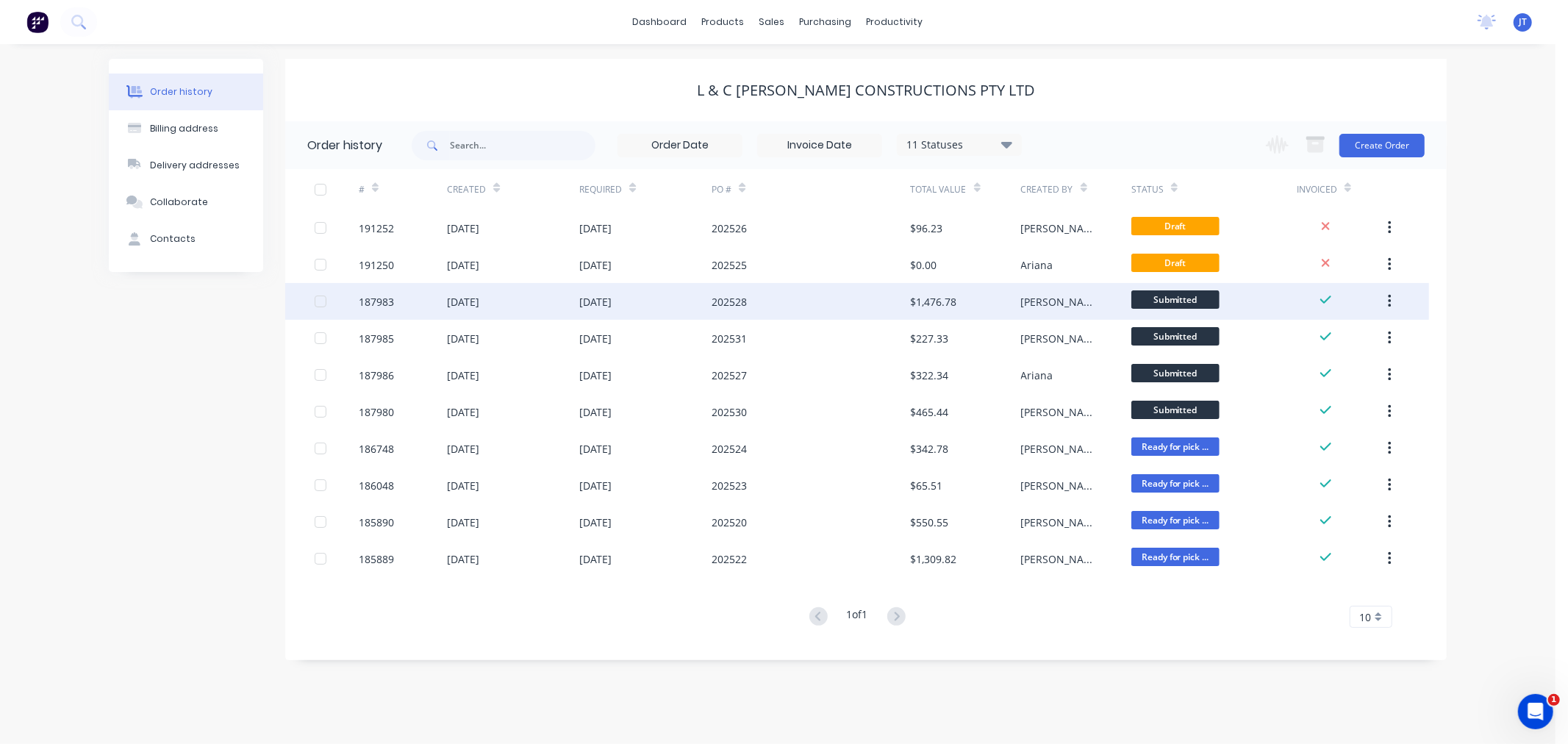
click at [366, 302] on div "187983" at bounding box center [376, 301] width 35 height 15
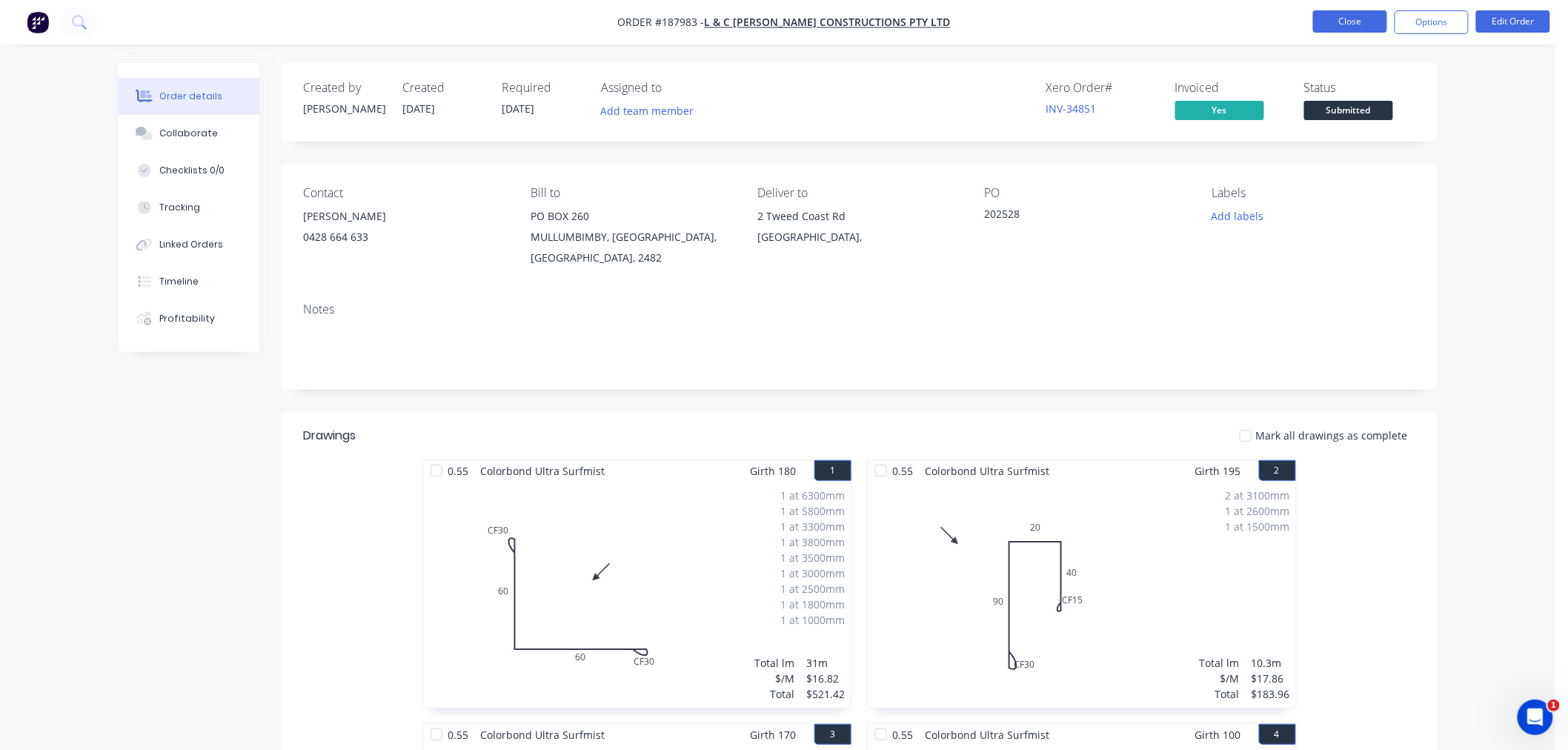
click at [1342, 21] on button "Close" at bounding box center [1350, 21] width 74 height 23
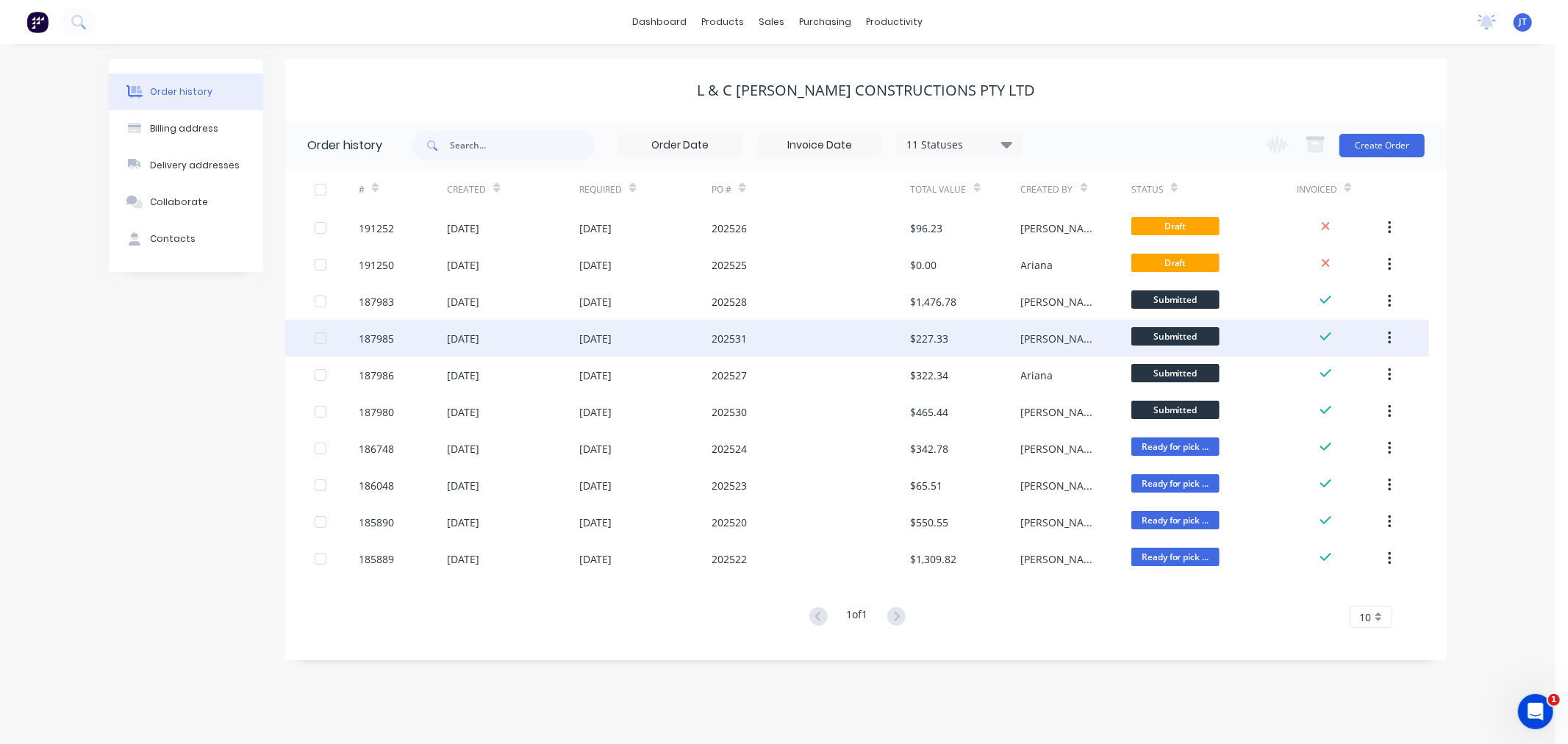
click at [373, 334] on div "187985" at bounding box center [376, 338] width 35 height 15
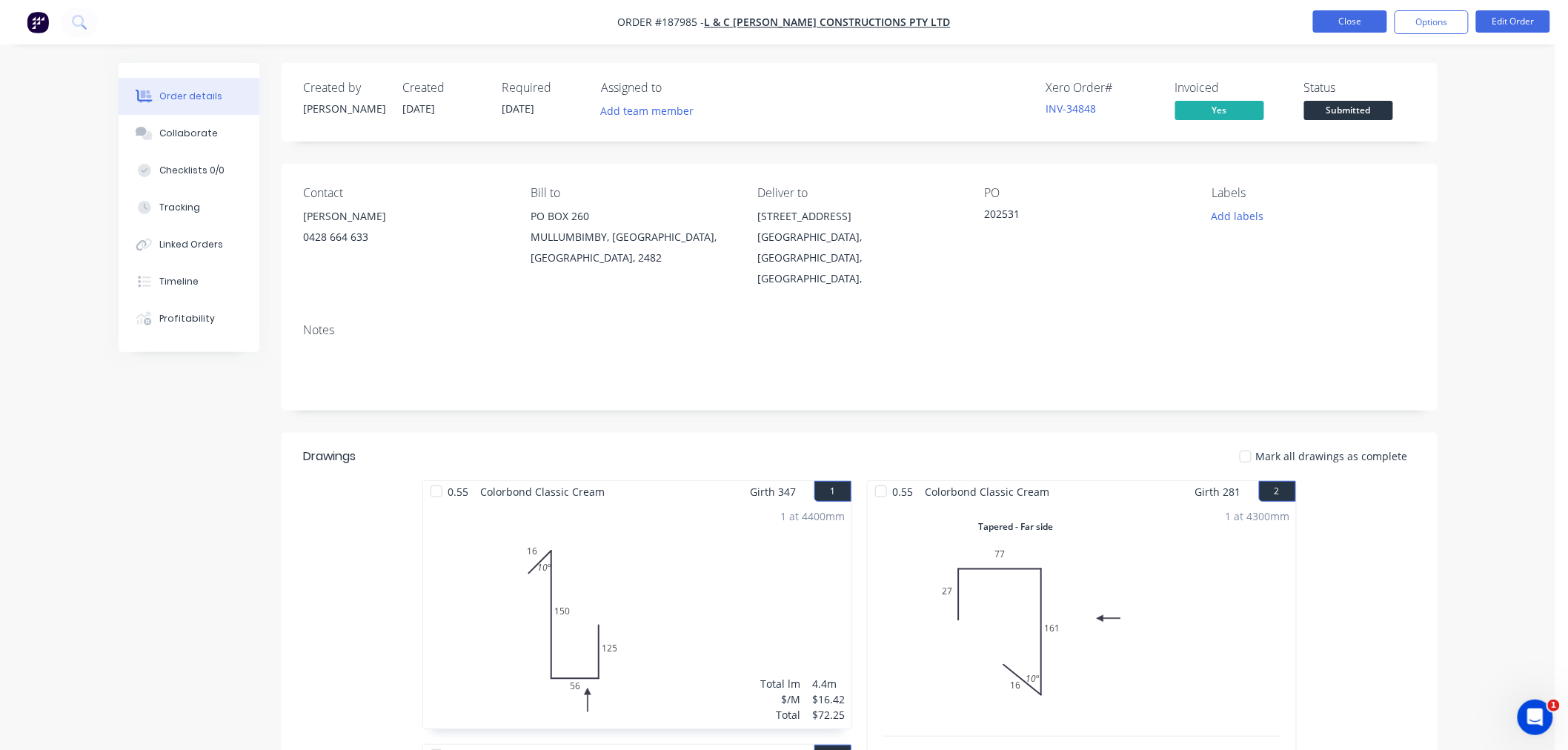
click at [1345, 21] on button "Close" at bounding box center [1350, 21] width 74 height 23
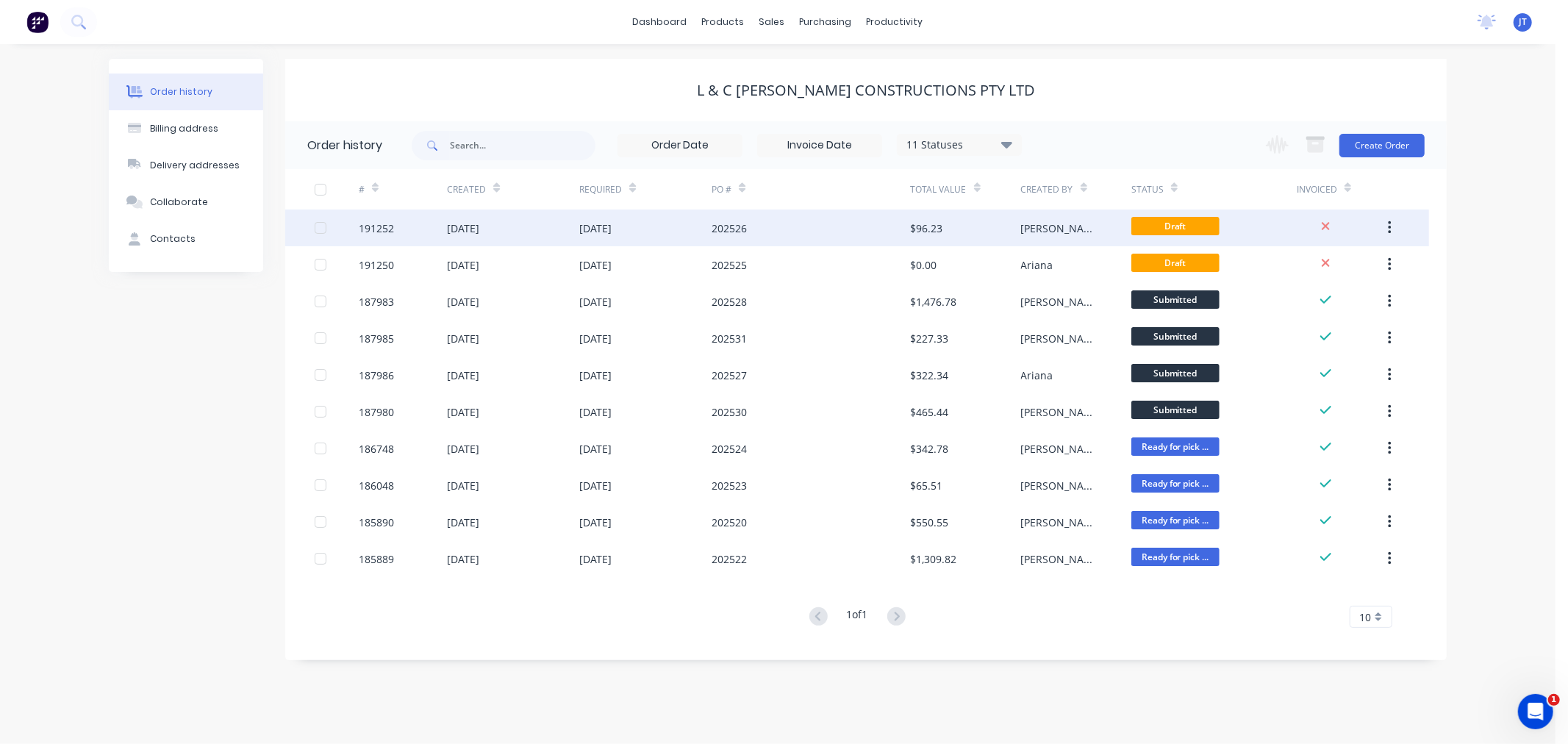
click at [369, 216] on div "191252" at bounding box center [402, 228] width 88 height 37
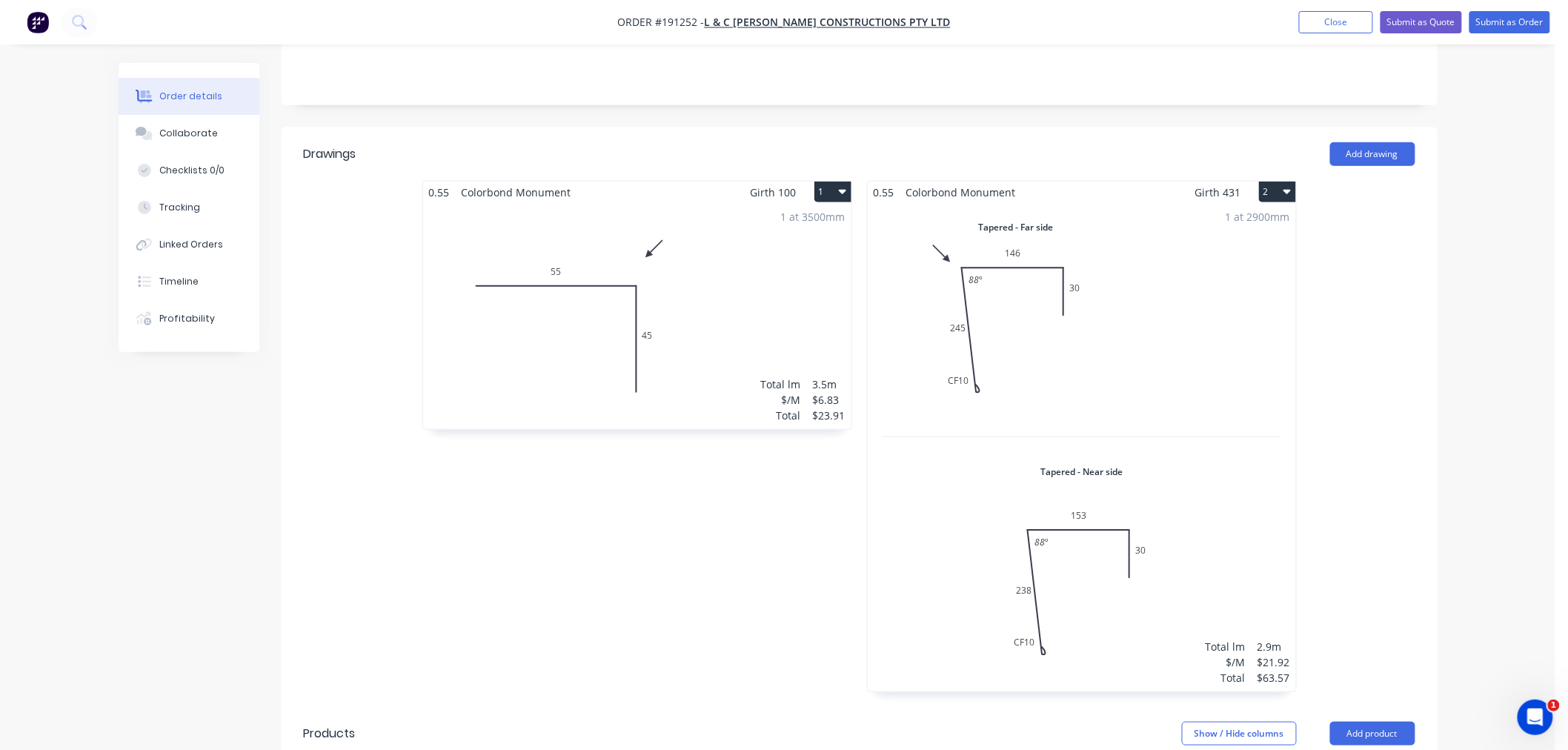
scroll to position [494, 0]
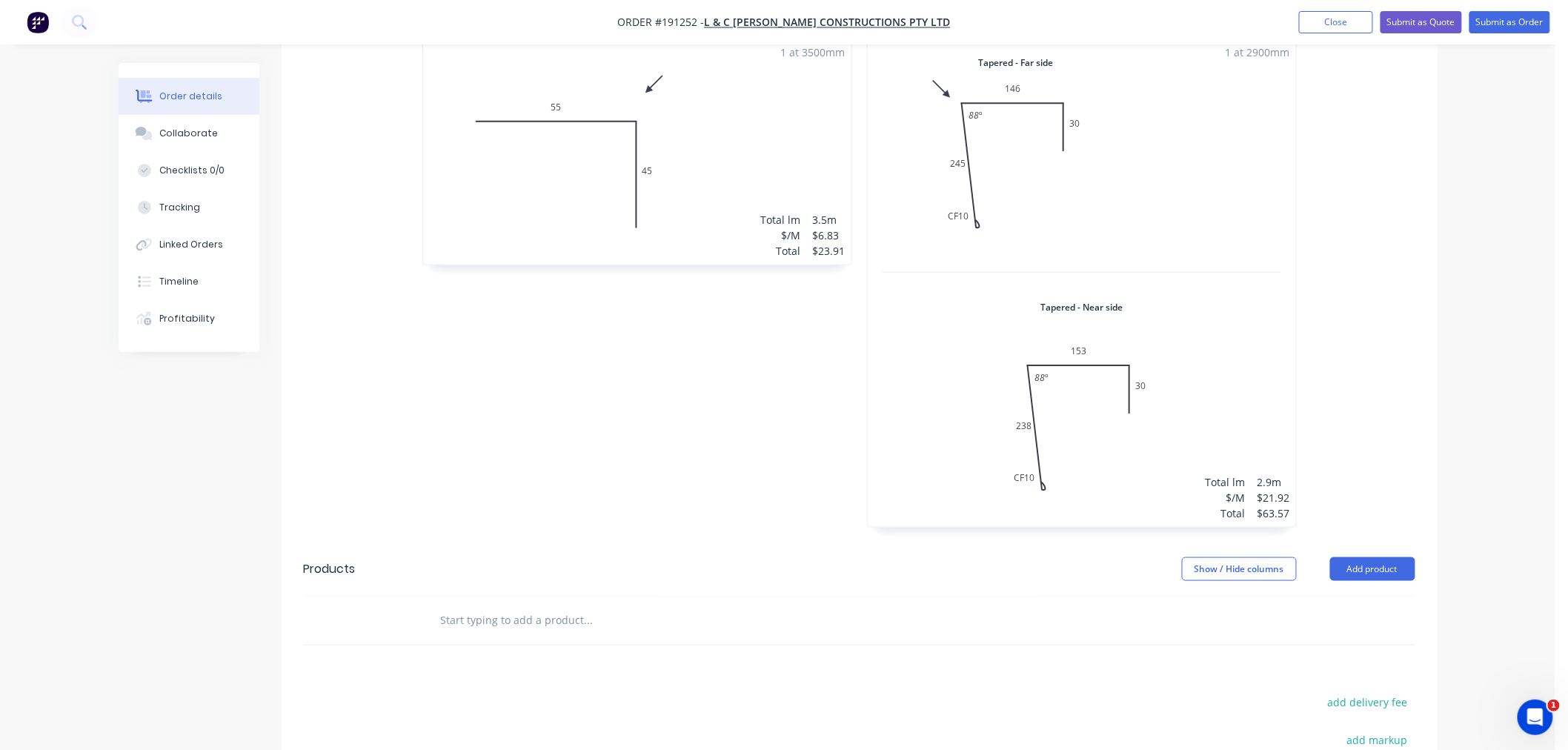
click at [980, 344] on div "1 at 2900mm Total lm $/M Total 2.9m $21.92 $63.57" at bounding box center [1081, 283] width 428 height 488
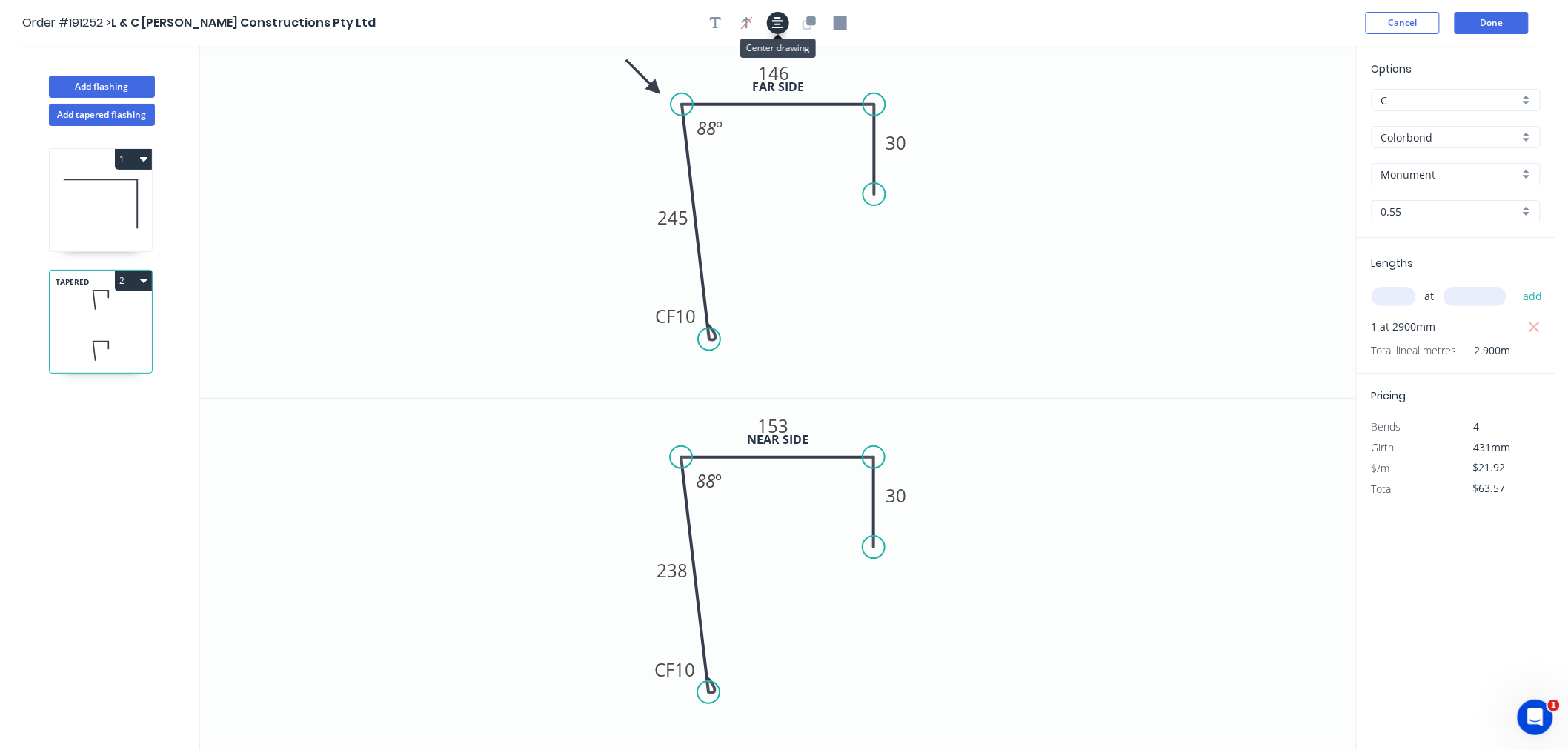
click at [779, 13] on button "button" at bounding box center [778, 23] width 23 height 23
click at [143, 282] on icon "button" at bounding box center [144, 281] width 8 height 5
click at [128, 311] on div "Duplicate" at bounding box center [81, 318] width 114 height 22
type input "$0.00"
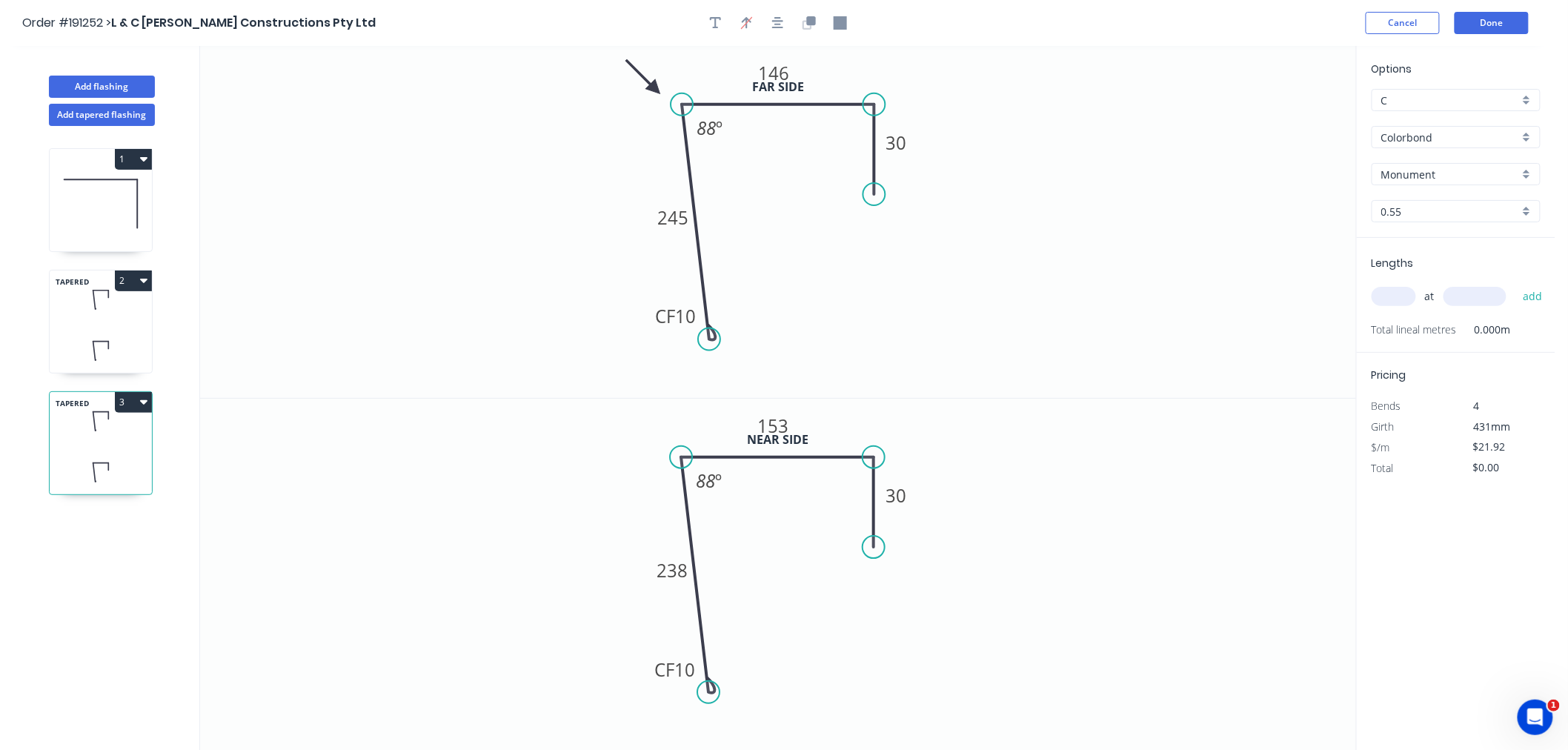
click at [114, 447] on div "TAPERED 3" at bounding box center [100, 442] width 103 height 103
drag, startPoint x: 871, startPoint y: 189, endPoint x: 881, endPoint y: 224, distance: 36.4
click at [881, 224] on circle at bounding box center [875, 222] width 23 height 23
drag, startPoint x: 875, startPoint y: 542, endPoint x: 878, endPoint y: 573, distance: 31.1
click at [878, 573] on circle at bounding box center [875, 573] width 23 height 23
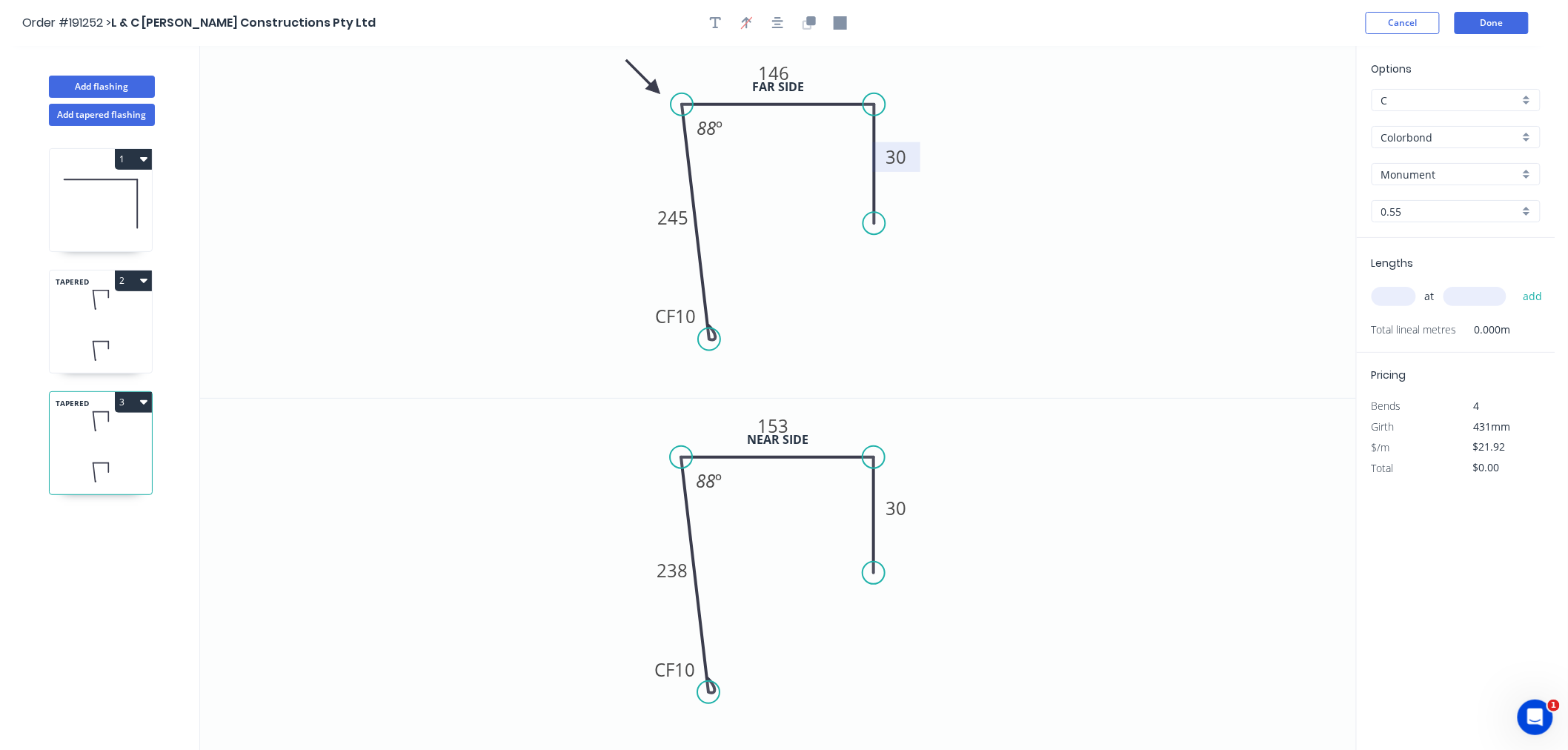
click at [905, 155] on tspan "30" at bounding box center [896, 156] width 21 height 24
click at [779, 79] on tspan "146" at bounding box center [774, 72] width 31 height 24
click at [680, 225] on tspan "245" at bounding box center [673, 217] width 31 height 24
click at [833, 298] on icon "0 CF 10 238 146 80 88 º" at bounding box center [777, 222] width 1156 height 352
click at [679, 569] on tspan "238" at bounding box center [673, 570] width 31 height 24
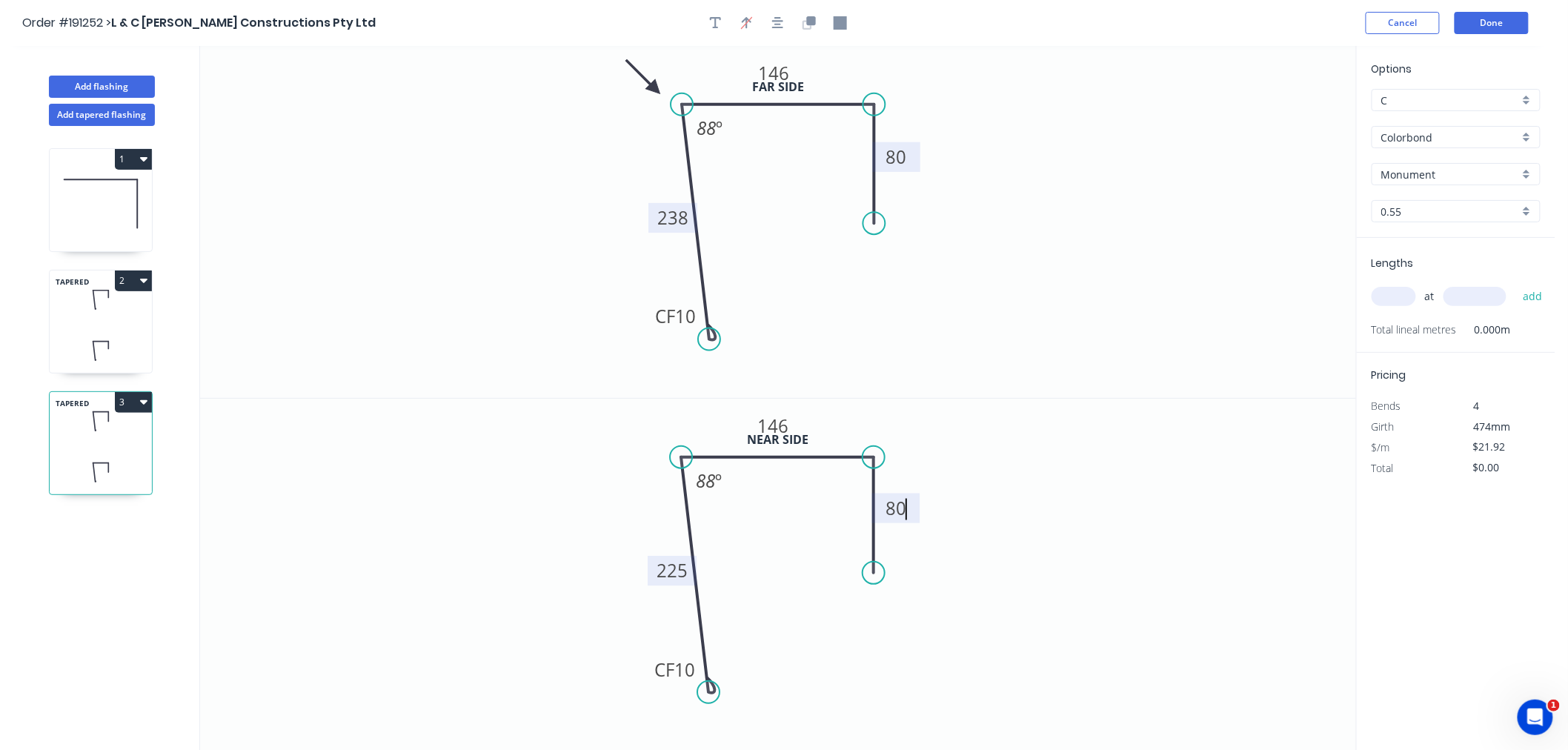
click at [1172, 494] on icon "0 CF 10 225 146 80 88 º" at bounding box center [777, 575] width 1156 height 353
click at [1401, 297] on input "text" at bounding box center [1394, 296] width 44 height 19
type input "1"
type input "3700"
click at [1516, 284] on button "add" at bounding box center [1533, 296] width 35 height 25
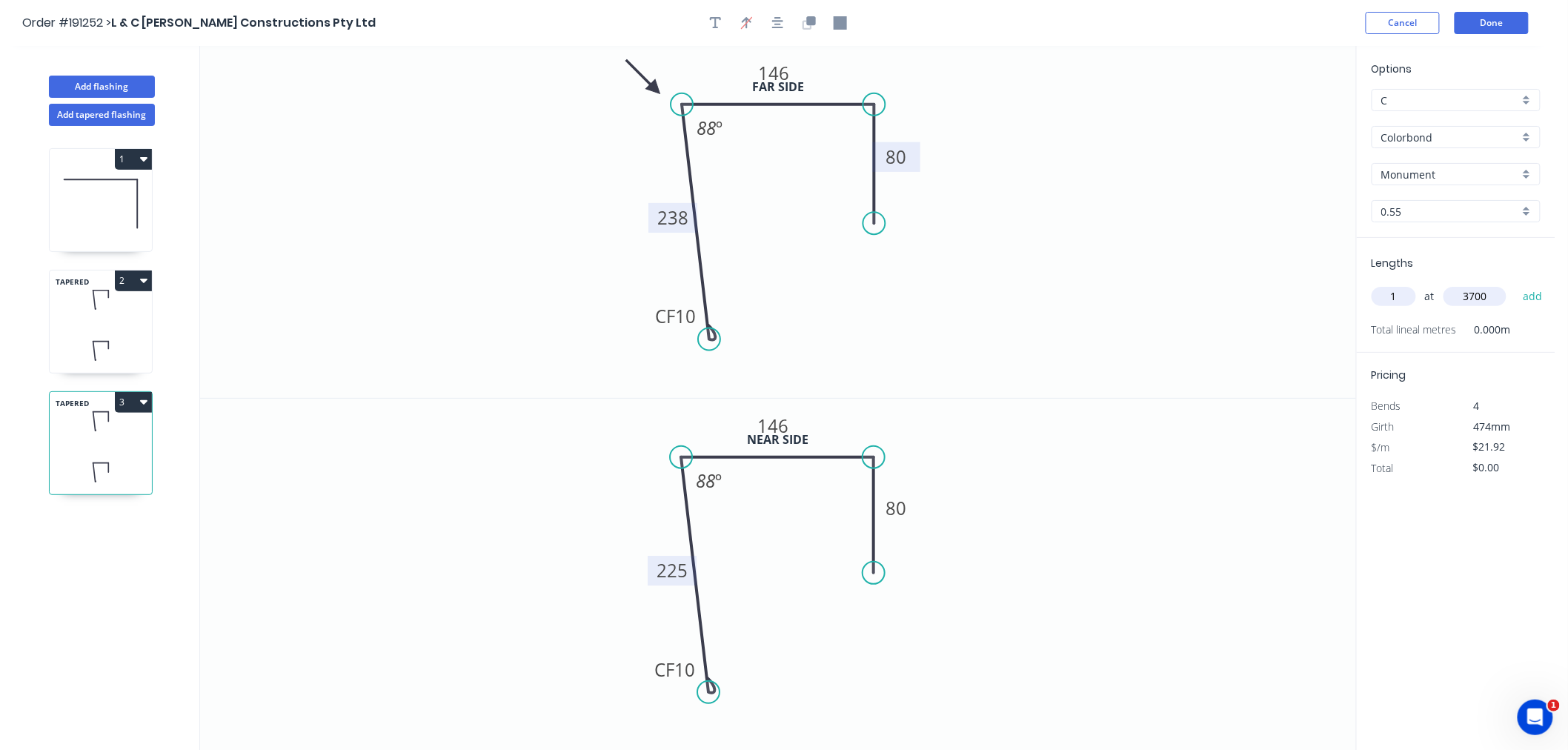
type input "$81.10"
click at [1049, 469] on icon "0 CF 10 225 146 80 88 º" at bounding box center [777, 575] width 1156 height 353
click at [1161, 24] on div "Order #191252 > L & C [PERSON_NAME] Constructions Pty Ltd Cancel Done" at bounding box center [778, 23] width 1511 height 23
click at [1495, 19] on button "Done" at bounding box center [1492, 23] width 74 height 23
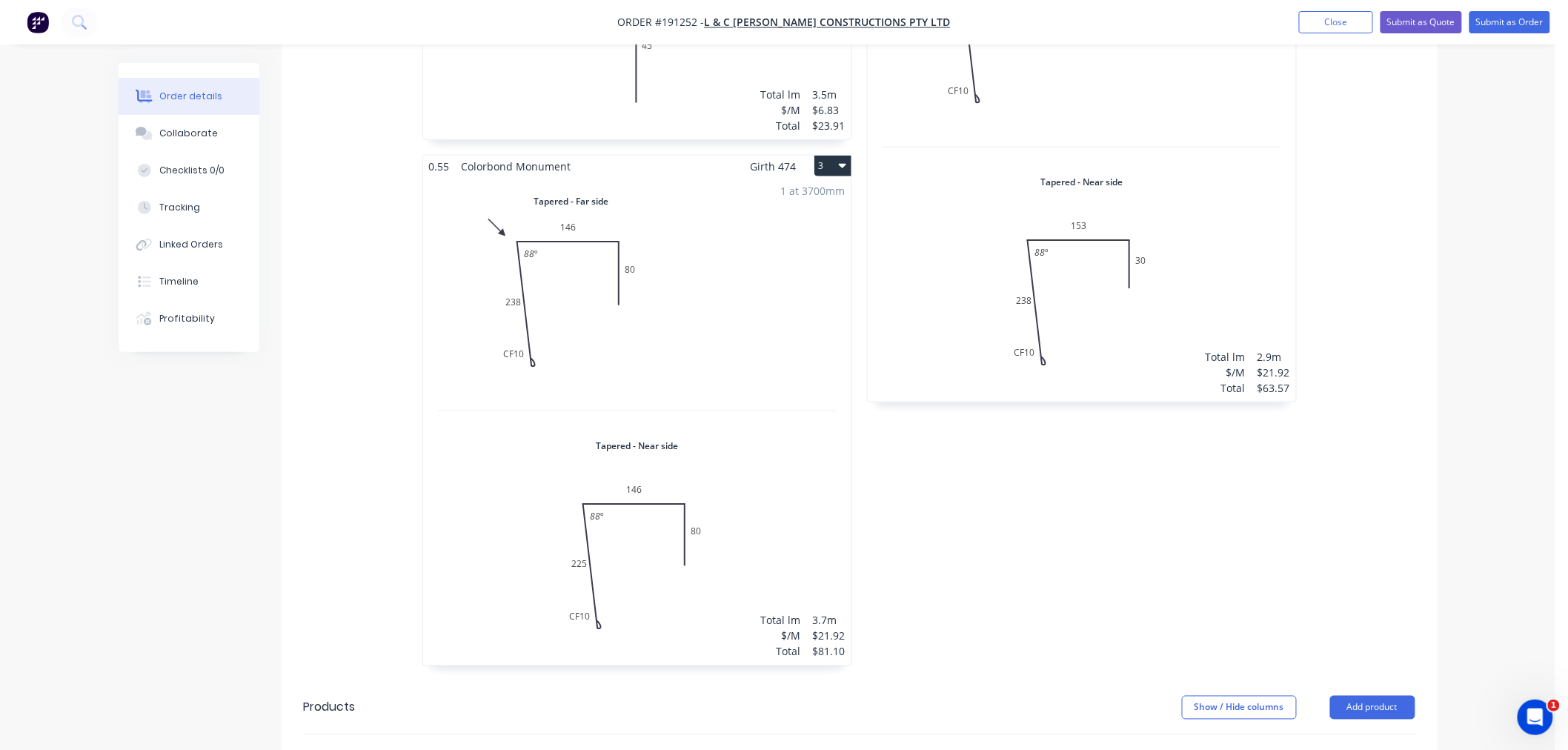
scroll to position [658, 0]
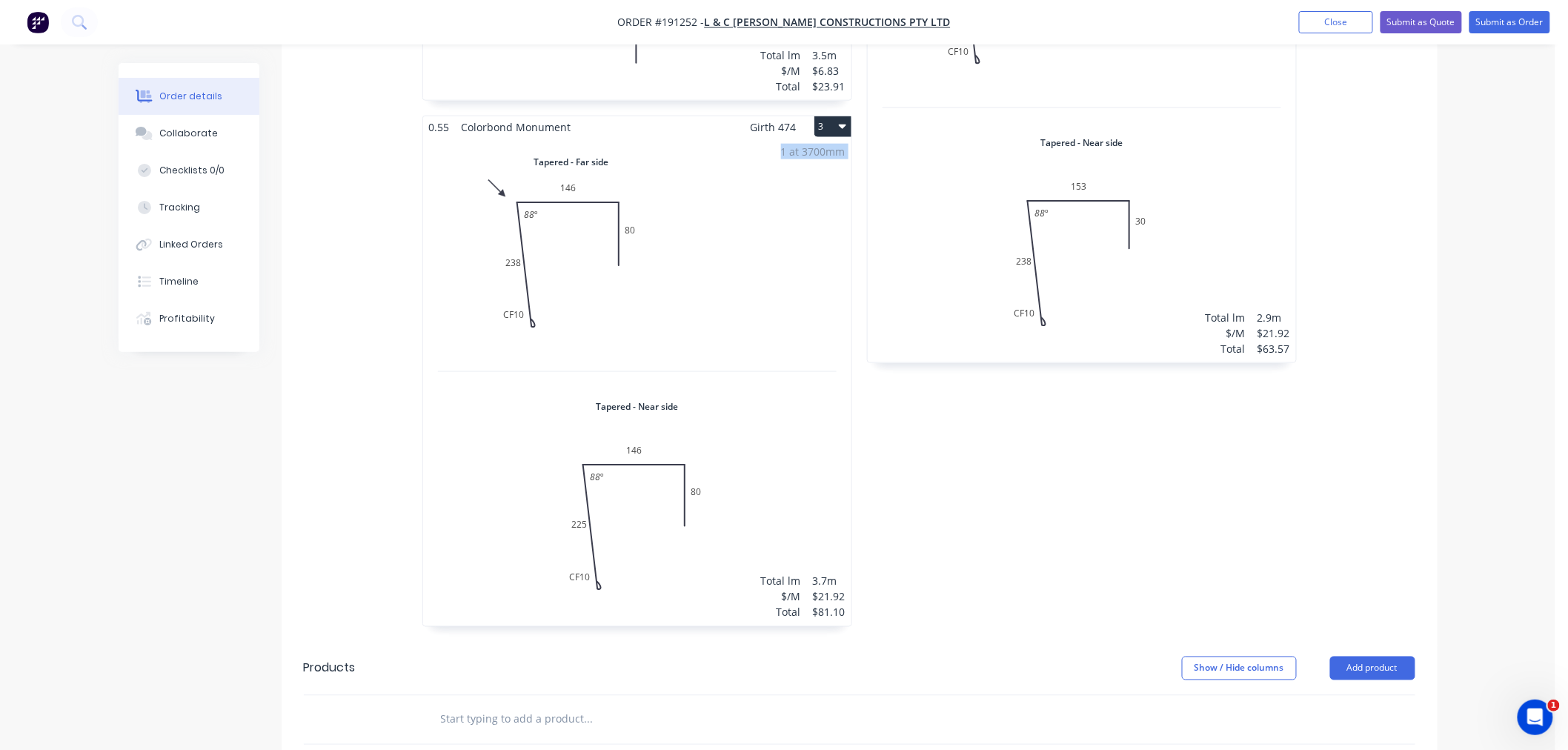
click at [691, 340] on div "1 at 3700mm Total lm $/M Total 3.7m $21.92 $81.10" at bounding box center [637, 382] width 428 height 488
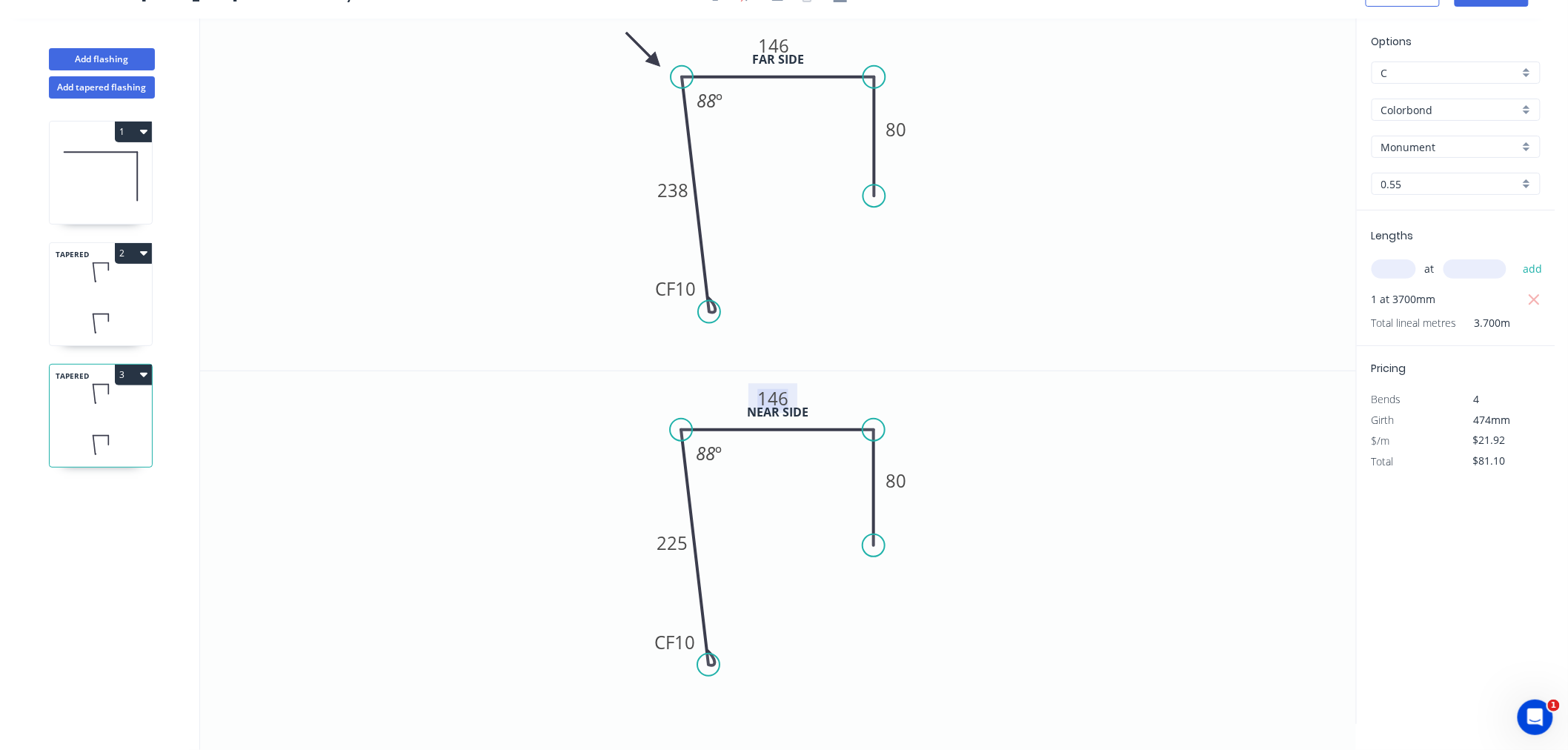
click at [780, 392] on tspan "146" at bounding box center [774, 398] width 31 height 24
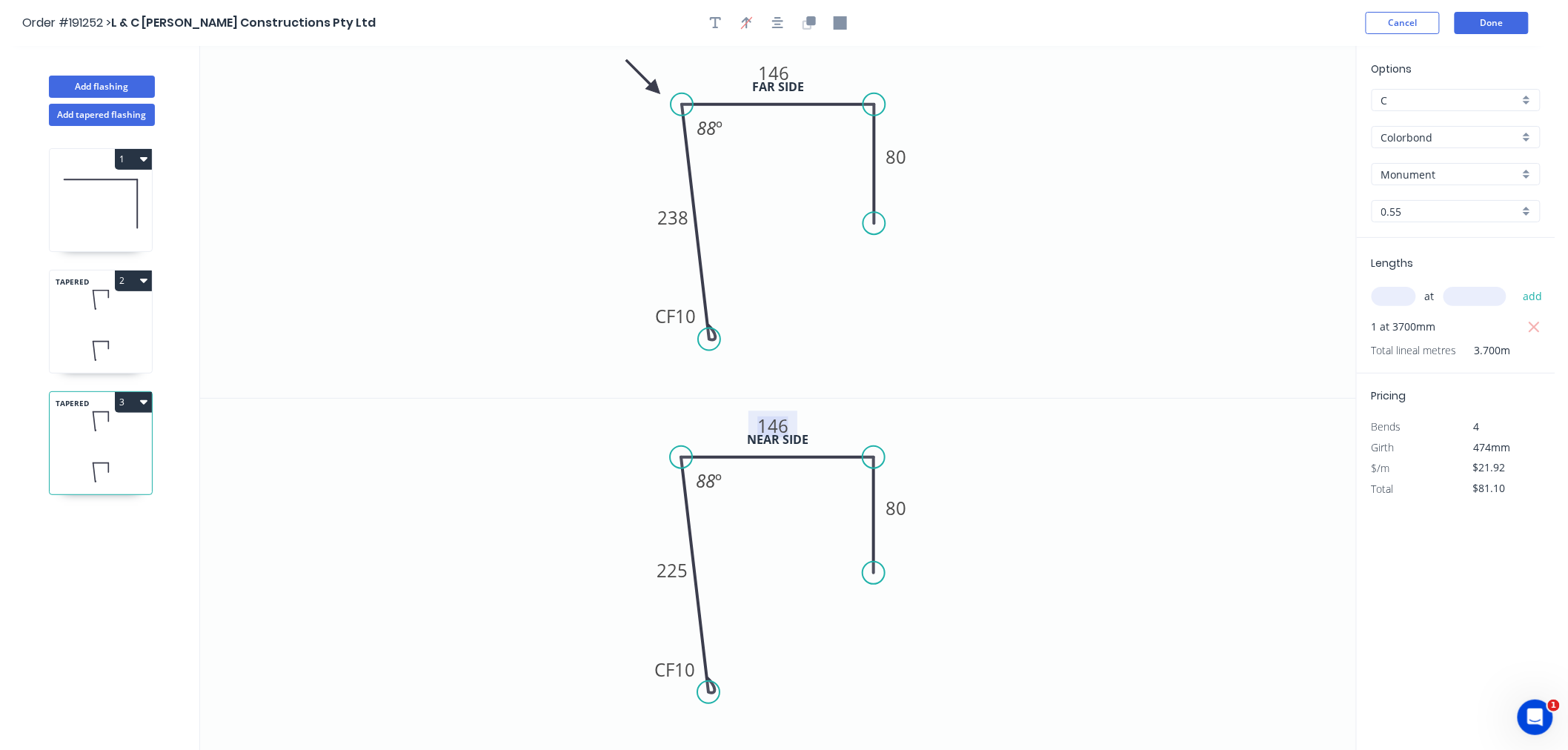
click at [1088, 257] on icon "0 CF 10 238 146 80 88 º" at bounding box center [777, 222] width 1156 height 352
click at [767, 25] on button "button" at bounding box center [778, 23] width 23 height 23
click at [144, 403] on icon "button" at bounding box center [144, 403] width 8 height 5
click at [138, 434] on div "Duplicate" at bounding box center [81, 439] width 114 height 22
type input "$0.00"
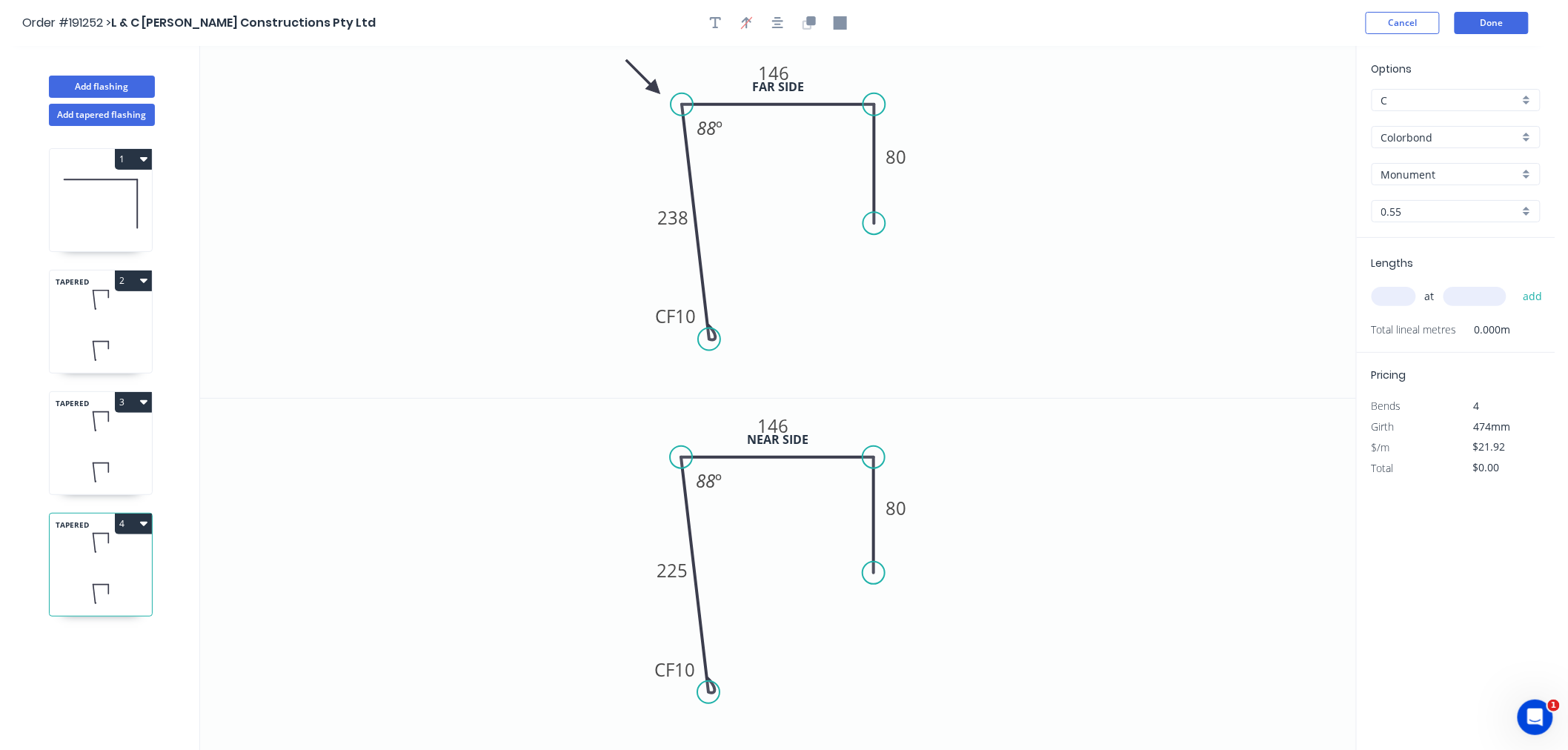
click at [112, 588] on icon at bounding box center [101, 594] width 103 height 44
click at [778, 63] on tspan "146" at bounding box center [774, 72] width 31 height 24
click at [781, 422] on tspan "146" at bounding box center [774, 425] width 31 height 24
click at [1166, 517] on icon "0 CF 10 239 142 77 88 º" at bounding box center [777, 575] width 1156 height 353
click at [1407, 295] on input "text" at bounding box center [1394, 296] width 44 height 19
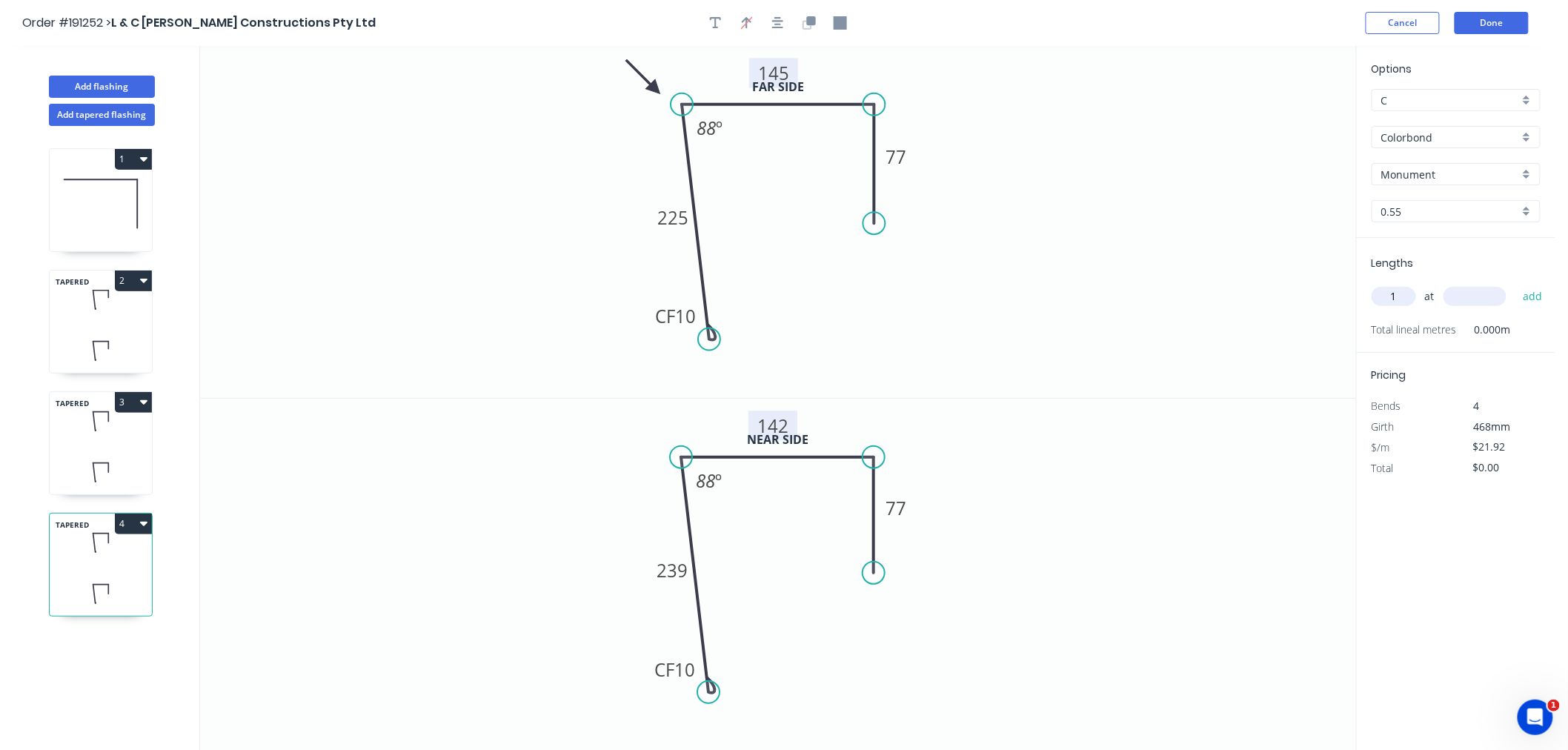
type input "1"
type input "2900"
click at [1516, 284] on button "add" at bounding box center [1533, 296] width 35 height 25
type input "$63.57"
click at [1280, 30] on div "Order #191252 > L & C [PERSON_NAME] Constructions Pty Ltd Cancel Done" at bounding box center [778, 23] width 1511 height 23
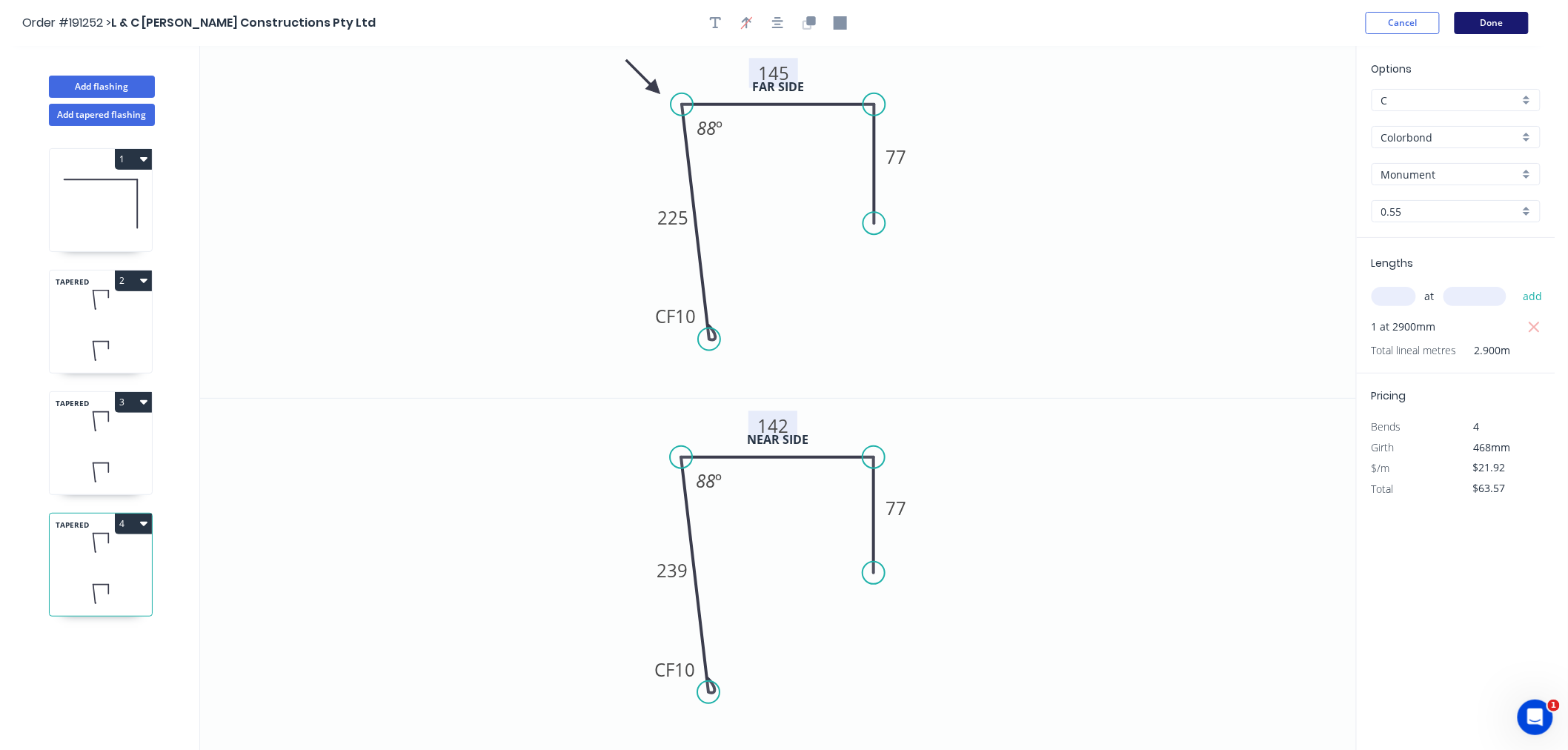
click at [1494, 20] on button "Done" at bounding box center [1492, 23] width 74 height 23
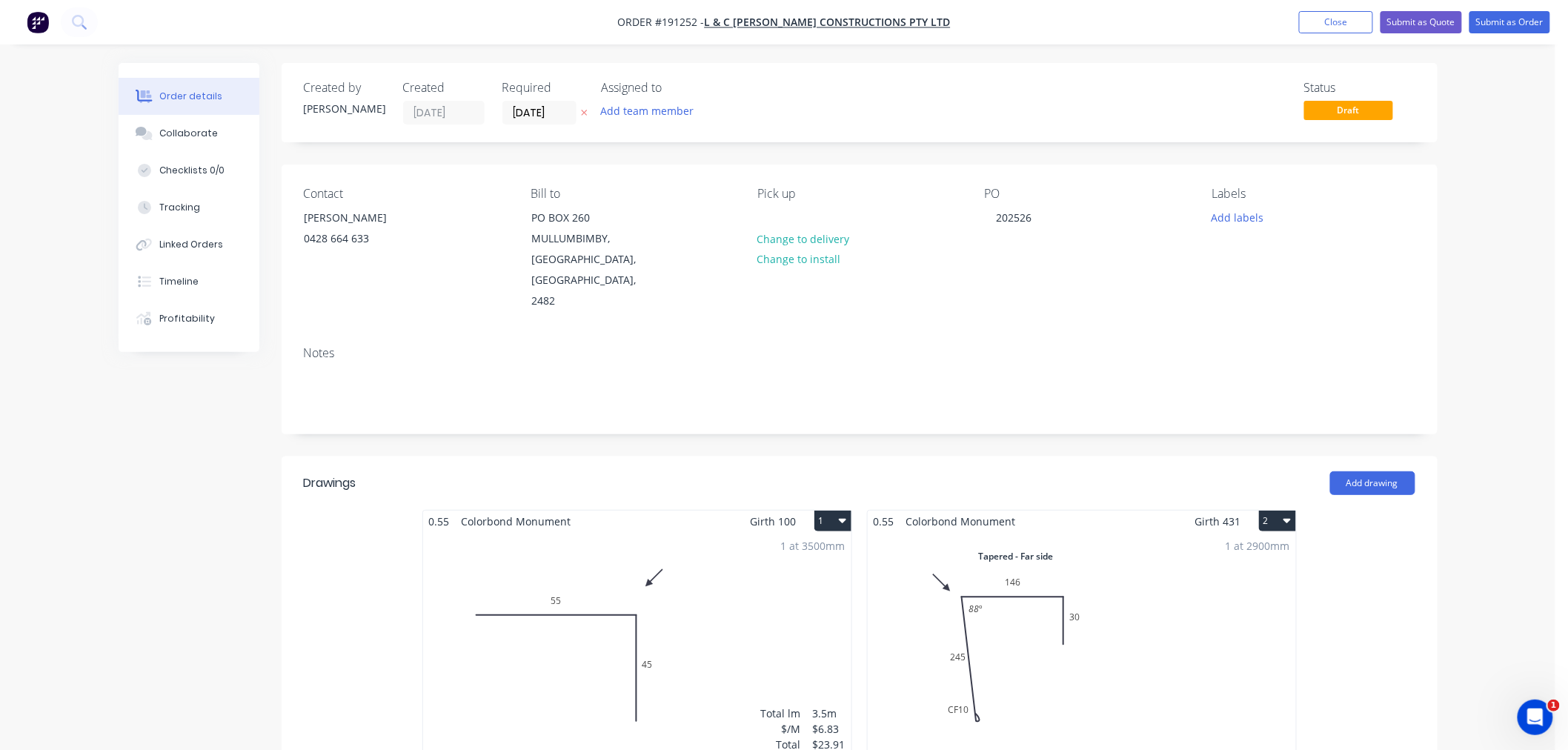
drag, startPoint x: 1158, startPoint y: 40, endPoint x: 1217, endPoint y: 30, distance: 59.8
click at [1158, 41] on nav "Order #191252 - L & C [PERSON_NAME] Constructions Pty Ltd Add product Close Sub…" at bounding box center [784, 22] width 1568 height 44
click at [1312, 25] on button "Close" at bounding box center [1336, 22] width 74 height 23
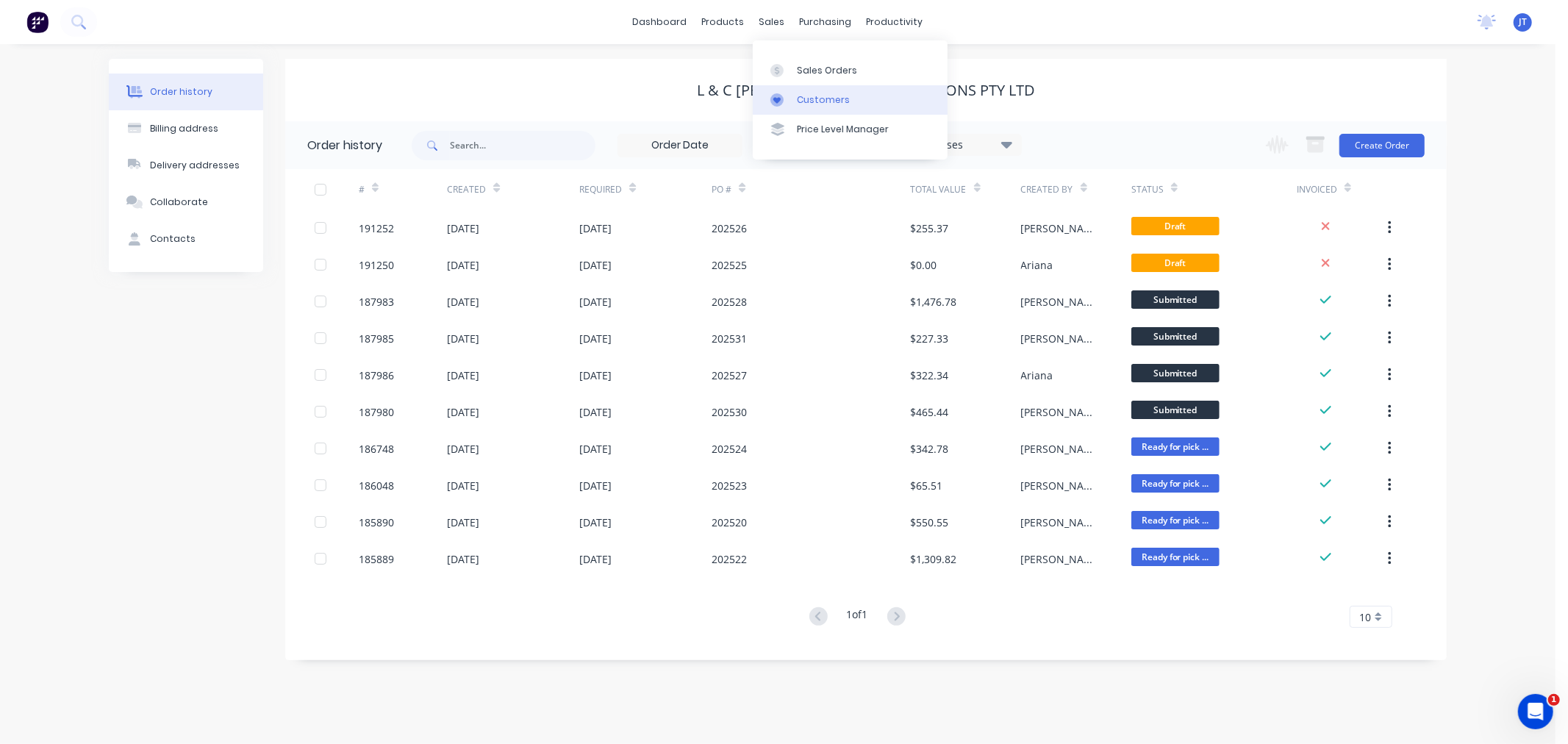
click at [794, 102] on link "Customers" at bounding box center [850, 100] width 195 height 29
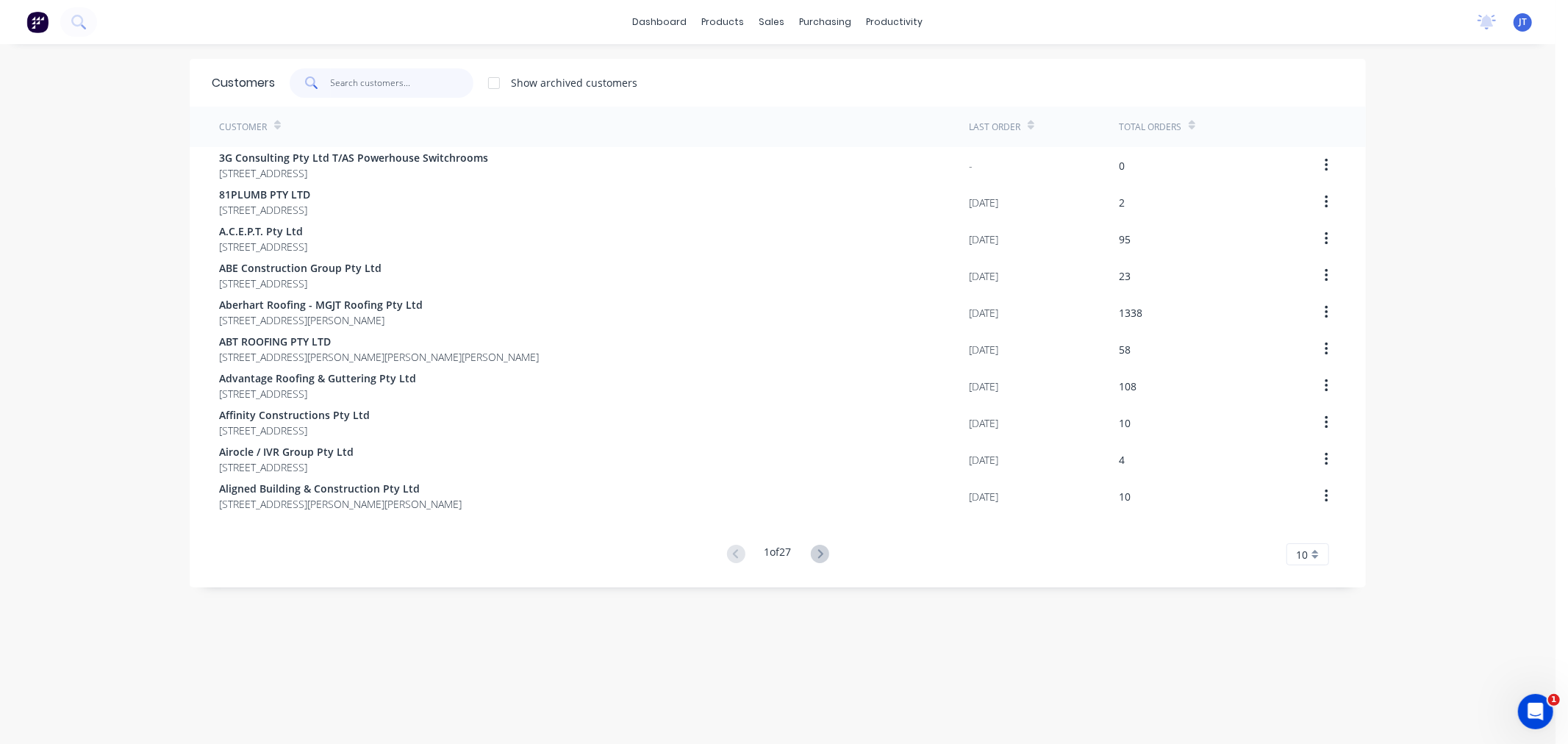
click at [385, 82] on input "text" at bounding box center [402, 83] width 143 height 29
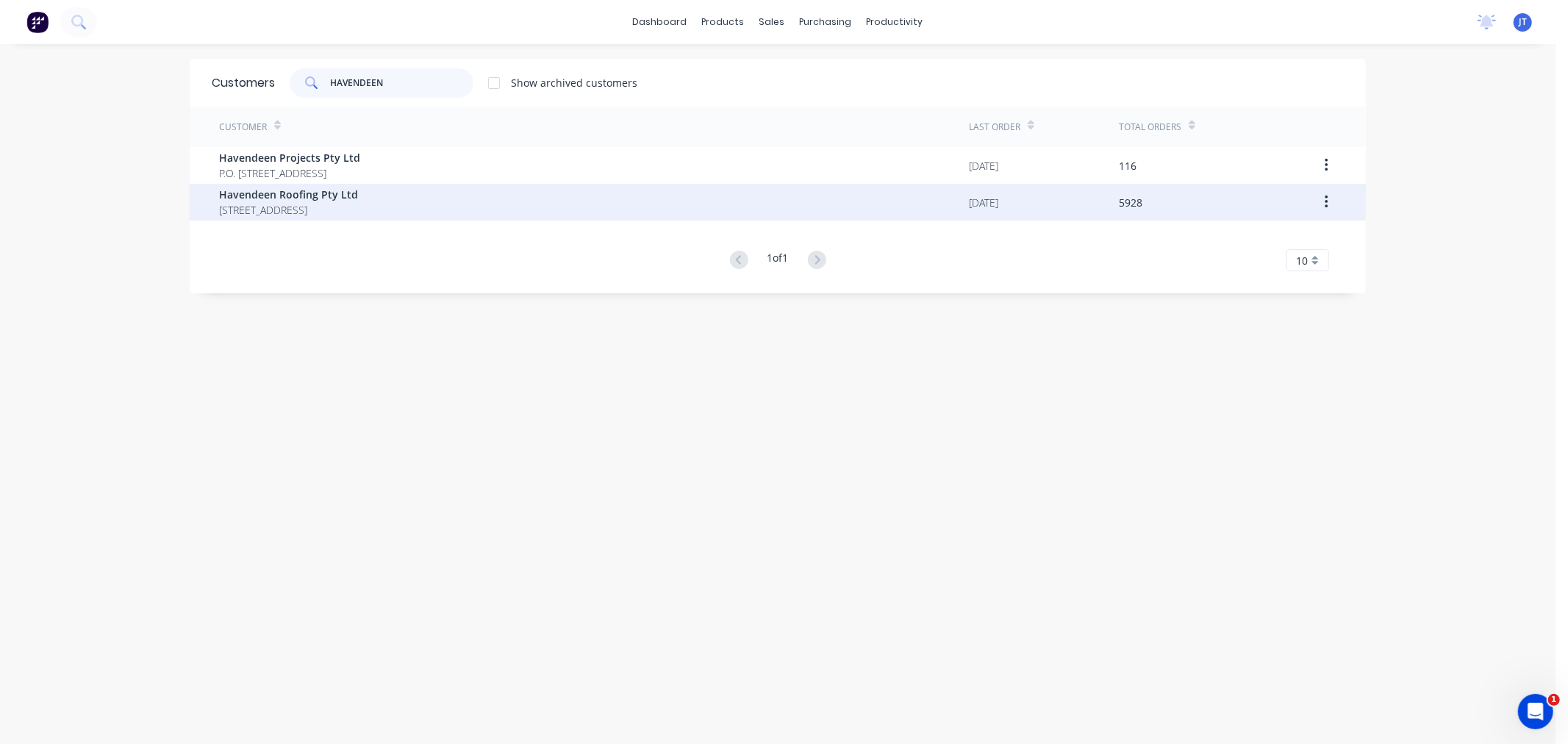
type input "HAVENDEEN"
click at [358, 206] on span "[STREET_ADDRESS]" at bounding box center [288, 210] width 139 height 15
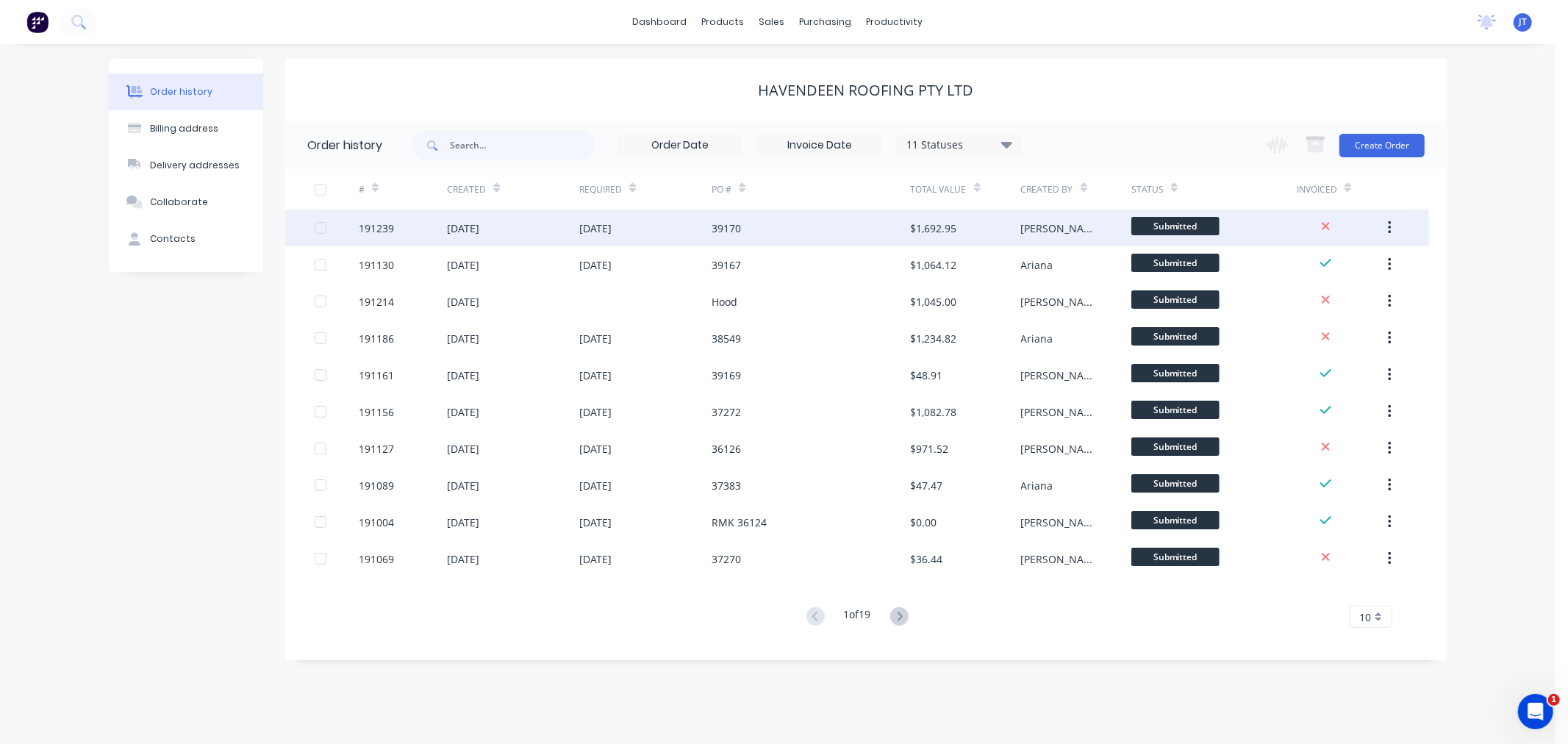
click at [387, 223] on div "191239" at bounding box center [376, 228] width 35 height 15
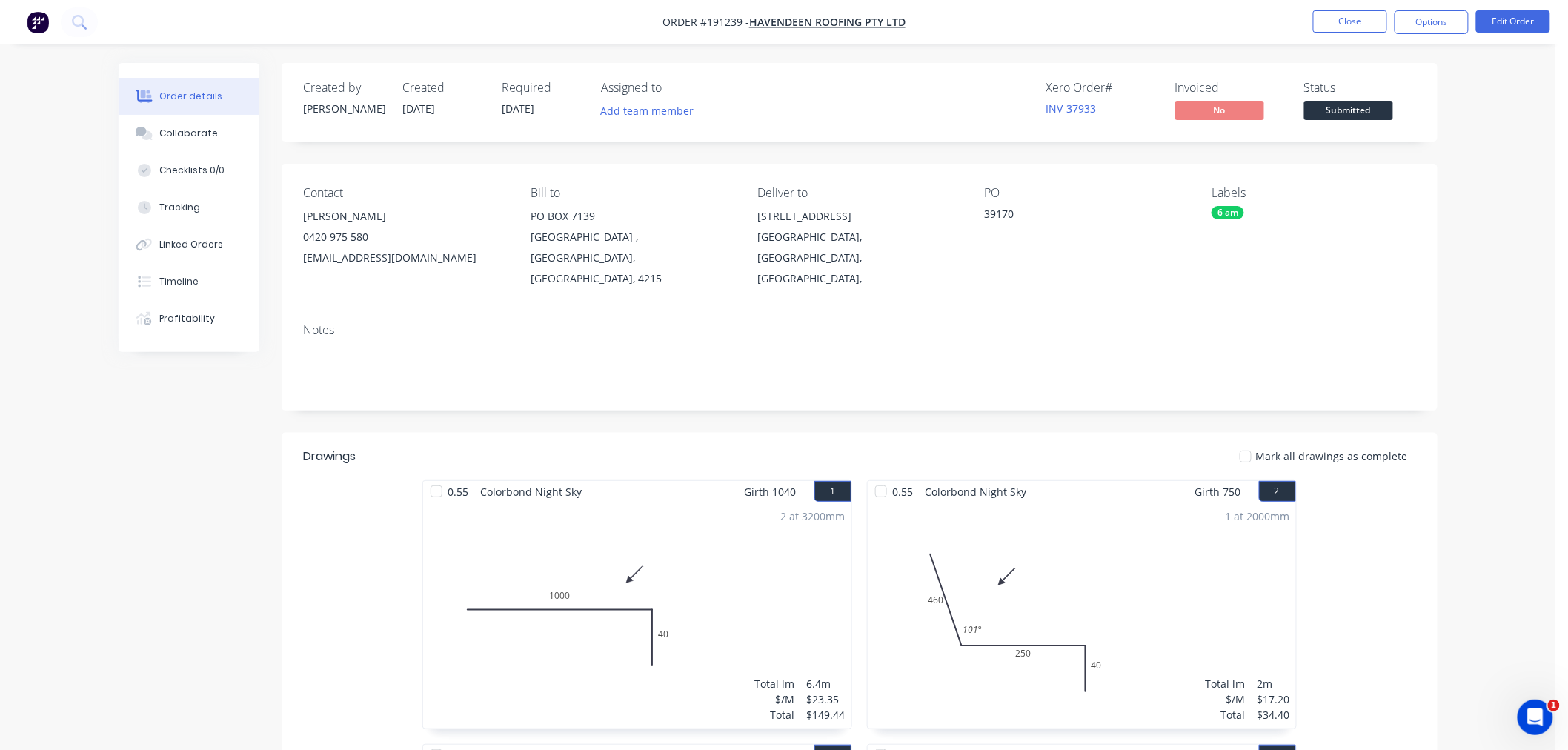
click at [1523, 18] on button "Edit Order" at bounding box center [1513, 21] width 74 height 23
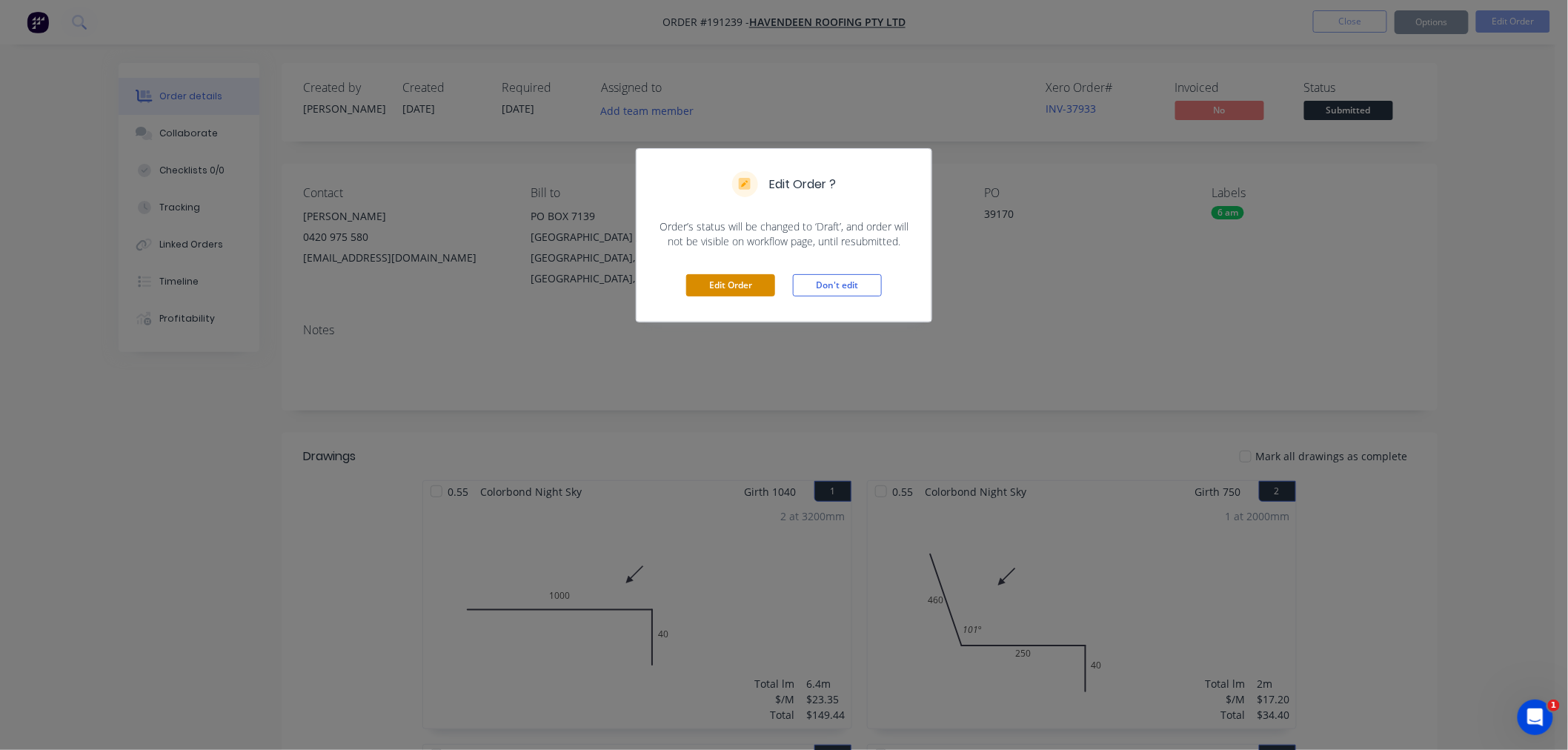
click at [753, 288] on button "Edit Order" at bounding box center [731, 285] width 89 height 23
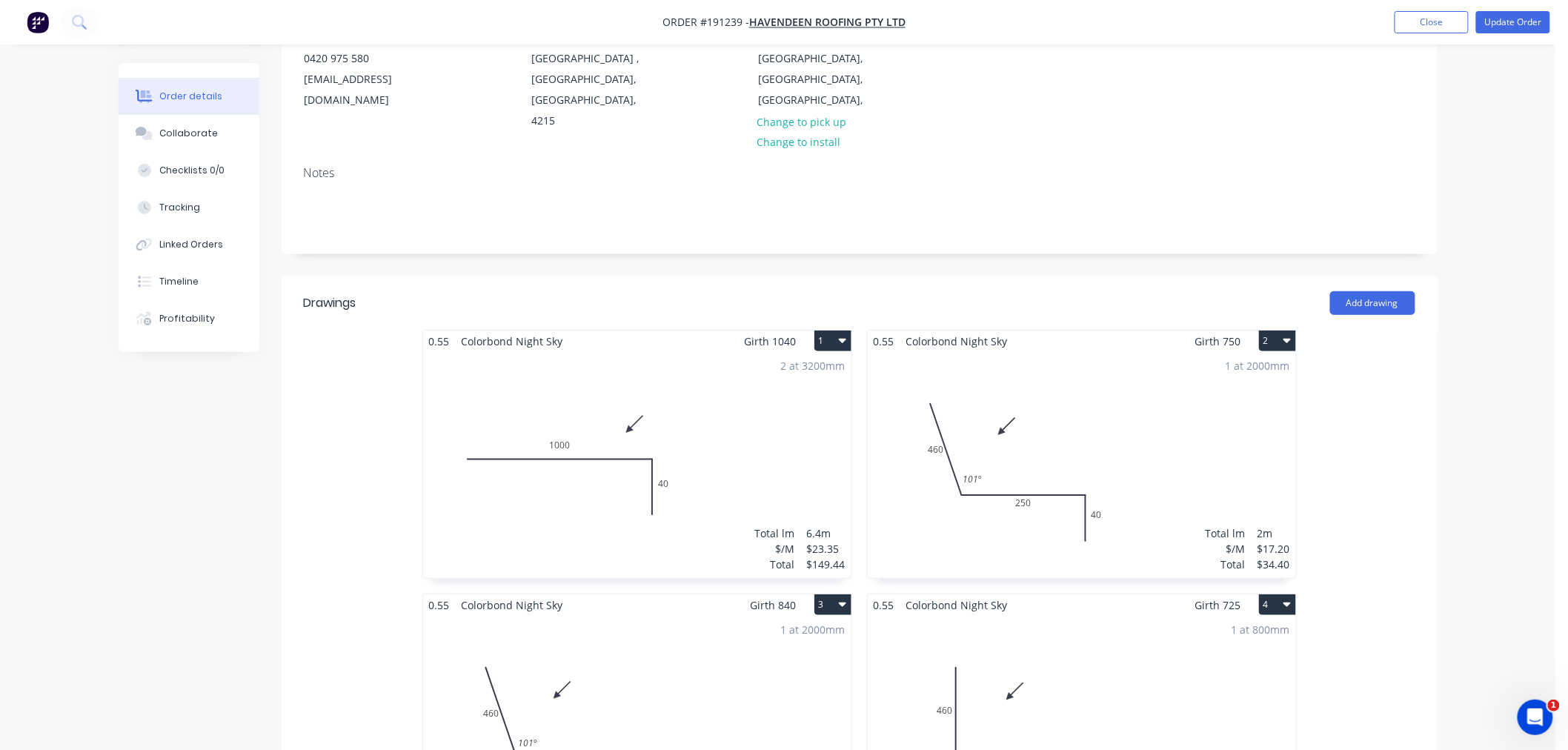
scroll to position [329, 0]
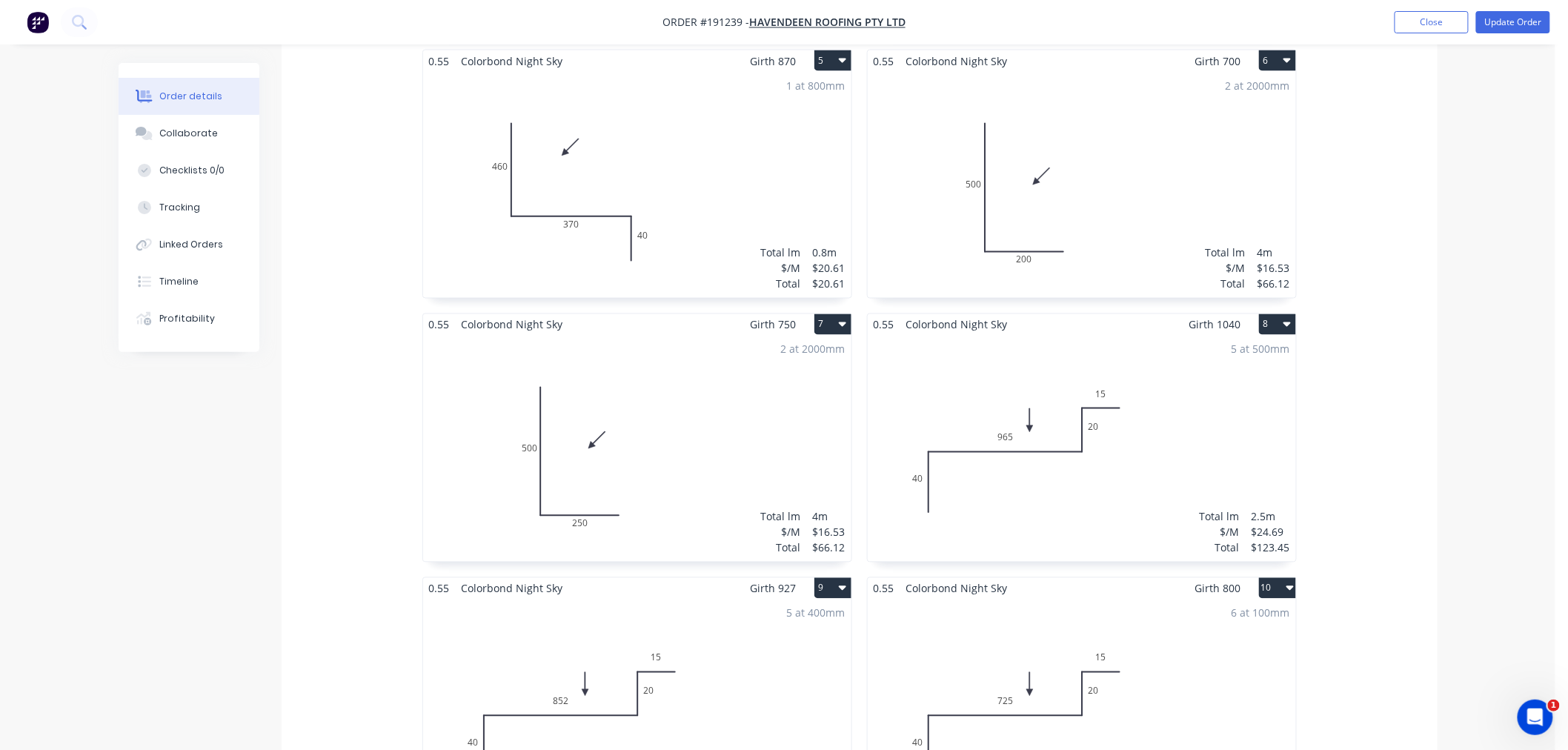
click at [1172, 439] on div "5 at 500mm Total lm $/M Total 2.5m $24.69 $123.45" at bounding box center [1081, 448] width 428 height 226
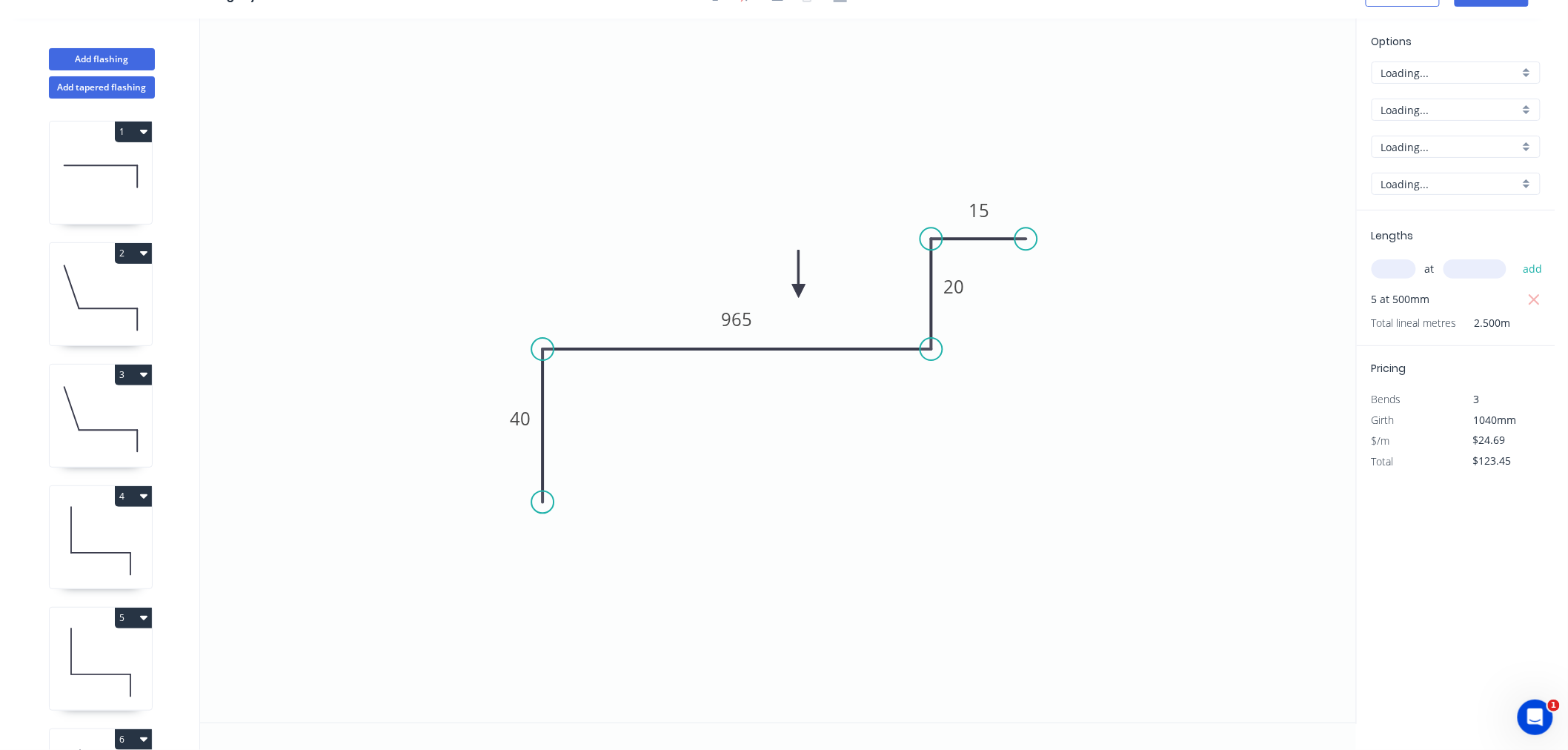
scroll to position [27, 0]
click at [1537, 301] on icon "button" at bounding box center [1535, 300] width 11 height 11
type input "$0.00"
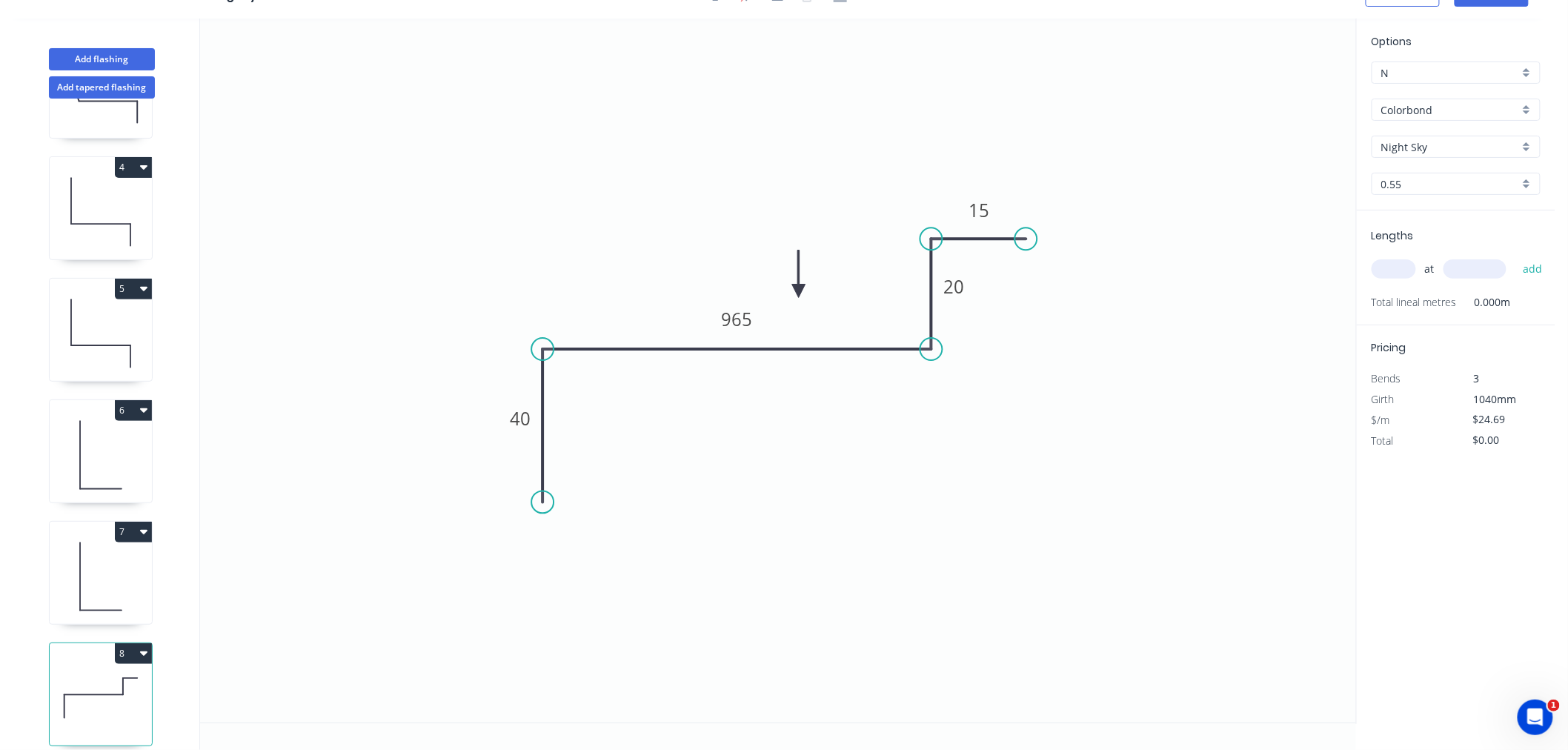
drag, startPoint x: 115, startPoint y: 197, endPoint x: 113, endPoint y: 218, distance: 21.1
click at [115, 196] on icon at bounding box center [101, 212] width 103 height 95
type input "$17.20"
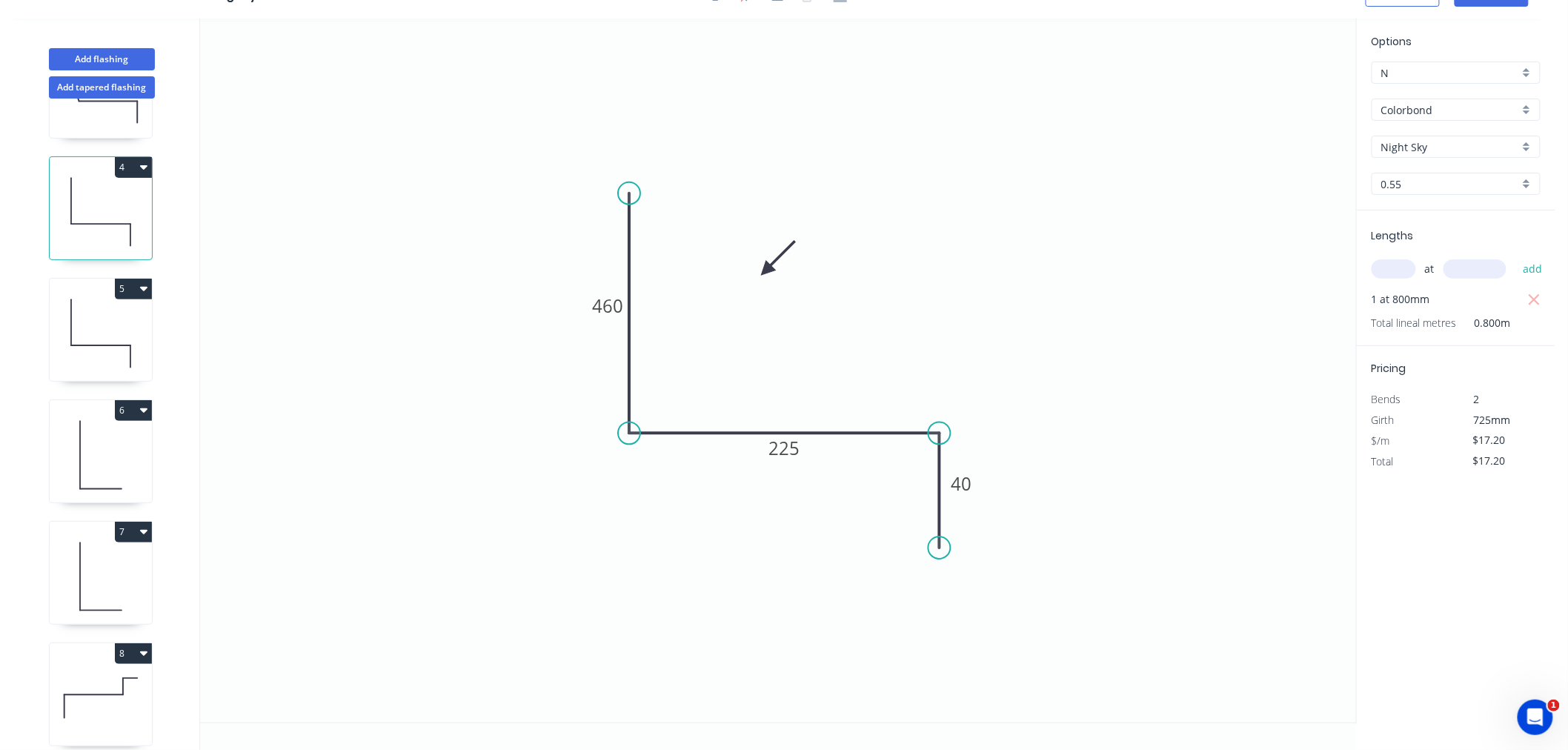
click at [130, 330] on icon at bounding box center [101, 333] width 103 height 95
type input "$20.61"
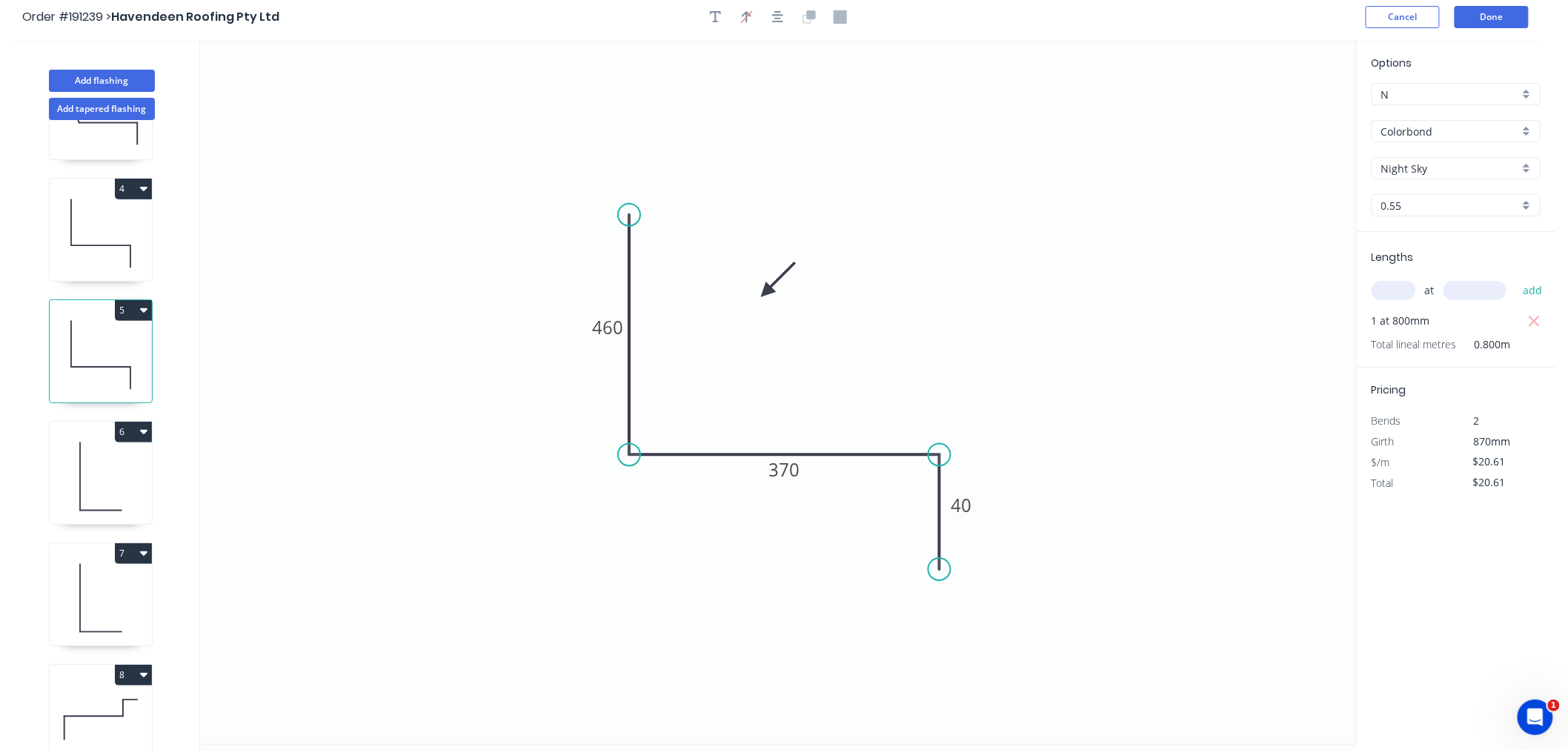
scroll to position [0, 0]
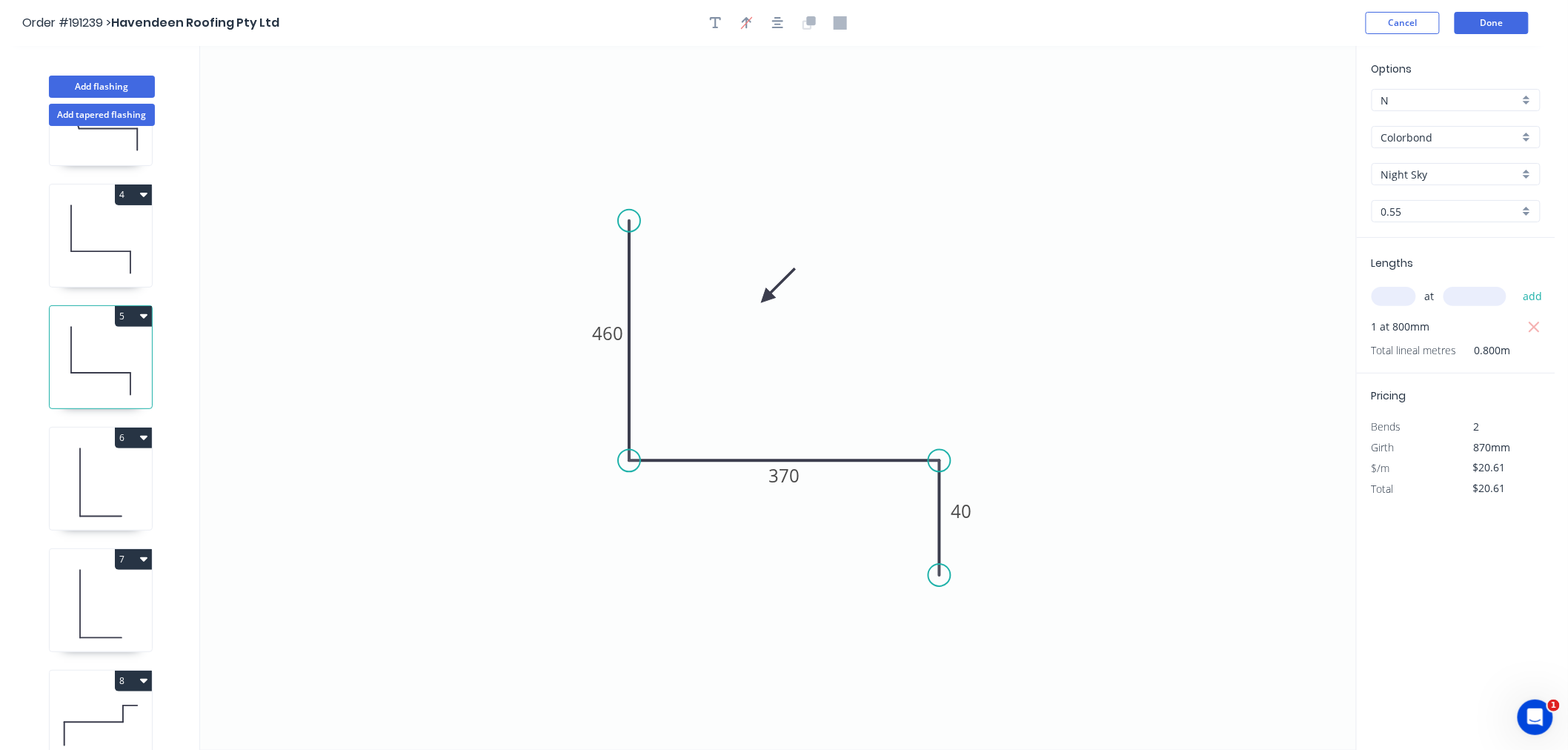
click at [1402, 289] on input "text" at bounding box center [1394, 296] width 44 height 19
click at [124, 249] on icon at bounding box center [101, 239] width 103 height 95
type input "$17.20"
click at [100, 354] on icon at bounding box center [101, 361] width 103 height 95
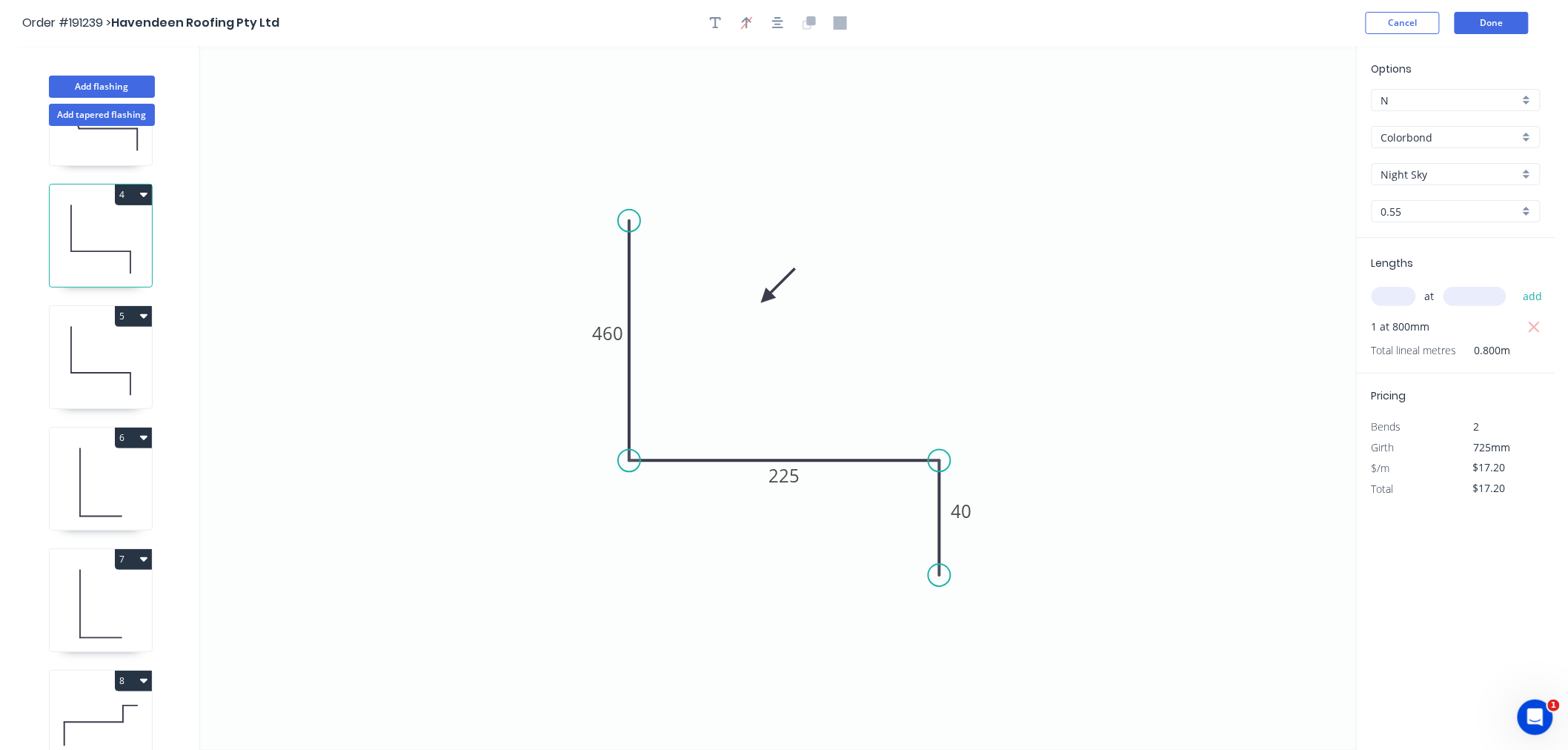
type input "$20.61"
click at [120, 468] on icon at bounding box center [101, 483] width 103 height 95
type input "$16.53"
type input "$66.12"
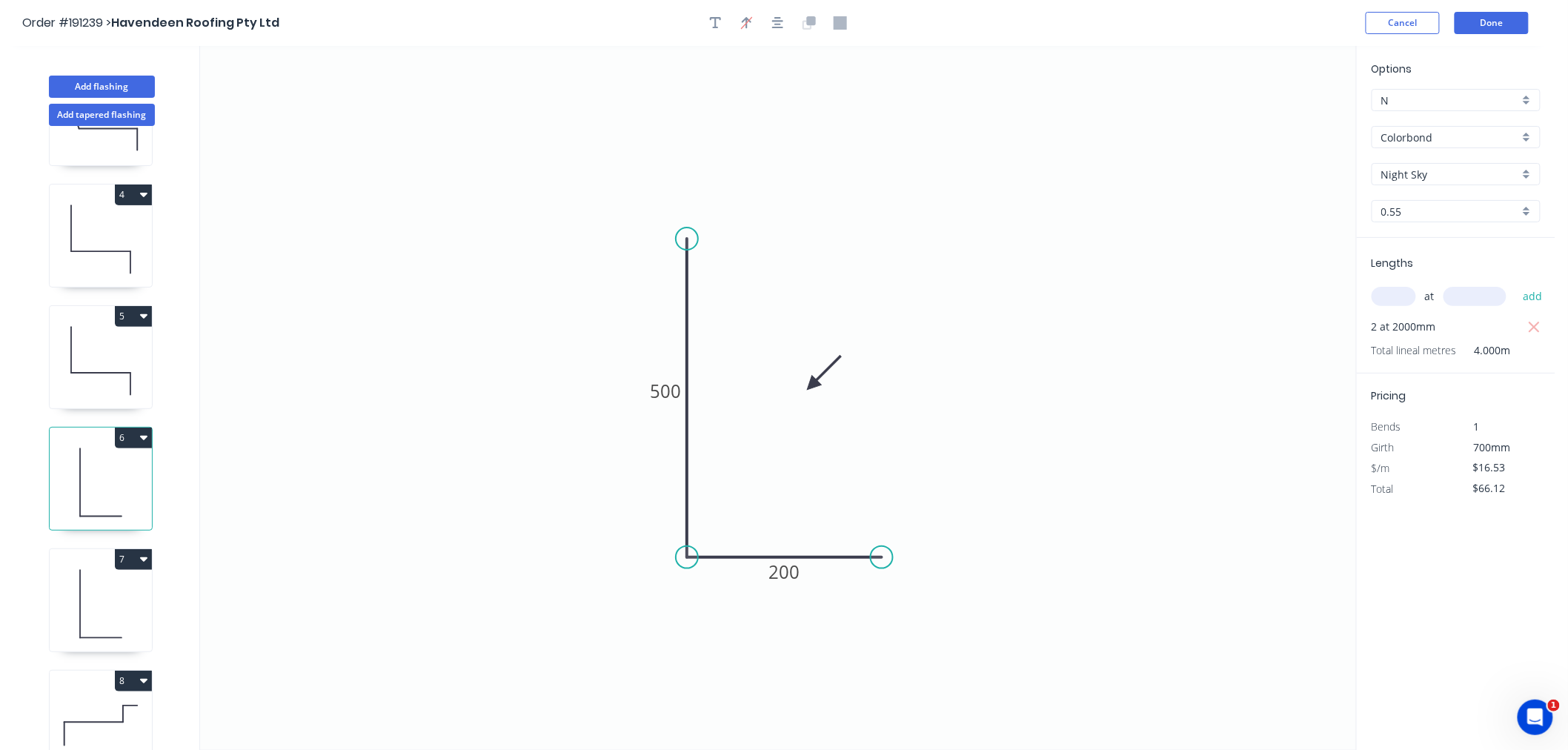
click at [100, 343] on icon at bounding box center [101, 361] width 103 height 95
type input "$20.61"
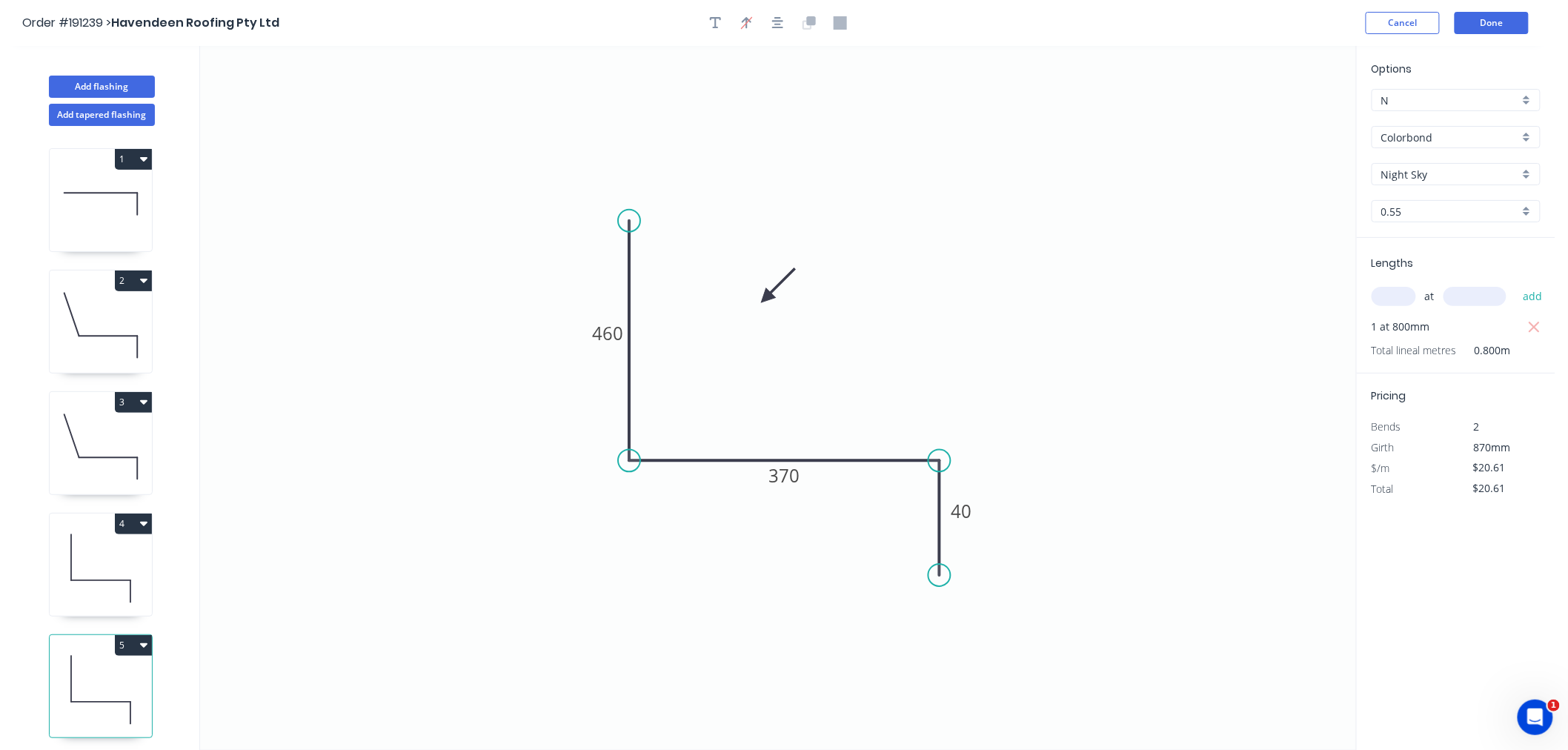
click at [107, 197] on icon at bounding box center [101, 204] width 103 height 95
type input "$23.35"
type input "$149.44"
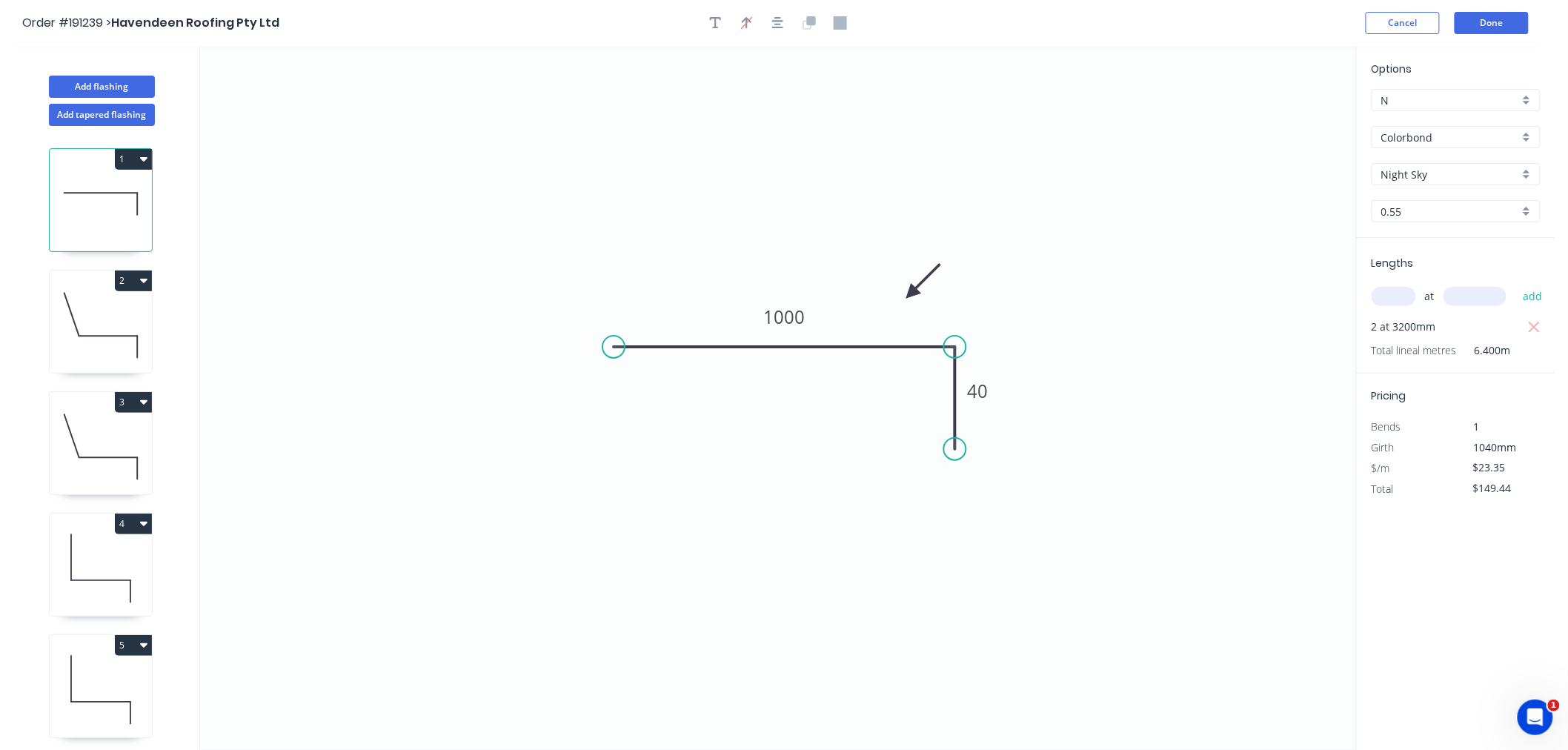
click at [124, 333] on icon at bounding box center [101, 326] width 103 height 95
type input "$17.20"
type input "$34.40"
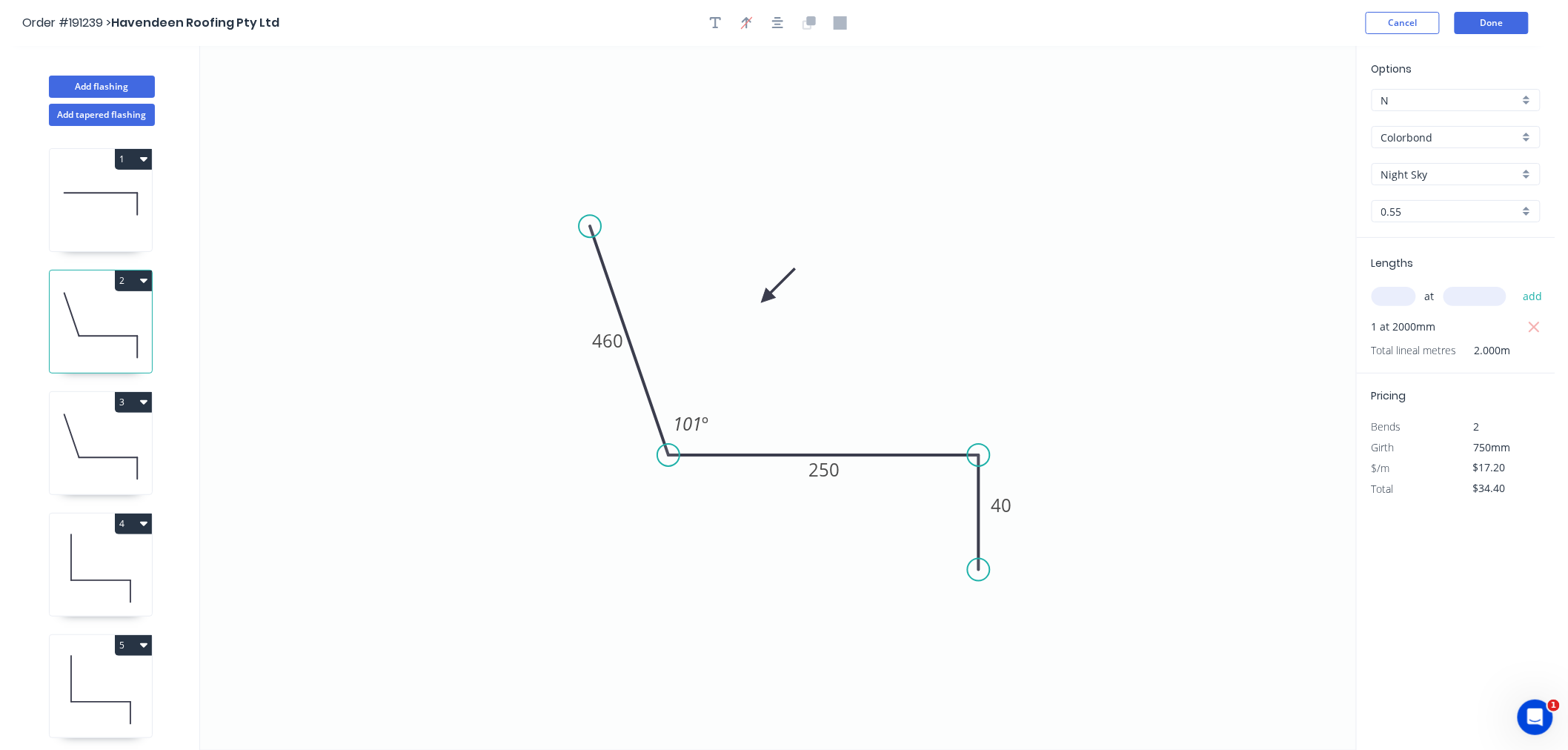
click at [107, 451] on icon at bounding box center [101, 447] width 103 height 95
type input "$20.61"
type input "$41.22"
click at [109, 553] on icon at bounding box center [101, 568] width 103 height 95
type input "$17.20"
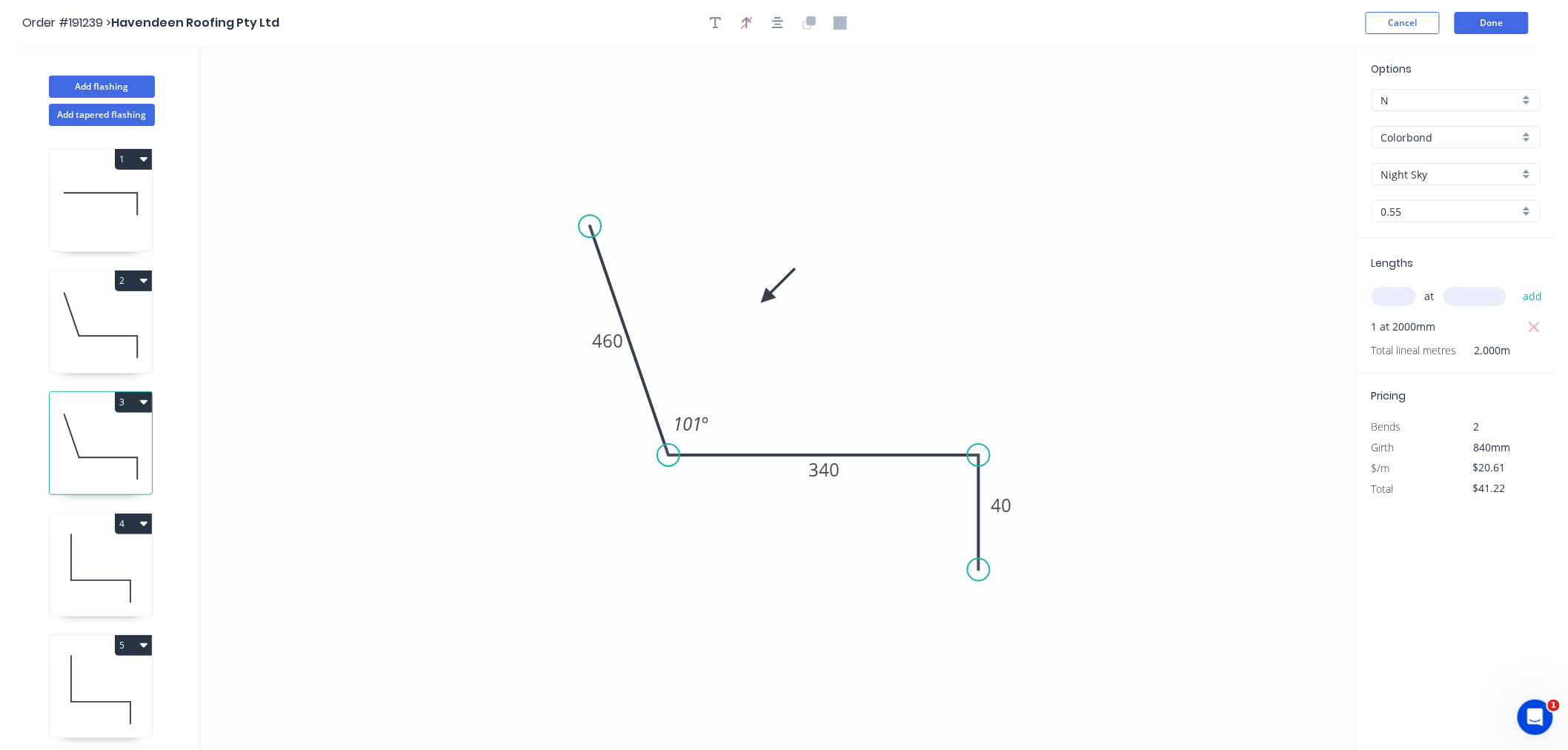
type input "$17.20"
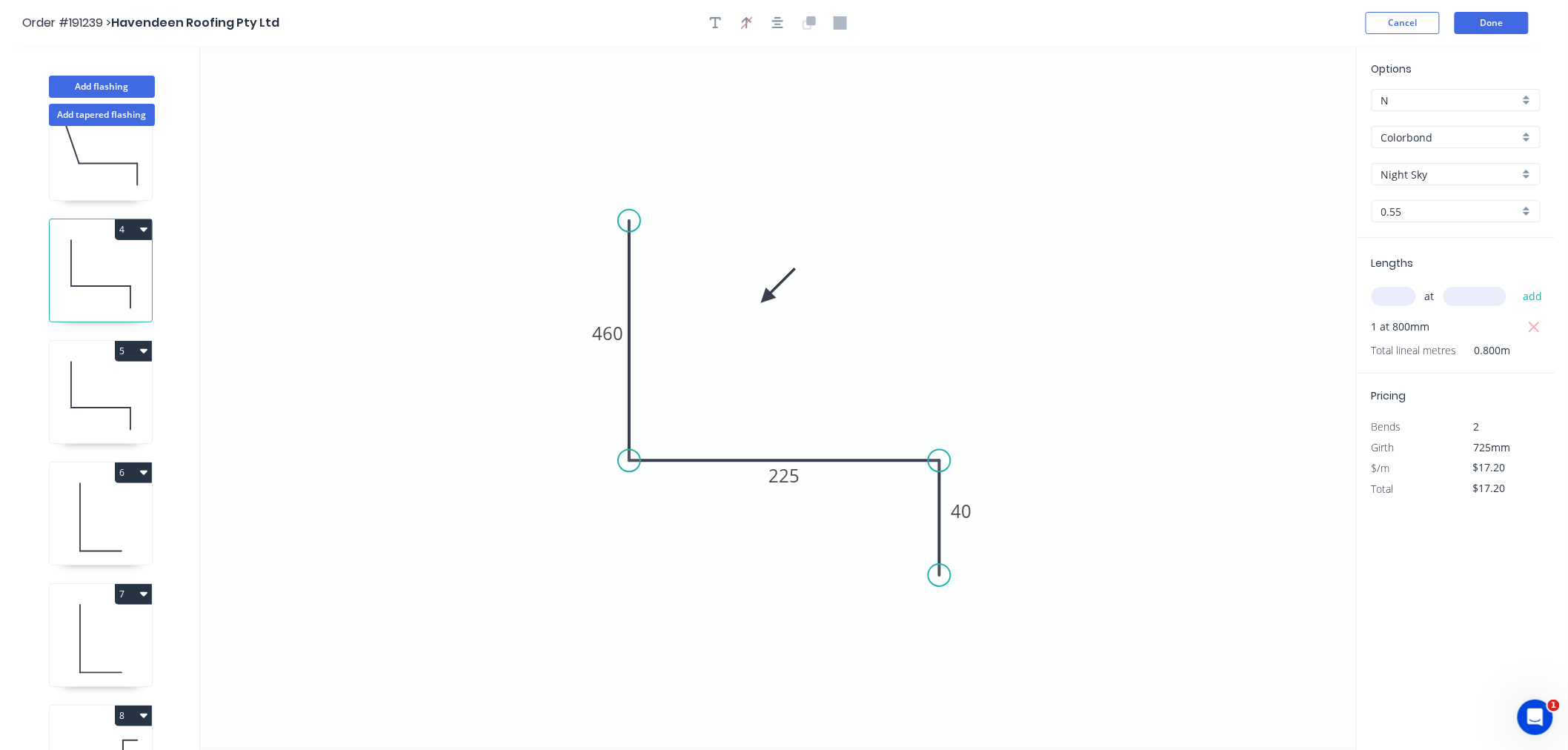
scroll to position [329, 0]
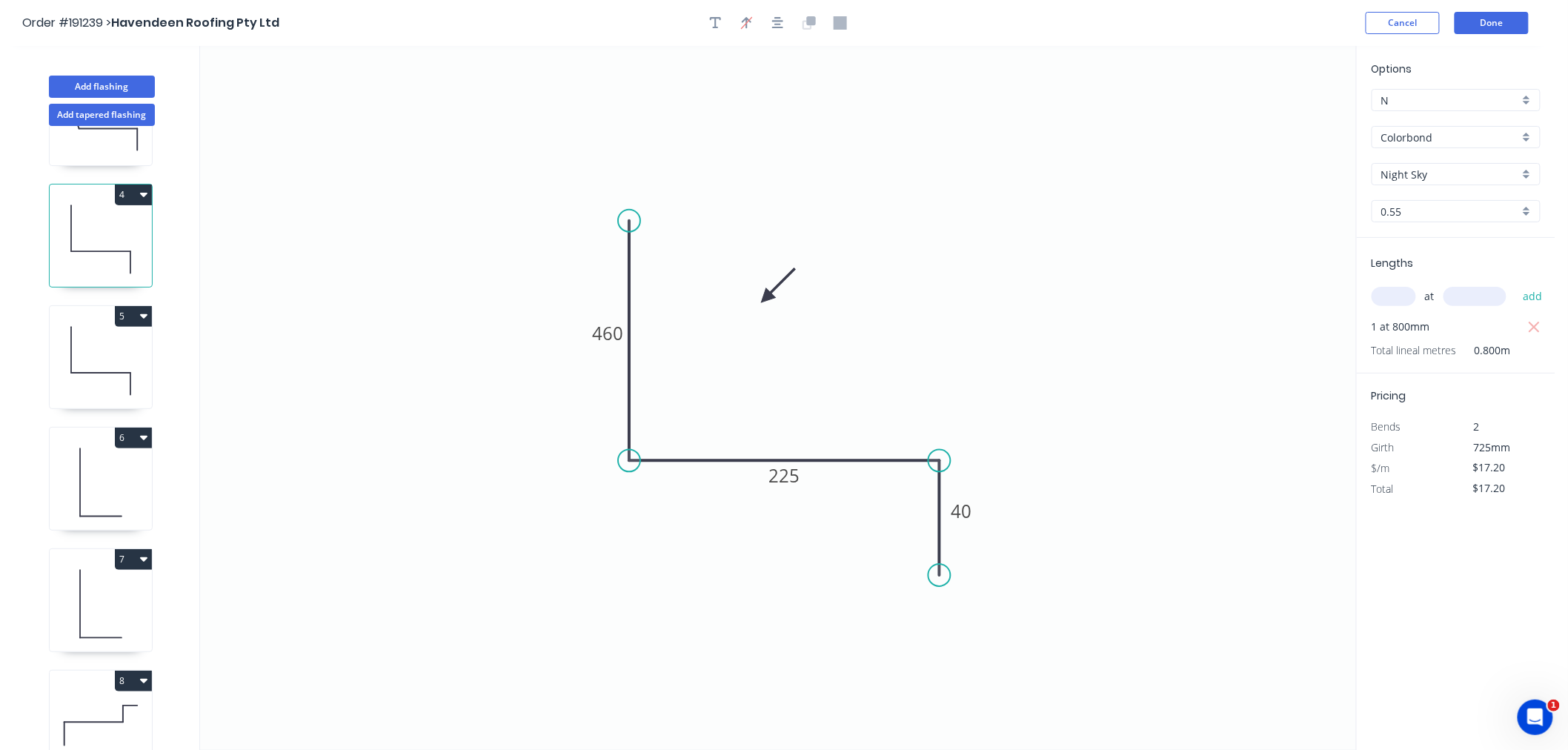
click at [119, 363] on icon at bounding box center [101, 361] width 103 height 95
type input "$20.61"
drag, startPoint x: 101, startPoint y: 225, endPoint x: 95, endPoint y: 253, distance: 28.6
click at [101, 225] on icon at bounding box center [101, 239] width 103 height 95
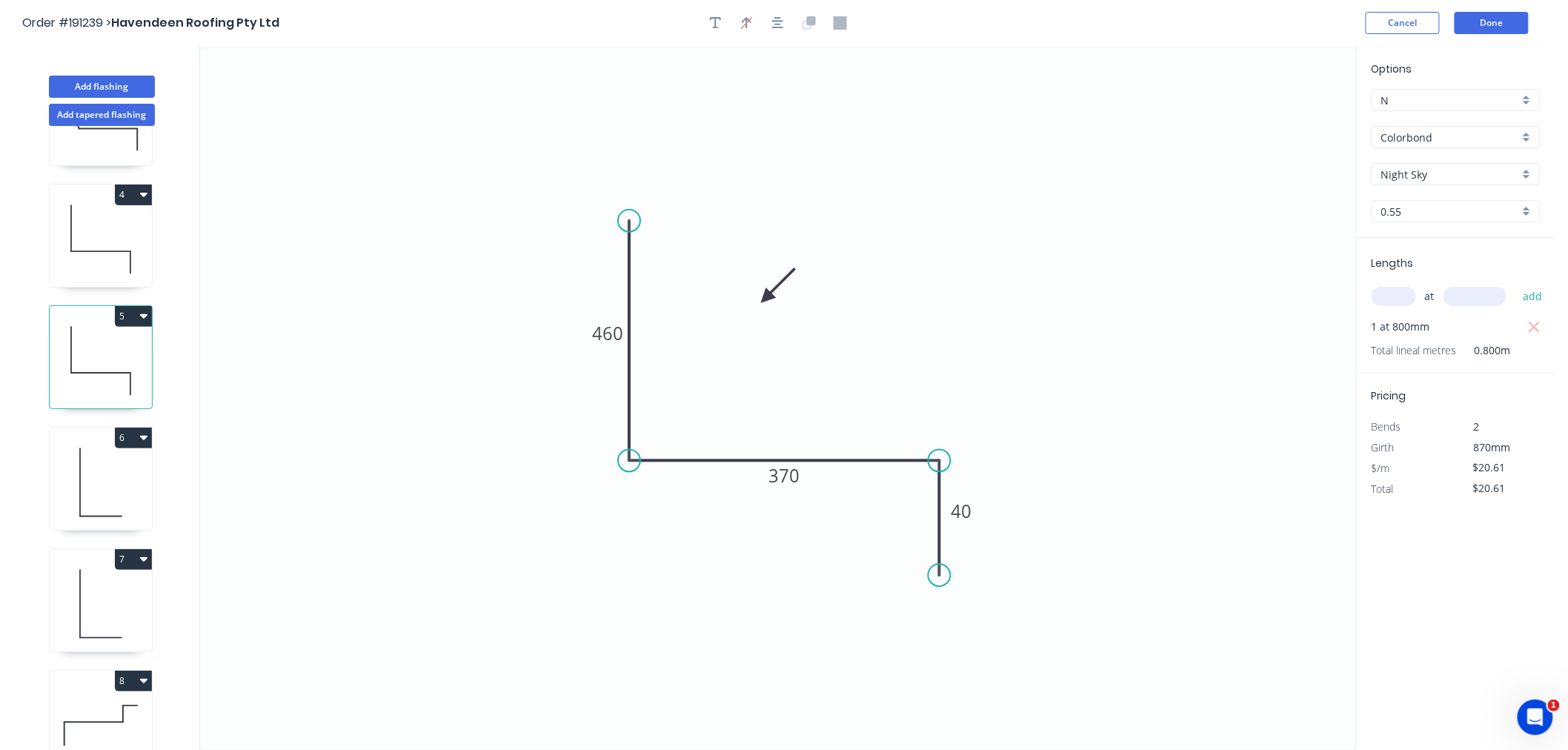
type input "$17.20"
click at [115, 359] on icon at bounding box center [101, 361] width 103 height 95
type input "$20.61"
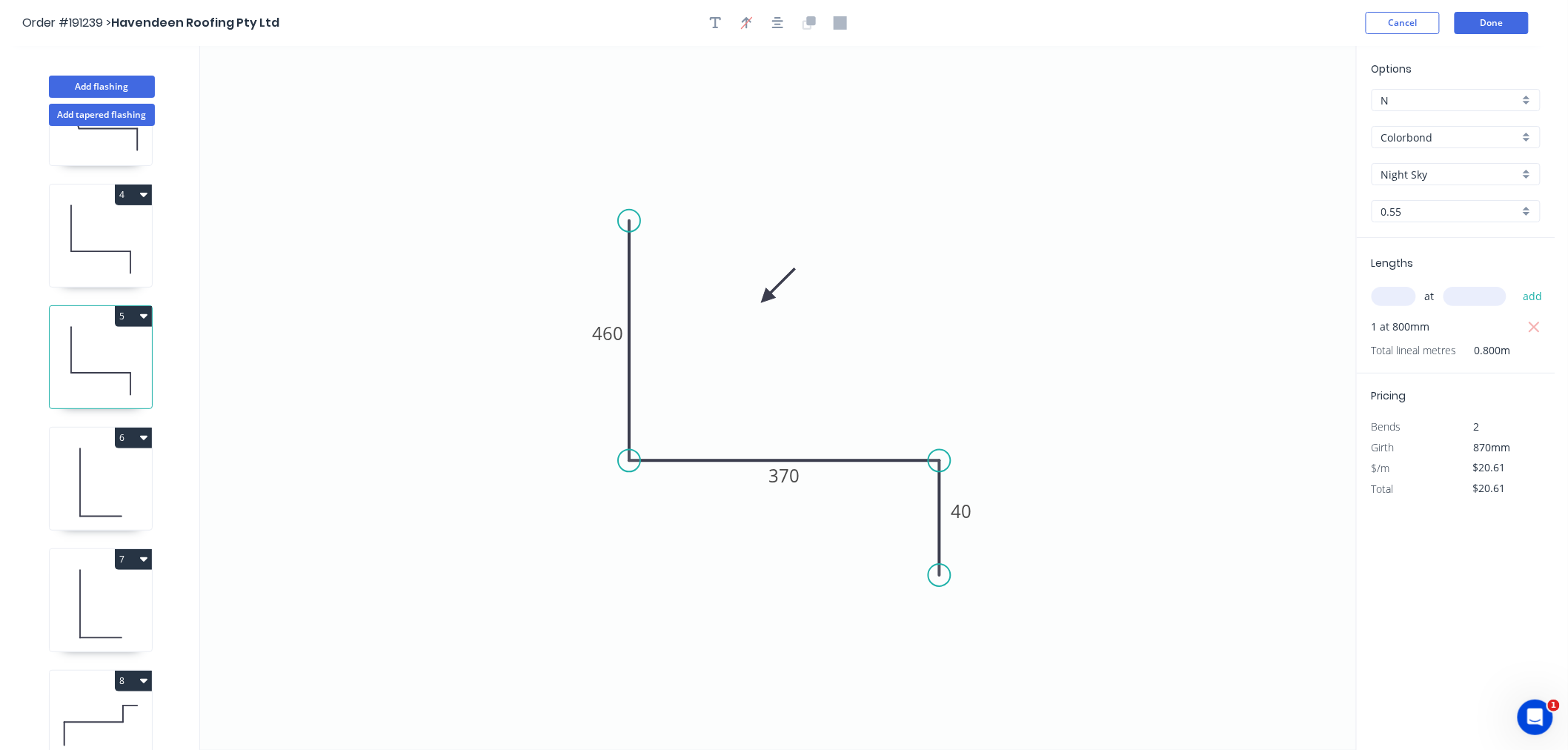
click at [115, 484] on icon at bounding box center [101, 483] width 103 height 95
type input "$16.53"
type input "$66.12"
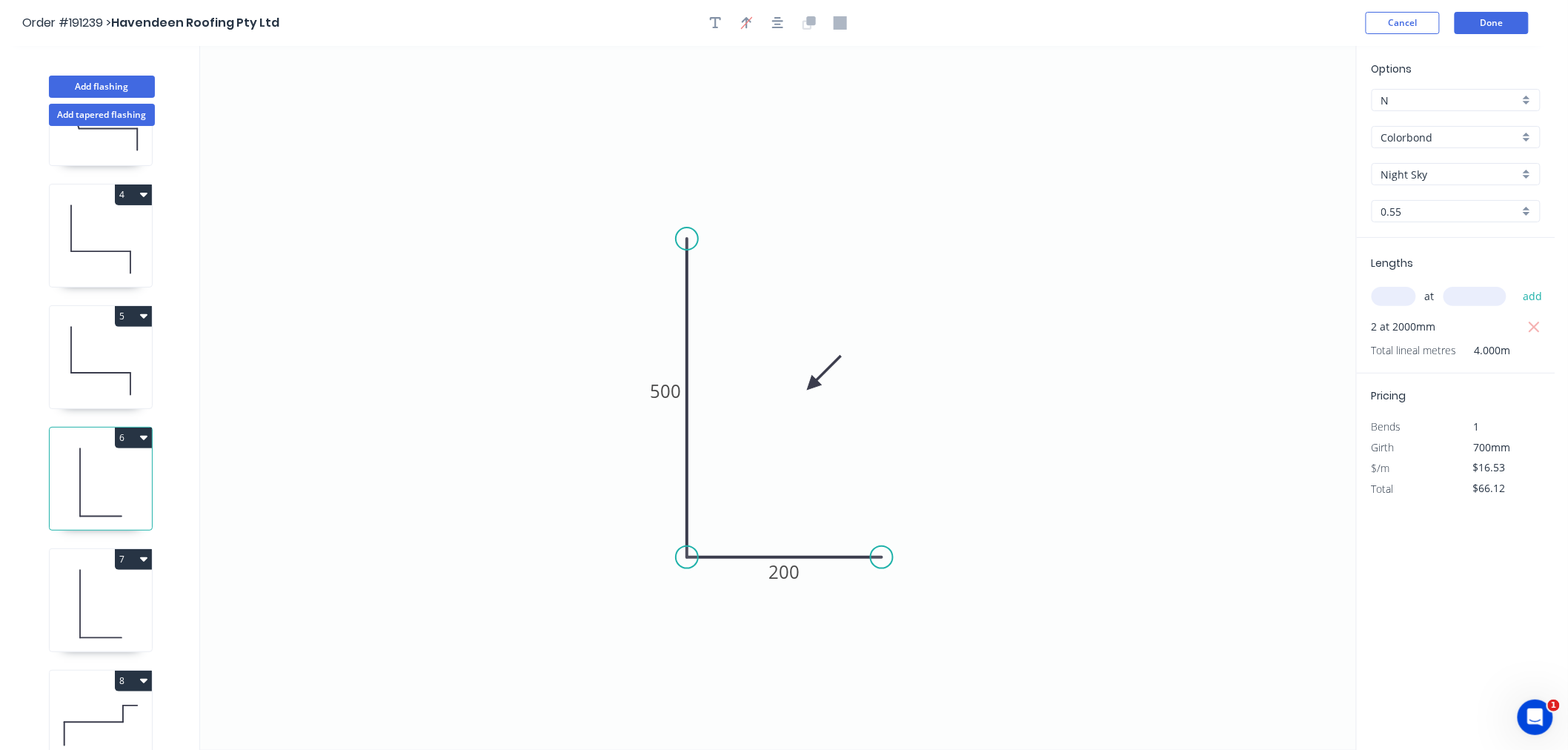
click at [117, 474] on icon at bounding box center [101, 483] width 103 height 95
click at [120, 597] on icon at bounding box center [101, 604] width 103 height 95
click at [105, 469] on icon at bounding box center [101, 483] width 103 height 95
click at [122, 590] on icon at bounding box center [101, 604] width 103 height 95
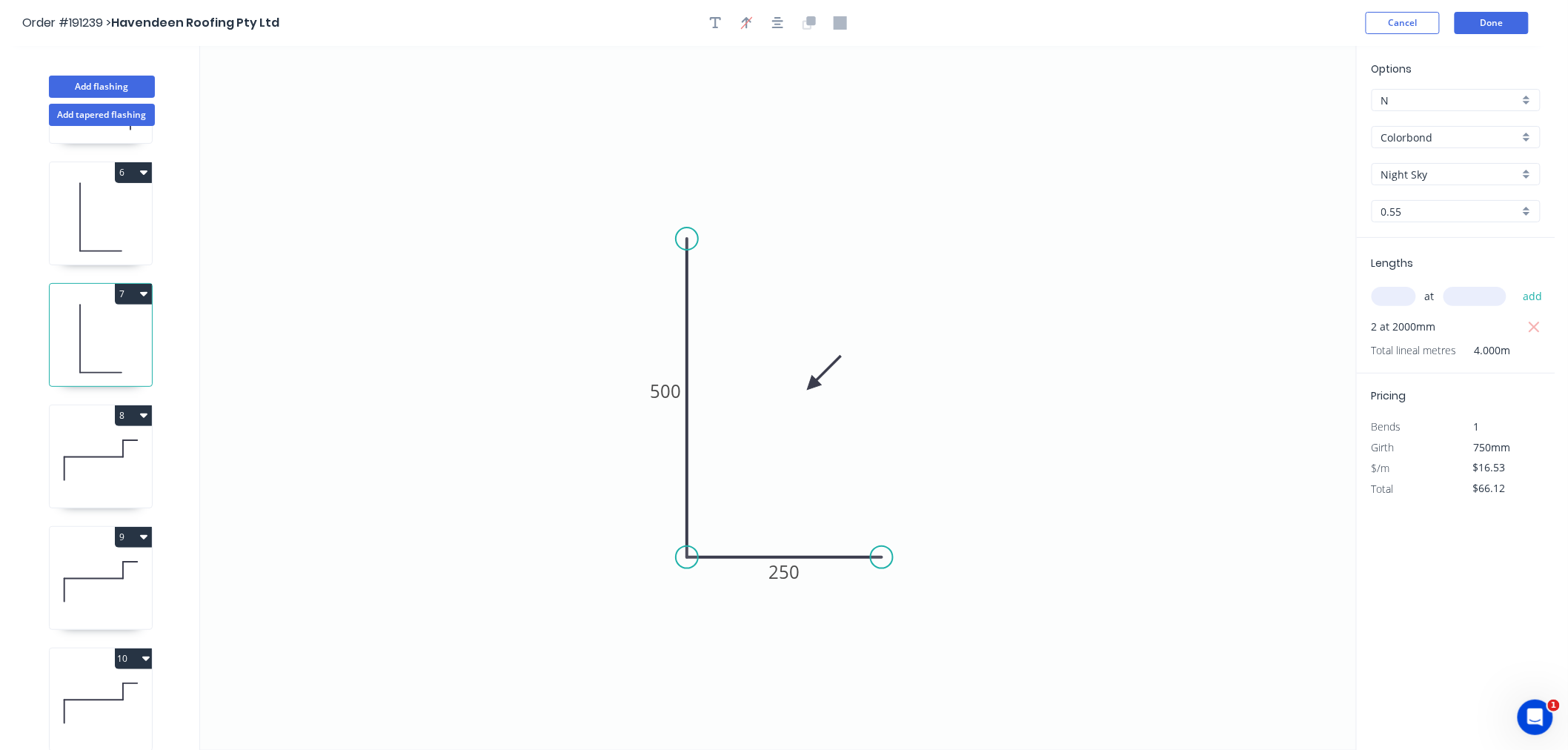
scroll to position [658, 0]
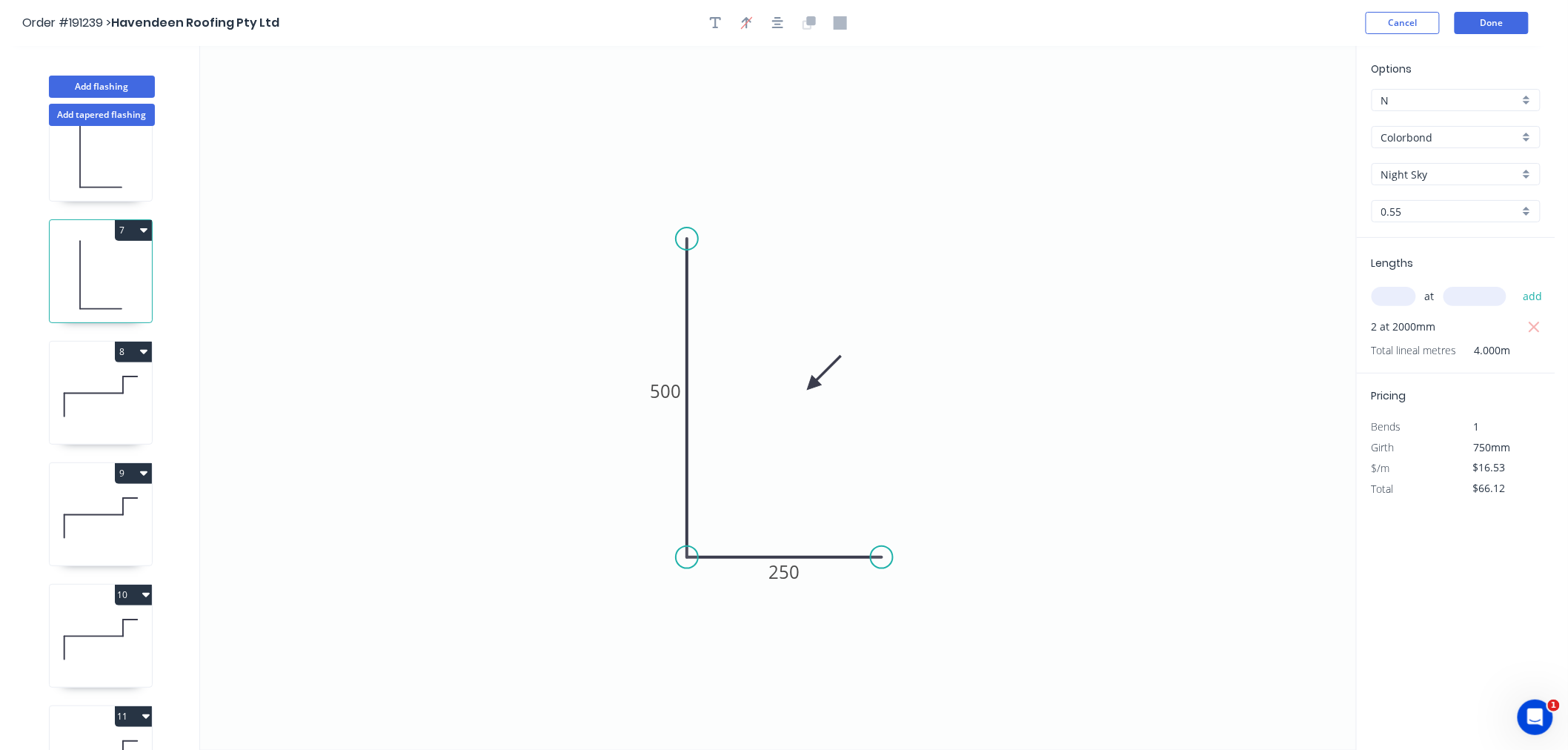
click at [103, 389] on icon at bounding box center [101, 396] width 103 height 95
type input "$24.69"
type input "$0.00"
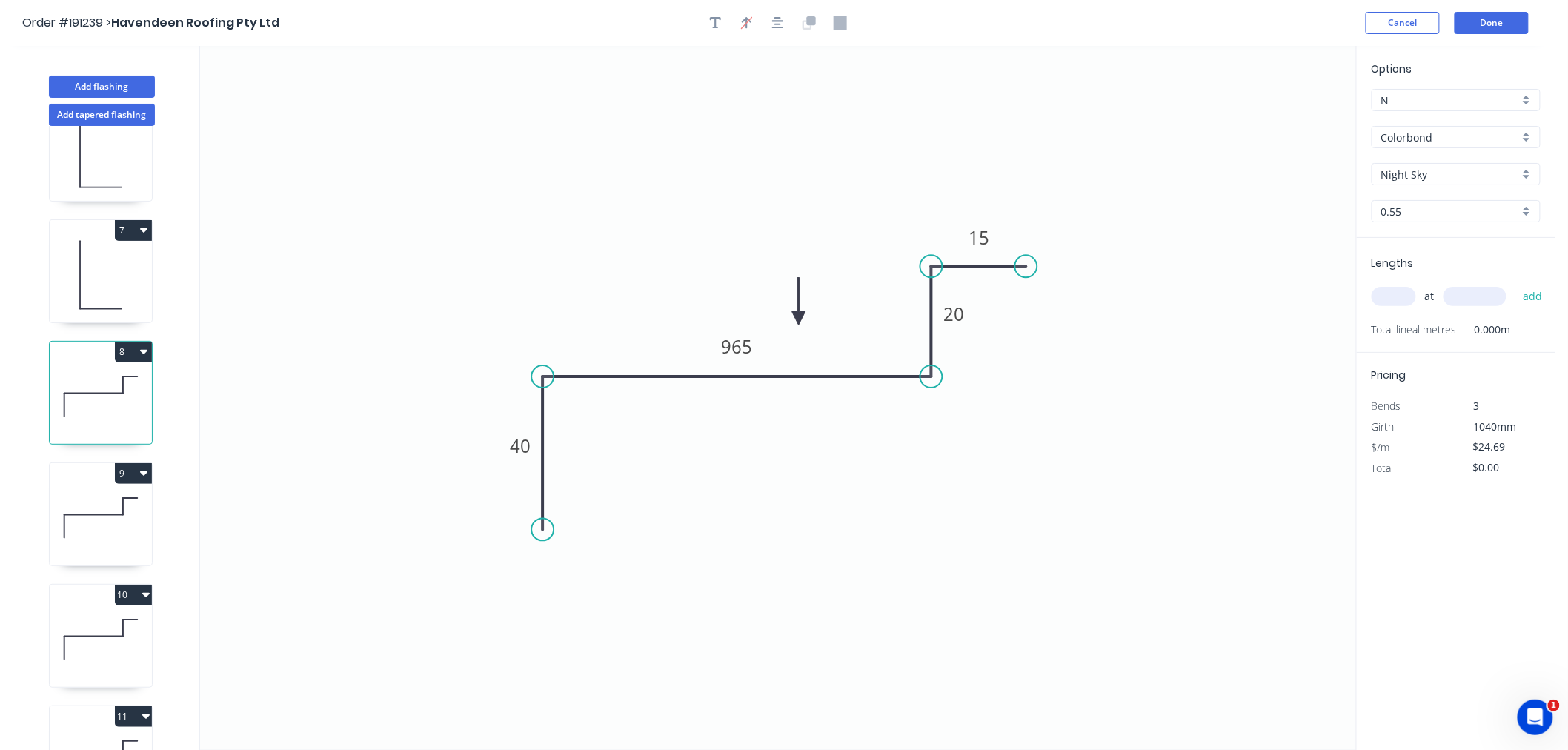
click at [1392, 299] on input "text" at bounding box center [1394, 296] width 44 height 19
type input "1"
type input "5500"
click at [1516, 284] on button "add" at bounding box center [1533, 296] width 35 height 25
type input "$135.80"
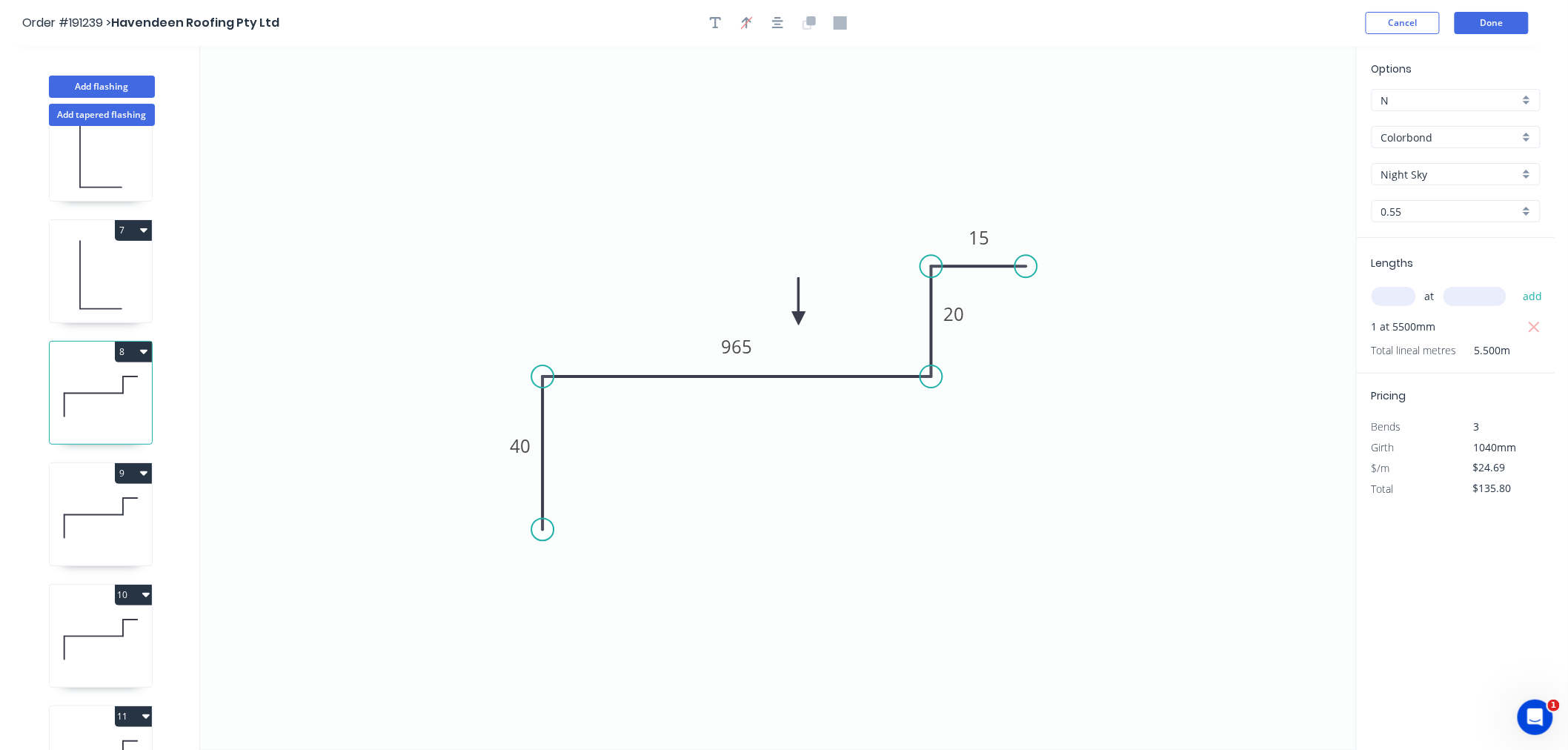
click at [120, 518] on icon at bounding box center [101, 518] width 103 height 95
type input "$21.28"
click at [1531, 328] on icon "button" at bounding box center [1535, 327] width 13 height 18
type input "$0.00"
drag, startPoint x: 1396, startPoint y: 287, endPoint x: 1399, endPoint y: 295, distance: 8.5
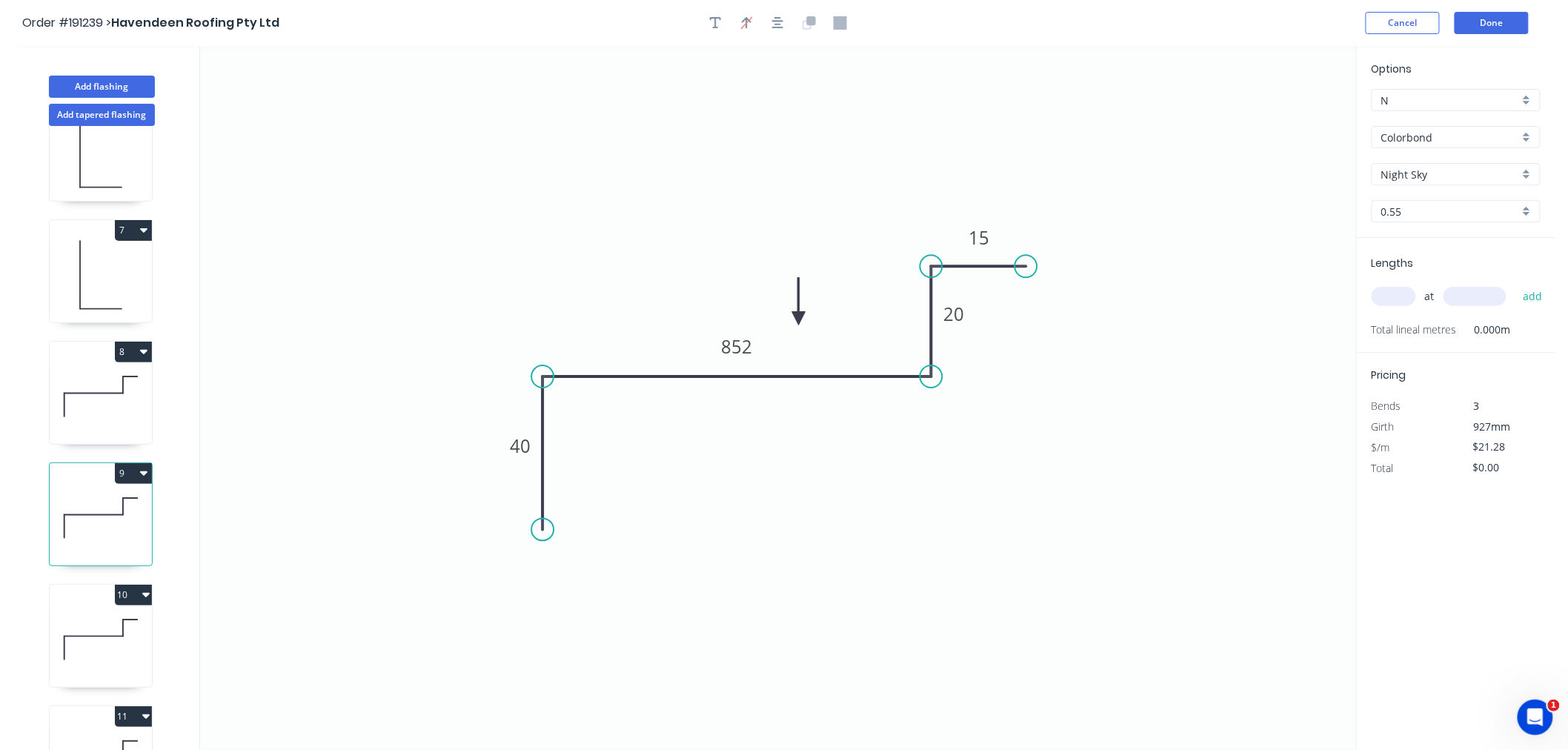
click at [1399, 295] on input "text" at bounding box center [1394, 296] width 44 height 19
type input "1"
type input "5400"
click at [1516, 284] on button "add" at bounding box center [1533, 296] width 35 height 25
type input "$114.91"
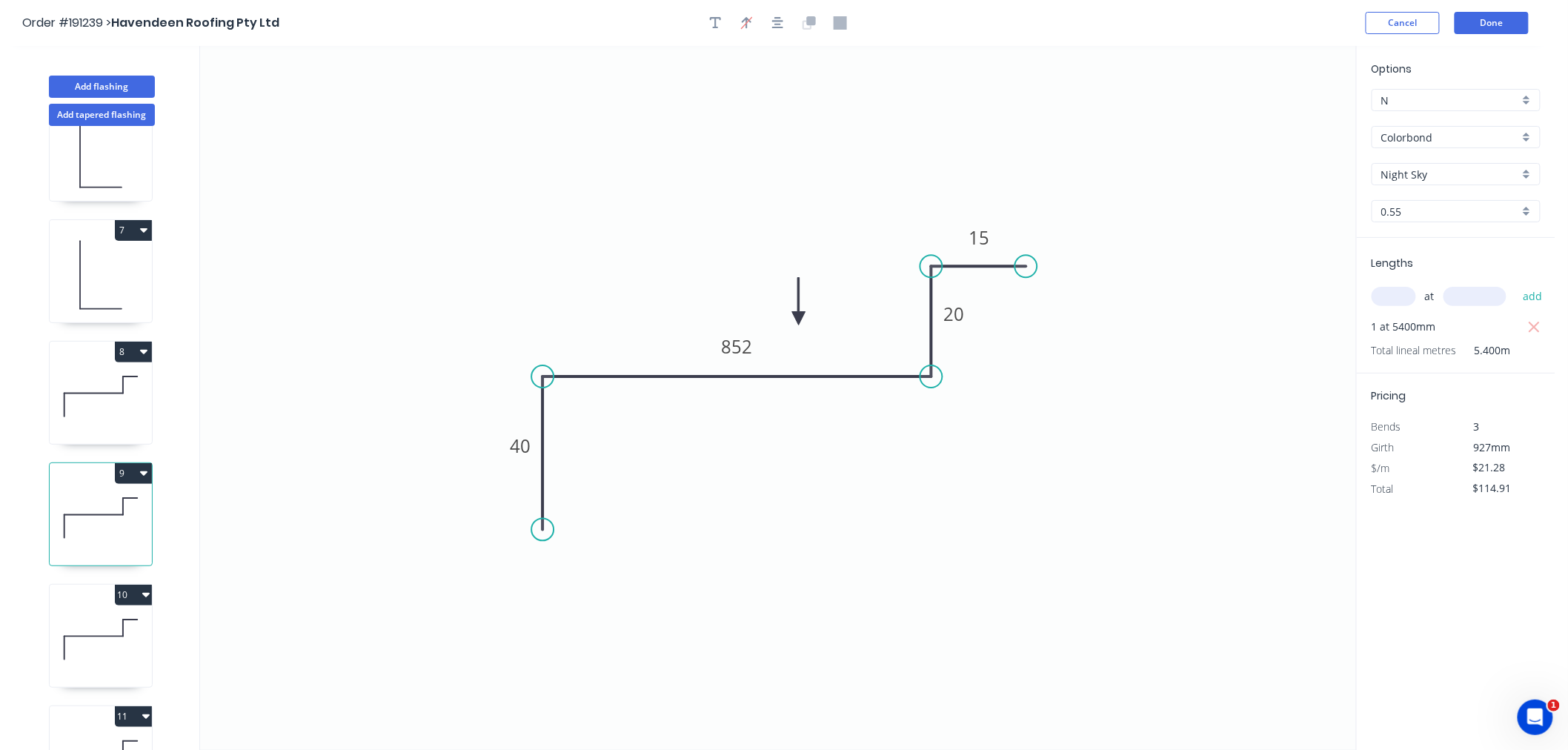
scroll to position [823, 0]
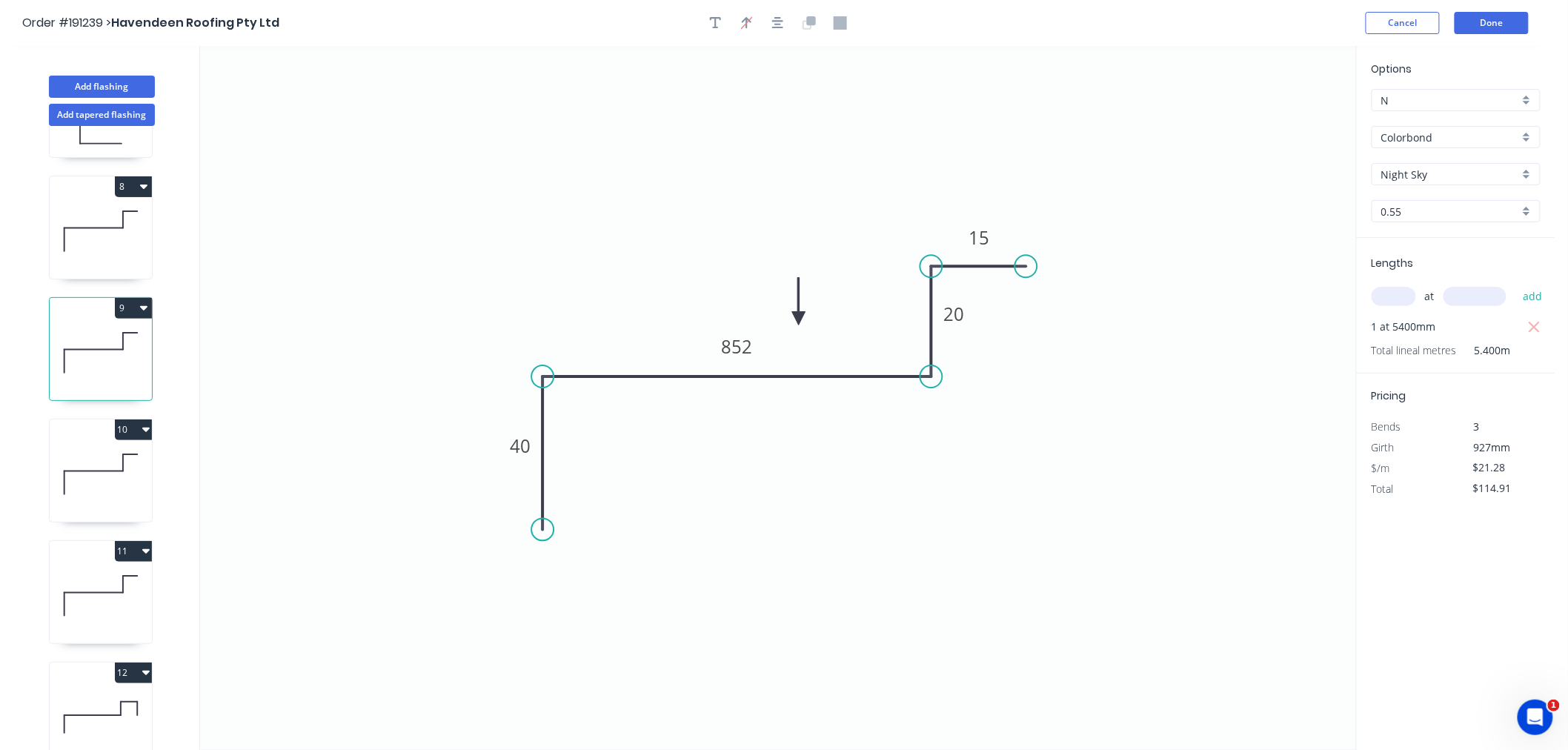
click at [117, 447] on icon at bounding box center [101, 474] width 103 height 95
type input "$17.86"
click at [1535, 319] on icon "button" at bounding box center [1535, 327] width 13 height 18
type input "$0.00"
click at [1385, 295] on input "text" at bounding box center [1394, 296] width 44 height 19
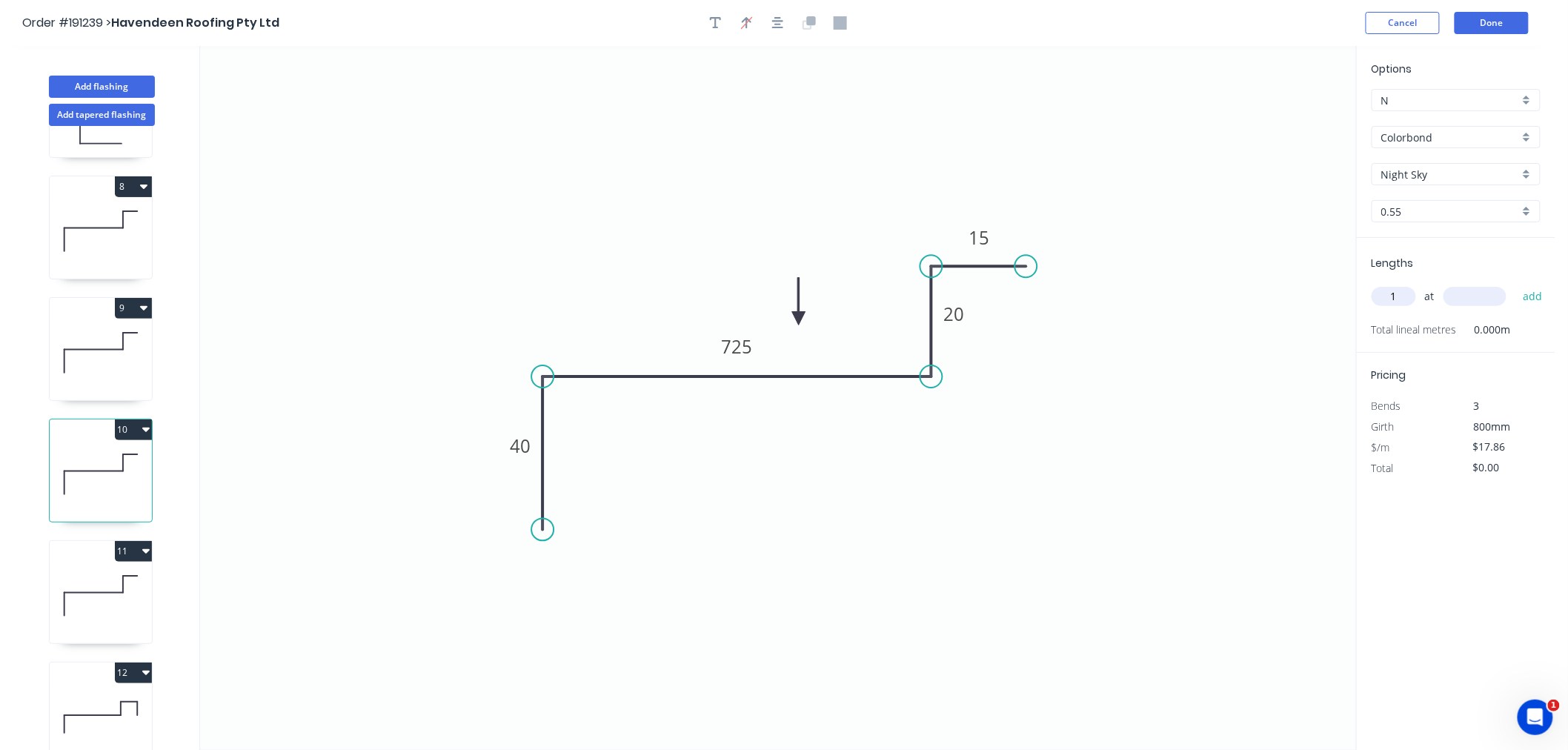
type input "1"
type input "6100"
click at [1516, 284] on button "add" at bounding box center [1533, 296] width 35 height 25
type input "$108.95"
click at [107, 595] on icon at bounding box center [101, 596] width 103 height 95
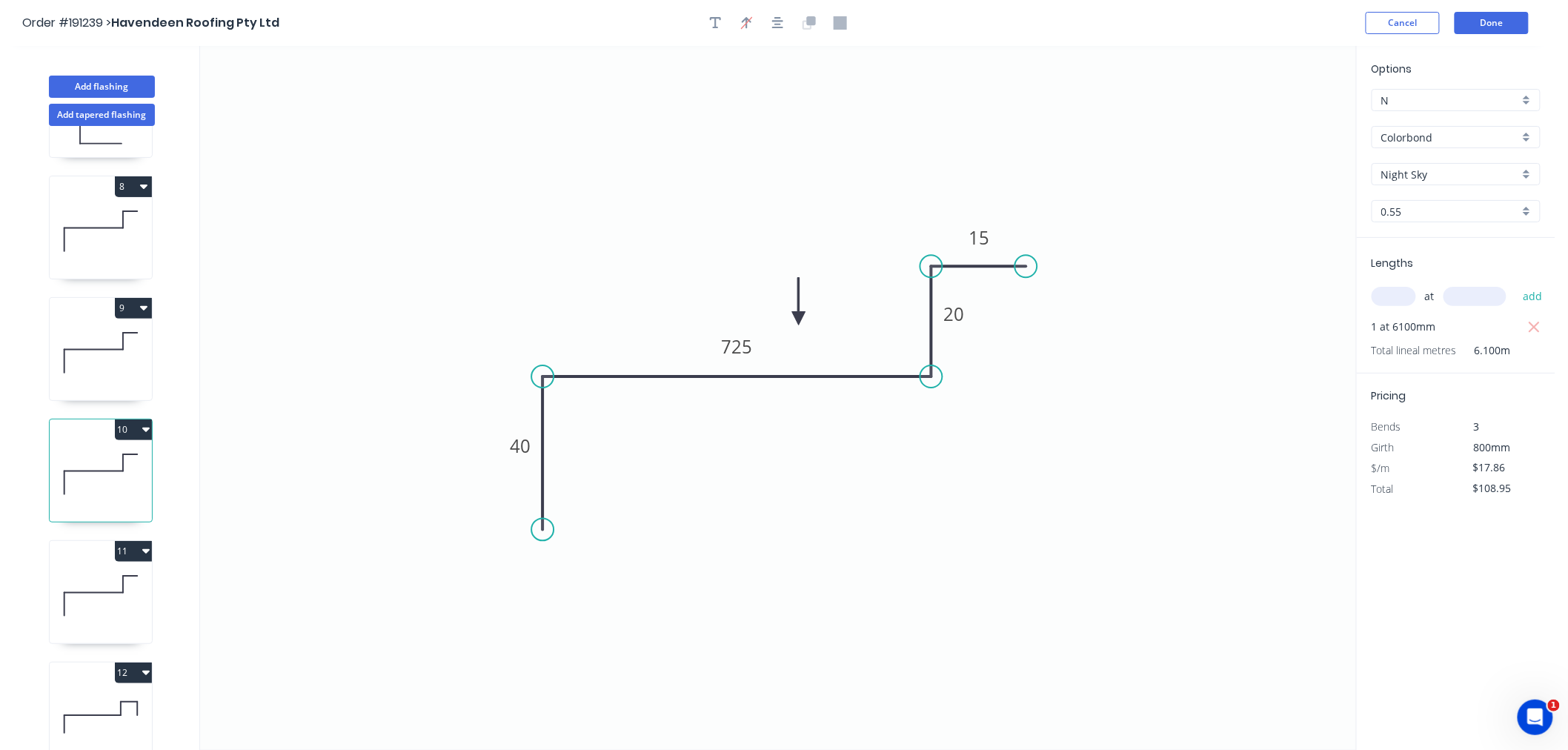
type input "$24.69"
click at [1531, 324] on icon "button" at bounding box center [1535, 327] width 13 height 18
type input "$0.00"
click at [1395, 296] on input "text" at bounding box center [1394, 296] width 44 height 19
type input "1"
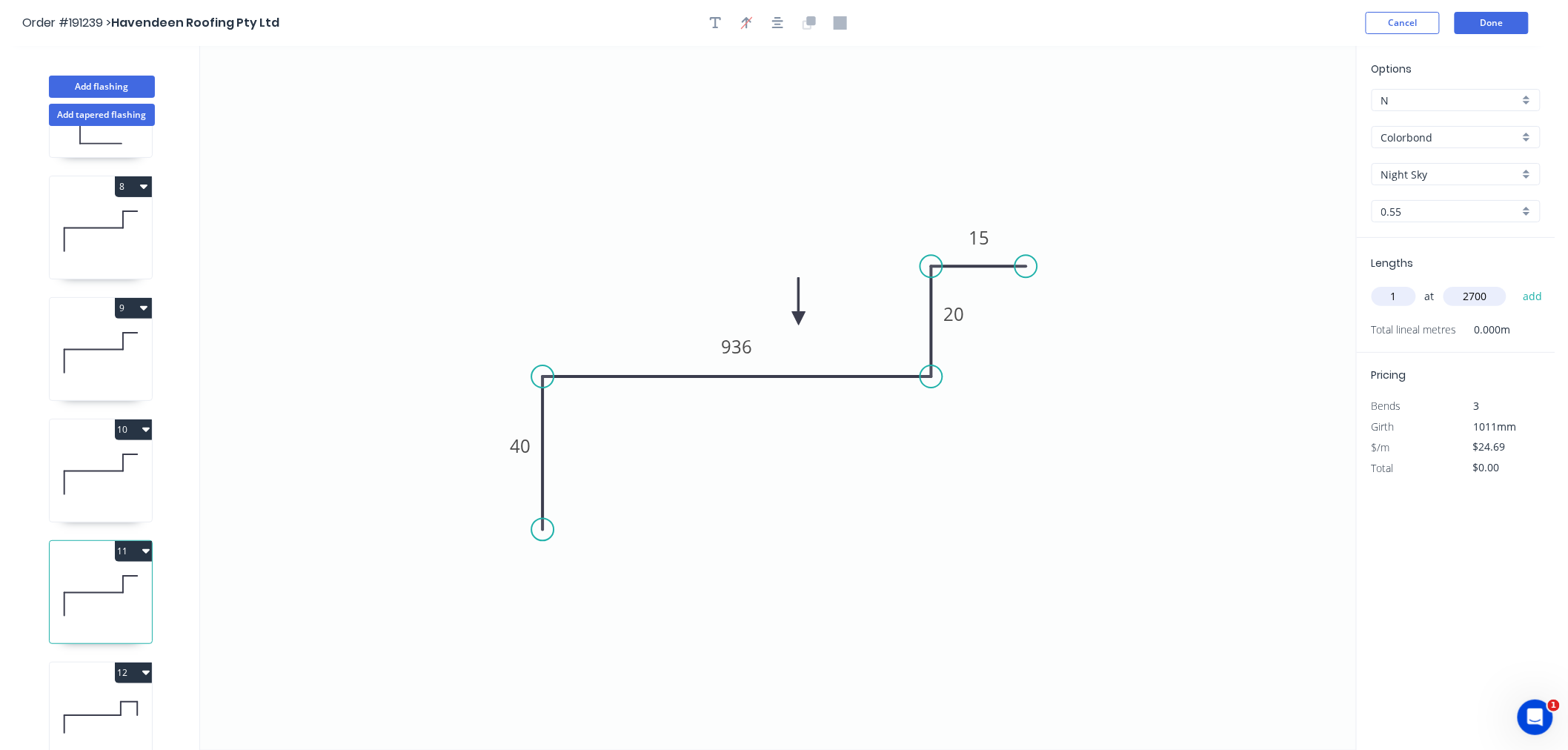
type input "2700"
click at [1516, 284] on button "add" at bounding box center [1533, 296] width 35 height 25
type input "$66.66"
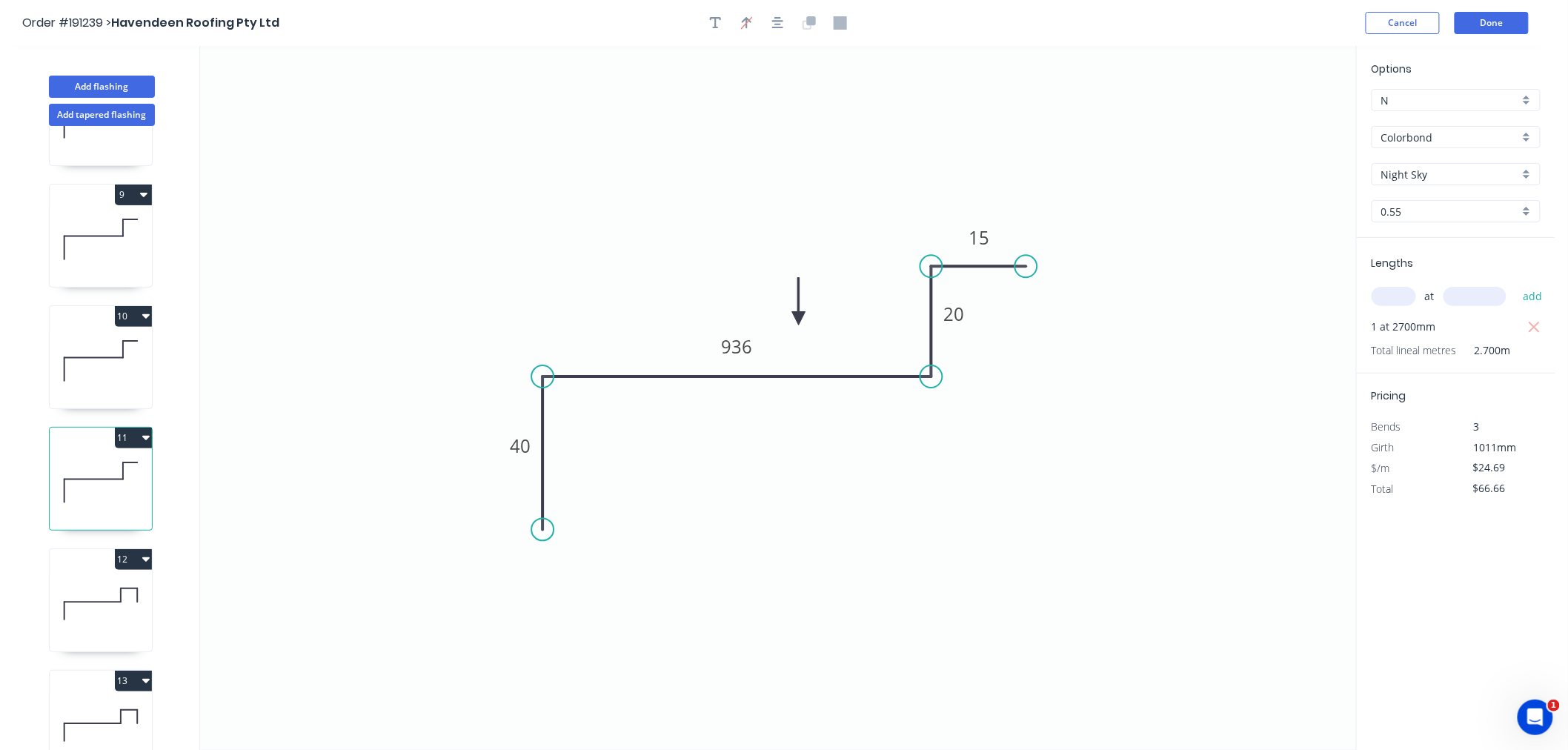
scroll to position [988, 0]
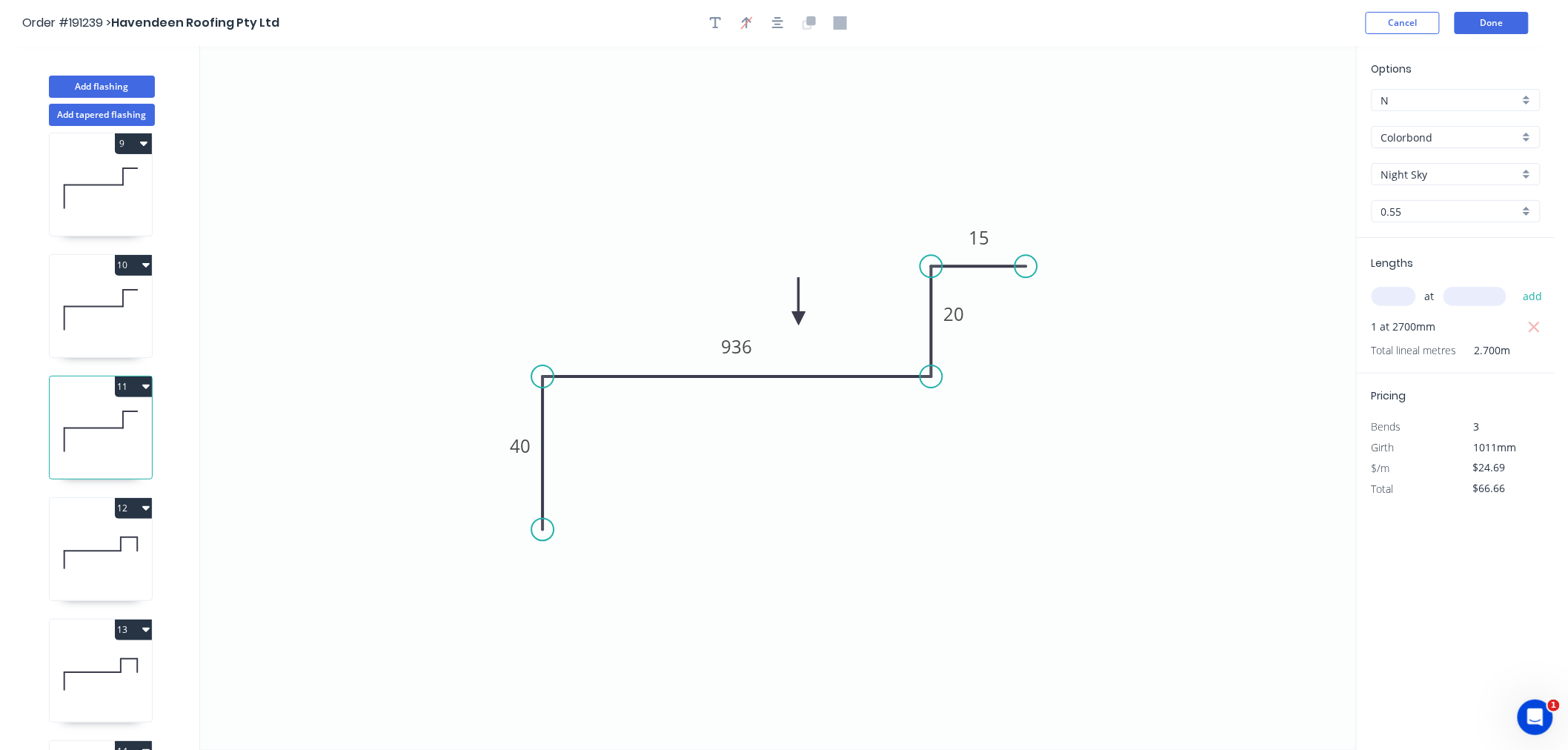
click at [114, 554] on icon at bounding box center [101, 553] width 103 height 95
type input "$25.35"
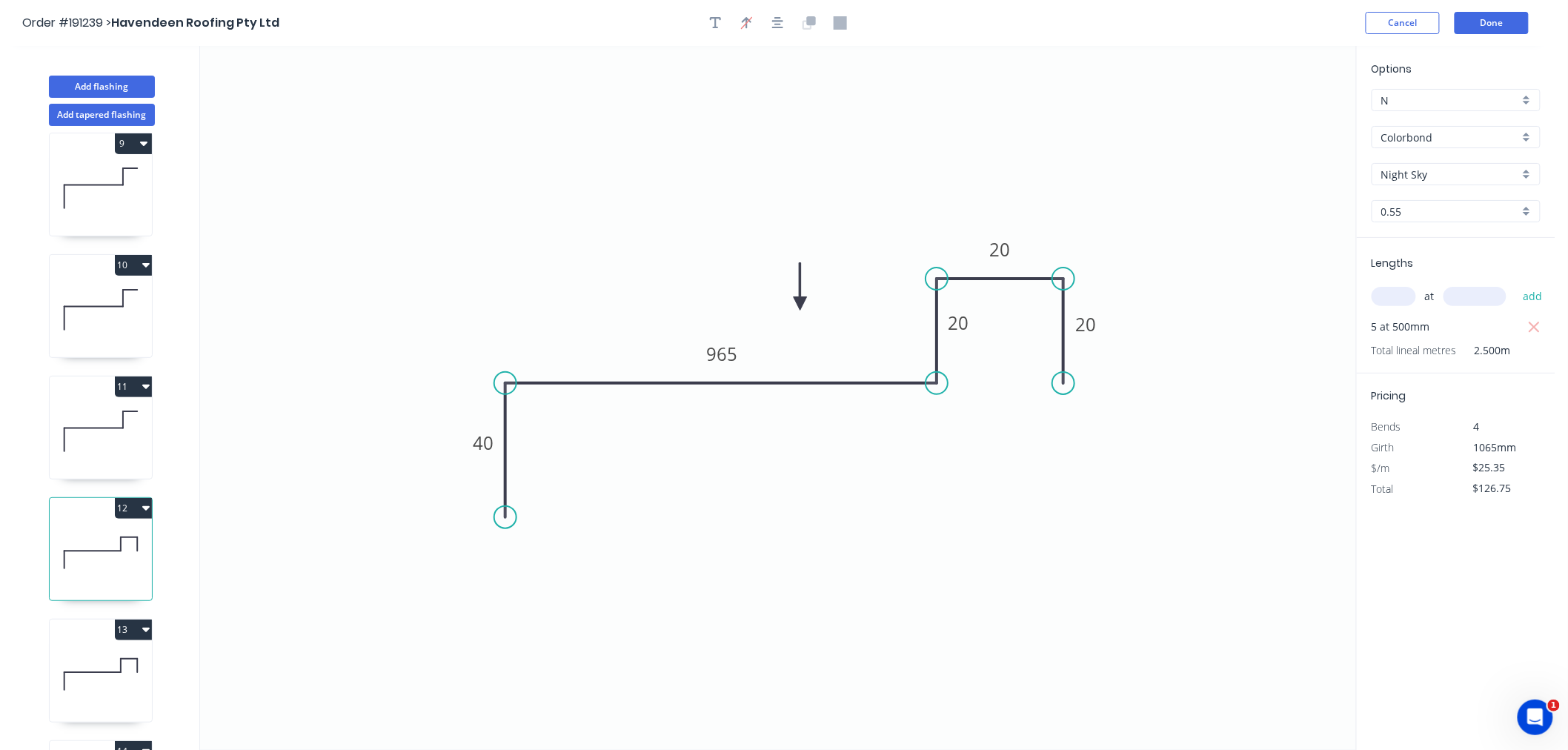
click at [1531, 324] on icon "button" at bounding box center [1535, 327] width 13 height 18
type input "$0.00"
click at [1395, 298] on input "text" at bounding box center [1394, 296] width 44 height 19
type input "1"
type input "5500"
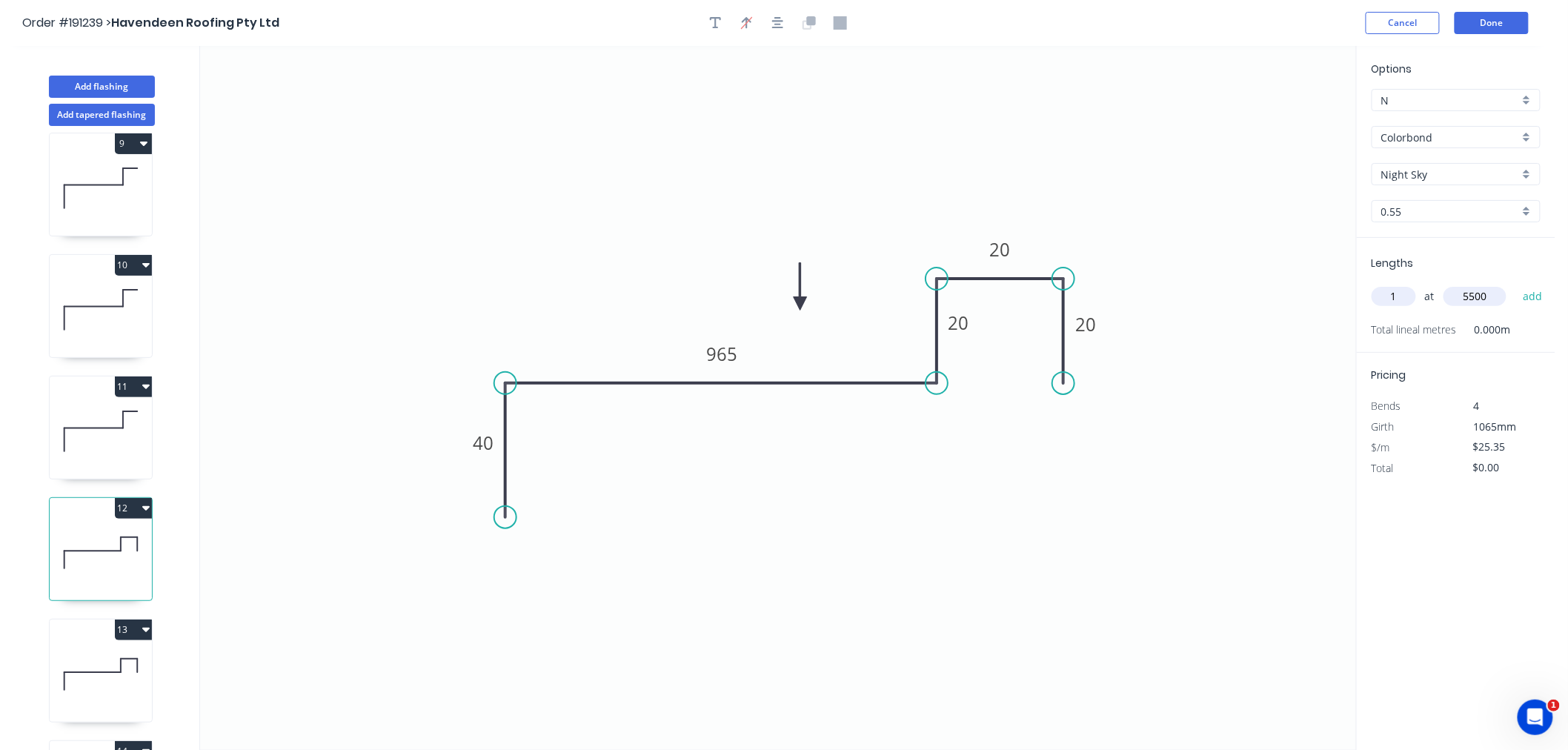
click at [1516, 284] on button "add" at bounding box center [1533, 296] width 35 height 25
type input "$139.43"
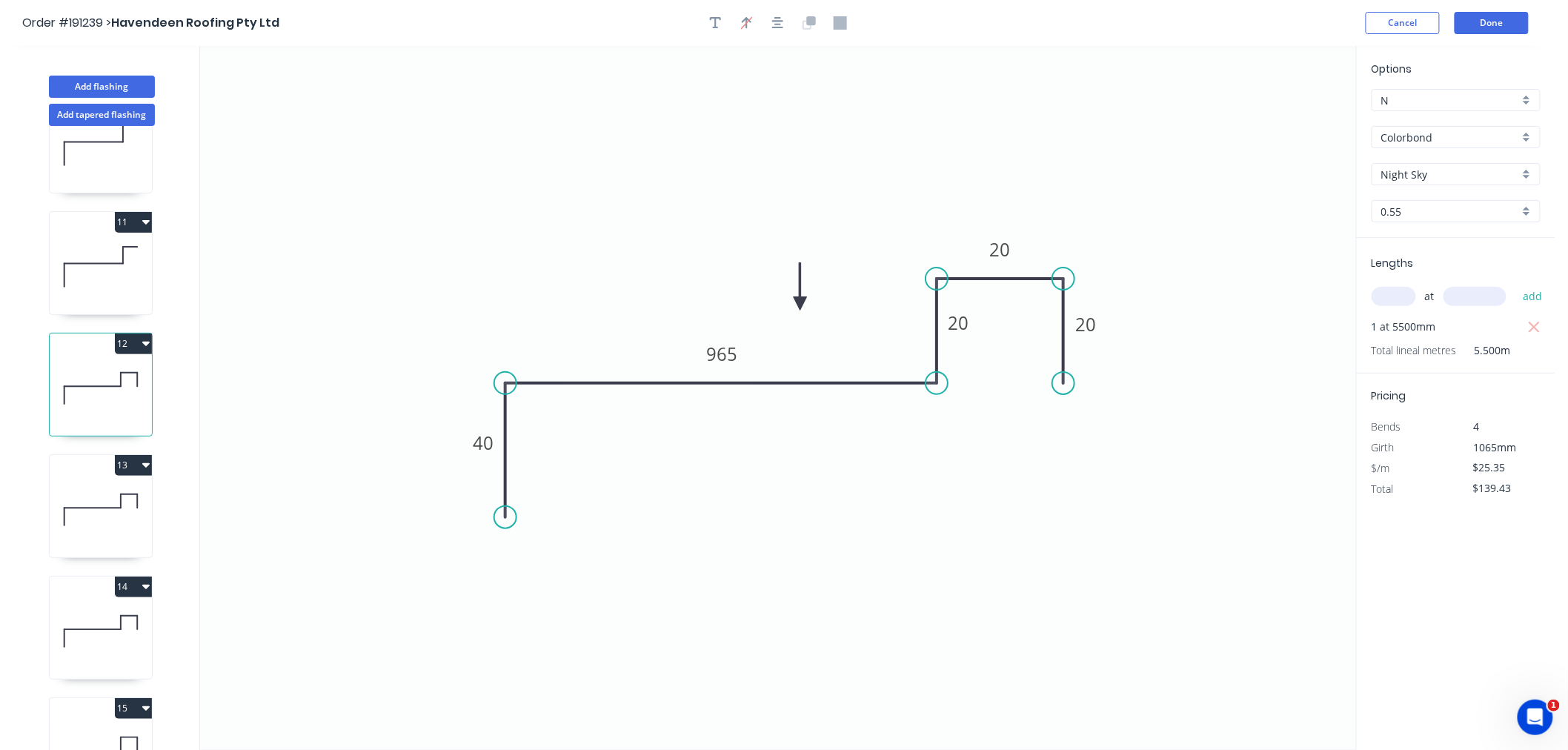
click at [127, 501] on icon at bounding box center [101, 510] width 103 height 95
type input "$21.94"
click at [1537, 328] on icon "button" at bounding box center [1535, 327] width 11 height 11
type input "$0.00"
click at [1395, 287] on input "text" at bounding box center [1394, 296] width 44 height 19
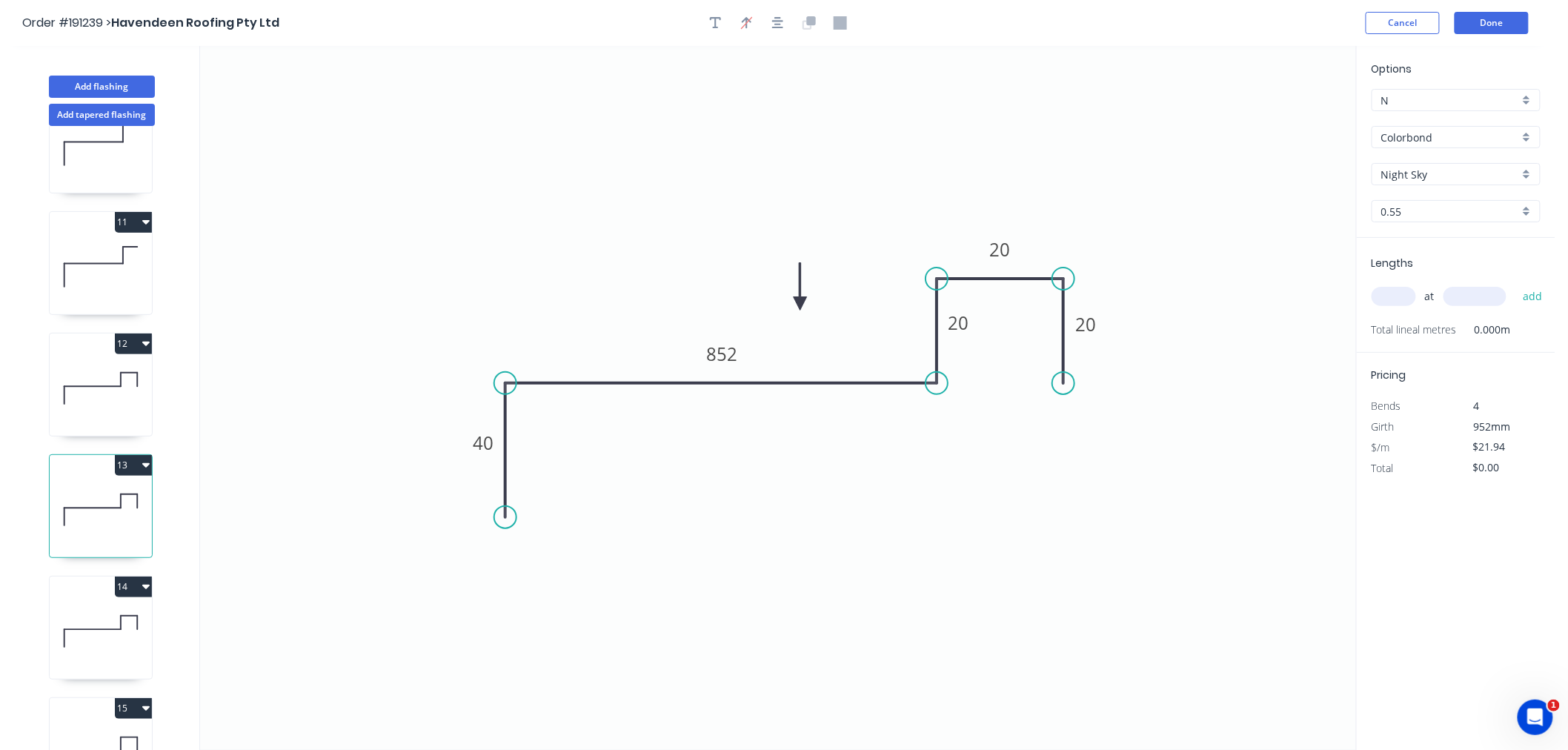
click at [1388, 294] on input "text" at bounding box center [1394, 296] width 44 height 19
type input "1"
type input "5400"
click at [1516, 284] on button "add" at bounding box center [1533, 296] width 35 height 25
click at [110, 611] on icon at bounding box center [101, 631] width 103 height 95
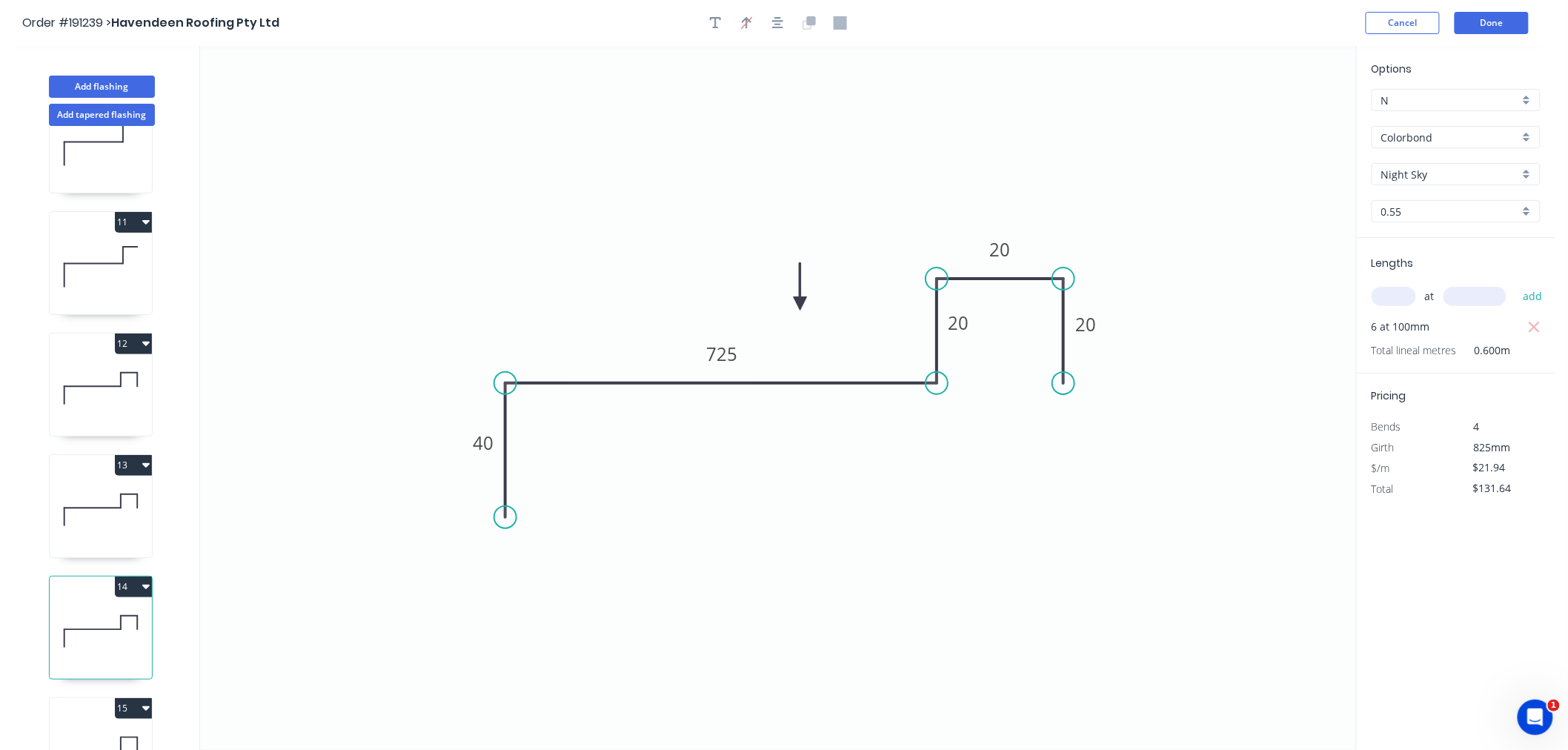
click at [1533, 327] on icon "button" at bounding box center [1535, 327] width 11 height 11
type input "$0.00"
click at [1399, 296] on input "text" at bounding box center [1394, 296] width 44 height 19
type input "1"
type input "6100"
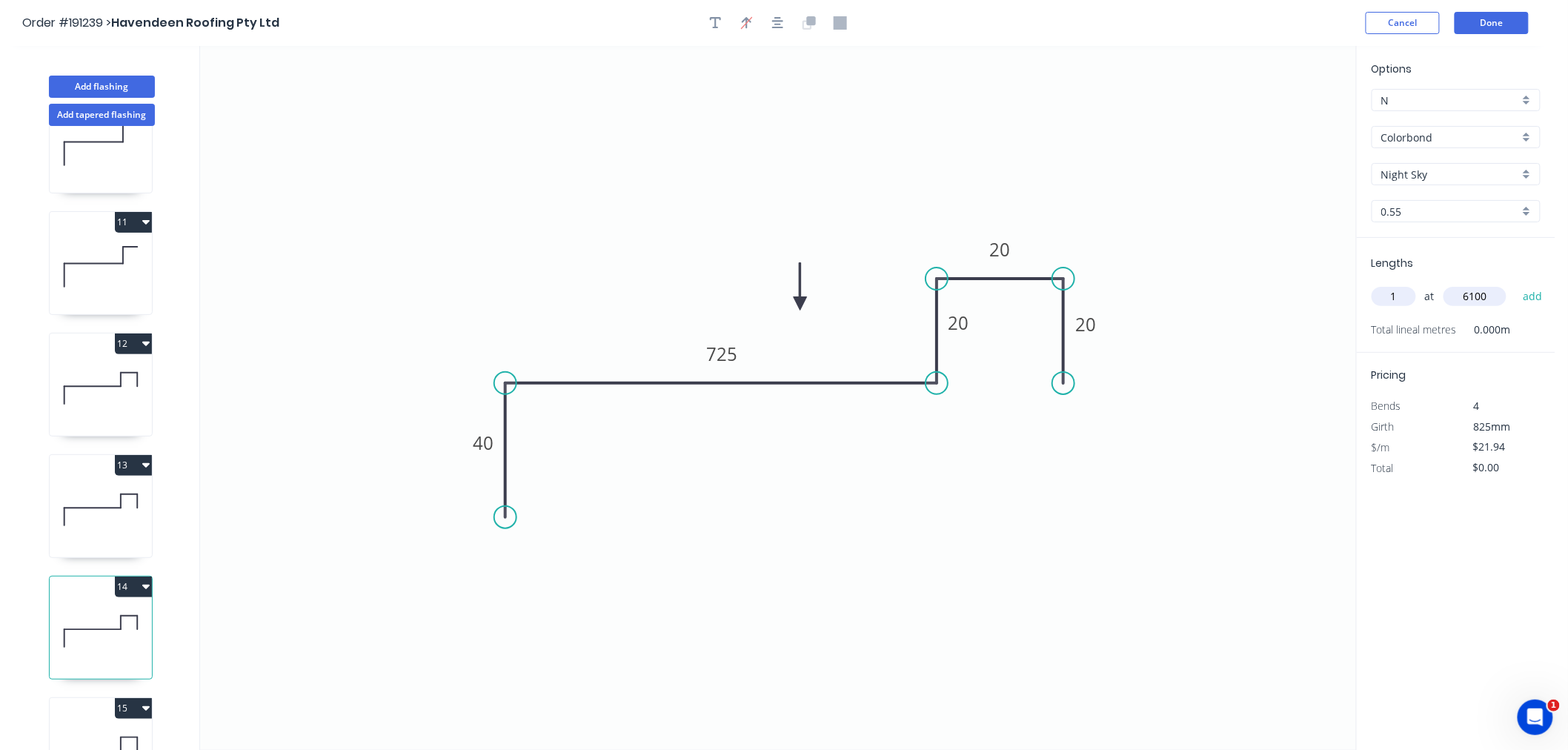
click at [1516, 284] on button "add" at bounding box center [1533, 296] width 35 height 25
type input "$133.83"
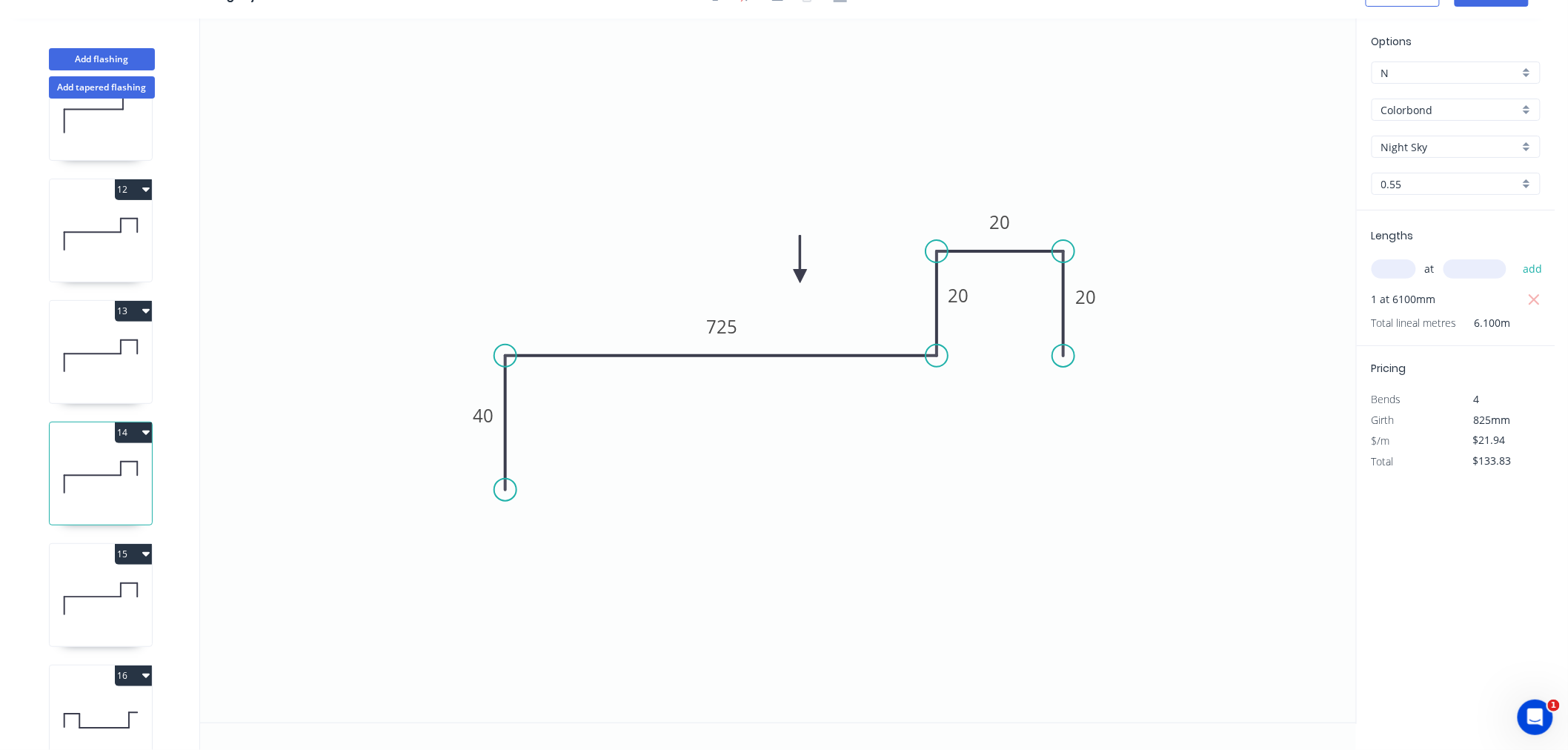
scroll to position [1317, 0]
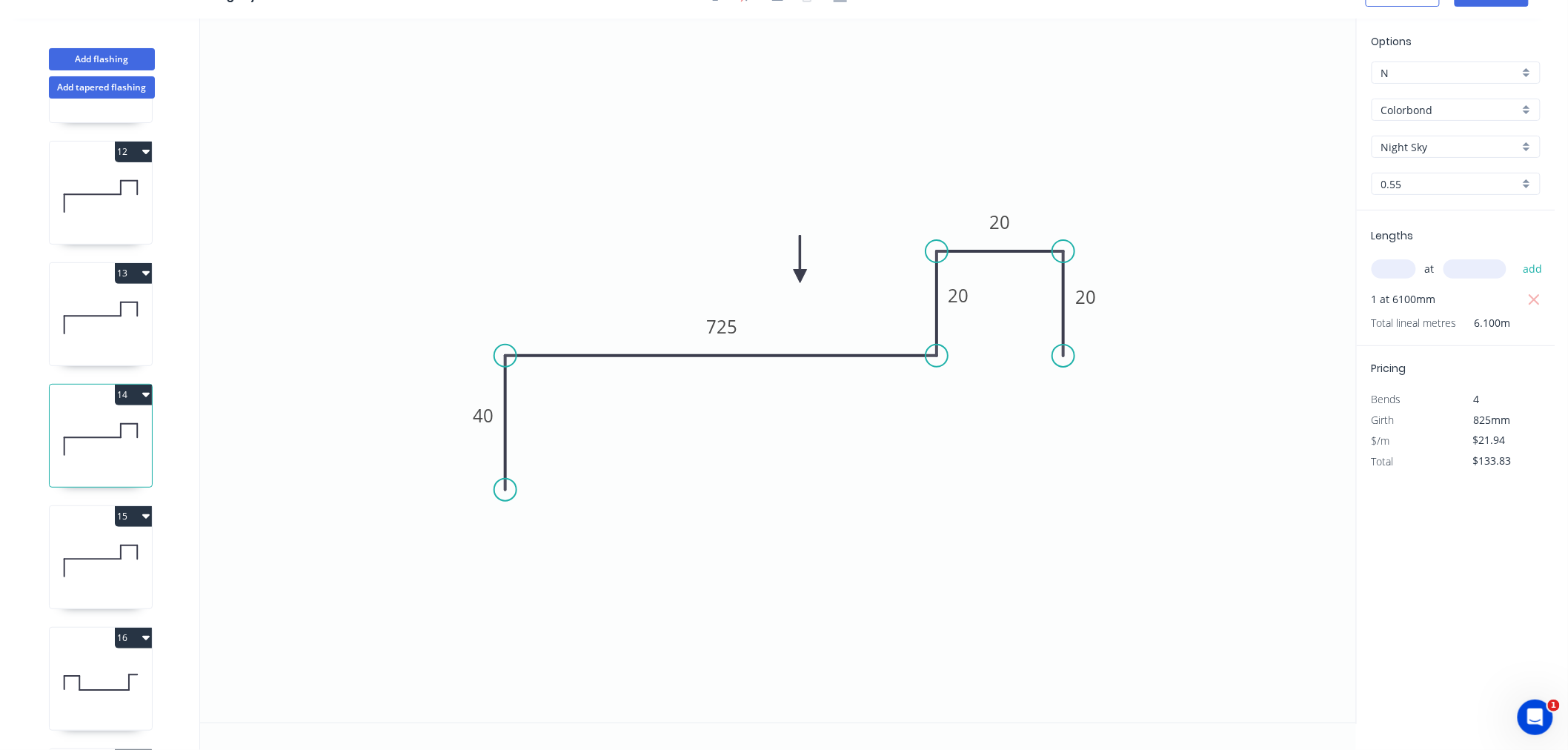
click at [112, 535] on icon at bounding box center [101, 561] width 103 height 95
type input "$25.35"
click at [1537, 298] on icon "button" at bounding box center [1535, 300] width 13 height 18
type input "$0.00"
click at [1392, 270] on input "text" at bounding box center [1394, 269] width 44 height 19
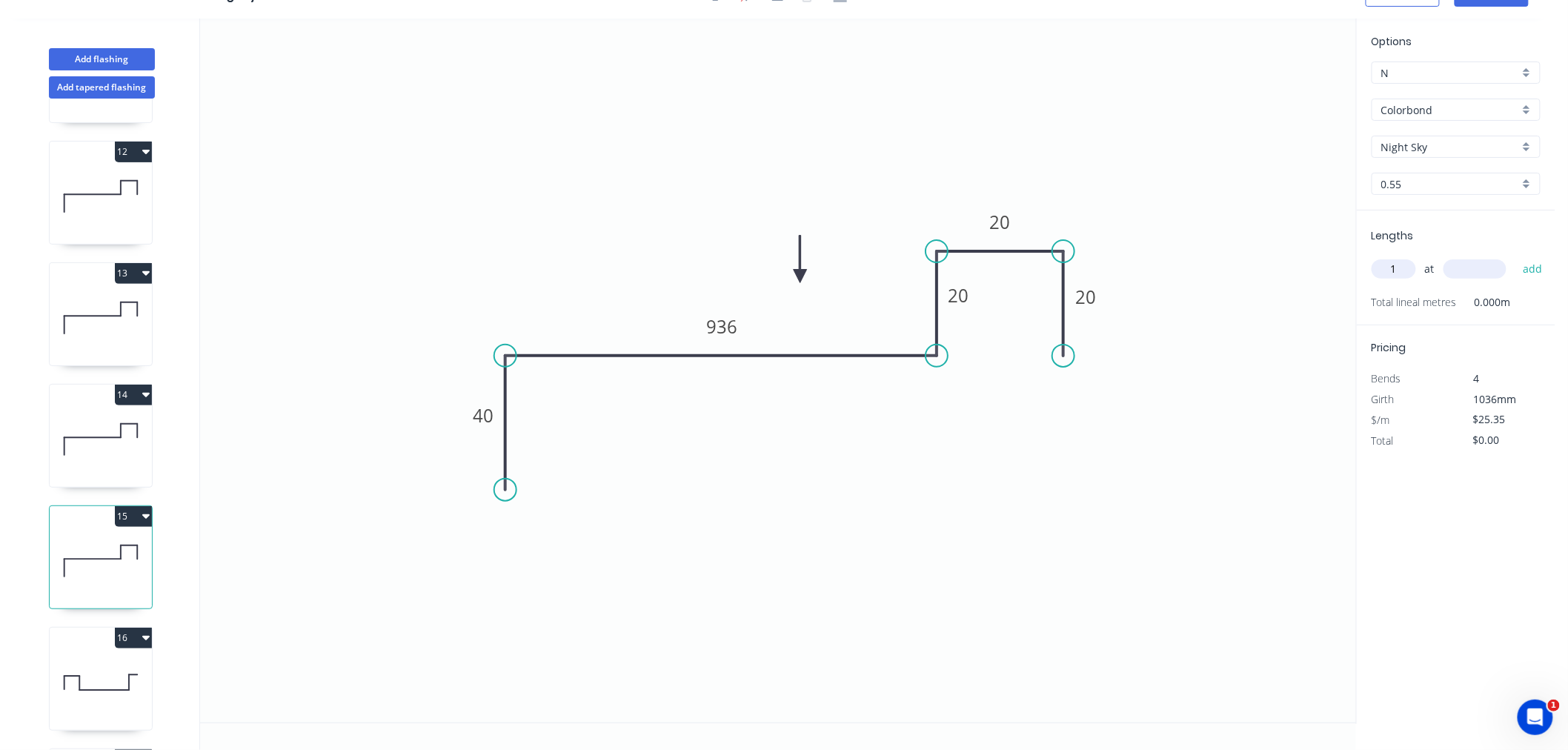
type input "1"
type input "2700"
click at [1516, 256] on button "add" at bounding box center [1533, 269] width 35 height 25
type input "$68.45"
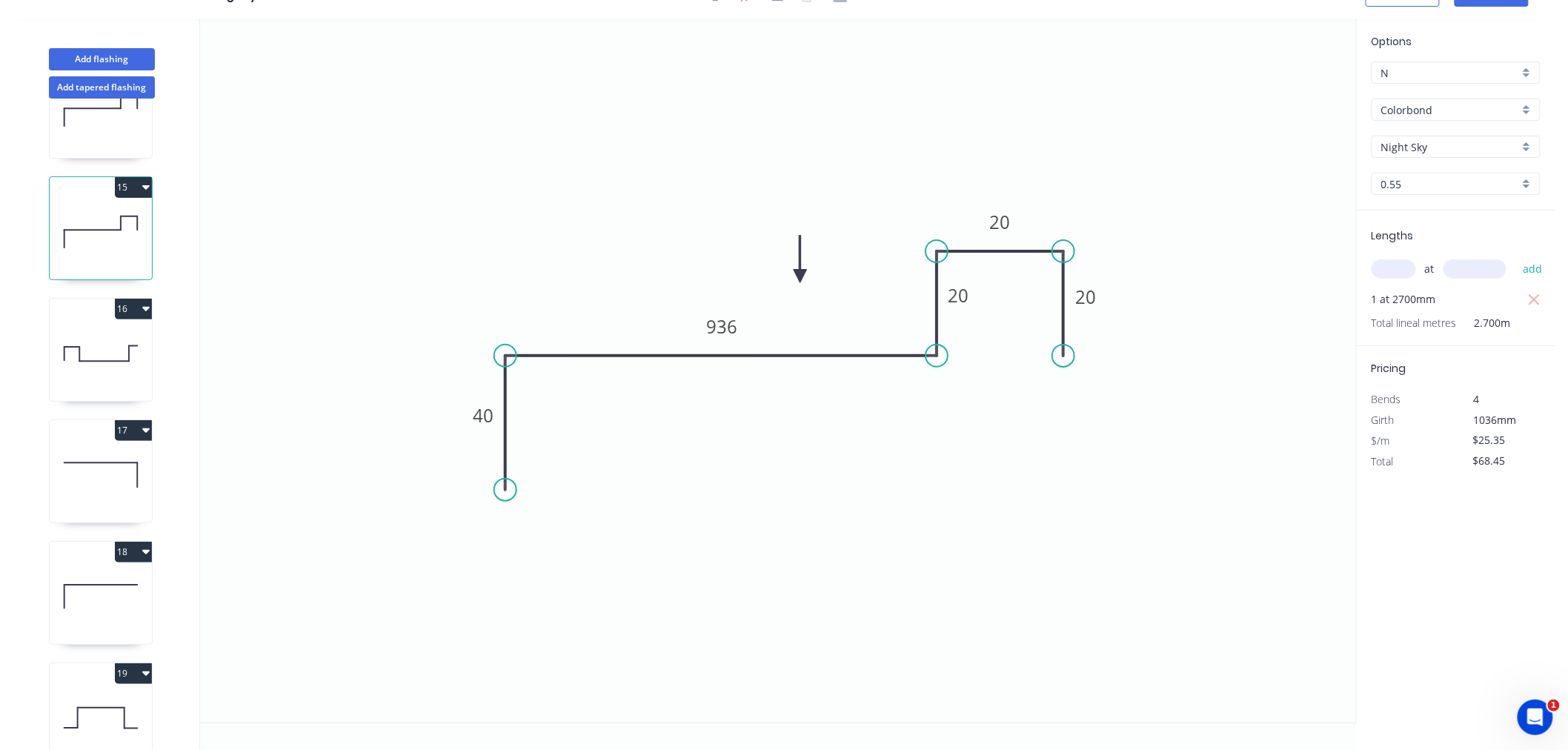
scroll to position [1646, 0]
click at [124, 354] on icon at bounding box center [101, 353] width 103 height 95
type input "$26.02"
type input "$210.76"
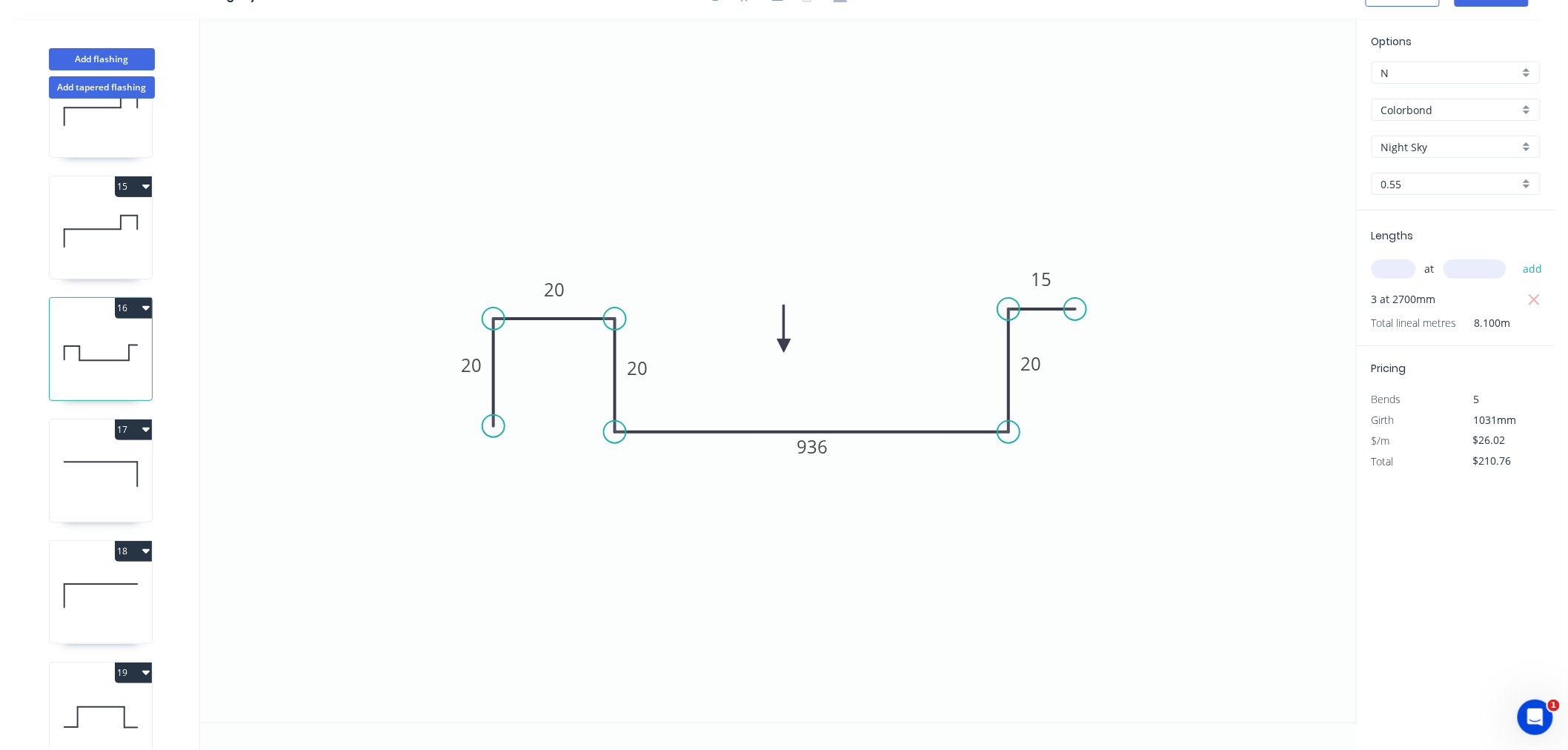
scroll to position [0, 0]
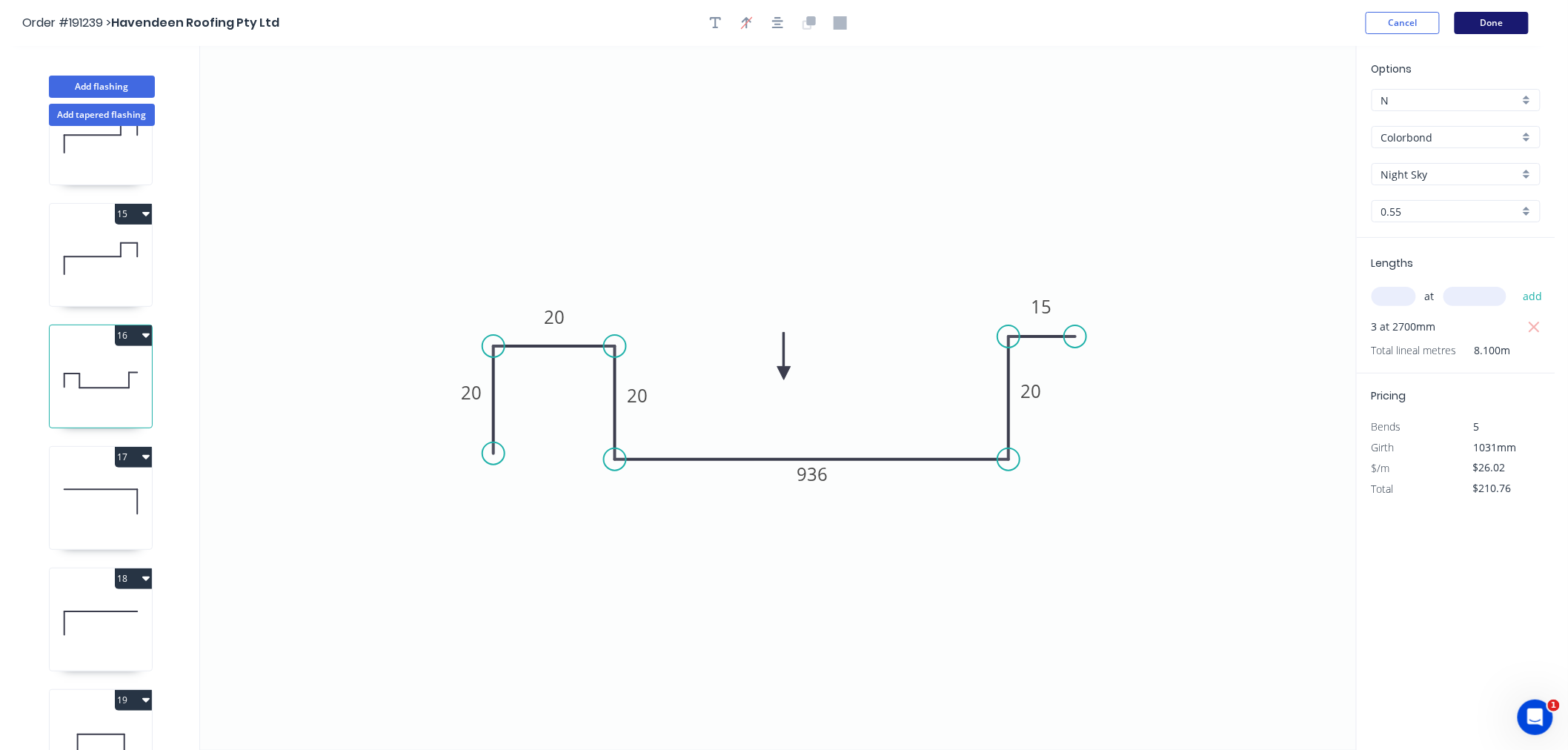
click at [1499, 21] on button "Done" at bounding box center [1492, 23] width 74 height 23
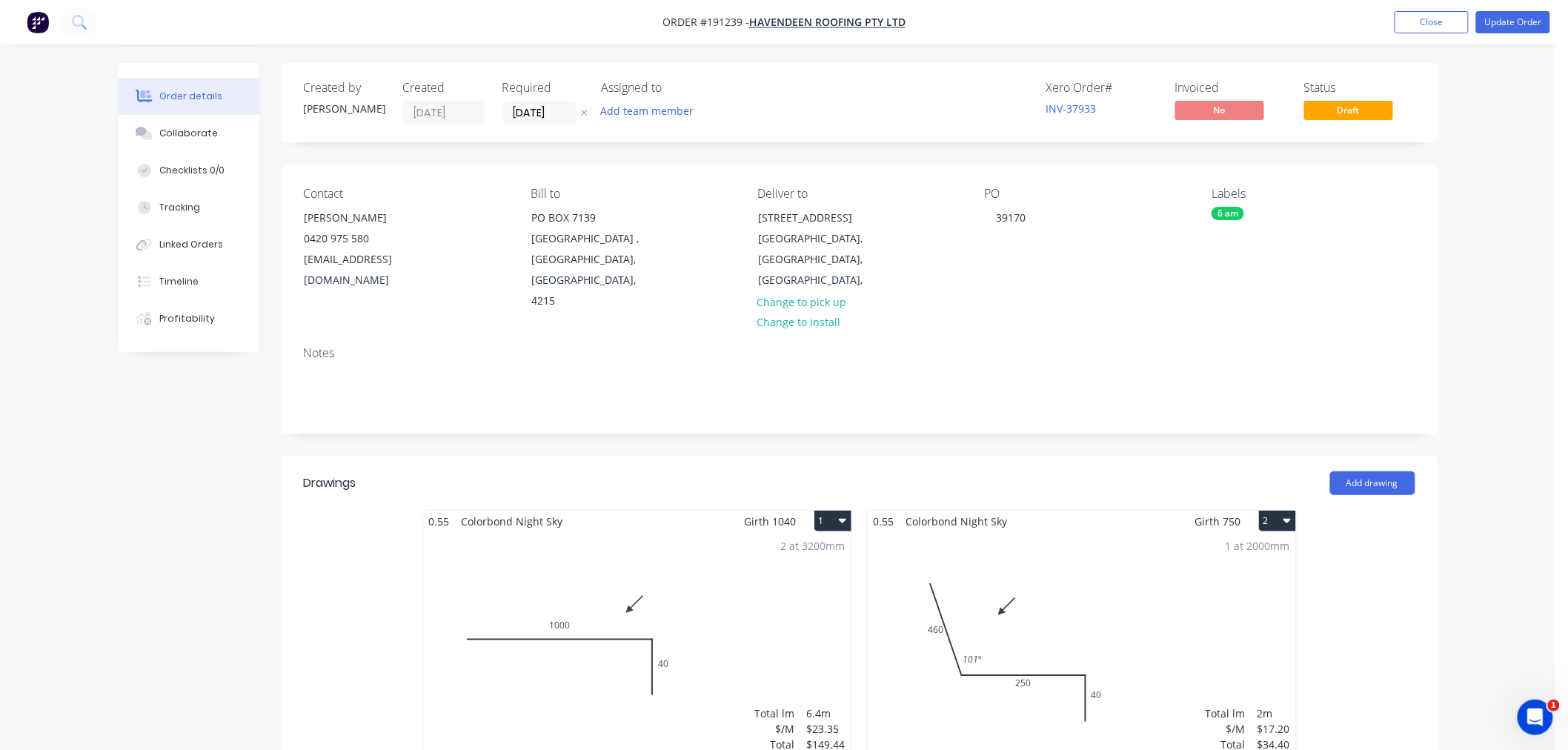
click at [1516, 27] on button "Update Order" at bounding box center [1513, 22] width 74 height 23
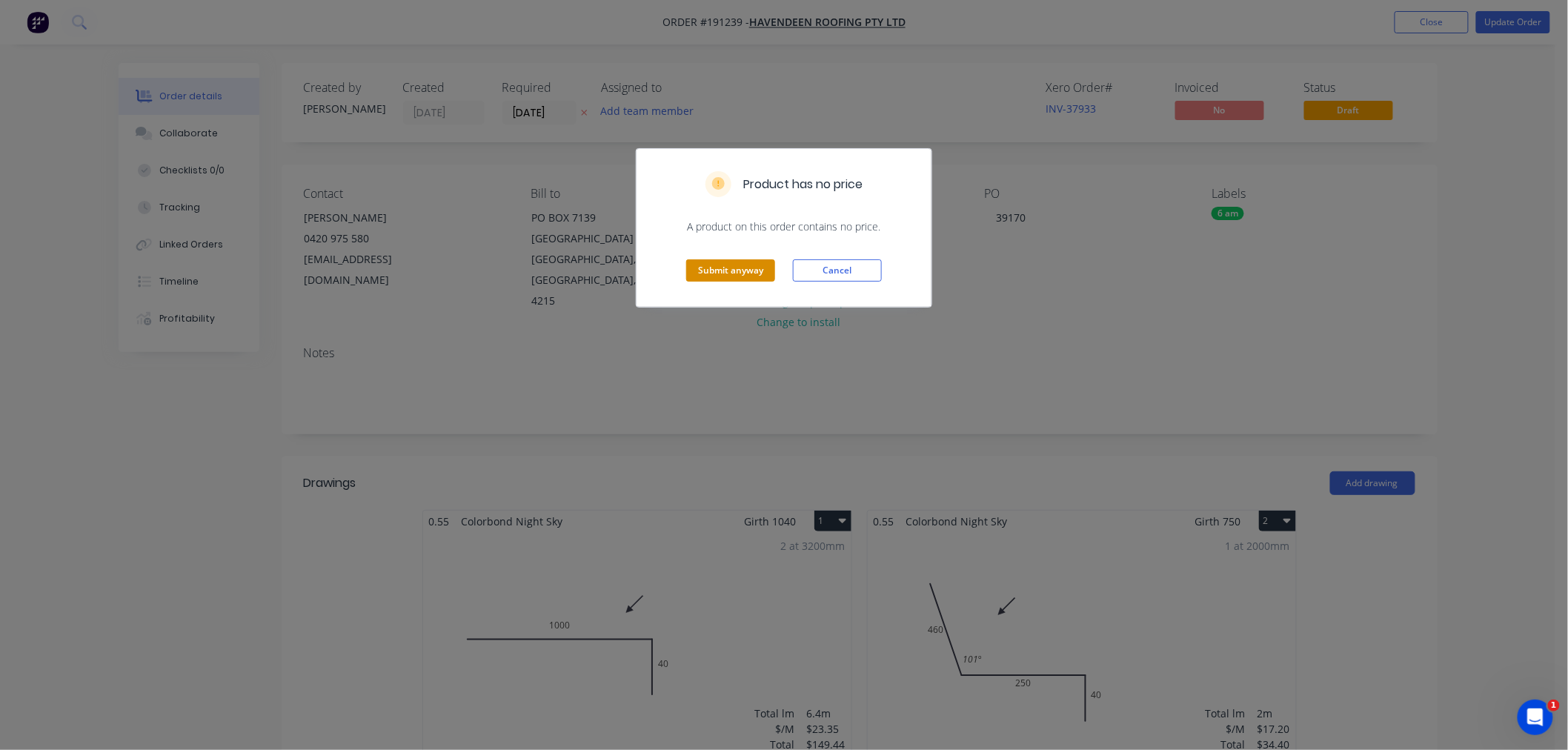
click at [725, 267] on button "Submit anyway" at bounding box center [731, 270] width 89 height 23
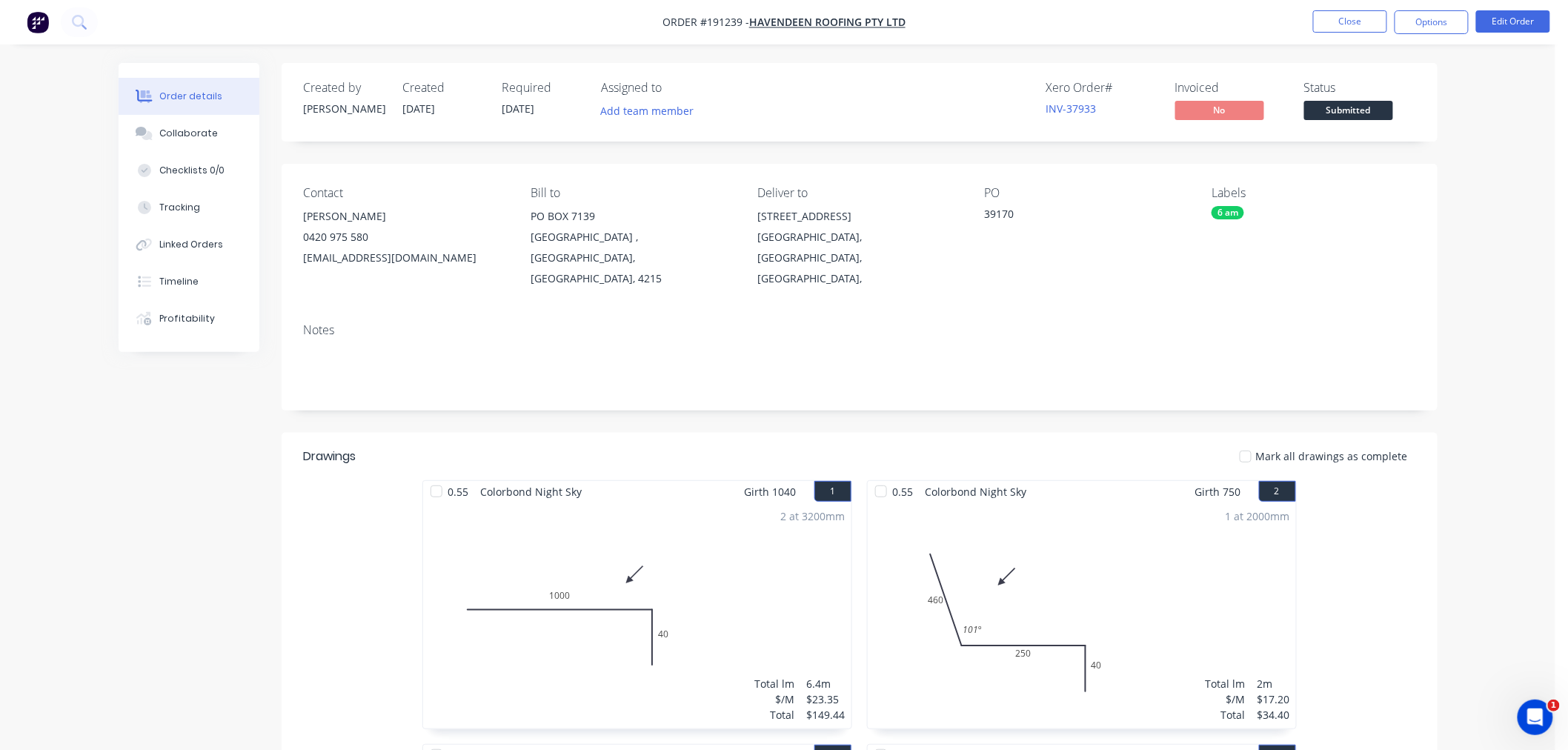
click at [1130, 17] on nav "Order #191239 - Havendeen Roofing Pty Ltd Close Options Edit Order" at bounding box center [784, 22] width 1568 height 44
click at [1336, 21] on button "Close" at bounding box center [1350, 21] width 74 height 23
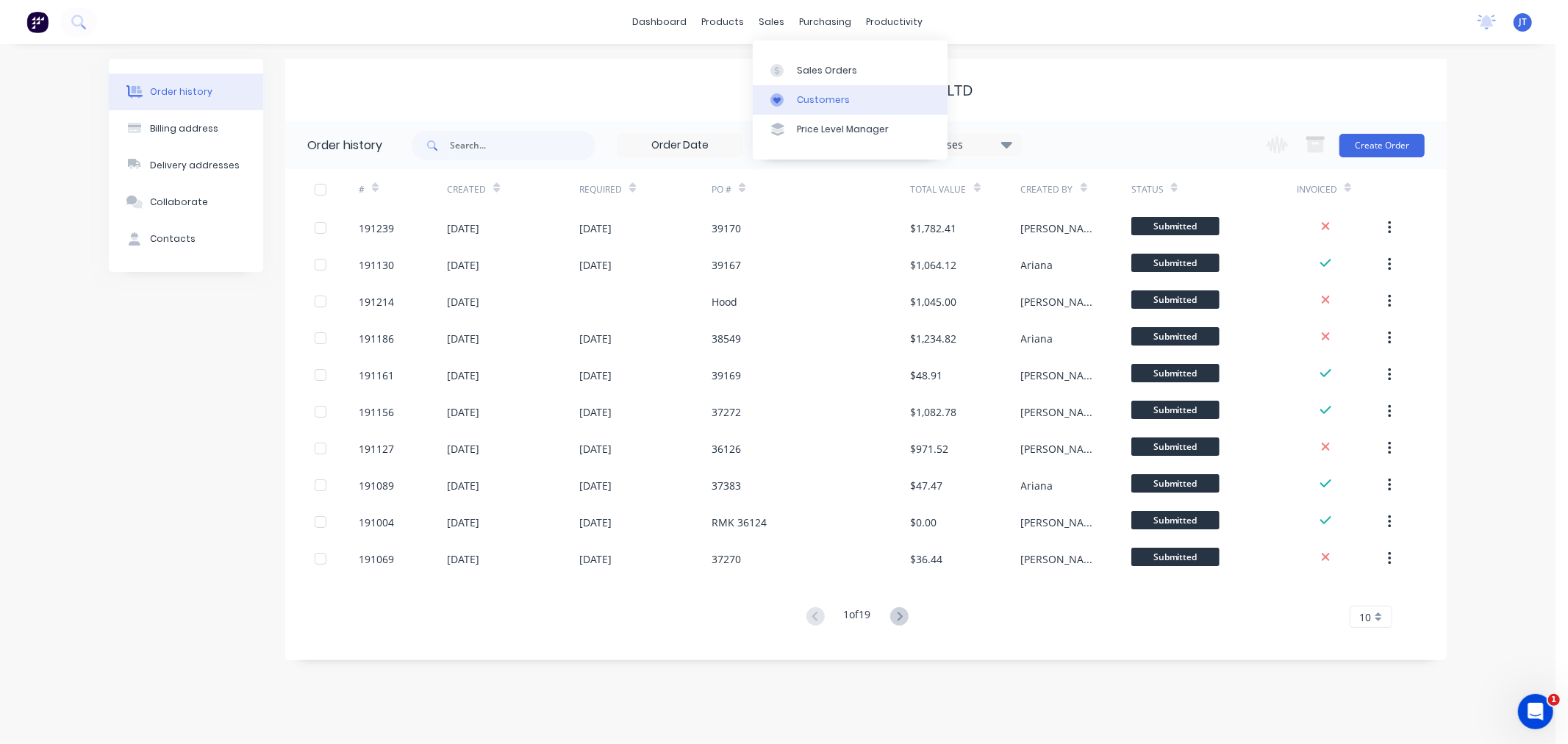
click at [798, 107] on link "Customers" at bounding box center [850, 100] width 195 height 29
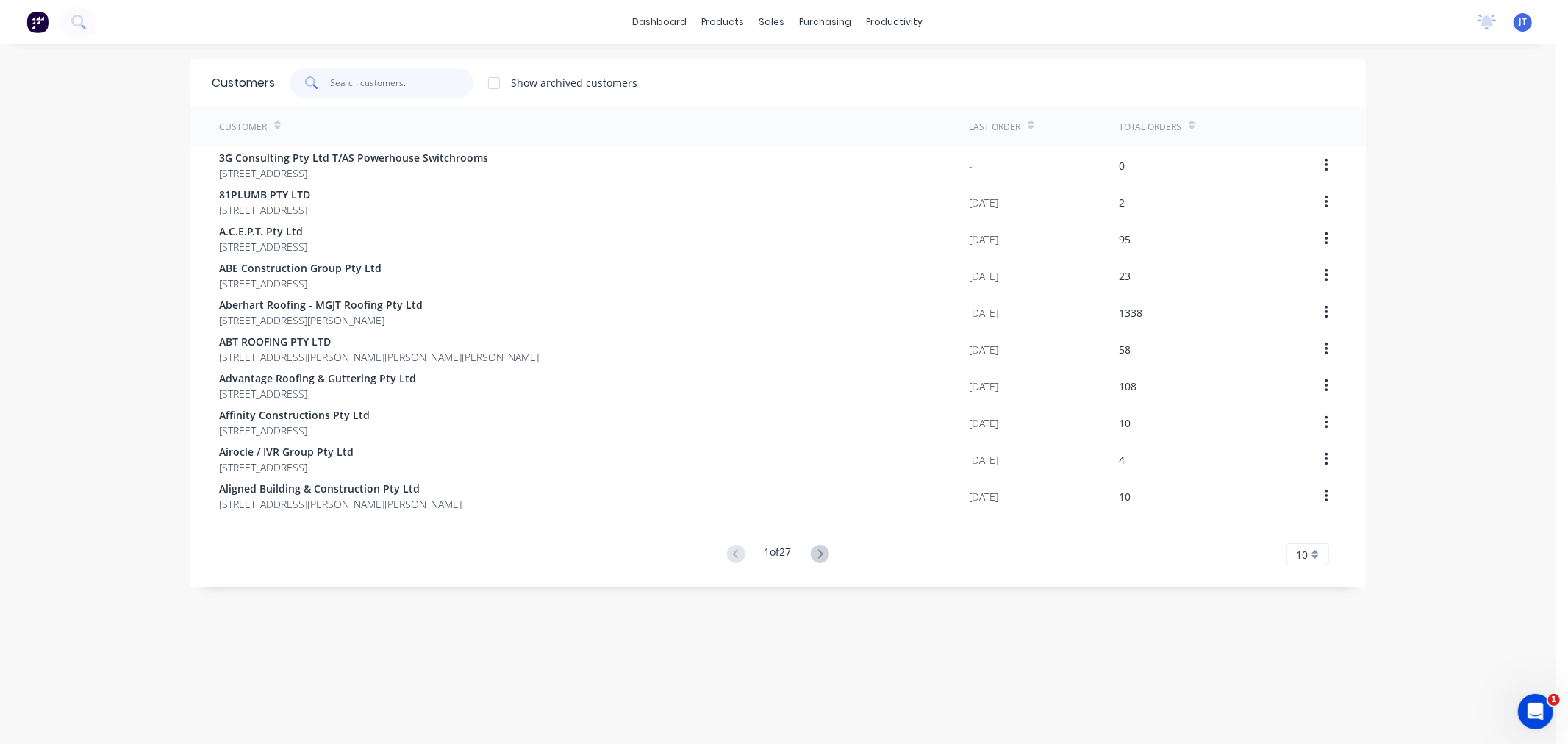
click at [394, 76] on input "text" at bounding box center [402, 83] width 143 height 29
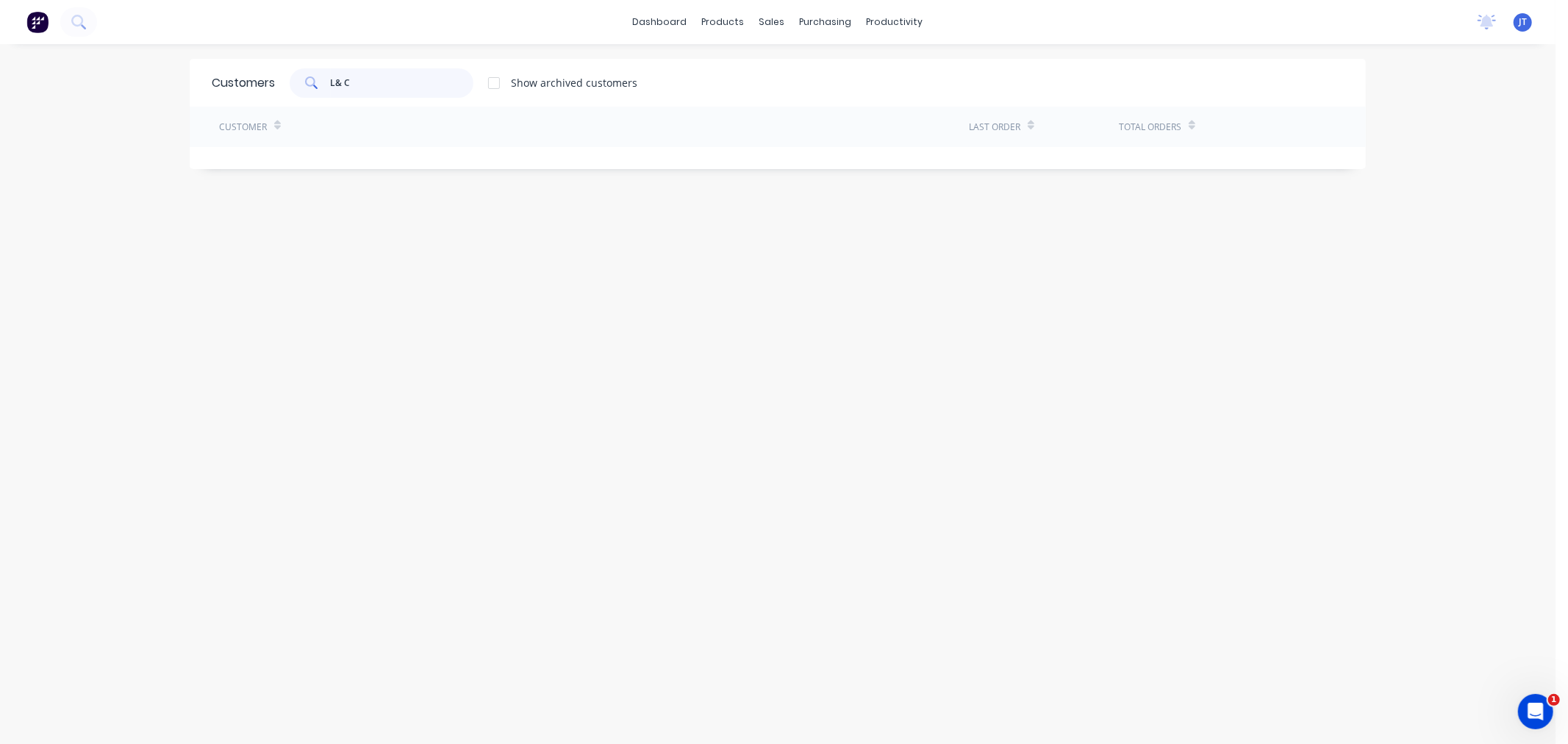
click at [331, 83] on input "L& C" at bounding box center [402, 83] width 143 height 29
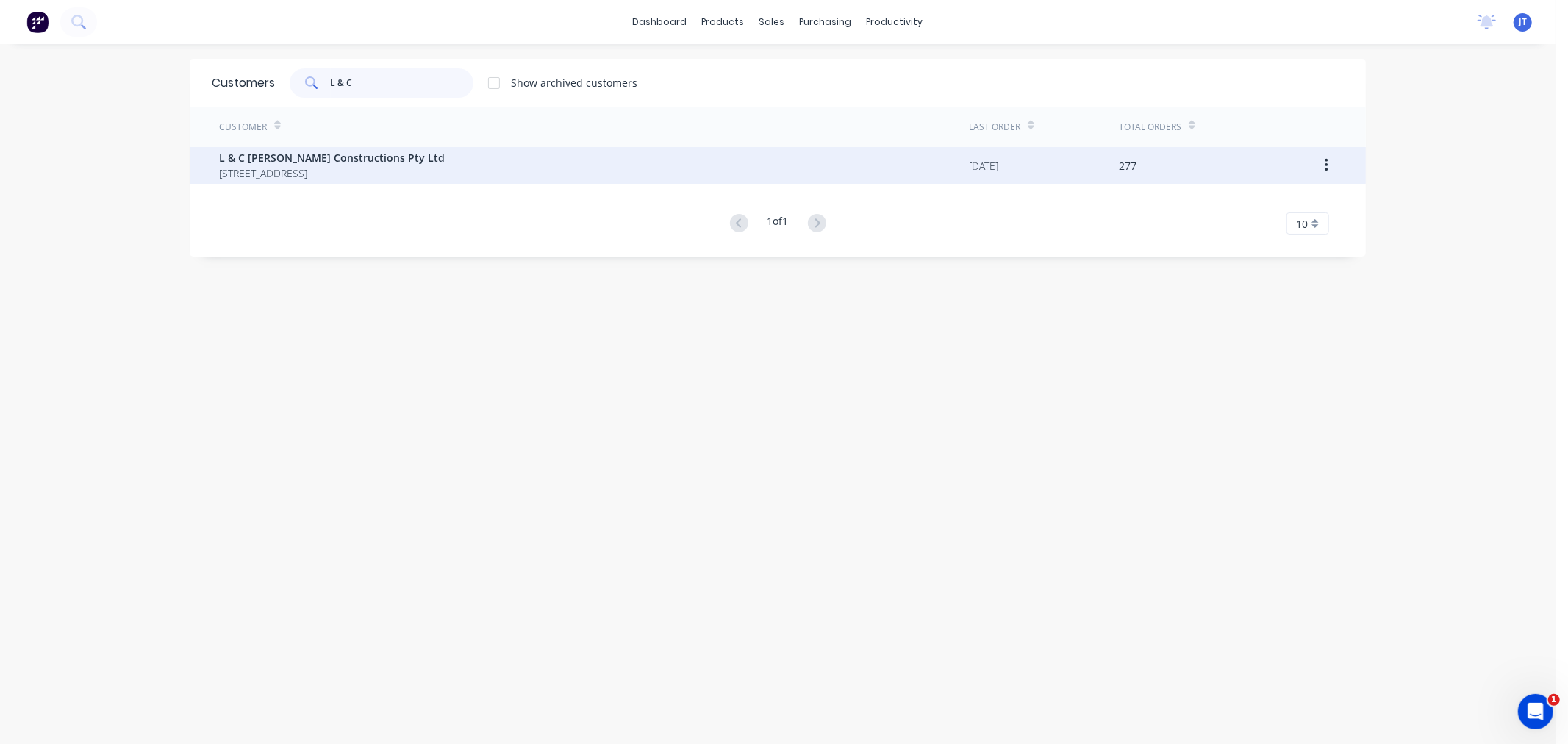
type input "L & C"
click at [397, 175] on span "[STREET_ADDRESS]" at bounding box center [331, 173] width 226 height 15
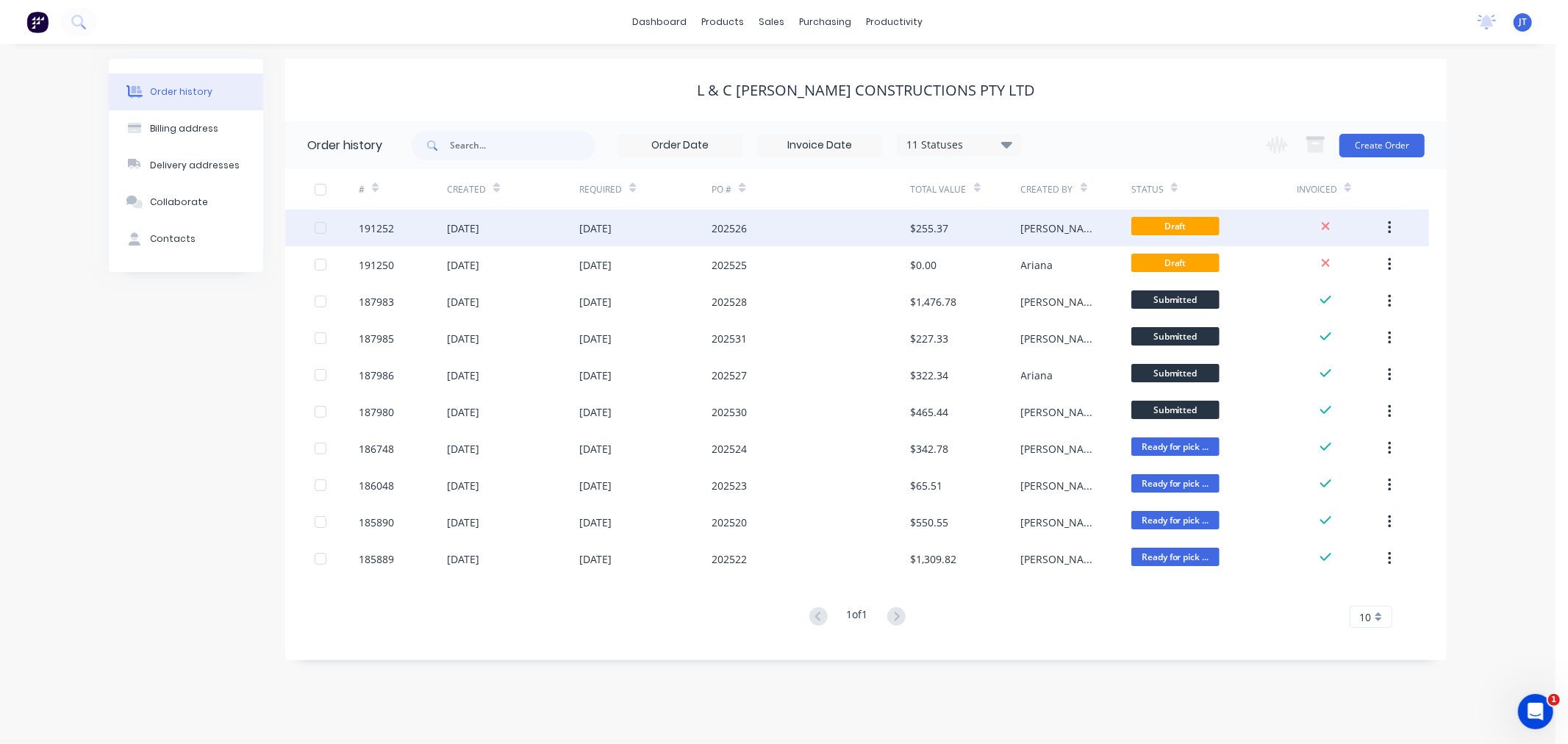
click at [373, 230] on div "191252" at bounding box center [376, 228] width 35 height 15
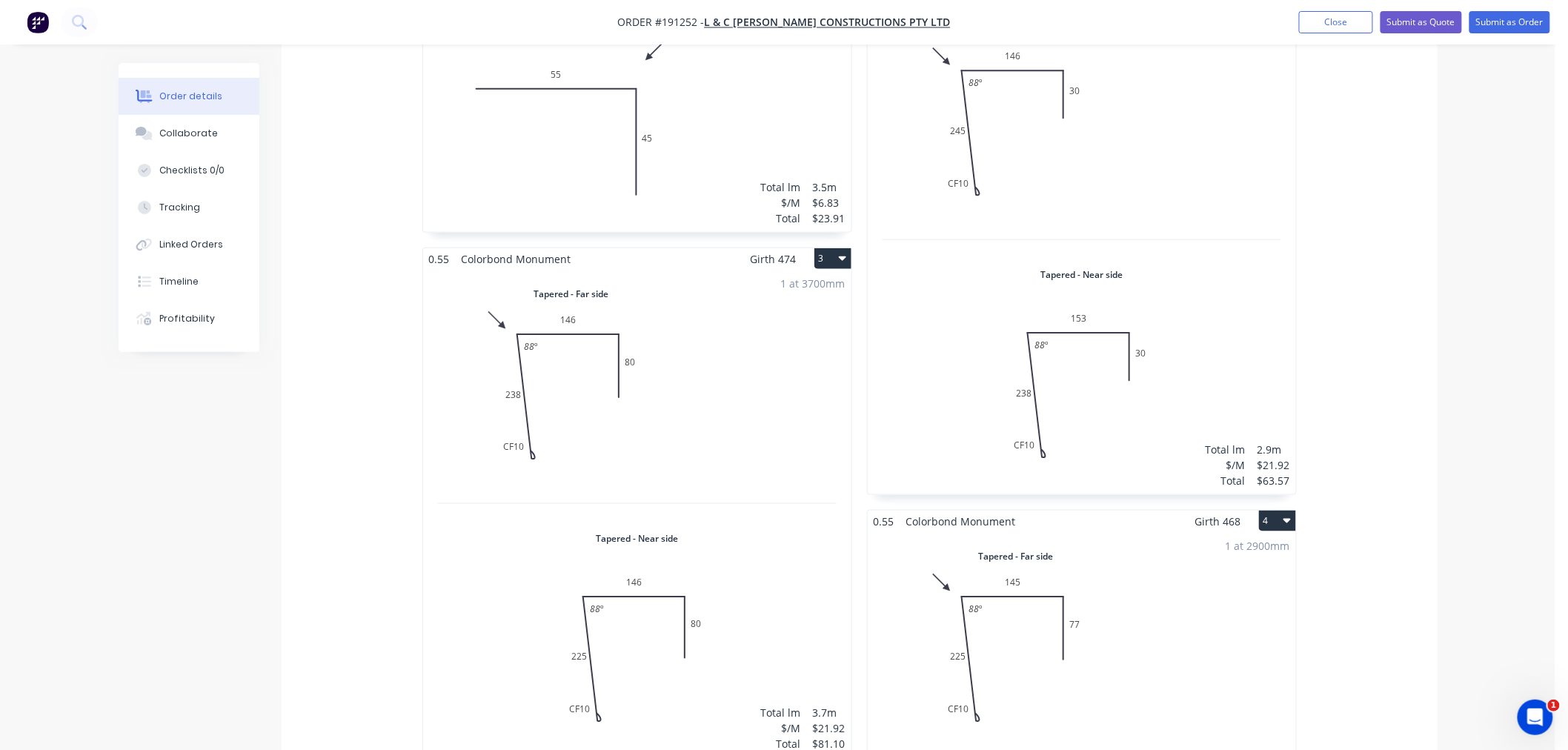
scroll to position [823, 0]
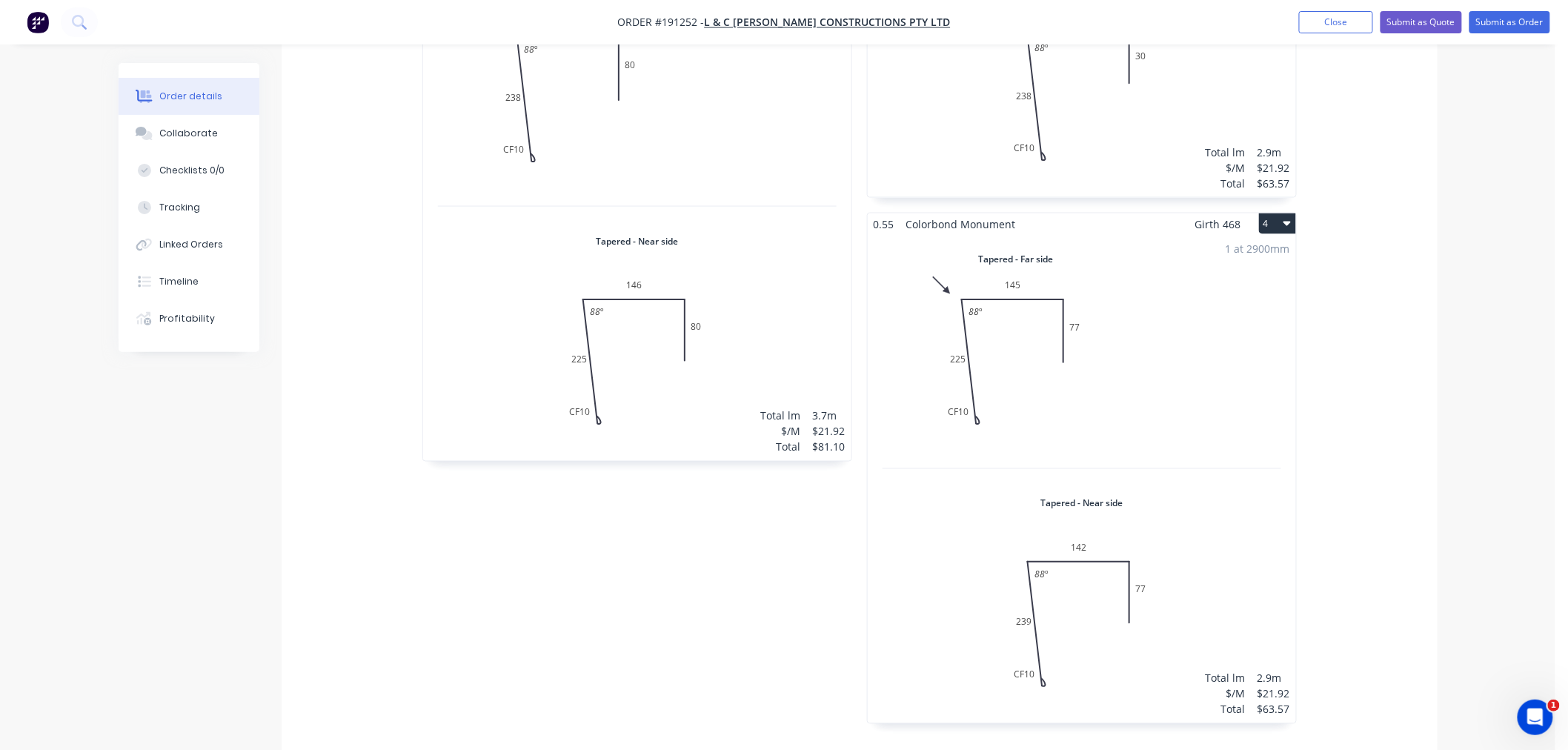
click at [1488, 483] on div "Order details Collaborate Checklists 0/0 Tracking Linked Orders Timeline Profit…" at bounding box center [777, 198] width 1556 height 2043
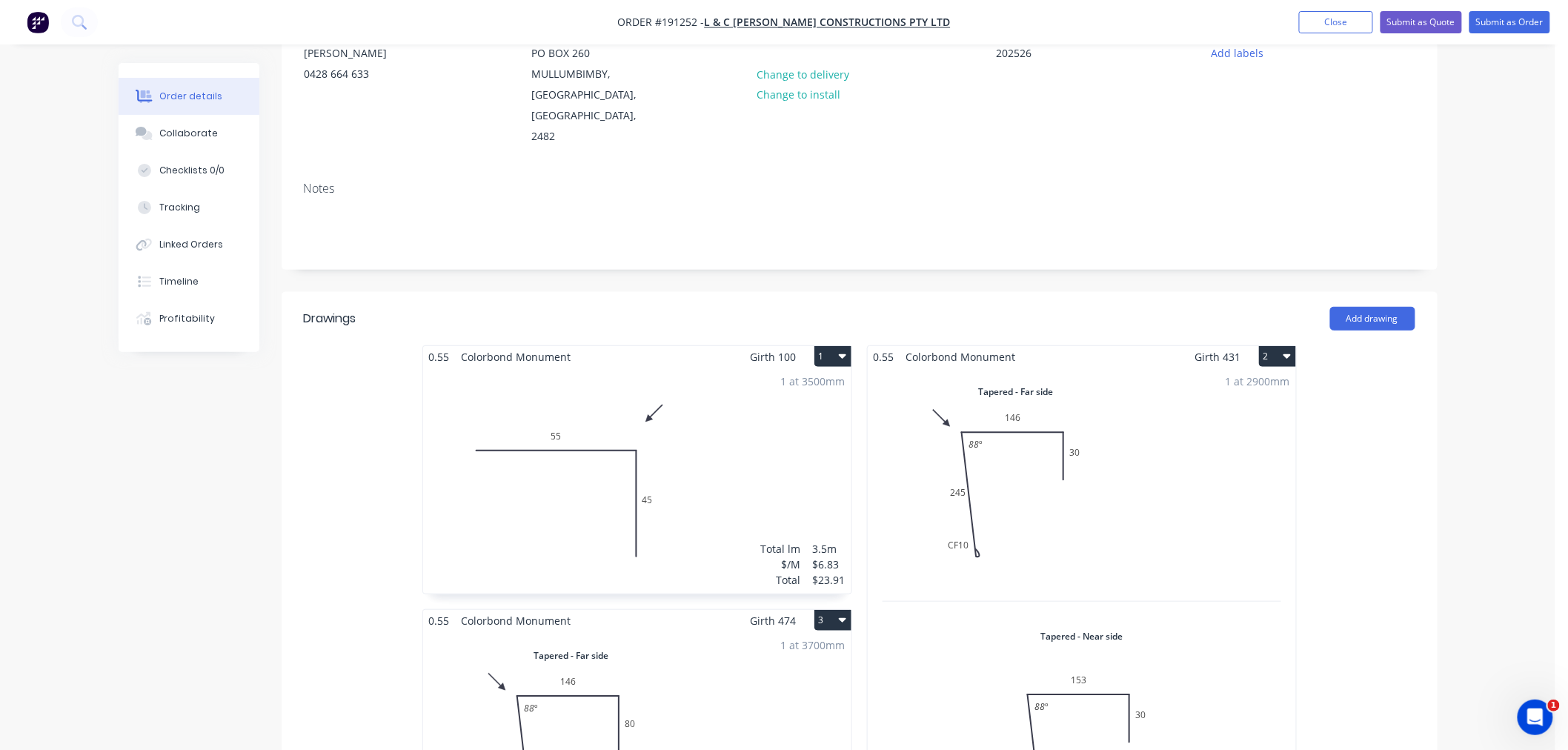
scroll to position [0, 0]
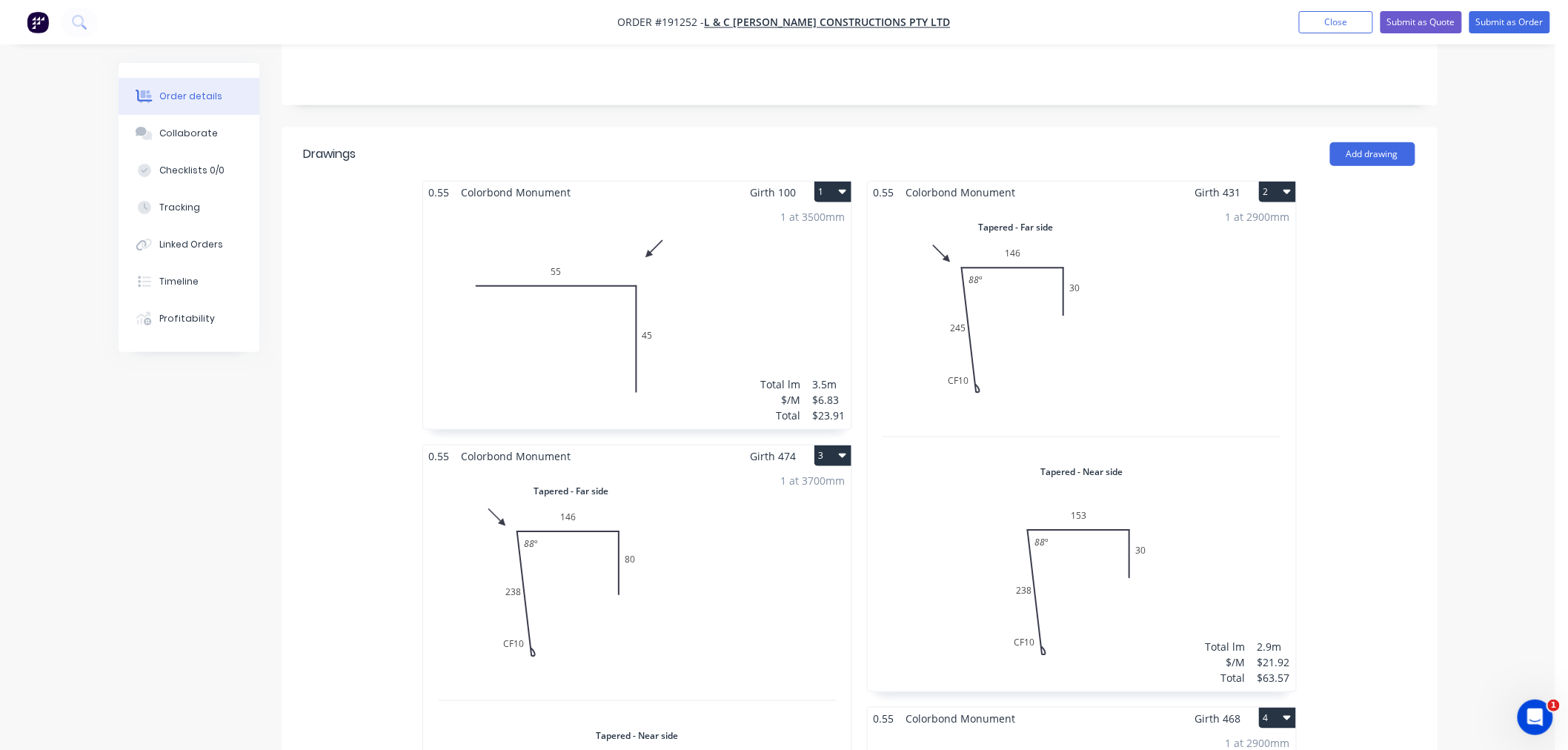
click at [1223, 295] on div "1 at 2900mm Total lm $/M Total 2.9m $21.92 $63.57" at bounding box center [1081, 447] width 428 height 488
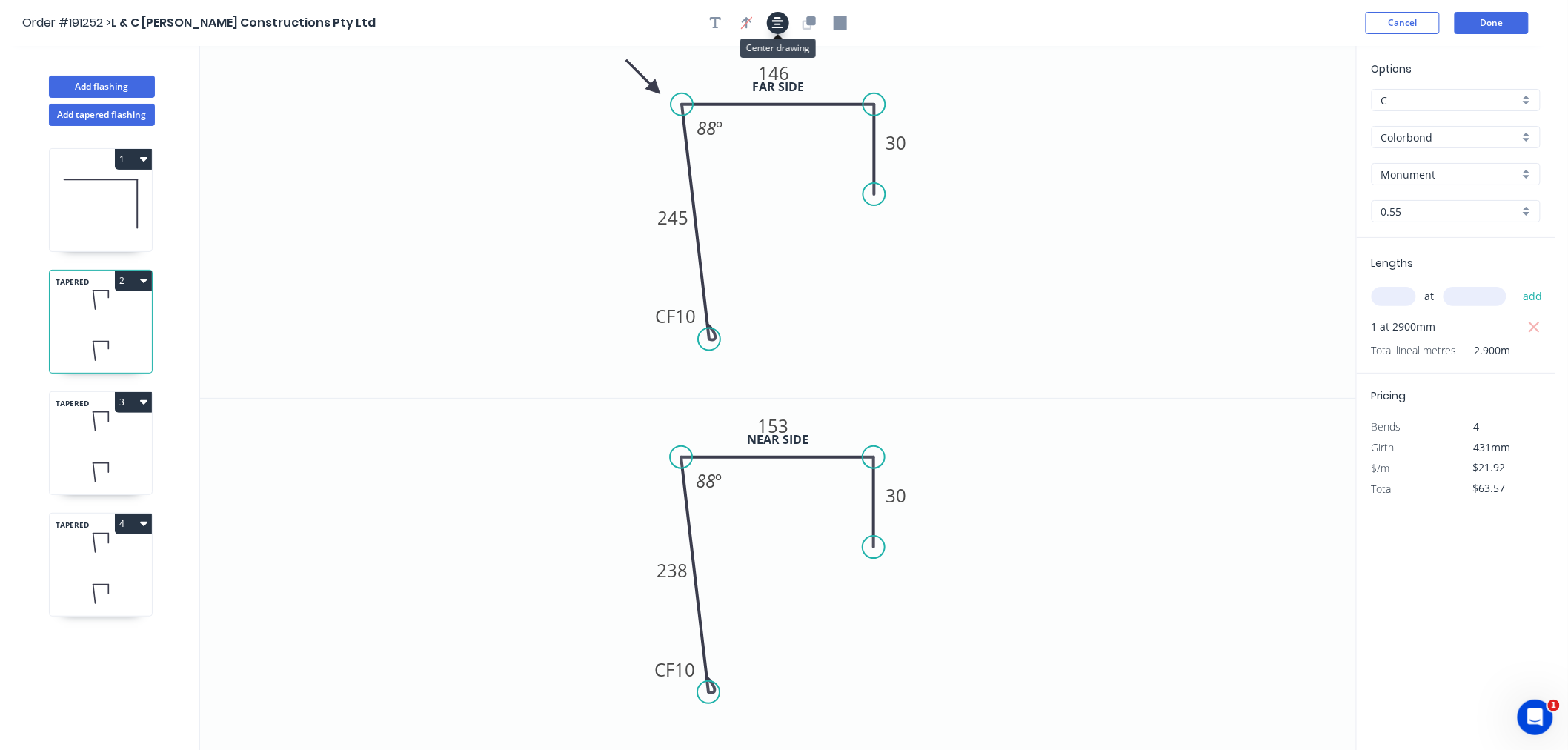
click at [774, 23] on icon "button" at bounding box center [777, 23] width 12 height 13
click at [119, 446] on div "TAPERED 3" at bounding box center [100, 442] width 103 height 103
click at [93, 333] on icon at bounding box center [101, 351] width 103 height 44
click at [690, 315] on tspan "10" at bounding box center [686, 316] width 21 height 24
click at [688, 668] on tspan "10" at bounding box center [686, 669] width 21 height 24
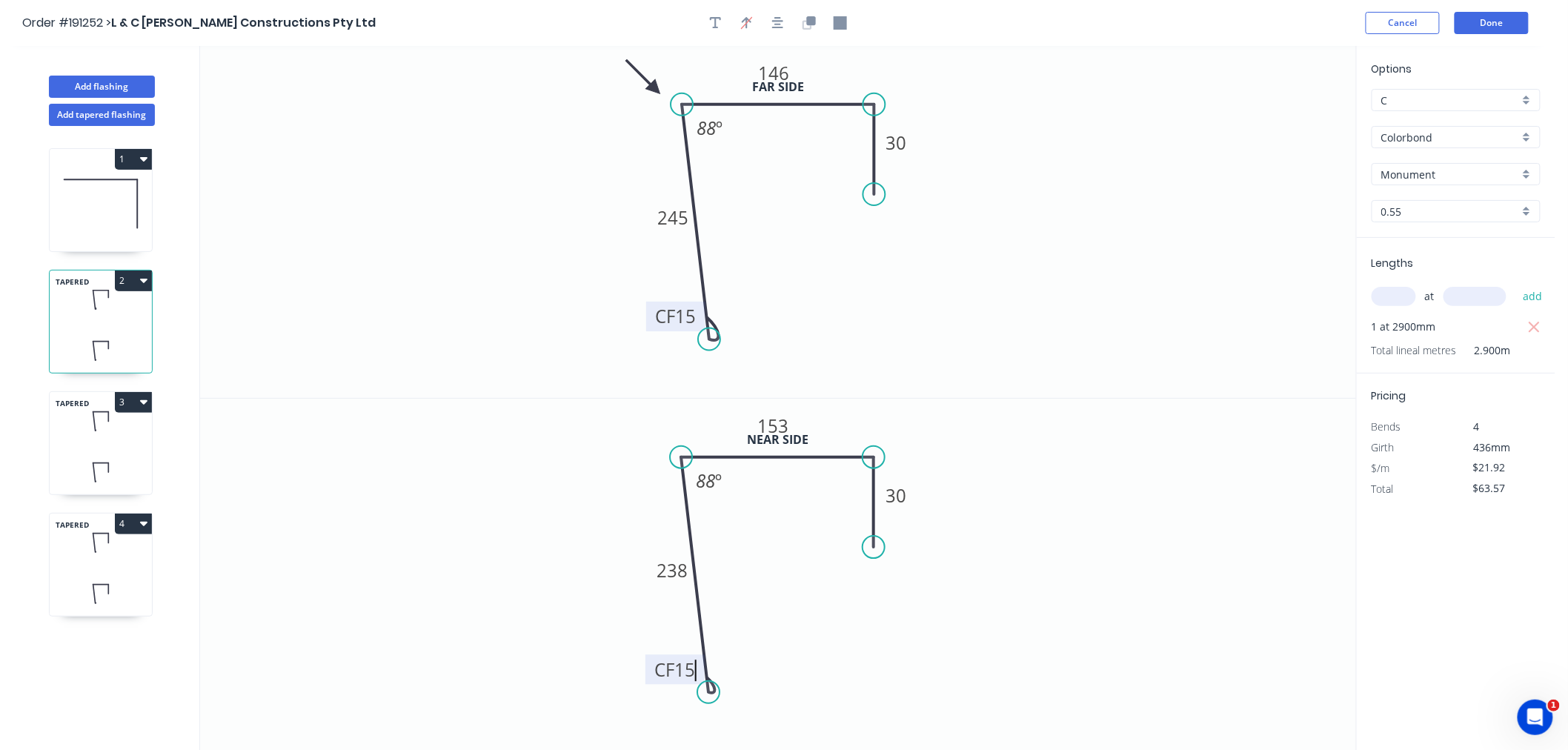
click at [558, 644] on icon "0 CF 15 238 153 30 88 º" at bounding box center [777, 575] width 1156 height 353
click at [91, 445] on div "TAPERED 3" at bounding box center [100, 442] width 103 height 103
click at [683, 321] on tspan "10" at bounding box center [686, 316] width 21 height 24
click at [494, 324] on icon "0 CF 15 238 146 80 88 º" at bounding box center [777, 222] width 1156 height 352
click at [693, 671] on tspan "10" at bounding box center [686, 669] width 21 height 24
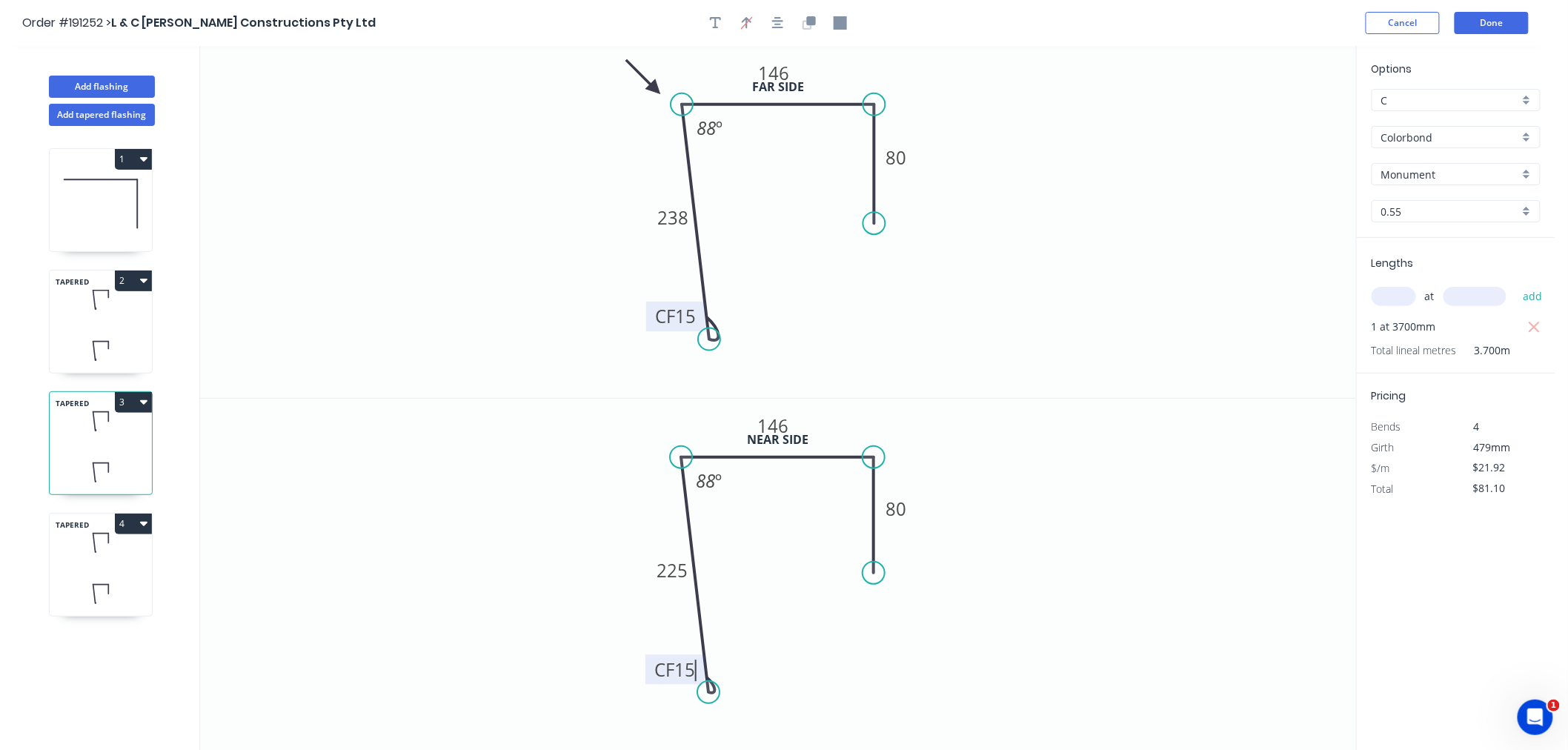
drag, startPoint x: 510, startPoint y: 470, endPoint x: 494, endPoint y: 457, distance: 20.6
click at [510, 469] on icon "0 CF 15 225 146 80 88 º" at bounding box center [777, 575] width 1156 height 353
click at [120, 575] on icon at bounding box center [101, 594] width 103 height 44
type input "$63.57"
click at [690, 316] on tspan "10" at bounding box center [686, 316] width 21 height 24
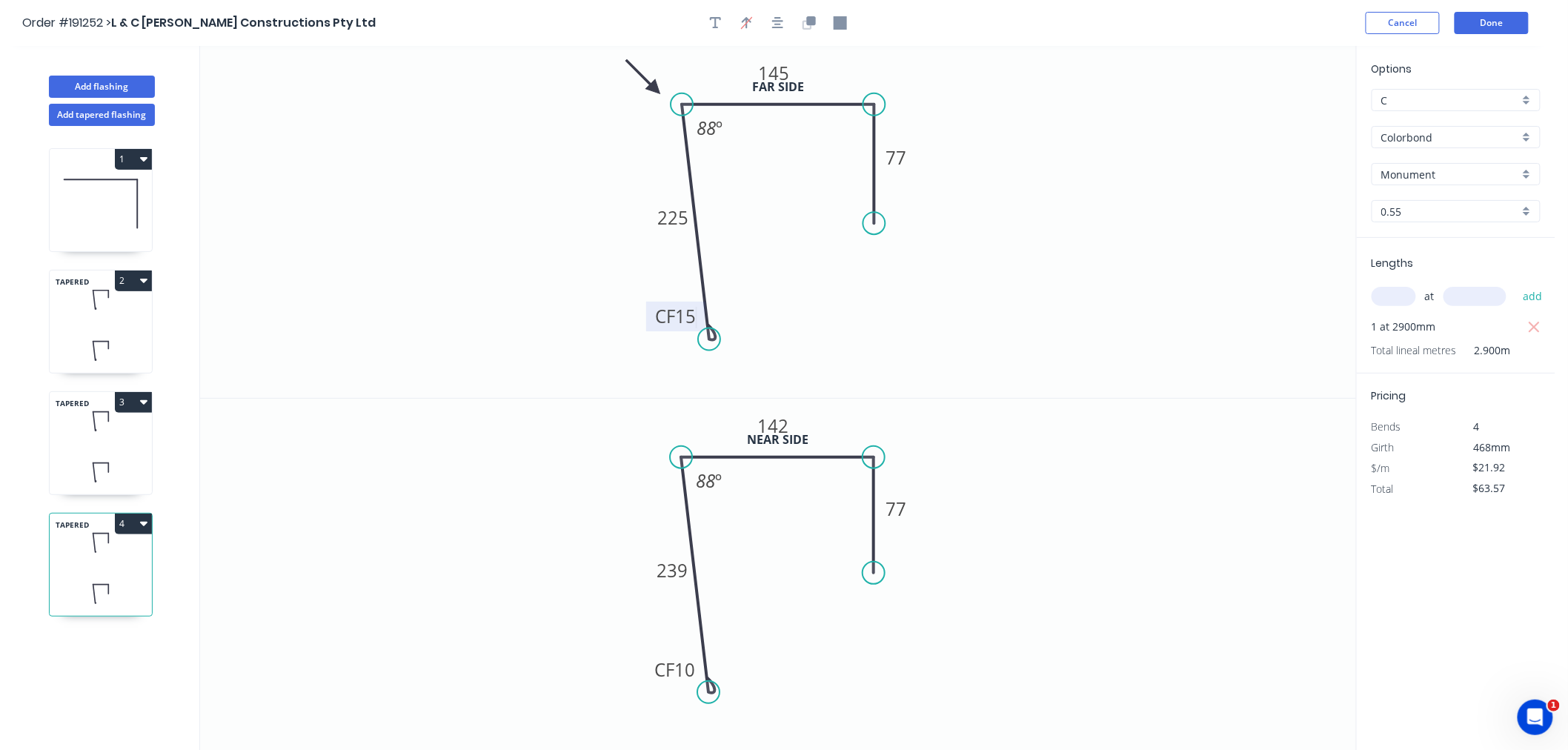
click at [487, 300] on icon "0 CF 15 225 145 77 88 º" at bounding box center [777, 222] width 1156 height 352
click at [690, 673] on tspan "10" at bounding box center [686, 669] width 21 height 24
click at [456, 497] on icon "0 CF 15 239 142 77 88 º" at bounding box center [777, 575] width 1156 height 353
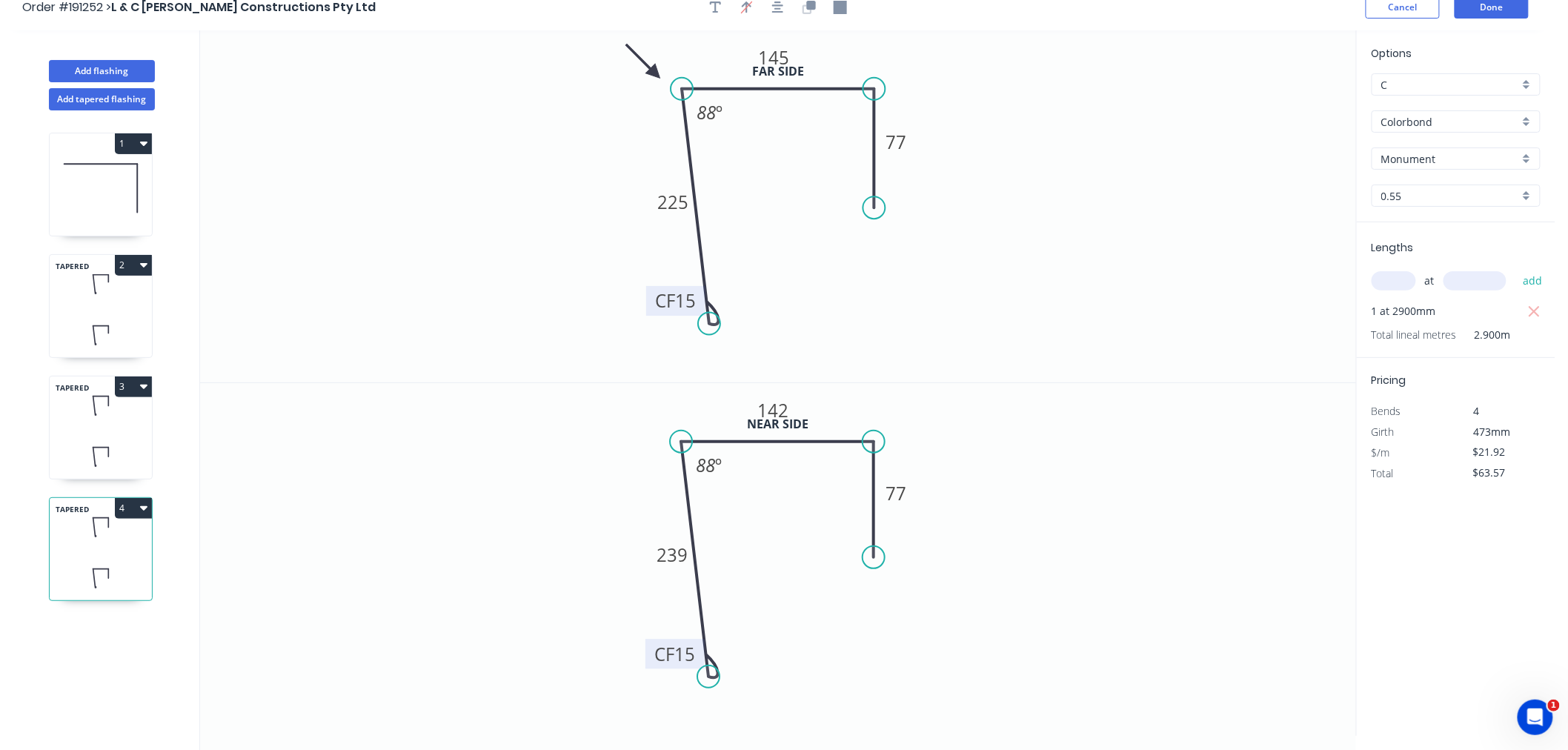
scroll to position [27, 0]
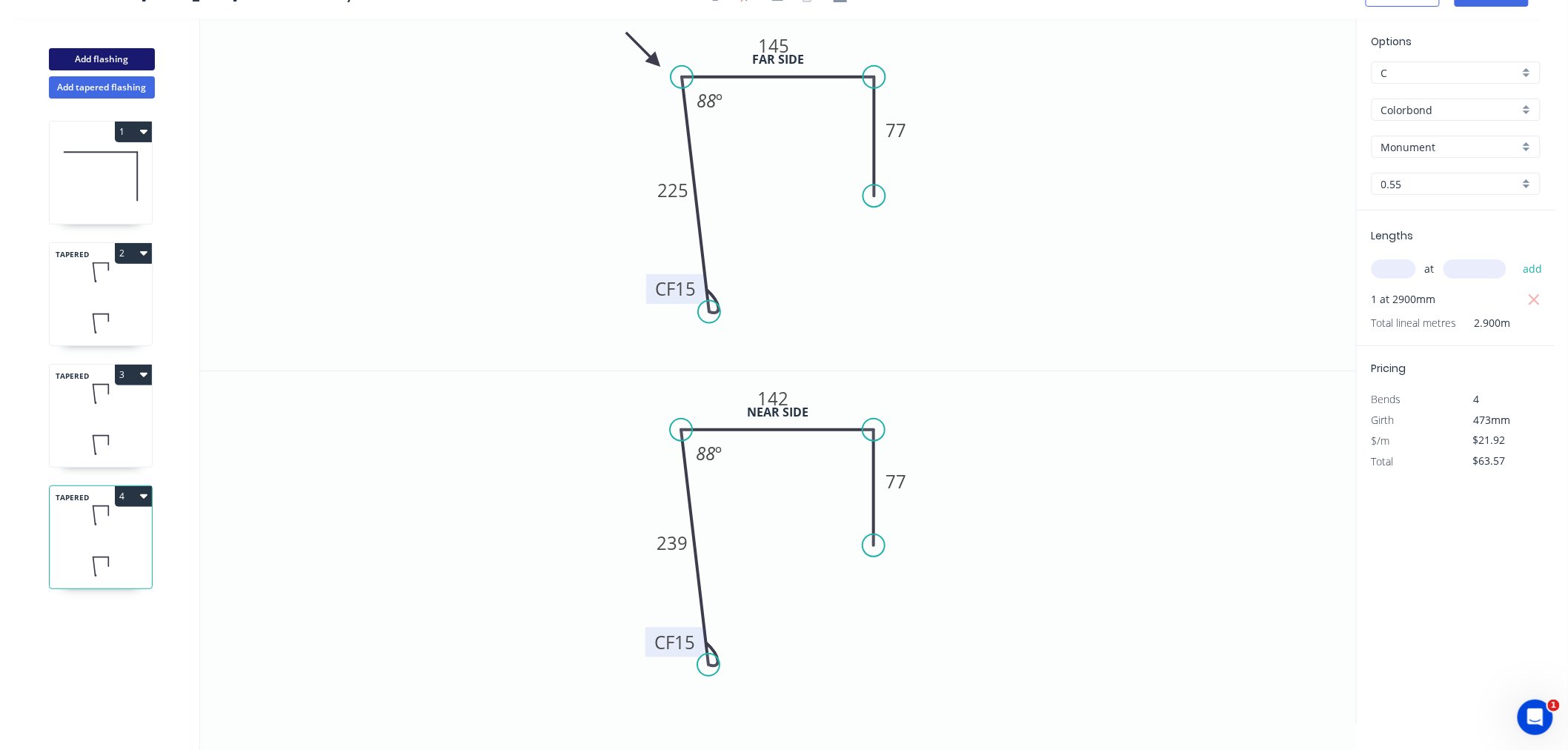
click at [98, 54] on button "Add flashing" at bounding box center [102, 59] width 106 height 23
type input "$0.00"
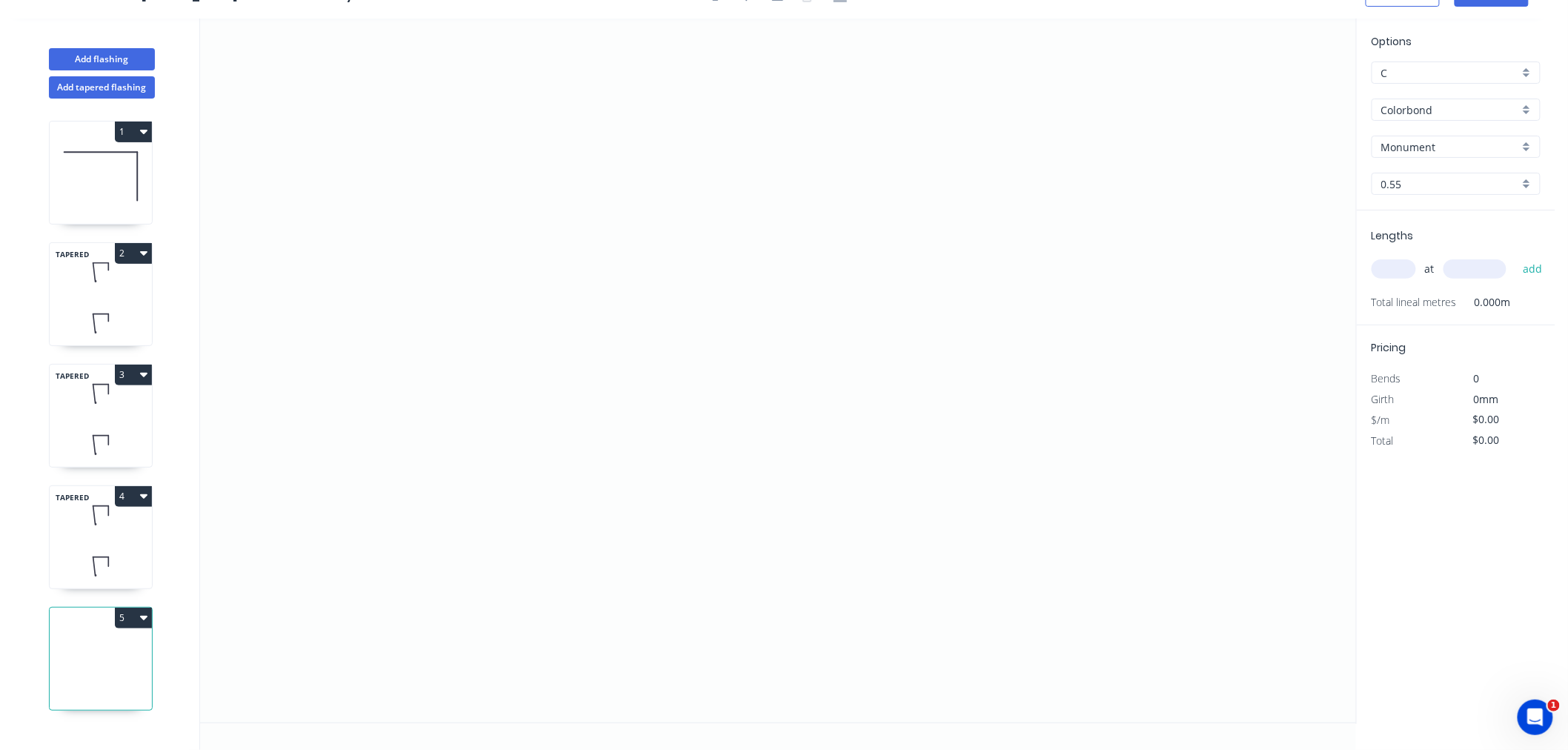
click at [1472, 145] on input "Monument" at bounding box center [1450, 147] width 138 height 16
click at [1479, 175] on div "Surfmist" at bounding box center [1456, 172] width 167 height 26
type input "Surfmist"
click at [1426, 185] on input "0.55" at bounding box center [1450, 184] width 138 height 16
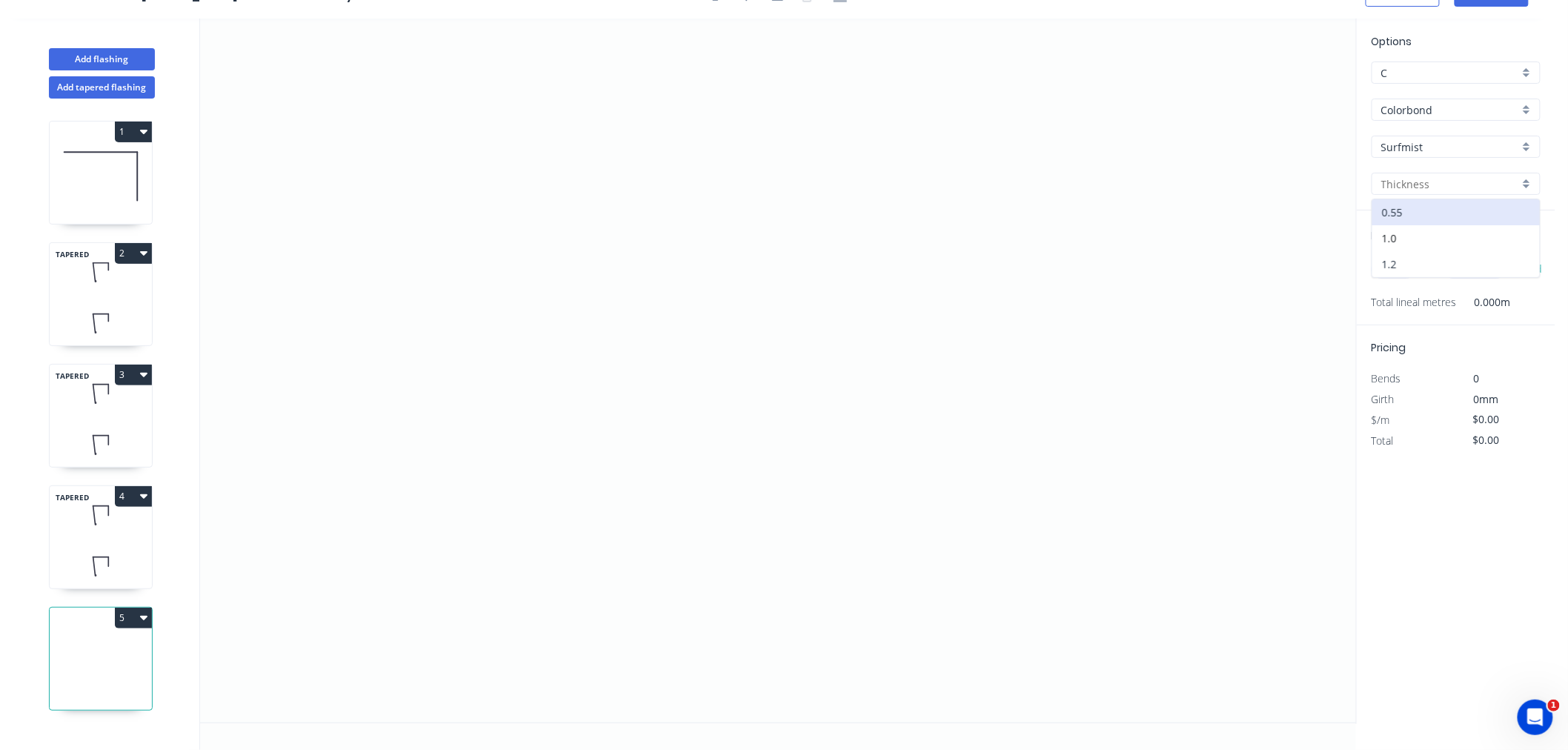
click at [1436, 263] on div "1.2" at bounding box center [1456, 263] width 167 height 26
type input "1.2"
click at [1389, 264] on input "text" at bounding box center [1394, 269] width 44 height 19
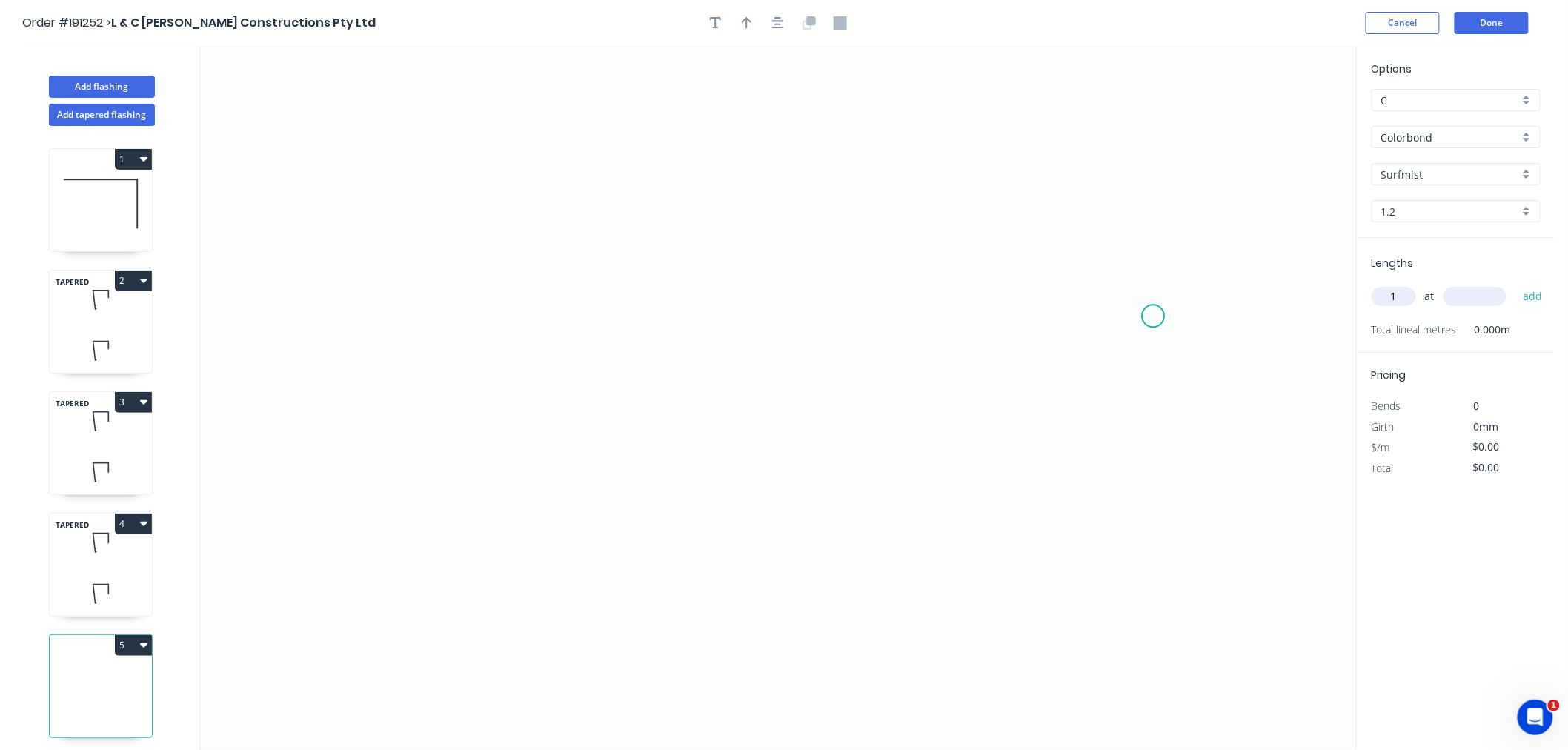
type input "1"
type input "3600"
click at [1516, 284] on button "add" at bounding box center [1533, 296] width 35 height 25
click at [747, 196] on icon "0" at bounding box center [777, 398] width 1156 height 704
click at [490, 161] on icon "0" at bounding box center [777, 398] width 1156 height 704
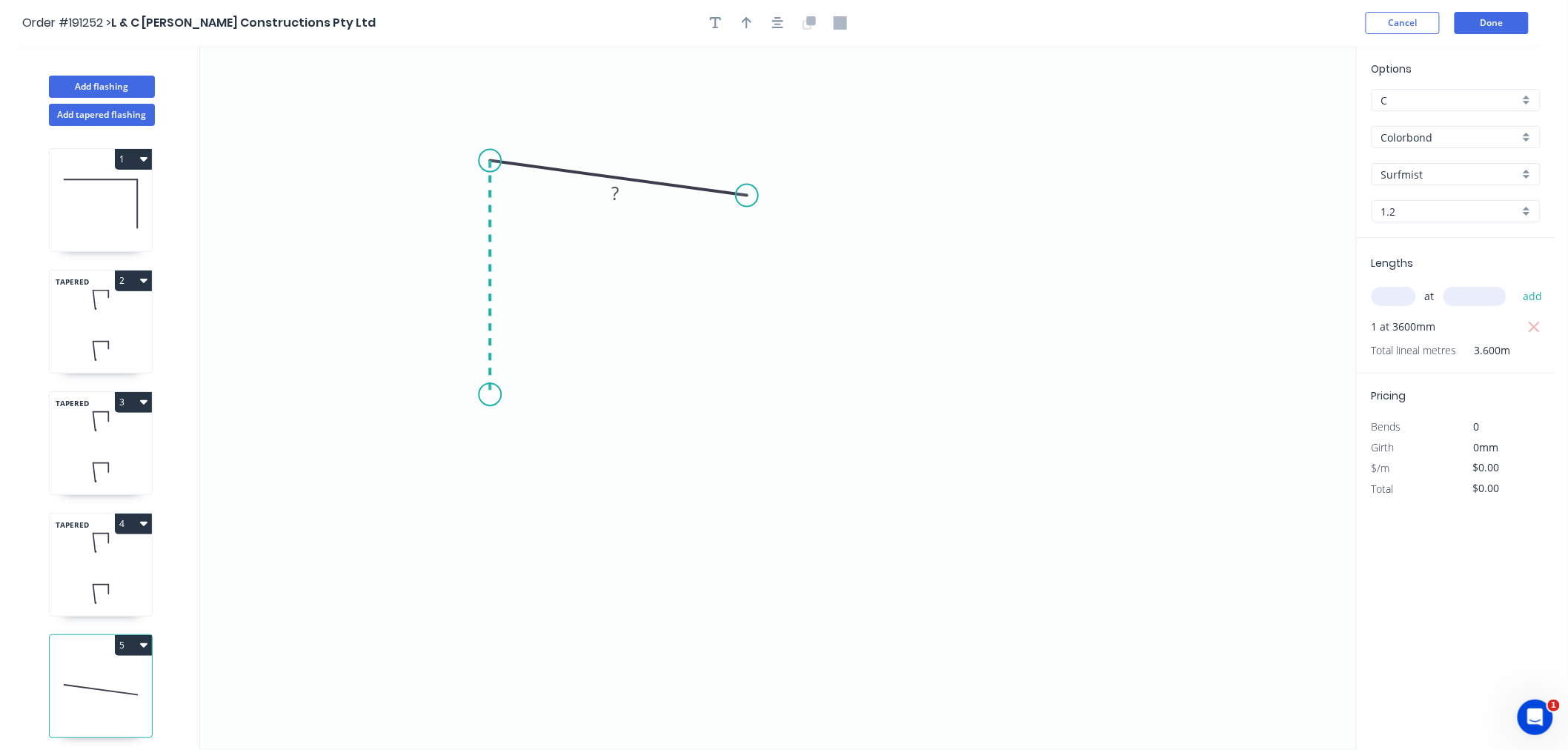
click at [494, 395] on icon "0 ?" at bounding box center [777, 398] width 1156 height 704
click at [655, 415] on icon "0 ? ? ? º" at bounding box center [777, 398] width 1156 height 704
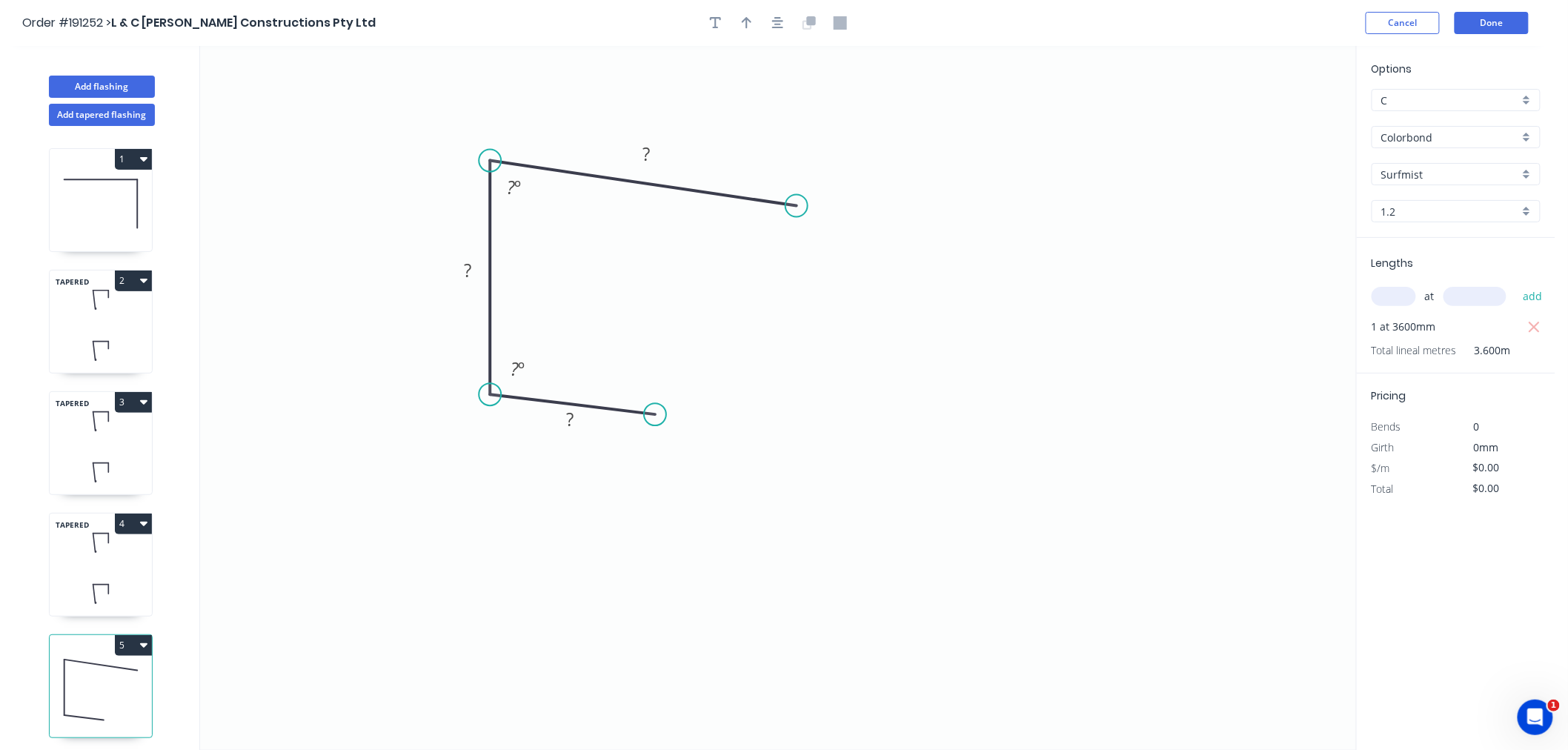
drag, startPoint x: 752, startPoint y: 196, endPoint x: 797, endPoint y: 206, distance: 46.1
click at [797, 206] on circle at bounding box center [797, 206] width 23 height 23
click at [781, 23] on icon "button" at bounding box center [777, 23] width 12 height 13
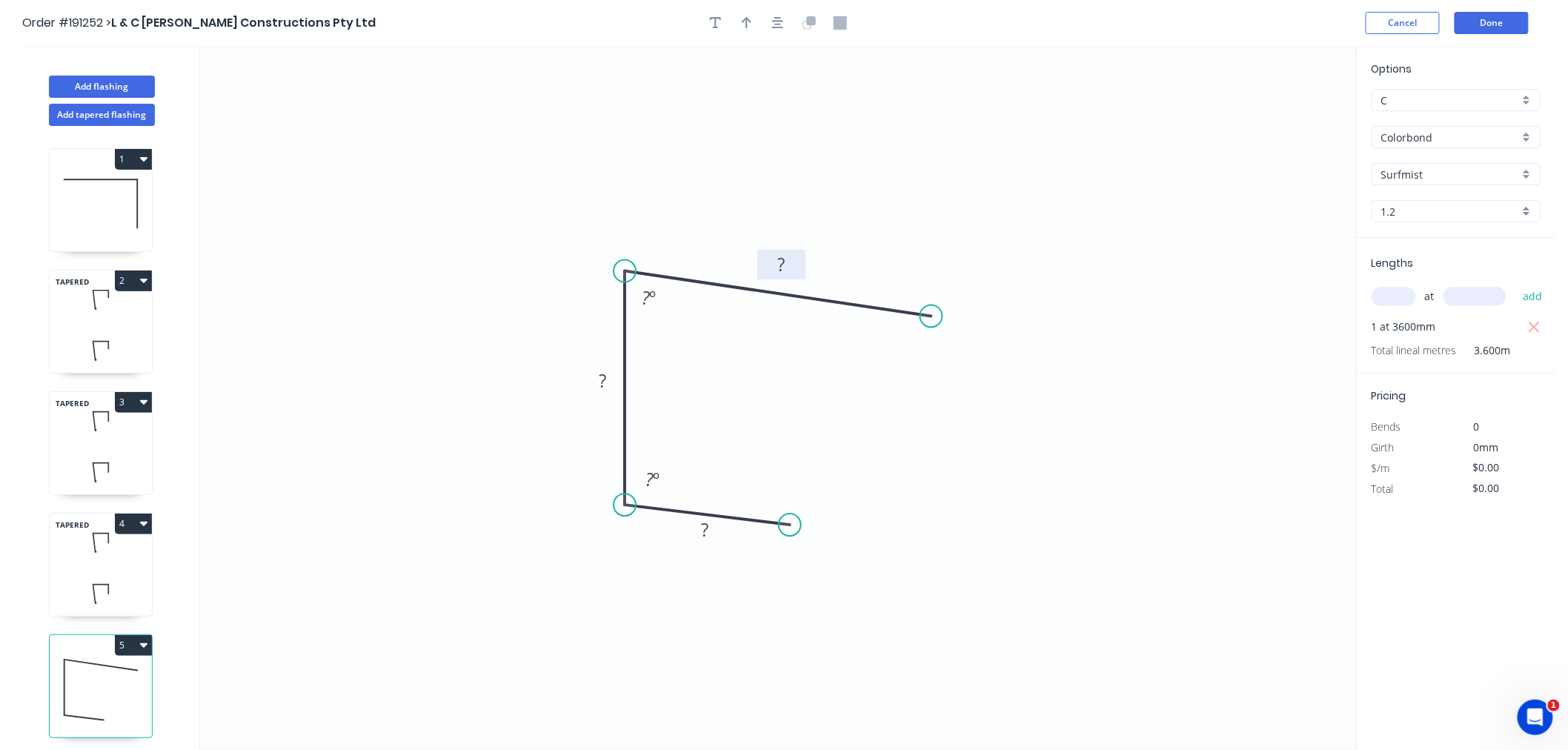
click at [780, 262] on tspan "?" at bounding box center [781, 263] width 8 height 24
type input "$25.92"
type input "$93.31"
click at [784, 106] on icon "0 50 86 160 85 º 95 º" at bounding box center [777, 398] width 1156 height 704
click at [749, 28] on button "button" at bounding box center [747, 23] width 23 height 23
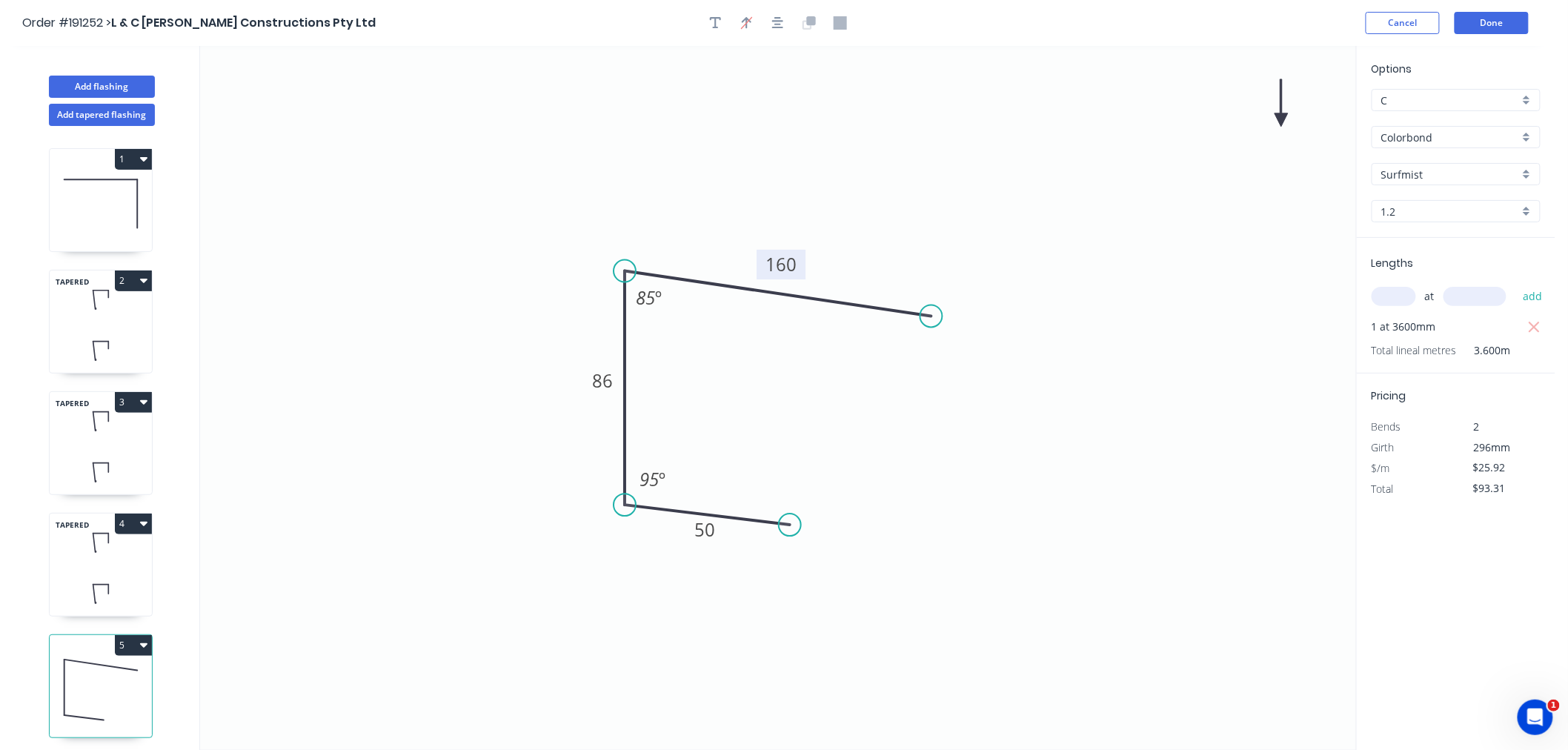
drag, startPoint x: 1276, startPoint y: 117, endPoint x: 721, endPoint y: 197, distance: 560.7
click at [721, 197] on icon "0 50 86 160 85 º 95 º" at bounding box center [777, 398] width 1156 height 704
drag, startPoint x: 883, startPoint y: 176, endPoint x: 870, endPoint y: 252, distance: 77.1
click at [870, 252] on icon at bounding box center [874, 232] width 13 height 47
click at [870, 252] on icon at bounding box center [870, 235] width 13 height 47
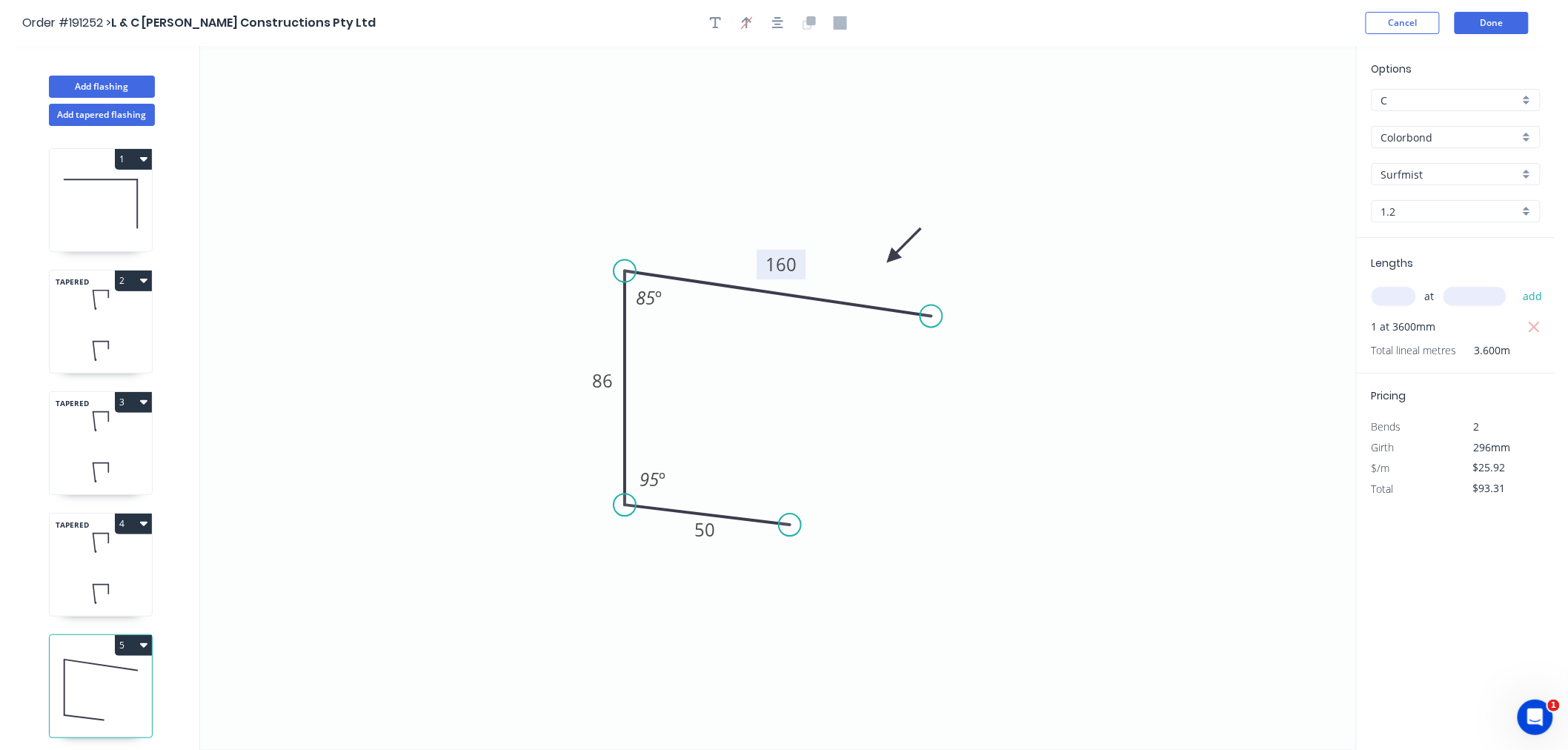
drag, startPoint x: 870, startPoint y: 252, endPoint x: 892, endPoint y: 258, distance: 22.8
click at [892, 258] on icon at bounding box center [904, 245] width 43 height 43
click at [774, 13] on button "button" at bounding box center [778, 23] width 23 height 23
drag, startPoint x: 932, startPoint y: 315, endPoint x: 962, endPoint y: 316, distance: 30.0
click at [962, 316] on circle at bounding box center [961, 316] width 23 height 23
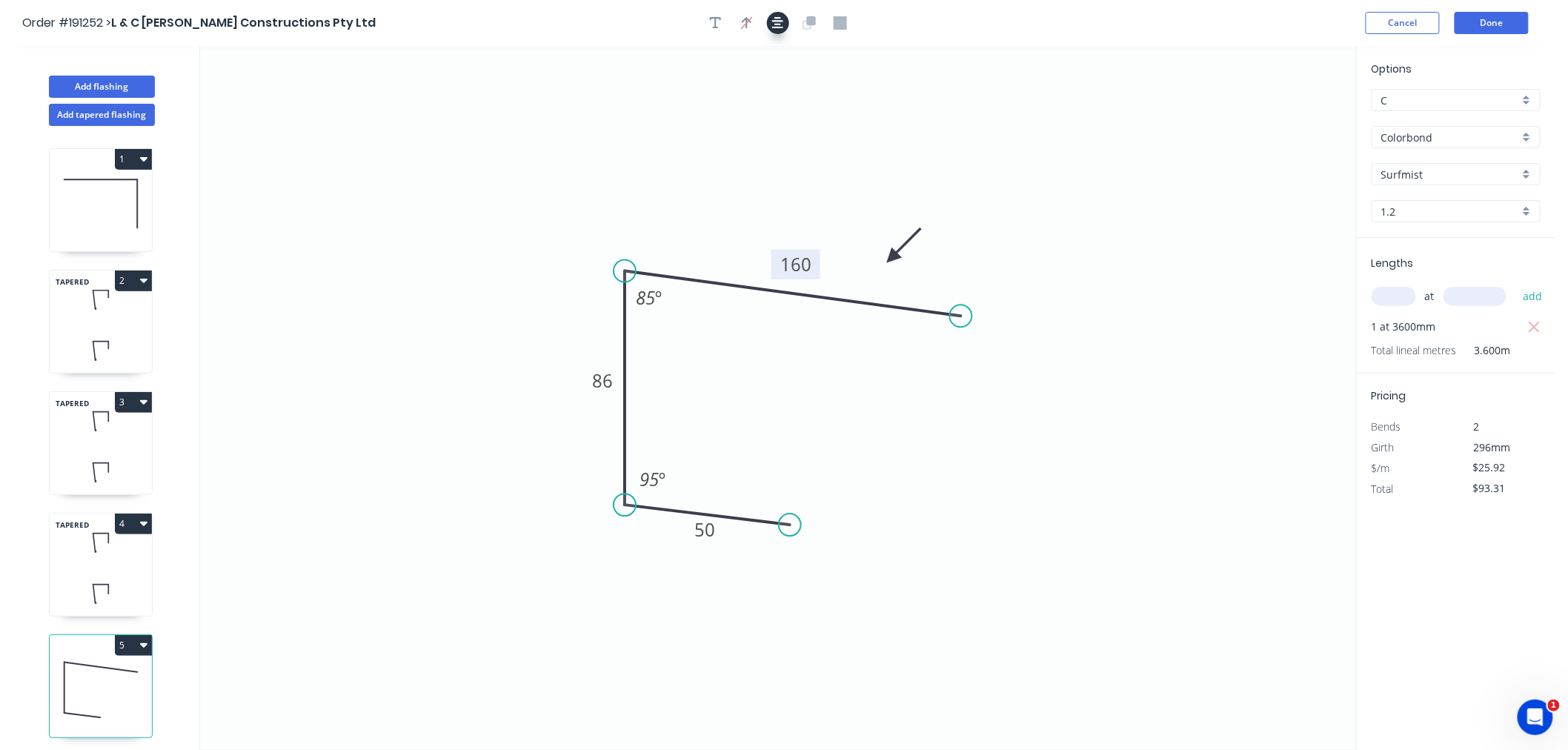
click at [774, 23] on icon "button" at bounding box center [777, 23] width 12 height 13
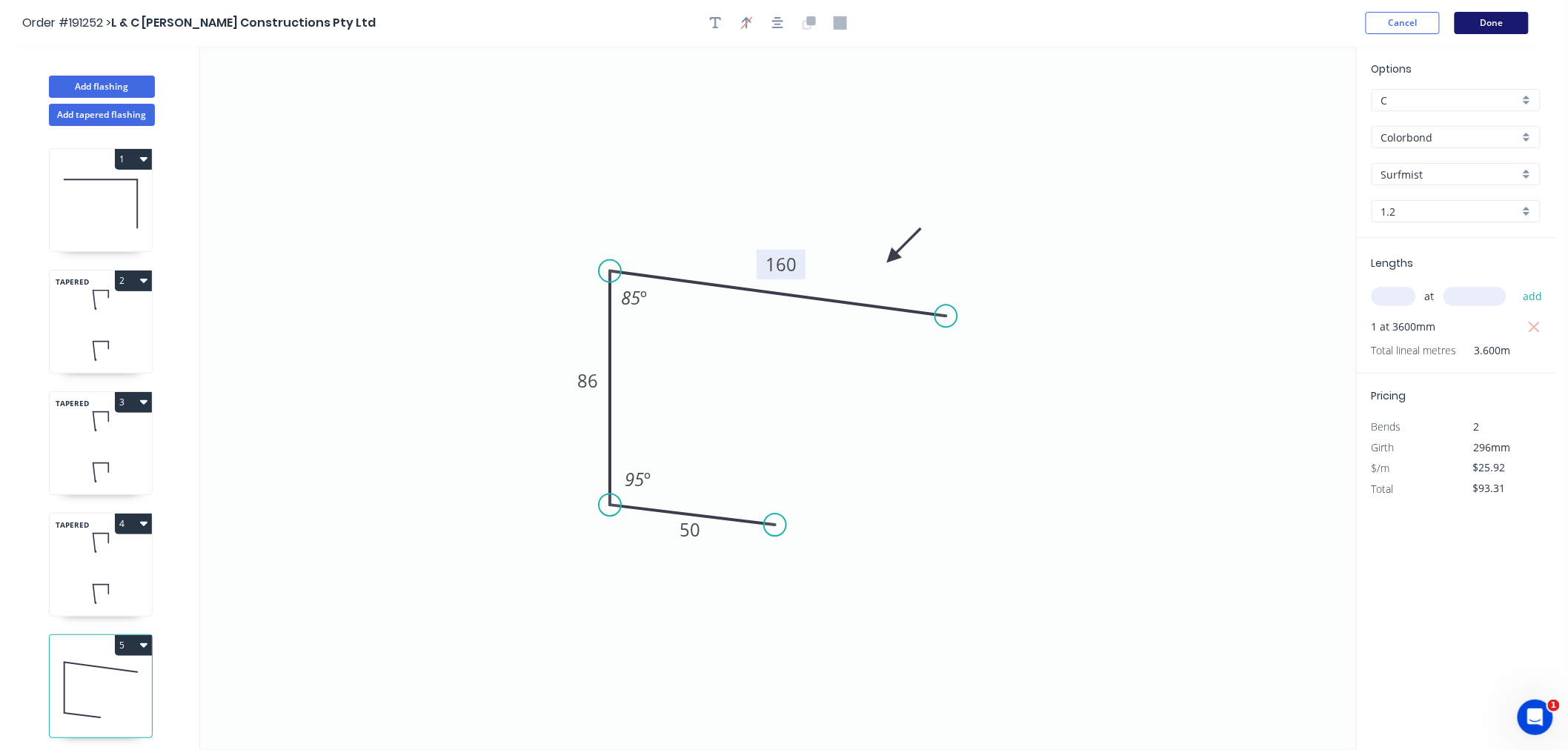
click at [1486, 26] on button "Done" at bounding box center [1492, 23] width 74 height 23
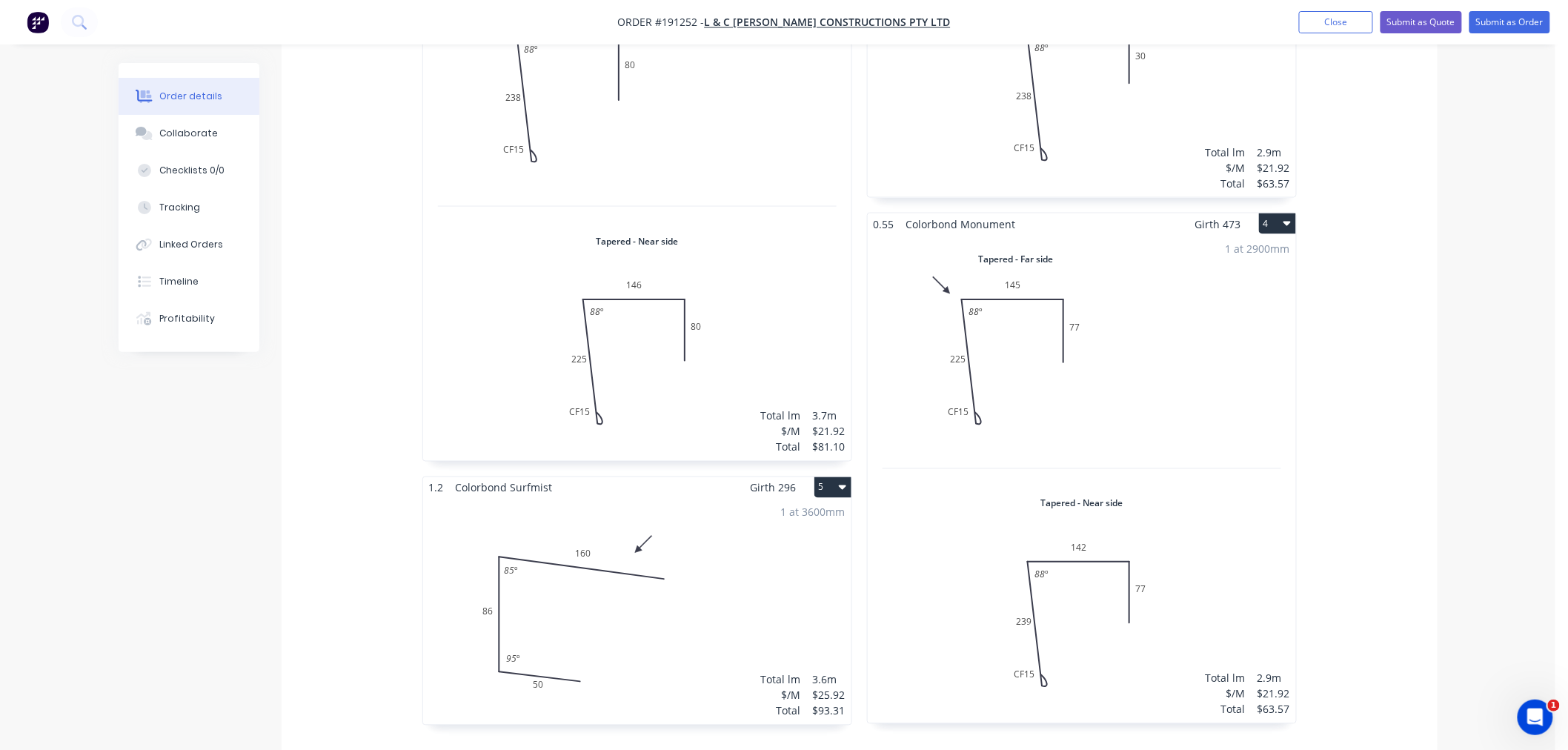
scroll to position [988, 0]
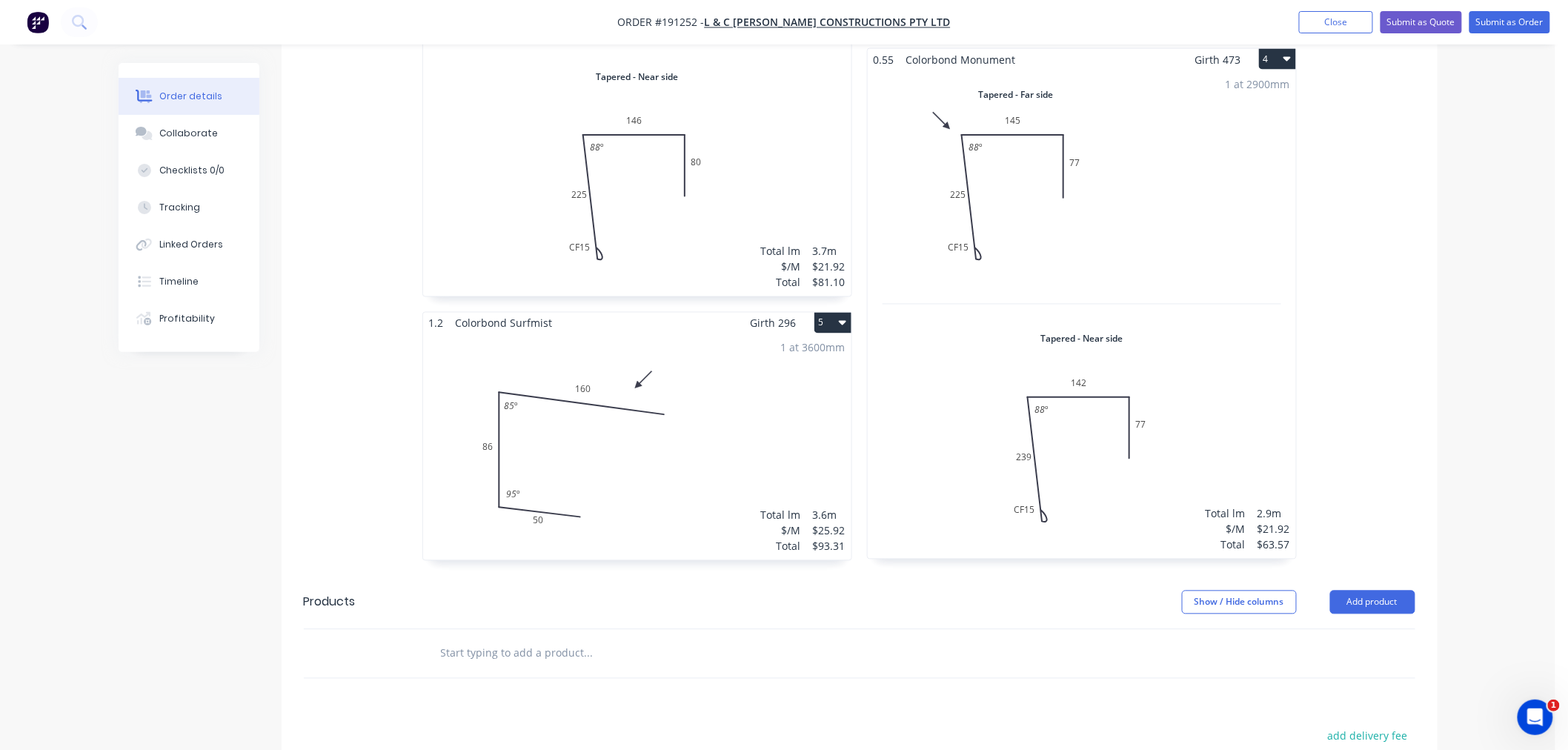
click at [788, 438] on div "1 at 3600mm Total lm $/M Total 3.6m $25.92 $93.31" at bounding box center [637, 447] width 428 height 226
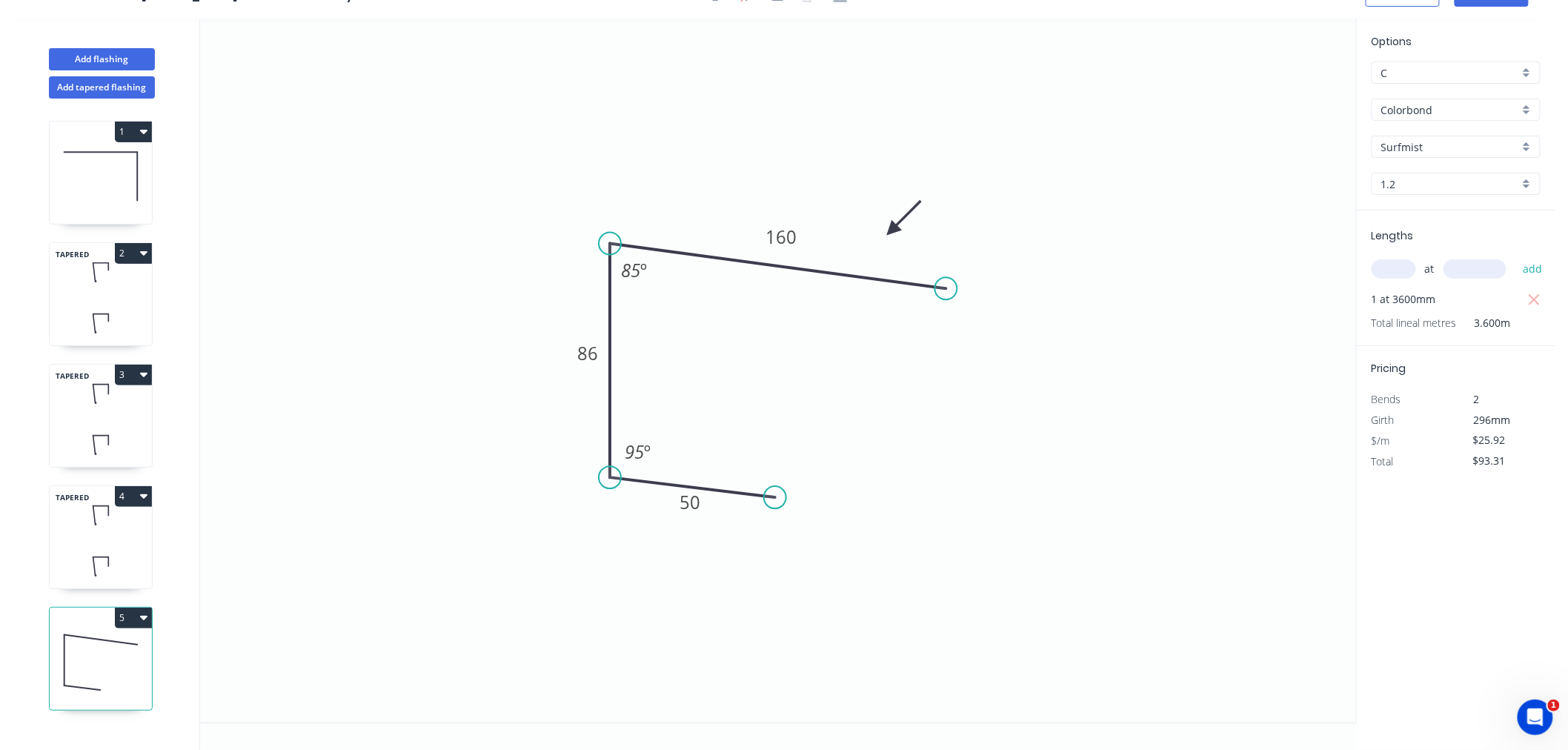
scroll to position [27, 0]
click at [111, 54] on button "Add flashing" at bounding box center [102, 59] width 106 height 23
type input "$0.00"
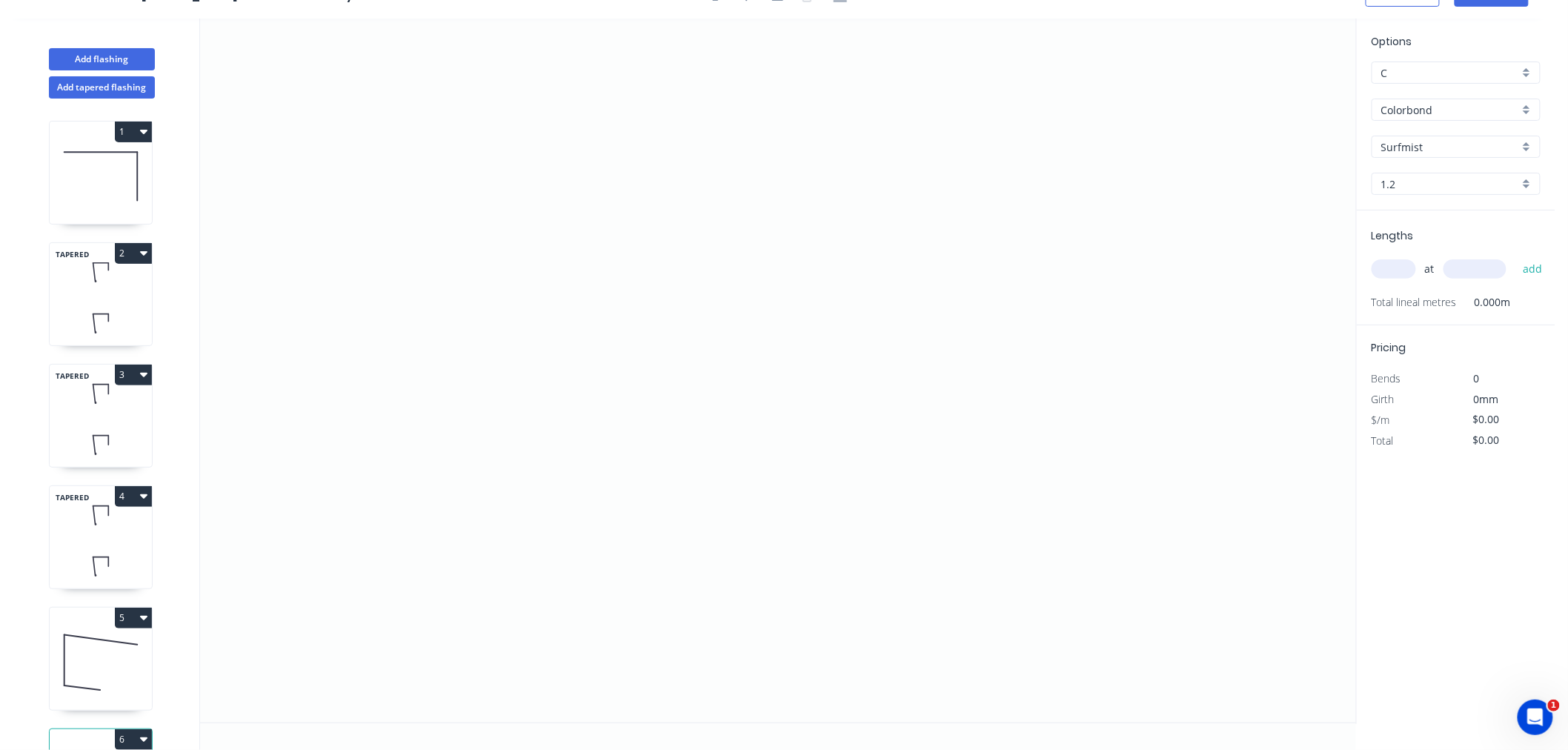
click at [1408, 173] on div "1.2" at bounding box center [1456, 183] width 169 height 23
click at [1417, 217] on div "0.55" at bounding box center [1456, 211] width 167 height 26
type input "0.55"
click at [1432, 141] on input "Surfmist" at bounding box center [1450, 147] width 138 height 16
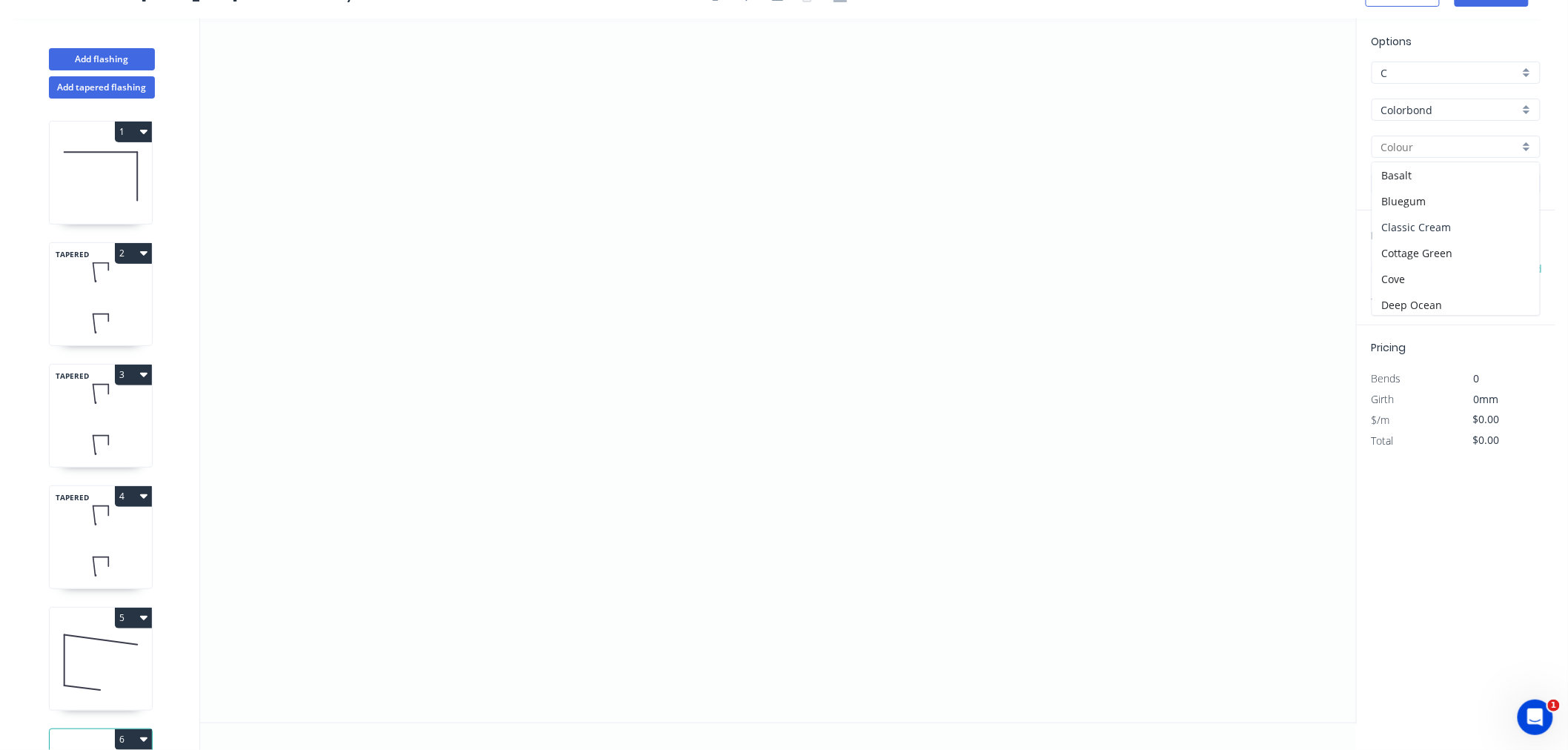
click at [1475, 223] on div "Classic Cream" at bounding box center [1456, 227] width 167 height 26
type input "Classic Cream"
click at [1387, 278] on div "at add" at bounding box center [1458, 269] width 172 height 25
click at [1395, 263] on input "text" at bounding box center [1394, 269] width 44 height 19
type input "1"
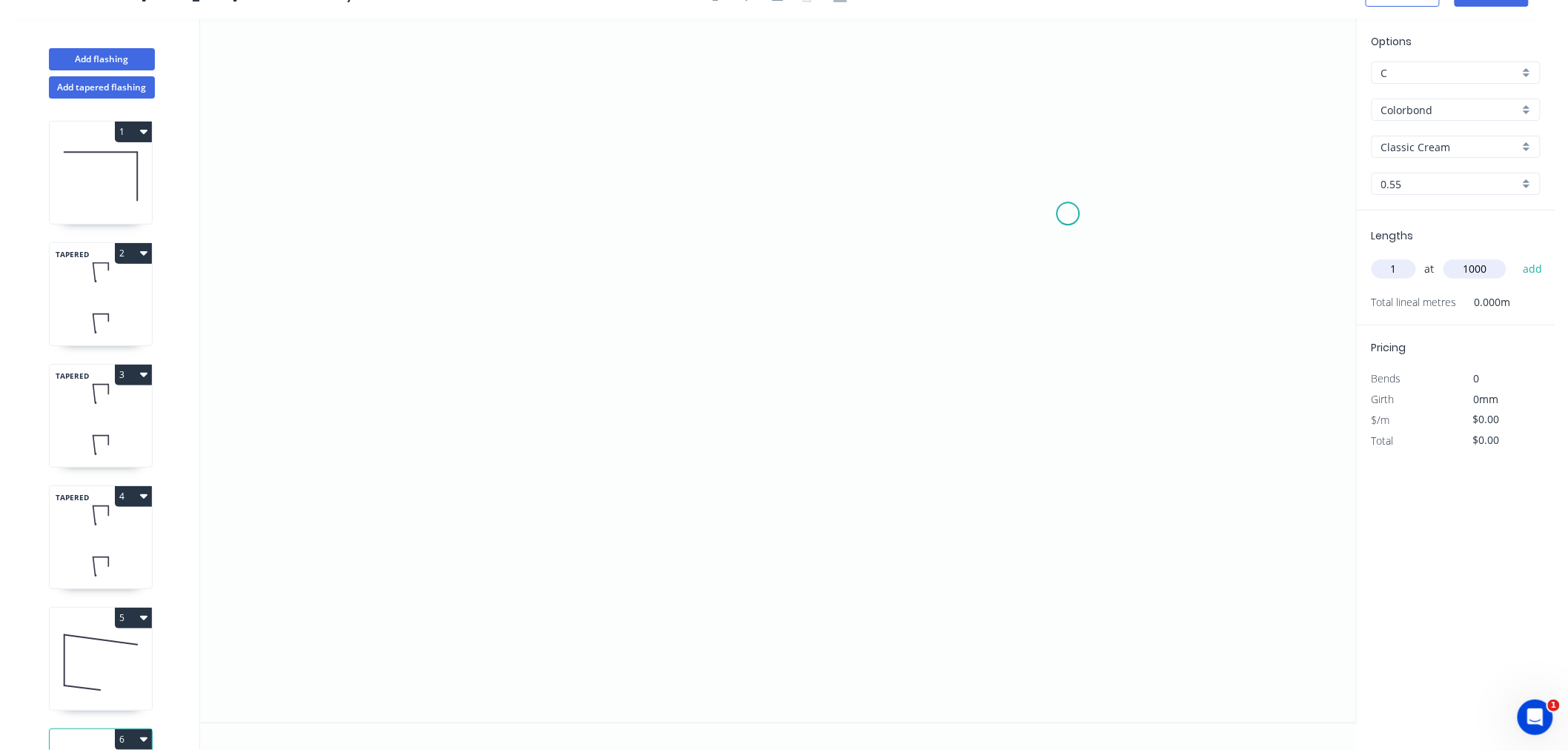
type input "1000"
click at [1516, 256] on button "add" at bounding box center [1533, 269] width 35 height 25
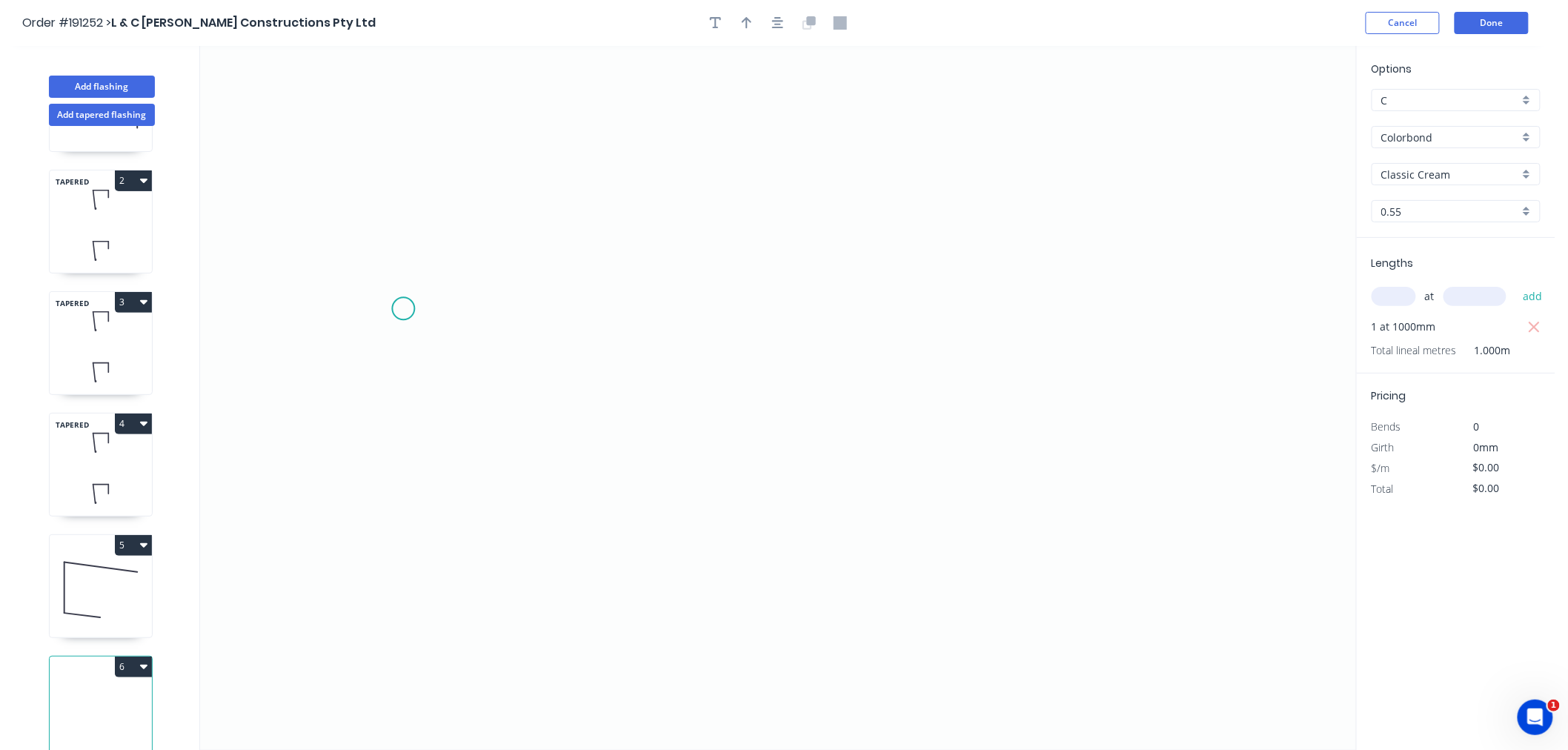
click at [403, 309] on icon "0" at bounding box center [777, 398] width 1156 height 704
click at [403, 413] on icon "0" at bounding box center [777, 398] width 1156 height 704
click at [620, 412] on icon "0 ?" at bounding box center [777, 398] width 1156 height 704
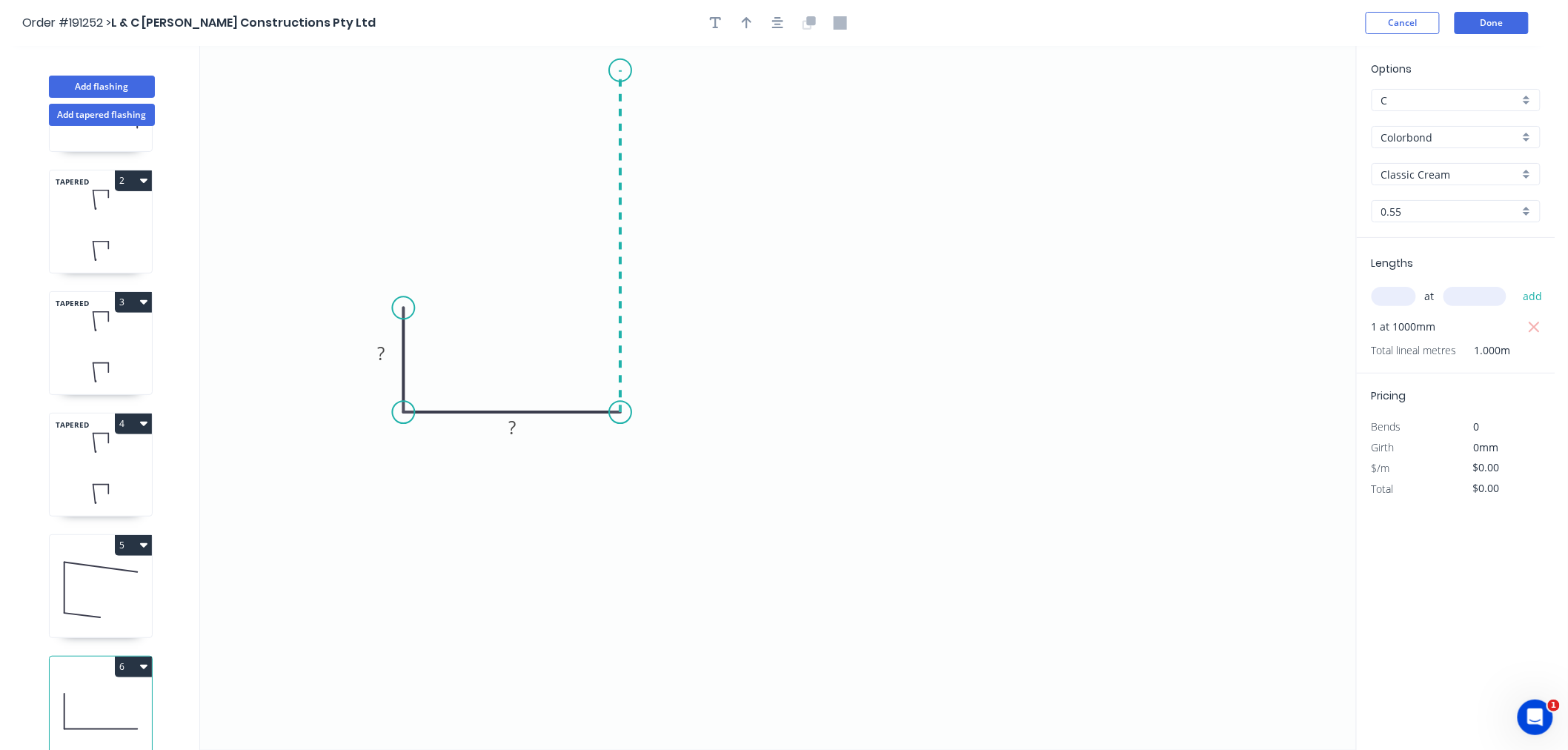
click at [620, 71] on icon at bounding box center [620, 242] width 0 height 342
click at [781, 16] on icon "button" at bounding box center [777, 23] width 12 height 13
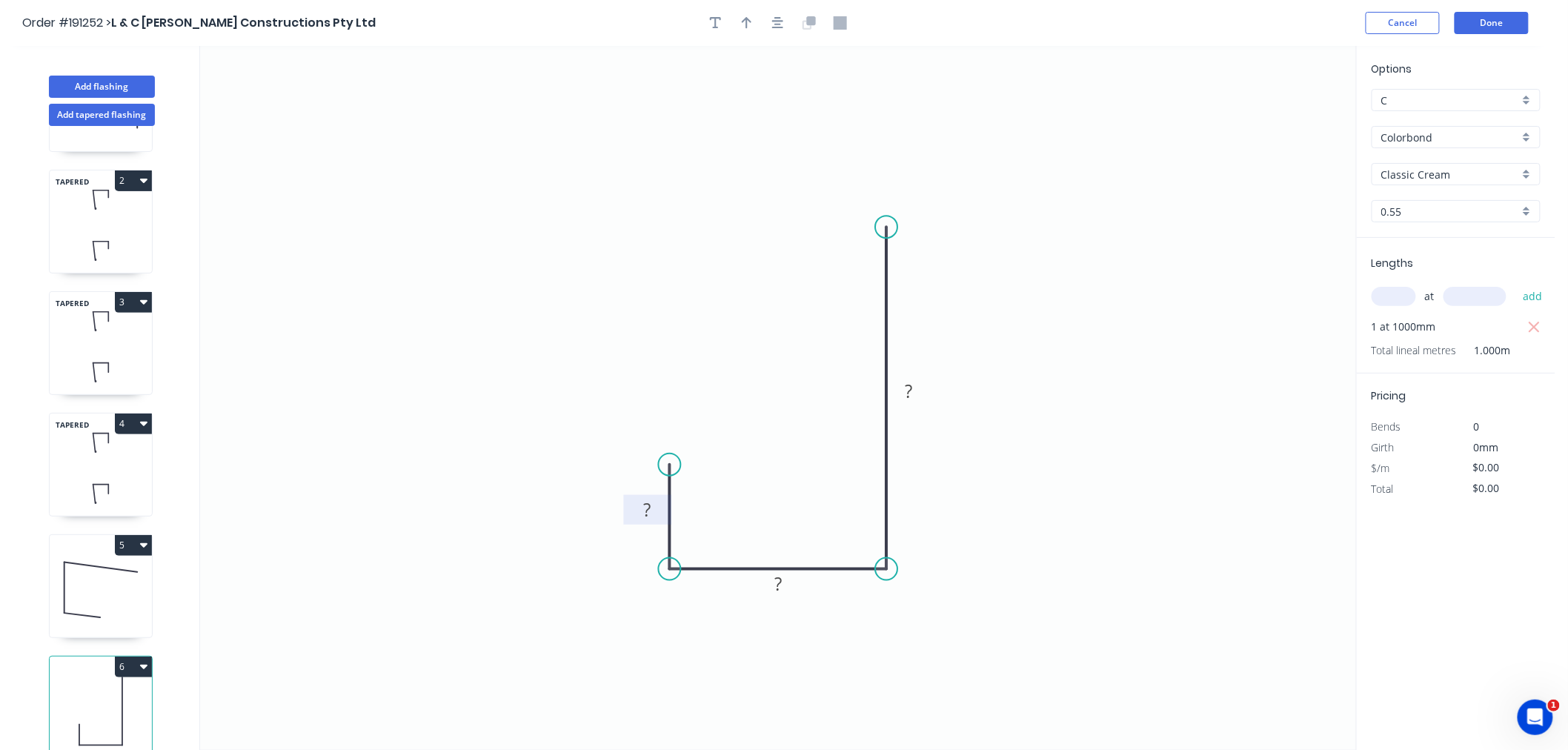
click at [644, 511] on tspan "?" at bounding box center [648, 509] width 8 height 24
click at [623, 167] on icon "0 25 51 195" at bounding box center [777, 398] width 1156 height 704
type input "$12.89"
drag, startPoint x: 883, startPoint y: 227, endPoint x: 871, endPoint y: 205, distance: 25.1
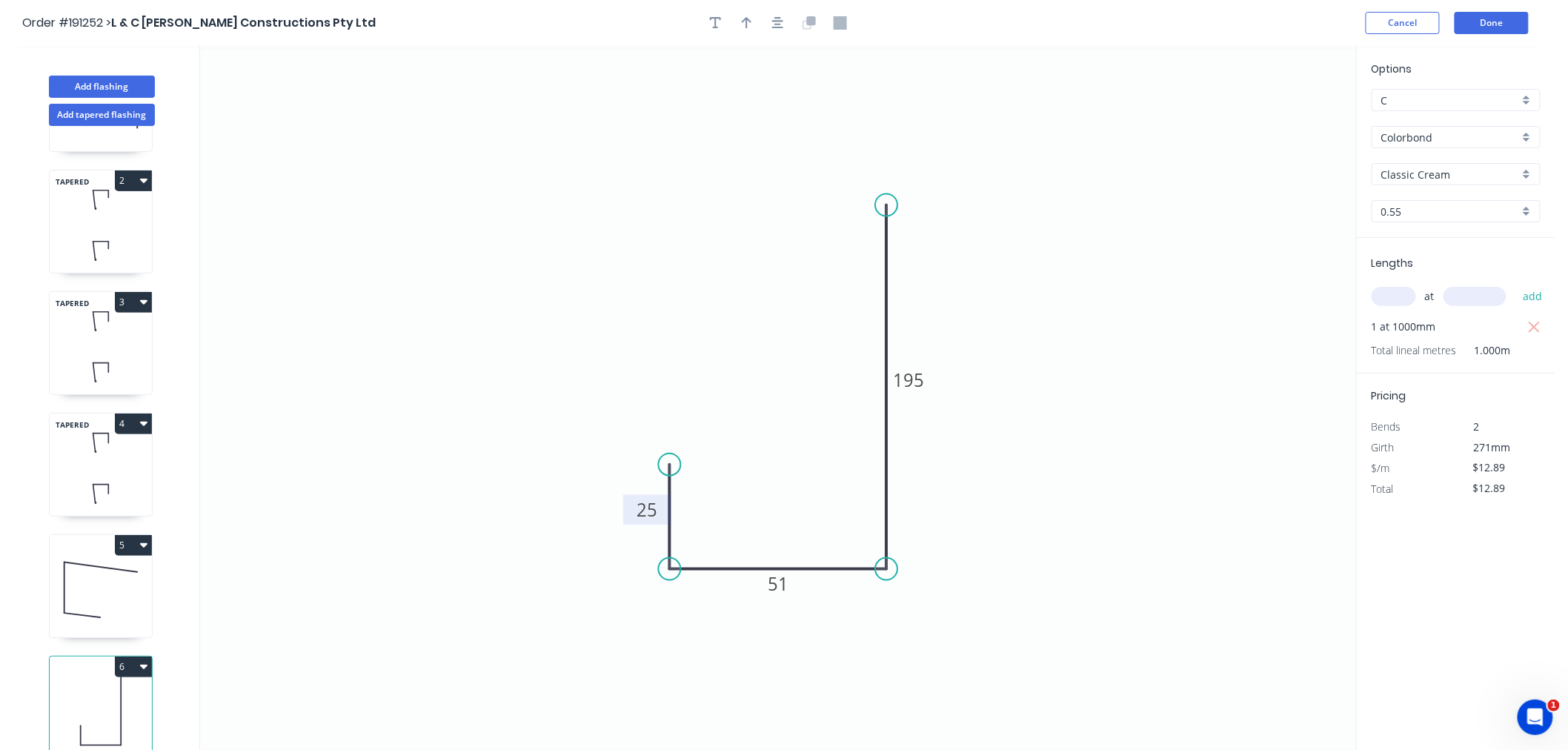
click at [871, 205] on icon "0 25 51 195" at bounding box center [777, 398] width 1156 height 704
drag, startPoint x: 773, startPoint y: 25, endPoint x: 758, endPoint y: 26, distance: 15.0
click at [773, 24] on icon "button" at bounding box center [777, 23] width 12 height 13
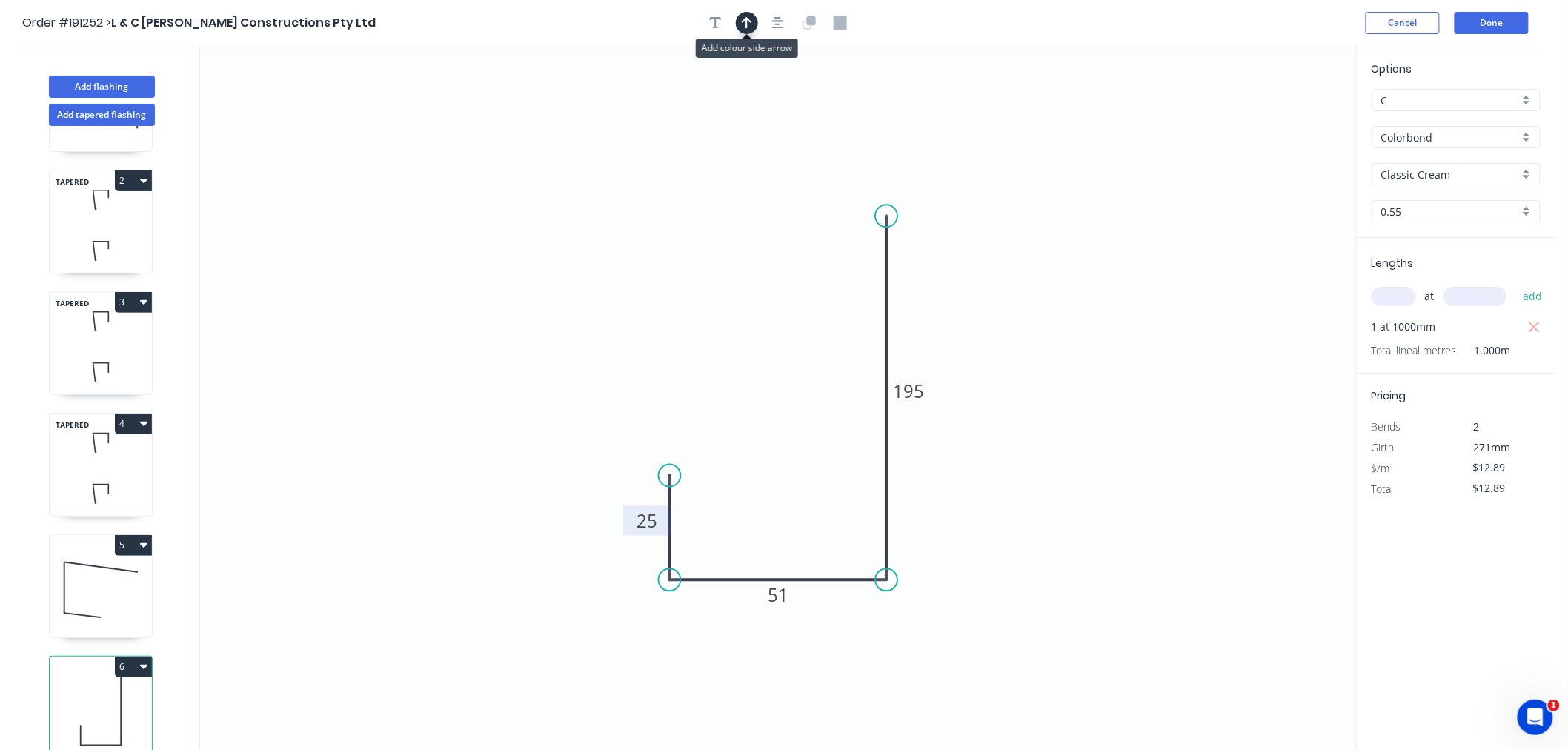
click at [740, 25] on button "button" at bounding box center [747, 23] width 23 height 23
drag, startPoint x: 1280, startPoint y: 119, endPoint x: 919, endPoint y: 591, distance: 594.2
click at [959, 573] on icon at bounding box center [965, 549] width 13 height 47
click at [927, 595] on icon "0 25 51 195" at bounding box center [777, 398] width 1156 height 704
click at [917, 584] on icon at bounding box center [917, 572] width 13 height 47
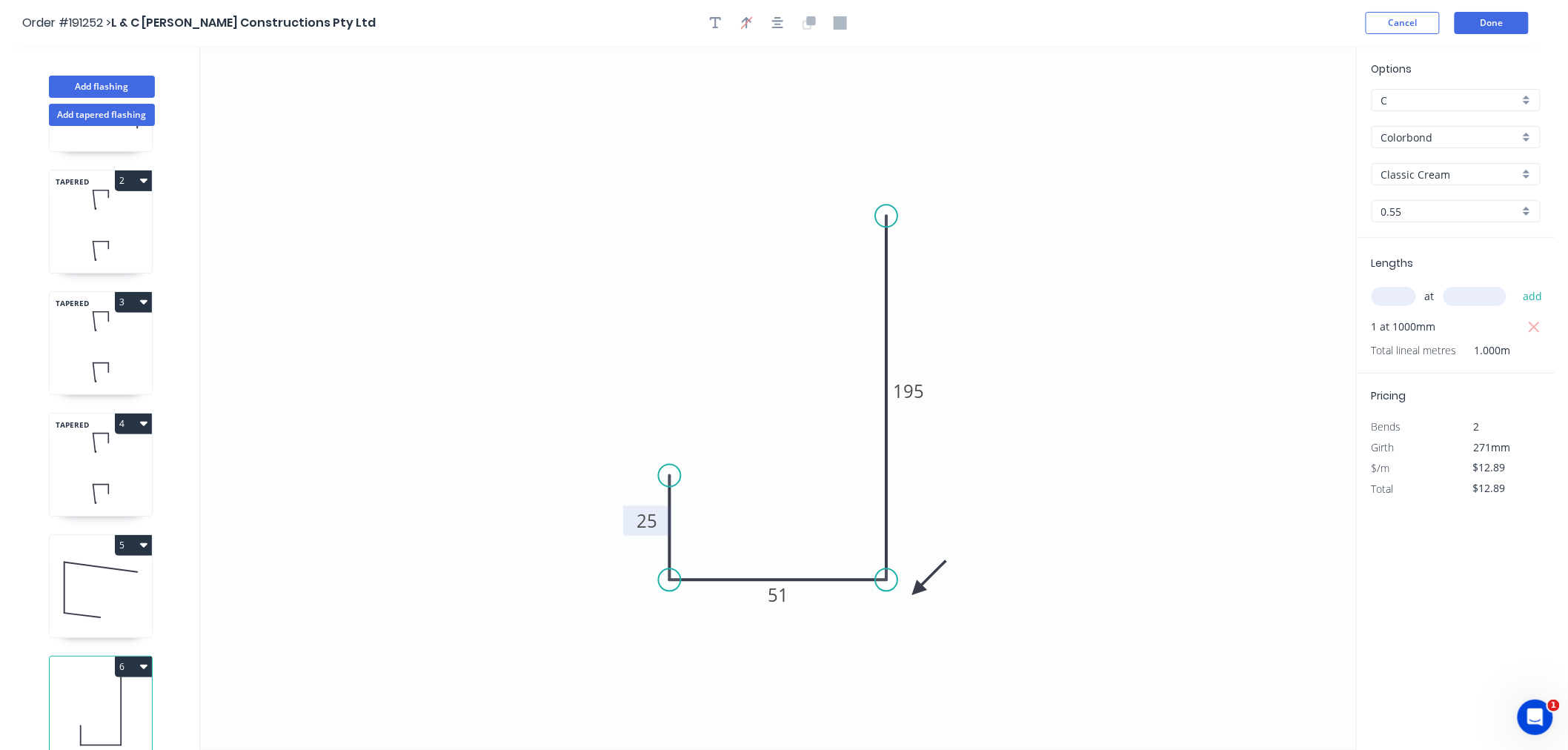
click at [917, 584] on icon at bounding box center [929, 577] width 43 height 43
click at [917, 584] on icon "0 25 51 195" at bounding box center [777, 398] width 1156 height 704
drag, startPoint x: 917, startPoint y: 584, endPoint x: 932, endPoint y: 553, distance: 34.4
click at [932, 553] on icon "0 25 51 195" at bounding box center [777, 398] width 1156 height 704
click at [910, 588] on icon "0 25 51 195" at bounding box center [777, 398] width 1156 height 704
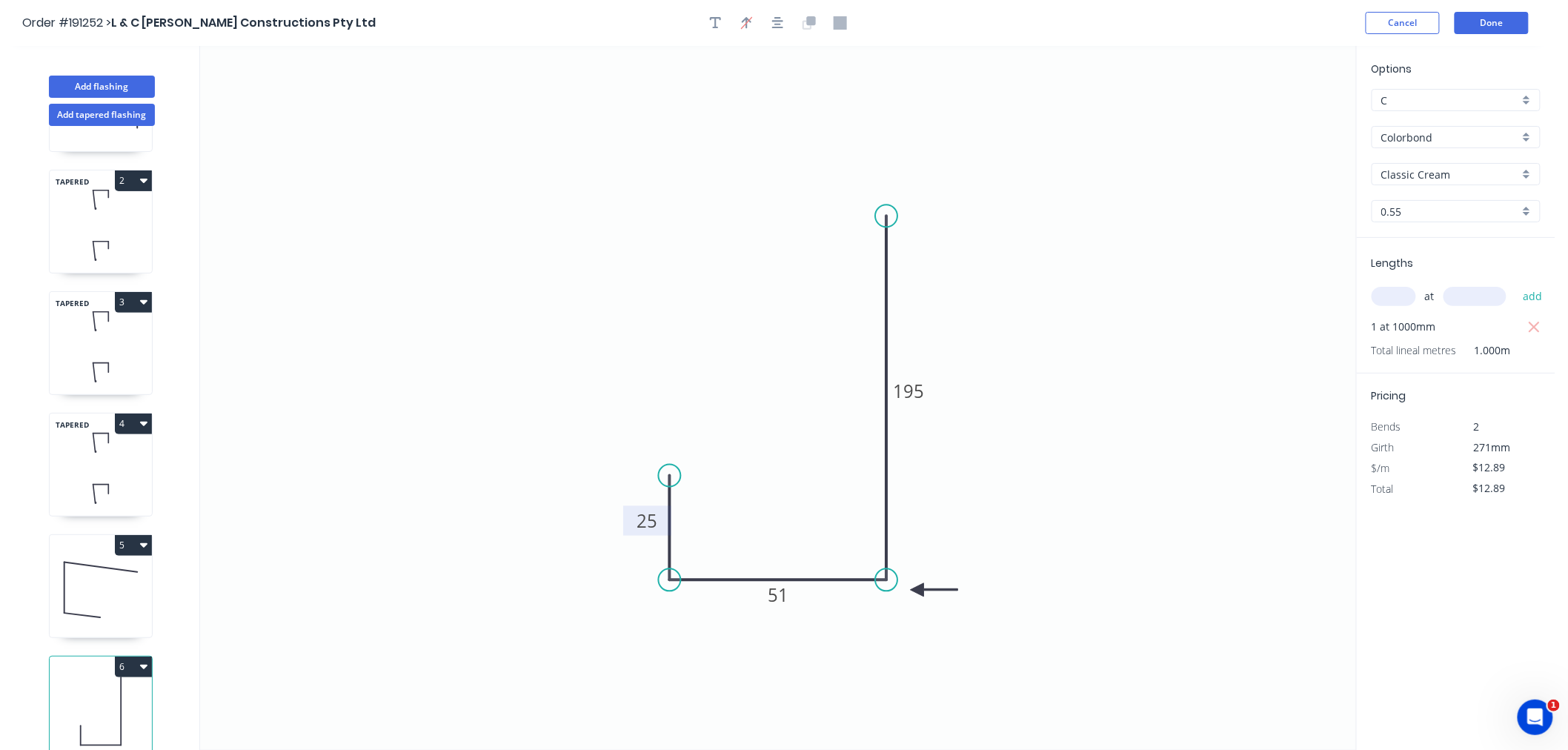
click at [922, 594] on icon at bounding box center [934, 589] width 47 height 13
drag, startPoint x: 922, startPoint y: 588, endPoint x: 925, endPoint y: 580, distance: 8.5
click at [925, 580] on icon at bounding box center [936, 590] width 43 height 43
click at [781, 25] on icon "button" at bounding box center [777, 23] width 12 height 13
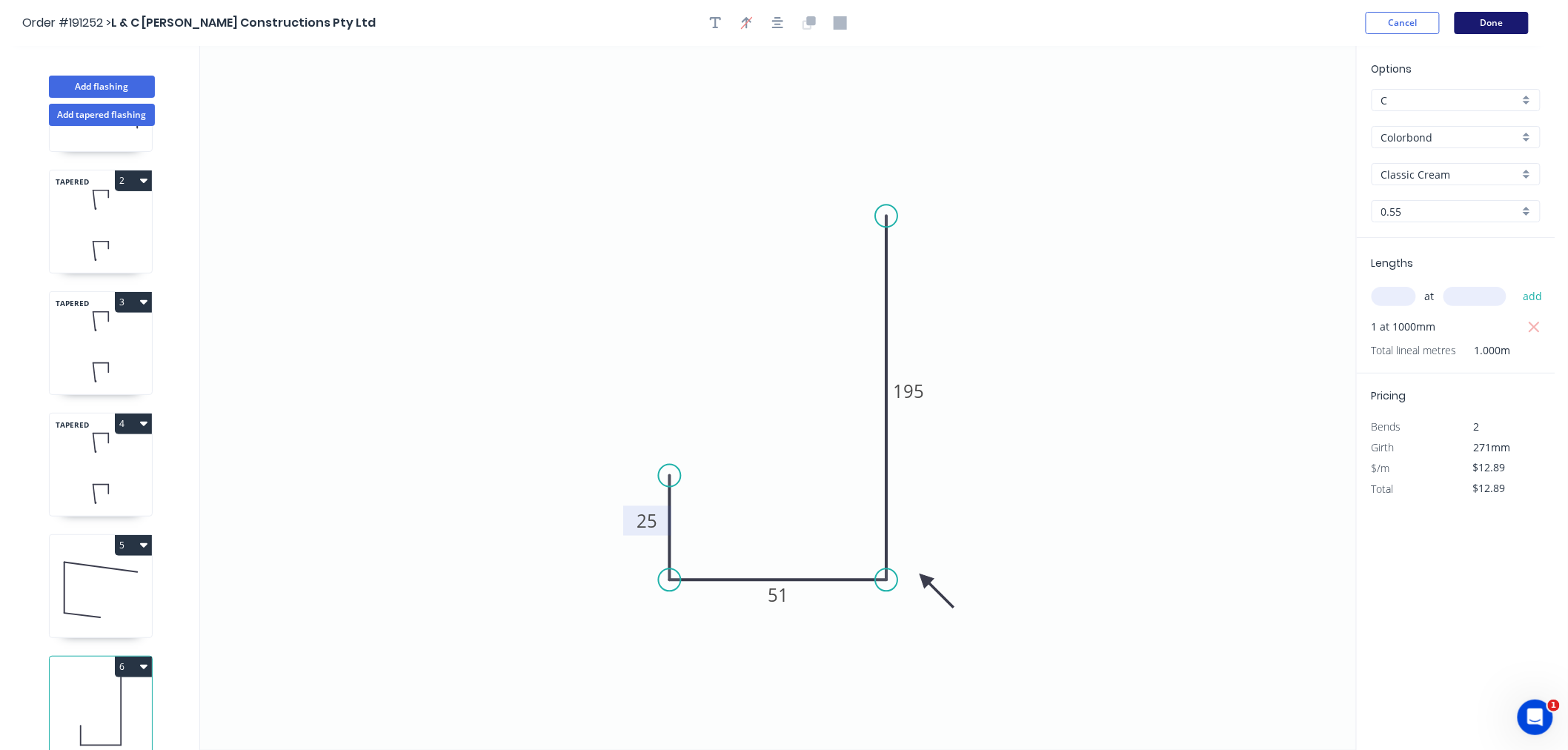
click at [1500, 21] on button "Done" at bounding box center [1492, 23] width 74 height 23
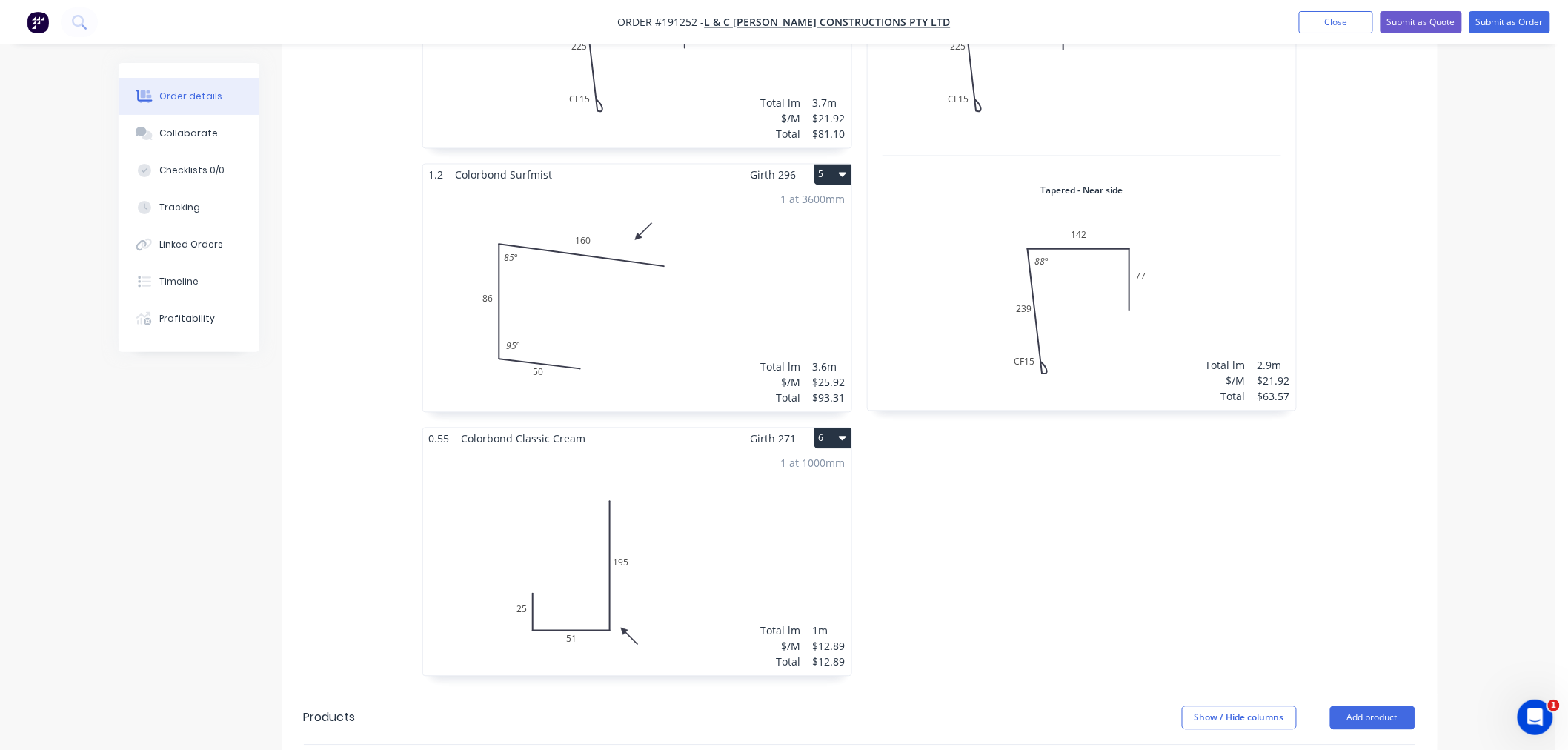
scroll to position [1153, 0]
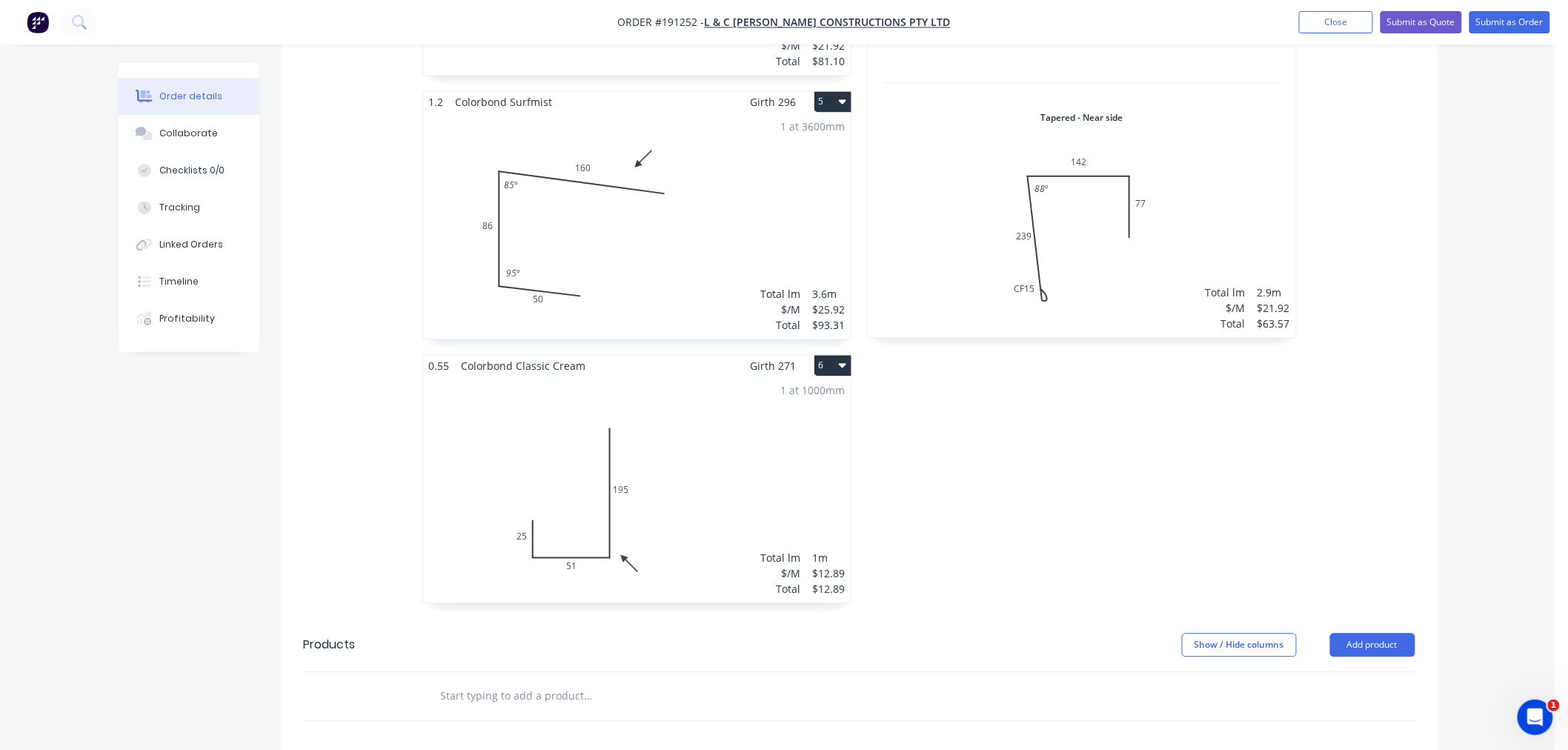
click at [725, 441] on div "1 at 1000mm Total lm $/M Total 1m $12.89 $12.89" at bounding box center [637, 489] width 428 height 226
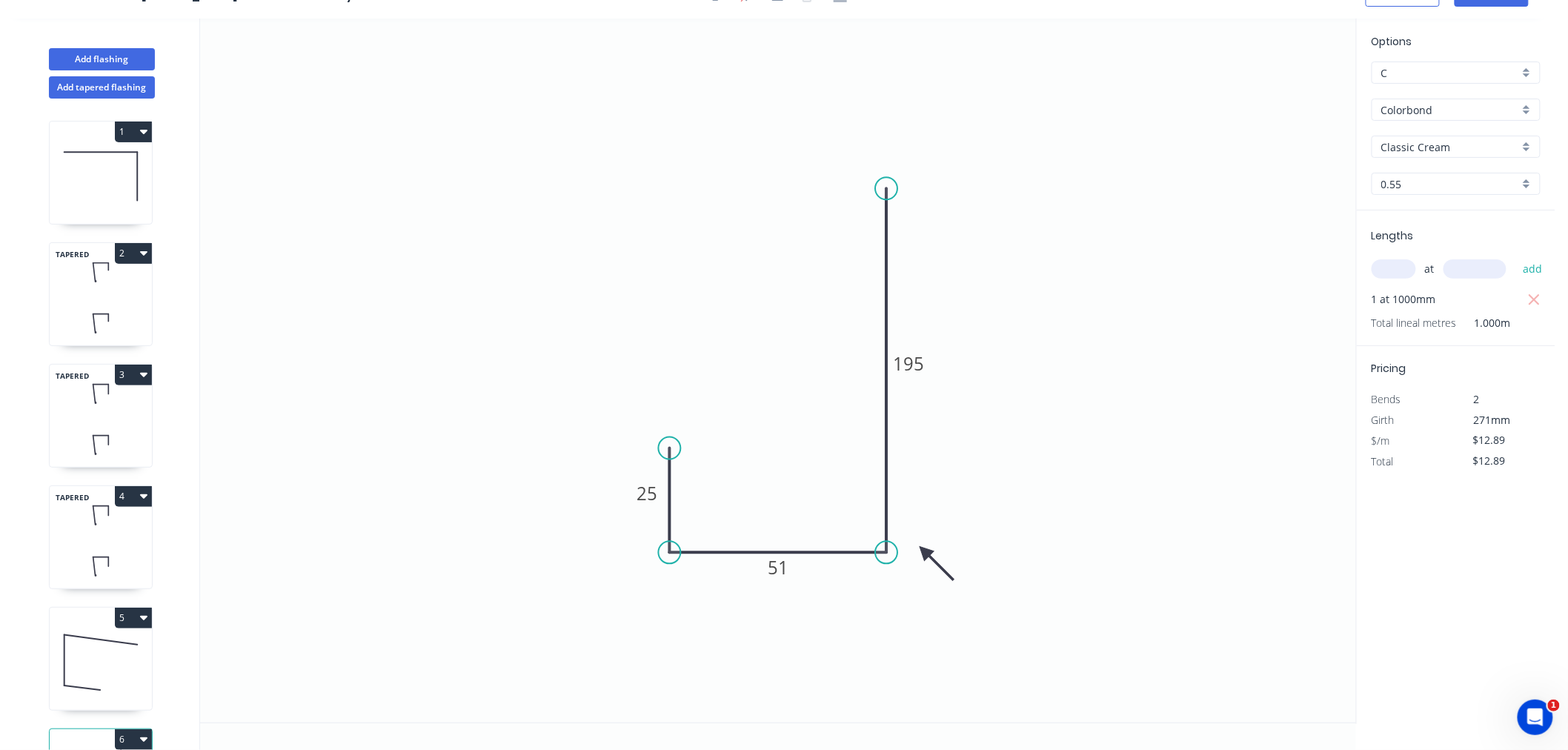
scroll to position [112, 0]
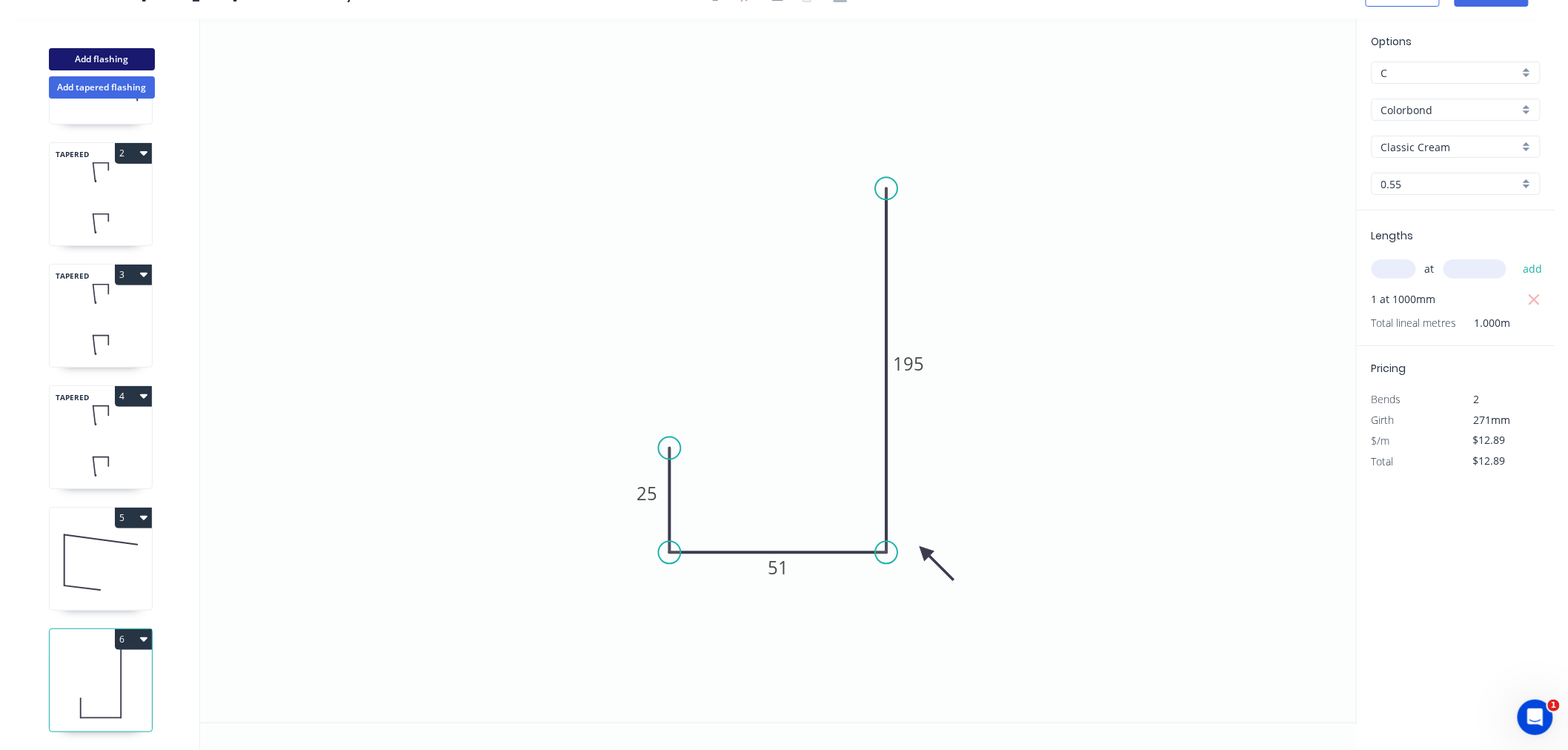
click at [131, 58] on button "Add flashing" at bounding box center [102, 59] width 106 height 23
type input "$0.00"
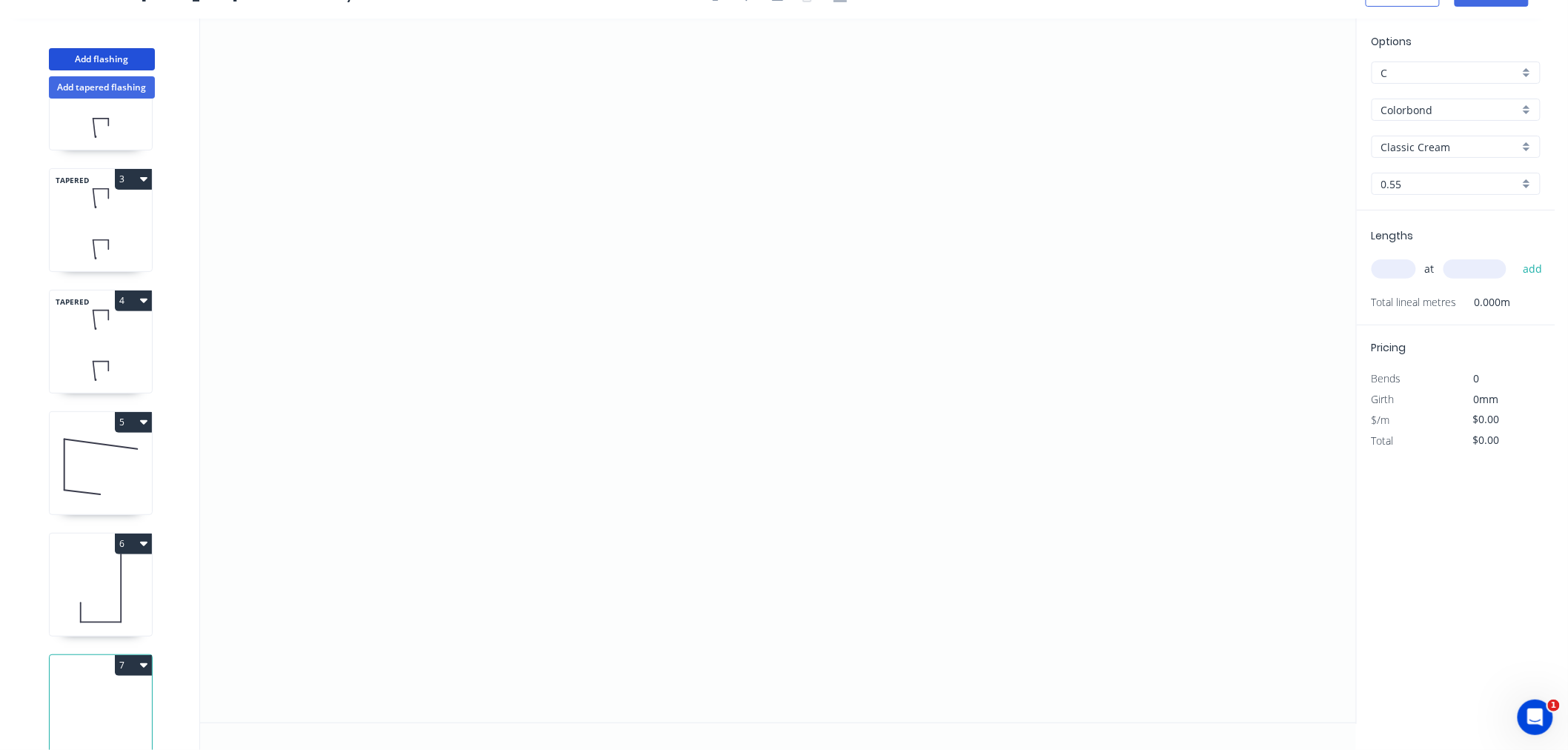
scroll to position [233, 0]
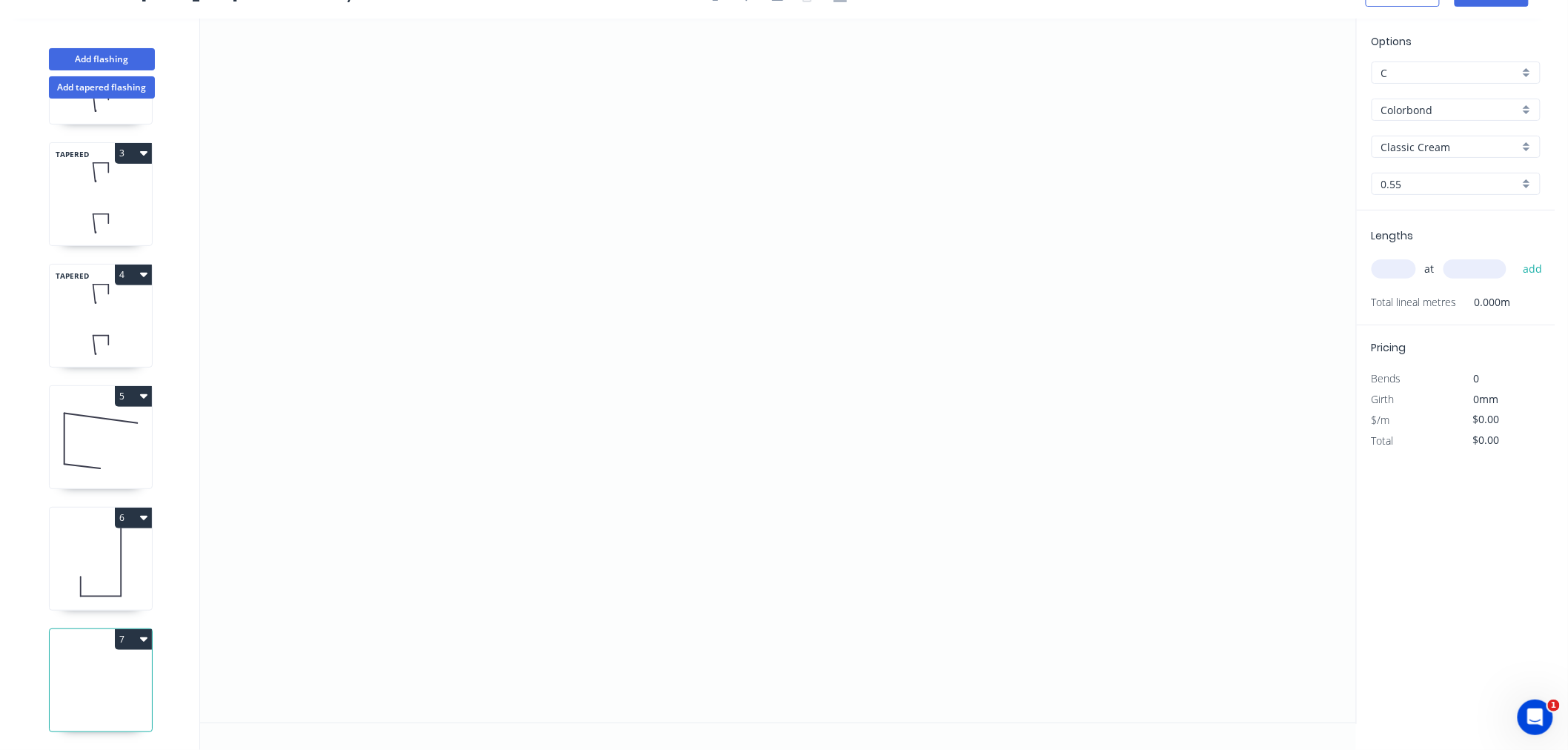
click at [1391, 270] on input "text" at bounding box center [1394, 269] width 44 height 19
type input "1"
type input "3600"
click at [1516, 256] on button "add" at bounding box center [1533, 269] width 35 height 25
click at [365, 335] on icon "0" at bounding box center [777, 371] width 1156 height 704
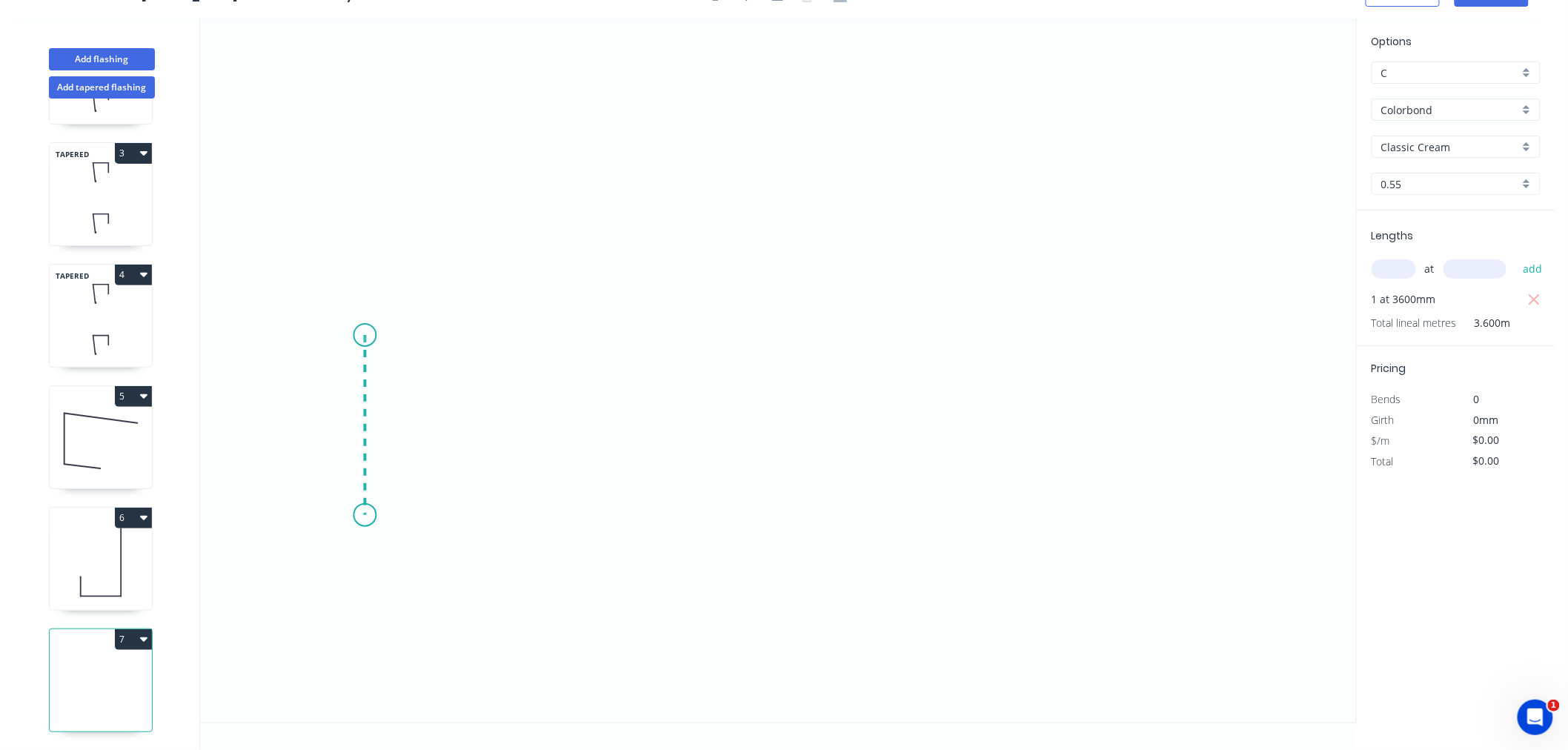
click at [368, 515] on icon "0" at bounding box center [777, 371] width 1156 height 704
click at [720, 521] on icon "0 ?" at bounding box center [777, 371] width 1156 height 704
click at [721, 494] on icon "0 ? ?" at bounding box center [777, 371] width 1156 height 704
click at [638, 498] on icon "0 ? ? ?" at bounding box center [777, 371] width 1156 height 704
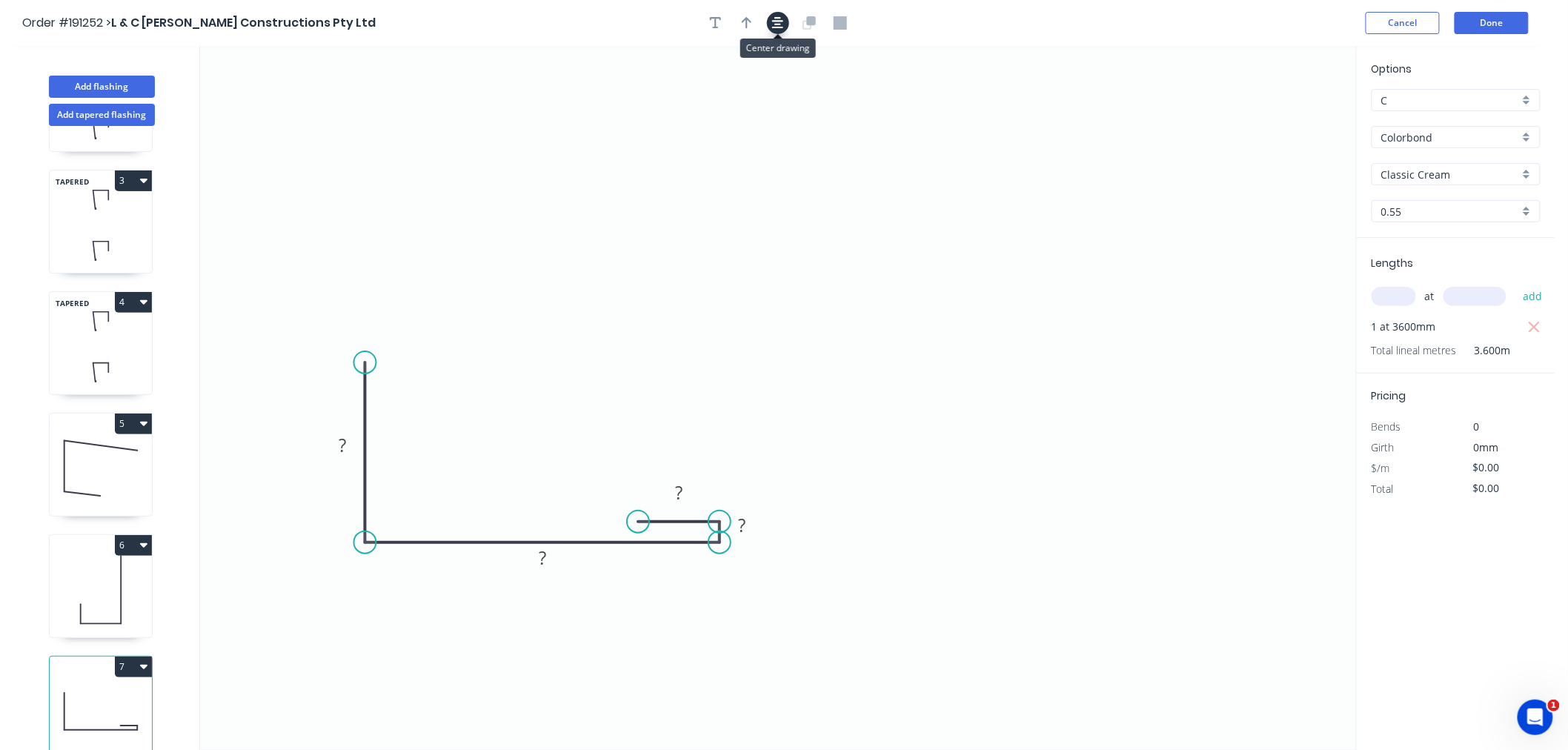
click at [781, 20] on icon "button" at bounding box center [777, 23] width 12 height 12
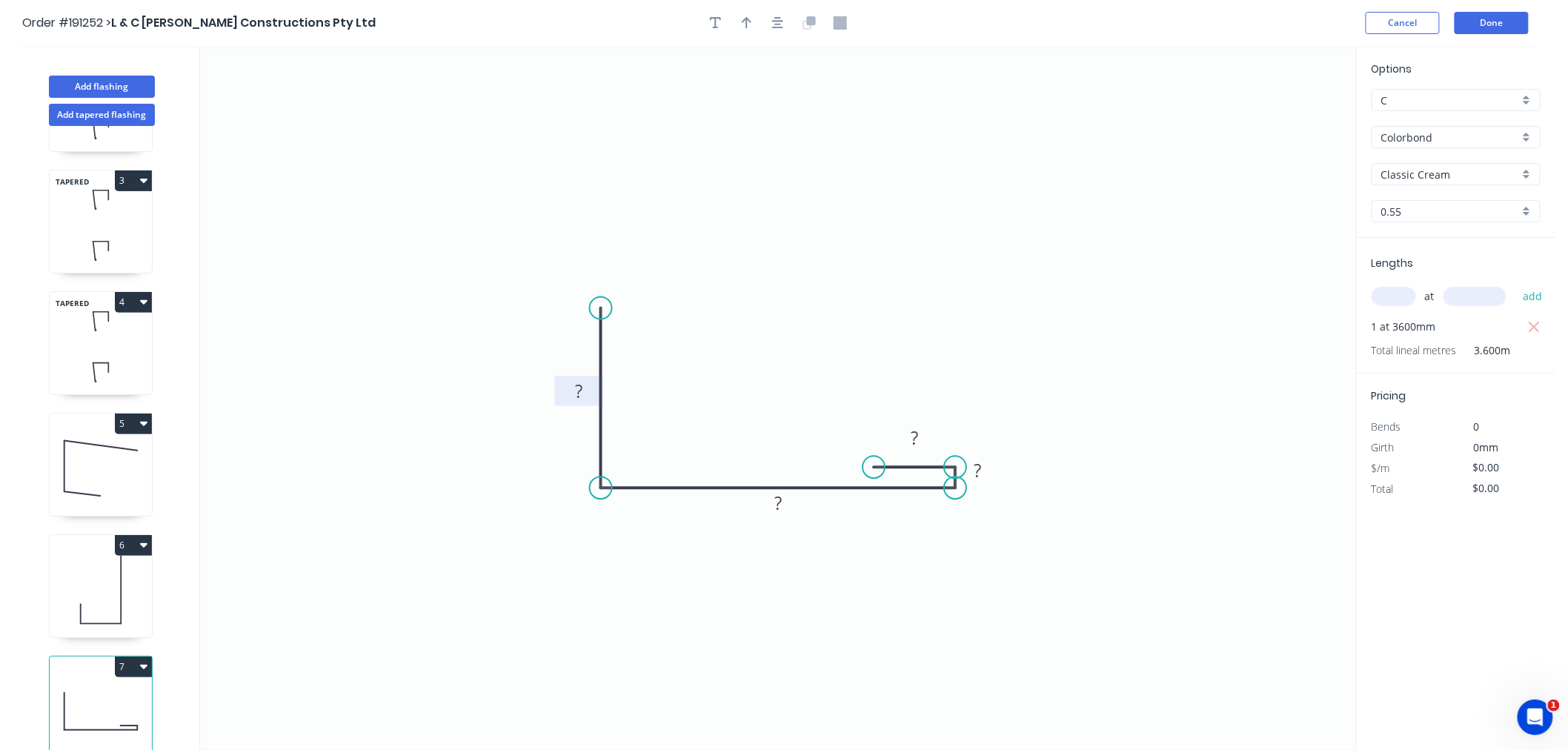
click at [578, 388] on tspan "?" at bounding box center [579, 390] width 8 height 24
click at [774, 24] on icon "button" at bounding box center [777, 23] width 12 height 13
click at [584, 396] on rect at bounding box center [579, 392] width 30 height 21
click at [742, 278] on icon "0 30 55 ? 15" at bounding box center [777, 398] width 1156 height 704
click at [740, 25] on button "button" at bounding box center [747, 23] width 23 height 23
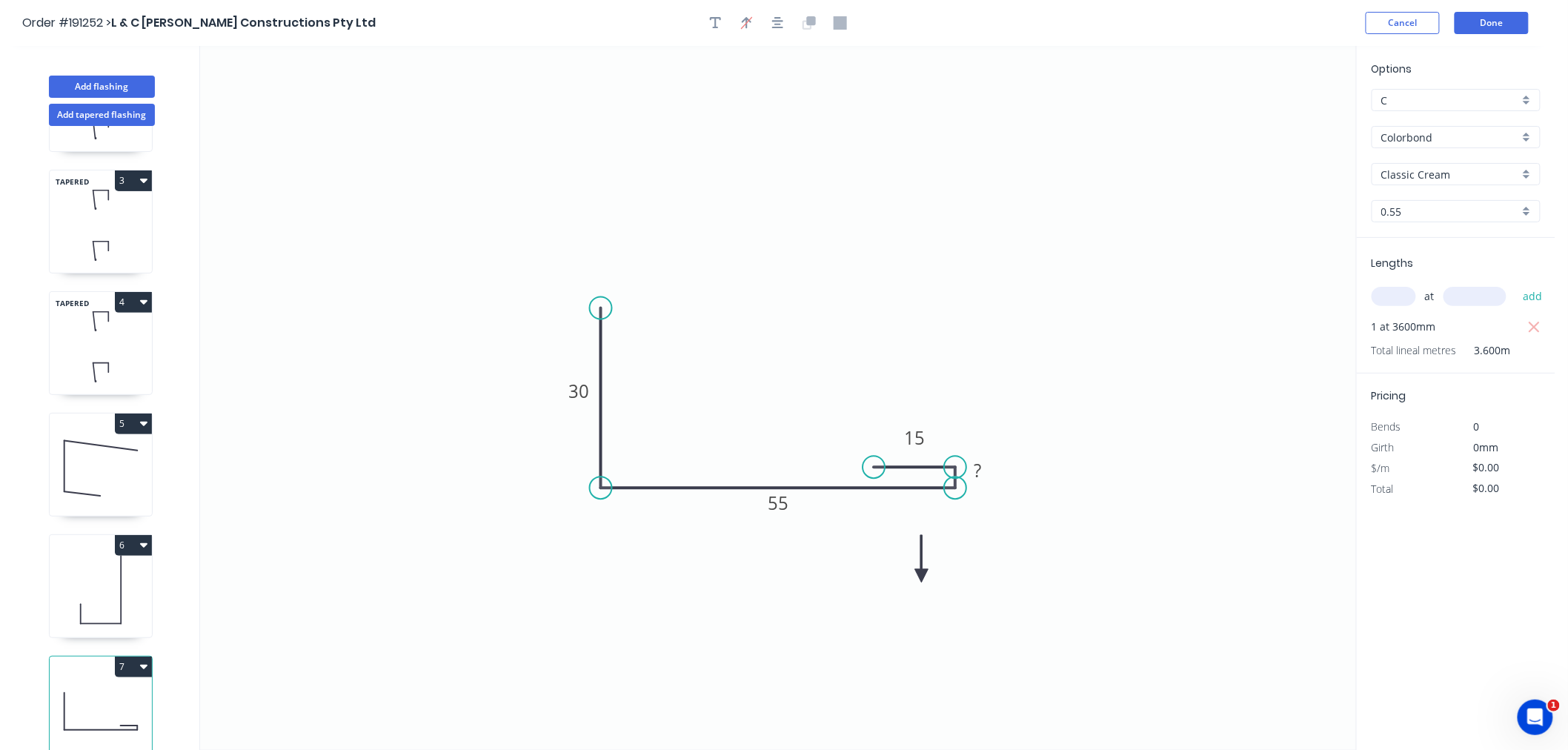
drag, startPoint x: 1281, startPoint y: 119, endPoint x: 922, endPoint y: 576, distance: 581.1
click at [922, 576] on icon at bounding box center [921, 558] width 13 height 47
click at [922, 576] on icon at bounding box center [921, 557] width 13 height 47
click at [922, 576] on icon at bounding box center [934, 563] width 43 height 43
click at [922, 576] on icon at bounding box center [938, 574] width 47 height 13
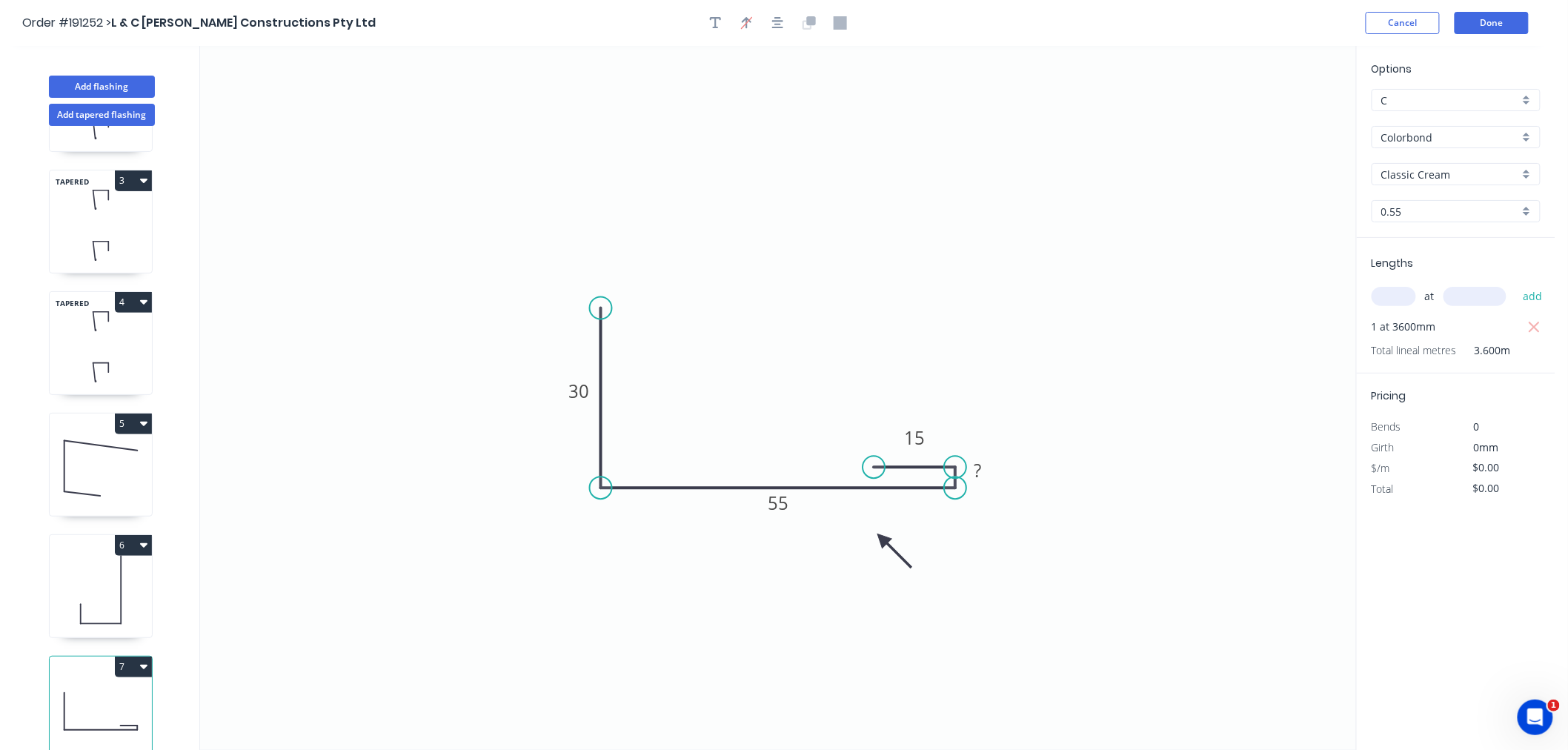
drag, startPoint x: 922, startPoint y: 576, endPoint x: 883, endPoint y: 539, distance: 53.8
click at [883, 539] on icon at bounding box center [894, 550] width 43 height 43
click at [771, 19] on button "button" at bounding box center [778, 23] width 23 height 23
click at [1233, 371] on icon "0 30 55 ? 15" at bounding box center [777, 398] width 1156 height 704
click at [1088, 379] on icon "0 30 55 ? 15" at bounding box center [777, 398] width 1156 height 704
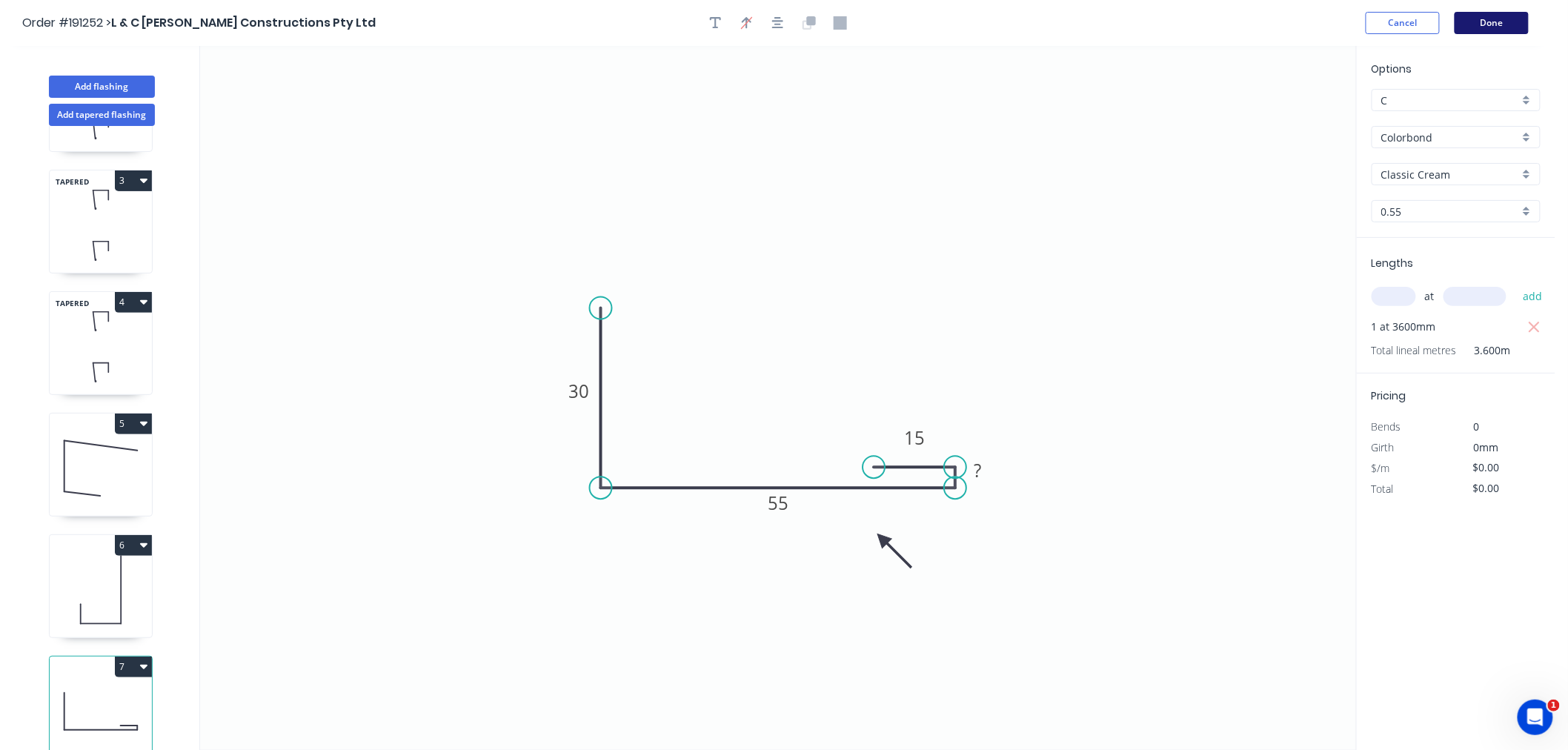
click at [1507, 30] on button "Done" at bounding box center [1492, 23] width 74 height 23
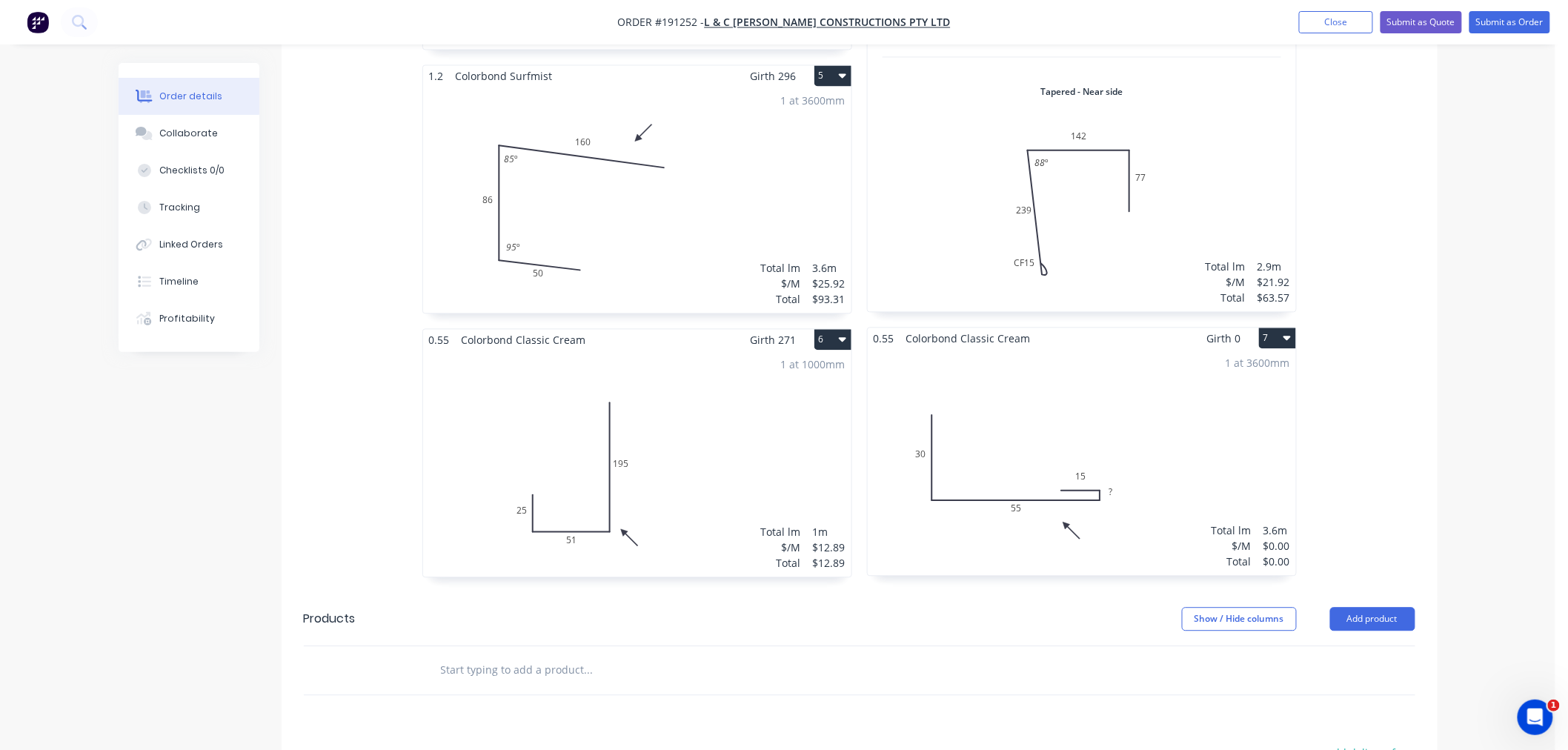
scroll to position [1209, 0]
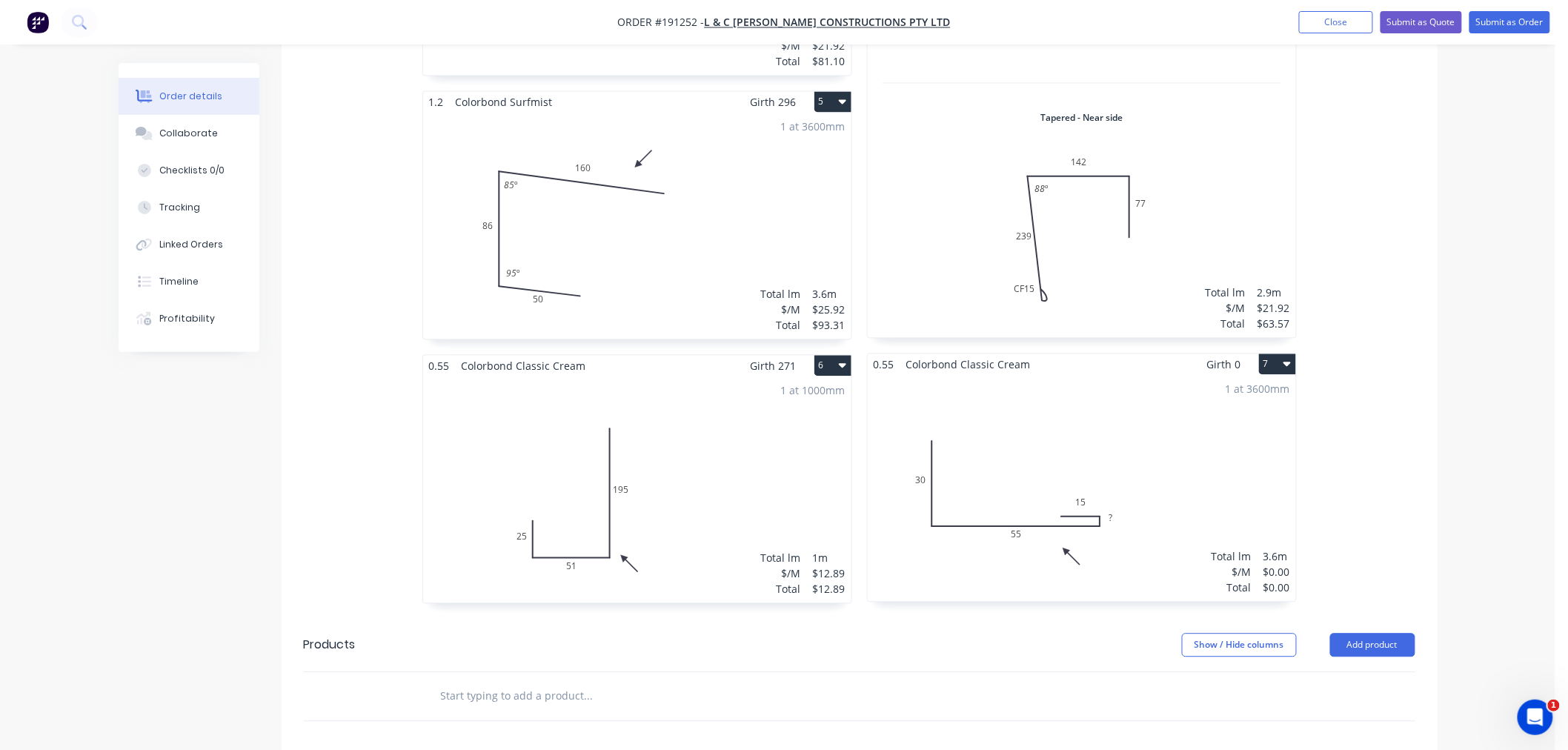
click at [1102, 476] on div "1 at 3600mm Total lm $/M Total 3.6m $0.00 $0.00" at bounding box center [1081, 487] width 428 height 226
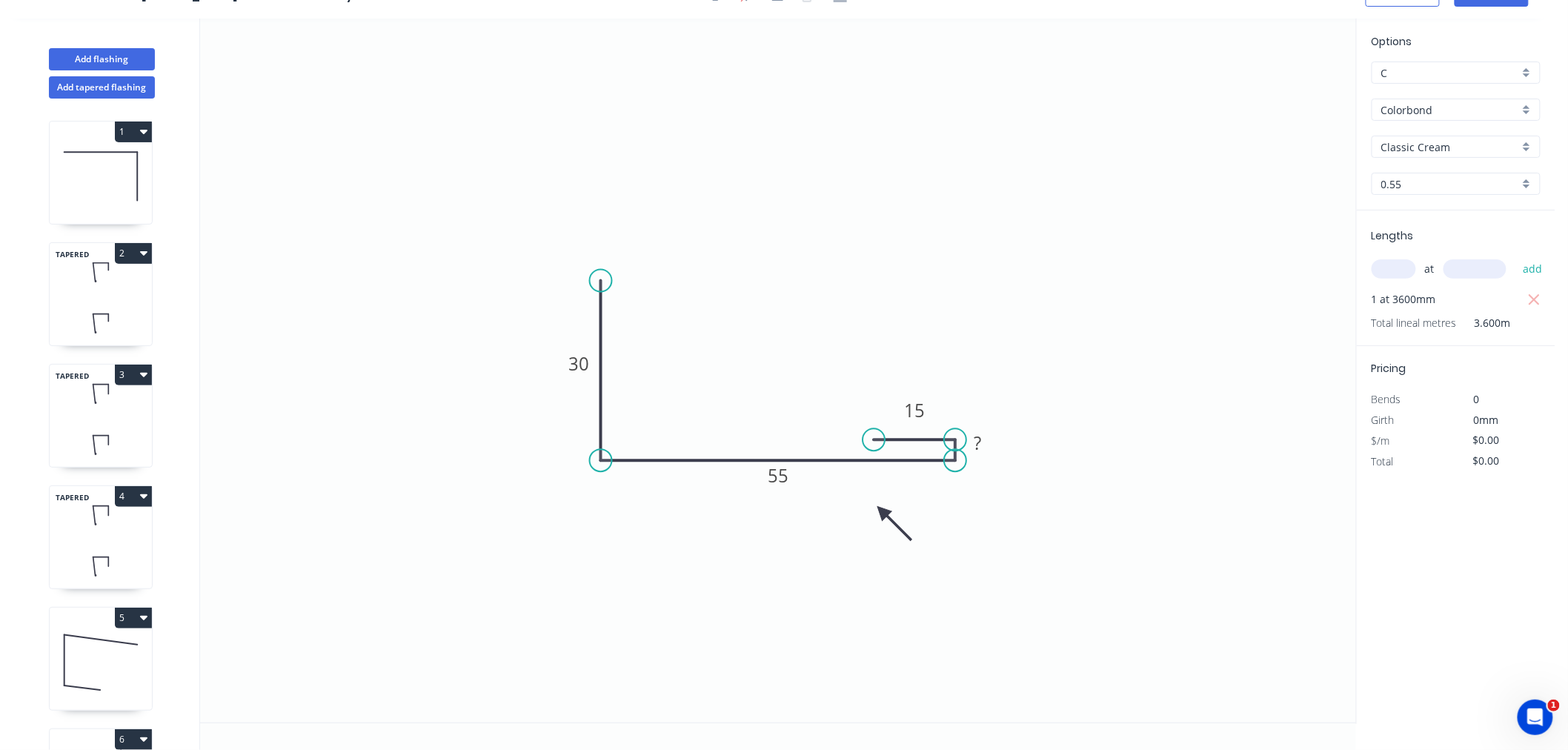
scroll to position [27, 0]
click at [976, 441] on tspan "?" at bounding box center [978, 442] width 8 height 24
click at [1007, 459] on div "Hide measurement" at bounding box center [1060, 459] width 149 height 30
type input "$8.81"
type input "$31.72"
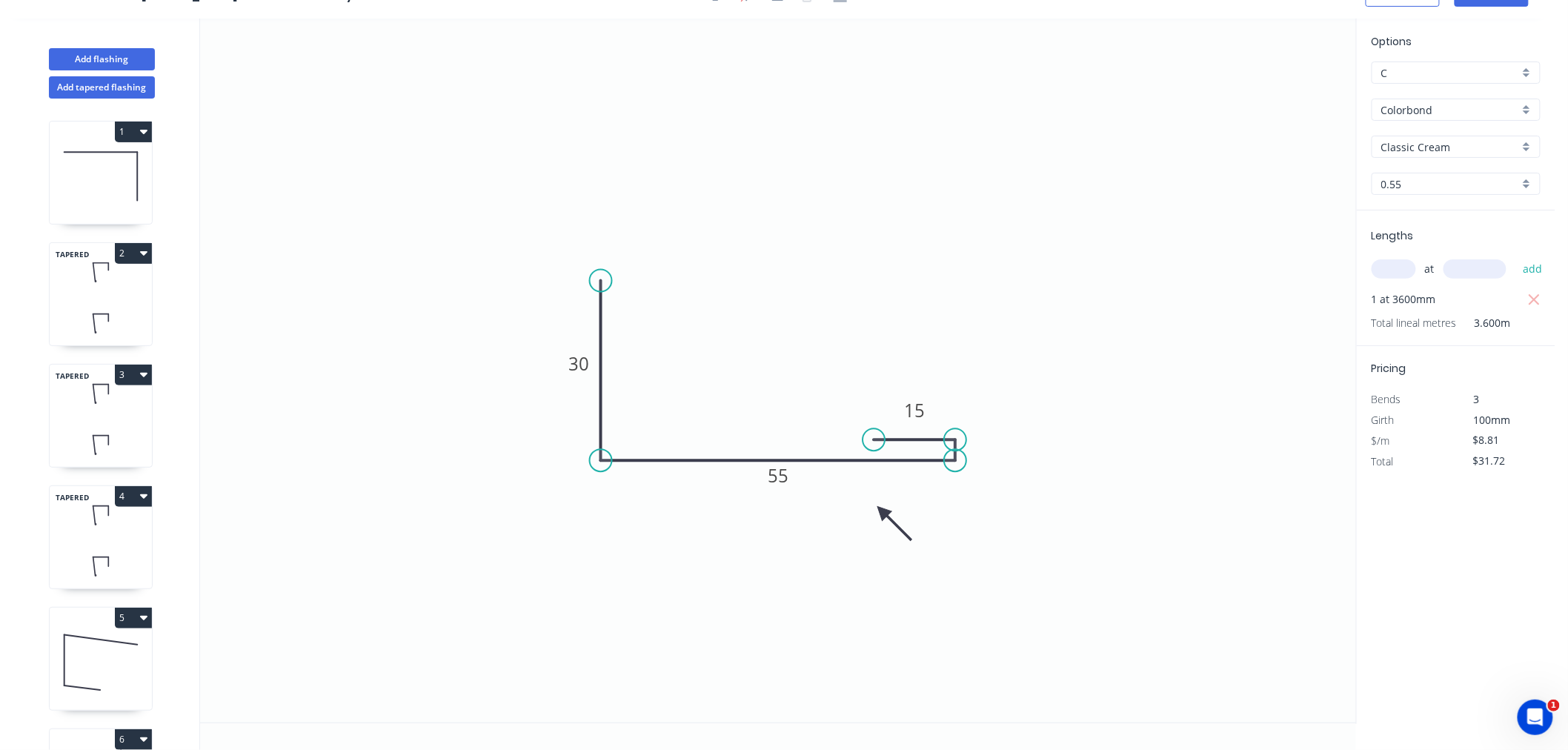
click at [1066, 537] on icon "0 30 55 15" at bounding box center [777, 371] width 1156 height 704
click at [927, 406] on rect at bounding box center [912, 413] width 48 height 30
drag, startPoint x: 952, startPoint y: 438, endPoint x: 957, endPoint y: 446, distance: 9.4
click at [957, 446] on circle at bounding box center [955, 439] width 23 height 23
click at [875, 449] on circle at bounding box center [875, 448] width 23 height 23
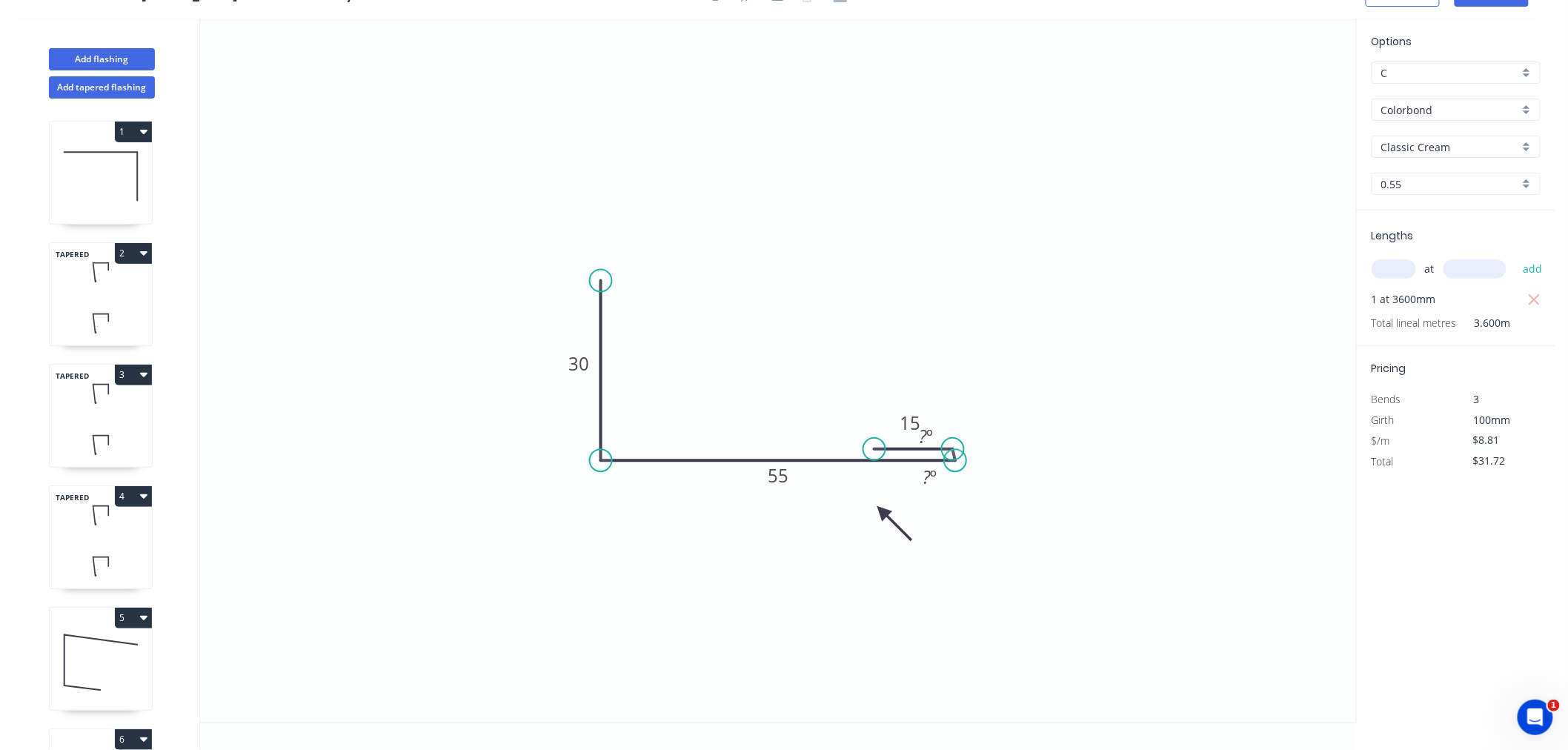
drag, startPoint x: 956, startPoint y: 439, endPoint x: 953, endPoint y: 450, distance: 11.4
click at [953, 450] on circle at bounding box center [953, 448] width 23 height 23
click at [1004, 403] on icon "0 30 55 15 ? º ? º" at bounding box center [777, 371] width 1156 height 704
click at [1011, 394] on icon "0 30 55 15 ? º ? º" at bounding box center [777, 371] width 1156 height 704
click at [955, 448] on circle at bounding box center [955, 448] width 23 height 23
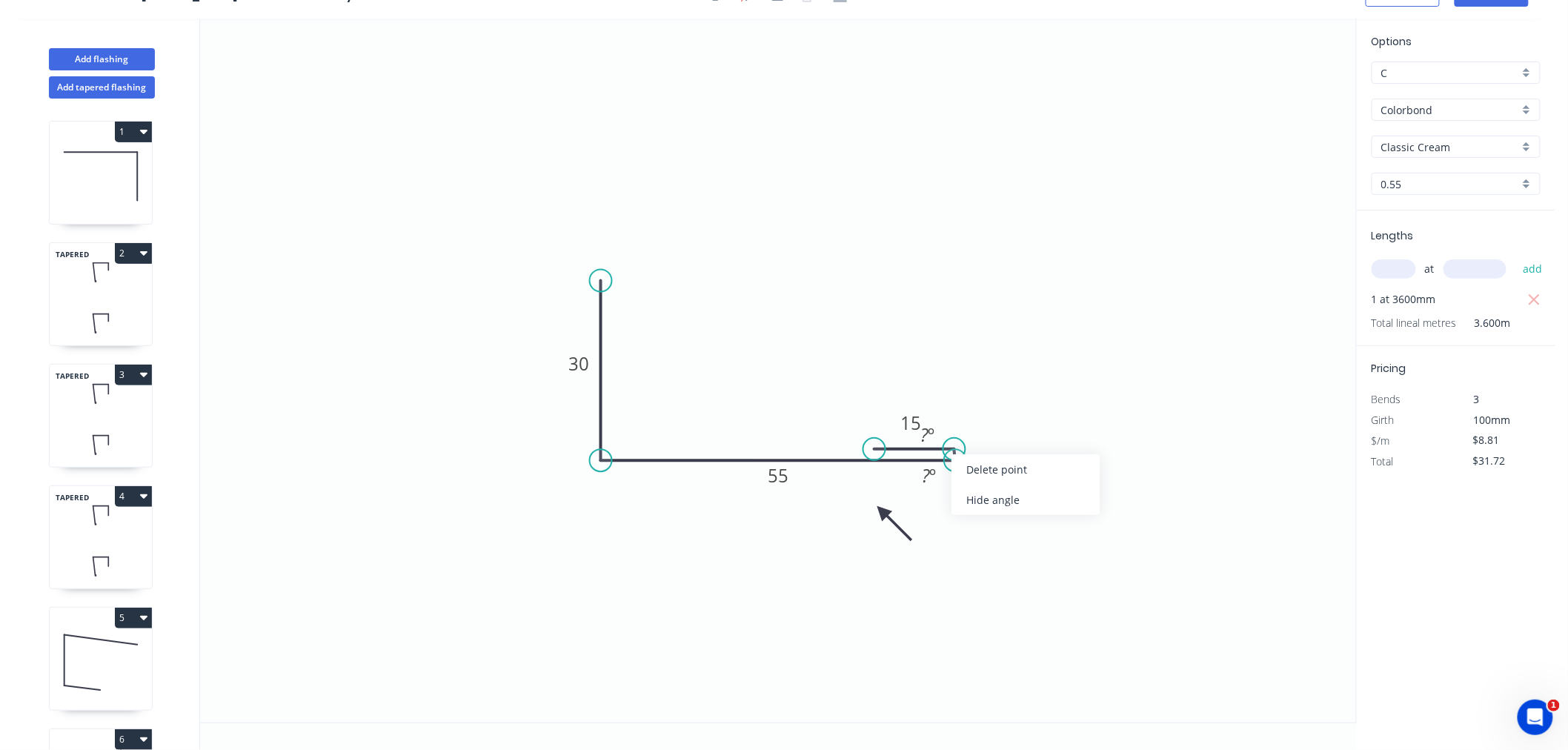
click at [996, 385] on icon "0 30 55 15 ? º ? º" at bounding box center [777, 371] width 1156 height 704
click at [959, 441] on circle at bounding box center [959, 441] width 23 height 23
click at [878, 438] on circle at bounding box center [878, 441] width 23 height 23
click at [1003, 400] on icon "0 30 55 15 ? º ? º" at bounding box center [777, 371] width 1156 height 704
click at [997, 459] on div "Delete point" at bounding box center [1036, 459] width 149 height 30
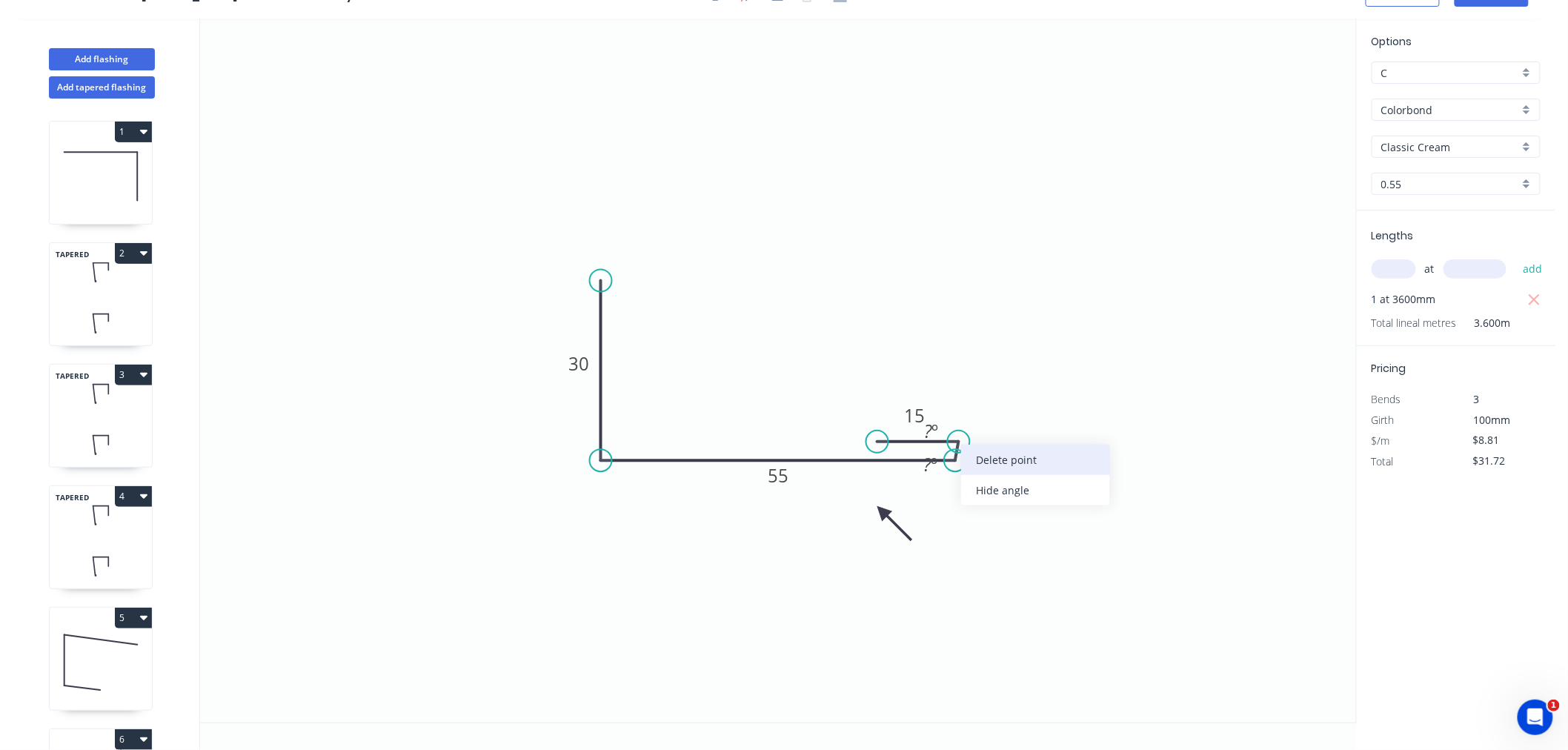
type input "$0.00"
drag, startPoint x: 953, startPoint y: 457, endPoint x: 953, endPoint y: 438, distance: 19.0
click at [953, 456] on circle at bounding box center [955, 460] width 23 height 23
click at [952, 459] on circle at bounding box center [955, 460] width 23 height 23
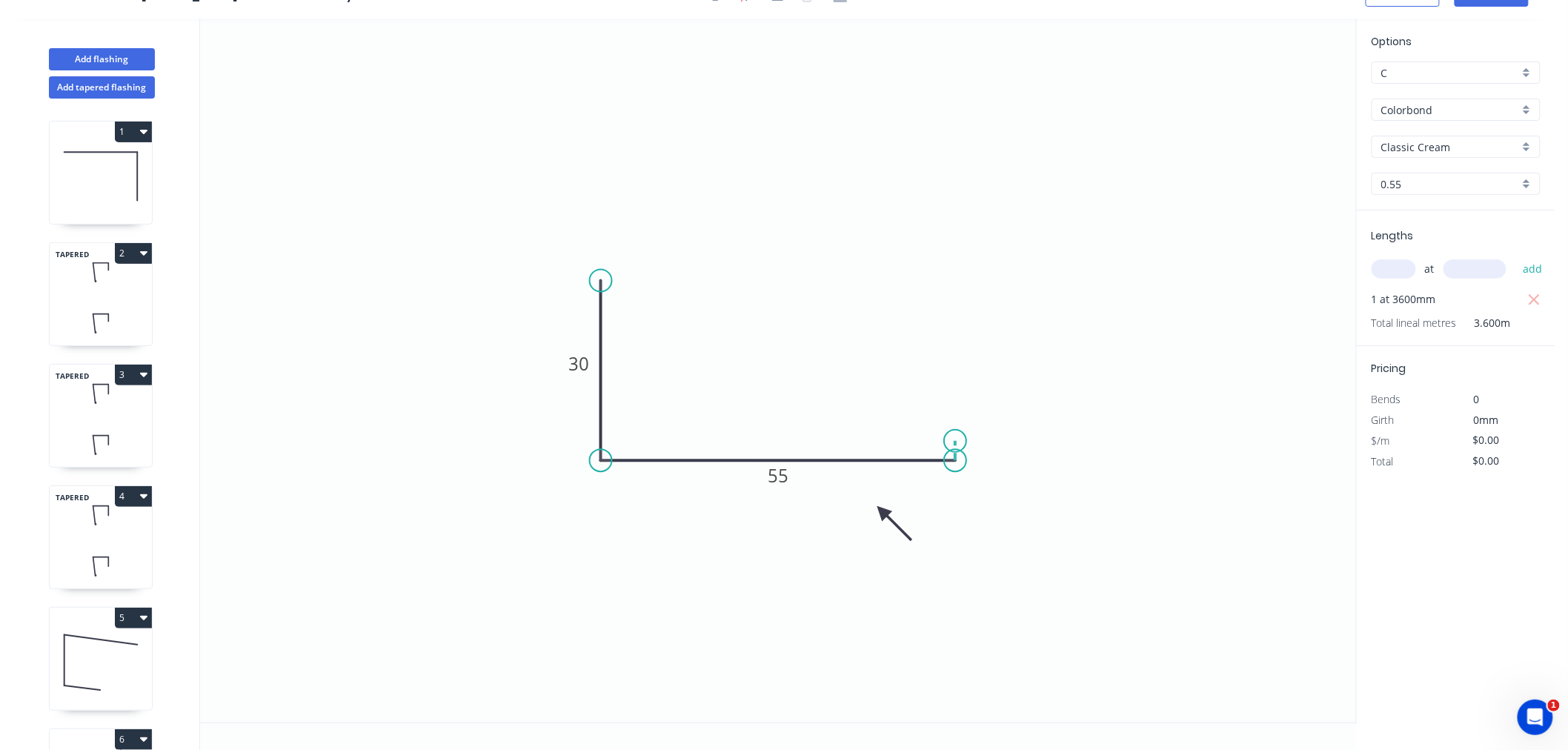
click at [955, 441] on icon at bounding box center [955, 450] width 0 height 19
type input "$7.82"
type input "$28.15"
click at [868, 440] on icon "0 30 55 ?" at bounding box center [777, 371] width 1156 height 704
type input "$0.00"
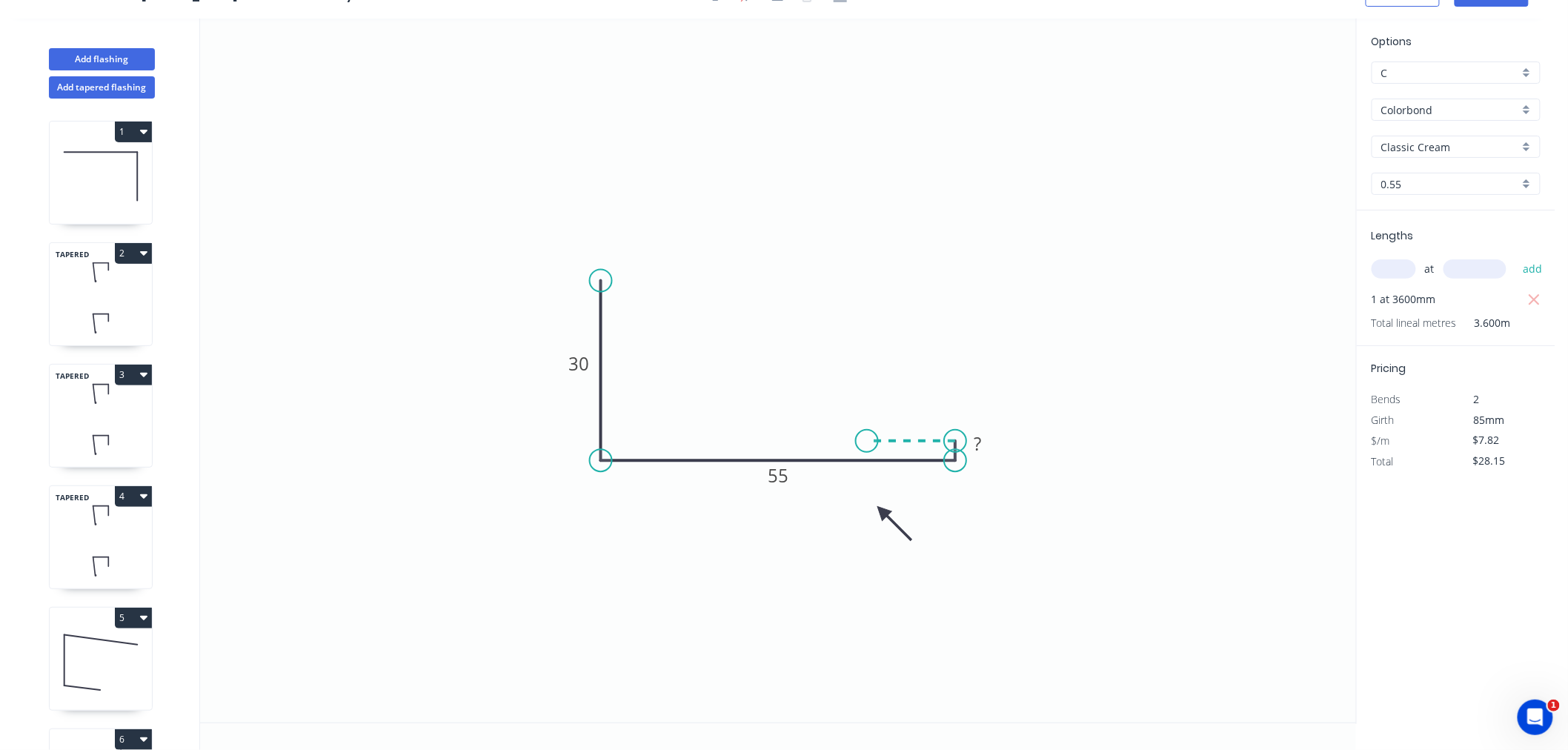
type input "$0.00"
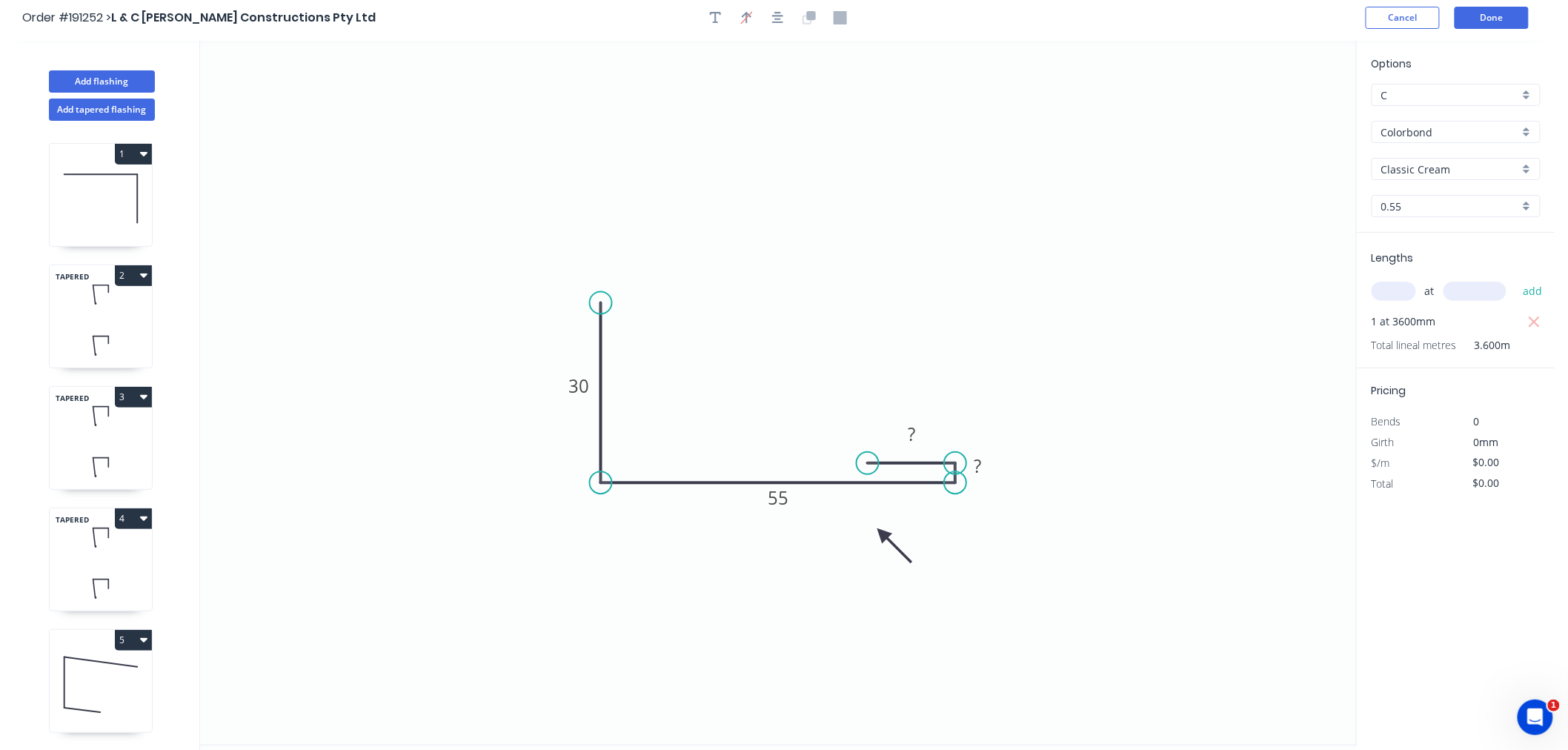
scroll to position [0, 0]
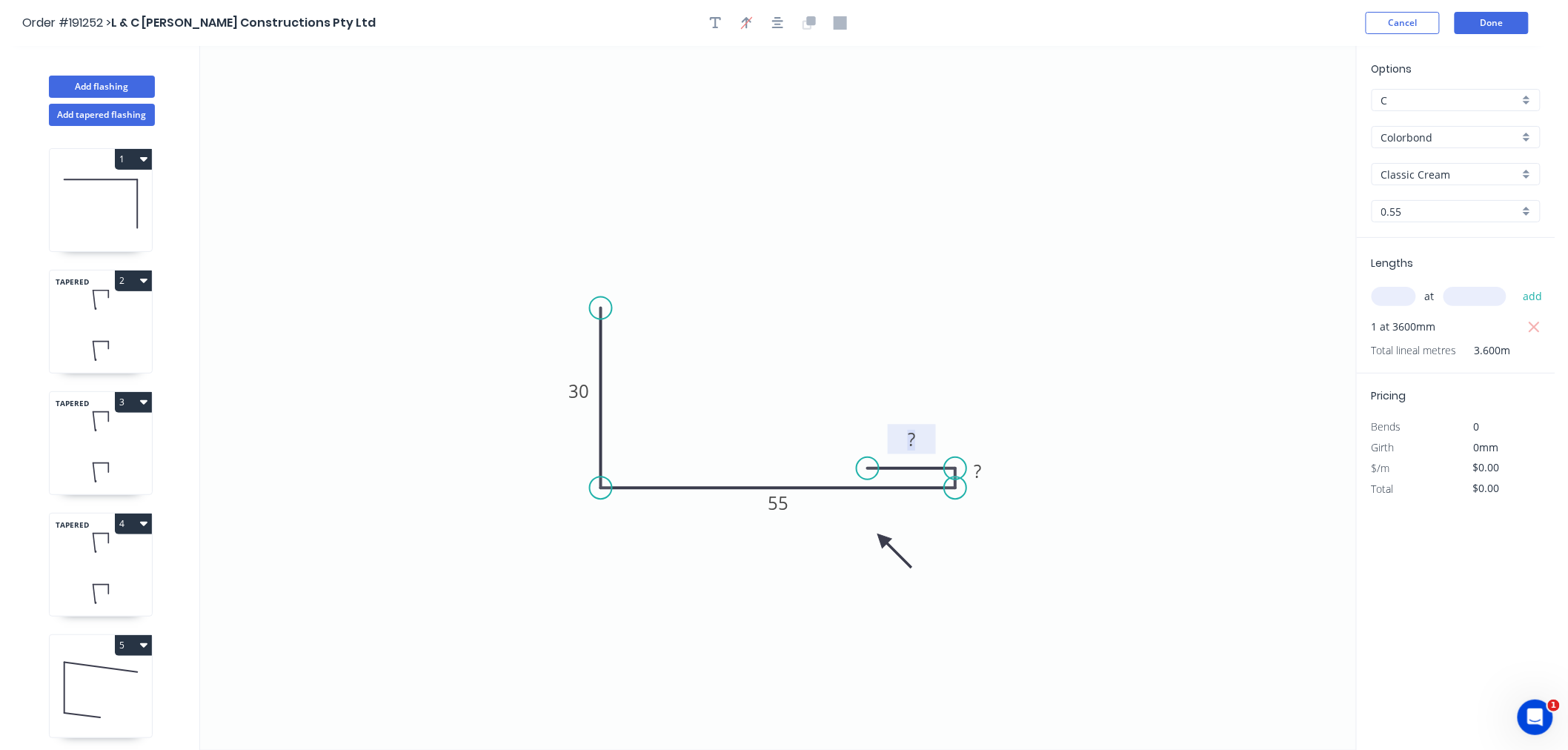
click at [912, 436] on tspan "?" at bounding box center [912, 438] width 8 height 24
click at [1035, 320] on icon "0 30 55 ? 15" at bounding box center [777, 398] width 1156 height 704
click at [997, 492] on div "Hide measurement" at bounding box center [1058, 492] width 149 height 30
type input "$8.81"
type input "$31.72"
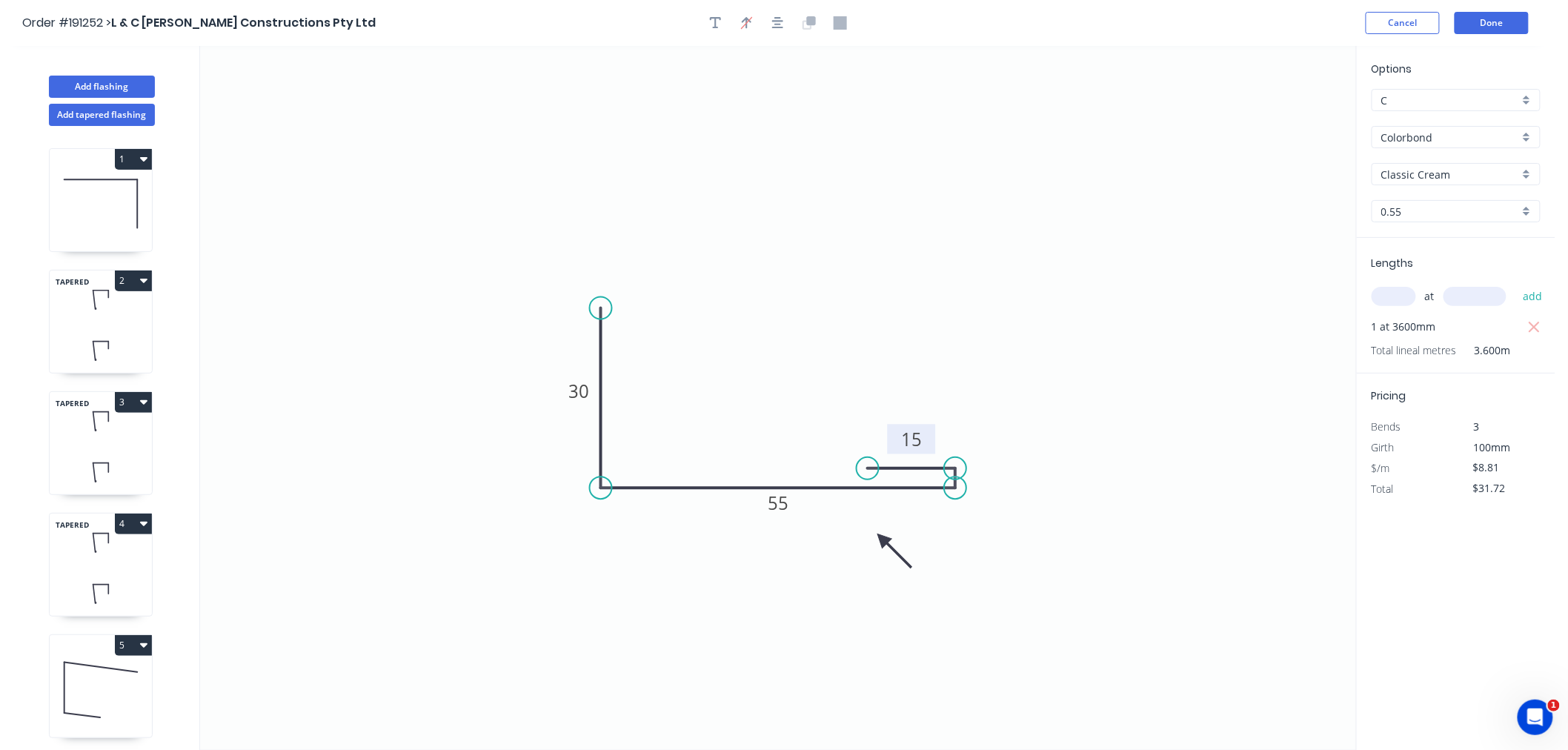
click at [1042, 469] on icon "0 30 55 15" at bounding box center [777, 398] width 1156 height 704
click at [1493, 28] on button "Done" at bounding box center [1492, 23] width 74 height 23
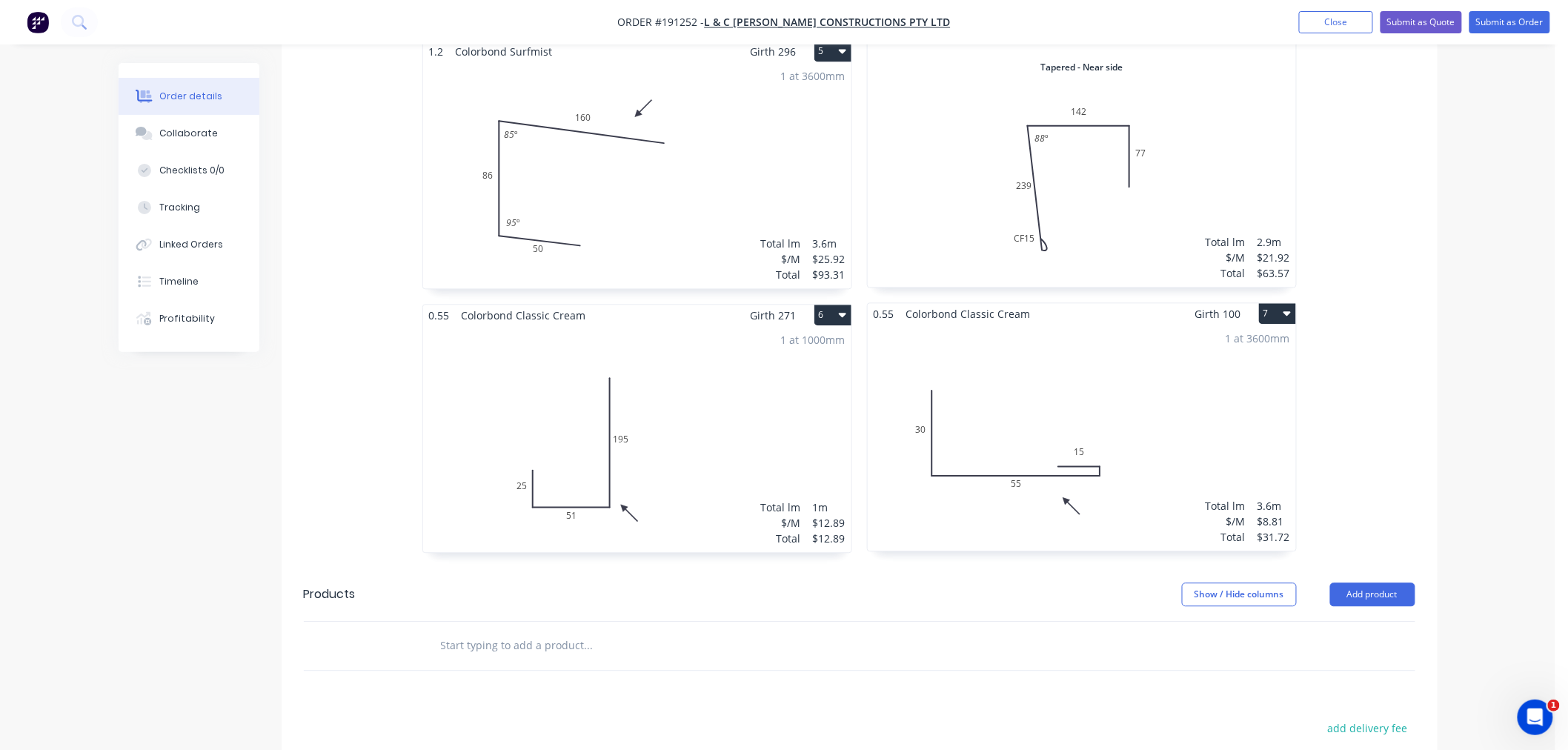
scroll to position [1317, 0]
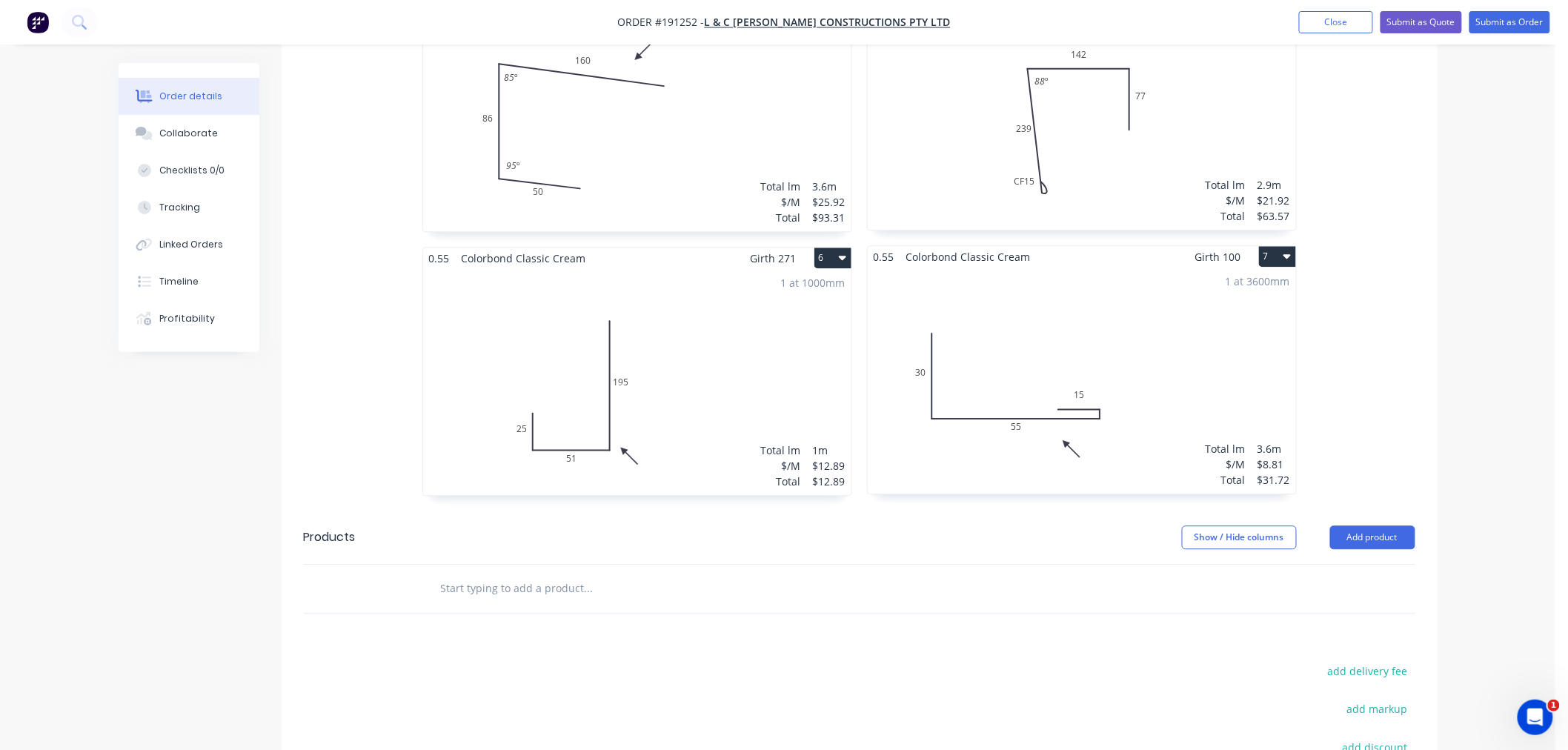
click at [1075, 341] on div "1 at 3600mm Total lm $/M Total 3.6m $8.81 $31.72" at bounding box center [1081, 380] width 428 height 226
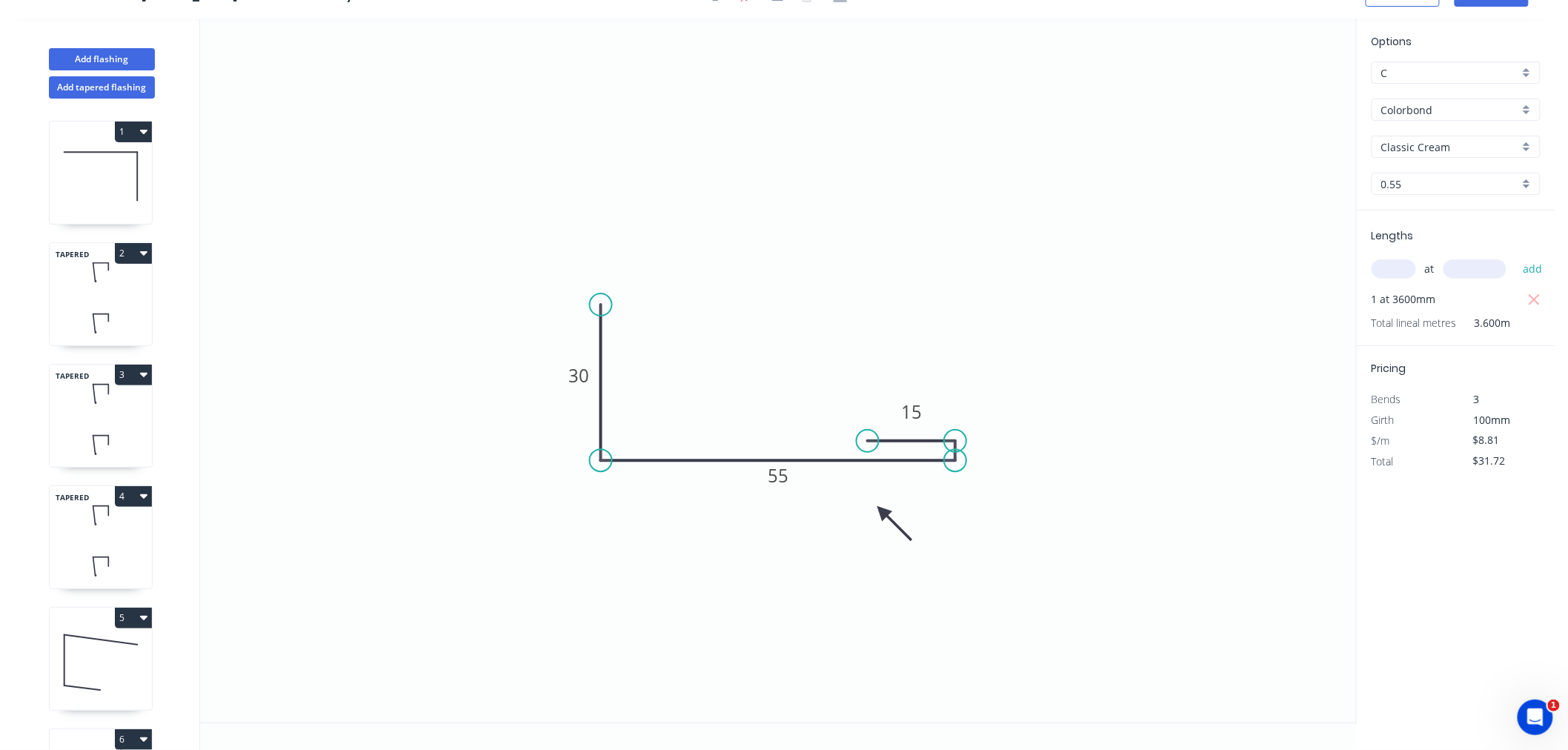
click at [599, 305] on circle at bounding box center [601, 305] width 23 height 23
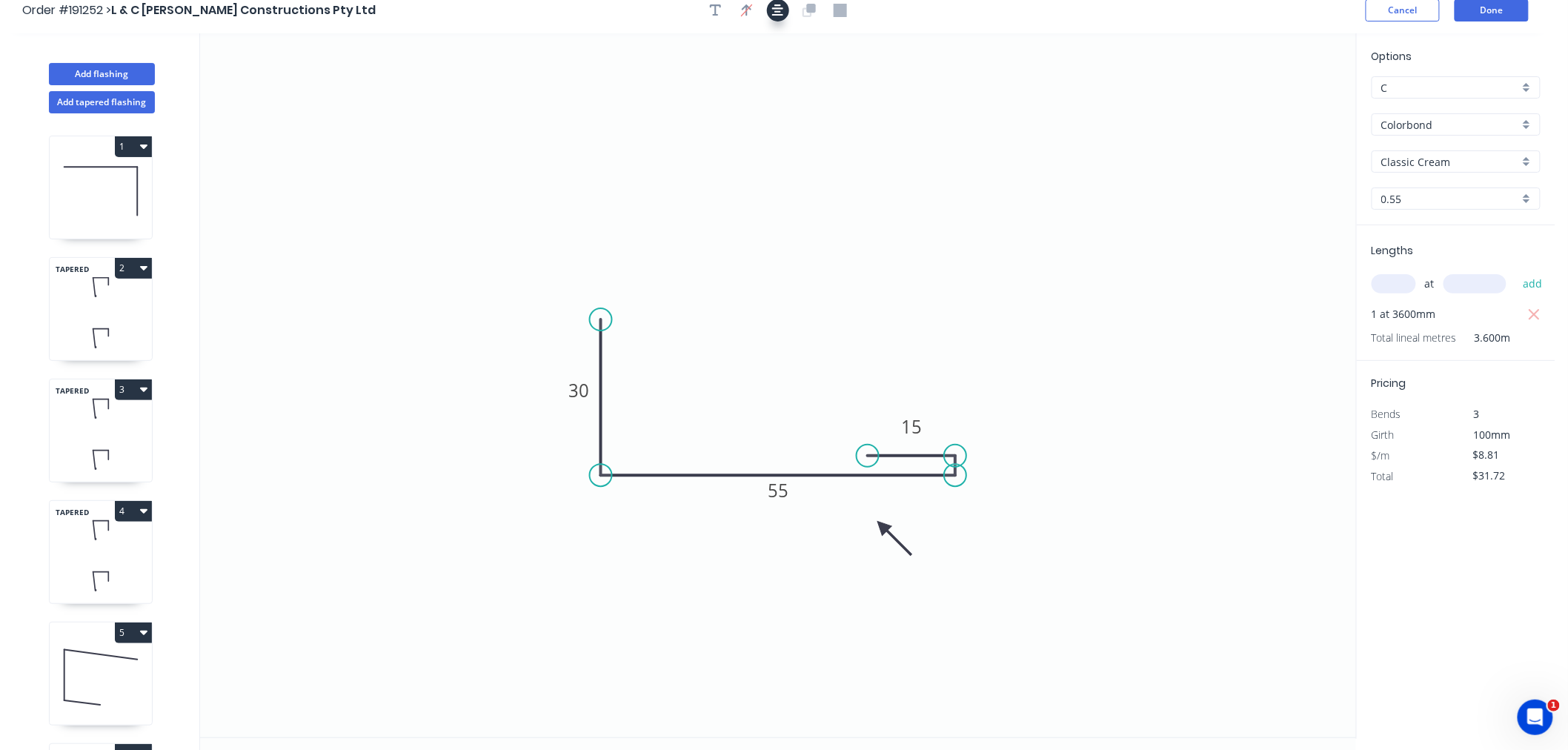
scroll to position [0, 0]
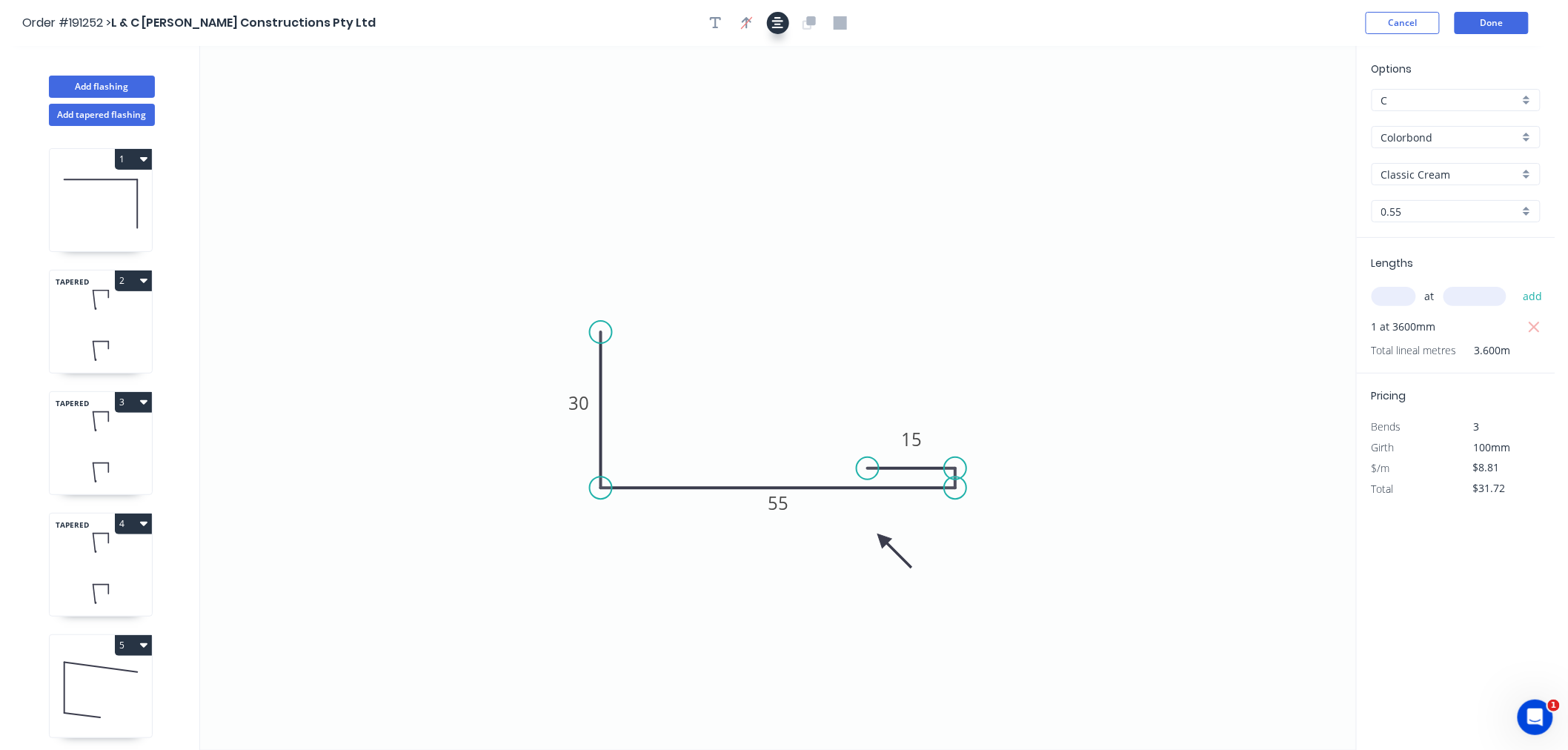
click at [776, 23] on icon "button" at bounding box center [777, 23] width 12 height 13
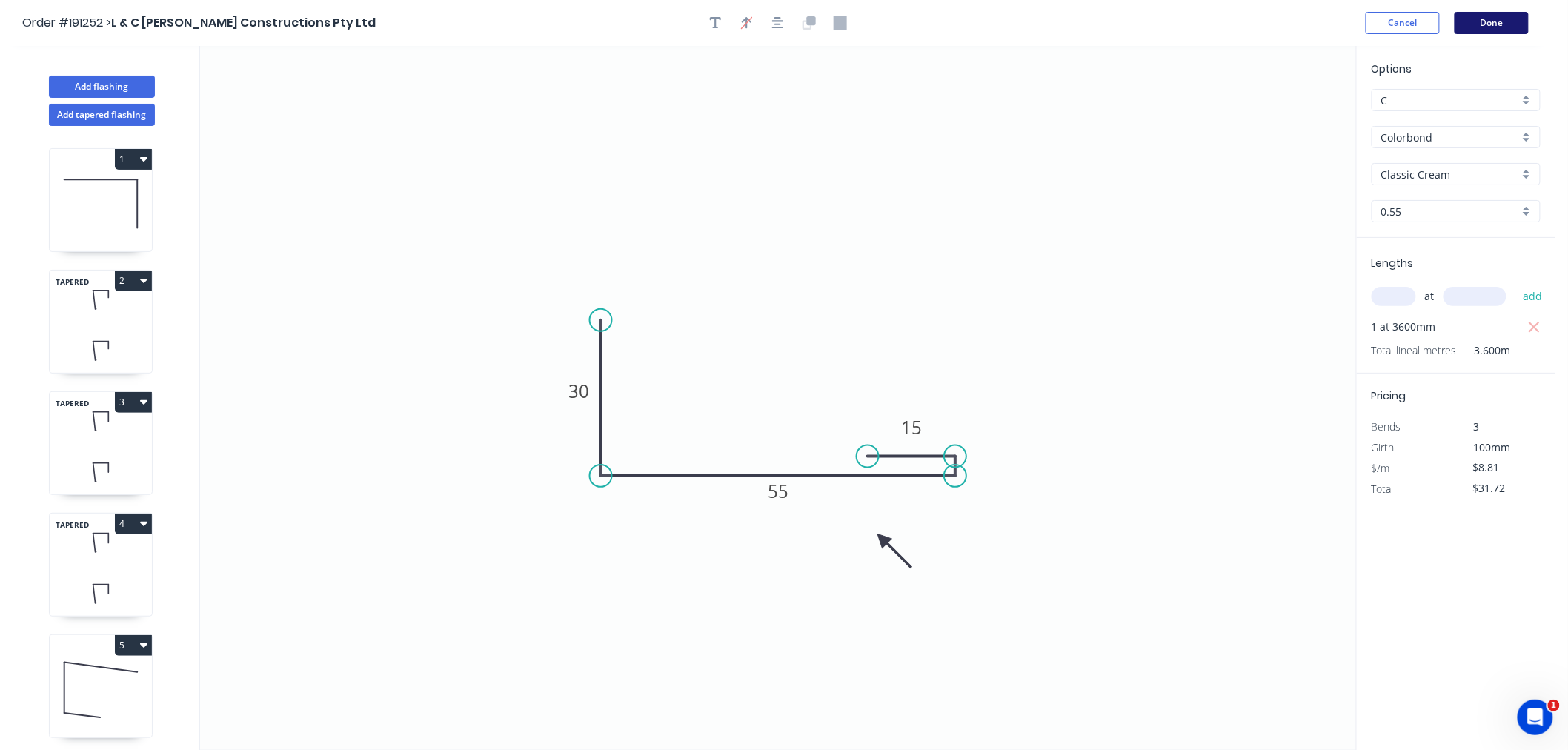
click at [1495, 26] on button "Done" at bounding box center [1492, 23] width 74 height 23
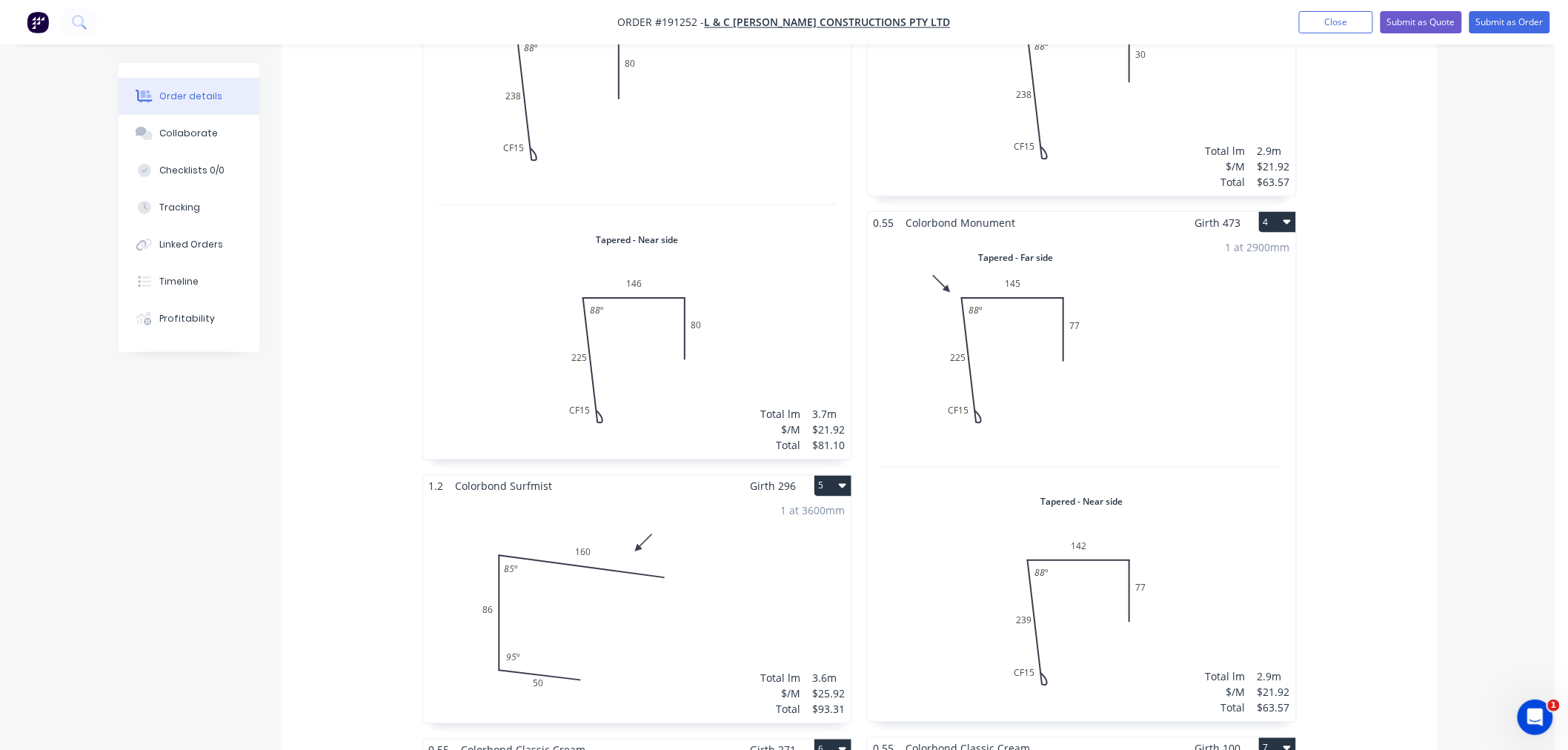
scroll to position [1153, 0]
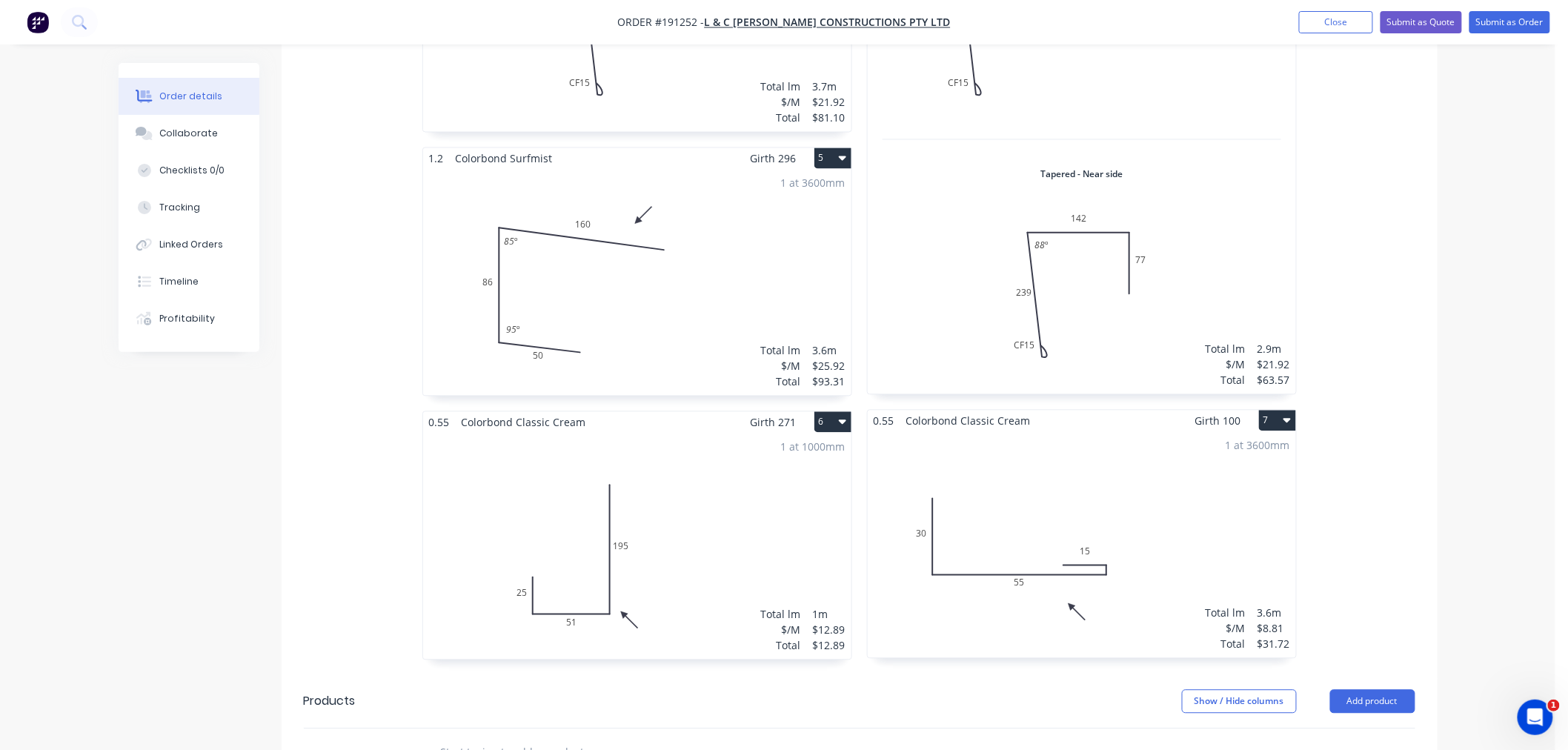
click at [1166, 483] on div "1 at 3600mm Total lm $/M Total 3.6m $8.81 $31.72" at bounding box center [1081, 545] width 428 height 226
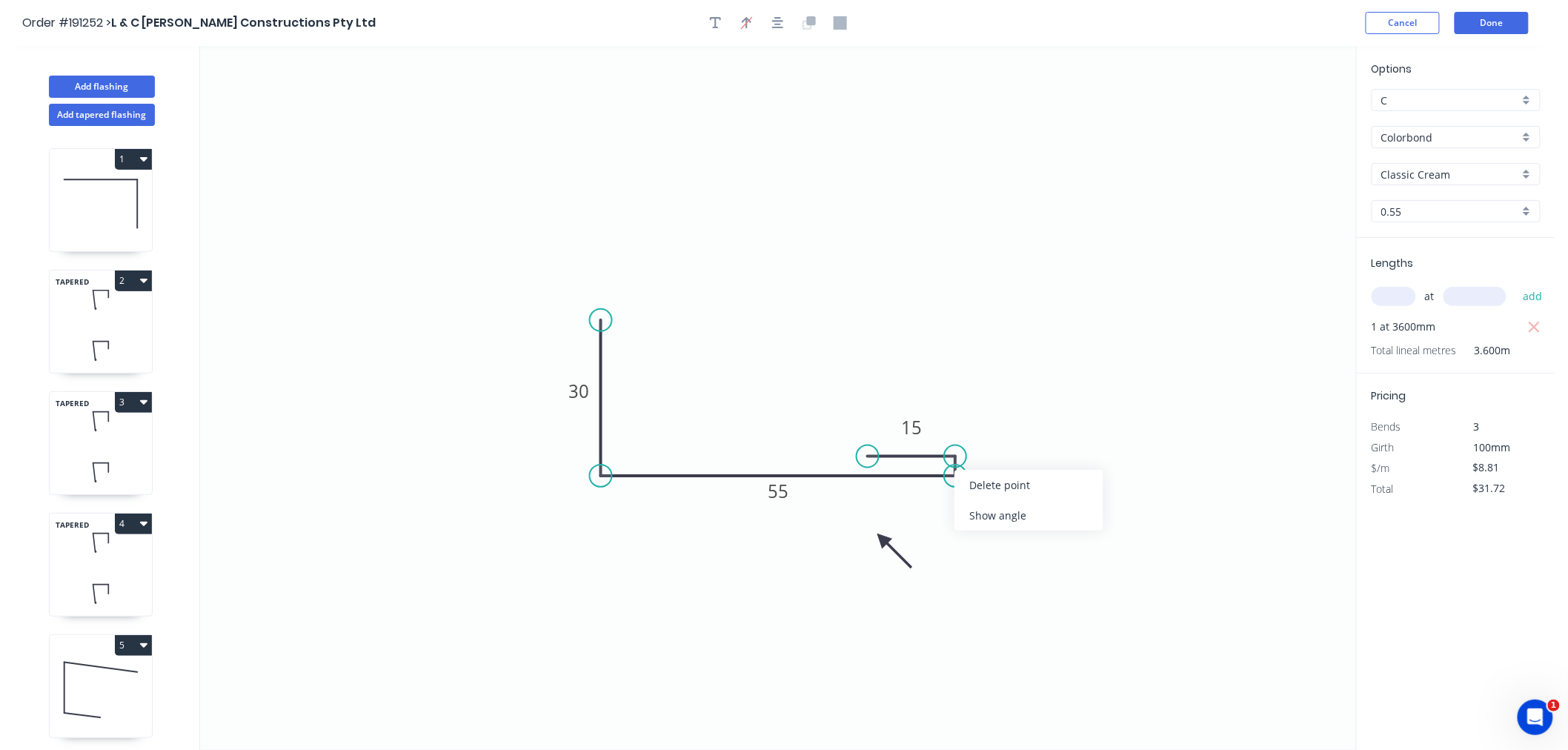
click at [994, 417] on icon "0 30 55 15" at bounding box center [777, 398] width 1156 height 704
drag, startPoint x: 955, startPoint y: 467, endPoint x: 927, endPoint y: 357, distance: 113.5
click at [928, 357] on icon "0 30 55 15" at bounding box center [777, 398] width 1156 height 704
click at [973, 427] on icon "0 30 55 15" at bounding box center [777, 398] width 1156 height 704
drag, startPoint x: 959, startPoint y: 454, endPoint x: 942, endPoint y: 449, distance: 17.7
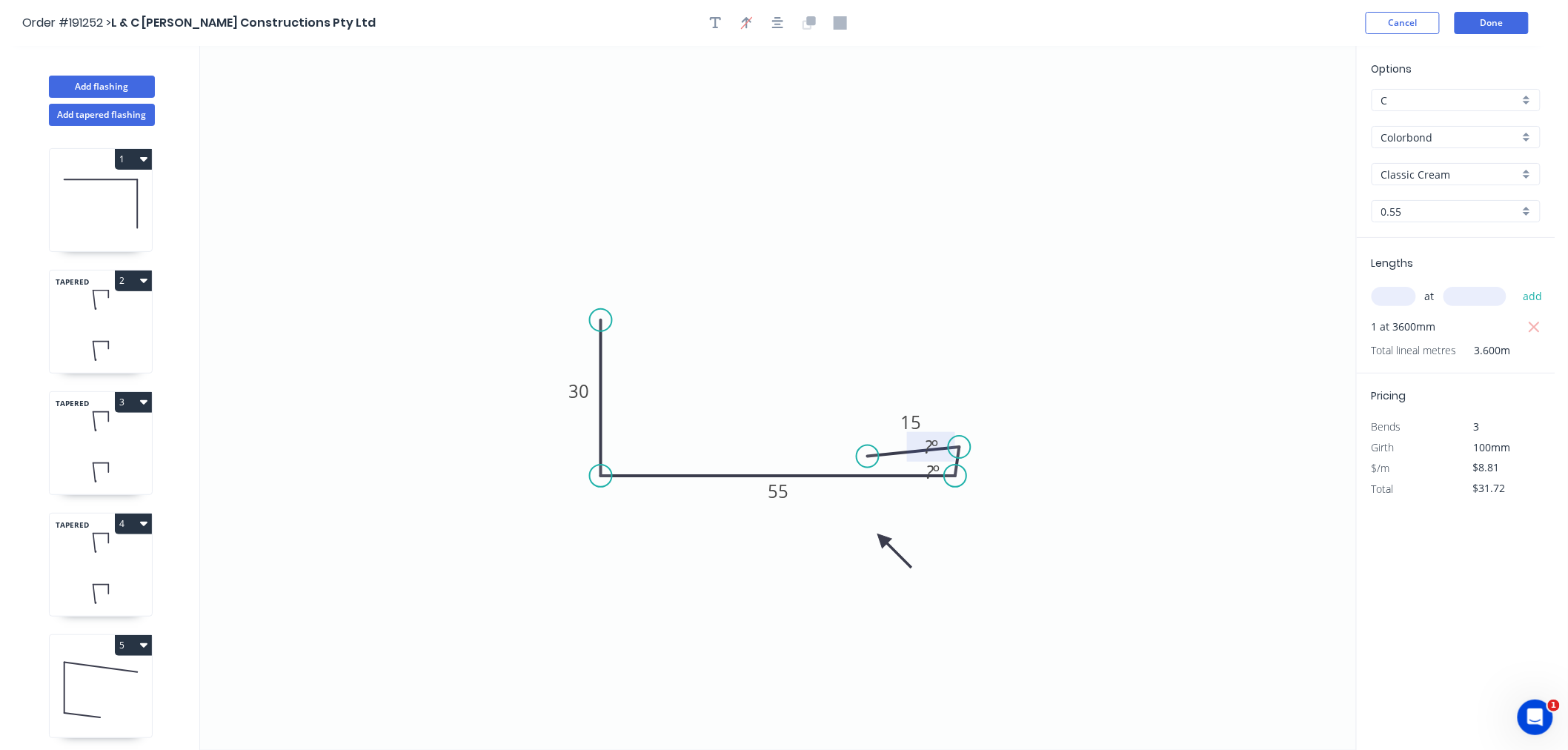
click at [960, 447] on circle at bounding box center [959, 447] width 23 height 23
drag, startPoint x: 876, startPoint y: 453, endPoint x: 873, endPoint y: 438, distance: 15.3
click at [873, 438] on circle at bounding box center [873, 438] width 23 height 23
click at [975, 479] on div "Show measurement" at bounding box center [1032, 479] width 149 height 30
type input "$0.00"
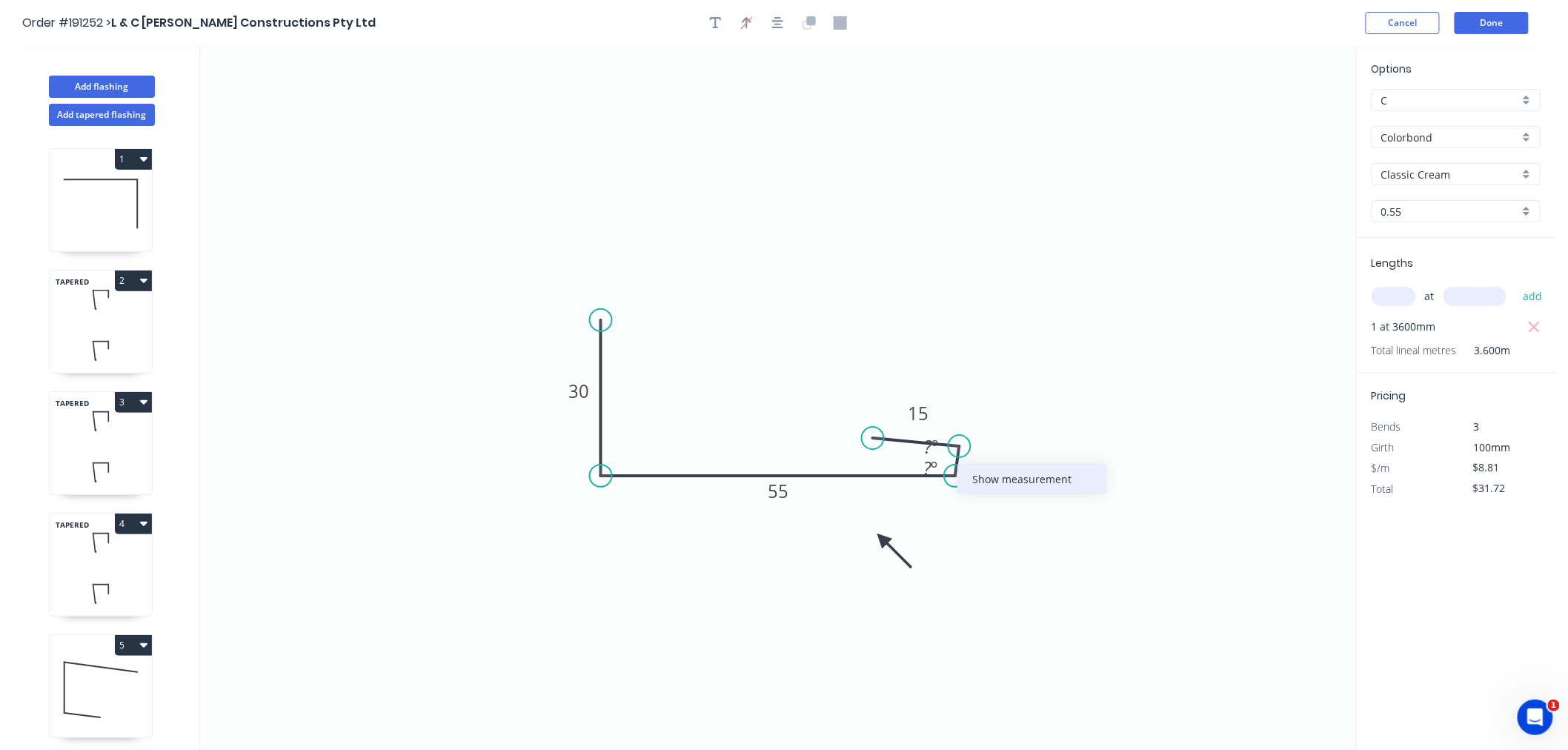
type input "$0.00"
click at [871, 451] on circle at bounding box center [871, 446] width 23 height 23
click at [954, 445] on circle at bounding box center [955, 446] width 23 height 23
click at [977, 454] on tspan "?" at bounding box center [978, 453] width 8 height 24
click at [1201, 485] on icon "0 30 55 ? 15" at bounding box center [777, 398] width 1156 height 704
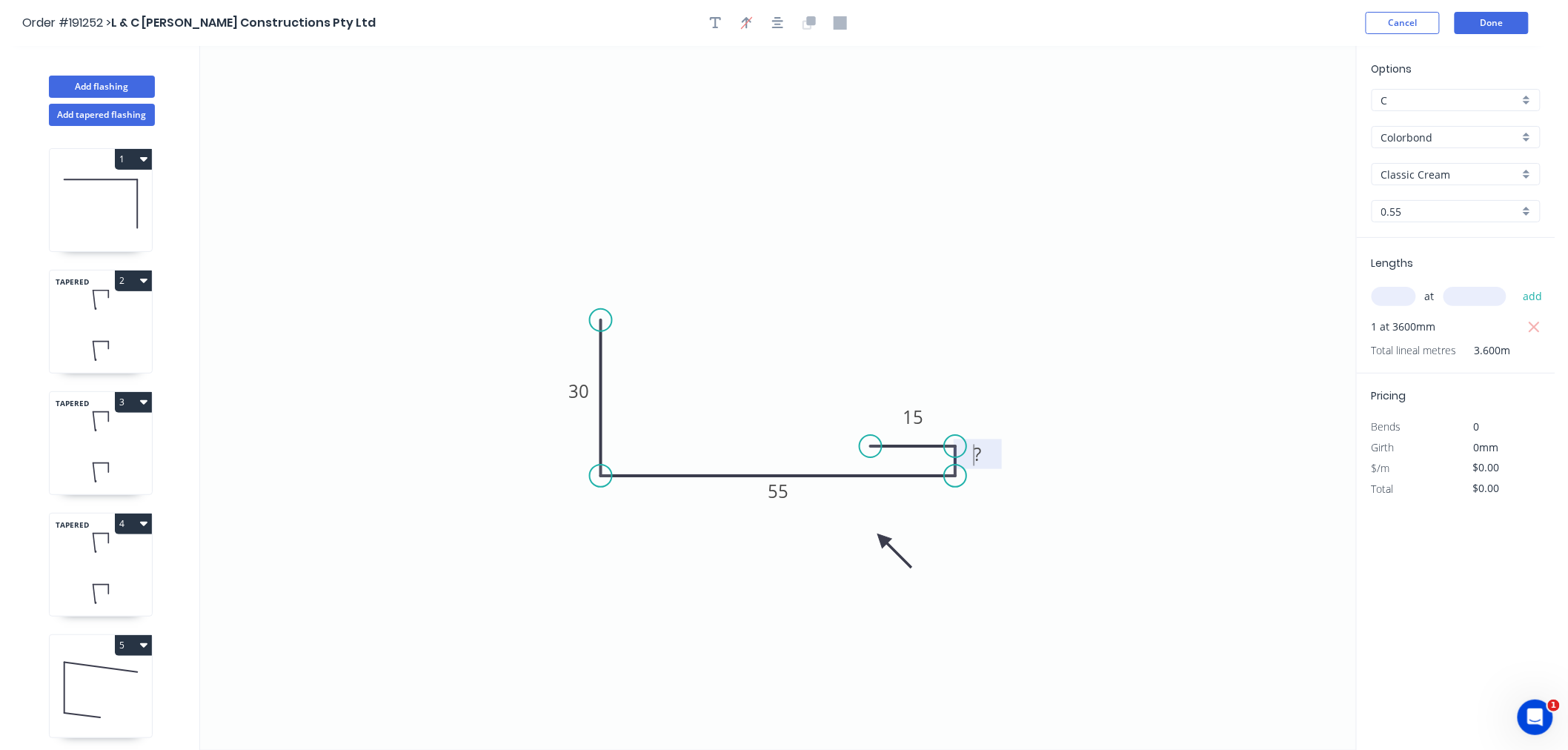
click at [977, 449] on tspan "?" at bounding box center [978, 453] width 8 height 24
drag, startPoint x: 990, startPoint y: 455, endPoint x: 968, endPoint y: 454, distance: 22.0
click at [968, 454] on rect at bounding box center [977, 455] width 30 height 21
click at [1176, 529] on icon "0 30 55 2 15" at bounding box center [777, 398] width 1156 height 704
type input "$11.35"
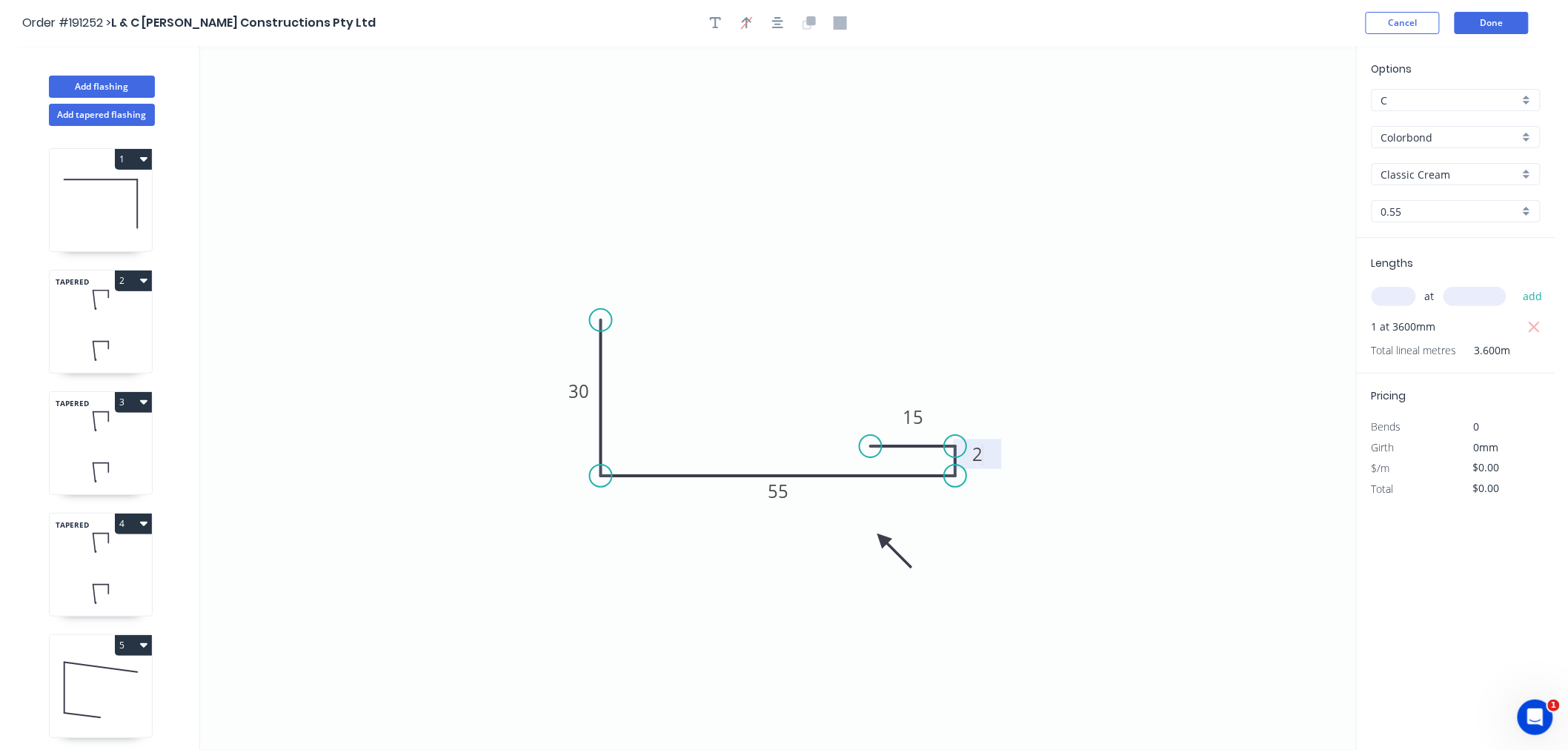
type input "$40.86"
click at [973, 448] on tspan "2" at bounding box center [977, 453] width 10 height 24
click at [983, 456] on g "2" at bounding box center [977, 453] width 30 height 24
click at [983, 457] on rect at bounding box center [977, 455] width 30 height 21
click at [976, 451] on tspan "2" at bounding box center [977, 453] width 10 height 24
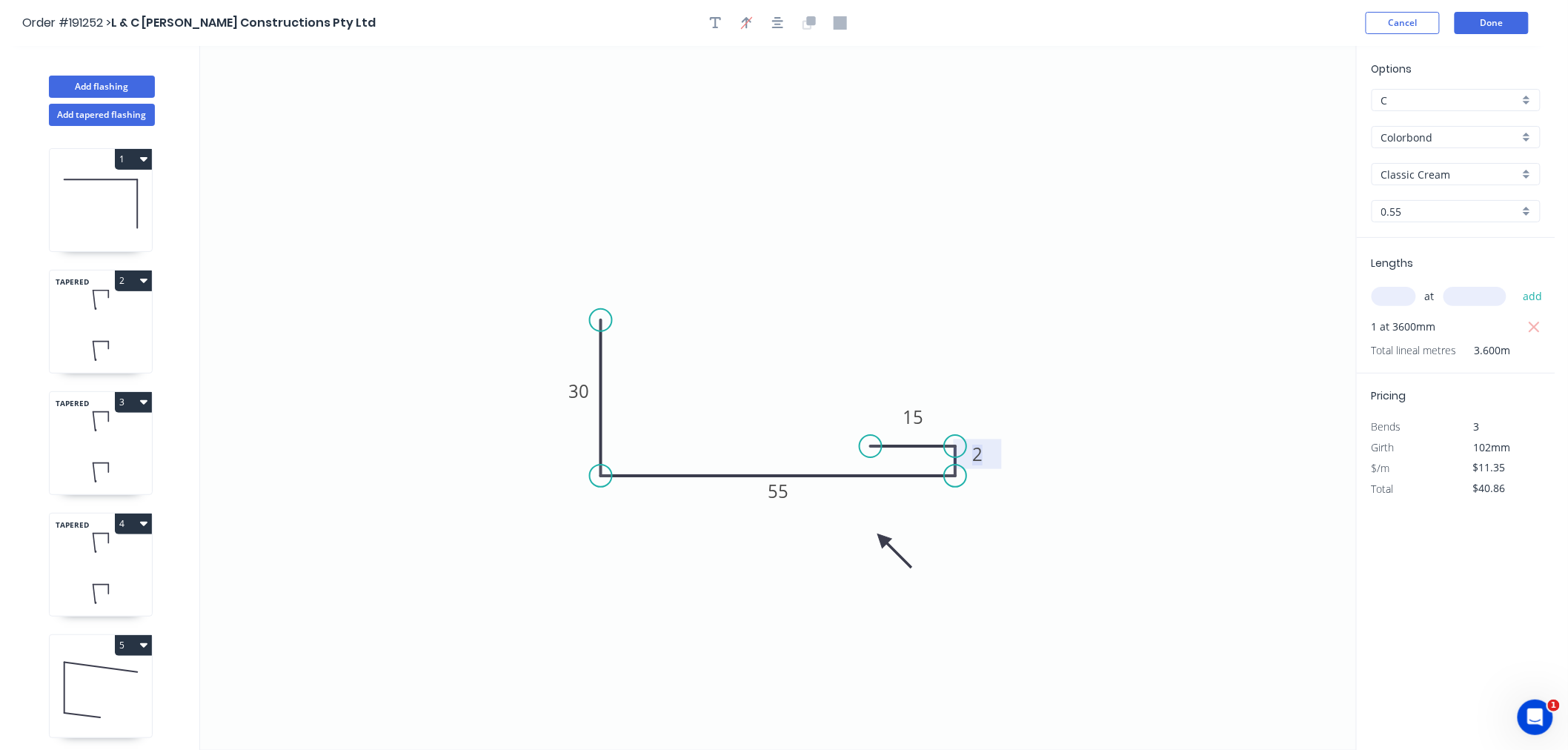
drag, startPoint x: 973, startPoint y: 456, endPoint x: 983, endPoint y: 453, distance: 10.4
click at [983, 453] on g "2" at bounding box center [977, 453] width 30 height 24
click at [1078, 430] on icon "0 30 55 15" at bounding box center [777, 398] width 1156 height 704
type input "$0.00"
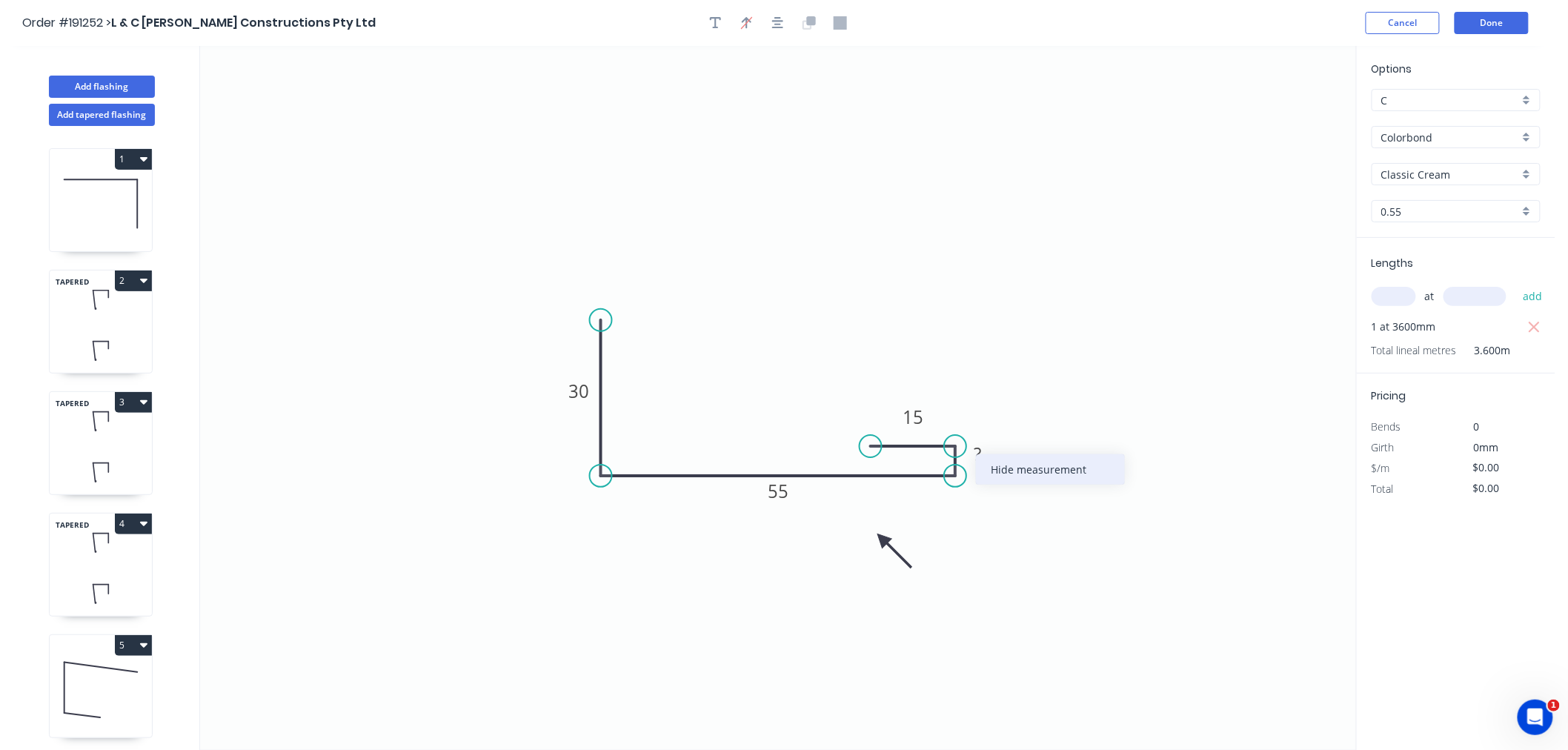
click at [996, 470] on div "Hide measurement" at bounding box center [1051, 469] width 149 height 30
type input "$8.81"
type input "$31.72"
click at [1013, 416] on icon "0 30 55 15" at bounding box center [777, 398] width 1156 height 704
click at [782, 19] on icon "button" at bounding box center [777, 23] width 12 height 13
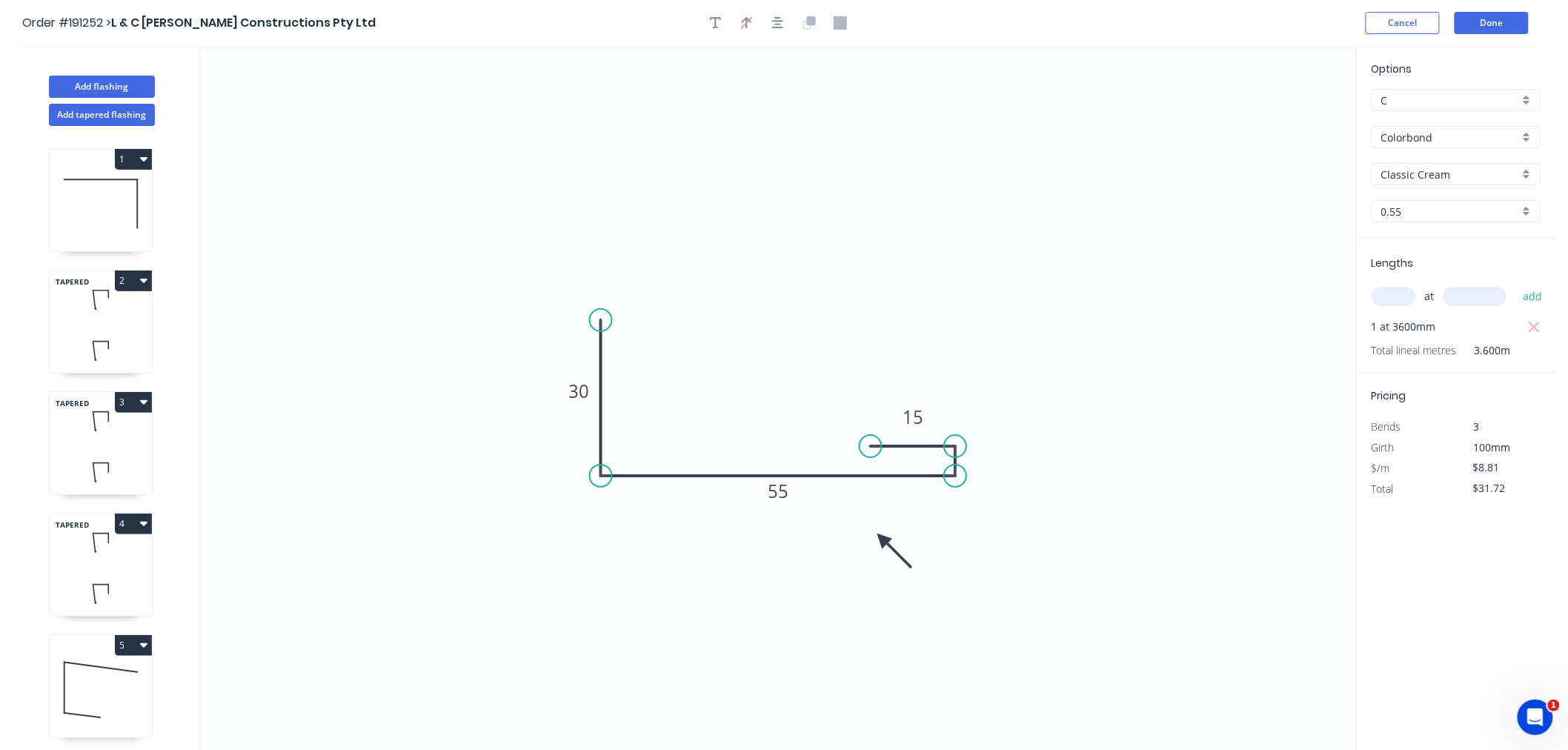
click at [994, 10] on header "Order #191252 > L & C [PERSON_NAME] Constructions Pty Ltd Cancel Done" at bounding box center [777, 23] width 1556 height 46
click at [1505, 21] on button "Done" at bounding box center [1492, 23] width 74 height 23
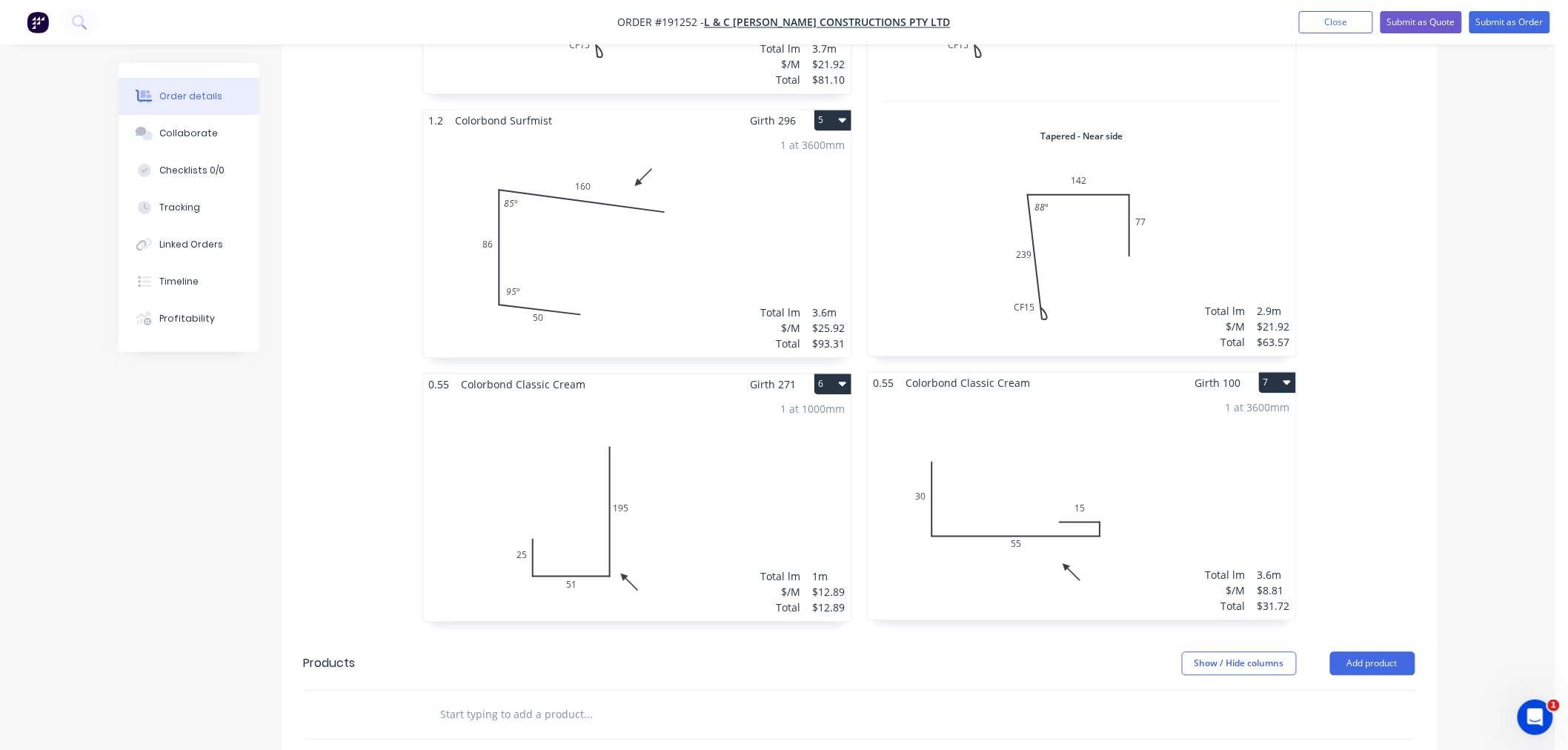
scroll to position [1153, 0]
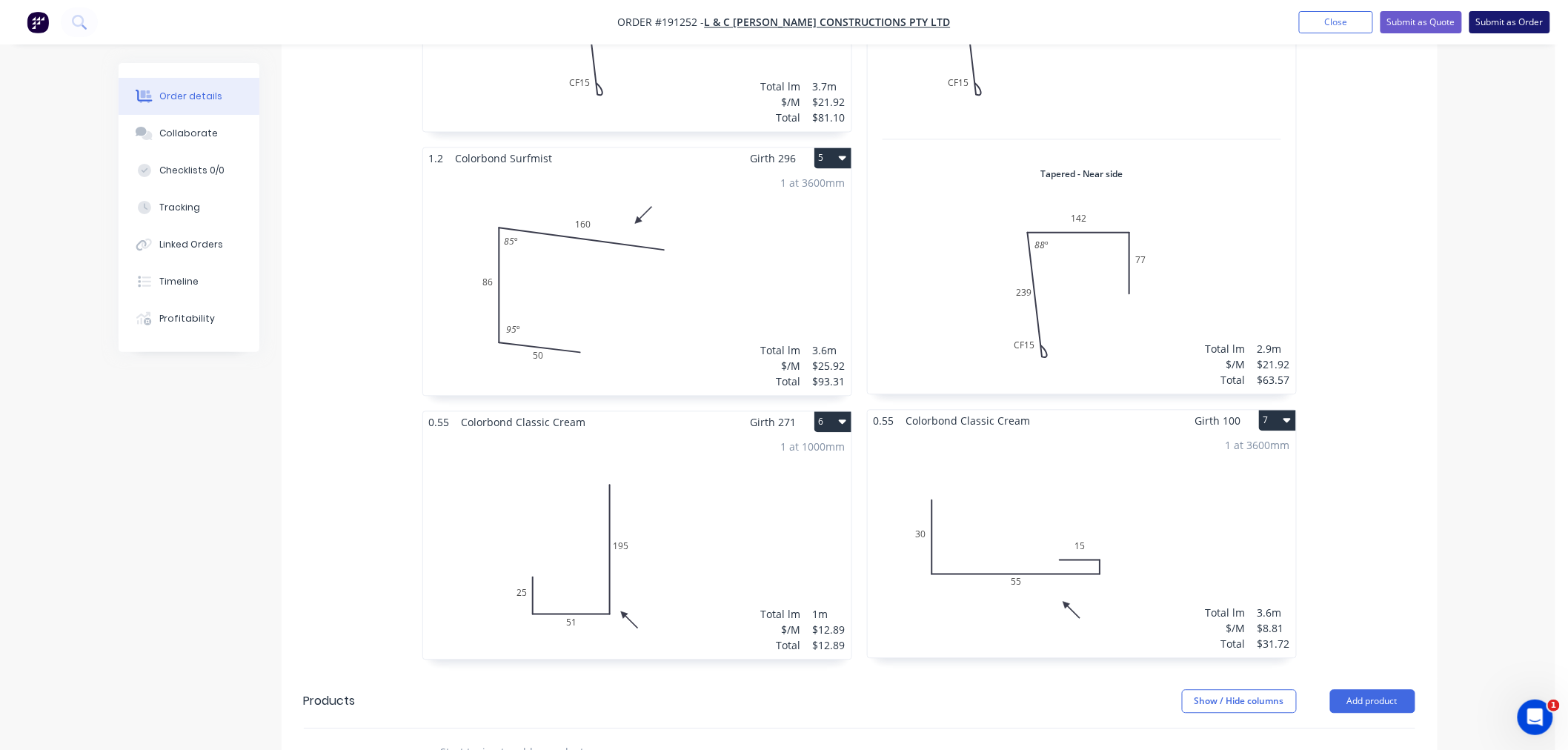
click at [1507, 19] on button "Submit as Order" at bounding box center [1510, 22] width 81 height 23
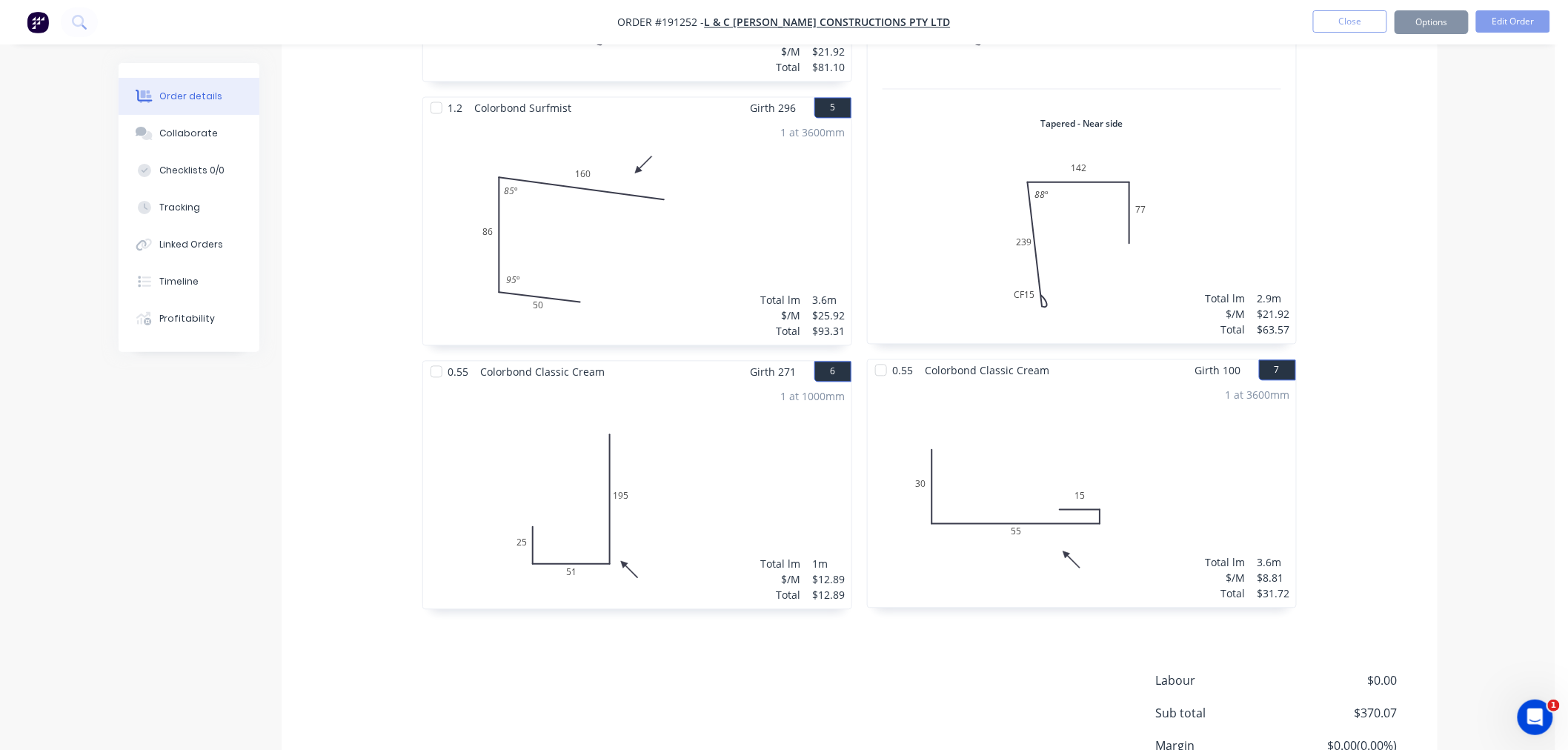
scroll to position [0, 0]
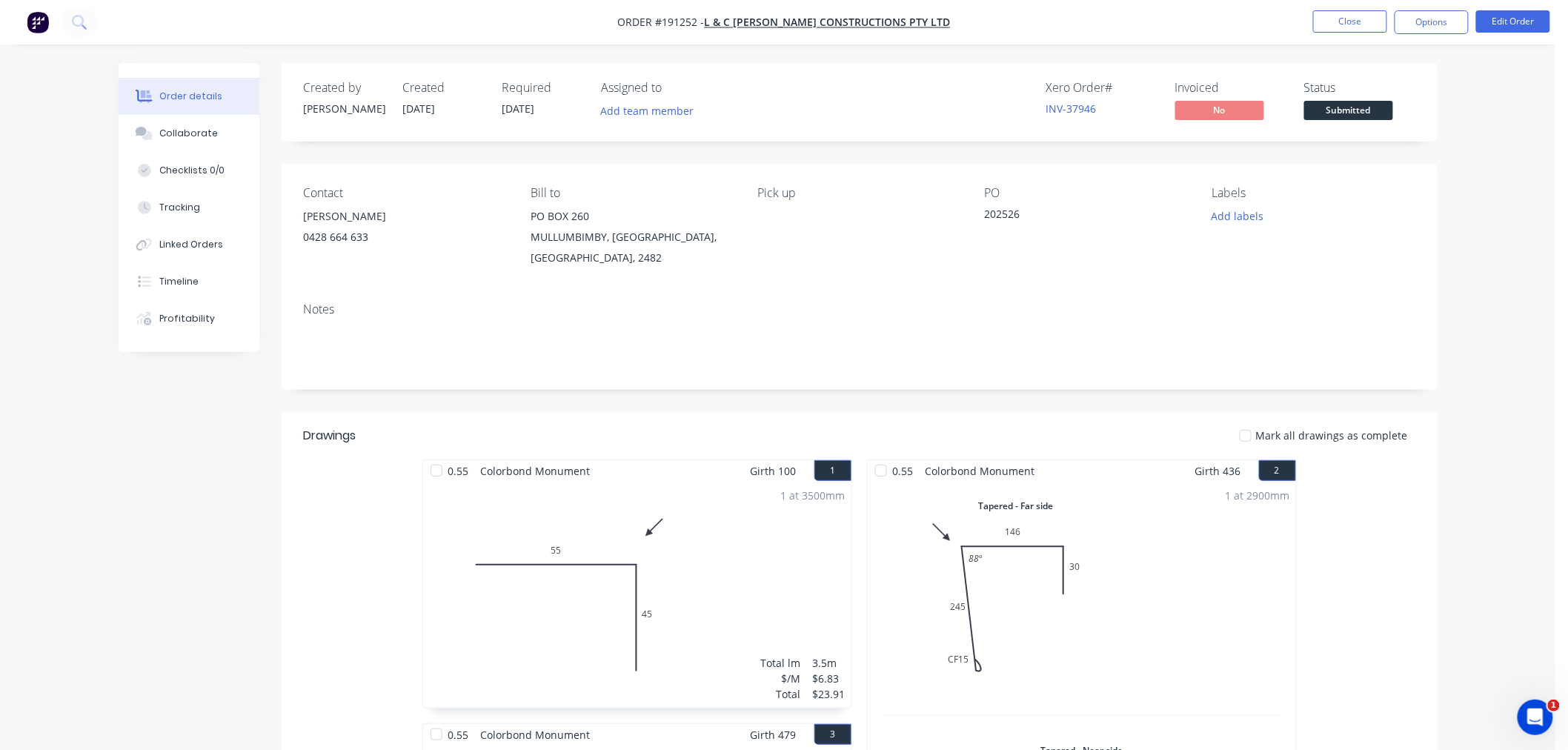
click at [1427, 21] on button "Options" at bounding box center [1431, 22] width 74 height 24
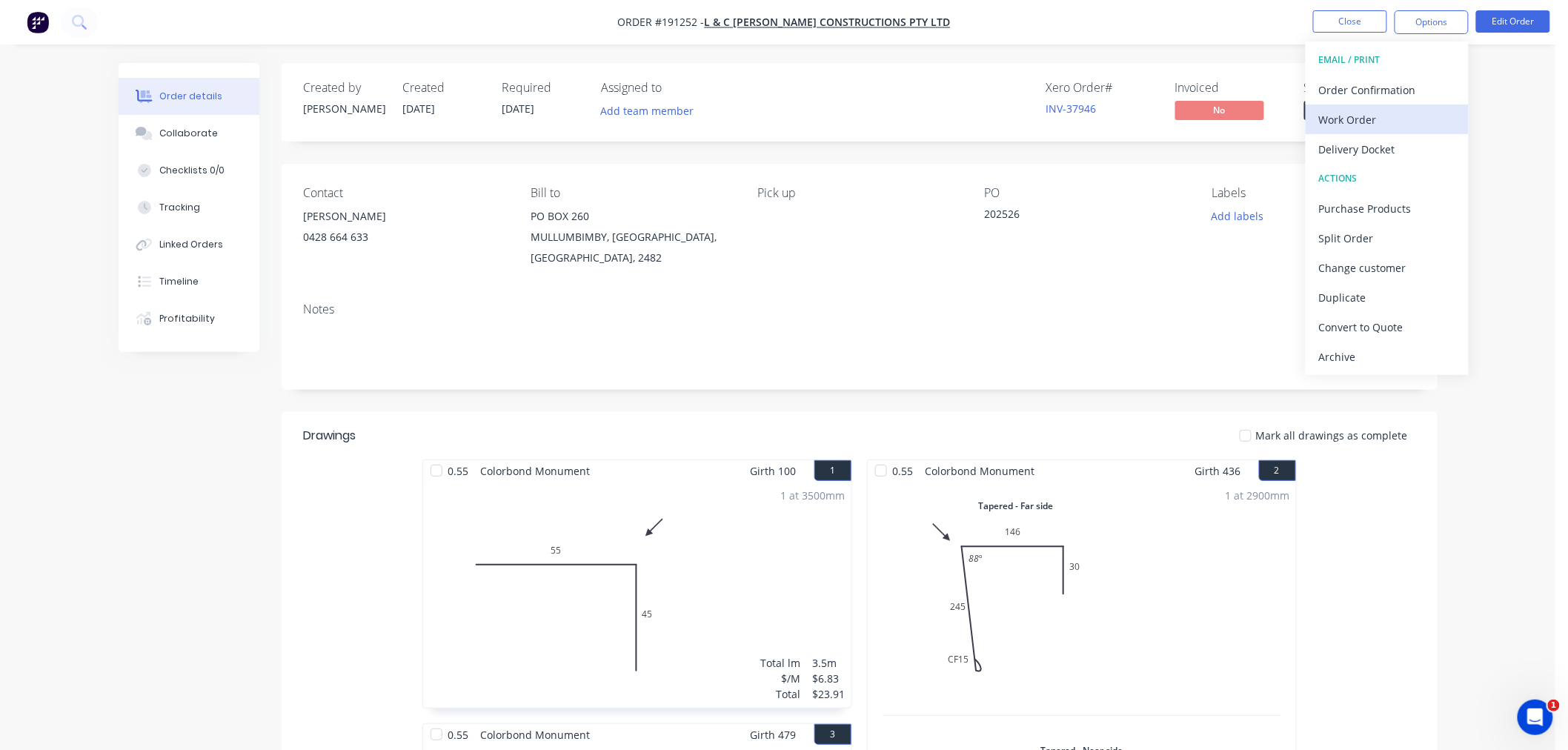
click at [1416, 114] on div "Work Order" at bounding box center [1387, 120] width 136 height 22
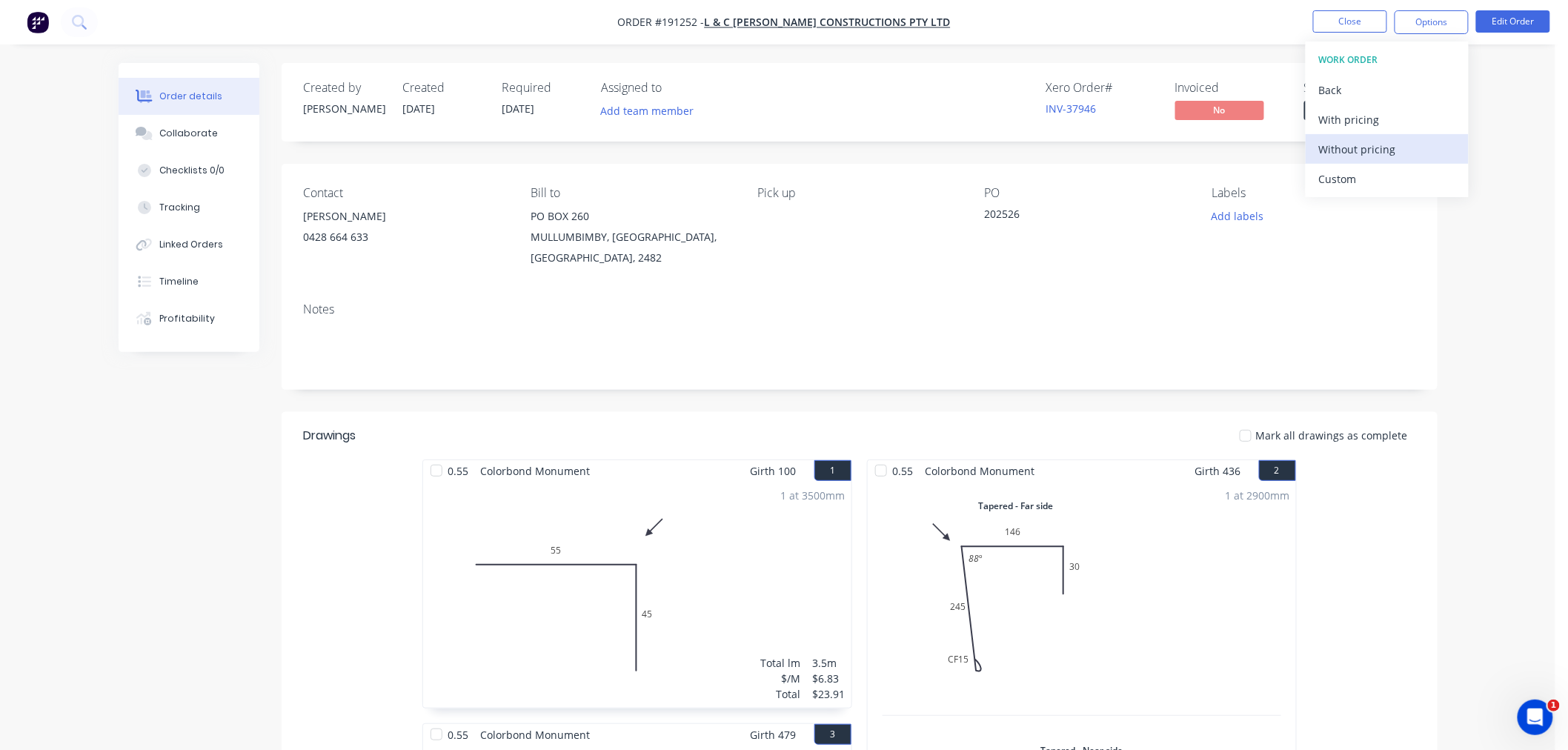
click at [1392, 141] on div "Without pricing" at bounding box center [1387, 149] width 136 height 22
click at [1217, 23] on nav "Order #191252 - L & C [PERSON_NAME] Constructions Pty Ltd Close Options EMAIL /…" at bounding box center [784, 22] width 1568 height 44
click at [1352, 28] on button "Close" at bounding box center [1350, 21] width 74 height 23
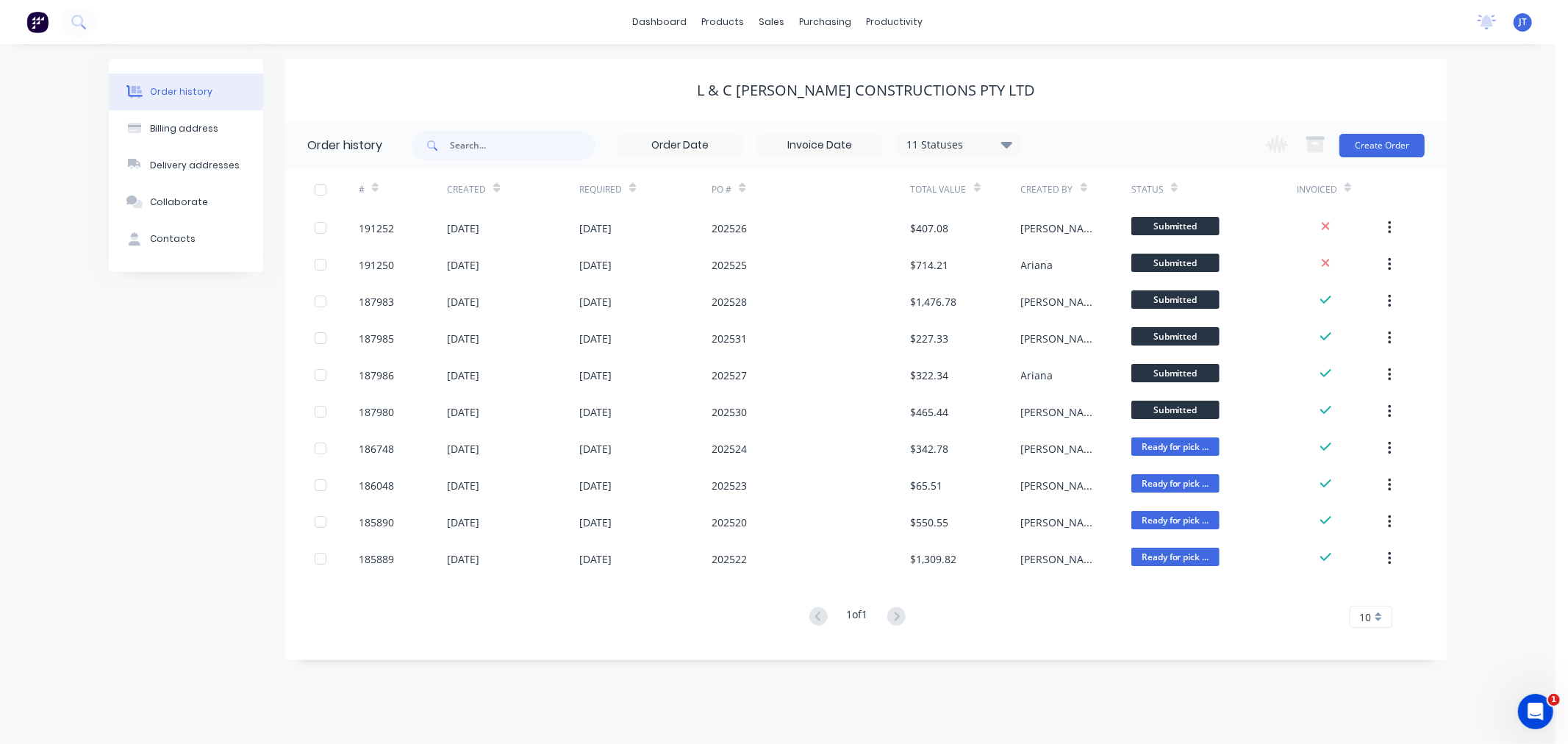
click at [1002, 143] on icon at bounding box center [1007, 144] width 11 height 7
click at [1081, 314] on label at bounding box center [1081, 314] width 0 height 0
click at [1081, 327] on input "checkbox" at bounding box center [1086, 321] width 12 height 14
checkbox input "true"
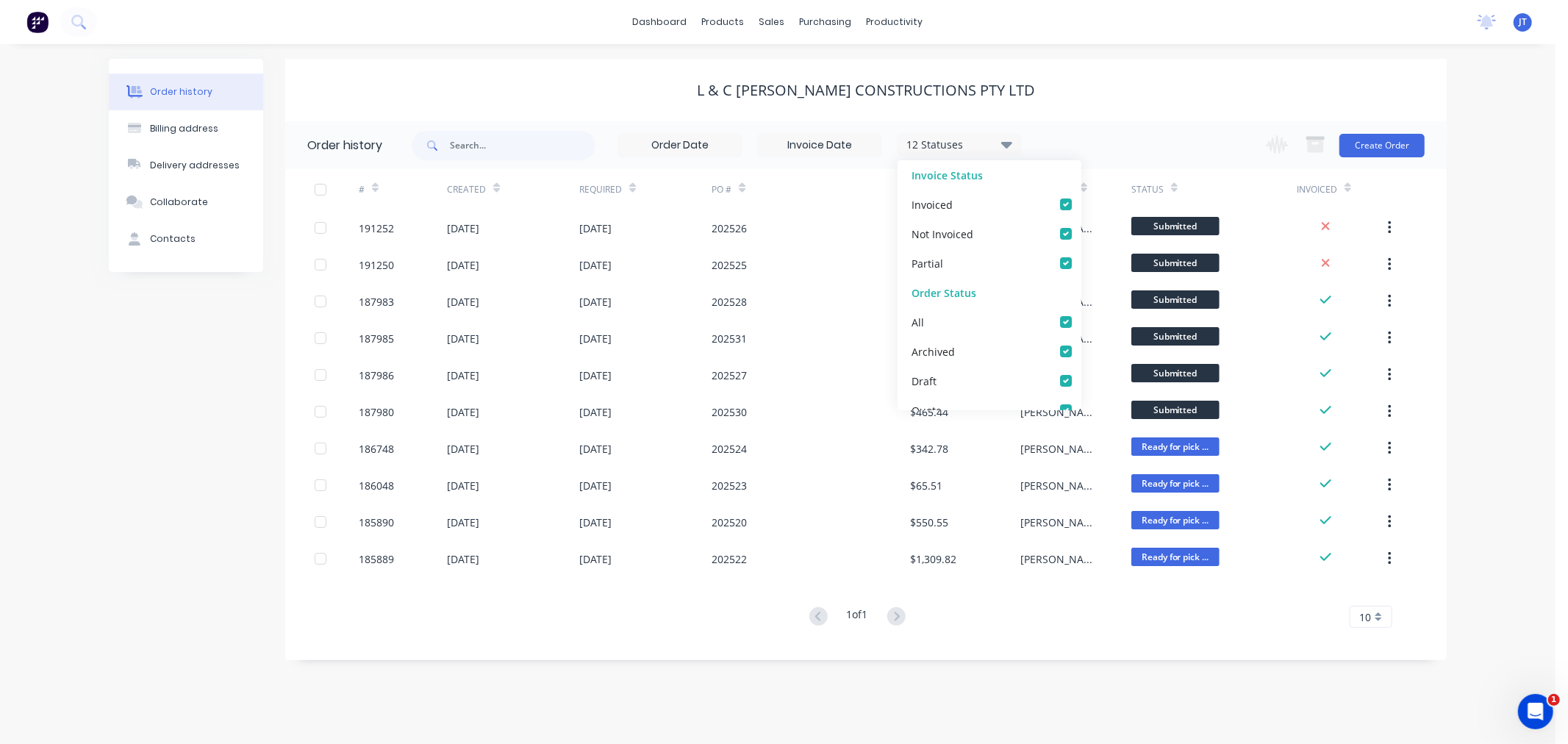
click at [520, 655] on div "Order history 12 Statuses Invoice Status Invoiced Not Invoiced Partial Order St…" at bounding box center [866, 390] width 1161 height 539
click at [902, 618] on icon at bounding box center [899, 615] width 5 height 8
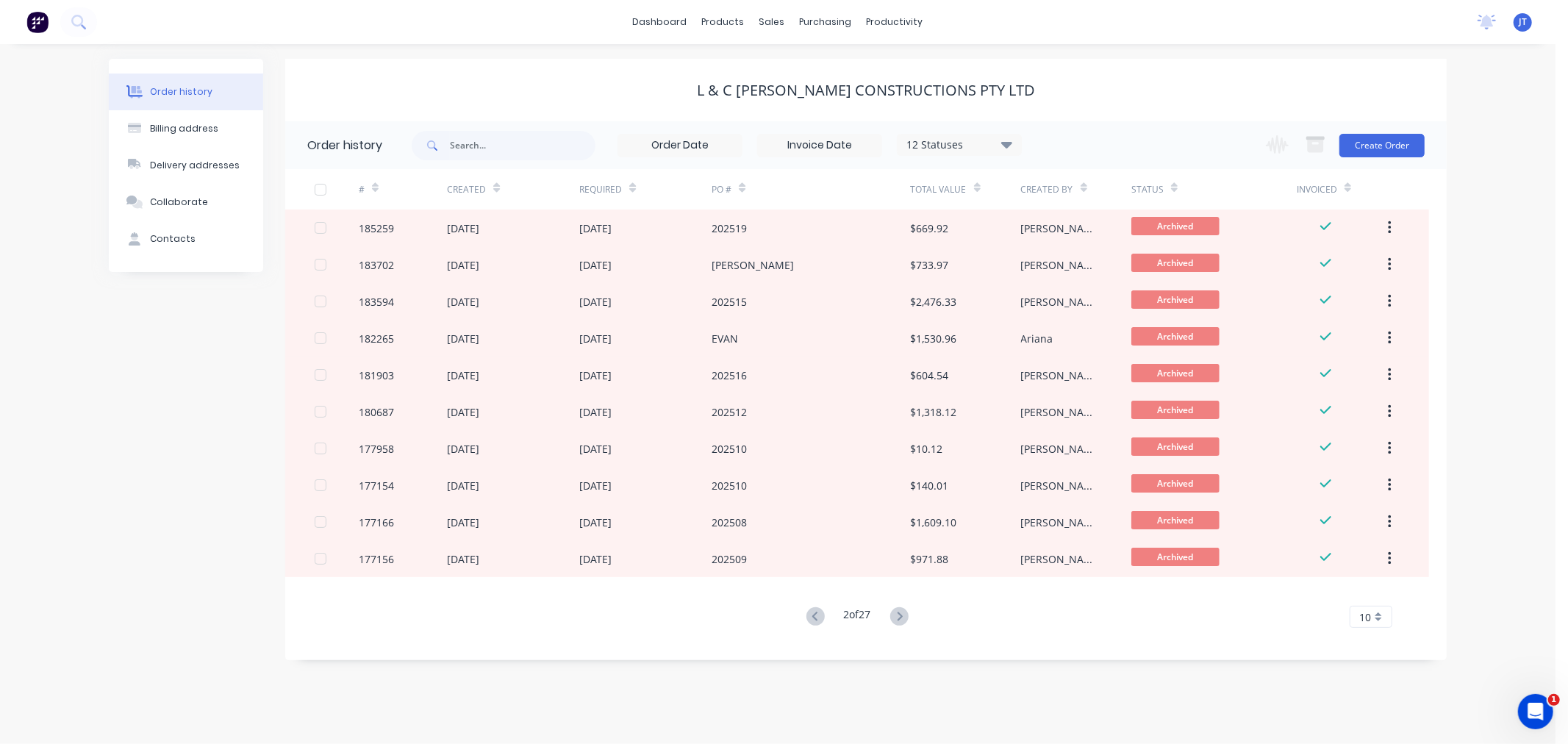
click at [902, 618] on icon at bounding box center [899, 615] width 5 height 8
click at [813, 620] on icon at bounding box center [814, 615] width 5 height 8
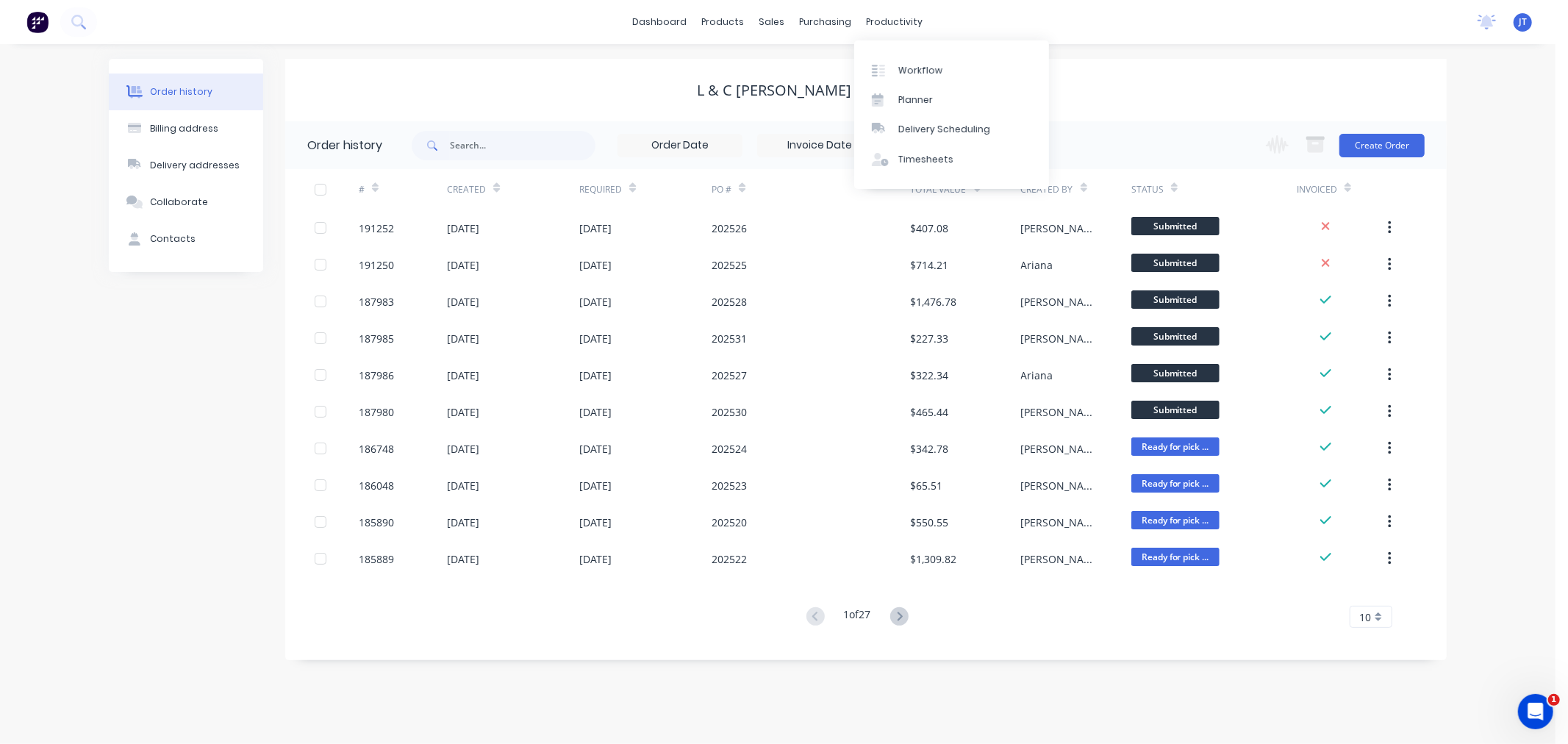
drag, startPoint x: 1122, startPoint y: 93, endPoint x: 1099, endPoint y: 98, distance: 23.5
click at [1122, 93] on div "L & C [PERSON_NAME] Constructions Pty Ltd" at bounding box center [866, 90] width 1161 height 18
click at [1003, 140] on icon at bounding box center [1007, 143] width 11 height 18
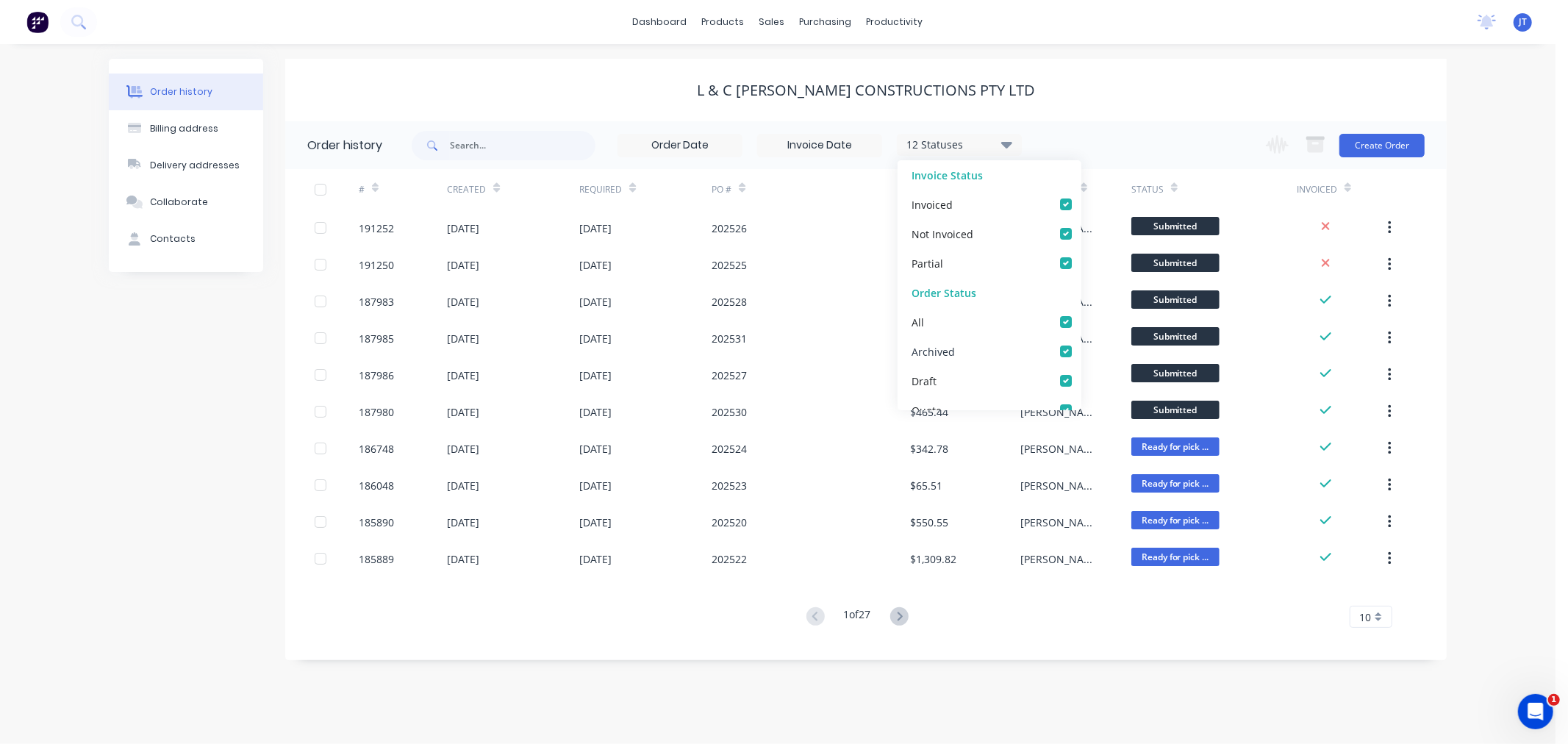
click at [1081, 343] on label at bounding box center [1081, 343] width 0 height 0
click at [1081, 350] on input "checkbox" at bounding box center [1086, 350] width 12 height 14
checkbox input "false"
click at [1181, 91] on div "L & C [PERSON_NAME] Constructions Pty Ltd" at bounding box center [866, 90] width 1161 height 18
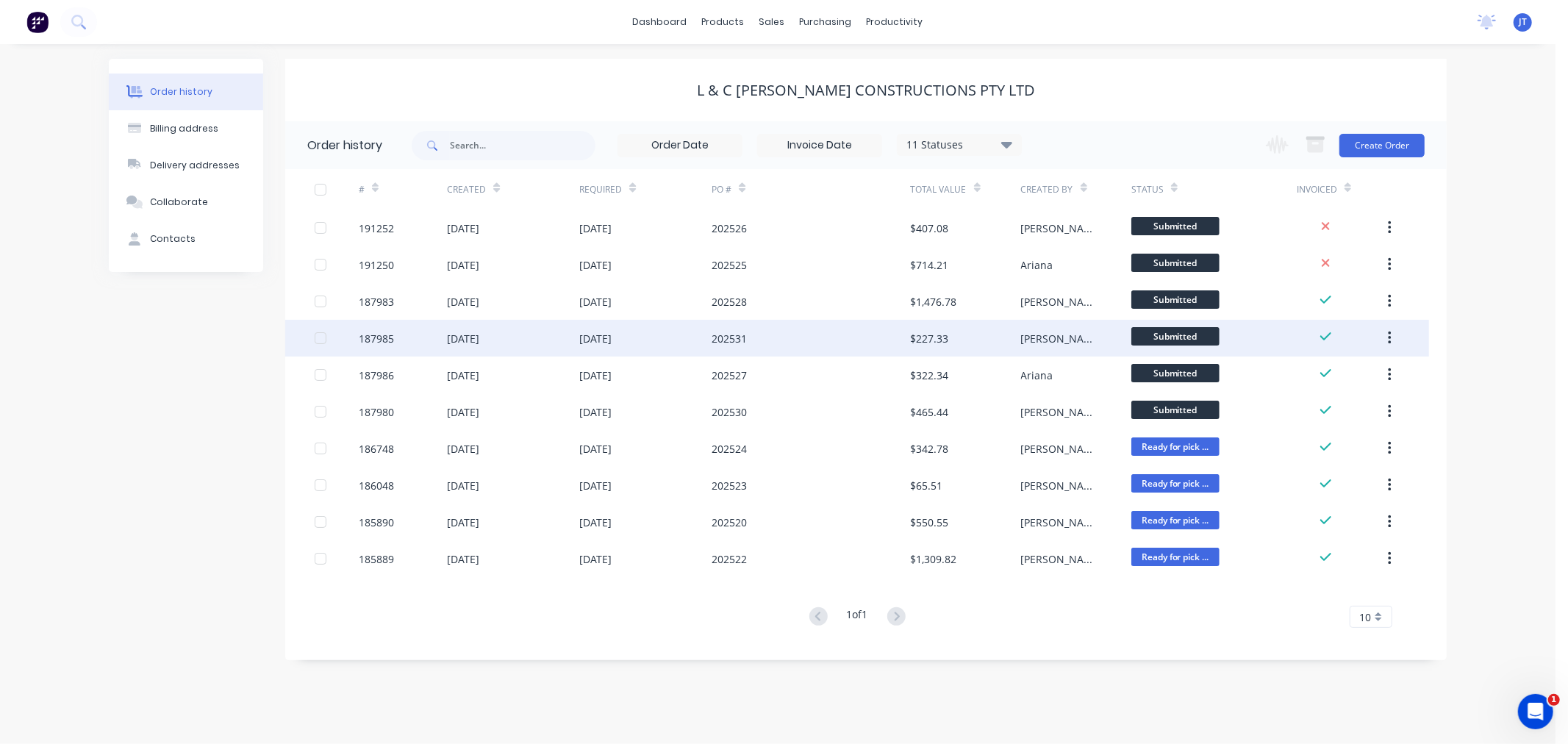
click at [372, 336] on div "187985" at bounding box center [376, 338] width 35 height 15
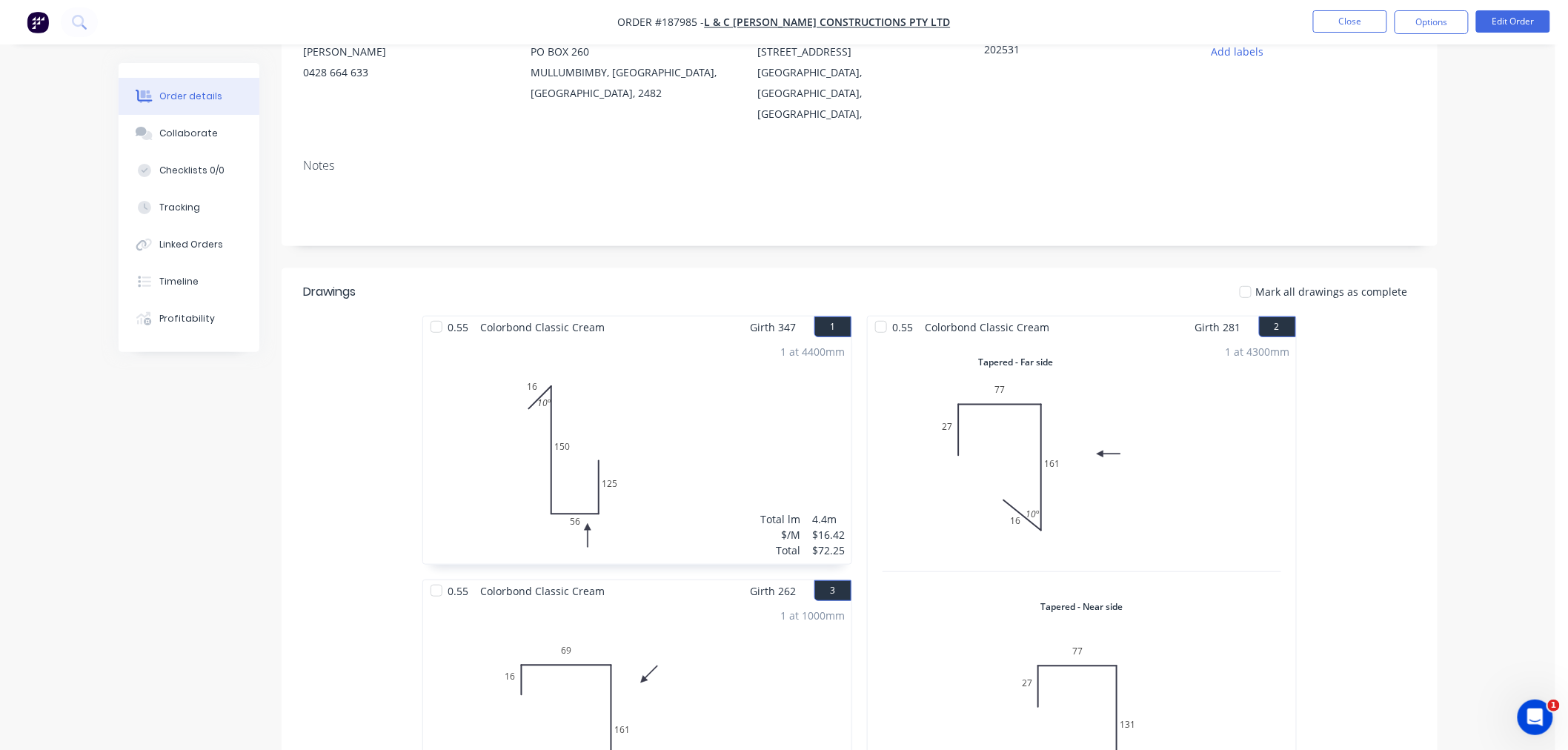
scroll to position [329, 0]
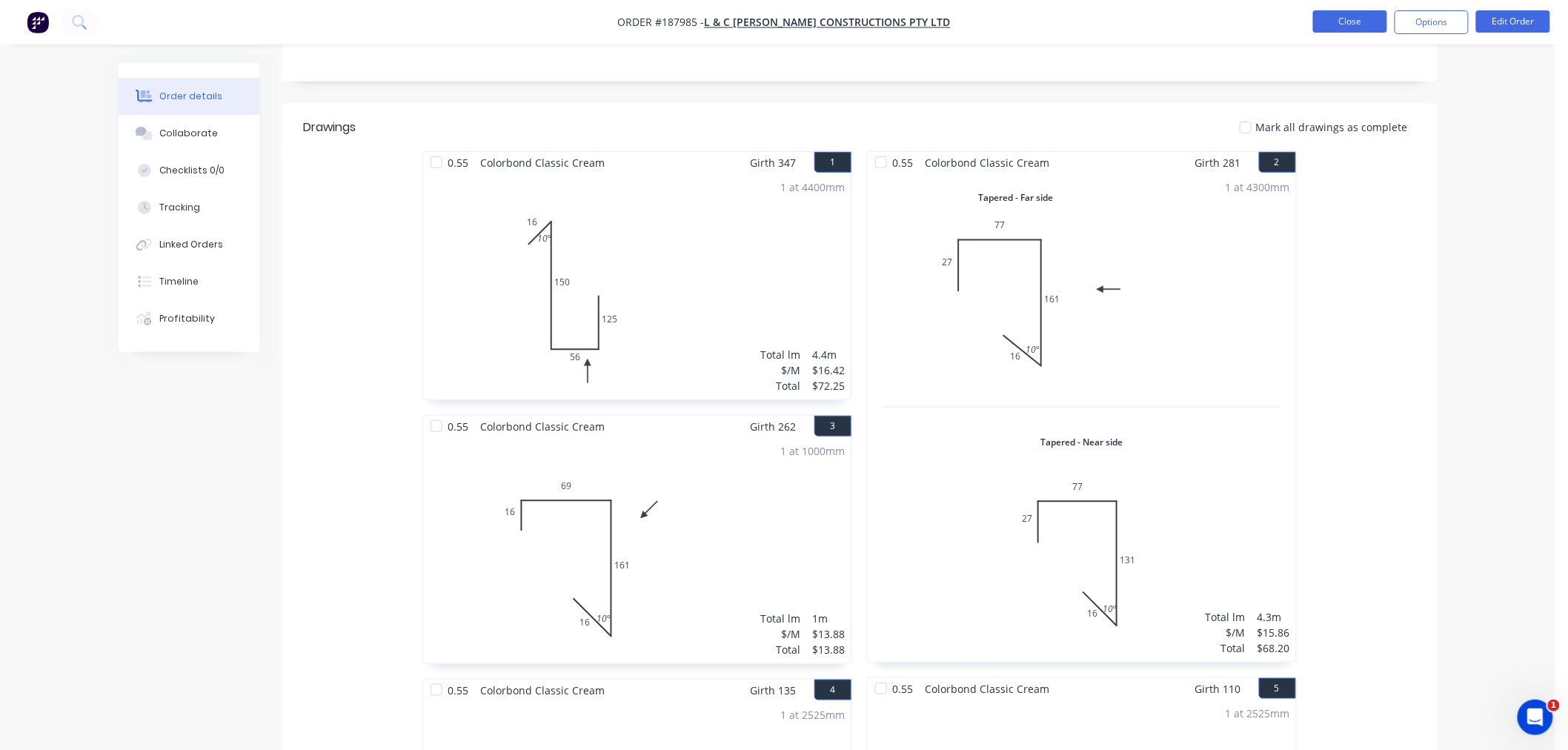
click at [1338, 19] on button "Close" at bounding box center [1350, 21] width 74 height 23
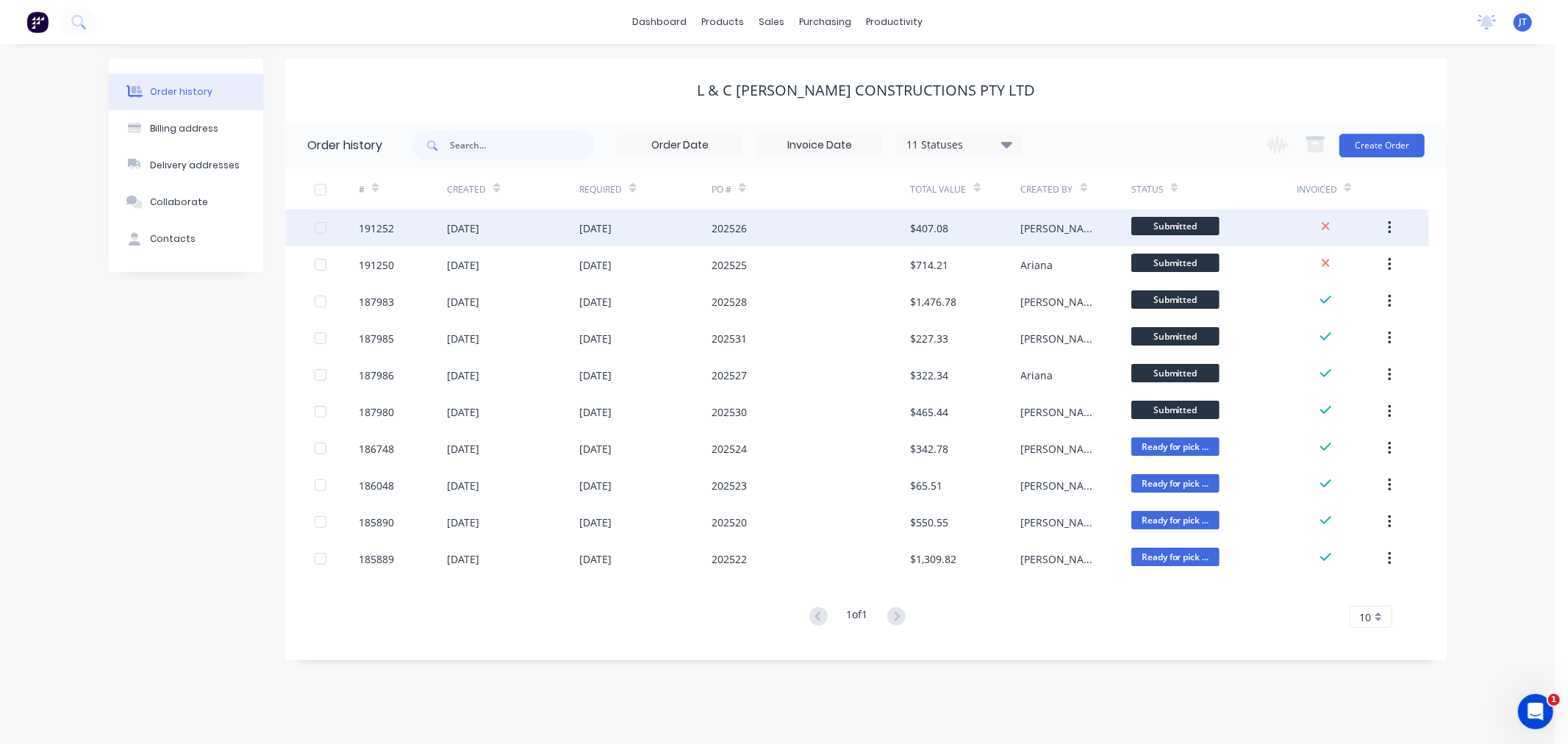
click at [370, 224] on div "191252" at bounding box center [376, 228] width 35 height 15
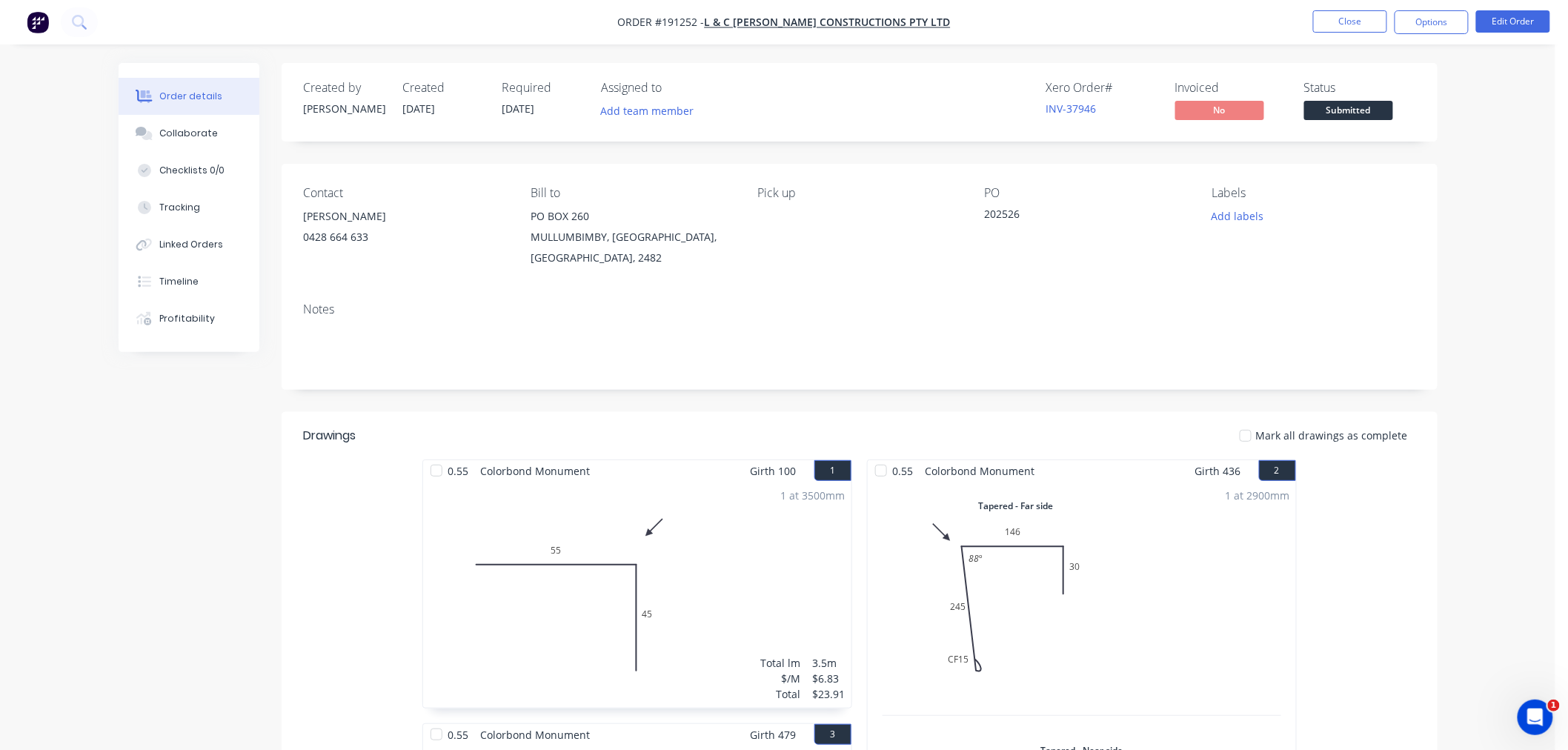
scroll to position [165, 0]
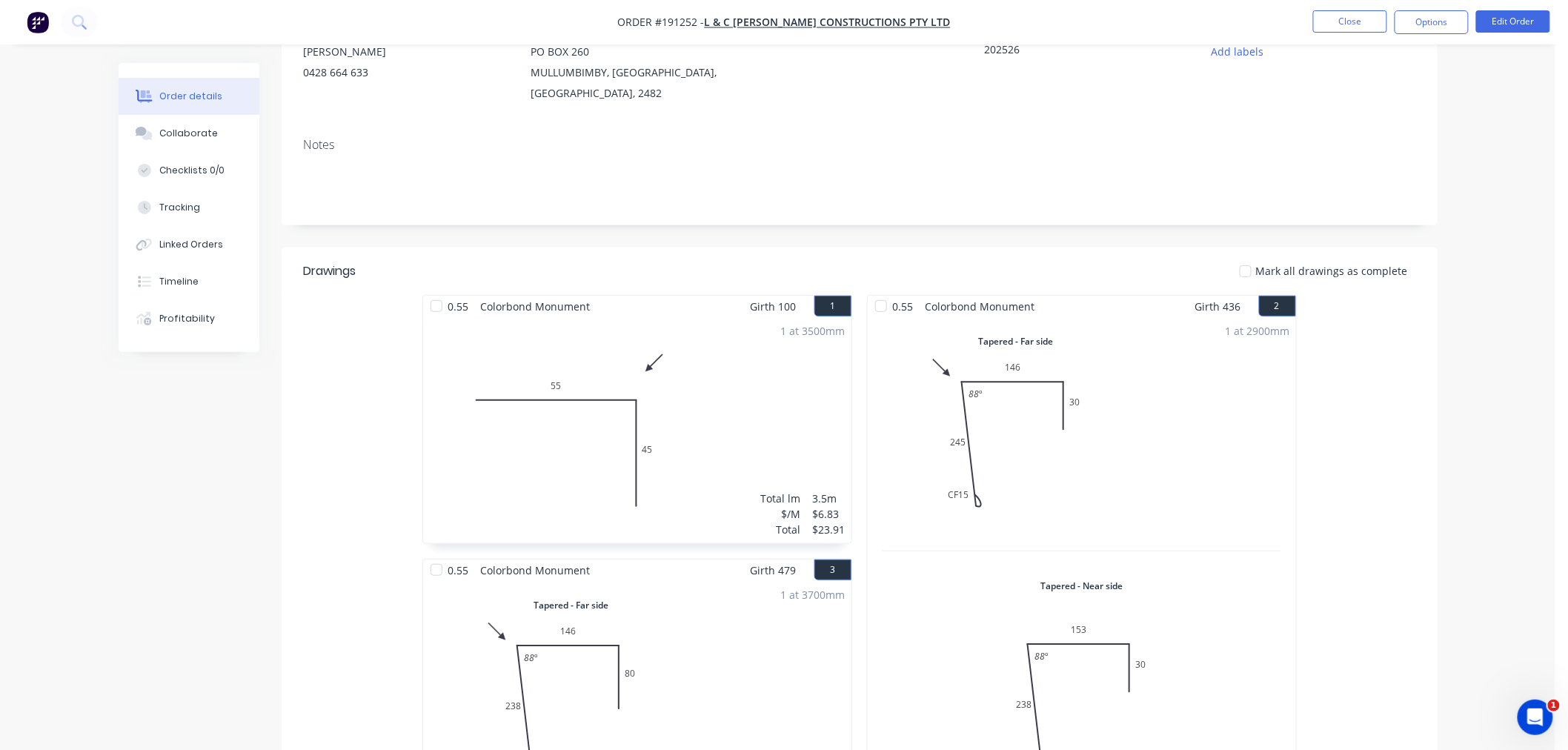
click at [1362, 12] on button "Close" at bounding box center [1350, 21] width 74 height 23
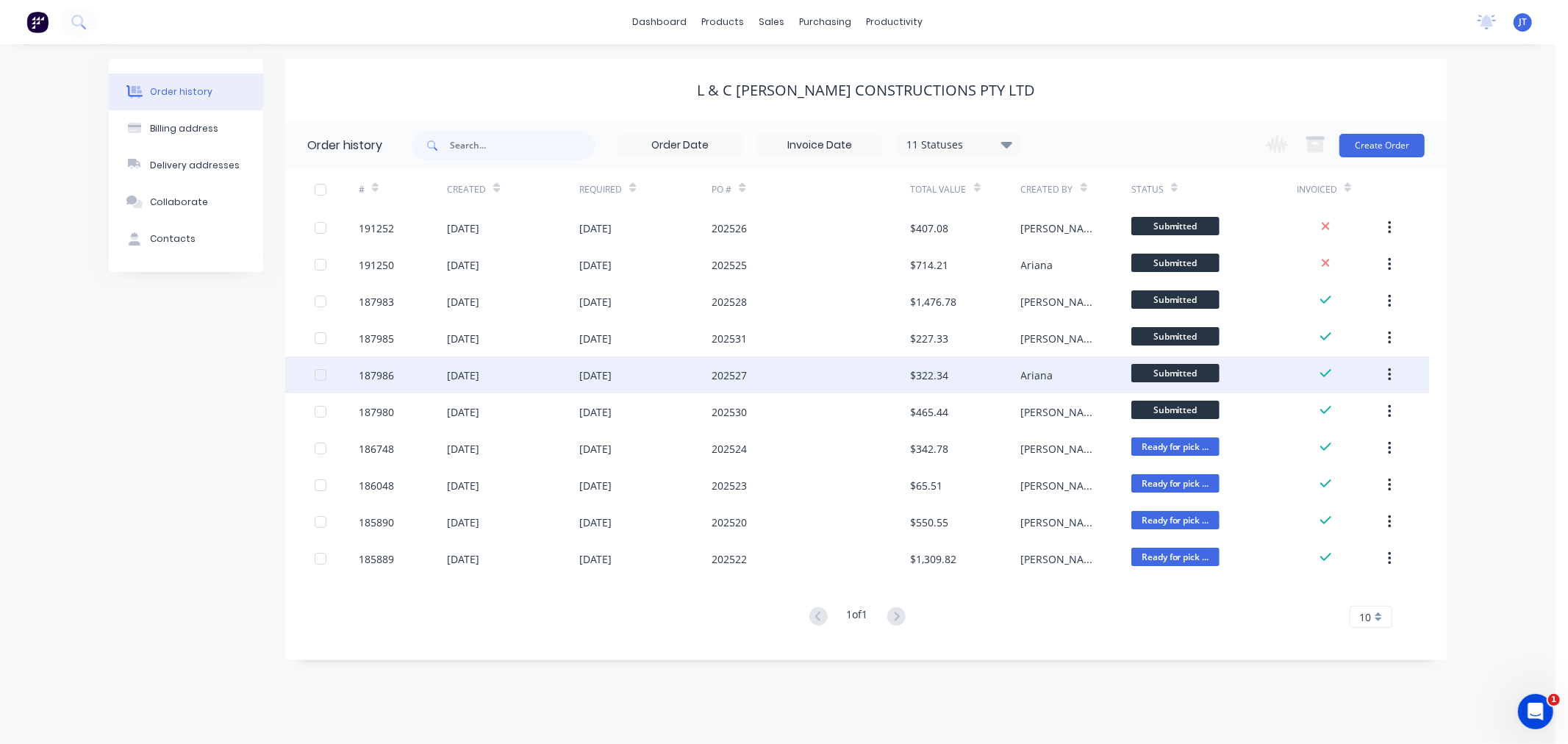
click at [382, 375] on div "187986" at bounding box center [376, 375] width 35 height 15
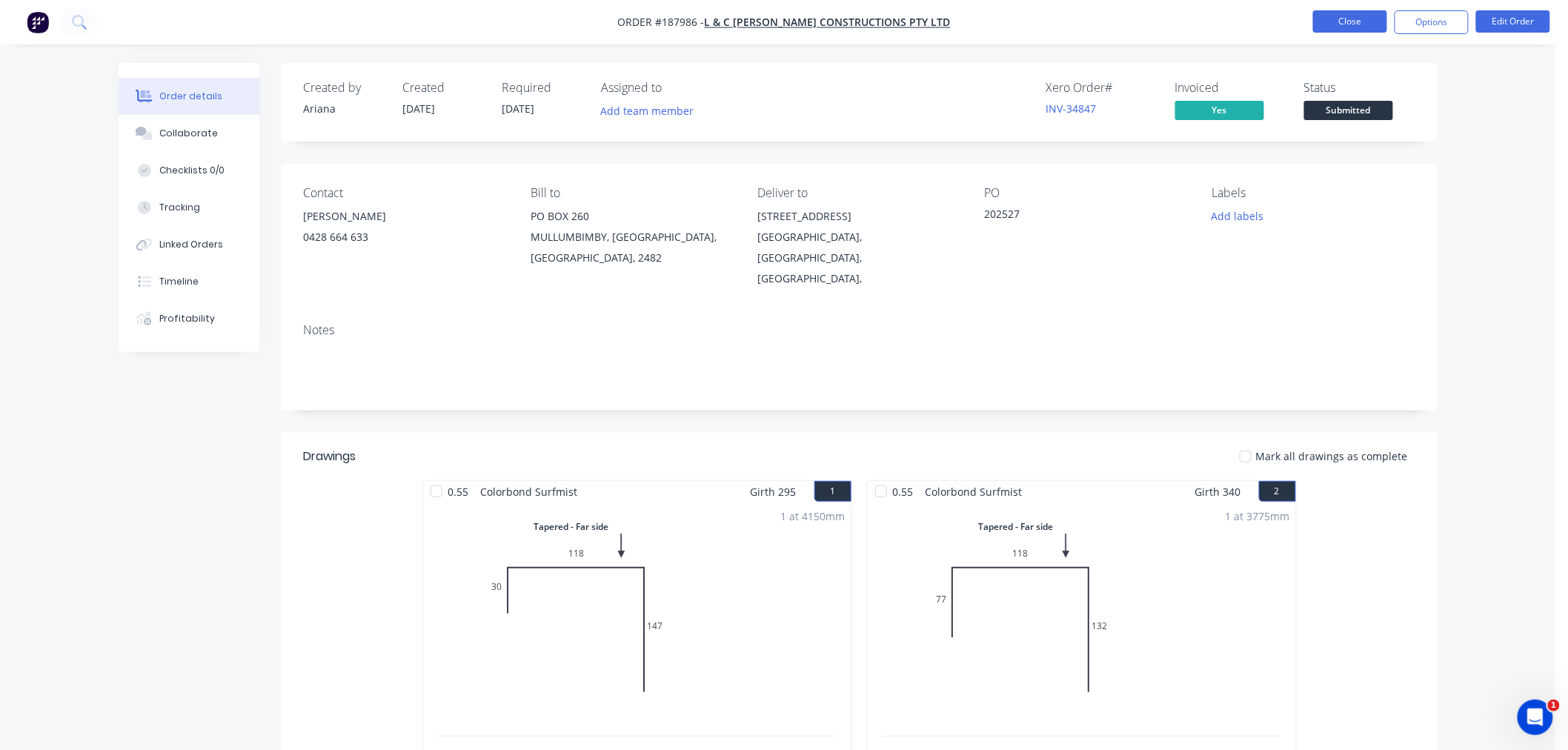
click at [1346, 25] on button "Close" at bounding box center [1350, 21] width 74 height 23
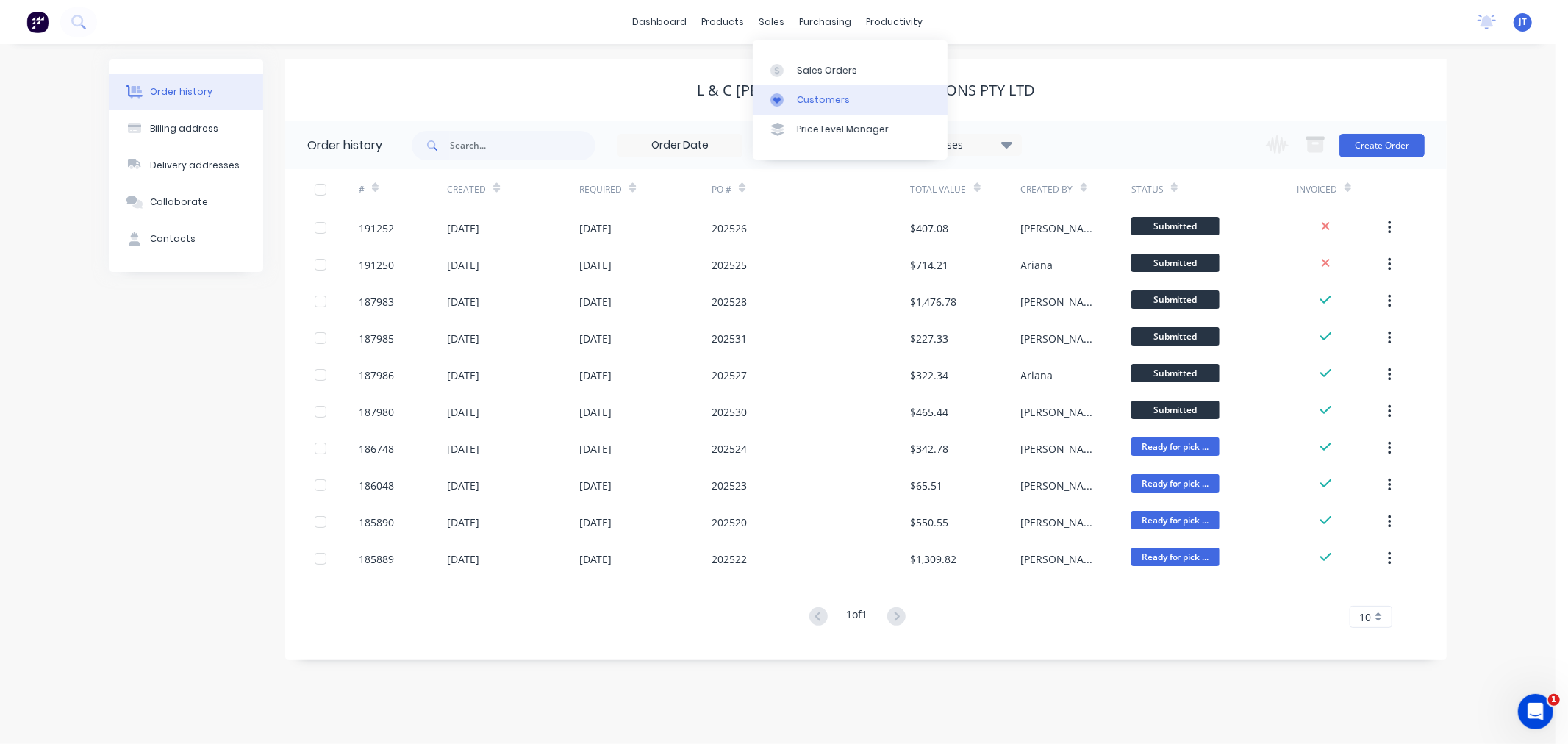
click at [797, 93] on div "Customers" at bounding box center [823, 99] width 53 height 13
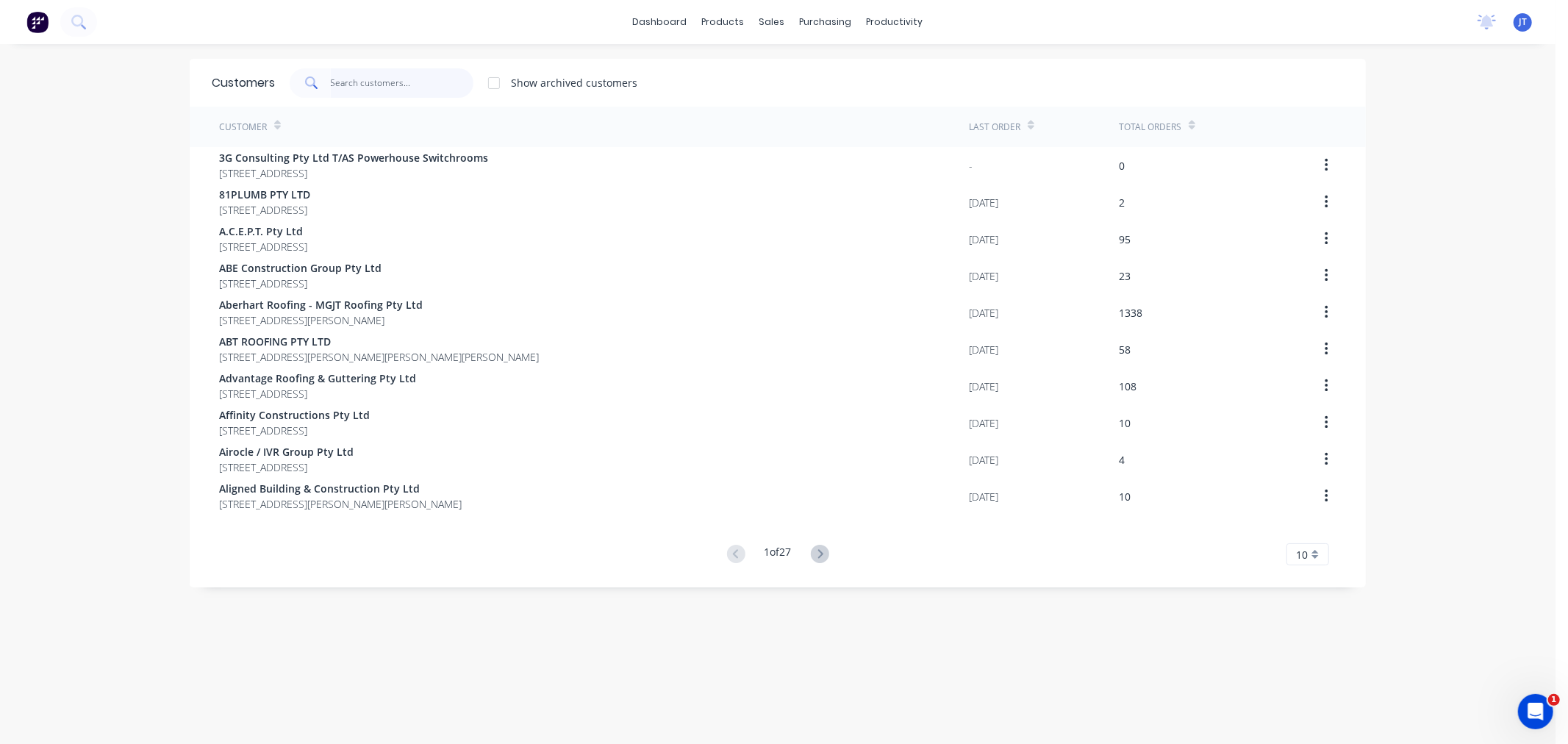
click at [341, 82] on input "text" at bounding box center [402, 83] width 143 height 29
click at [385, 86] on input "text" at bounding box center [402, 83] width 143 height 29
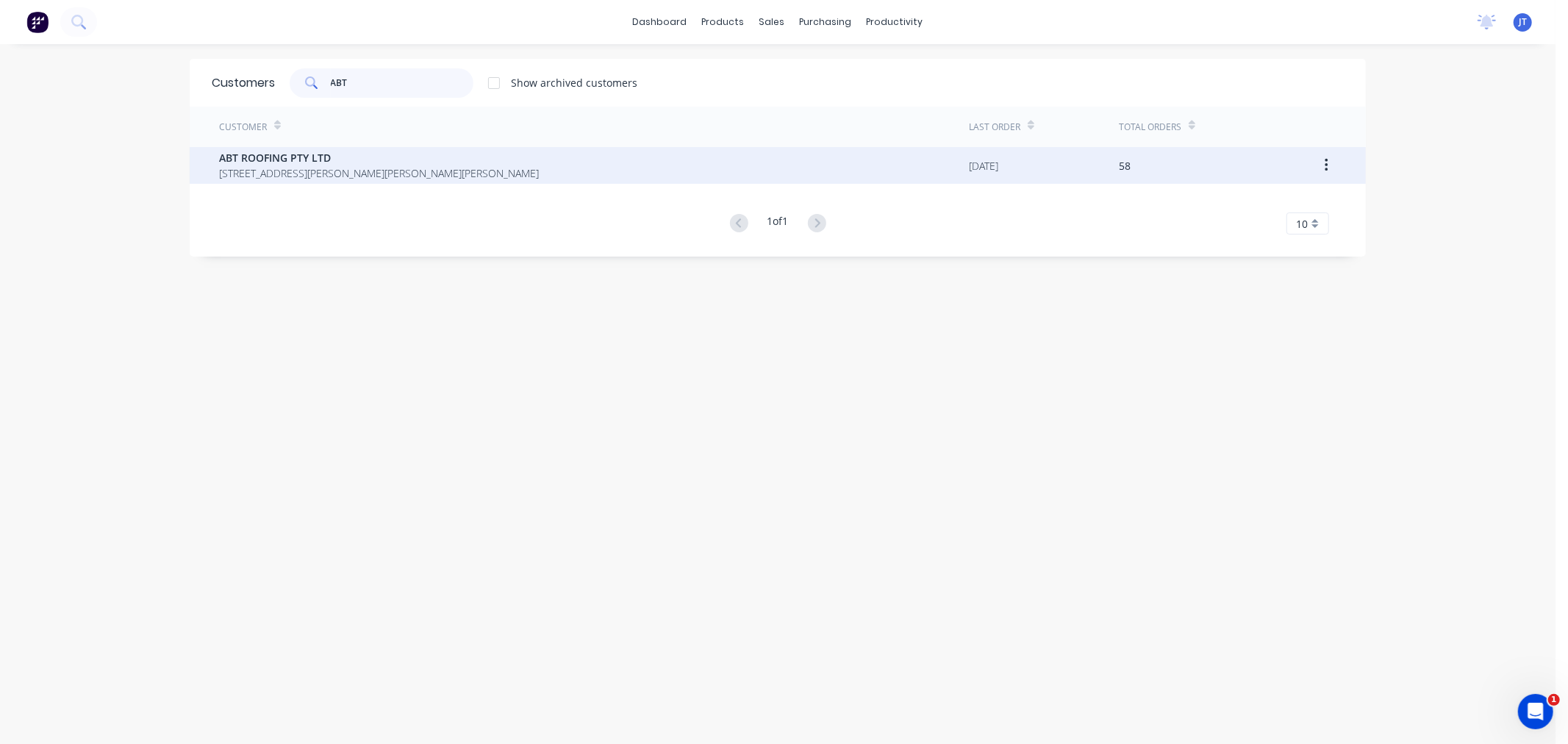
type input "ABT"
click at [348, 156] on span "ABT ROOFING PTY LTD" at bounding box center [379, 157] width 320 height 15
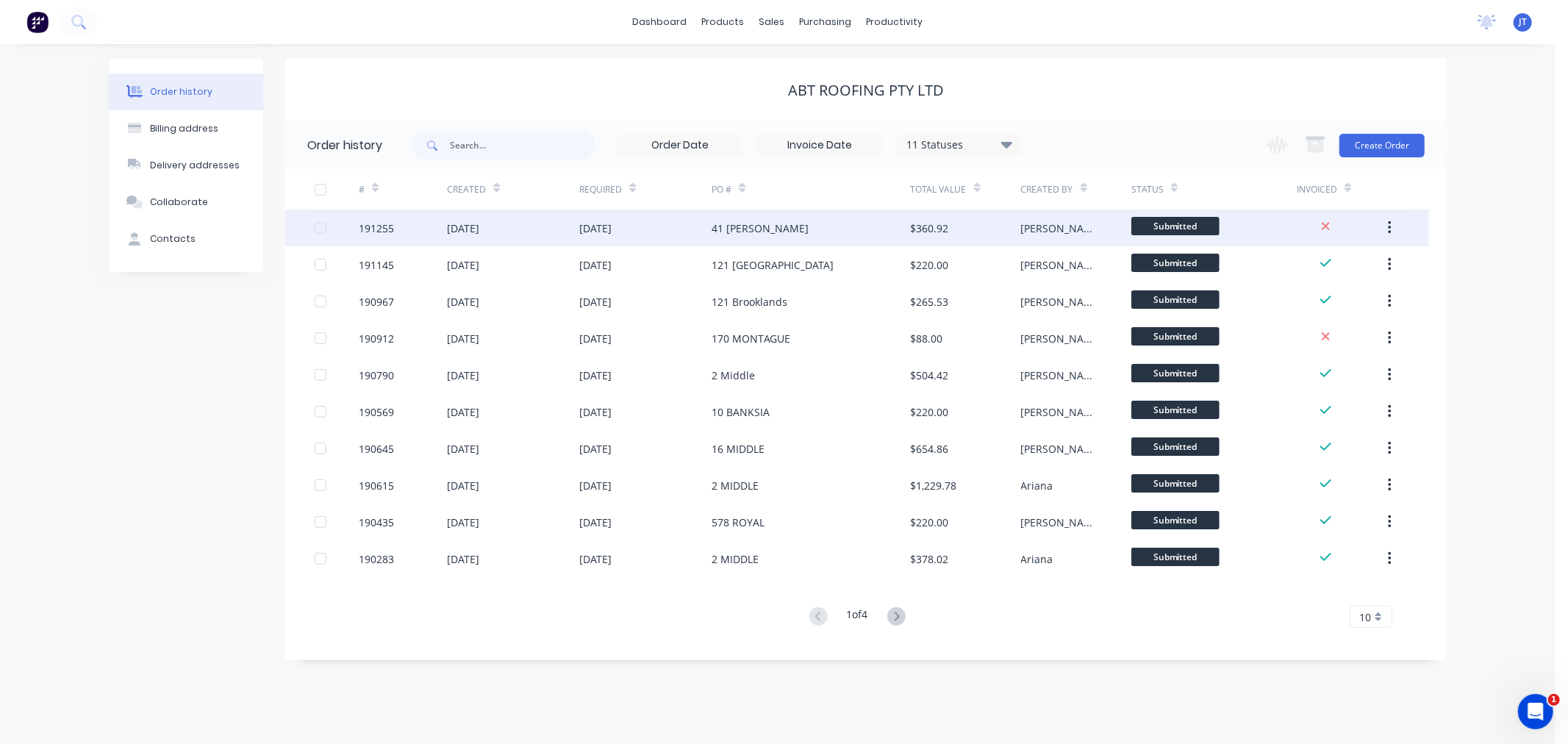
click at [370, 231] on div "191255" at bounding box center [376, 228] width 35 height 15
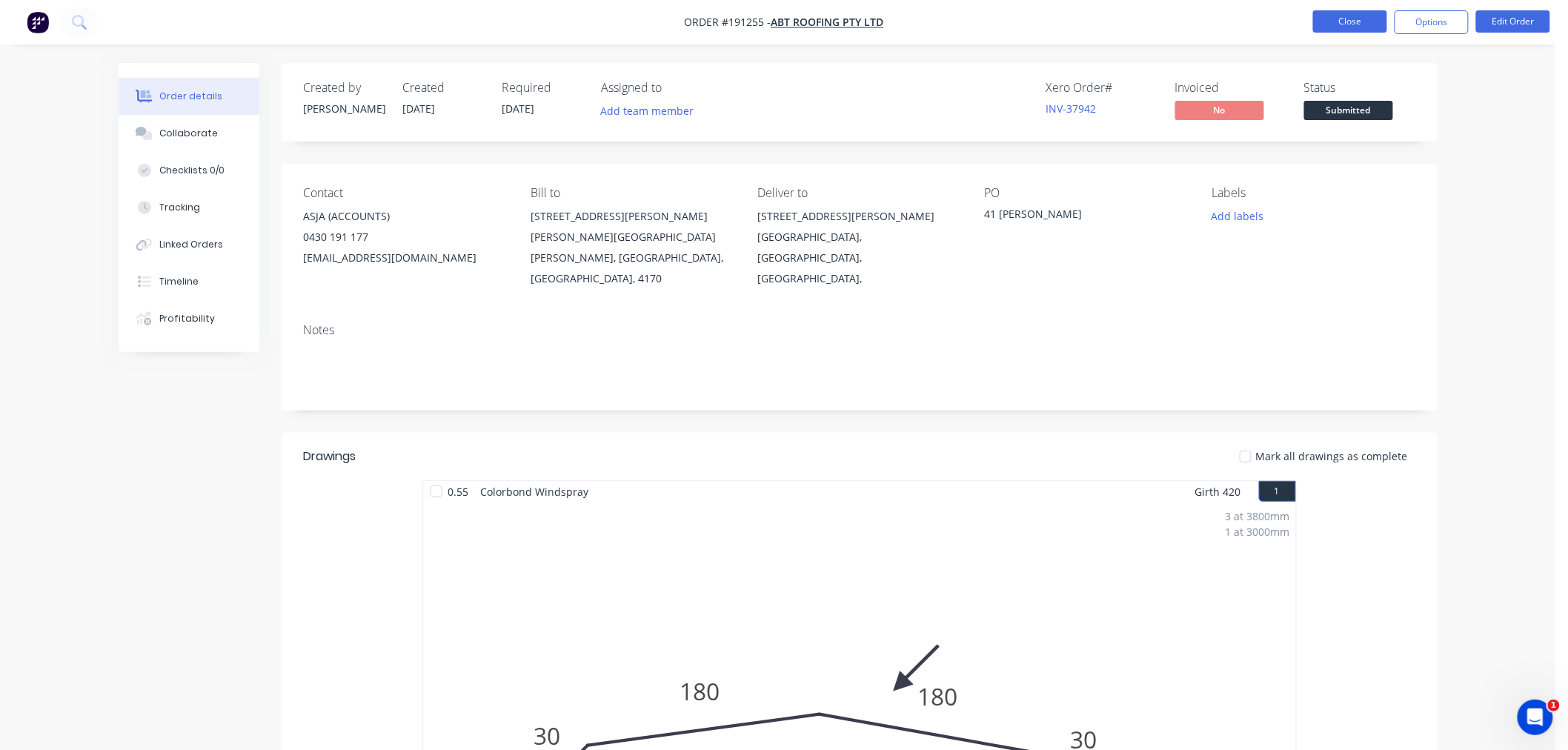
click at [1338, 16] on button "Close" at bounding box center [1350, 21] width 74 height 23
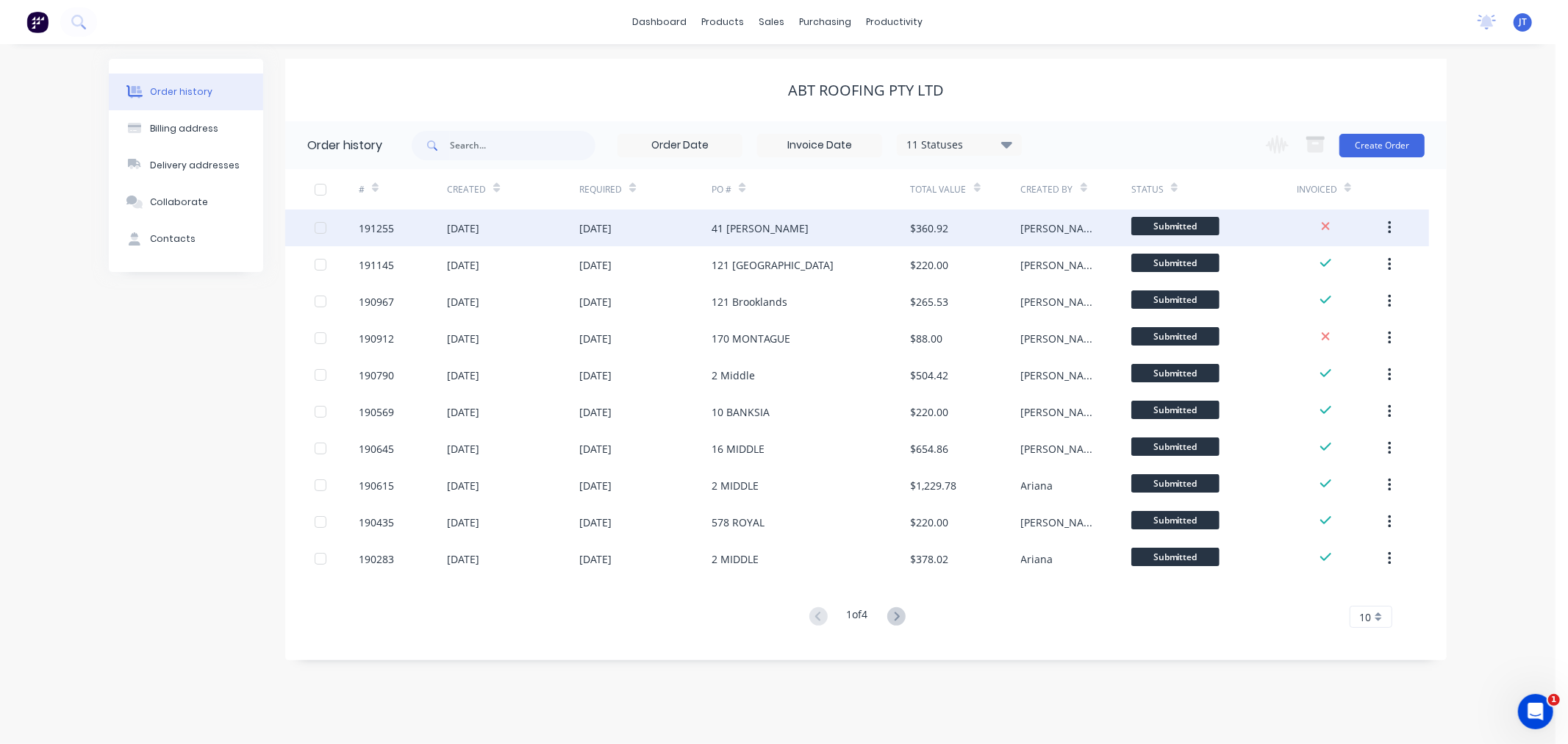
click at [324, 232] on div at bounding box center [321, 227] width 29 height 29
click at [318, 226] on div at bounding box center [321, 227] width 29 height 29
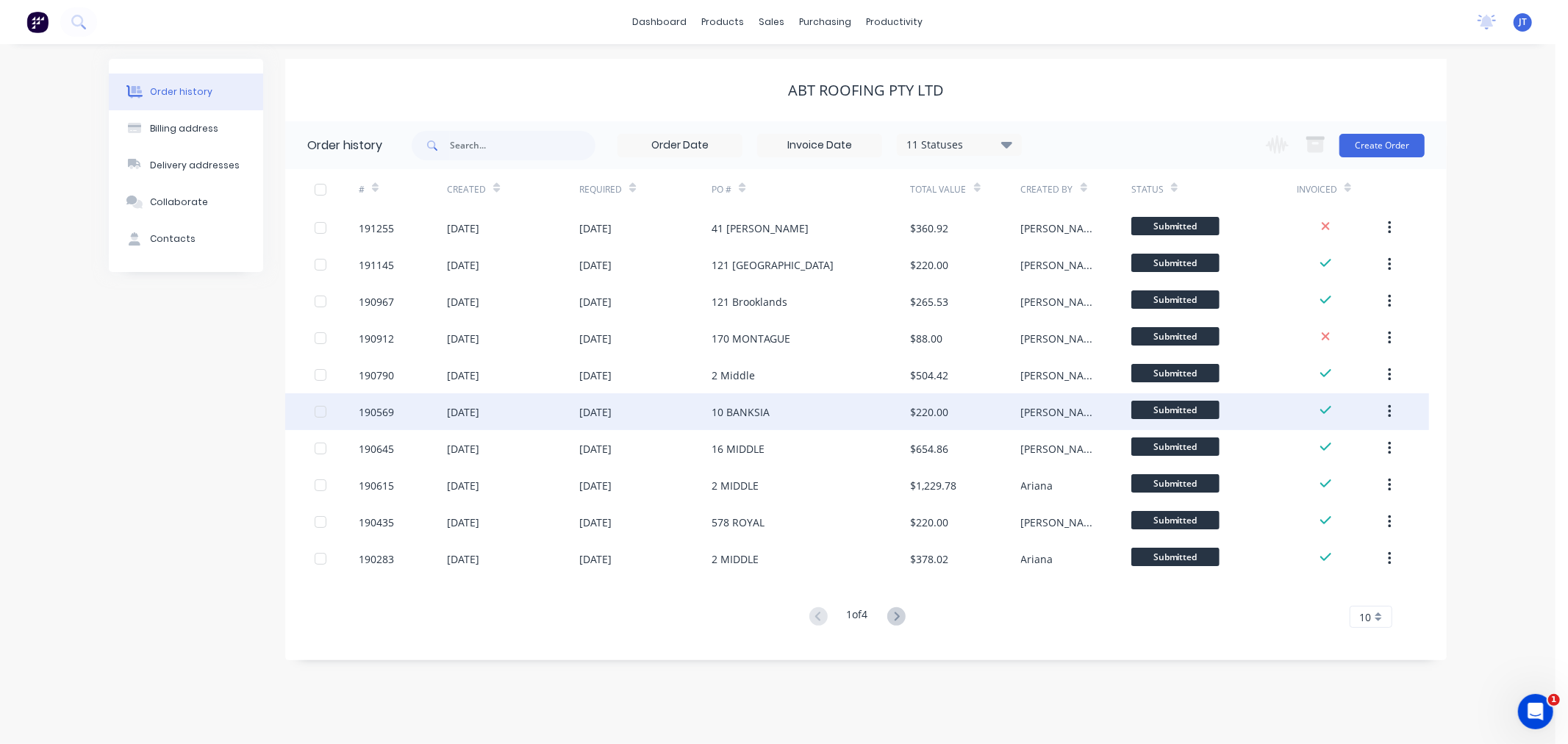
click at [315, 412] on div at bounding box center [321, 412] width 29 height 29
click at [1388, 410] on icon "button" at bounding box center [1389, 411] width 3 height 13
click at [1529, 494] on div "Order history Billing address Delivery addresses Collaborate Contacts ABT ROOFI…" at bounding box center [777, 394] width 1555 height 700
click at [318, 412] on div at bounding box center [321, 412] width 29 height 29
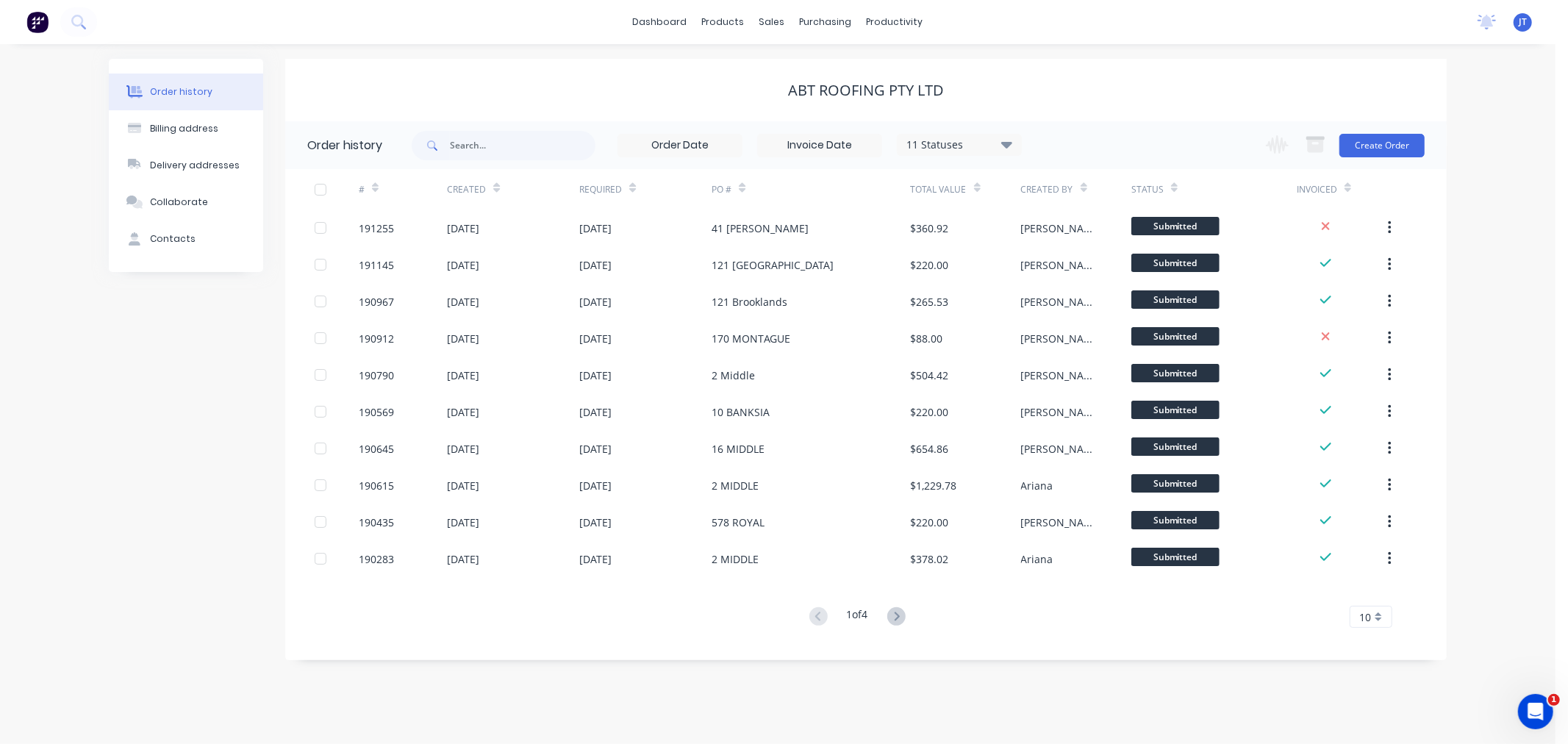
click at [155, 409] on div "Order history Billing address Delivery addresses Collaborate Contacts" at bounding box center [186, 359] width 154 height 601
click at [1533, 144] on div "Order history Billing address Delivery addresses Collaborate Contacts ABT ROOFI…" at bounding box center [777, 394] width 1555 height 700
click at [1395, 146] on button "Create Order" at bounding box center [1381, 146] width 86 height 24
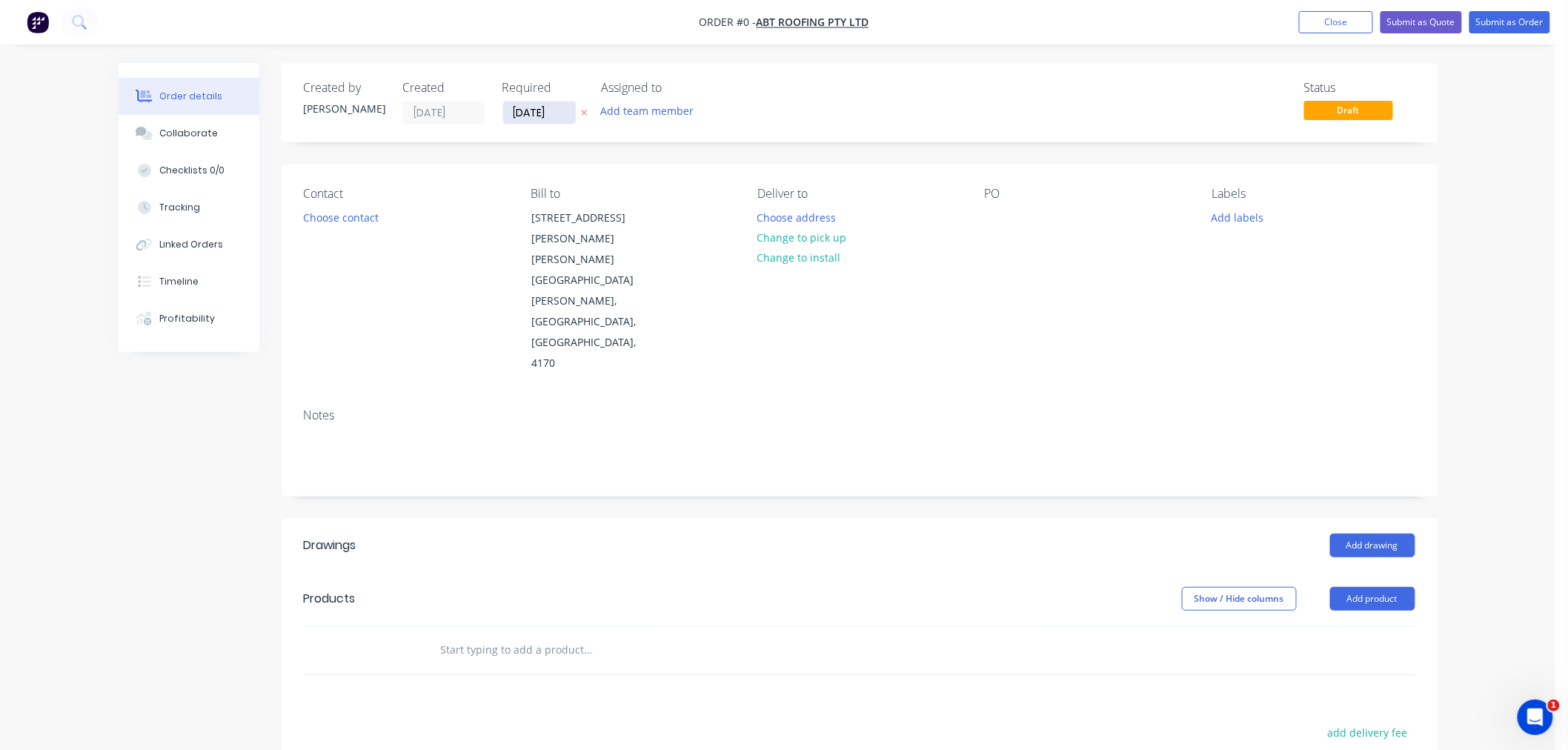
click at [538, 113] on input "[DATE]" at bounding box center [539, 113] width 72 height 23
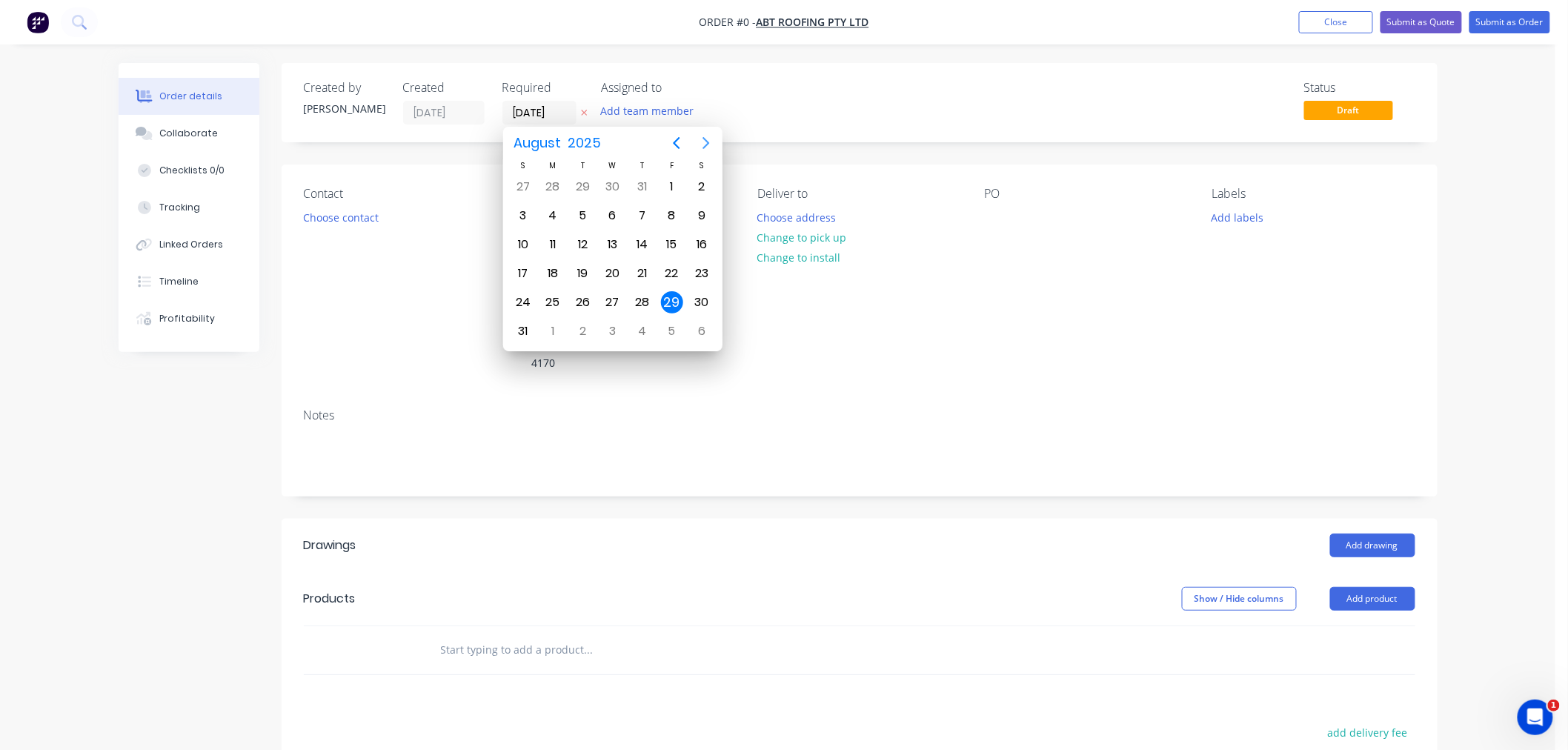
click at [705, 144] on icon "Next page" at bounding box center [706, 143] width 18 height 18
click at [556, 187] on div "1" at bounding box center [553, 187] width 23 height 23
type input "[DATE]"
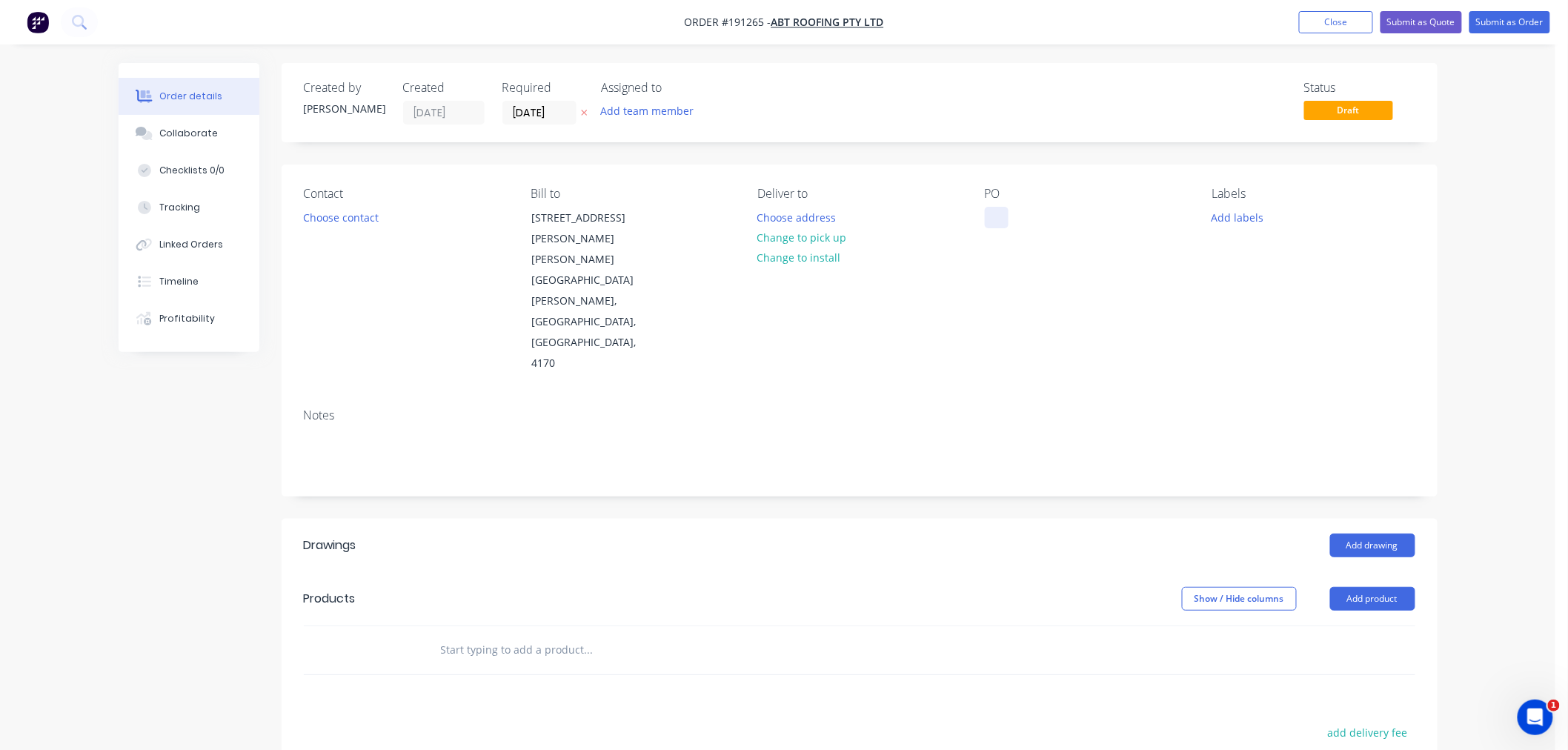
click at [996, 215] on div at bounding box center [997, 218] width 24 height 22
click at [847, 119] on div "Status Draft" at bounding box center [1083, 103] width 665 height 44
click at [338, 208] on button "Choose contact" at bounding box center [340, 217] width 91 height 20
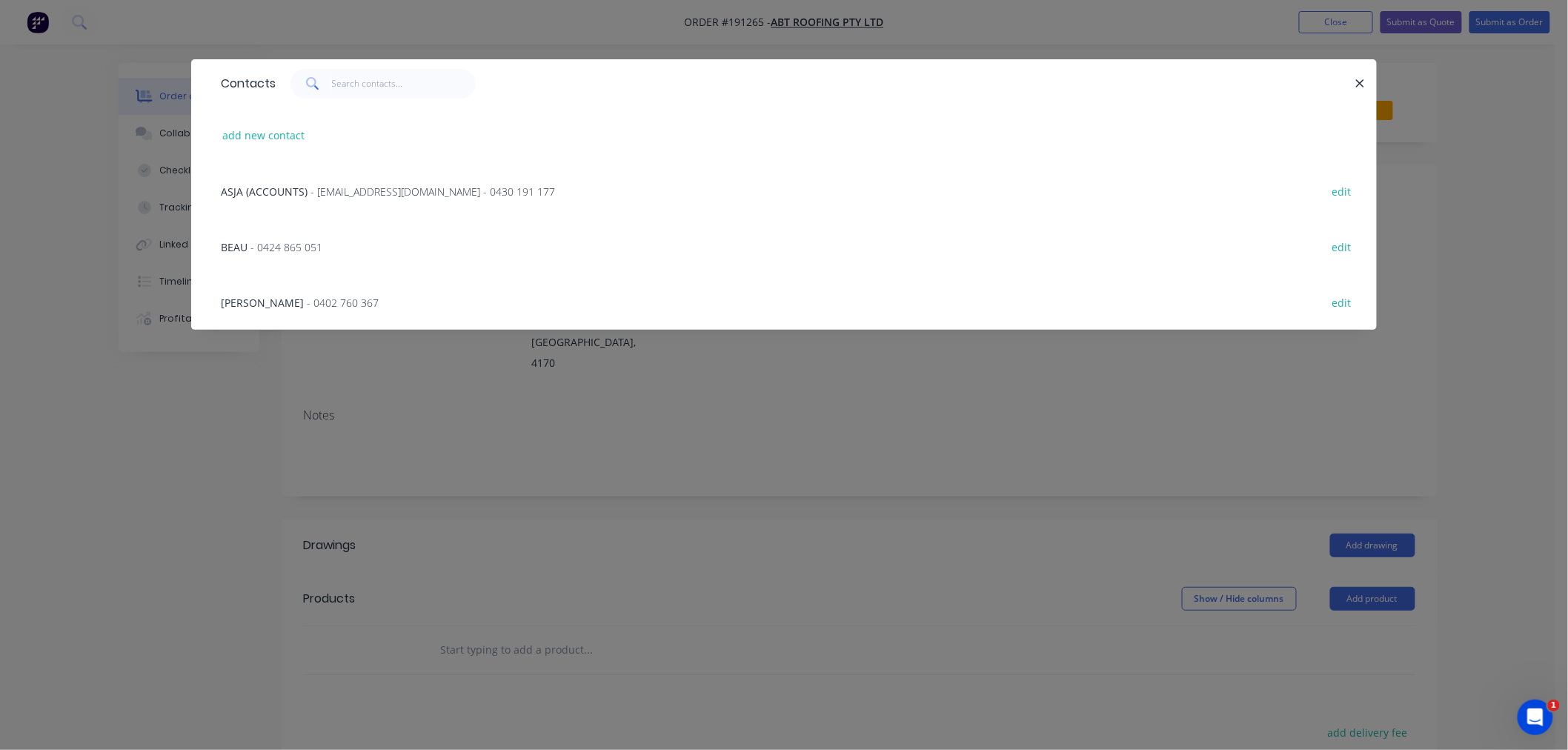
click at [294, 240] on span "- 0424 865 051" at bounding box center [286, 247] width 72 height 14
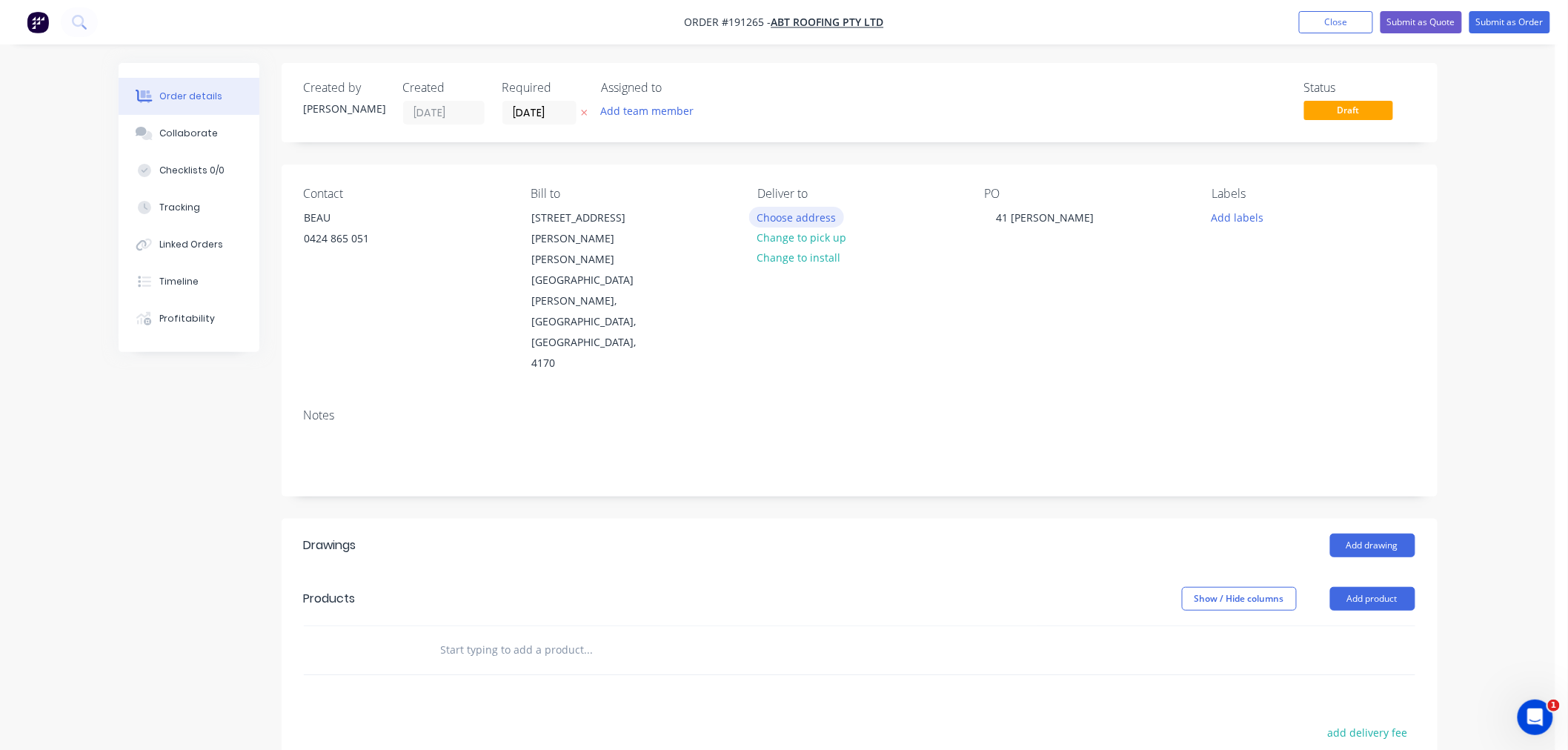
click at [811, 216] on button "Choose address" at bounding box center [797, 217] width 95 height 20
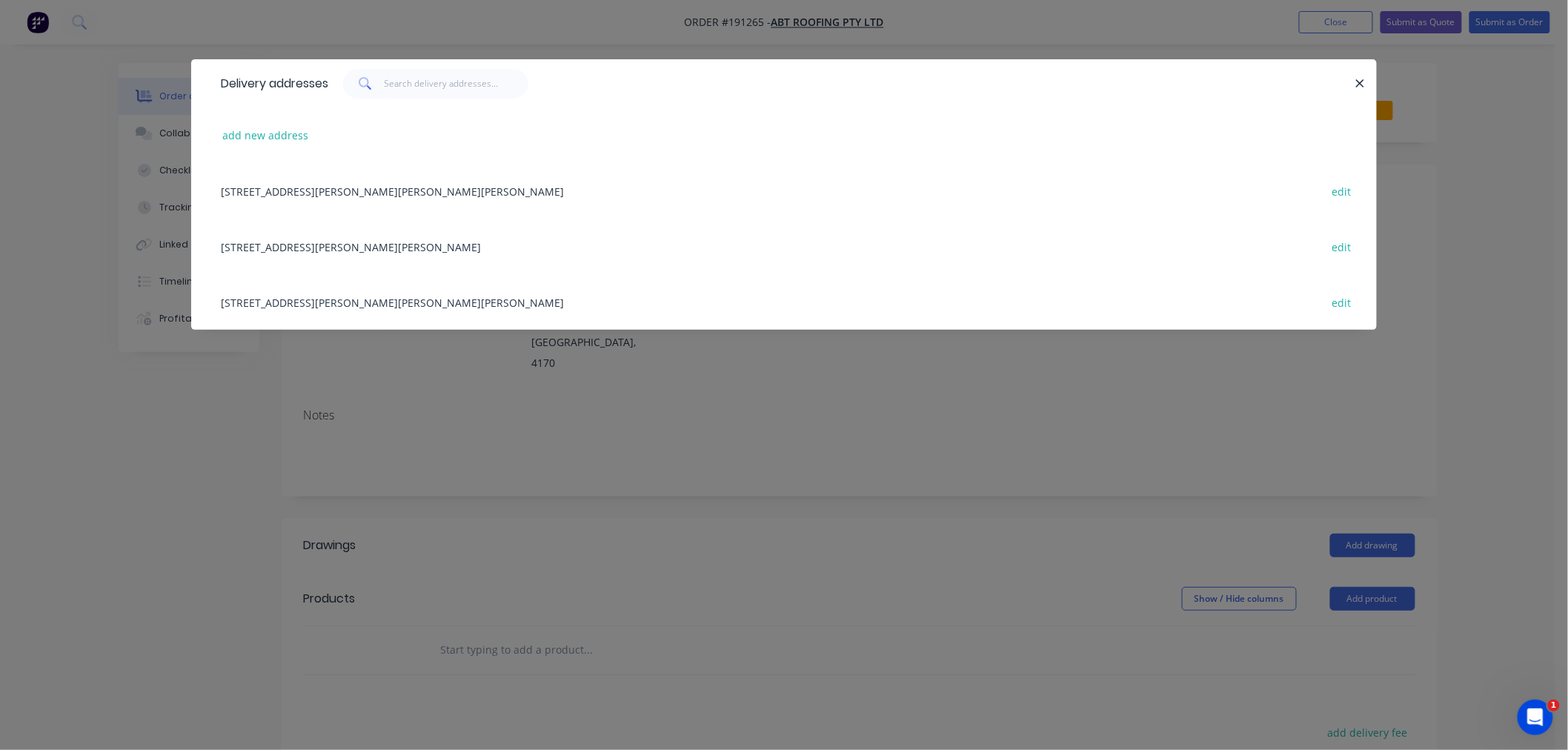
click at [423, 249] on div "[STREET_ADDRESS][PERSON_NAME][PERSON_NAME] edit" at bounding box center [784, 246] width 1141 height 56
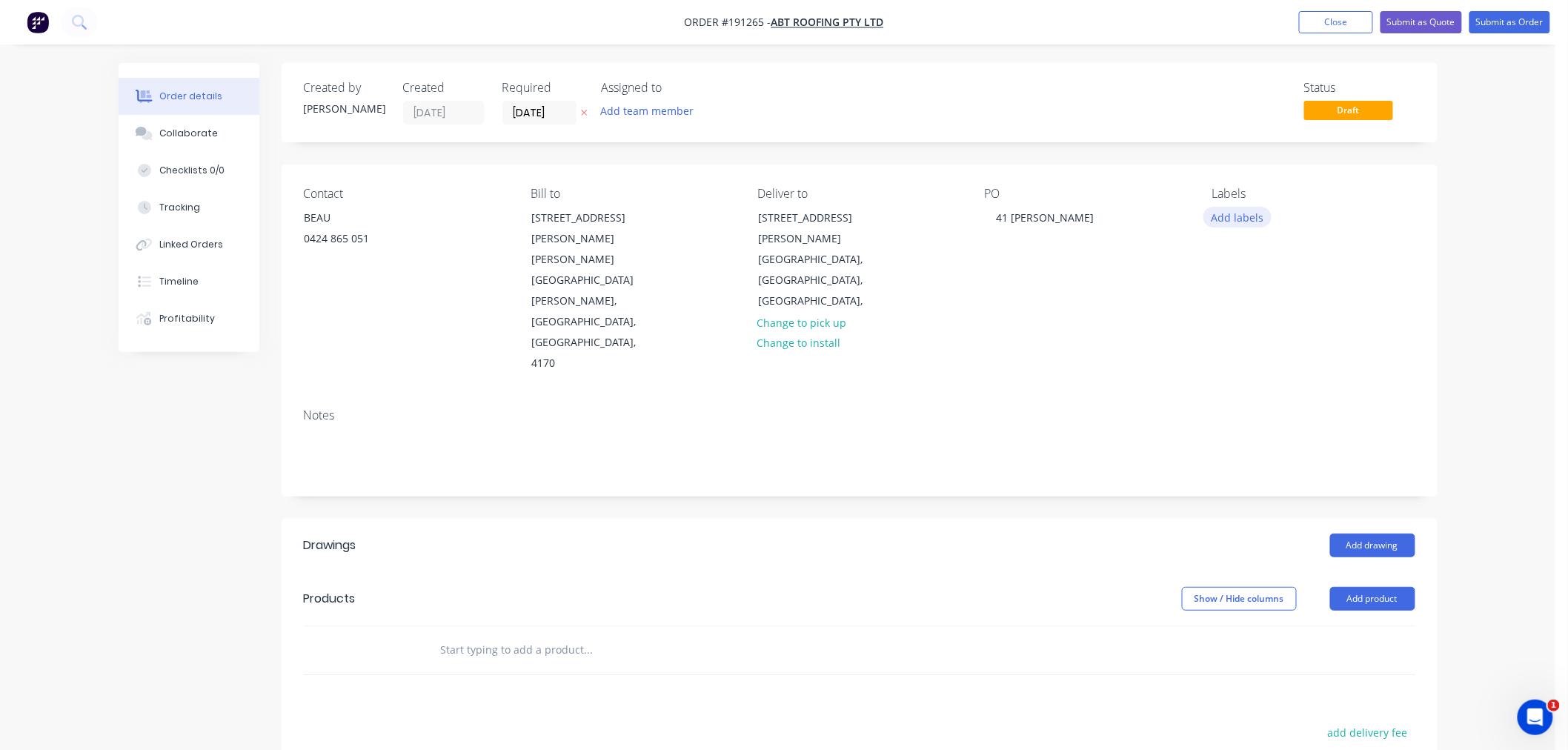
click at [1233, 225] on button "Add labels" at bounding box center [1238, 217] width 68 height 20
click at [1537, 425] on div "Order details Collaborate Checklists 0/0 Tracking Linked Orders Timeline Profit…" at bounding box center [777, 526] width 1556 height 1053
click at [1384, 533] on button "Add drawing" at bounding box center [1373, 545] width 86 height 24
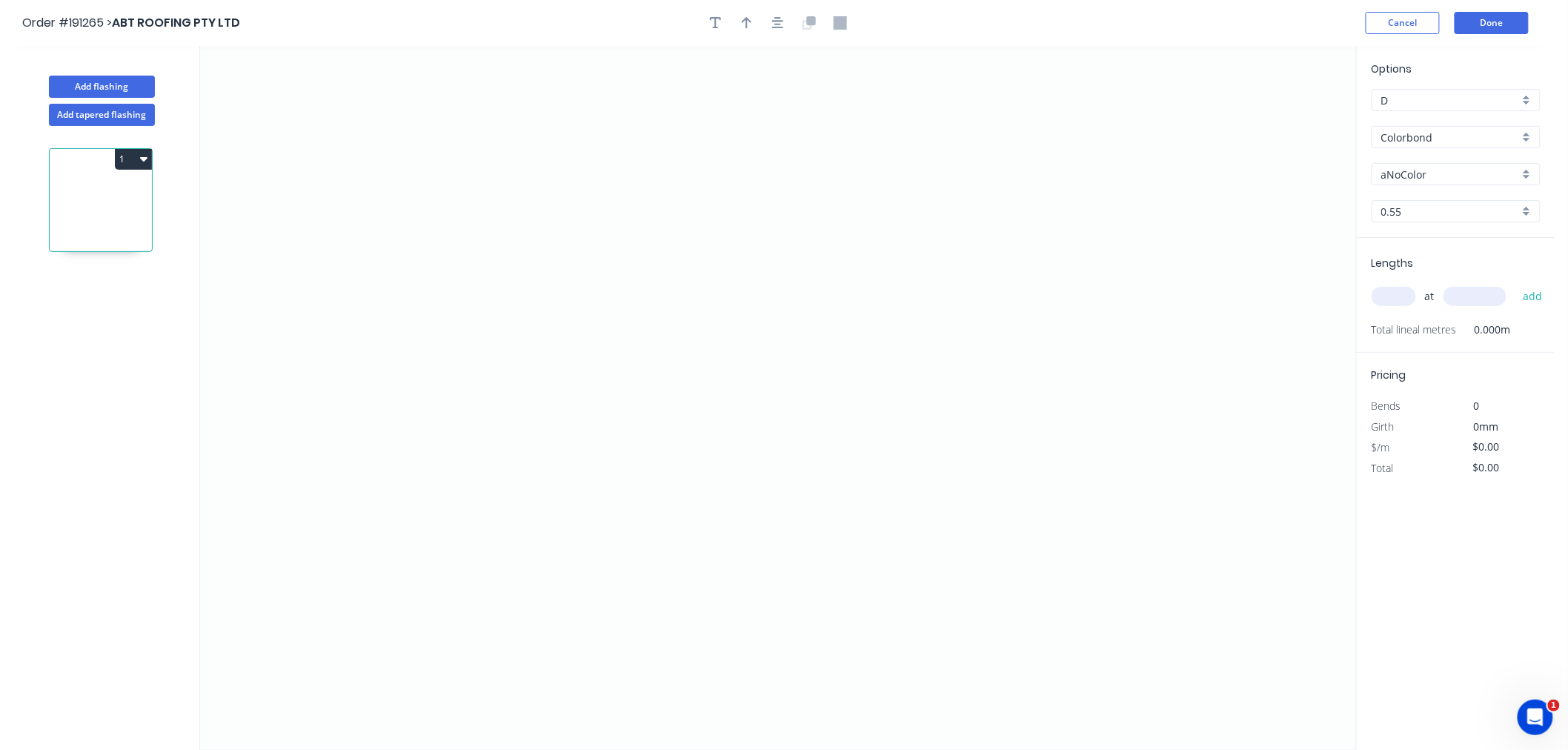
click at [1427, 176] on input "aNoColor" at bounding box center [1450, 175] width 138 height 16
click at [1465, 272] on div "Windspray" at bounding box center [1456, 277] width 167 height 26
type input "Windspray"
click at [1416, 215] on input "0.55" at bounding box center [1450, 211] width 138 height 16
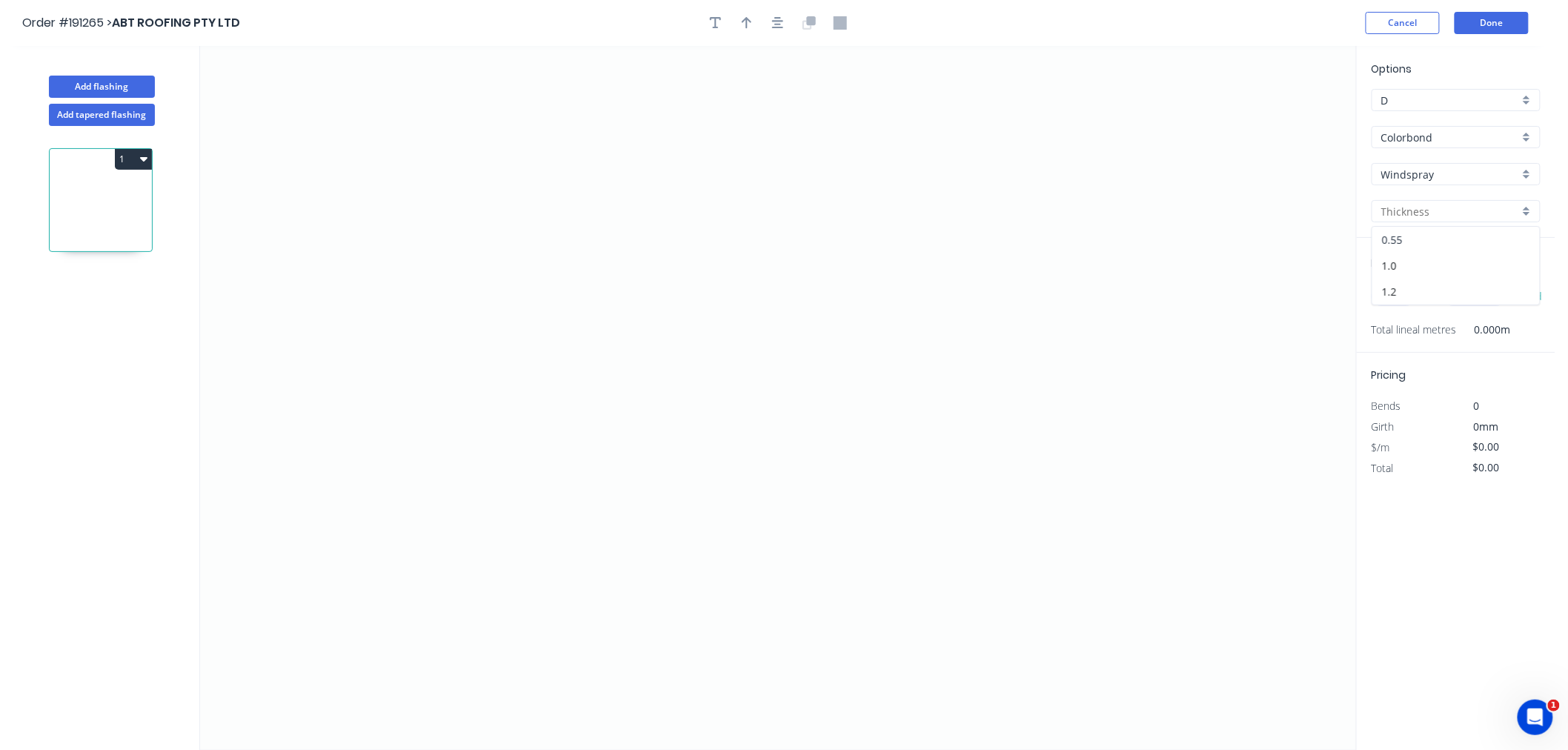
click at [1423, 239] on div "0.55" at bounding box center [1456, 239] width 167 height 26
type input "0.55"
click at [1396, 299] on input "text" at bounding box center [1394, 296] width 44 height 19
type input "1"
type input "2500"
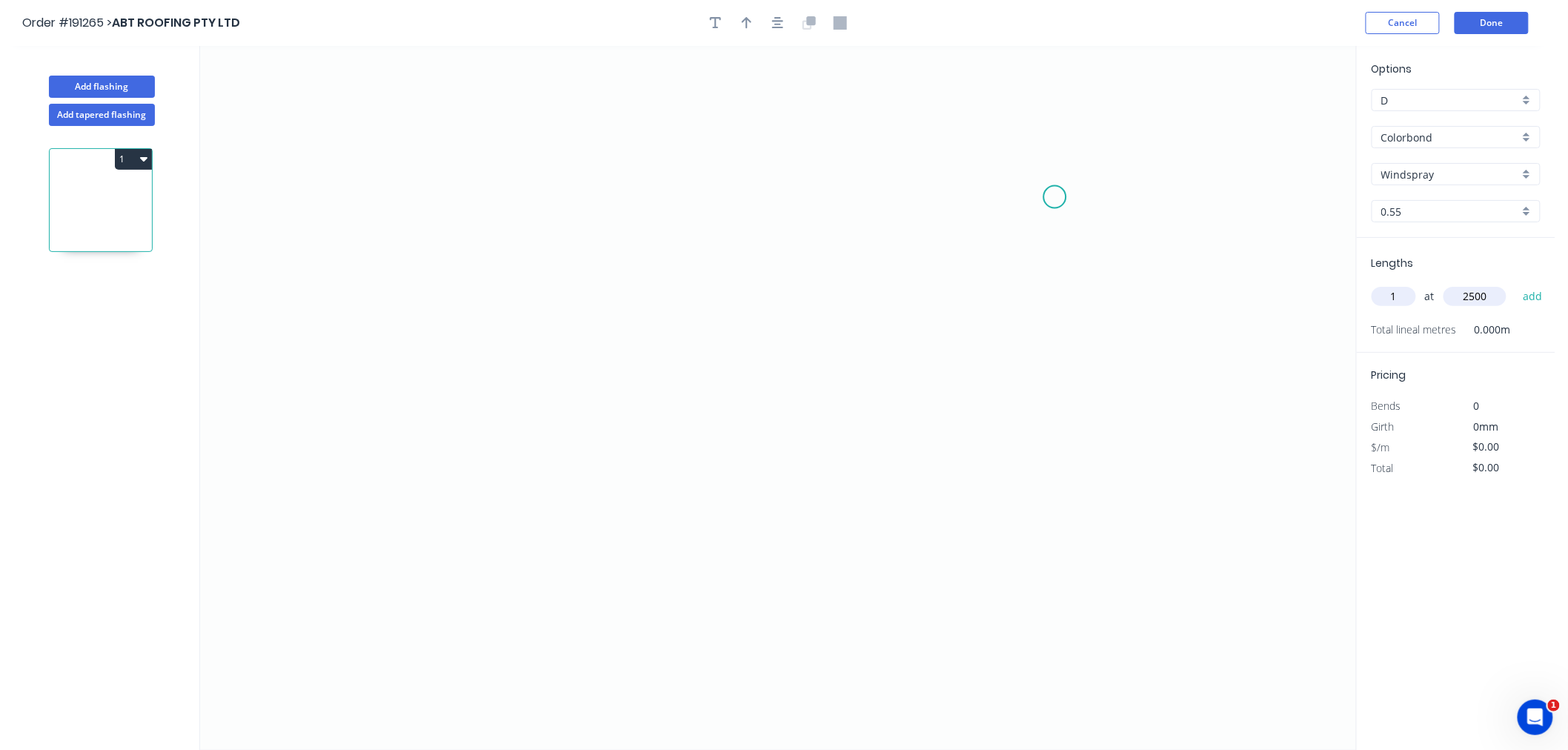
click at [1516, 284] on button "add" at bounding box center [1533, 296] width 35 height 25
click at [438, 221] on icon "0" at bounding box center [777, 398] width 1156 height 704
click at [445, 424] on icon "0" at bounding box center [777, 398] width 1156 height 704
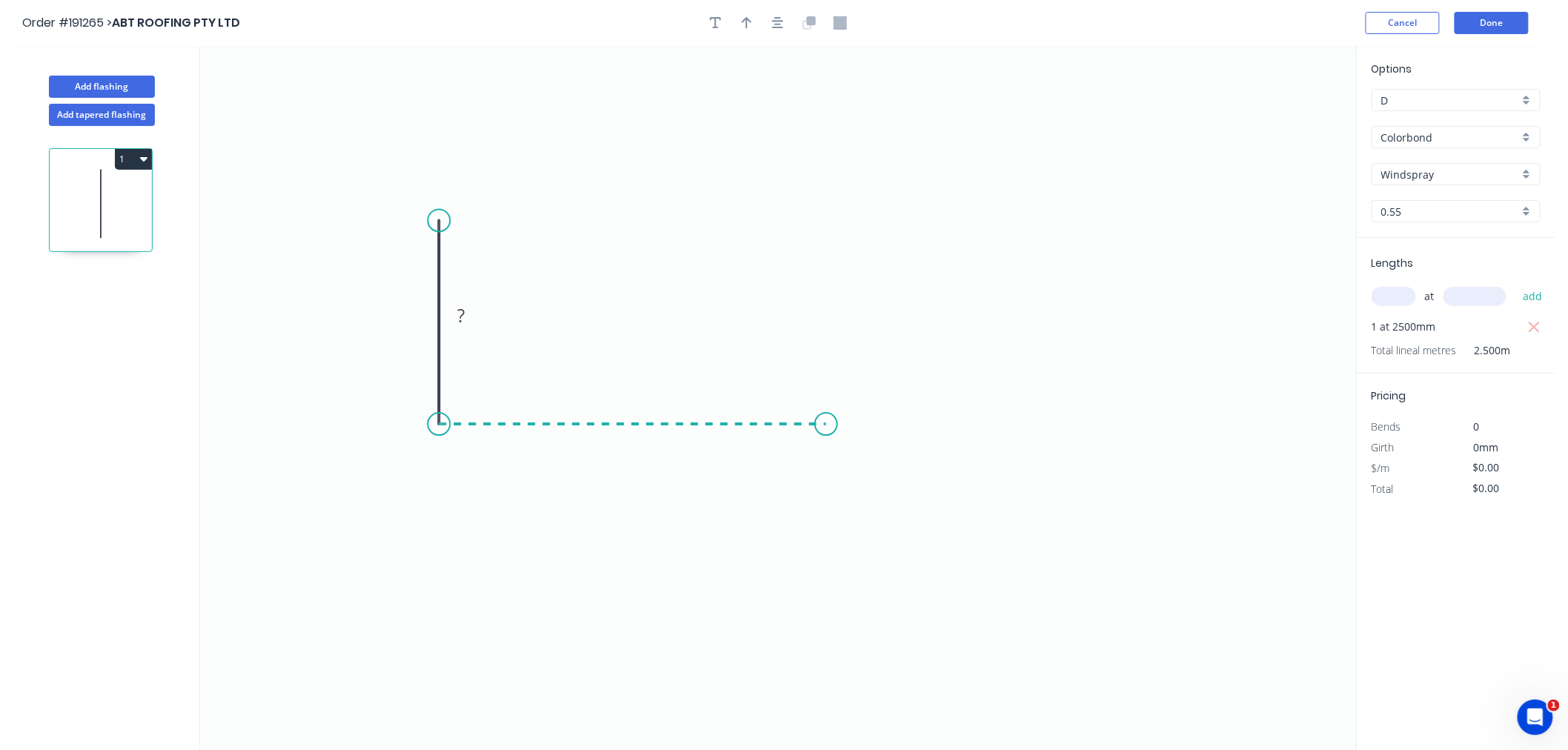
click at [826, 416] on icon "0 ?" at bounding box center [777, 398] width 1156 height 704
click at [896, 511] on icon "0 ? ?" at bounding box center [777, 398] width 1156 height 704
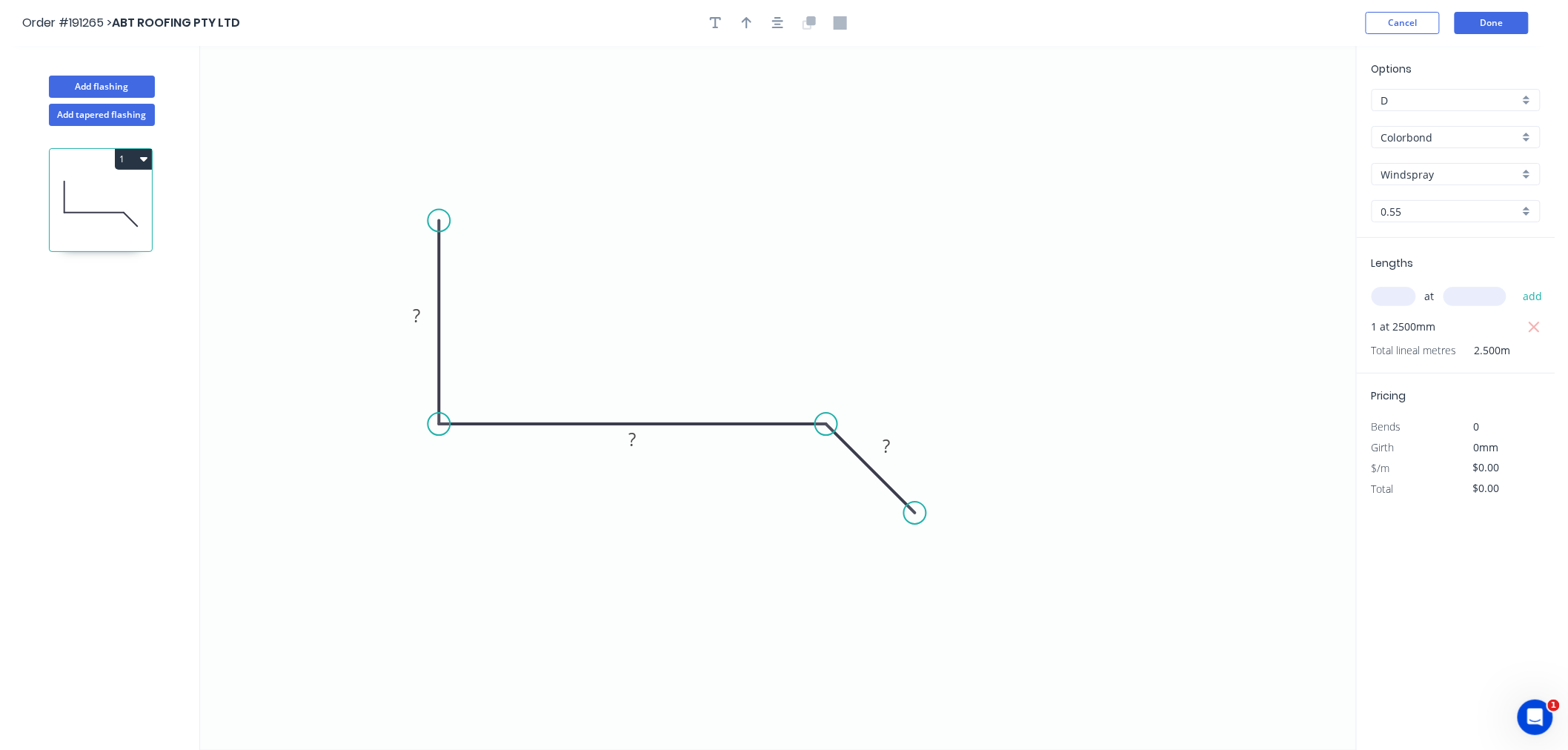
drag, startPoint x: 900, startPoint y: 517, endPoint x: 915, endPoint y: 511, distance: 16.2
click at [915, 511] on circle at bounding box center [915, 512] width 23 height 23
click at [889, 441] on tspan "?" at bounding box center [887, 445] width 8 height 24
click at [782, 23] on icon "button" at bounding box center [777, 23] width 12 height 13
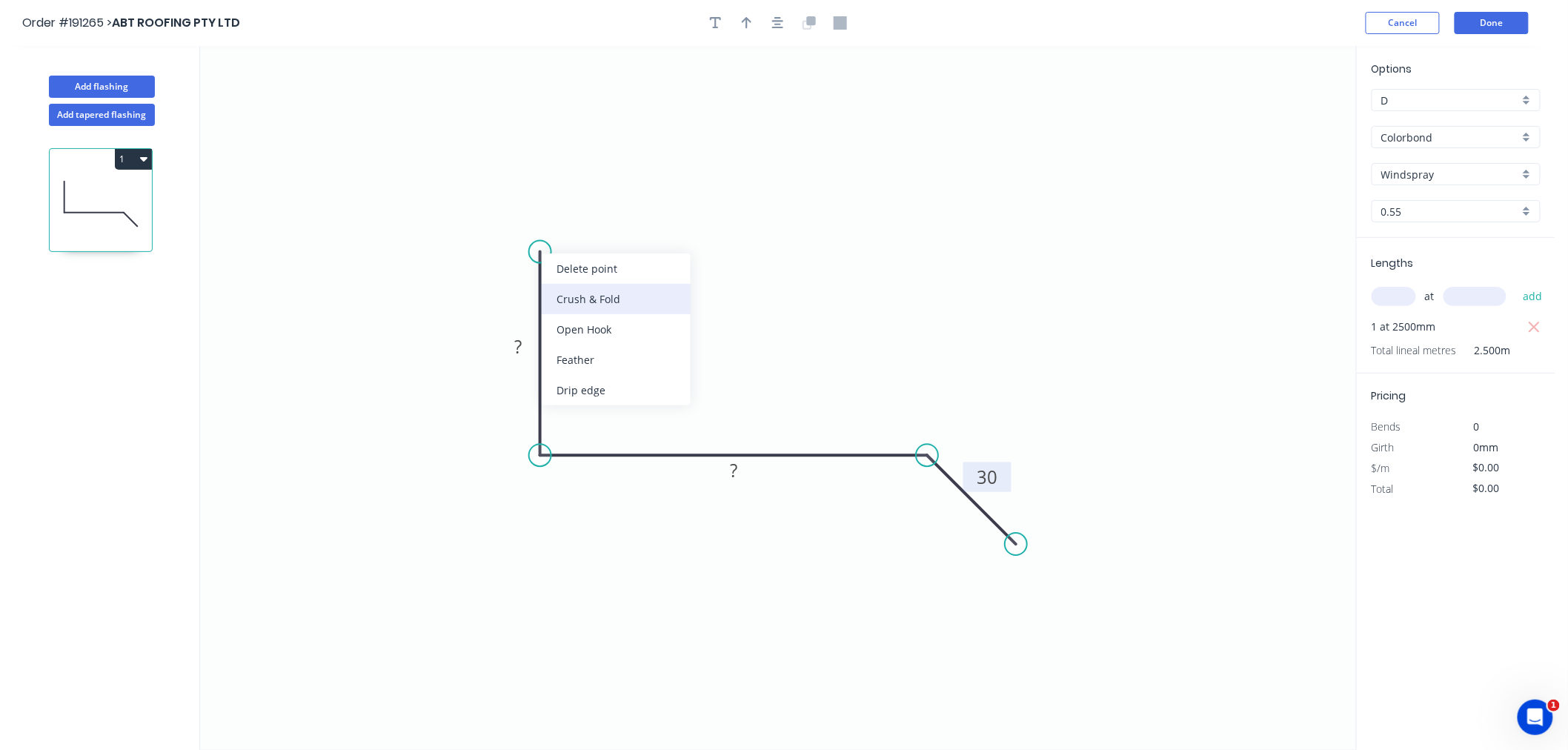
click at [573, 307] on div "Crush & Fold" at bounding box center [616, 298] width 149 height 30
click at [586, 263] on tspan "10" at bounding box center [581, 263] width 21 height 24
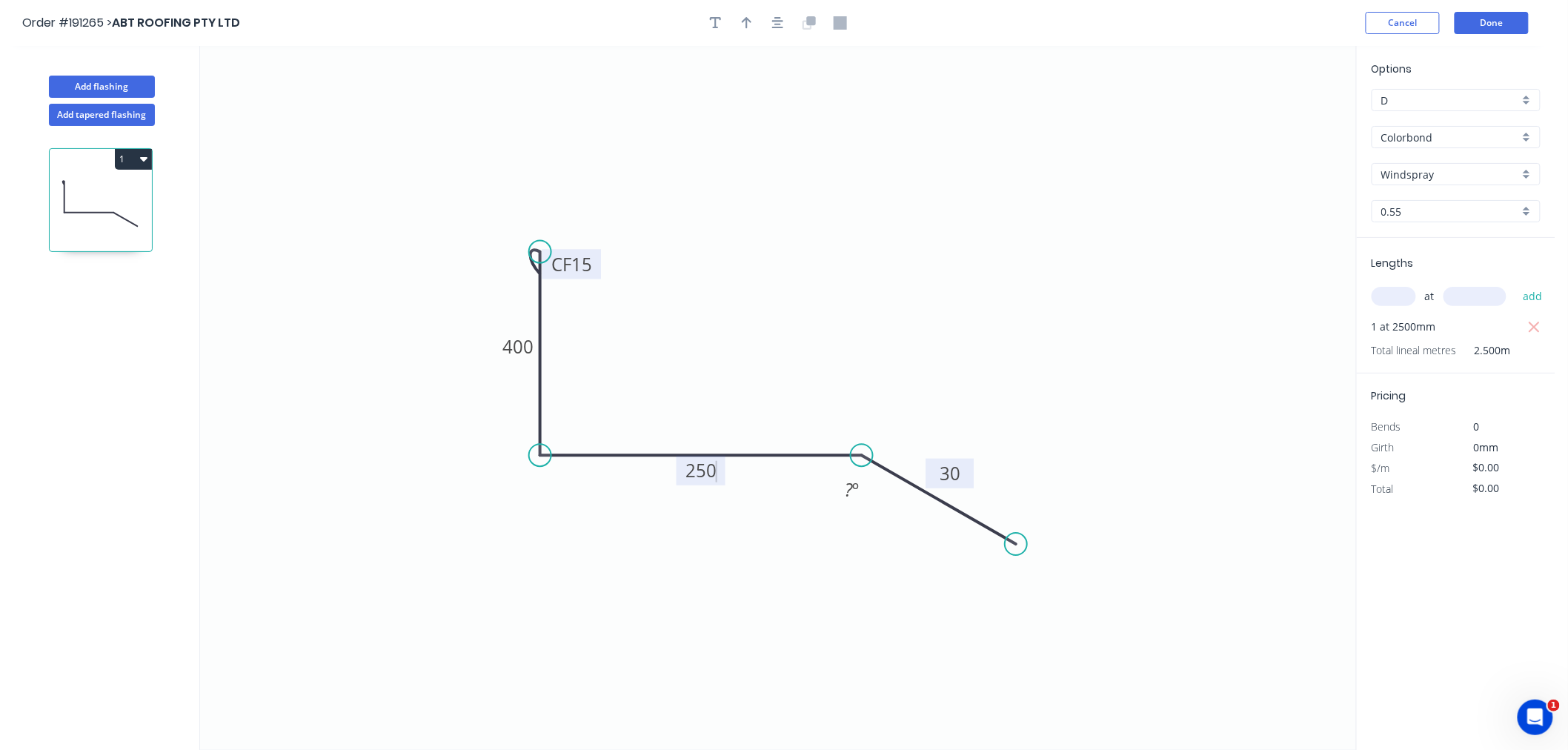
drag, startPoint x: 924, startPoint y: 454, endPoint x: 862, endPoint y: 459, distance: 62.2
click at [862, 459] on circle at bounding box center [862, 455] width 23 height 23
type input "$25.04"
type input "$62.60"
drag, startPoint x: 1009, startPoint y: 539, endPoint x: 940, endPoint y: 537, distance: 69.0
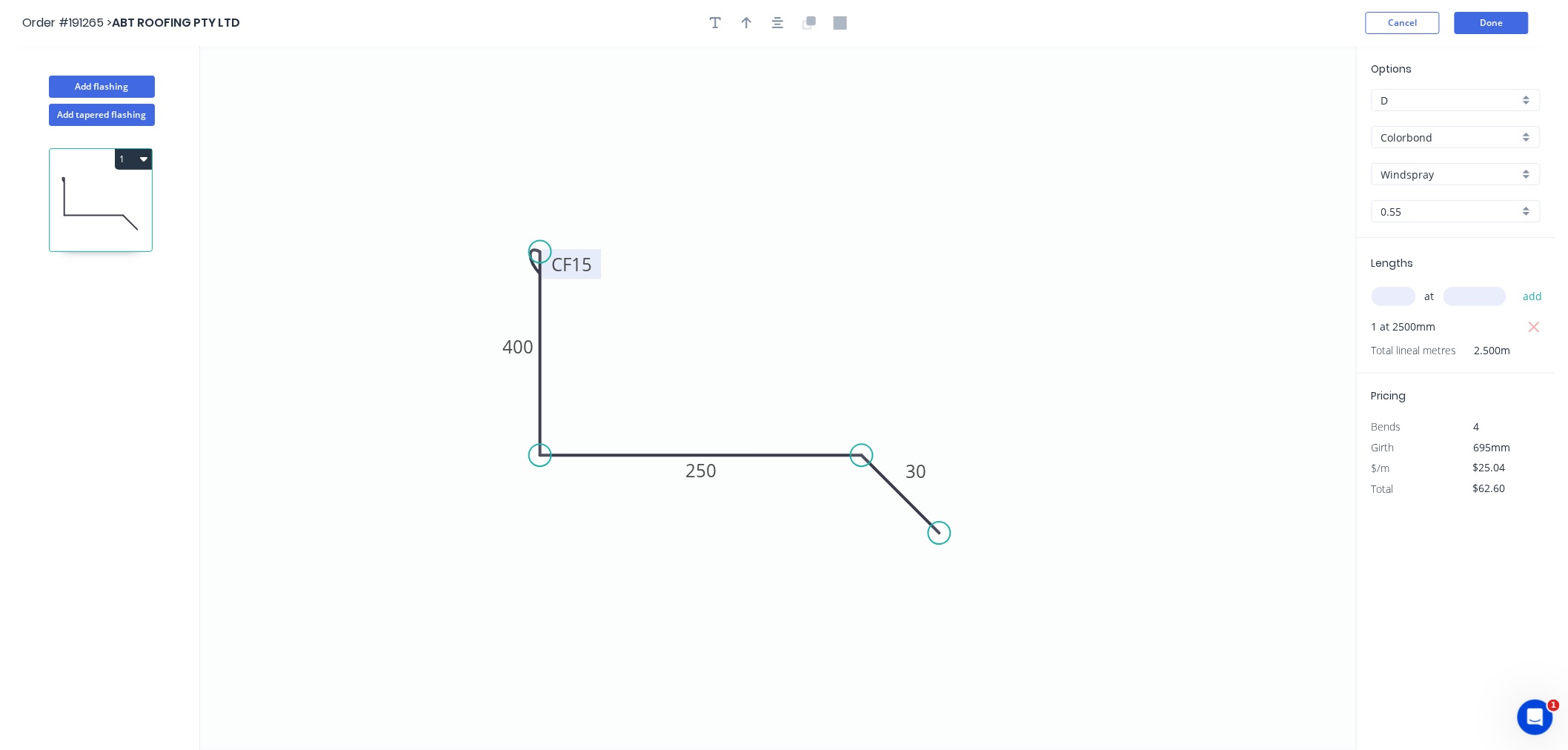
click at [940, 537] on circle at bounding box center [940, 532] width 23 height 23
click at [533, 226] on circle at bounding box center [540, 225] width 23 height 23
click at [774, 23] on icon "button" at bounding box center [777, 23] width 12 height 13
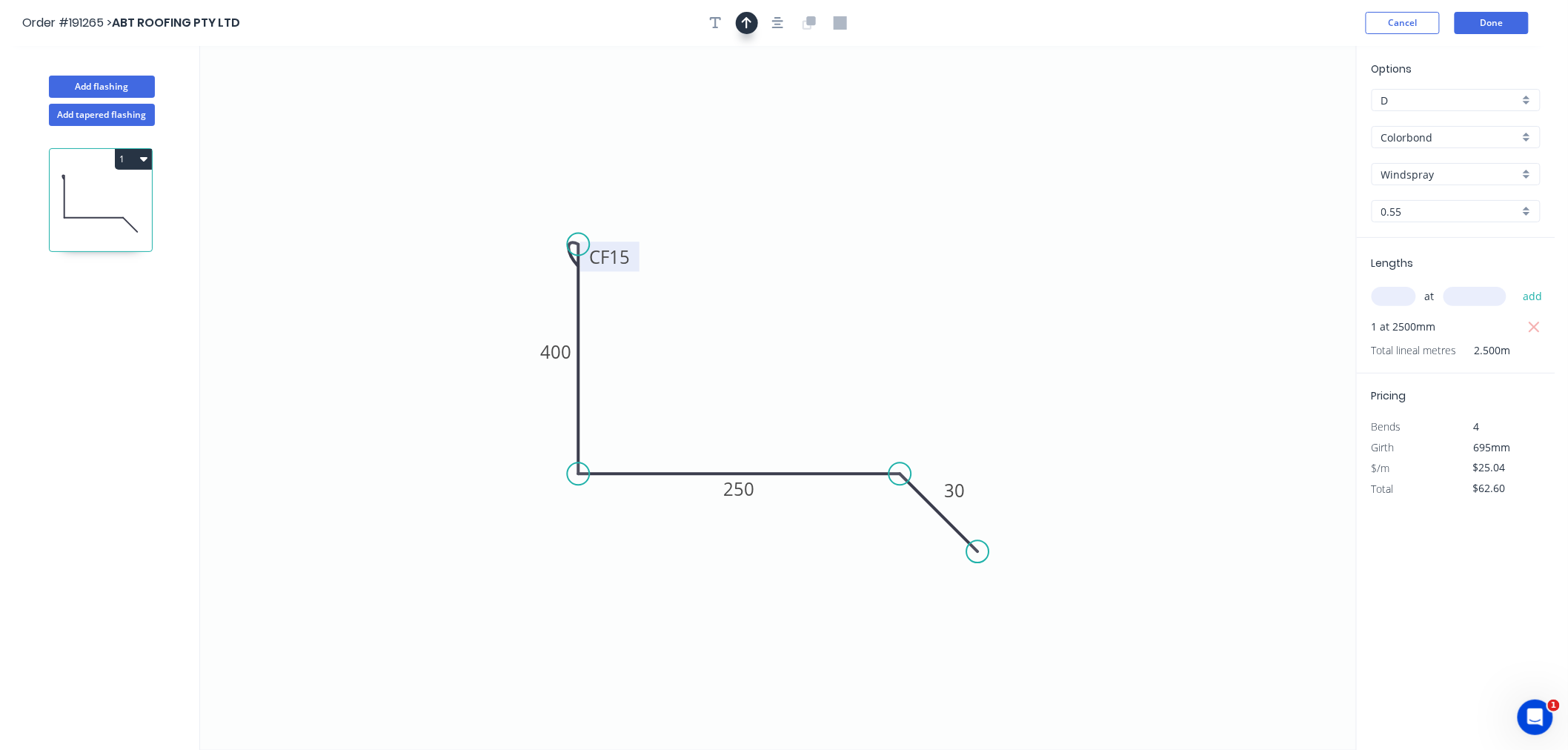
click at [744, 20] on icon "button" at bounding box center [746, 23] width 10 height 13
drag, startPoint x: 1283, startPoint y: 116, endPoint x: 855, endPoint y: 403, distance: 515.3
click at [871, 403] on icon at bounding box center [878, 378] width 13 height 47
click at [855, 403] on icon at bounding box center [855, 385] width 13 height 47
click at [1208, 37] on header "Order #191265 > ABT ROOFING PTY LTD Cancel Done" at bounding box center [777, 23] width 1556 height 46
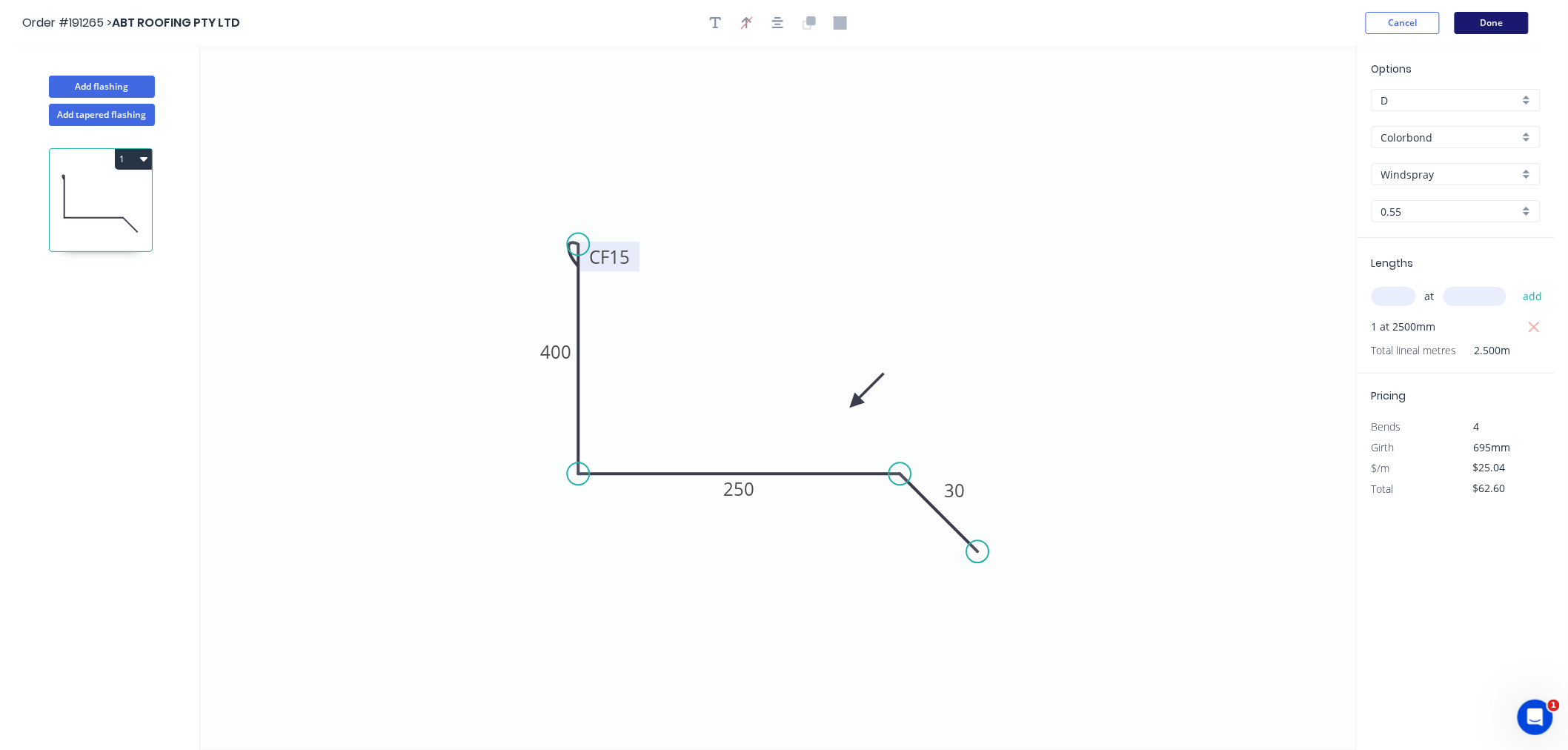
click at [1500, 26] on button "Done" at bounding box center [1492, 23] width 74 height 23
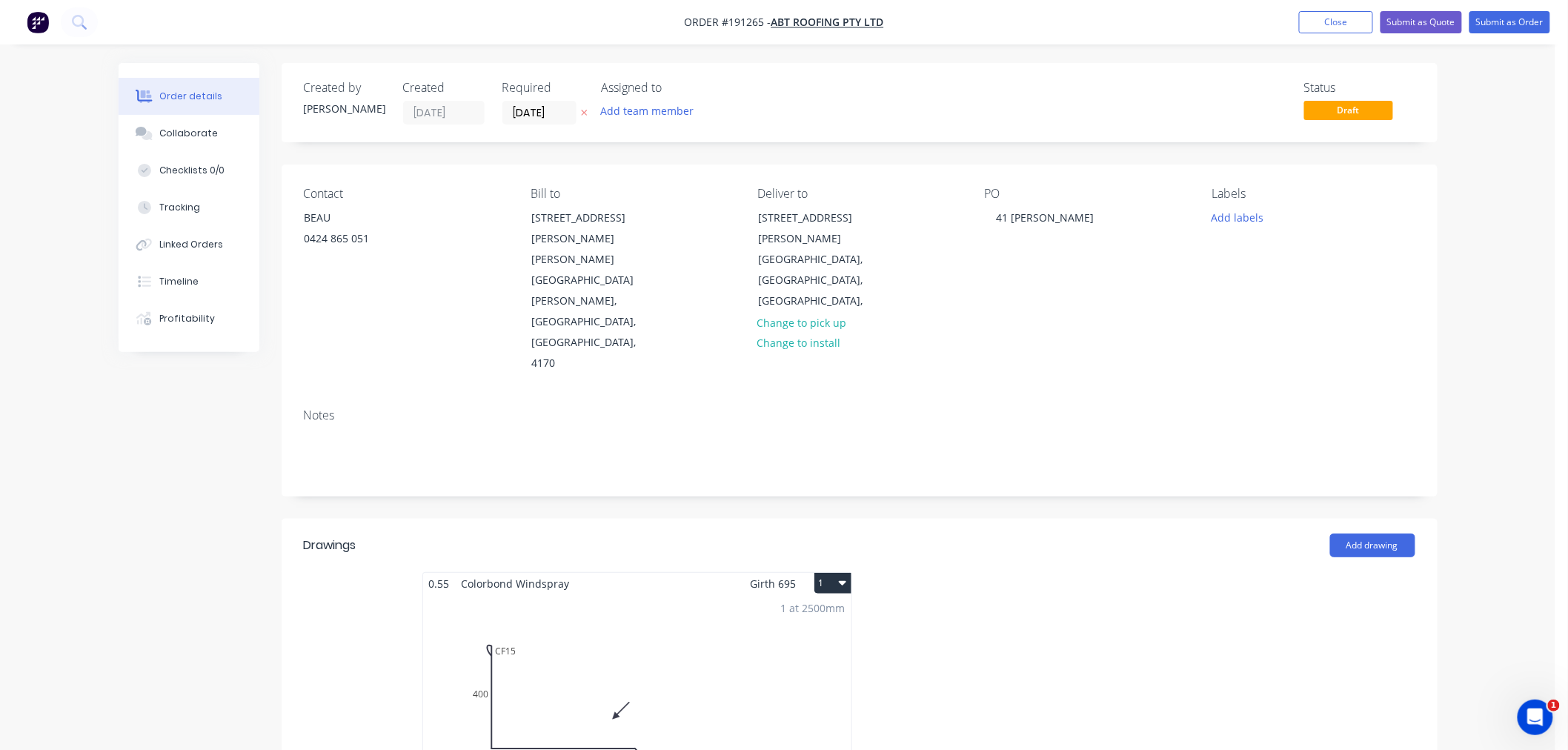
click at [1506, 291] on div "Order details Collaborate Checklists 0/0 Tracking Linked Orders Timeline Profit…" at bounding box center [777, 658] width 1556 height 1317
click at [837, 573] on button "1" at bounding box center [833, 583] width 37 height 21
click at [836, 609] on div "Use larger box size" at bounding box center [781, 619] width 114 height 22
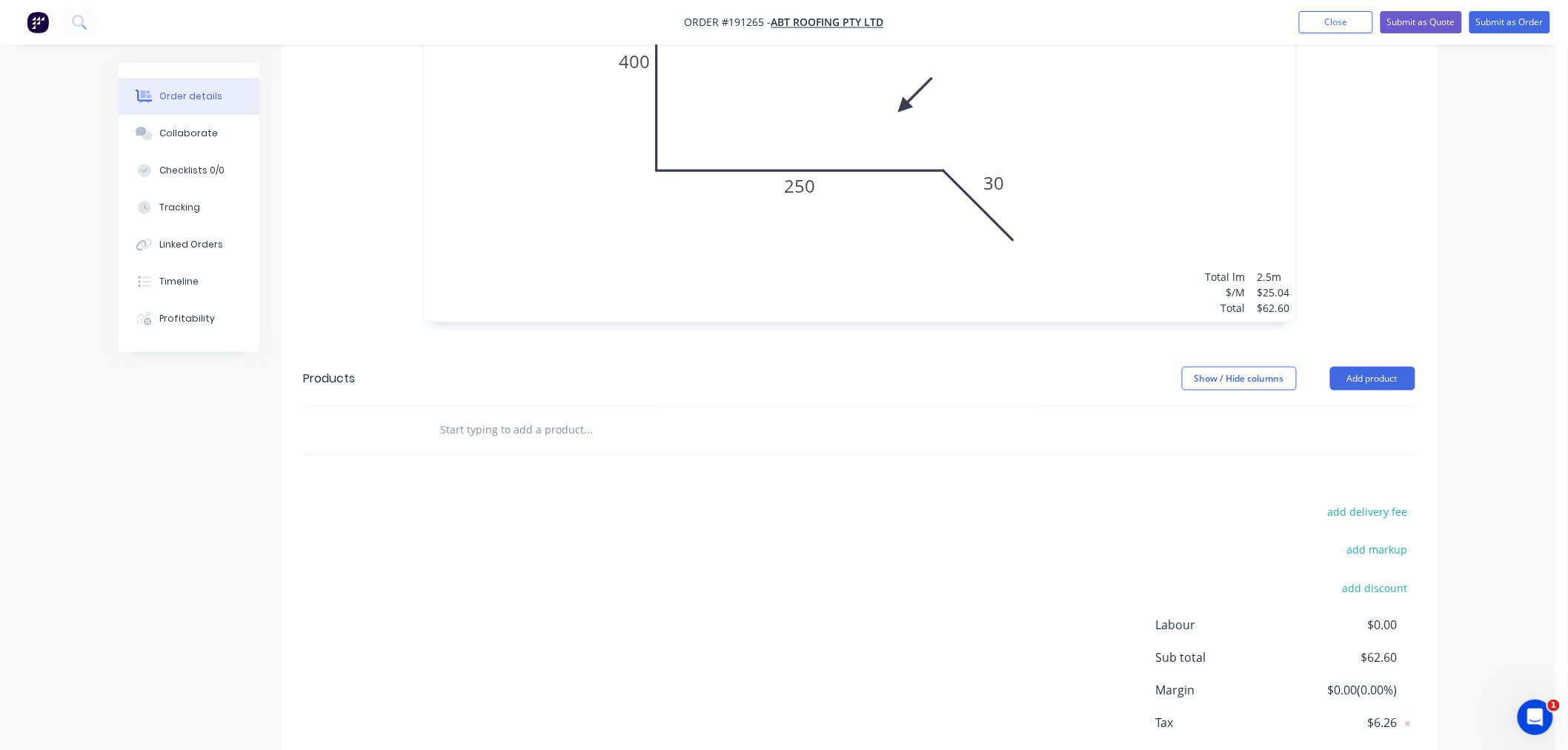
click at [1513, 512] on div "Order details Collaborate Checklists 0/0 Tracking Linked Orders Timeline Profit…" at bounding box center [777, 54] width 1556 height 1558
click at [1497, 515] on div "Order details Collaborate Checklists 0/0 Tracking Linked Orders Timeline Profit…" at bounding box center [777, 54] width 1556 height 1558
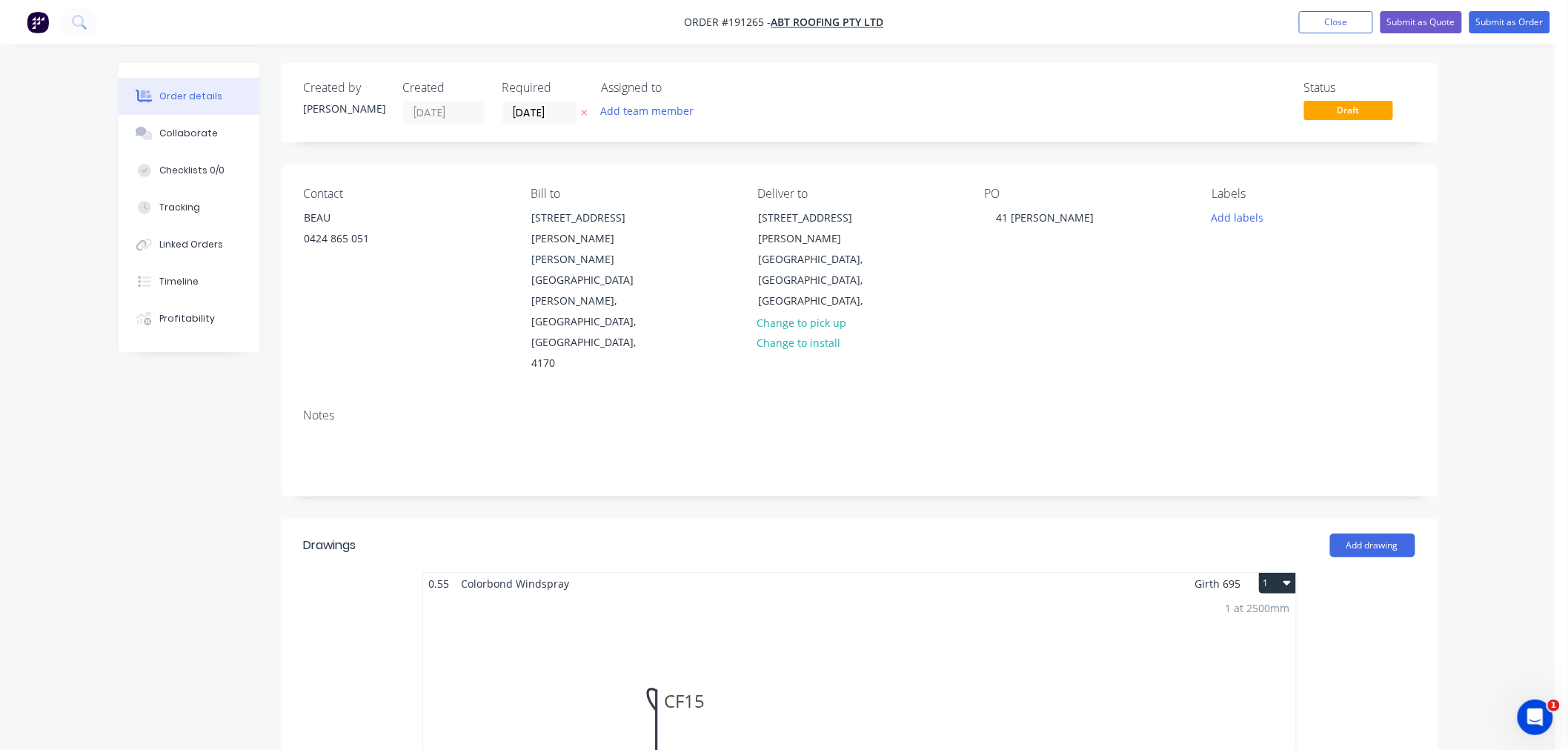
click at [1502, 19] on button "Submit as Order" at bounding box center [1510, 22] width 81 height 23
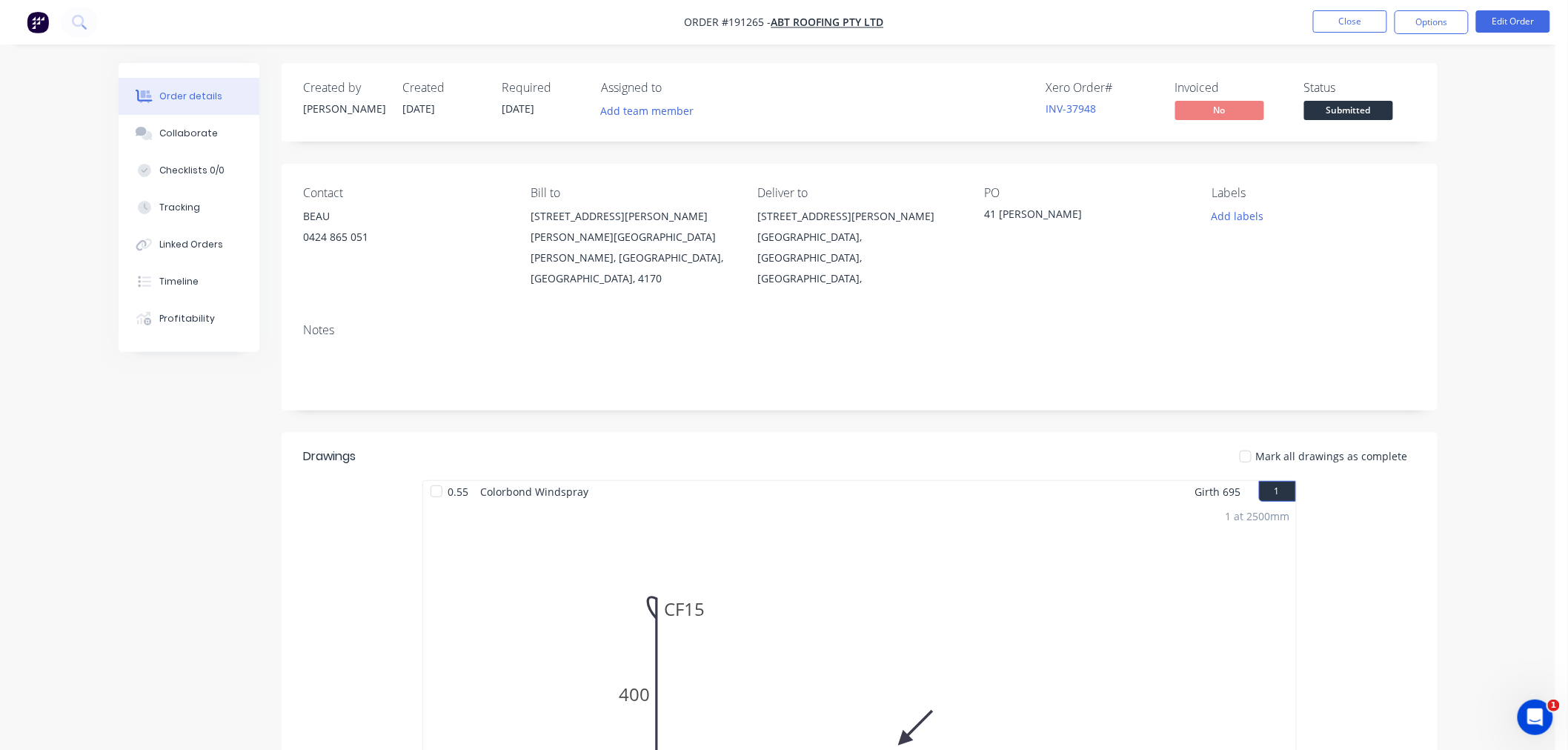
drag, startPoint x: 1479, startPoint y: 230, endPoint x: 1446, endPoint y: 131, distance: 104.4
click at [1479, 230] on div "Order details Collaborate Checklists 0/0 Tracking Linked Orders Timeline Profit…" at bounding box center [777, 624] width 1556 height 1249
click at [1473, 149] on div "Order details Collaborate Checklists 0/0 Tracking Linked Orders Timeline Profit…" at bounding box center [777, 624] width 1556 height 1249
click at [1502, 246] on div "Order details Collaborate Checklists 0/0 Tracking Linked Orders Timeline Profit…" at bounding box center [777, 624] width 1556 height 1249
click at [1424, 19] on button "Options" at bounding box center [1431, 22] width 74 height 24
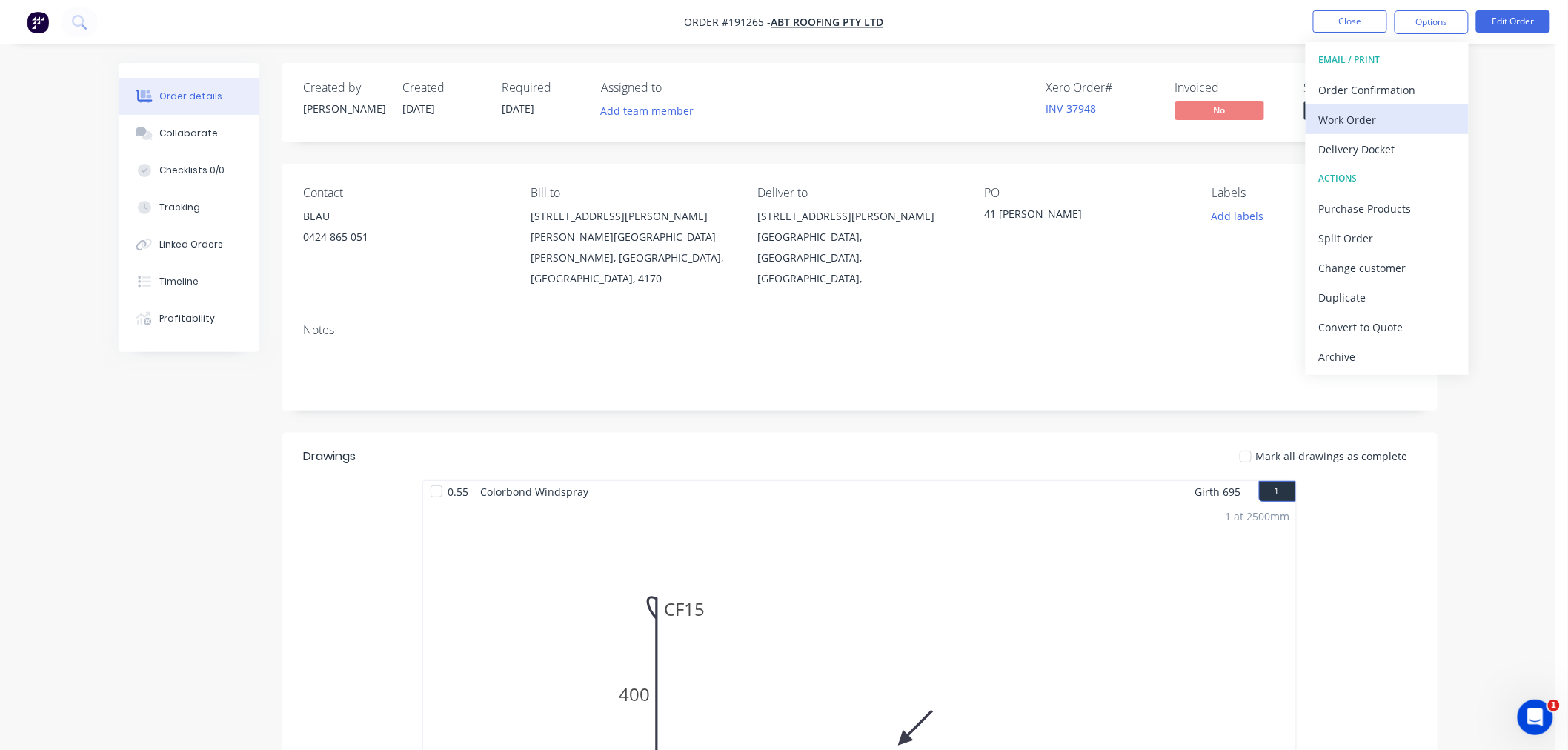
click at [1404, 120] on div "Work Order" at bounding box center [1387, 120] width 136 height 22
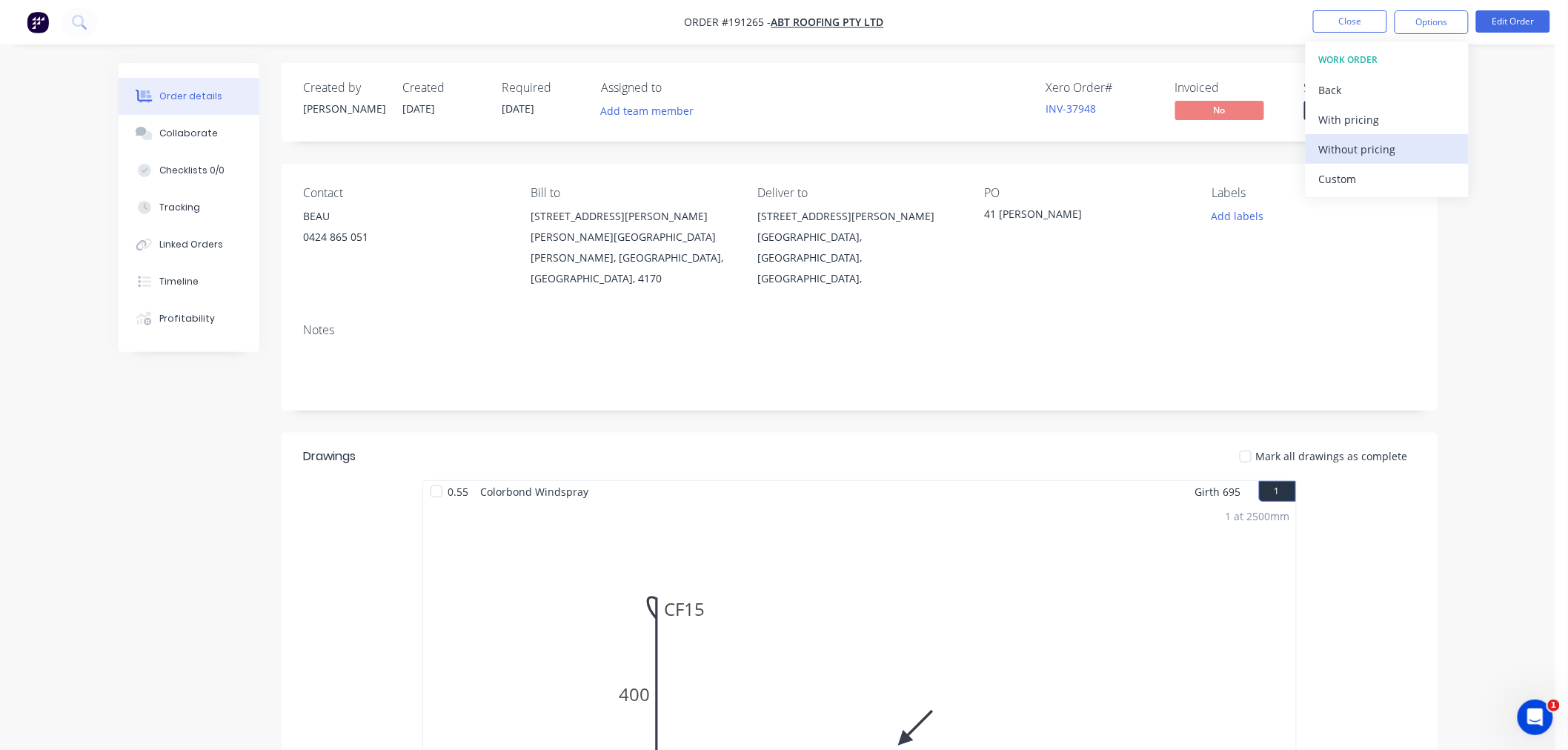
click at [1385, 153] on div "Without pricing" at bounding box center [1387, 149] width 136 height 22
click at [375, 41] on nav "Order #191265 - ABT ROOFING PTY LTD Close Options EMAIL / PRINT Order Confirmat…" at bounding box center [784, 22] width 1568 height 44
click at [1031, 33] on nav "Order #191265 - ABT ROOFING PTY LTD Close Options Edit Order" at bounding box center [784, 22] width 1568 height 44
click at [1337, 24] on button "Close" at bounding box center [1350, 21] width 74 height 23
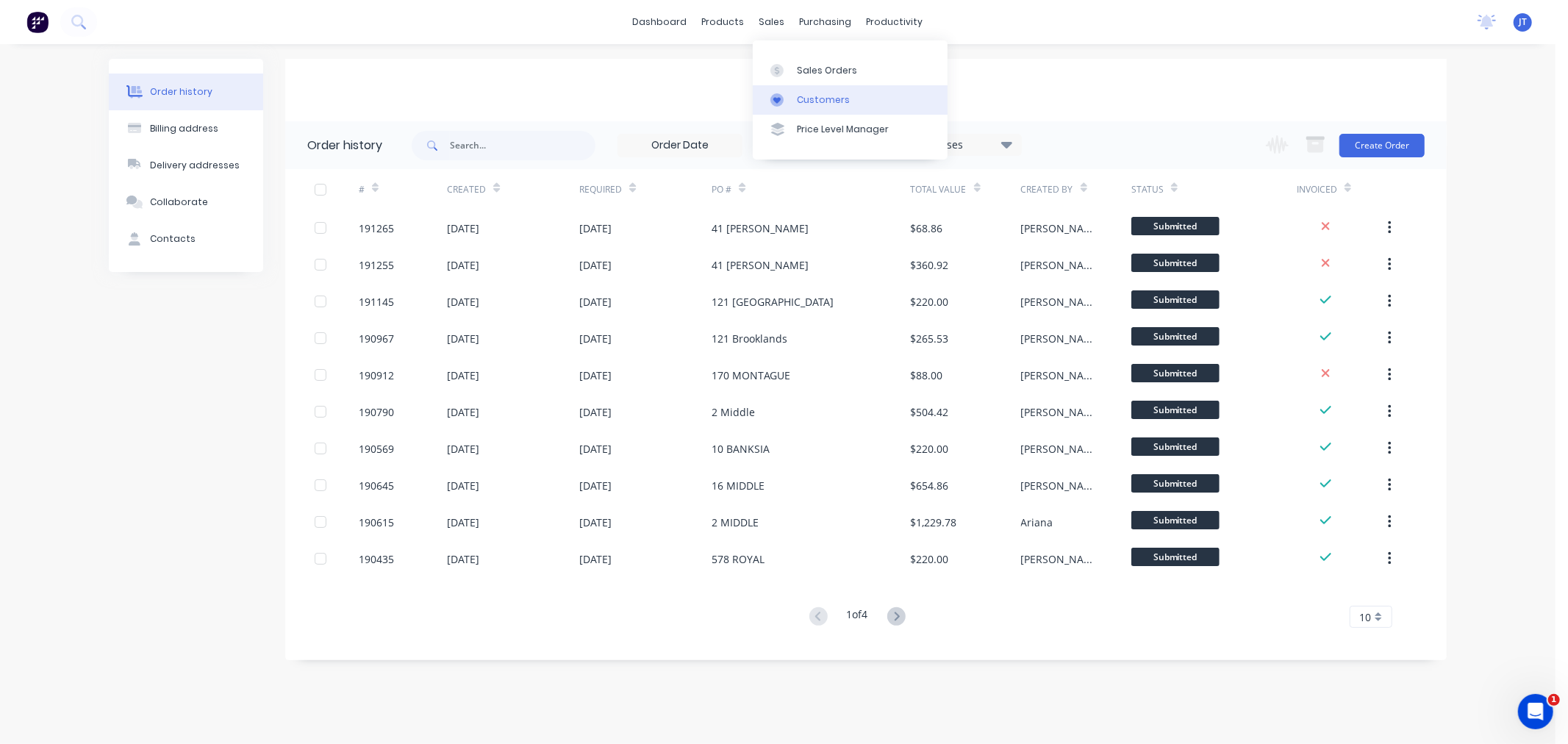
click at [792, 88] on link "Customers" at bounding box center [850, 100] width 195 height 29
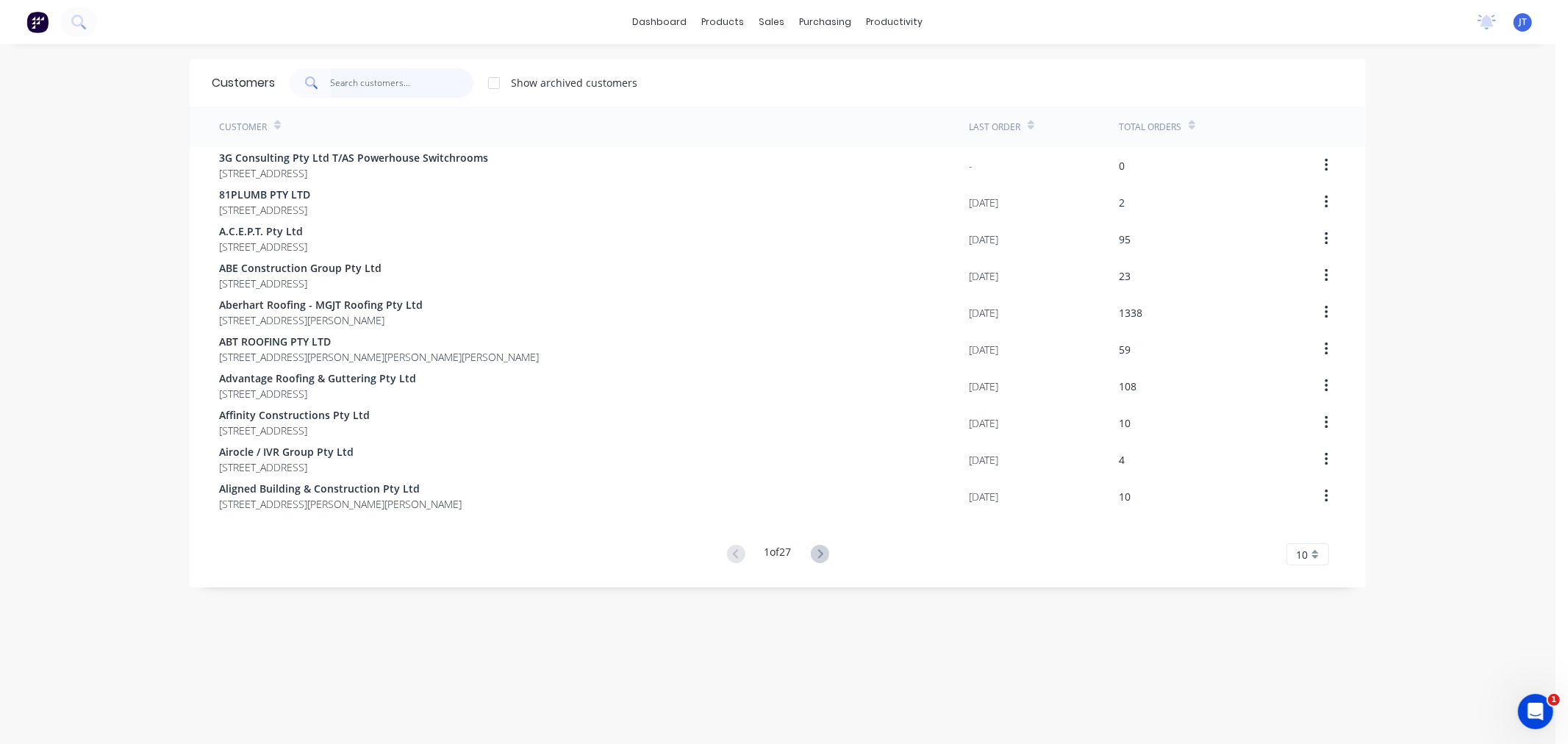
click at [428, 85] on input "text" at bounding box center [402, 83] width 143 height 29
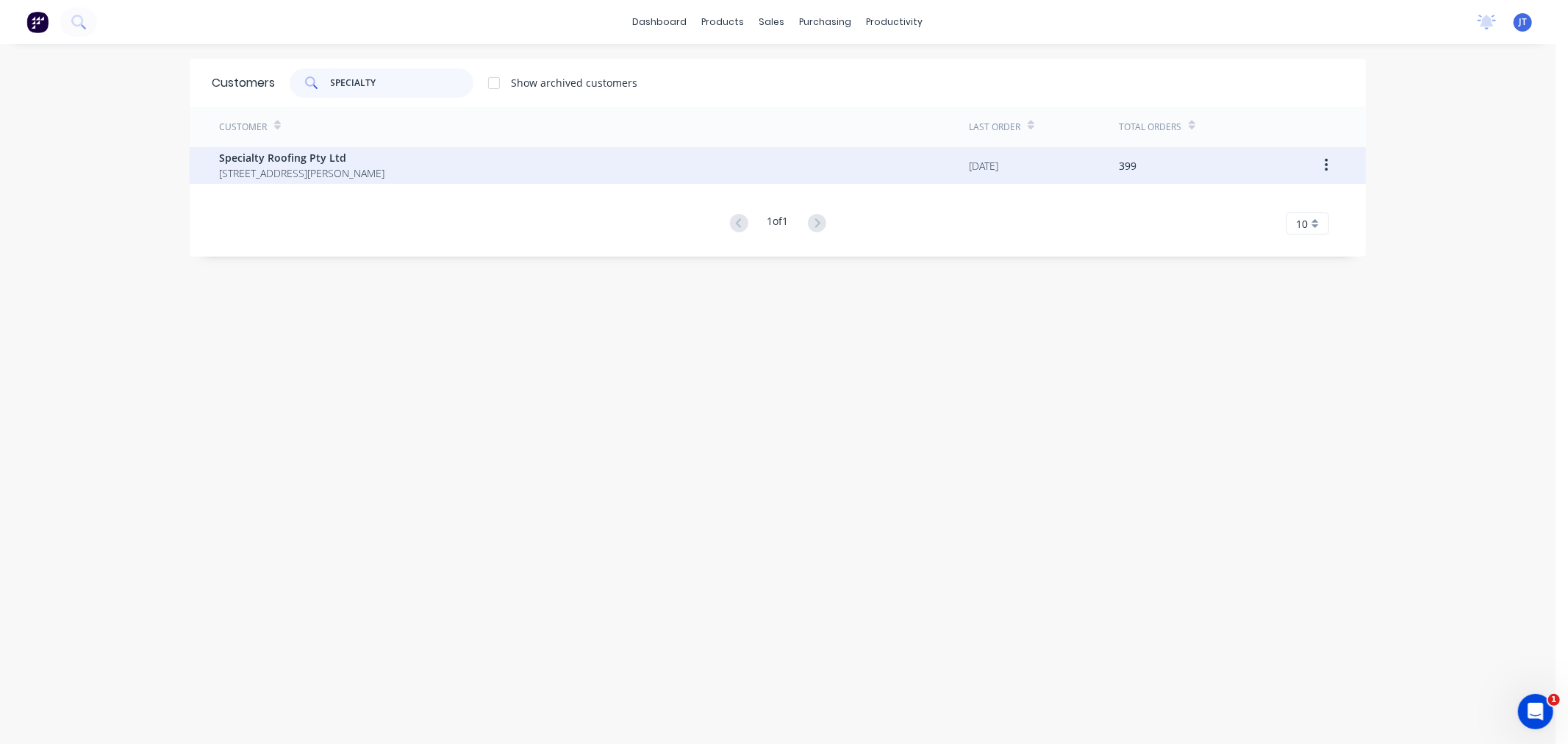
type input "SPECIALTY"
click at [385, 160] on span "Specialty Roofing Pty Ltd" at bounding box center [301, 157] width 166 height 15
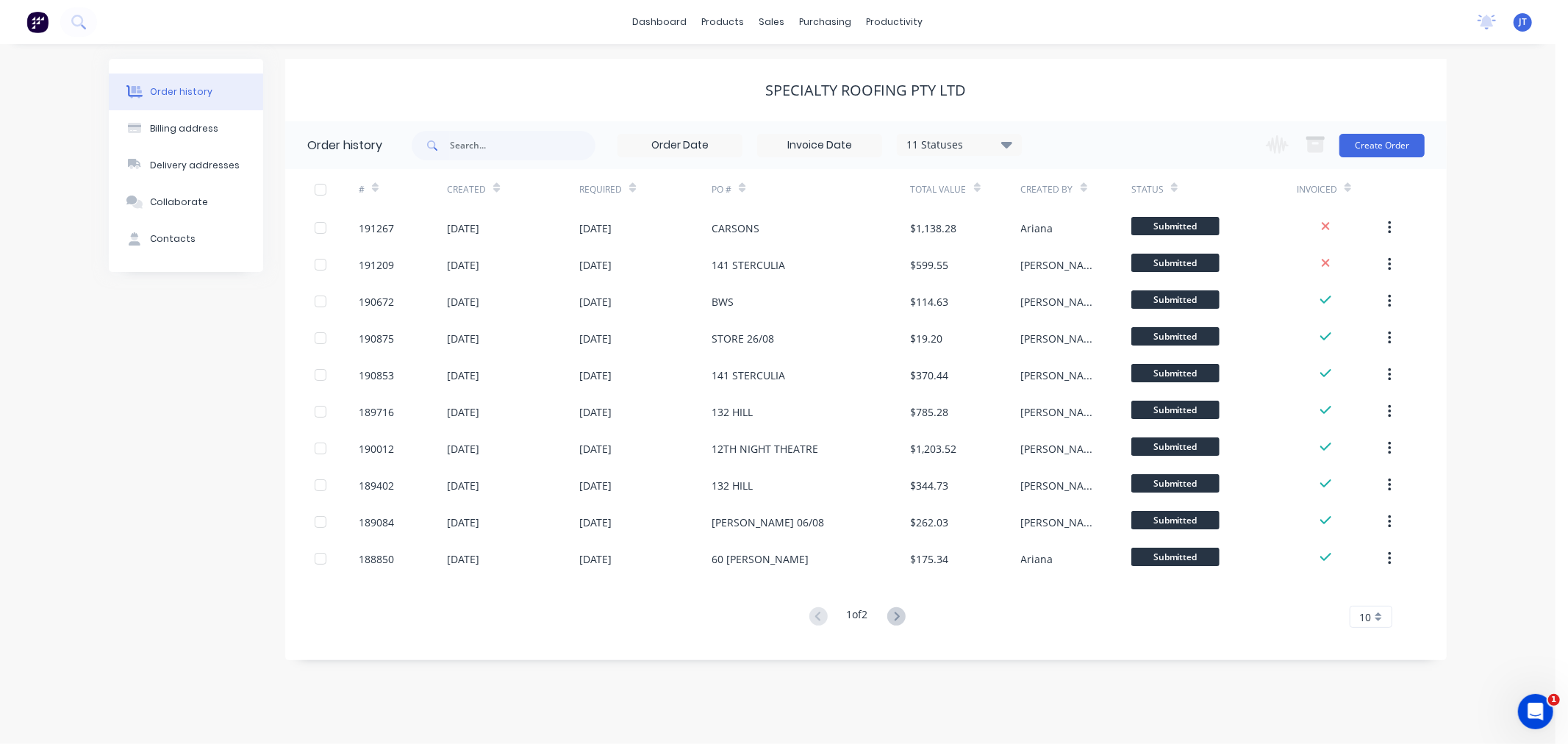
click at [1496, 379] on div "Order history Billing address Delivery addresses Collaborate Contacts Specialty…" at bounding box center [777, 394] width 1555 height 700
click at [899, 621] on icon at bounding box center [897, 617] width 19 height 19
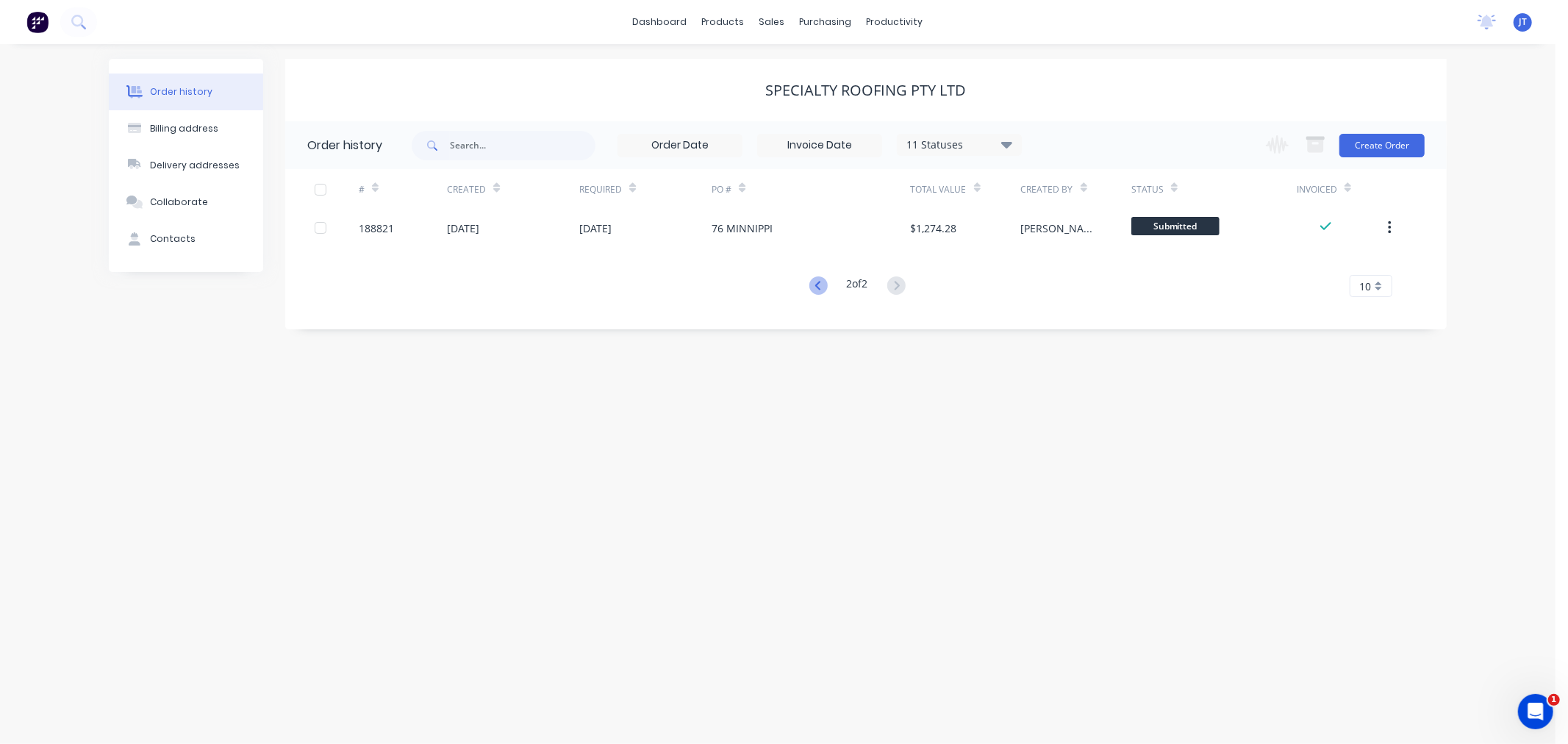
click at [816, 285] on icon at bounding box center [819, 285] width 19 height 19
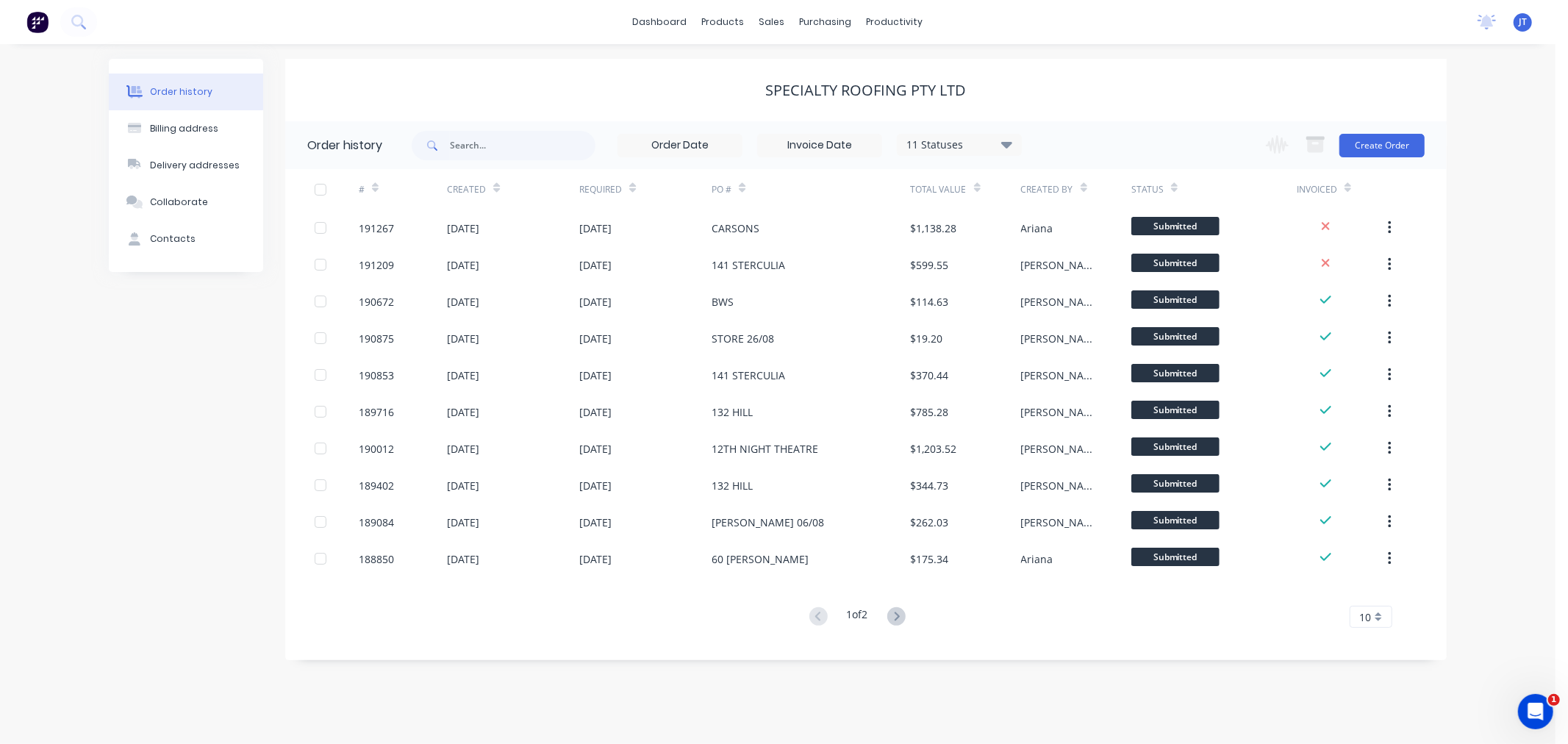
click at [1490, 289] on div "Order history Billing address Delivery addresses Collaborate Contacts Specialty…" at bounding box center [777, 394] width 1555 height 700
click at [1491, 299] on div "Order history Billing address Delivery addresses Collaborate Contacts Specialty…" at bounding box center [777, 394] width 1555 height 700
click at [1537, 200] on div "Order history Billing address Delivery addresses Collaborate Contacts Specialty…" at bounding box center [777, 394] width 1555 height 700
click at [1391, 142] on button "Create Order" at bounding box center [1381, 146] width 86 height 24
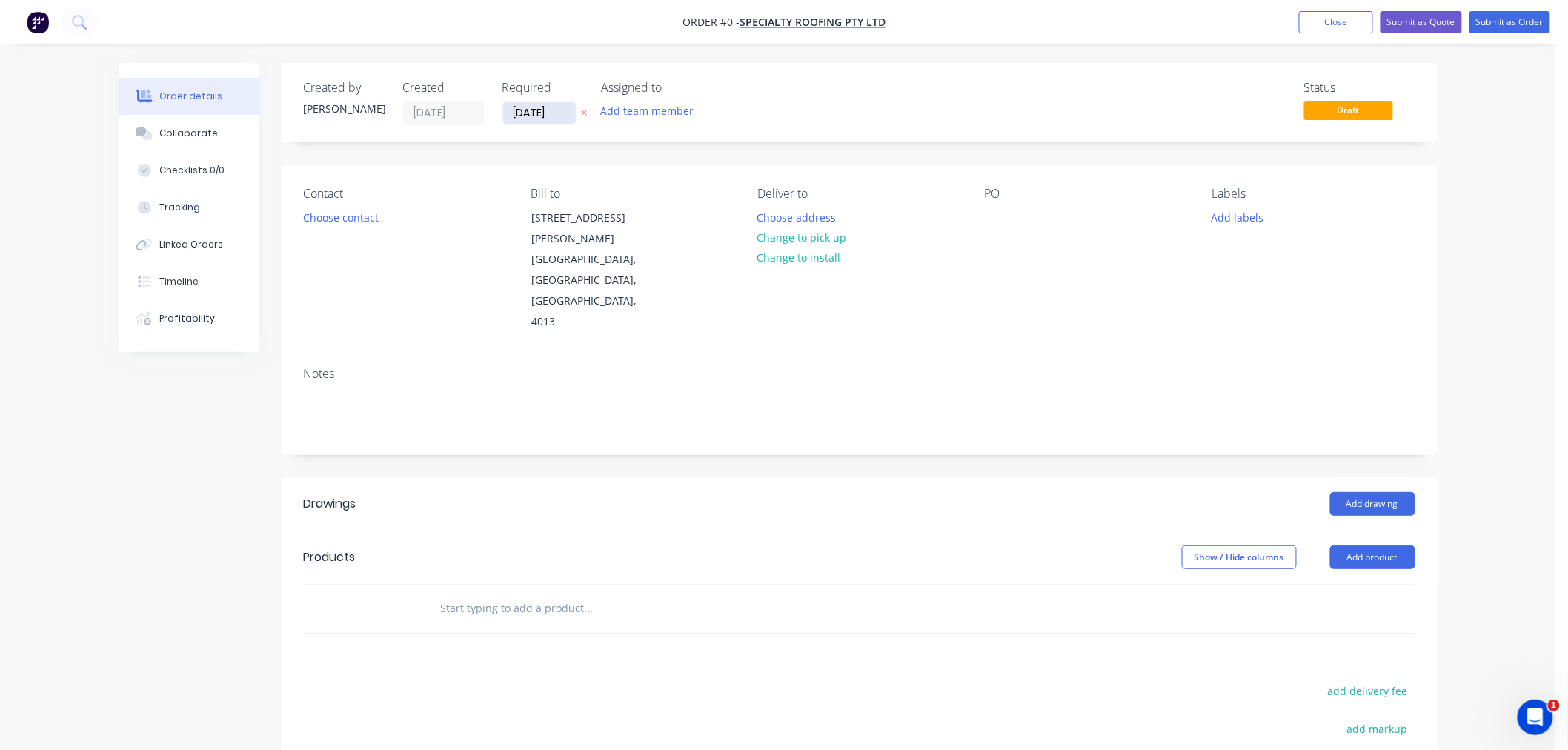
click at [546, 109] on input "[DATE]" at bounding box center [539, 113] width 72 height 23
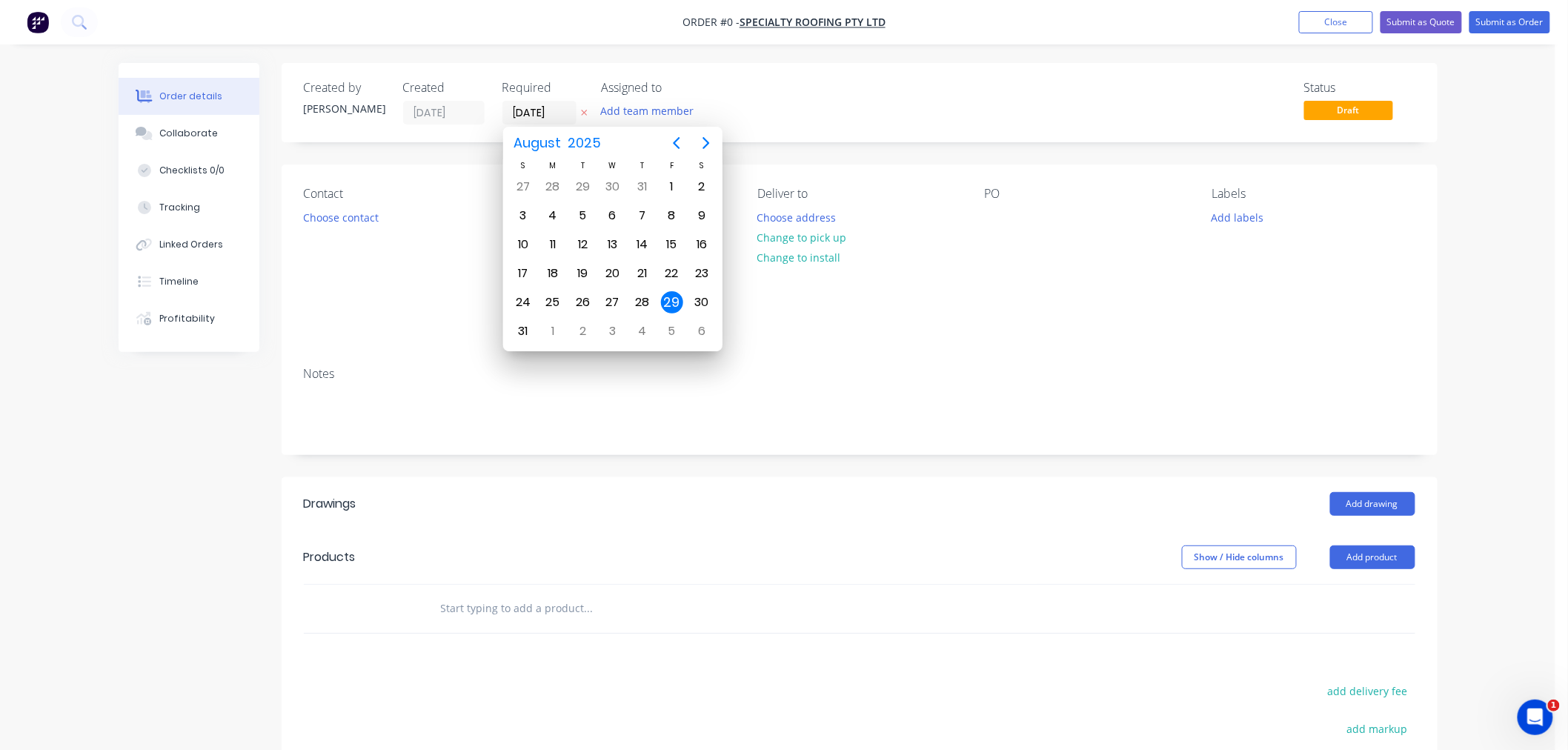
click at [704, 142] on icon "Next page" at bounding box center [706, 143] width 18 height 18
click at [550, 183] on div "1" at bounding box center [553, 187] width 23 height 23
type input "[DATE]"
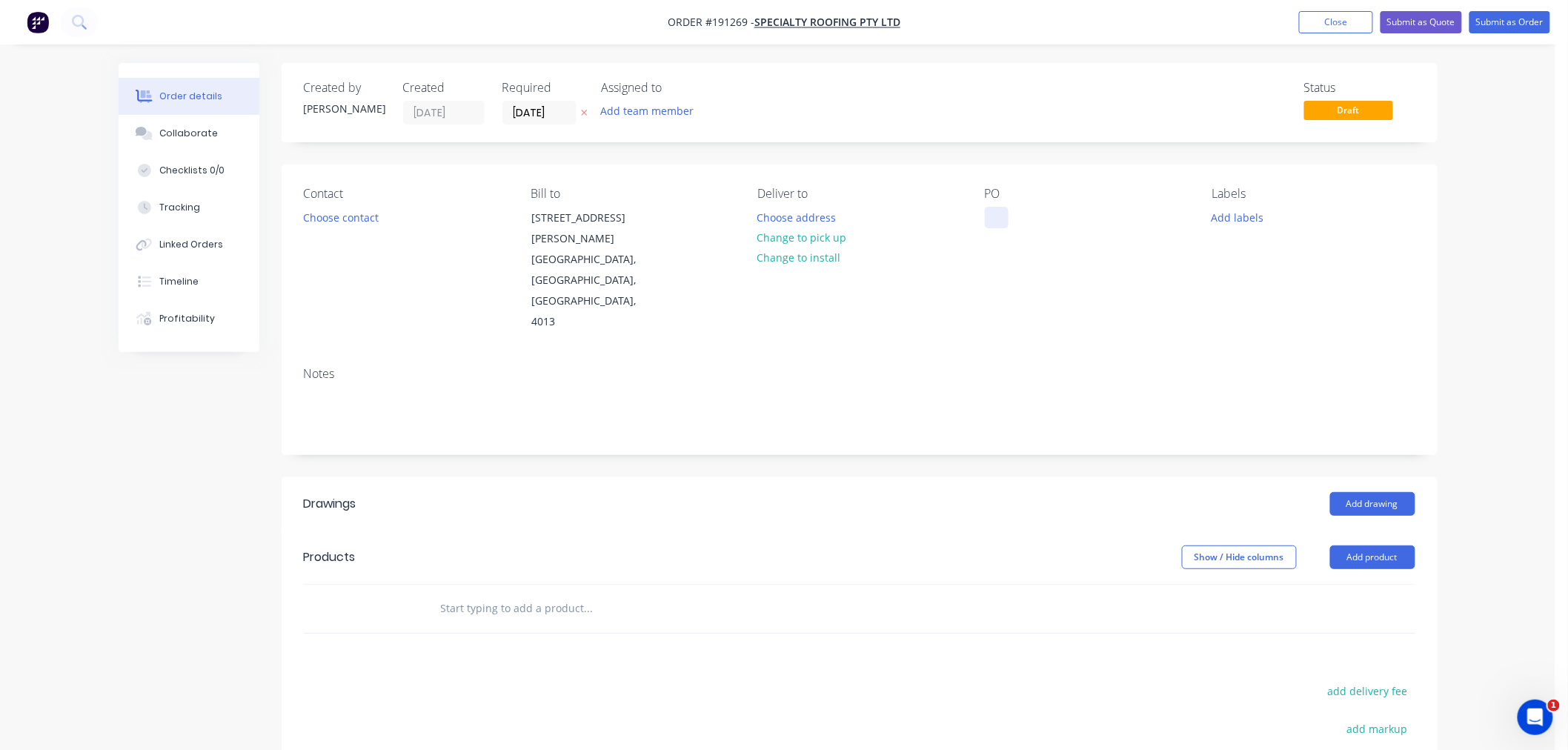
click at [997, 218] on div at bounding box center [997, 218] width 24 height 22
click at [353, 215] on button "Choose contact" at bounding box center [340, 217] width 91 height 20
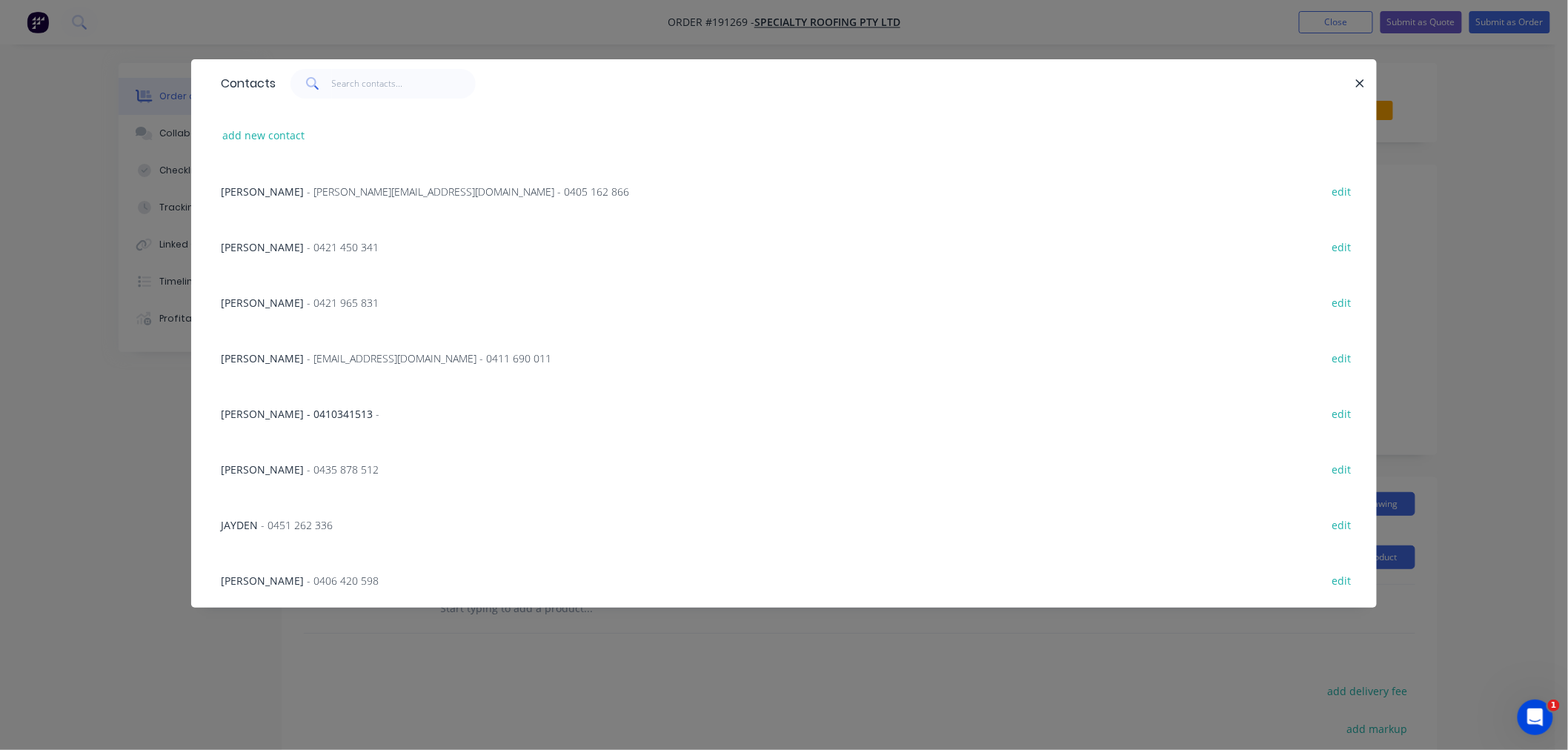
click at [243, 299] on span "[PERSON_NAME]" at bounding box center [262, 302] width 83 height 14
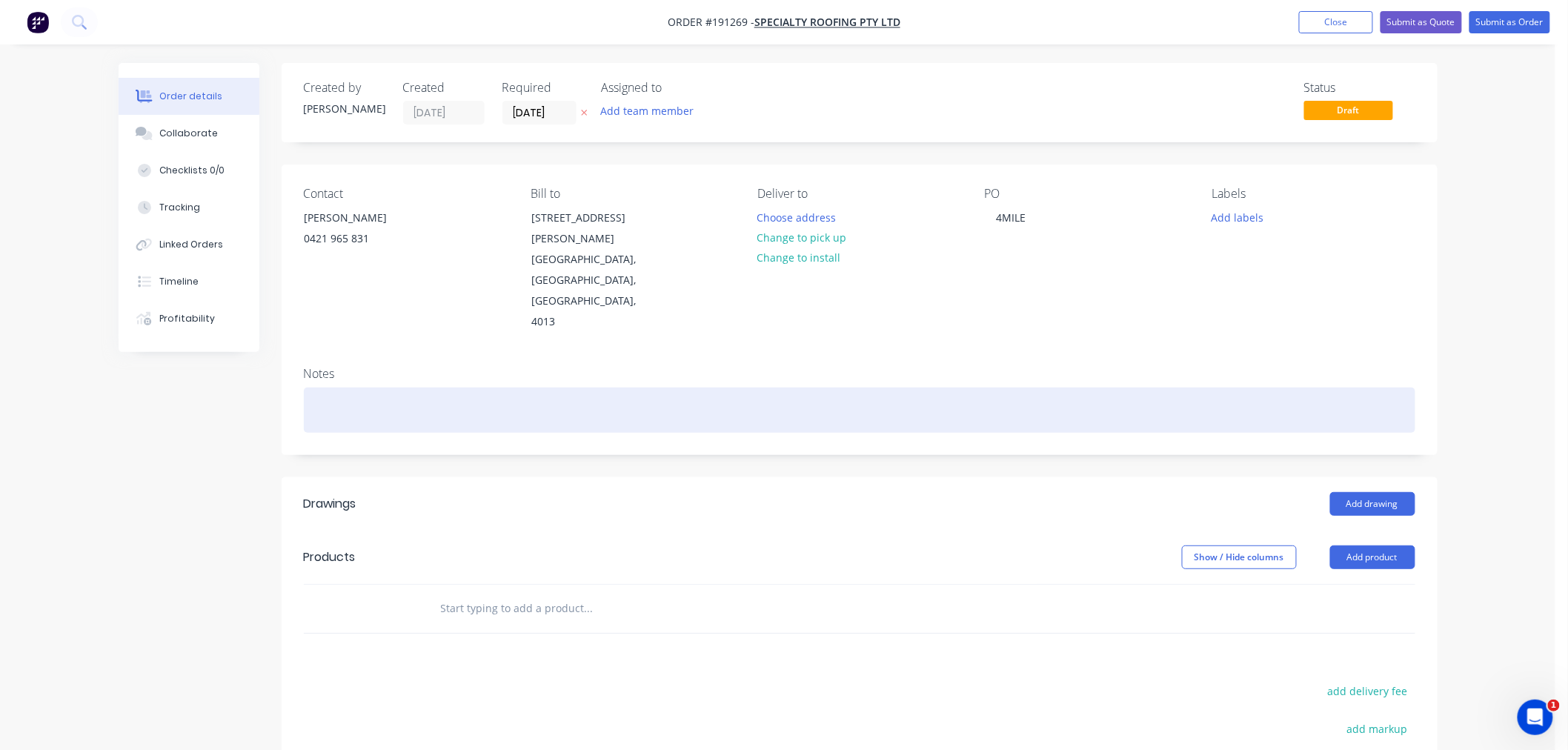
click at [424, 388] on div at bounding box center [860, 410] width 1112 height 45
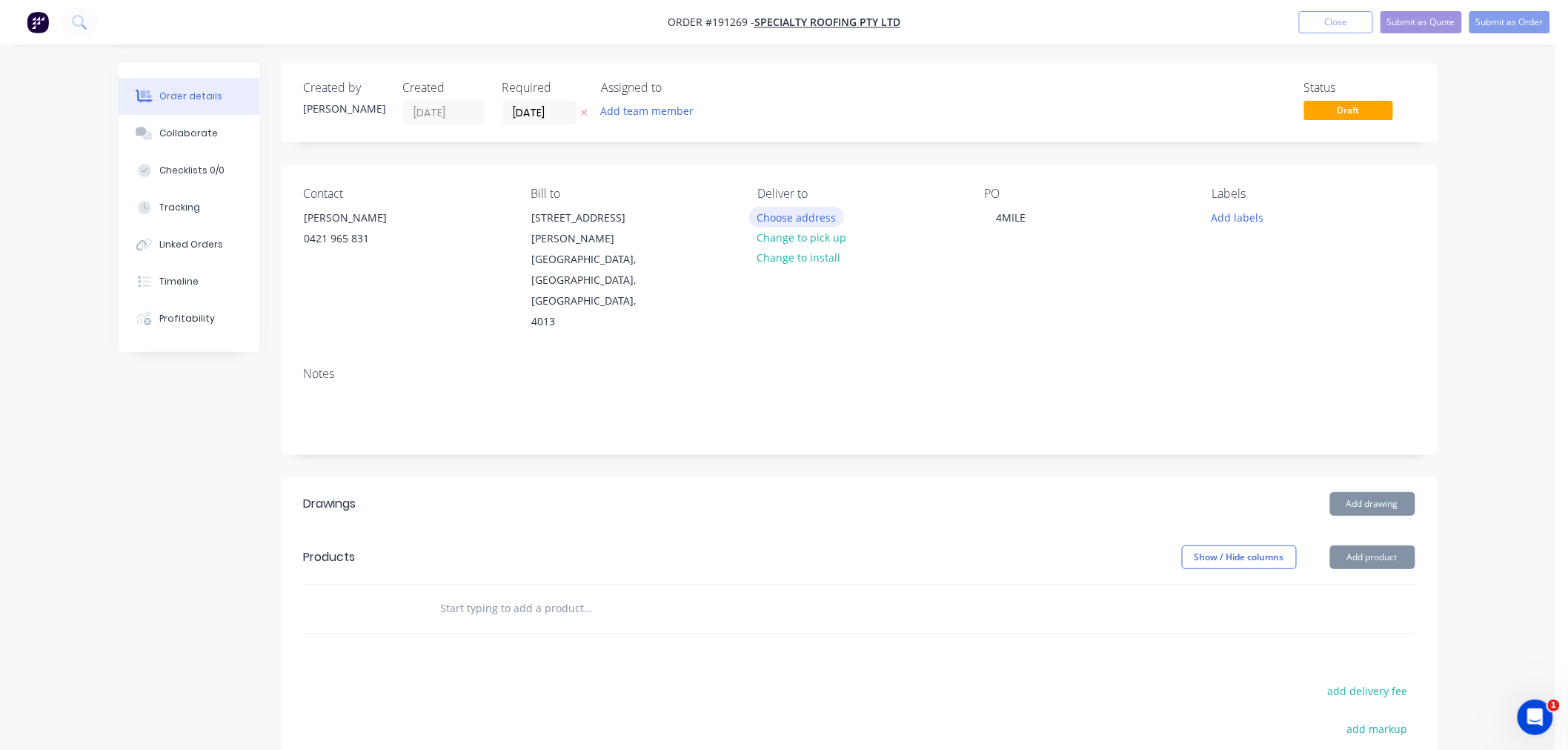
click at [805, 223] on button "Choose address" at bounding box center [797, 217] width 95 height 20
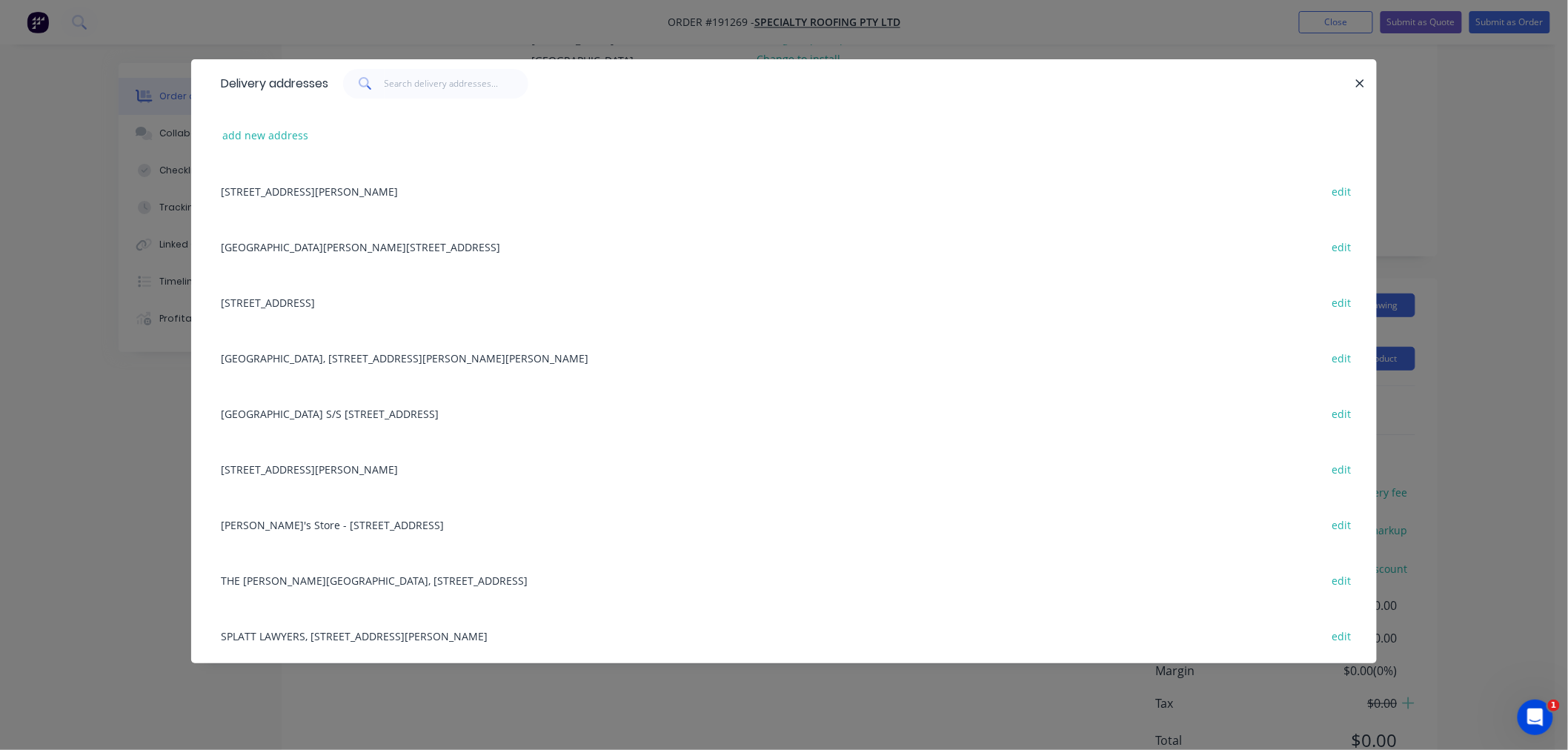
scroll to position [200, 0]
click at [246, 305] on div "[STREET_ADDRESS] edit" at bounding box center [784, 302] width 1141 height 56
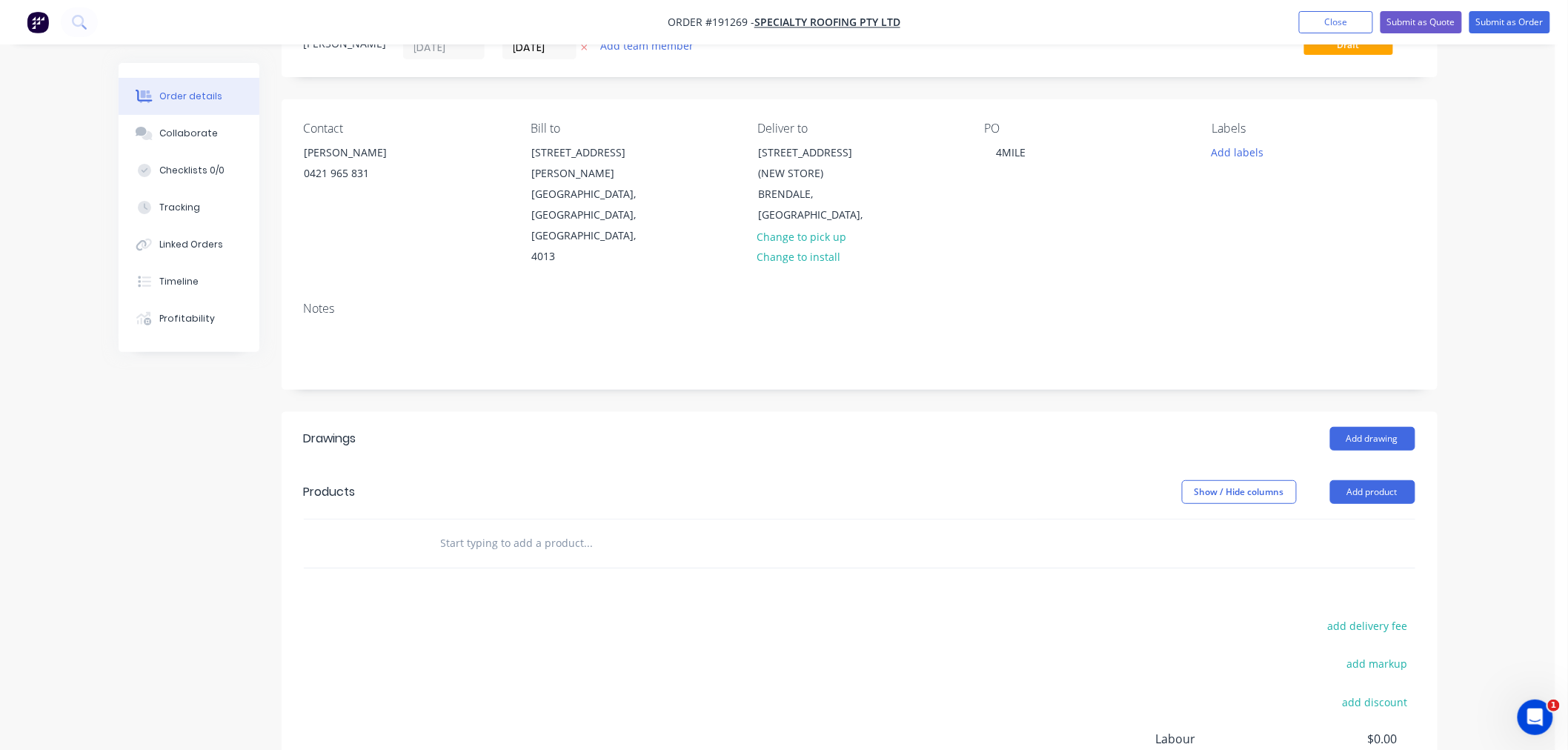
scroll to position [0, 0]
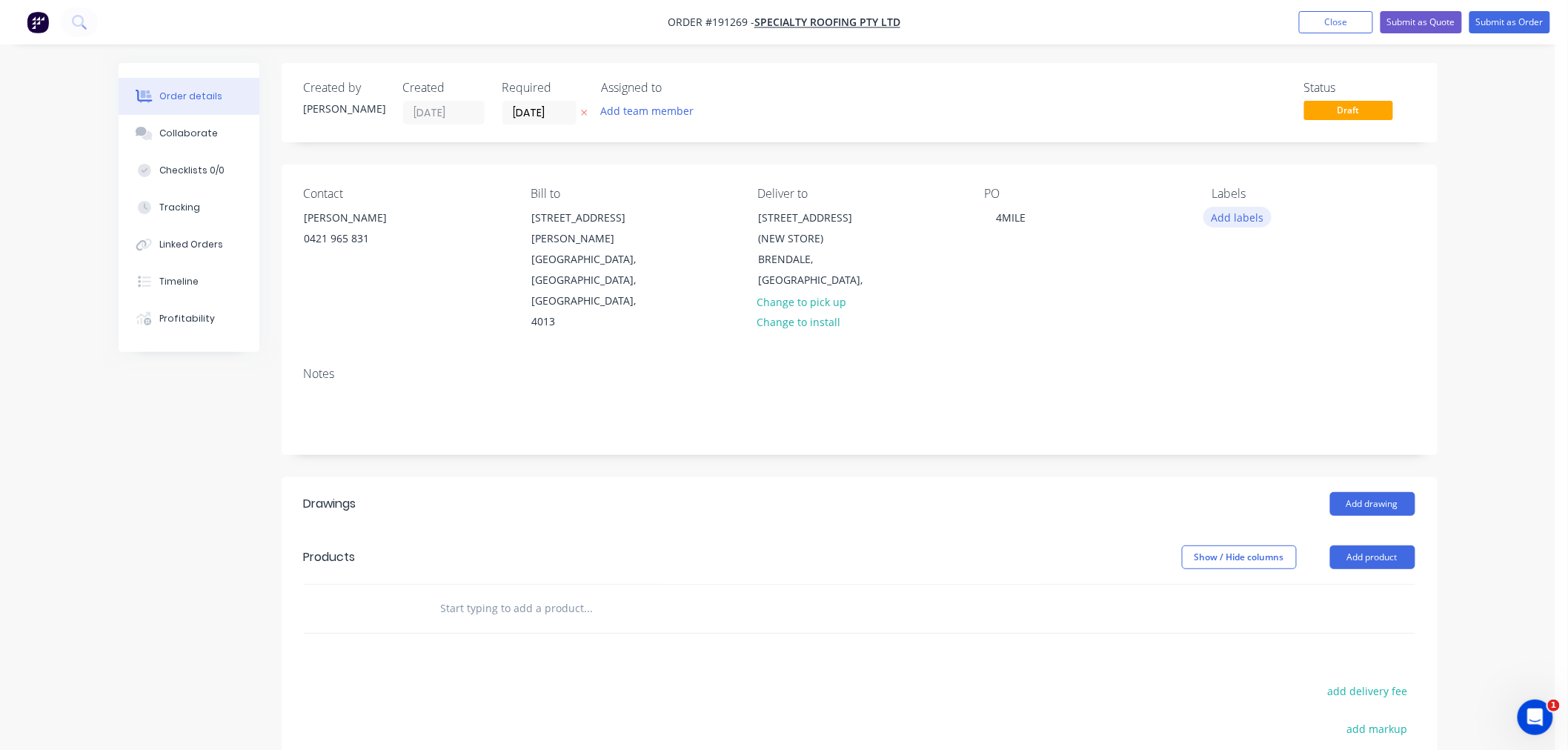
click at [1248, 215] on button "Add labels" at bounding box center [1238, 217] width 68 height 20
click at [1266, 348] on div "7 AM" at bounding box center [1269, 347] width 33 height 16
click at [1513, 288] on div "Order details Collaborate Checklists 0/0 Tracking Linked Orders Timeline Profit…" at bounding box center [777, 505] width 1556 height 1011
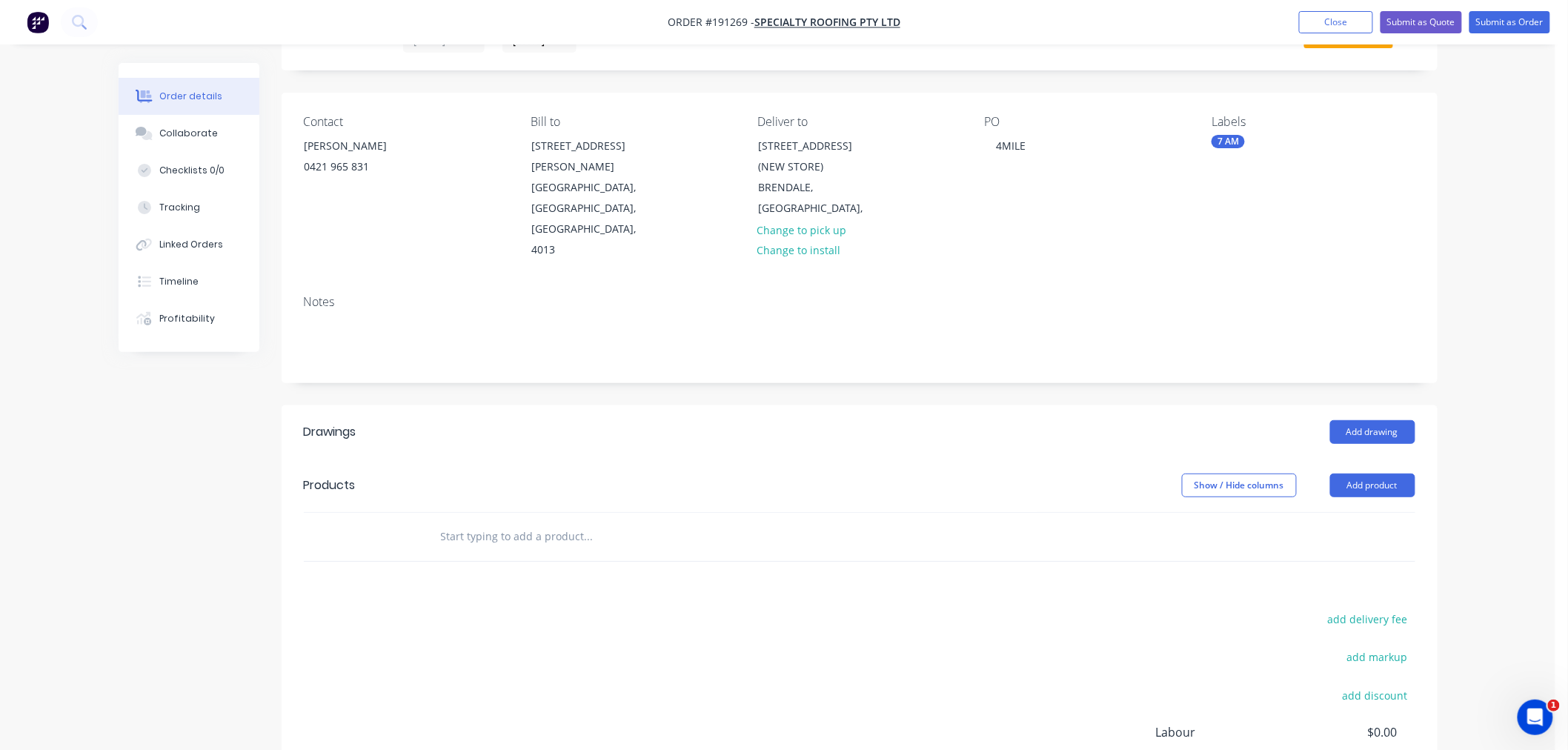
scroll to position [0, 0]
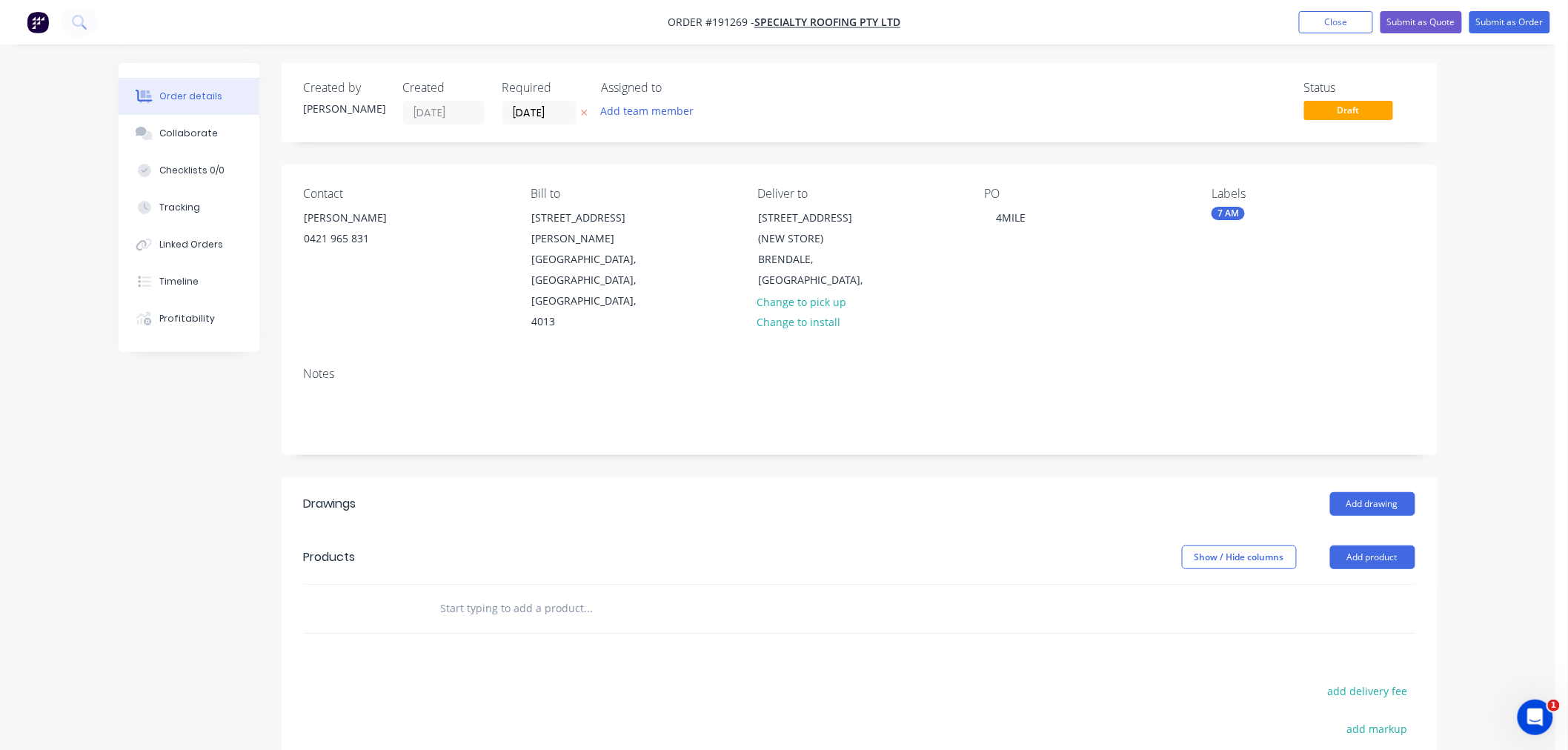
click at [1507, 197] on div "Order details Collaborate Checklists 0/0 Tracking Linked Orders Timeline Profit…" at bounding box center [777, 505] width 1556 height 1011
click at [1338, 23] on button "Close" at bounding box center [1336, 22] width 74 height 23
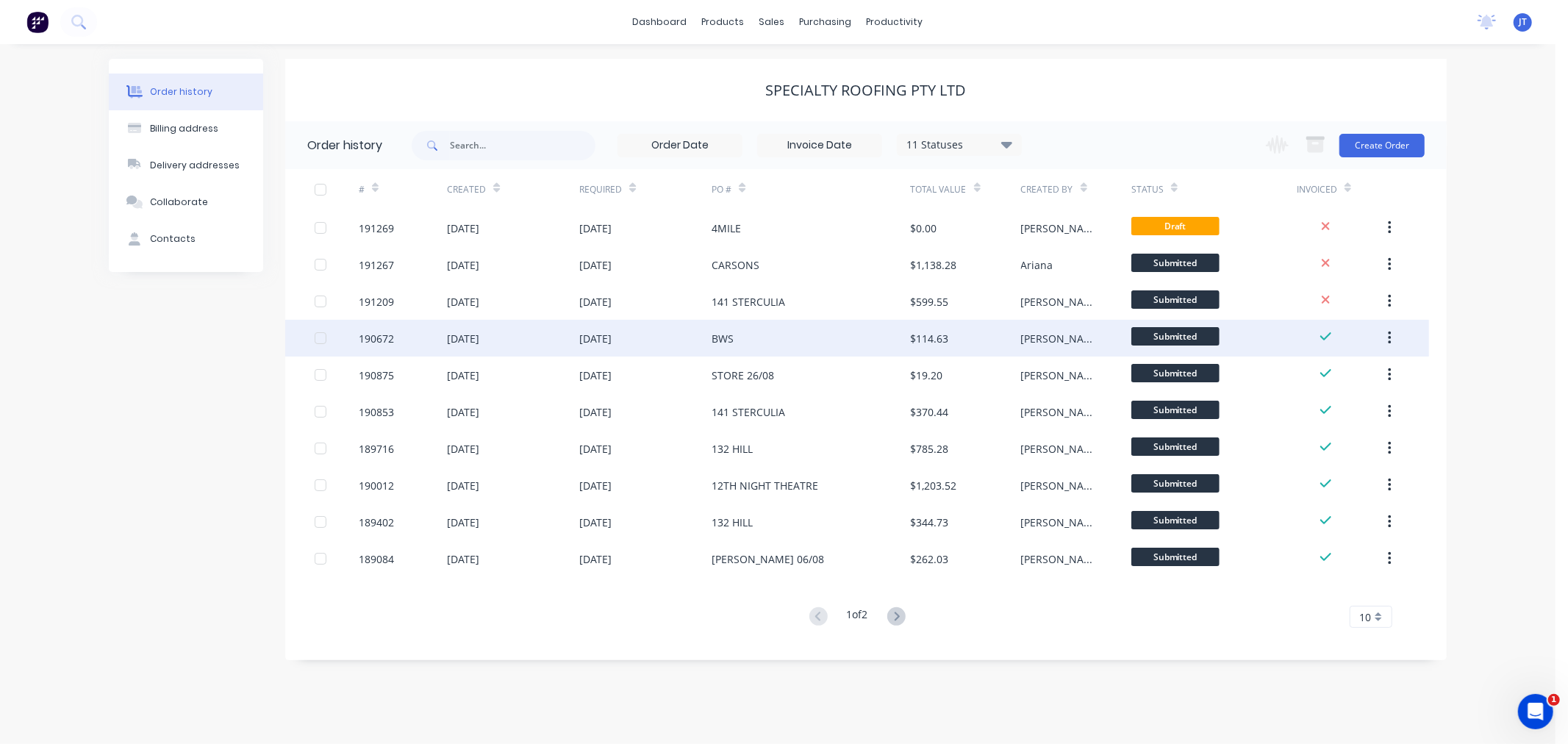
click at [375, 337] on div "190672" at bounding box center [376, 338] width 35 height 15
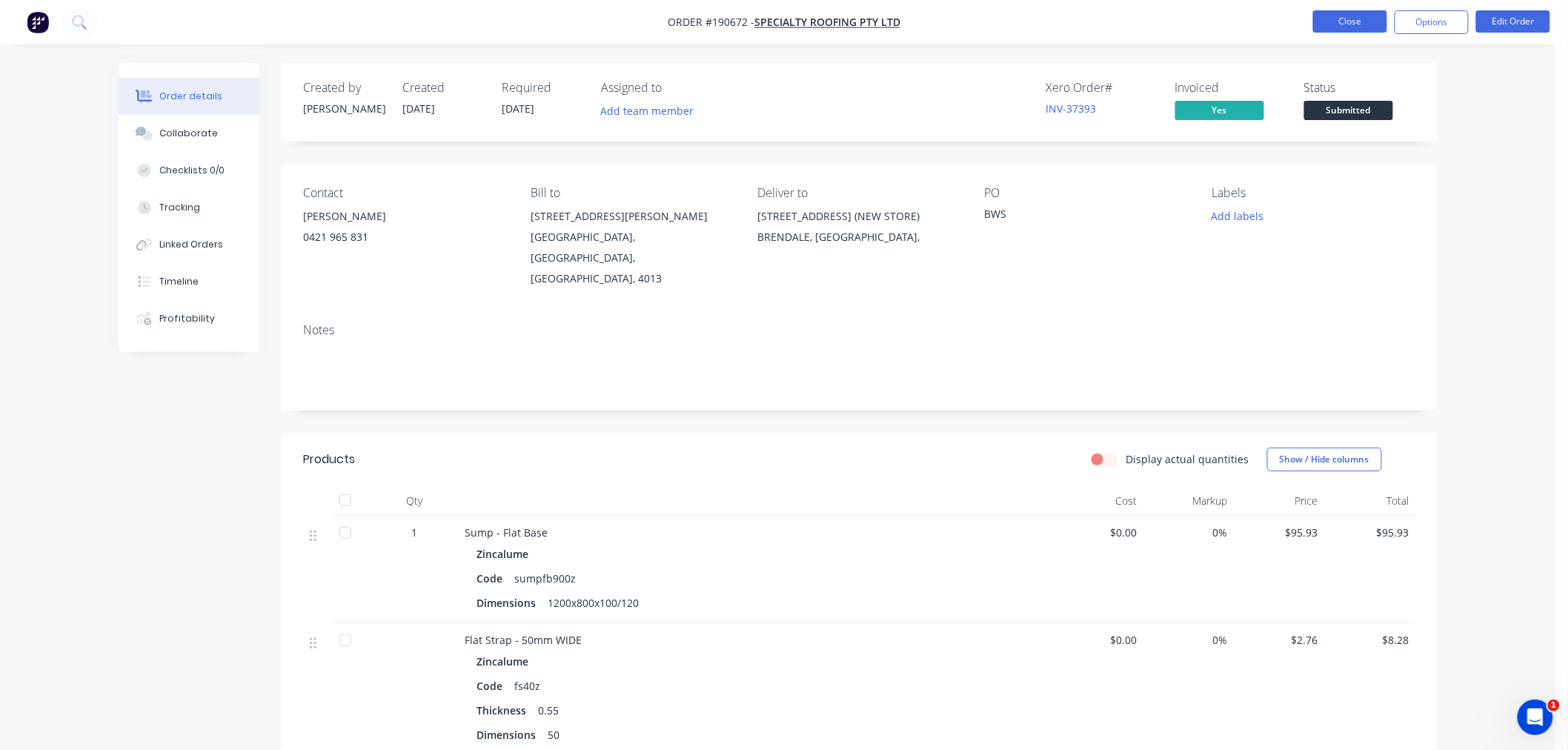
click at [1344, 26] on button "Close" at bounding box center [1350, 21] width 74 height 23
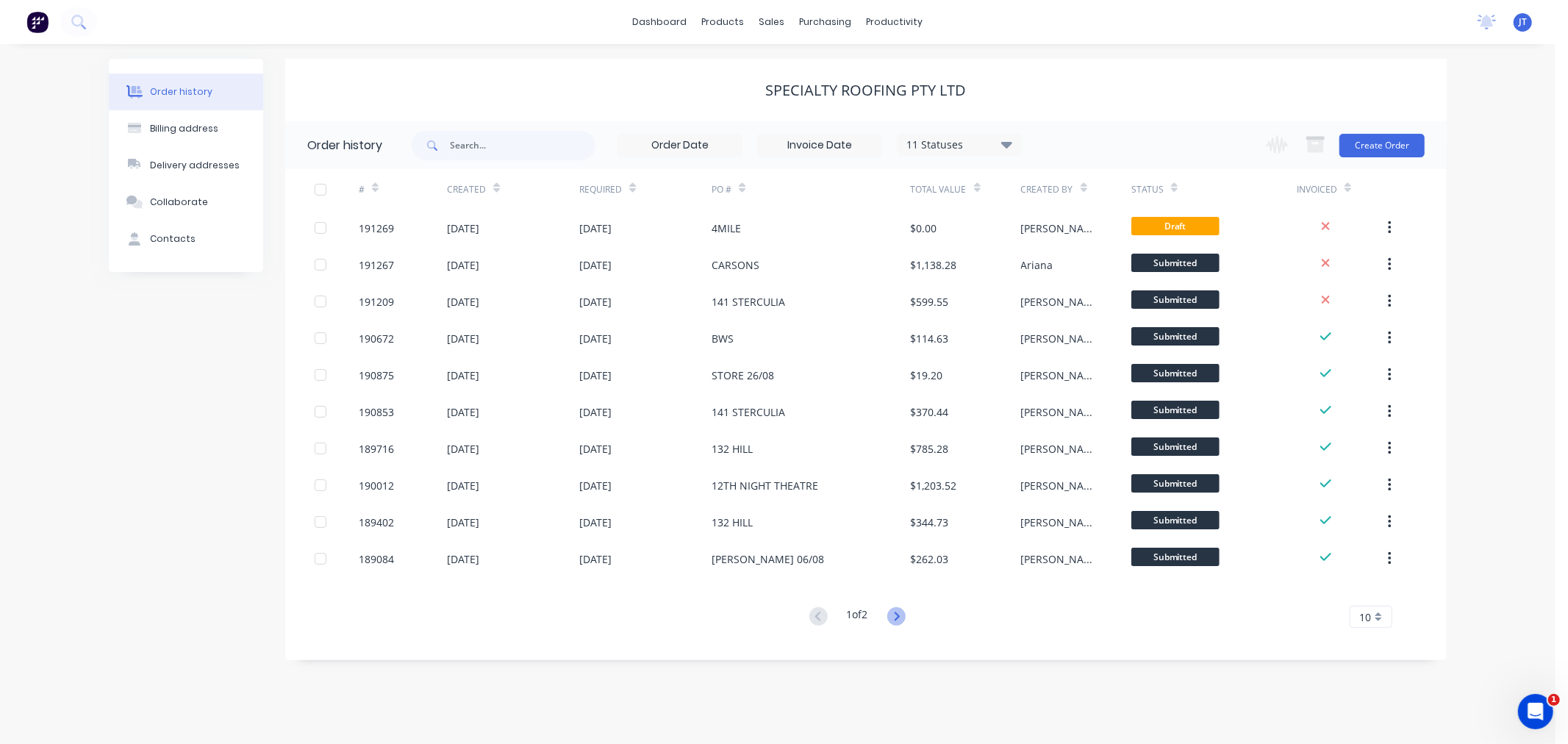
click at [899, 615] on icon at bounding box center [897, 617] width 19 height 19
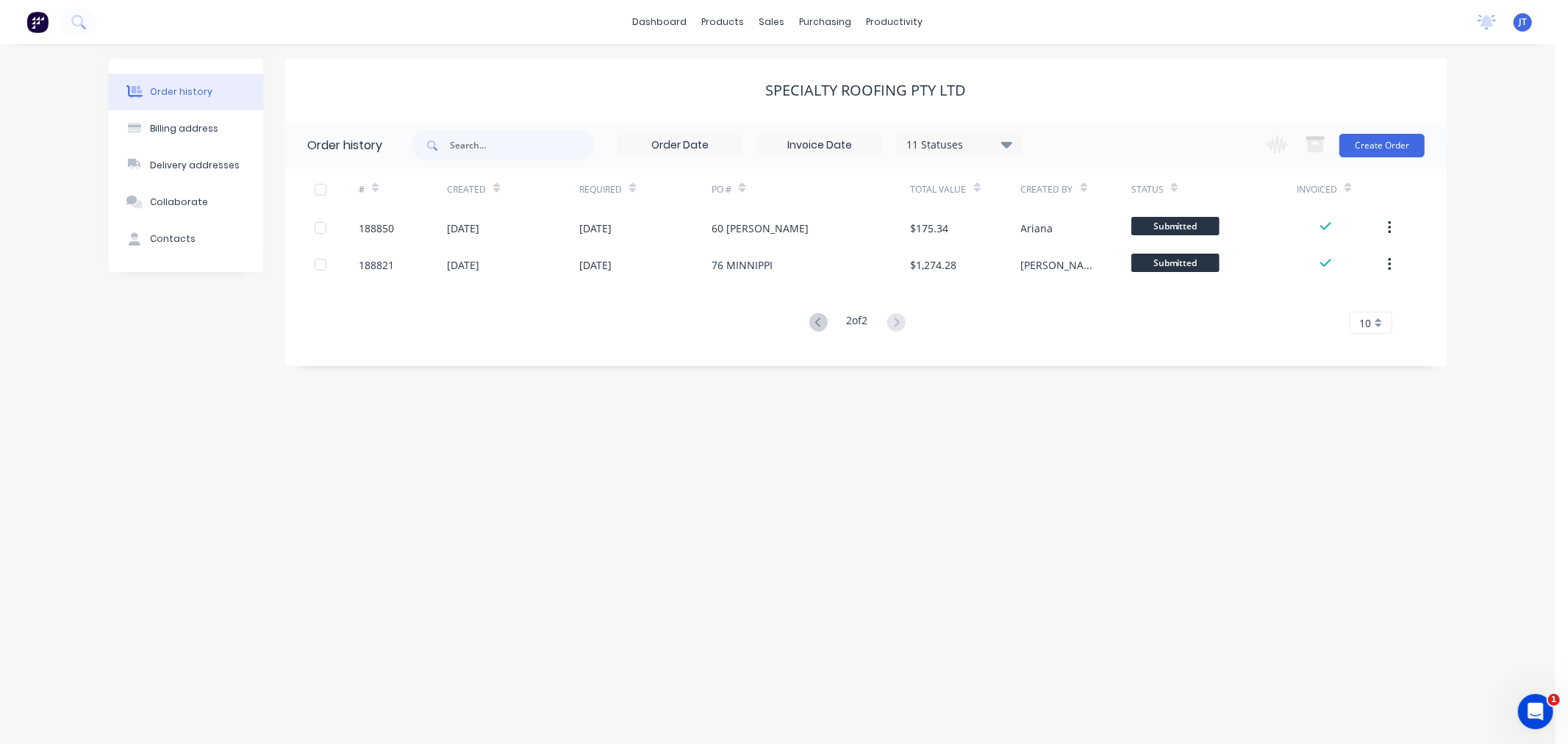
click at [813, 320] on g at bounding box center [819, 322] width 19 height 19
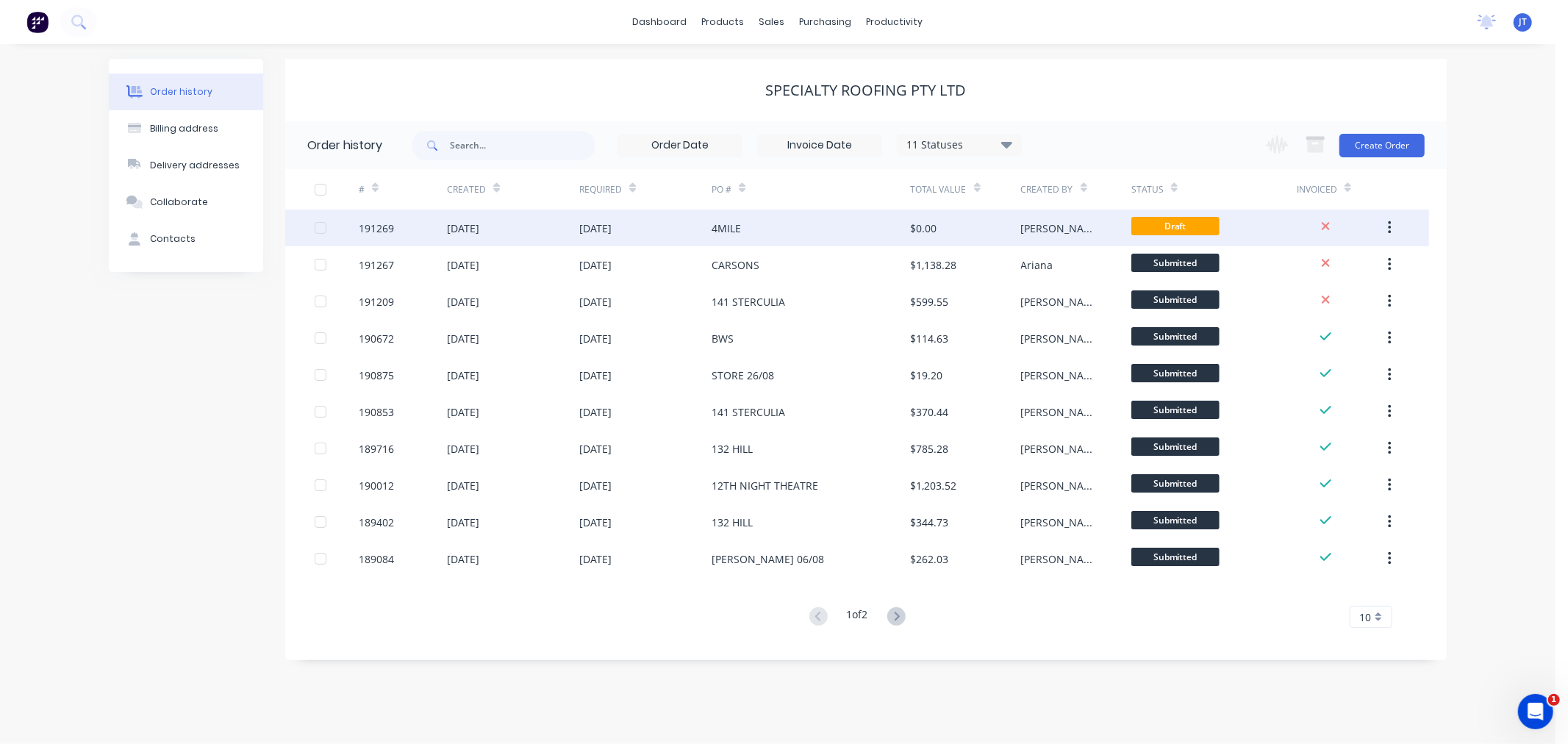
click at [363, 231] on div "191269" at bounding box center [376, 228] width 35 height 15
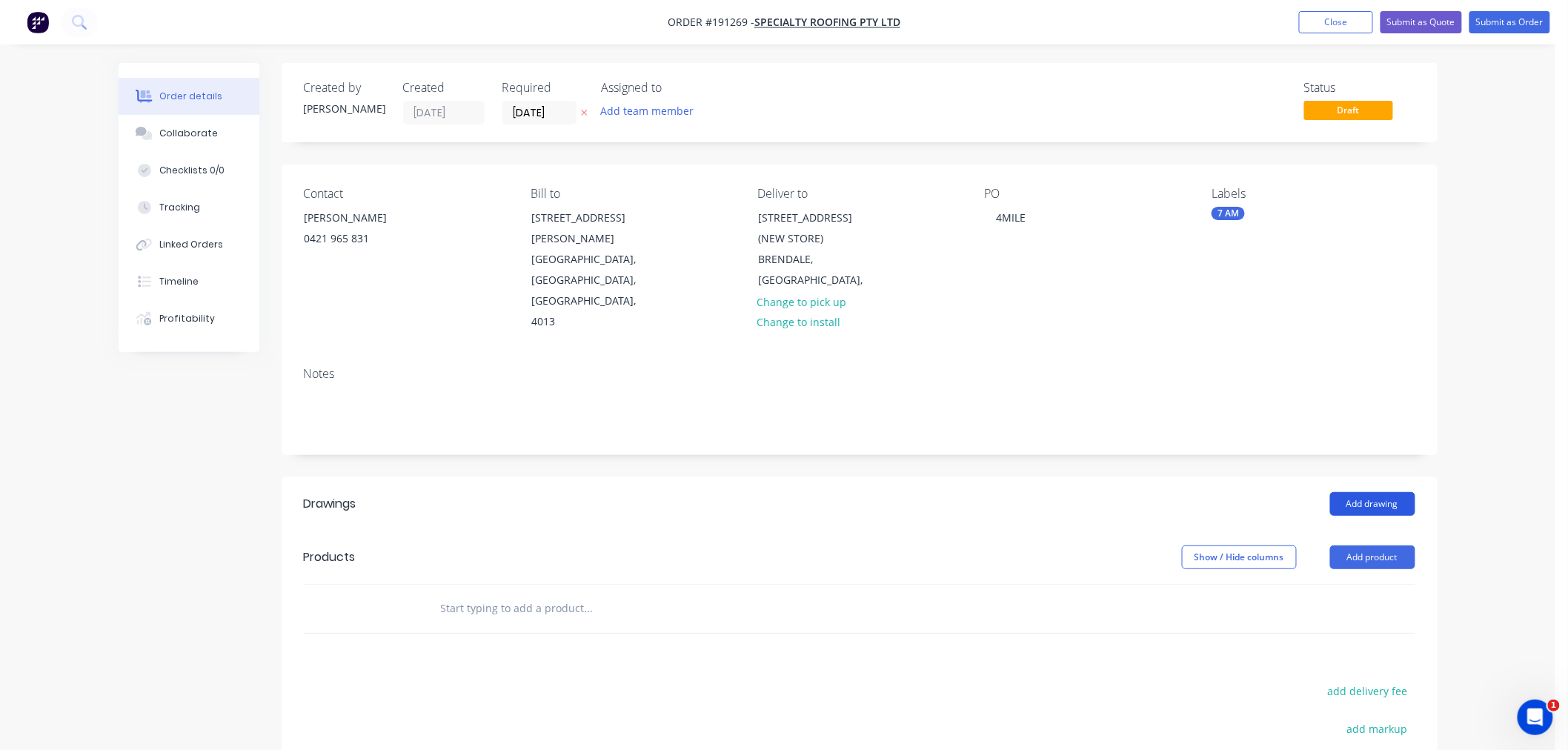
click at [1362, 492] on button "Add drawing" at bounding box center [1373, 504] width 86 height 24
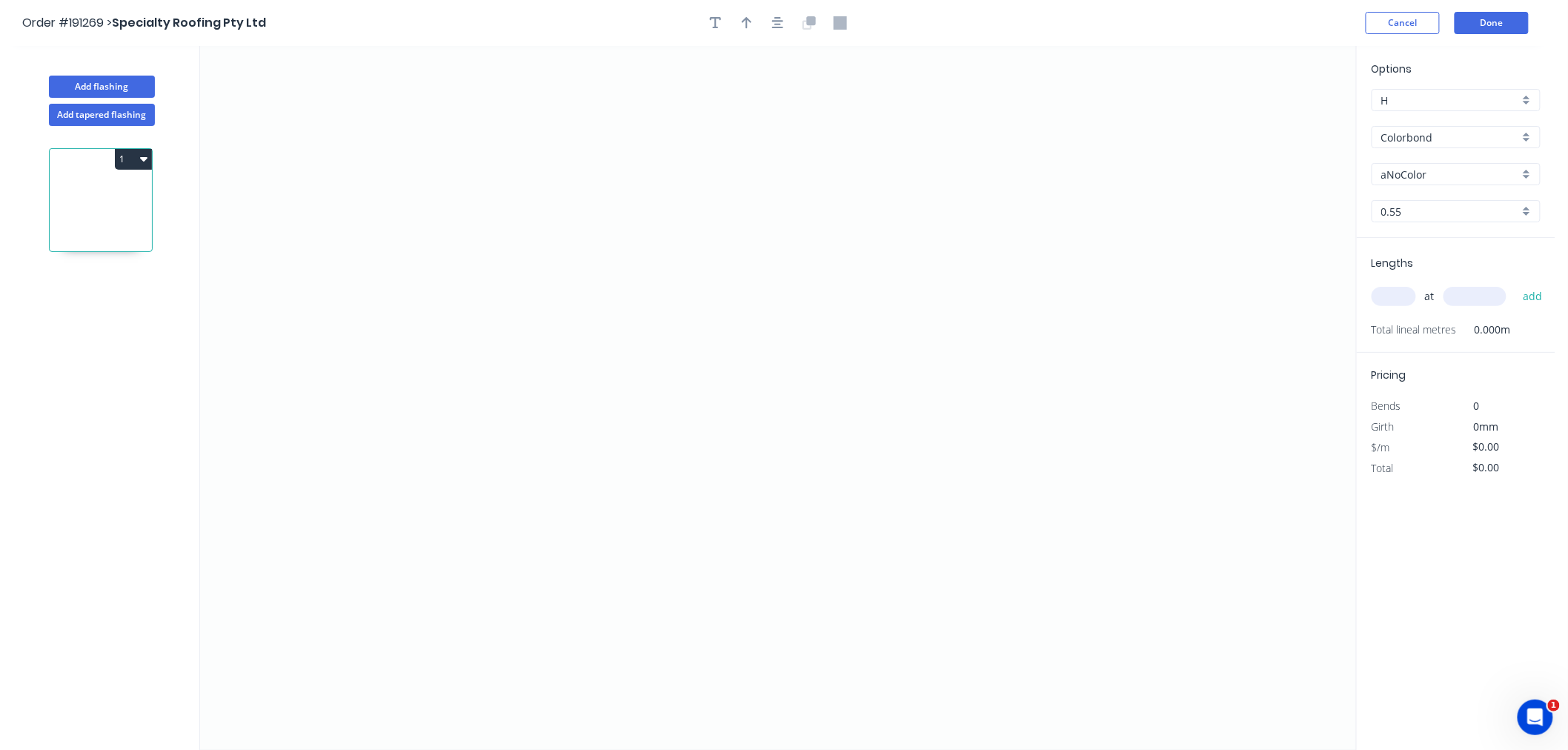
click at [1439, 169] on input "aNoColor" at bounding box center [1450, 175] width 138 height 16
click at [1470, 256] on div "Paperbark" at bounding box center [1456, 248] width 167 height 26
type input "Paperbark"
click at [1402, 298] on input "text" at bounding box center [1394, 296] width 44 height 19
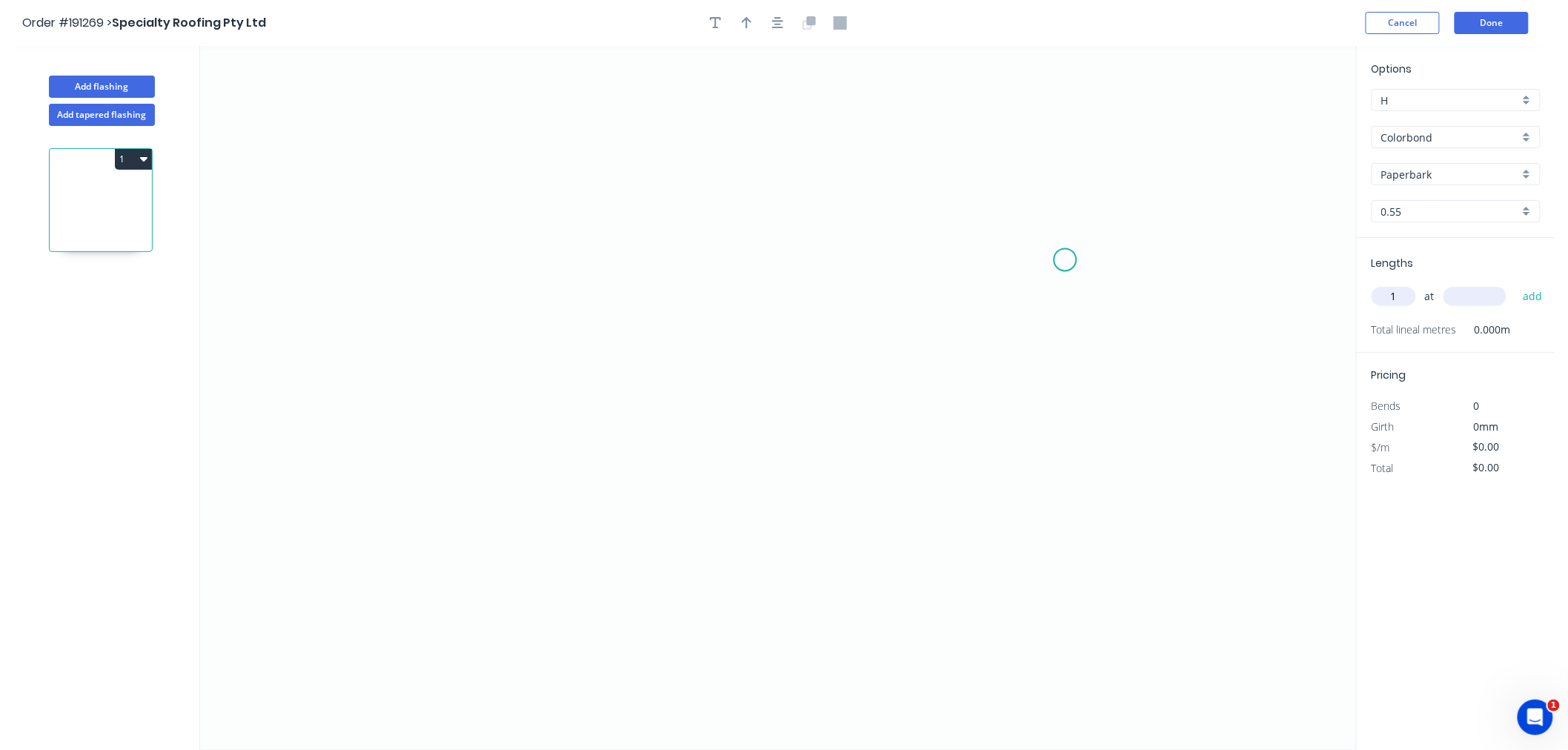
type input "1"
type input "1200"
click at [1516, 284] on button "add" at bounding box center [1533, 296] width 35 height 25
type input "1"
type input "1500"
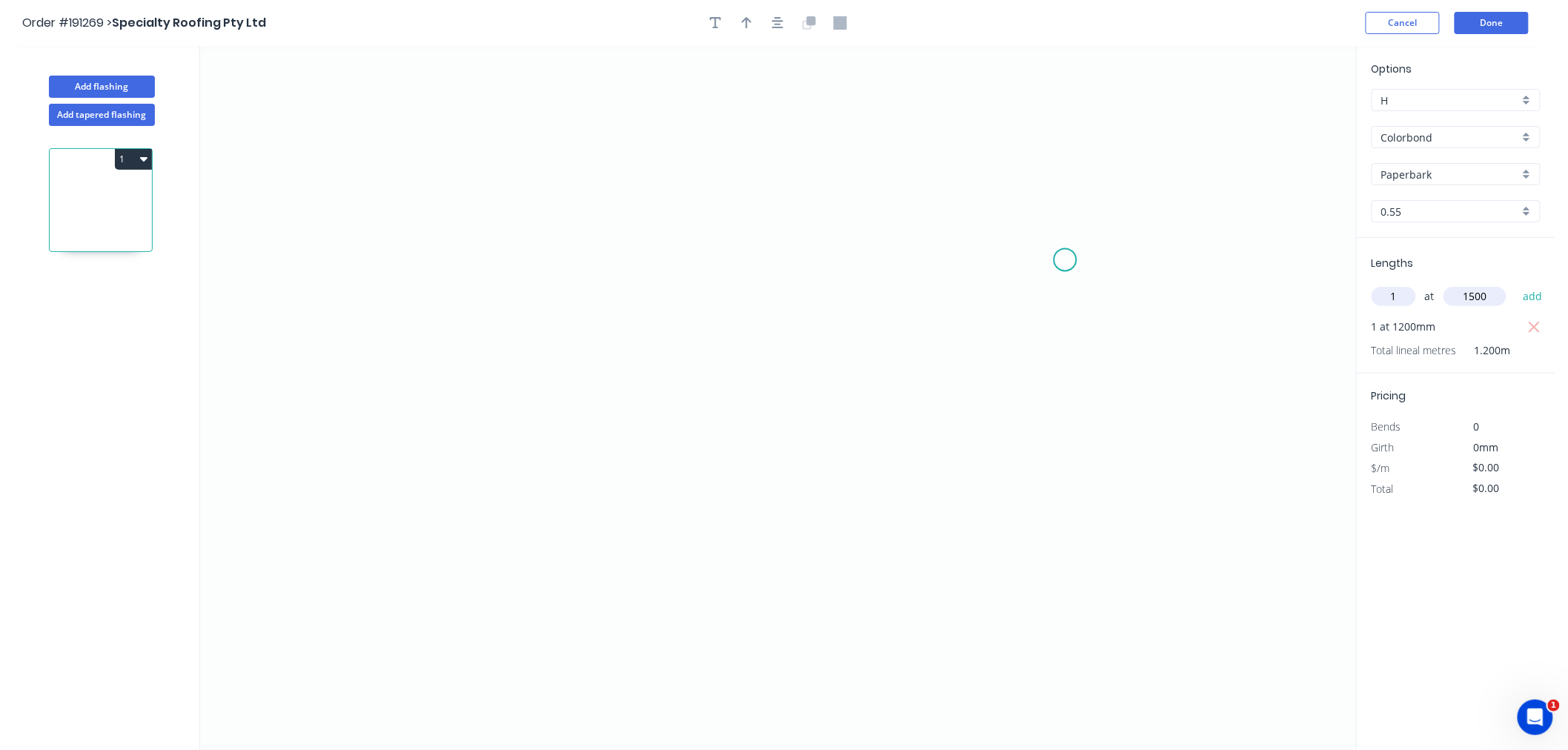
click at [1516, 284] on button "add" at bounding box center [1533, 296] width 35 height 25
click at [408, 297] on icon "0" at bounding box center [777, 398] width 1156 height 704
click at [455, 209] on icon "0" at bounding box center [777, 398] width 1156 height 704
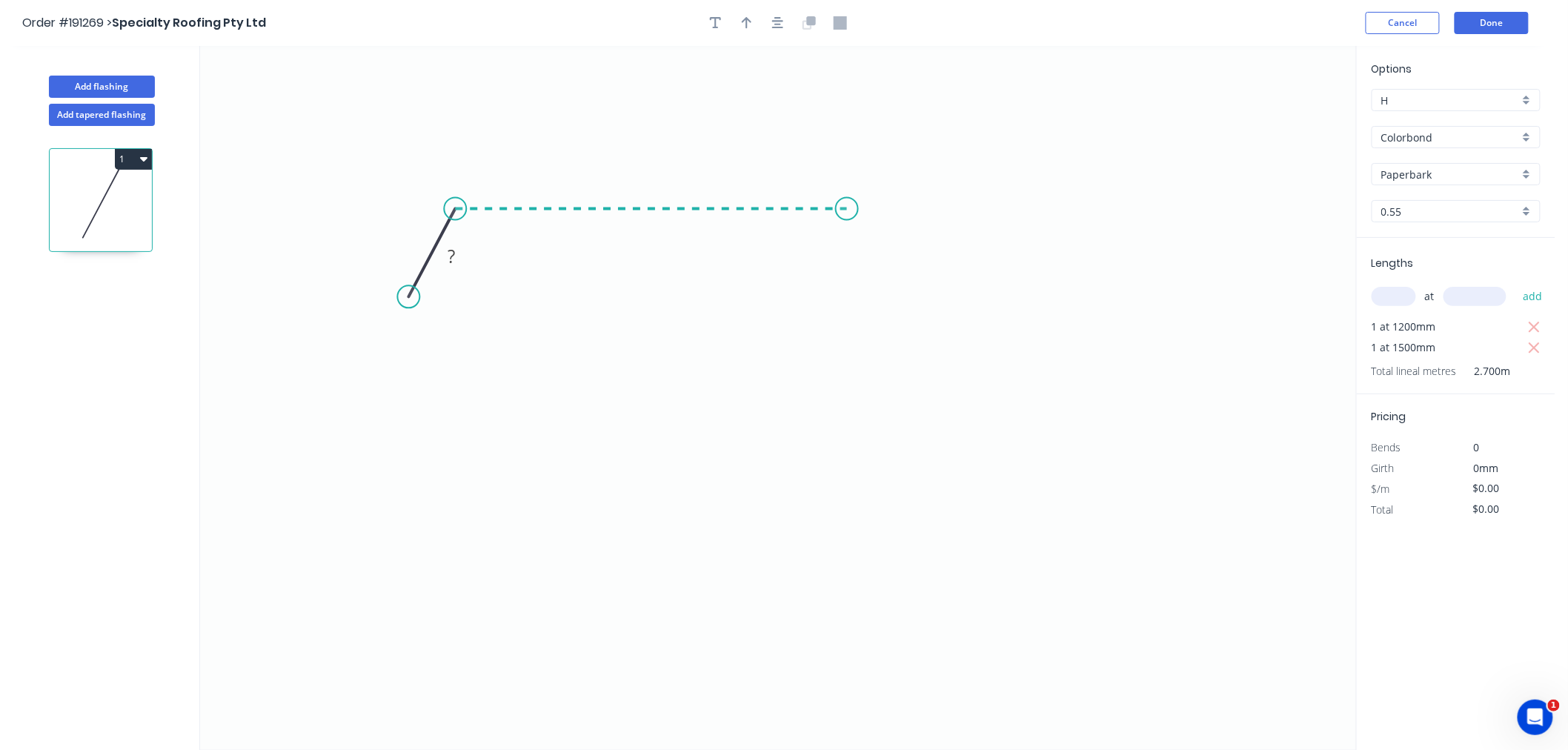
click at [847, 215] on icon "0 ?" at bounding box center [777, 398] width 1156 height 704
click at [915, 312] on icon "0 ? ? ? º" at bounding box center [777, 398] width 1156 height 704
drag, startPoint x: 922, startPoint y: 310, endPoint x: 934, endPoint y: 305, distance: 13.0
click at [934, 305] on circle at bounding box center [934, 295] width 23 height 23
drag, startPoint x: 409, startPoint y: 295, endPoint x: 376, endPoint y: 292, distance: 33.1
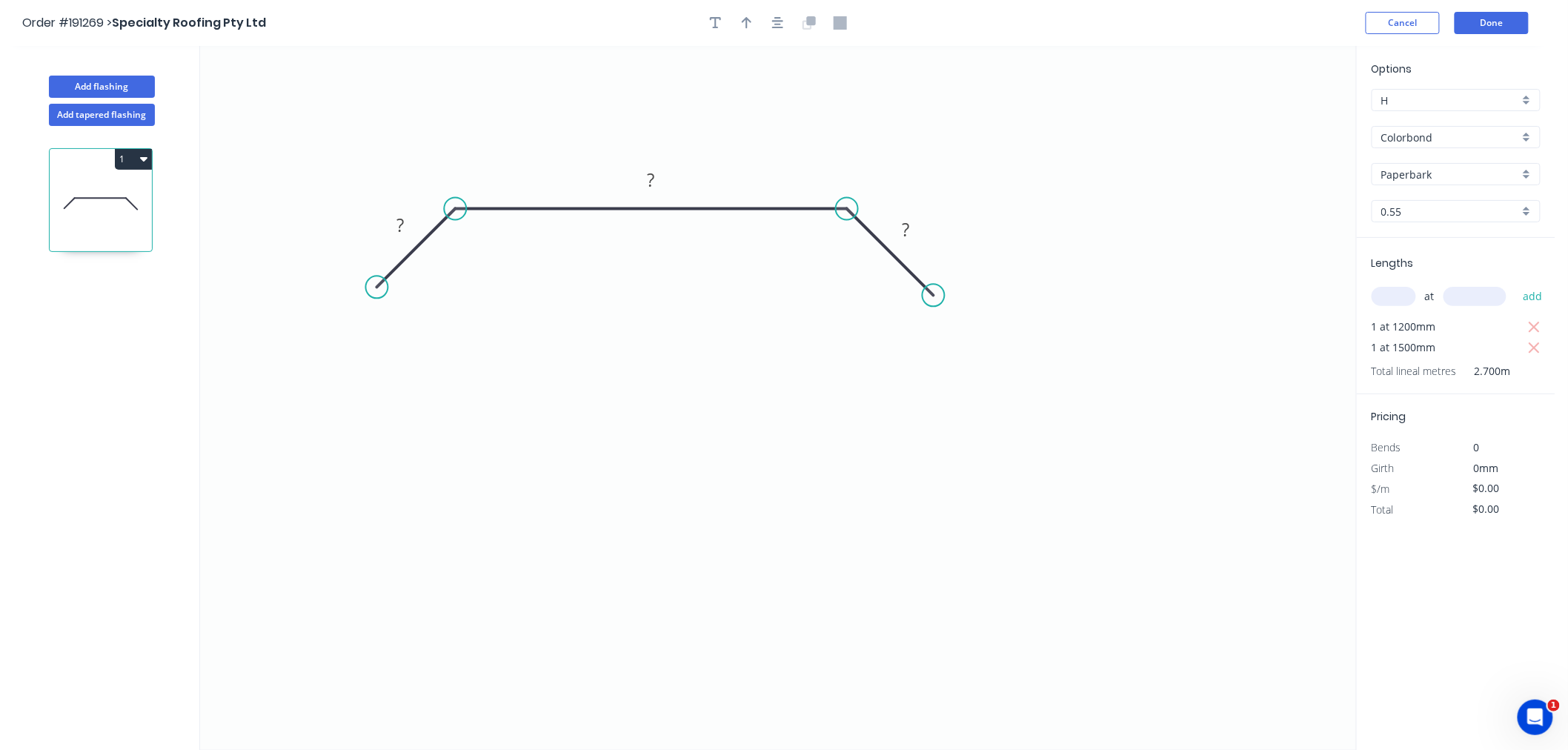
click at [376, 292] on circle at bounding box center [377, 287] width 23 height 23
click at [782, 19] on icon "button" at bounding box center [777, 23] width 12 height 13
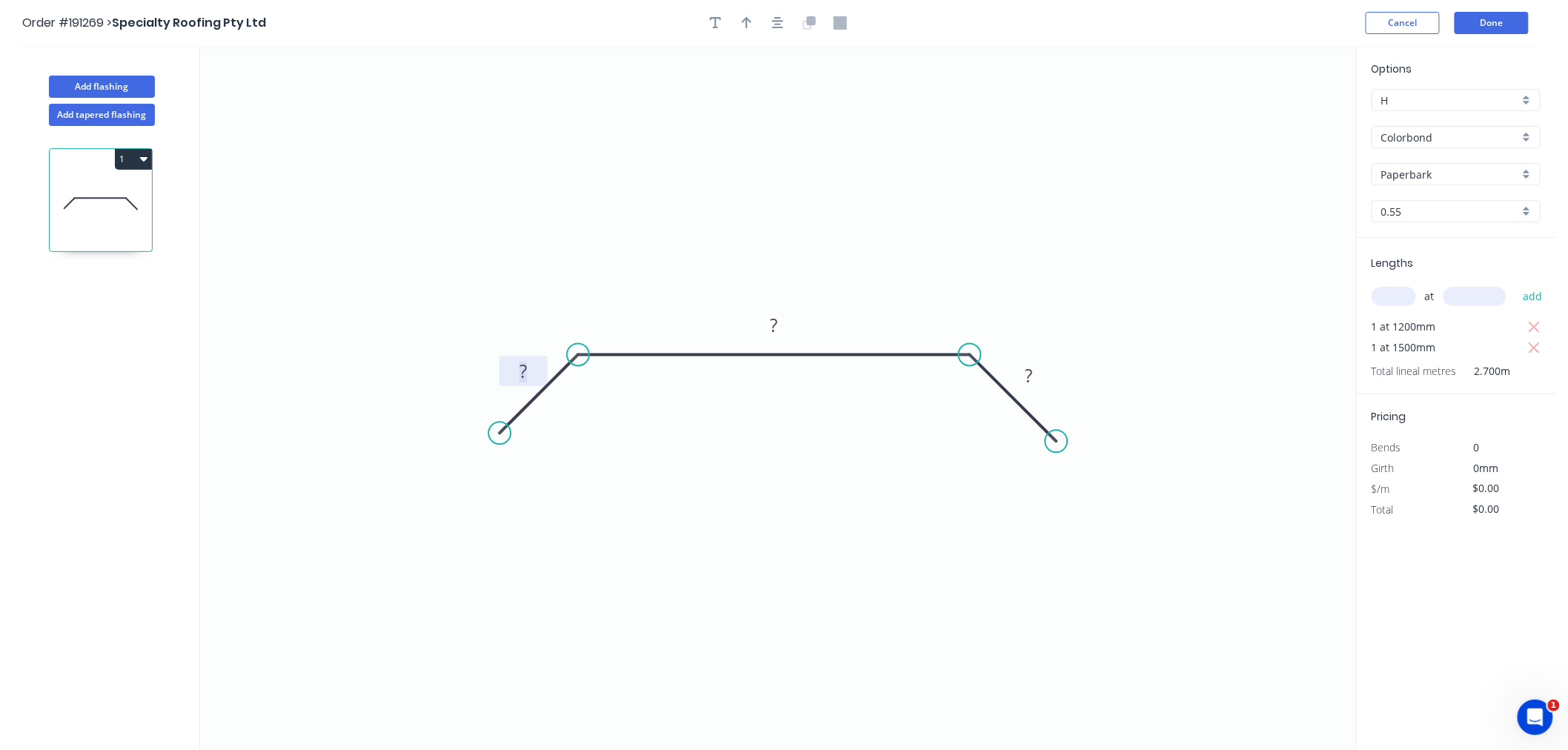
click at [521, 361] on tspan "?" at bounding box center [523, 370] width 8 height 24
click at [776, 26] on icon "button" at bounding box center [777, 23] width 12 height 12
type input "$10.08"
type input "$27.22"
click at [746, 24] on icon "button" at bounding box center [746, 23] width 10 height 12
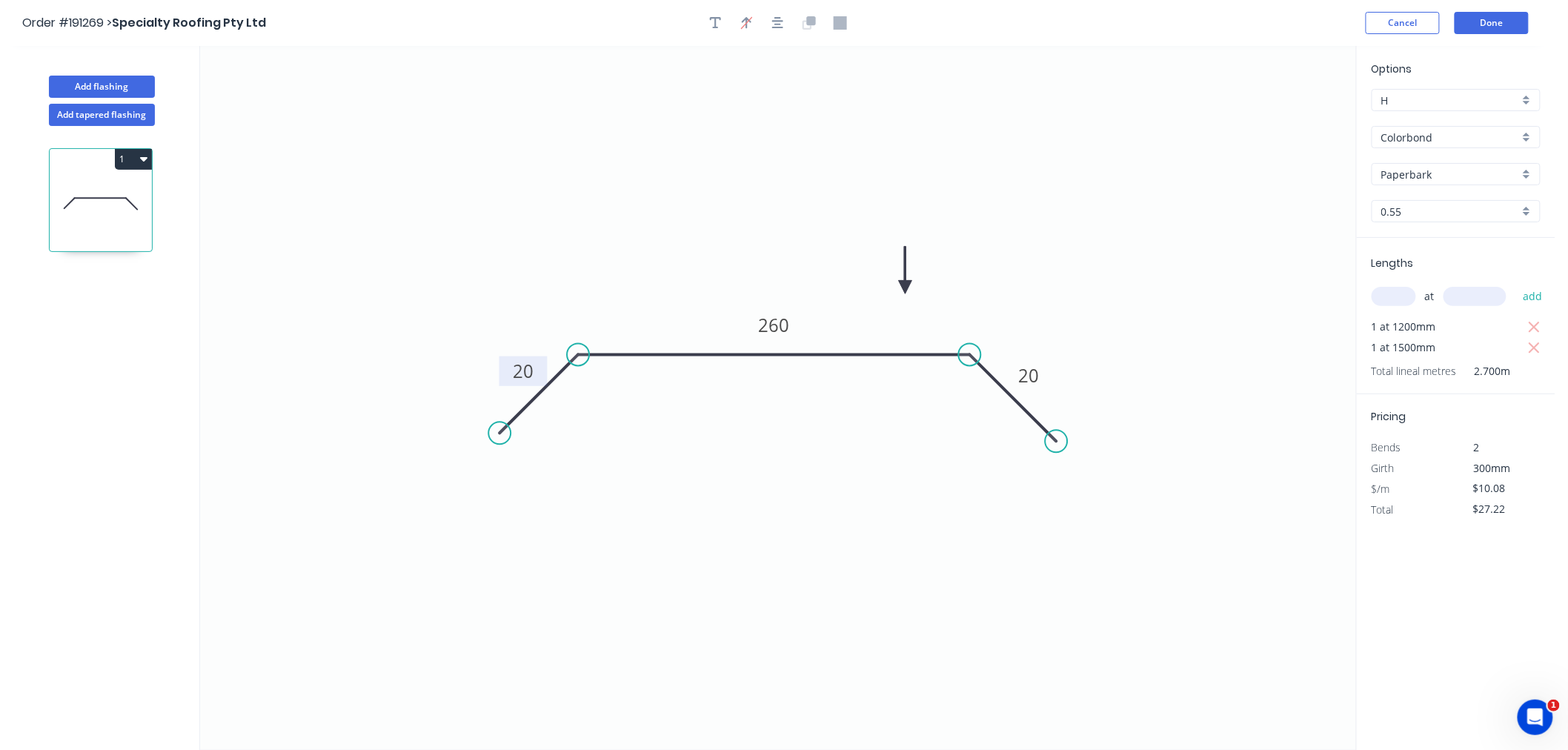
drag, startPoint x: 1280, startPoint y: 114, endPoint x: 906, endPoint y: 288, distance: 412.5
click at [906, 288] on icon at bounding box center [905, 270] width 13 height 47
click at [969, 23] on div "Order #191269 > Specialty Roofing Pty Ltd Cancel Done" at bounding box center [778, 23] width 1511 height 23
click at [1504, 23] on button "Done" at bounding box center [1492, 23] width 74 height 23
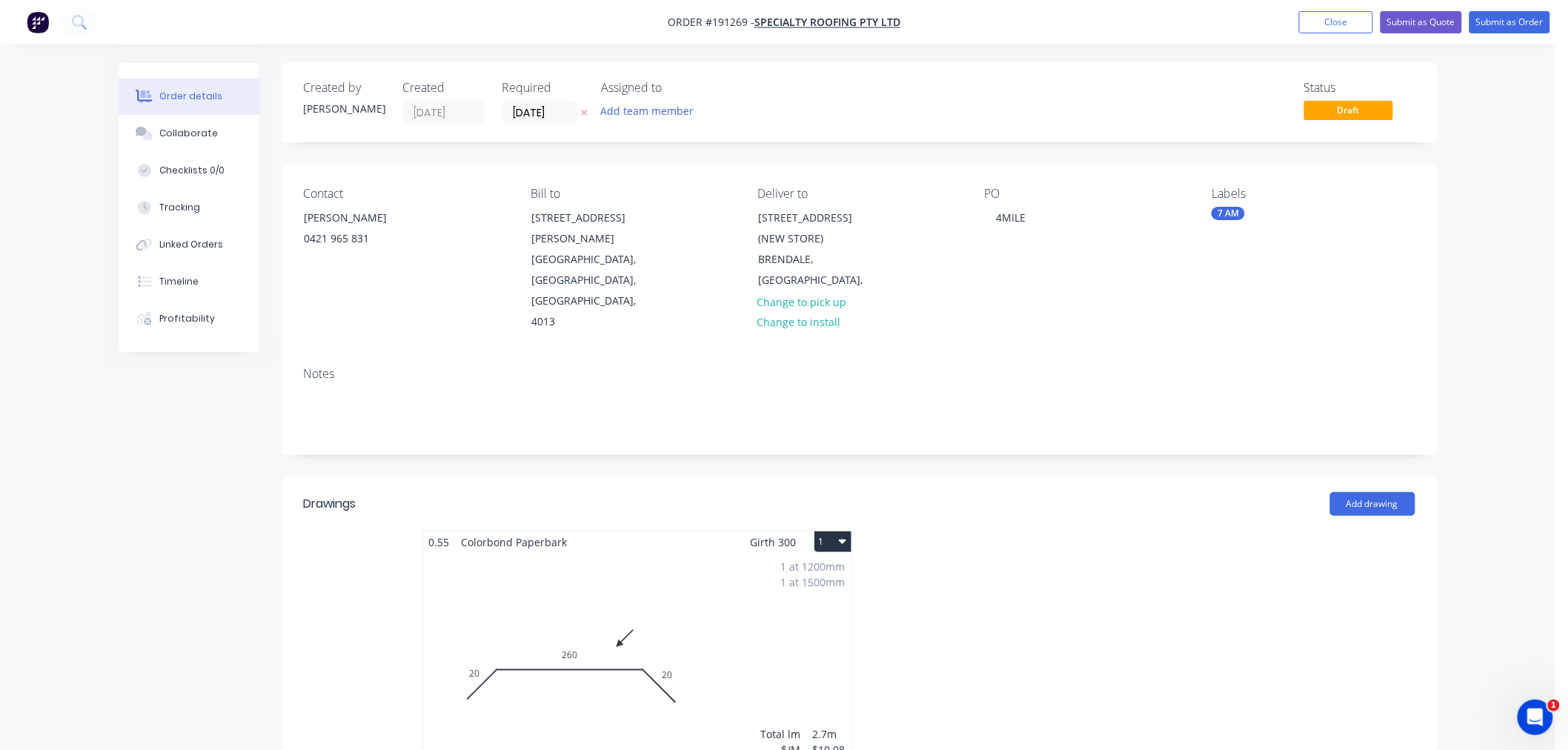
click at [836, 532] on button "1" at bounding box center [833, 542] width 37 height 21
click at [815, 567] on div "Use larger box size" at bounding box center [781, 577] width 114 height 22
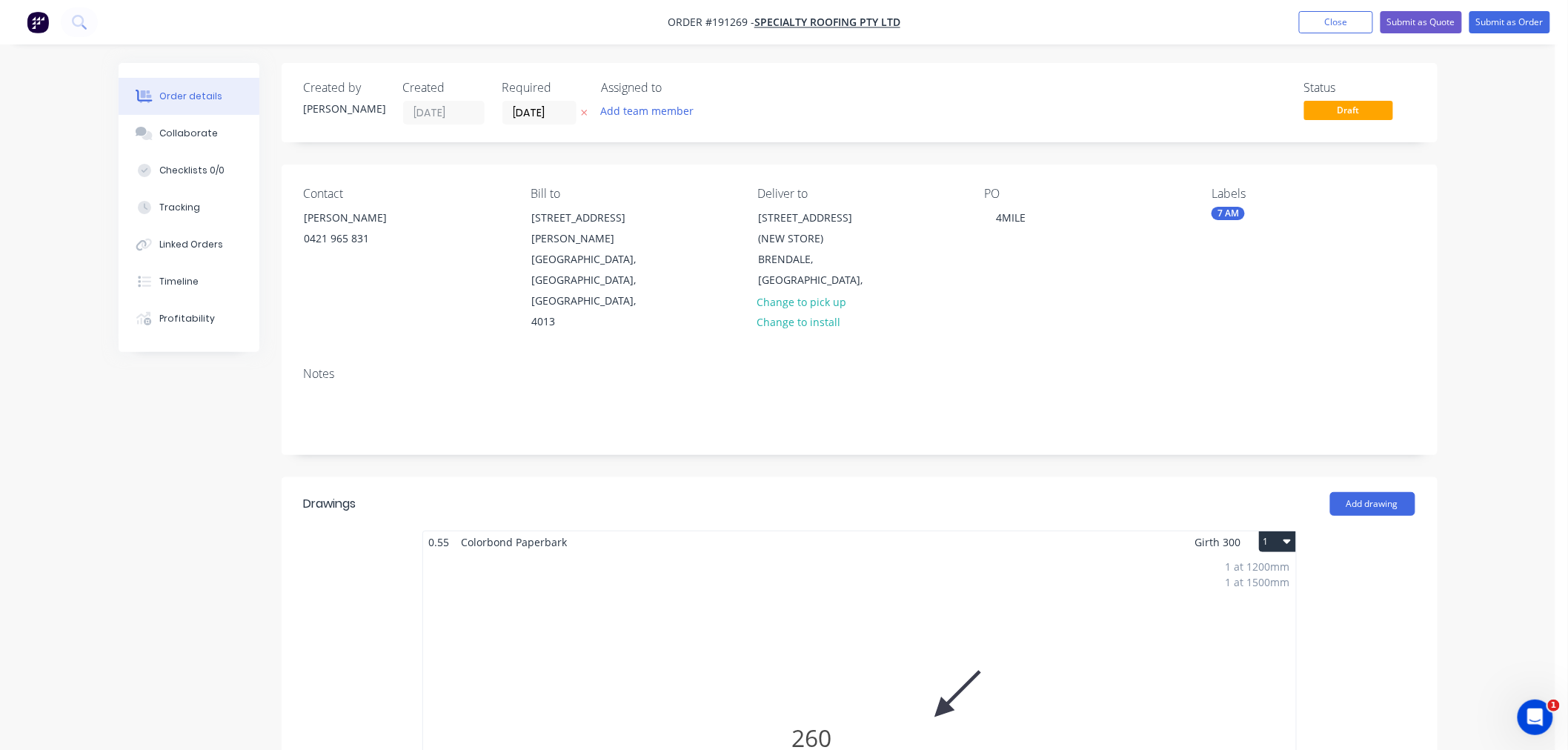
click at [1496, 361] on div "Order details Collaborate Checklists 0/0 Tracking Linked Orders Timeline Profit…" at bounding box center [777, 758] width 1556 height 1516
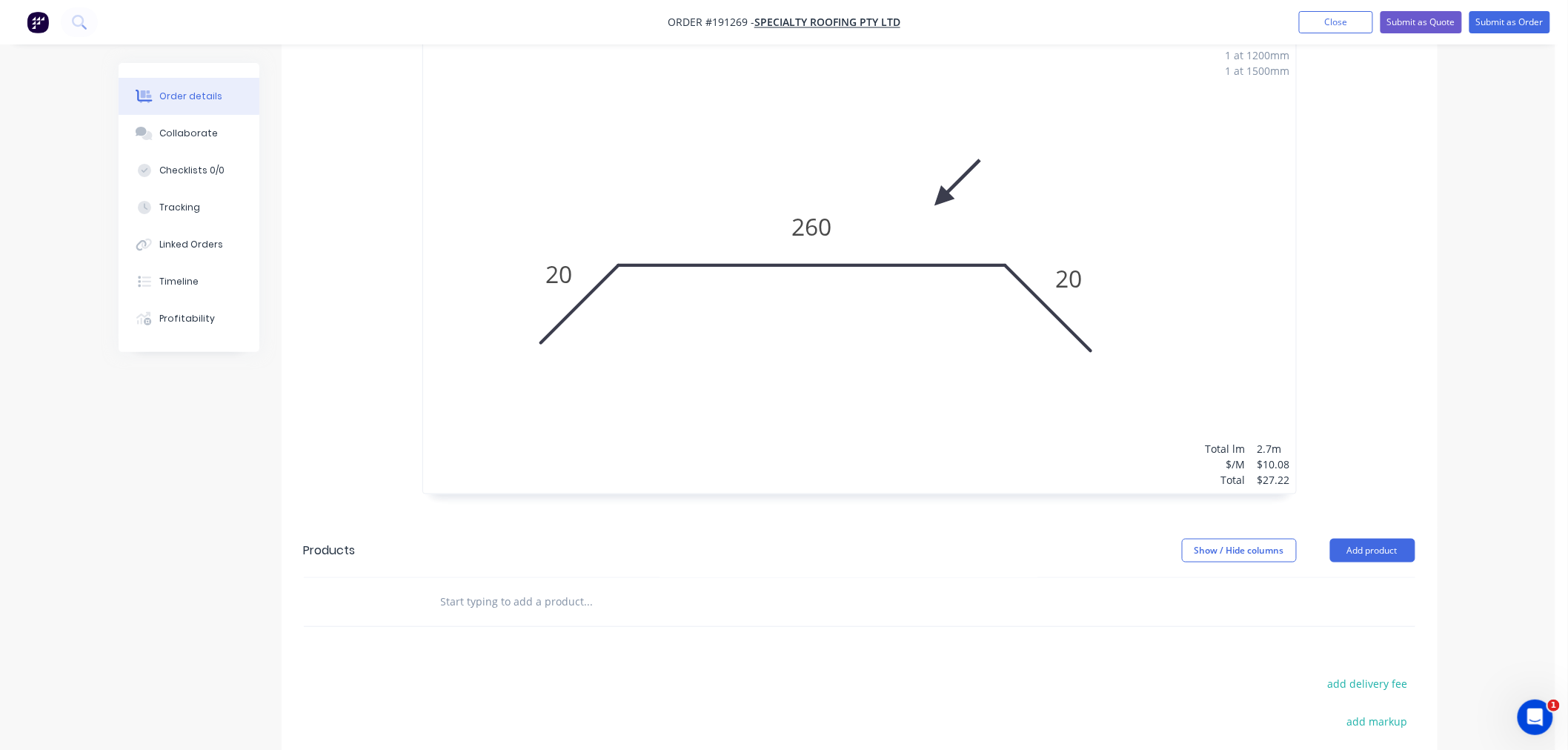
scroll to position [705, 0]
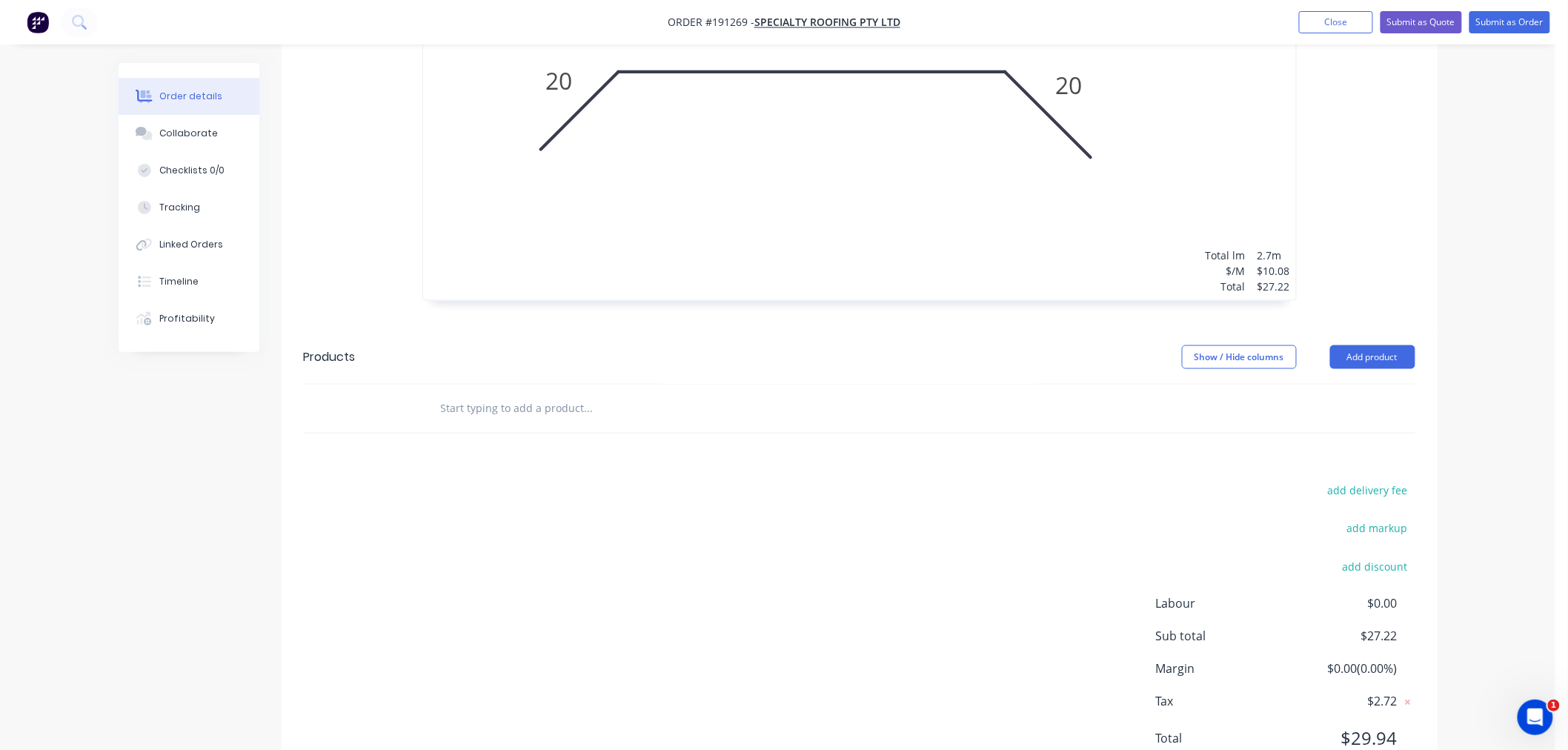
click at [1507, 471] on div "Order details Collaborate Checklists 0/0 Tracking Linked Orders Timeline Profit…" at bounding box center [777, 53] width 1556 height 1516
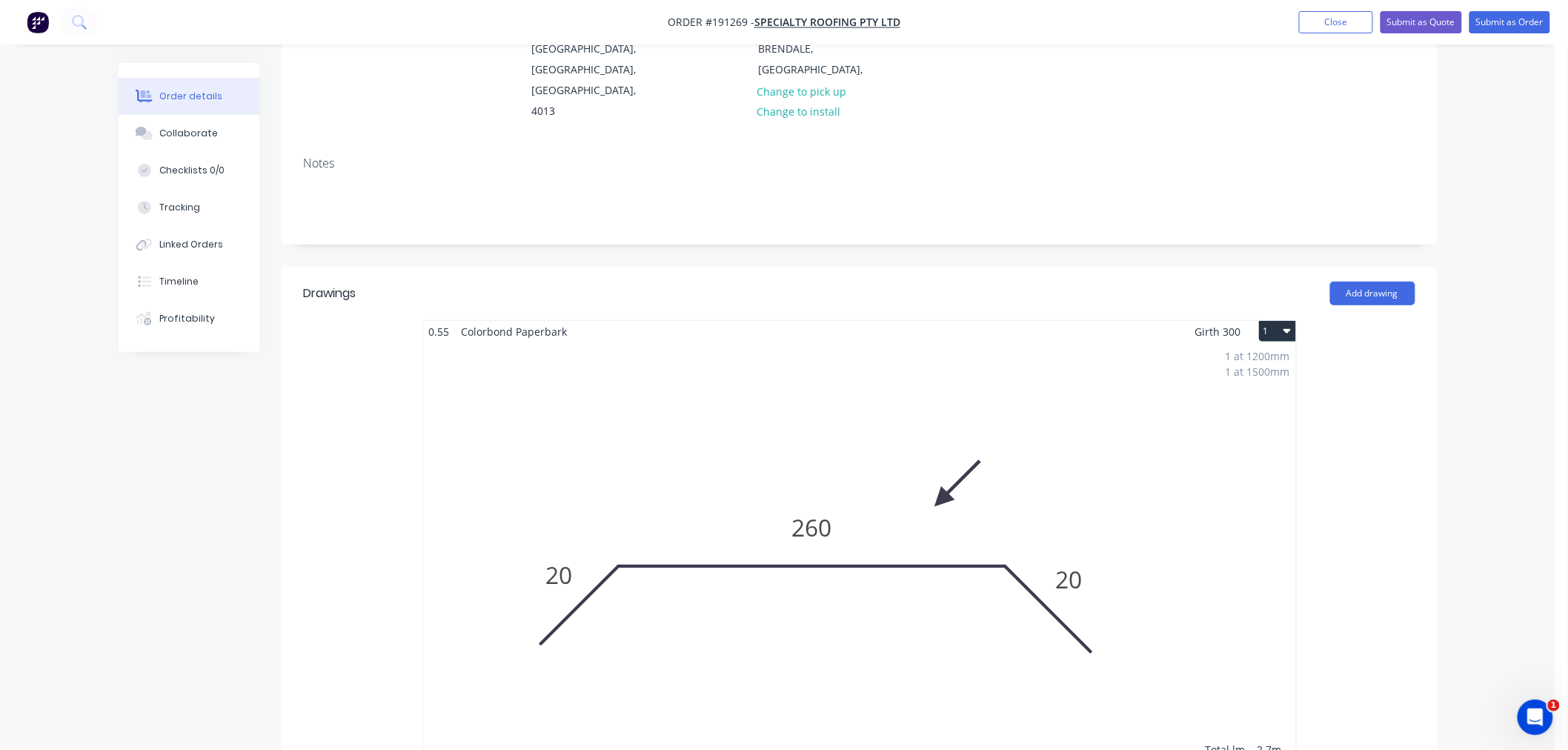
scroll to position [0, 0]
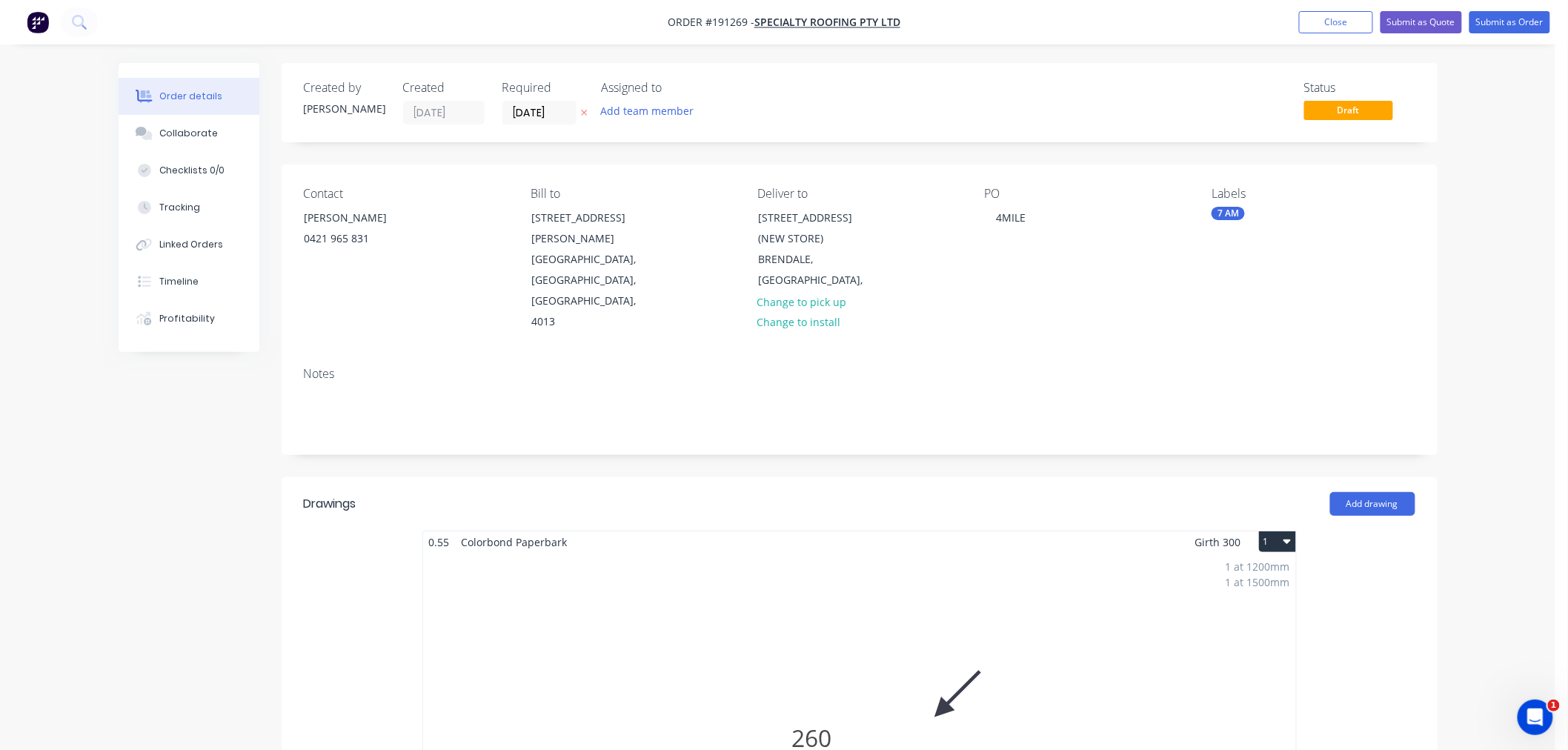
click at [1489, 257] on div "Order details Collaborate Checklists 0/0 Tracking Linked Orders Timeline Profit…" at bounding box center [777, 758] width 1556 height 1516
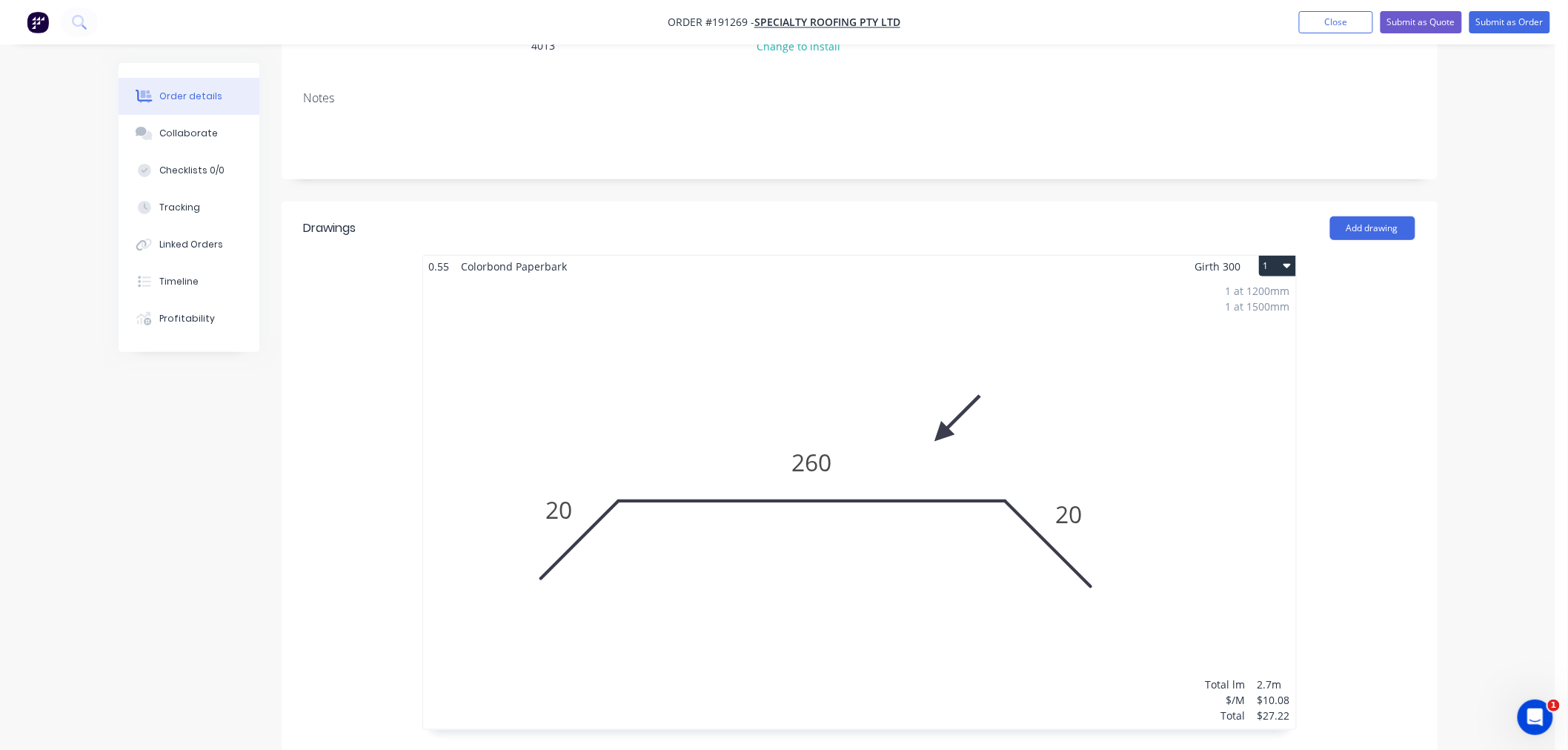
scroll to position [329, 0]
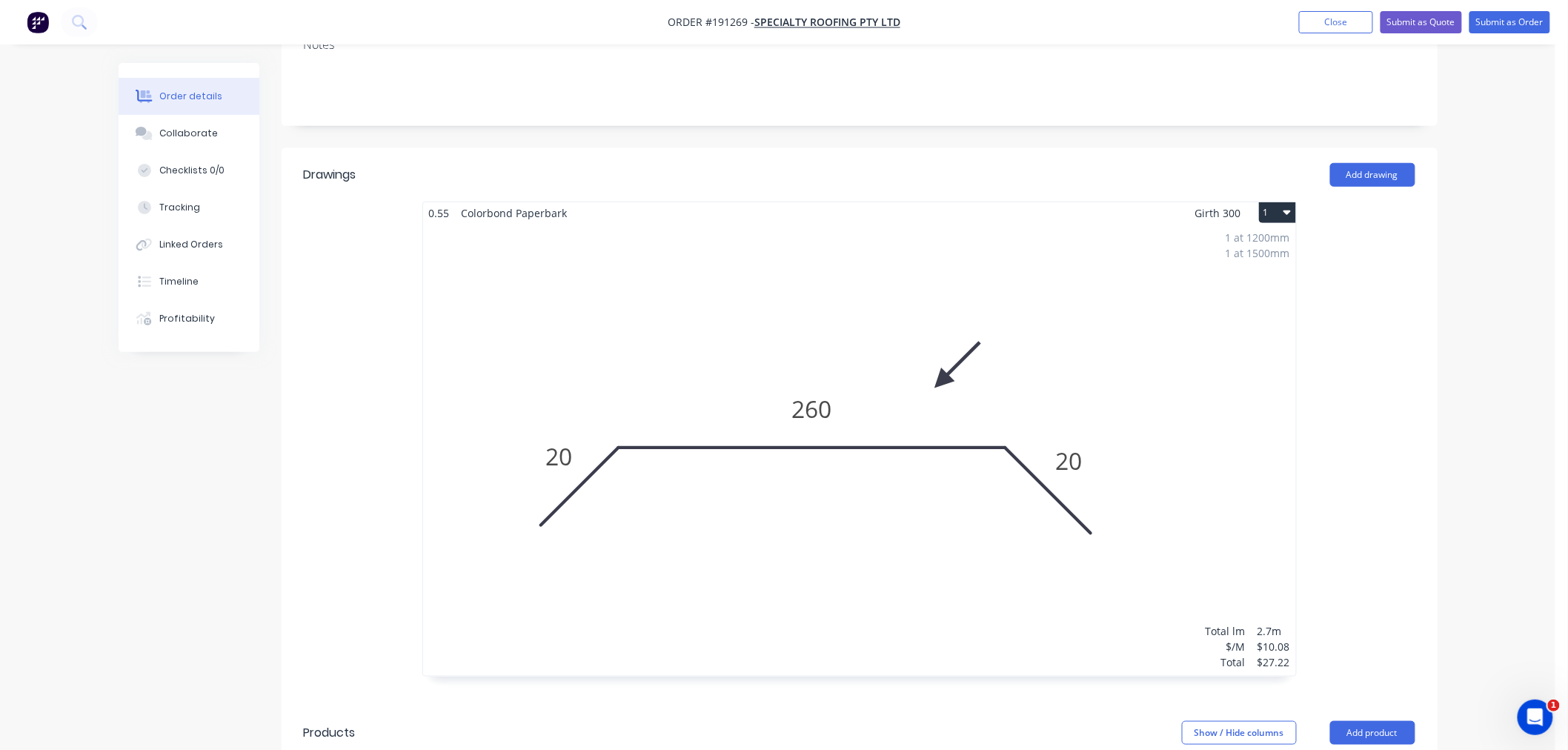
click at [1488, 438] on div "Order details Collaborate Checklists 0/0 Tracking Linked Orders Timeline Profit…" at bounding box center [777, 429] width 1556 height 1516
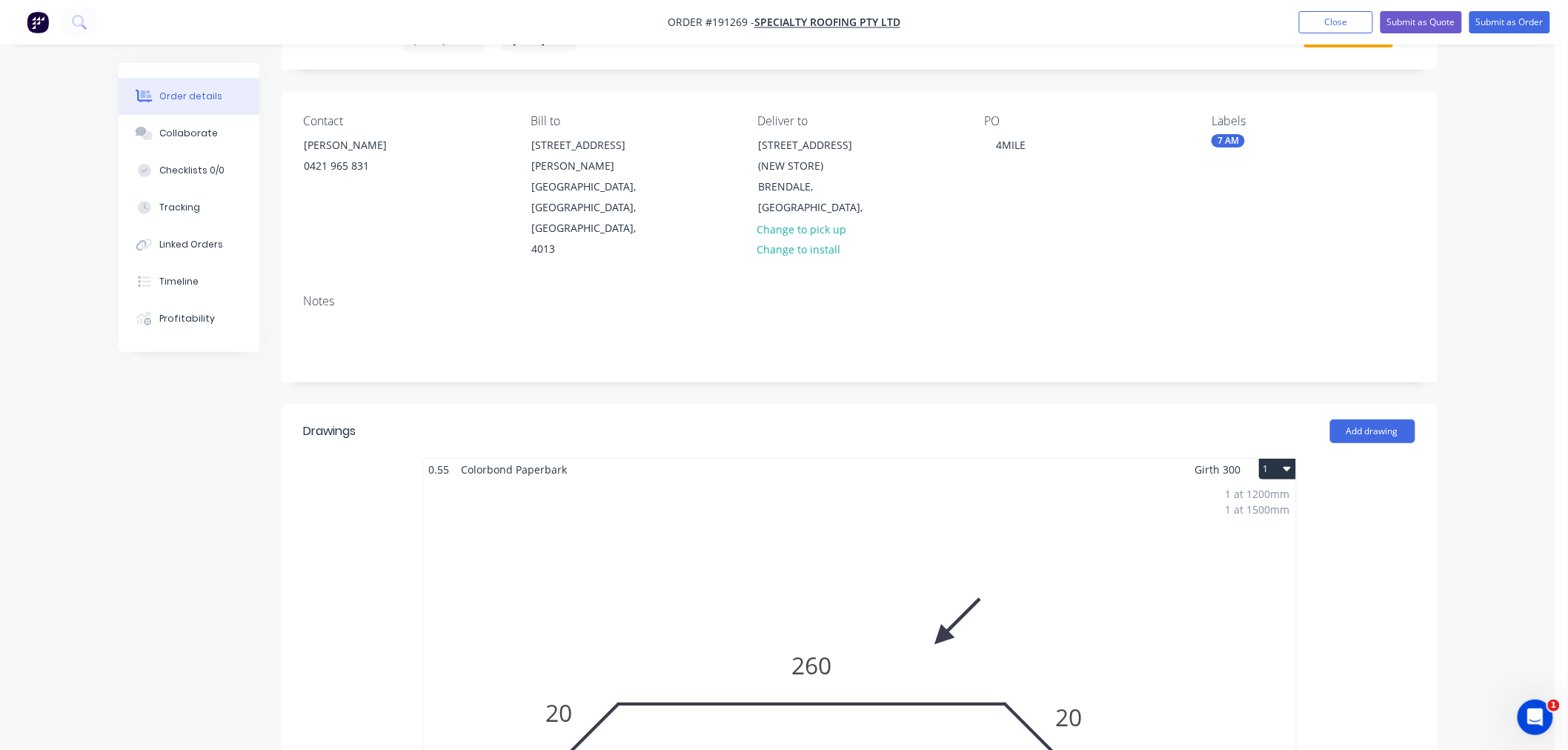
scroll to position [0, 0]
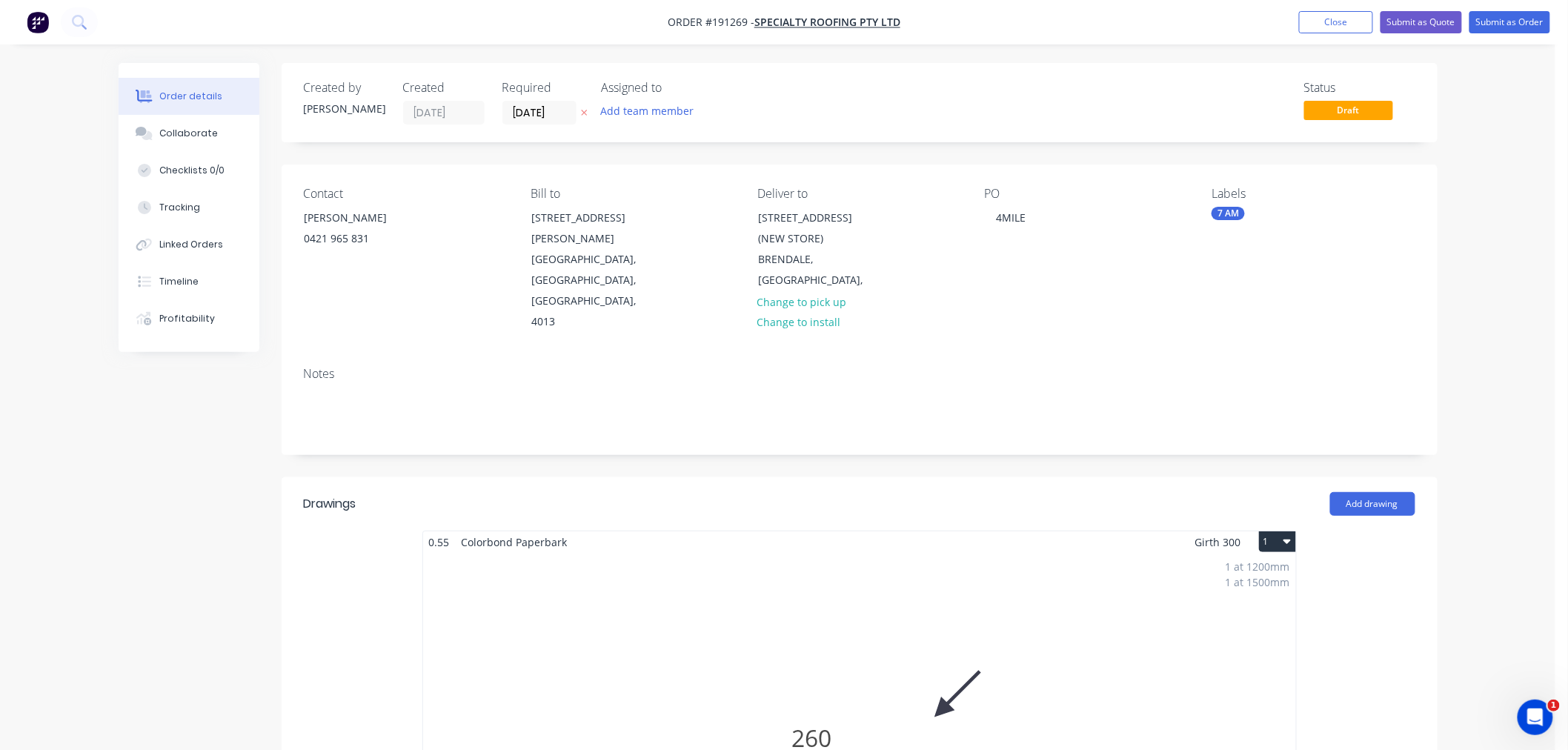
click at [1490, 246] on div "Order details Collaborate Checklists 0/0 Tracking Linked Orders Timeline Profit…" at bounding box center [777, 758] width 1556 height 1516
click at [1503, 180] on div "Order details Collaborate Checklists 0/0 Tracking Linked Orders Timeline Profit…" at bounding box center [777, 758] width 1556 height 1516
click at [1510, 27] on button "Submit as Order" at bounding box center [1510, 22] width 81 height 23
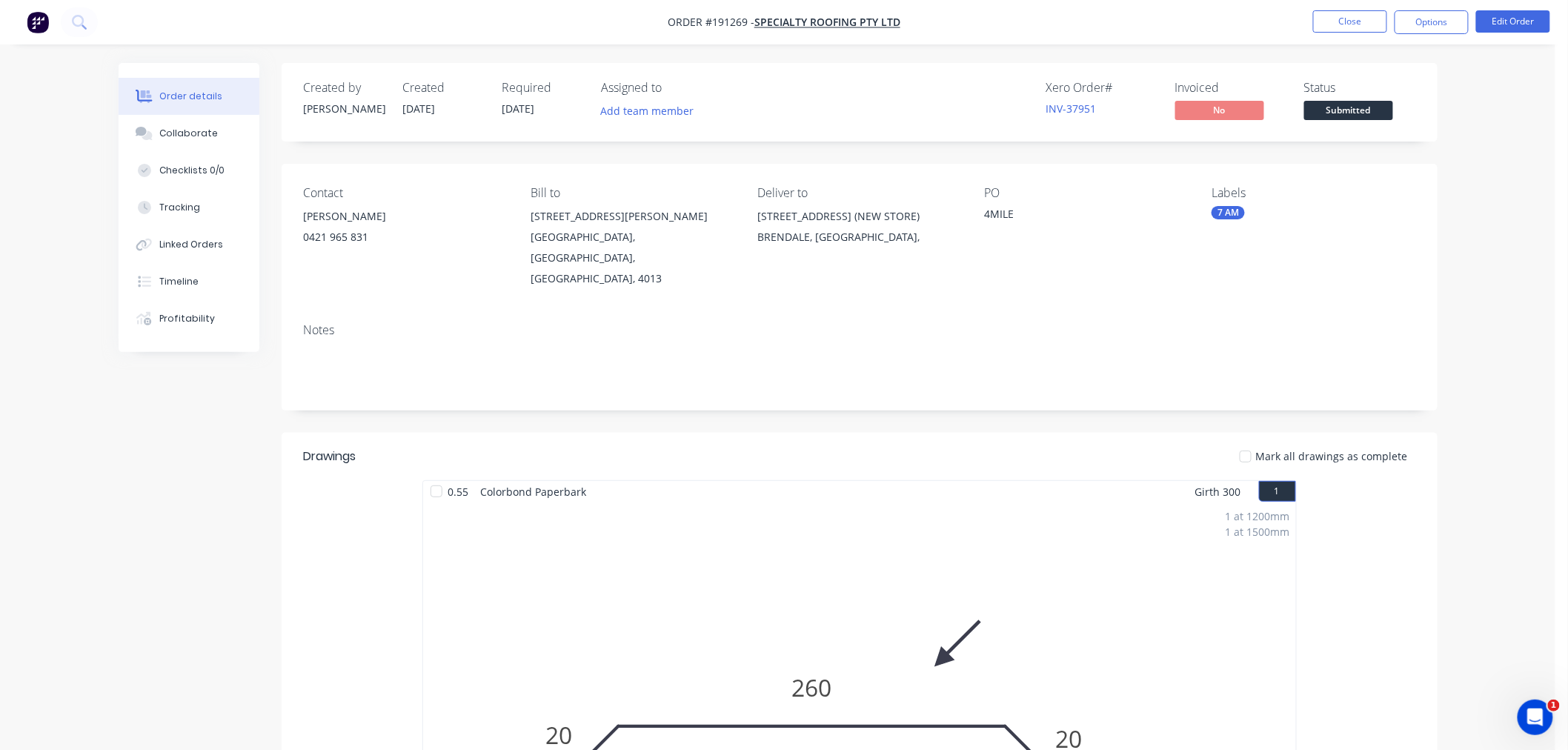
click at [1547, 278] on div "Order details Collaborate Checklists 0/0 Tracking Linked Orders Timeline Profit…" at bounding box center [777, 624] width 1556 height 1249
click at [1428, 8] on nav "Order #191269 - Specialty Roofing Pty Ltd Close Options Edit Order" at bounding box center [784, 22] width 1568 height 44
click at [1424, 21] on button "Options" at bounding box center [1431, 22] width 74 height 24
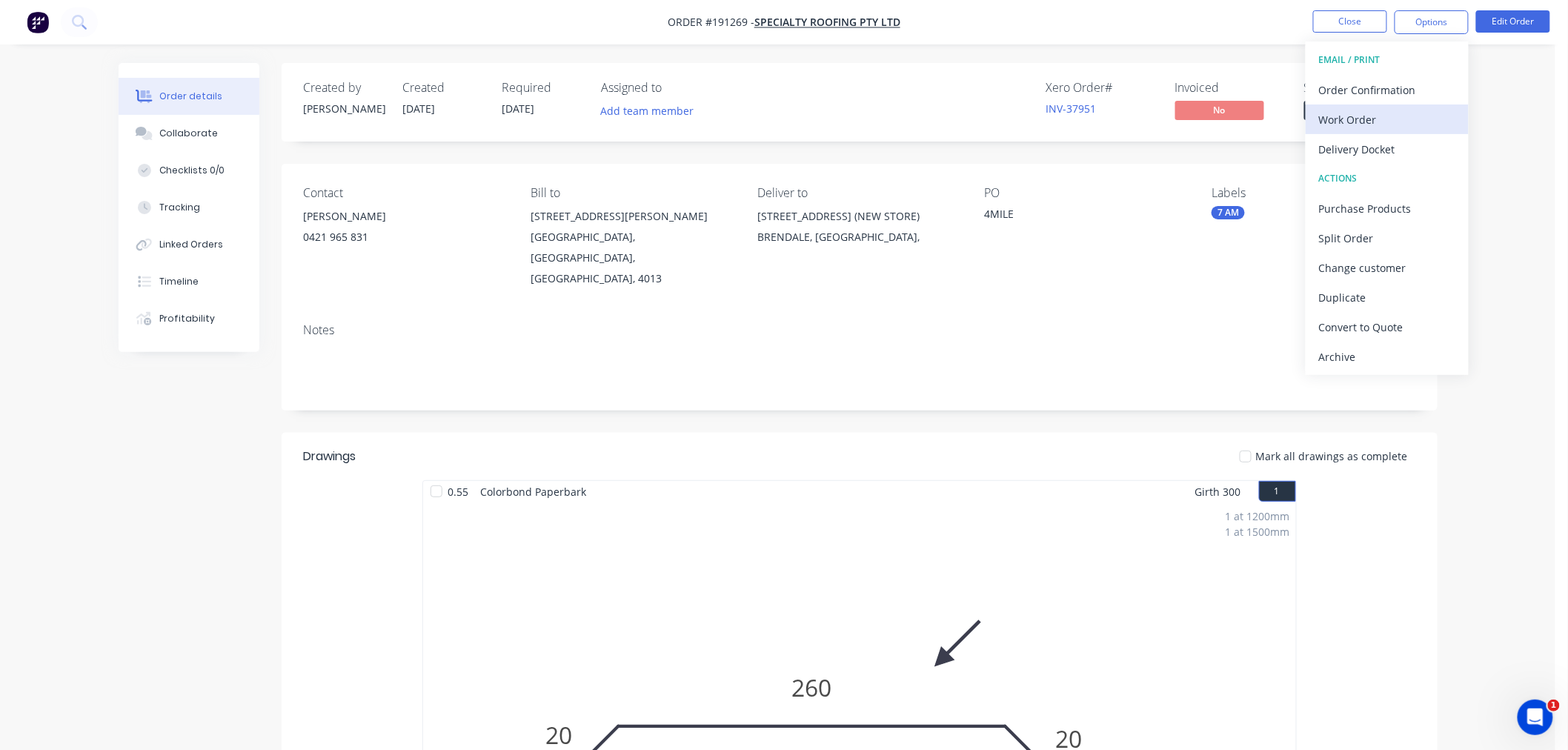
click at [1431, 104] on button "Work Order" at bounding box center [1388, 119] width 163 height 30
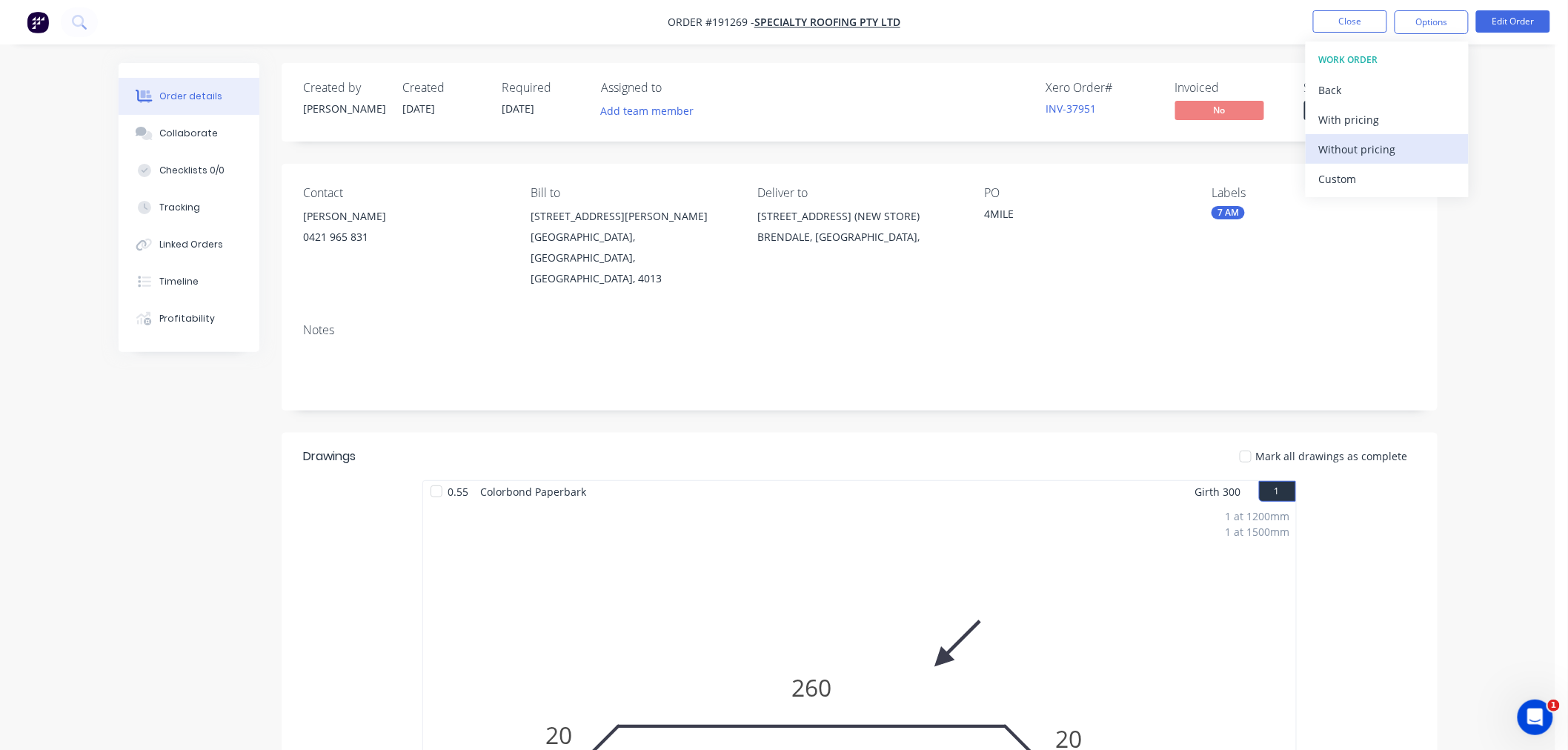
click at [1422, 141] on div "Without pricing" at bounding box center [1387, 149] width 136 height 22
click at [455, 13] on nav "Order #191269 - Specialty Roofing Pty Ltd Close Options EMAIL / PRINT Order Con…" at bounding box center [784, 22] width 1568 height 44
click at [957, 23] on nav "Order #191269 - Specialty Roofing Pty Ltd Close Options Edit Order" at bounding box center [784, 22] width 1568 height 44
click at [1492, 256] on div "Order details Collaborate Checklists 0/0 Tracking Linked Orders Timeline Profit…" at bounding box center [777, 624] width 1556 height 1249
click at [1349, 19] on button "Close" at bounding box center [1350, 21] width 74 height 23
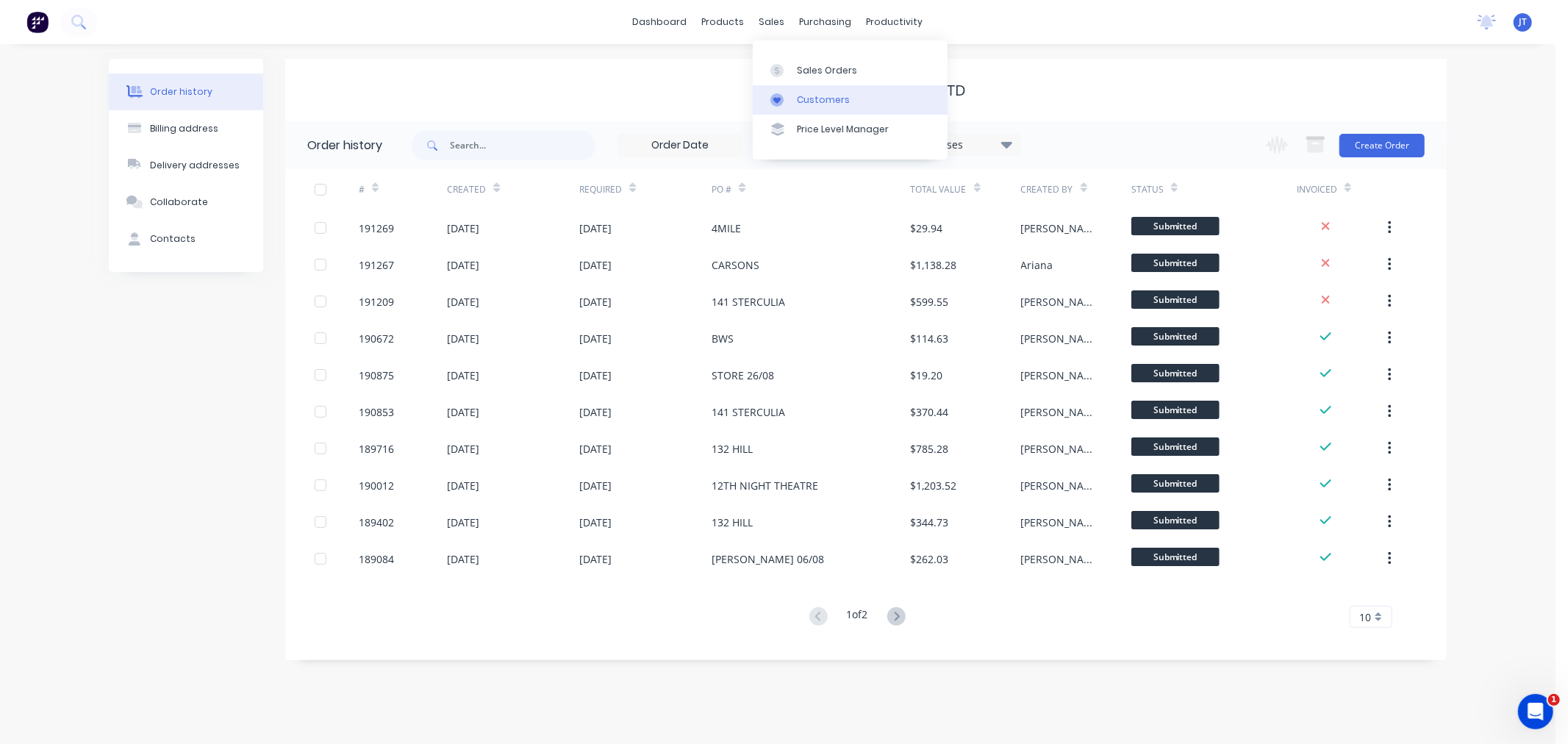
click at [792, 94] on div at bounding box center [781, 99] width 22 height 13
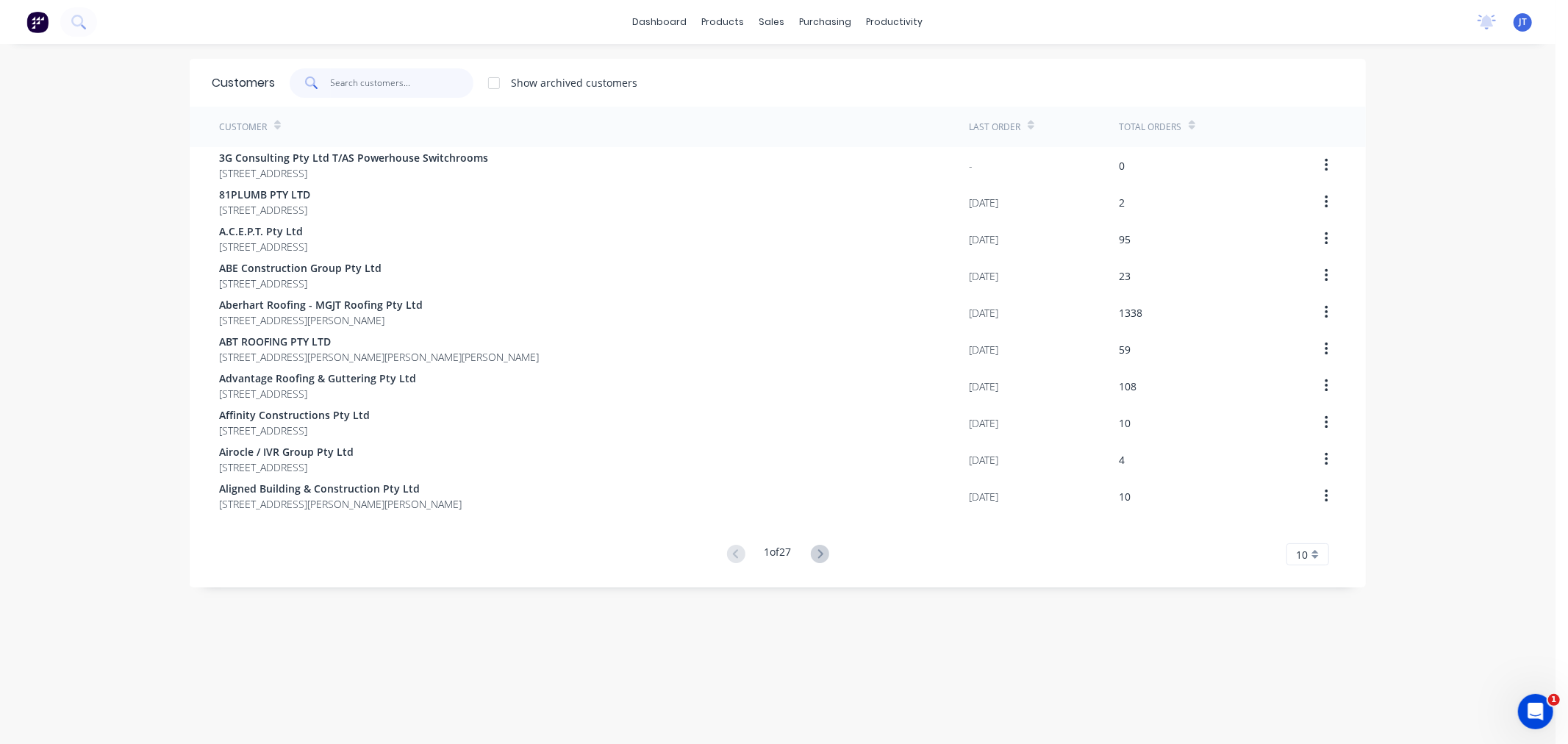
click at [362, 76] on input "text" at bounding box center [402, 83] width 143 height 29
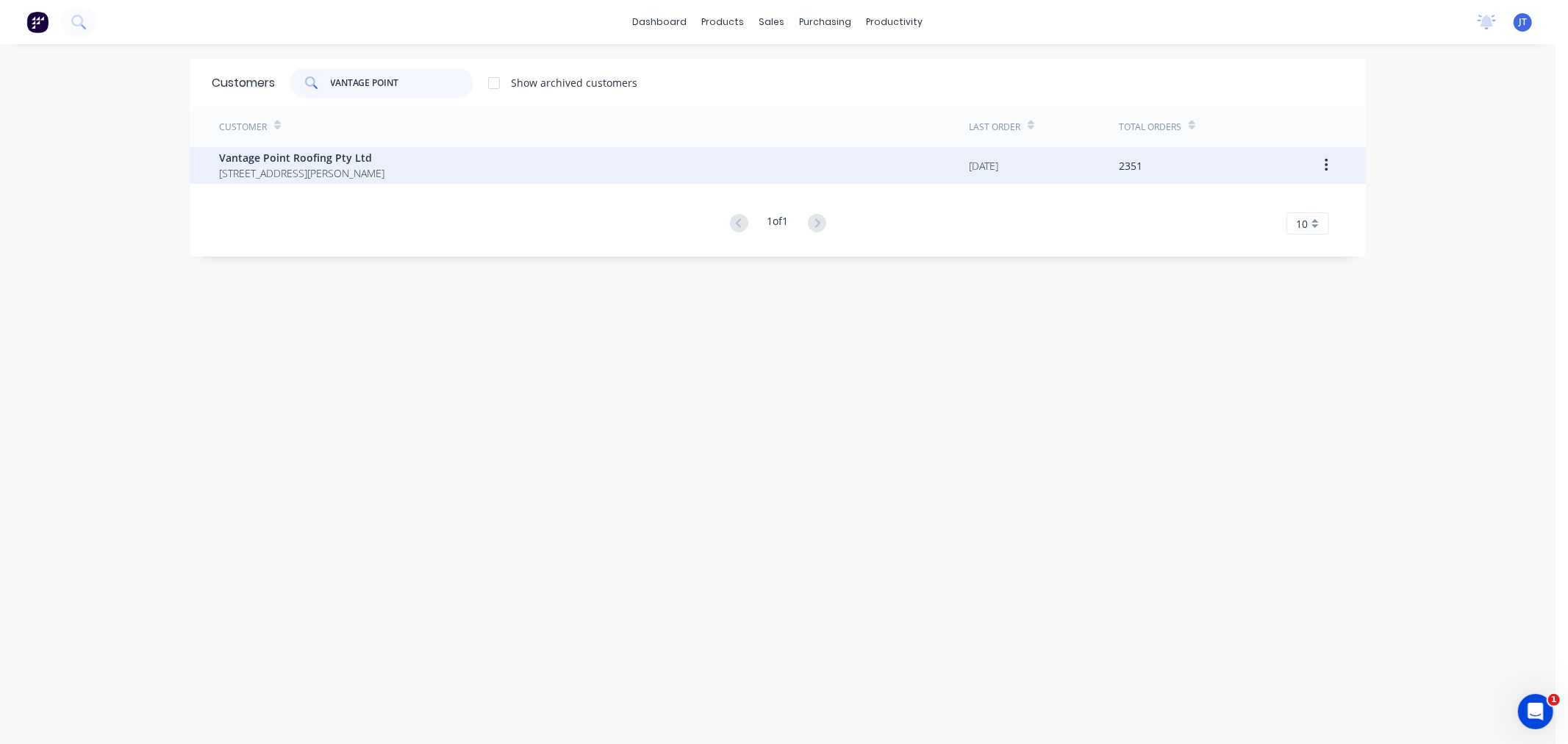
type input "VANTAGE POINT"
click at [385, 167] on span "[STREET_ADDRESS][PERSON_NAME]" at bounding box center [301, 173] width 166 height 15
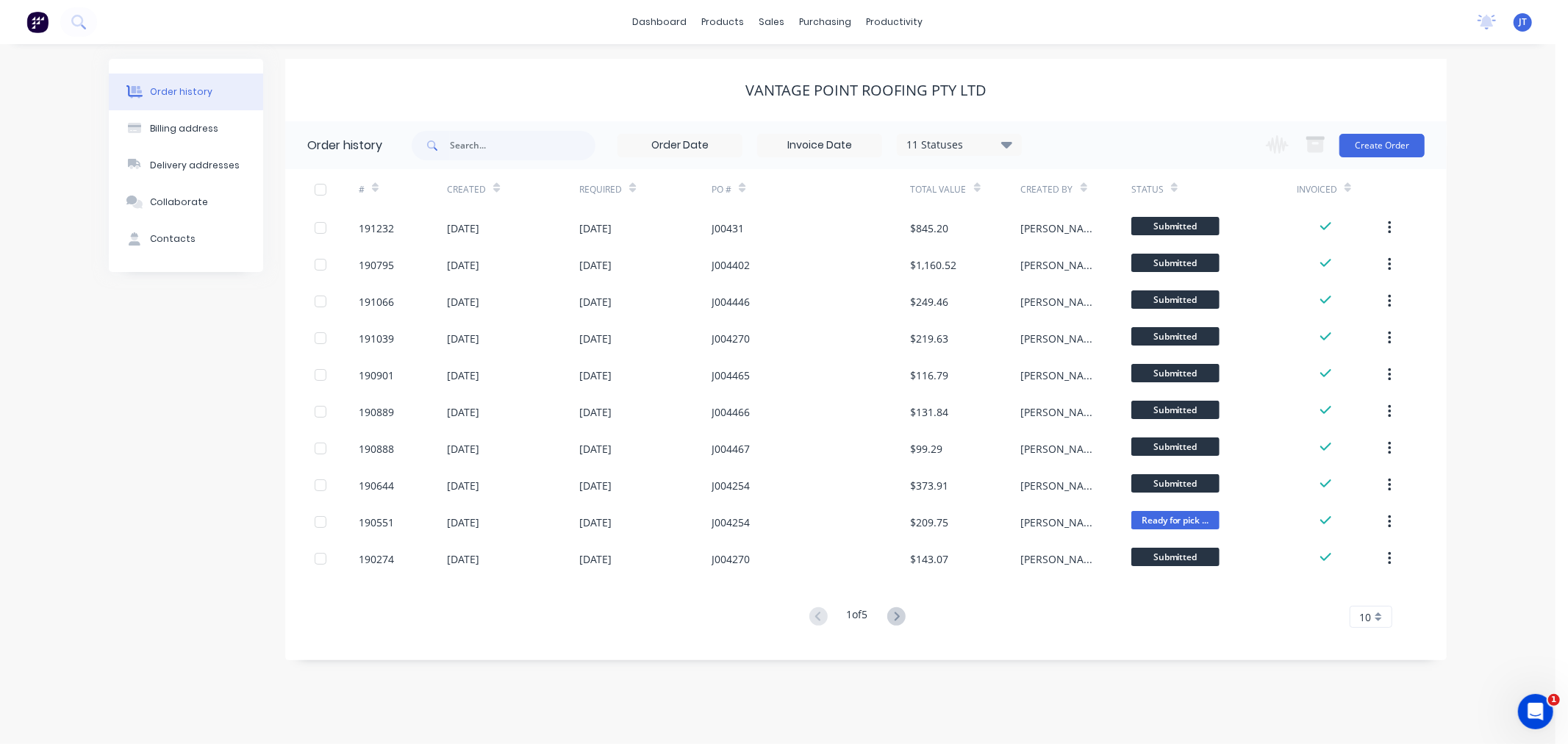
drag, startPoint x: 1493, startPoint y: 209, endPoint x: 1452, endPoint y: 165, distance: 60.1
click at [1493, 209] on div "Order history Billing address Delivery addresses Collaborate Contacts Vantage P…" at bounding box center [777, 394] width 1555 height 700
click at [1379, 147] on button "Create Order" at bounding box center [1381, 146] width 86 height 24
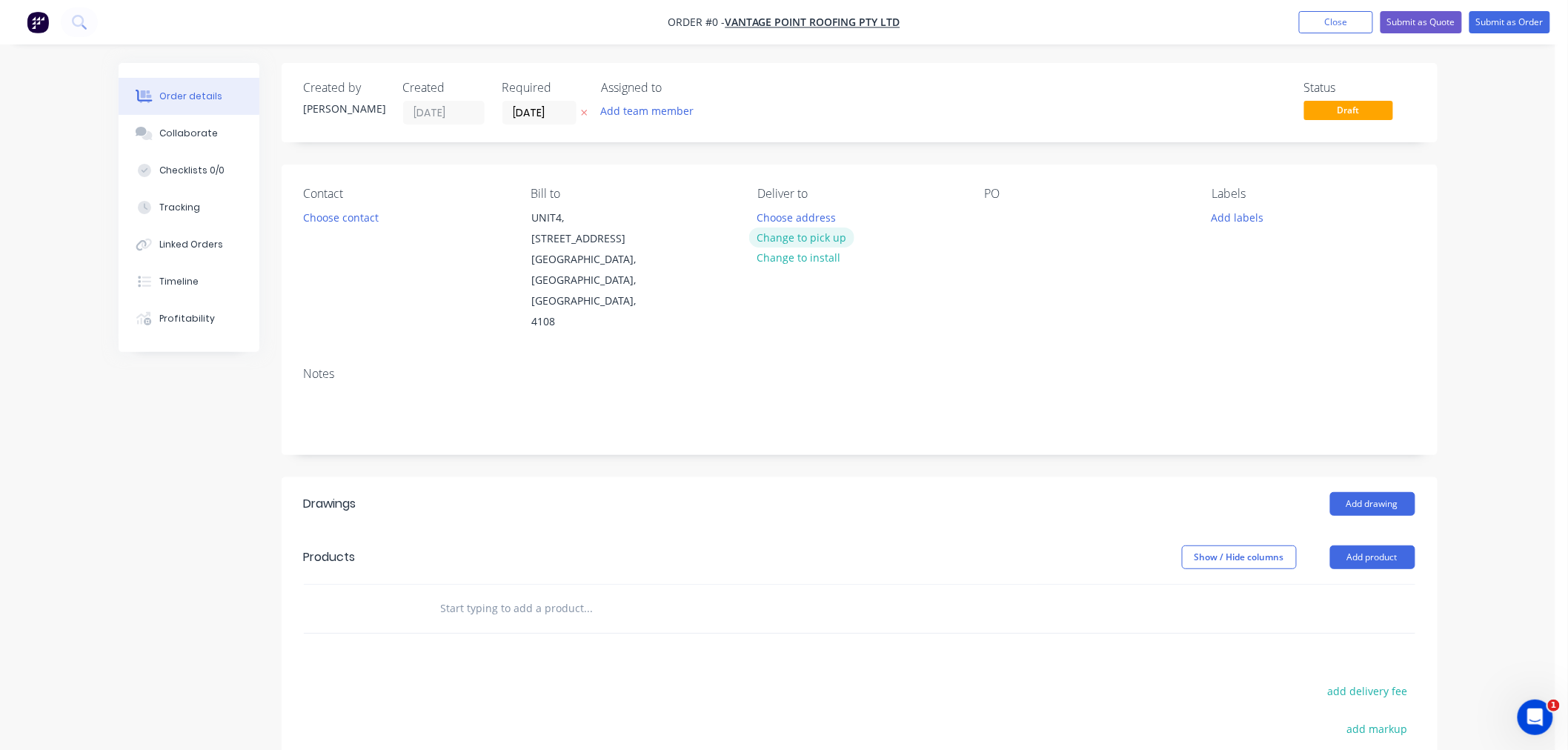
click at [808, 237] on button "Change to pick up" at bounding box center [801, 238] width 105 height 20
click at [1001, 220] on div at bounding box center [997, 218] width 24 height 22
click at [764, 224] on div at bounding box center [769, 218] width 24 height 22
click at [352, 218] on button "Choose contact" at bounding box center [340, 217] width 91 height 20
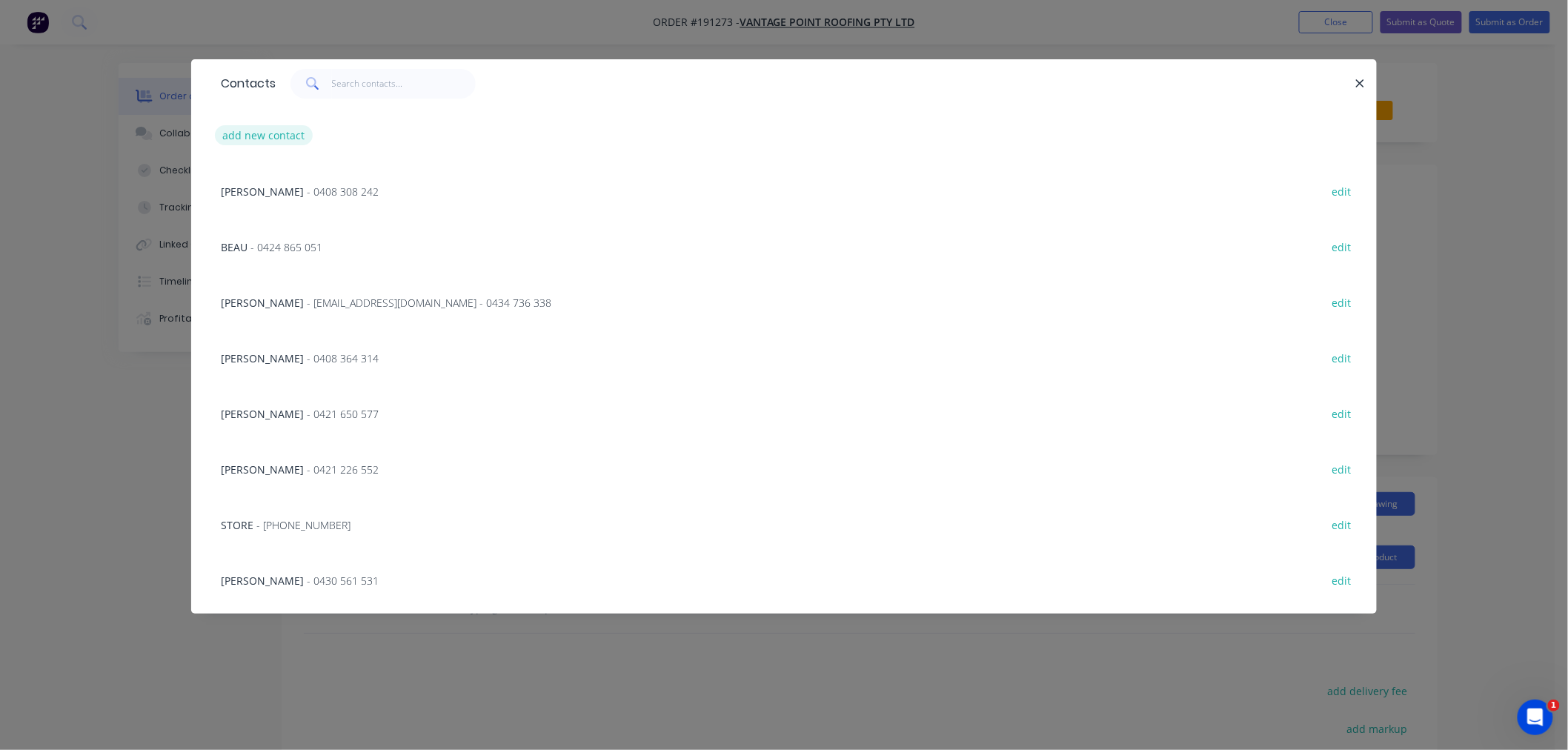
click at [243, 131] on button "add new contact" at bounding box center [264, 135] width 98 height 20
select select "AU"
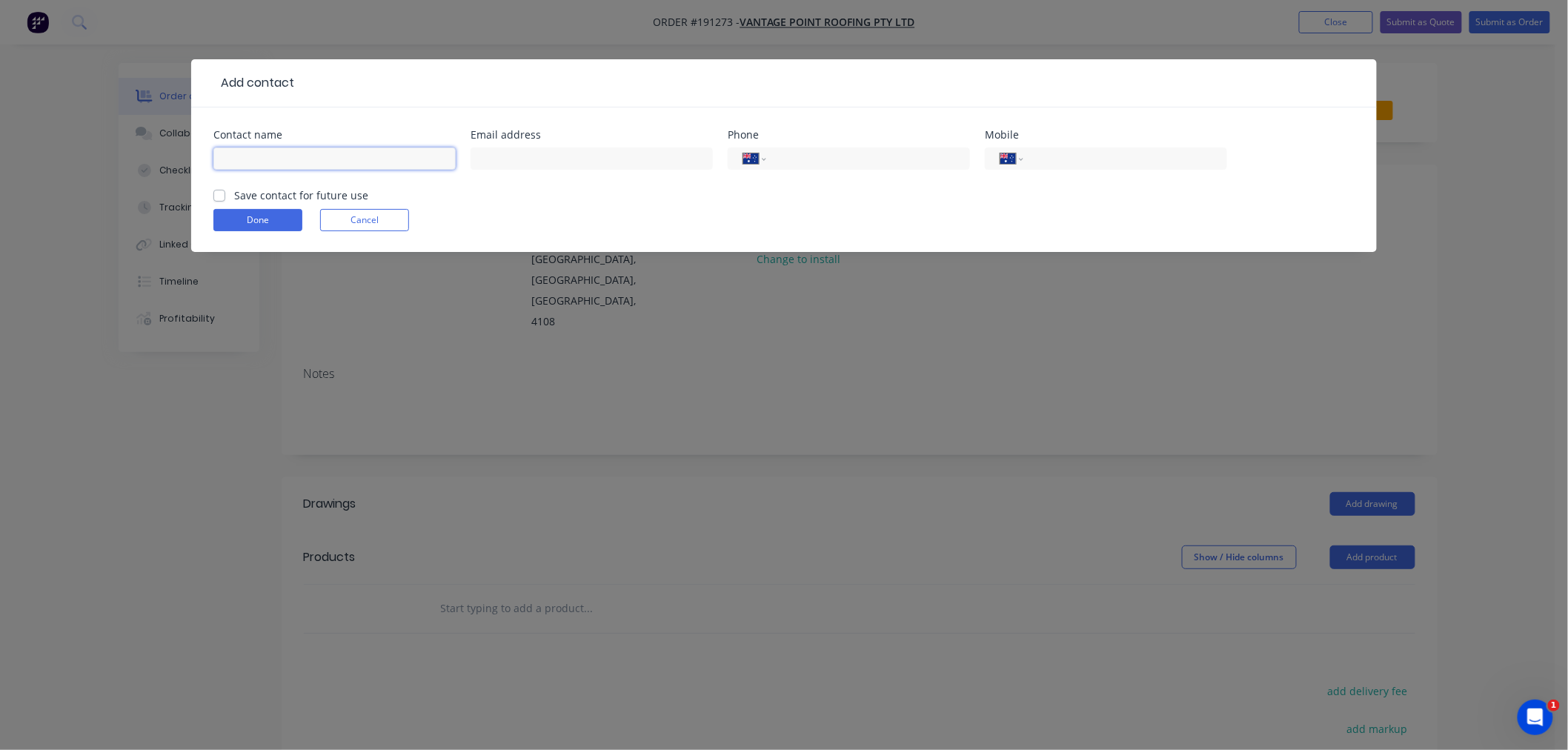
click at [264, 163] on input "text" at bounding box center [335, 159] width 243 height 23
type input "[PERSON_NAME]"
click at [808, 153] on input "tel" at bounding box center [865, 159] width 178 height 17
type input "[PHONE_NUMBER]"
click button "Done" at bounding box center [258, 220] width 89 height 23
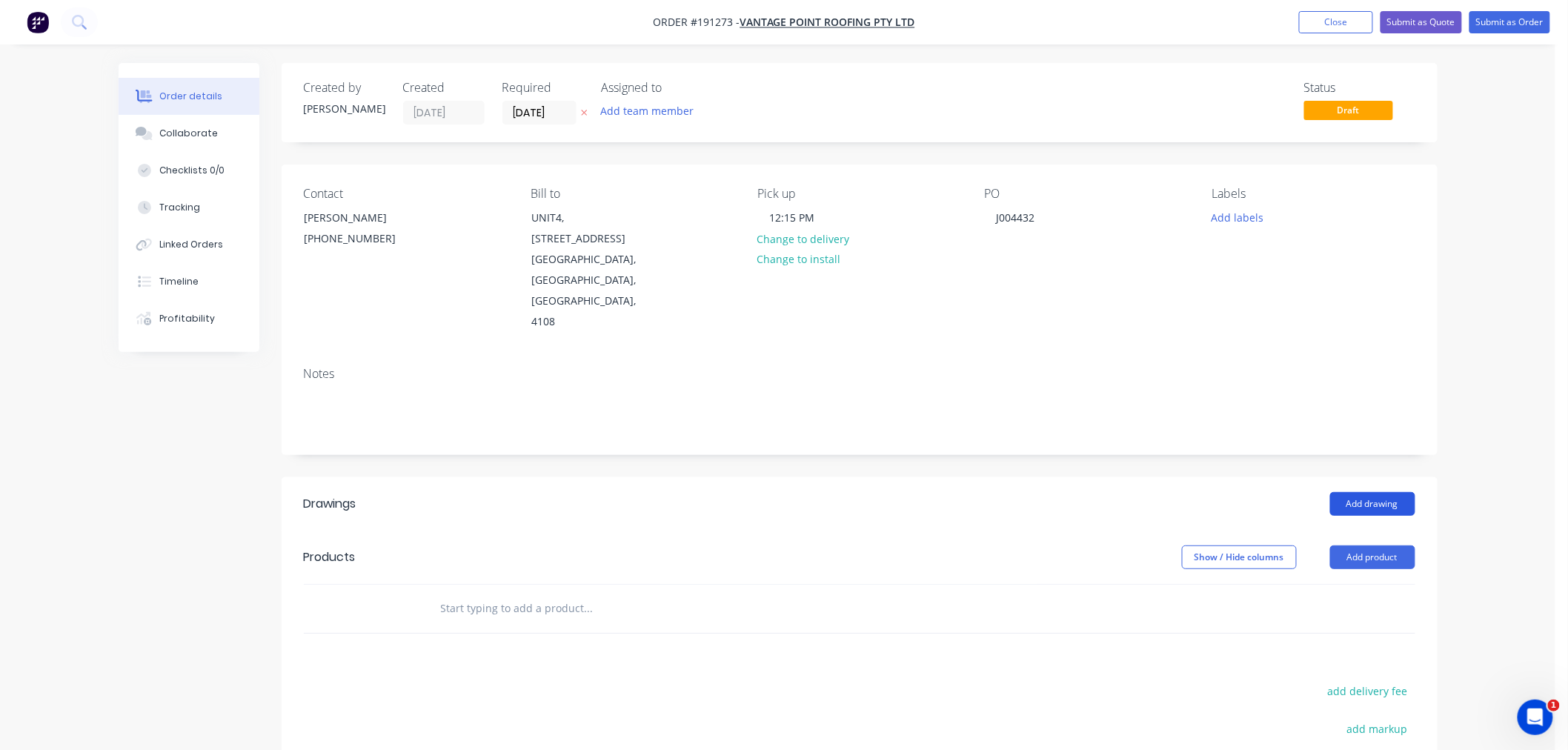
click at [1385, 492] on button "Add drawing" at bounding box center [1373, 504] width 86 height 24
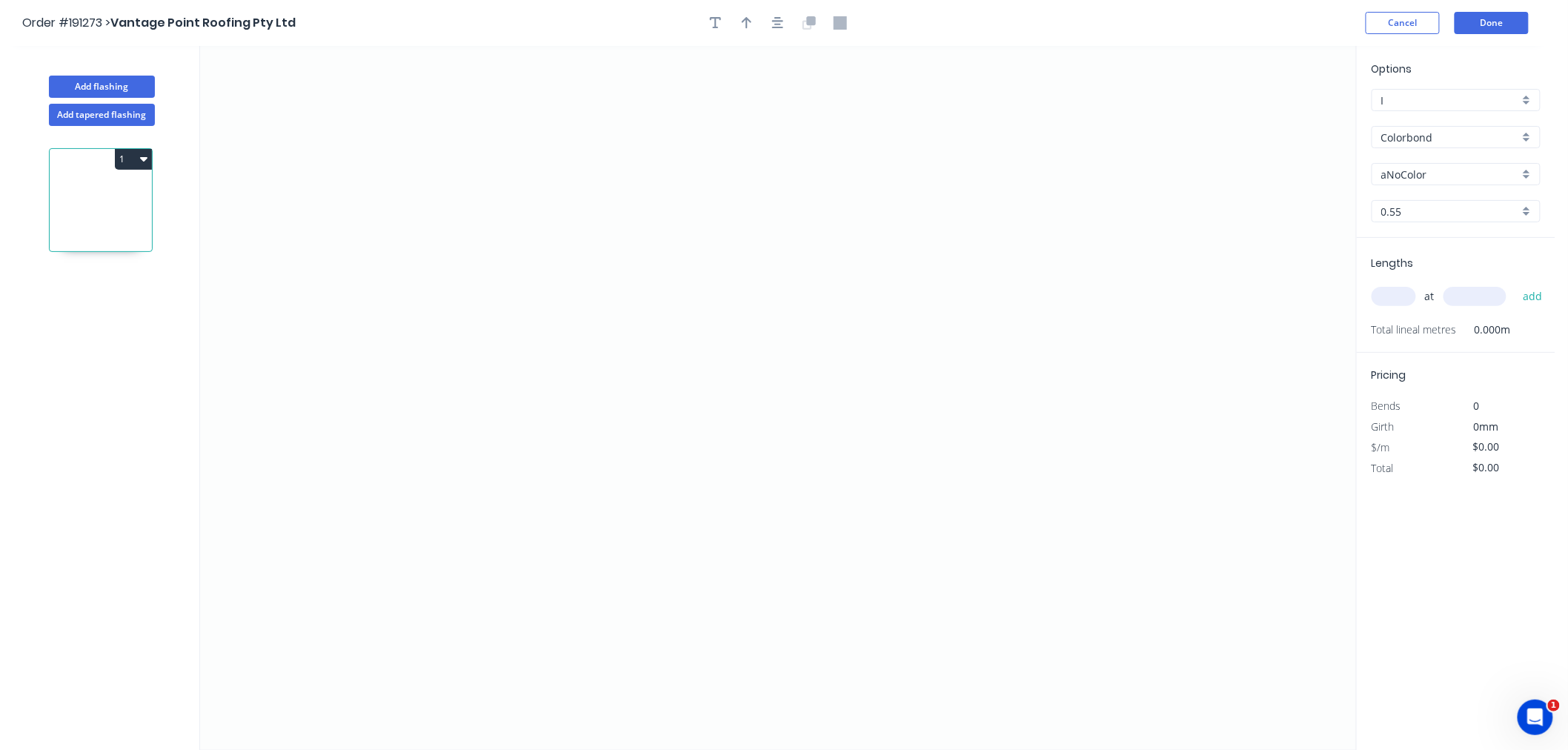
click at [1417, 172] on input "aNoColor" at bounding box center [1450, 175] width 138 height 16
click at [1481, 231] on div "Dover White" at bounding box center [1456, 227] width 167 height 26
type input "Dover White"
click at [1399, 299] on input "text" at bounding box center [1394, 296] width 44 height 19
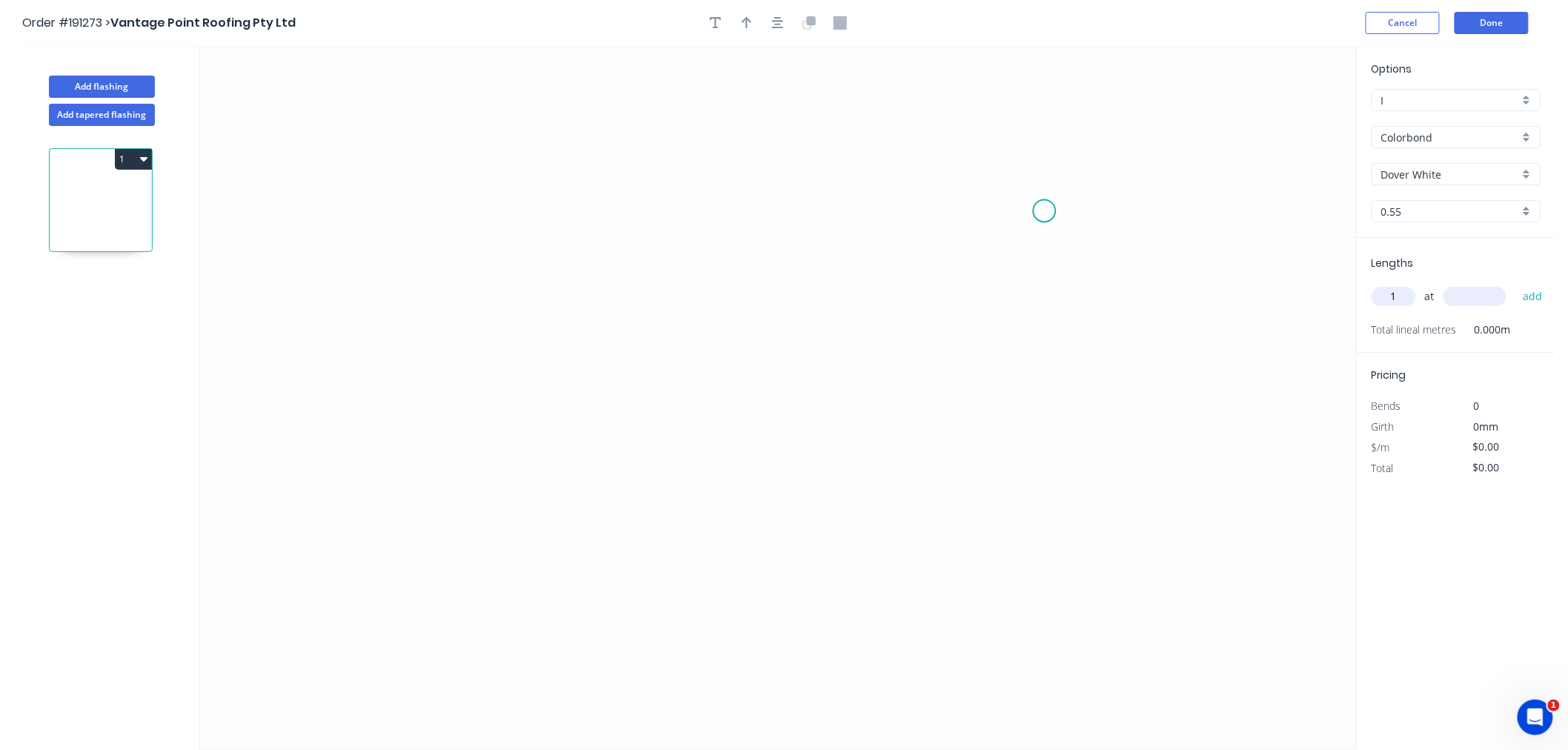
type input "1"
type input "2500"
click at [1516, 284] on button "add" at bounding box center [1533, 296] width 35 height 25
click at [350, 293] on icon "0" at bounding box center [777, 398] width 1156 height 704
click at [388, 211] on icon at bounding box center [369, 252] width 38 height 82
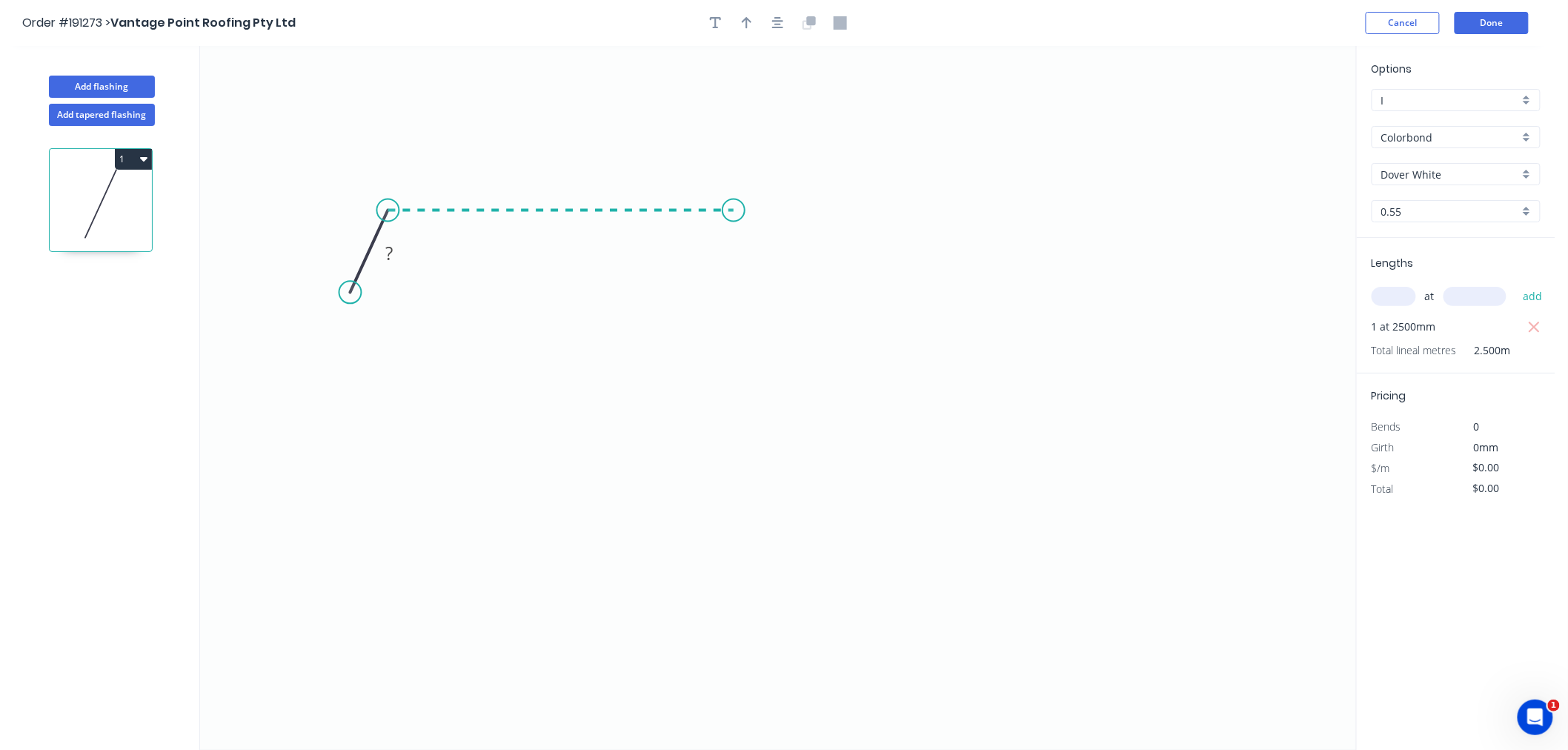
click at [734, 212] on icon "0 ?" at bounding box center [777, 398] width 1156 height 704
click at [790, 329] on icon "0 ? ? ? º" at bounding box center [777, 398] width 1156 height 704
drag, startPoint x: 358, startPoint y: 290, endPoint x: 292, endPoint y: 302, distance: 67.1
click at [292, 302] on circle at bounding box center [292, 305] width 23 height 23
drag, startPoint x: 287, startPoint y: 305, endPoint x: 306, endPoint y: 298, distance: 20.2
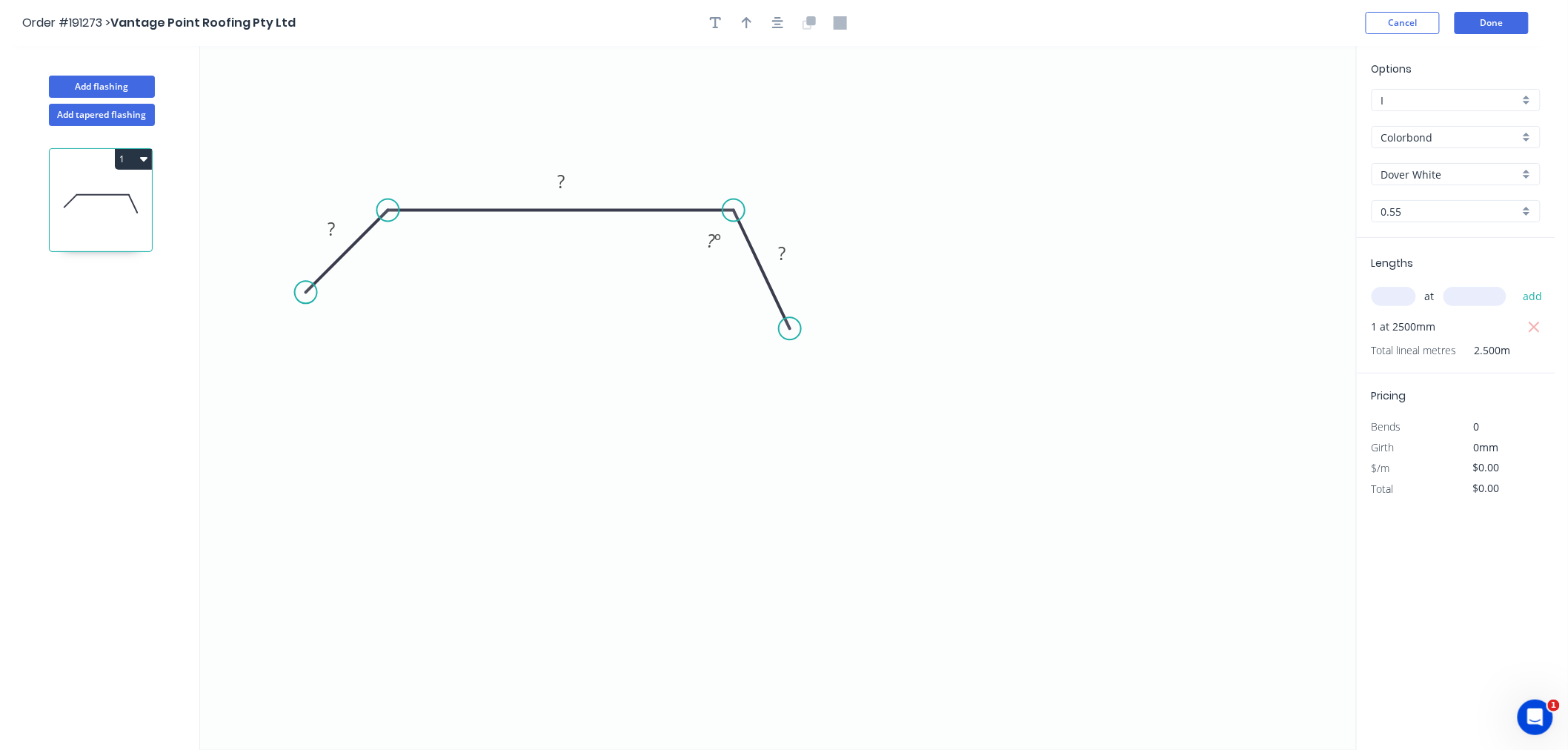
click at [306, 298] on circle at bounding box center [306, 291] width 23 height 23
drag, startPoint x: 788, startPoint y: 325, endPoint x: 819, endPoint y: 304, distance: 37.4
click at [819, 304] on circle at bounding box center [819, 295] width 23 height 23
click at [773, 20] on icon "button" at bounding box center [777, 23] width 12 height 12
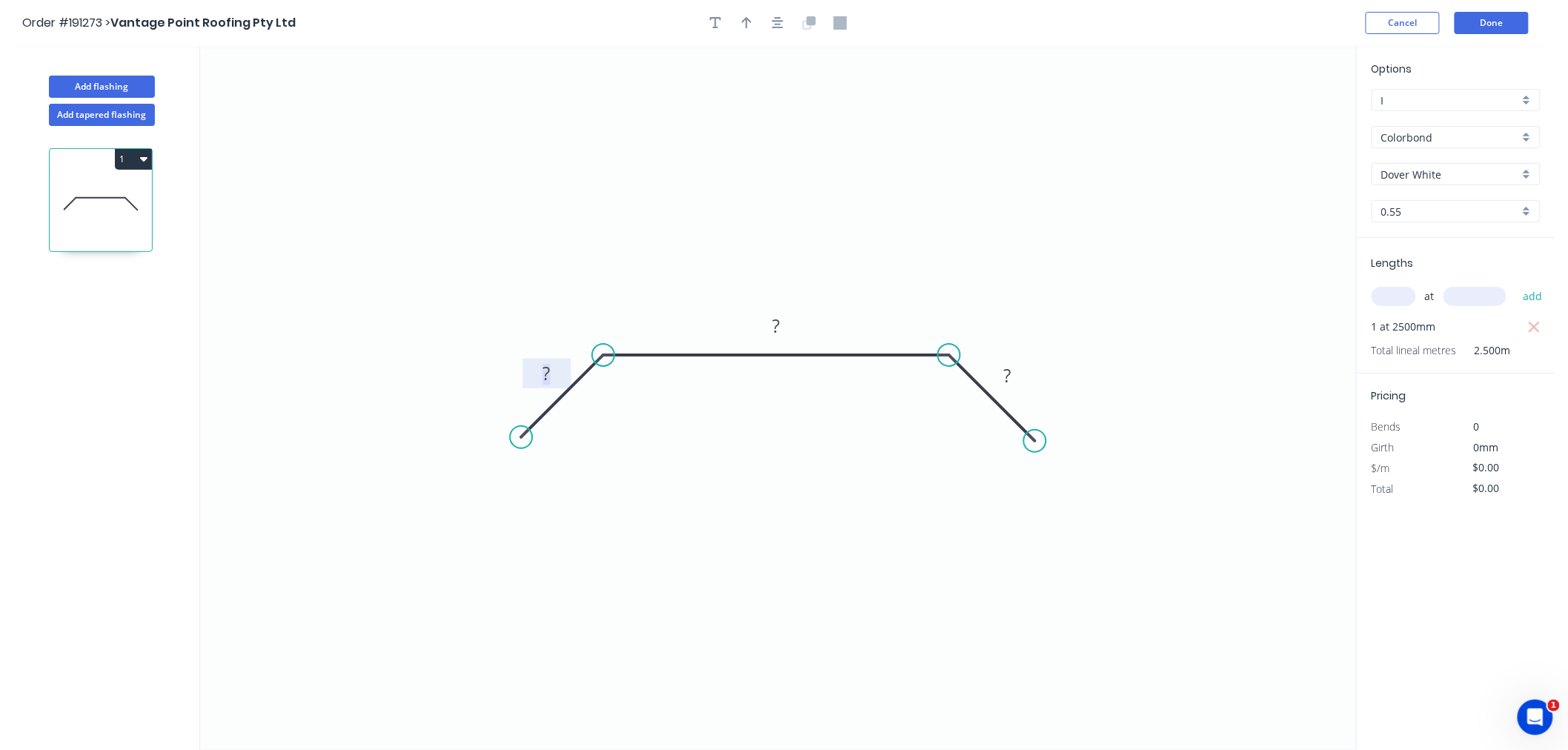
click at [550, 365] on rect at bounding box center [547, 374] width 30 height 21
click at [856, 131] on icon "0 25 560 25" at bounding box center [777, 398] width 1156 height 704
type input "$19.52"
type input "$48.80"
click at [773, 23] on icon "button" at bounding box center [777, 23] width 12 height 13
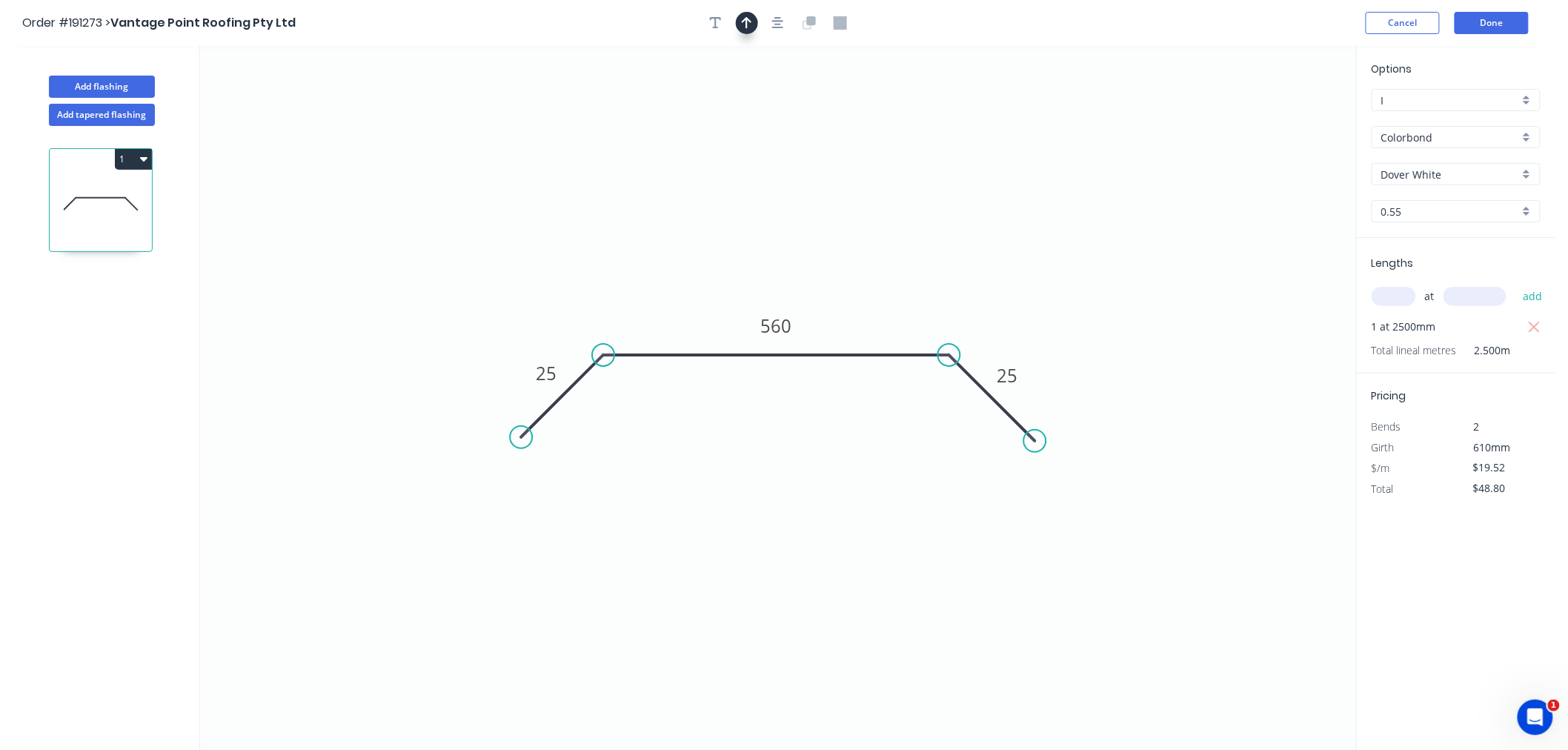
click at [743, 23] on icon "button" at bounding box center [746, 23] width 10 height 13
drag, startPoint x: 1277, startPoint y: 120, endPoint x: 943, endPoint y: 285, distance: 372.5
click at [943, 285] on icon "0 25 560 25" at bounding box center [777, 398] width 1156 height 704
drag, startPoint x: 1280, startPoint y: 115, endPoint x: 883, endPoint y: 289, distance: 433.5
click at [883, 289] on icon at bounding box center [883, 271] width 13 height 47
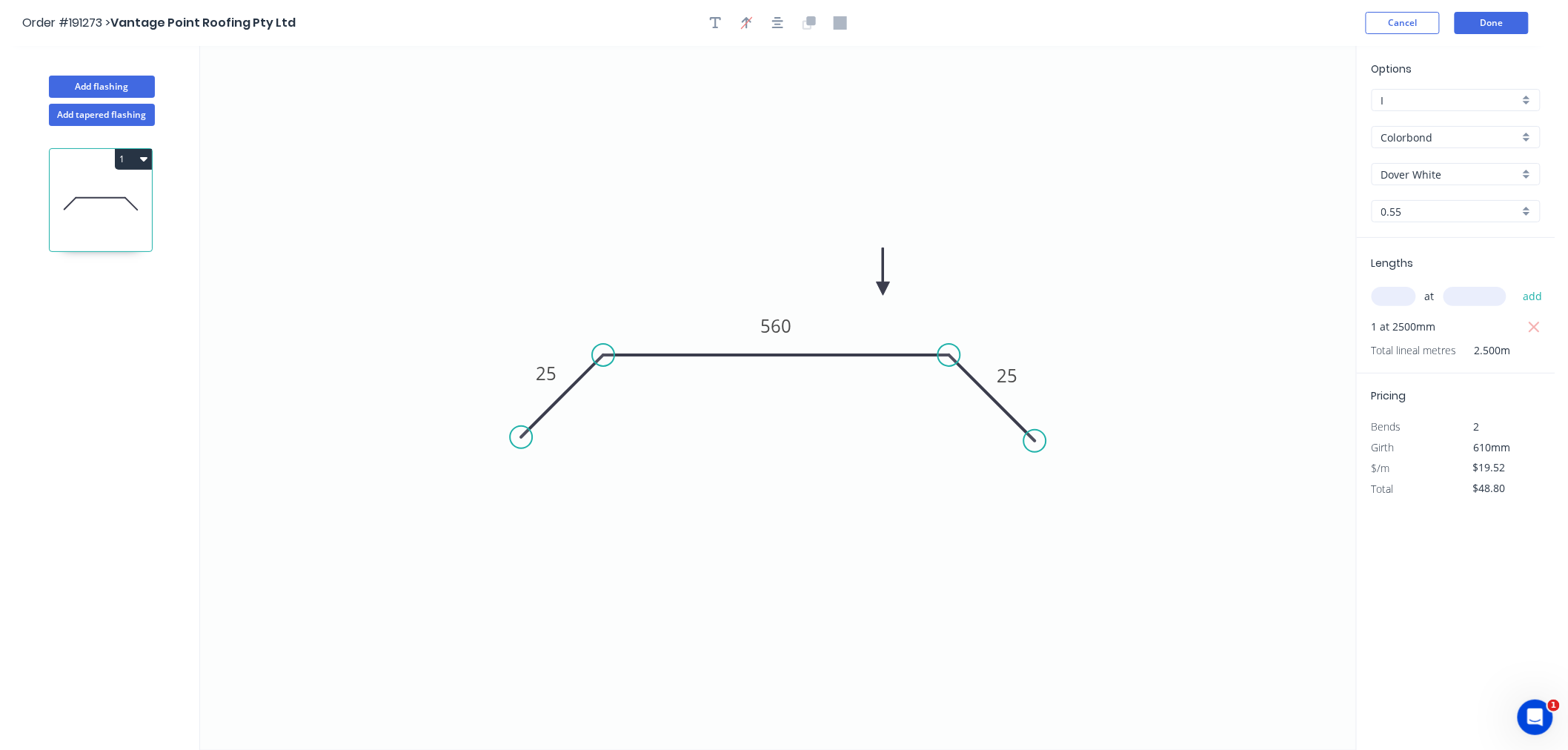
click at [883, 289] on icon at bounding box center [883, 271] width 13 height 47
drag, startPoint x: 883, startPoint y: 289, endPoint x: 967, endPoint y: 309, distance: 86.3
click at [967, 309] on icon at bounding box center [979, 296] width 43 height 43
click at [1500, 16] on button "Done" at bounding box center [1492, 23] width 74 height 23
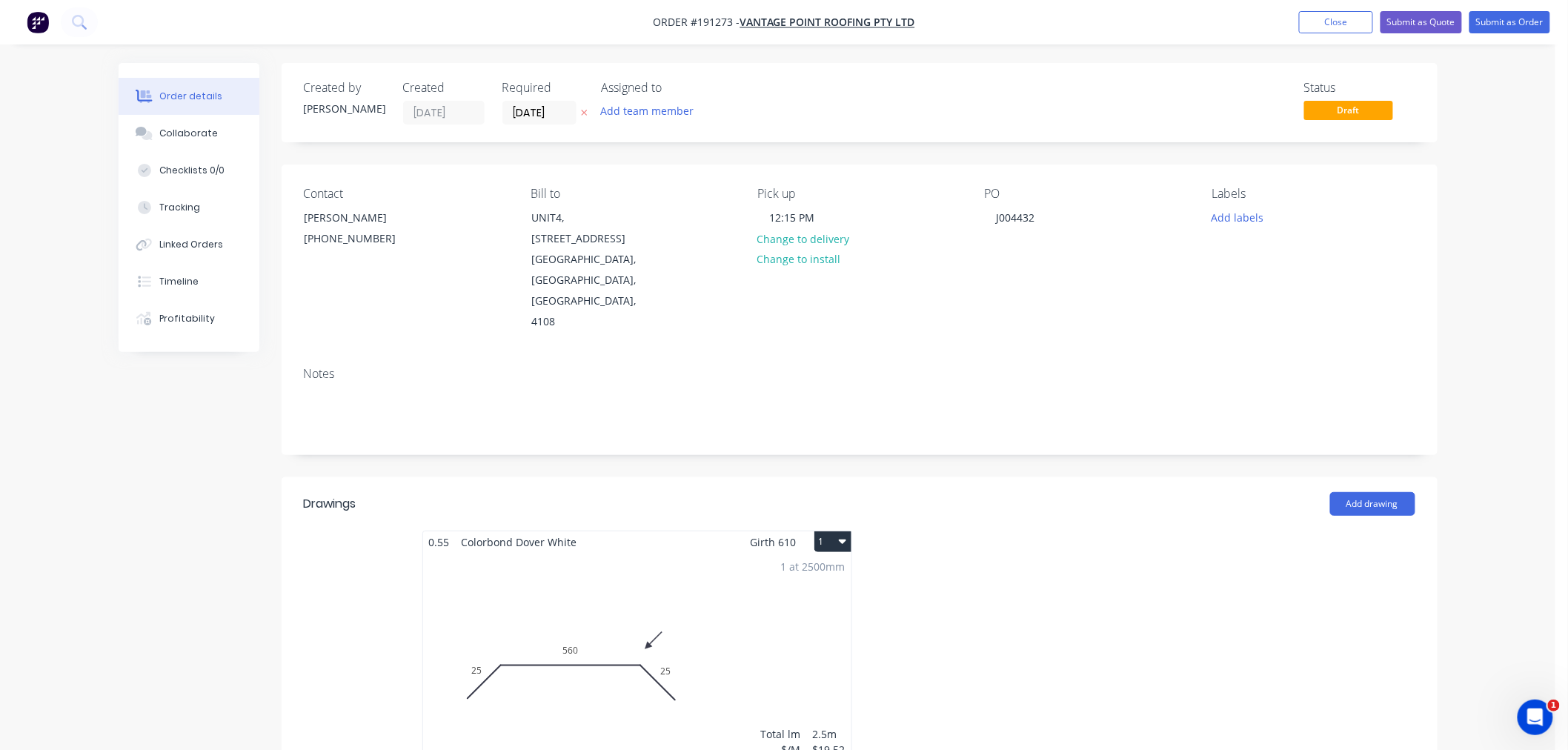
click at [841, 532] on button "1" at bounding box center [833, 542] width 37 height 21
click at [822, 567] on div "Use larger box size" at bounding box center [781, 577] width 114 height 22
click at [1510, 352] on div "Order details Collaborate Checklists 0/0 Tracking Linked Orders Timeline Profit…" at bounding box center [777, 758] width 1556 height 1516
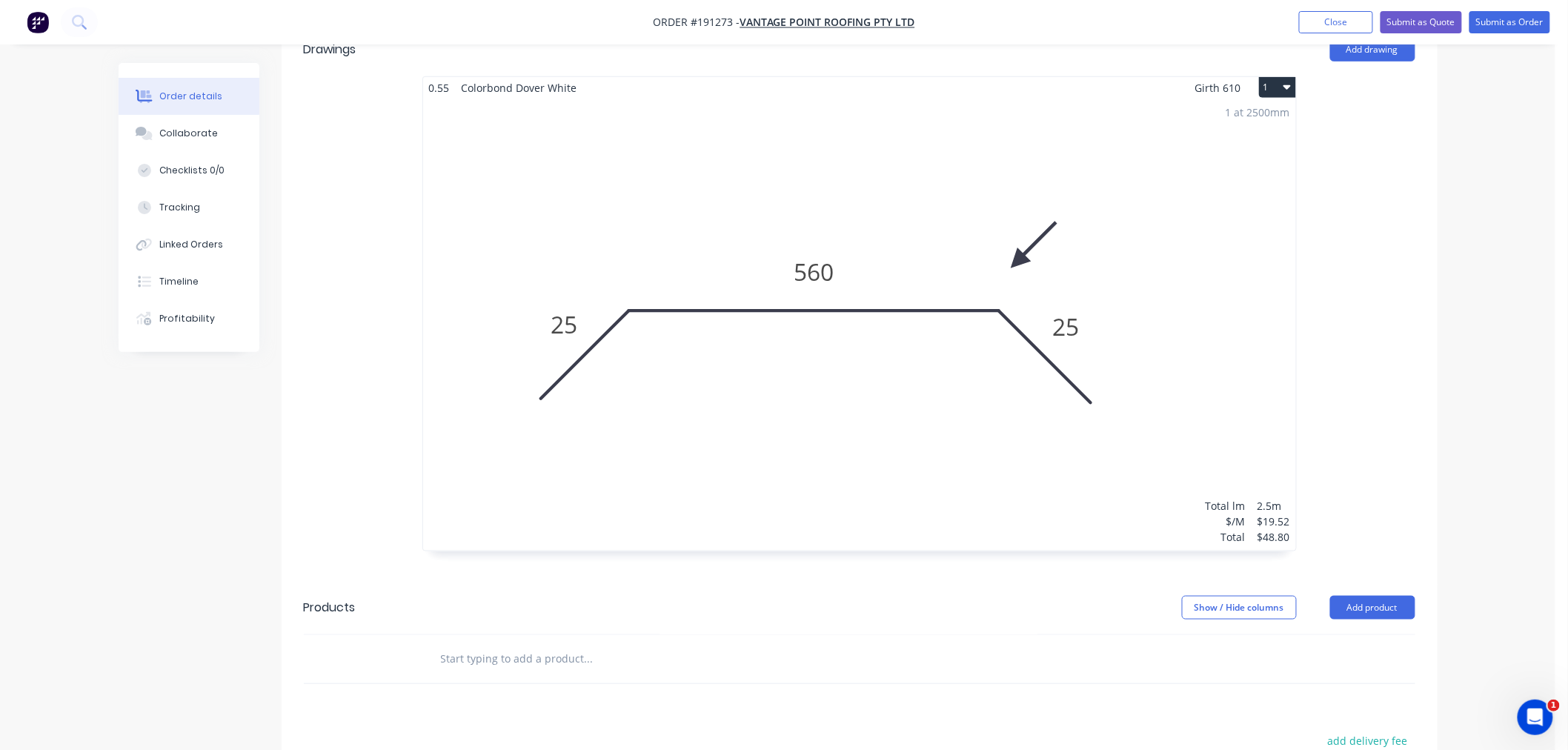
scroll to position [231, 0]
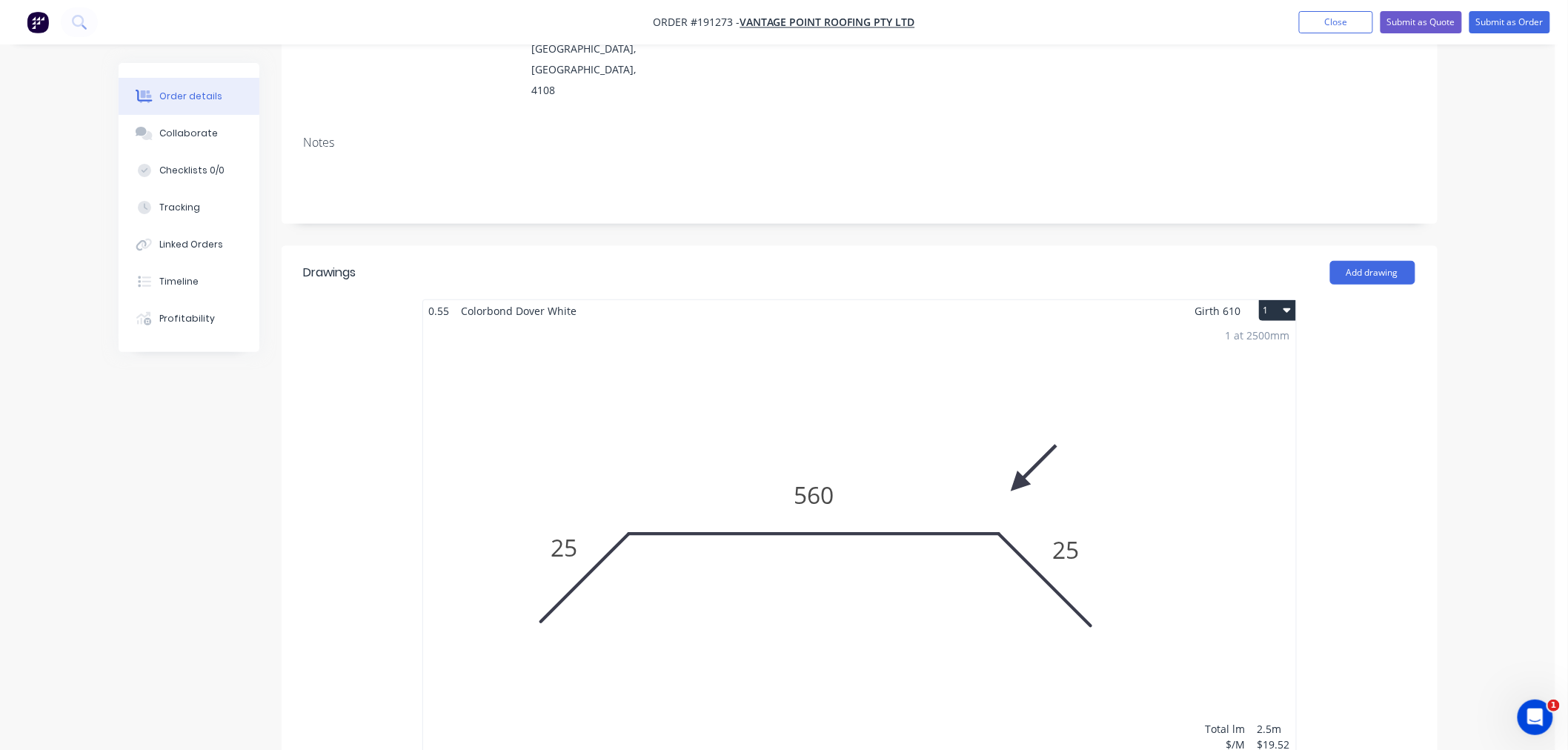
click at [1472, 466] on div "Order details Collaborate Checklists 0/0 Tracking Linked Orders Timeline Profit…" at bounding box center [777, 527] width 1556 height 1516
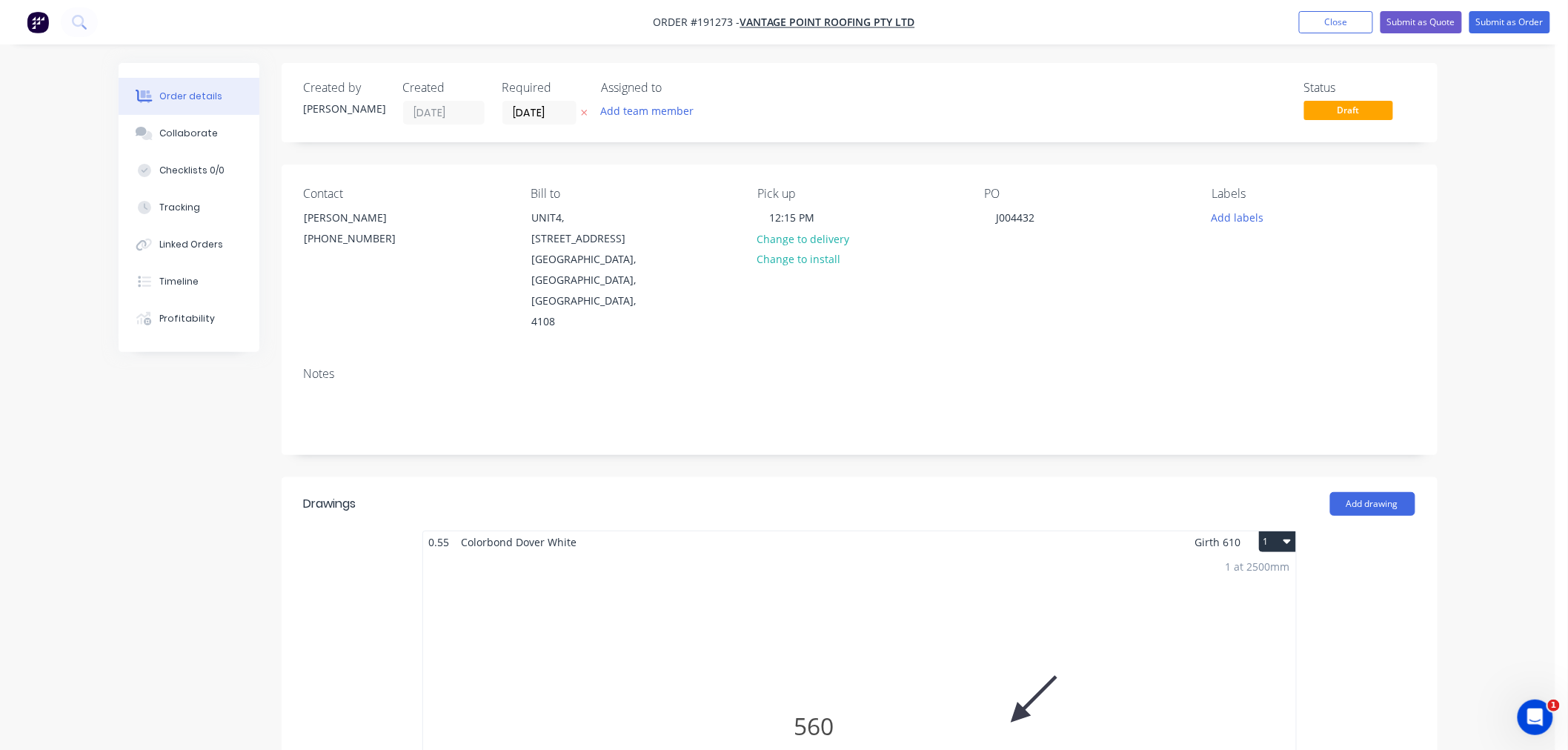
click at [1486, 249] on div "Order details Collaborate Checklists 0/0 Tracking Linked Orders Timeline Profit…" at bounding box center [777, 758] width 1556 height 1516
click at [1489, 343] on div "Order details Collaborate Checklists 0/0 Tracking Linked Orders Timeline Profit…" at bounding box center [777, 758] width 1556 height 1516
click at [1513, 16] on button "Submit as Order" at bounding box center [1510, 22] width 81 height 23
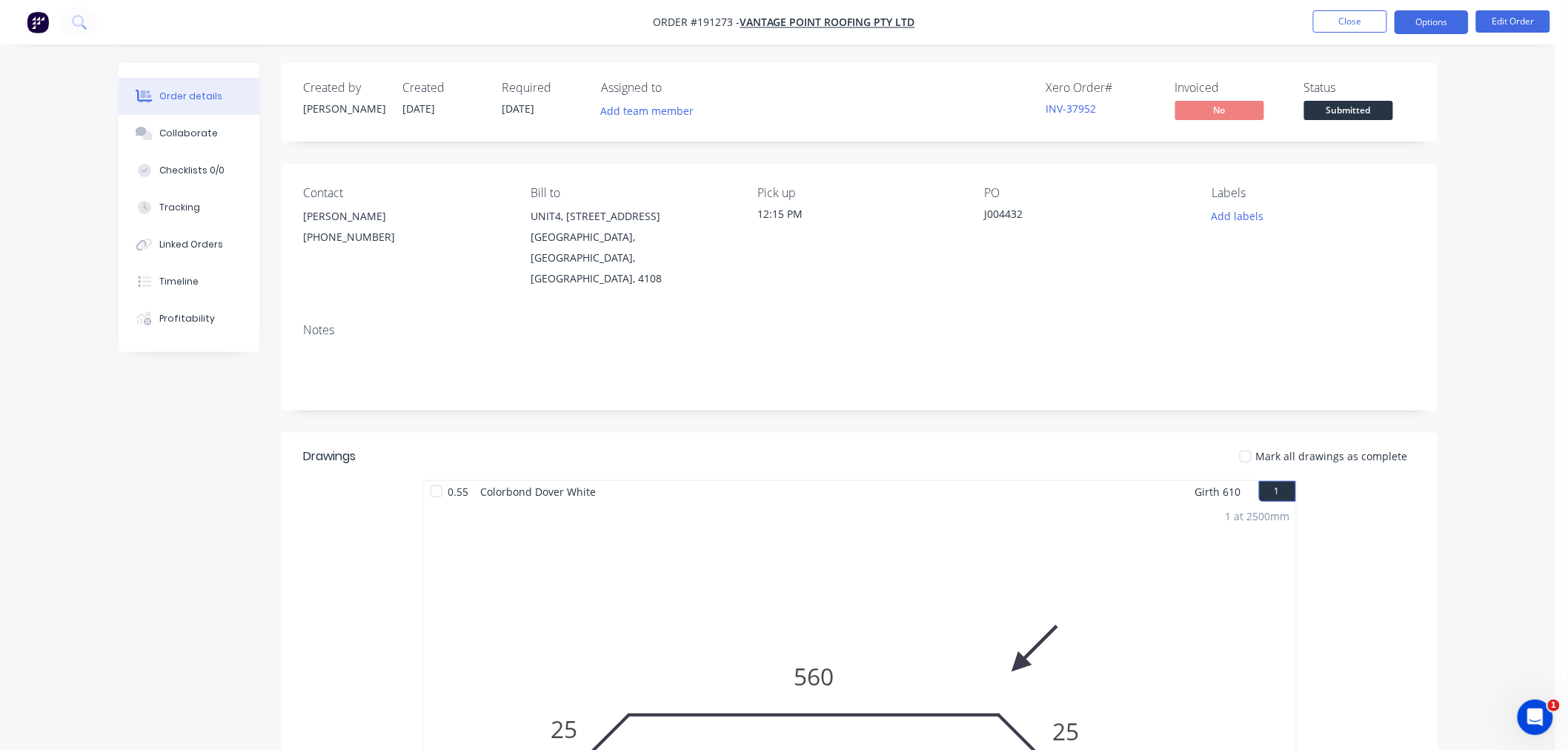
click at [1443, 16] on button "Options" at bounding box center [1431, 22] width 74 height 24
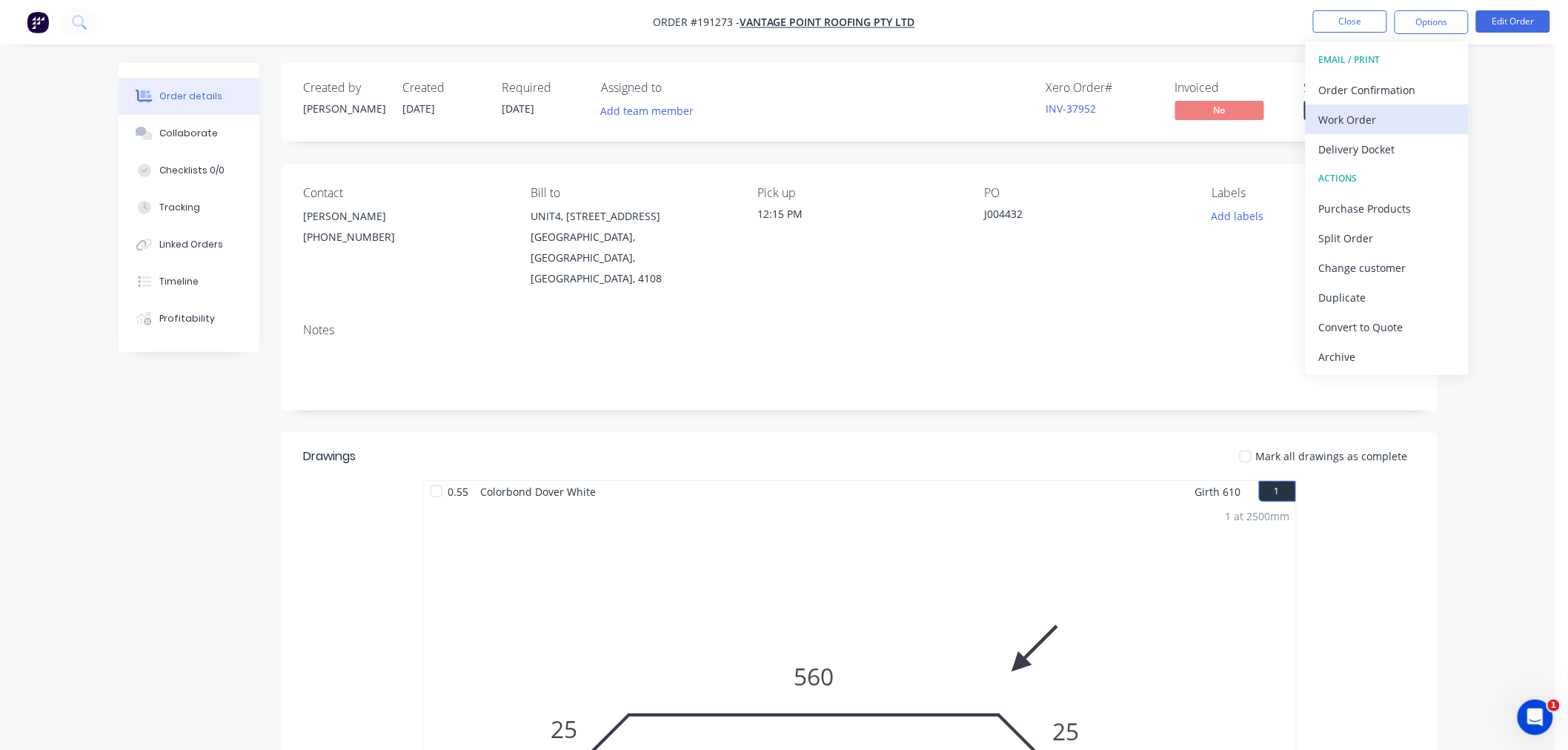
click at [1404, 109] on div "Work Order" at bounding box center [1387, 120] width 136 height 22
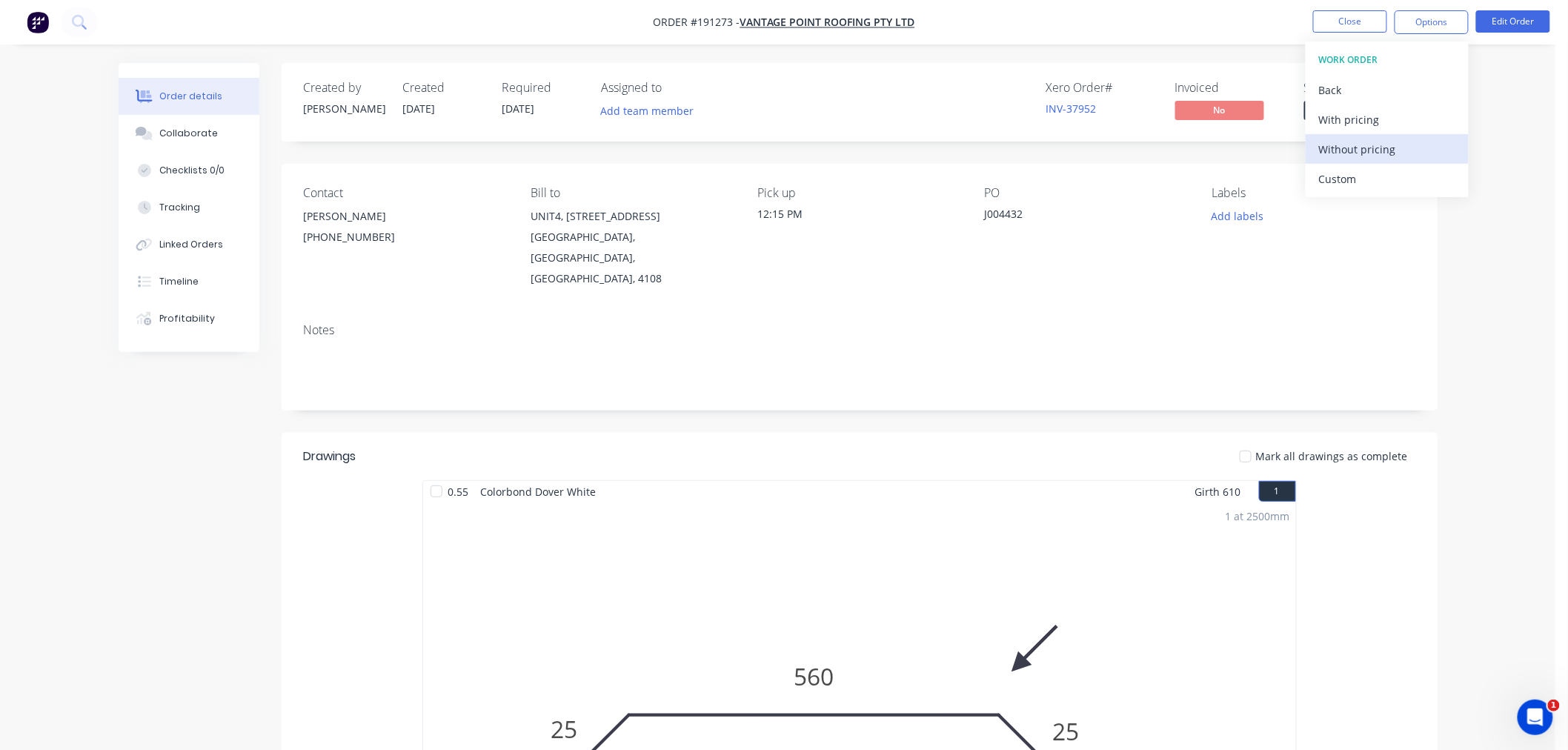
click at [1406, 142] on div "Without pricing" at bounding box center [1387, 149] width 136 height 22
click at [296, 30] on nav "Order #191273 - Vantage Point Roofing Pty Ltd Close Options Edit Order" at bounding box center [784, 22] width 1568 height 44
click at [204, 442] on div "Created by [PERSON_NAME] Created [DATE] Required [DATE] Assigned to Add team me…" at bounding box center [778, 655] width 1319 height 1185
click at [1105, 36] on nav "Order #191273 - Vantage Point Roofing Pty Ltd Close Options Edit Order" at bounding box center [784, 22] width 1568 height 44
click at [1344, 24] on button "Close" at bounding box center [1350, 21] width 74 height 23
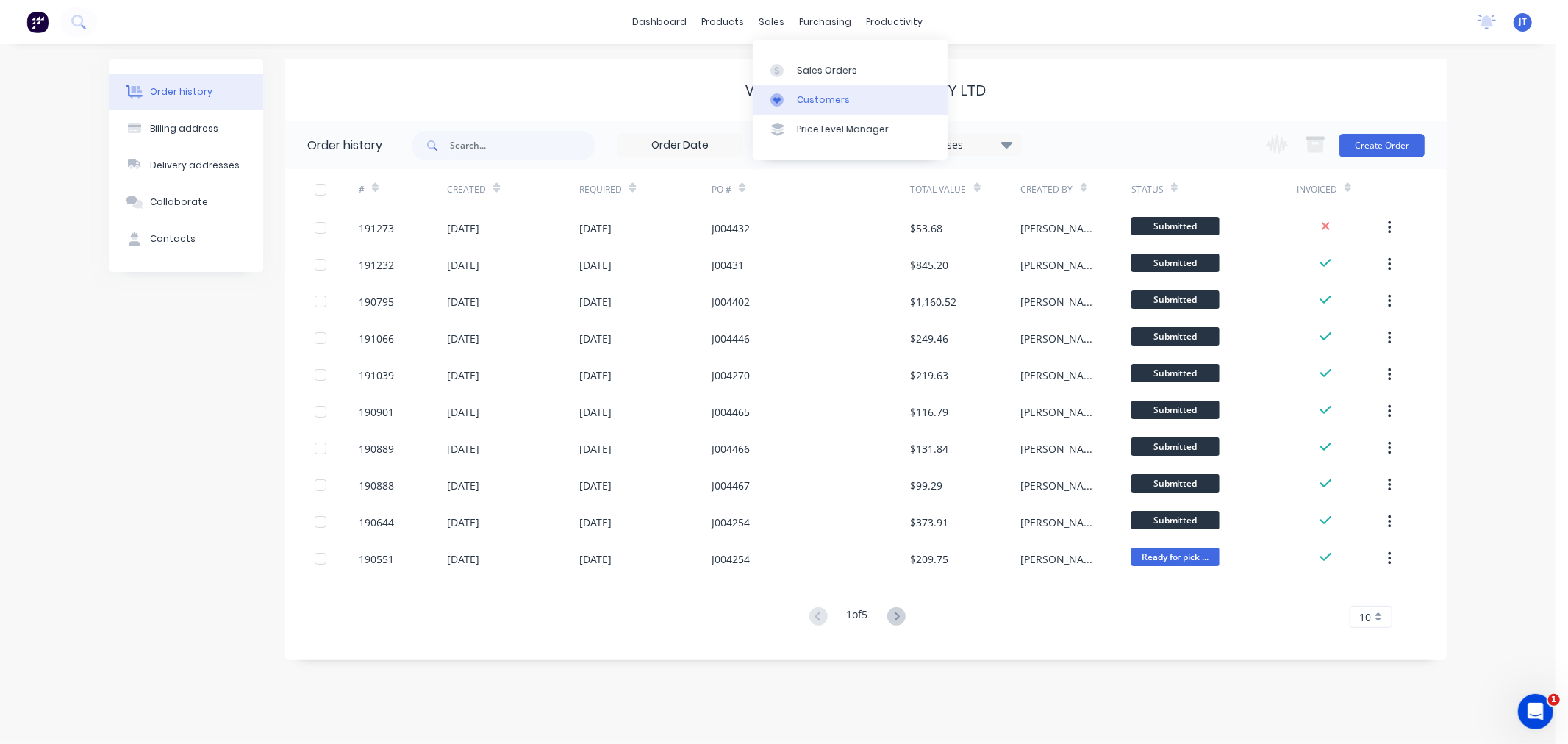
click at [820, 103] on div "Customers" at bounding box center [823, 99] width 53 height 13
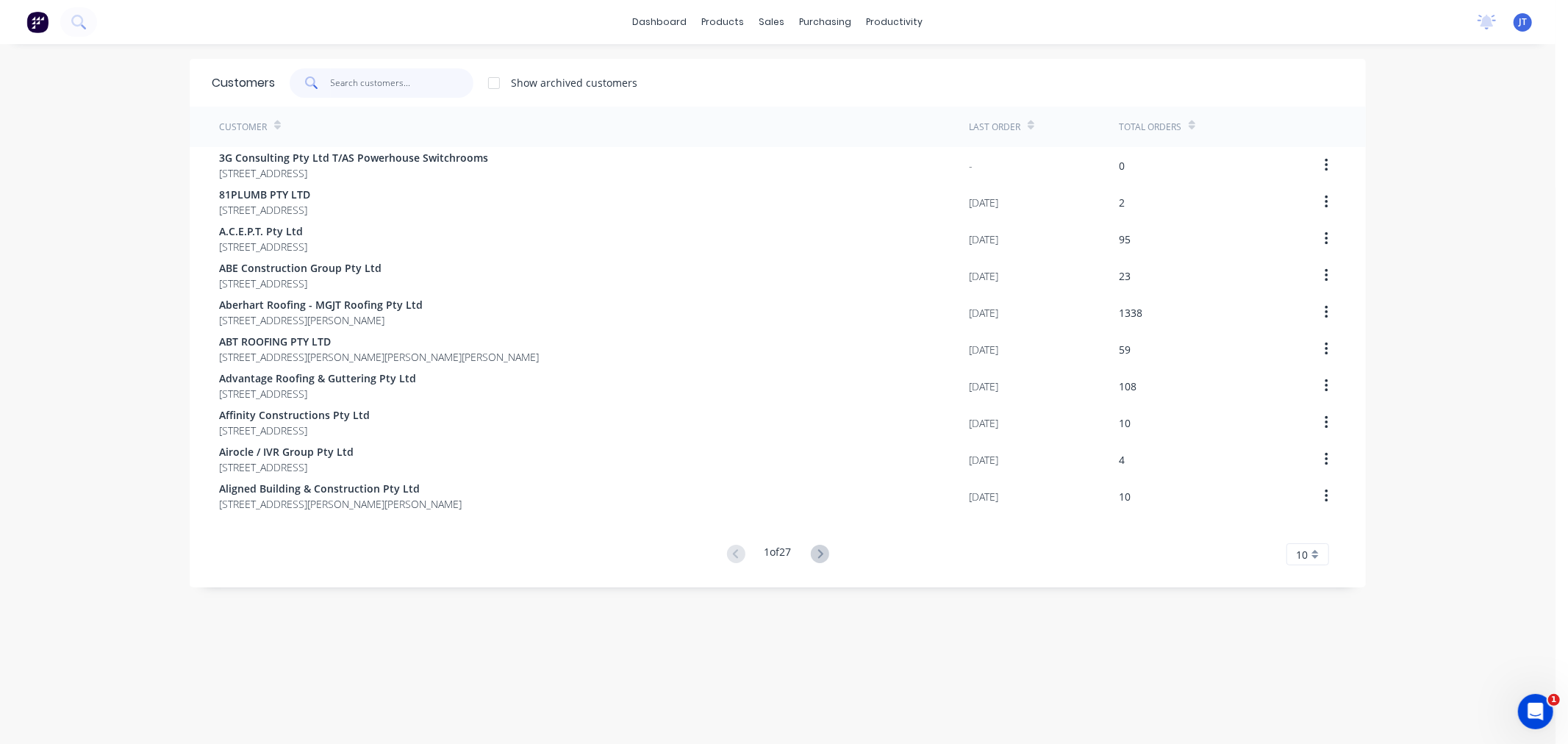
click at [416, 79] on input "text" at bounding box center [402, 83] width 143 height 29
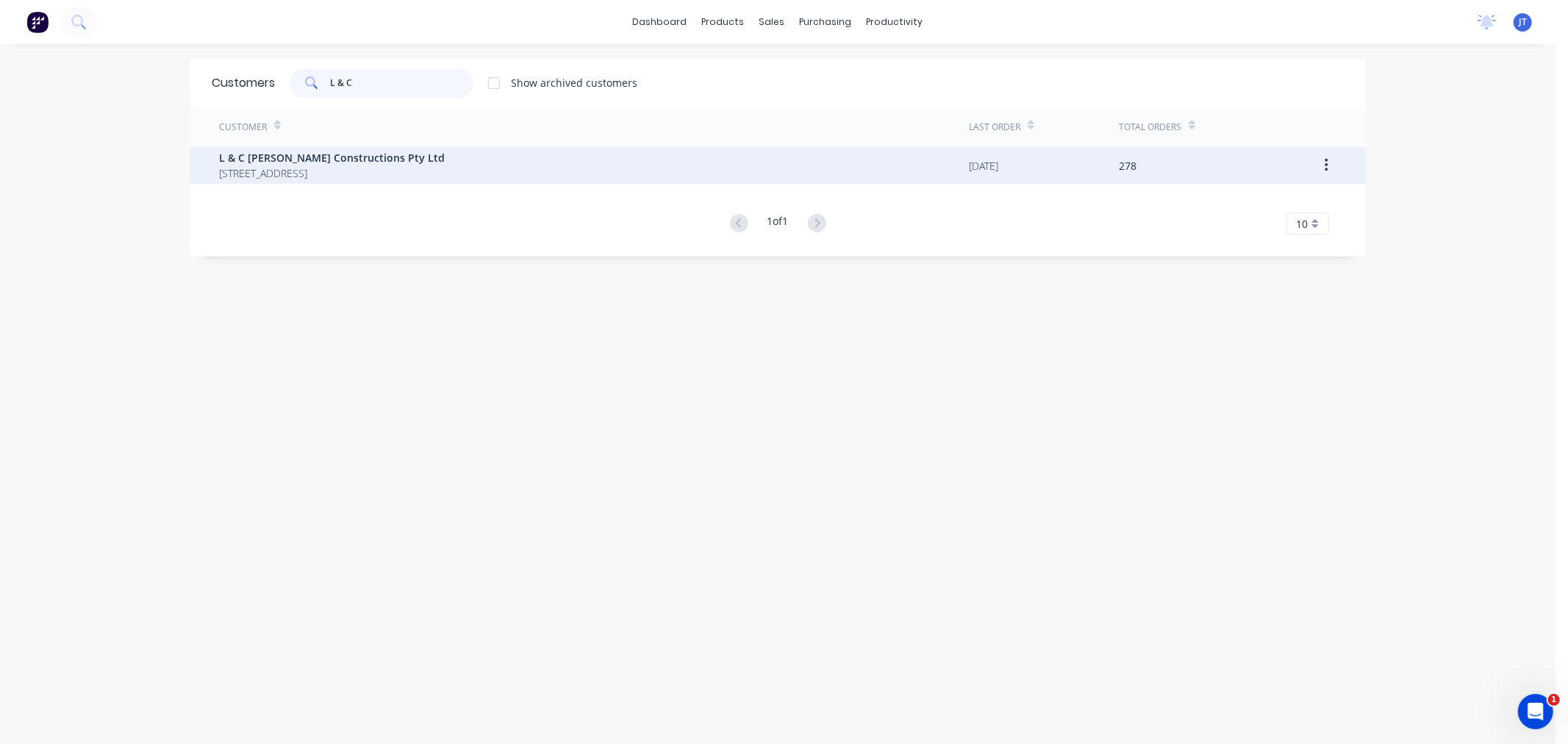
type input "L & C"
click at [371, 163] on span "L & C [PERSON_NAME] Constructions Pty Ltd" at bounding box center [331, 157] width 226 height 15
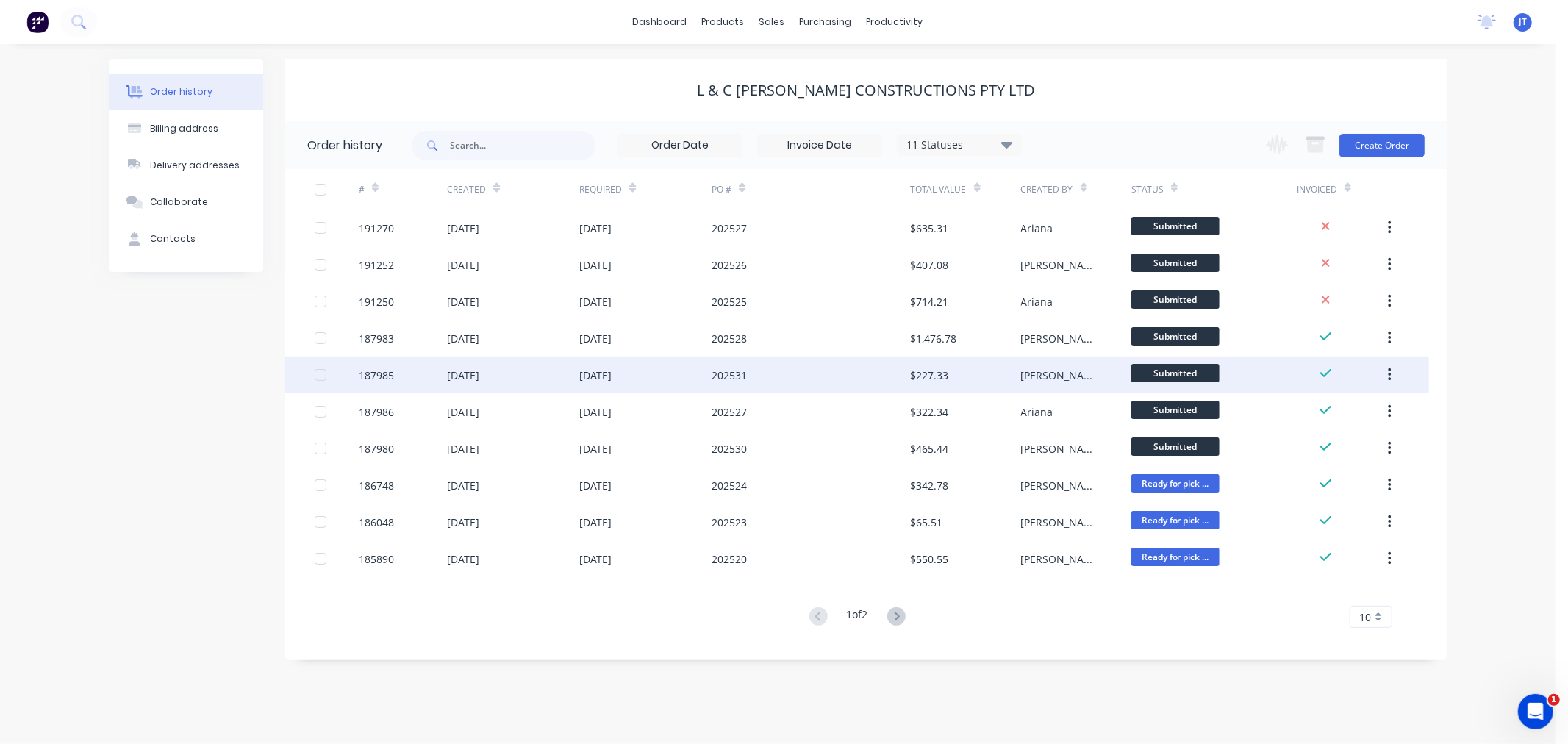
click at [377, 365] on div "187985" at bounding box center [402, 375] width 88 height 37
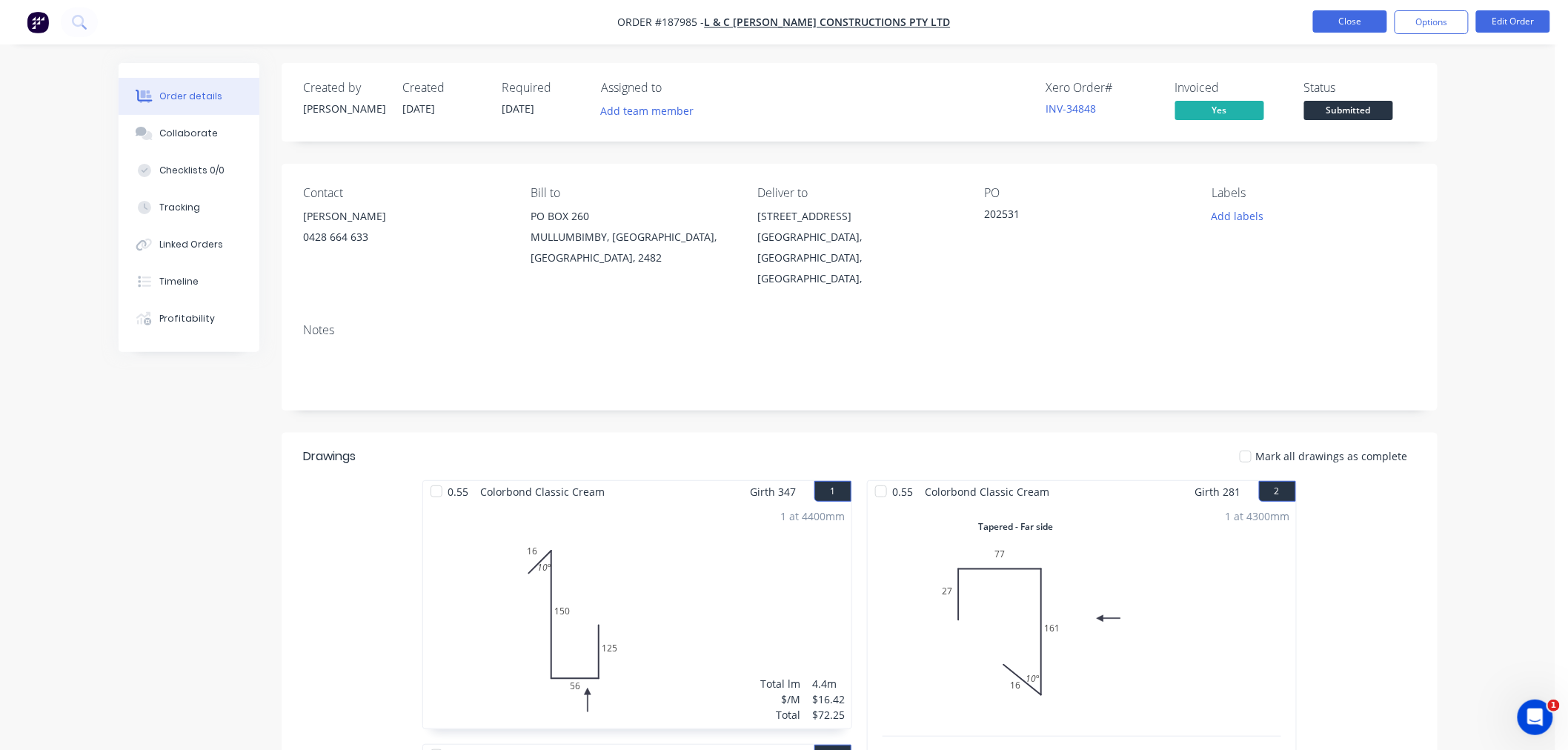
click at [1346, 23] on button "Close" at bounding box center [1350, 21] width 74 height 23
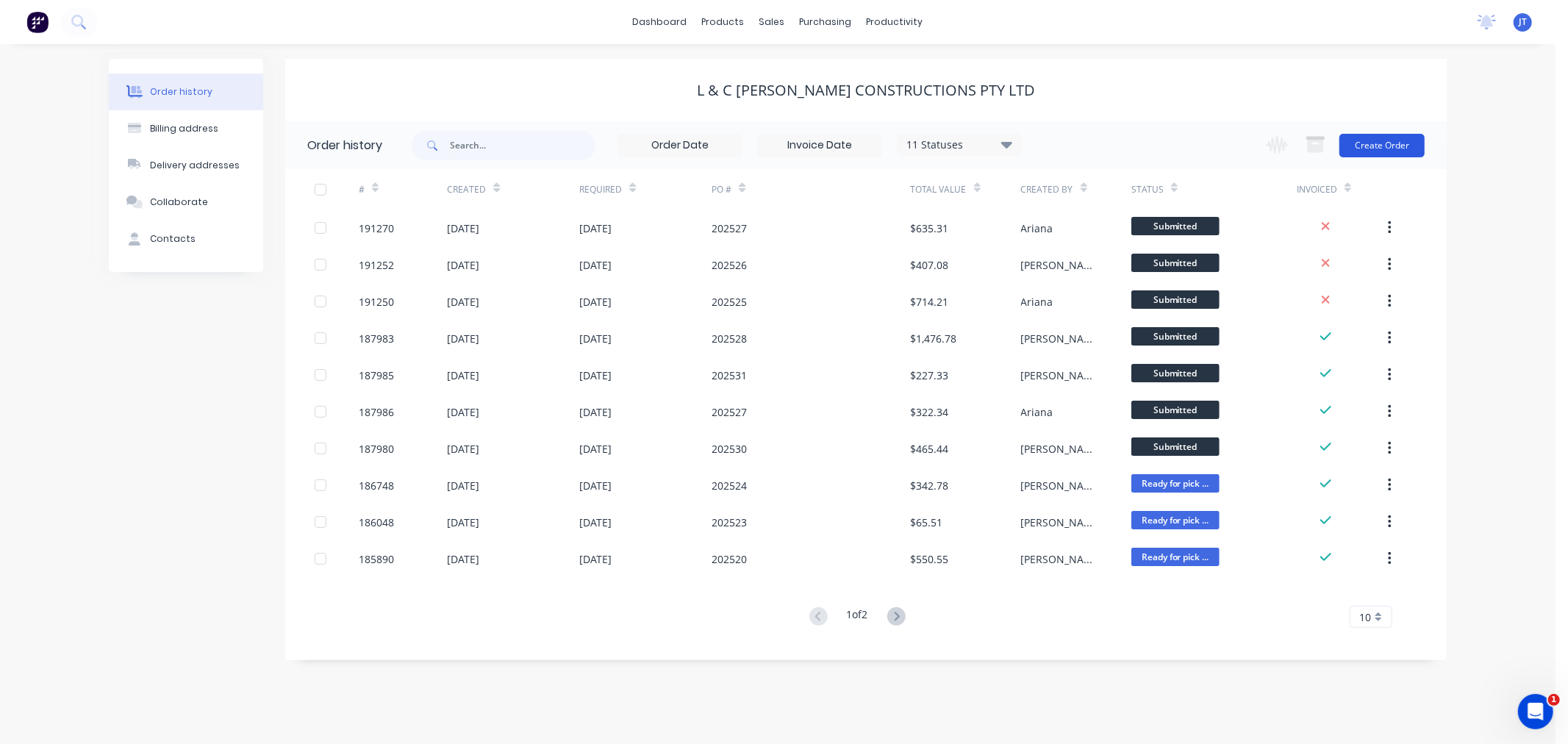
click at [1397, 143] on button "Create Order" at bounding box center [1381, 146] width 86 height 24
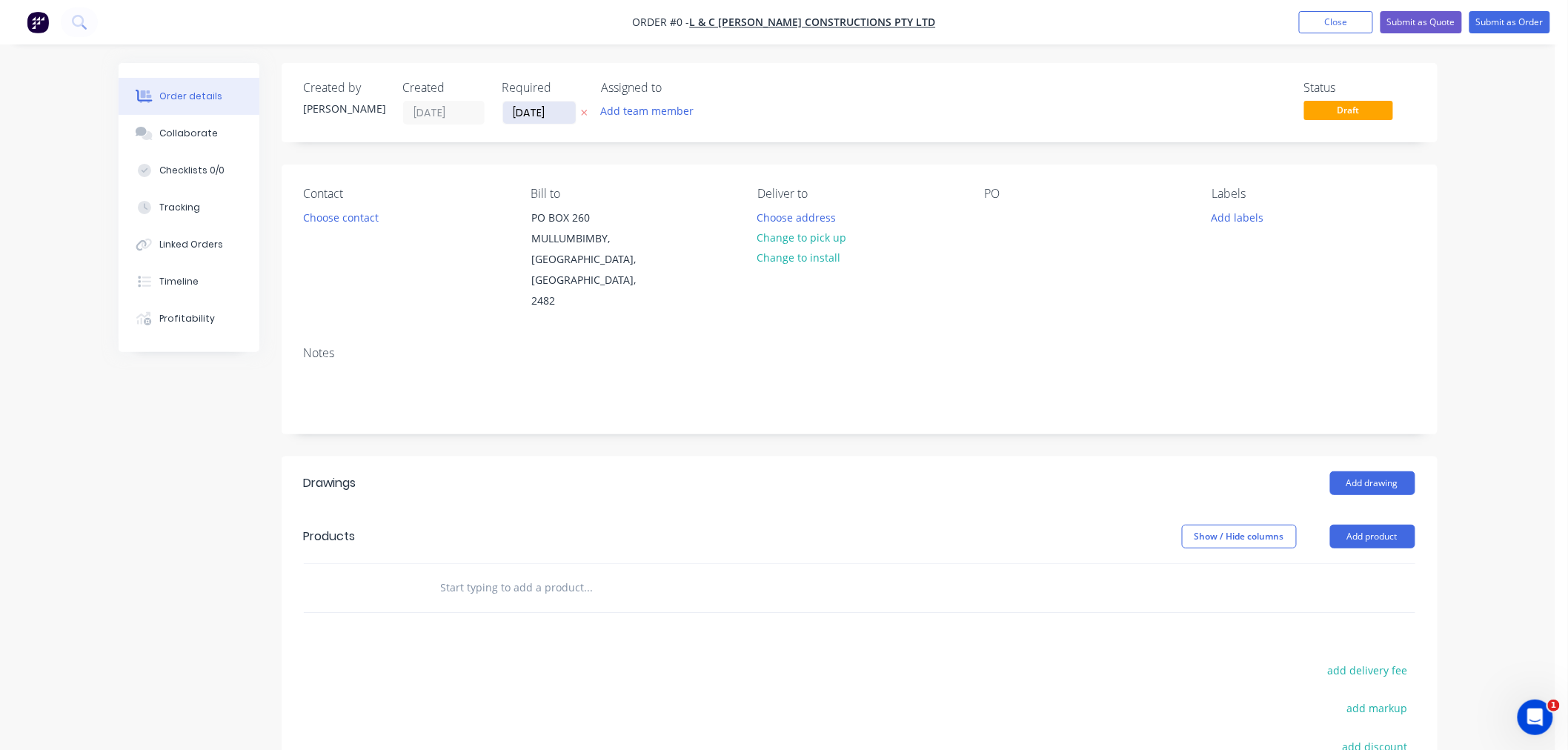
click at [535, 116] on input "[DATE]" at bounding box center [539, 113] width 72 height 23
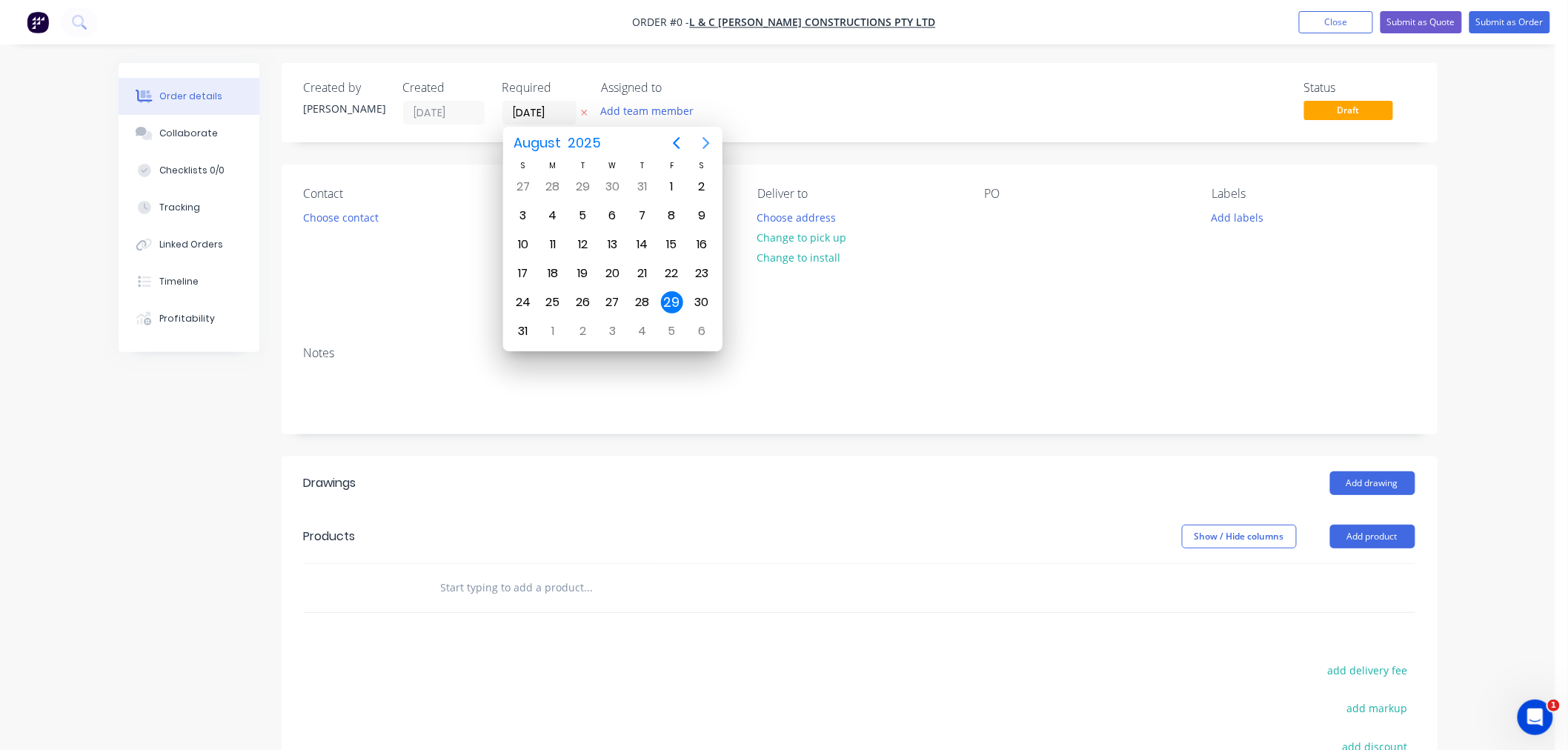
click at [711, 137] on icon "Next page" at bounding box center [706, 143] width 18 height 18
click at [554, 188] on div "1" at bounding box center [553, 187] width 23 height 23
type input "[DATE]"
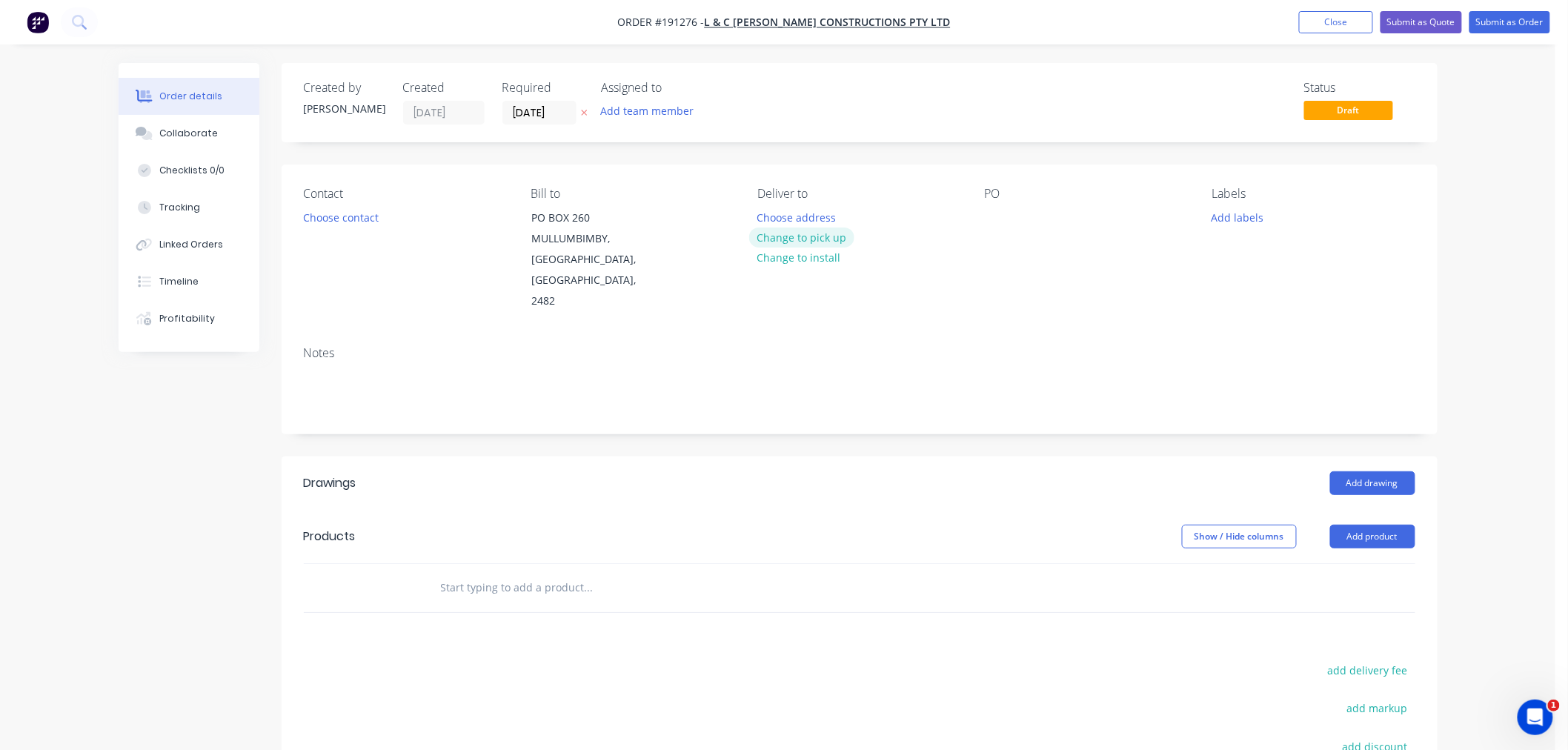
click at [822, 240] on button "Change to pick up" at bounding box center [801, 238] width 105 height 20
click at [772, 212] on div at bounding box center [769, 218] width 24 height 22
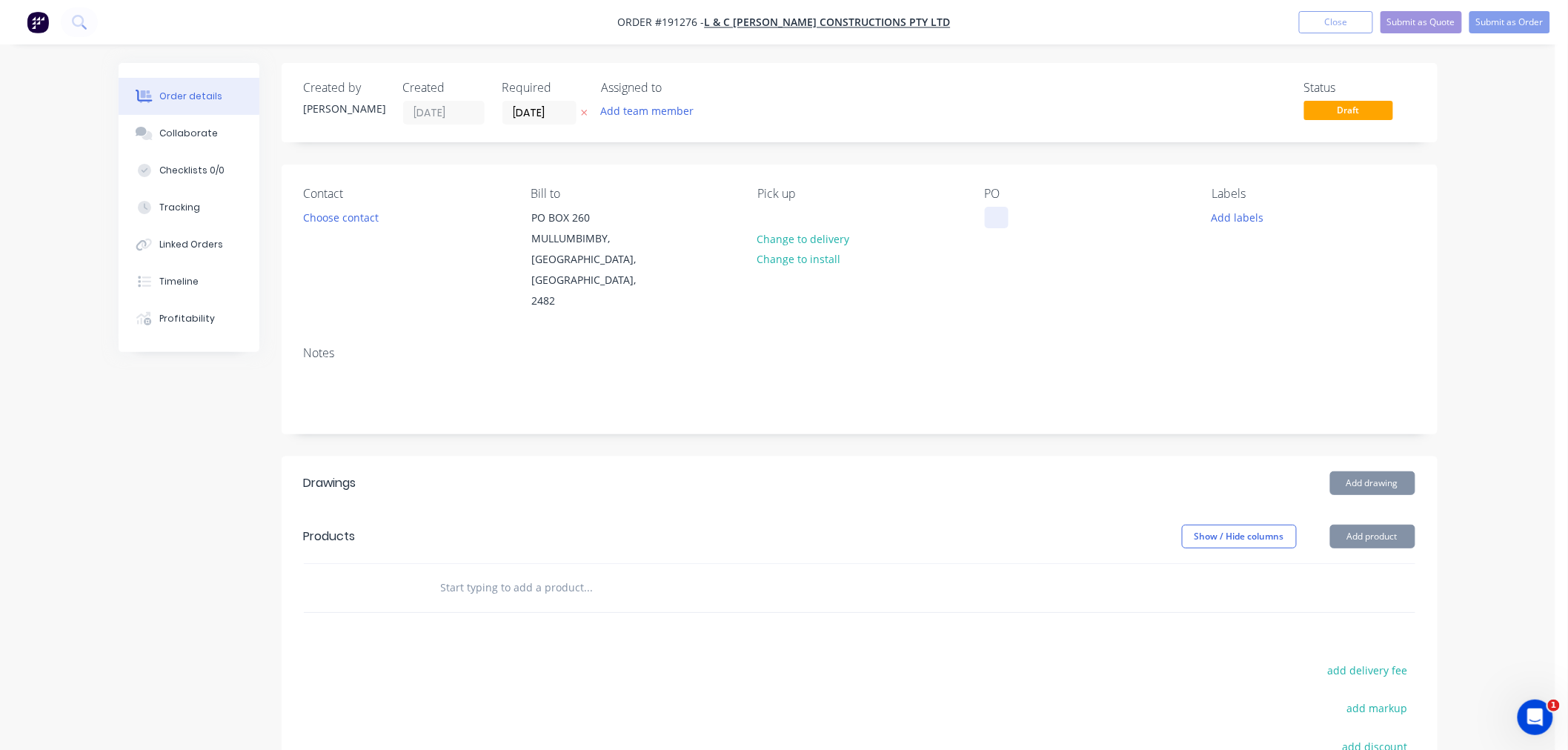
click at [994, 215] on div at bounding box center [997, 218] width 24 height 22
click at [905, 159] on div "Created by [PERSON_NAME] Created [DATE] Required [DATE] Assigned to Add team me…" at bounding box center [859, 515] width 1156 height 905
click at [327, 215] on button "Choose contact" at bounding box center [340, 217] width 91 height 20
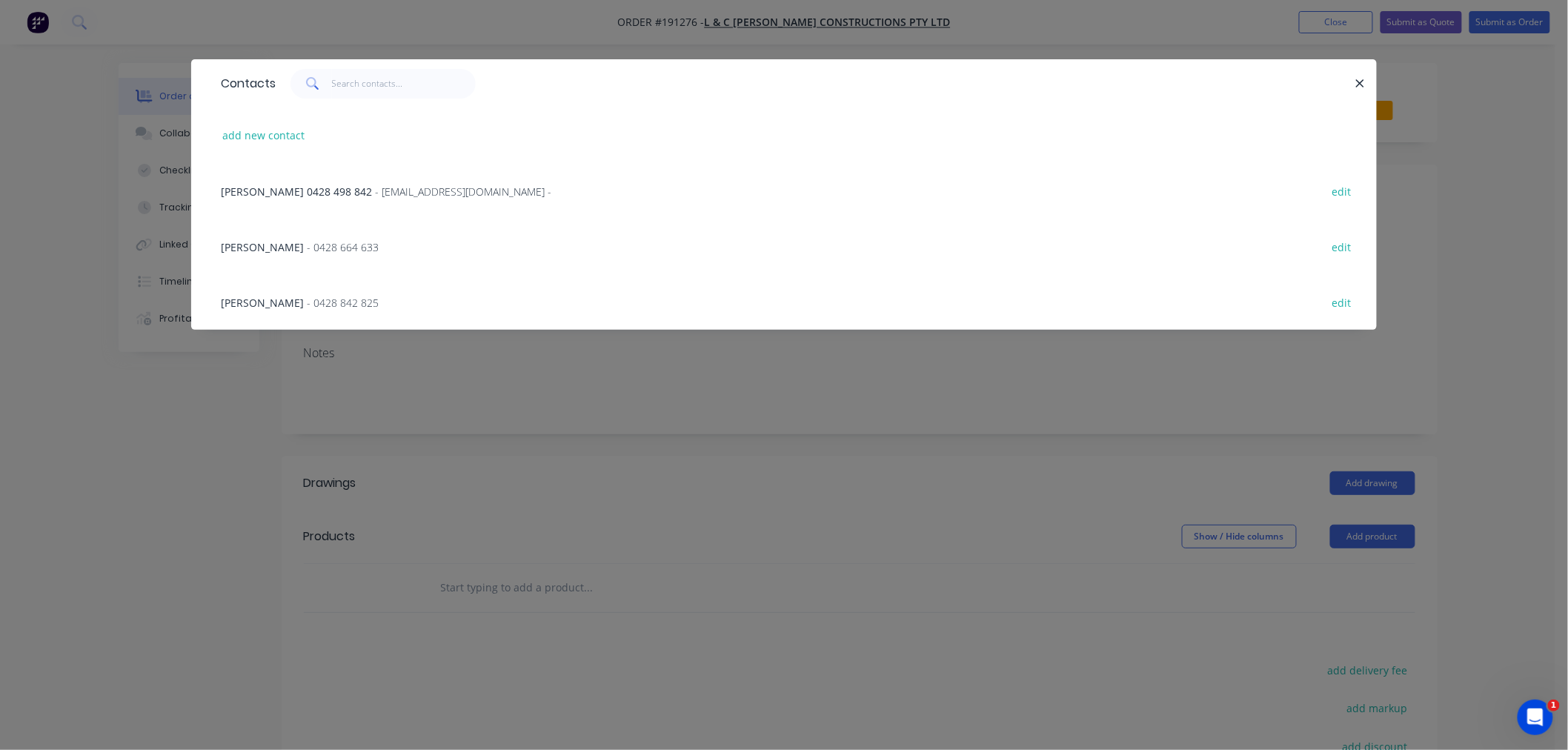
click at [307, 249] on span "- 0428 664 633" at bounding box center [343, 247] width 72 height 14
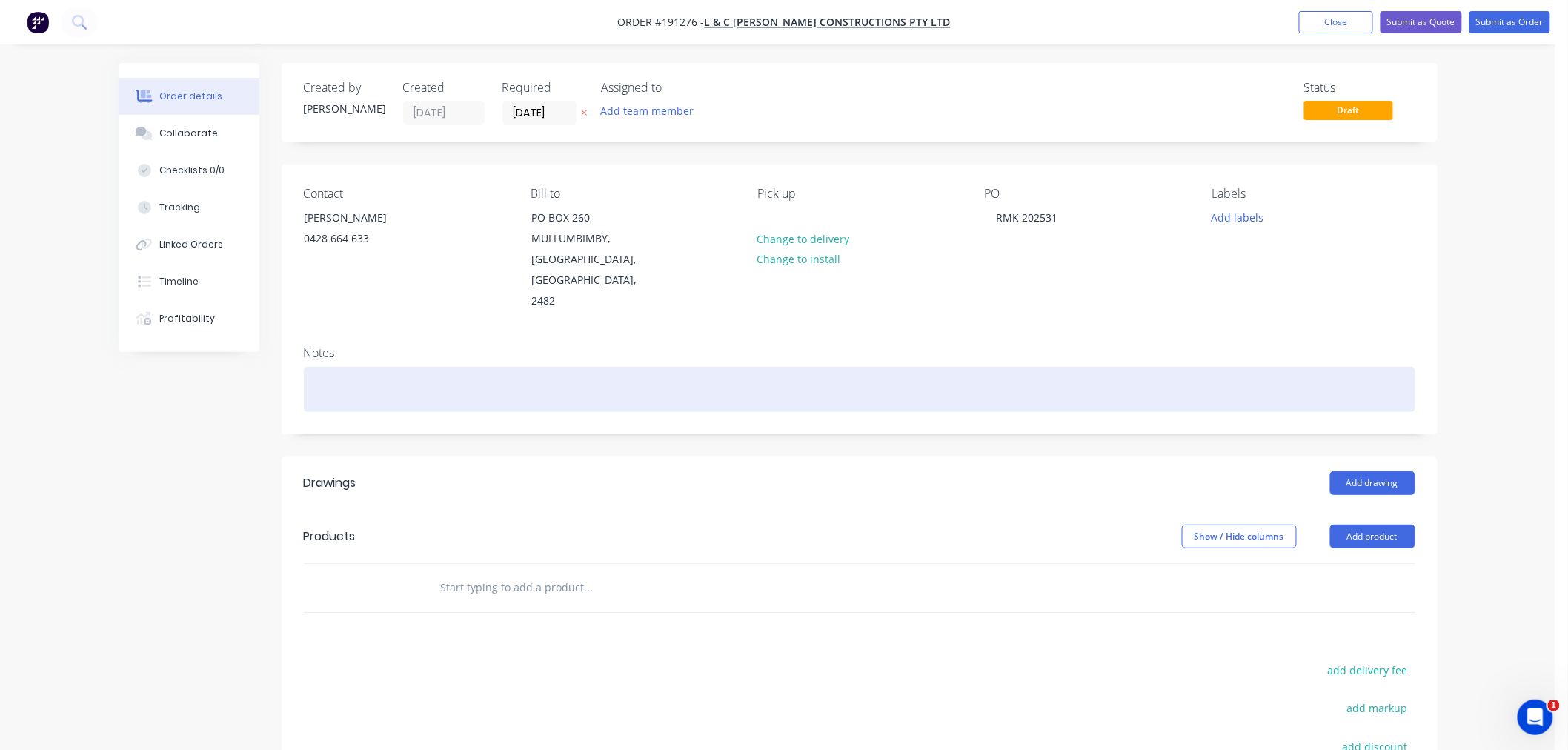
click at [365, 374] on div at bounding box center [860, 389] width 1112 height 45
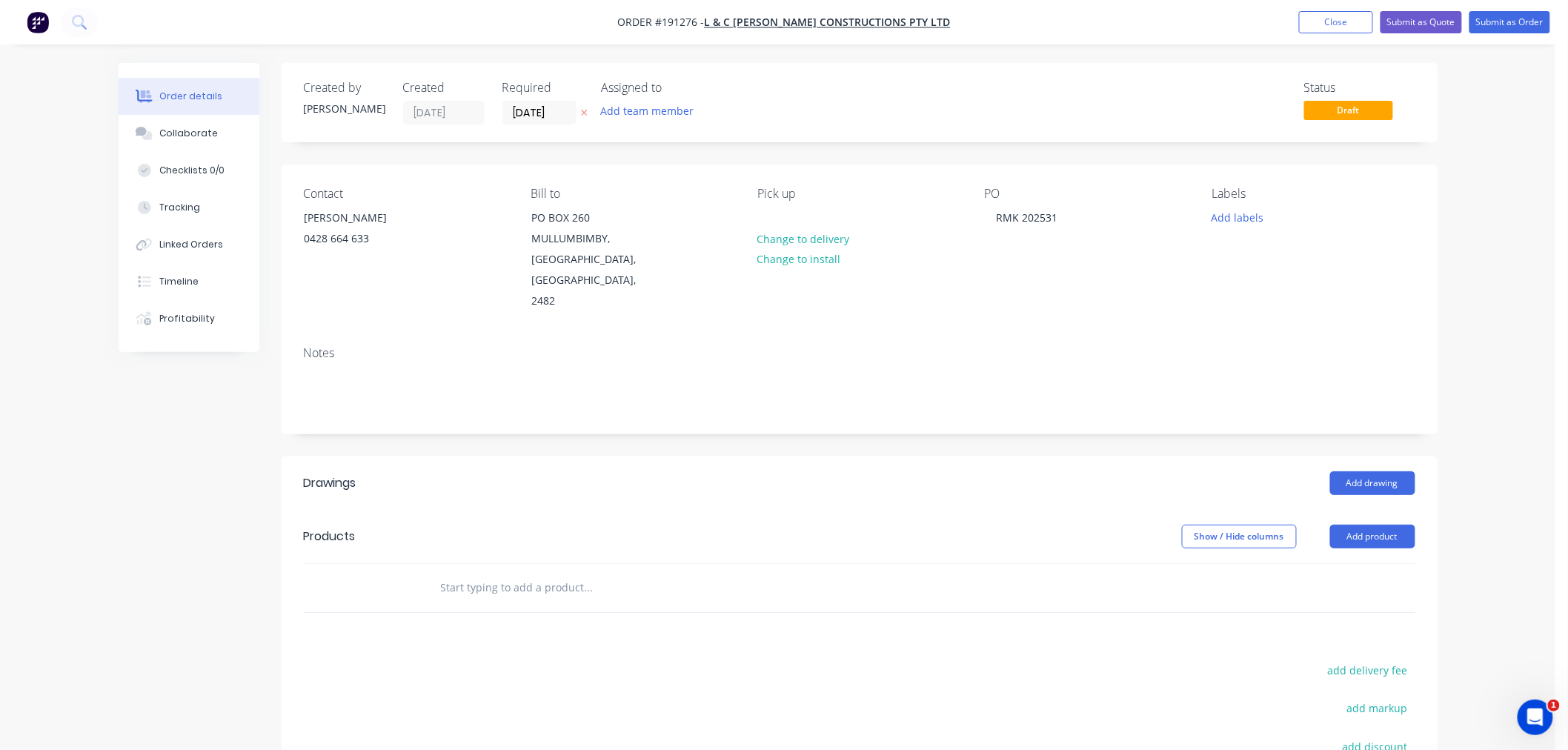
click at [1486, 461] on div "Order details Collaborate Checklists 0/0 Tracking Linked Orders Timeline Profit…" at bounding box center [777, 495] width 1556 height 991
click at [1512, 366] on div "Order details Collaborate Checklists 0/0 Tracking Linked Orders Timeline Profit…" at bounding box center [777, 495] width 1556 height 991
drag, startPoint x: 776, startPoint y: 226, endPoint x: 801, endPoint y: 225, distance: 25.0
click at [776, 226] on div at bounding box center [769, 218] width 24 height 22
drag, startPoint x: 1545, startPoint y: 351, endPoint x: 1522, endPoint y: 361, distance: 25.1
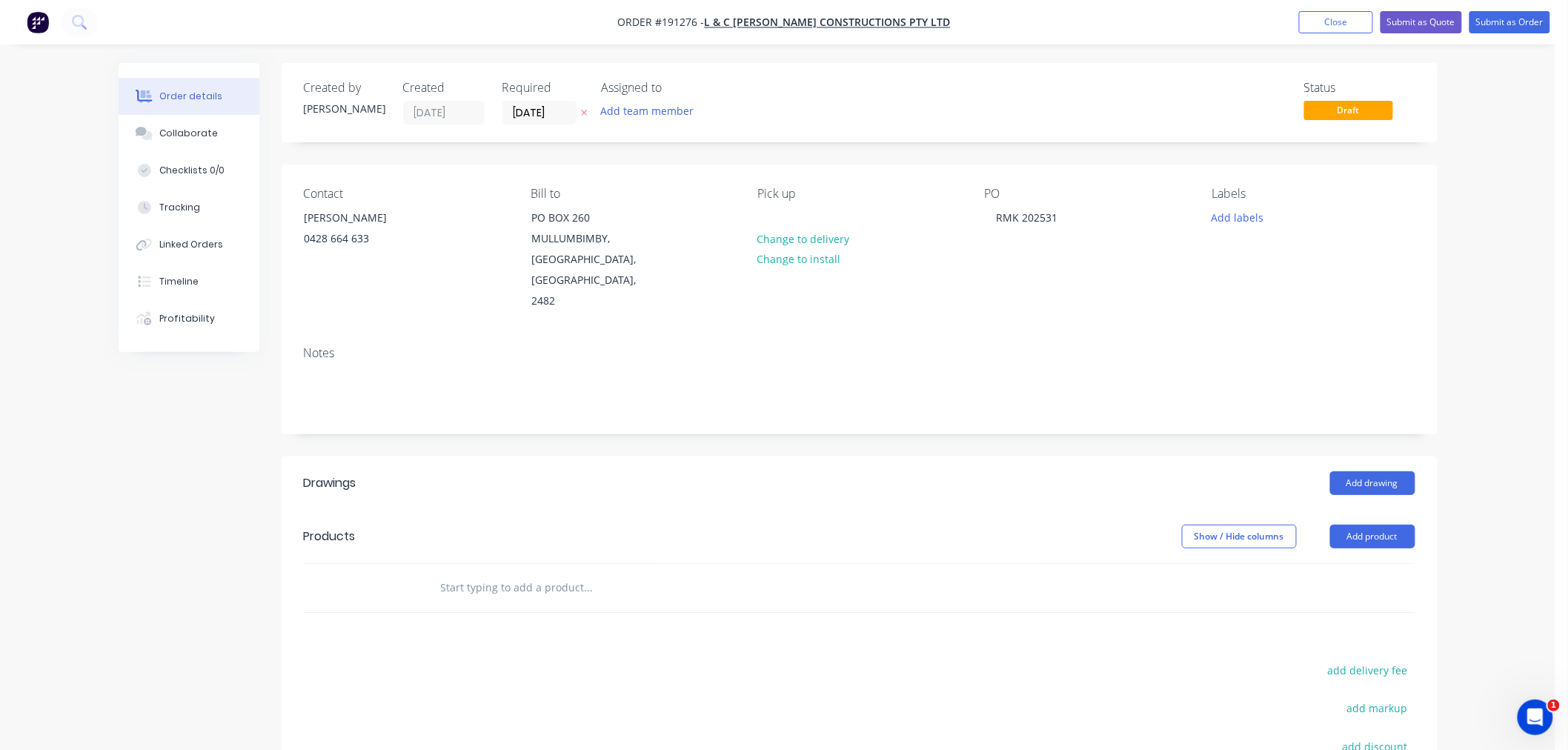
click at [1544, 351] on div "Order details Collaborate Checklists 0/0 Tracking Linked Orders Timeline Profit…" at bounding box center [777, 495] width 1556 height 991
click at [1366, 471] on button "Add drawing" at bounding box center [1373, 483] width 86 height 24
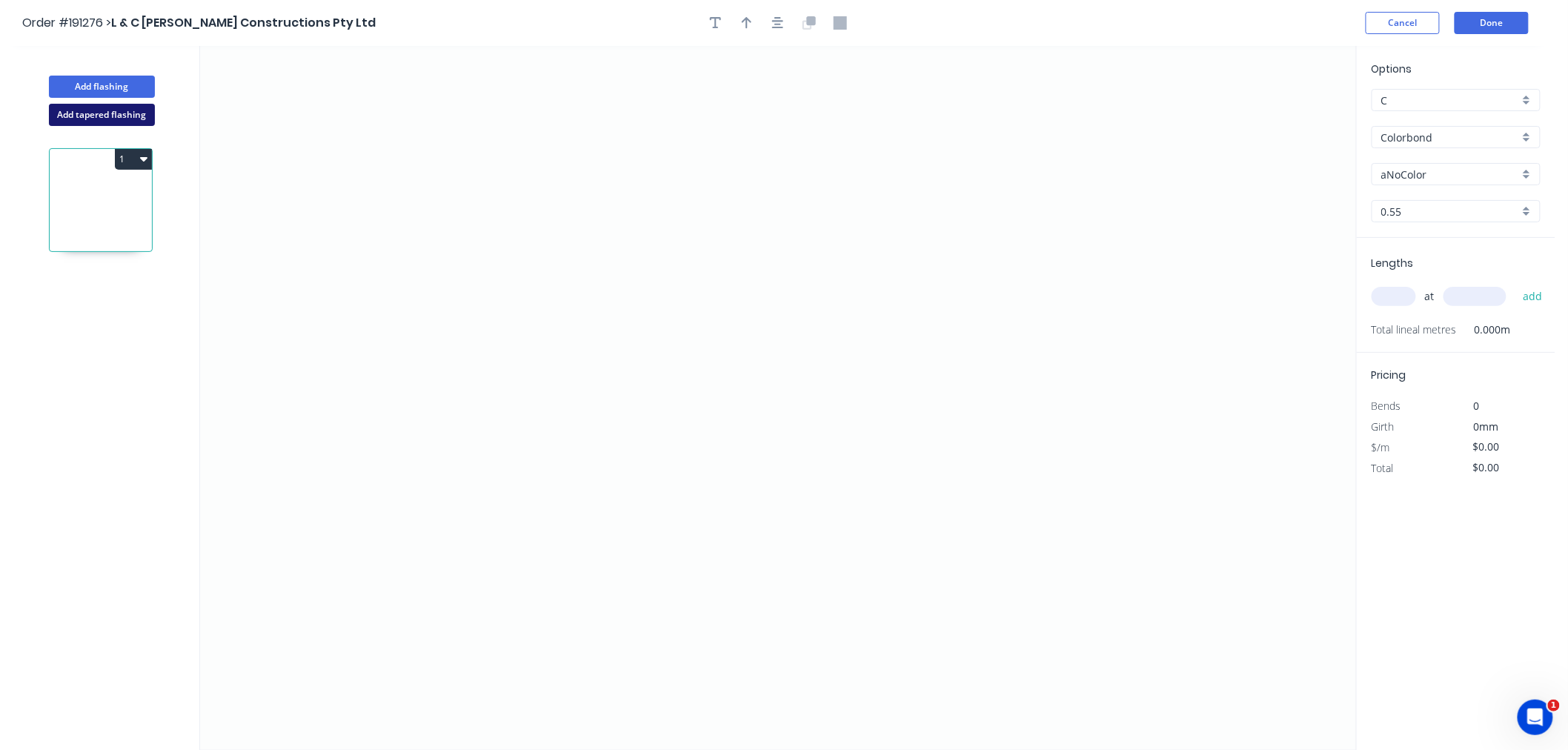
click at [123, 117] on button "Add tapered flashing" at bounding box center [102, 114] width 106 height 23
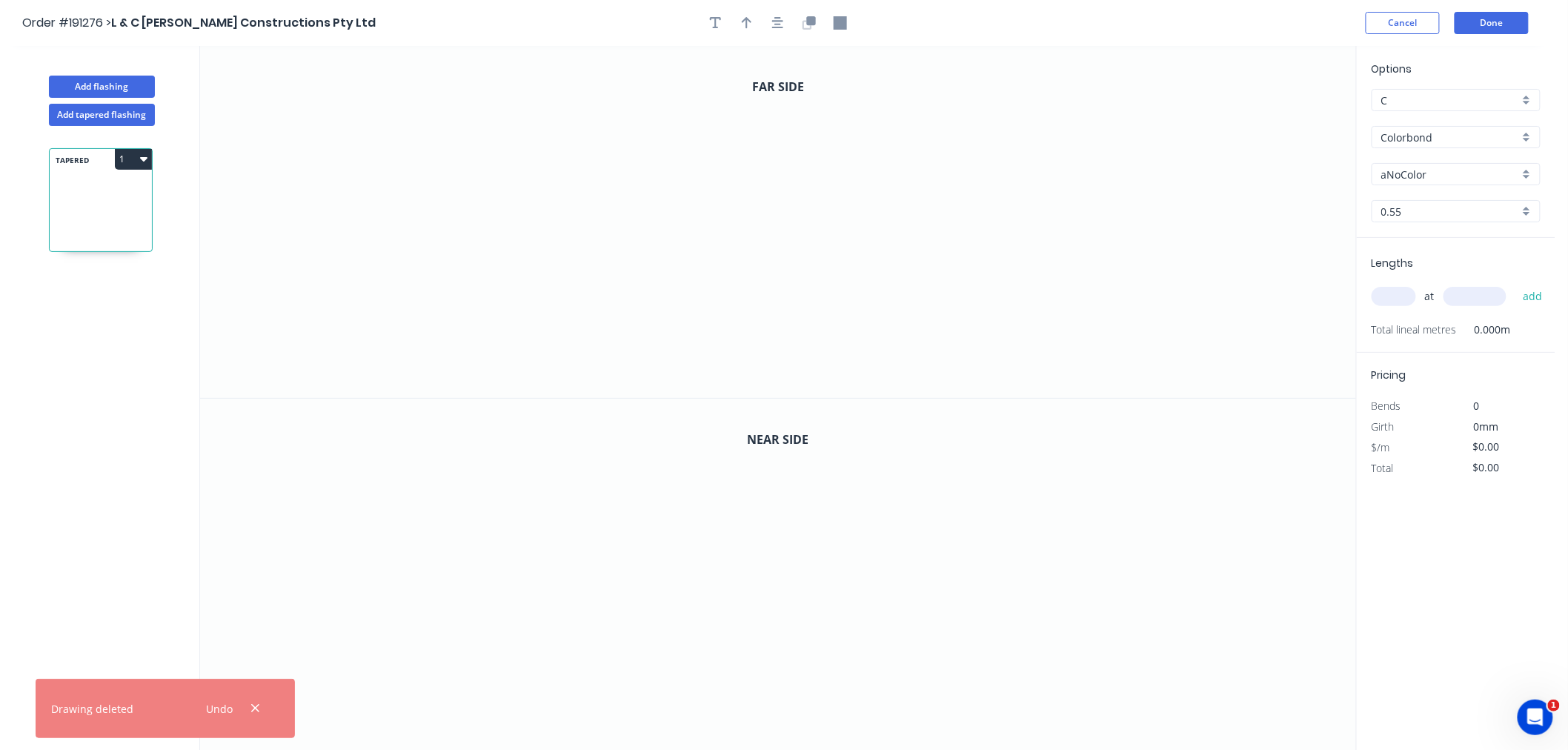
click at [1431, 172] on input "aNoColor" at bounding box center [1450, 175] width 138 height 16
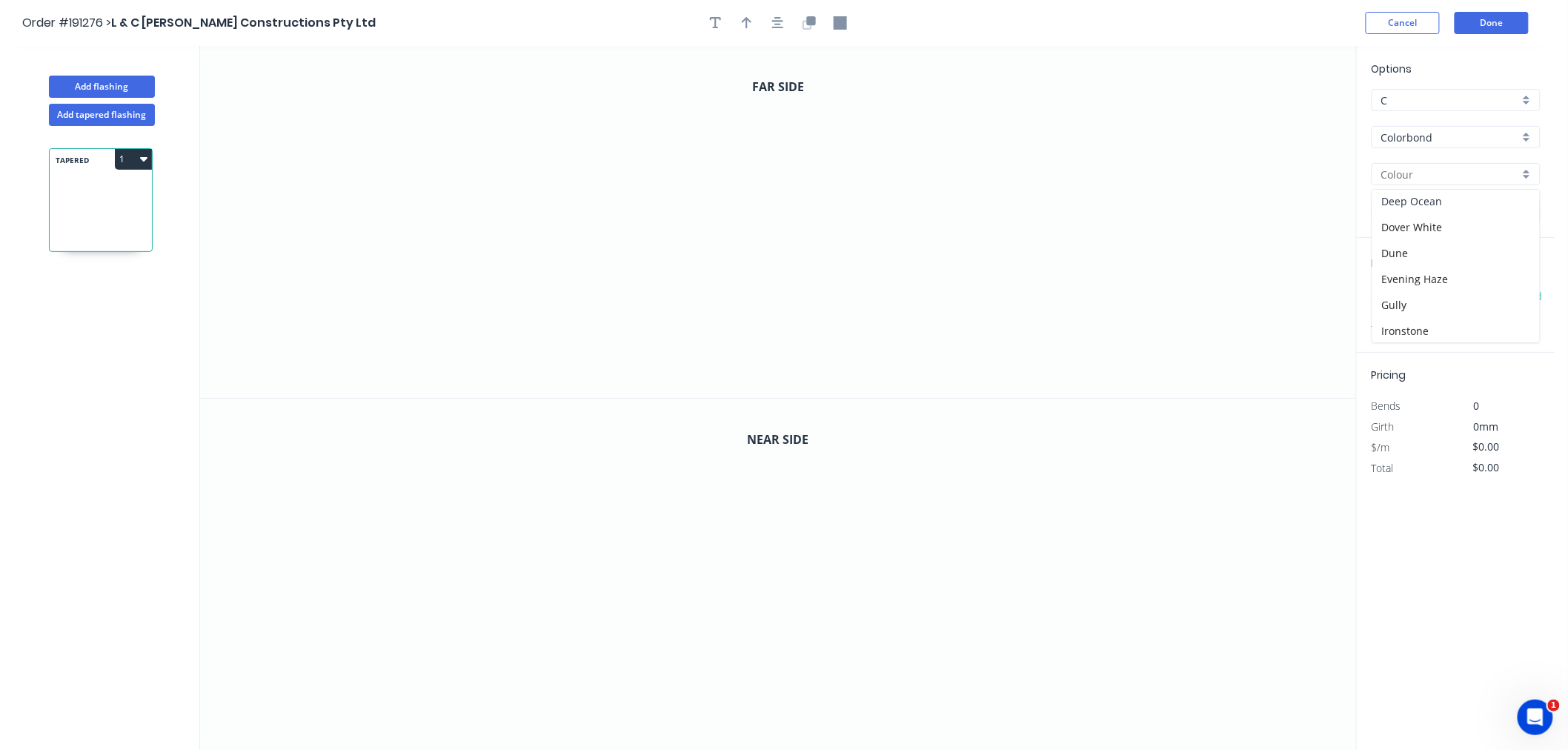
click at [1528, 199] on div "Deep Ocean" at bounding box center [1456, 201] width 167 height 26
type input "Deep Ocean"
click at [1528, 172] on div "Deep Ocean" at bounding box center [1456, 174] width 169 height 23
click at [1472, 250] on div "Classic Cream" at bounding box center [1456, 254] width 167 height 26
type input "Classic Cream"
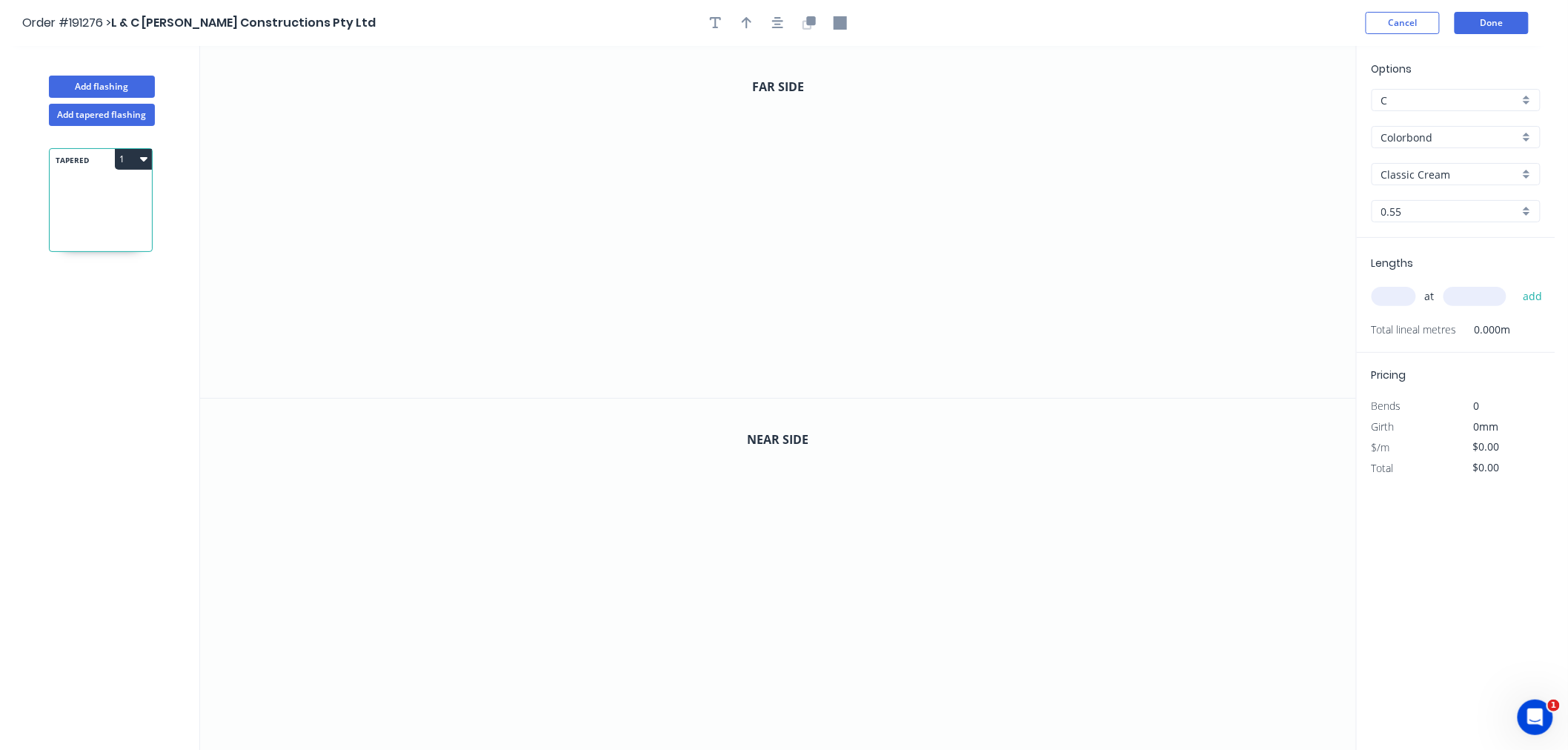
click at [1399, 300] on input "text" at bounding box center [1394, 296] width 44 height 19
type input "1"
type input "4400"
click at [1516, 284] on button "add" at bounding box center [1533, 296] width 35 height 25
click at [1386, 23] on button "Cancel" at bounding box center [1402, 23] width 74 height 23
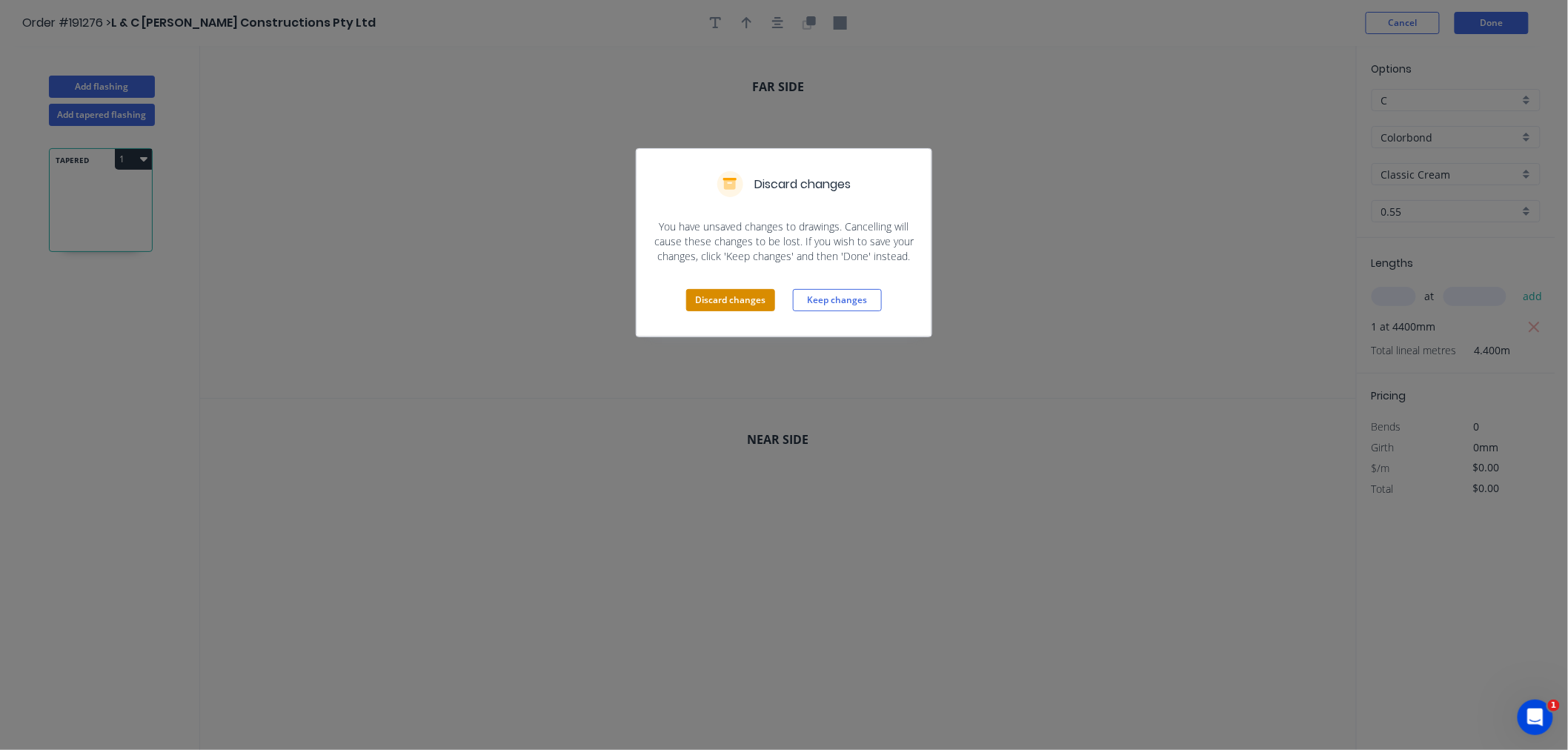
click at [724, 302] on button "Discard changes" at bounding box center [731, 300] width 89 height 23
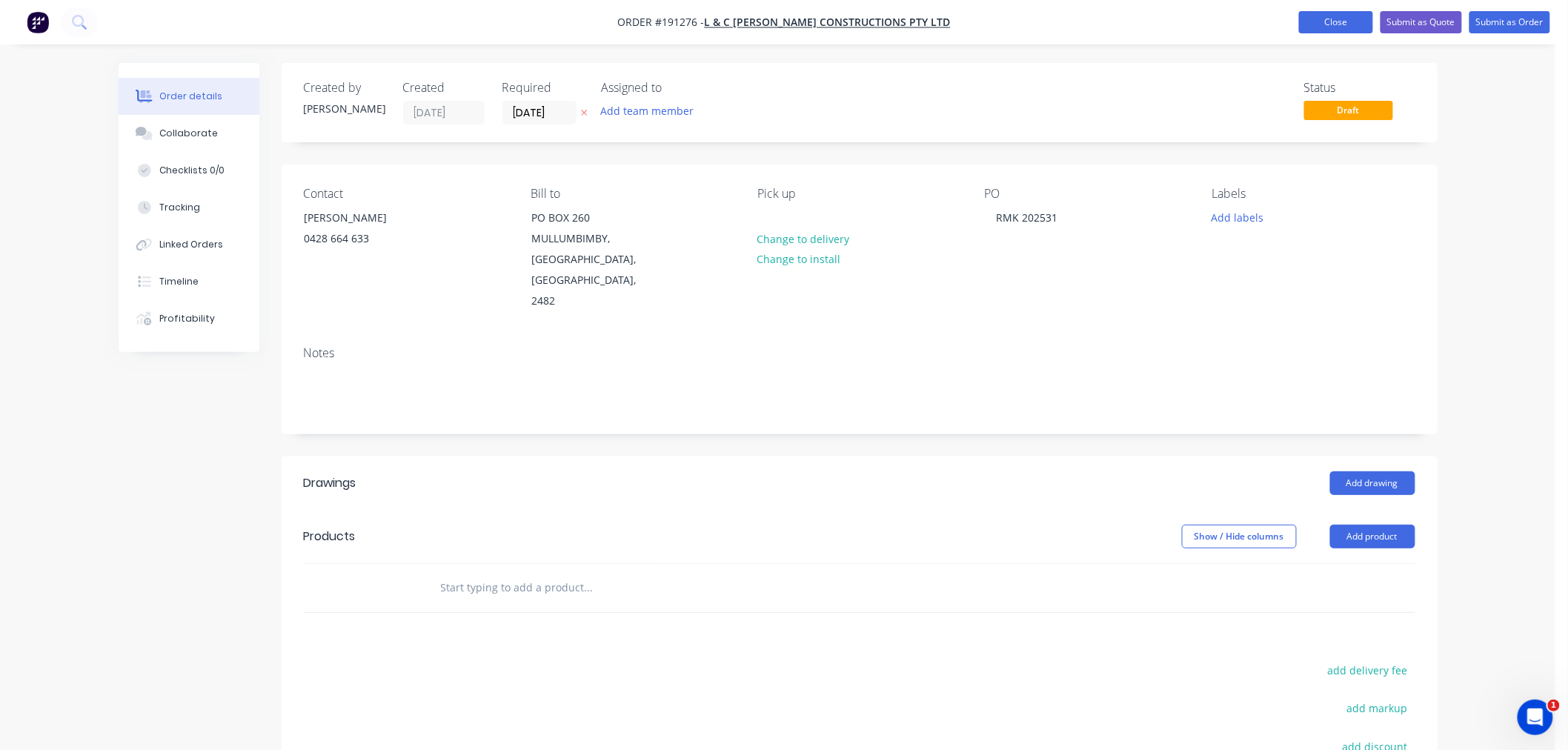
click at [1321, 20] on button "Close" at bounding box center [1336, 22] width 74 height 23
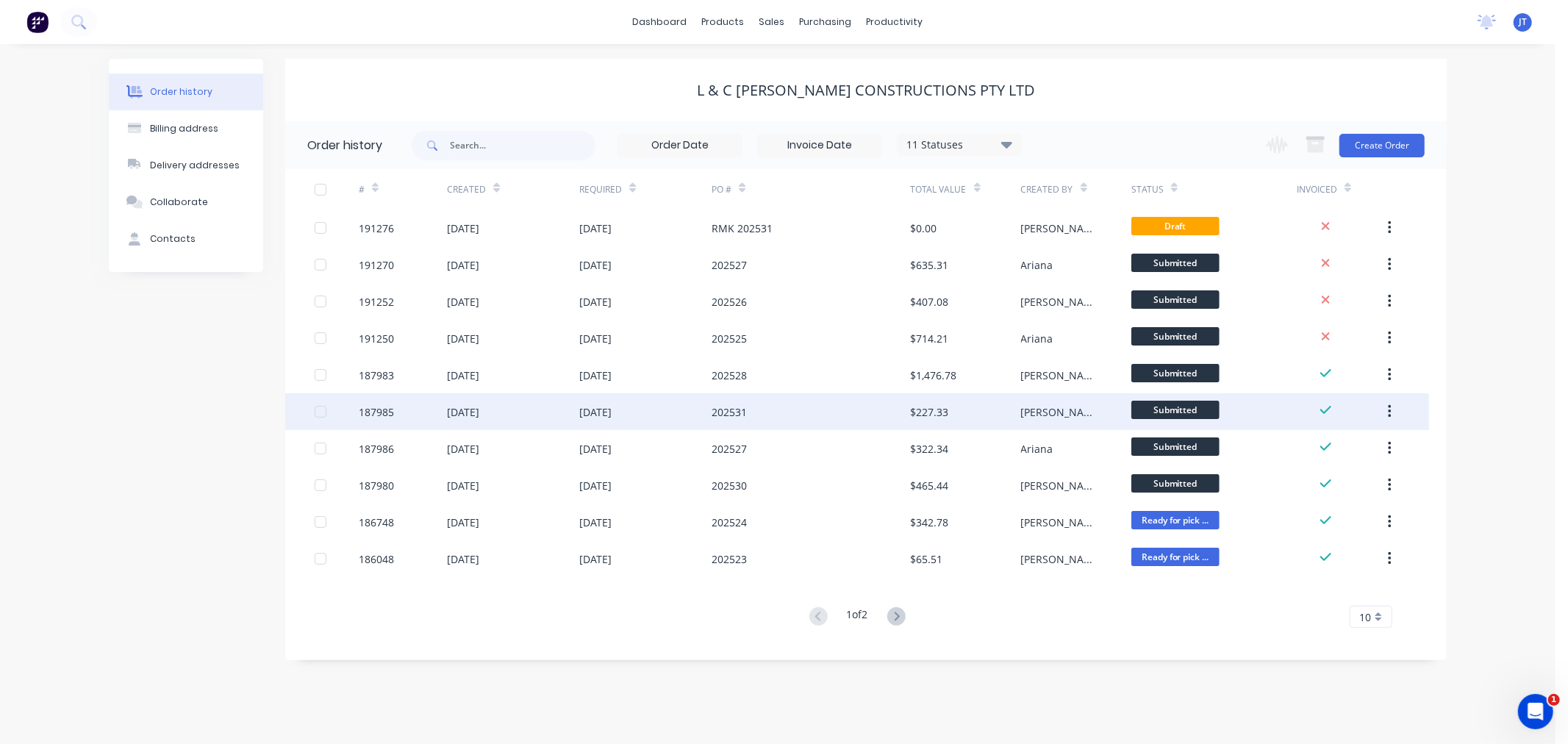
click at [366, 409] on div "187985" at bounding box center [376, 412] width 35 height 15
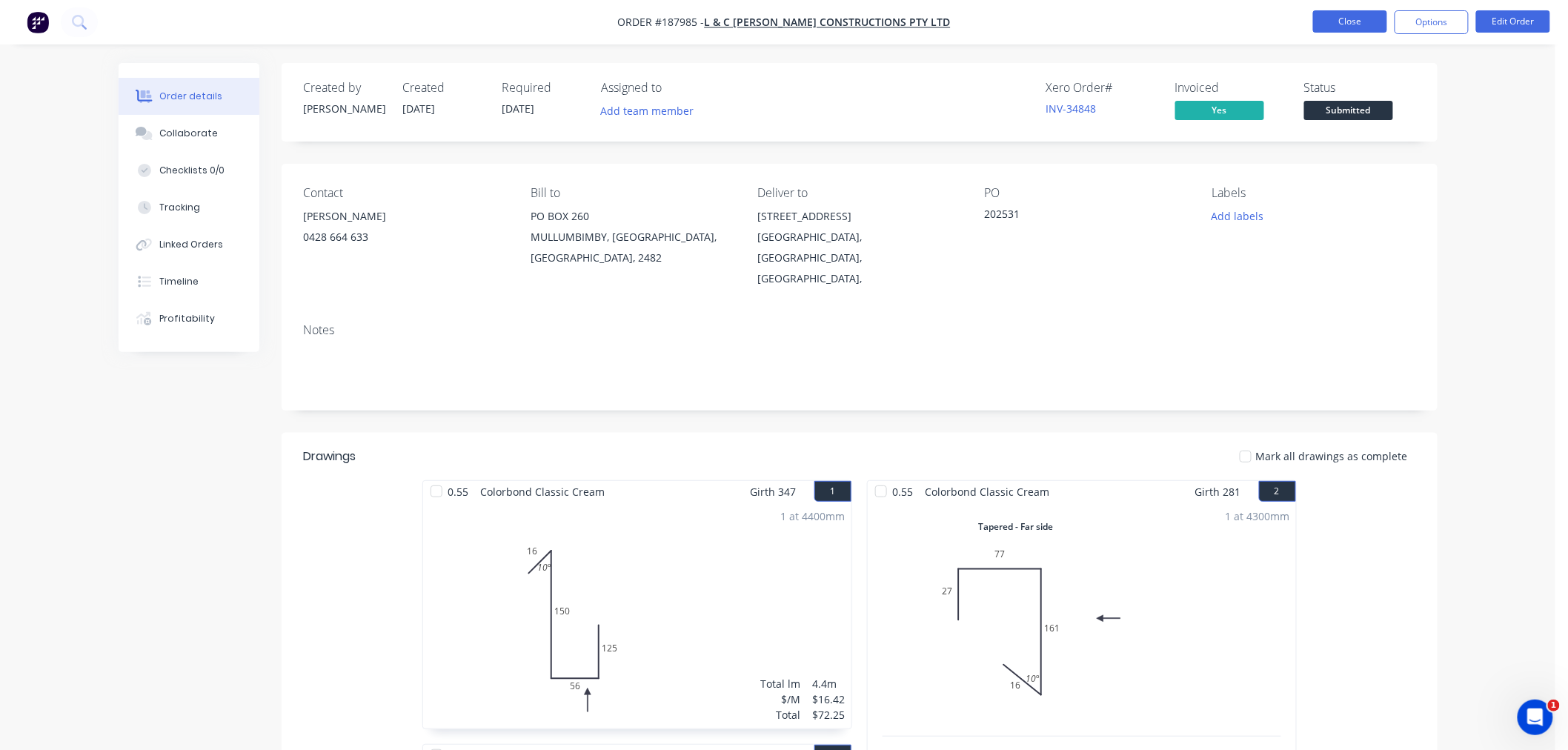
click at [1339, 25] on button "Close" at bounding box center [1350, 21] width 74 height 23
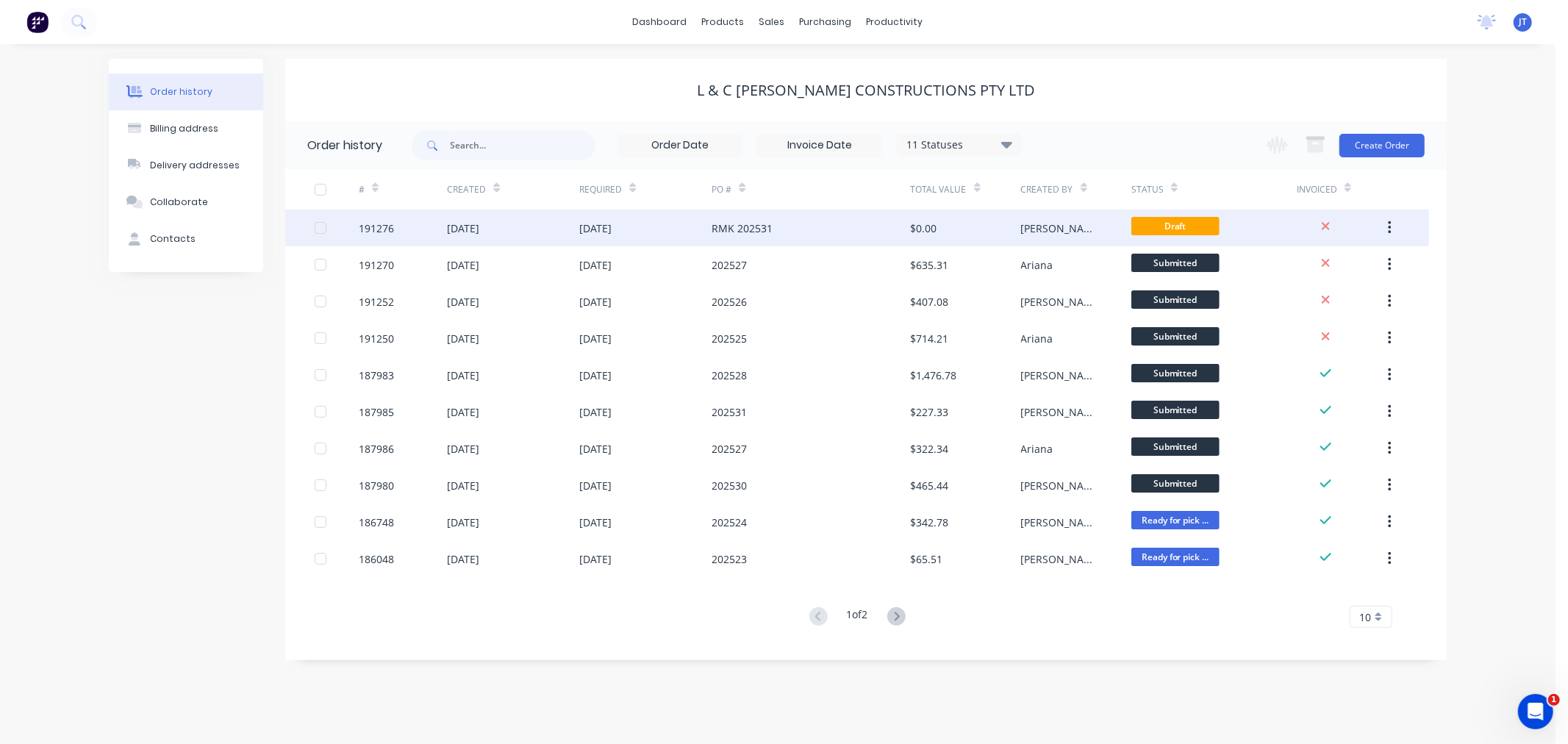
click at [372, 232] on div "191276" at bounding box center [376, 228] width 35 height 15
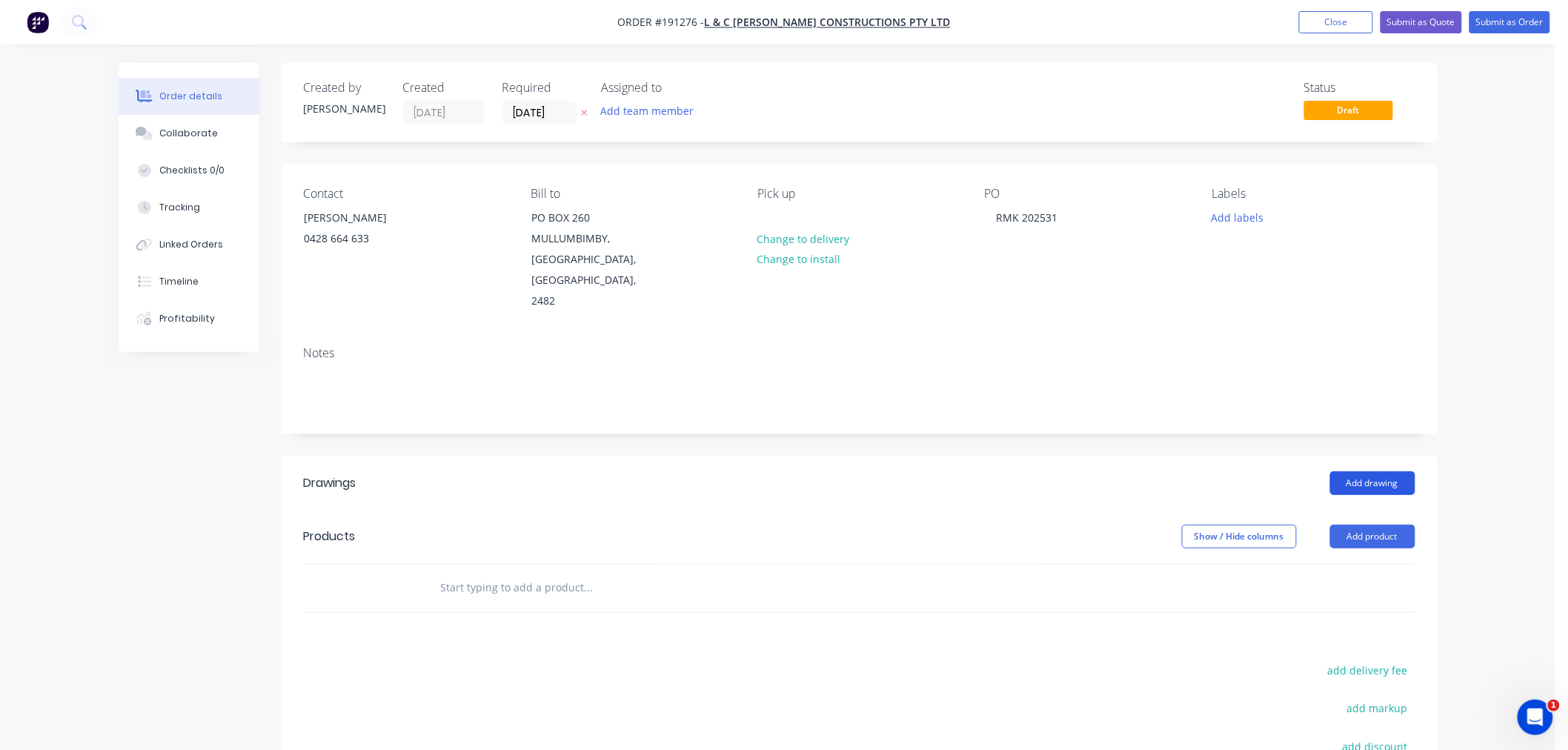
click at [1373, 471] on button "Add drawing" at bounding box center [1373, 483] width 86 height 24
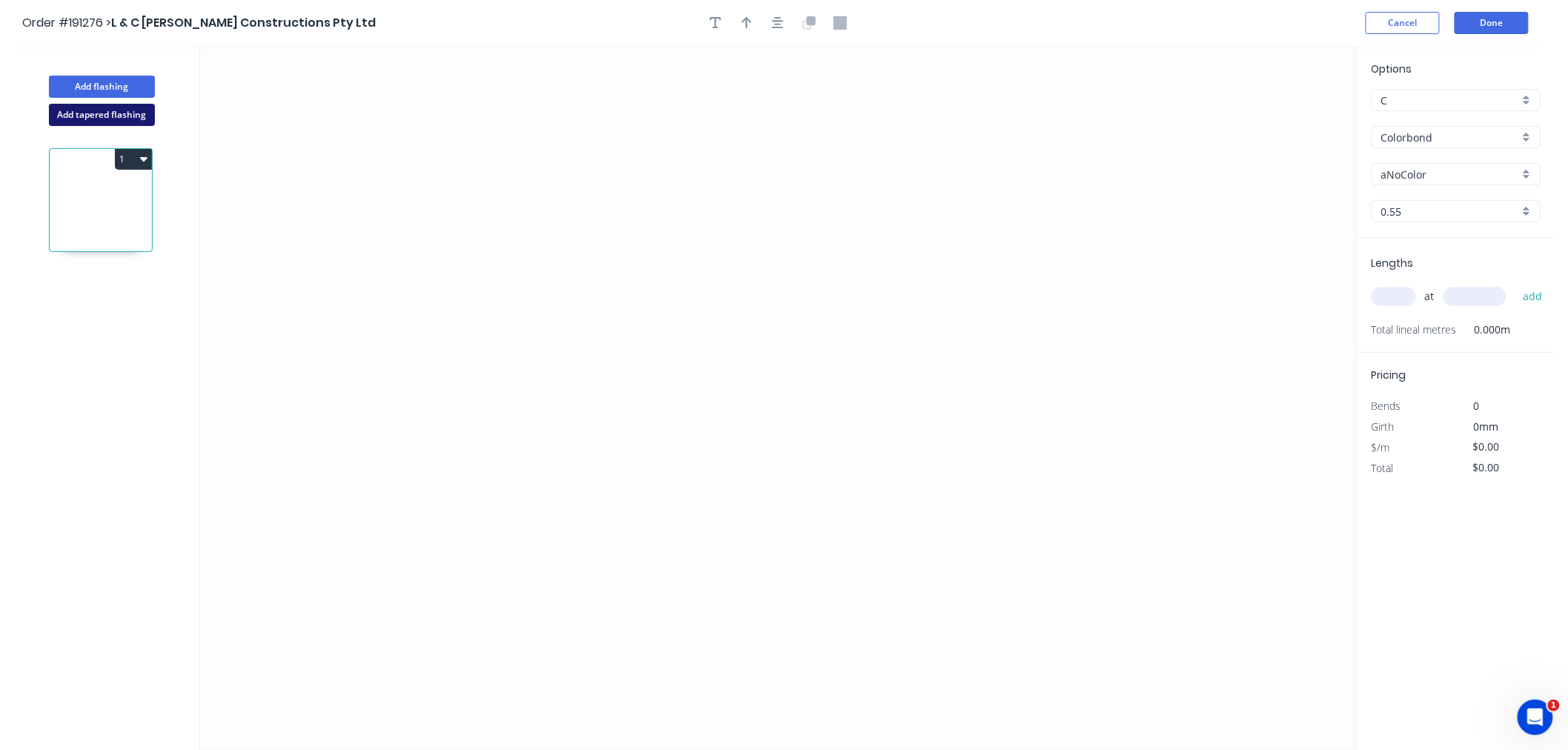
click at [120, 113] on button "Add tapered flashing" at bounding box center [102, 114] width 106 height 23
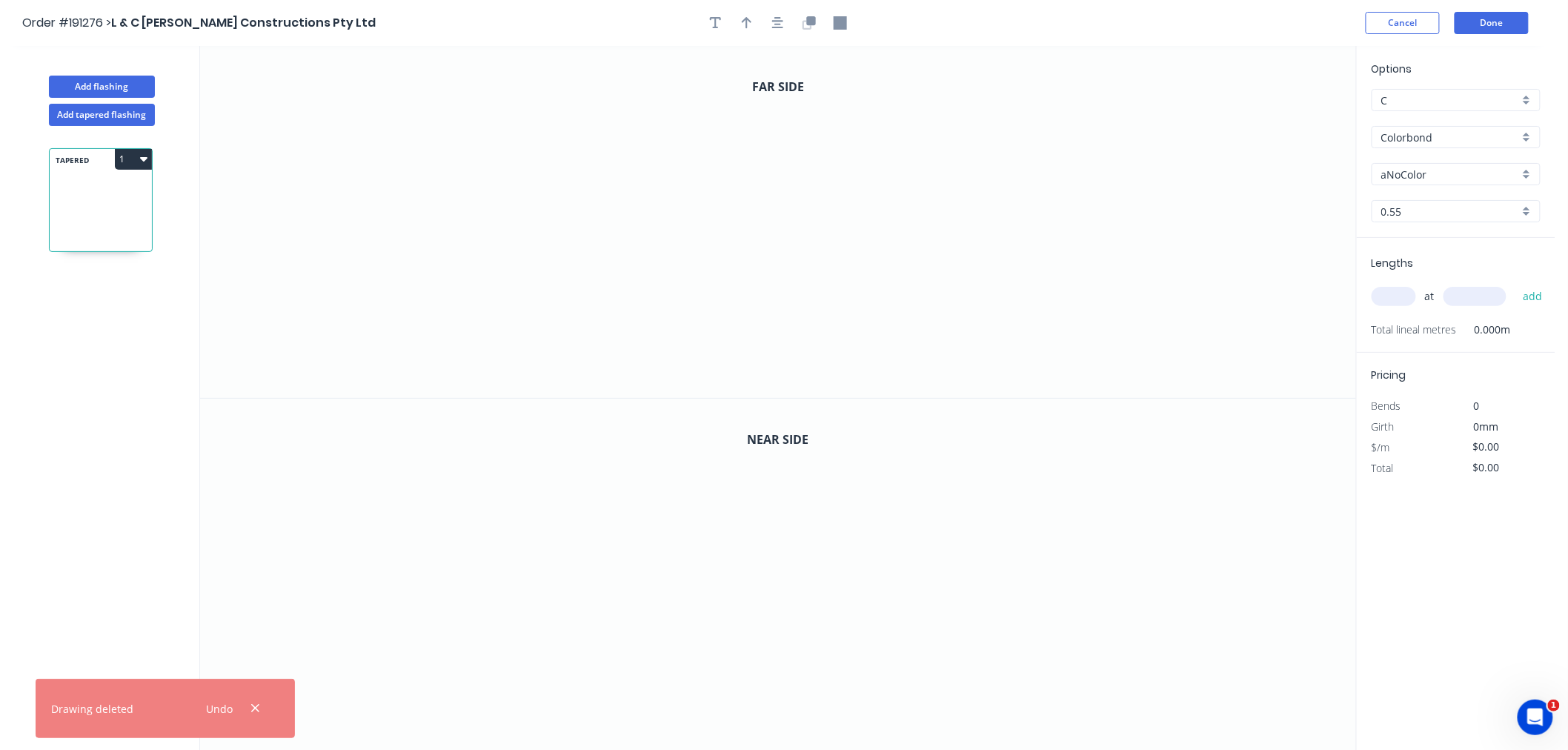
click at [1420, 171] on input "aNoColor" at bounding box center [1450, 175] width 138 height 16
click at [1479, 221] on div "Classic Cream" at bounding box center [1456, 222] width 167 height 26
type input "Classic Cream"
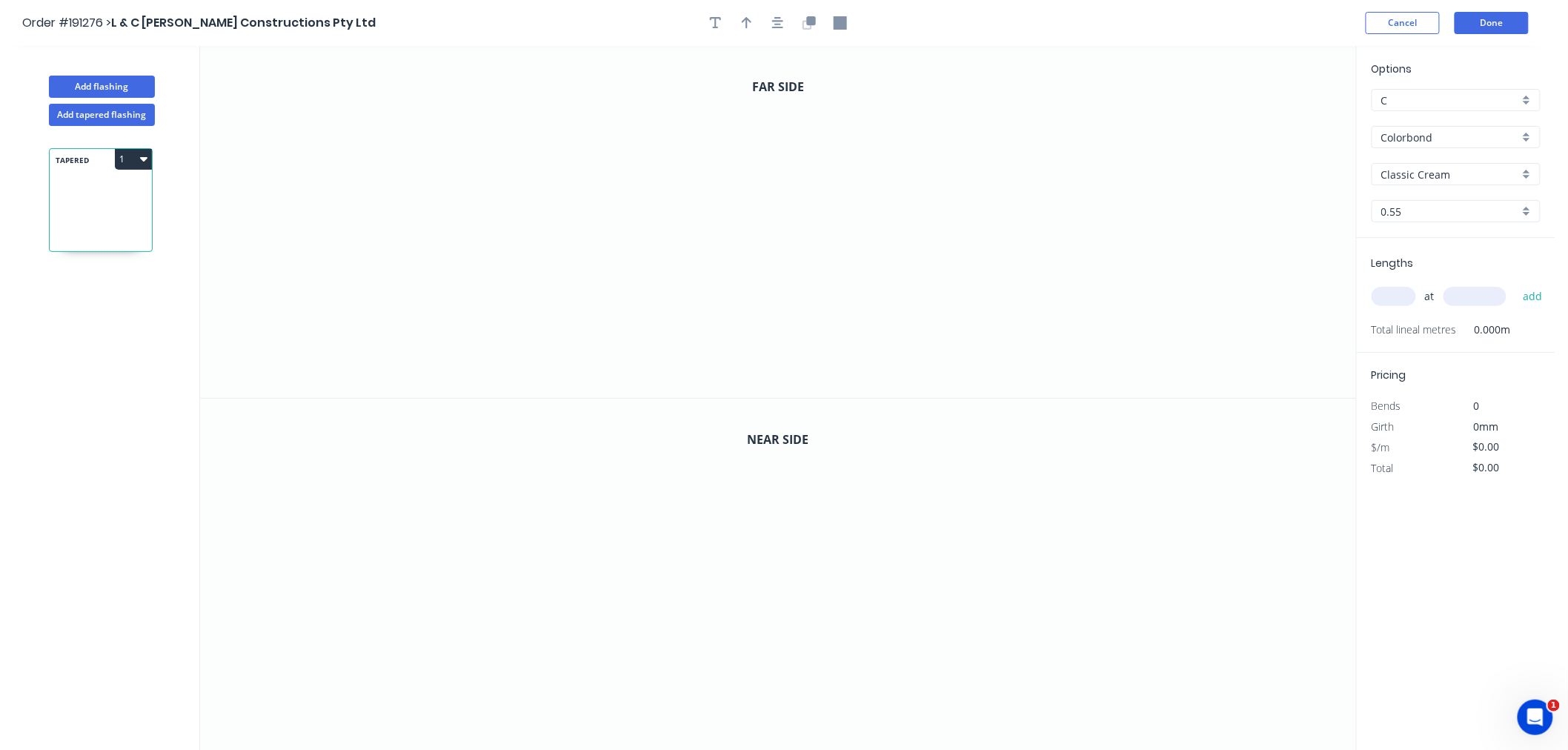
click at [1395, 300] on input "text" at bounding box center [1394, 296] width 44 height 19
type input "1"
type input "4400"
click at [1516, 284] on button "add" at bounding box center [1533, 296] width 35 height 25
click at [547, 178] on icon "0" at bounding box center [777, 222] width 1156 height 352
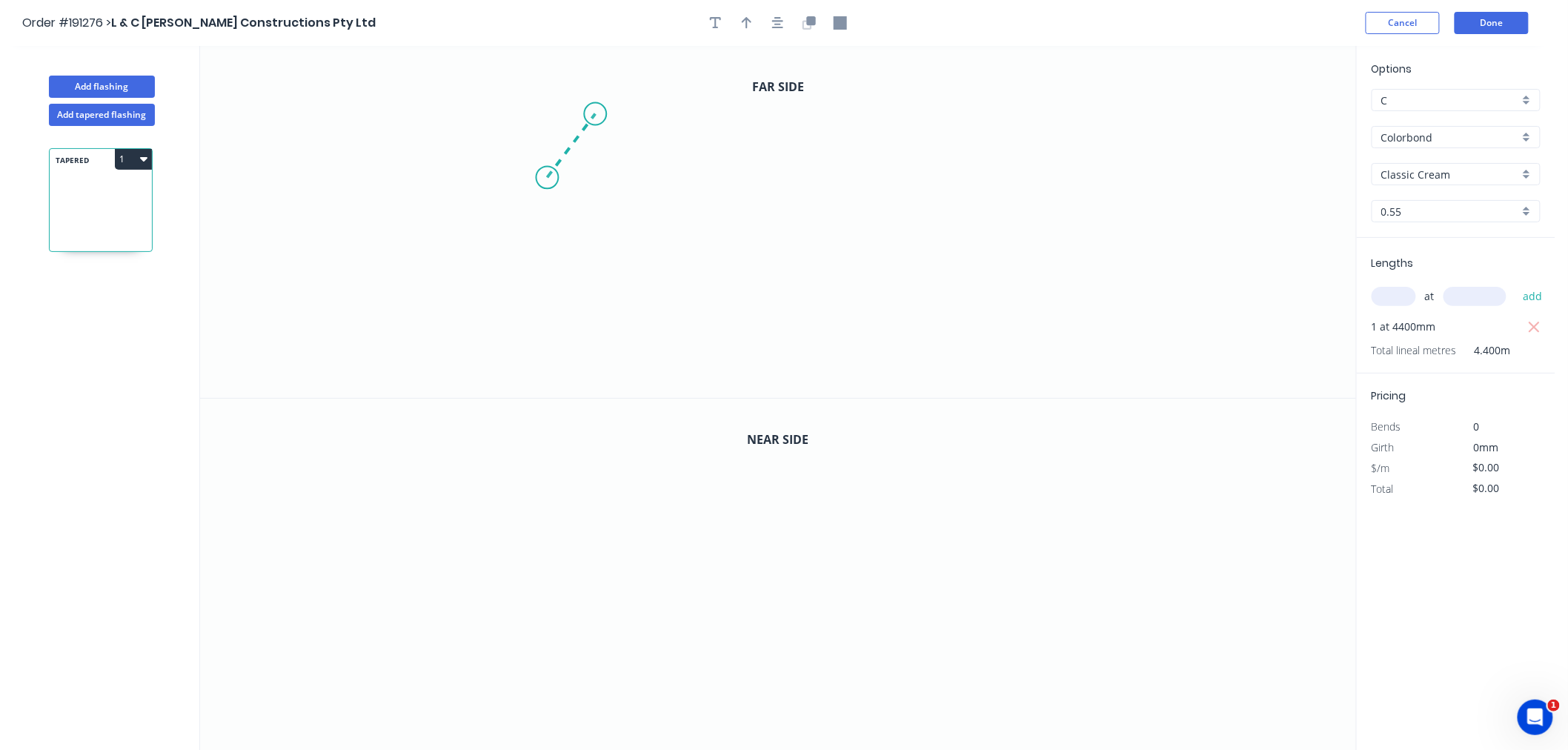
click at [595, 114] on icon at bounding box center [572, 146] width 48 height 64
click at [608, 309] on icon "0 ?" at bounding box center [777, 222] width 1156 height 352
click at [772, 309] on icon "0 ? ? ? º" at bounding box center [777, 222] width 1156 height 352
click at [767, 196] on icon "0 ? ? ? ? º" at bounding box center [777, 222] width 1156 height 352
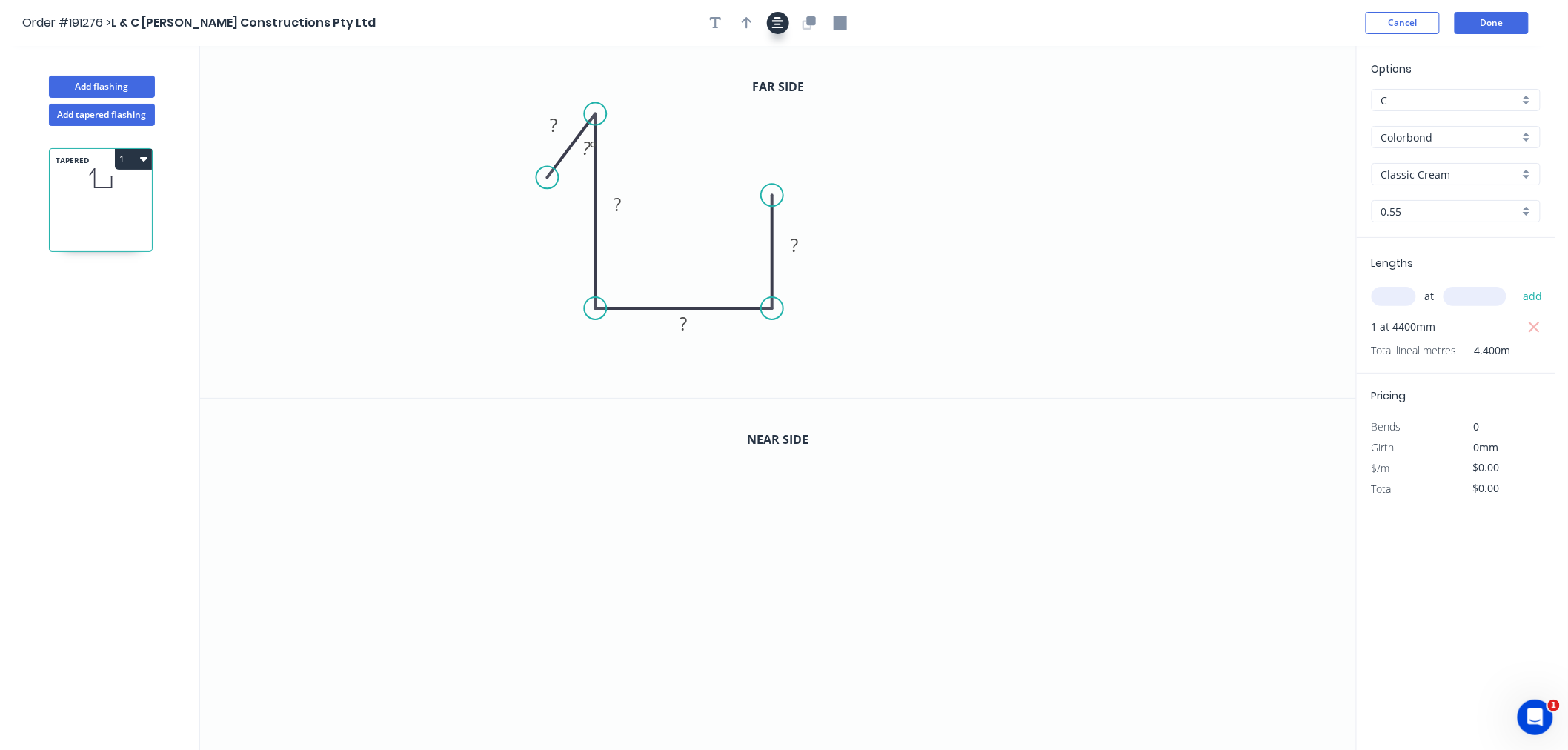
click at [775, 24] on icon "button" at bounding box center [777, 23] width 12 height 12
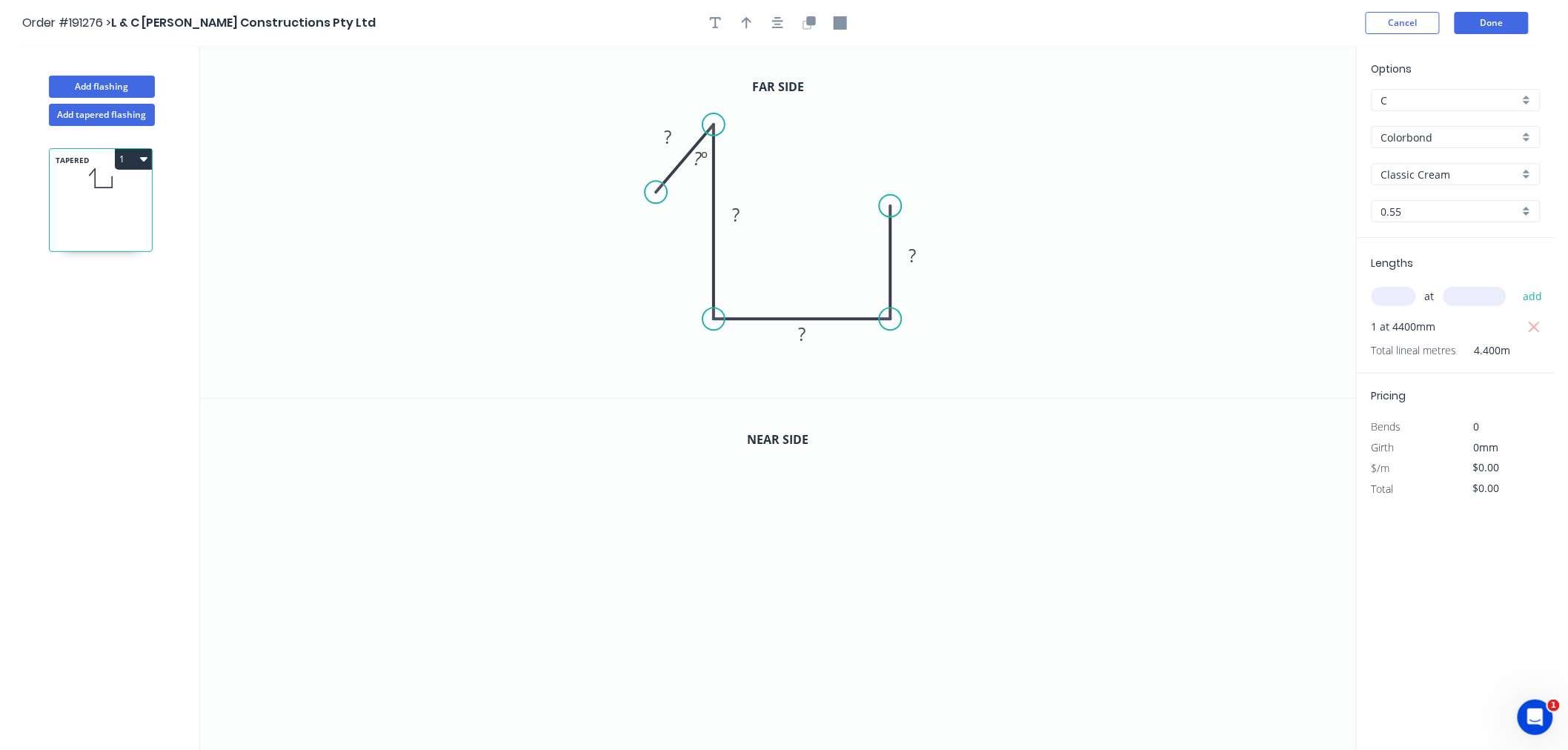
drag, startPoint x: 663, startPoint y: 190, endPoint x: 656, endPoint y: 193, distance: 7.6
click at [656, 193] on circle at bounding box center [655, 192] width 23 height 23
click at [777, 28] on icon "button" at bounding box center [777, 23] width 12 height 13
click at [747, 24] on icon "button" at bounding box center [746, 23] width 10 height 12
drag, startPoint x: 1282, startPoint y: 120, endPoint x: 655, endPoint y: 298, distance: 651.8
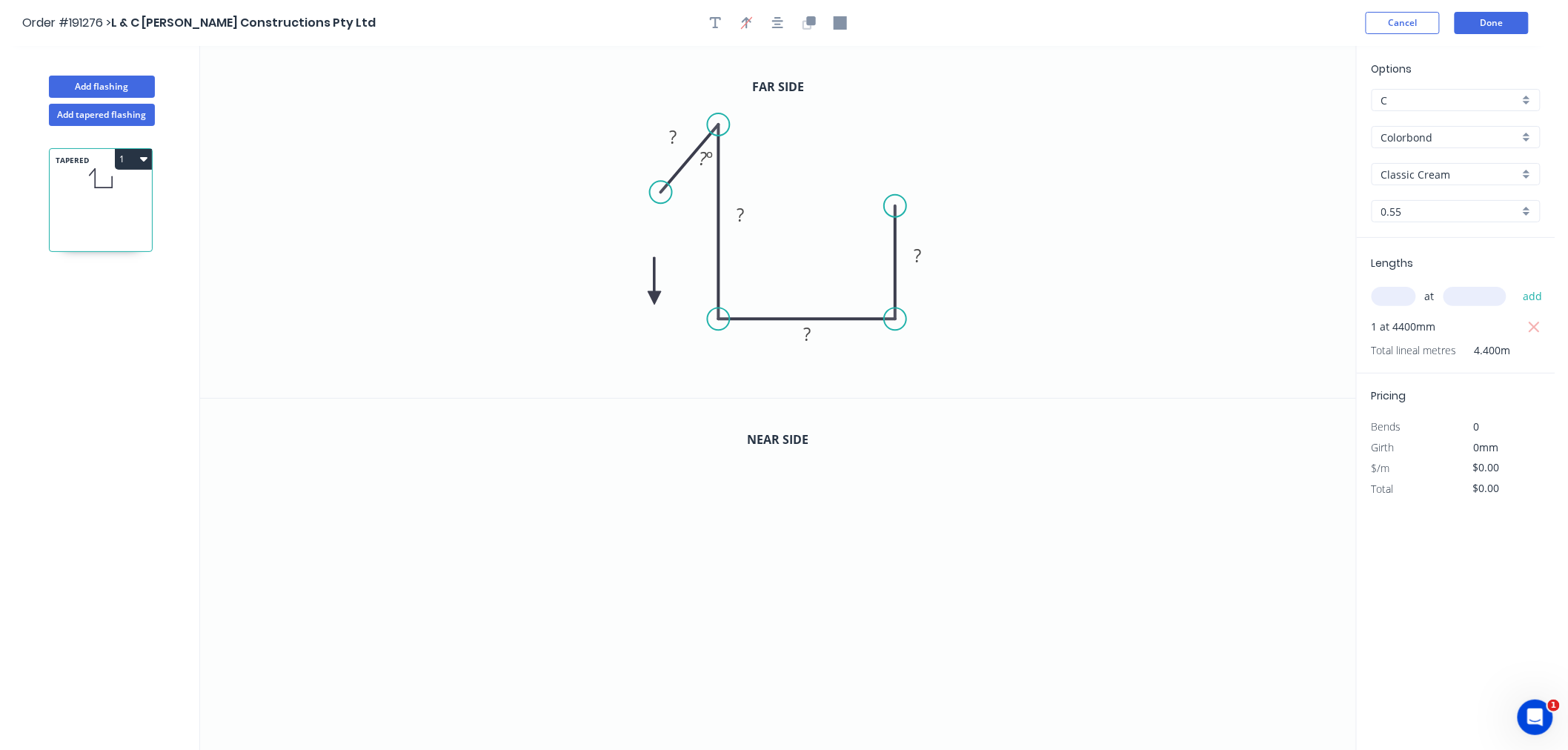
click at [655, 298] on icon at bounding box center [654, 281] width 13 height 47
click at [655, 298] on icon at bounding box center [666, 285] width 43 height 43
click at [655, 298] on icon at bounding box center [666, 284] width 43 height 43
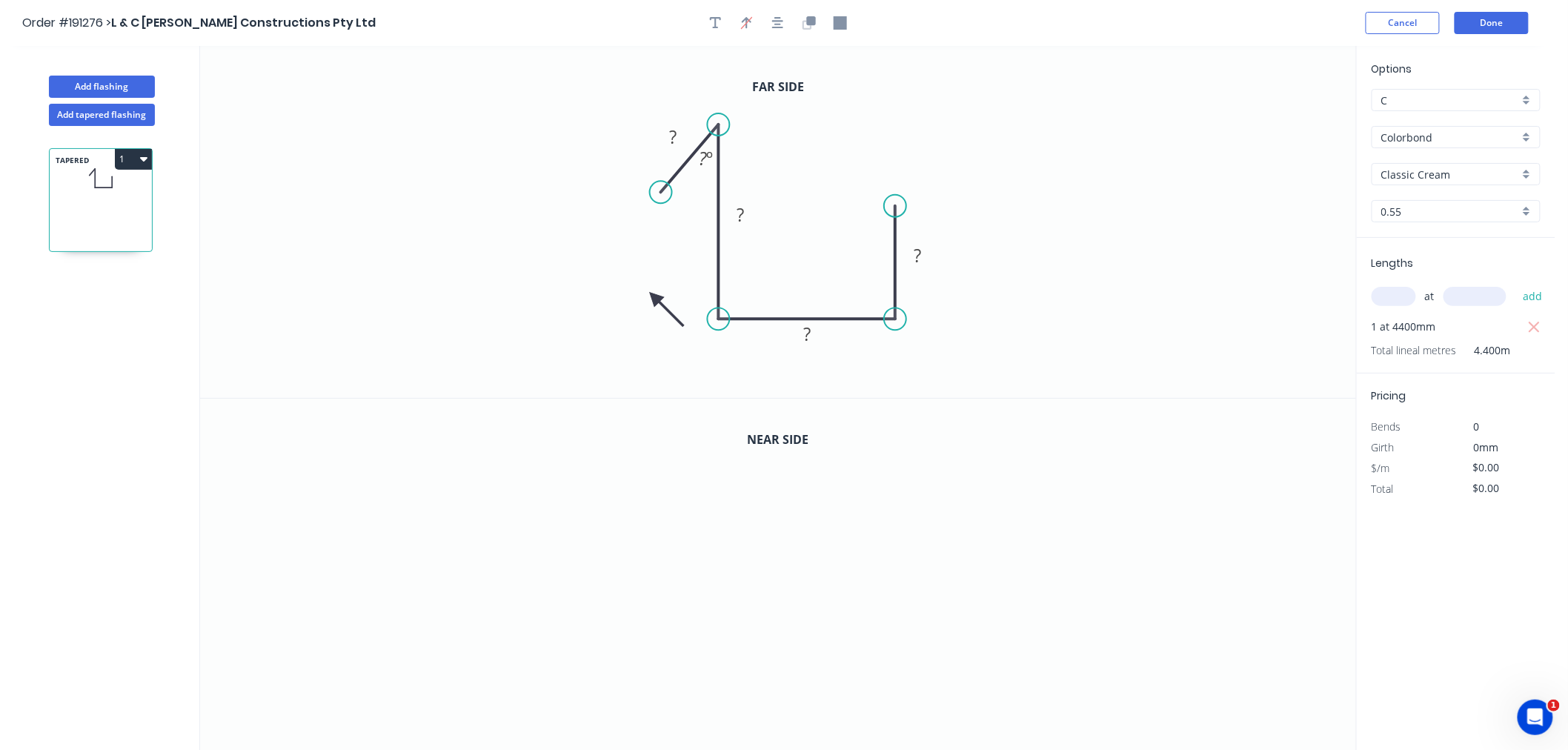
click at [655, 298] on icon at bounding box center [666, 309] width 43 height 43
click at [655, 298] on icon at bounding box center [642, 309] width 43 height 43
drag, startPoint x: 655, startPoint y: 298, endPoint x: 669, endPoint y: 253, distance: 47.1
click at [669, 253] on icon at bounding box center [651, 252] width 47 height 13
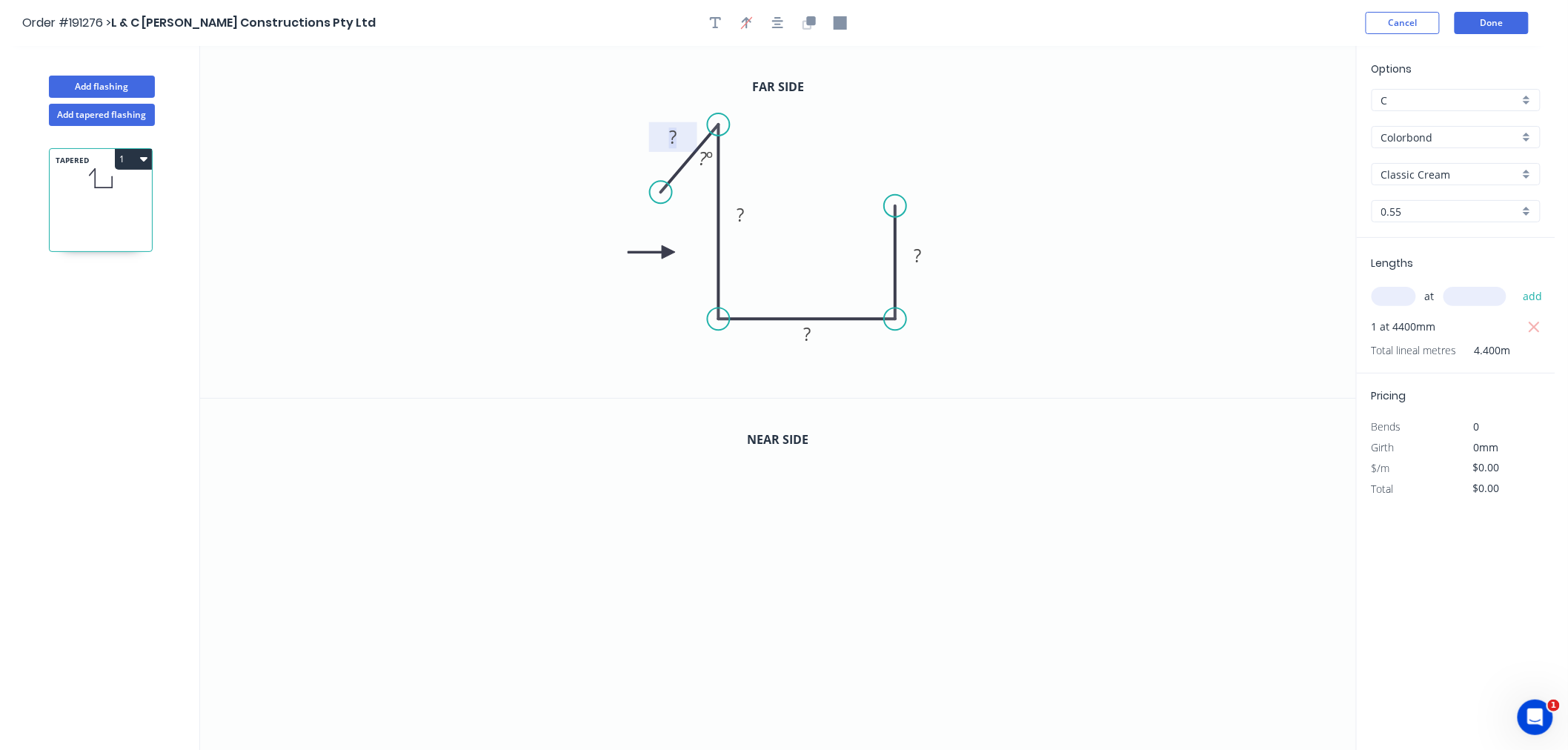
click at [672, 134] on tspan "?" at bounding box center [673, 136] width 8 height 24
click at [1137, 228] on icon "0 16 161 77 27 10 º" at bounding box center [777, 222] width 1156 height 352
click at [811, 23] on icon "button" at bounding box center [810, 20] width 9 height 9
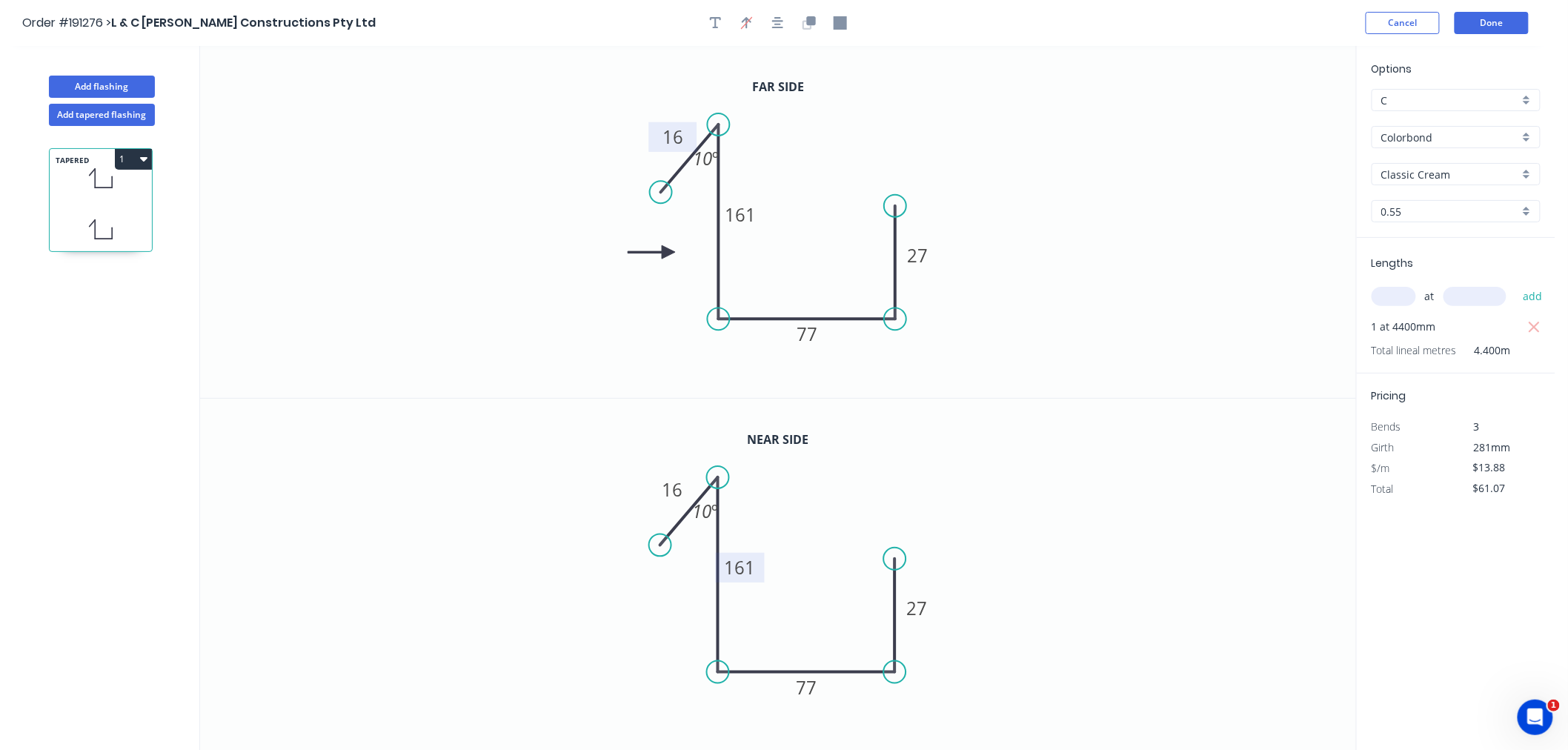
click at [740, 566] on tspan "161" at bounding box center [741, 567] width 31 height 24
click at [756, 569] on tspan "161" at bounding box center [741, 567] width 31 height 24
click at [749, 568] on tspan "161" at bounding box center [741, 567] width 31 height 24
click at [737, 567] on tspan "161" at bounding box center [741, 567] width 31 height 24
click at [830, 582] on icon "0 16 131 77 27 10 º" at bounding box center [777, 575] width 1156 height 353
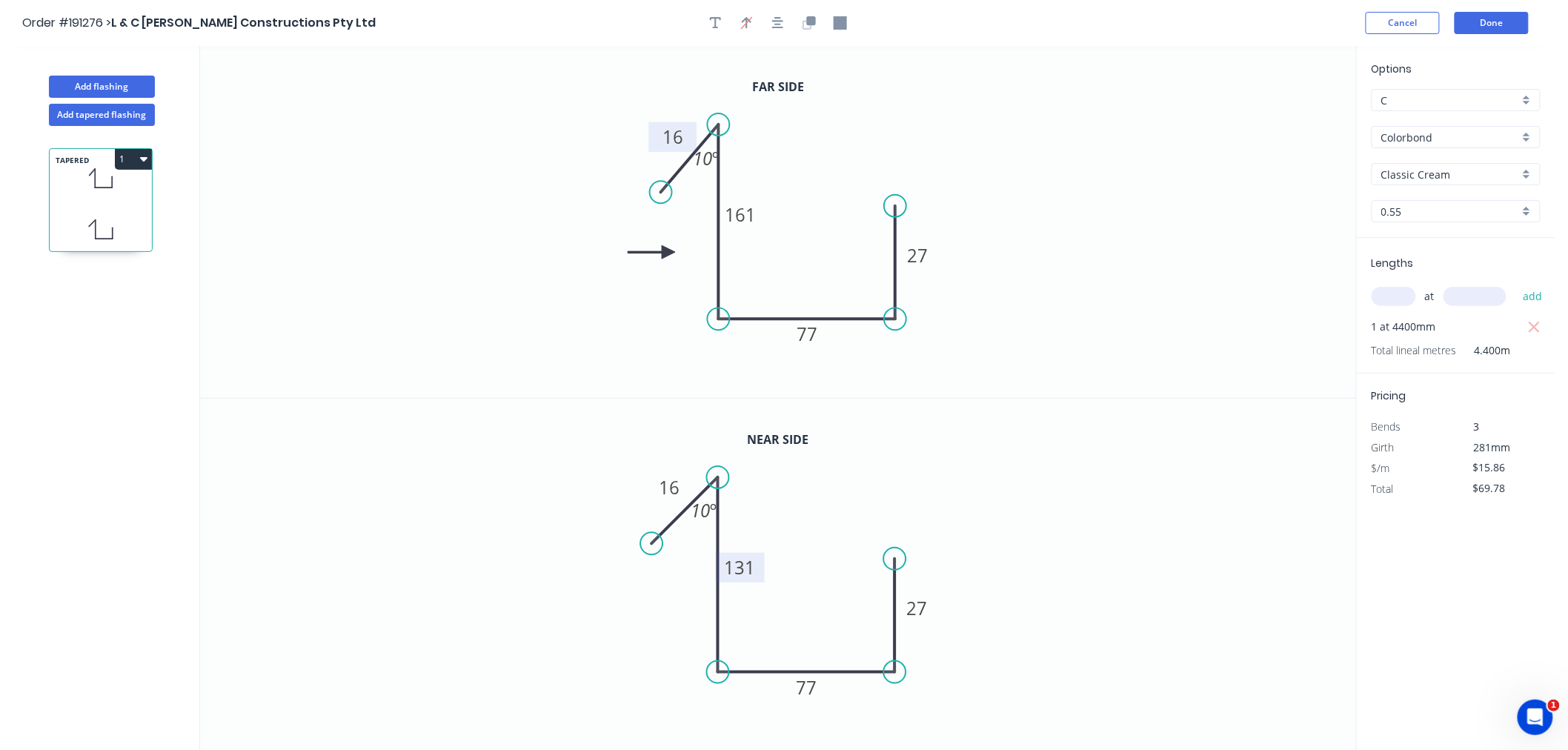
drag, startPoint x: 660, startPoint y: 539, endPoint x: 652, endPoint y: 534, distance: 9.4
click at [652, 534] on circle at bounding box center [652, 543] width 23 height 23
drag, startPoint x: 662, startPoint y: 187, endPoint x: 655, endPoint y: 183, distance: 8.1
click at [655, 183] on circle at bounding box center [655, 187] width 23 height 23
click at [781, 19] on icon "button" at bounding box center [777, 23] width 12 height 13
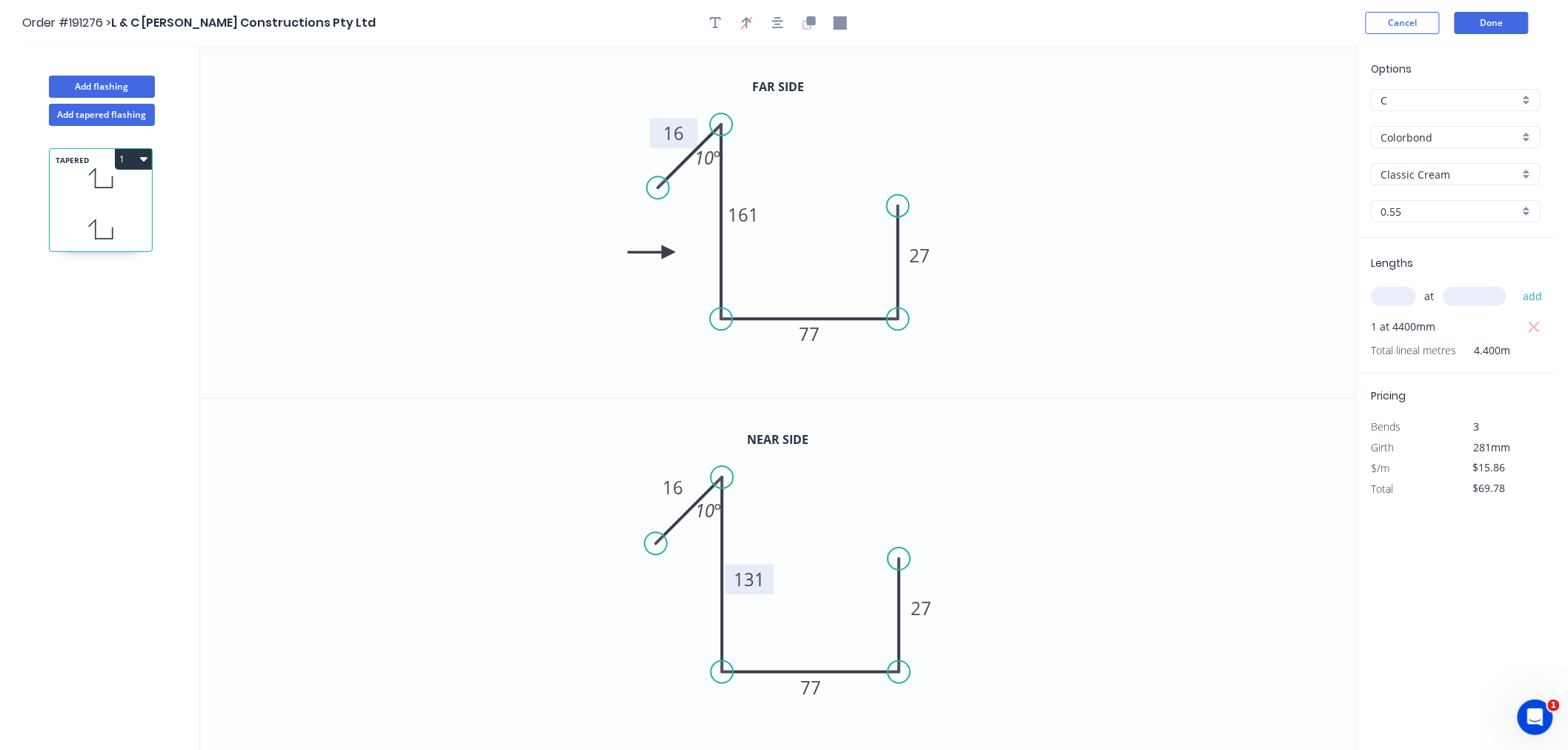
drag, startPoint x: 769, startPoint y: 577, endPoint x: 774, endPoint y: 588, distance: 12.1
click at [774, 588] on rect at bounding box center [749, 580] width 49 height 30
click at [771, 20] on button "button" at bounding box center [778, 23] width 23 height 23
click at [1069, 16] on div "Order #191276 > L & C [PERSON_NAME] Constructions Pty Ltd Cancel Done" at bounding box center [778, 23] width 1511 height 23
click at [1510, 30] on button "Done" at bounding box center [1492, 23] width 74 height 23
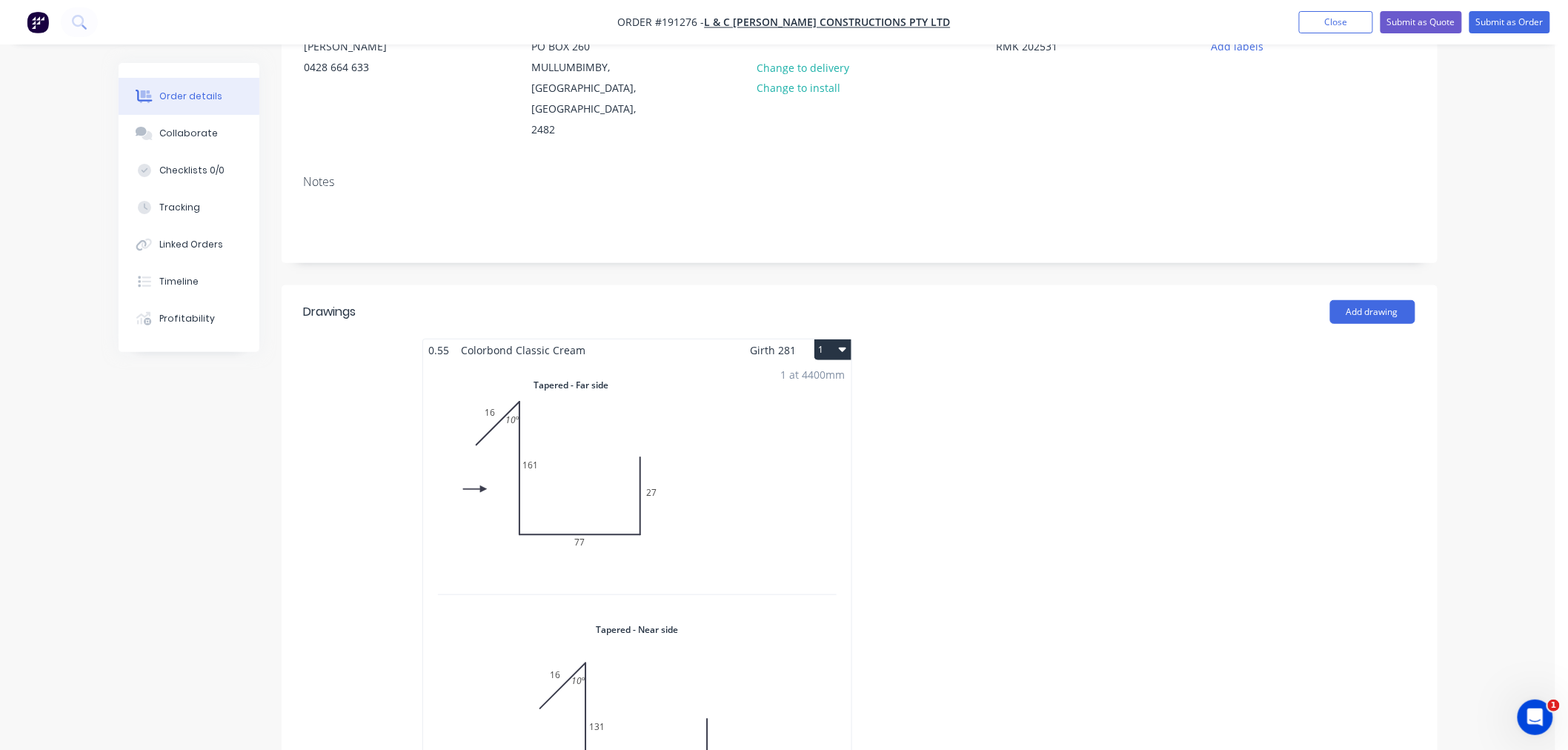
scroll to position [329, 0]
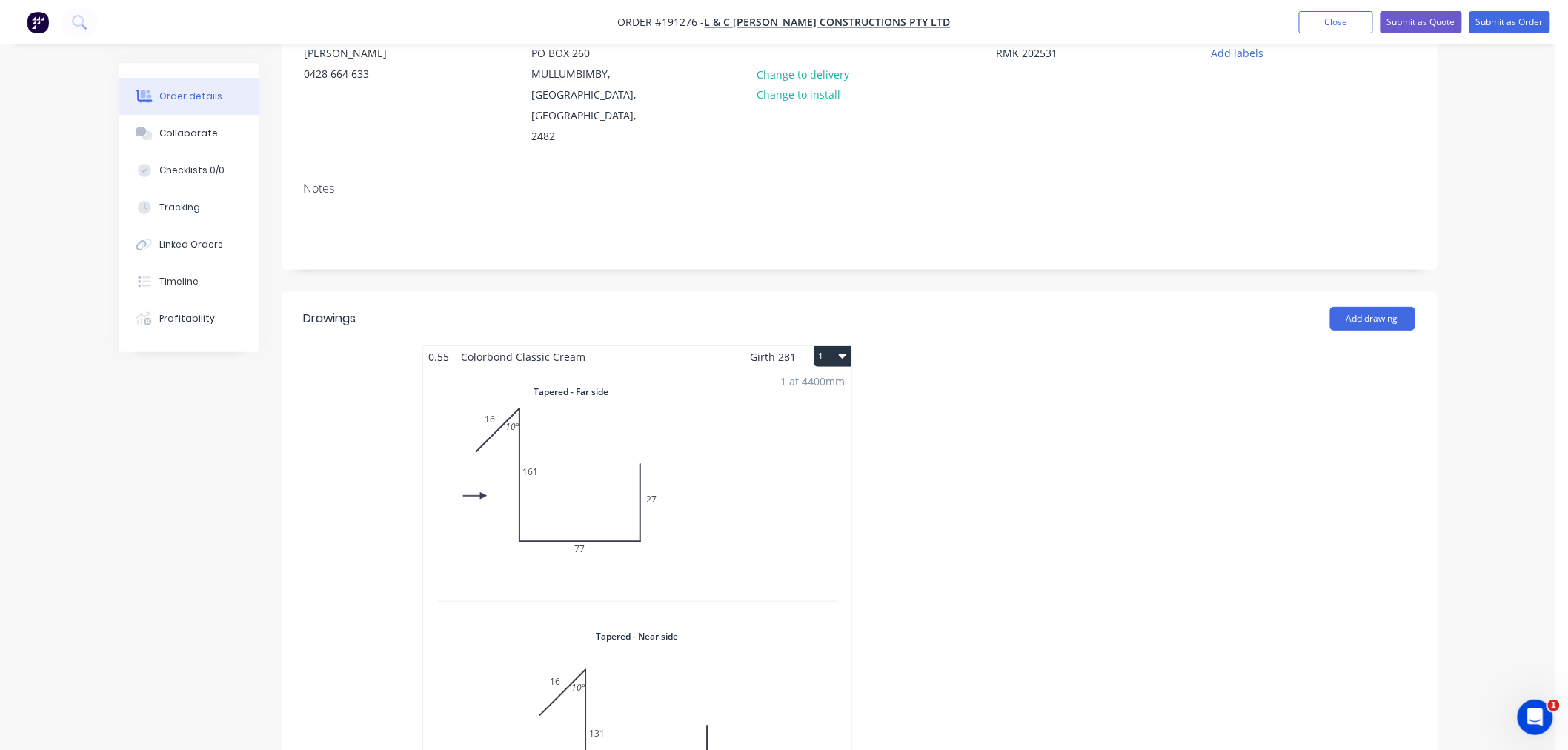
click at [670, 451] on div "1 at 4400mm Total lm $/M Total 4.4m $15.86 $69.78" at bounding box center [637, 612] width 428 height 488
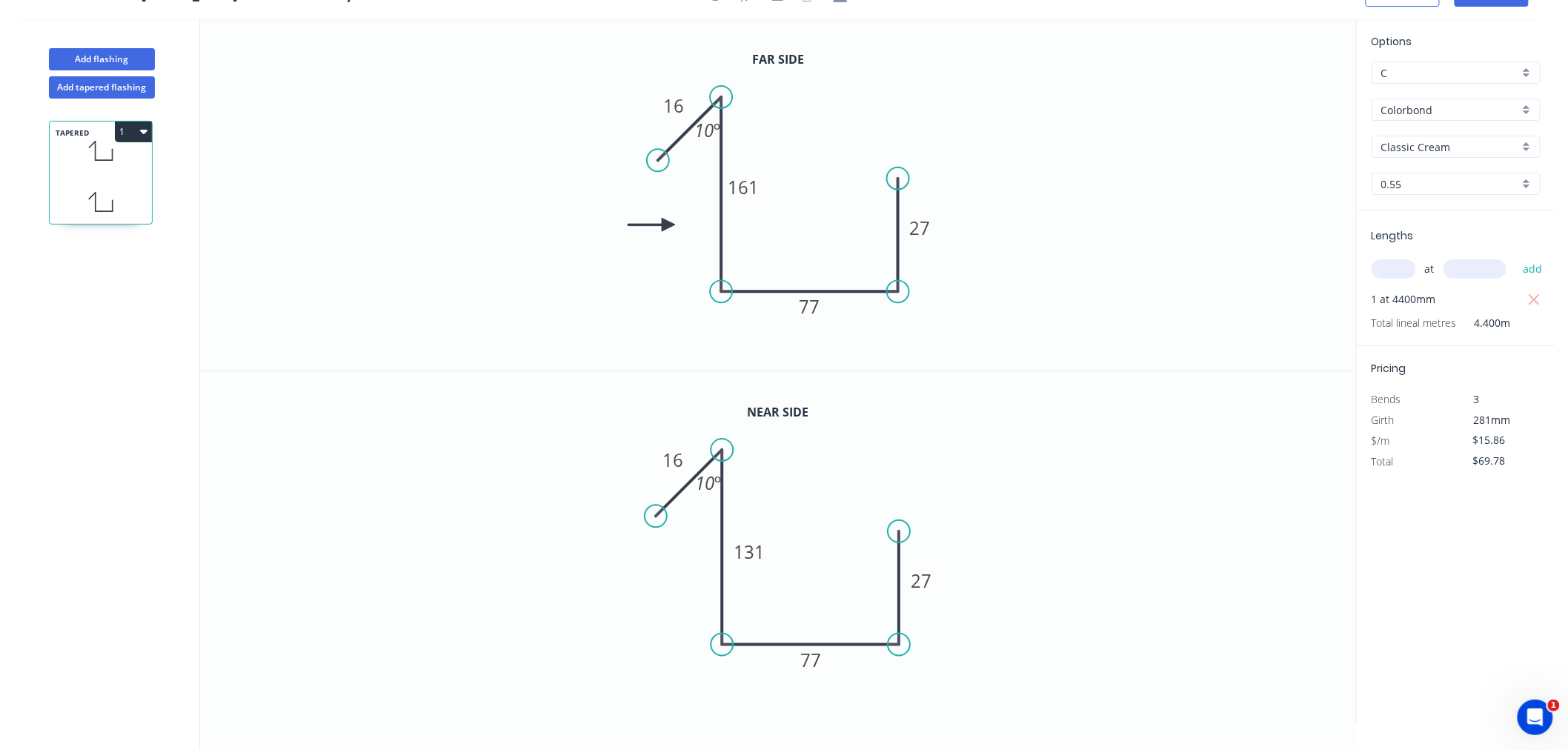
scroll to position [27, 0]
drag, startPoint x: 762, startPoint y: 197, endPoint x: 711, endPoint y: 211, distance: 52.9
click at [711, 211] on rect at bounding box center [693, 201] width 49 height 30
drag, startPoint x: 712, startPoint y: 208, endPoint x: 769, endPoint y: 203, distance: 57.2
click at [769, 203] on rect at bounding box center [749, 197] width 49 height 30
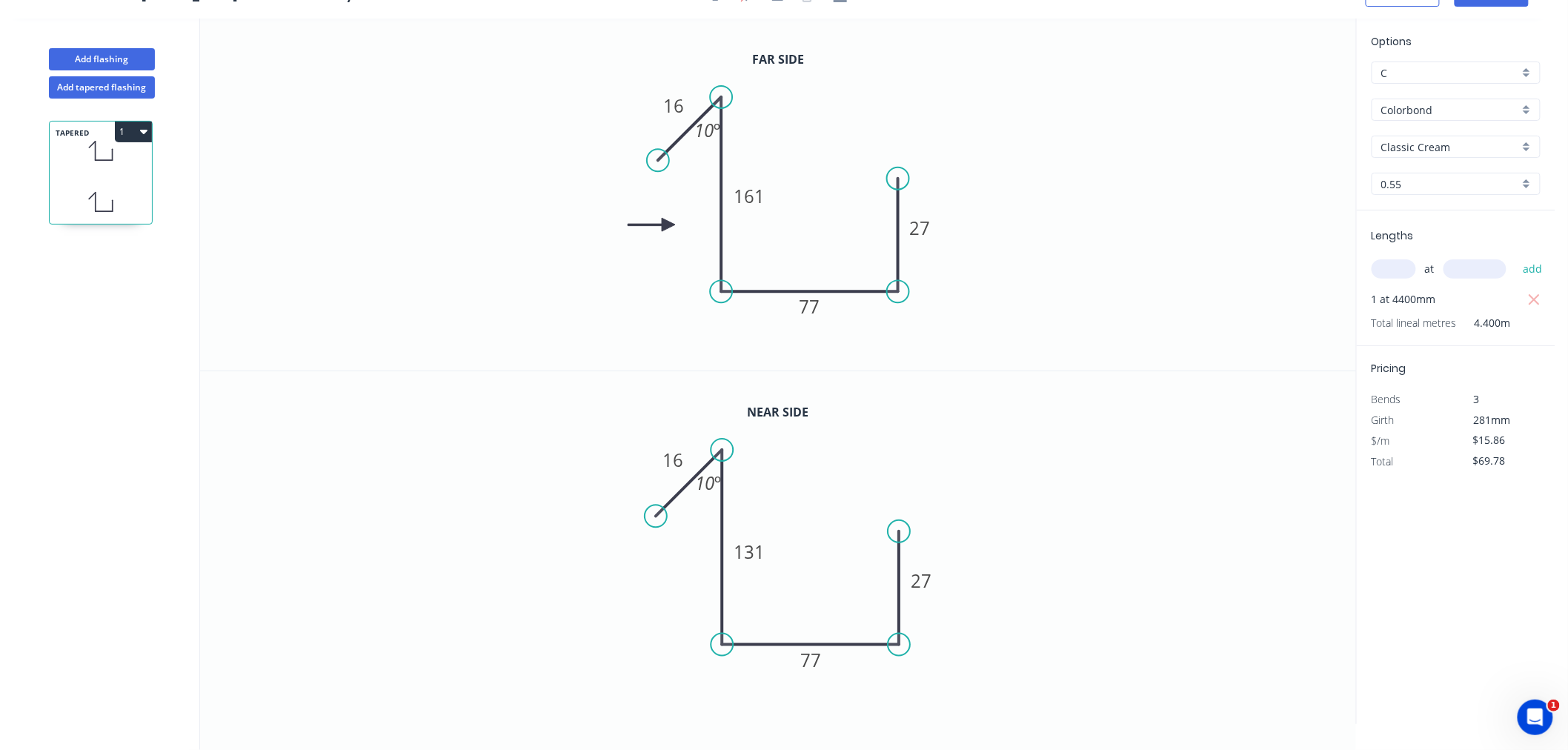
drag, startPoint x: 672, startPoint y: 220, endPoint x: 658, endPoint y: 219, distance: 14.0
click at [658, 219] on icon "0 16 161 77 27 10 º" at bounding box center [777, 194] width 1156 height 352
drag, startPoint x: 667, startPoint y: 222, endPoint x: 651, endPoint y: 219, distance: 16.3
click at [651, 219] on icon at bounding box center [634, 219] width 47 height 13
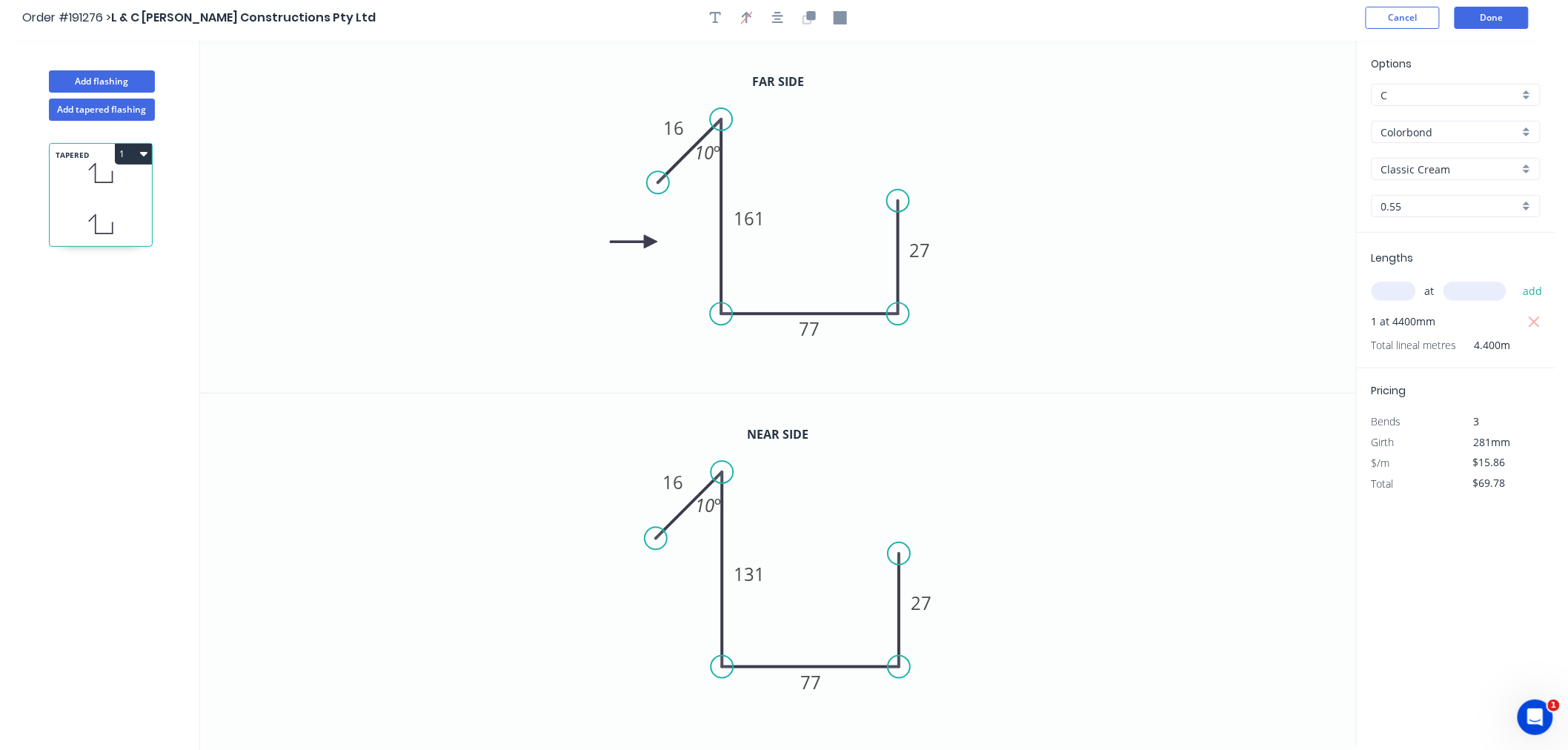
scroll to position [0, 0]
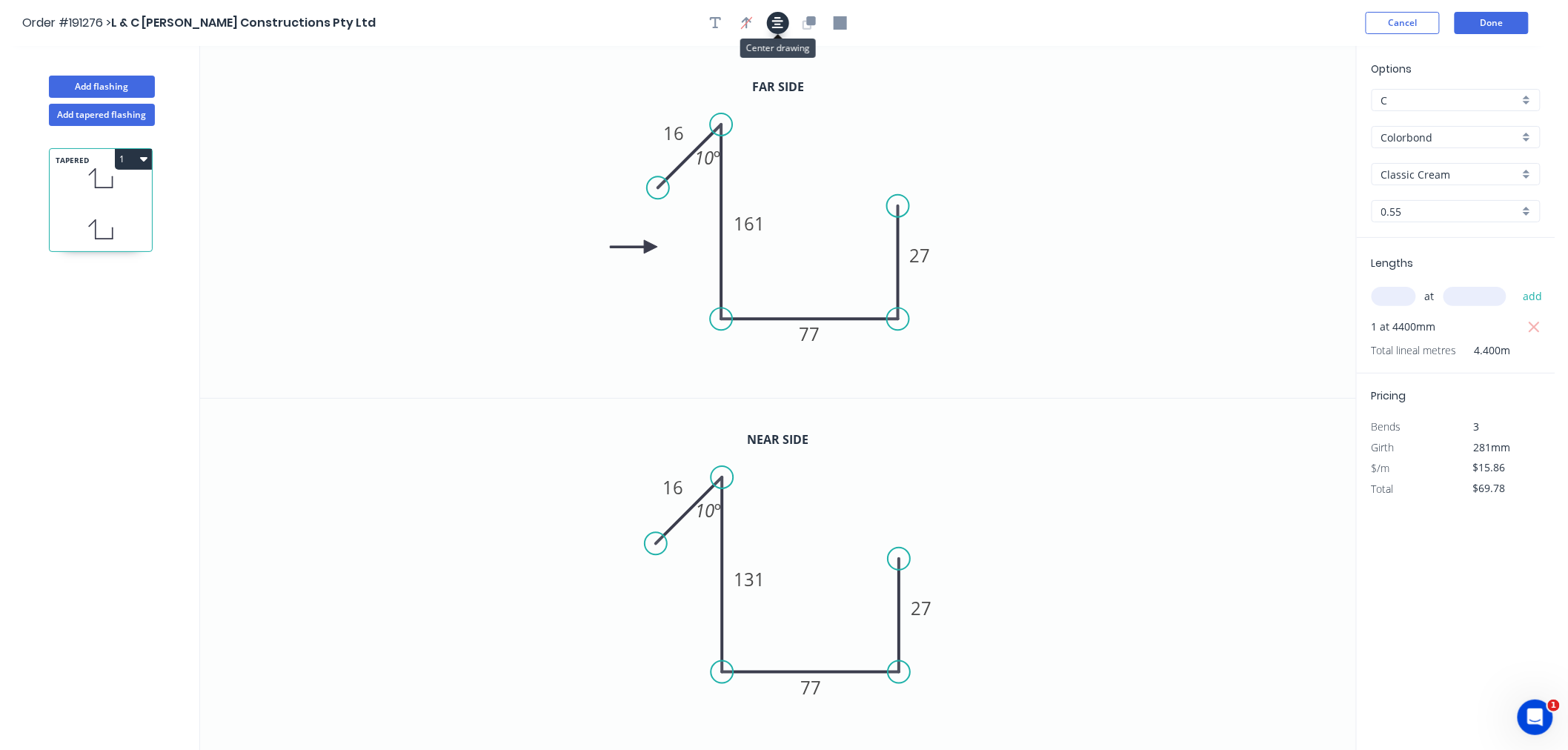
click at [782, 23] on icon "button" at bounding box center [777, 23] width 12 height 13
click at [1194, 32] on div "Order #191276 > L & C [PERSON_NAME] Constructions Pty Ltd Cancel Done" at bounding box center [778, 23] width 1511 height 23
click at [1496, 24] on button "Done" at bounding box center [1492, 23] width 74 height 23
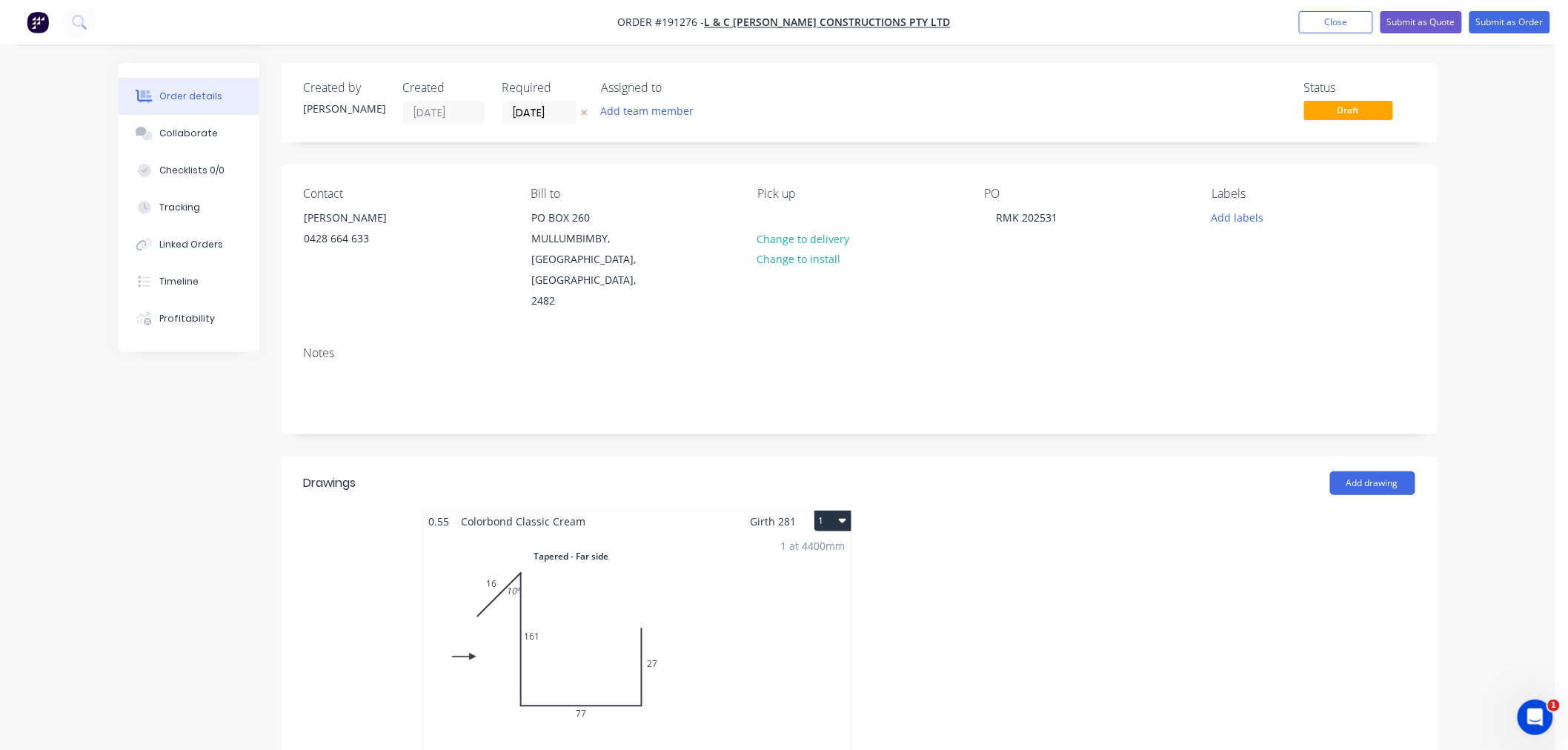
click at [836, 511] on button "1" at bounding box center [833, 521] width 37 height 21
click at [824, 546] on div "Use larger box size" at bounding box center [781, 557] width 114 height 22
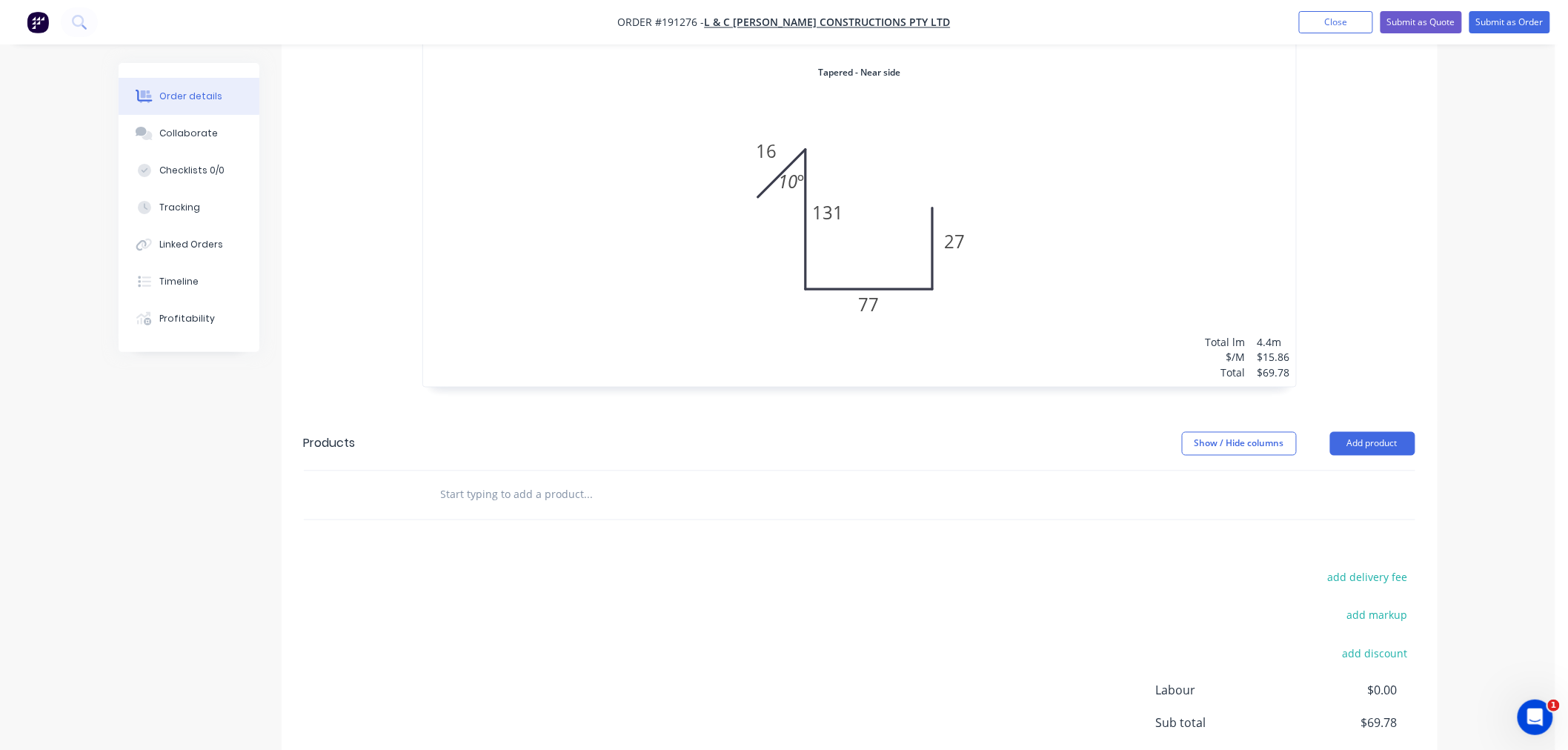
scroll to position [951, 0]
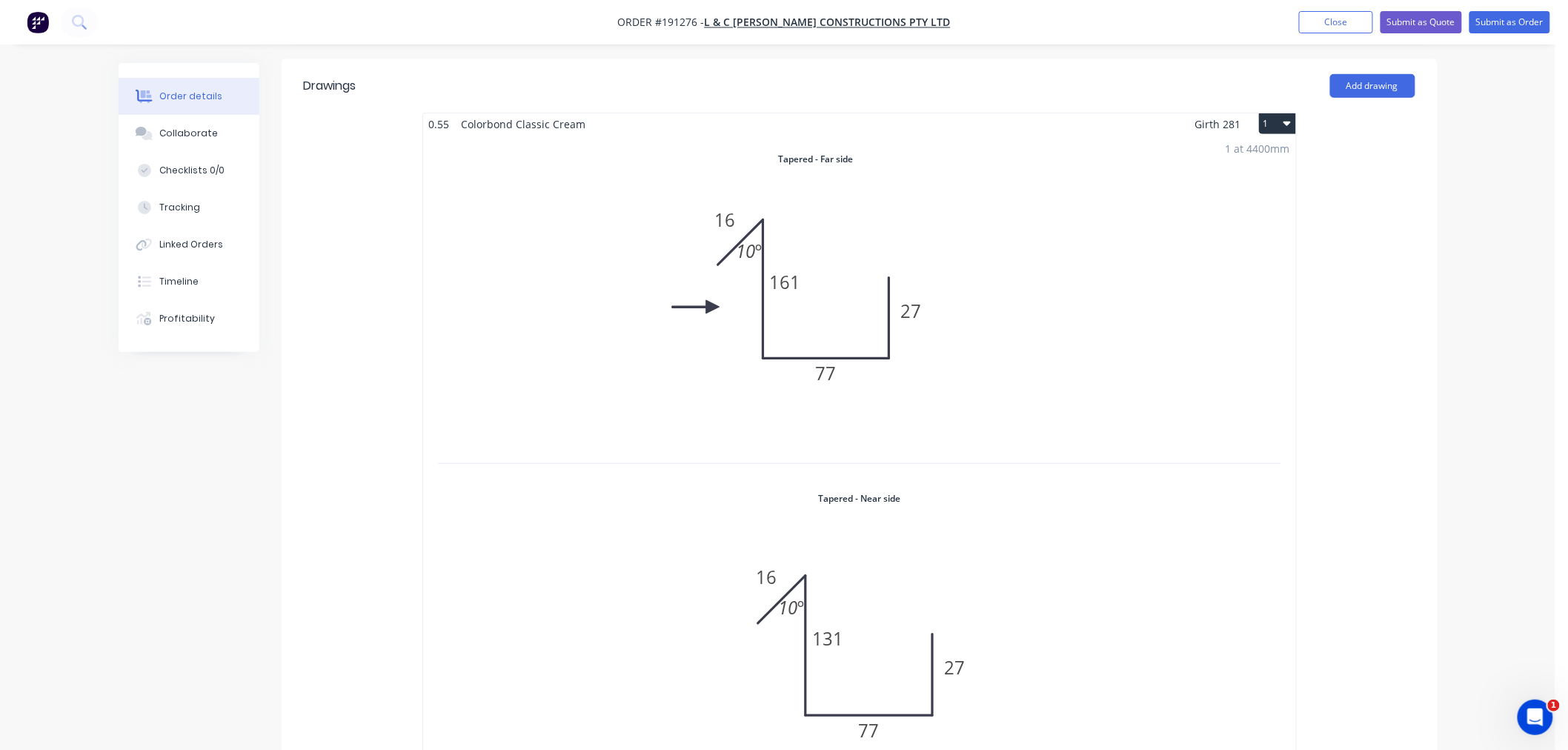
scroll to position [457, 0]
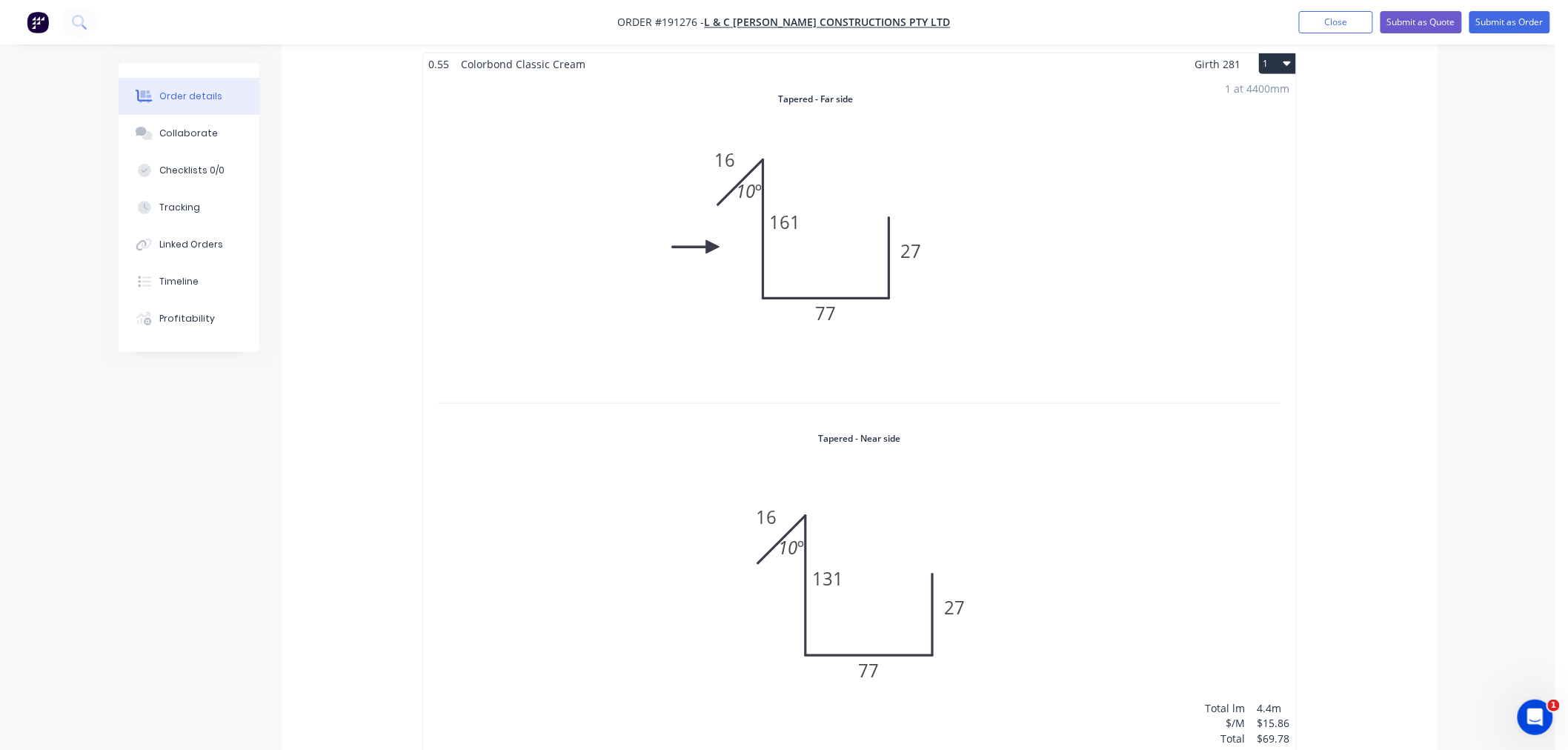
click at [969, 335] on div "1 at 4400mm Total lm $/M Total 4.4m $15.86 $69.78" at bounding box center [859, 413] width 873 height 678
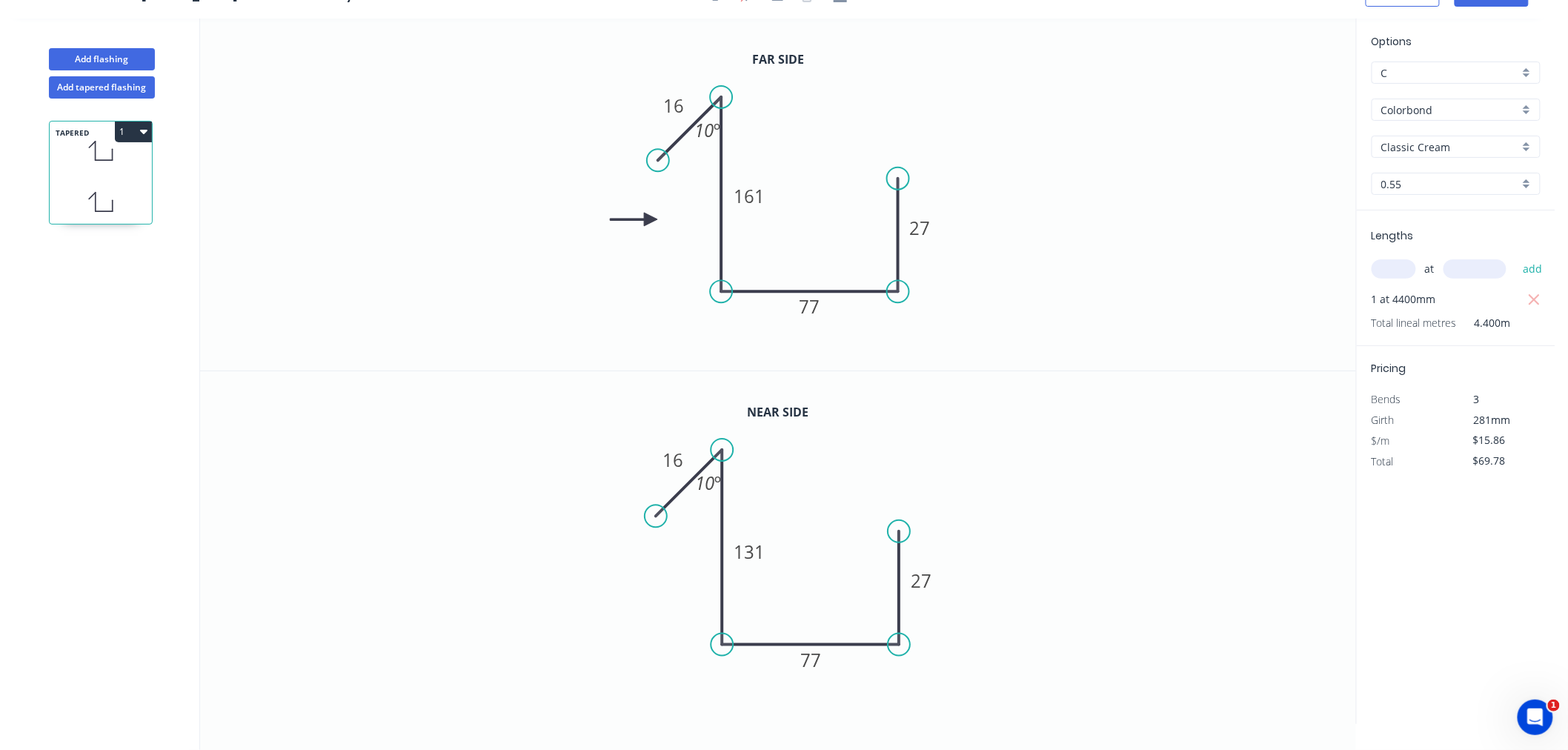
scroll to position [27, 0]
click at [657, 157] on circle at bounding box center [656, 162] width 23 height 23
drag, startPoint x: 656, startPoint y: 516, endPoint x: 645, endPoint y: 525, distance: 14.2
click at [645, 525] on circle at bounding box center [645, 527] width 23 height 23
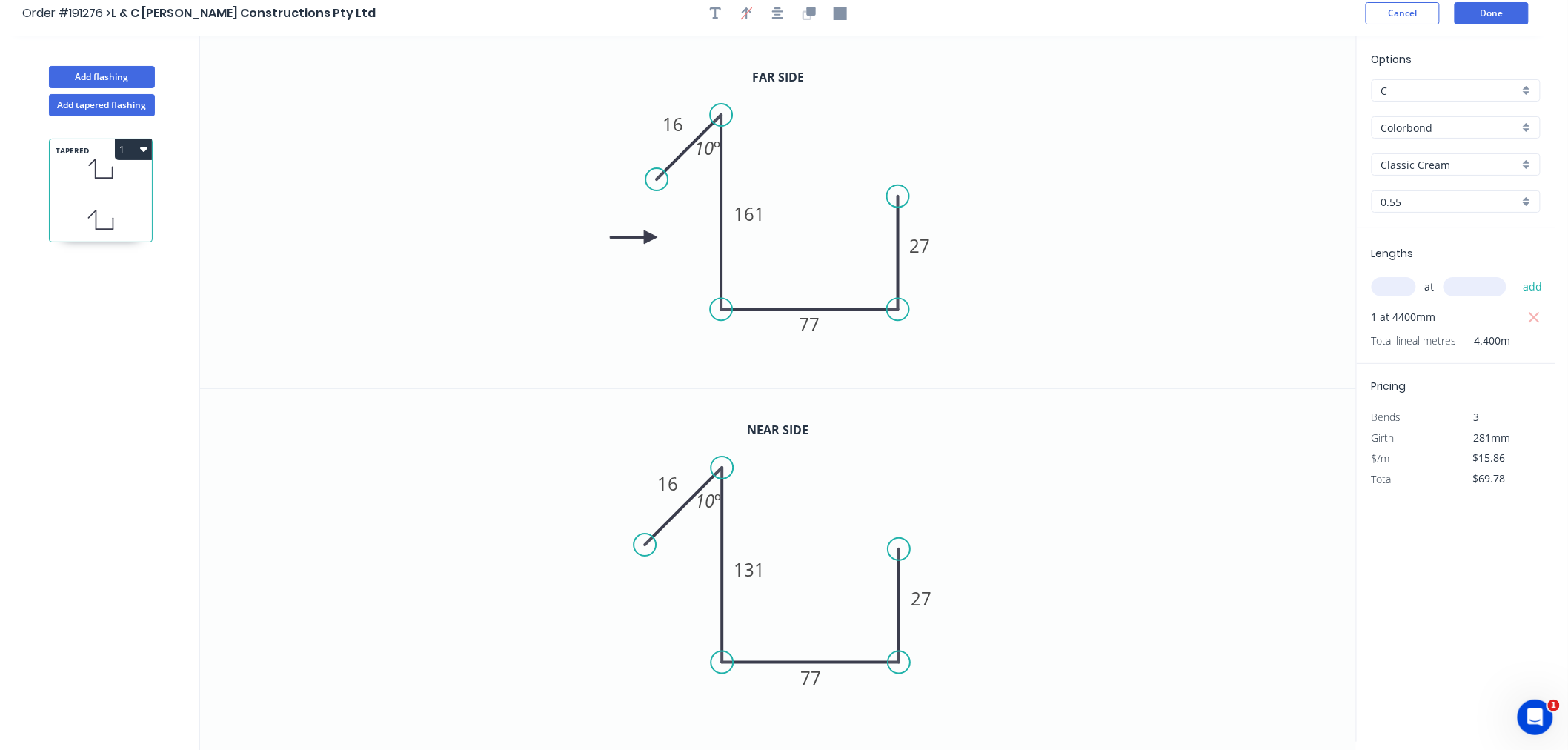
scroll to position [0, 0]
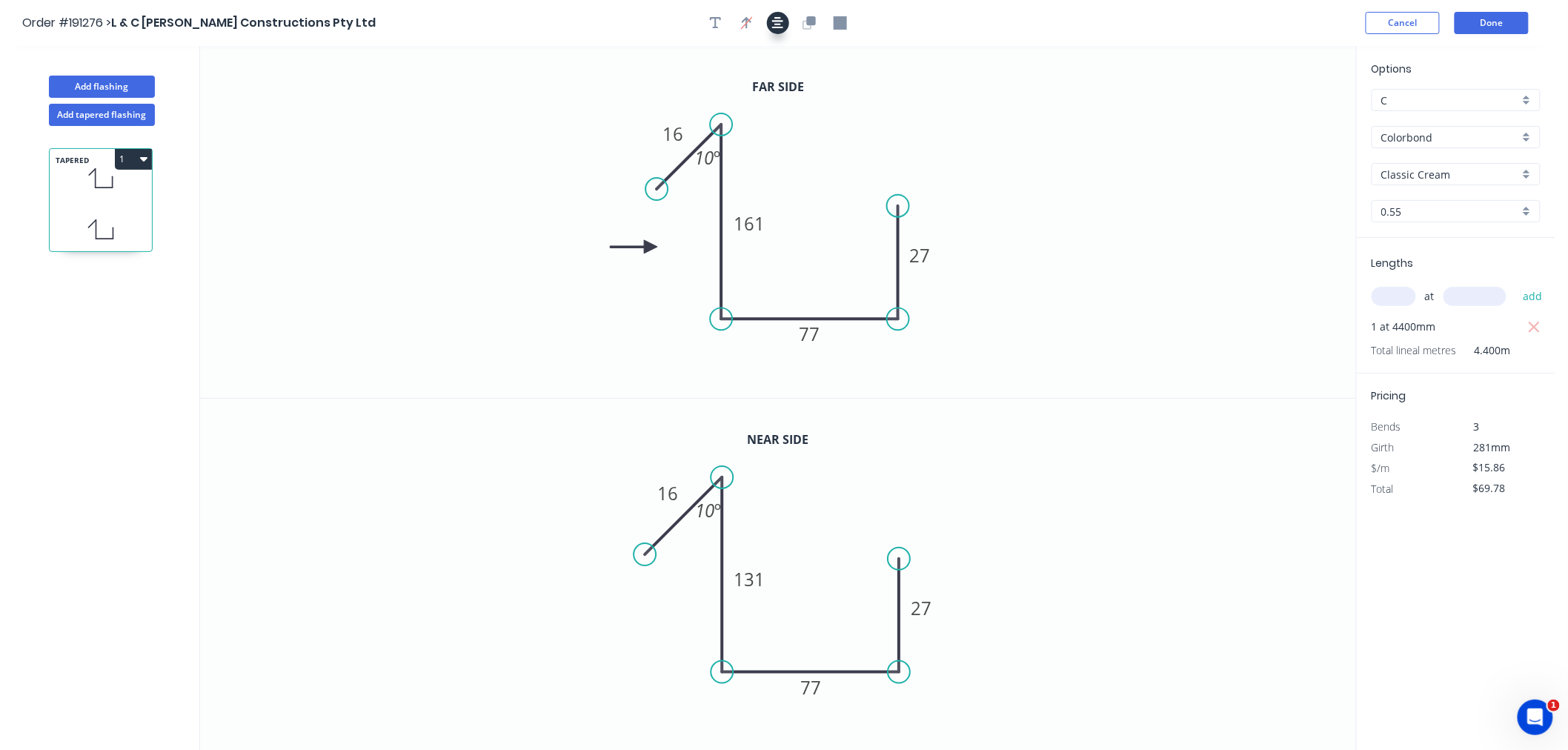
click at [778, 26] on icon "button" at bounding box center [777, 23] width 12 height 12
drag, startPoint x: 1231, startPoint y: 24, endPoint x: 1303, endPoint y: 21, distance: 72.1
click at [1231, 24] on div "Order #191276 > L & C [PERSON_NAME] Constructions Pty Ltd Cancel Done" at bounding box center [778, 23] width 1511 height 23
click at [1502, 24] on button "Done" at bounding box center [1492, 23] width 74 height 23
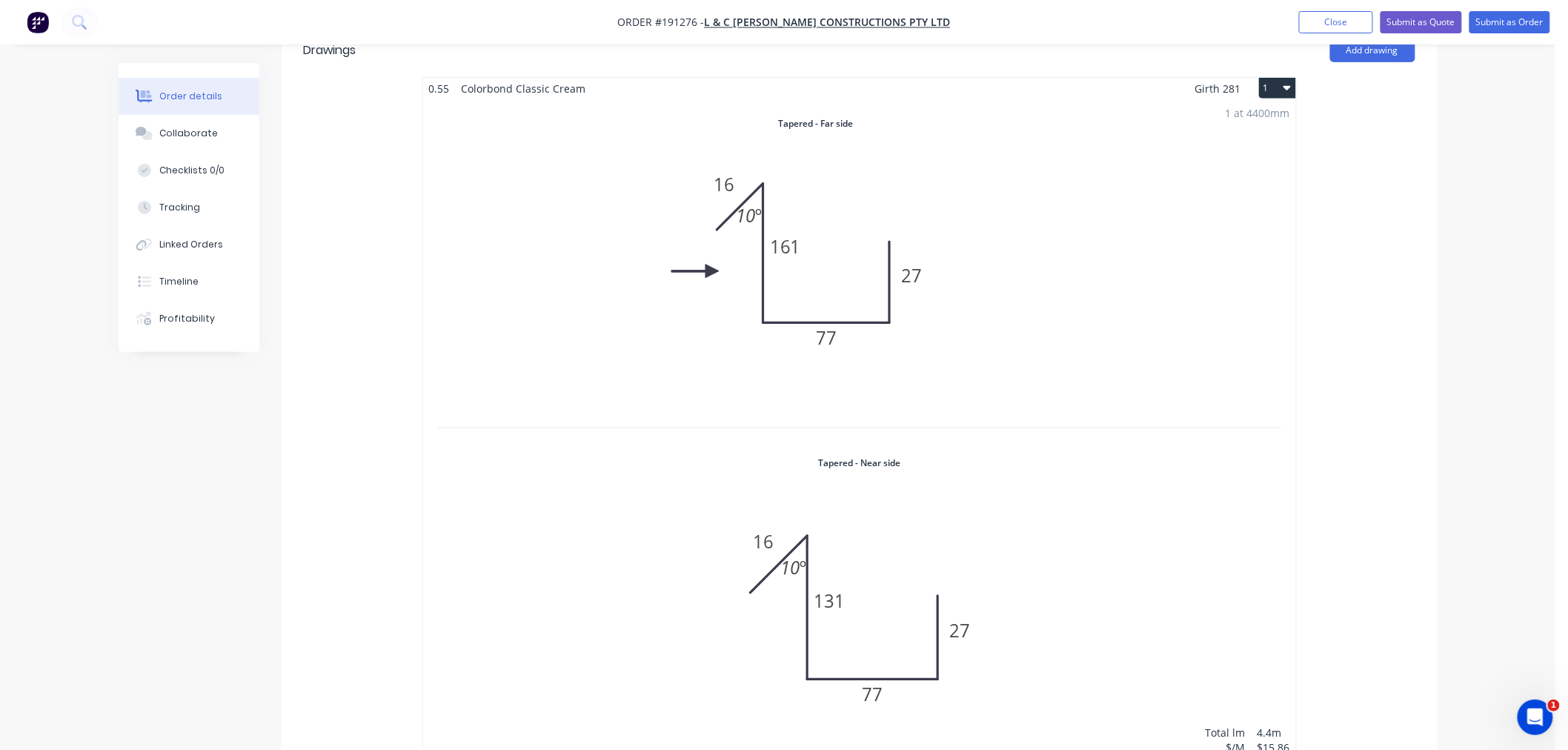
scroll to position [494, 0]
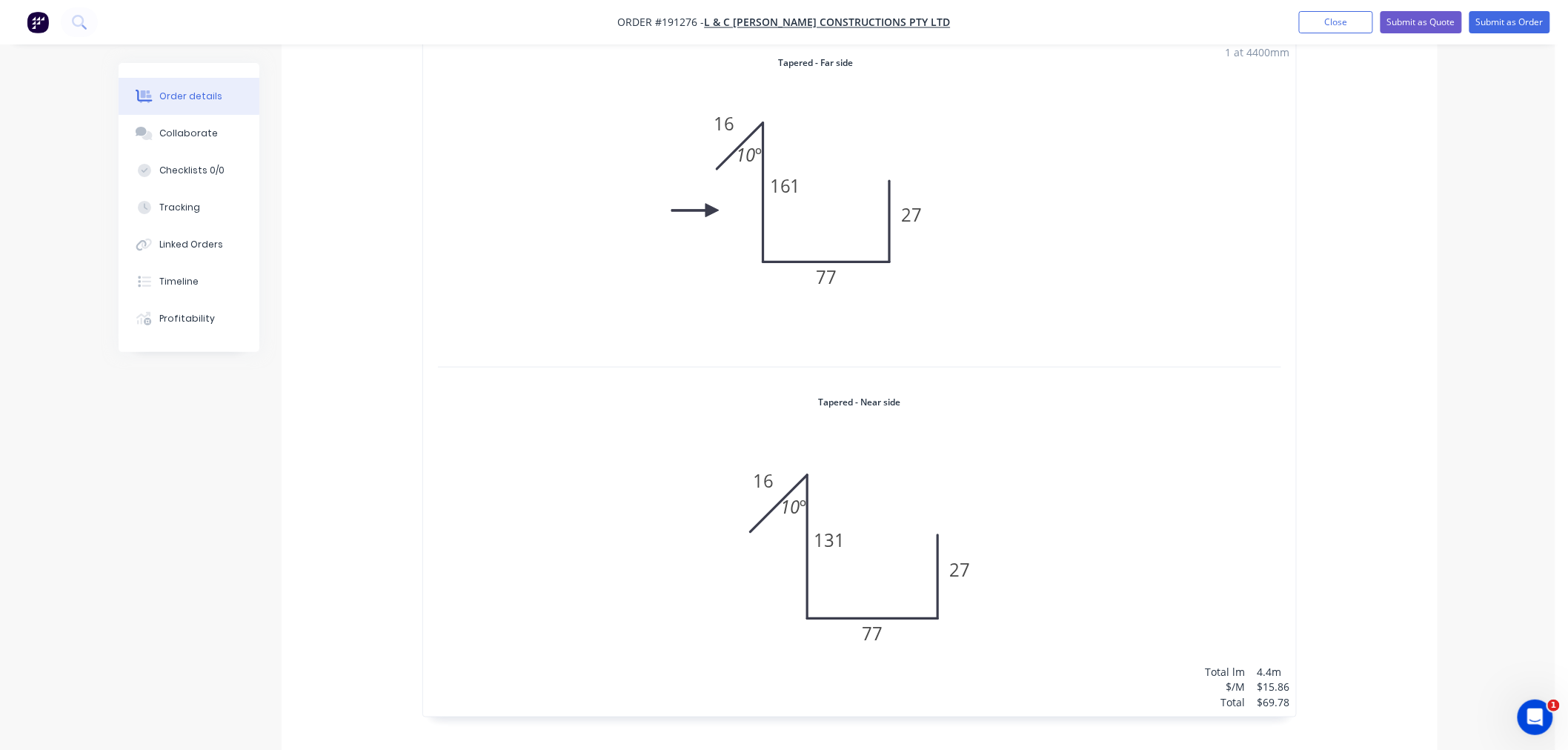
click at [950, 239] on div "1 at 4400mm Total lm $/M Total 4.4m $15.86 $69.78" at bounding box center [859, 378] width 873 height 678
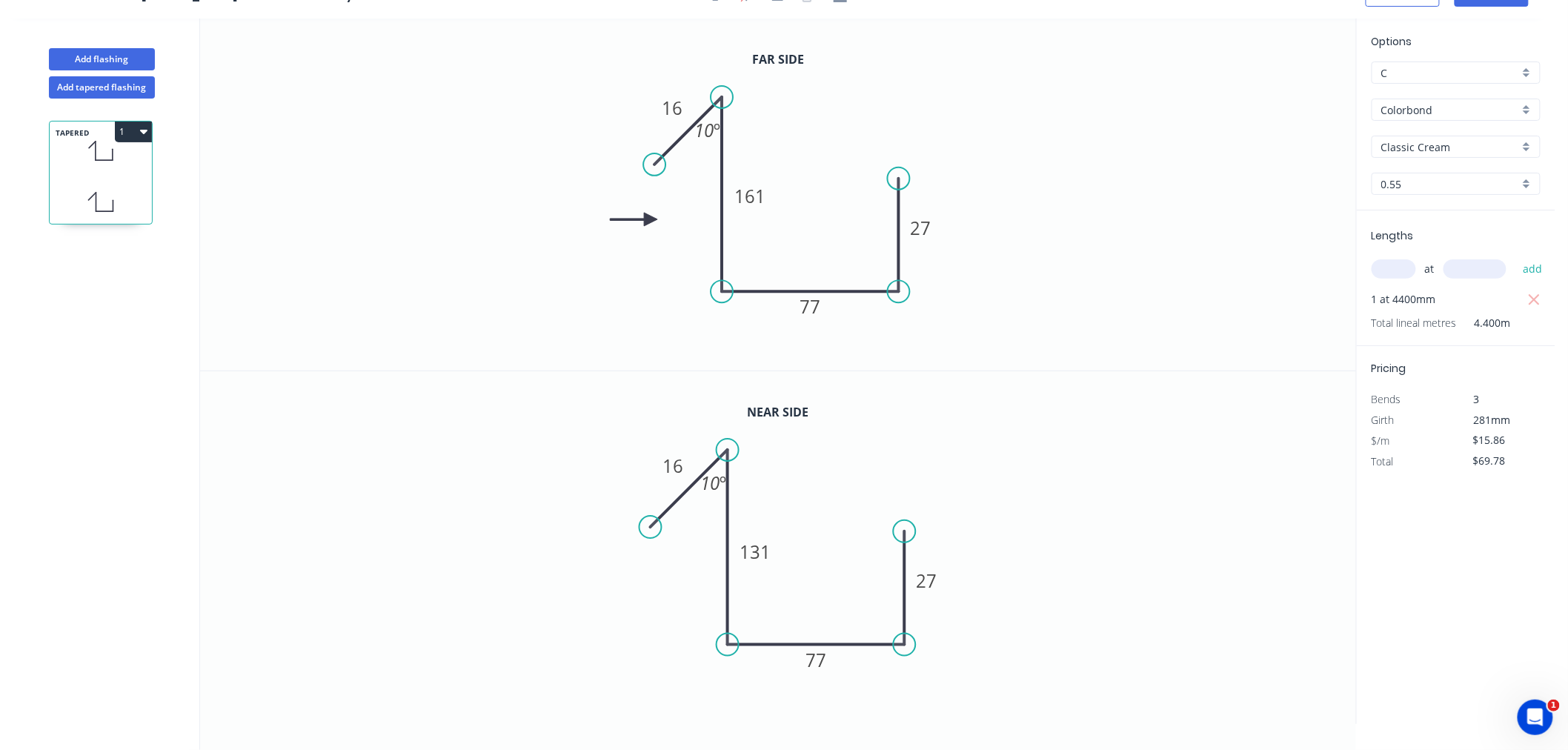
drag, startPoint x: 658, startPoint y: 159, endPoint x: 655, endPoint y: 167, distance: 8.5
click at [655, 167] on circle at bounding box center [655, 164] width 23 height 23
drag, startPoint x: 652, startPoint y: 525, endPoint x: 654, endPoint y: 515, distance: 10.2
click at [654, 515] on circle at bounding box center [654, 524] width 23 height 23
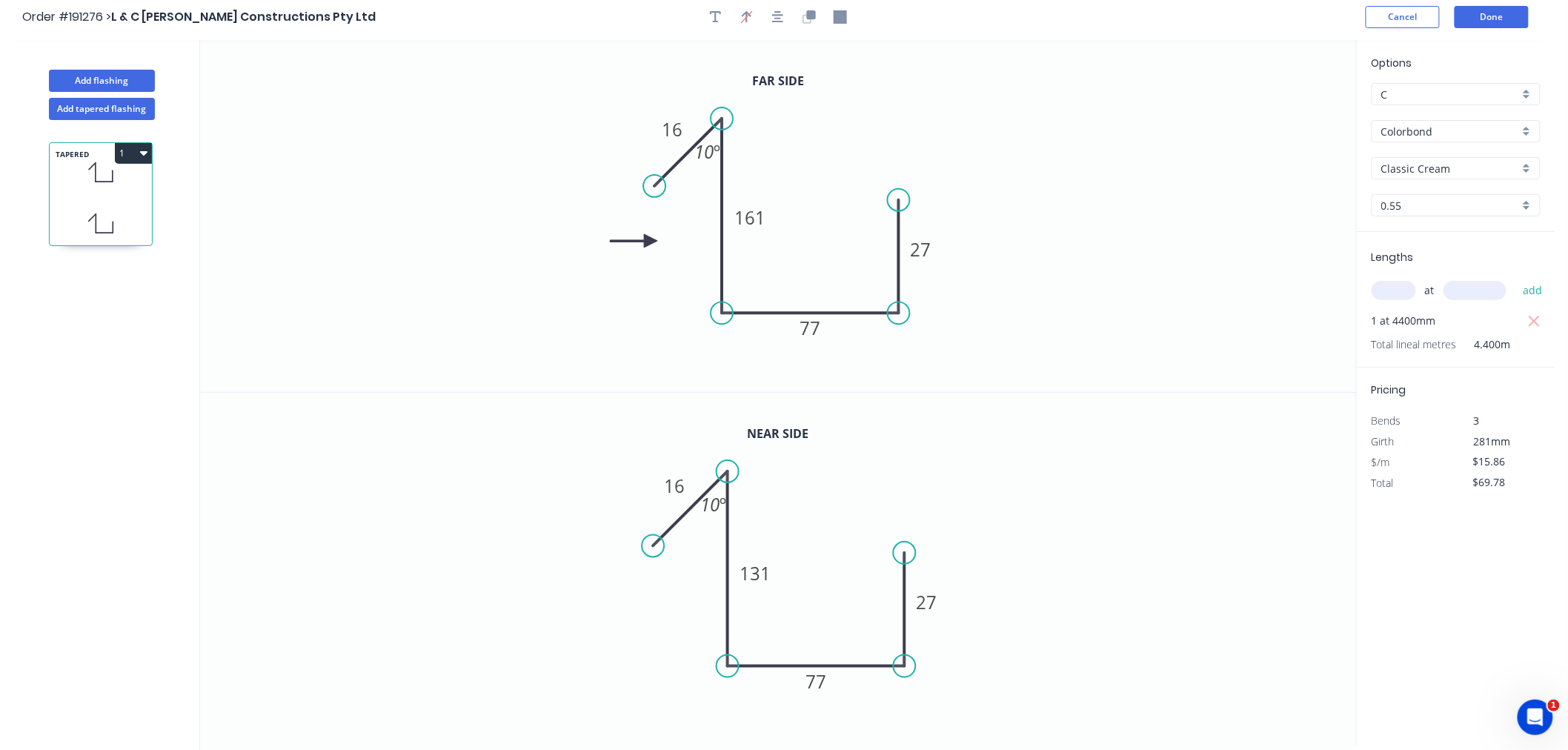
scroll to position [0, 0]
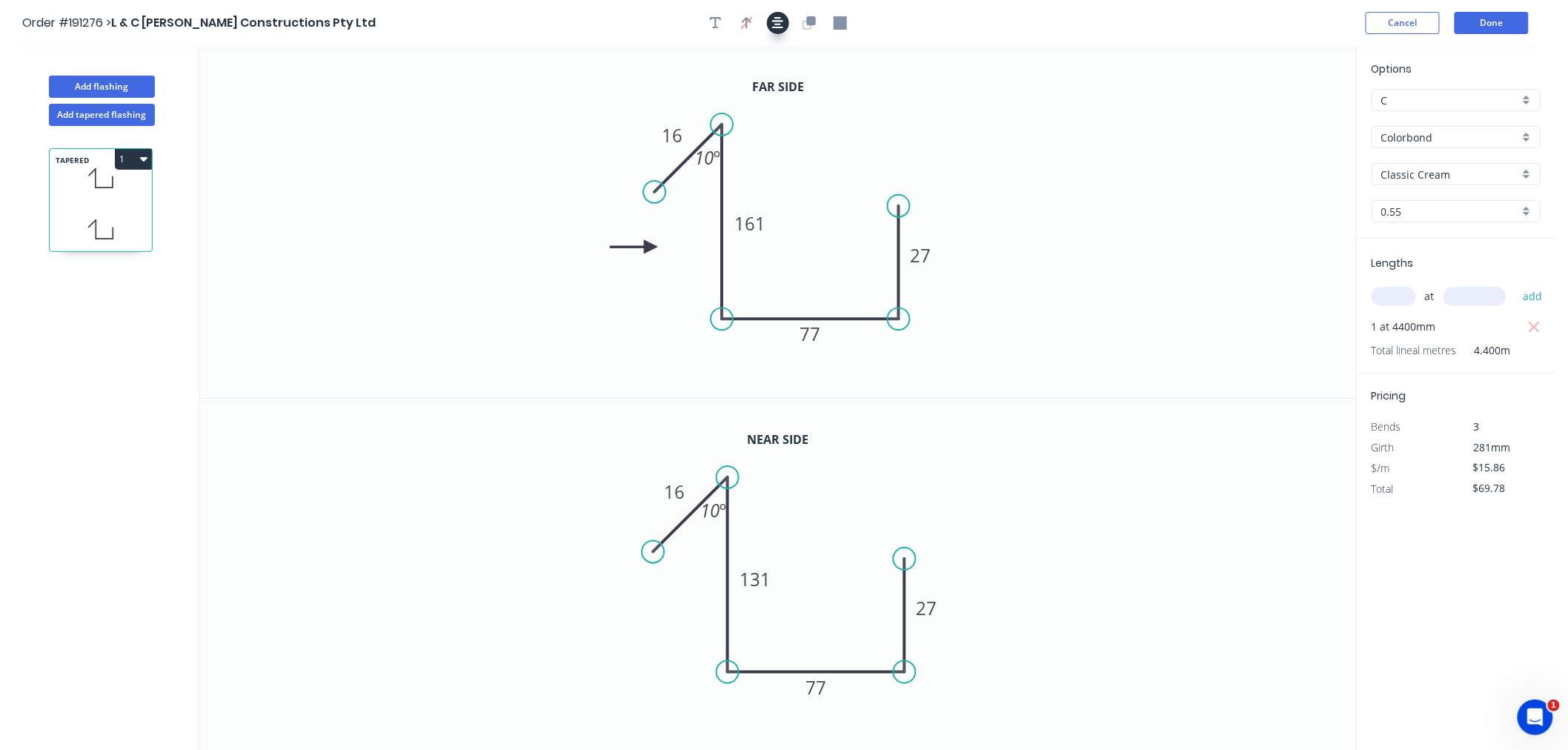
click at [781, 19] on icon "button" at bounding box center [777, 23] width 12 height 13
click at [1496, 25] on button "Done" at bounding box center [1492, 23] width 74 height 23
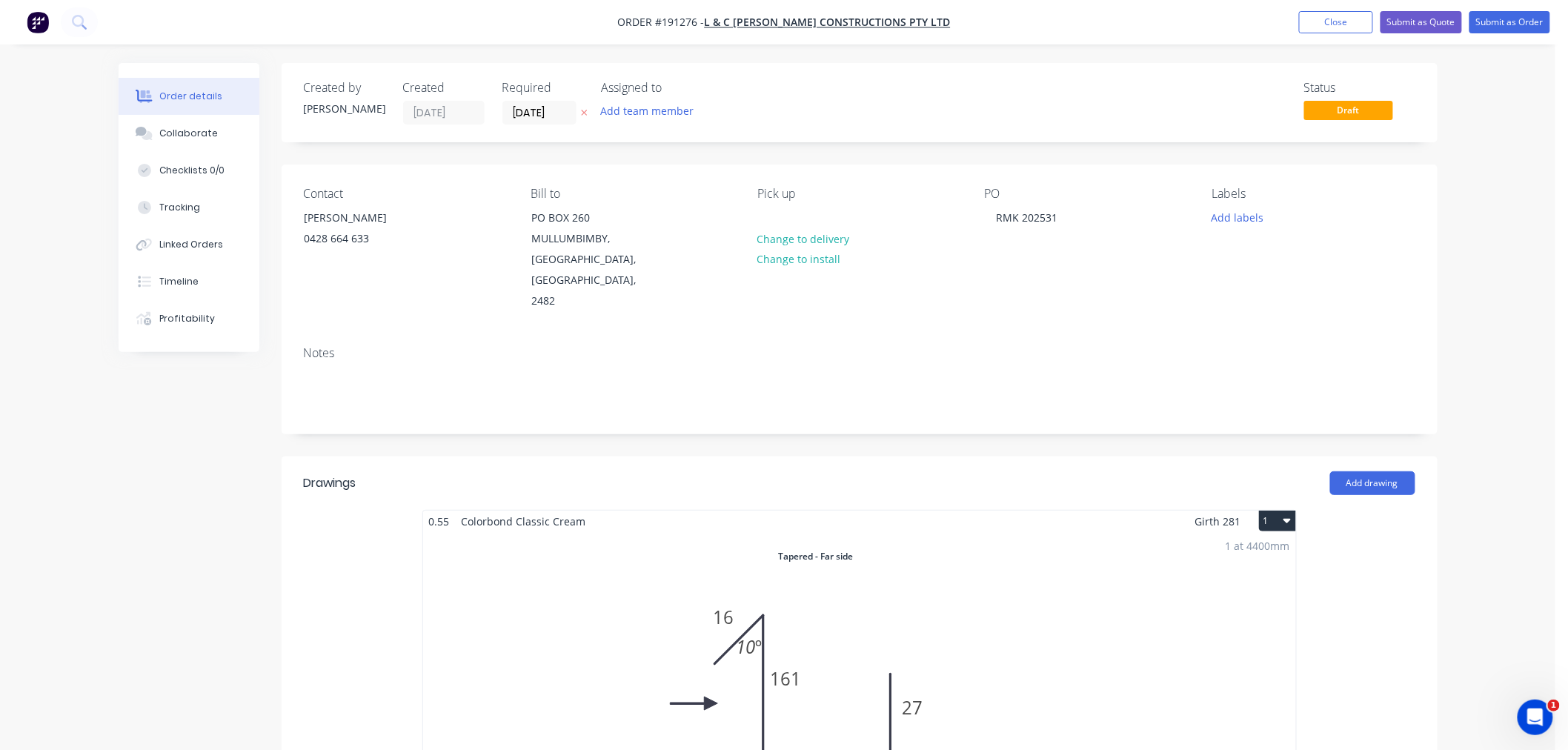
click at [1350, 24] on button "Close" at bounding box center [1336, 22] width 74 height 23
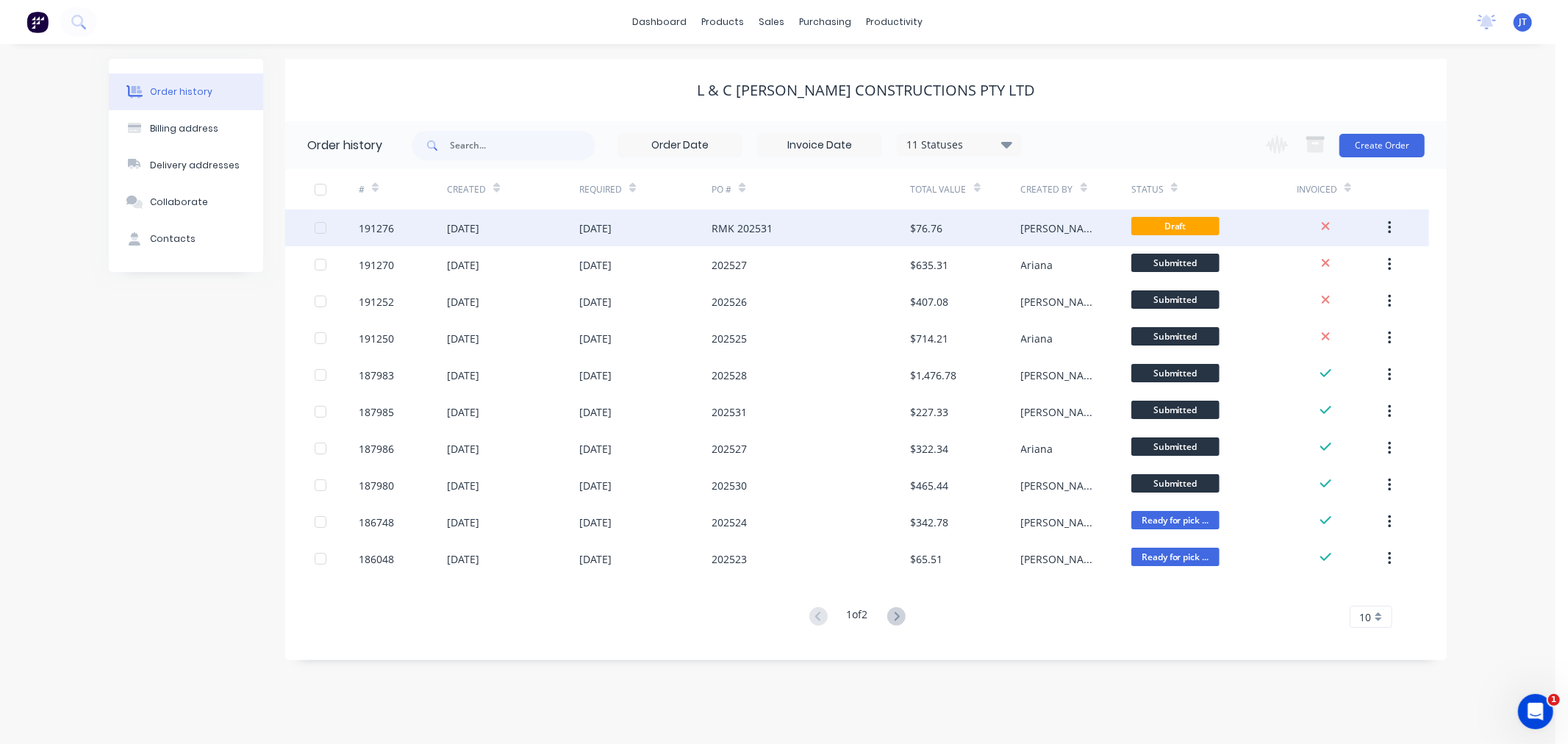
click at [364, 222] on div "191276" at bounding box center [376, 228] width 35 height 15
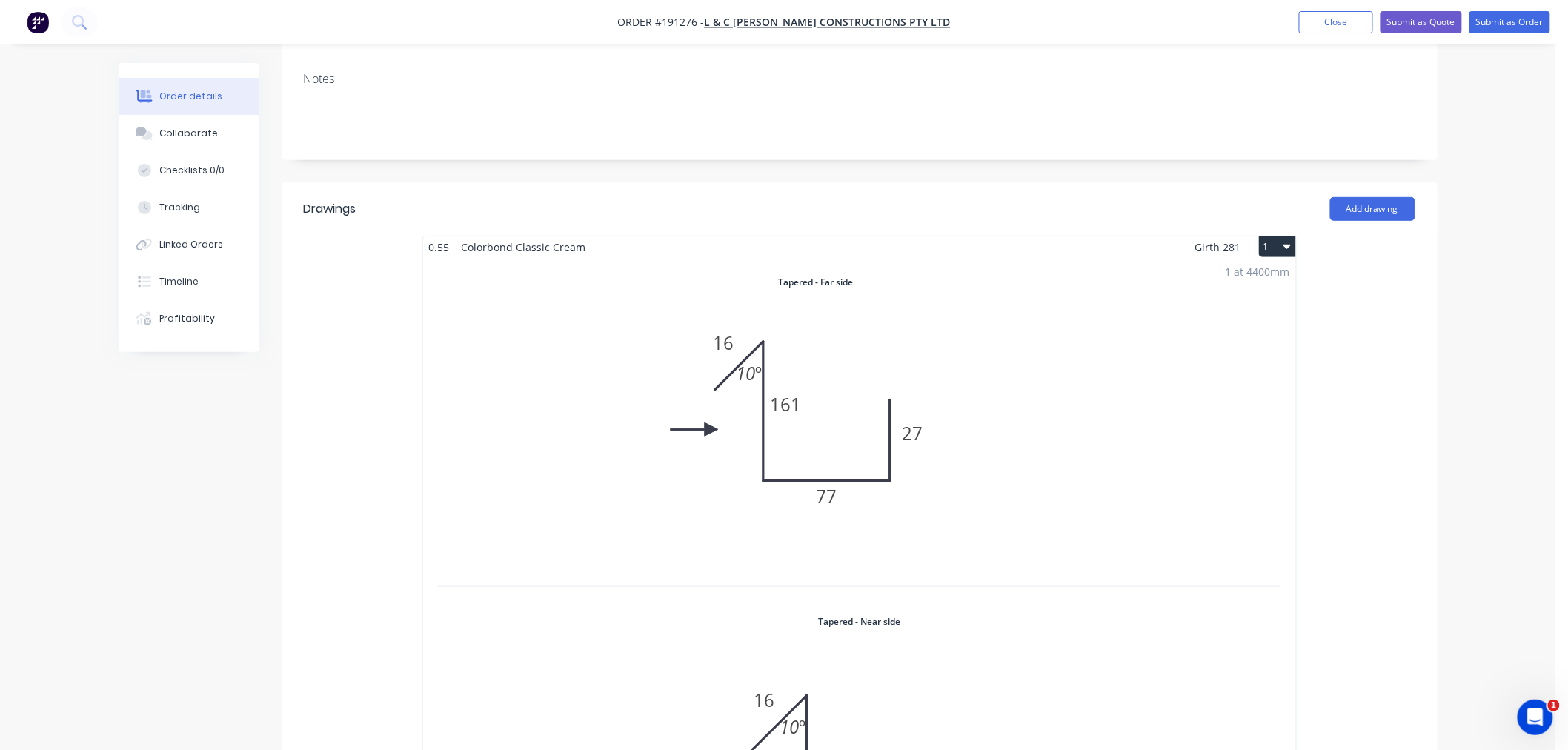
scroll to position [329, 0]
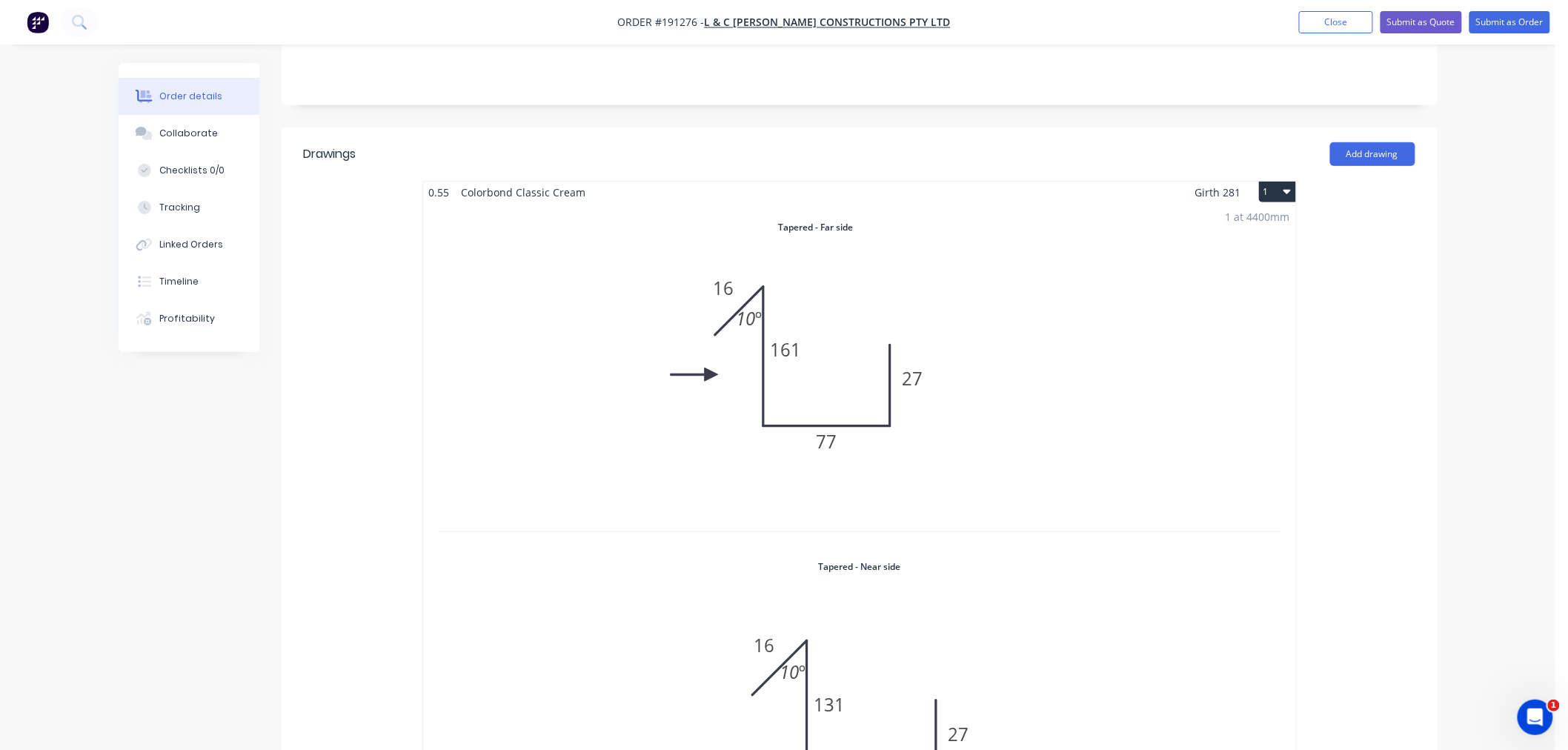
click at [1508, 373] on div "Order details Collaborate Checklists 0/0 Tracking Linked Orders Timeline Profit…" at bounding box center [777, 532] width 1556 height 1722
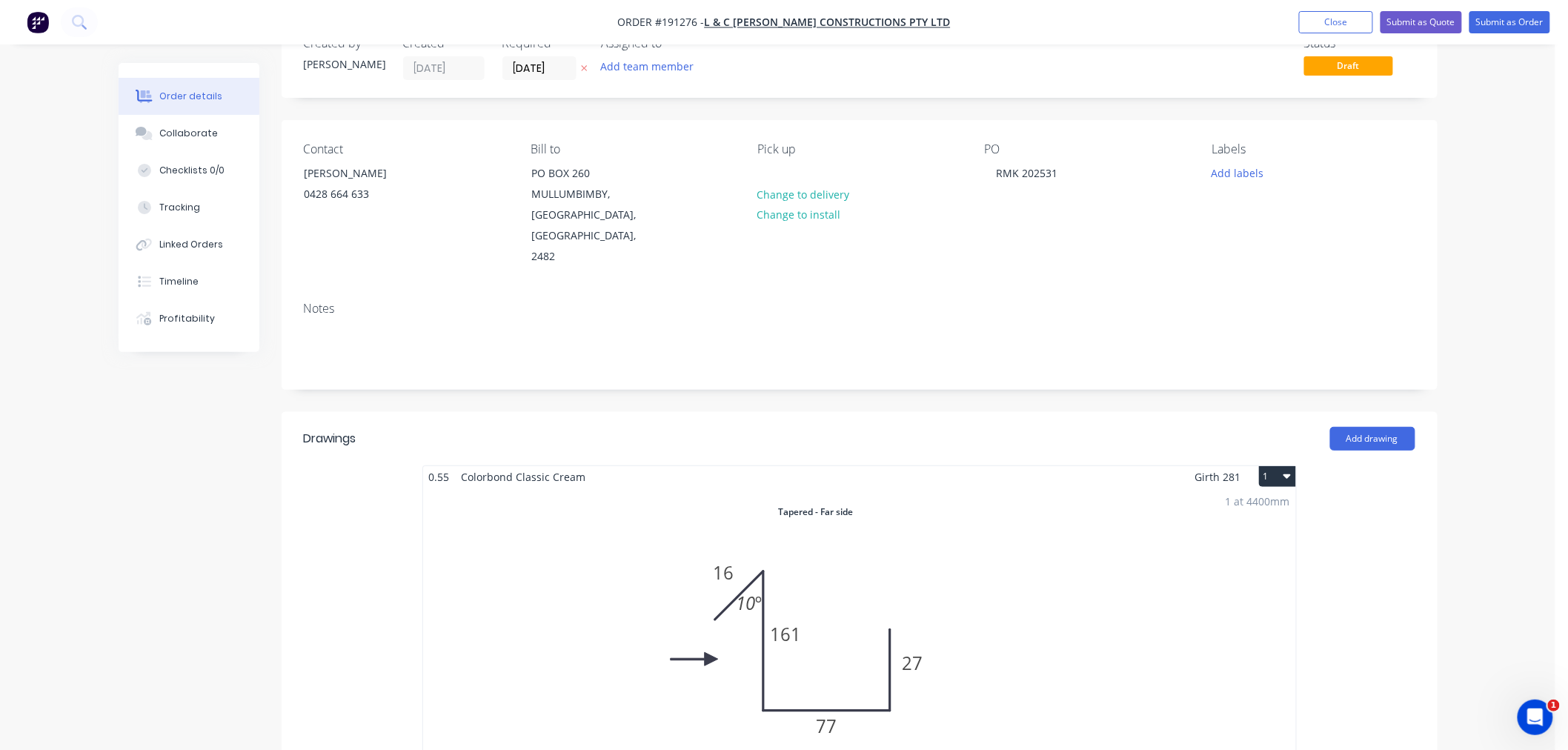
scroll to position [0, 0]
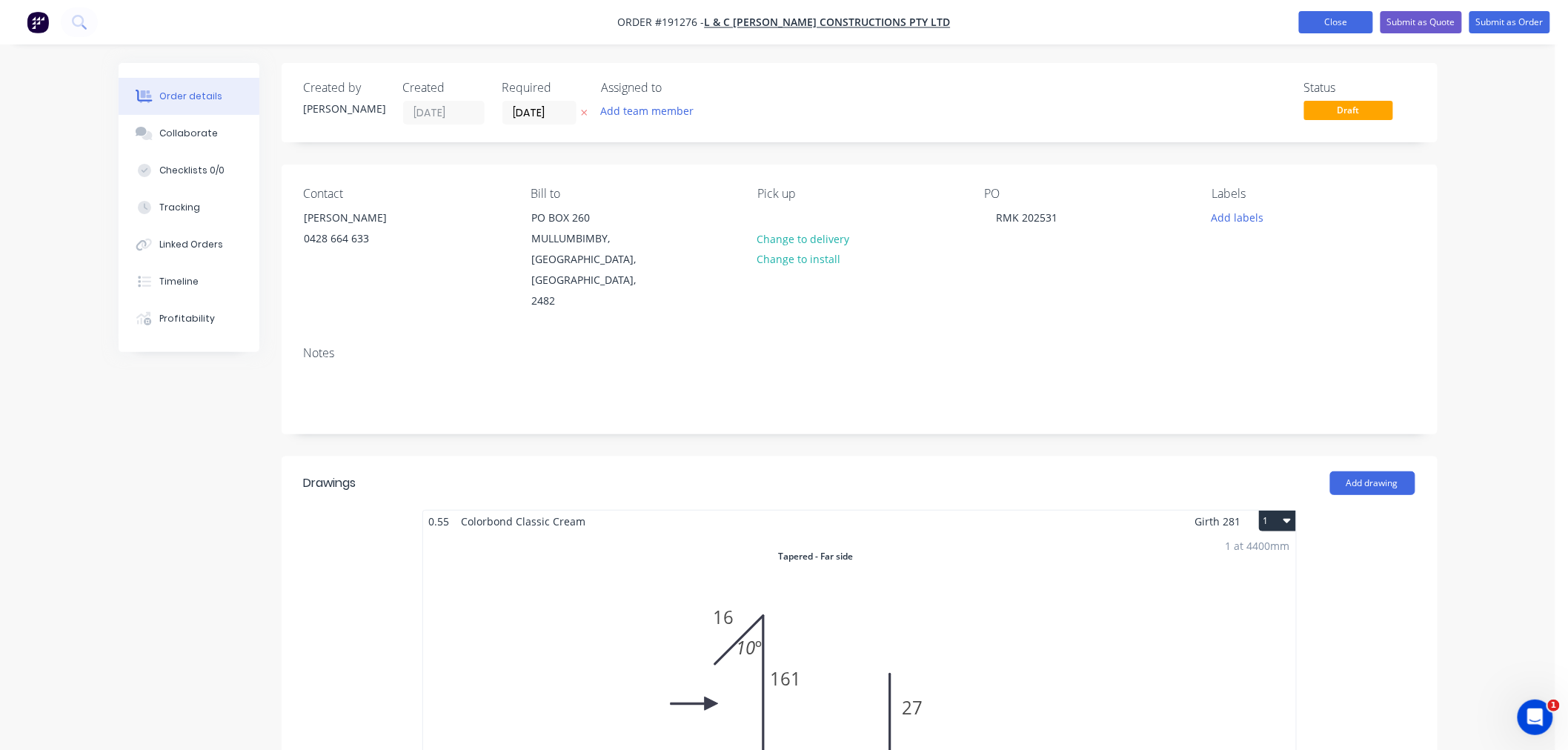
click at [1318, 16] on button "Close" at bounding box center [1336, 22] width 74 height 23
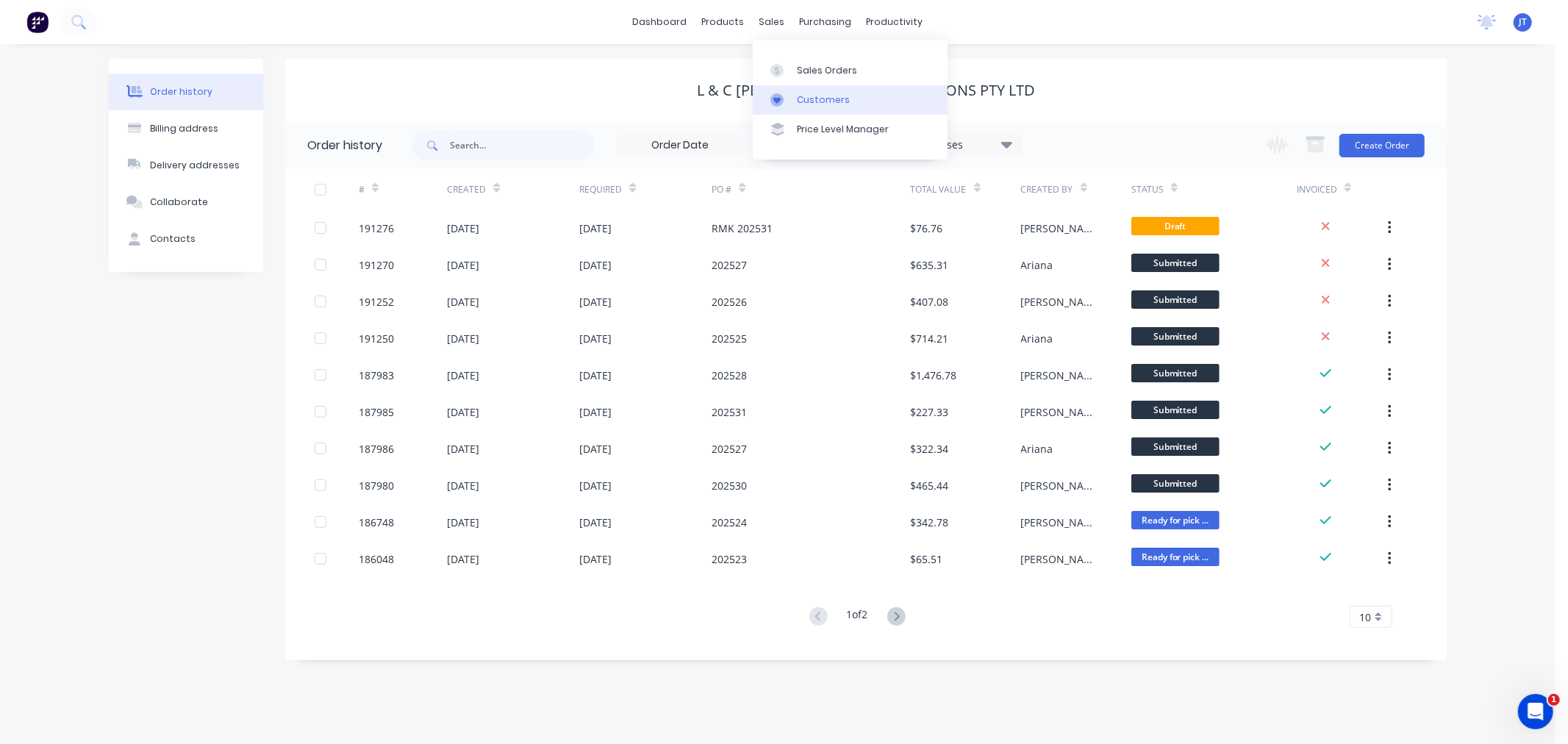
click at [806, 102] on div "Customers" at bounding box center [823, 99] width 53 height 13
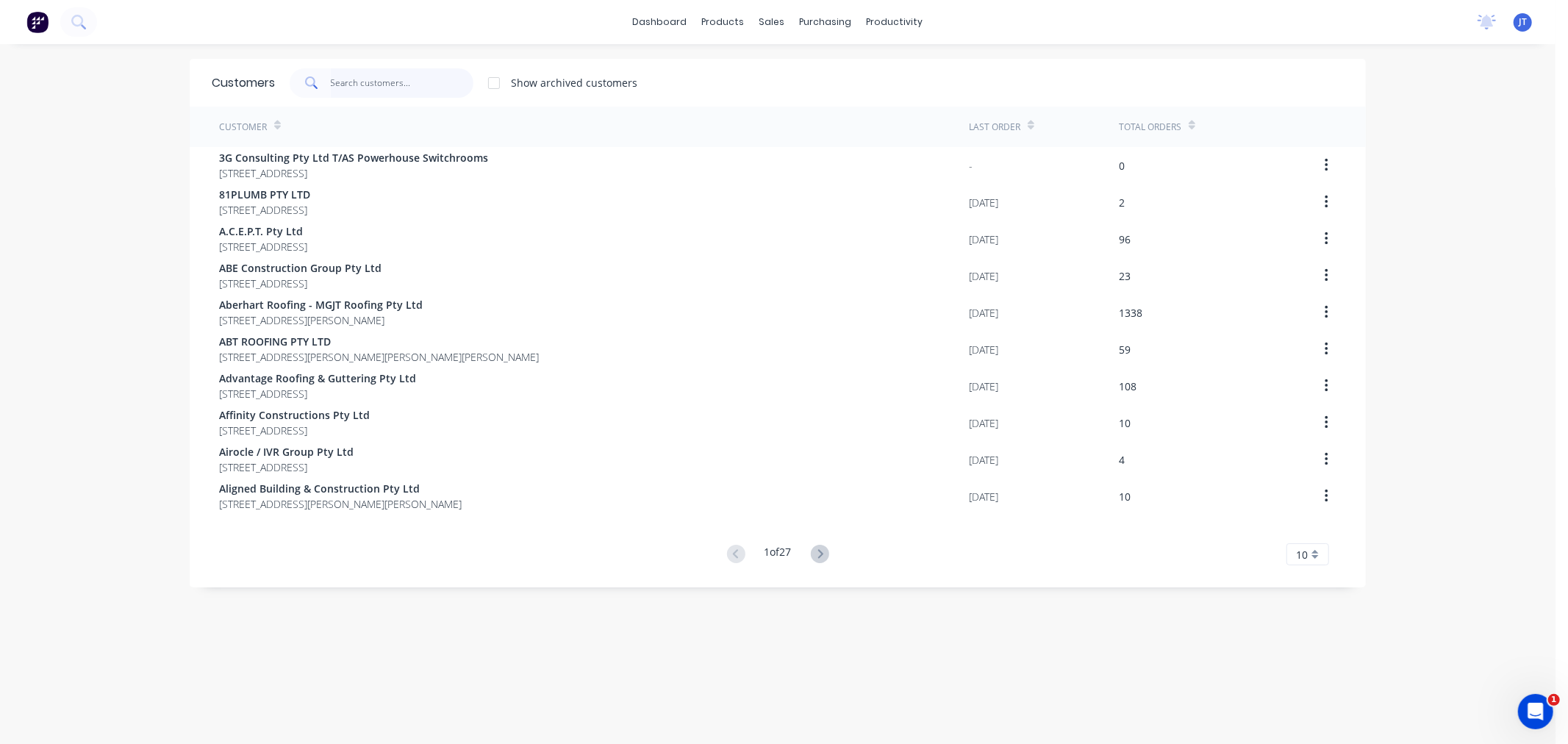
click at [369, 79] on input "text" at bounding box center [402, 83] width 143 height 29
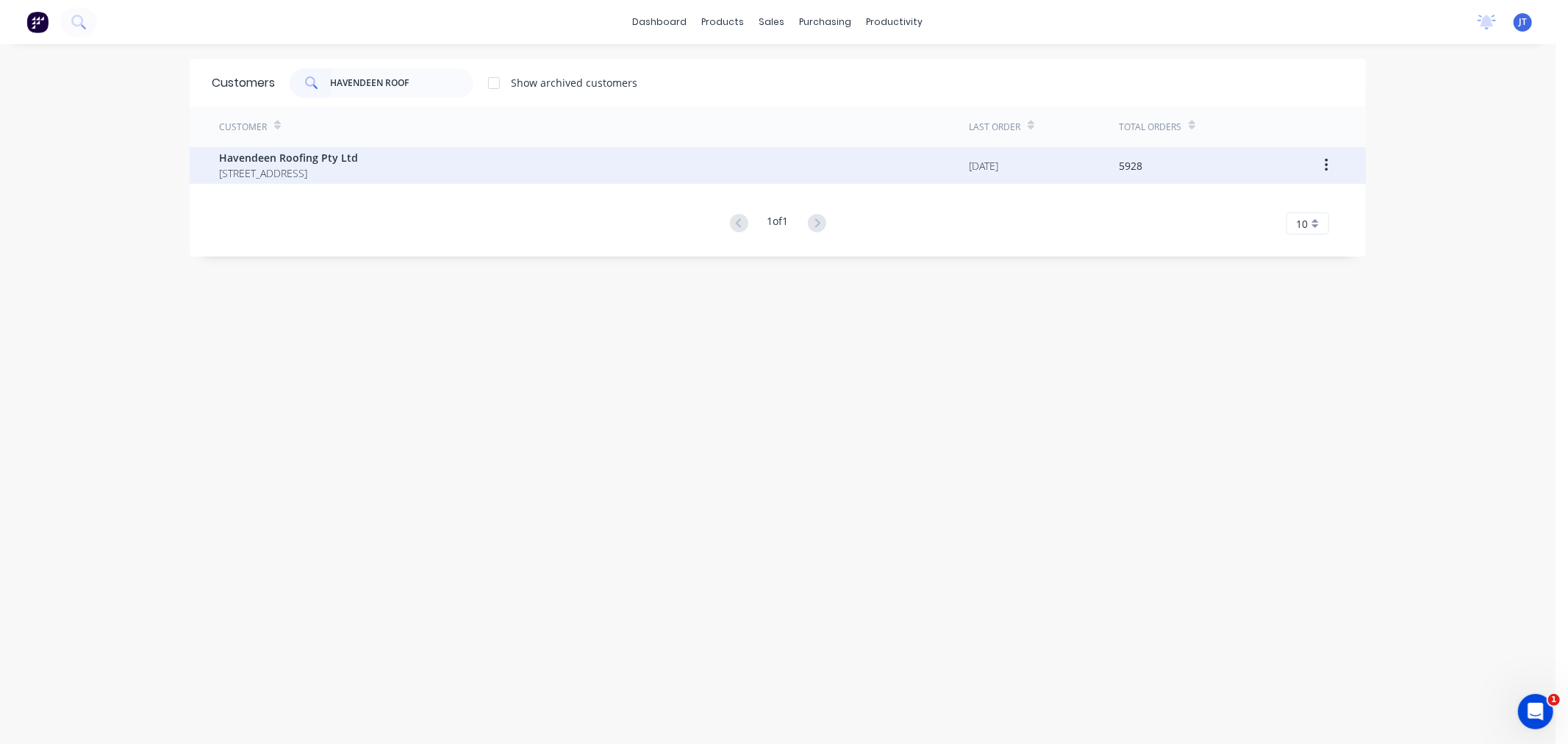
click at [385, 181] on div "Havendeen Roofing Pty Ltd [STREET_ADDRESS]" at bounding box center [594, 166] width 749 height 37
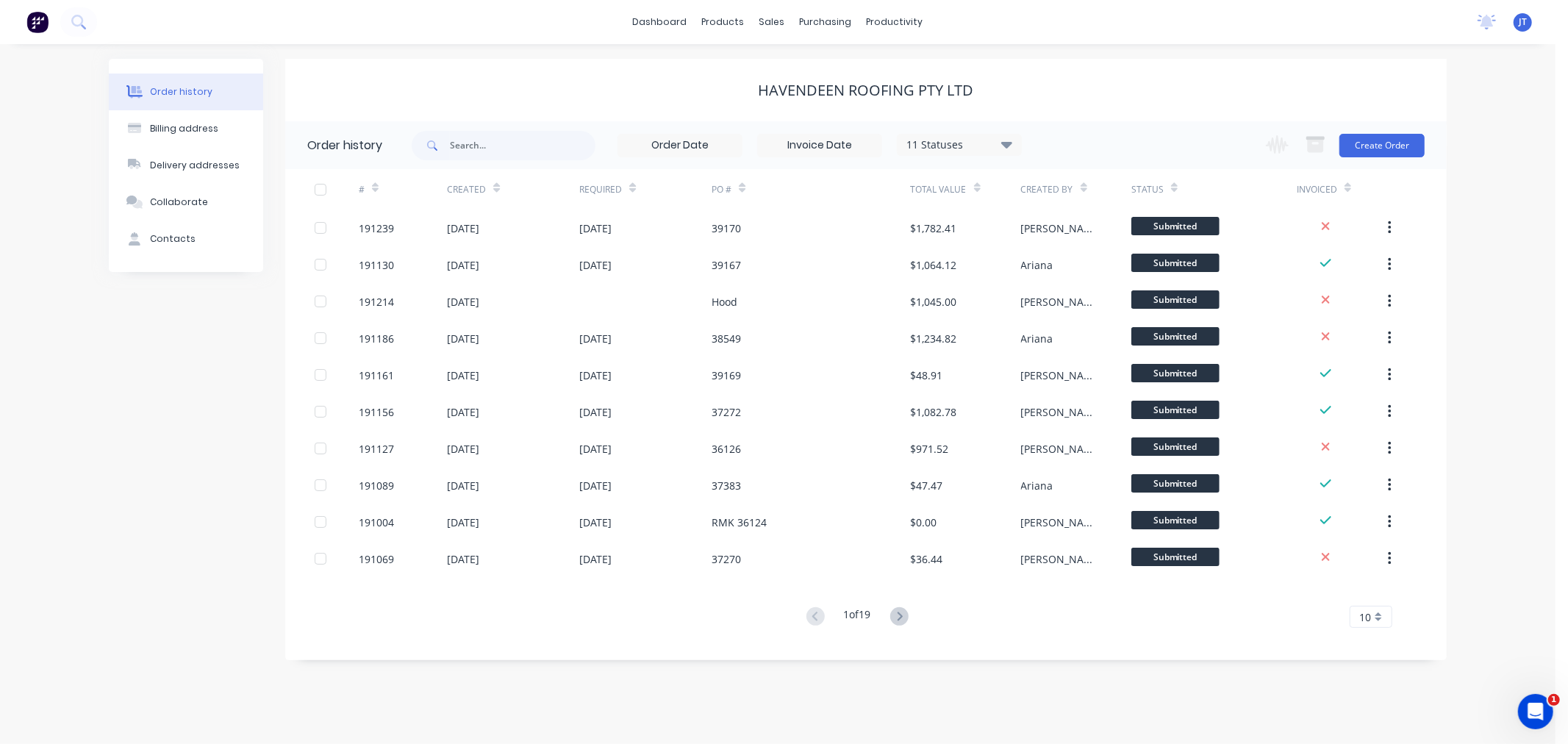
click at [1483, 200] on div "Order history Billing address Delivery addresses Collaborate Contacts Havendeen…" at bounding box center [777, 394] width 1555 height 700
click at [1391, 144] on button "Create Order" at bounding box center [1381, 146] width 86 height 24
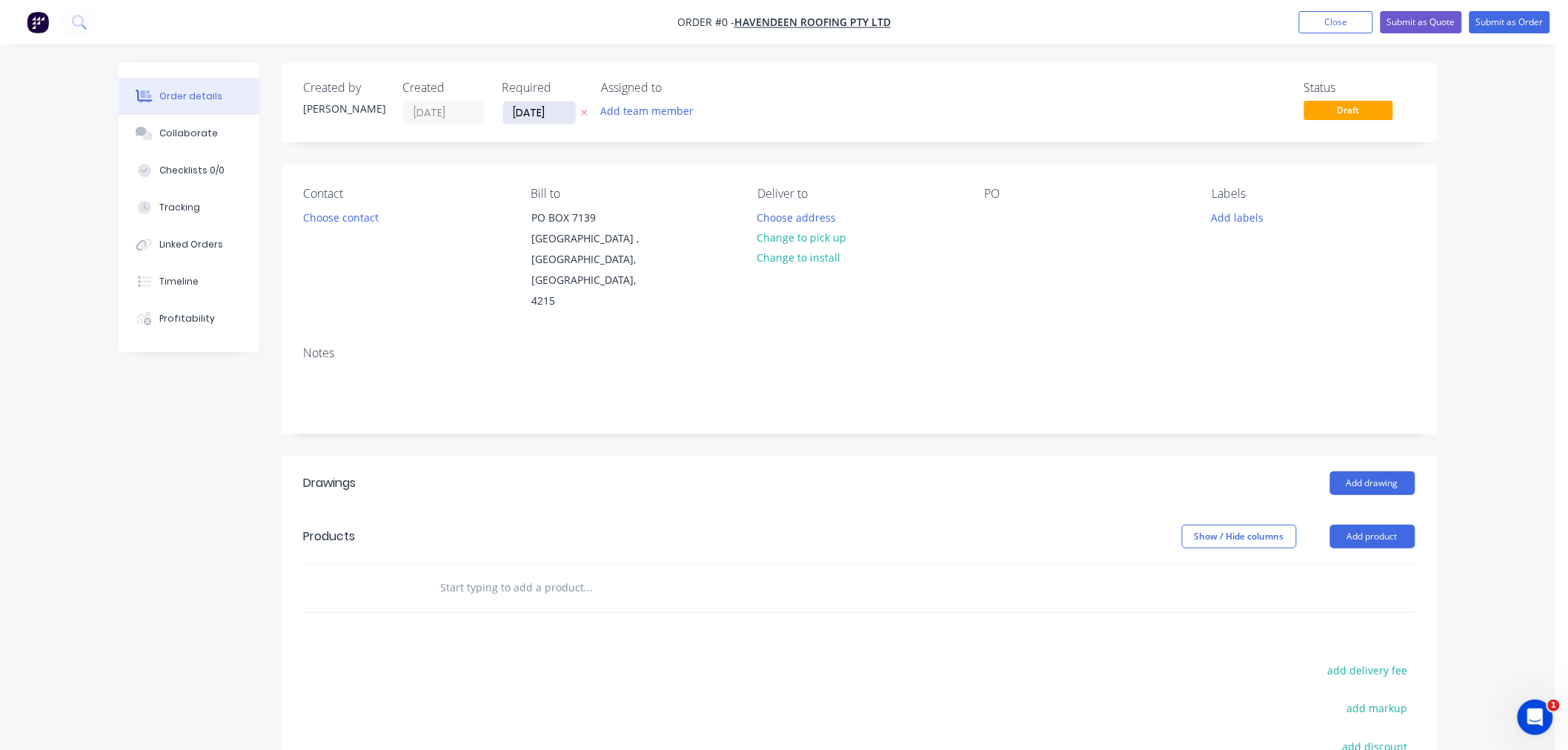
click at [524, 107] on input "[DATE]" at bounding box center [539, 113] width 72 height 23
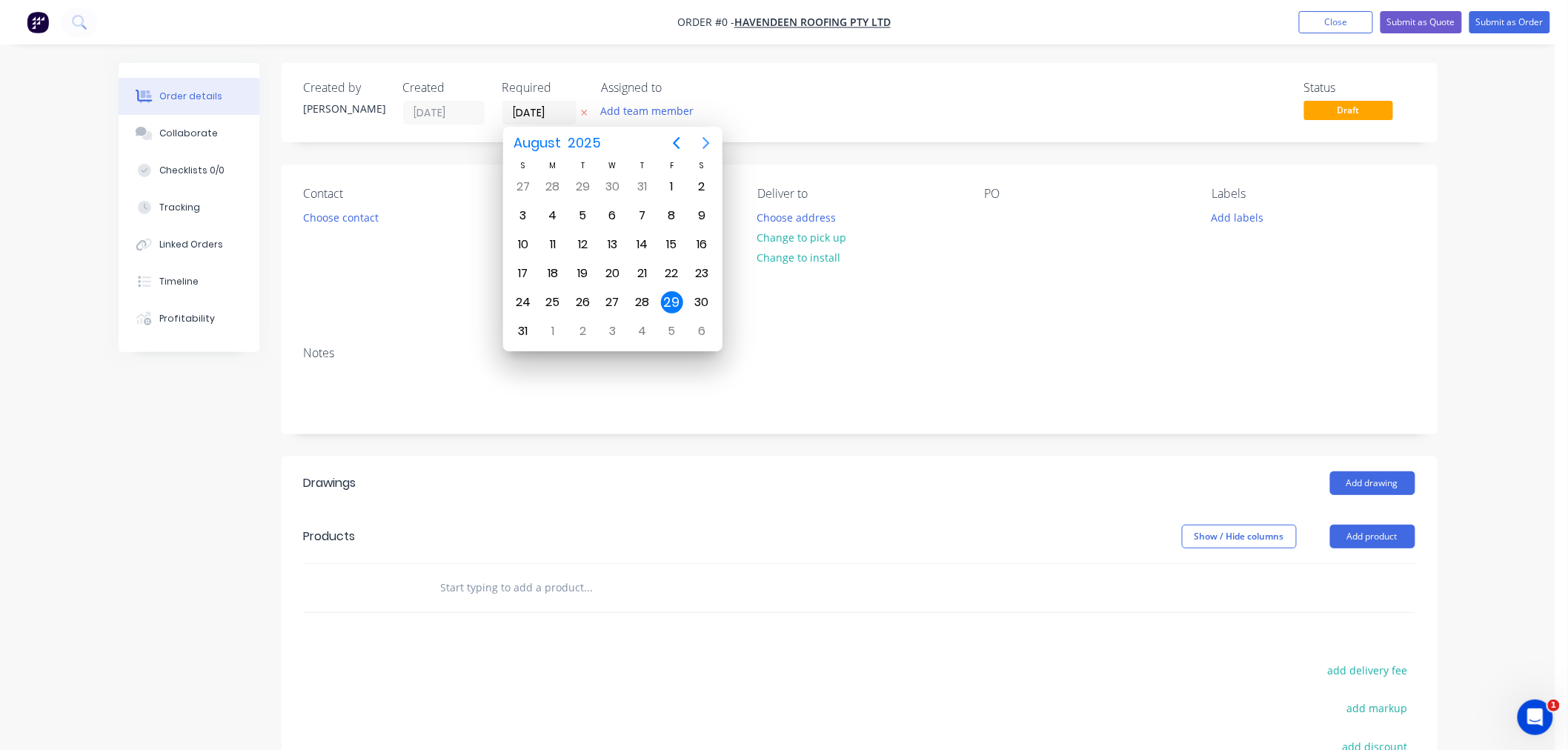
click at [711, 141] on icon "Next page" at bounding box center [706, 143] width 18 height 18
click at [558, 190] on div "1" at bounding box center [553, 187] width 23 height 23
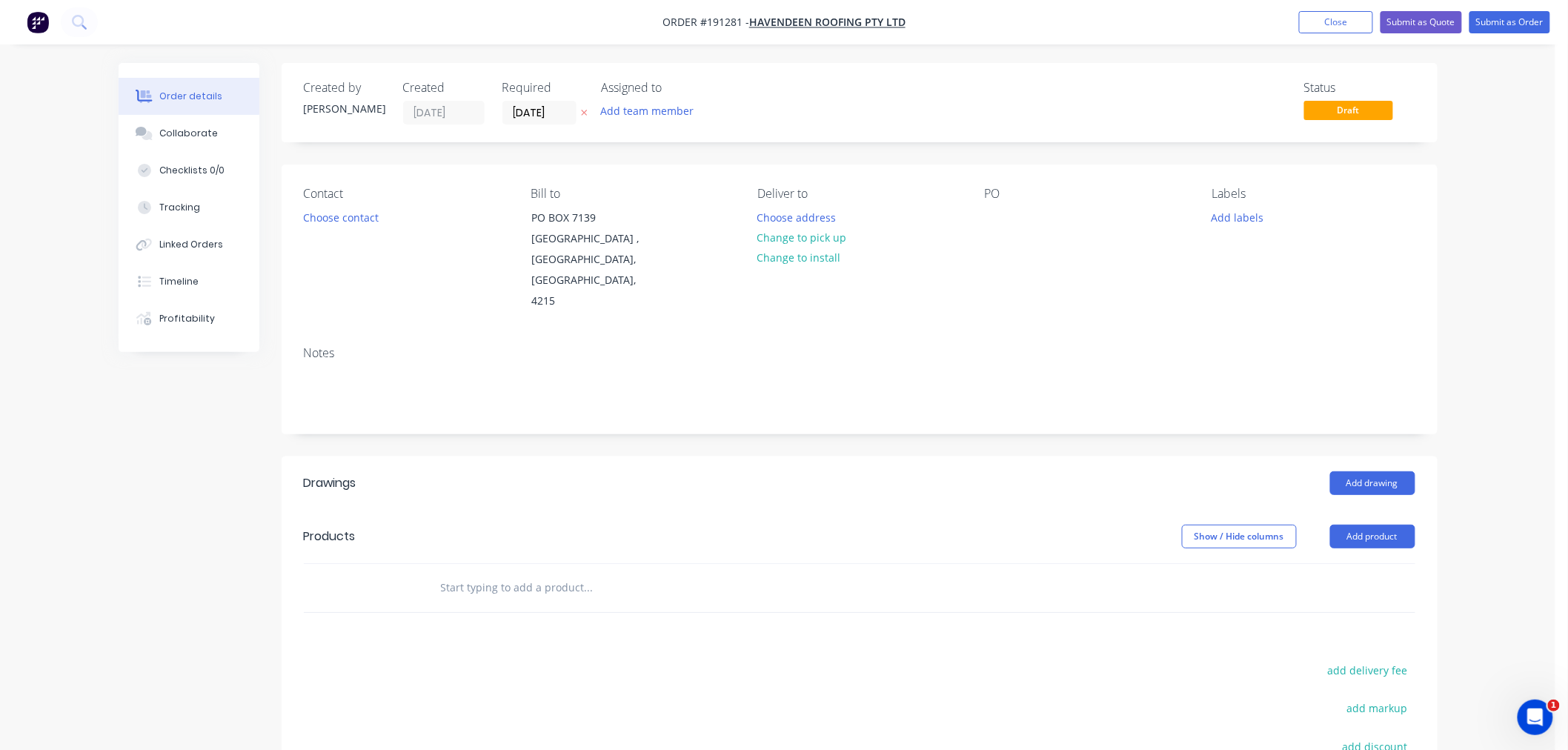
click at [350, 278] on div "Contact Choose contact" at bounding box center [405, 249] width 203 height 125
click at [990, 221] on div at bounding box center [997, 218] width 24 height 22
click at [1552, 358] on div "Order details Collaborate Checklists 0/0 Tracking Linked Orders Timeline Profit…" at bounding box center [777, 495] width 1556 height 991
click at [346, 216] on button "Choose contact" at bounding box center [340, 217] width 91 height 20
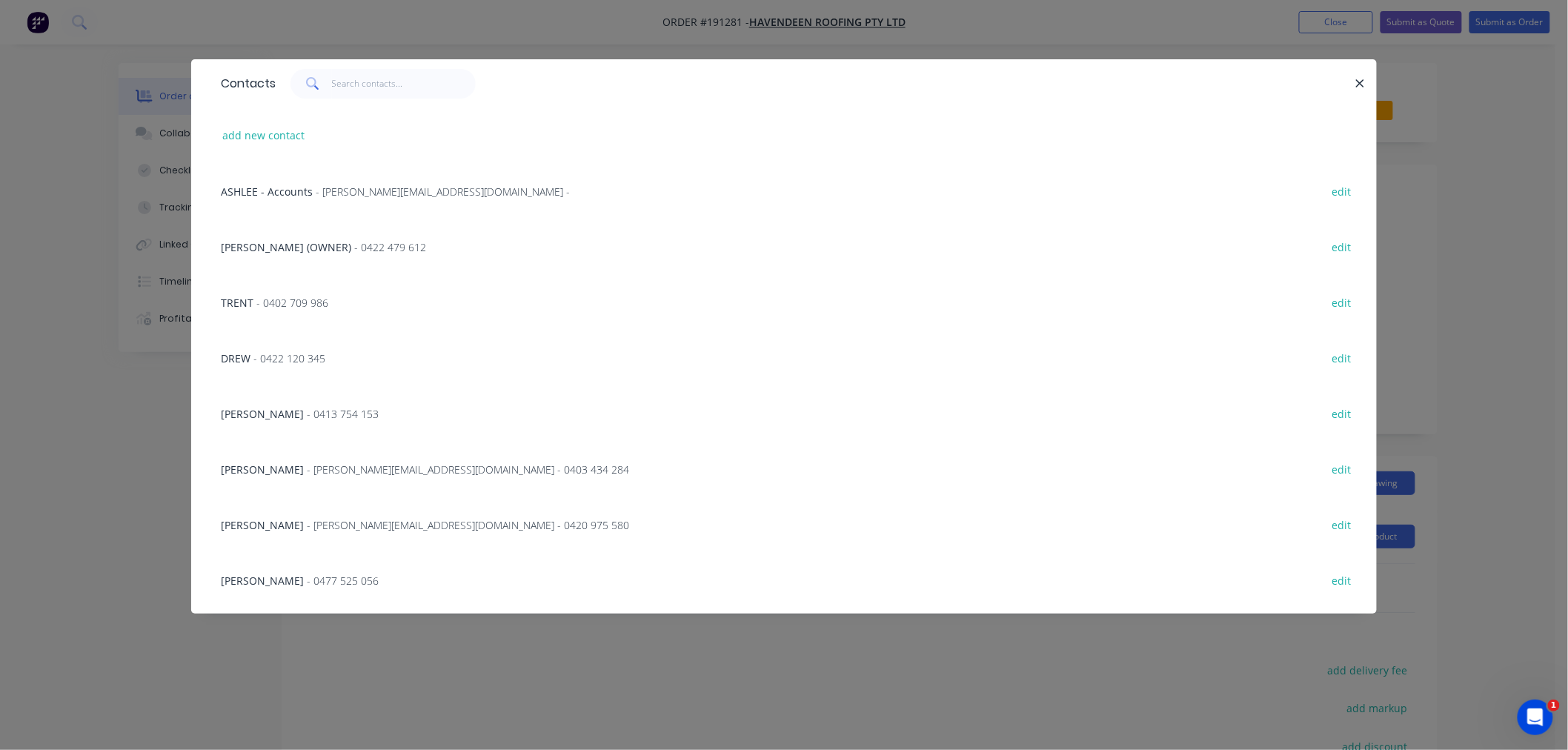
scroll to position [165, 0]
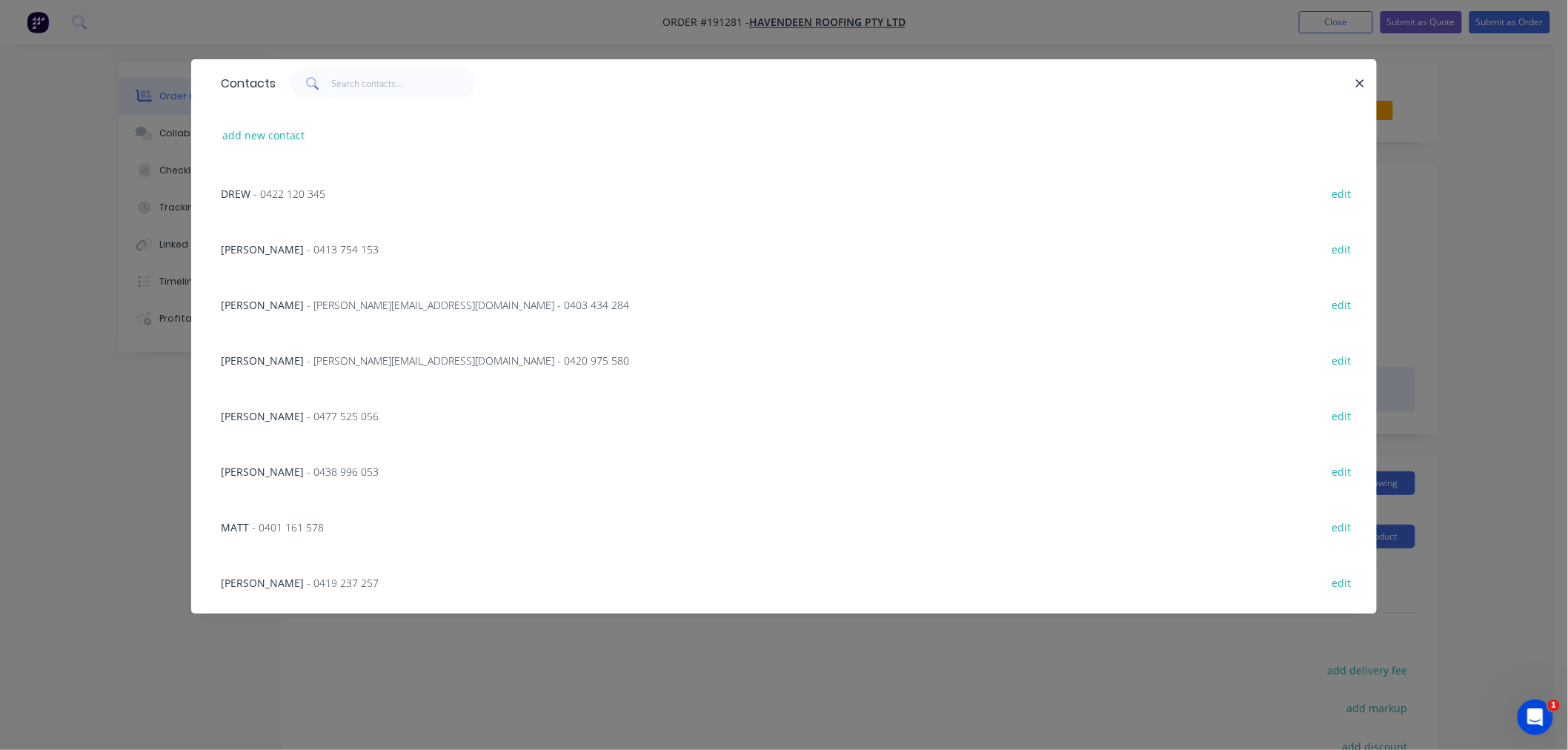
click at [309, 358] on span "- [PERSON_NAME][EMAIL_ADDRESS][DOMAIN_NAME] - 0420 975 580" at bounding box center [468, 361] width 323 height 14
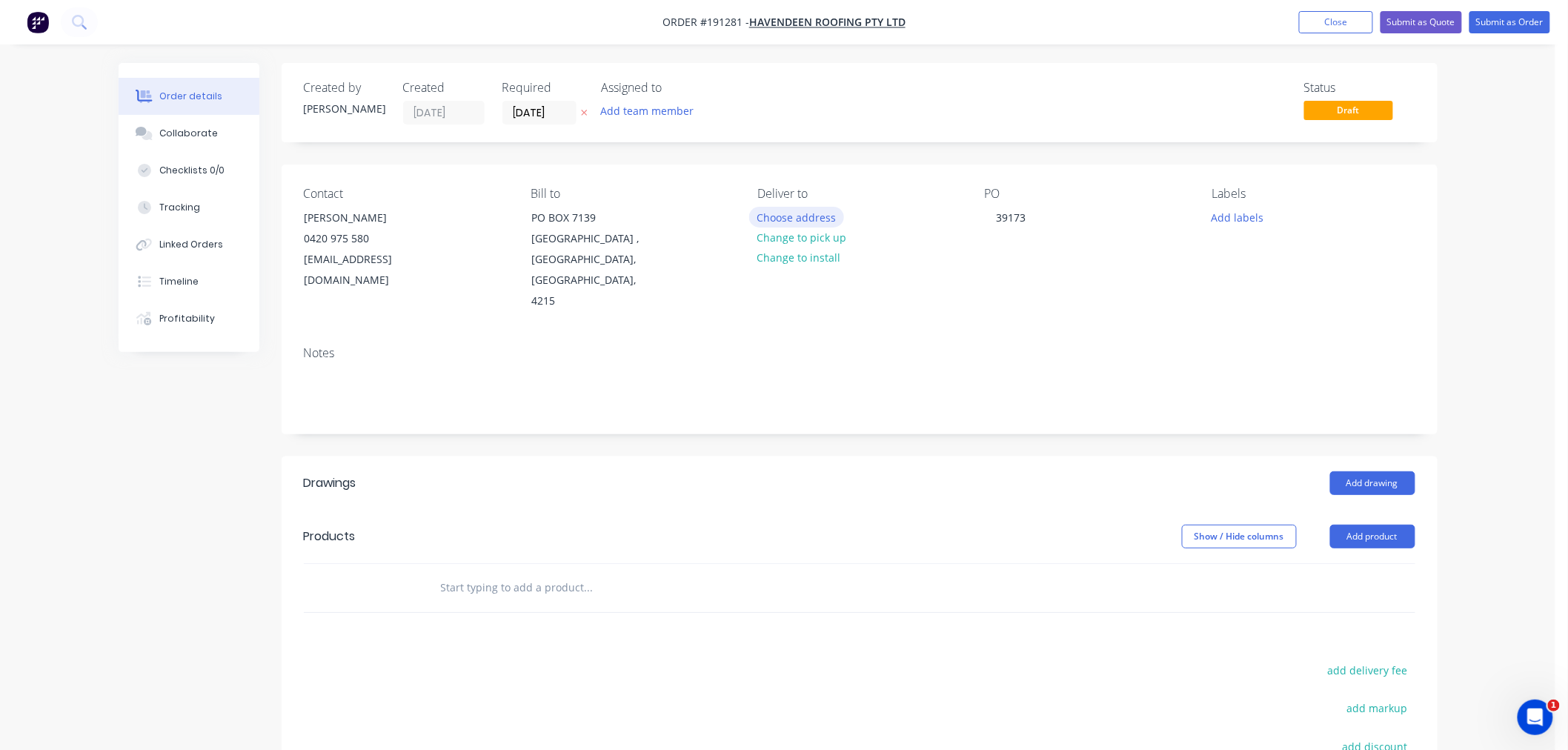
click at [812, 221] on button "Choose address" at bounding box center [797, 217] width 95 height 20
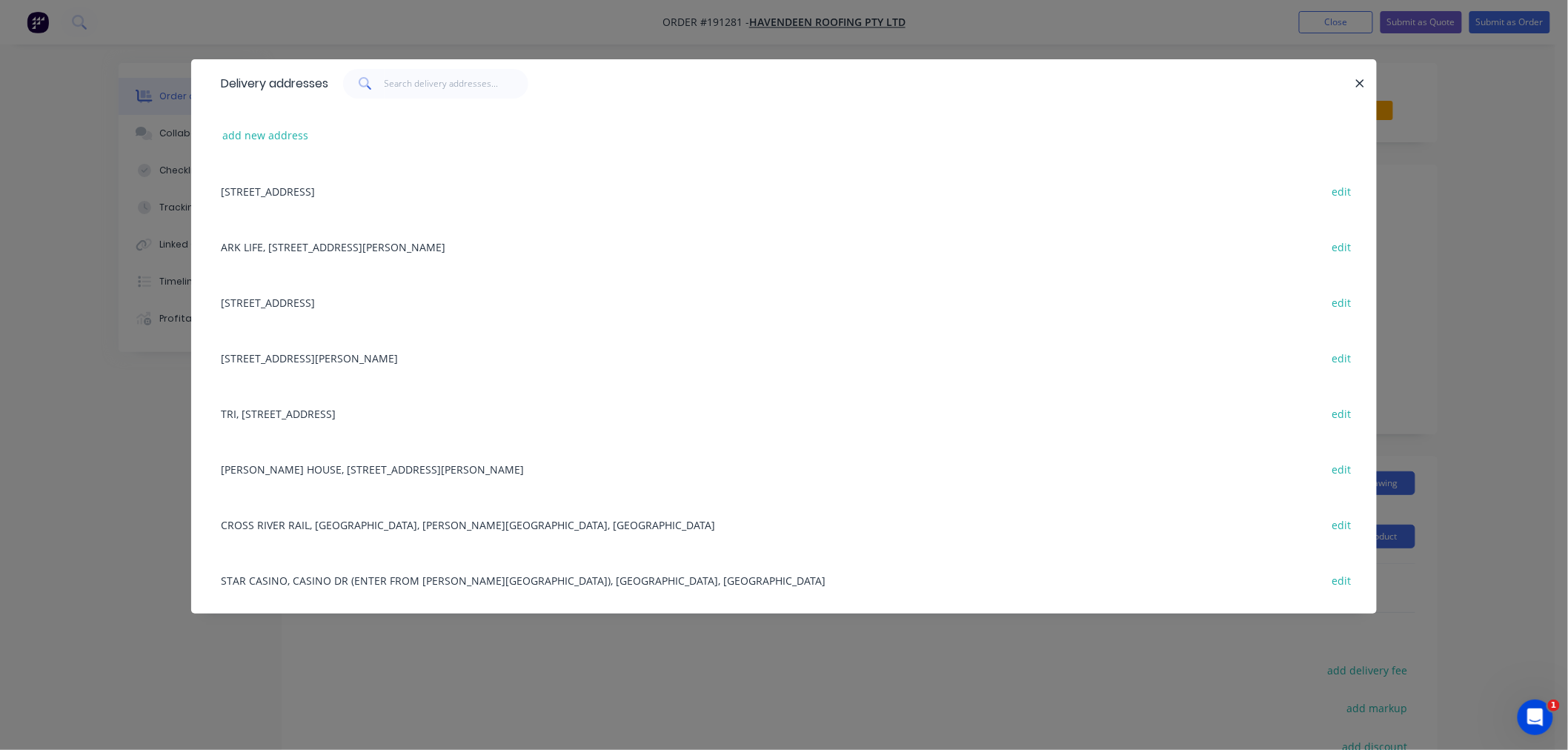
click at [356, 294] on div "[STREET_ADDRESS] edit" at bounding box center [784, 302] width 1141 height 56
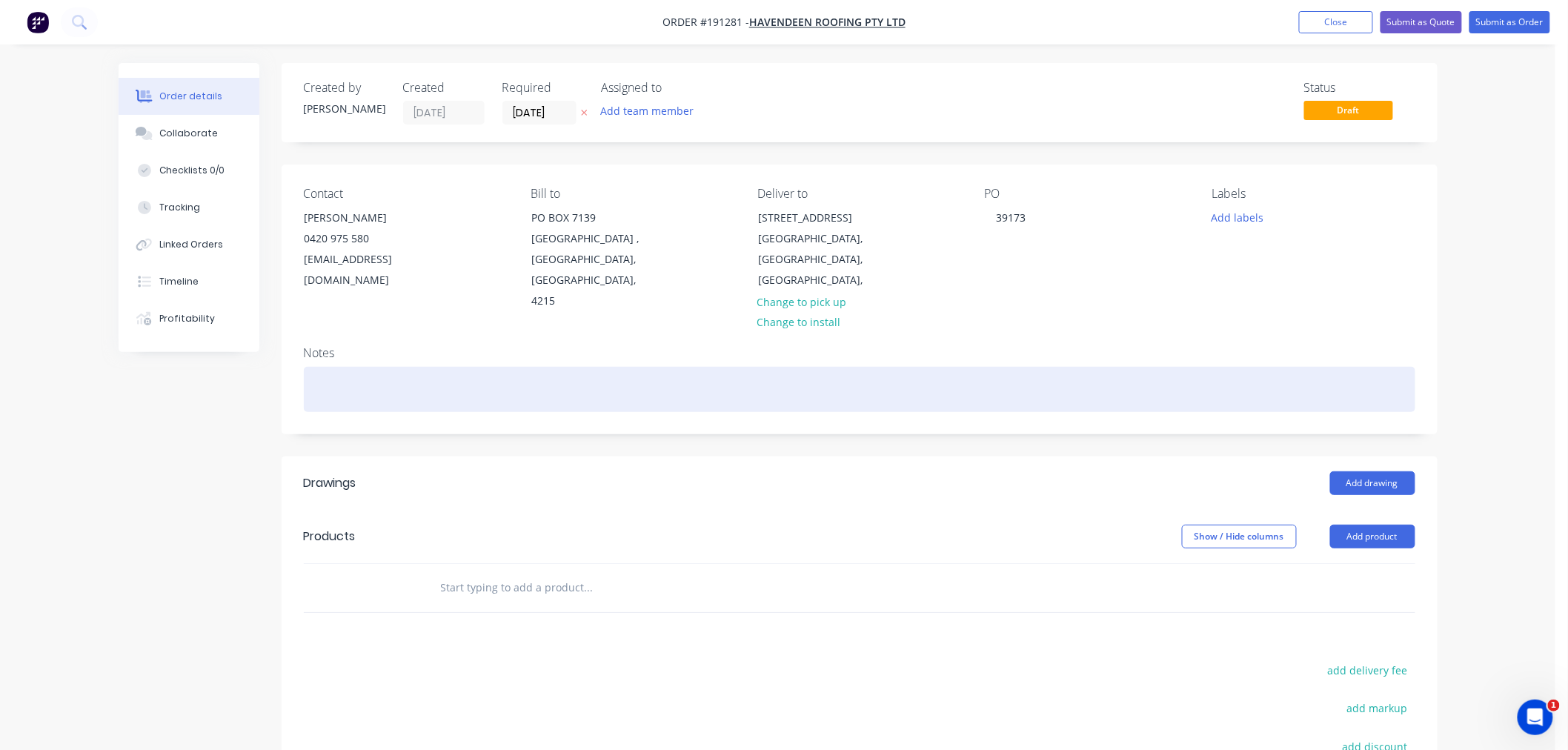
click at [473, 375] on div at bounding box center [860, 389] width 1112 height 45
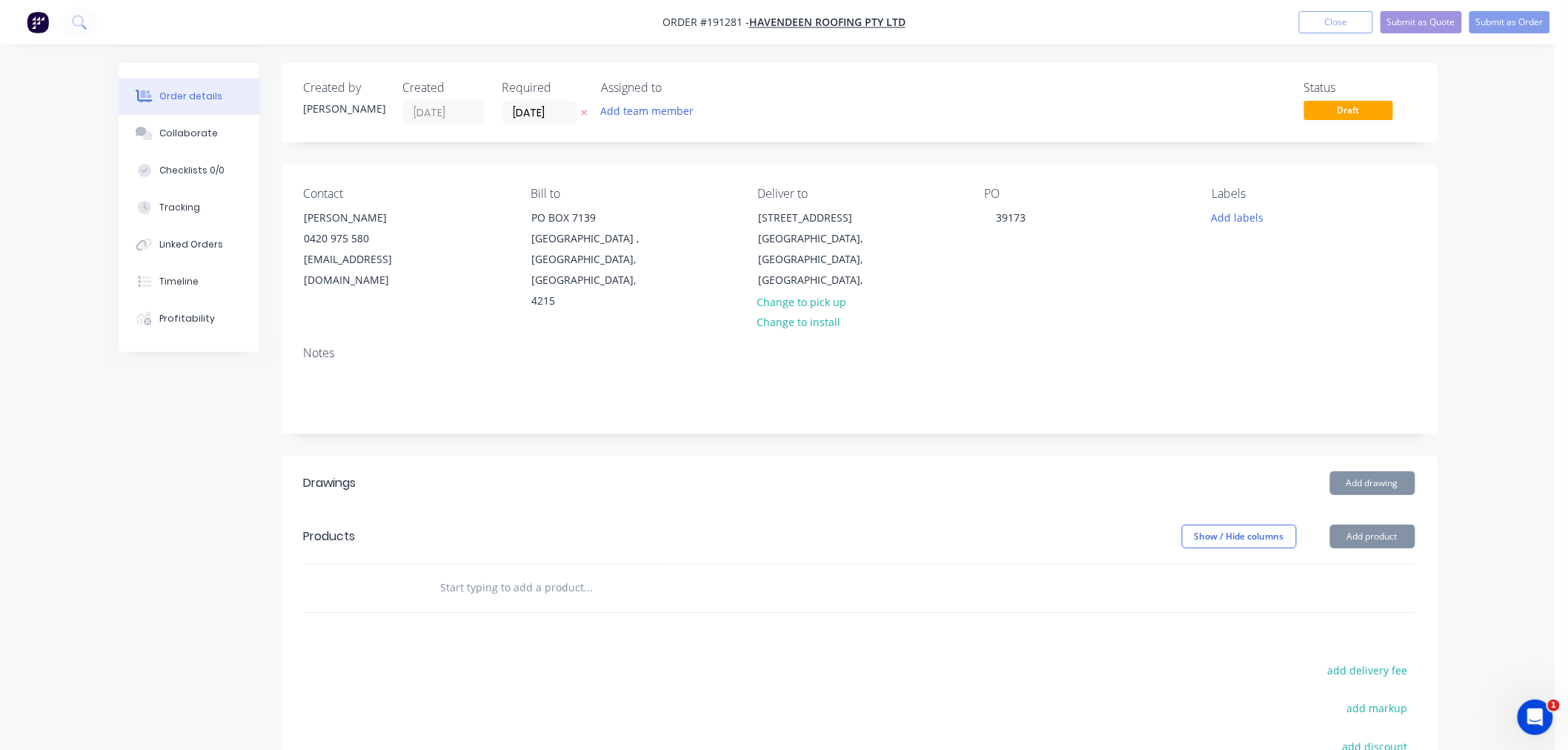
click at [1475, 462] on div "Order details Collaborate Checklists 0/0 Tracking Linked Orders Timeline Profit…" at bounding box center [777, 495] width 1556 height 991
click at [1497, 302] on div "Order details Collaborate Checklists 0/0 Tracking Linked Orders Timeline Profit…" at bounding box center [777, 495] width 1556 height 991
click at [1395, 471] on button "Add drawing" at bounding box center [1373, 483] width 86 height 24
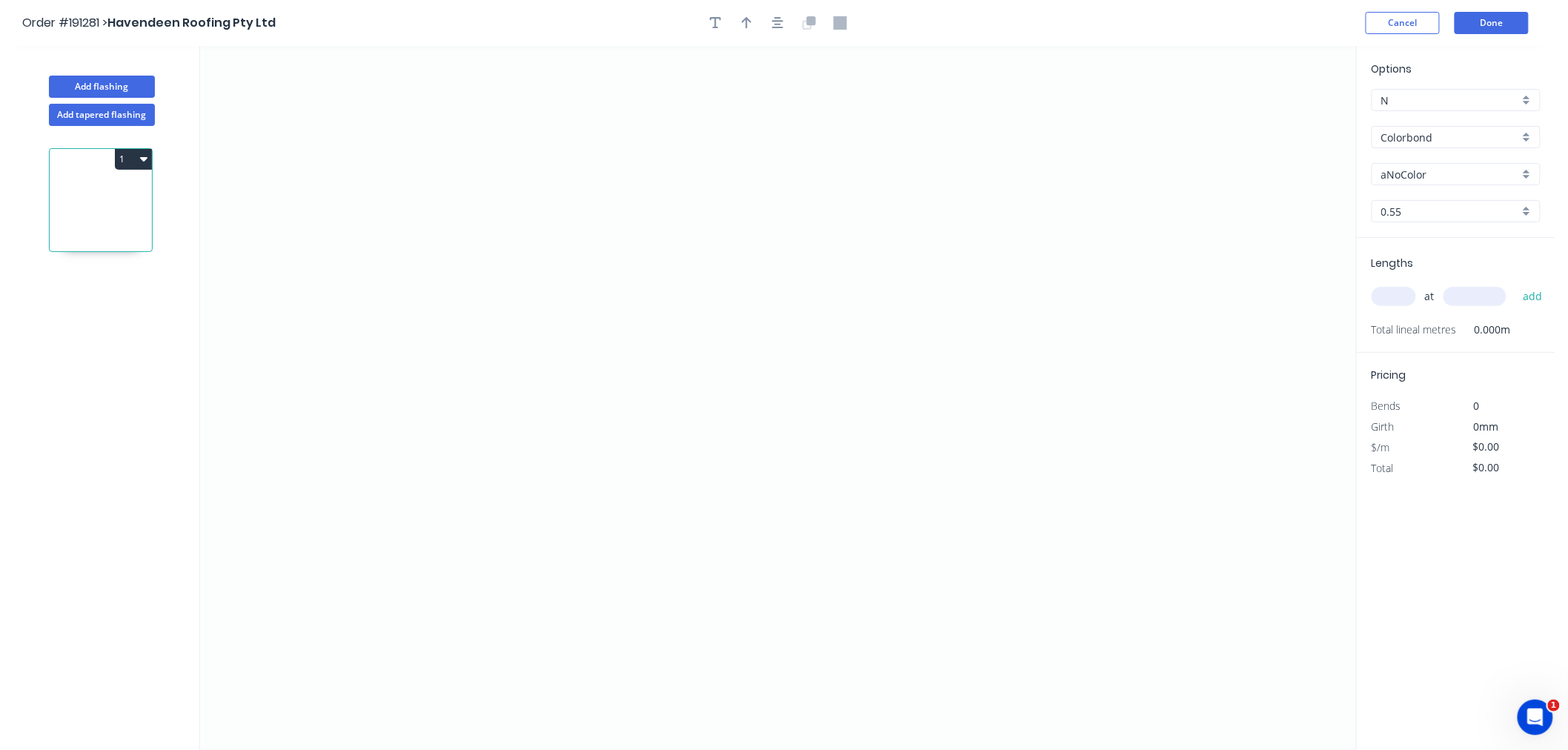
click at [1404, 134] on input "Colorbond" at bounding box center [1450, 138] width 138 height 16
click at [1493, 219] on div "Stainless Steel 316" at bounding box center [1456, 214] width 167 height 26
click at [1403, 210] on input "0.55" at bounding box center [1450, 211] width 138 height 16
click at [1412, 246] on div "0.55" at bounding box center [1456, 239] width 167 height 26
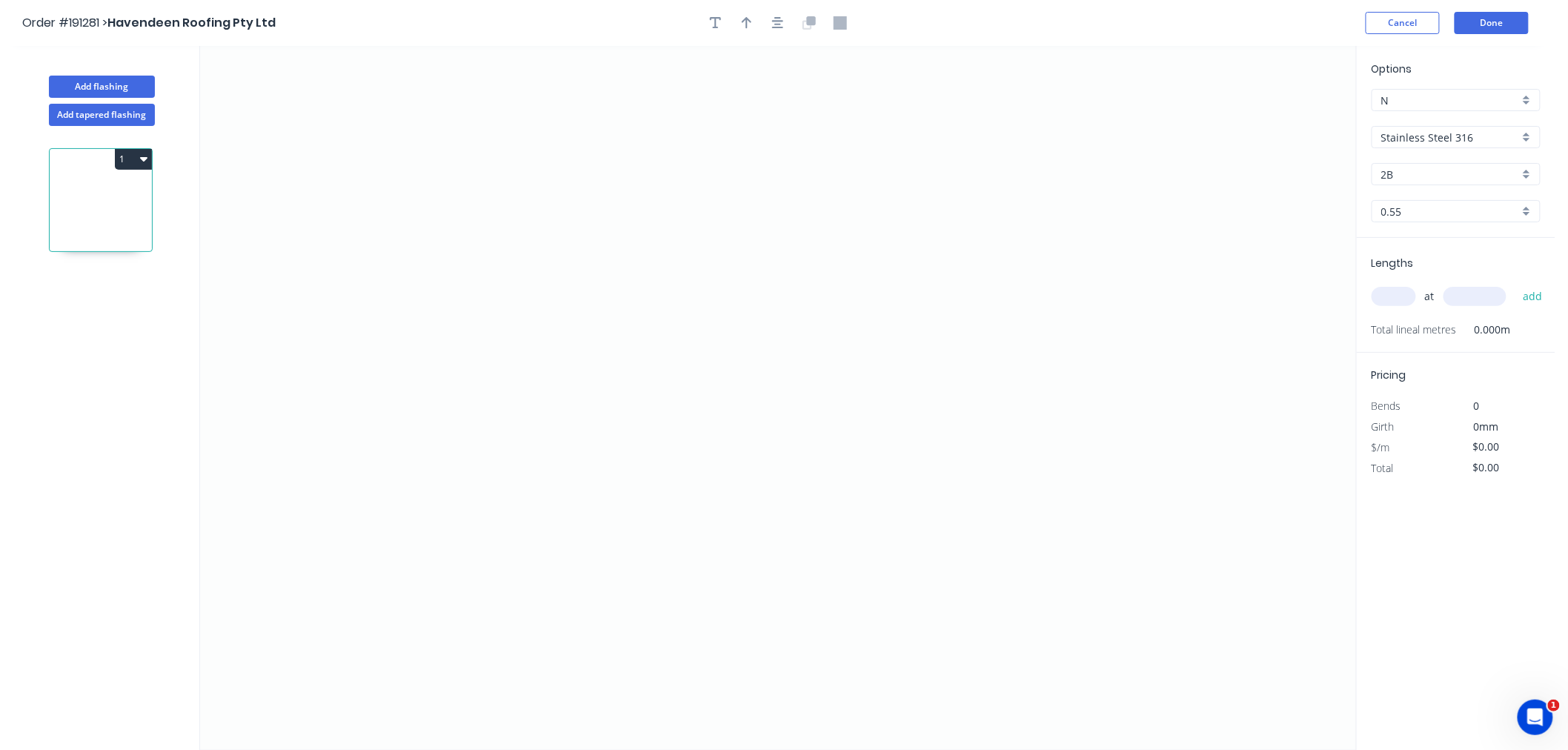
click at [1399, 297] on input "text" at bounding box center [1394, 296] width 44 height 19
click at [1516, 284] on button "add" at bounding box center [1533, 296] width 35 height 25
click at [493, 220] on icon "0" at bounding box center [777, 398] width 1156 height 704
click at [760, 235] on icon "0" at bounding box center [777, 398] width 1156 height 704
click at [757, 397] on icon "0 ?" at bounding box center [777, 398] width 1156 height 704
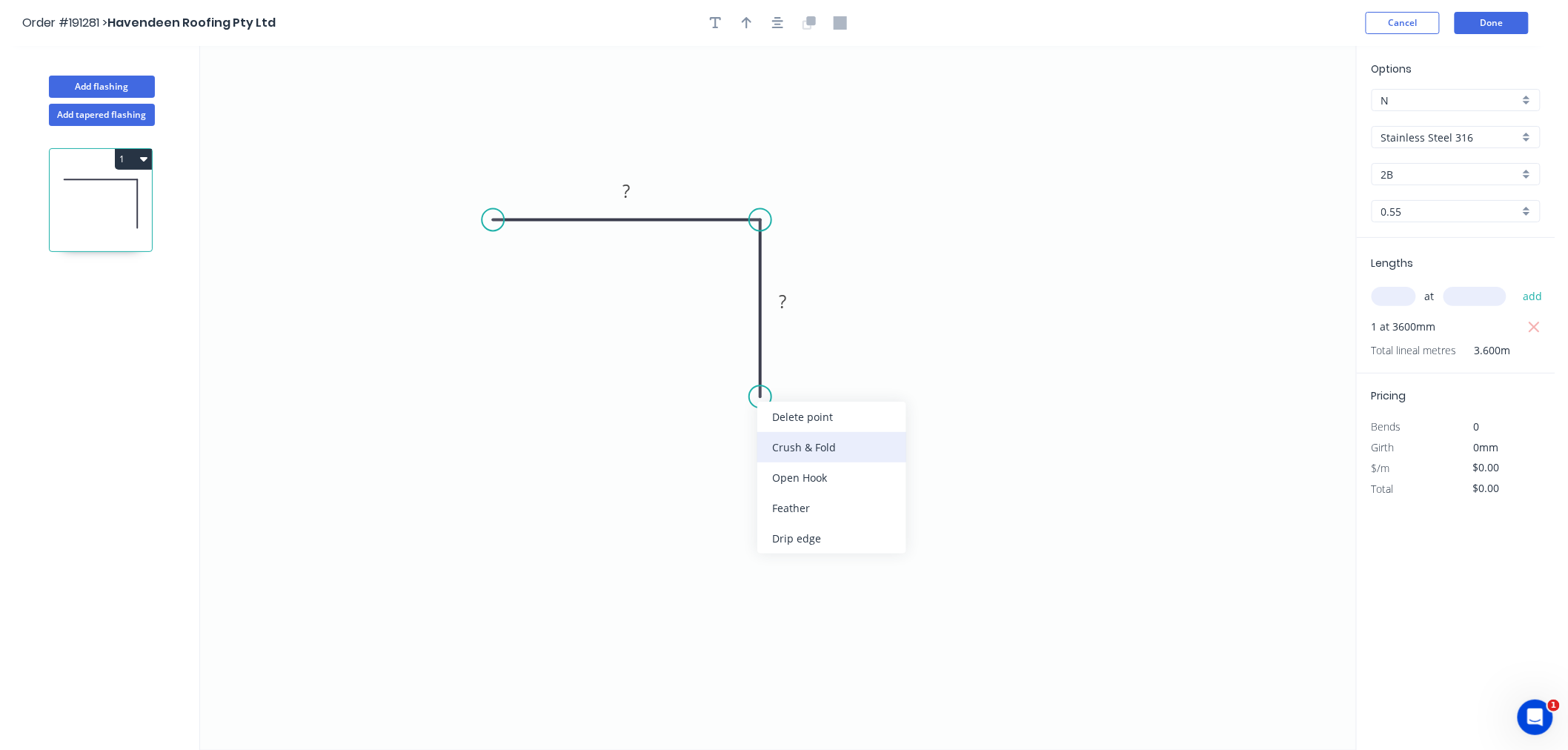
click at [784, 450] on div "Crush & Fold" at bounding box center [832, 447] width 149 height 30
click at [786, 438] on div "Flip bend" at bounding box center [836, 441] width 149 height 30
click at [805, 374] on tspan "10" at bounding box center [801, 370] width 21 height 24
click at [783, 27] on icon "button" at bounding box center [777, 23] width 12 height 12
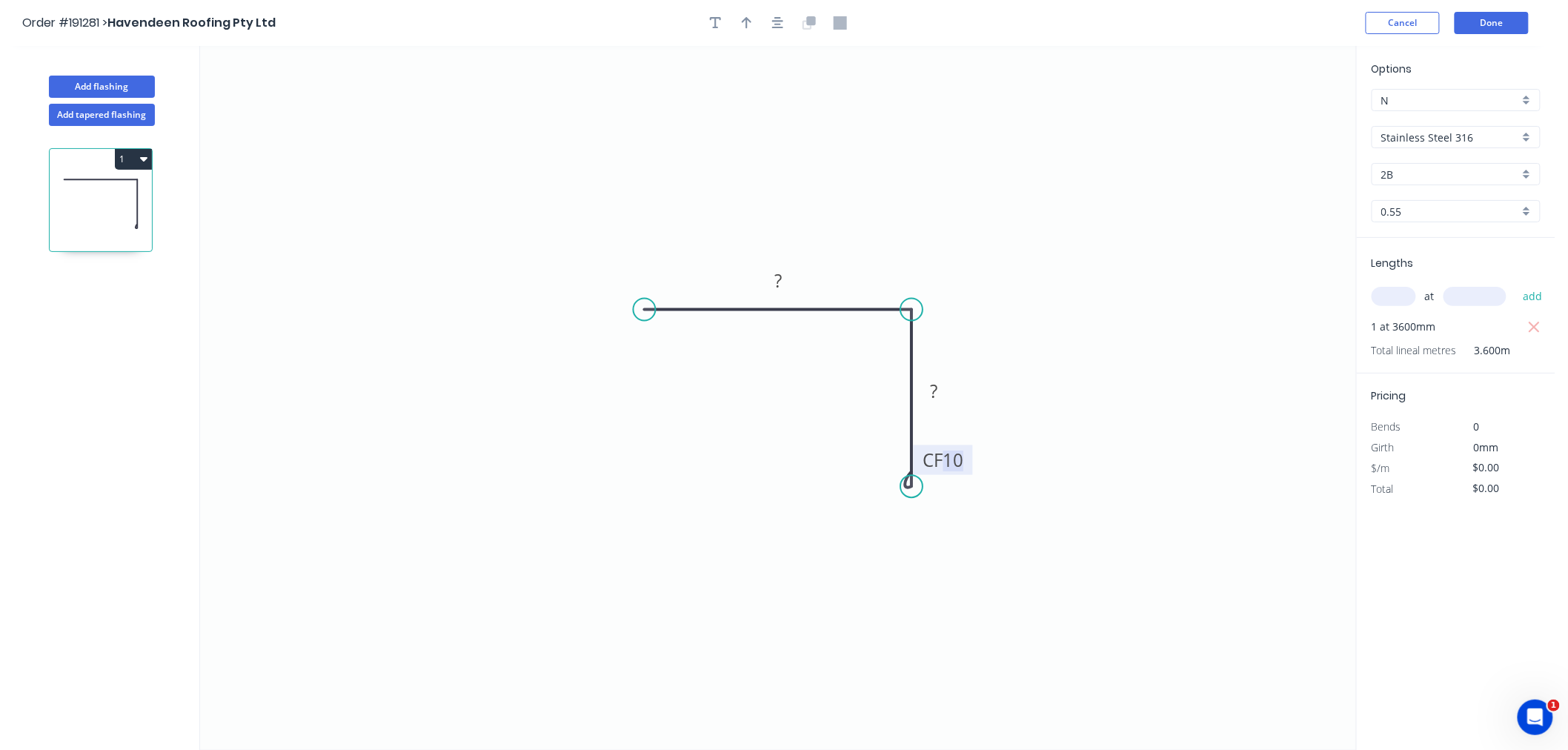
click at [958, 461] on tspan "10" at bounding box center [953, 459] width 21 height 24
click at [1153, 361] on icon "0 100 CF 15 85" at bounding box center [777, 398] width 1156 height 704
click at [776, 25] on icon "button" at bounding box center [777, 23] width 12 height 13
drag, startPoint x: 641, startPoint y: 307, endPoint x: 578, endPoint y: 298, distance: 63.6
click at [575, 308] on circle at bounding box center [575, 309] width 23 height 23
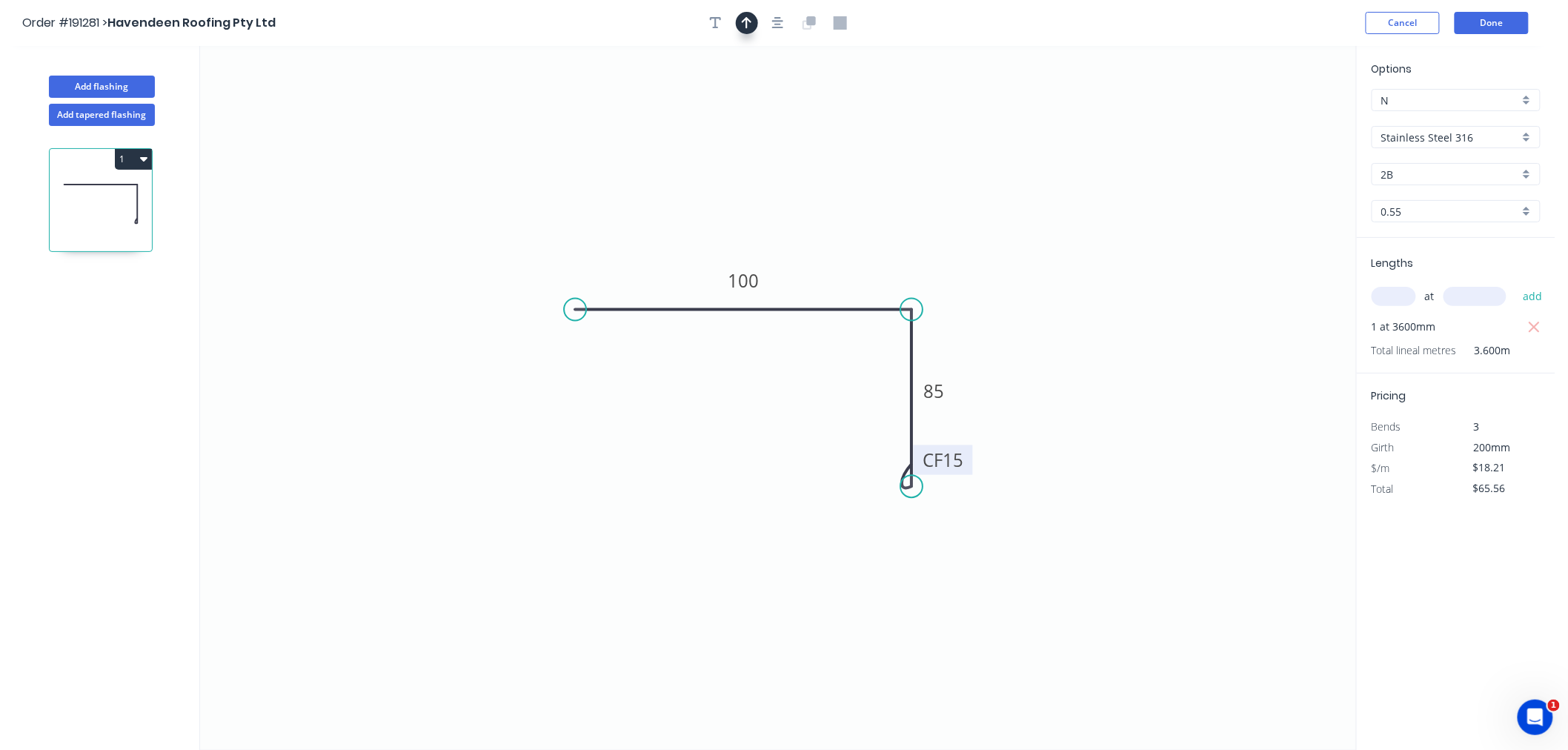
click at [744, 18] on icon "button" at bounding box center [746, 23] width 10 height 13
drag, startPoint x: 1279, startPoint y: 120, endPoint x: 871, endPoint y: 260, distance: 431.4
click at [871, 260] on icon at bounding box center [871, 242] width 13 height 47
click at [1506, 21] on button "Done" at bounding box center [1492, 23] width 74 height 23
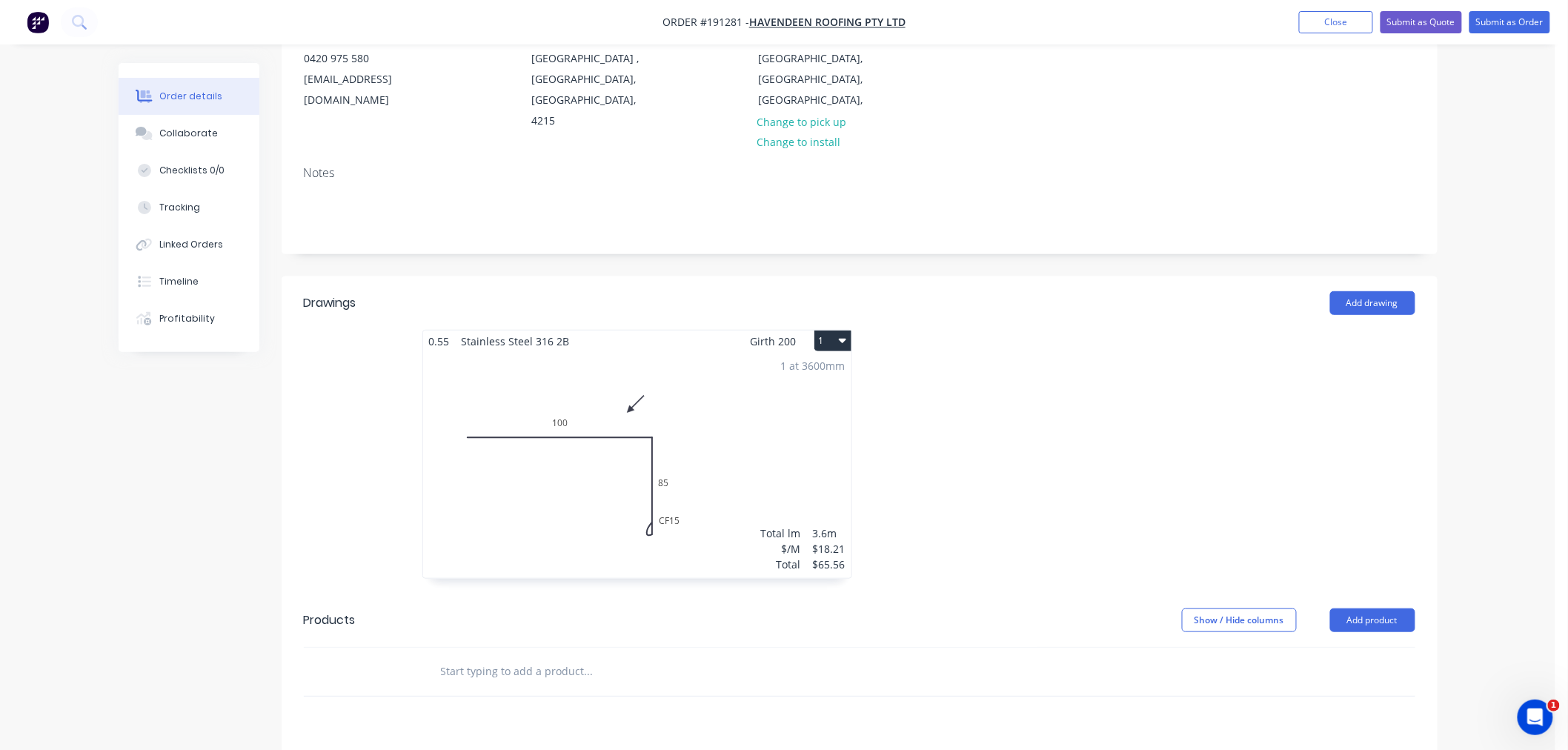
scroll to position [329, 0]
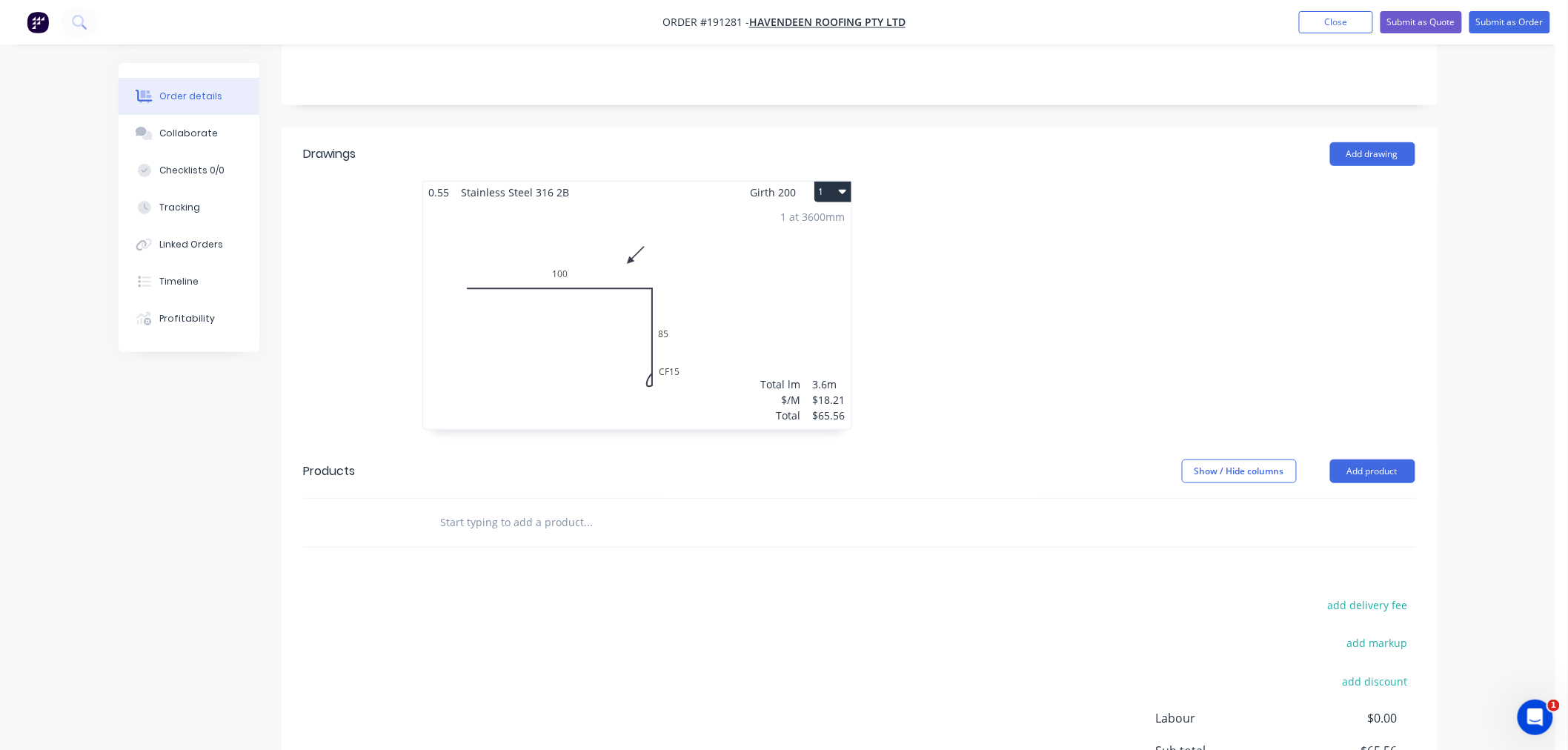
click at [777, 306] on div "1 at 3600mm Total lm $/M Total 3.6m $18.21 $65.56" at bounding box center [637, 316] width 428 height 226
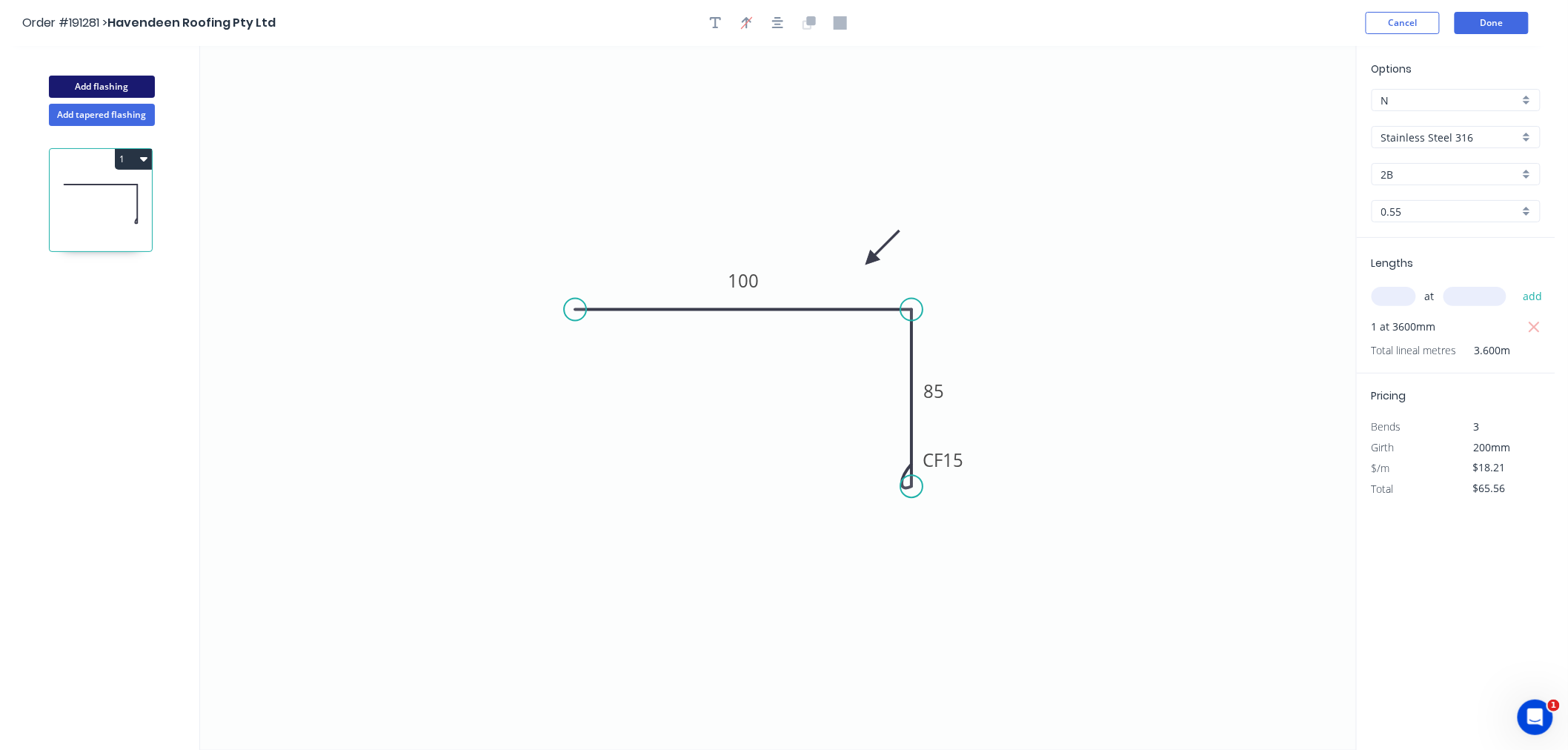
click at [114, 89] on button "Add flashing" at bounding box center [102, 86] width 106 height 23
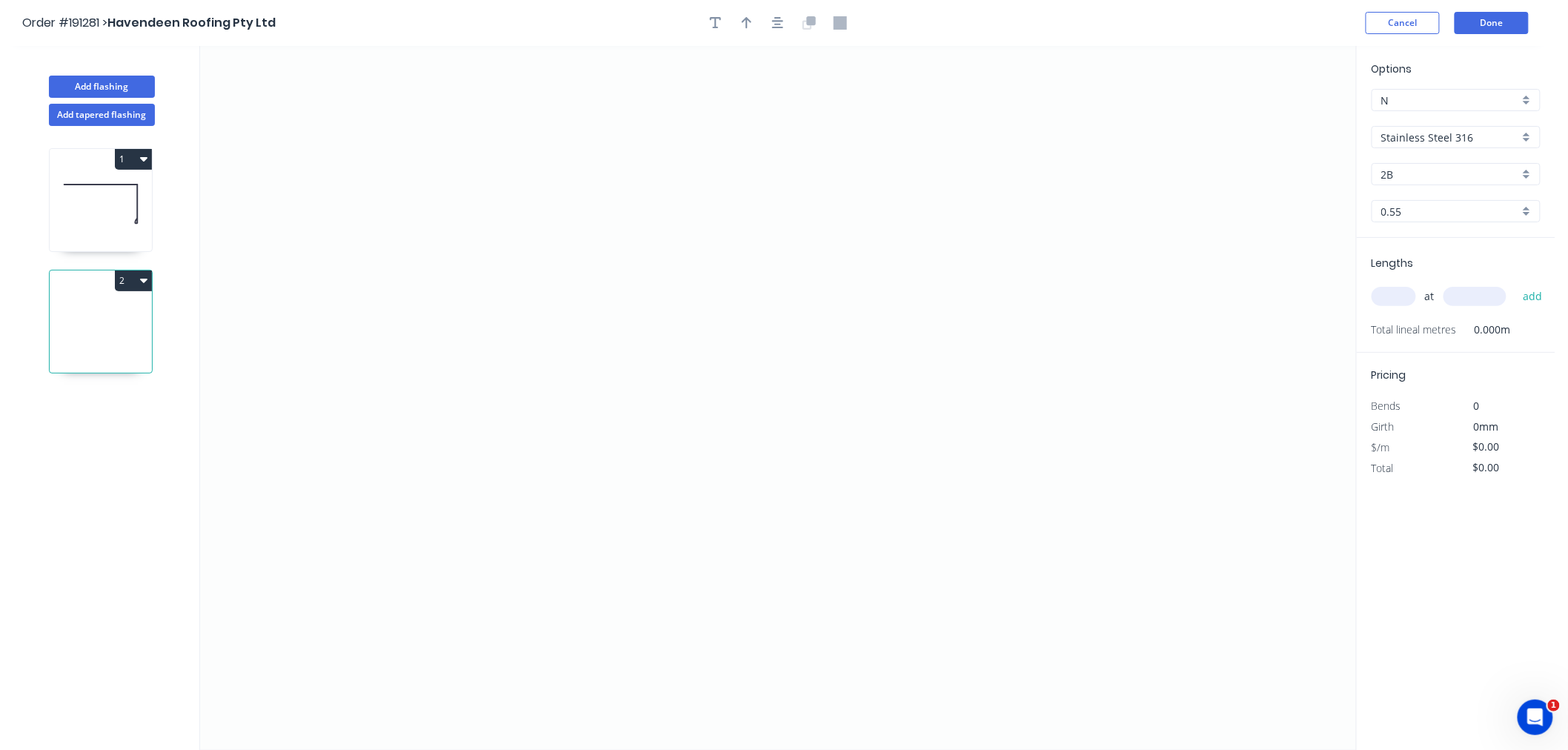
click at [1402, 294] on input "text" at bounding box center [1394, 296] width 44 height 19
click at [1516, 284] on button "add" at bounding box center [1533, 296] width 35 height 25
click at [454, 413] on icon "0" at bounding box center [777, 398] width 1156 height 704
click at [529, 408] on icon "0" at bounding box center [777, 398] width 1156 height 704
click at [523, 258] on icon "0 ?" at bounding box center [777, 398] width 1156 height 704
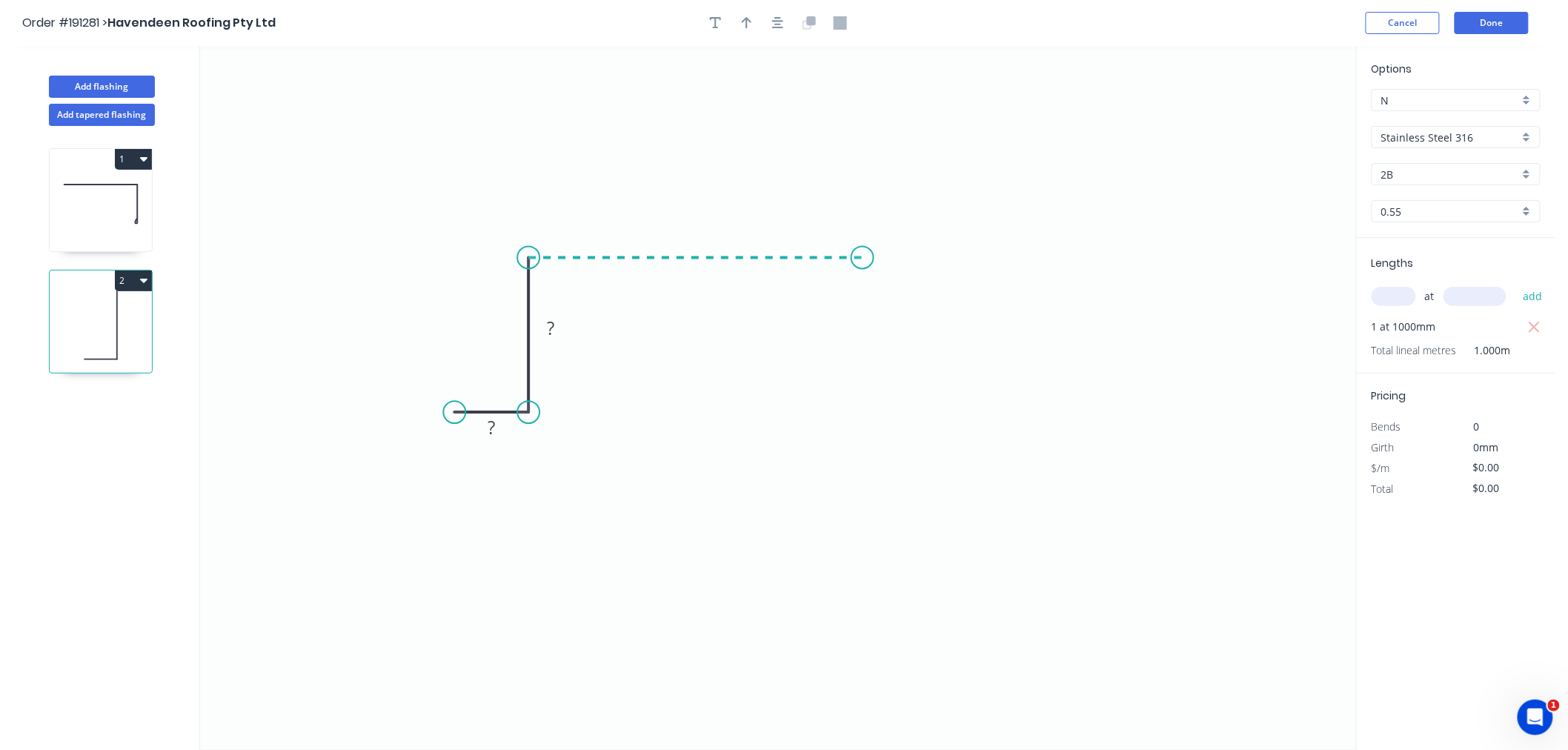
click at [863, 252] on icon "0 ? ?" at bounding box center [777, 398] width 1156 height 704
click at [860, 415] on icon "0 ? ? ?" at bounding box center [777, 398] width 1156 height 704
click at [951, 417] on icon "0 ? ? ? ?" at bounding box center [777, 398] width 1156 height 704
click at [780, 25] on icon "button" at bounding box center [777, 23] width 12 height 13
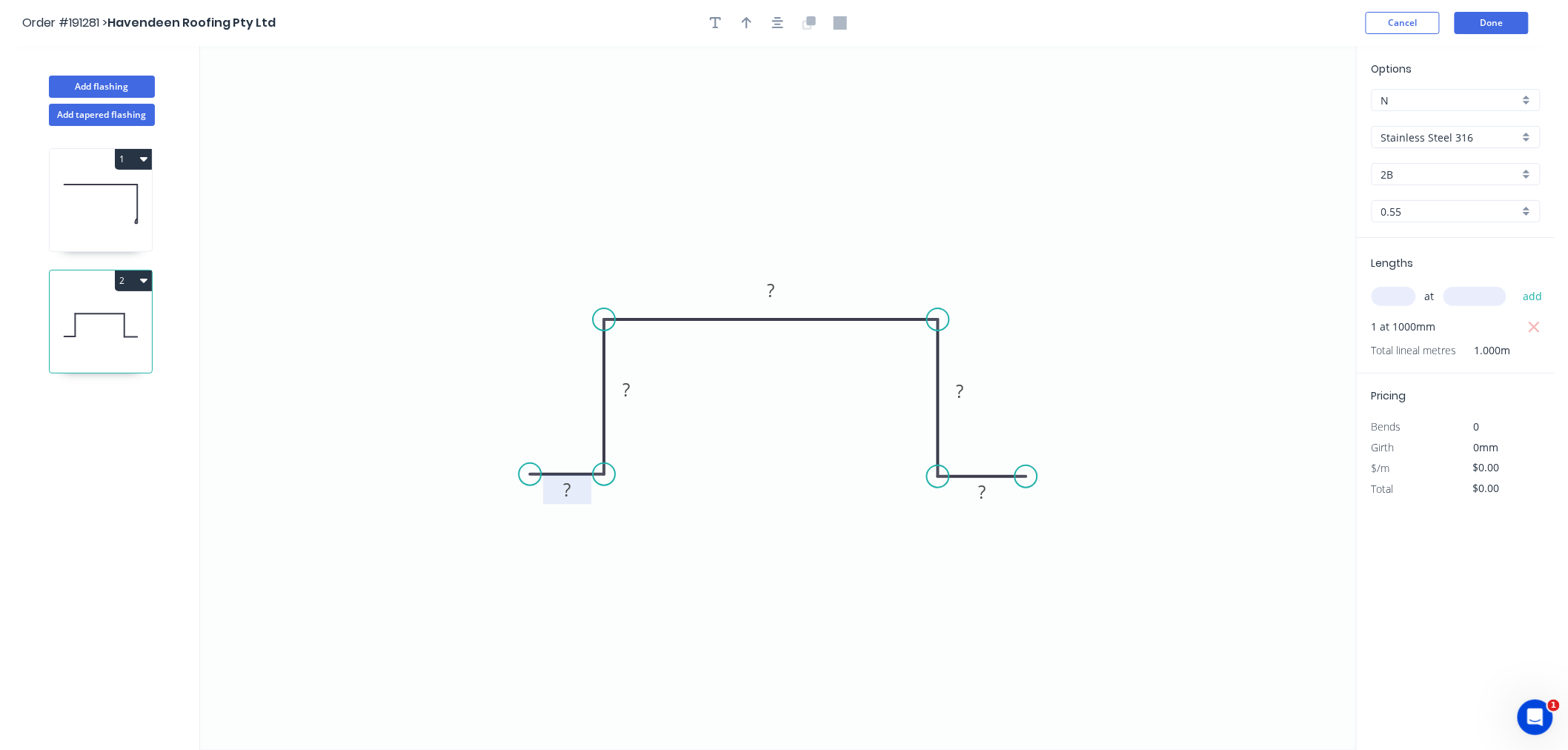
click at [572, 495] on rect at bounding box center [567, 490] width 30 height 21
click at [747, 23] on icon "button" at bounding box center [746, 23] width 10 height 12
drag, startPoint x: 1167, startPoint y: 208, endPoint x: 761, endPoint y: 430, distance: 462.7
click at [761, 430] on icon at bounding box center [761, 412] width 13 height 47
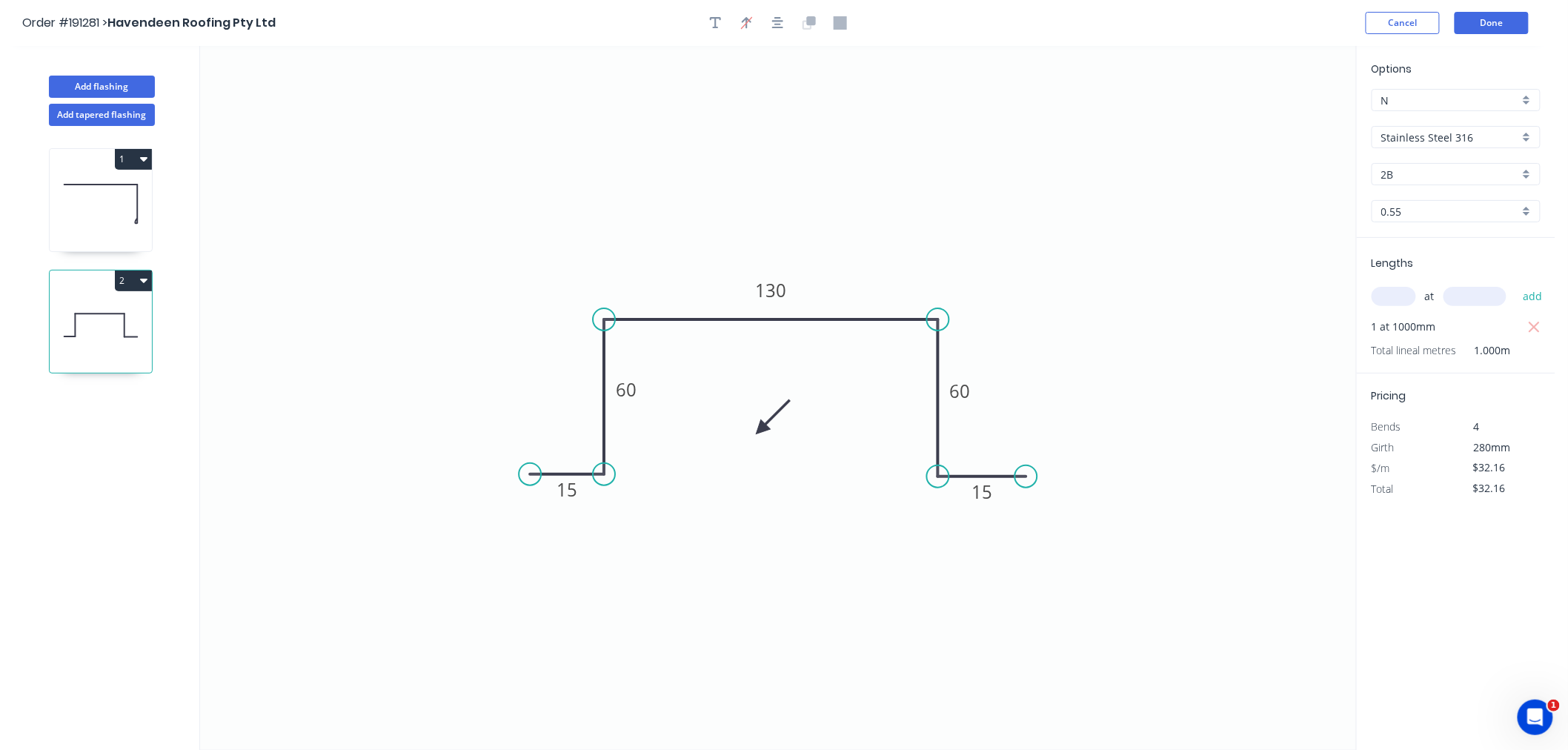
click at [761, 430] on icon at bounding box center [773, 417] width 43 height 43
click at [761, 430] on icon at bounding box center [778, 428] width 47 height 13
drag, startPoint x: 761, startPoint y: 430, endPoint x: 777, endPoint y: 367, distance: 65.0
click at [777, 379] on icon at bounding box center [783, 403] width 13 height 47
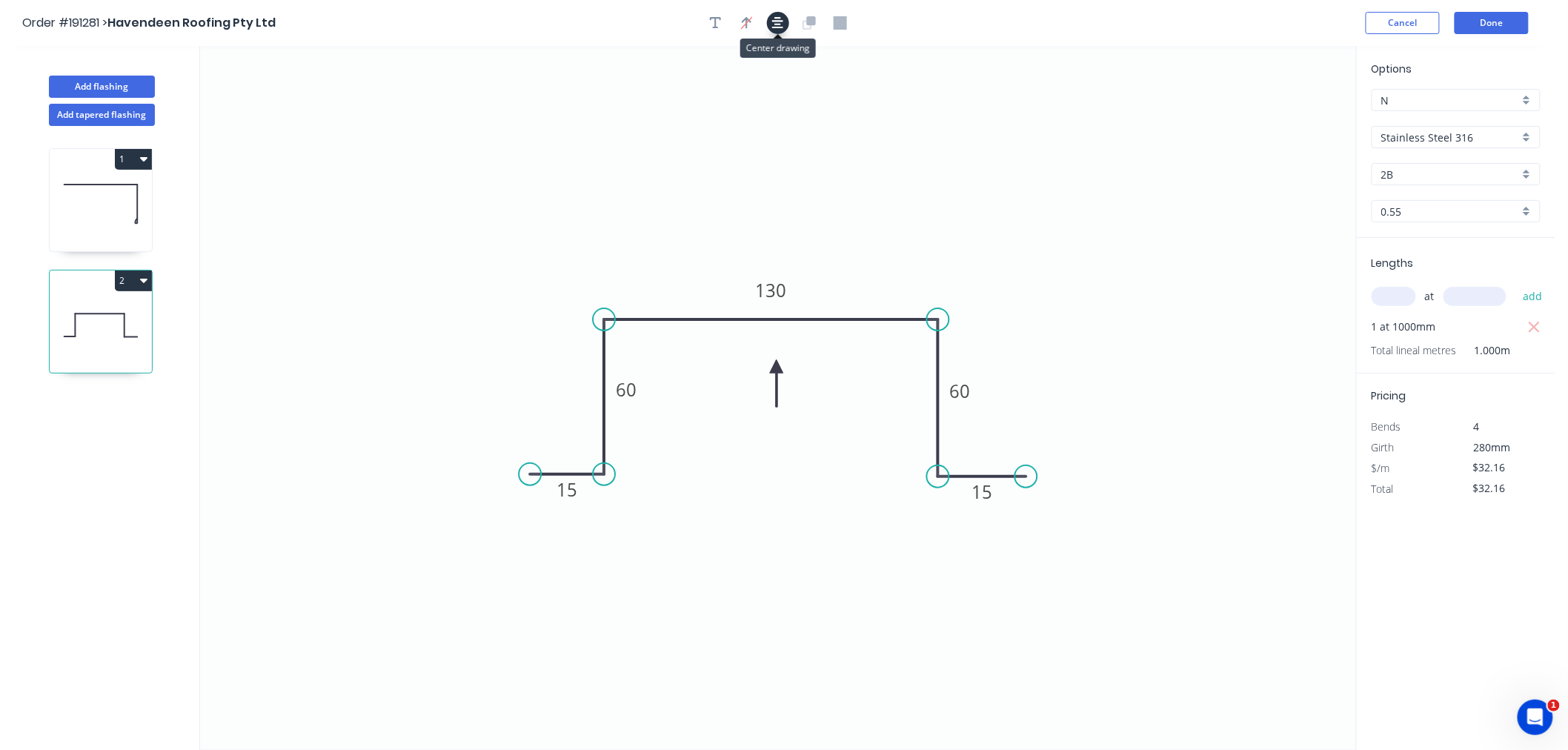
click at [774, 27] on icon "button" at bounding box center [777, 23] width 12 height 13
click at [1296, 34] on header "Order #191281 > Havendeen Roofing Pty Ltd Cancel Done" at bounding box center [777, 23] width 1556 height 46
click at [1500, 26] on button "Done" at bounding box center [1492, 23] width 74 height 23
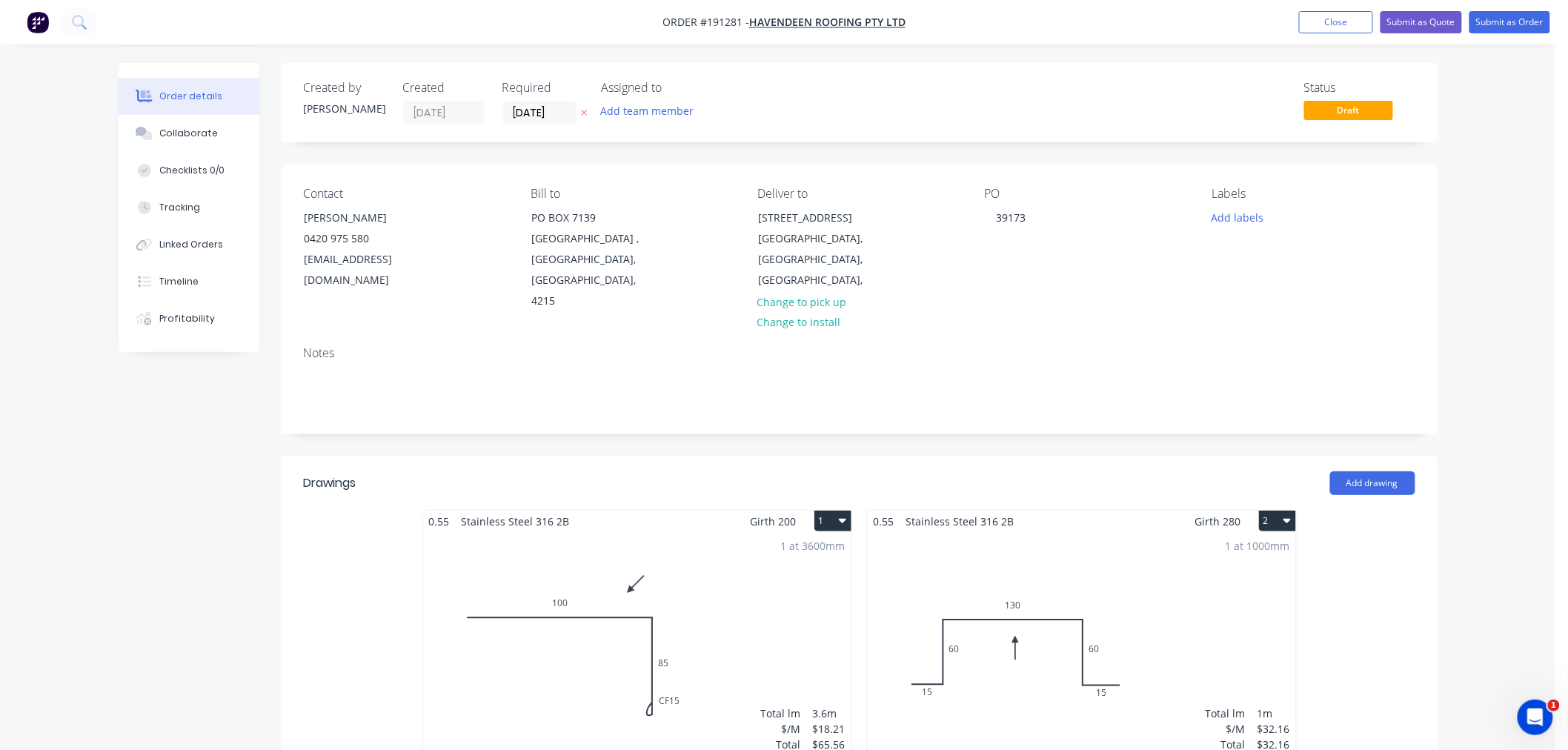
click at [1475, 312] on div "Order details Collaborate Checklists 0/0 Tracking Linked Orders Timeline Profit…" at bounding box center [777, 627] width 1556 height 1254
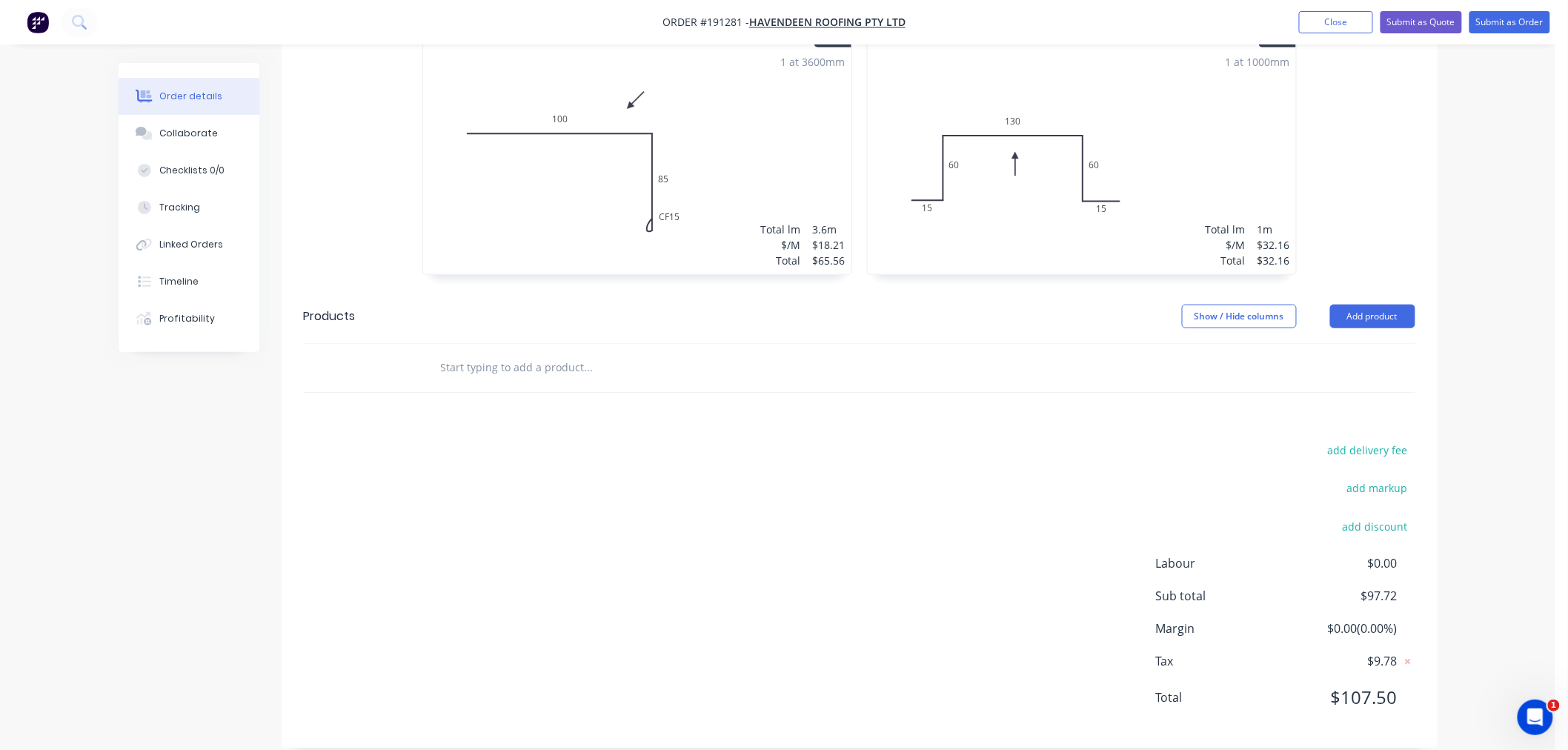
click at [1494, 458] on div "Order details Collaborate Checklists 0/0 Tracking Linked Orders Timeline Profit…" at bounding box center [777, 143] width 1556 height 1254
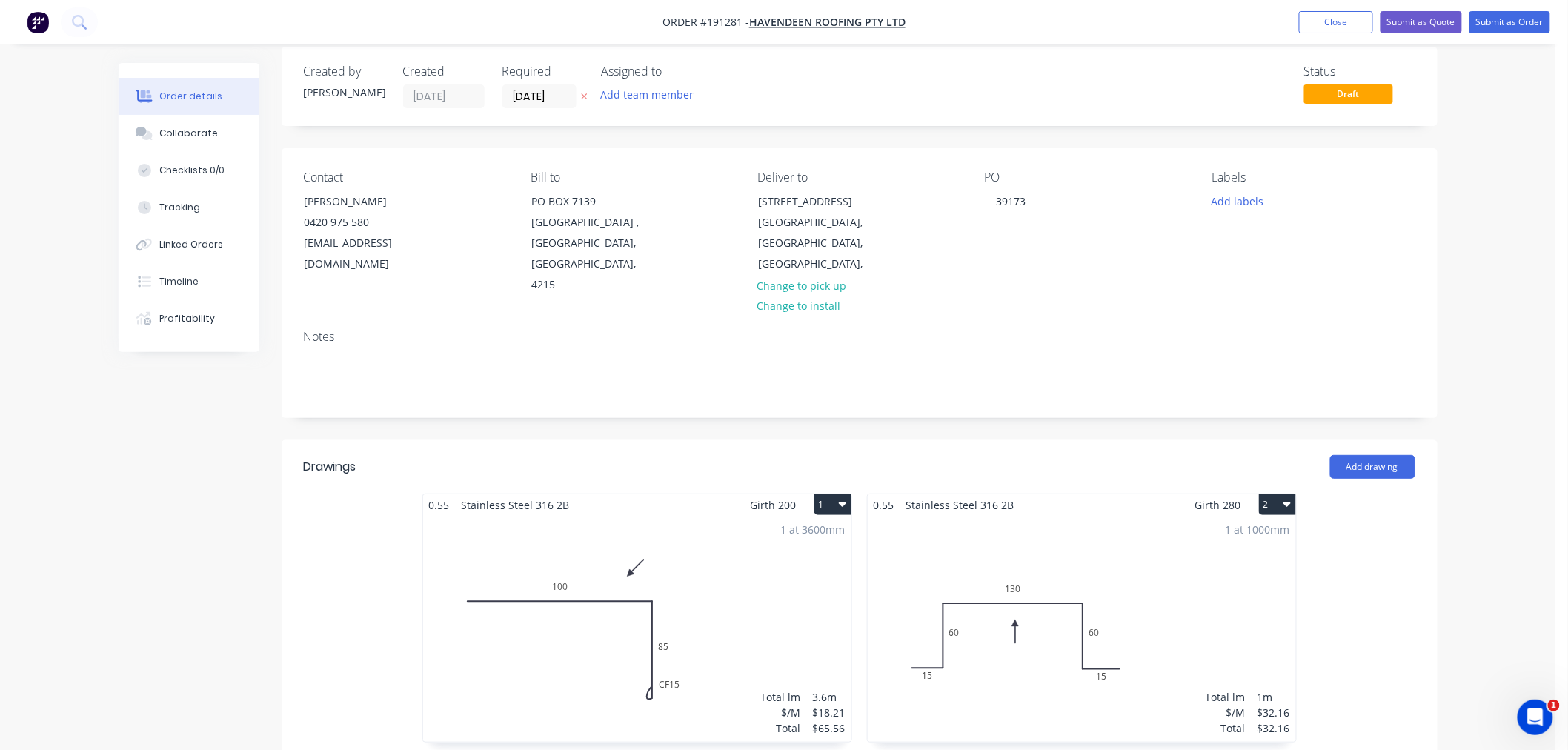
scroll to position [0, 0]
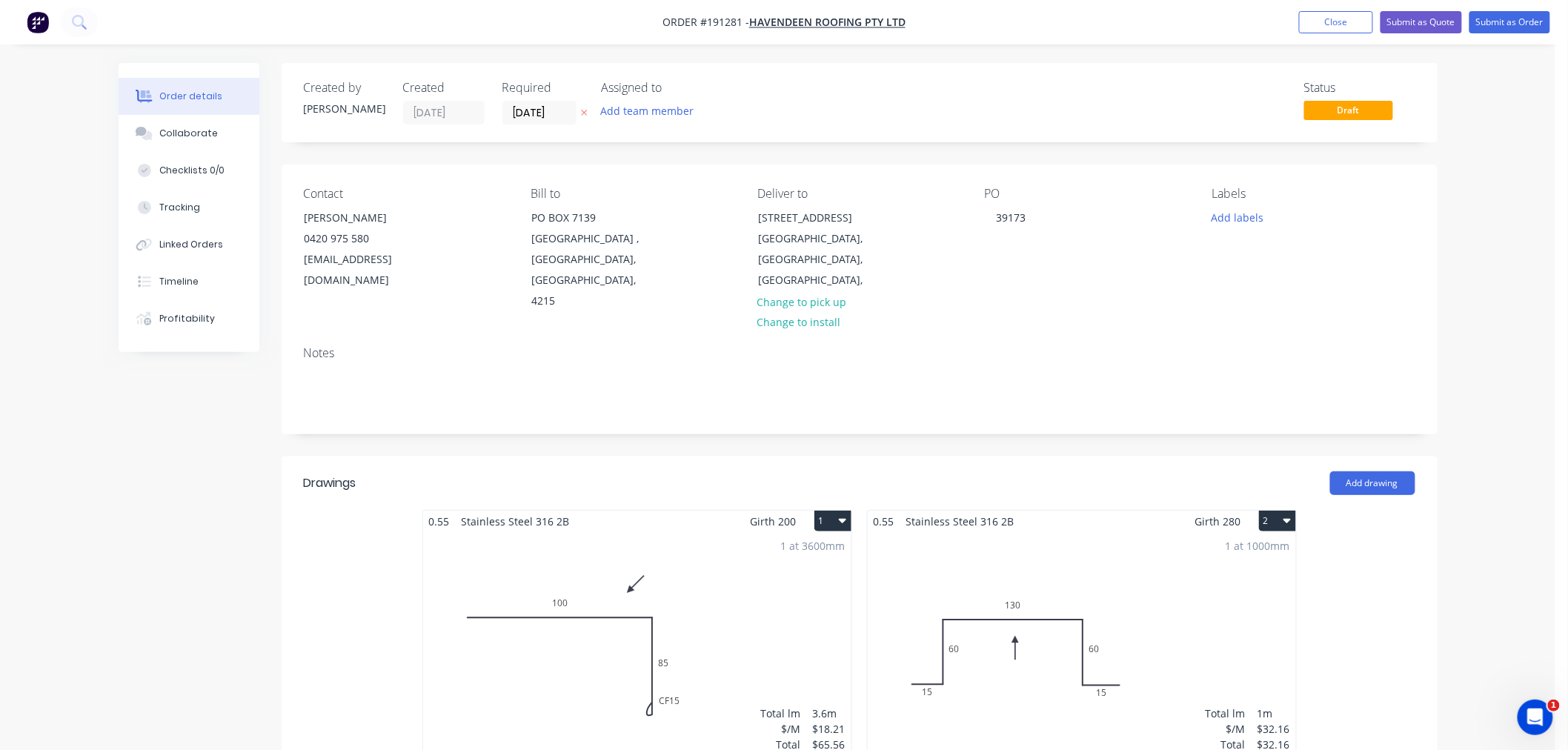
click at [1480, 231] on div "Order details Collaborate Checklists 0/0 Tracking Linked Orders Timeline Profit…" at bounding box center [777, 627] width 1556 height 1254
click at [1502, 284] on div "Order details Collaborate Checklists 0/0 Tracking Linked Orders Timeline Profit…" at bounding box center [777, 627] width 1556 height 1254
click at [1520, 24] on button "Submit as Order" at bounding box center [1510, 22] width 81 height 23
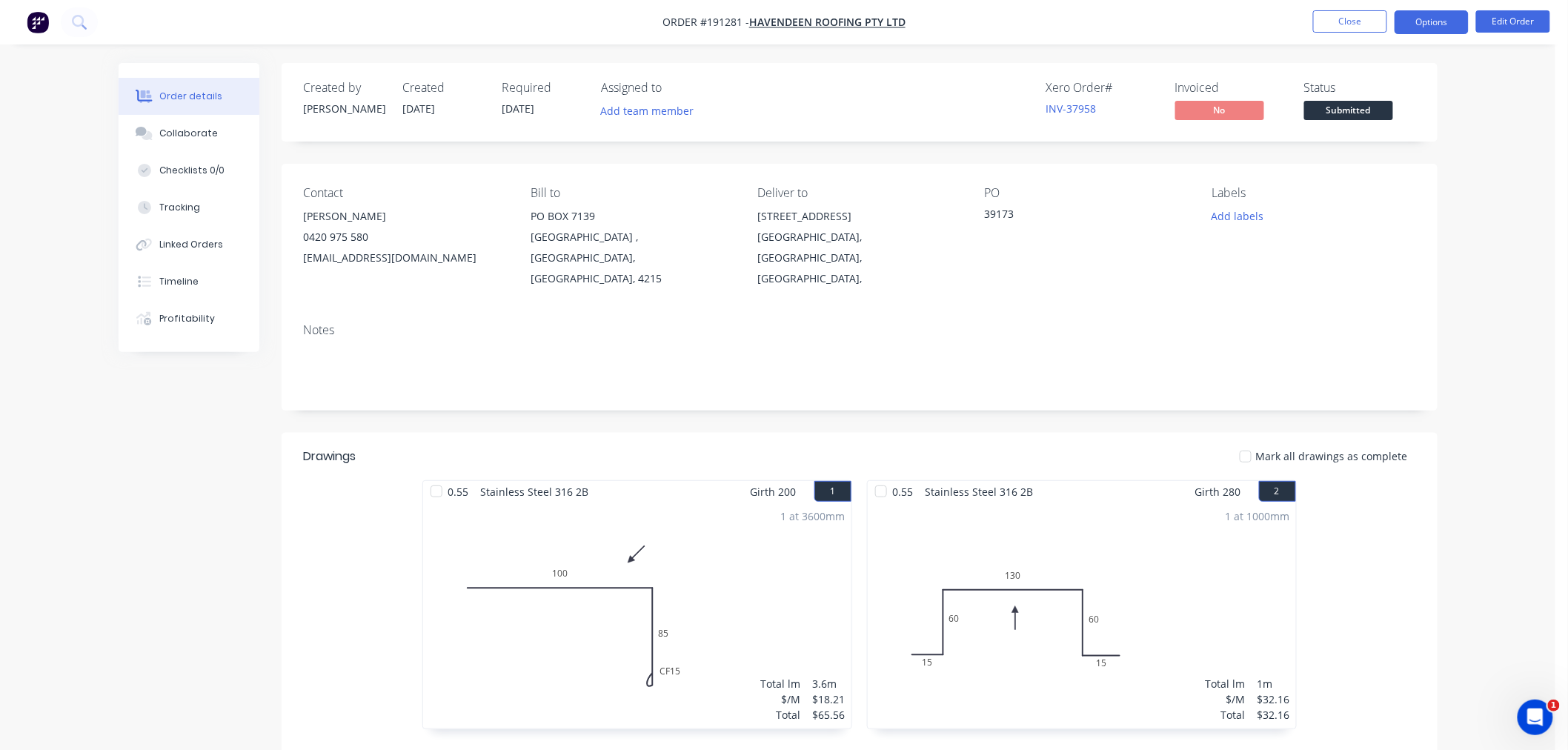
click at [1437, 27] on button "Options" at bounding box center [1431, 22] width 74 height 24
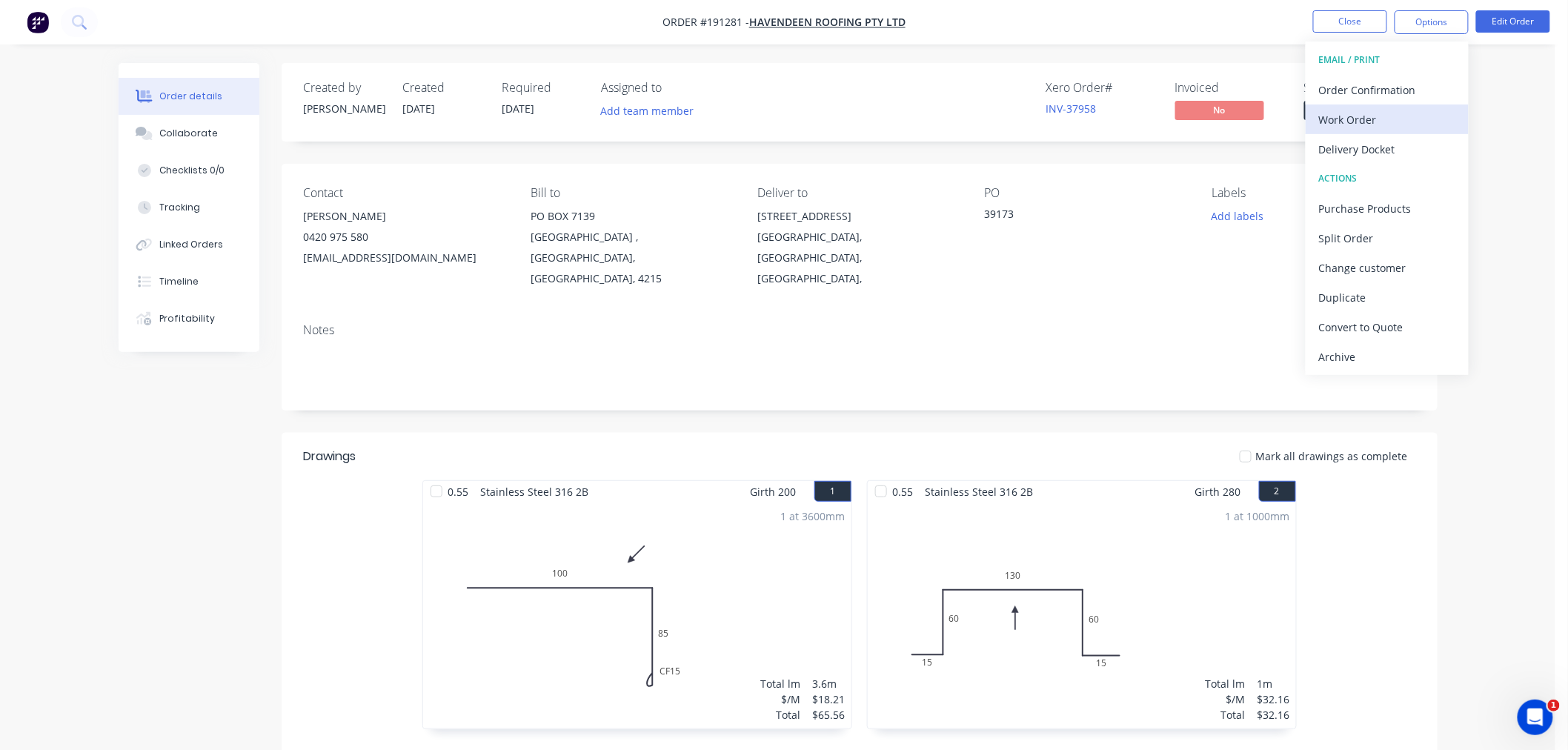
click at [1425, 121] on div "Work Order" at bounding box center [1387, 120] width 136 height 22
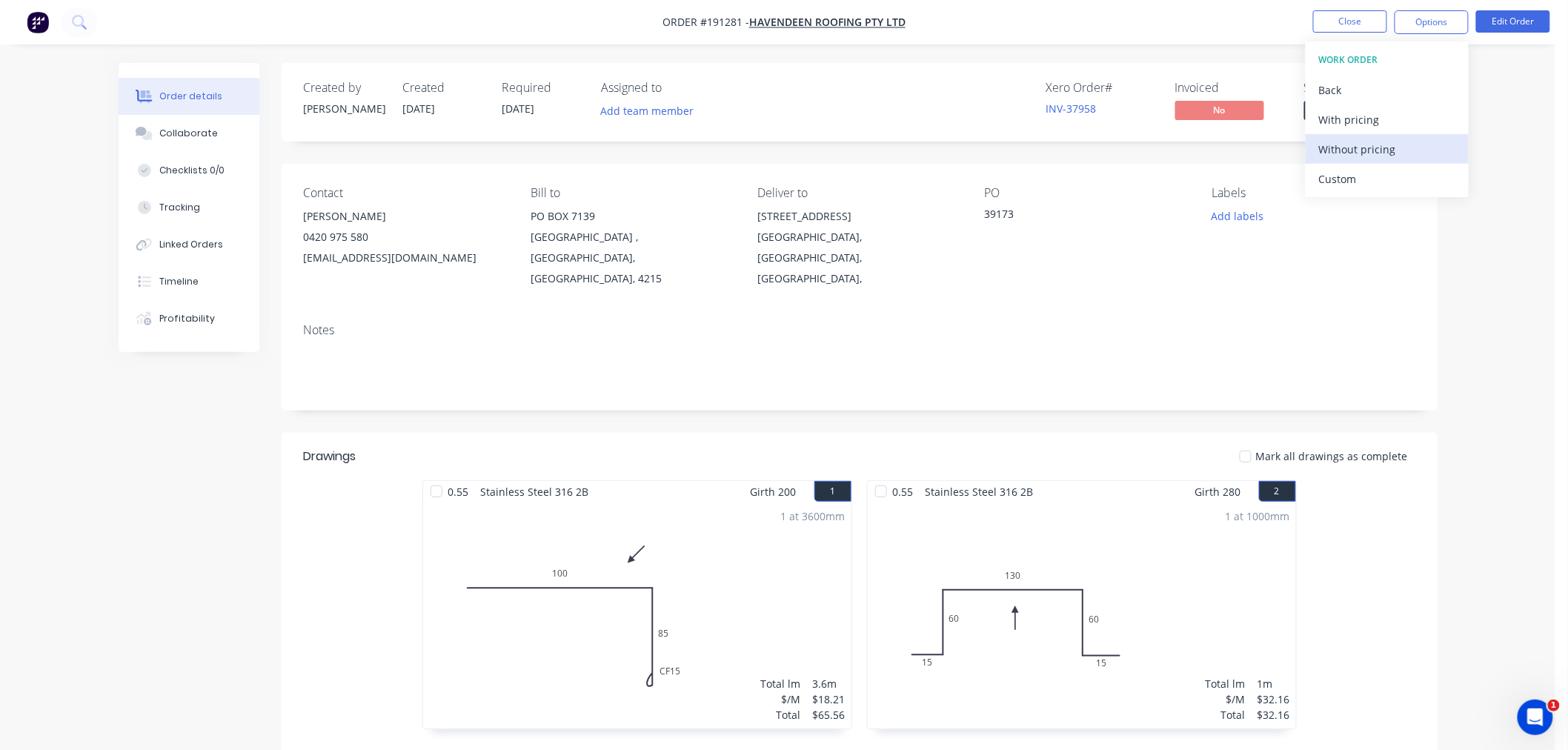
click at [1406, 149] on div "Without pricing" at bounding box center [1387, 149] width 136 height 22
click at [393, 35] on nav "Order #191281 - Havendeen Roofing Pty Ltd Close Options EMAIL / PRINT Order Con…" at bounding box center [784, 22] width 1568 height 44
click at [1342, 20] on button "Close" at bounding box center [1350, 21] width 74 height 23
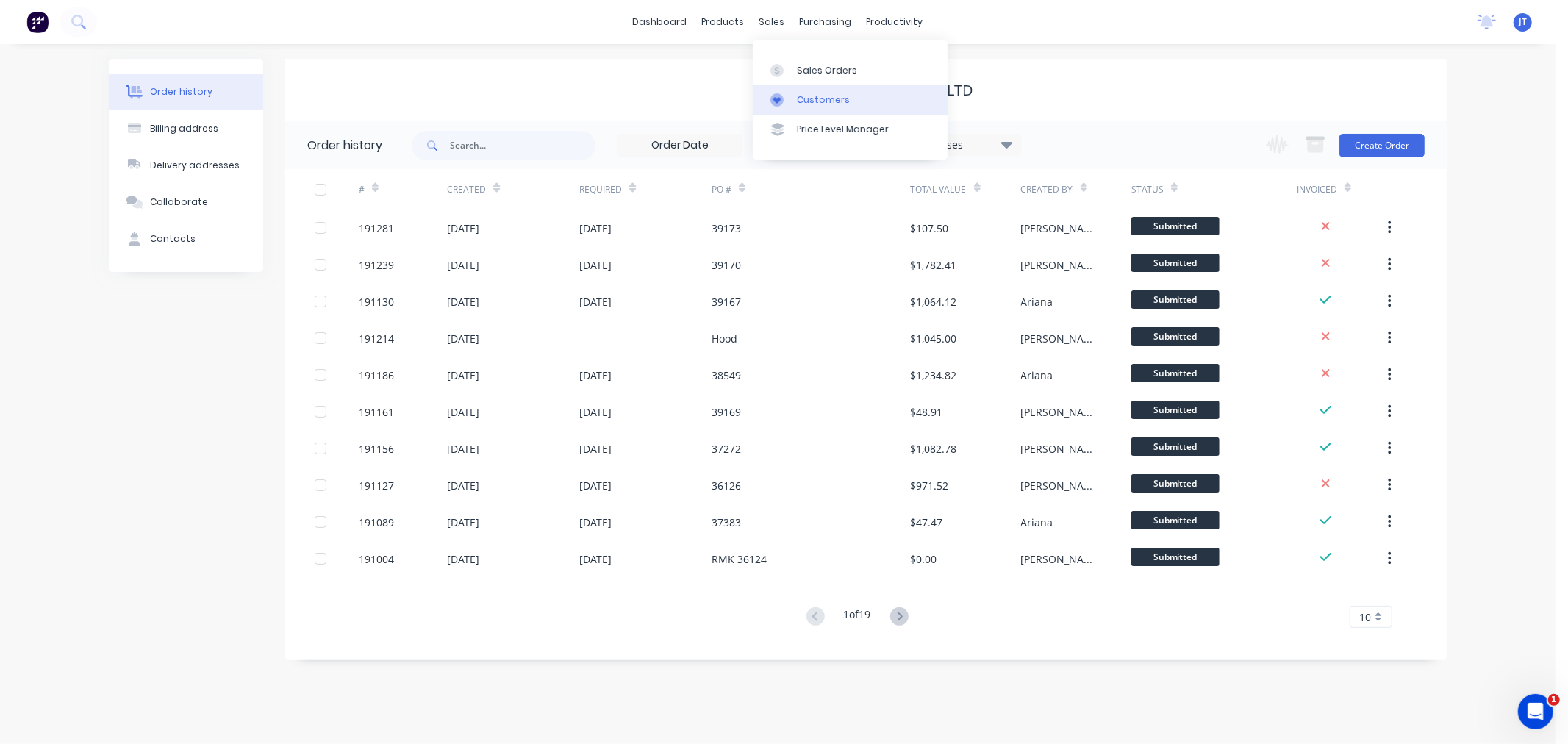
click at [797, 98] on div "Customers" at bounding box center [823, 99] width 53 height 13
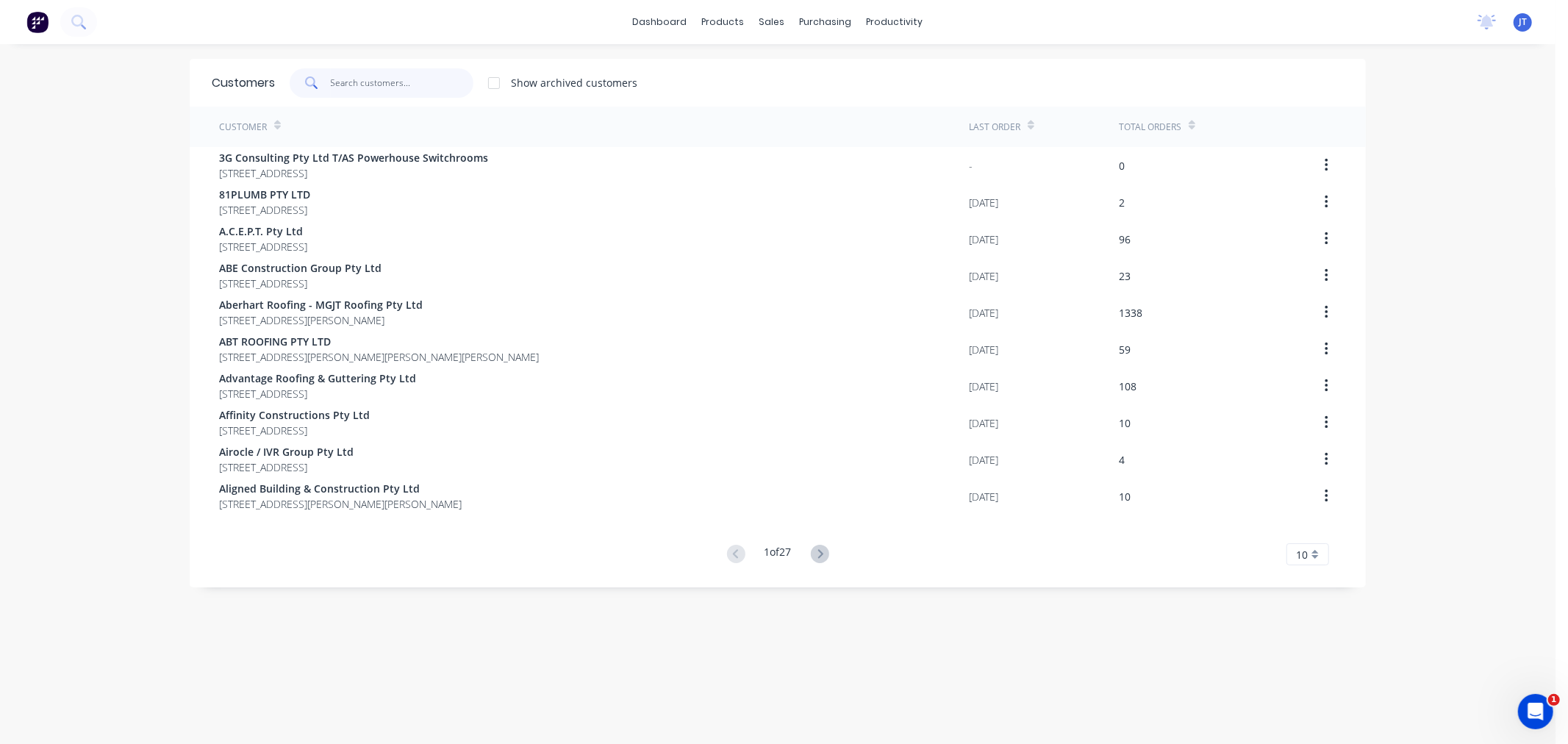
click at [408, 96] on input "text" at bounding box center [402, 83] width 143 height 29
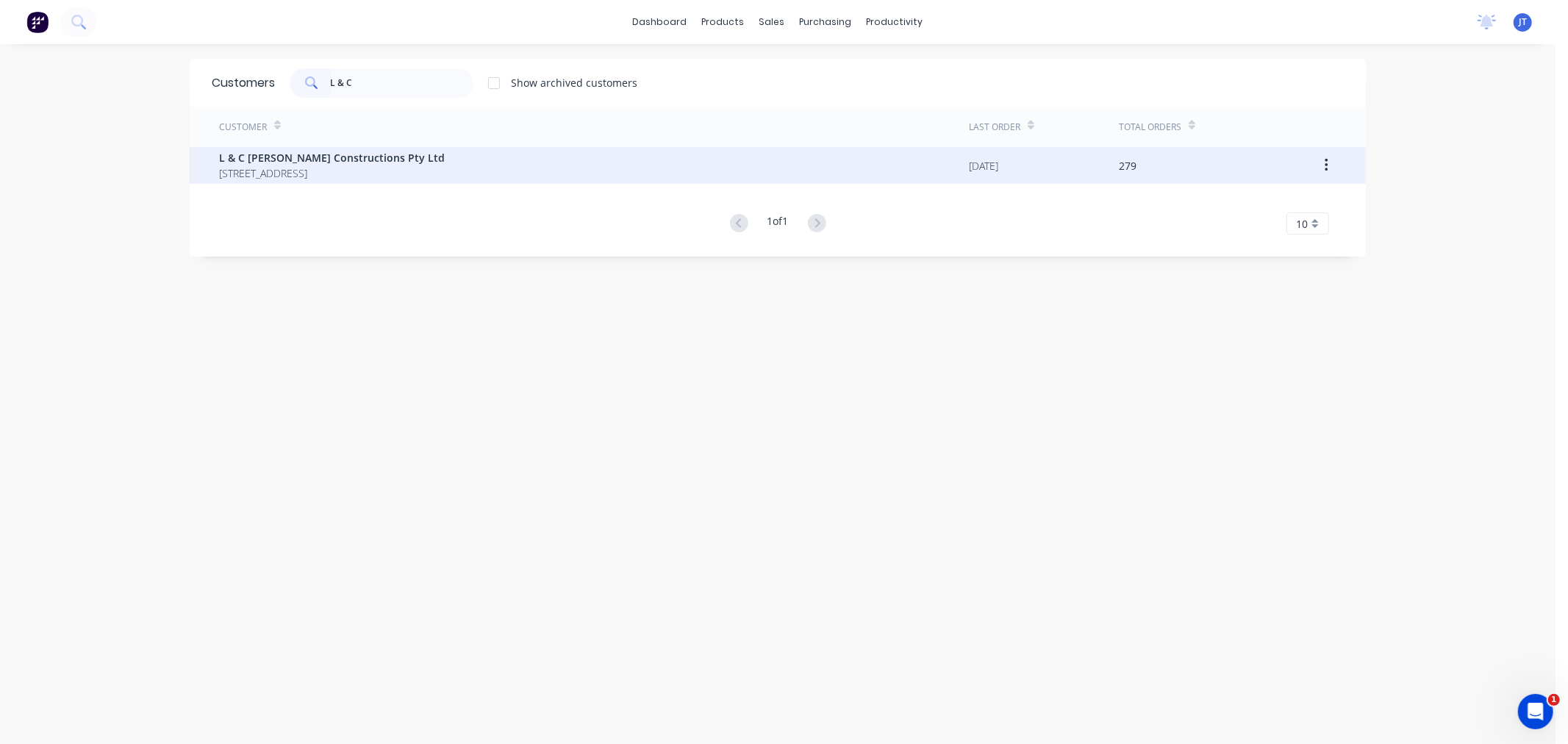
click at [429, 180] on span "[STREET_ADDRESS]" at bounding box center [331, 173] width 226 height 15
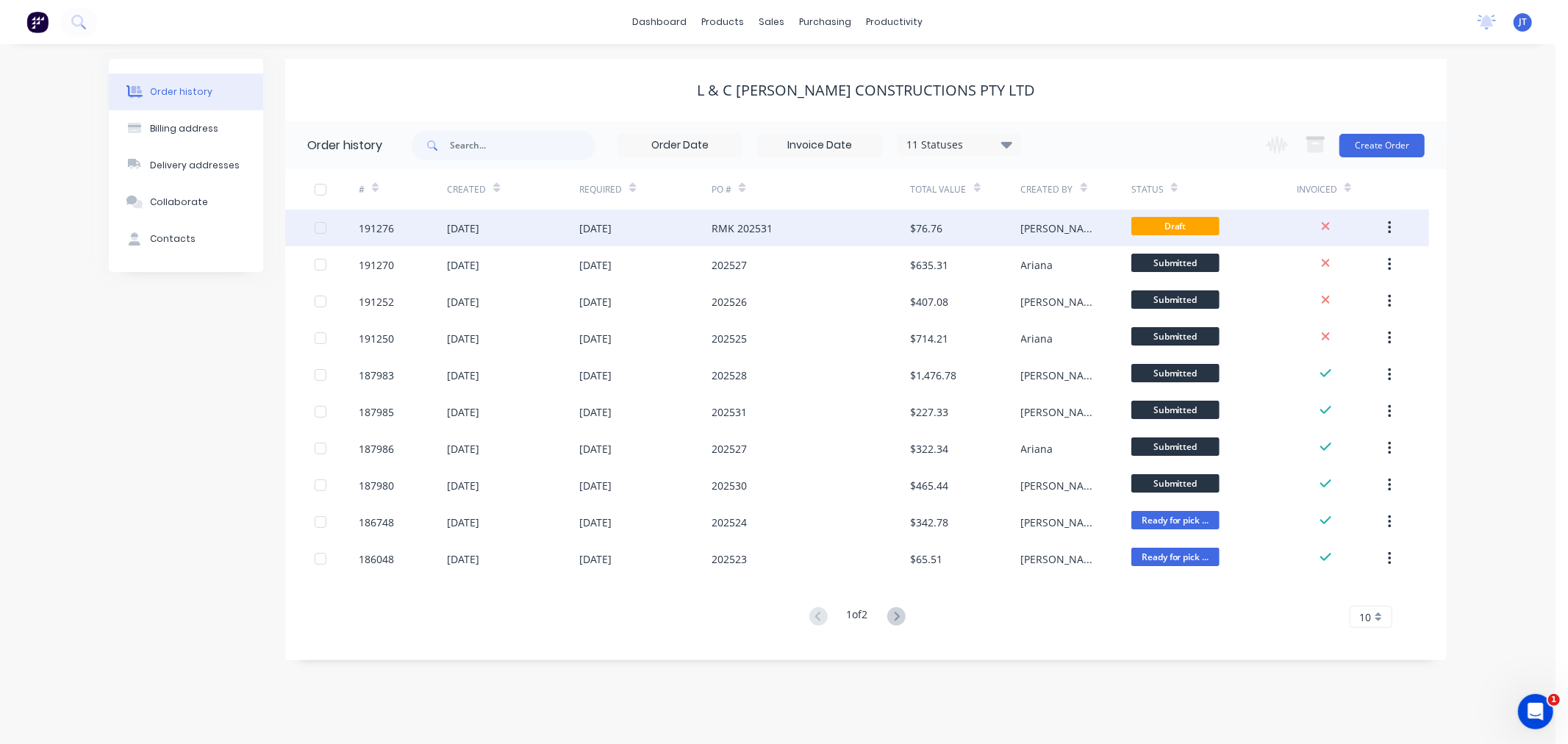
click at [373, 244] on div "191276" at bounding box center [402, 228] width 88 height 37
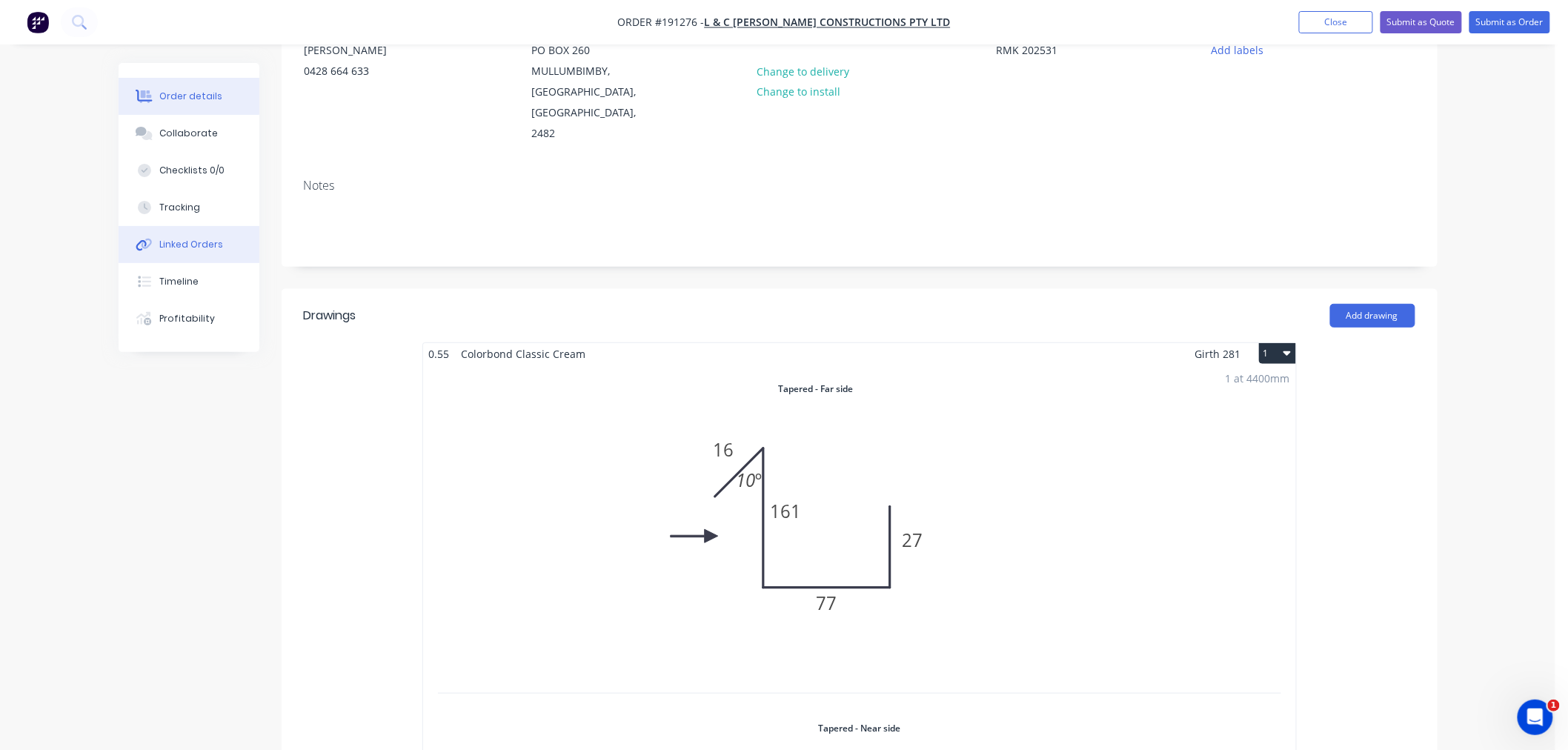
scroll to position [329, 0]
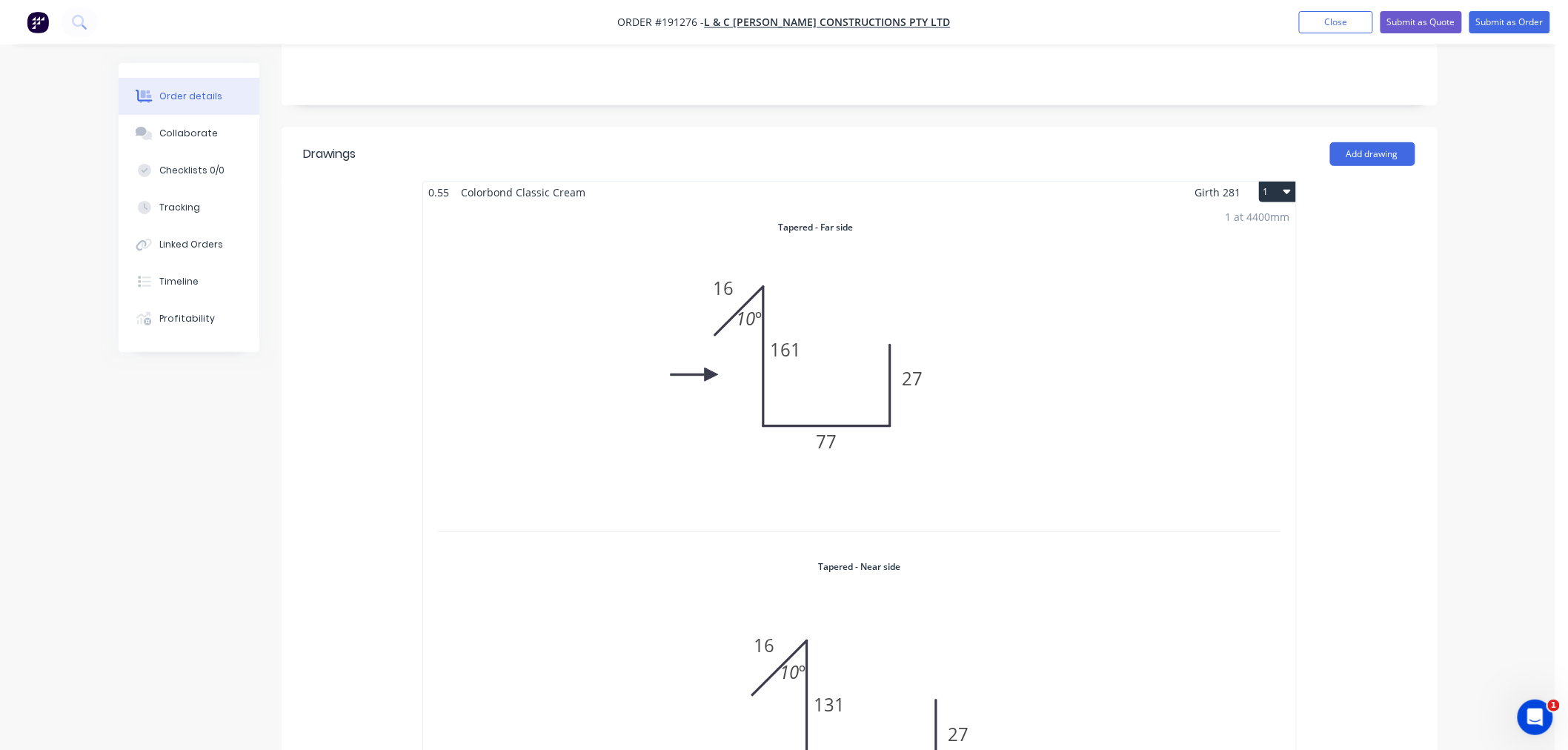
click at [1285, 190] on icon "button" at bounding box center [1287, 192] width 8 height 5
click at [1262, 277] on div "Delete" at bounding box center [1226, 288] width 114 height 22
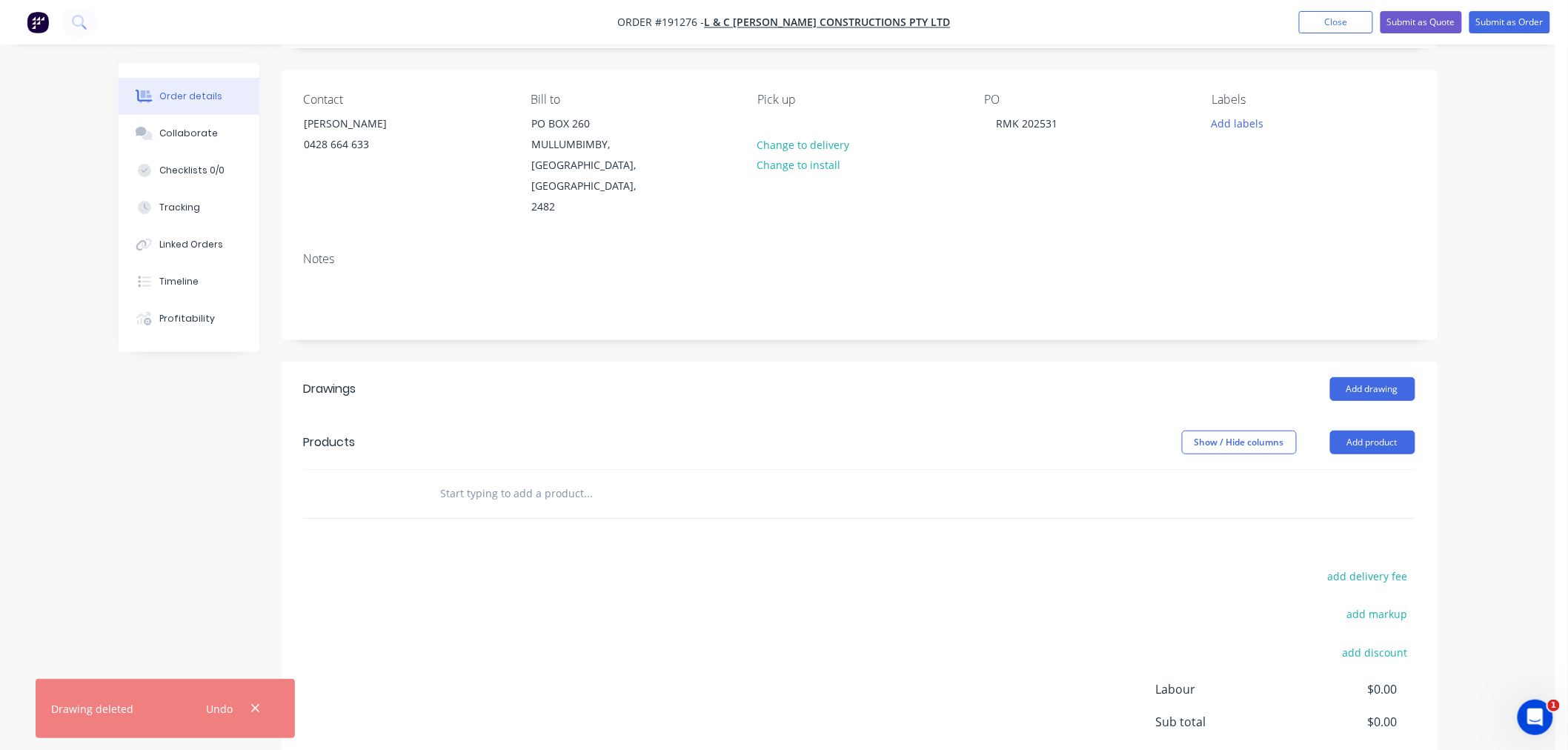
scroll to position [0, 0]
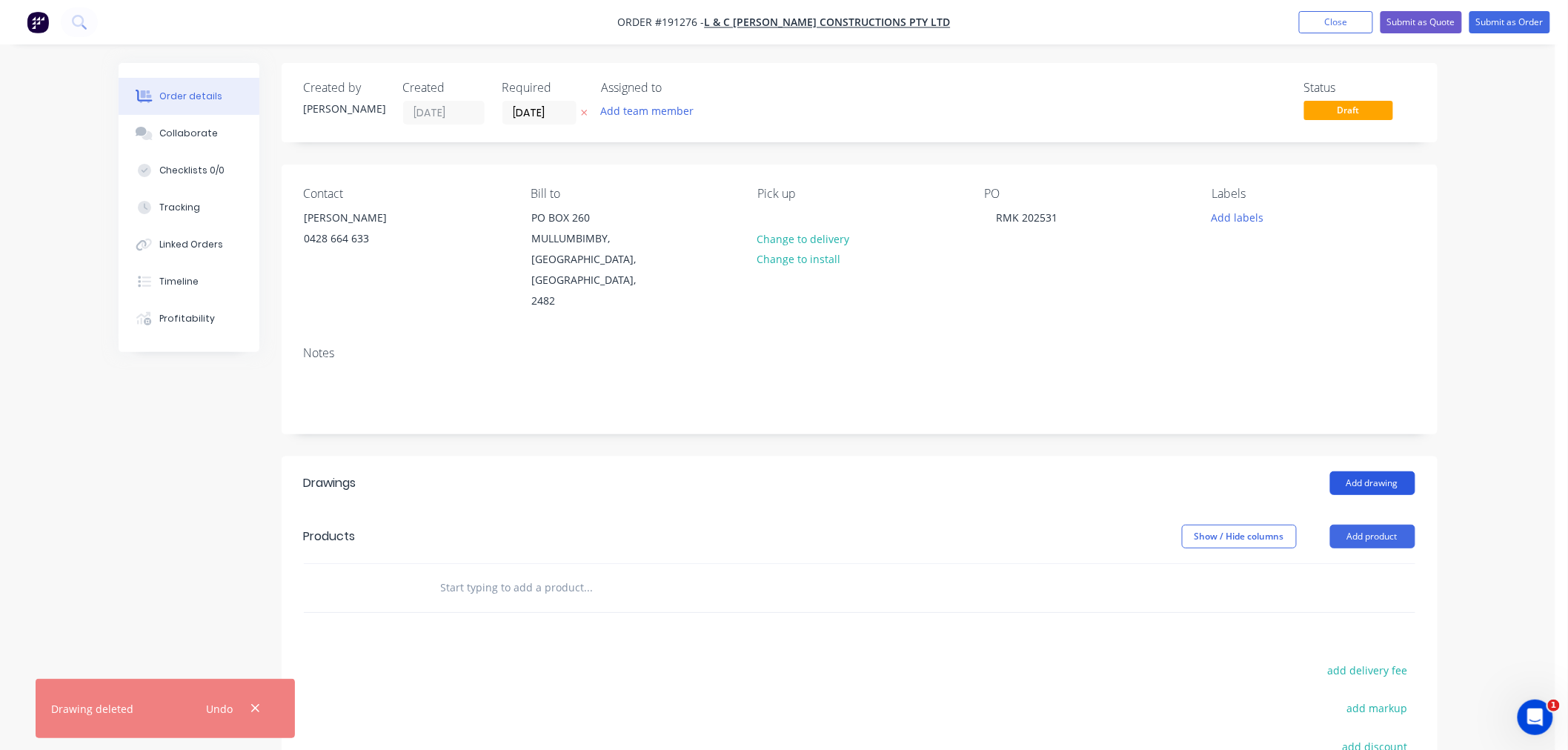
click at [1381, 471] on button "Add drawing" at bounding box center [1373, 483] width 86 height 24
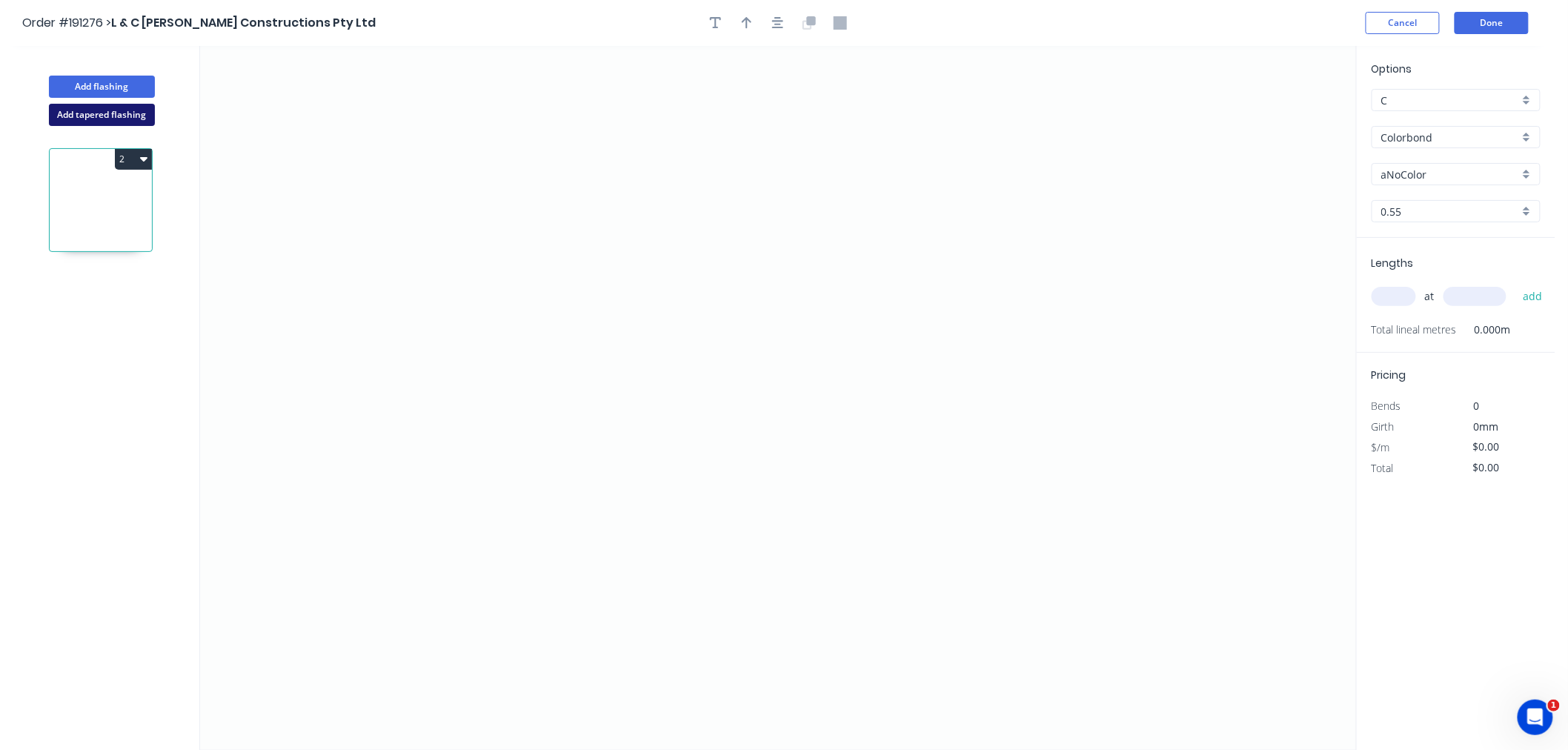
click at [117, 114] on button "Add tapered flashing" at bounding box center [102, 114] width 106 height 23
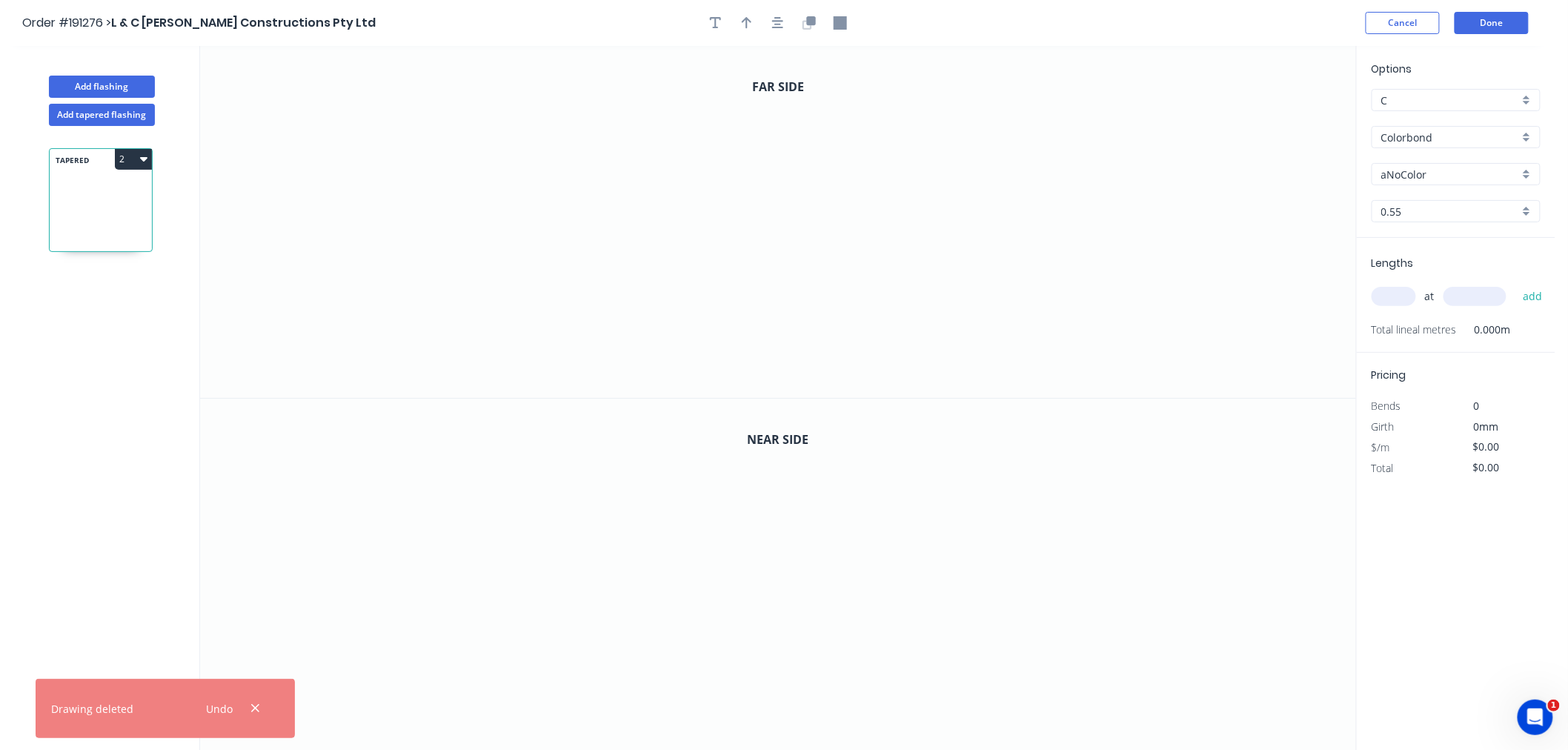
click at [1455, 173] on input "aNoColor" at bounding box center [1450, 175] width 138 height 16
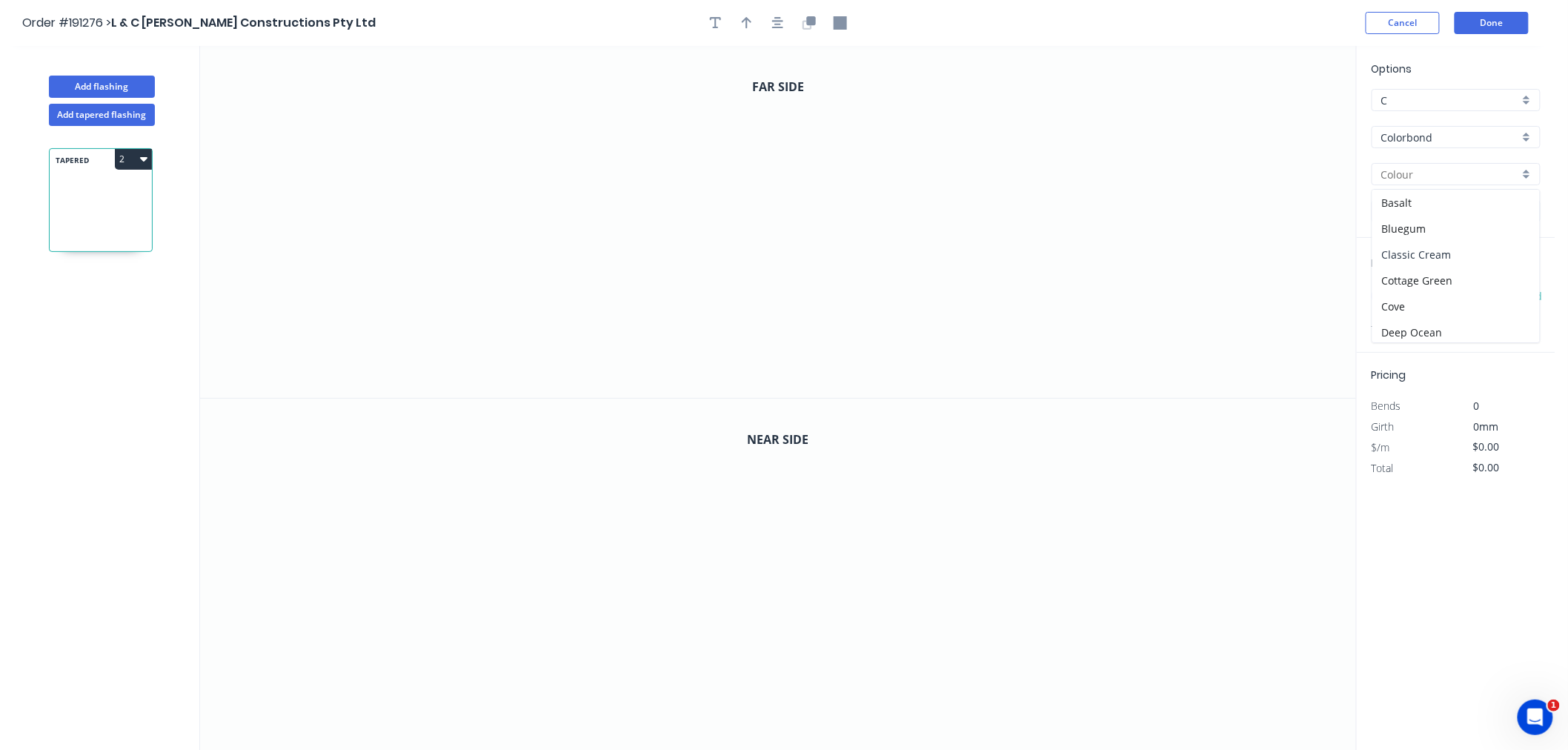
click at [1469, 249] on div "Classic Cream" at bounding box center [1456, 254] width 167 height 26
click at [1419, 211] on input "0.55" at bounding box center [1450, 211] width 138 height 16
click at [1419, 237] on div "0.55" at bounding box center [1456, 239] width 167 height 26
click at [1397, 302] on input "text" at bounding box center [1394, 296] width 44 height 19
click at [1516, 284] on button "add" at bounding box center [1533, 296] width 35 height 25
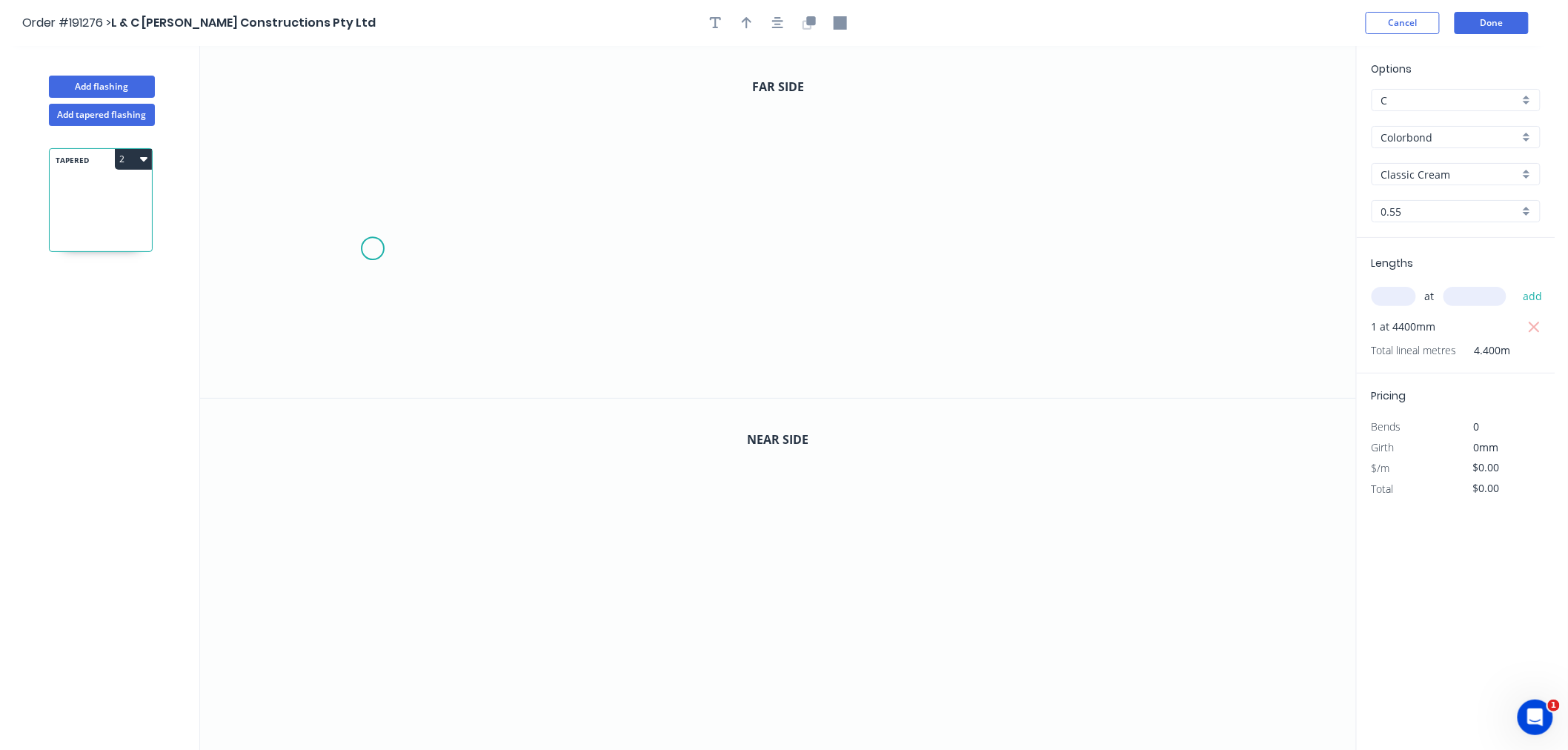
click at [373, 248] on icon "0" at bounding box center [777, 222] width 1156 height 352
click at [375, 166] on icon "0" at bounding box center [777, 222] width 1156 height 352
click at [540, 169] on icon "0 ?" at bounding box center [777, 222] width 1156 height 352
click at [544, 382] on icon "0 ? ?" at bounding box center [777, 222] width 1156 height 352
click at [486, 325] on icon "0 ? ? ?" at bounding box center [777, 222] width 1156 height 352
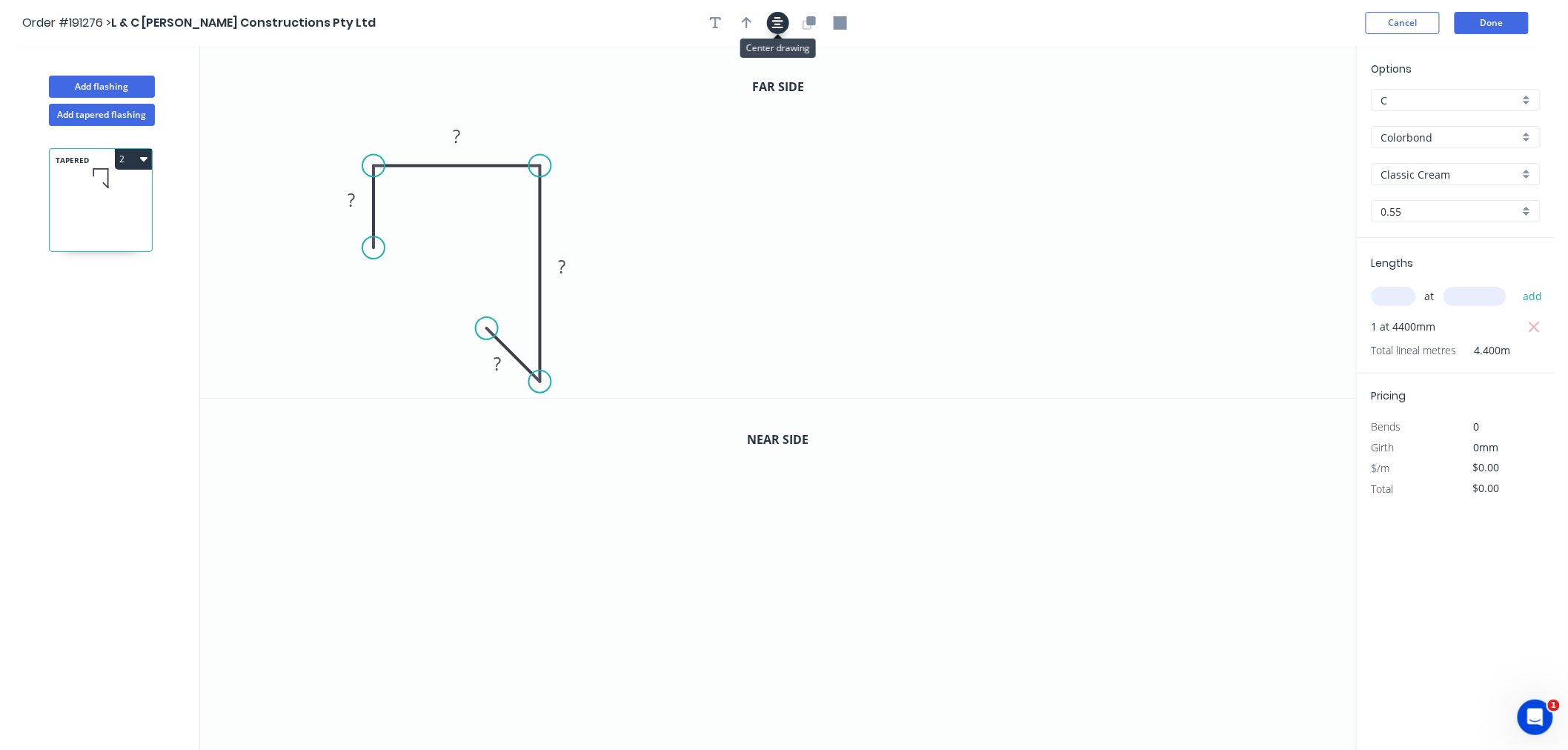
click at [774, 25] on icon "button" at bounding box center [777, 23] width 12 height 13
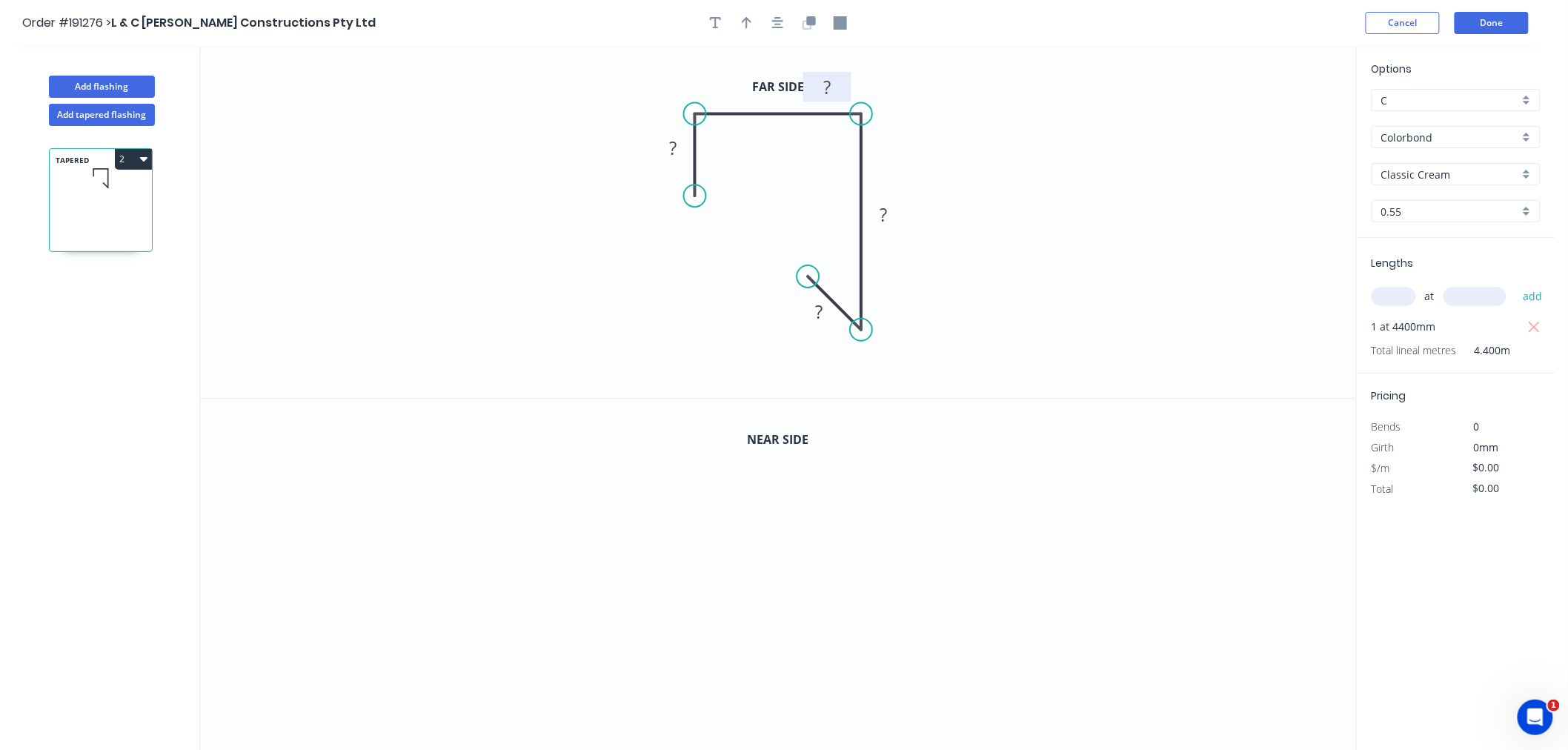
drag, startPoint x: 796, startPoint y: 79, endPoint x: 845, endPoint y: 80, distance: 49.0
click at [845, 80] on rect at bounding box center [828, 86] width 48 height 30
click at [829, 86] on tspan "?" at bounding box center [827, 85] width 8 height 24
drag, startPoint x: 860, startPoint y: 328, endPoint x: 861, endPoint y: 345, distance: 17.0
click at [861, 345] on circle at bounding box center [861, 344] width 23 height 23
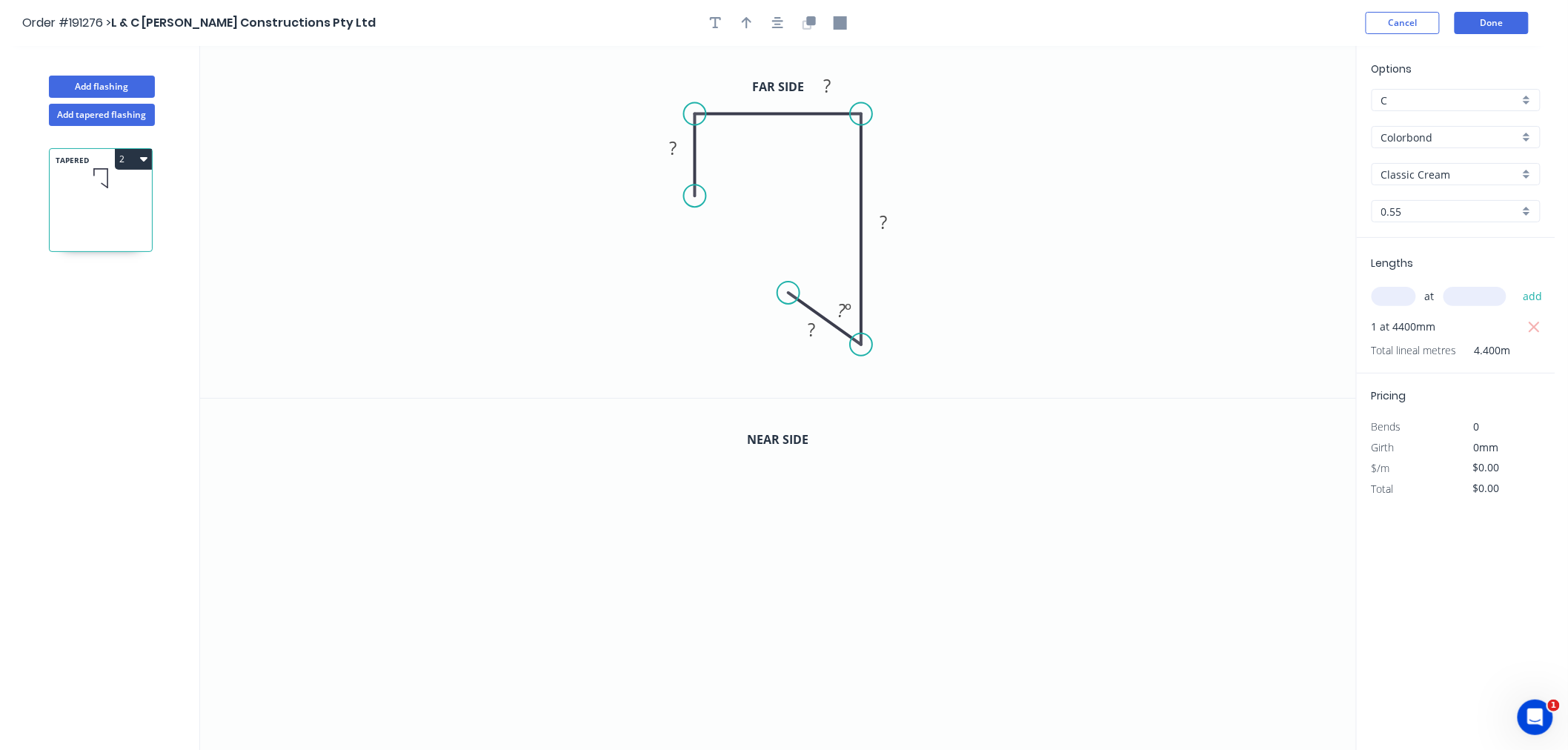
drag, startPoint x: 812, startPoint y: 276, endPoint x: 788, endPoint y: 294, distance: 30.0
click at [788, 294] on circle at bounding box center [788, 292] width 23 height 23
click at [774, 19] on icon "button" at bounding box center [777, 23] width 12 height 13
drag, startPoint x: 843, startPoint y: 74, endPoint x: 794, endPoint y: 61, distance: 50.7
click at [794, 61] on rect at bounding box center [780, 65] width 48 height 30
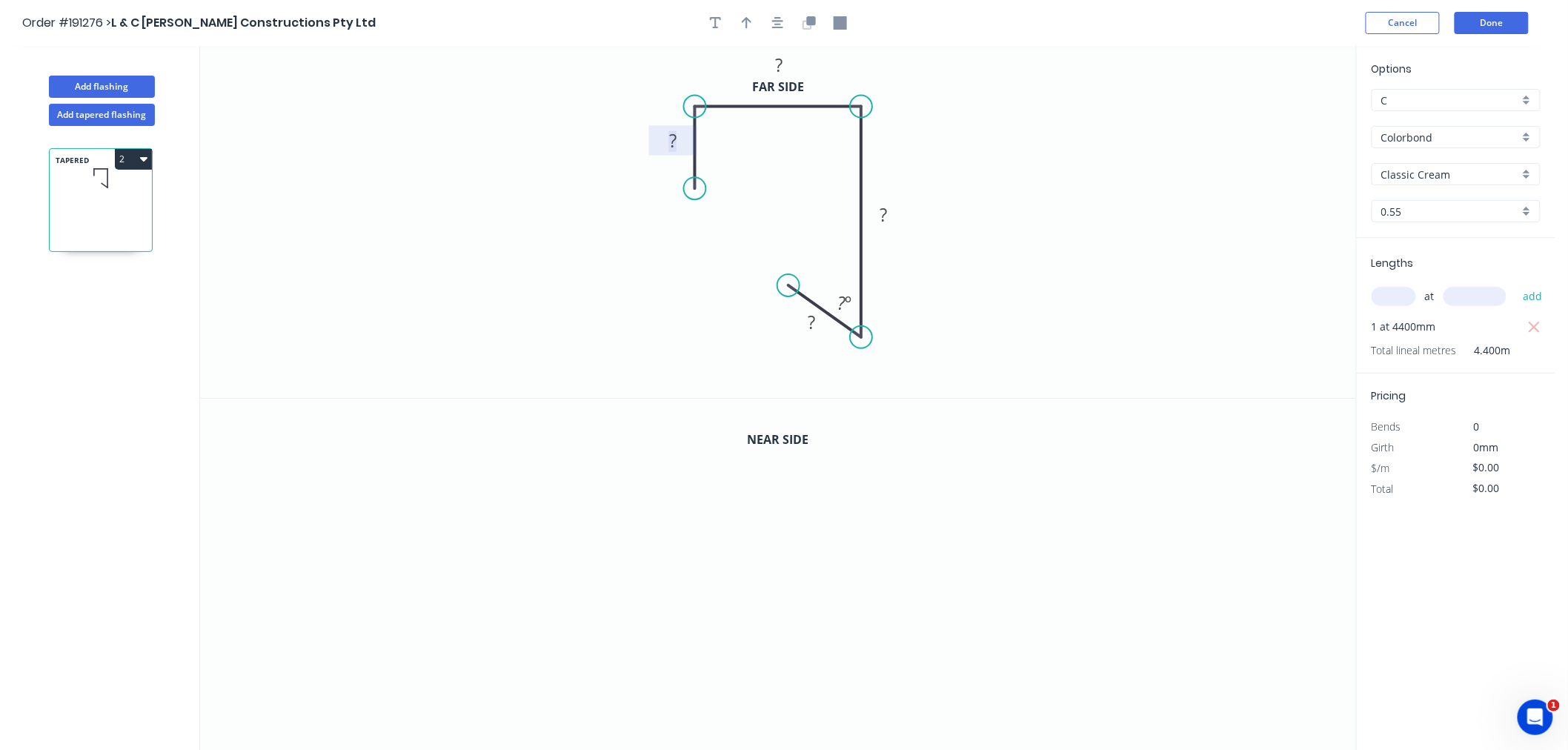
click at [679, 141] on rect at bounding box center [673, 141] width 30 height 21
click at [747, 218] on icon "0 27 77 161 16 10 º" at bounding box center [777, 222] width 1156 height 352
click at [786, 13] on div at bounding box center [778, 23] width 155 height 23
click at [784, 282] on circle at bounding box center [783, 281] width 23 height 23
click at [772, 19] on icon "button" at bounding box center [777, 23] width 12 height 13
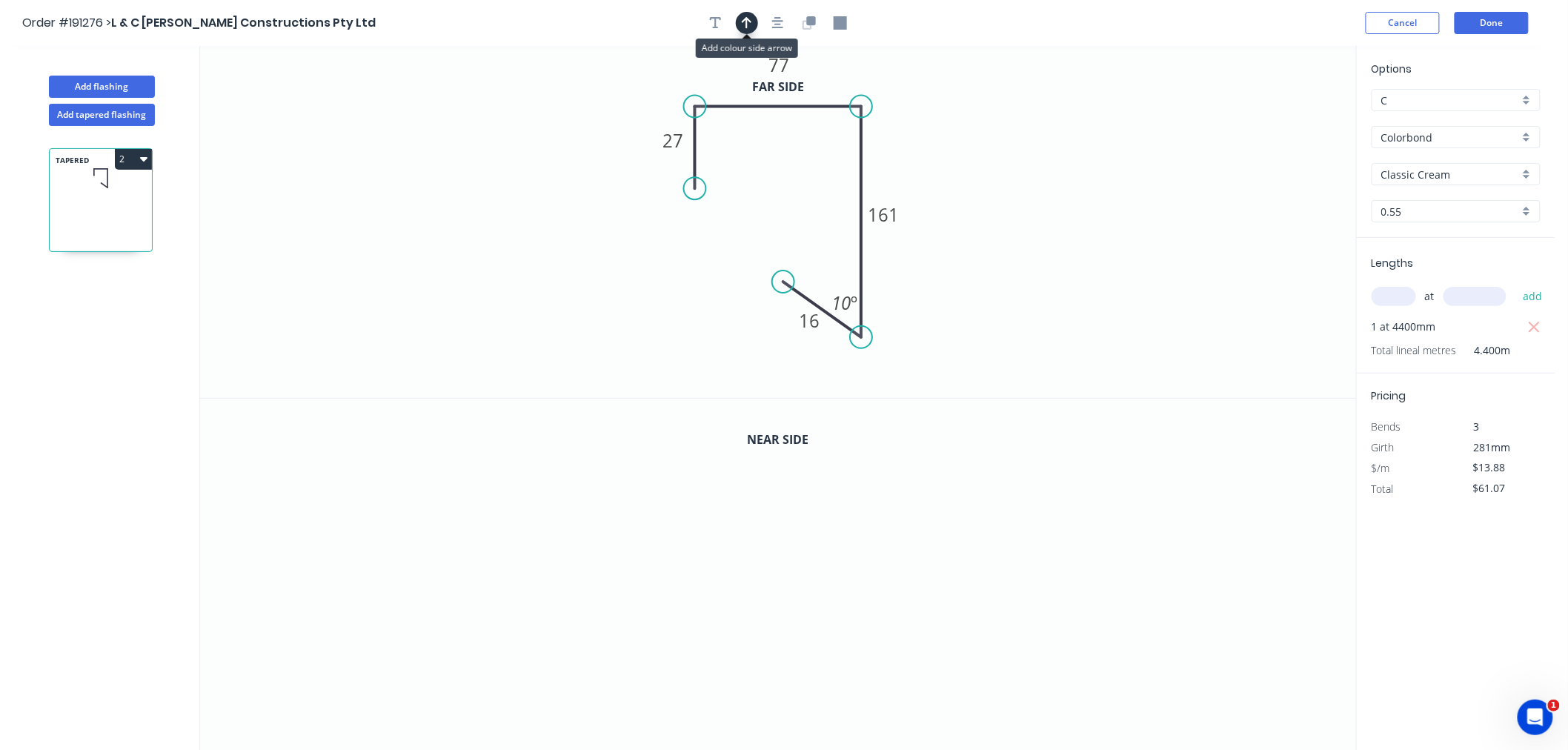
click at [750, 26] on icon "button" at bounding box center [746, 23] width 10 height 13
click at [817, 20] on button "button" at bounding box center [809, 23] width 23 height 23
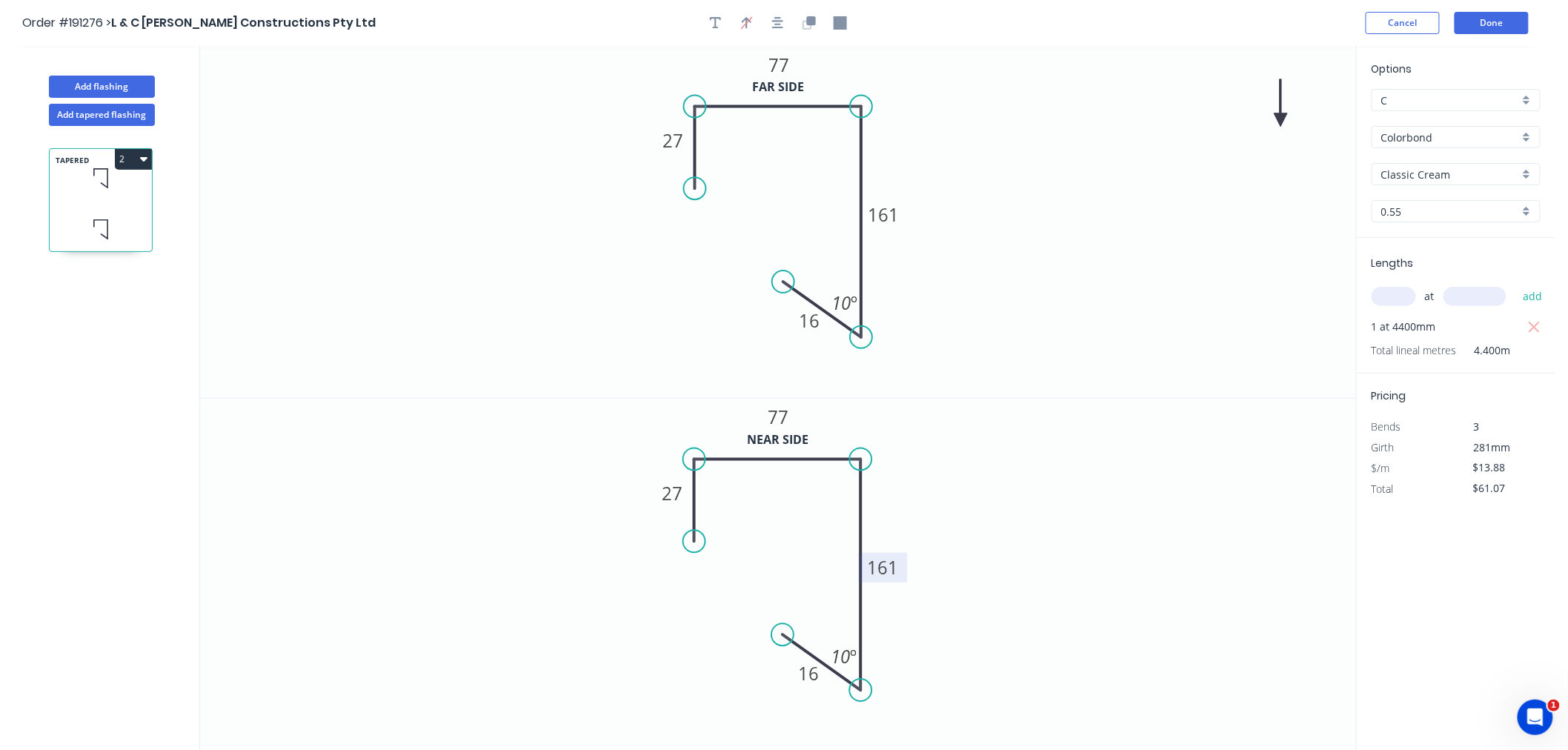
click at [893, 578] on tspan "161" at bounding box center [884, 567] width 31 height 24
click at [1039, 497] on icon "0 27 77 131 16 10 º" at bounding box center [777, 575] width 1156 height 353
drag, startPoint x: 1285, startPoint y: 116, endPoint x: 909, endPoint y: 173, distance: 380.3
click at [909, 173] on icon at bounding box center [908, 155] width 13 height 47
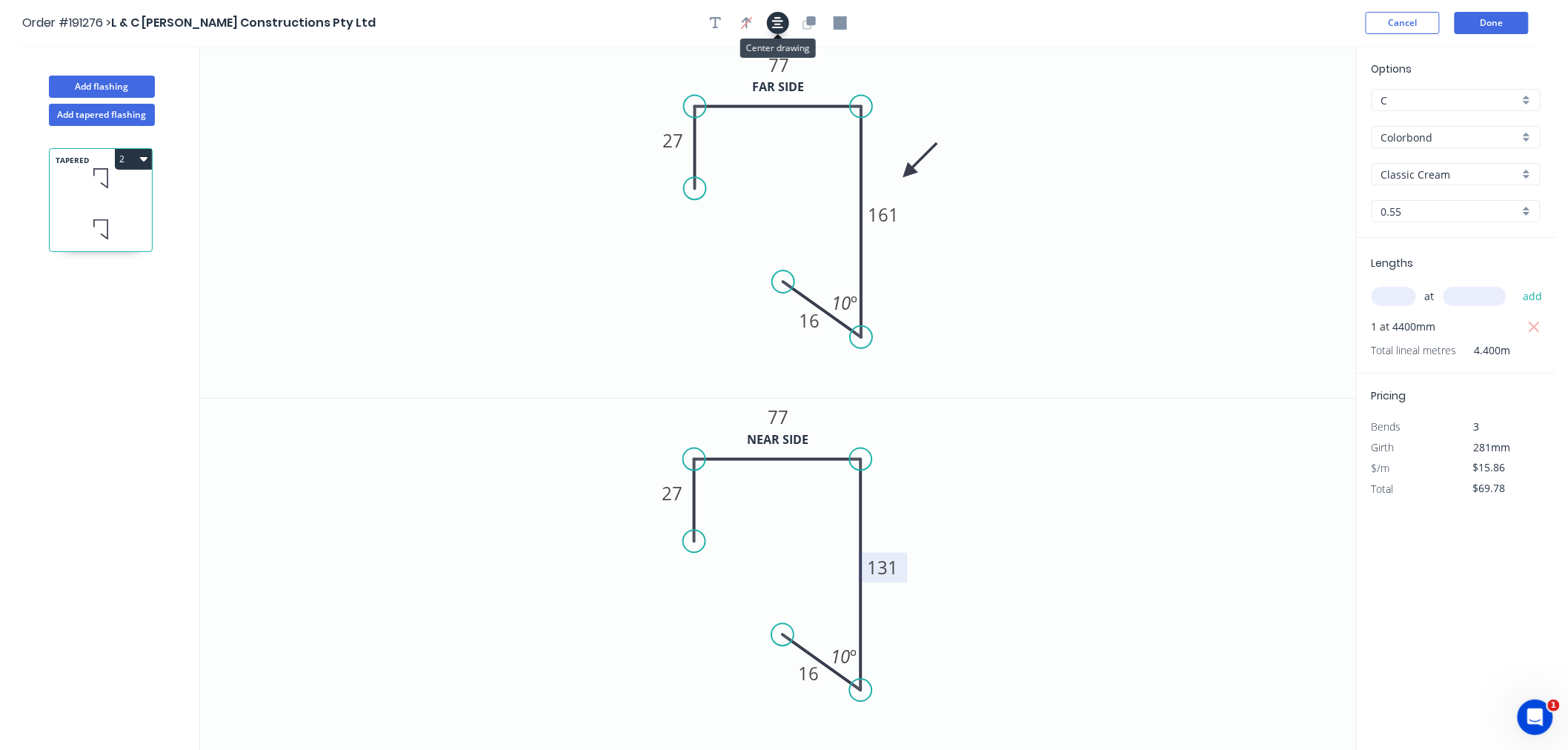
click at [778, 20] on icon "button" at bounding box center [777, 23] width 12 height 12
drag, startPoint x: 909, startPoint y: 167, endPoint x: 921, endPoint y: 151, distance: 20.0
click at [921, 151] on icon at bounding box center [933, 138] width 43 height 43
click at [1508, 26] on button "Done" at bounding box center [1492, 23] width 74 height 23
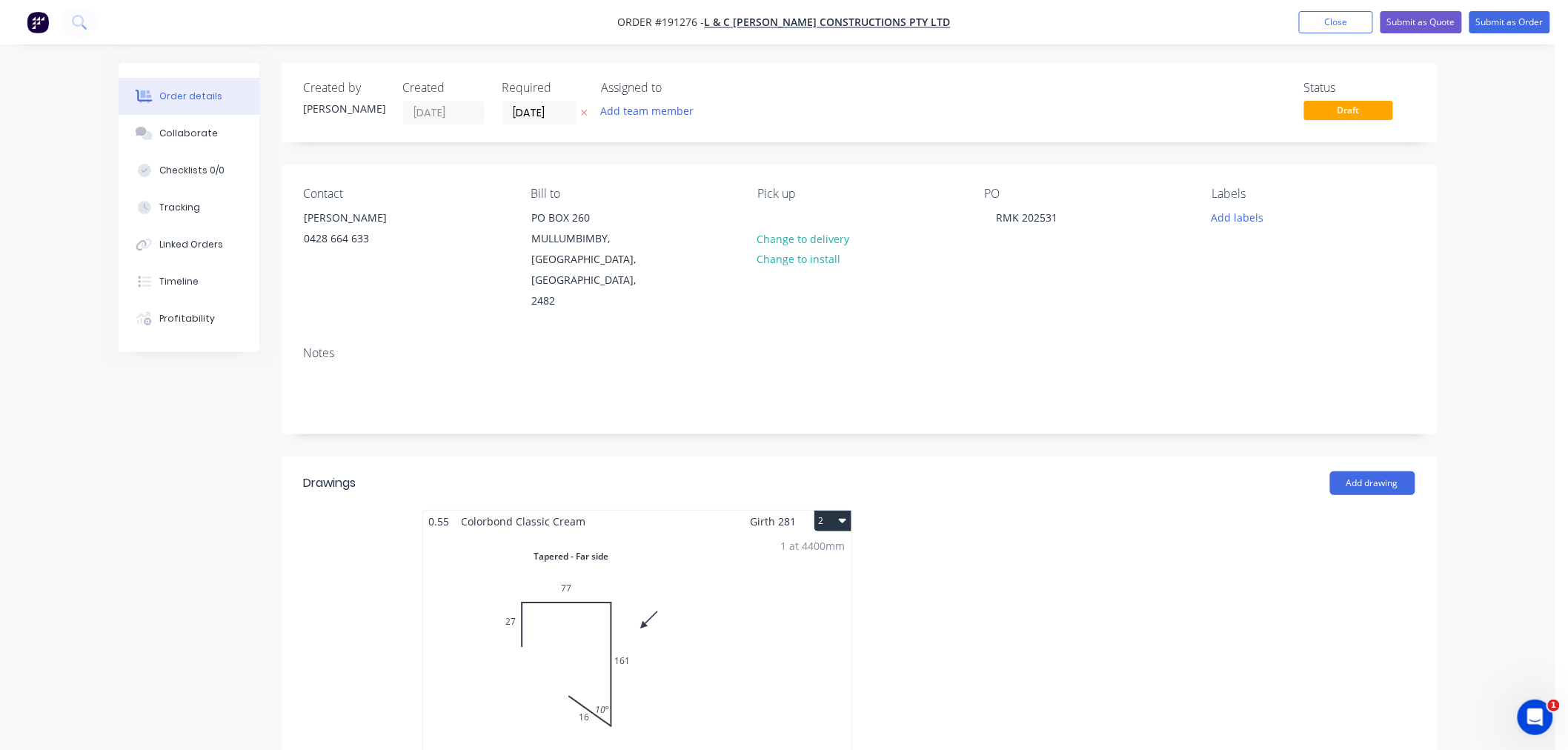
click at [840, 515] on icon "button" at bounding box center [843, 520] width 8 height 12
click at [816, 546] on div "Use larger box size" at bounding box center [781, 557] width 114 height 22
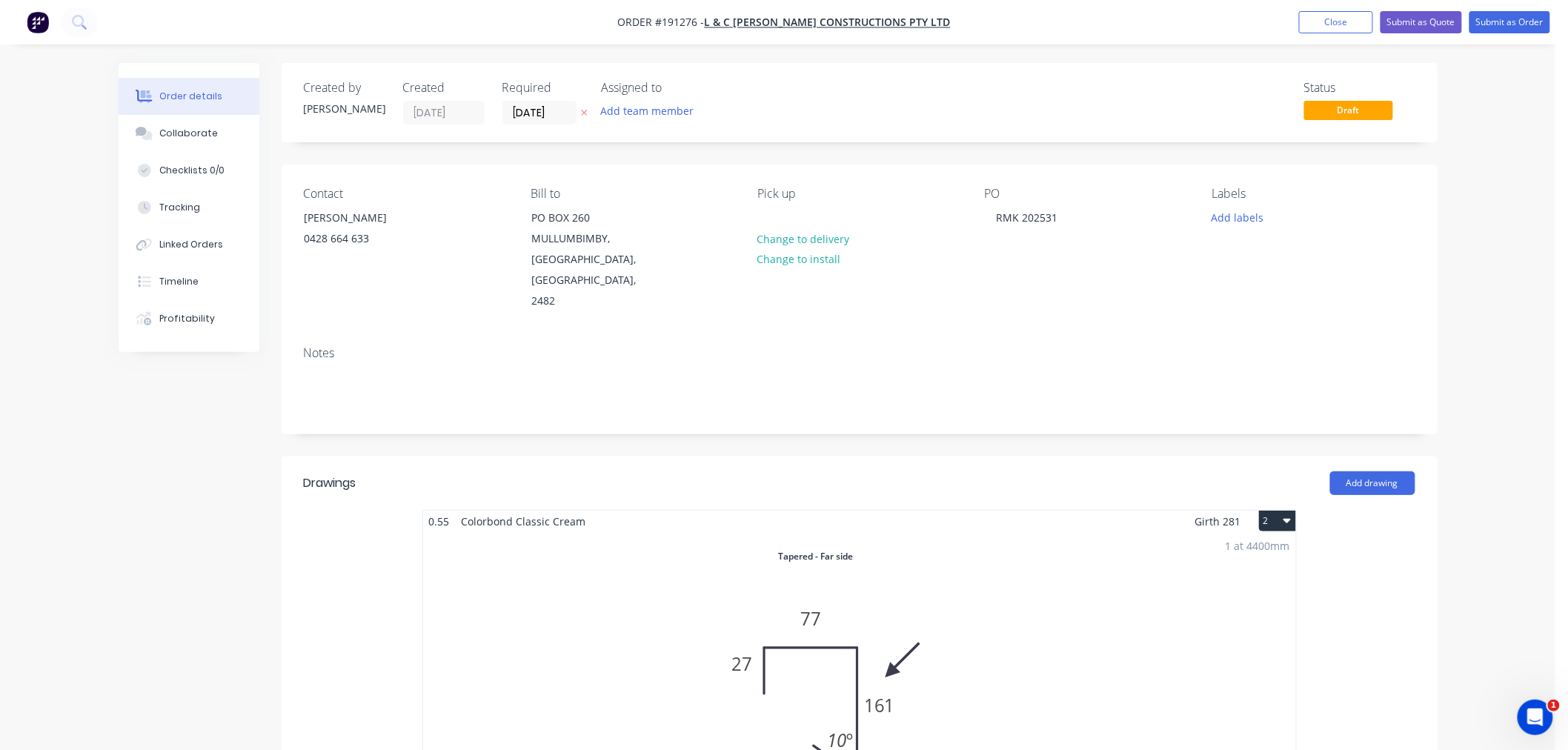
click at [1315, 26] on button "Close" at bounding box center [1336, 22] width 74 height 23
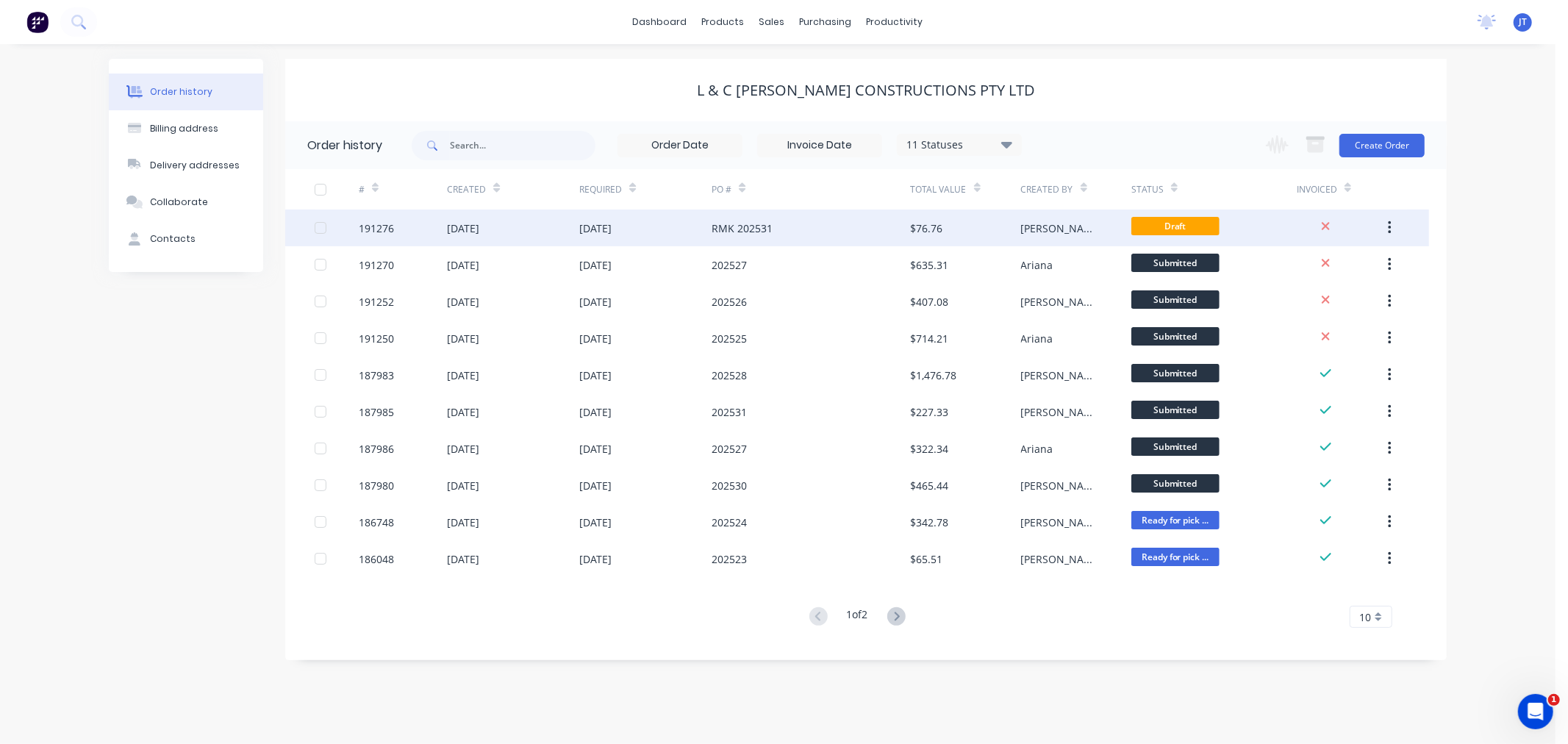
click at [382, 229] on div "191276" at bounding box center [376, 228] width 35 height 15
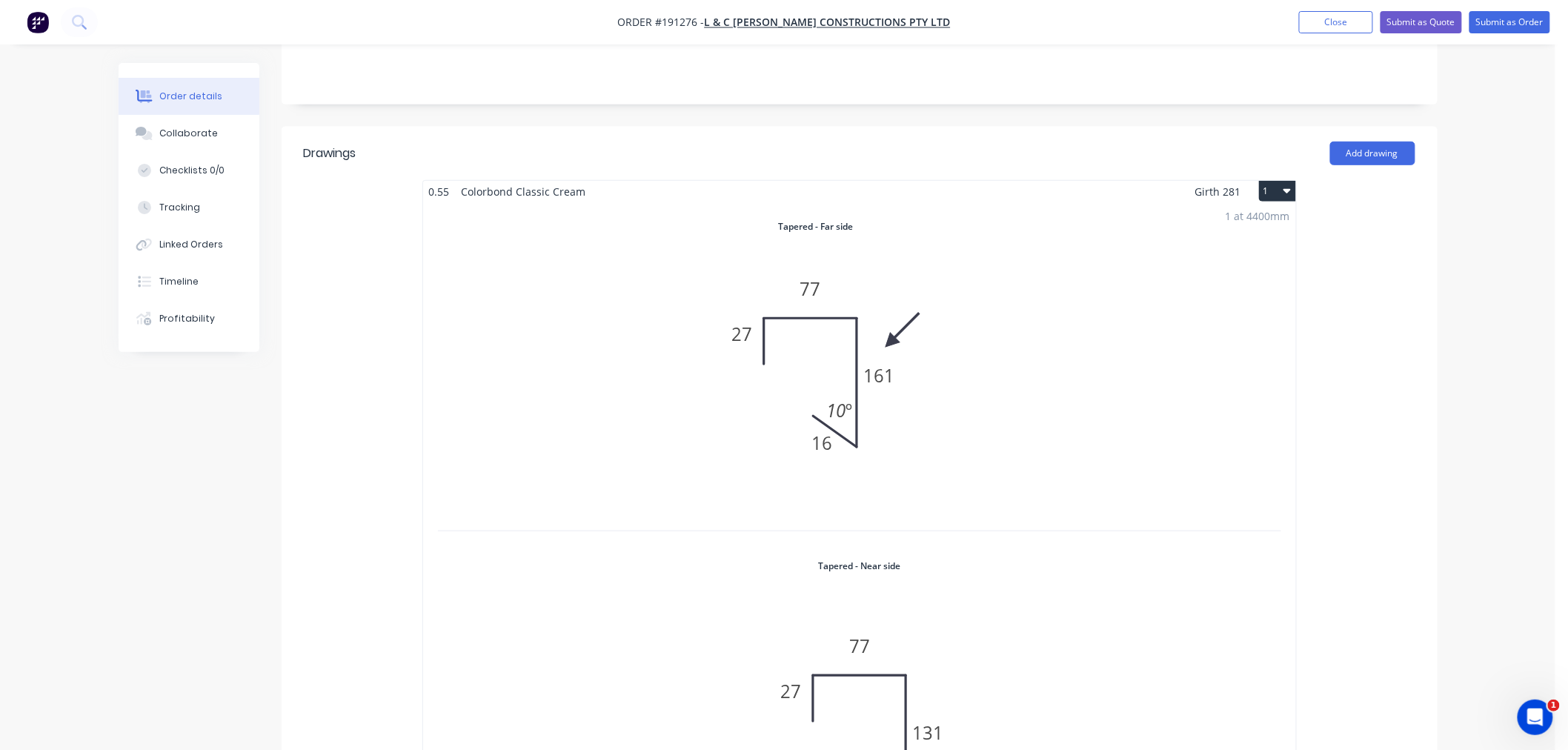
scroll to position [165, 0]
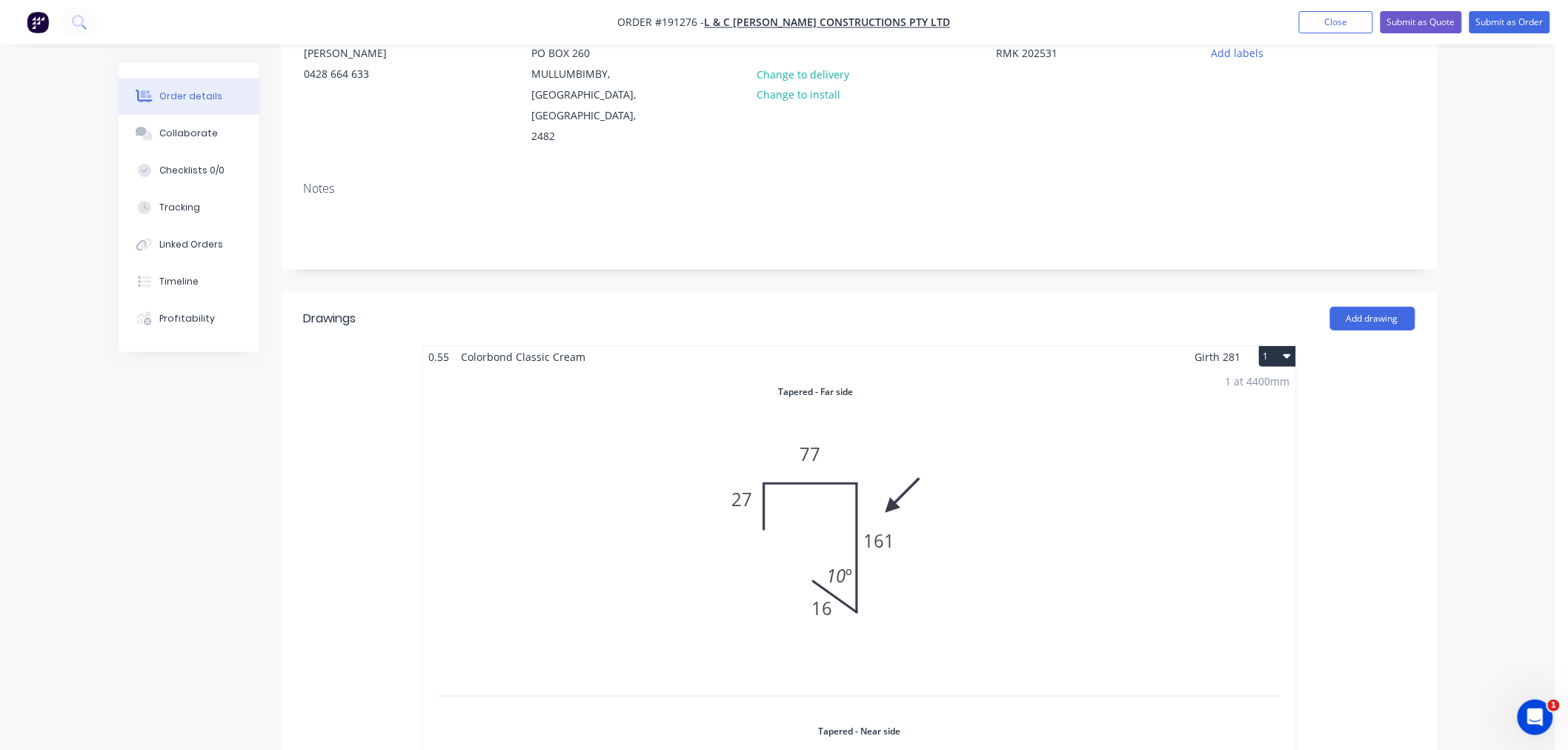
click at [1019, 515] on div "1 at 4400mm Total lm $/M Total 4.4m $15.86 $69.78" at bounding box center [859, 706] width 873 height 678
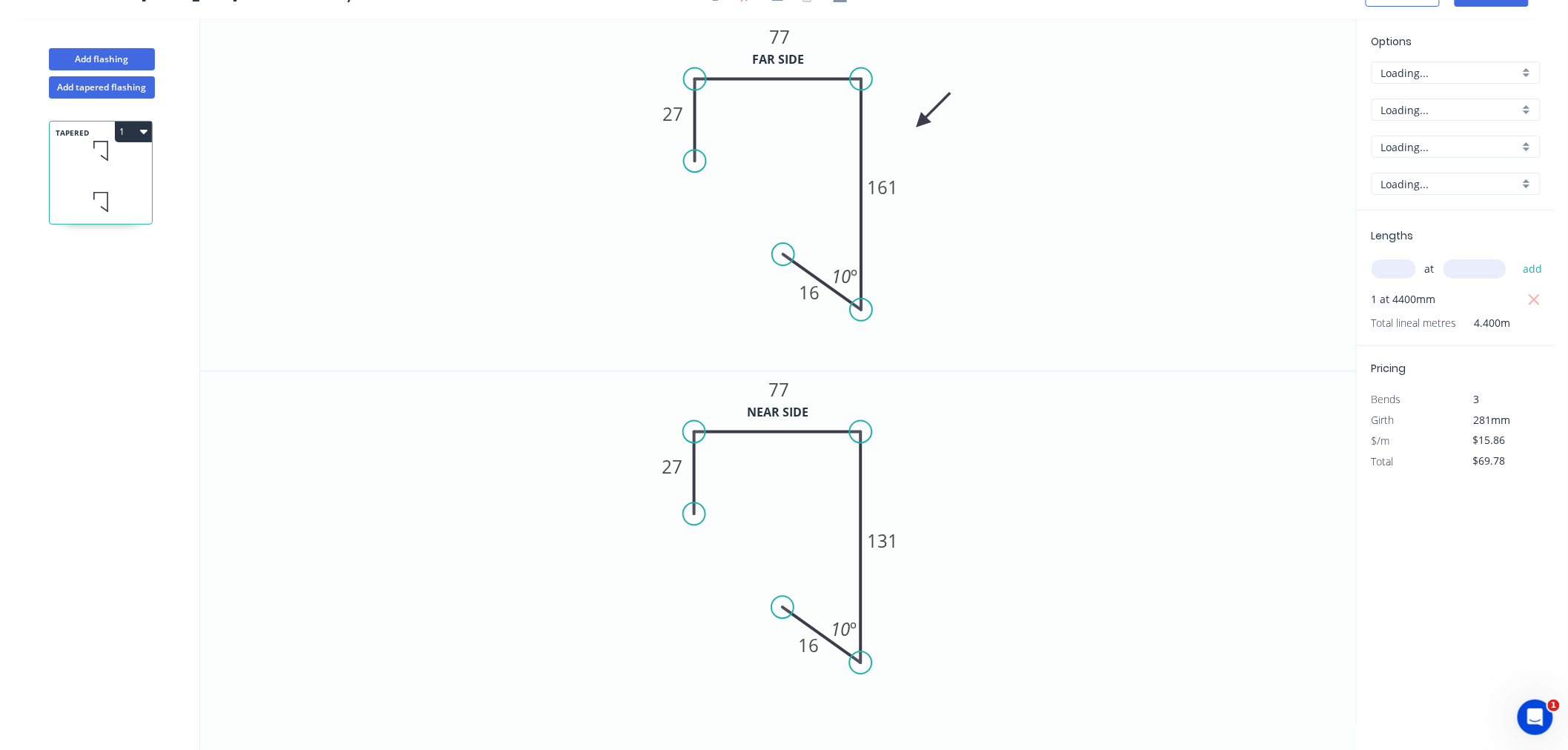
scroll to position [27, 0]
click at [927, 120] on icon at bounding box center [934, 110] width 43 height 43
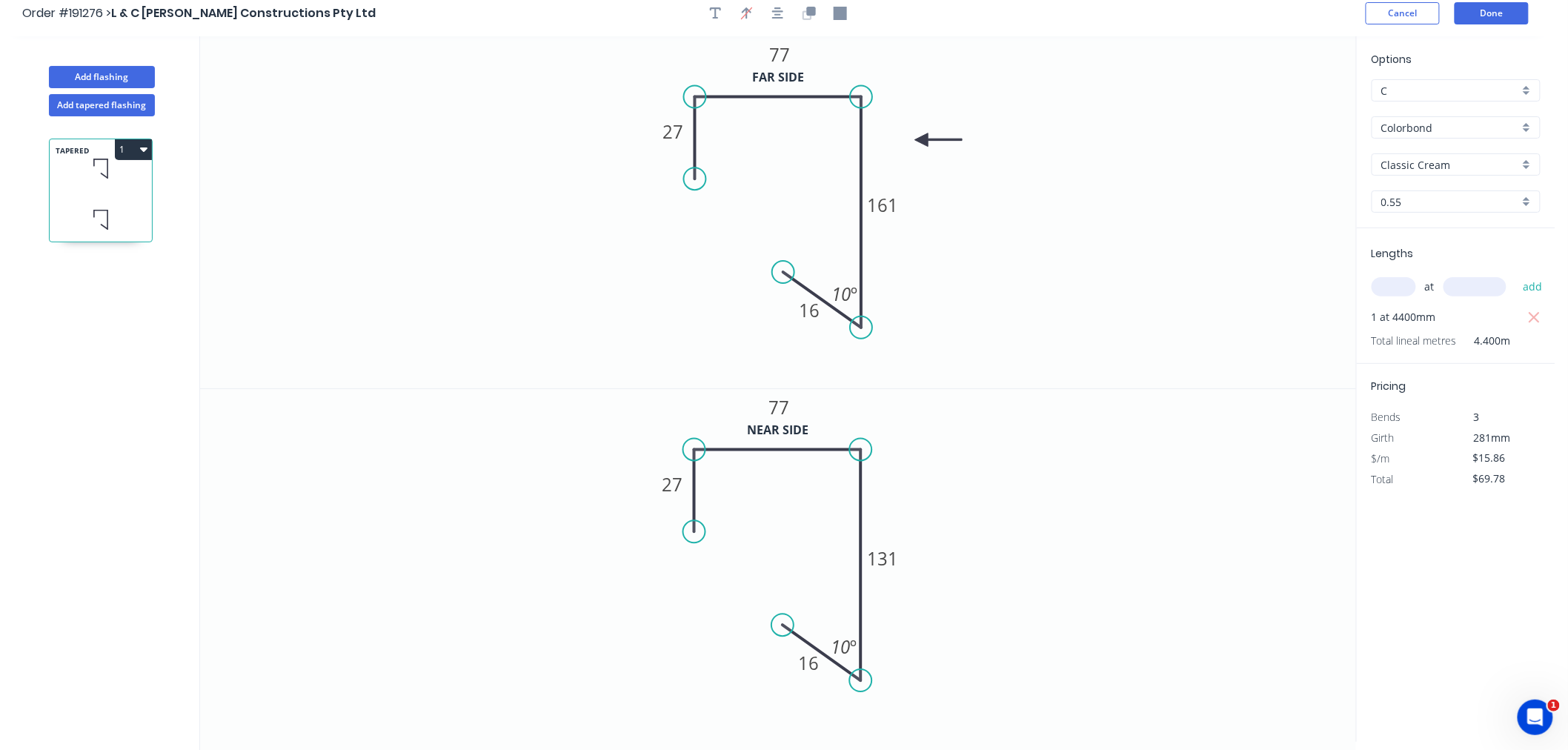
scroll to position [0, 0]
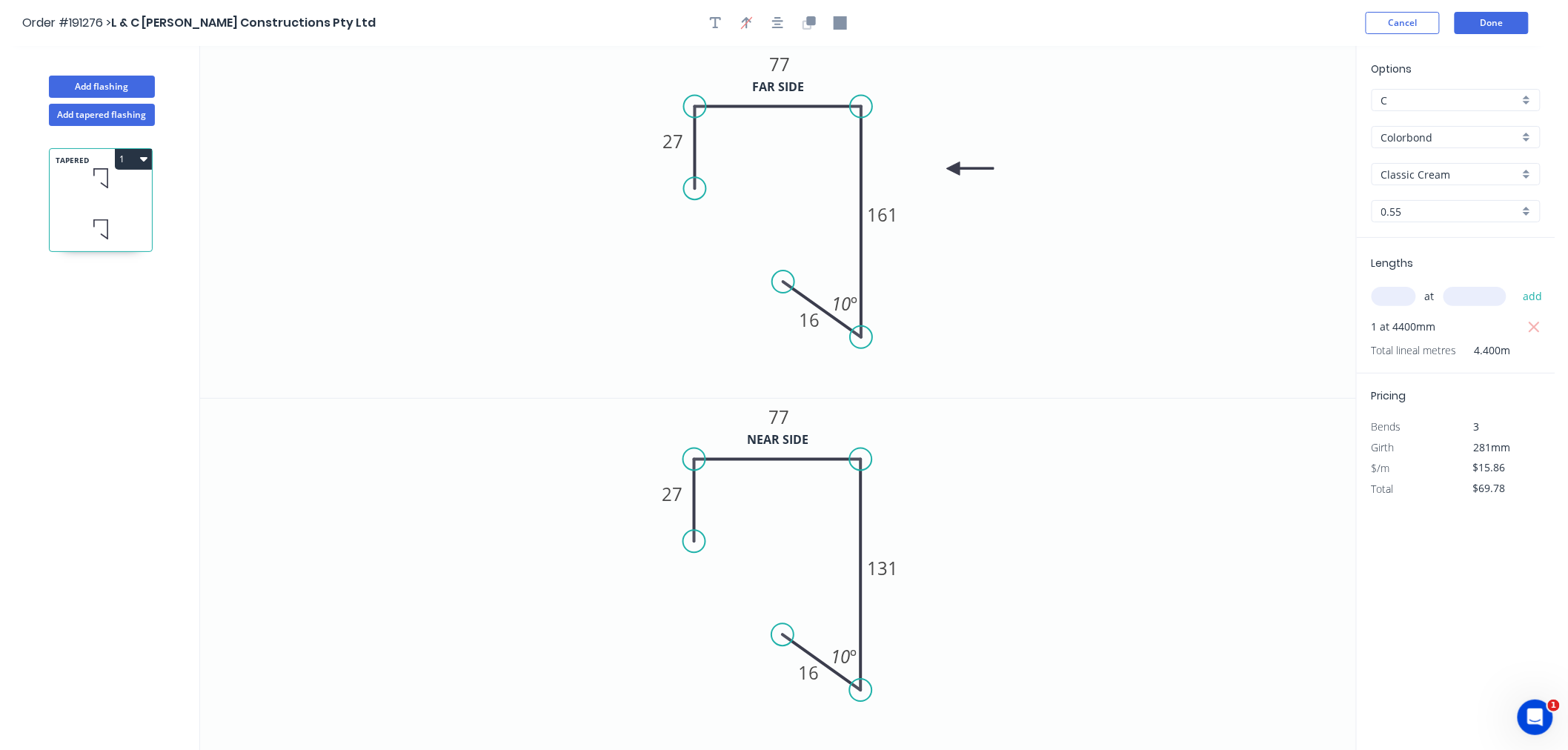
drag, startPoint x: 945, startPoint y: 151, endPoint x: 955, endPoint y: 169, distance: 20.6
click at [955, 169] on icon at bounding box center [970, 168] width 47 height 13
click at [1498, 20] on button "Done" at bounding box center [1492, 23] width 74 height 23
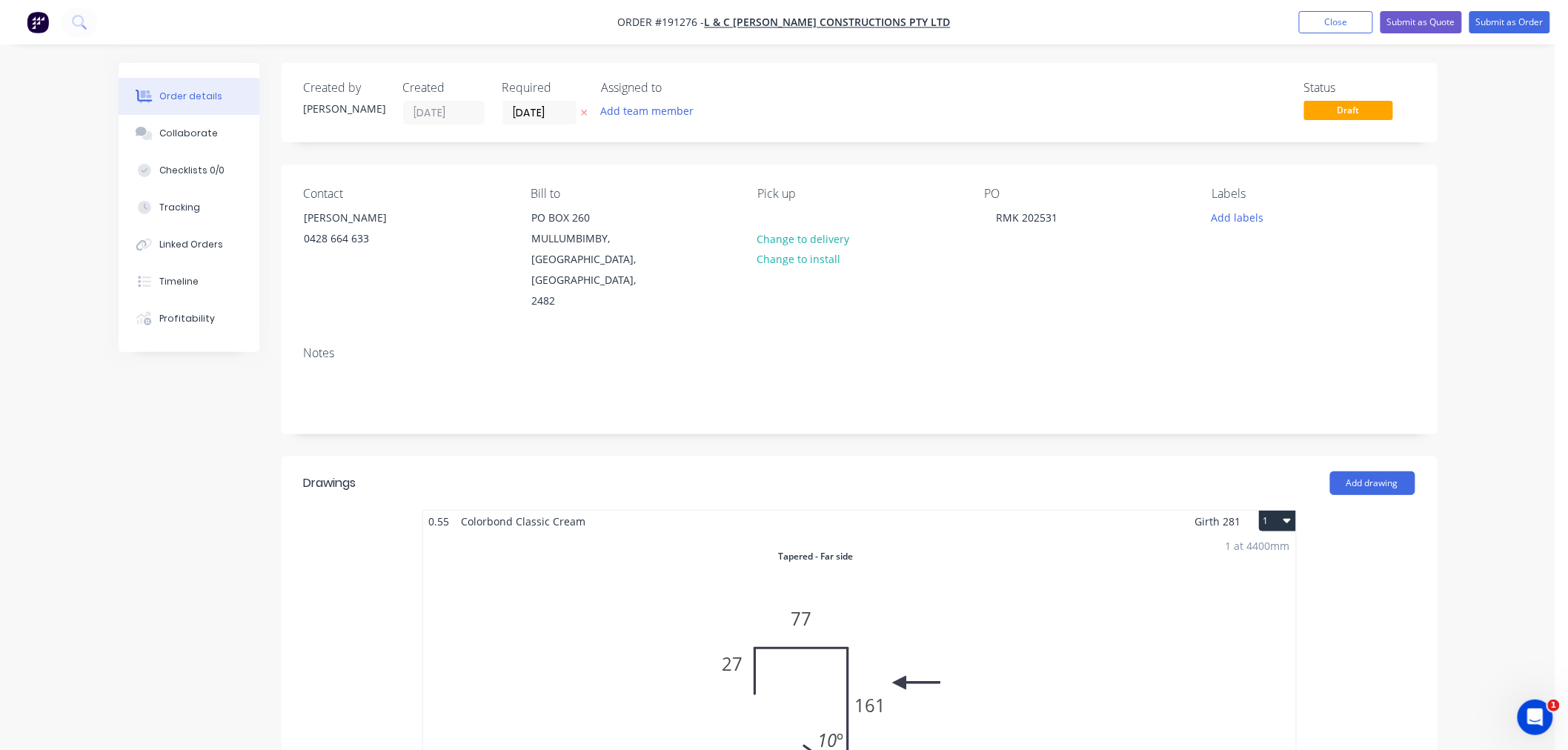
click at [1514, 27] on button "Submit as Order" at bounding box center [1510, 22] width 81 height 23
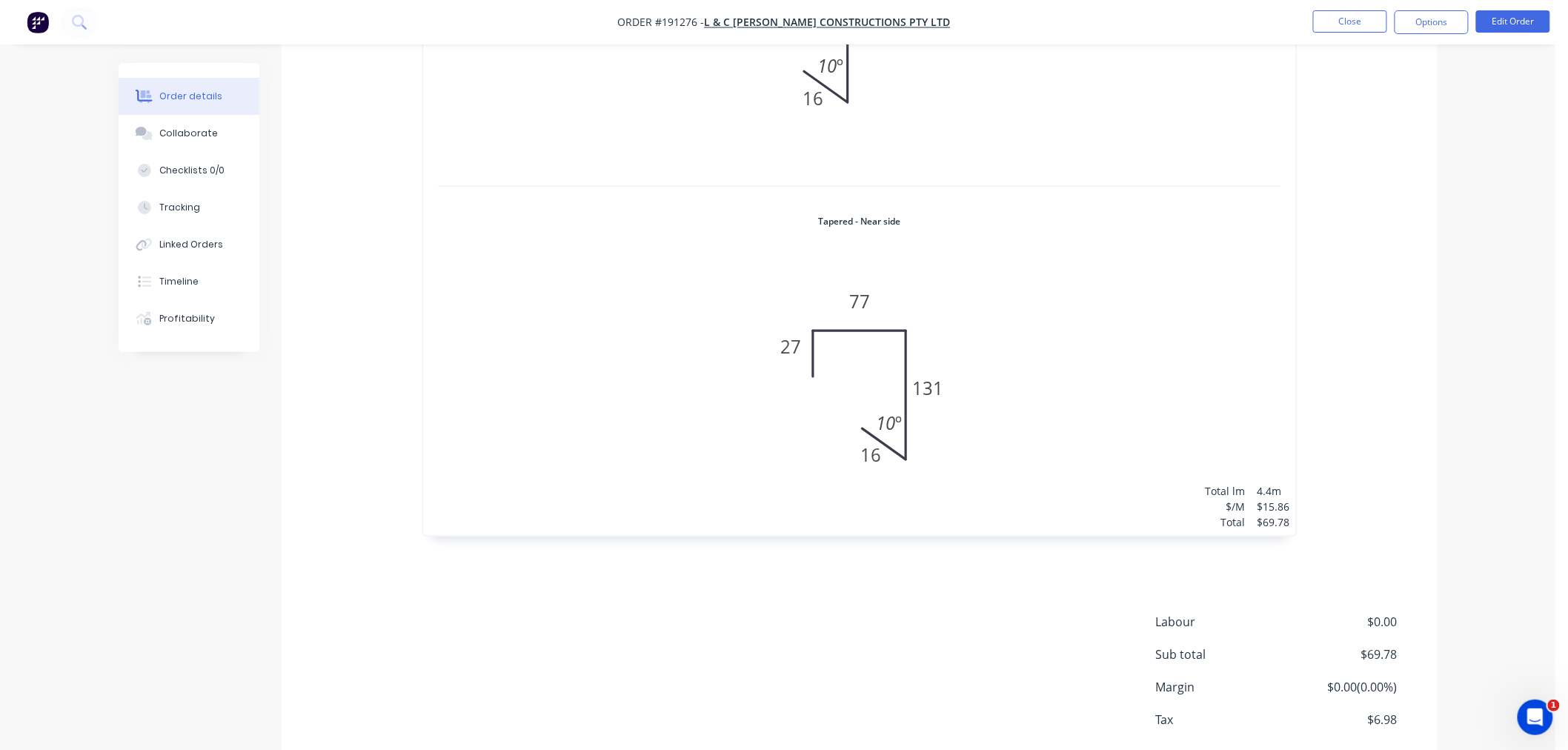
scroll to position [706, 0]
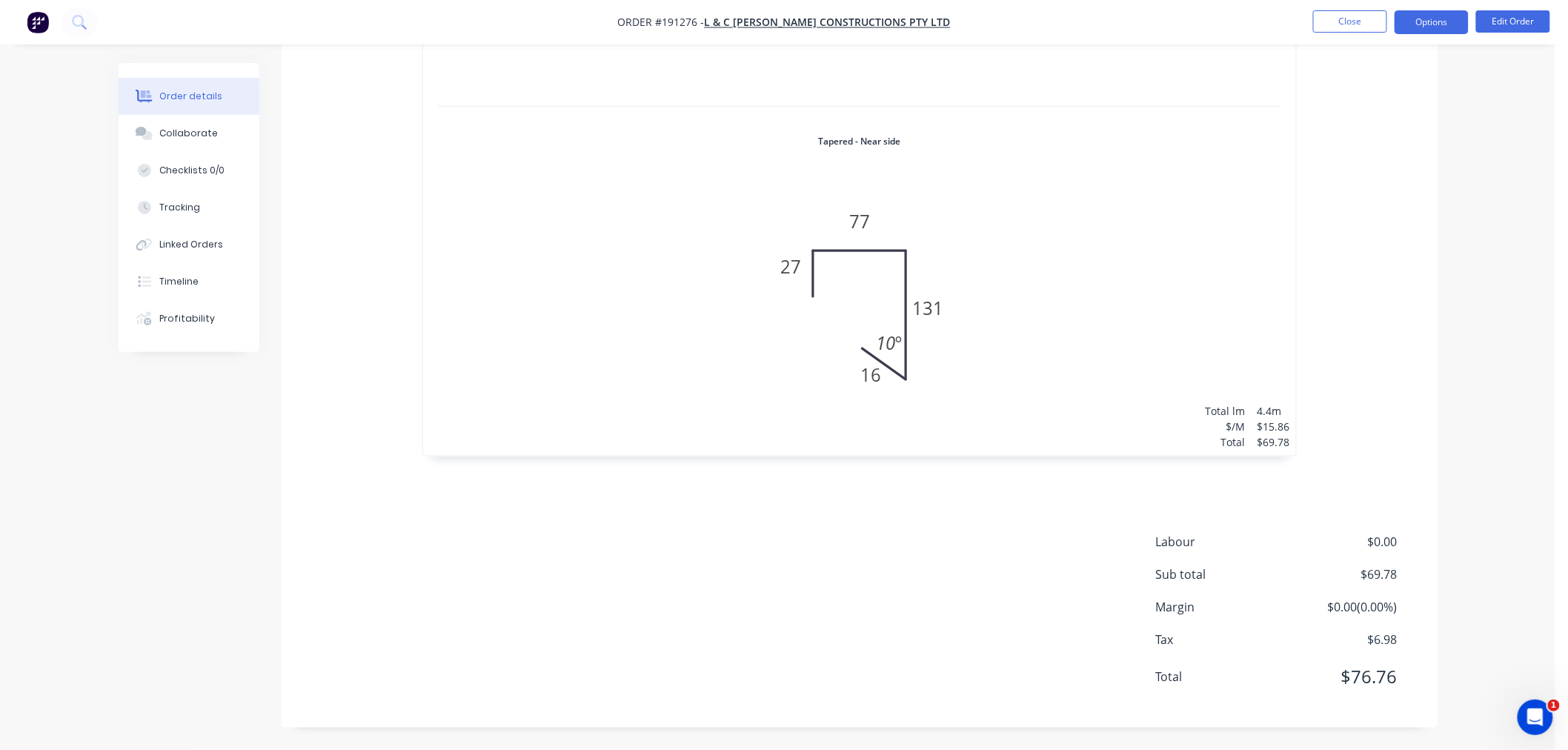
click at [1434, 26] on button "Options" at bounding box center [1431, 22] width 74 height 24
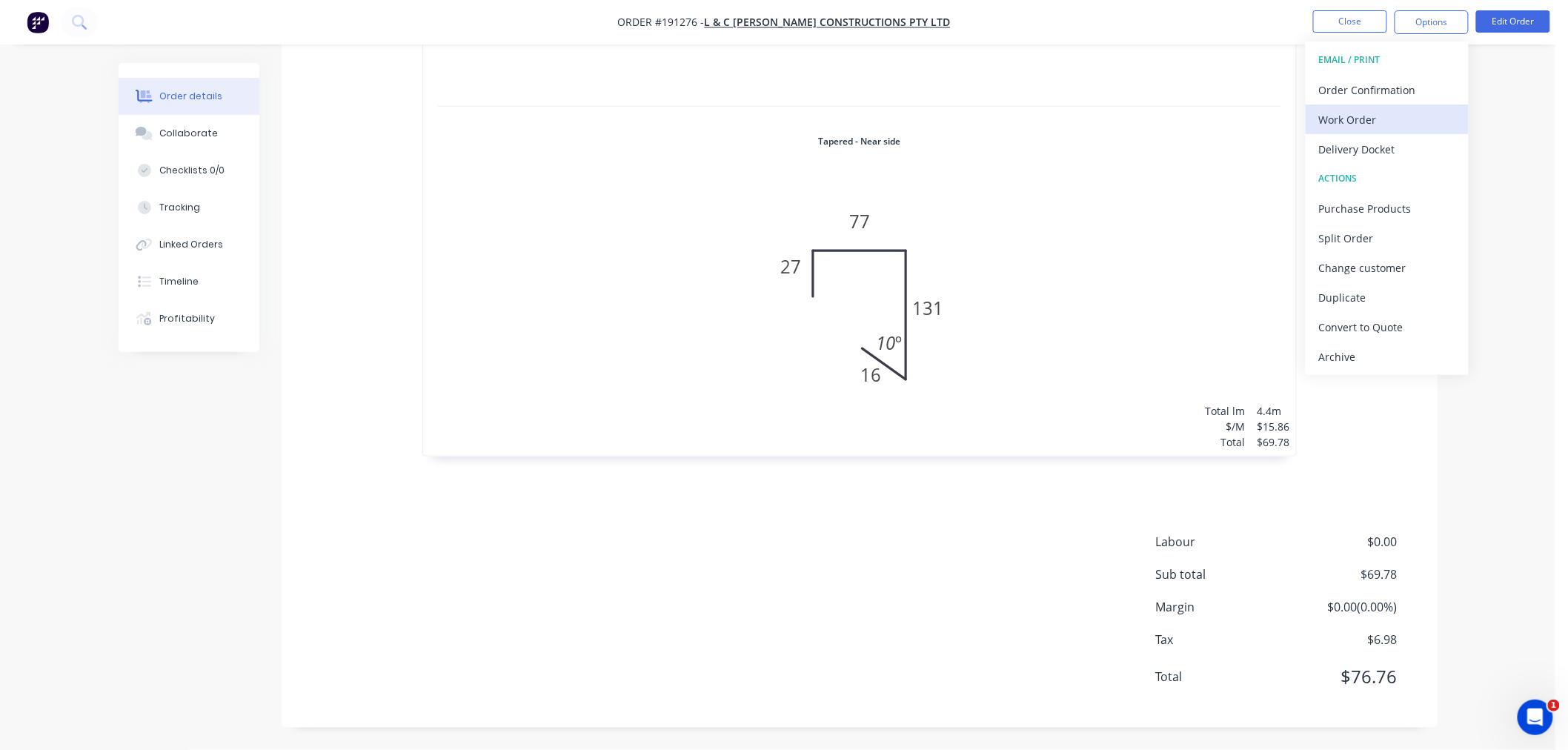
click at [1425, 109] on div "Work Order" at bounding box center [1387, 120] width 136 height 22
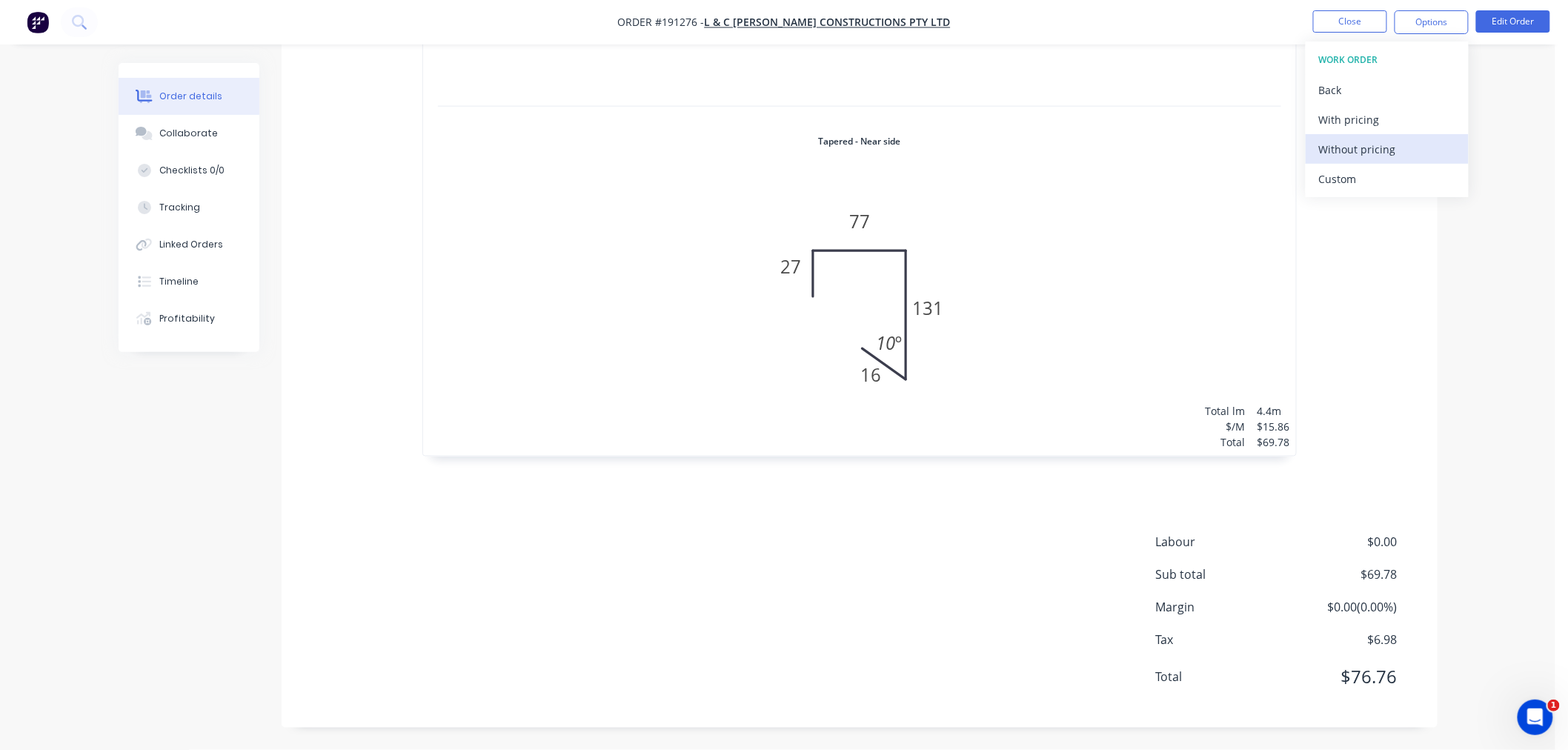
click at [1420, 145] on div "Without pricing" at bounding box center [1387, 149] width 136 height 22
